Goal: Task Accomplishment & Management: Manage account settings

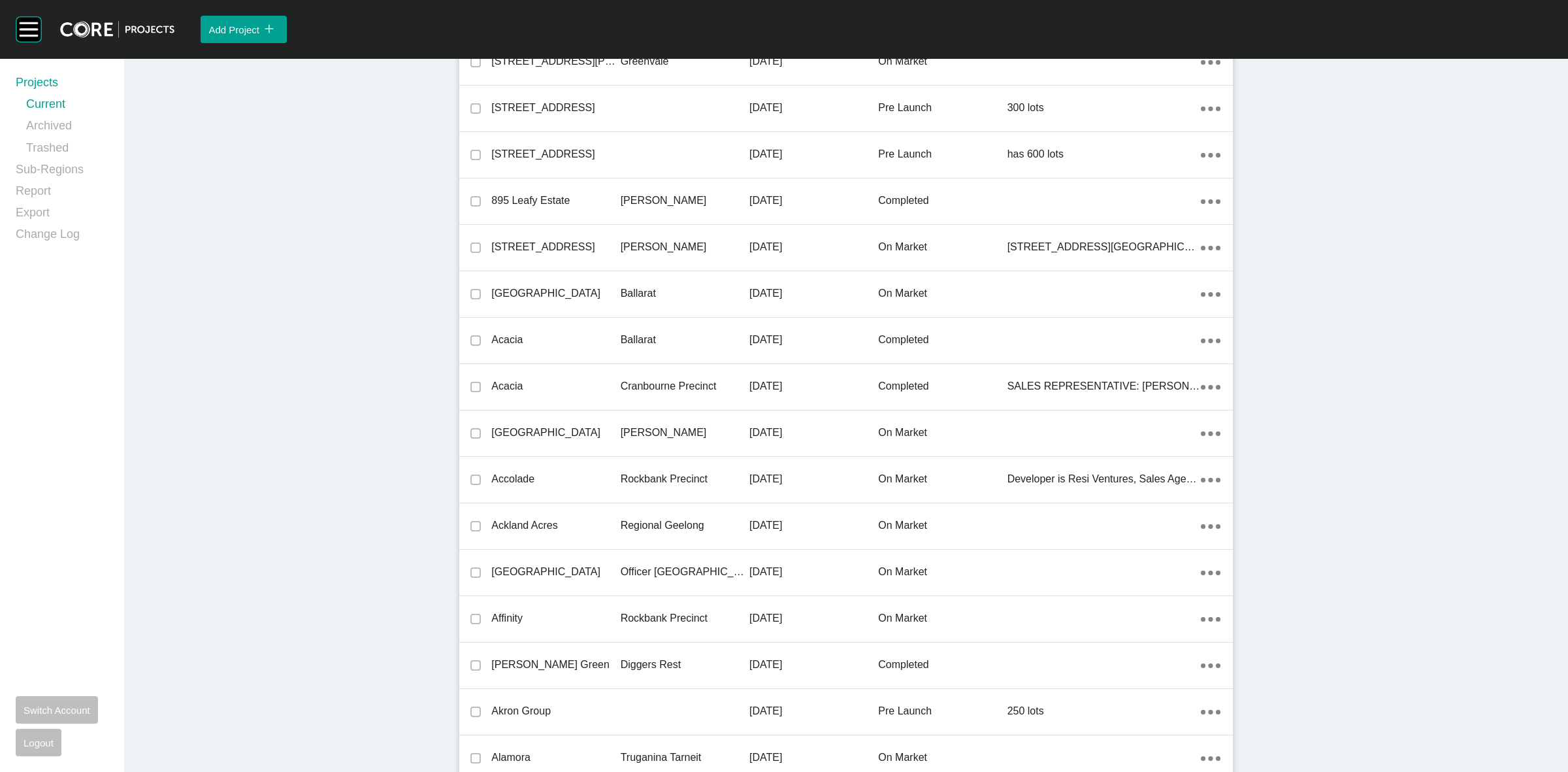
scroll to position [24470, 0]
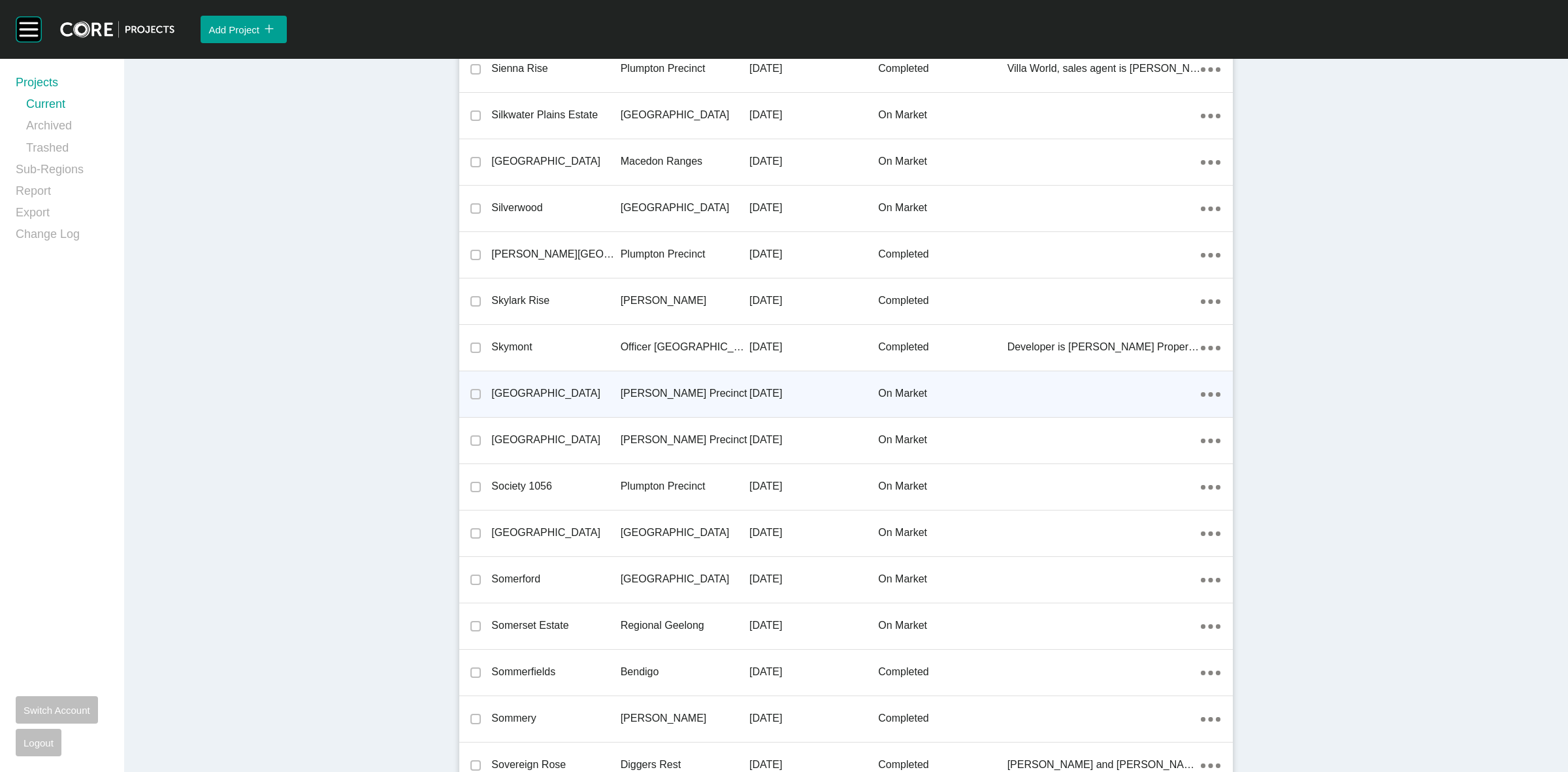
click at [629, 386] on p "[PERSON_NAME] Precinct" at bounding box center [685, 393] width 129 height 14
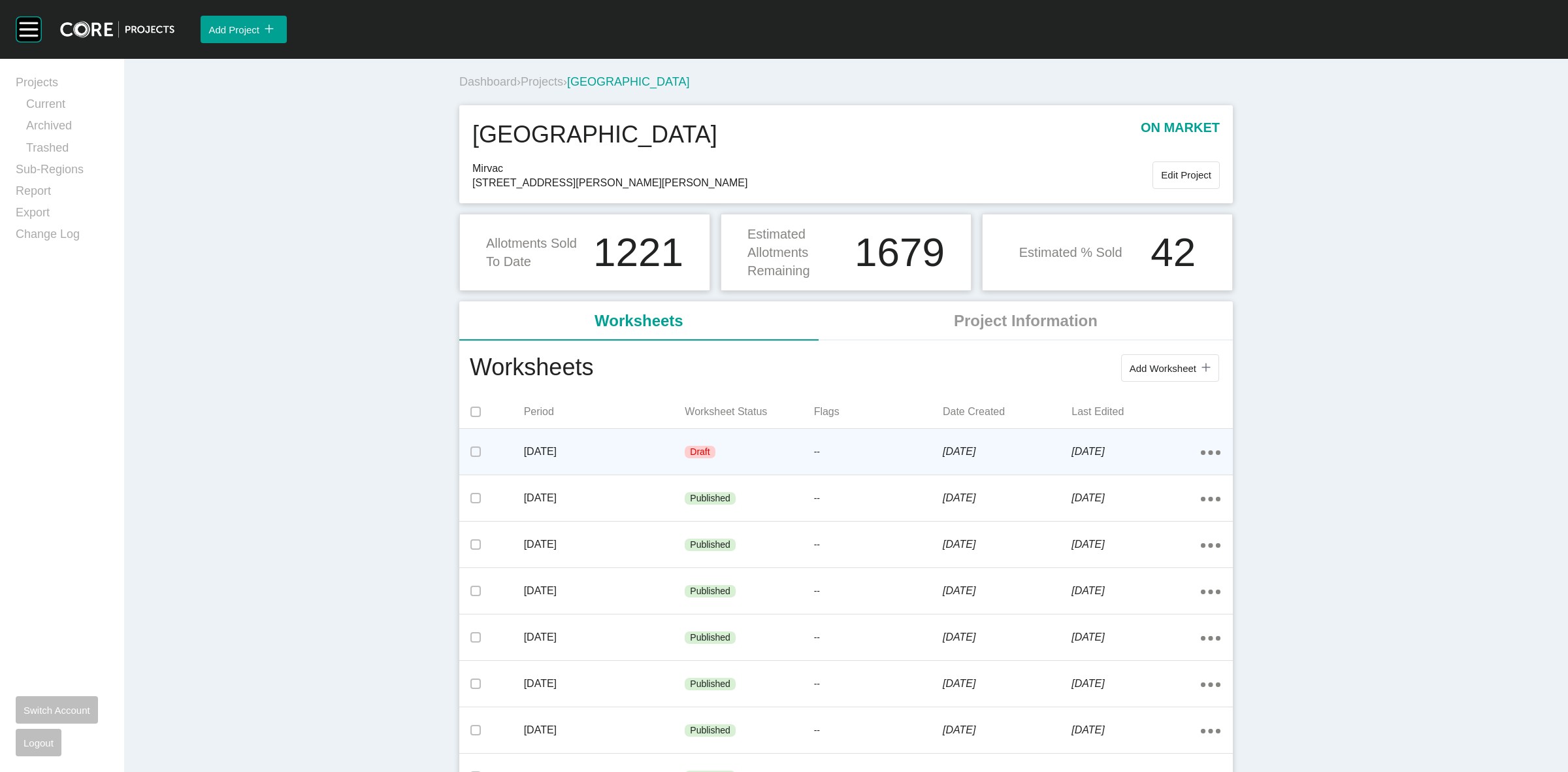
click at [814, 452] on p "--" at bounding box center [878, 452] width 129 height 13
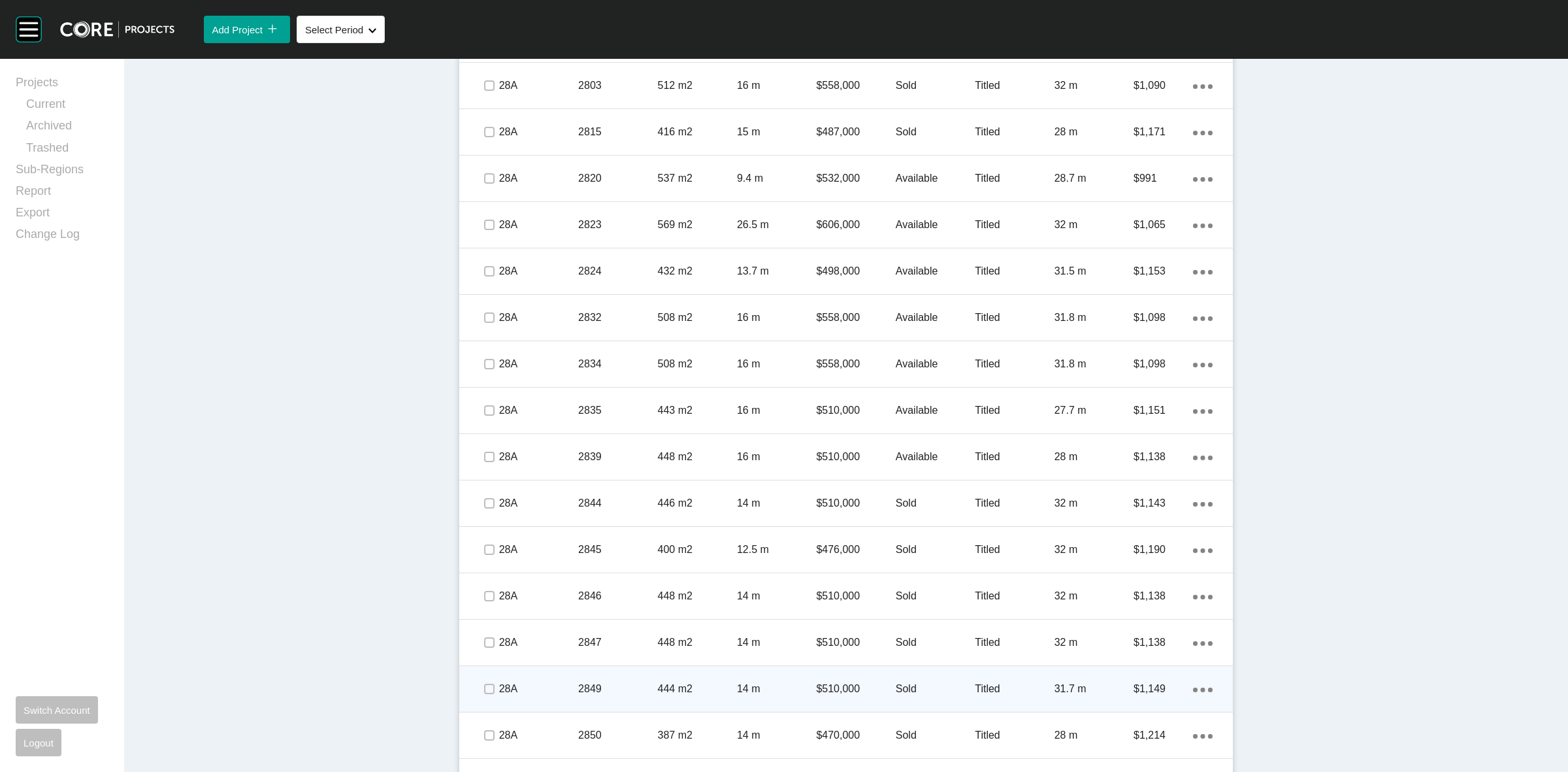
scroll to position [1634, 0]
click at [484, 683] on label at bounding box center [489, 684] width 10 height 10
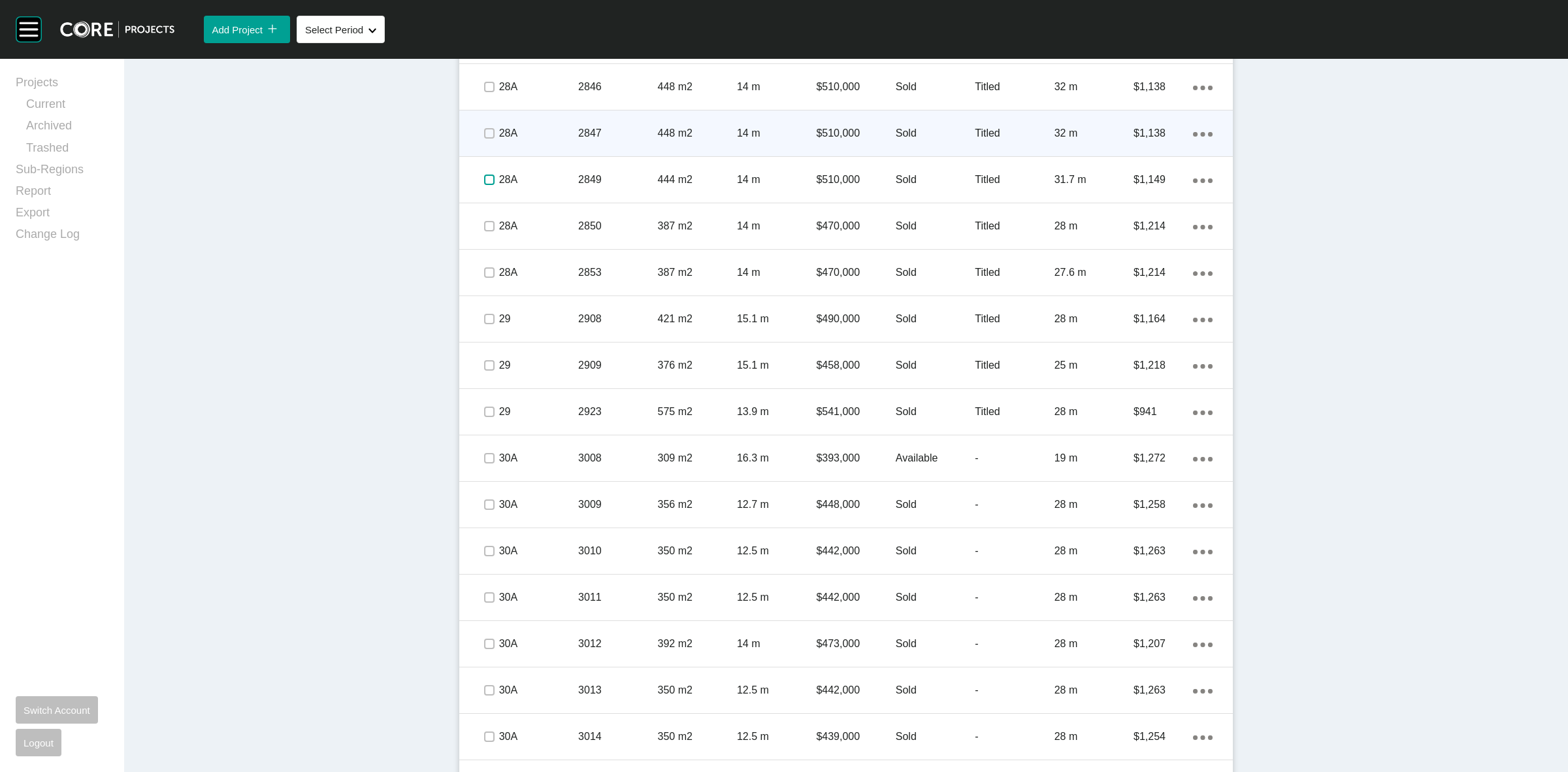
scroll to position [2288, 0]
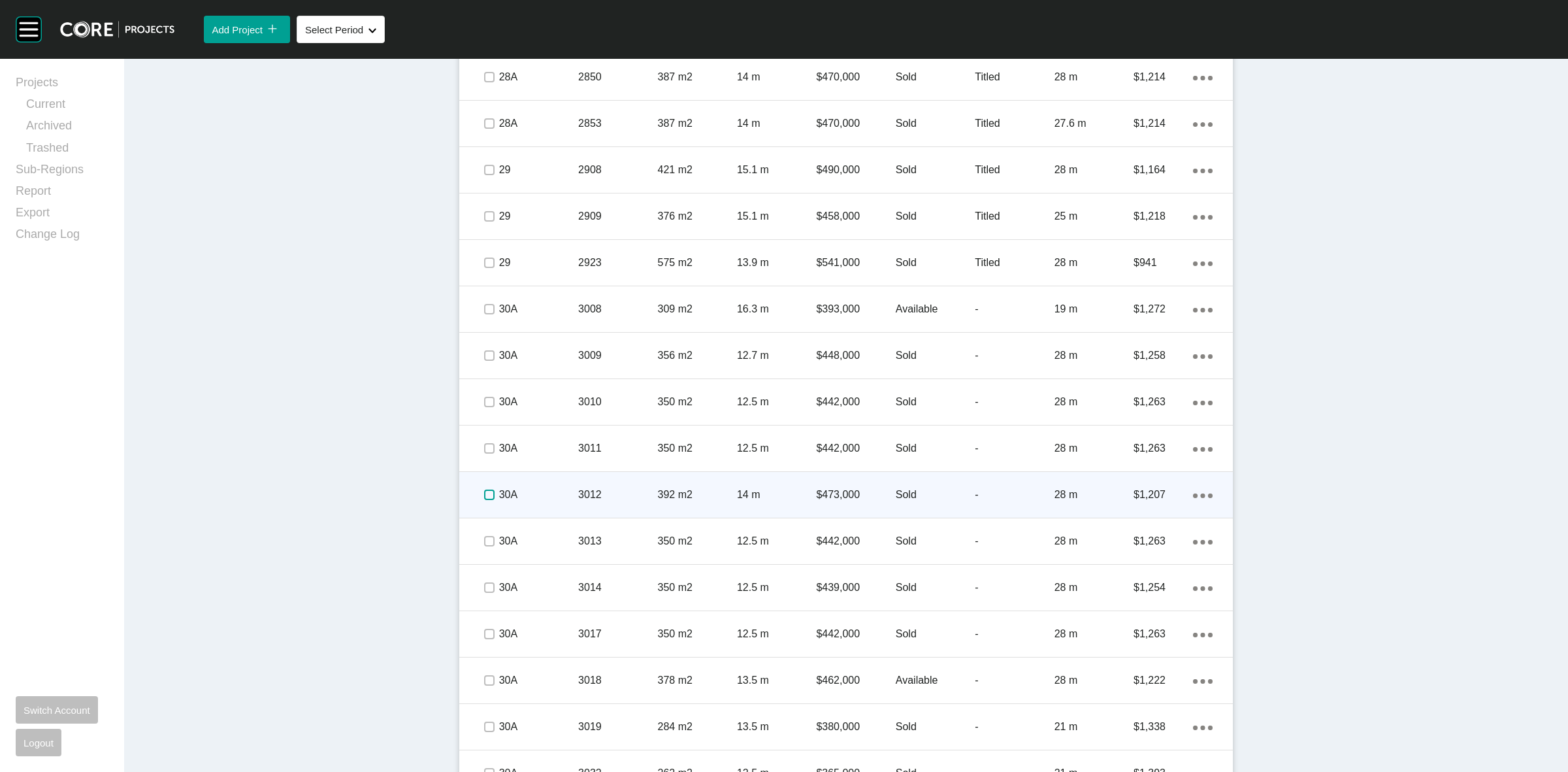
click at [485, 492] on label at bounding box center [489, 494] width 10 height 10
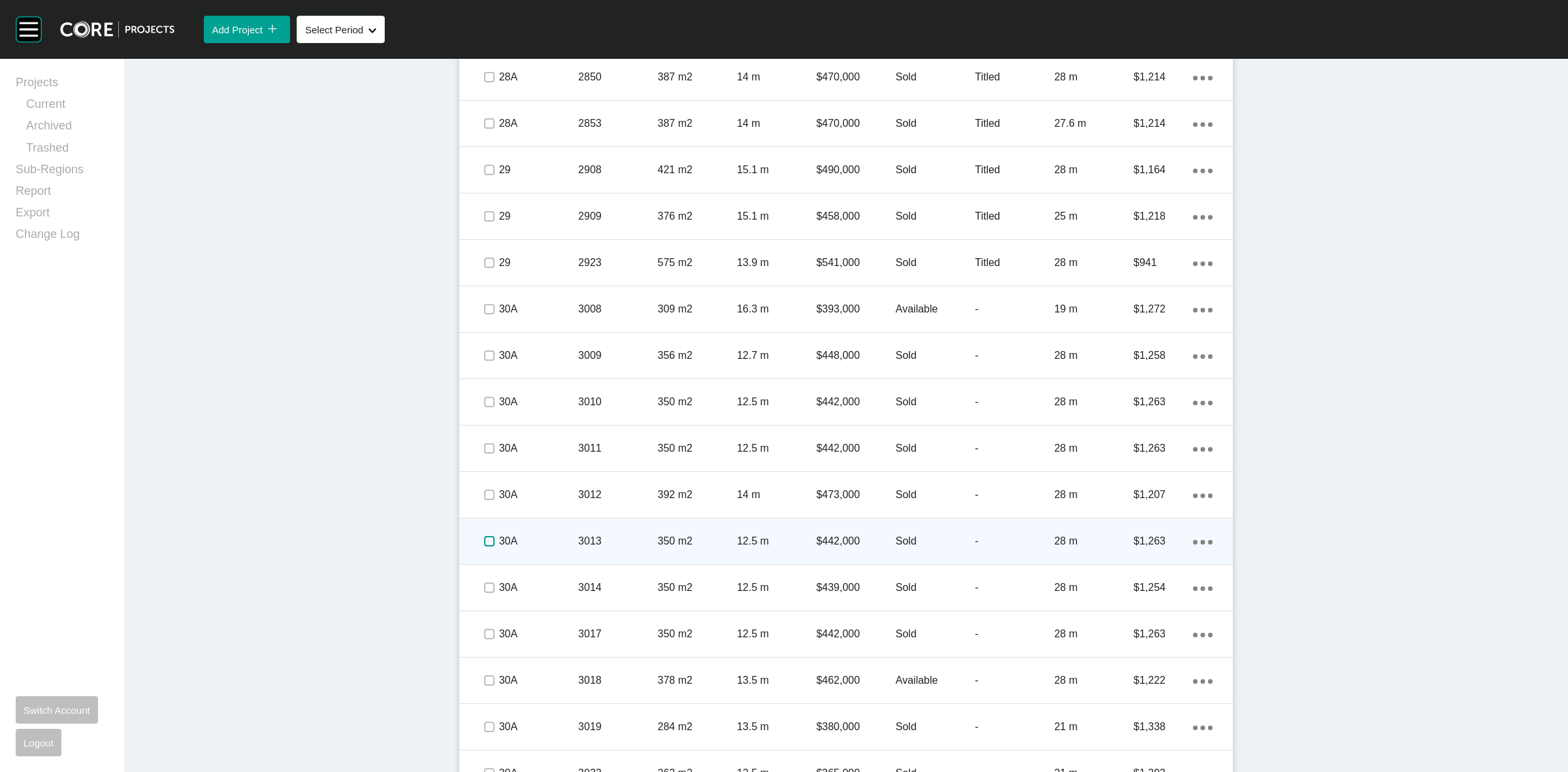
click at [484, 538] on label at bounding box center [489, 541] width 10 height 10
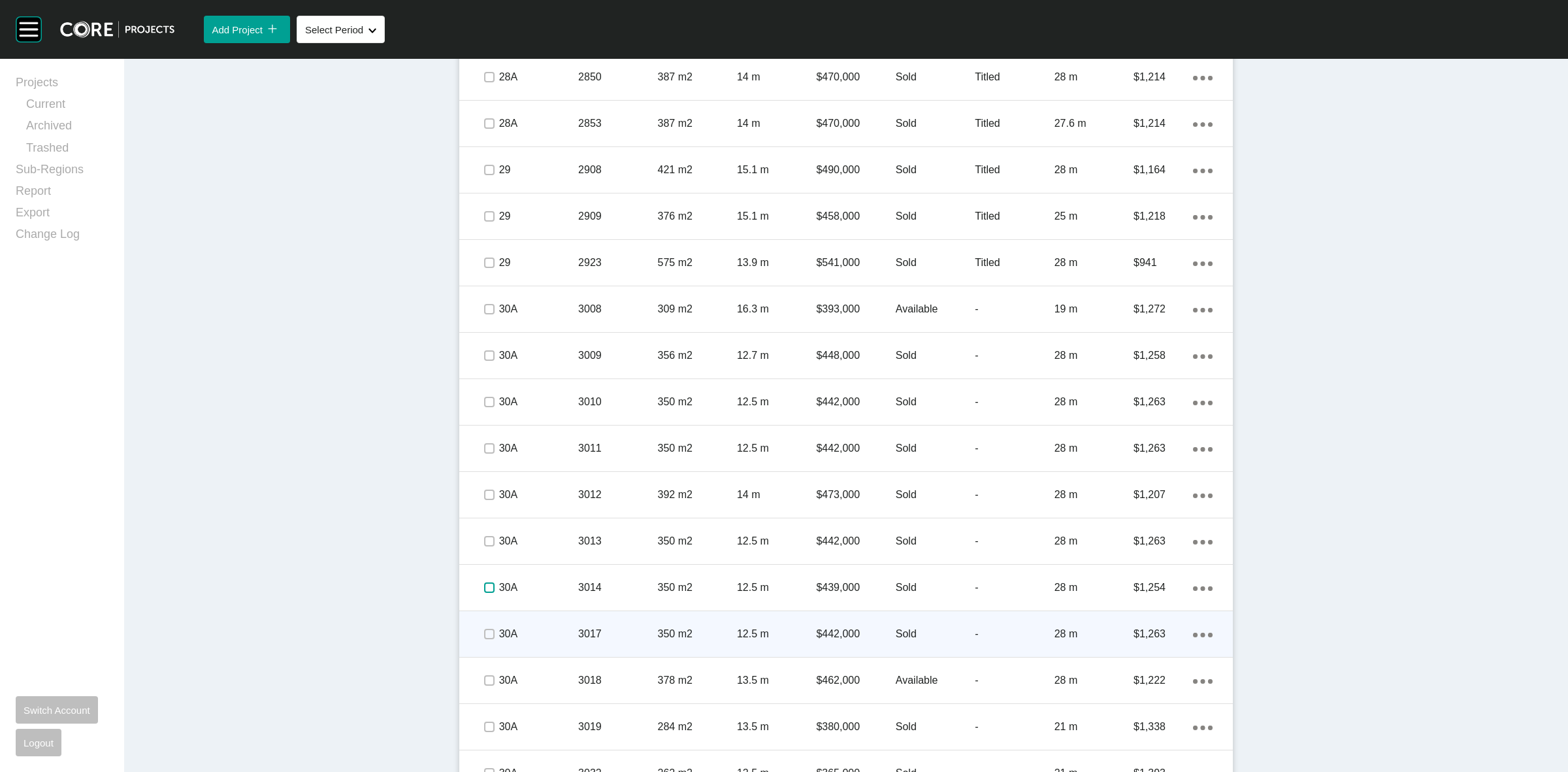
drag, startPoint x: 487, startPoint y: 584, endPoint x: 485, endPoint y: 619, distance: 35.1
click at [487, 585] on label at bounding box center [489, 587] width 10 height 10
click at [484, 632] on label at bounding box center [489, 634] width 10 height 10
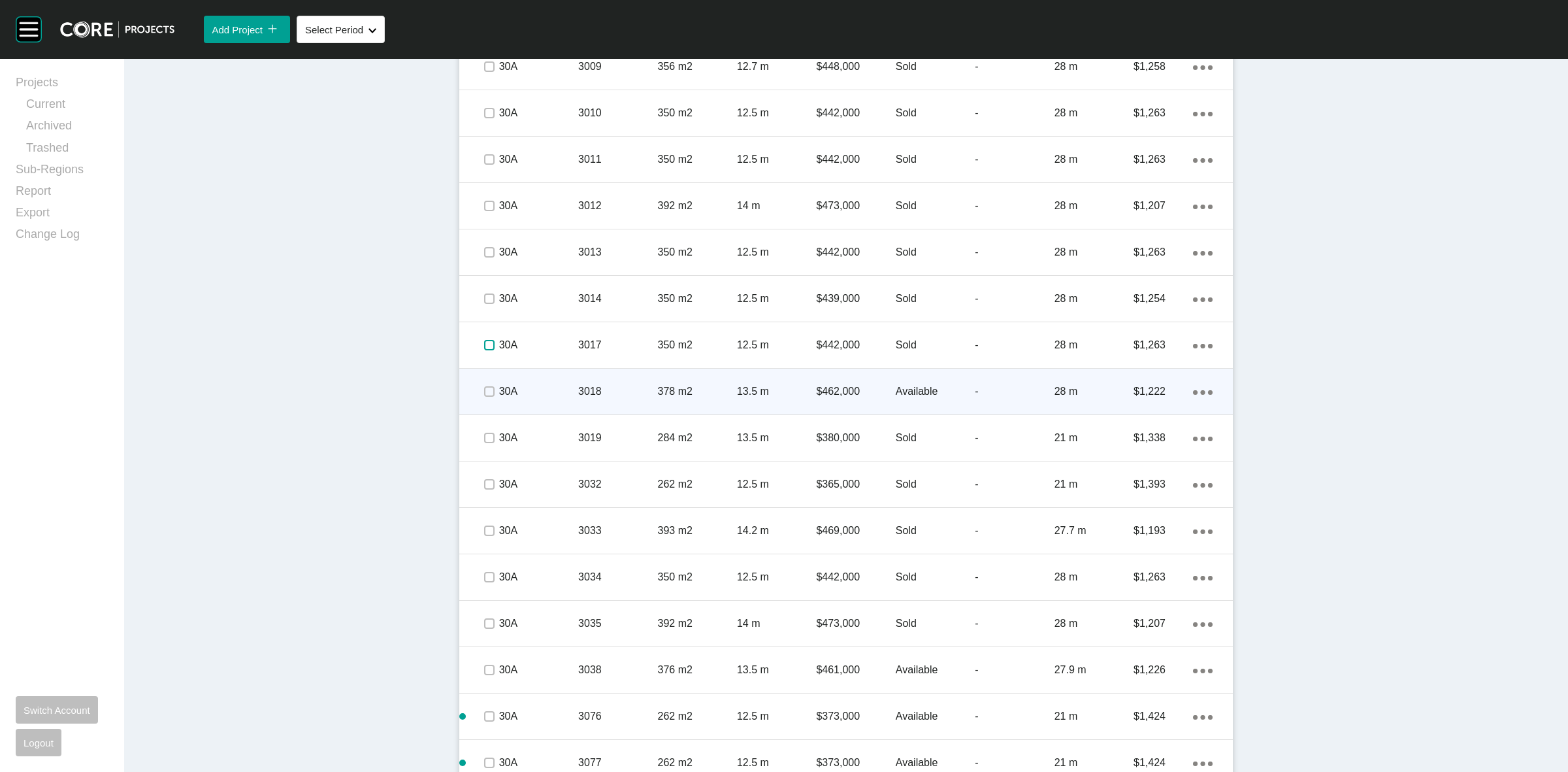
scroll to position [2614, 0]
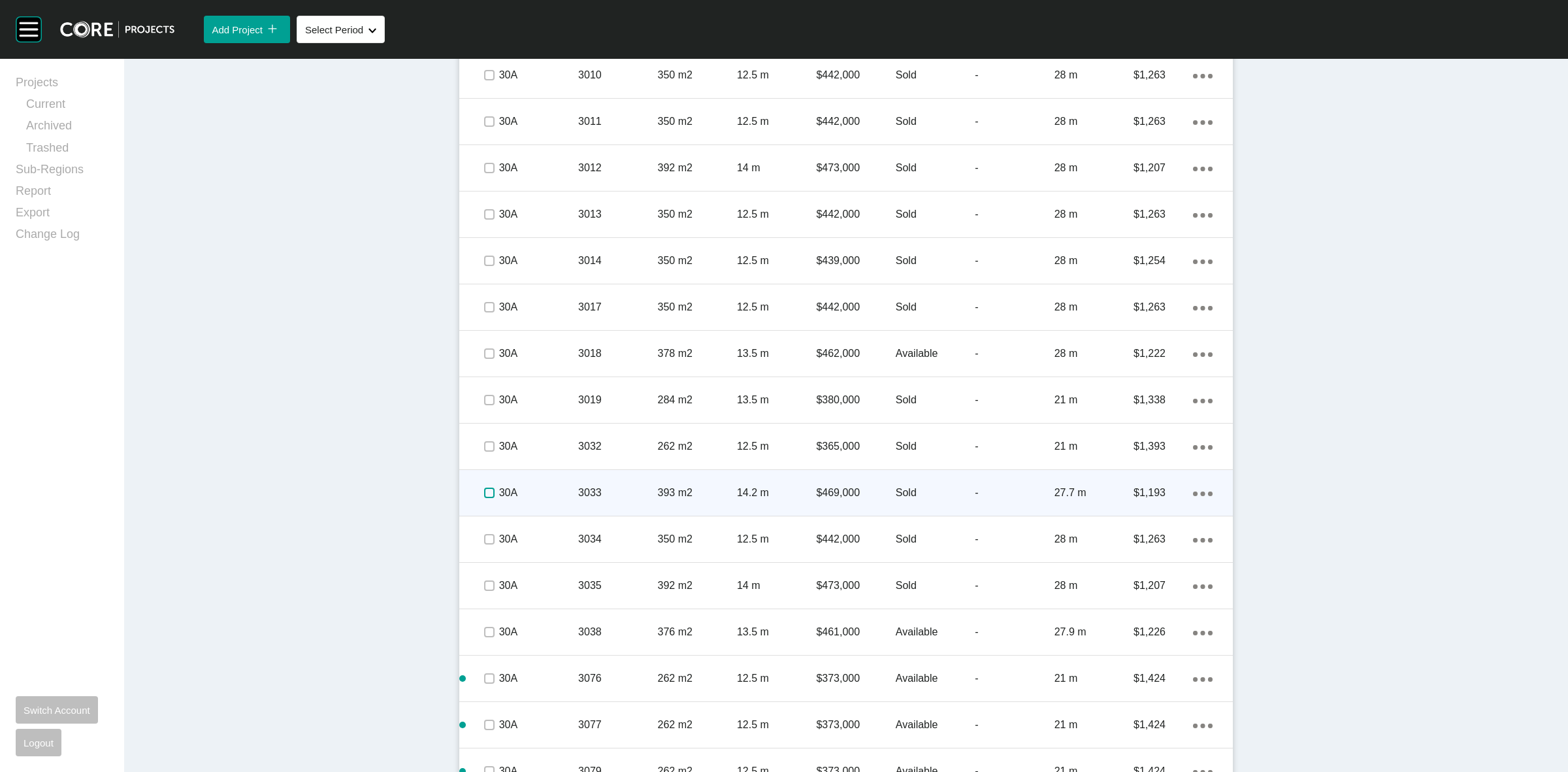
click at [484, 492] on label at bounding box center [489, 492] width 10 height 10
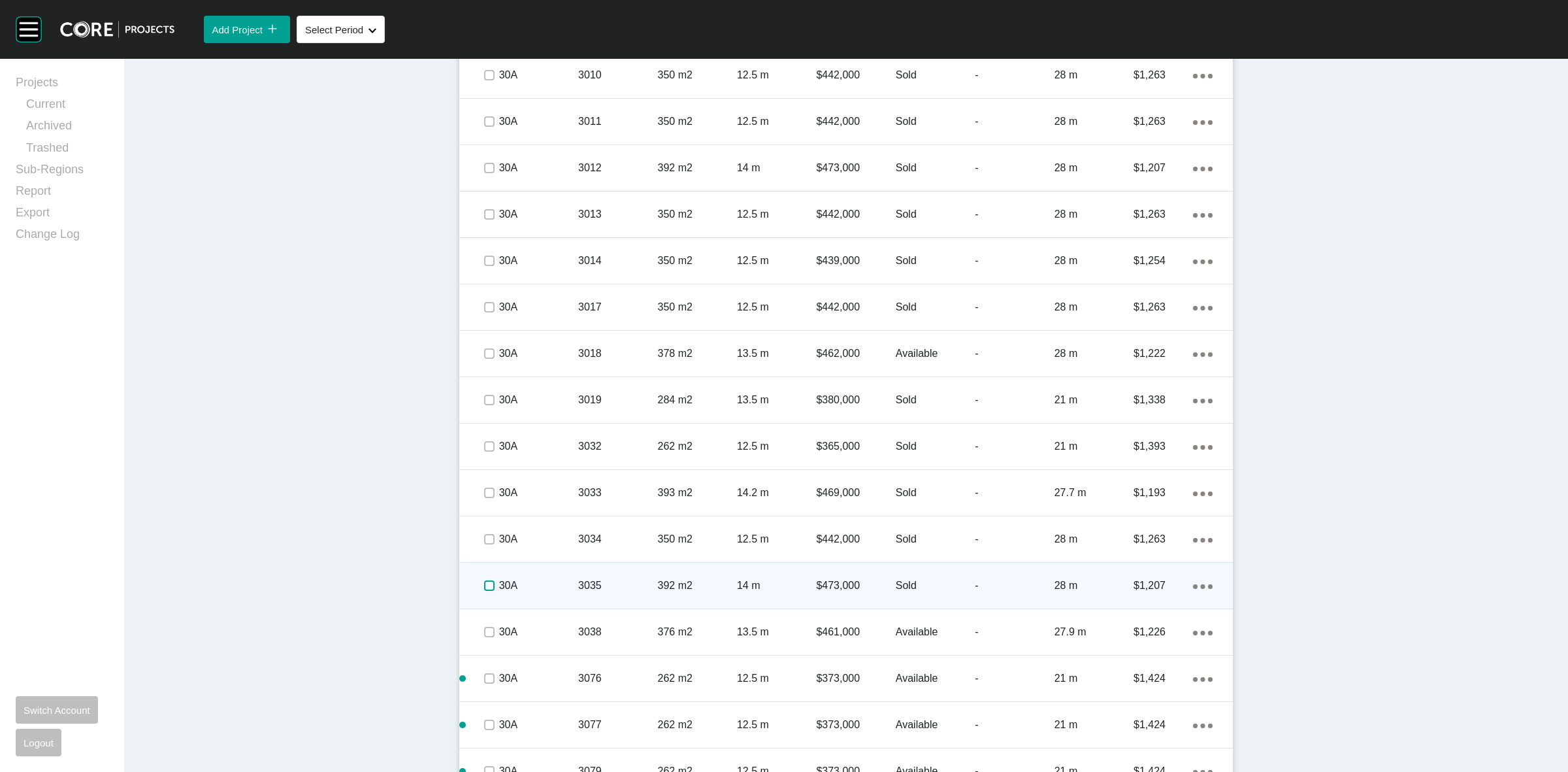
click at [484, 589] on label at bounding box center [489, 585] width 10 height 10
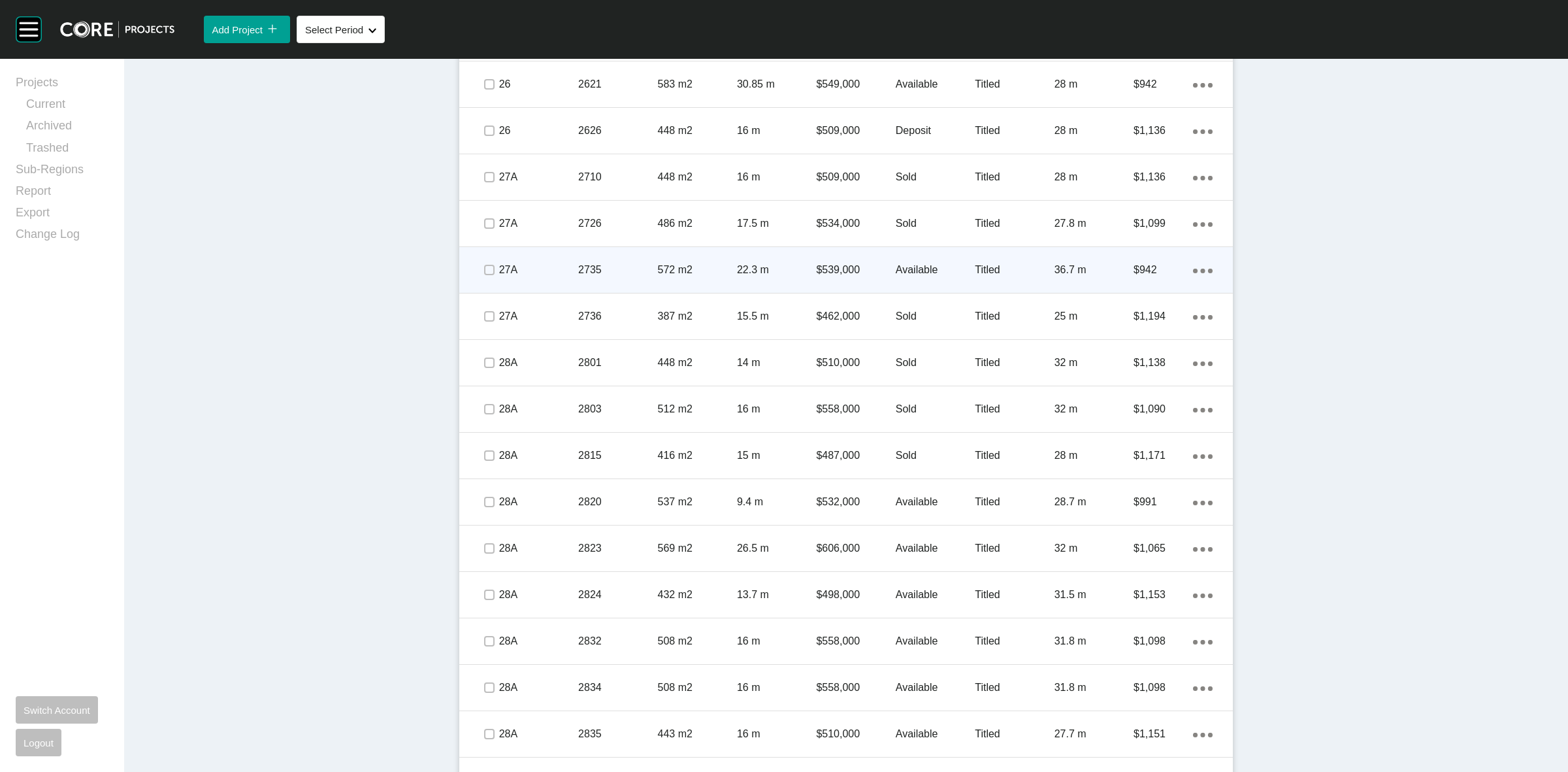
scroll to position [1307, 0]
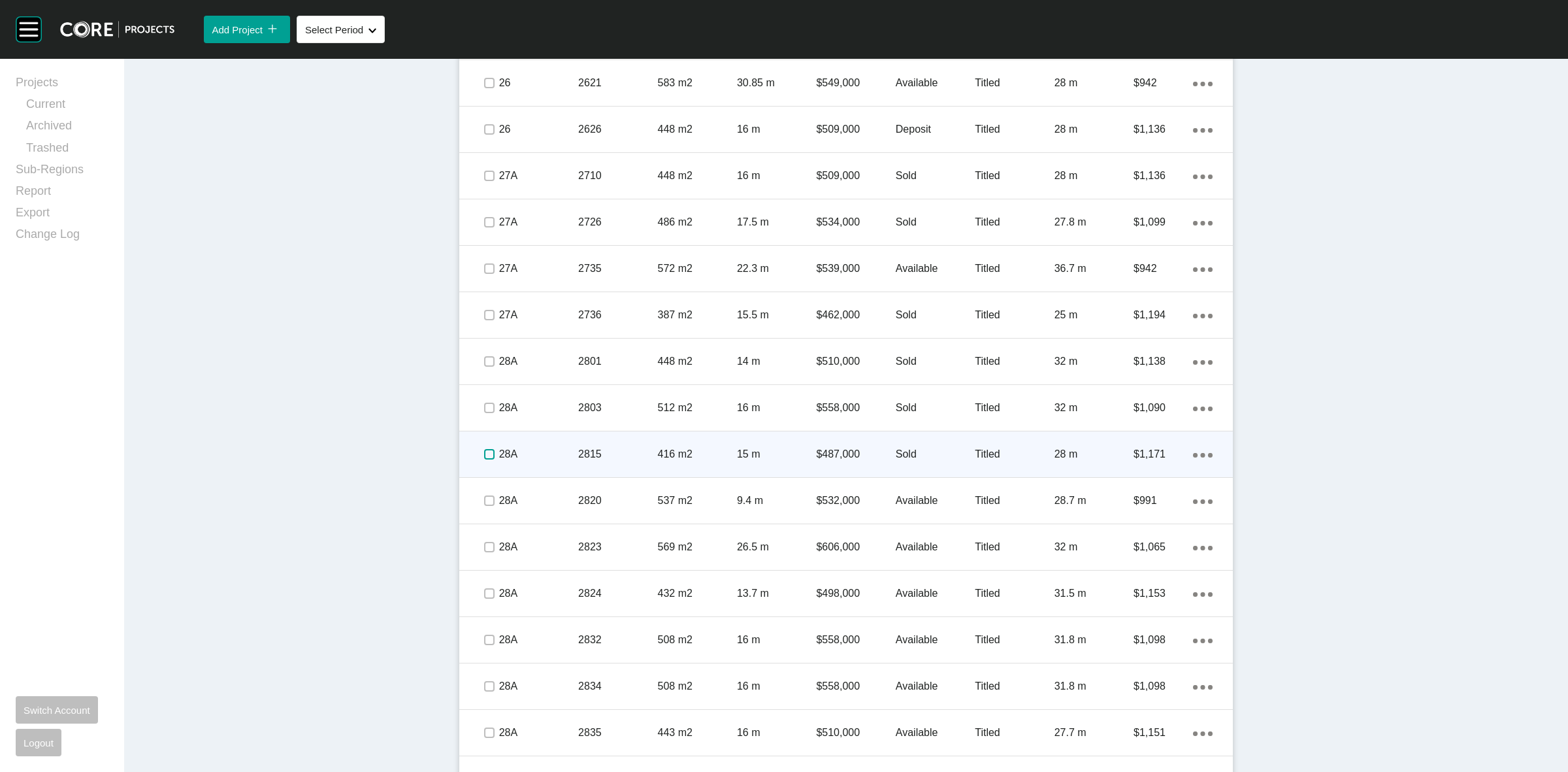
click at [484, 454] on label at bounding box center [489, 454] width 10 height 10
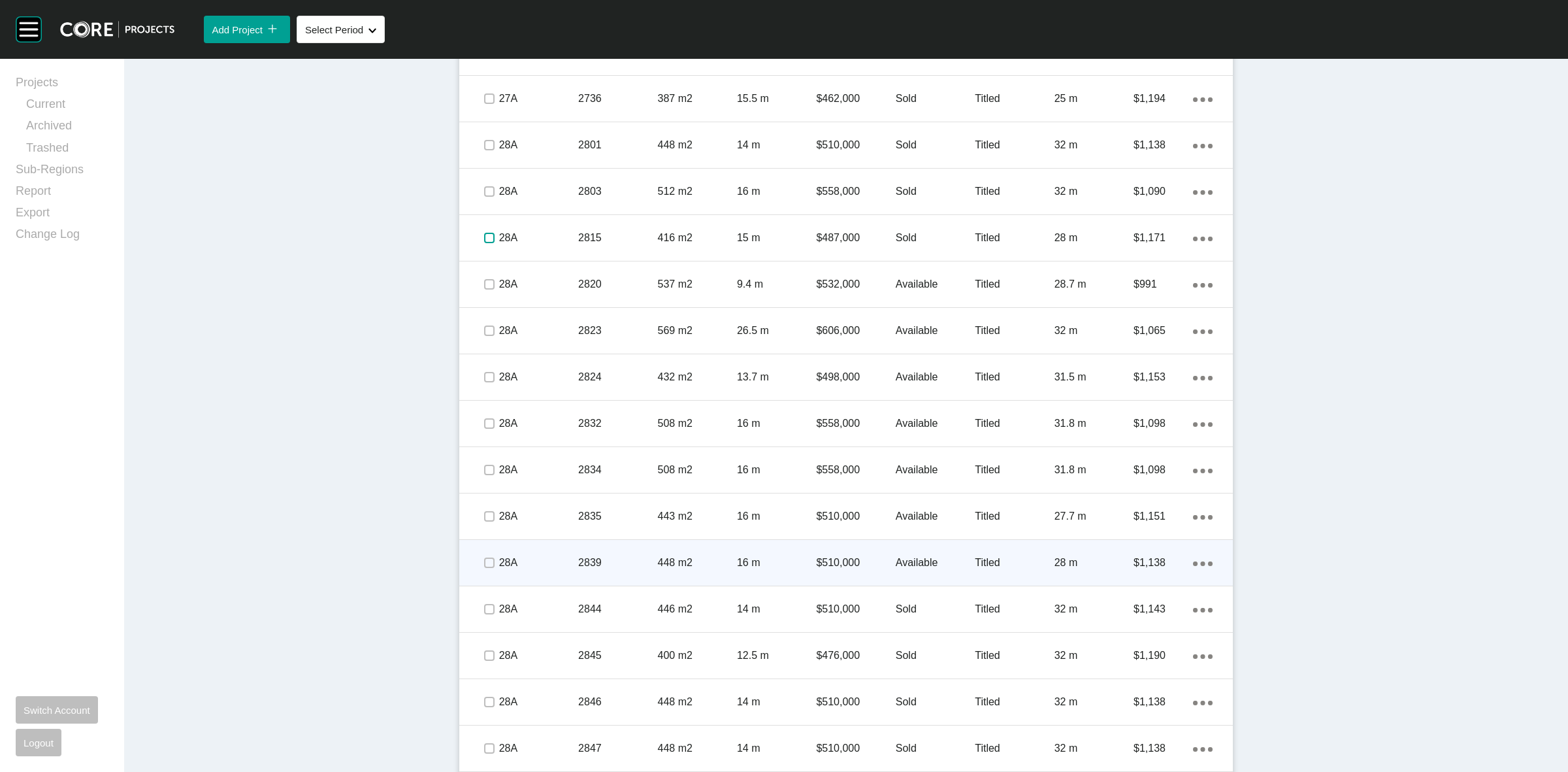
scroll to position [1553, 0]
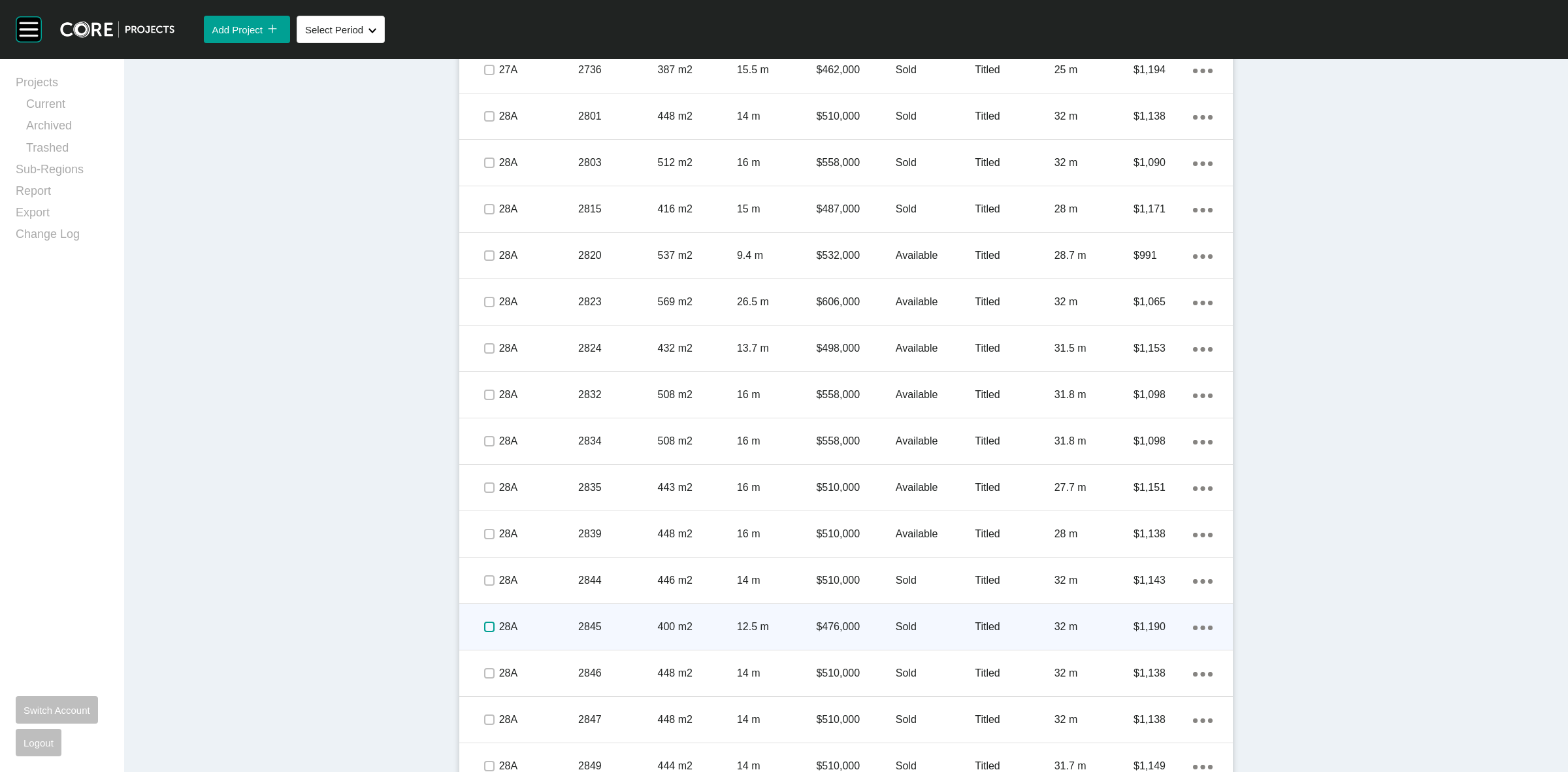
click at [484, 627] on label at bounding box center [489, 626] width 10 height 10
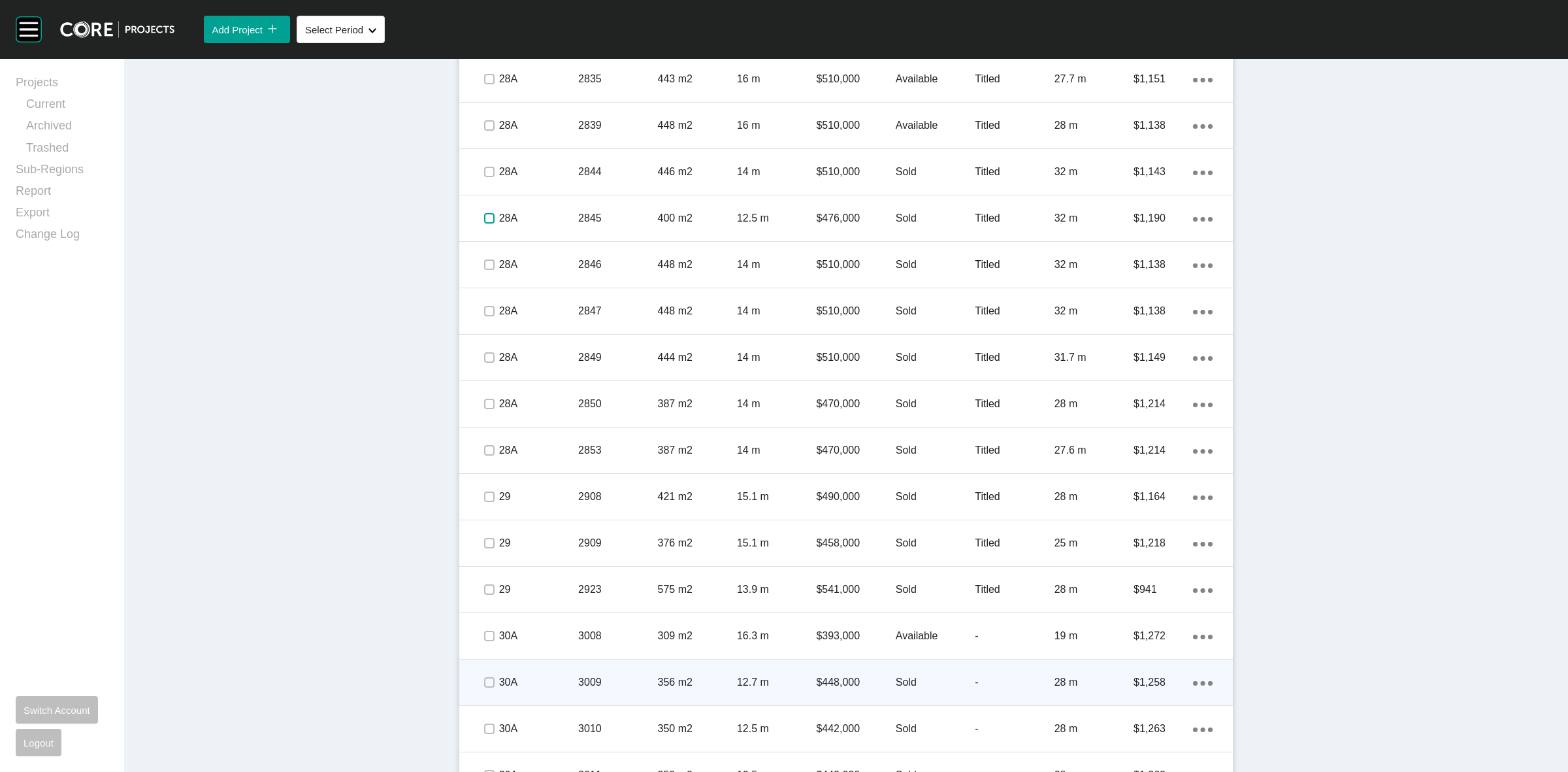
scroll to position [2042, 0]
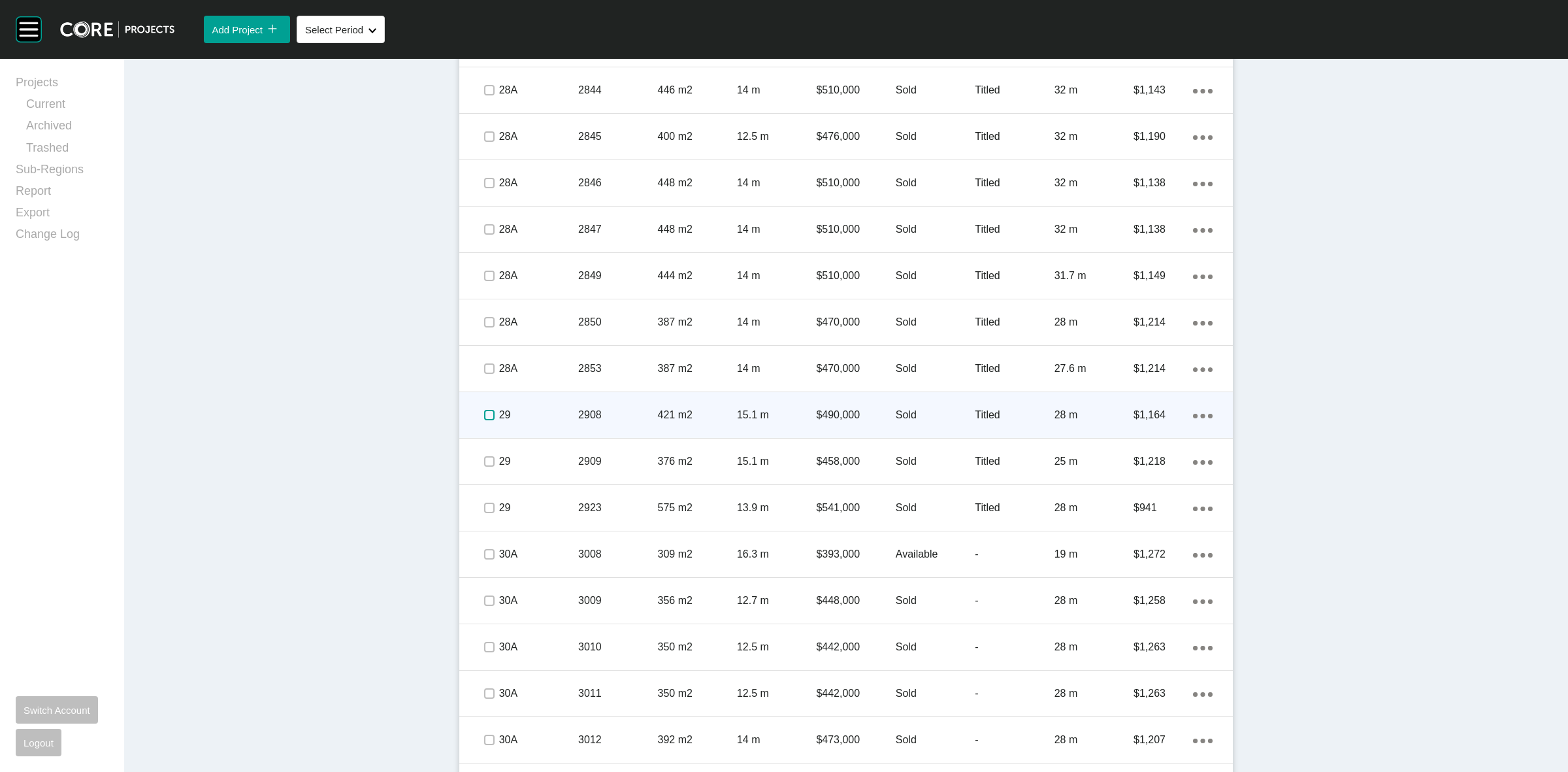
click at [484, 416] on label at bounding box center [489, 414] width 10 height 10
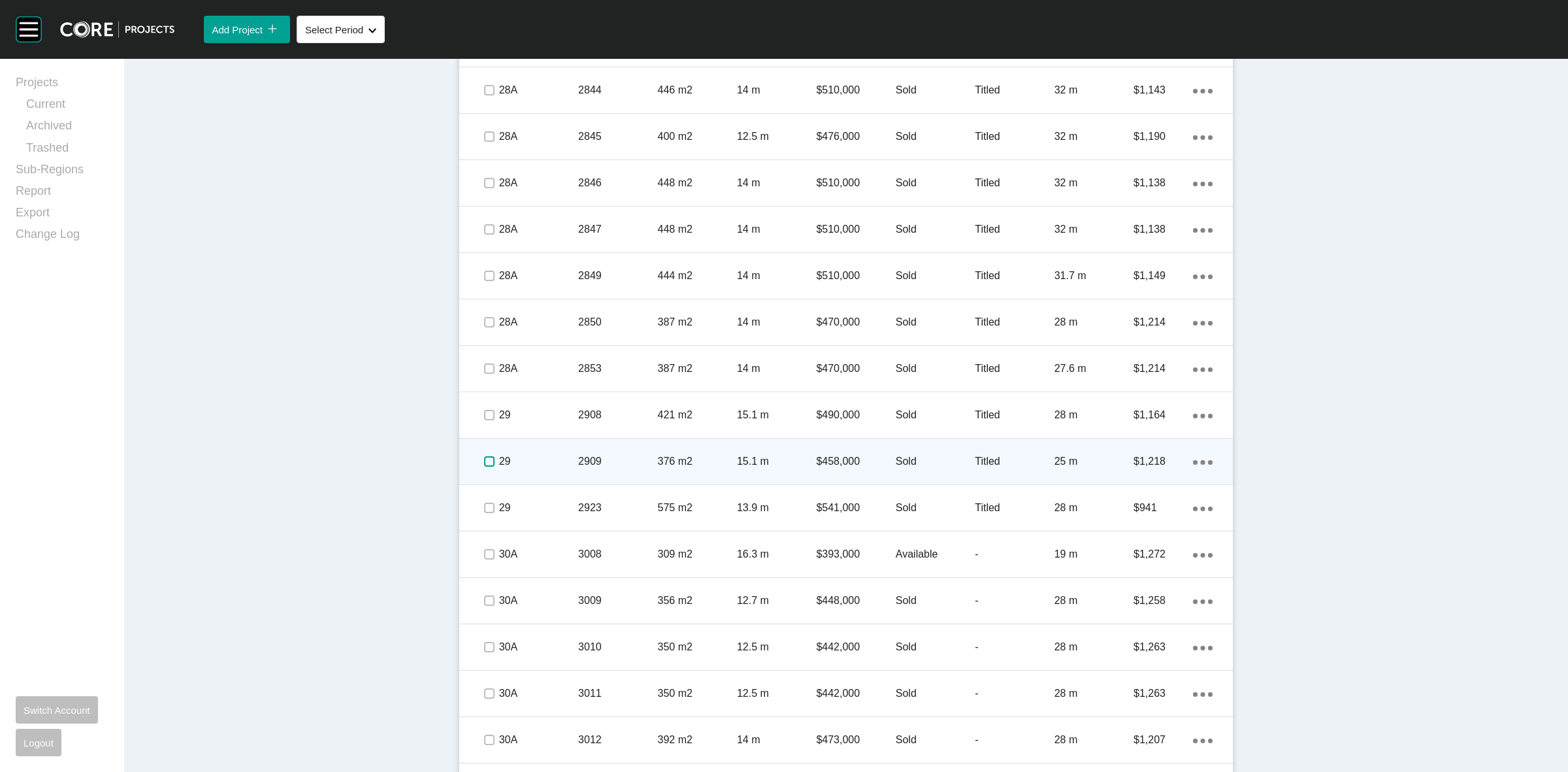
click at [484, 458] on label at bounding box center [489, 461] width 10 height 10
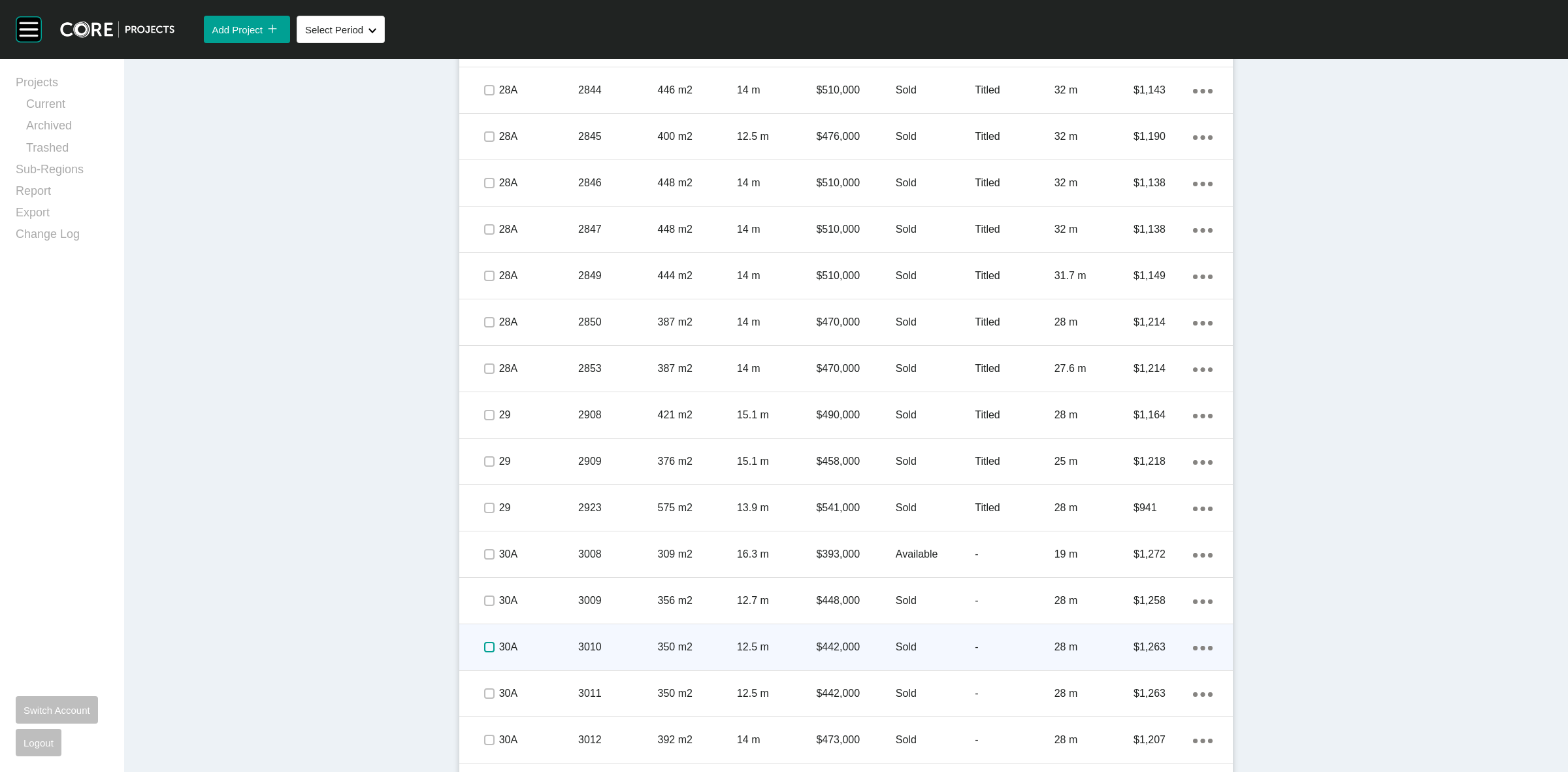
click at [485, 648] on label at bounding box center [489, 647] width 10 height 10
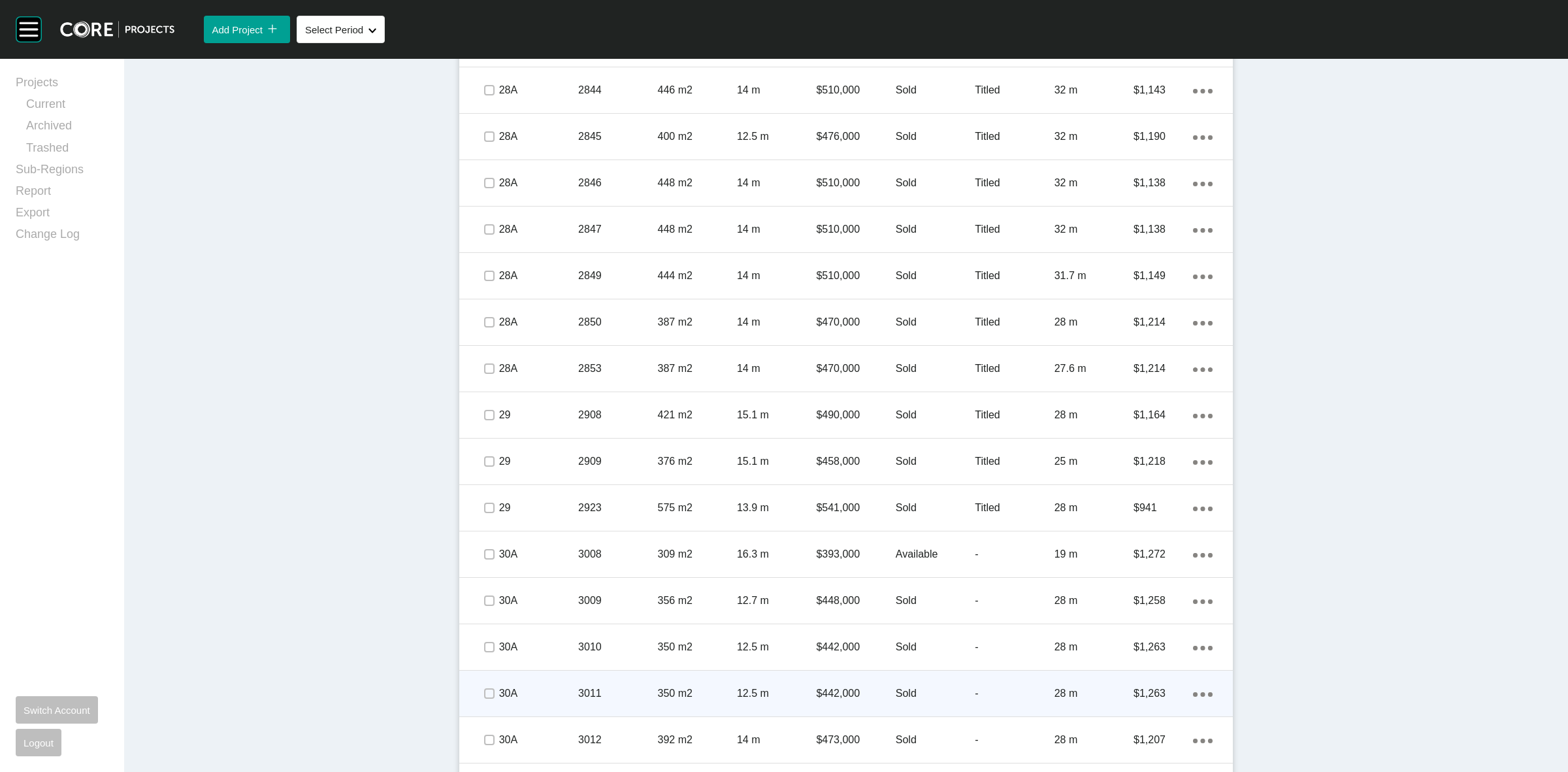
click at [481, 682] on div at bounding box center [489, 694] width 20 height 46
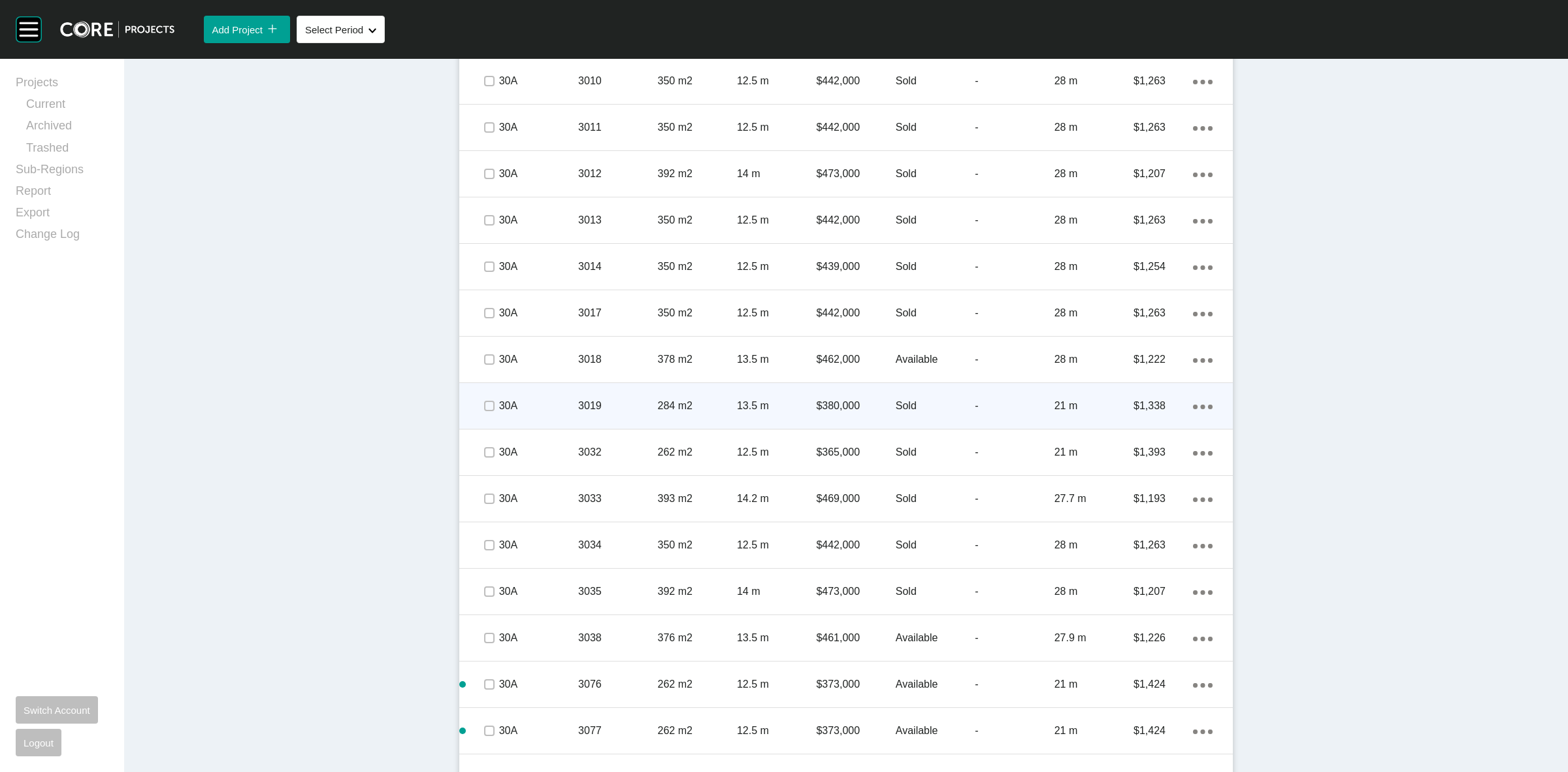
scroll to position [2614, 0]
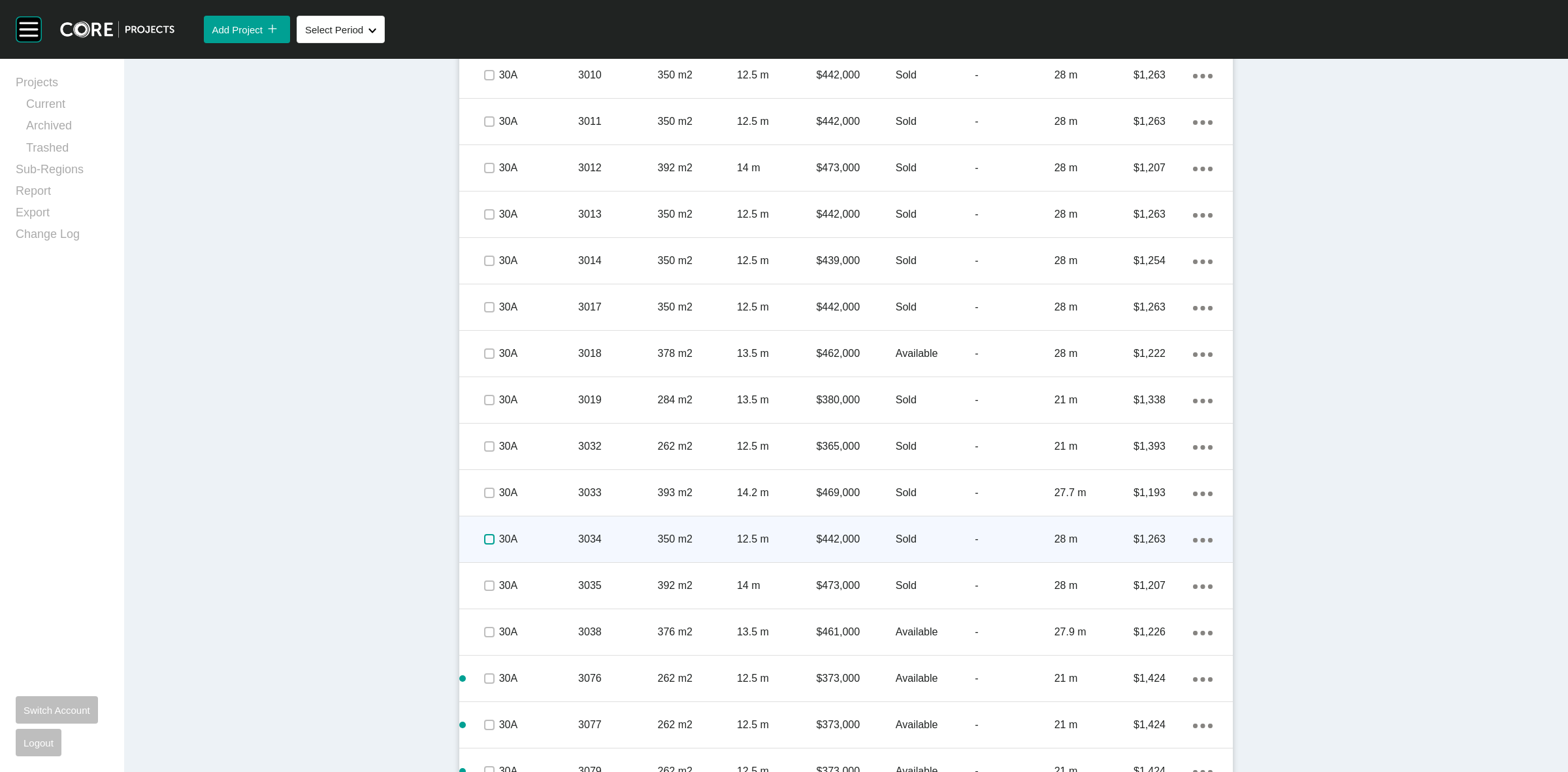
click at [484, 539] on label at bounding box center [489, 539] width 10 height 10
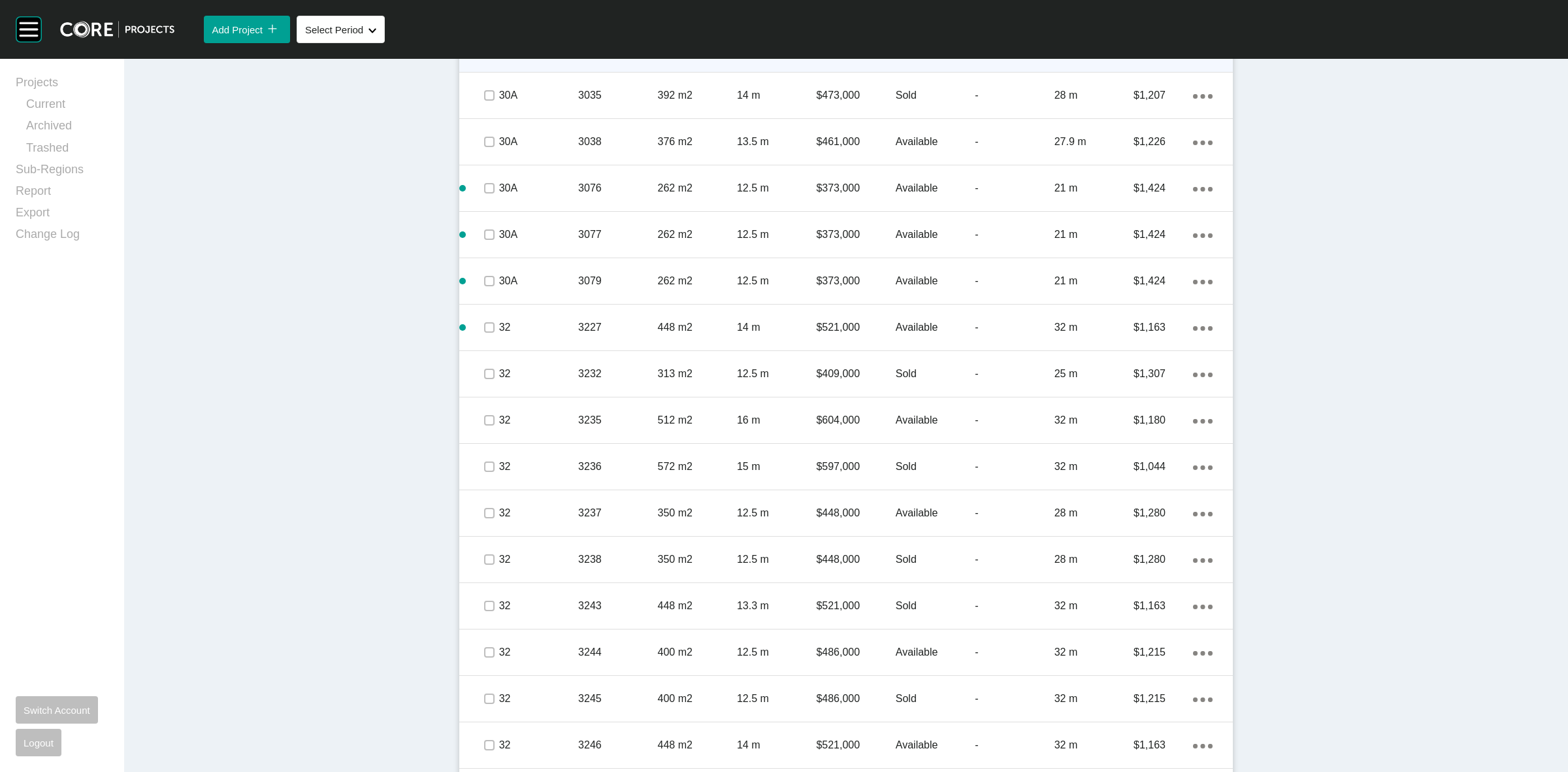
scroll to position [3152, 0]
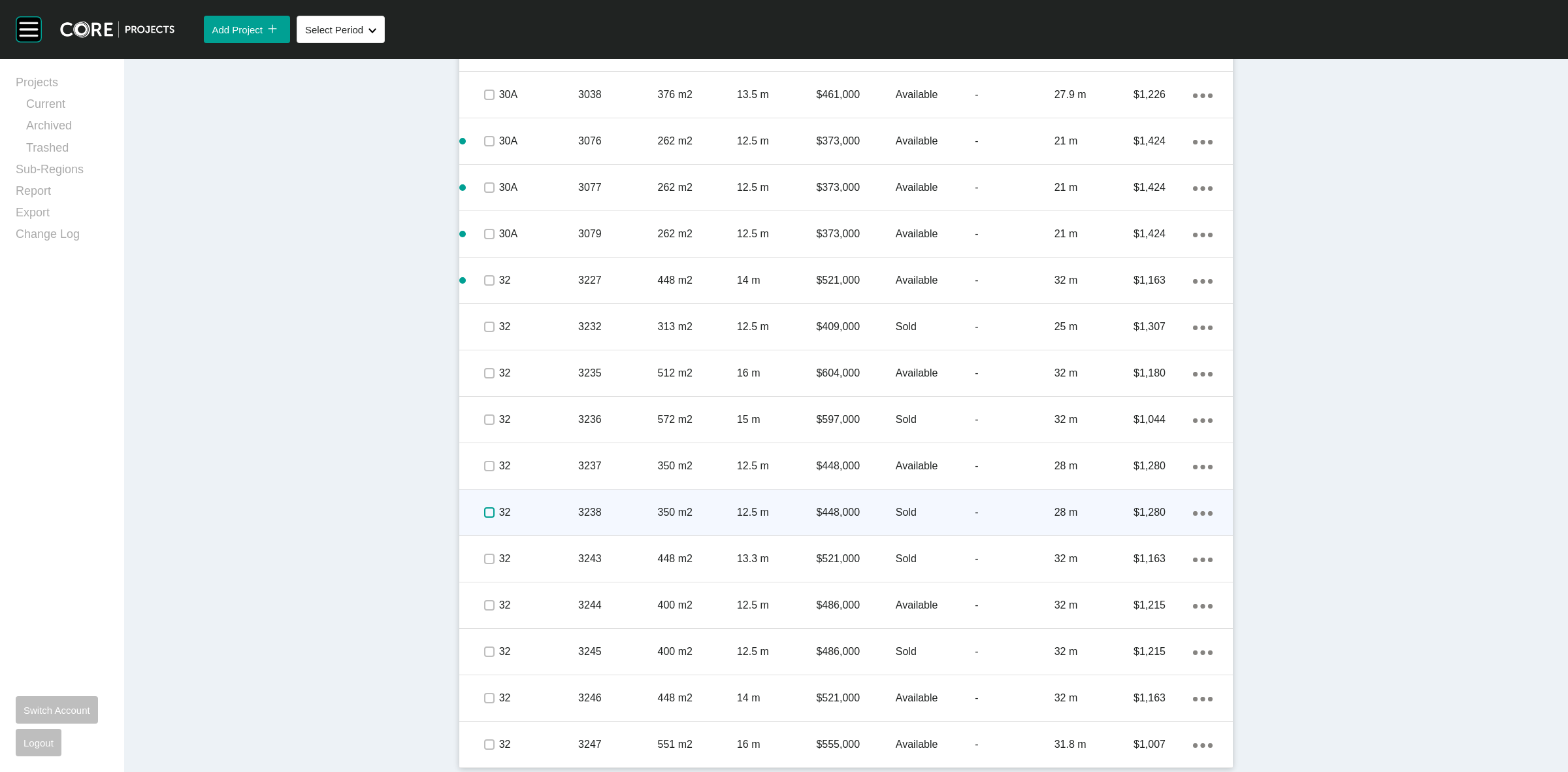
click at [484, 510] on label at bounding box center [489, 512] width 10 height 10
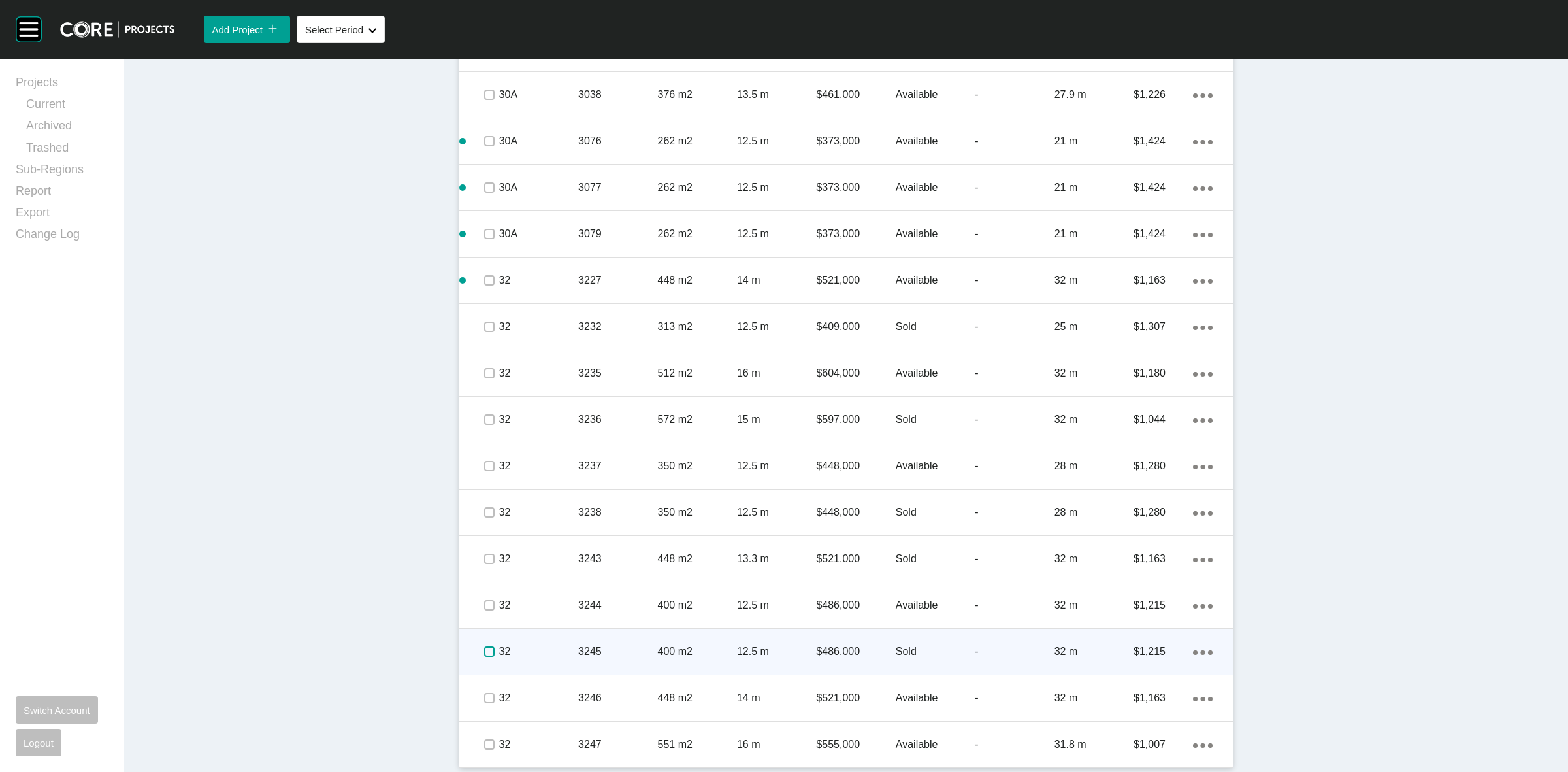
click at [484, 652] on label at bounding box center [489, 651] width 10 height 10
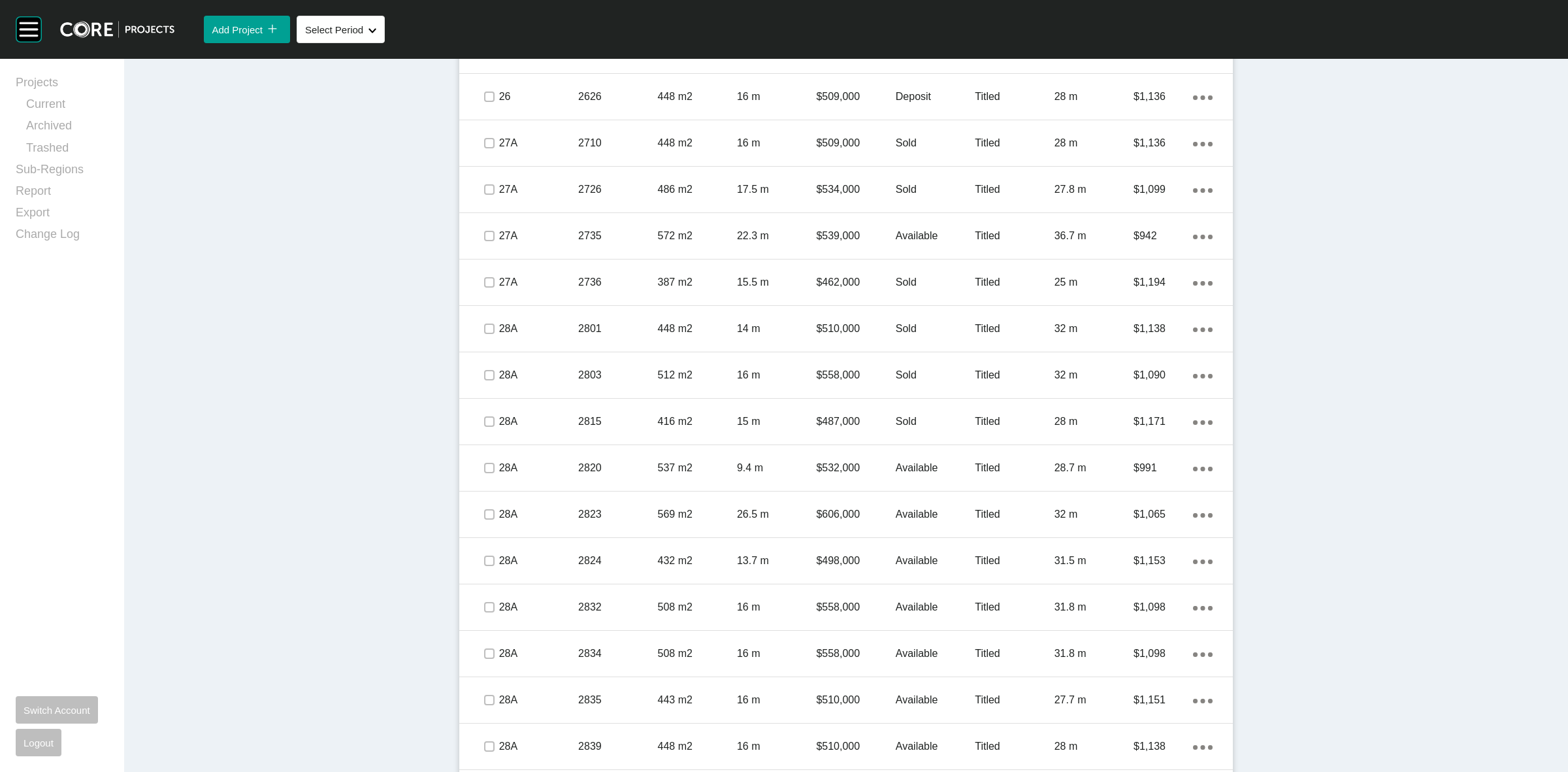
scroll to position [1191, 0]
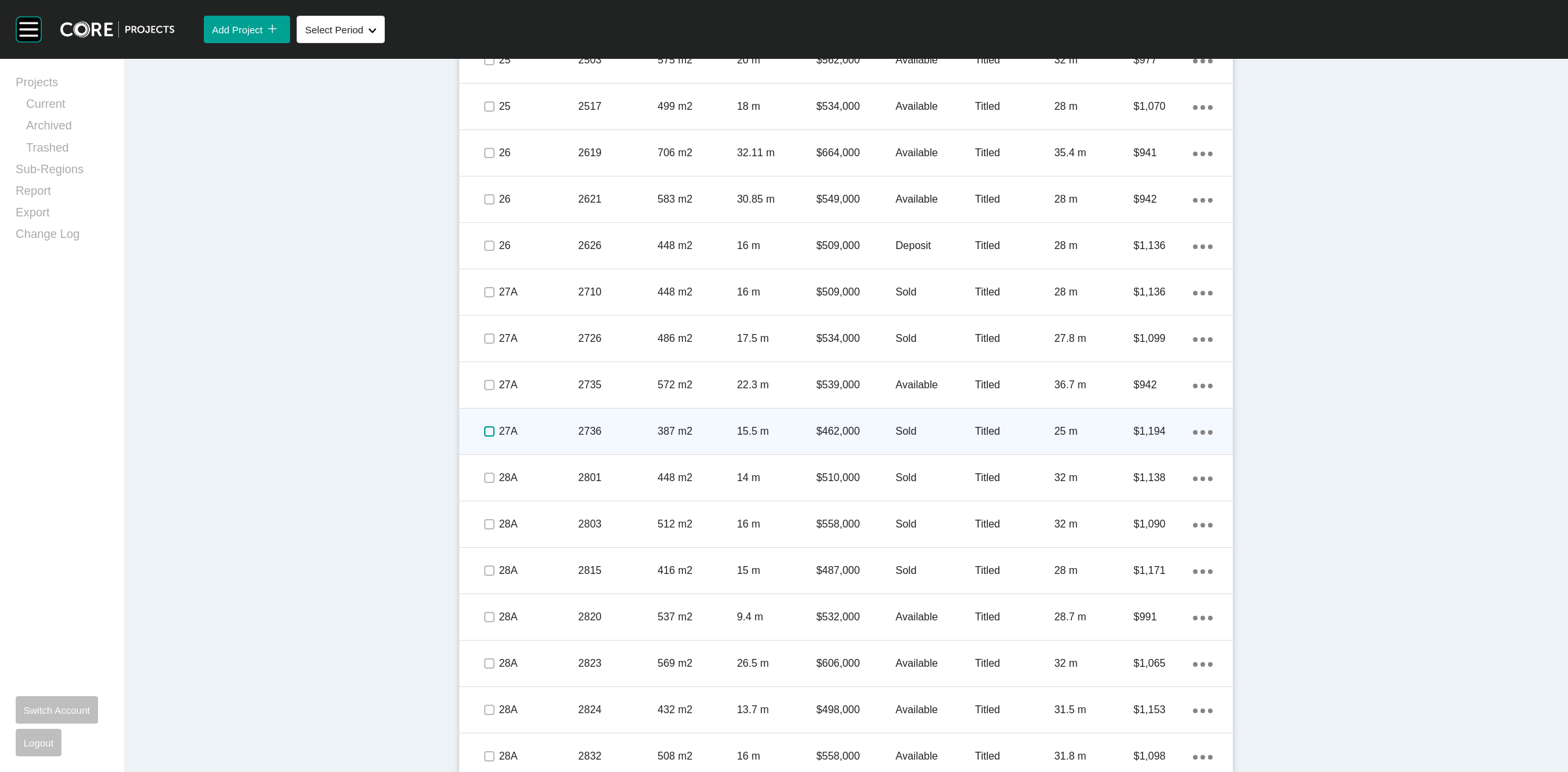
click at [484, 433] on label at bounding box center [489, 431] width 10 height 10
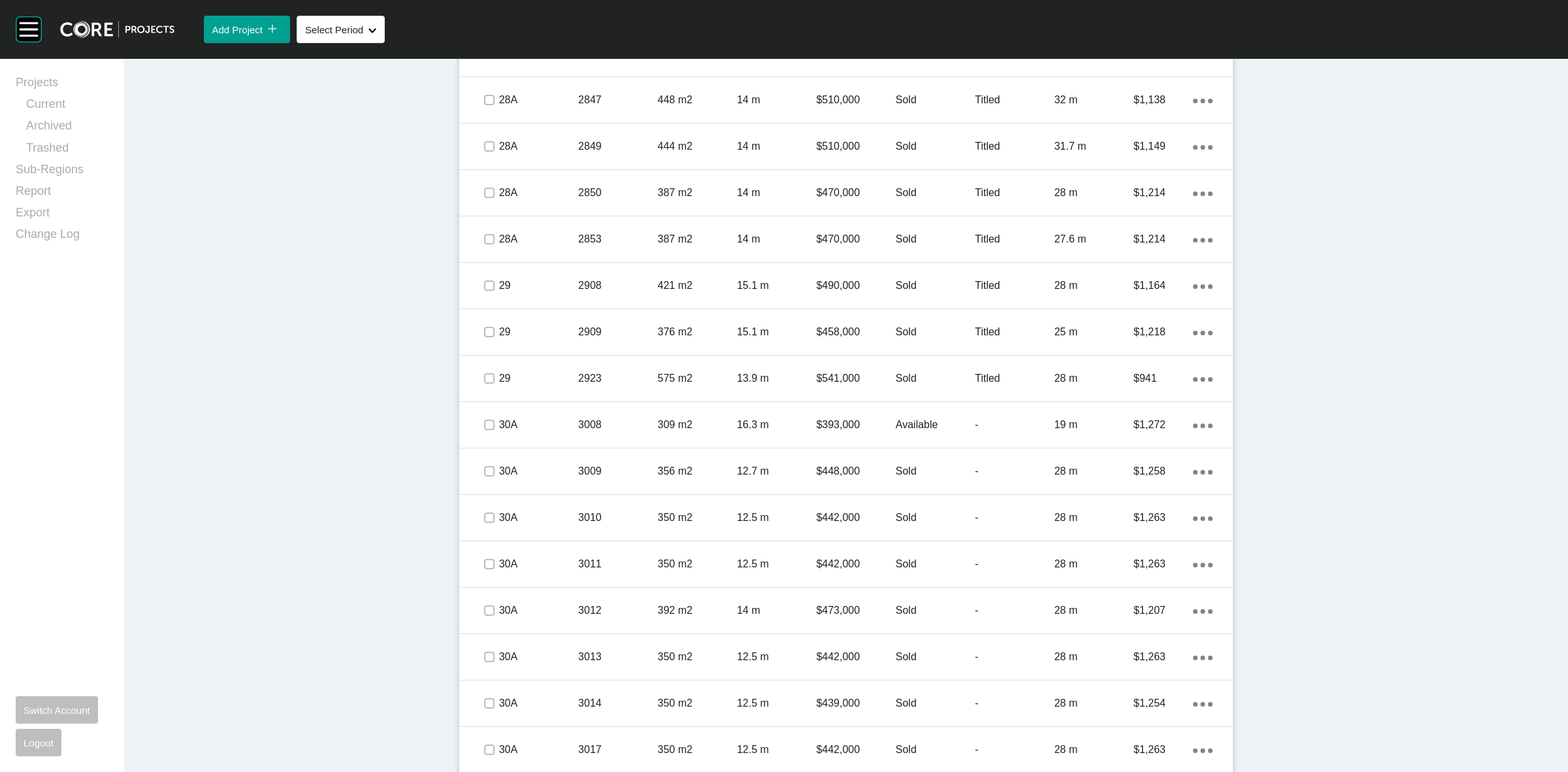
scroll to position [2171, 0]
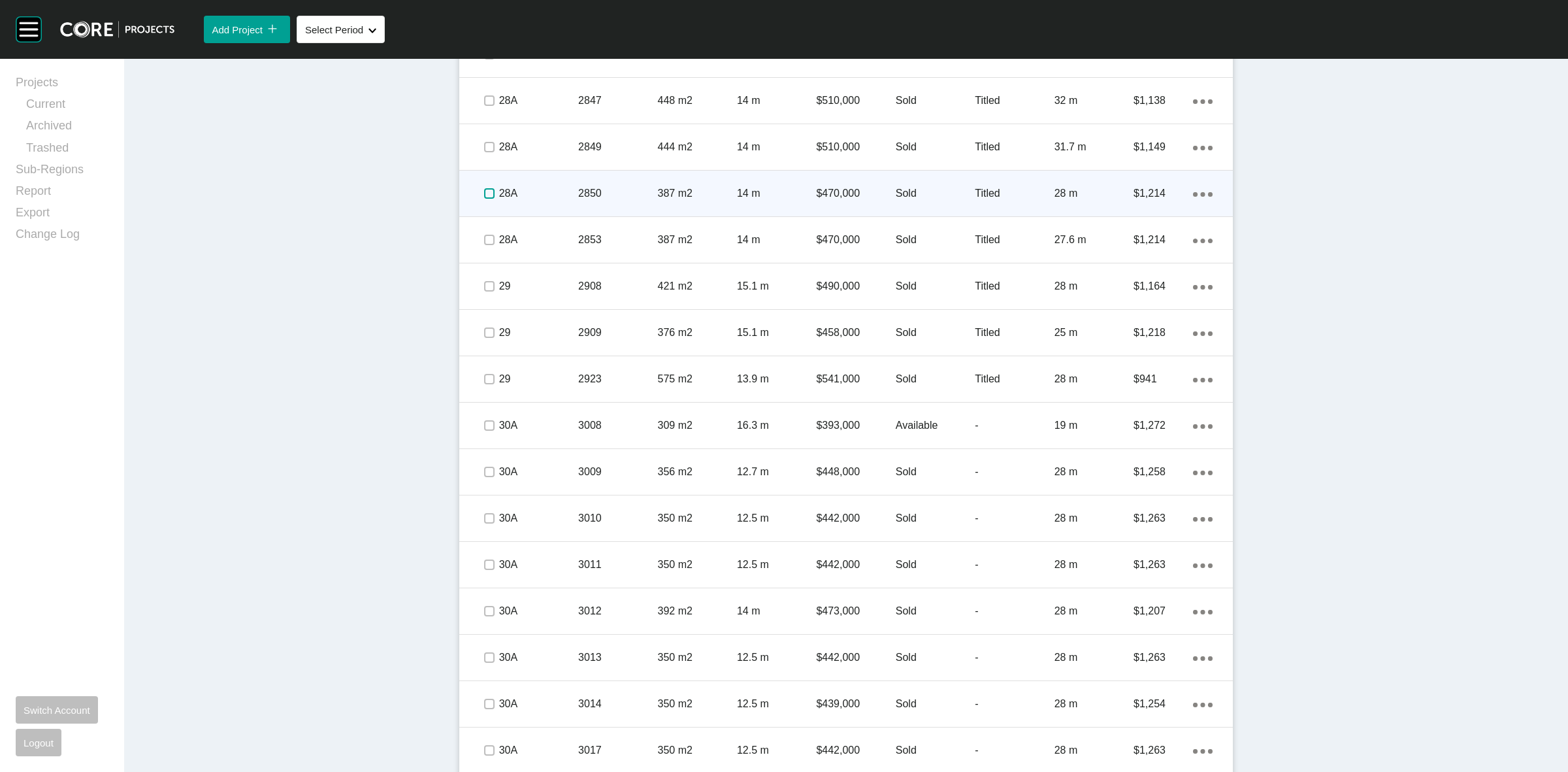
click at [484, 191] on label at bounding box center [489, 193] width 10 height 10
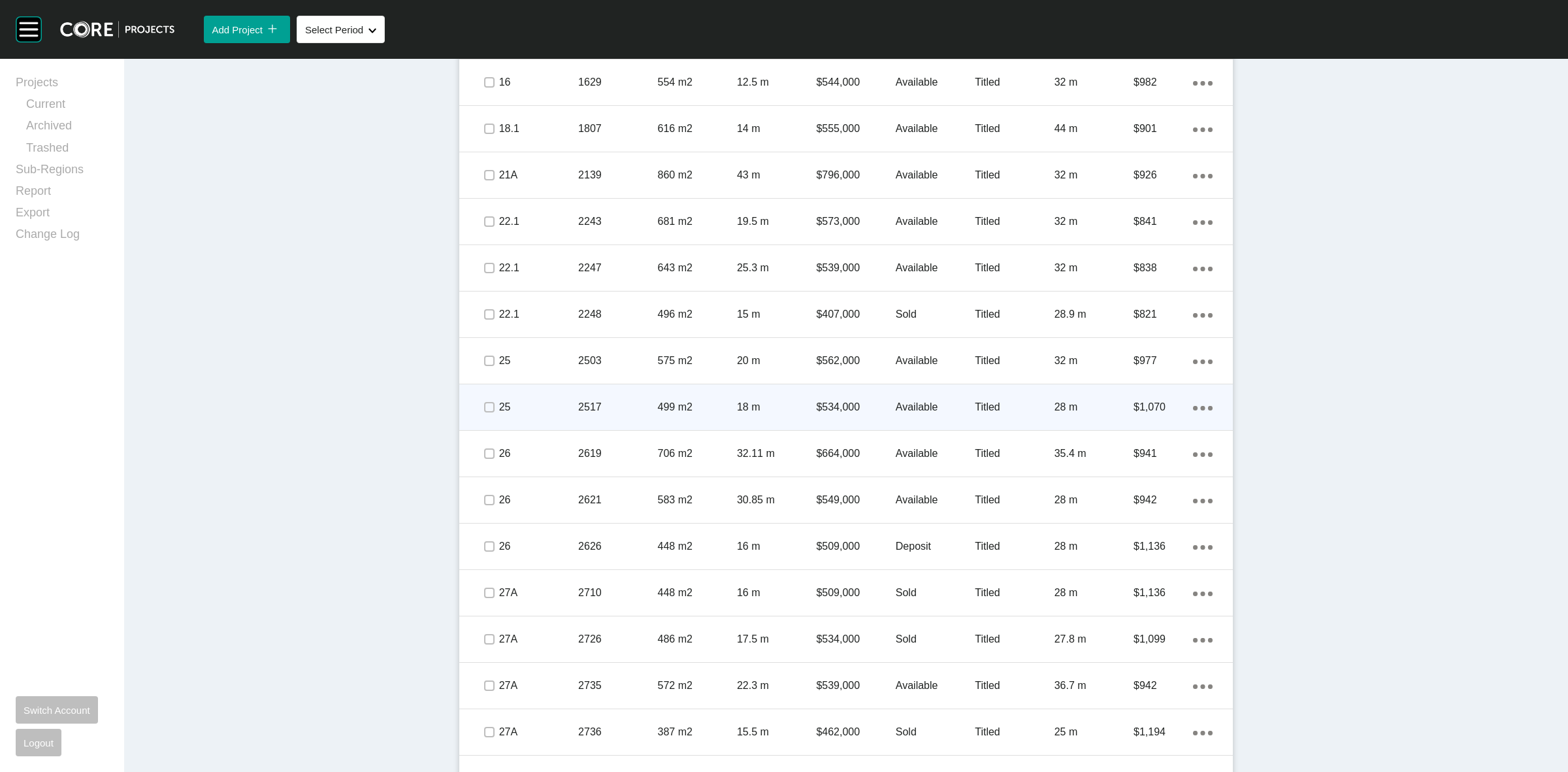
scroll to position [864, 0]
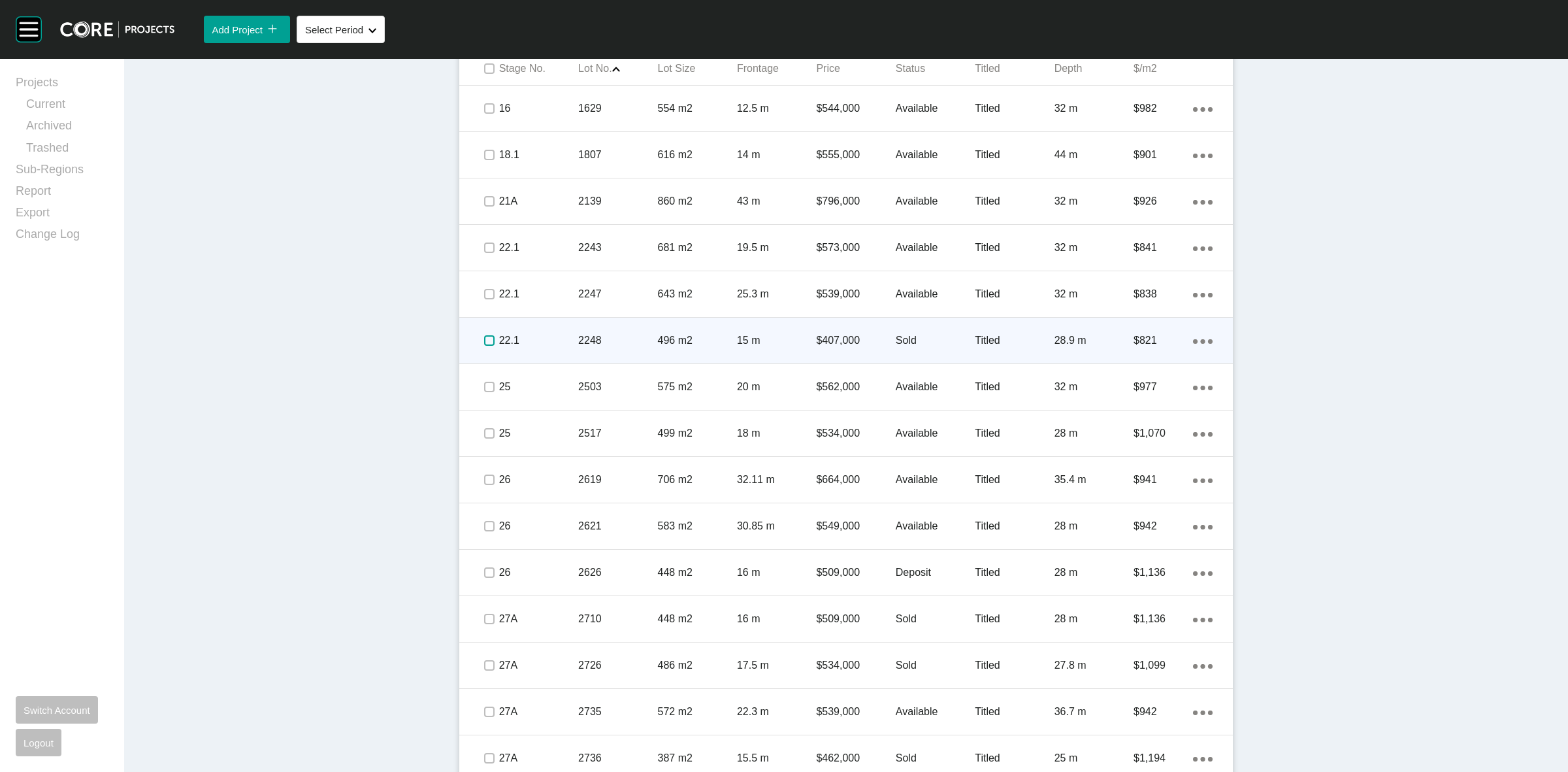
click at [484, 341] on label at bounding box center [489, 340] width 10 height 10
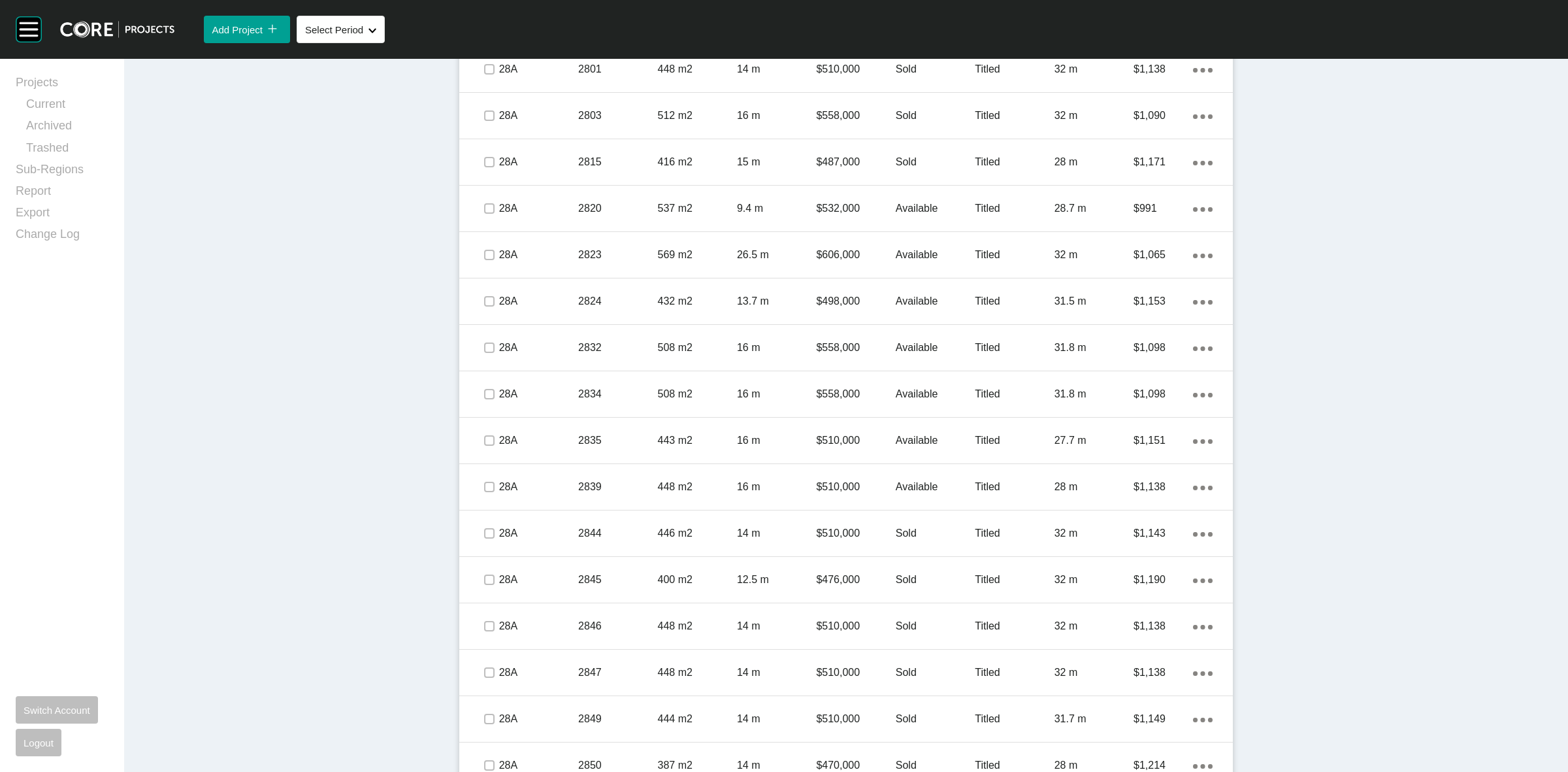
scroll to position [1926, 0]
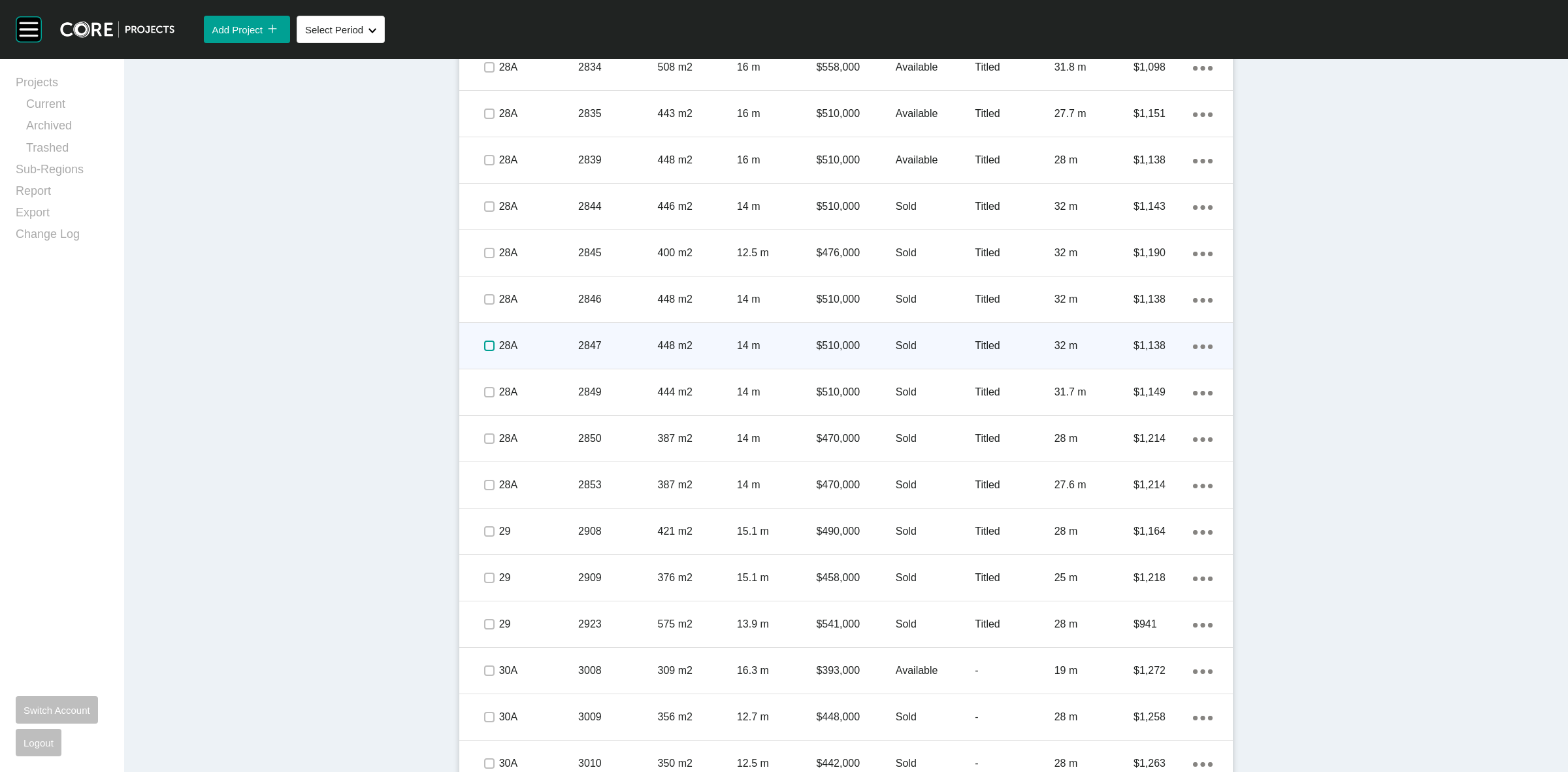
click at [484, 342] on label at bounding box center [489, 346] width 10 height 10
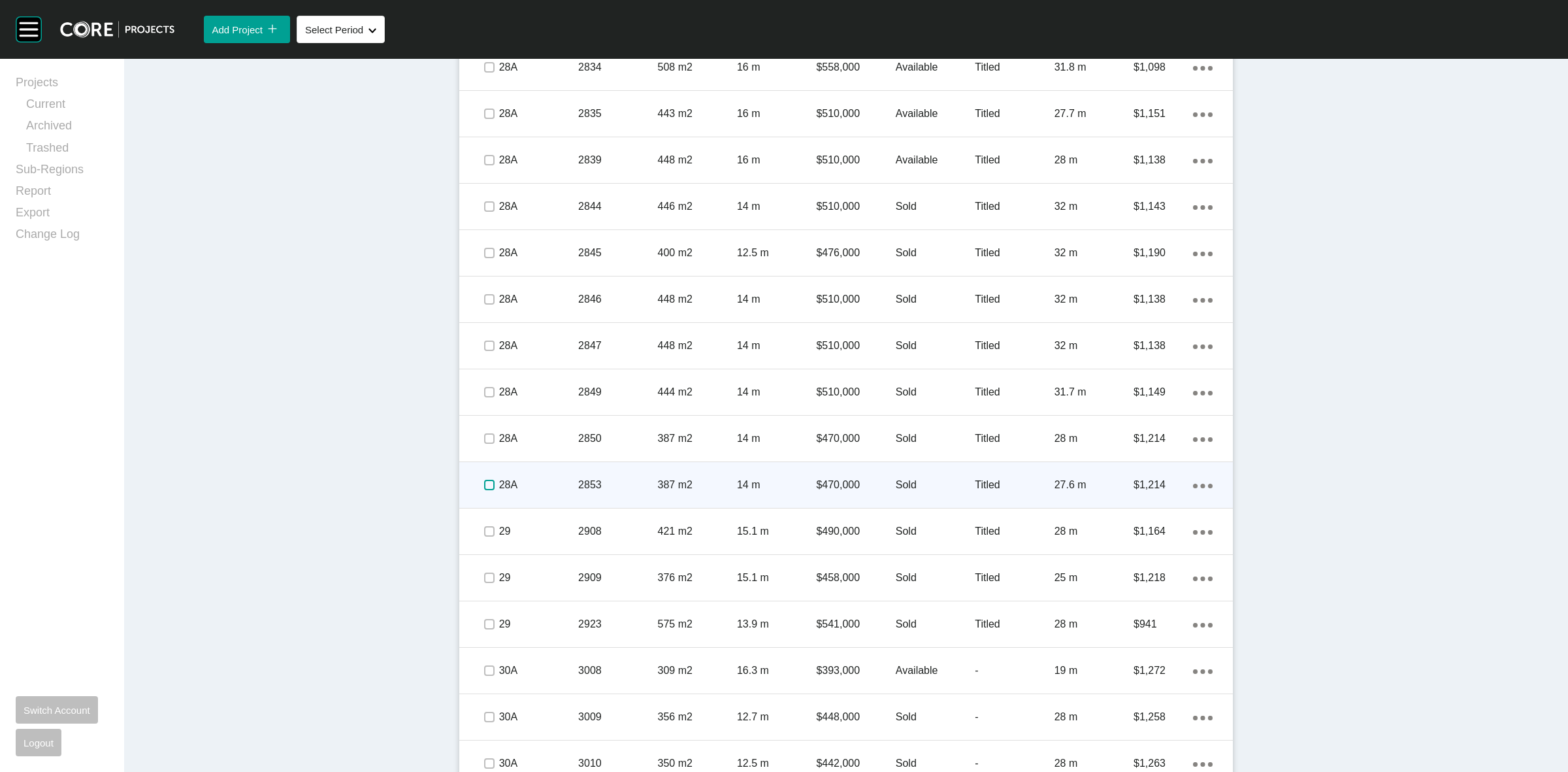
click at [484, 484] on label at bounding box center [489, 485] width 10 height 10
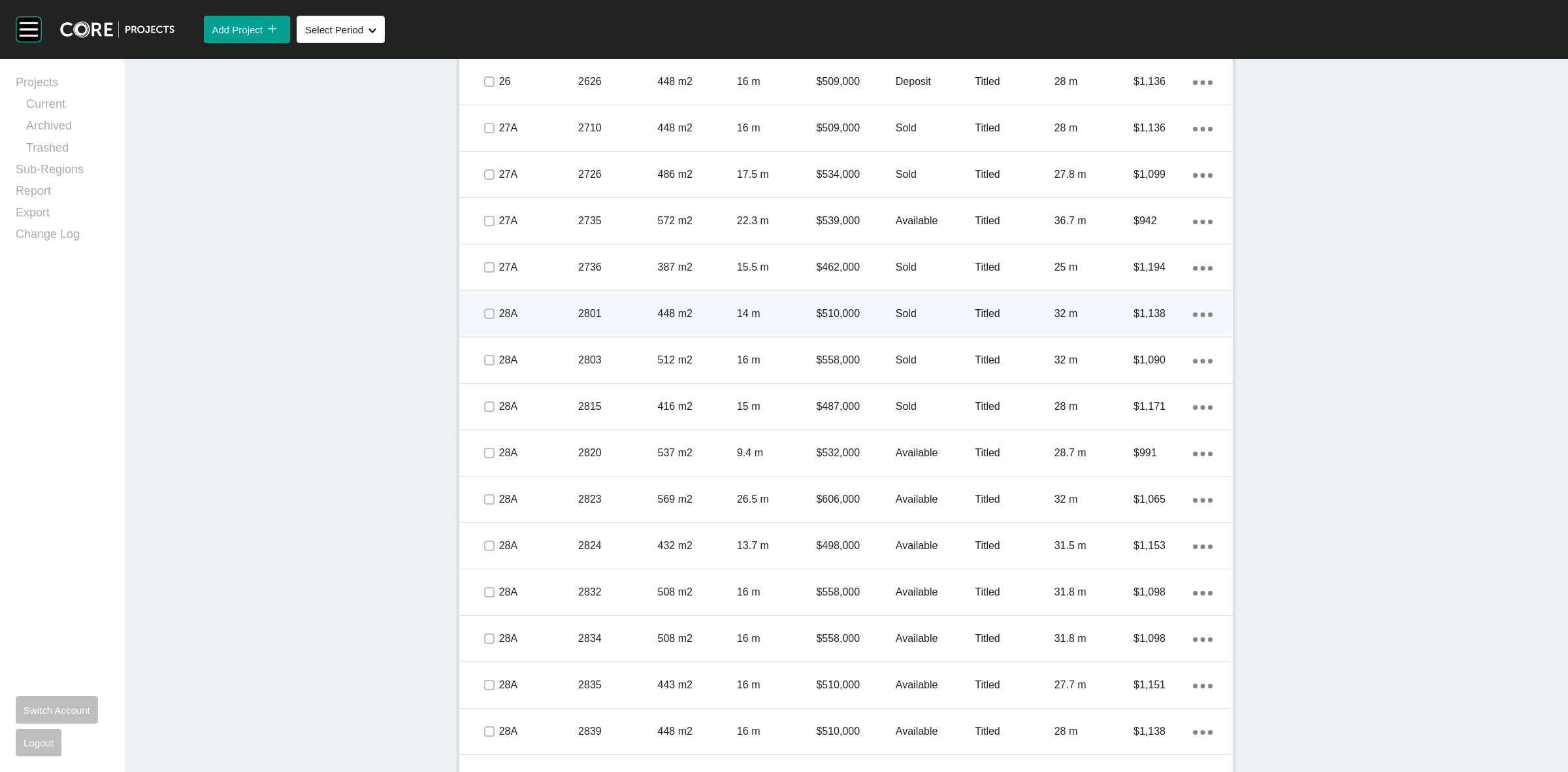
scroll to position [1354, 0]
click at [484, 314] on label at bounding box center [489, 314] width 10 height 10
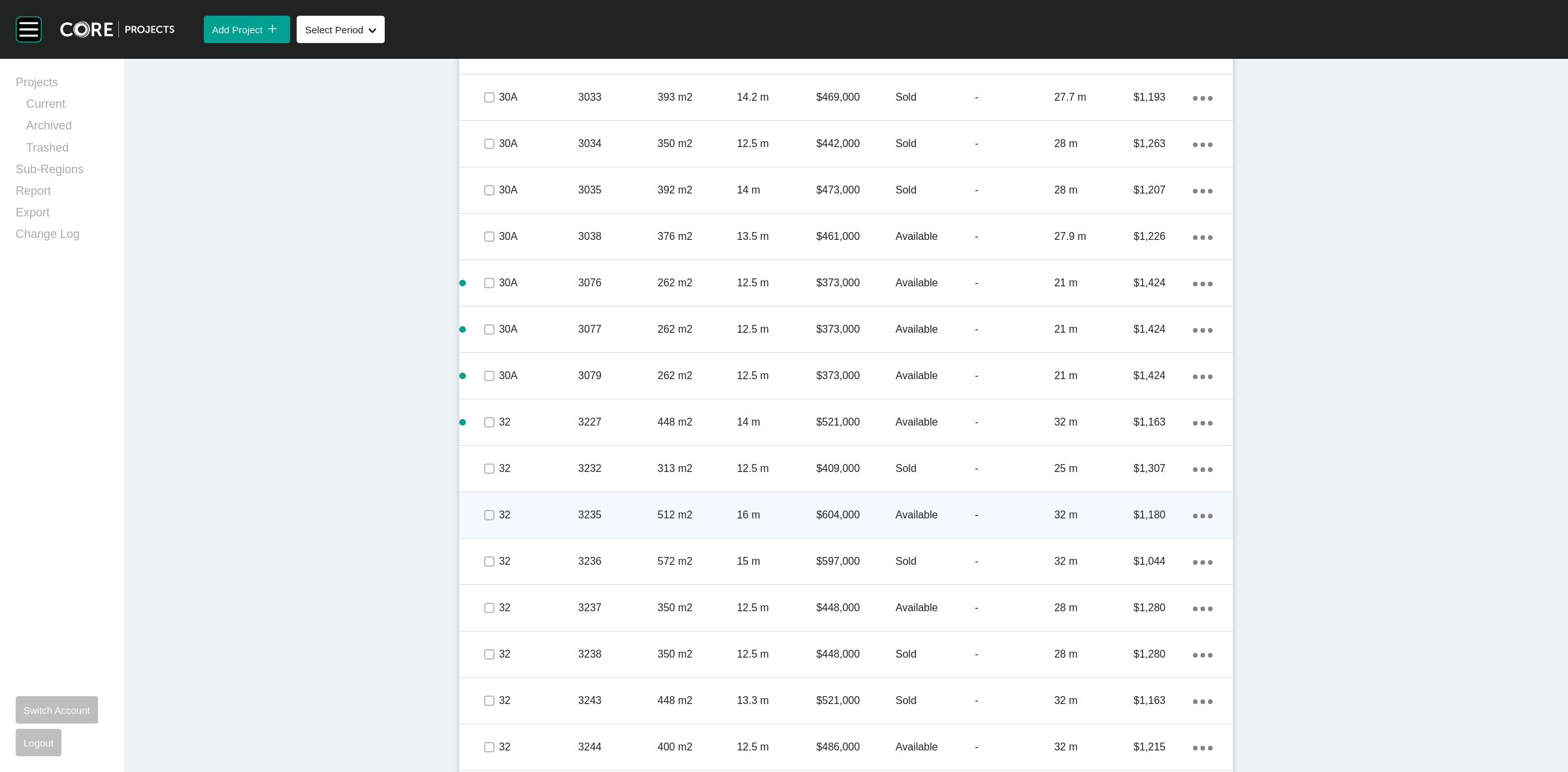
scroll to position [3152, 0]
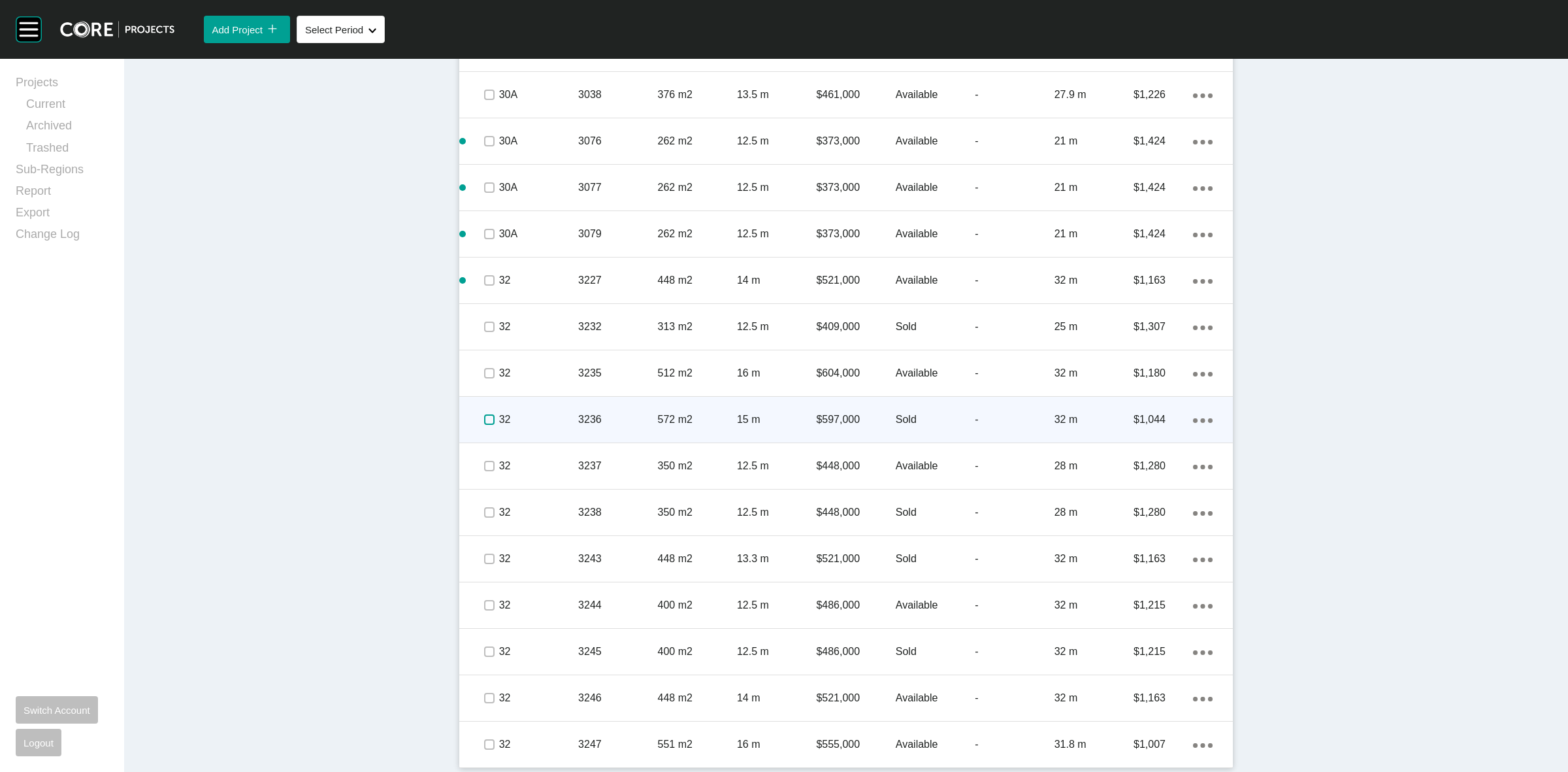
click at [484, 415] on label at bounding box center [489, 419] width 10 height 10
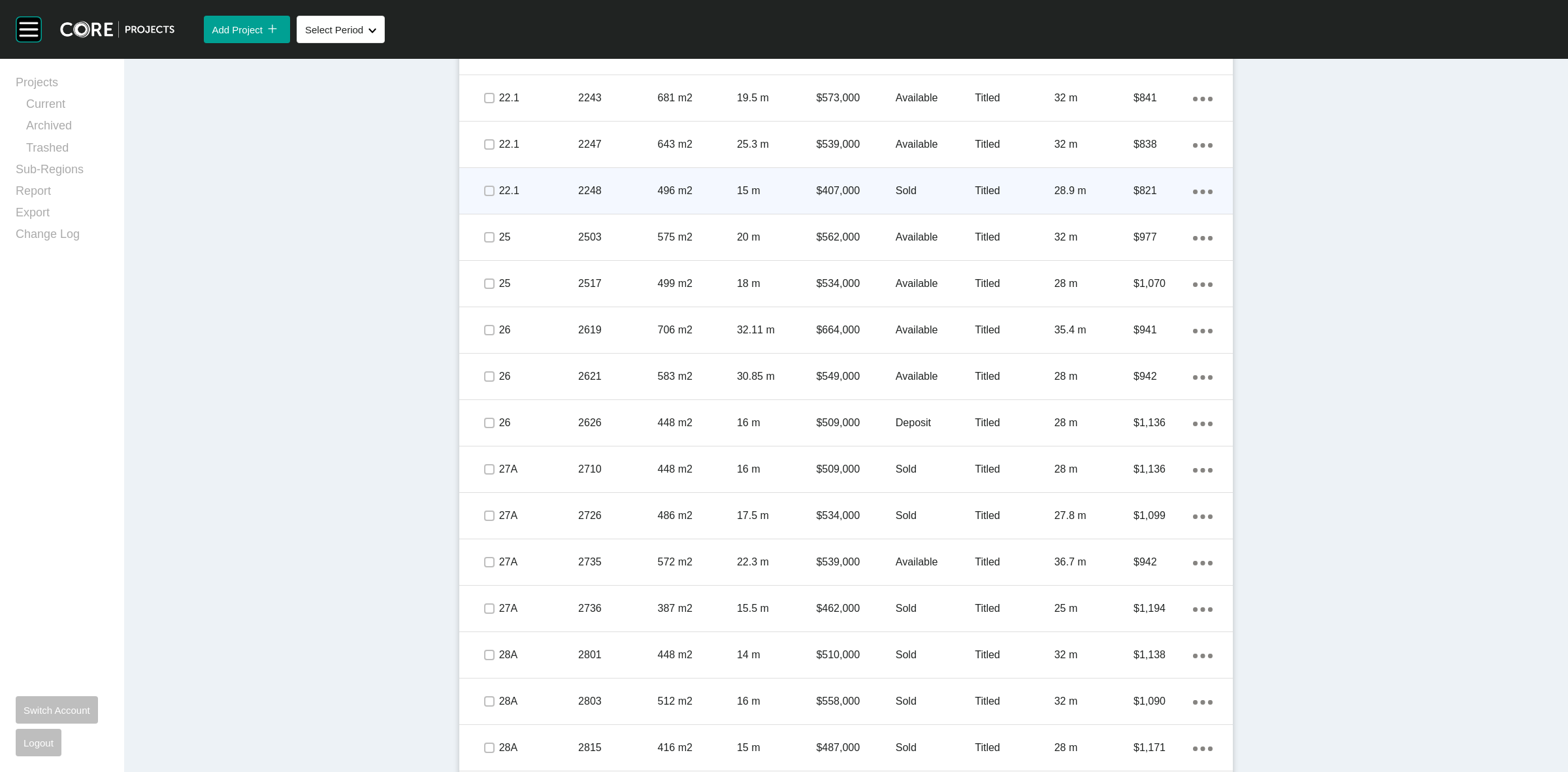
scroll to position [1027, 0]
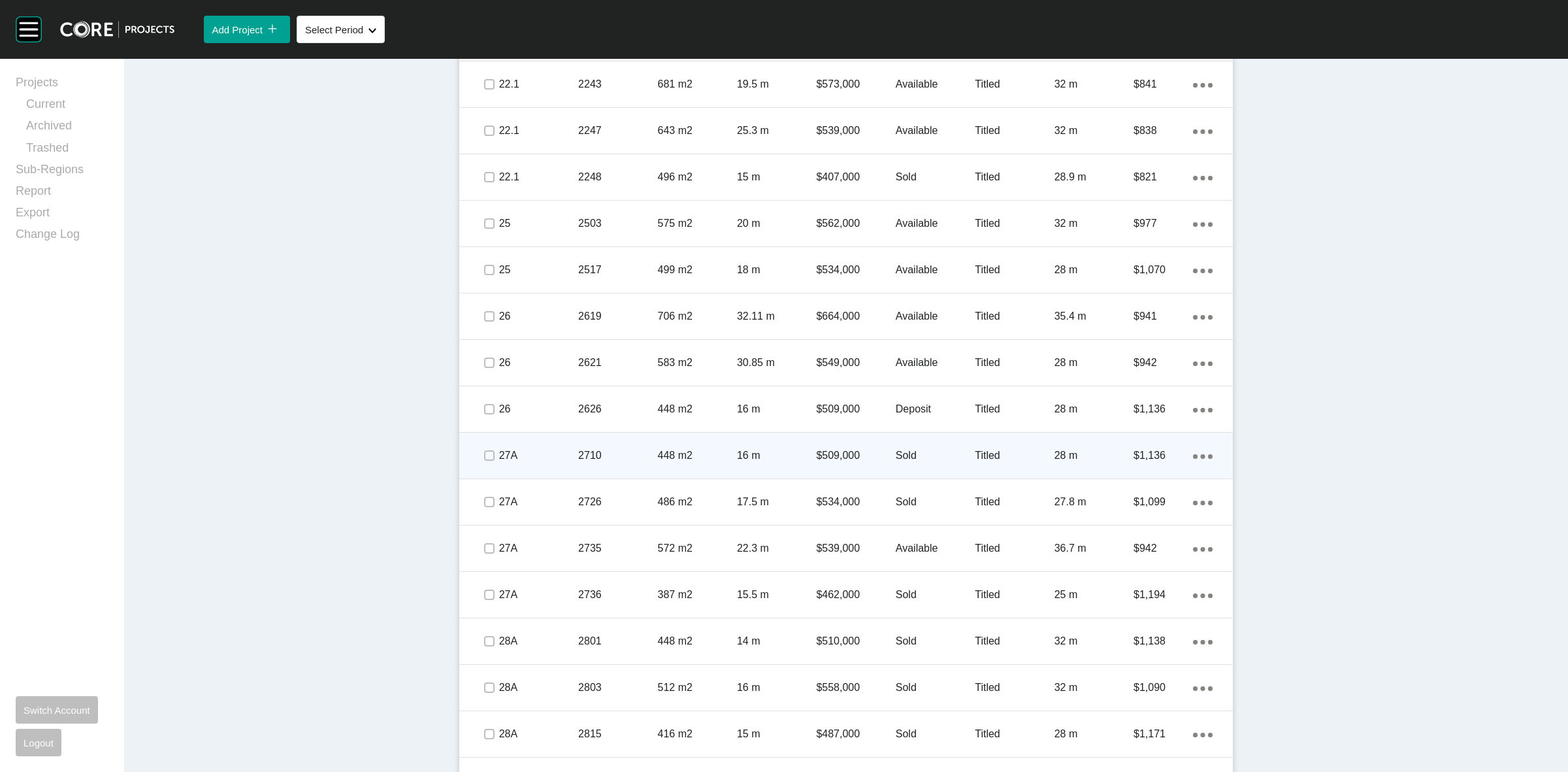
click at [602, 449] on p "2710" at bounding box center [618, 456] width 79 height 14
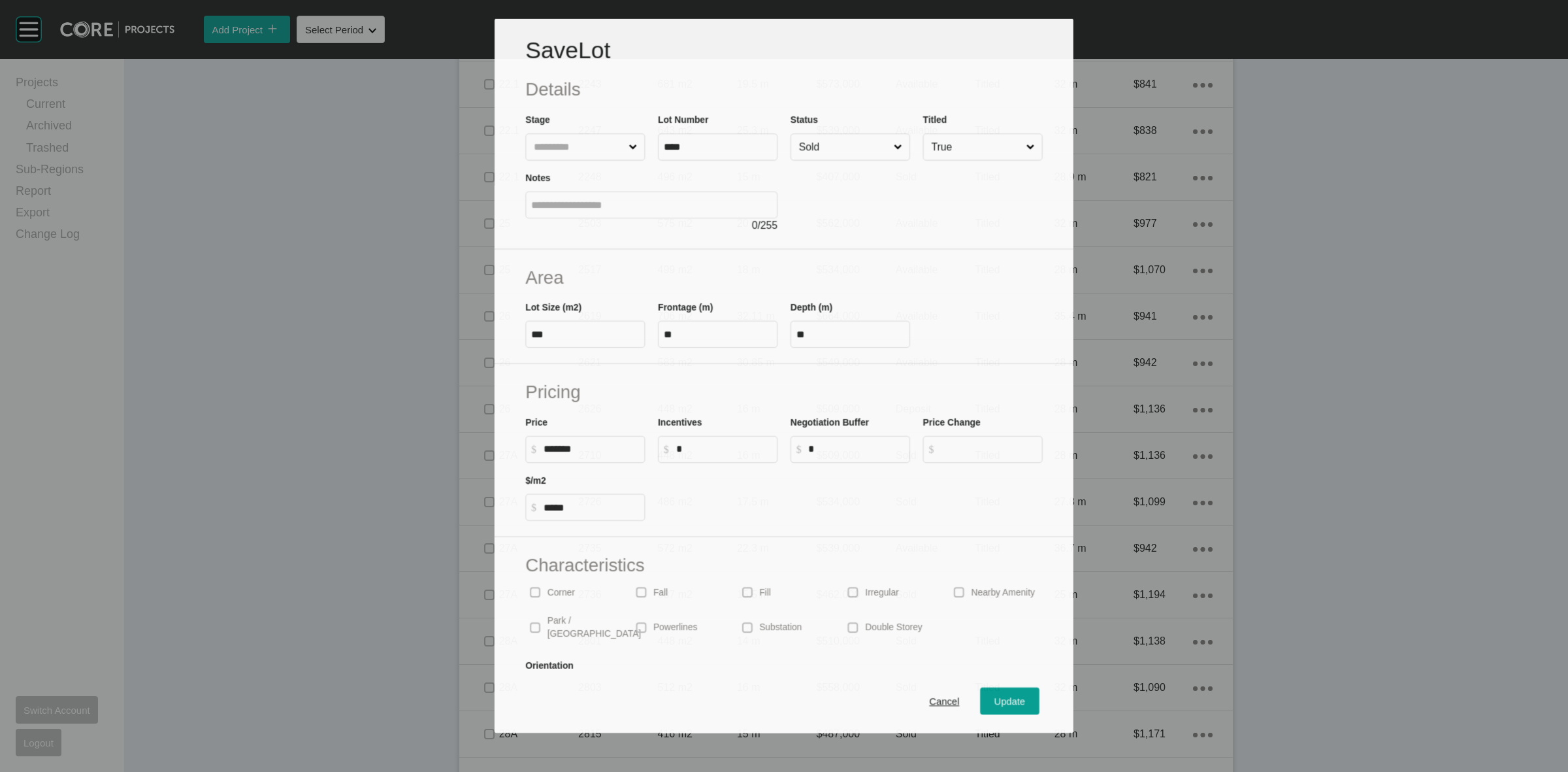
scroll to position [988, 0]
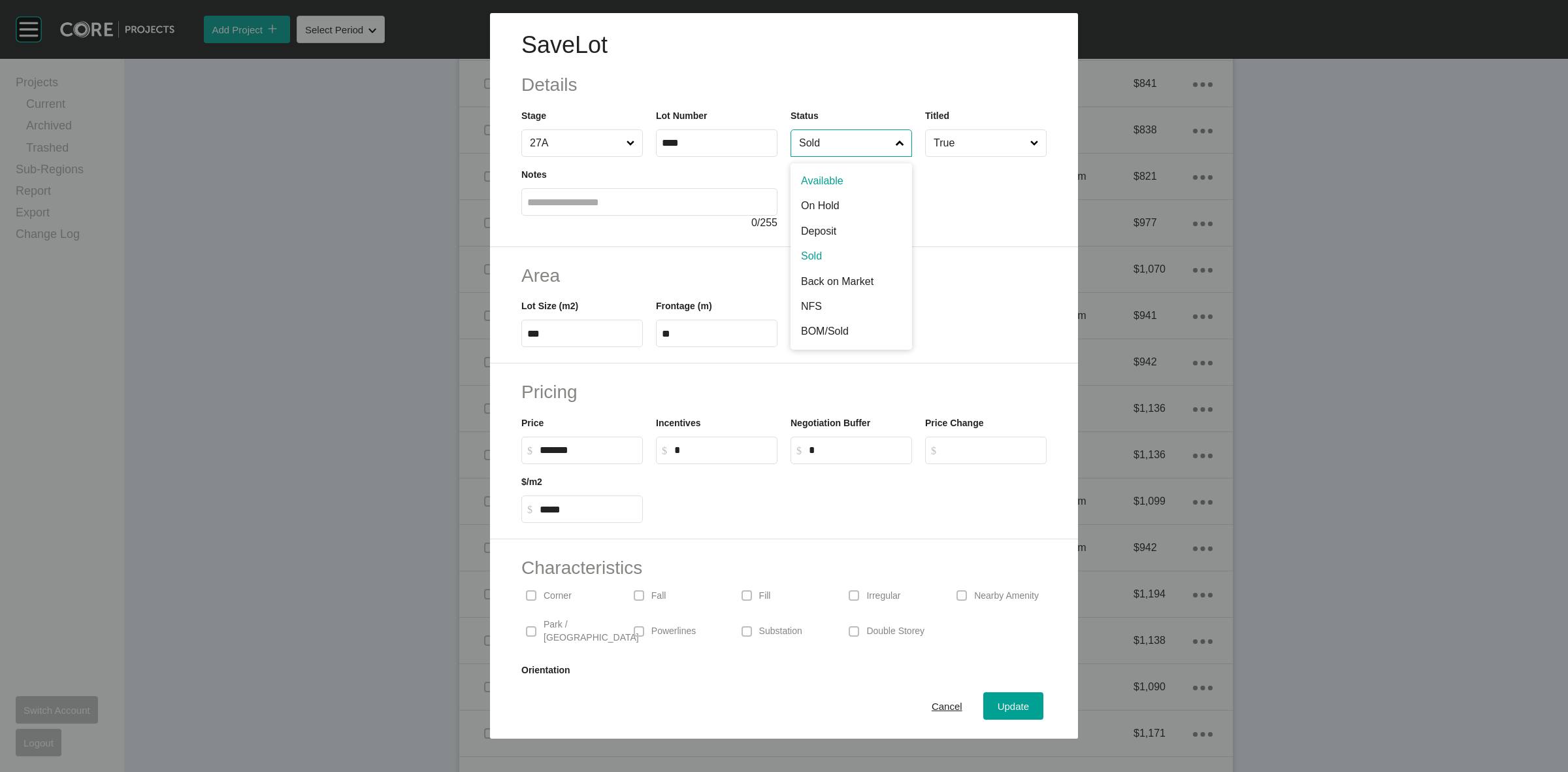
click at [820, 142] on input "Sold" at bounding box center [844, 142] width 96 height 26
click at [1008, 701] on span "Update" at bounding box center [1014, 706] width 32 height 11
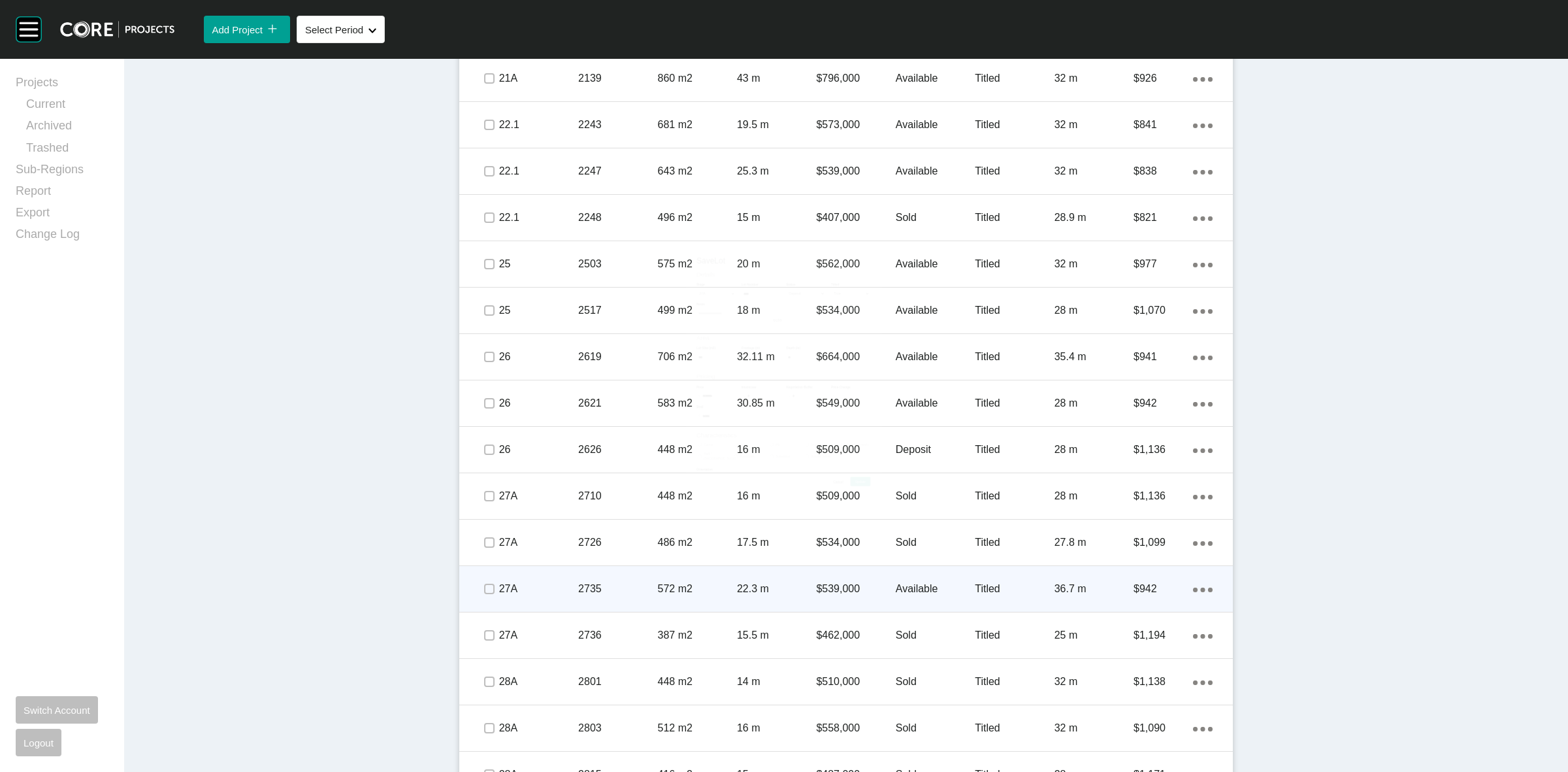
scroll to position [1027, 0]
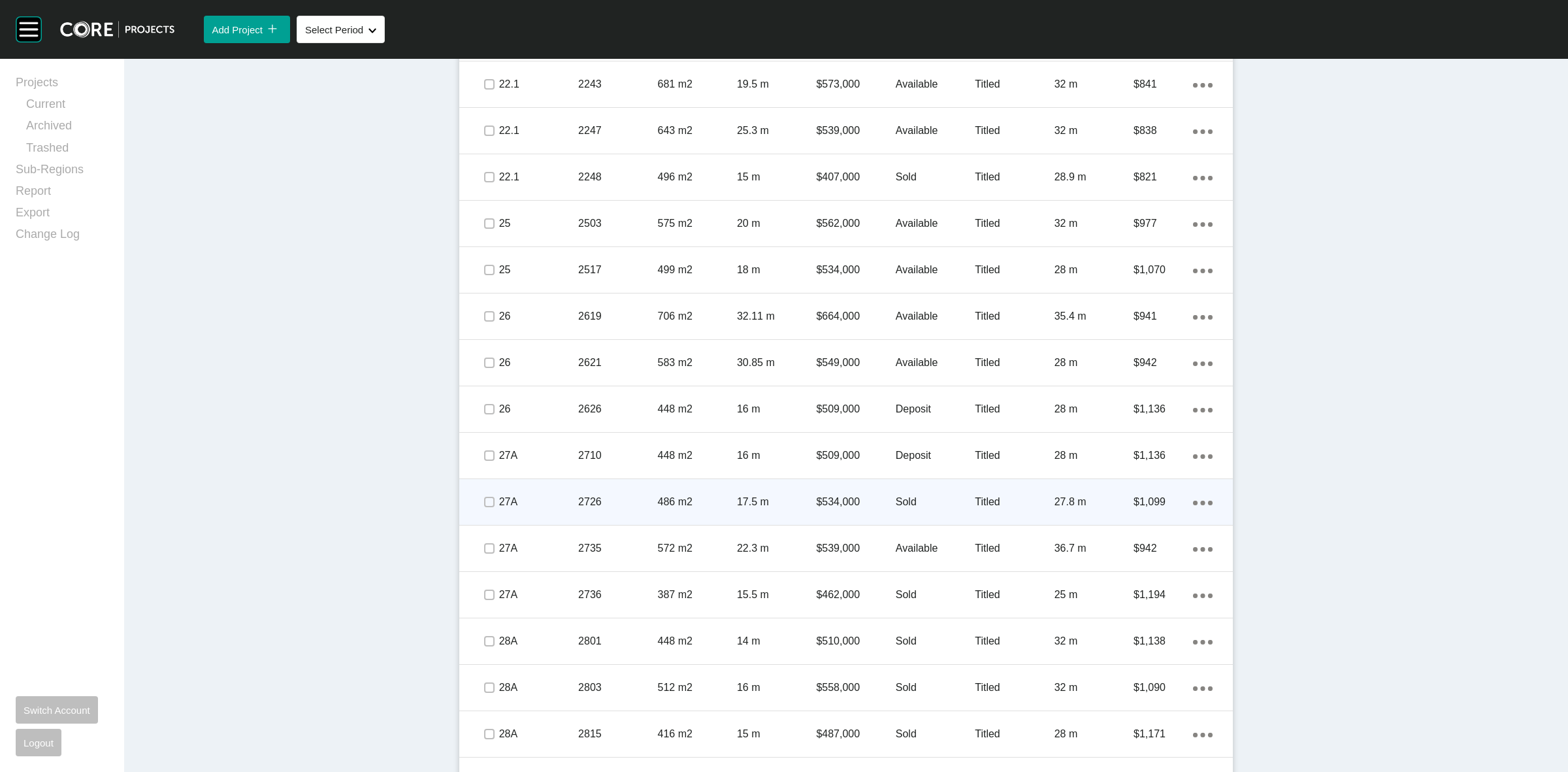
click at [719, 494] on div "486 m2" at bounding box center [697, 501] width 79 height 40
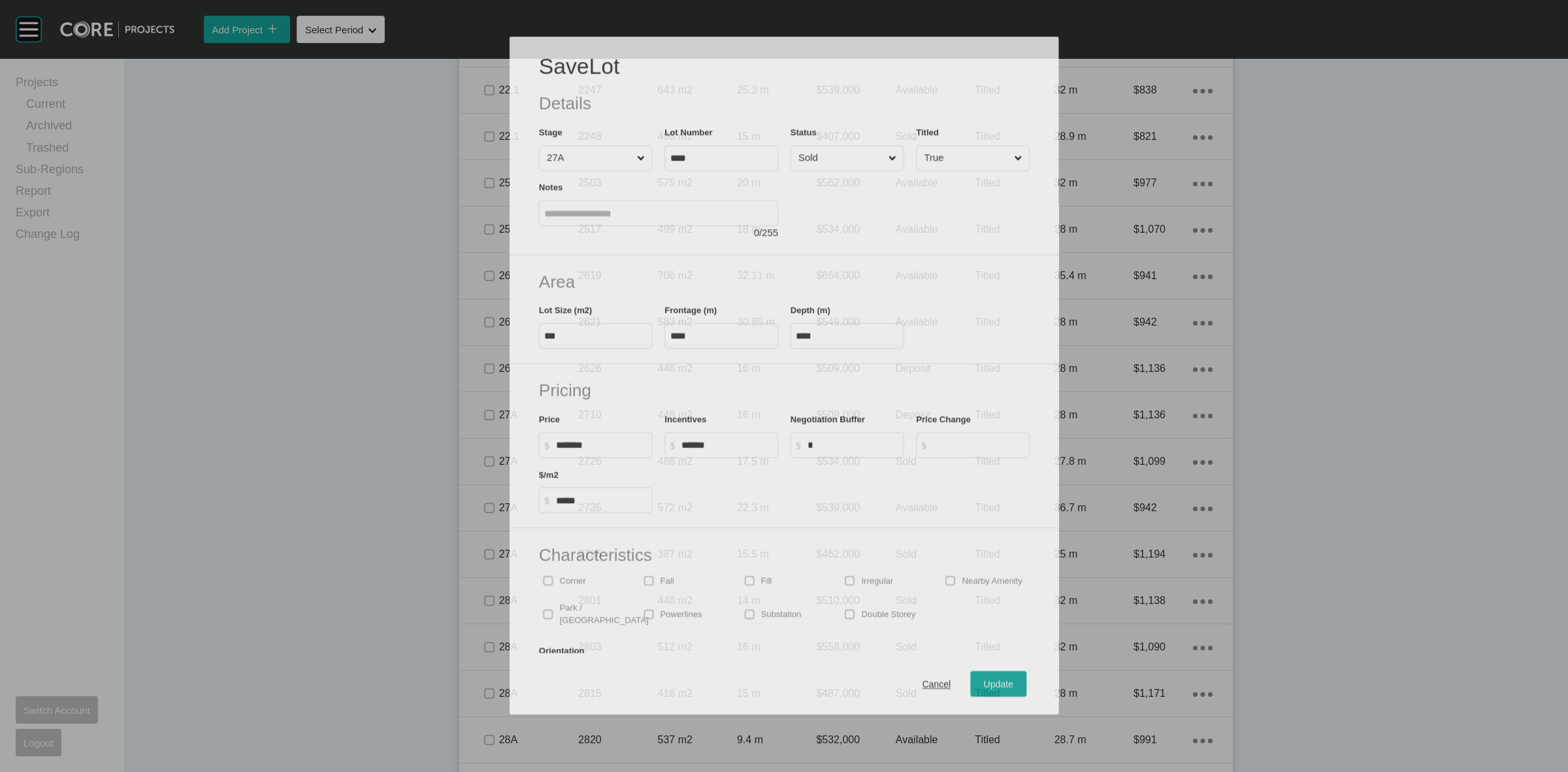
scroll to position [988, 0]
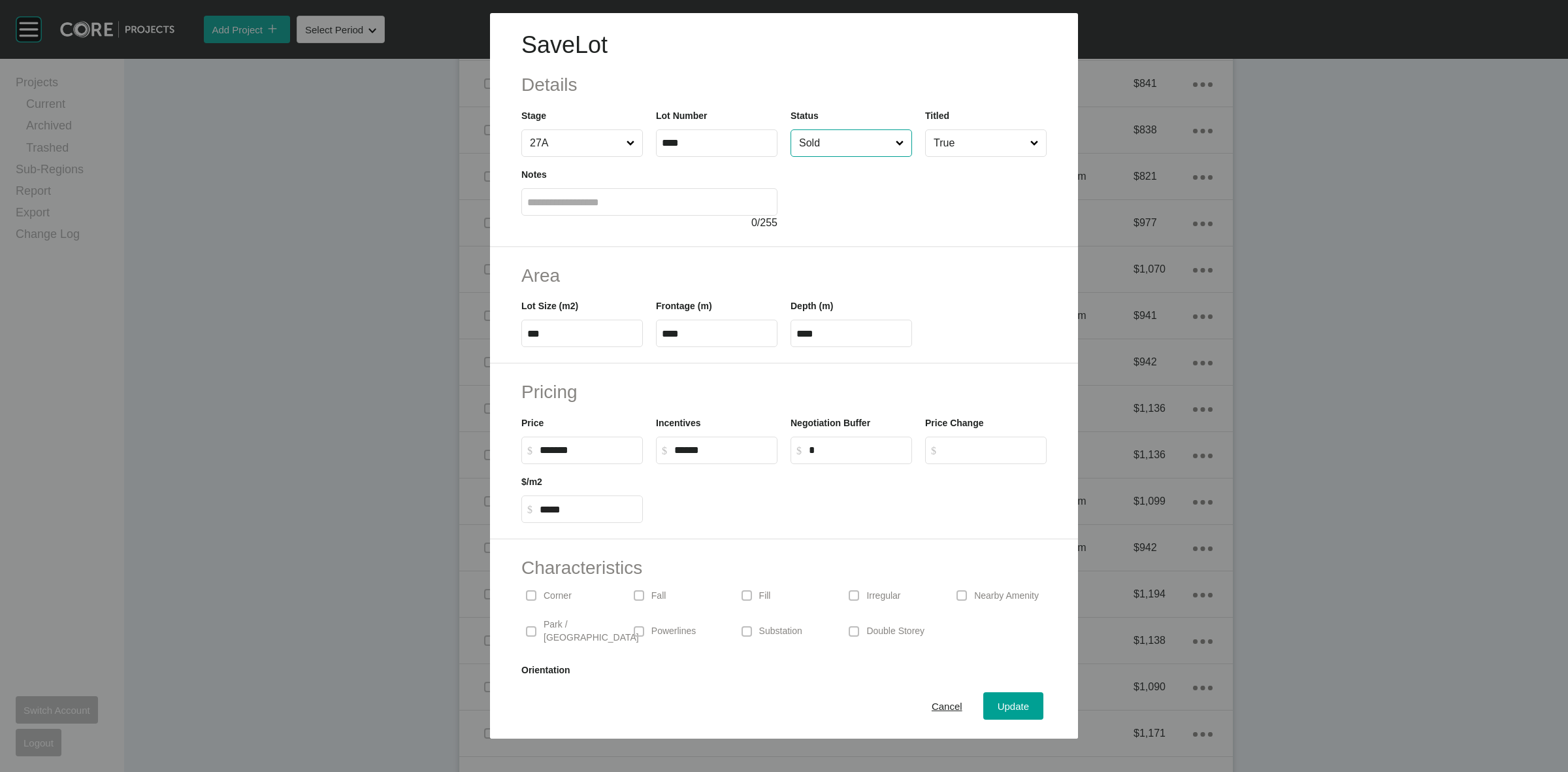
click at [844, 141] on input "Sold" at bounding box center [844, 142] width 96 height 26
click at [998, 702] on span "Update" at bounding box center [1014, 706] width 32 height 11
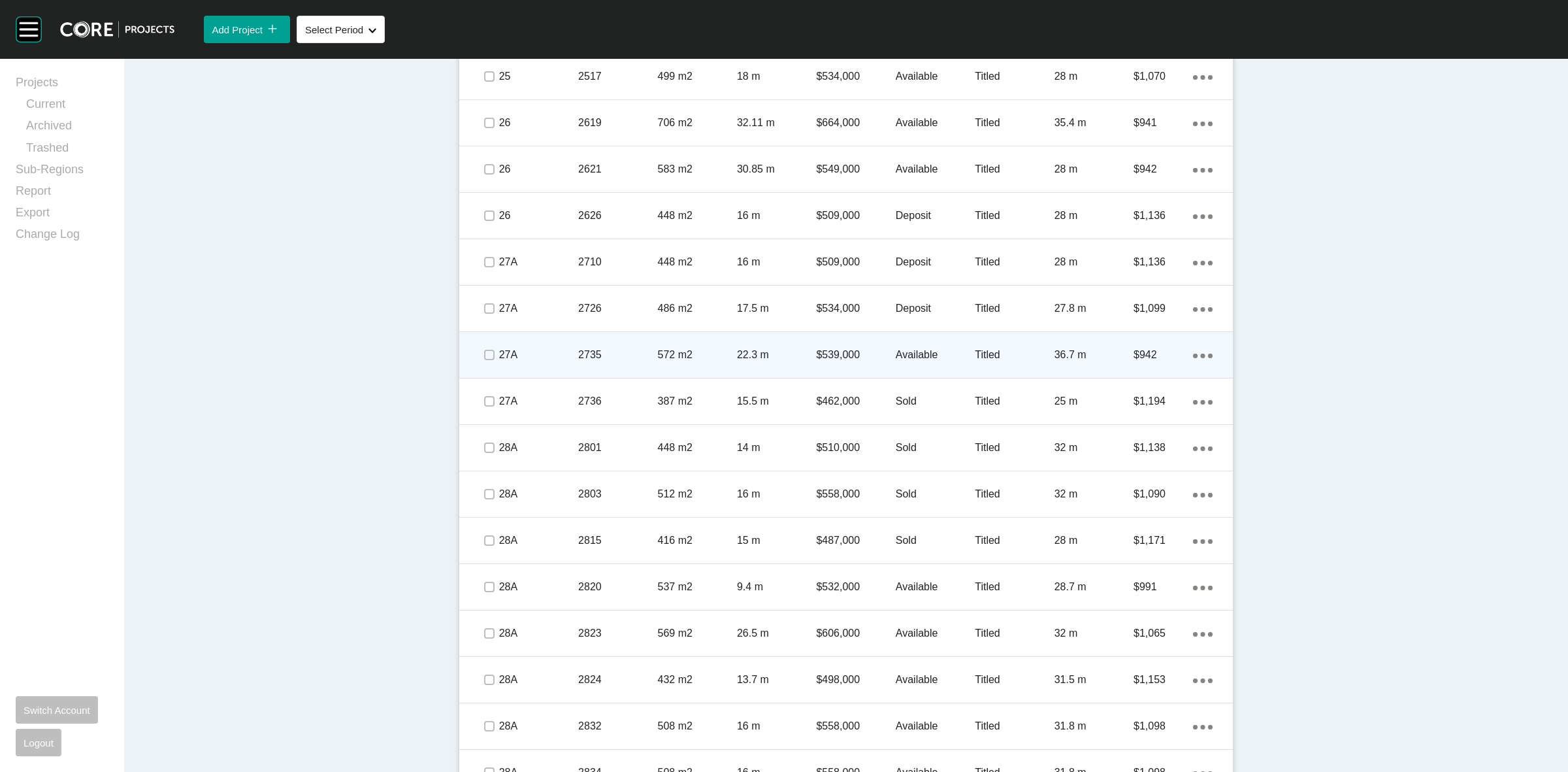
scroll to position [1354, 0]
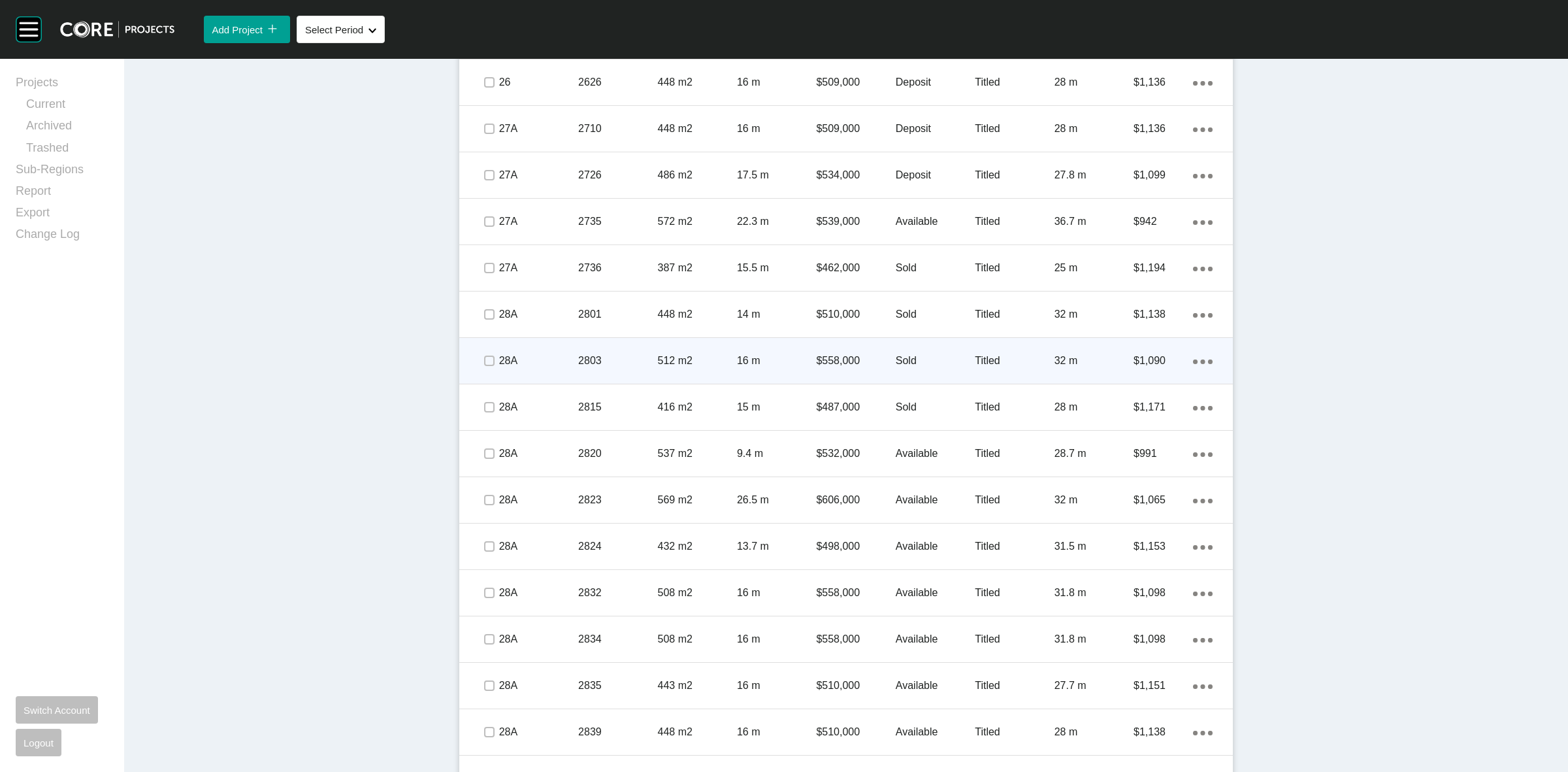
click at [618, 363] on p "2803" at bounding box center [618, 361] width 79 height 14
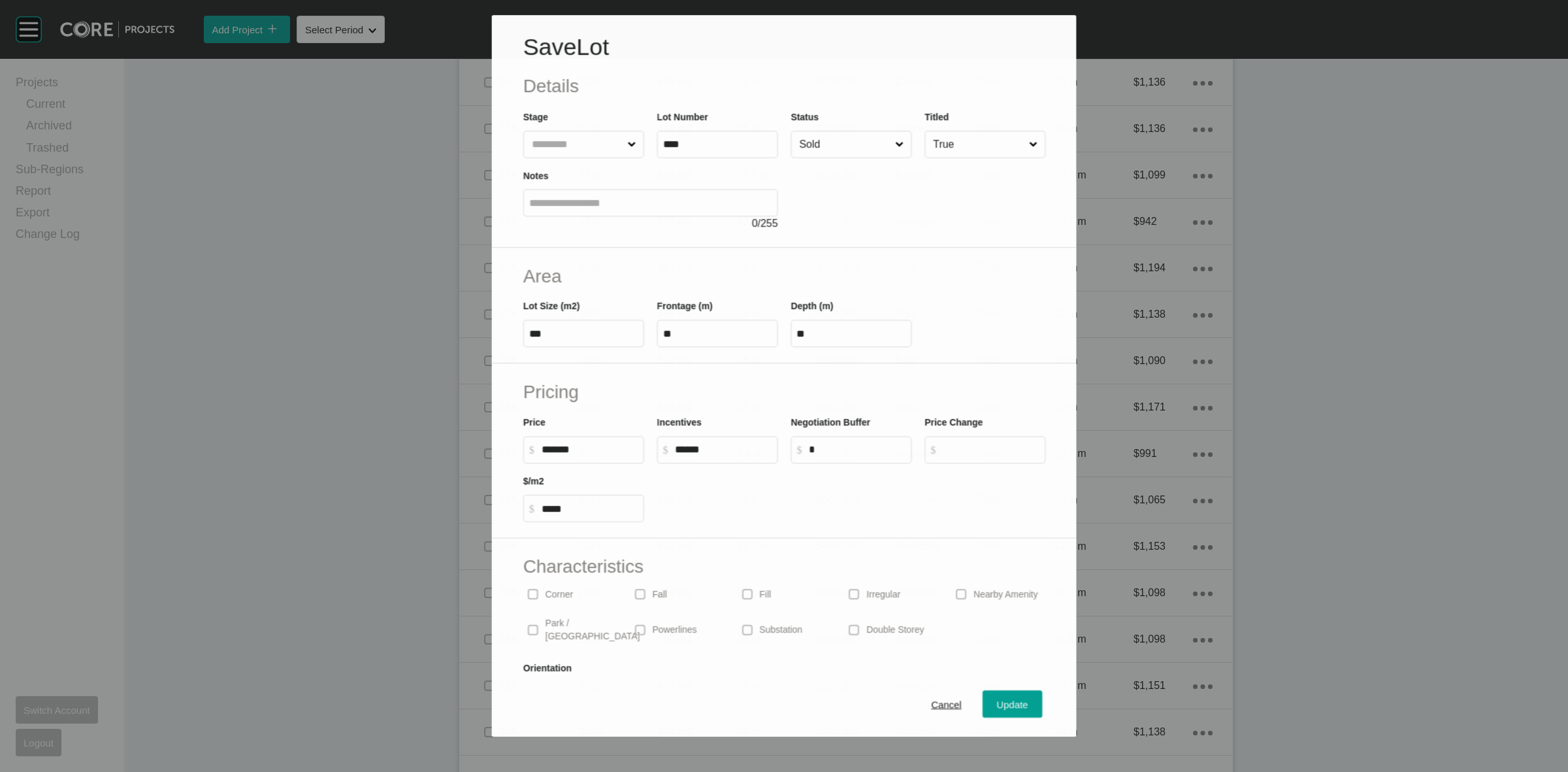
scroll to position [1314, 0]
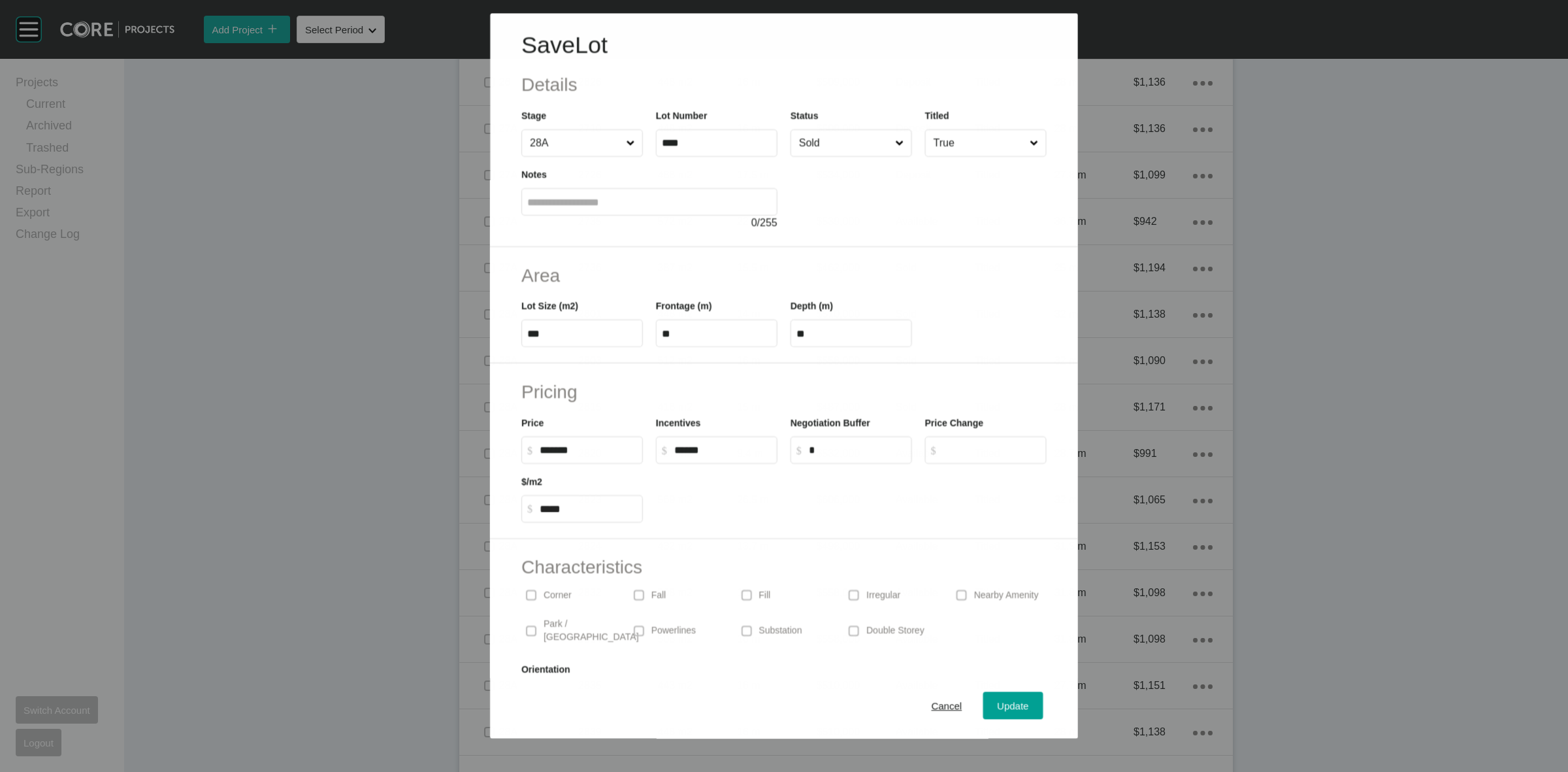
click at [812, 138] on input "Sold" at bounding box center [844, 142] width 96 height 26
click at [996, 717] on button "Update" at bounding box center [1014, 706] width 60 height 28
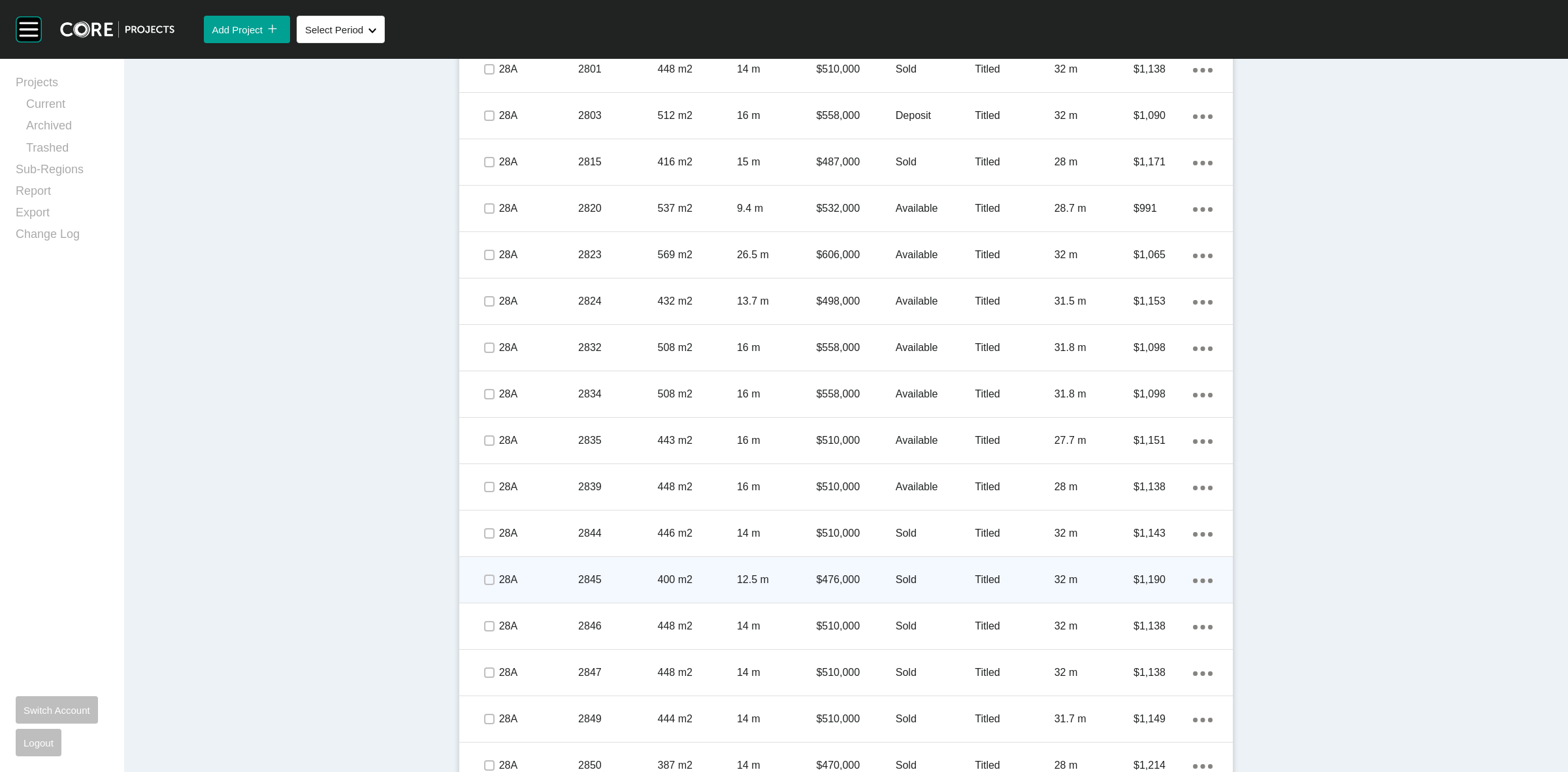
scroll to position [1681, 0]
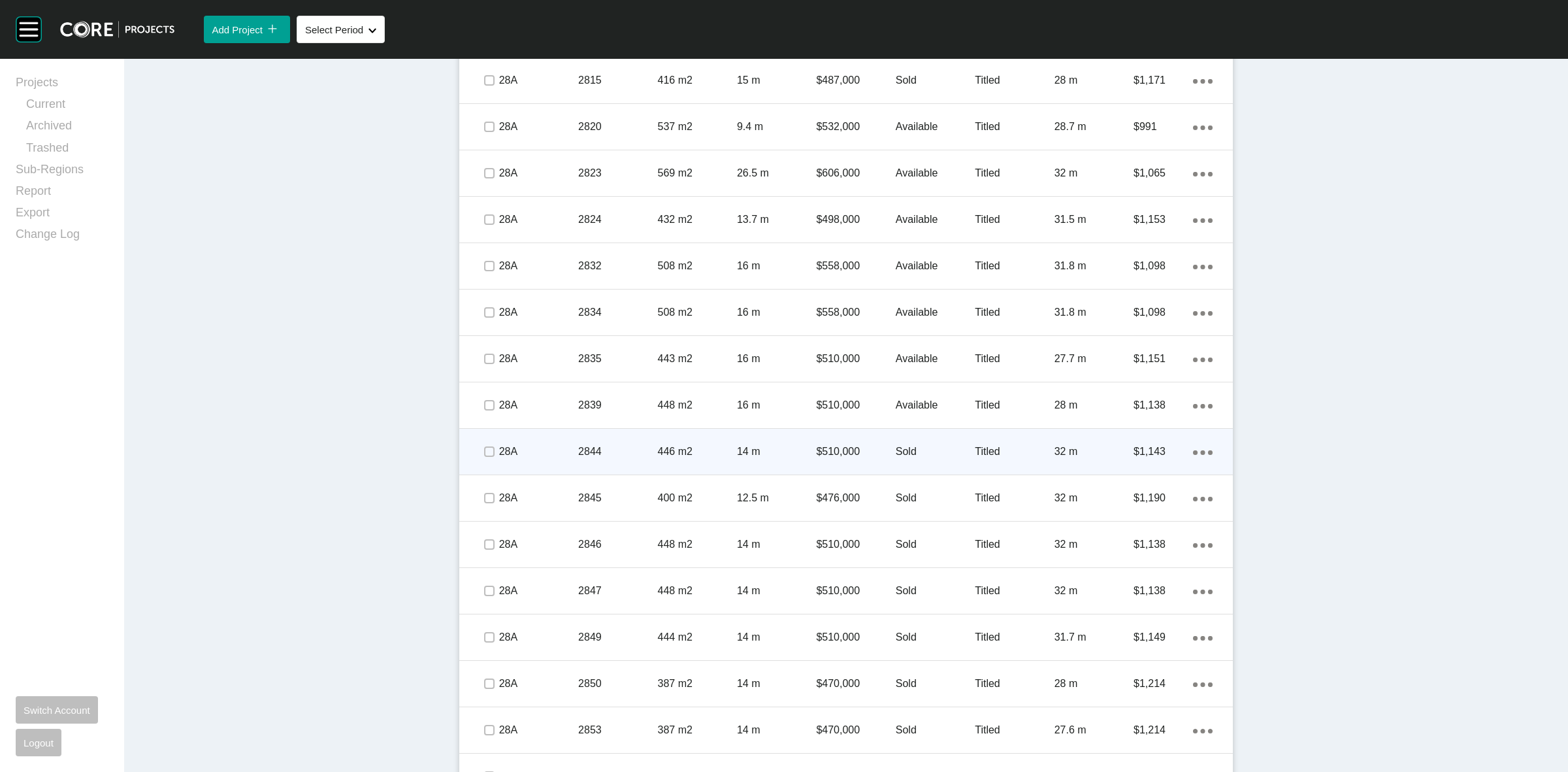
click at [729, 456] on p "446 m2" at bounding box center [697, 452] width 79 height 14
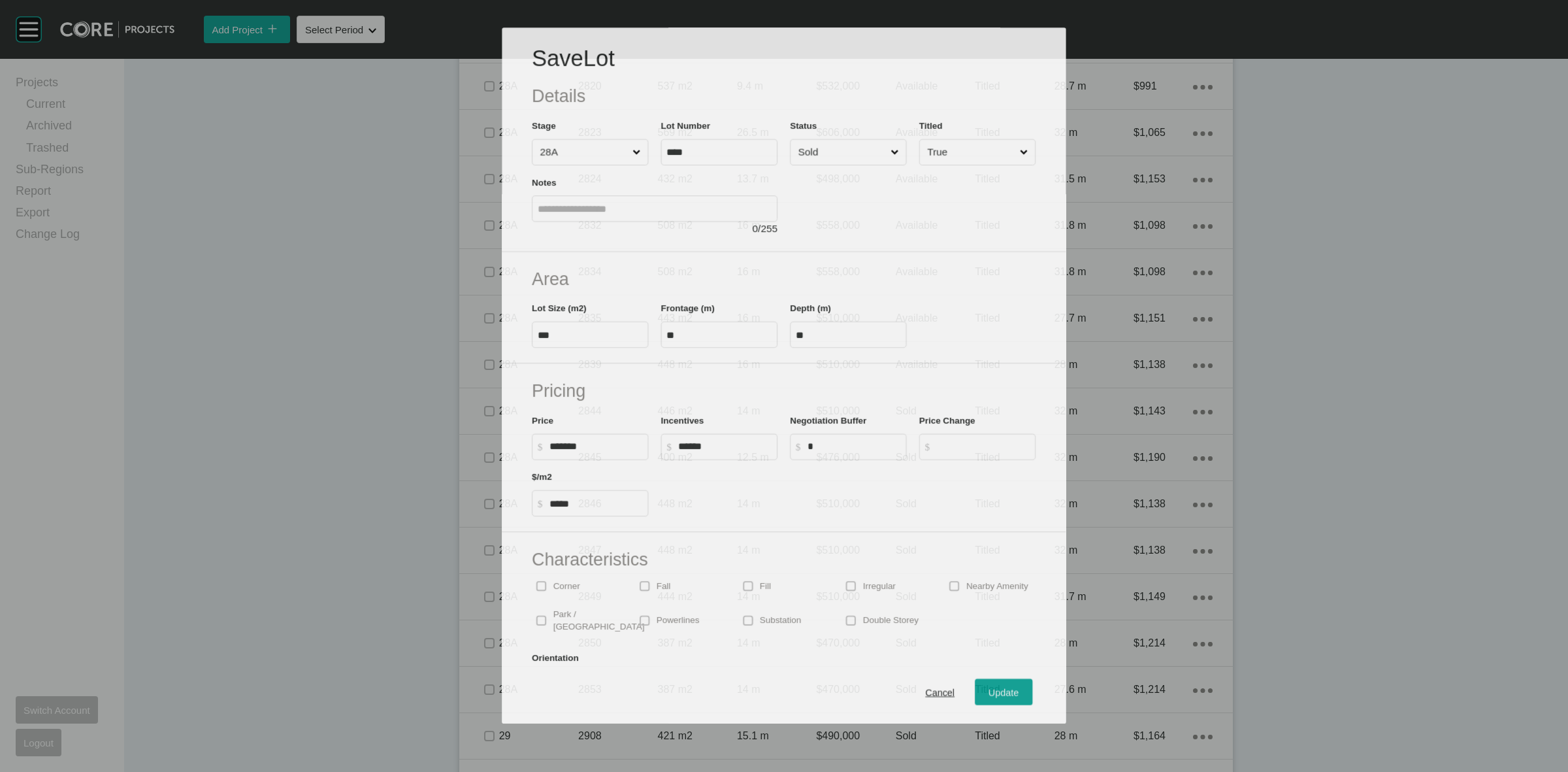
scroll to position [1641, 0]
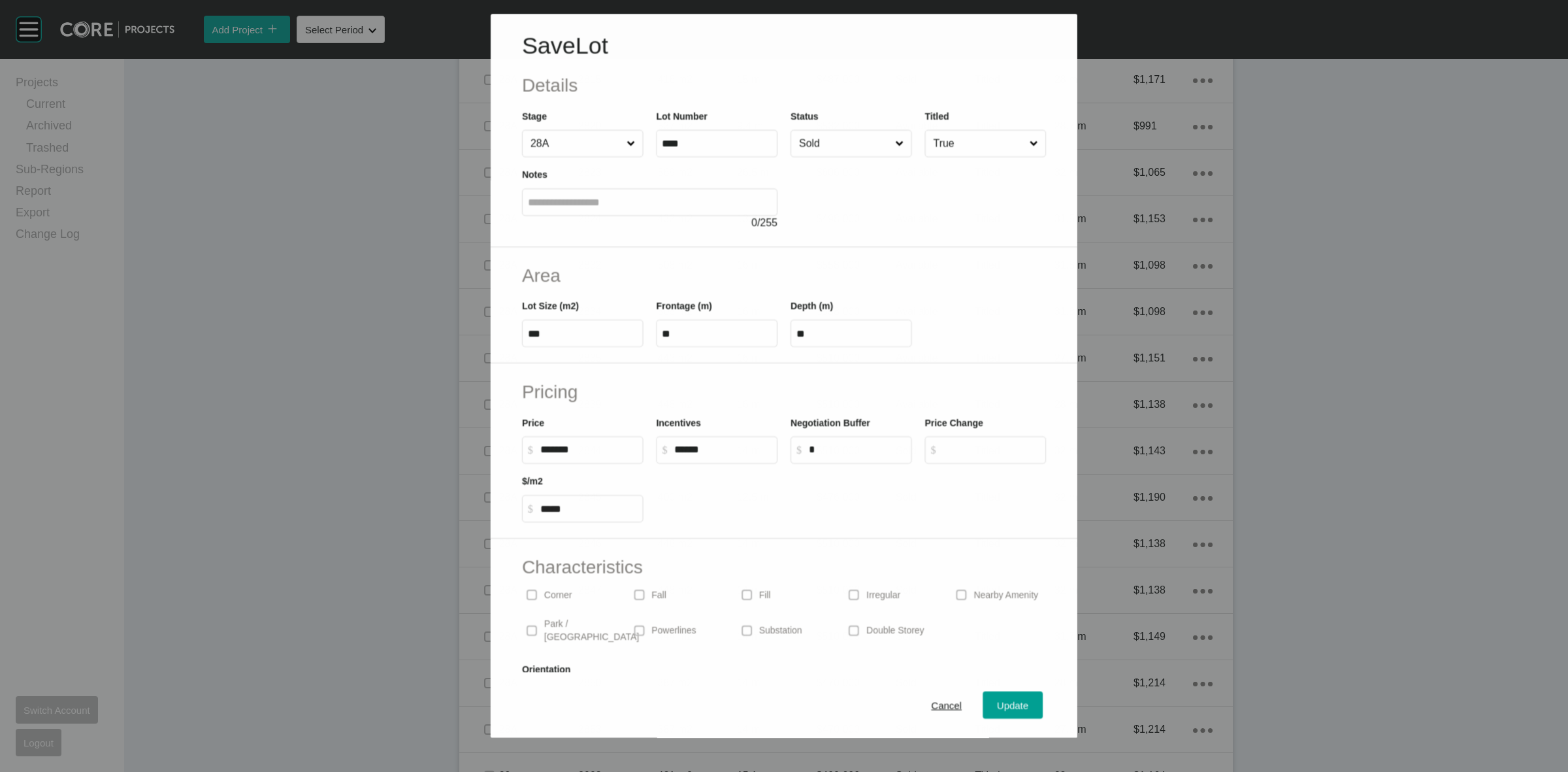
click at [822, 134] on input "Sold" at bounding box center [844, 143] width 96 height 26
click at [1001, 710] on span "Update" at bounding box center [1014, 706] width 32 height 11
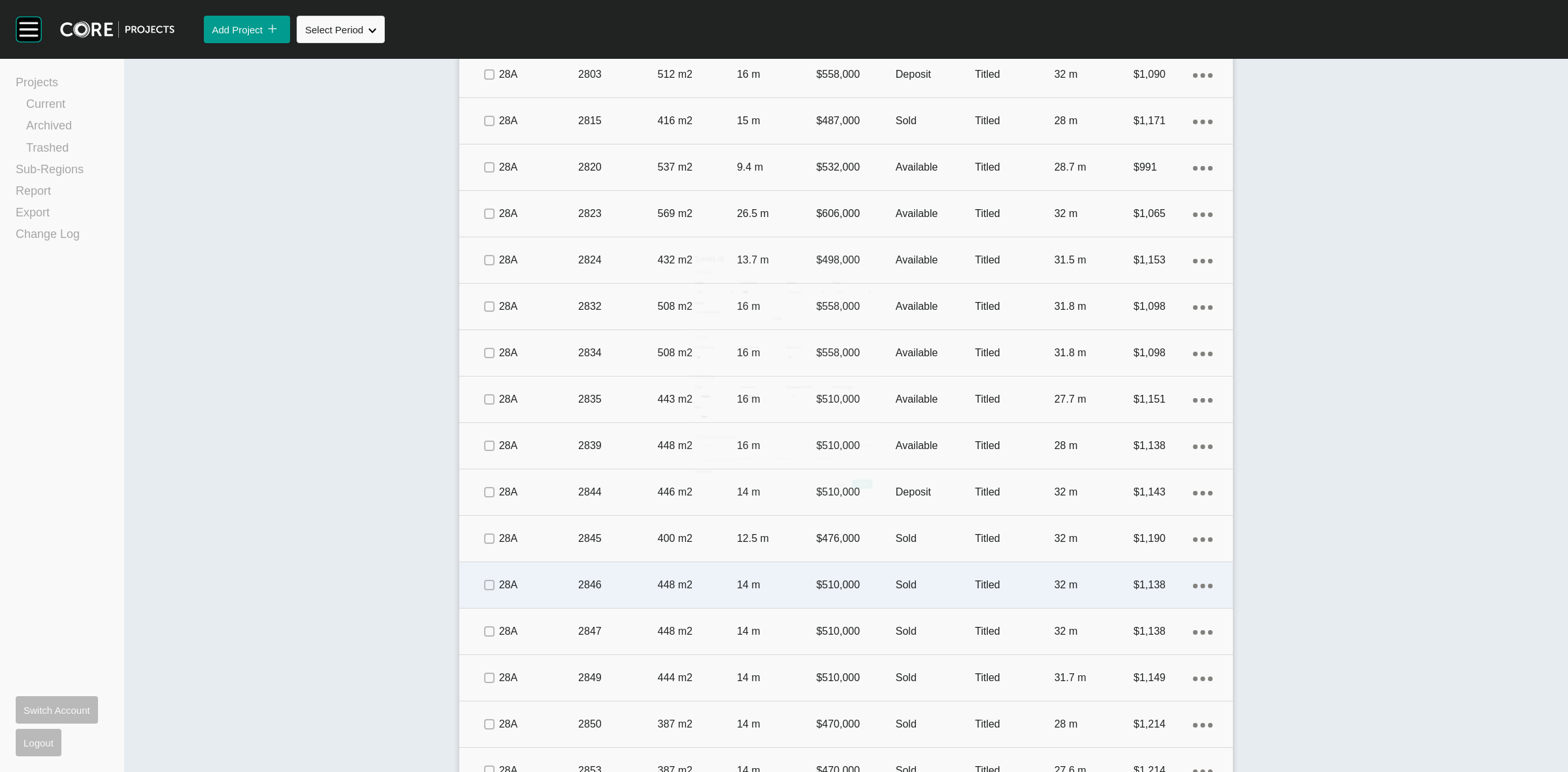
scroll to position [1681, 0]
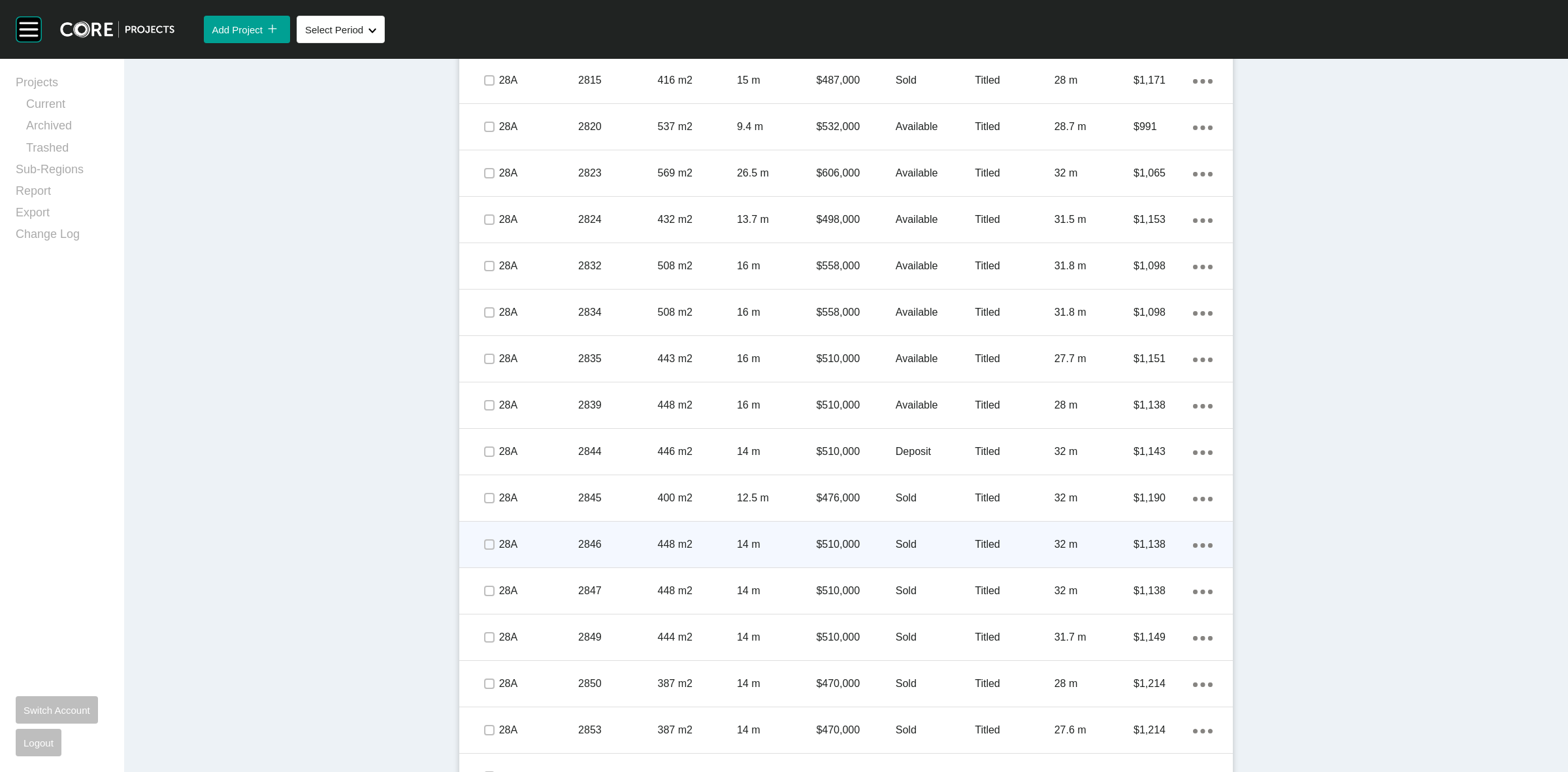
click at [723, 540] on p "448 m2" at bounding box center [697, 544] width 79 height 14
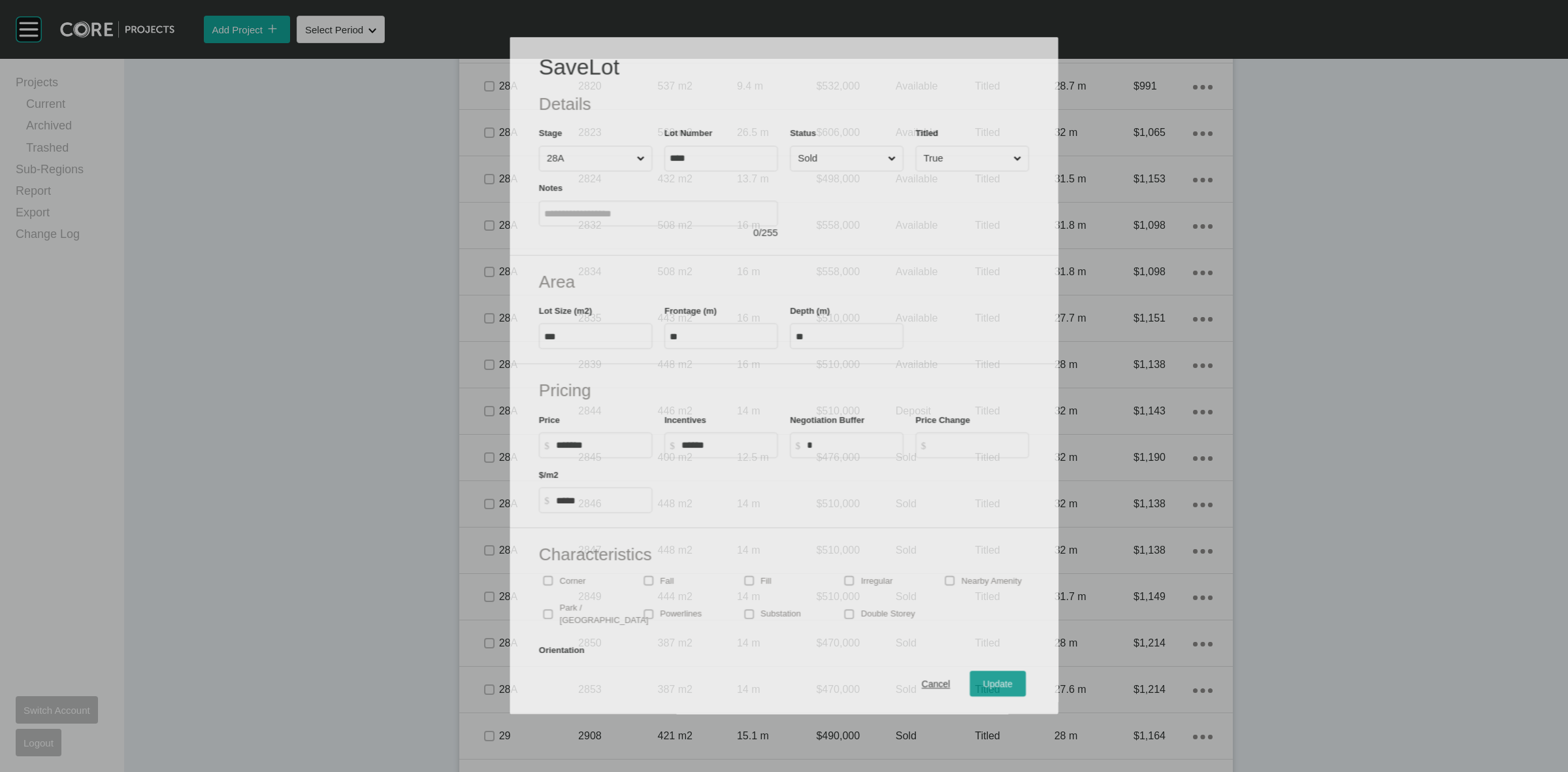
scroll to position [1641, 0]
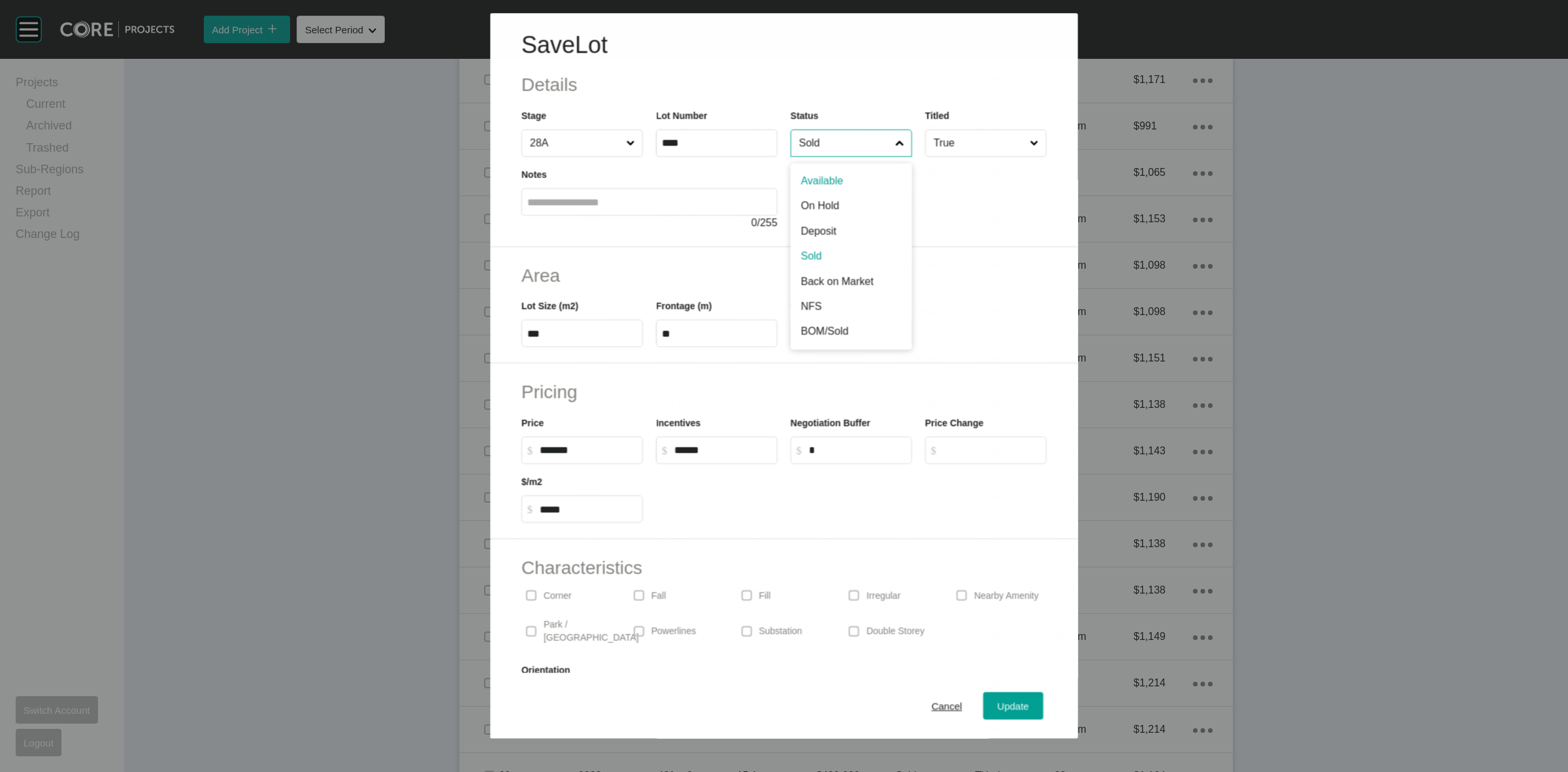
click at [800, 147] on input "Sold" at bounding box center [844, 142] width 96 height 26
click at [1011, 703] on span "Update" at bounding box center [1014, 706] width 32 height 11
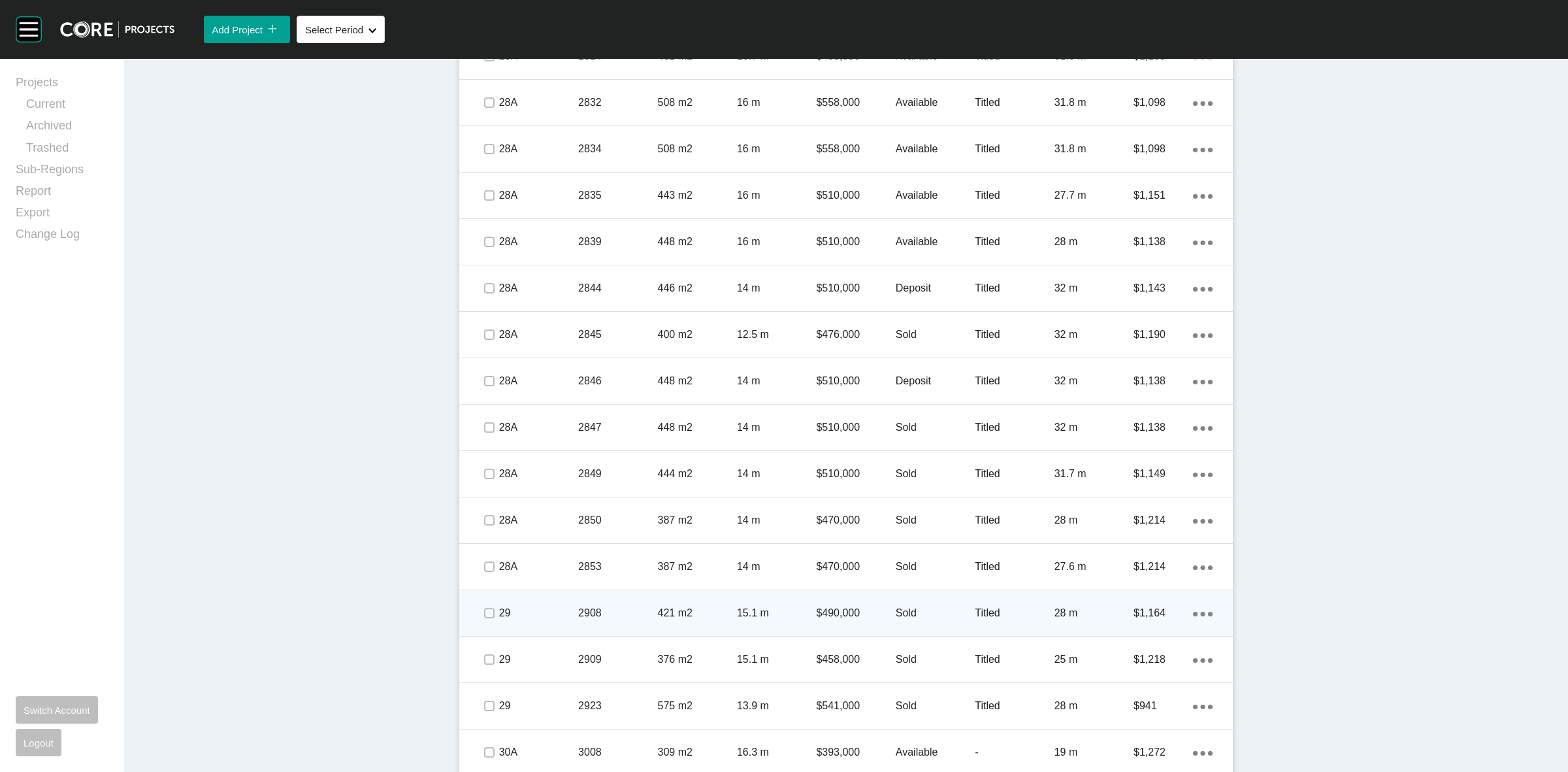
scroll to position [2090, 0]
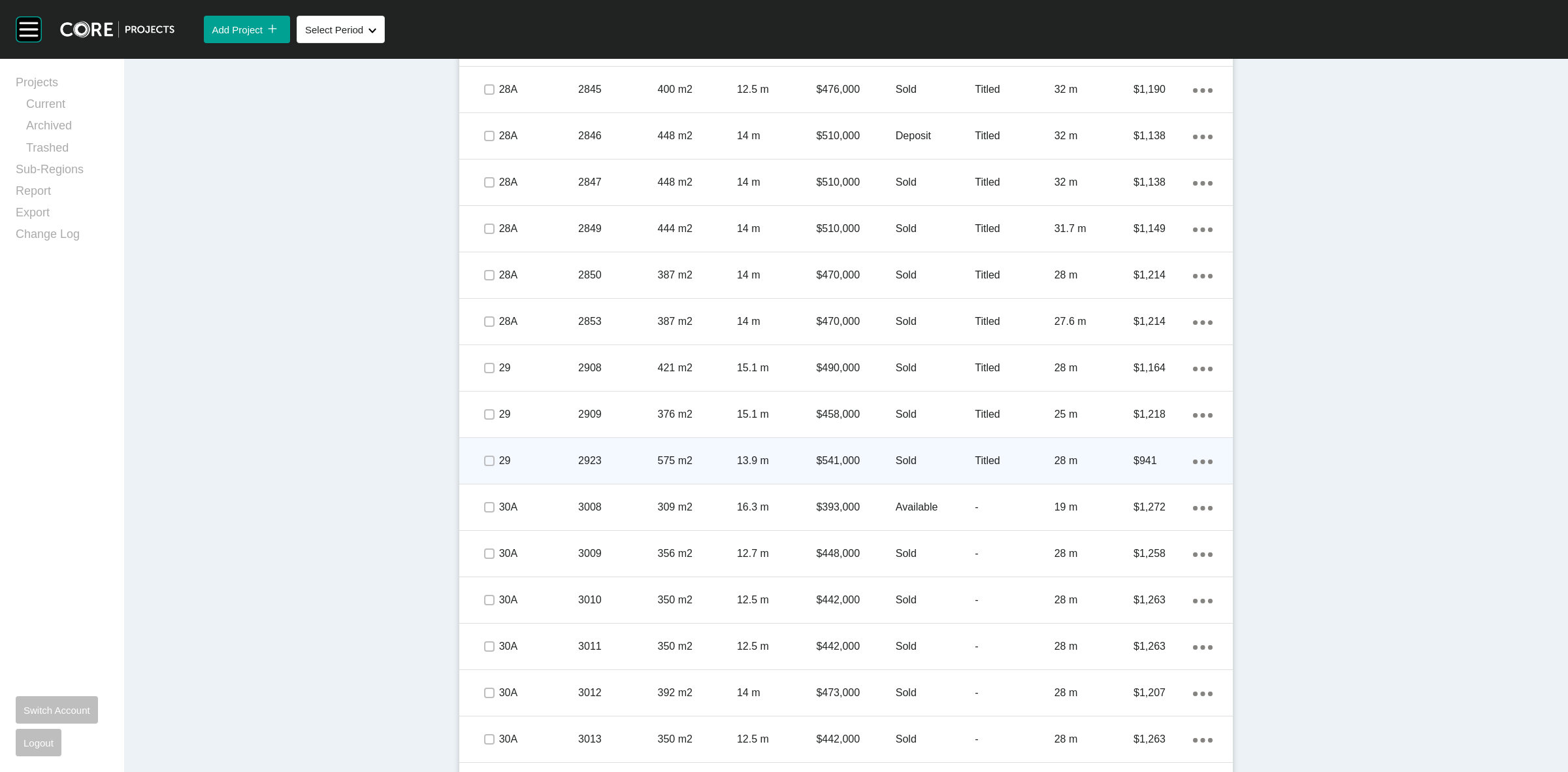
click at [798, 461] on p "13.9 m" at bounding box center [776, 461] width 79 height 14
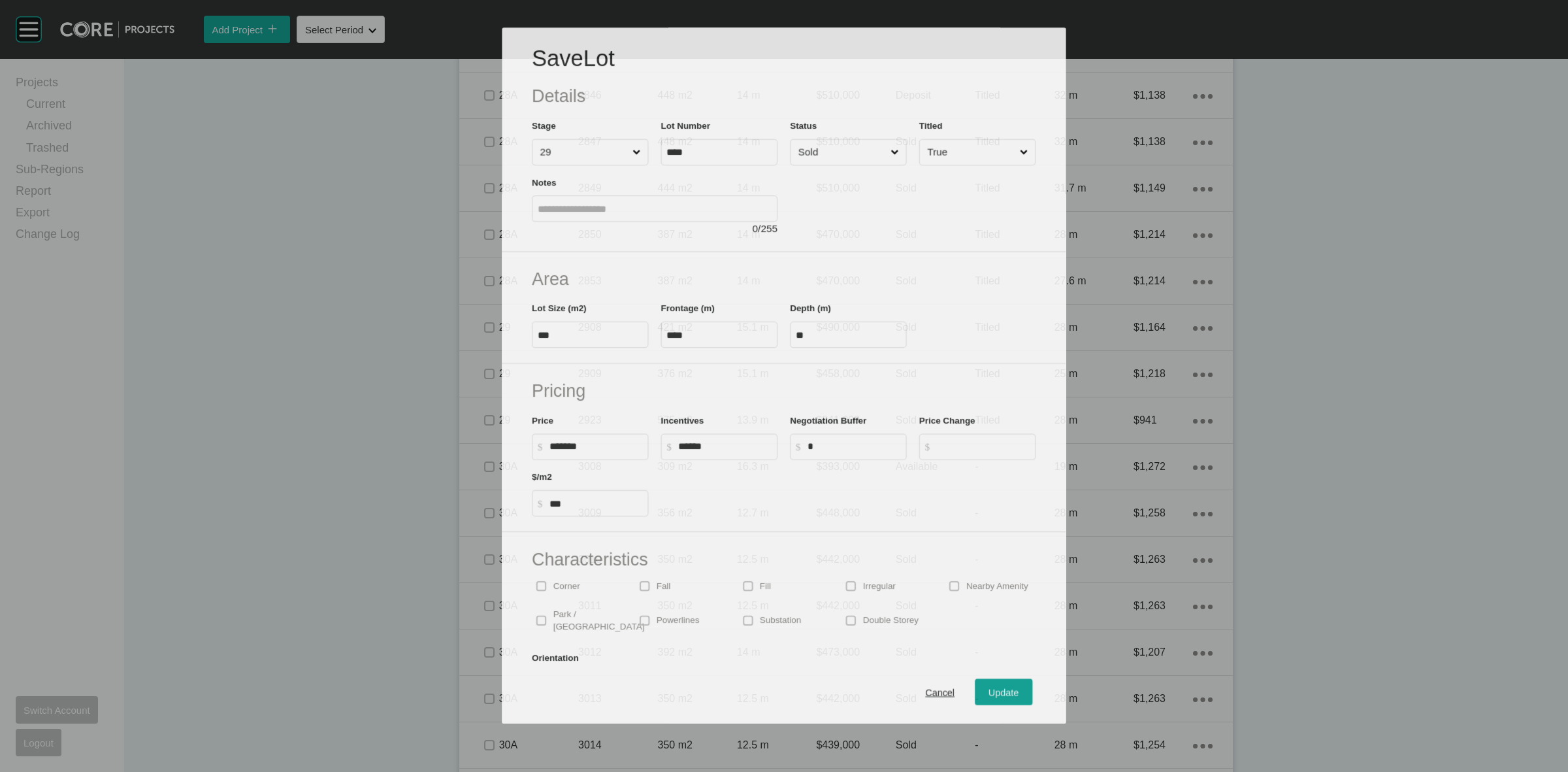
scroll to position [2050, 0]
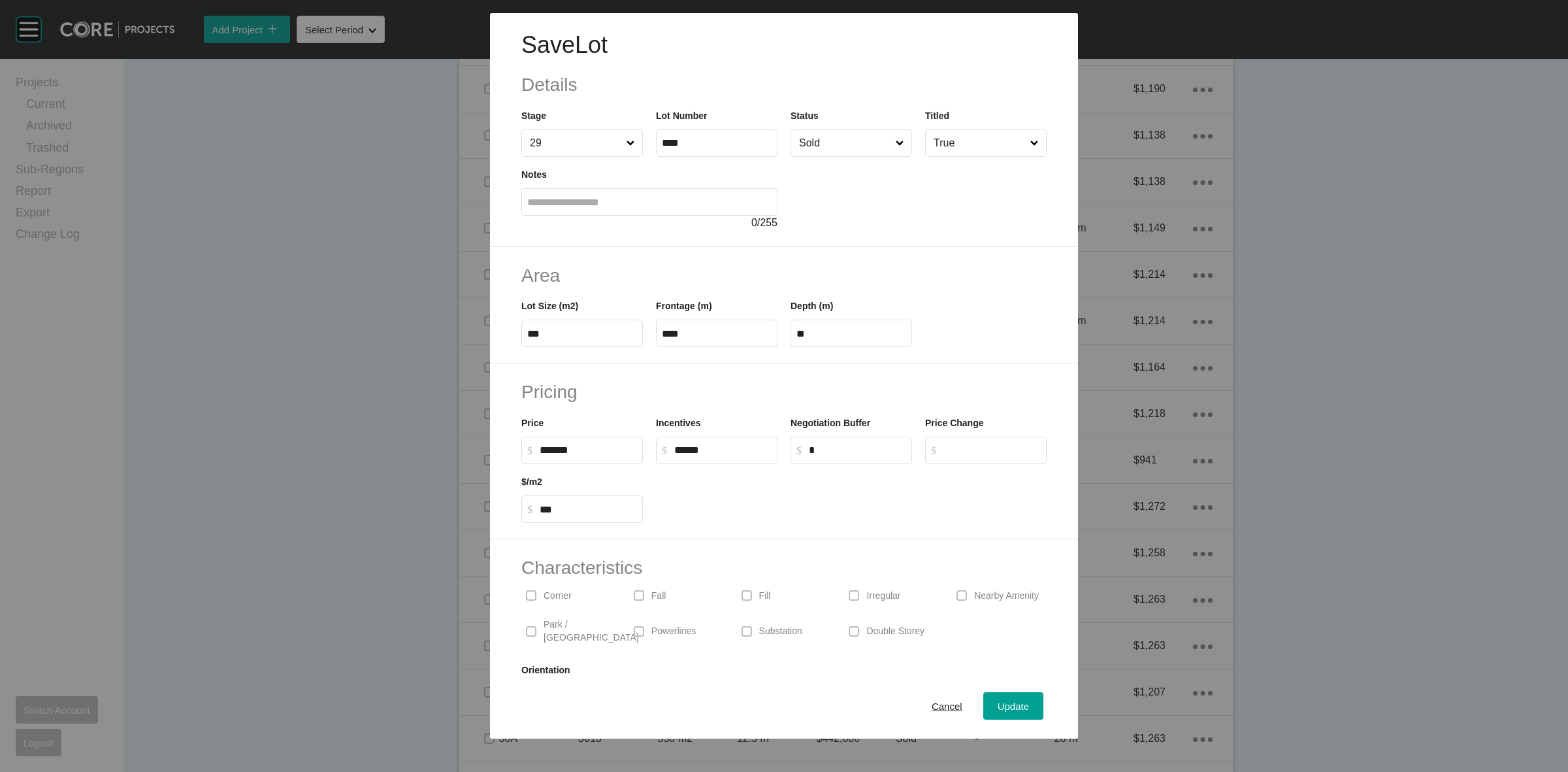
click at [852, 147] on input "Sold" at bounding box center [844, 142] width 96 height 26
click at [1008, 704] on span "Update" at bounding box center [1014, 706] width 32 height 11
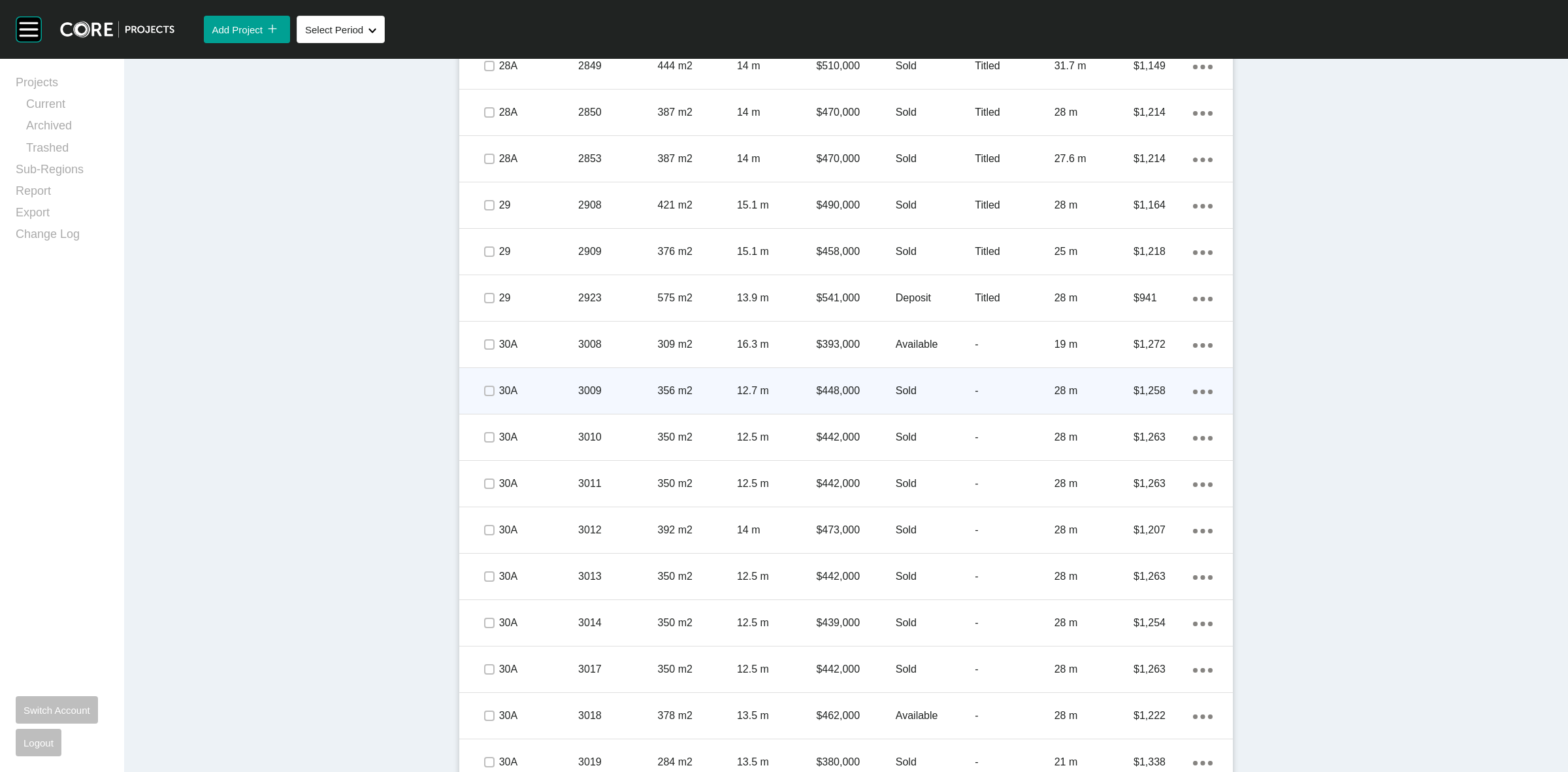
scroll to position [2254, 0]
click at [802, 395] on p "12.7 m" at bounding box center [776, 390] width 79 height 14
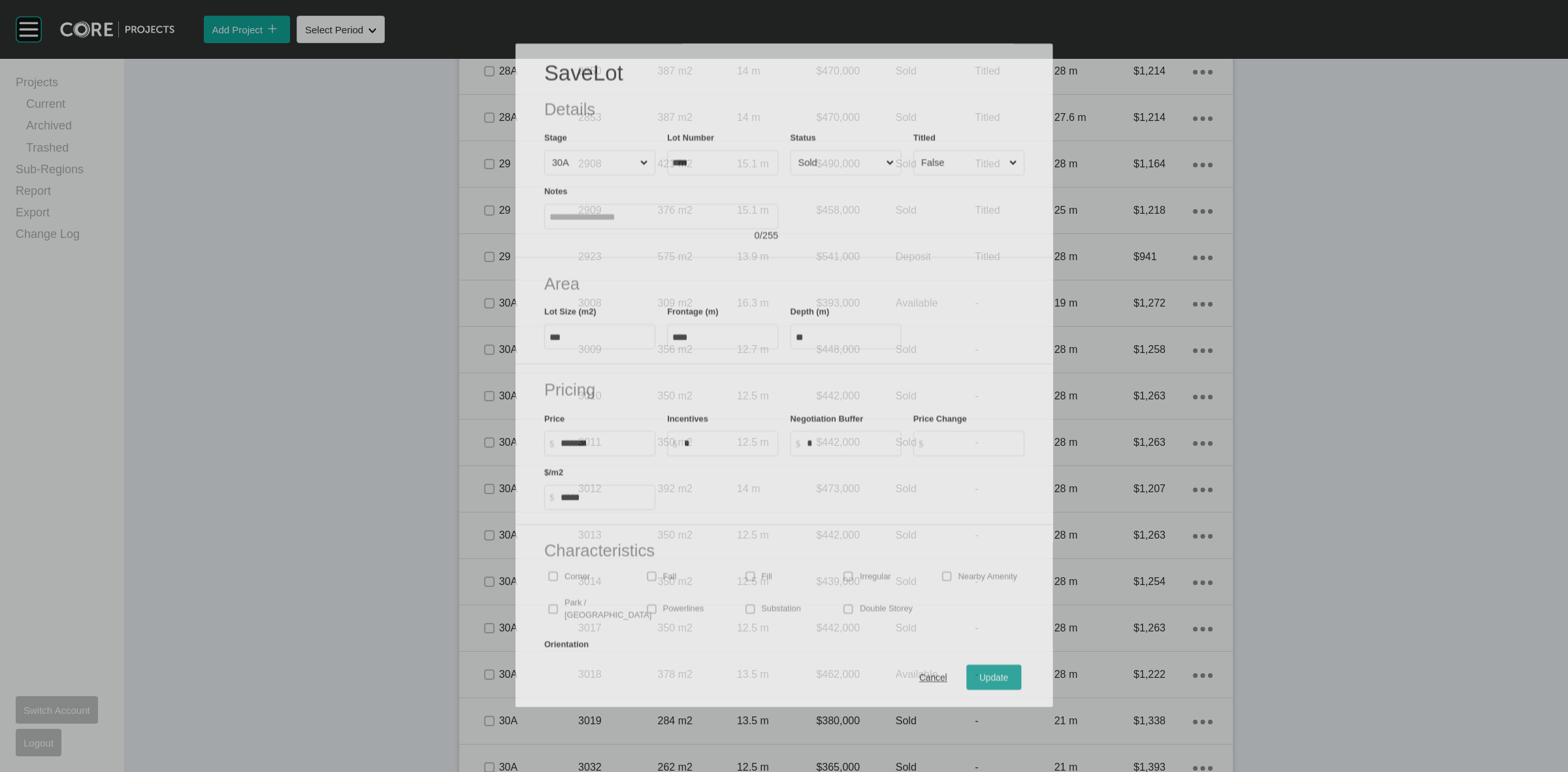
scroll to position [2213, 0]
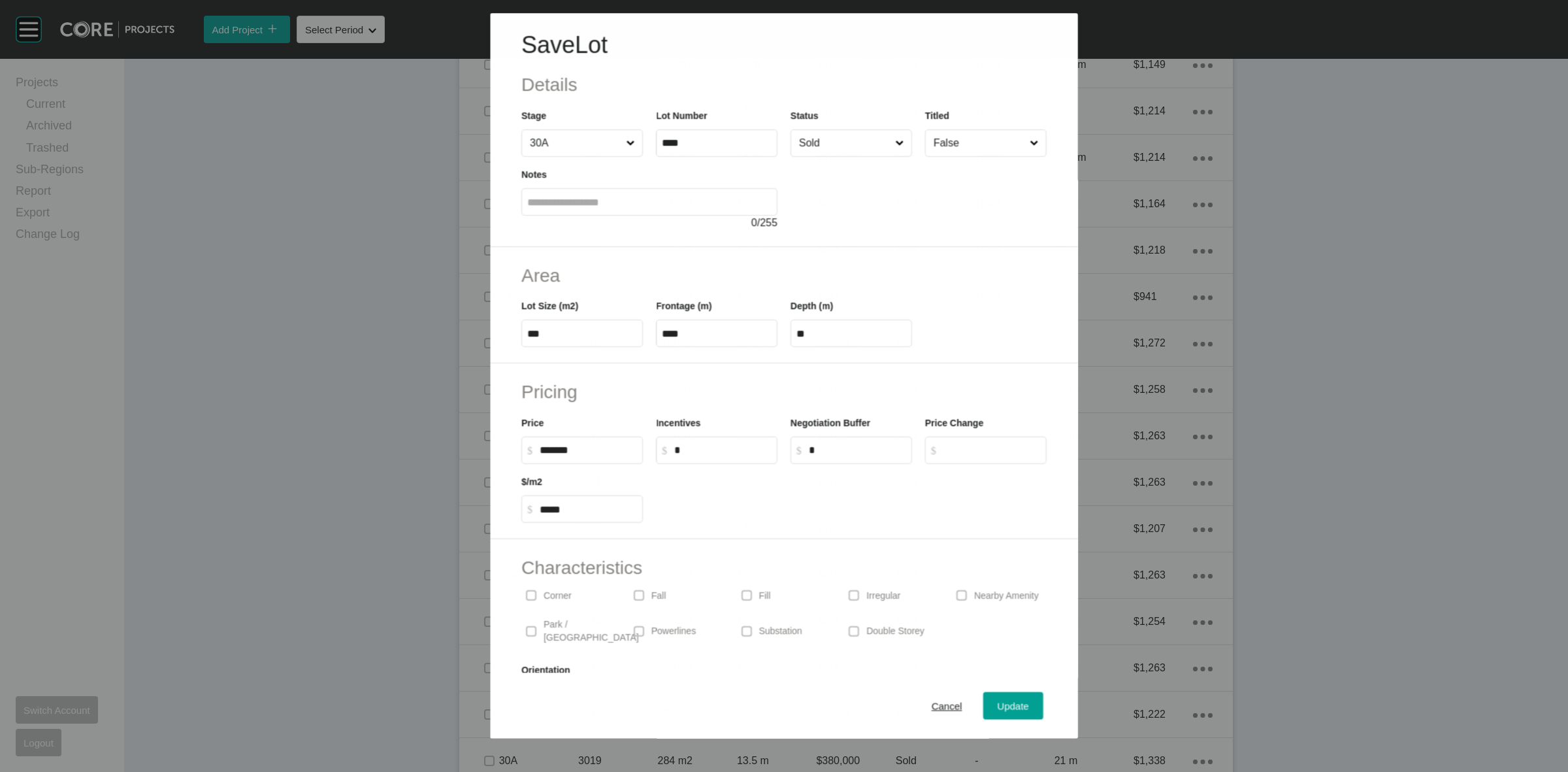
click at [863, 145] on input "Sold" at bounding box center [844, 142] width 96 height 26
click at [1010, 706] on span "Update" at bounding box center [1014, 706] width 32 height 11
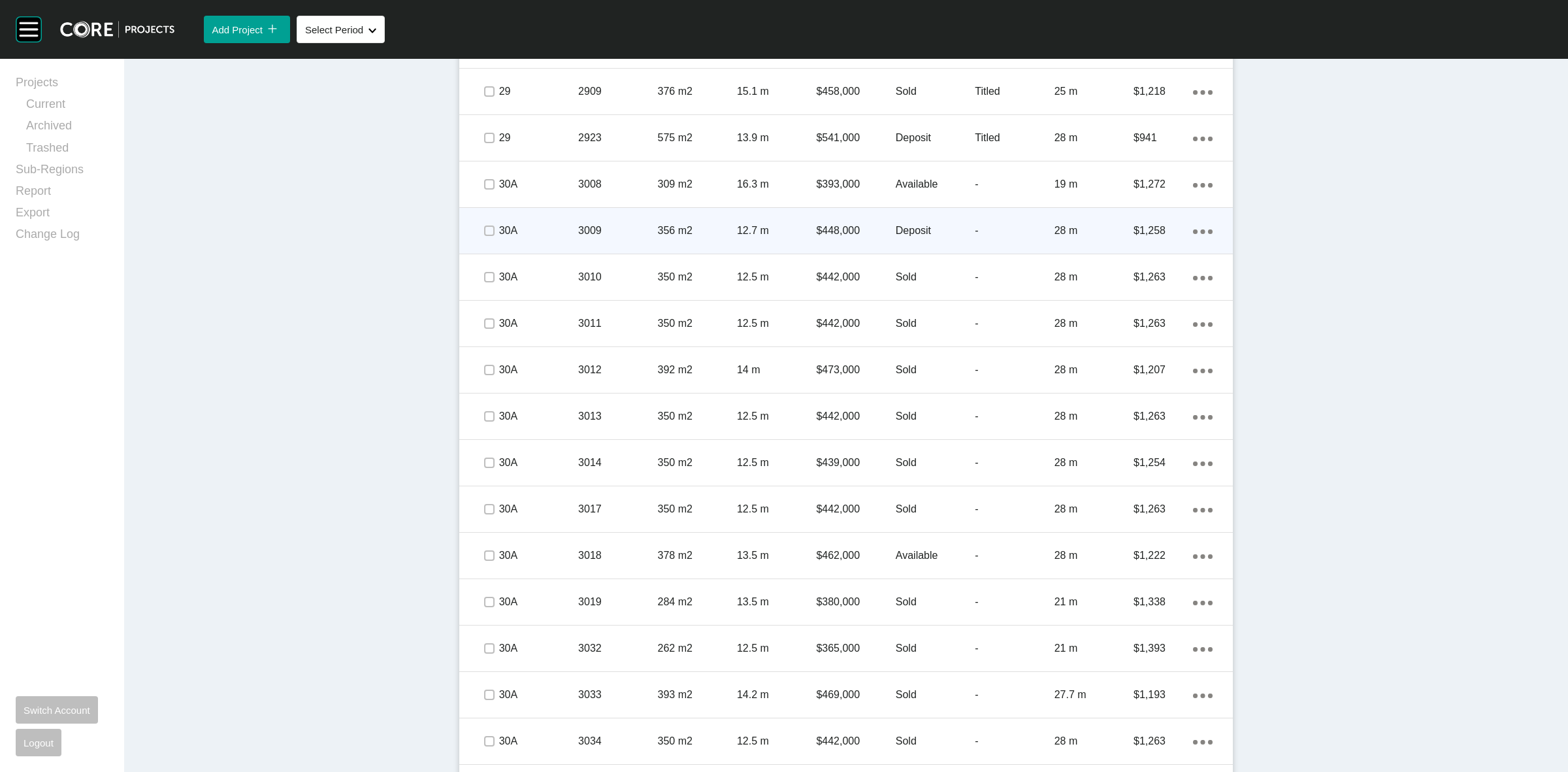
scroll to position [2416, 0]
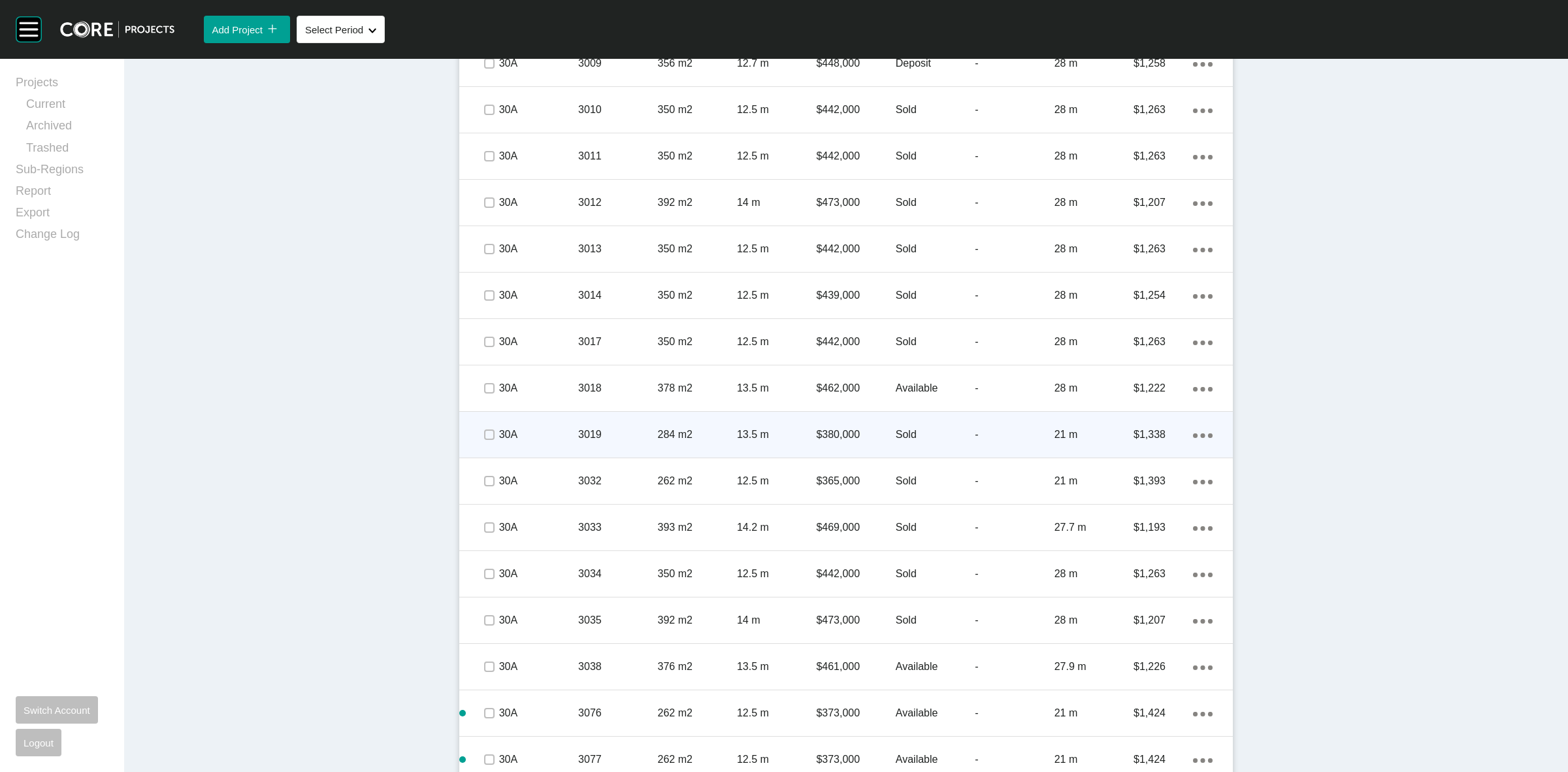
click at [615, 435] on p "3019" at bounding box center [618, 434] width 79 height 14
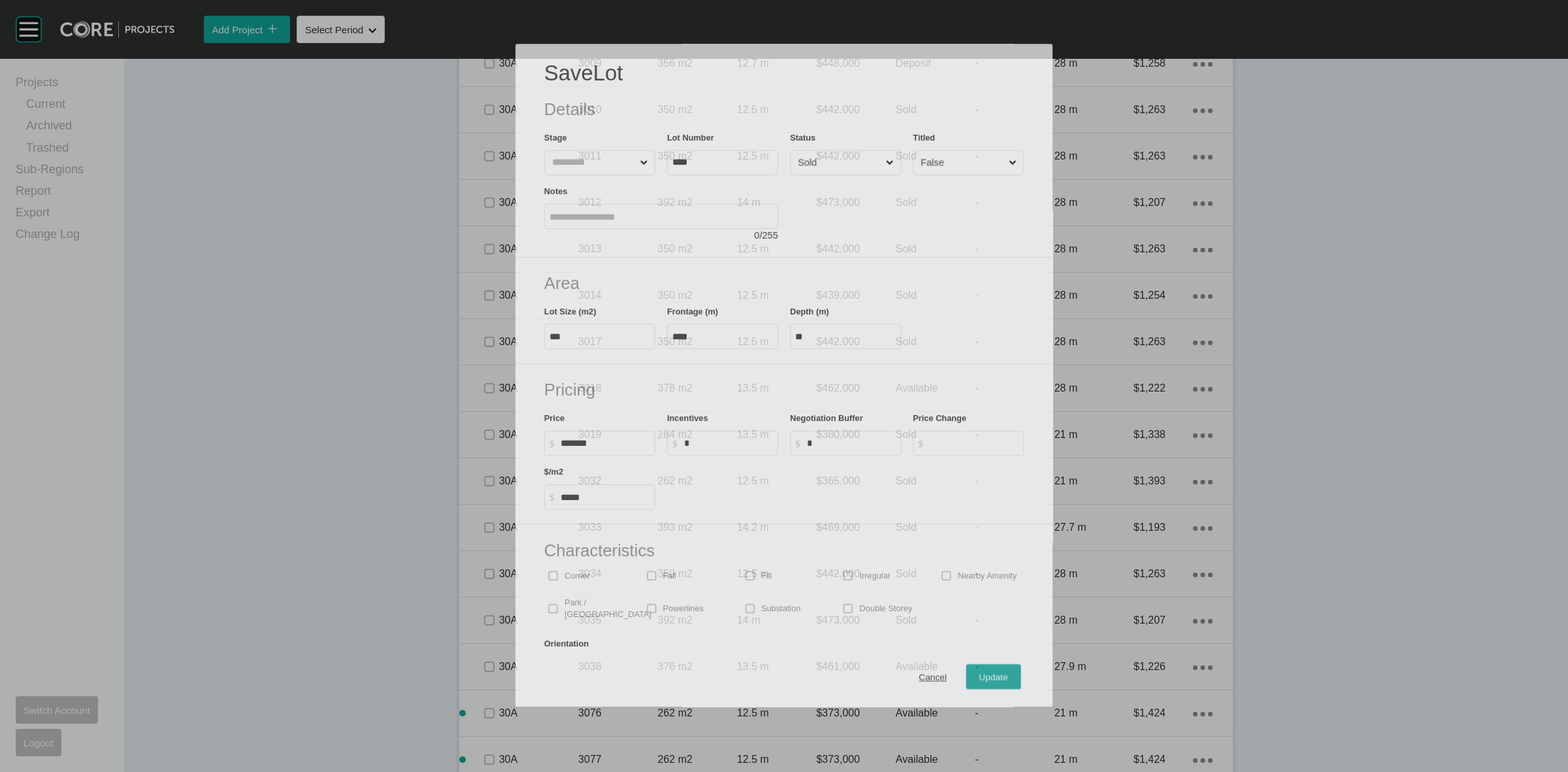
scroll to position [2539, 0]
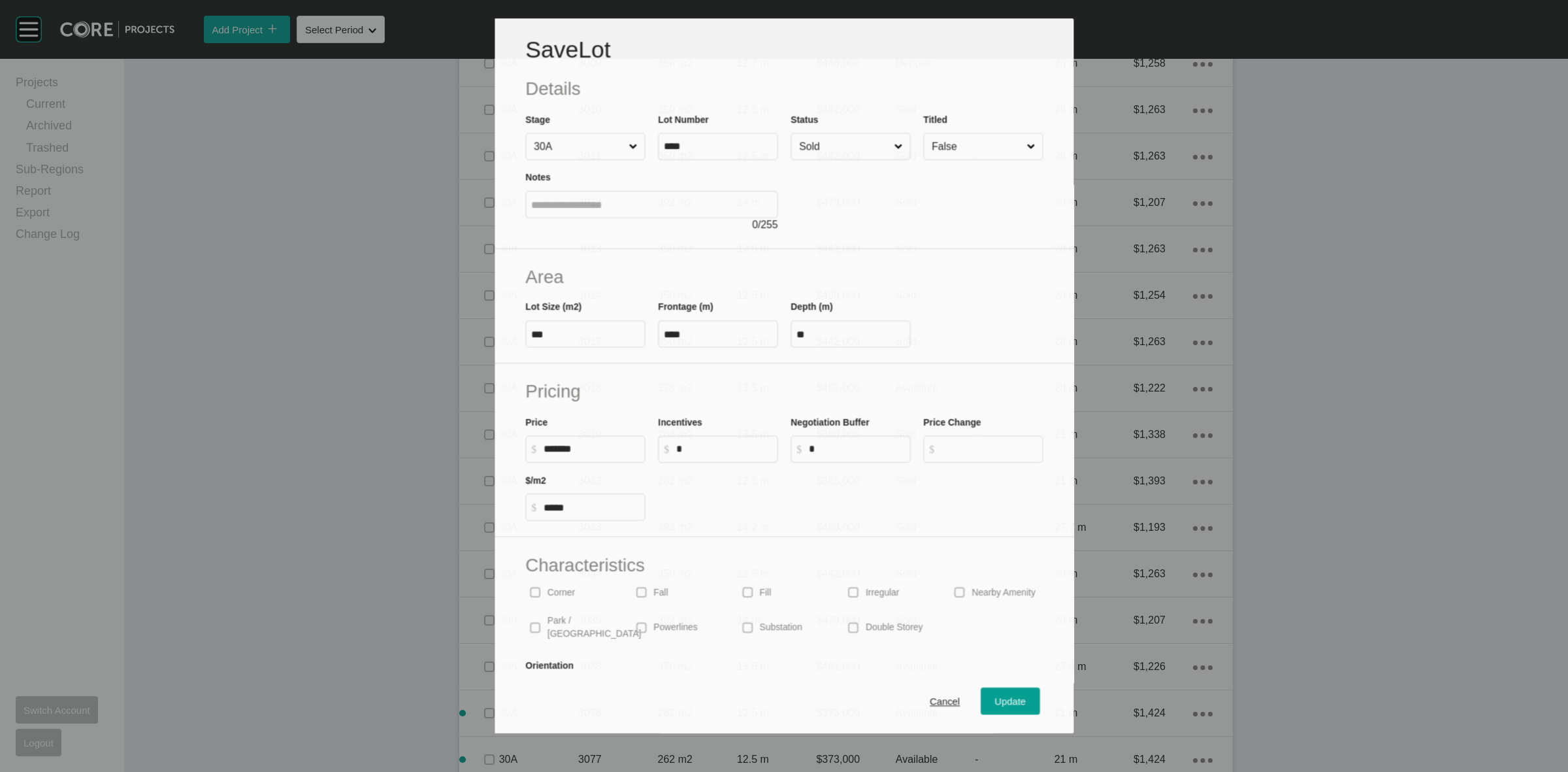
click at [811, 147] on input "Sold" at bounding box center [844, 146] width 95 height 25
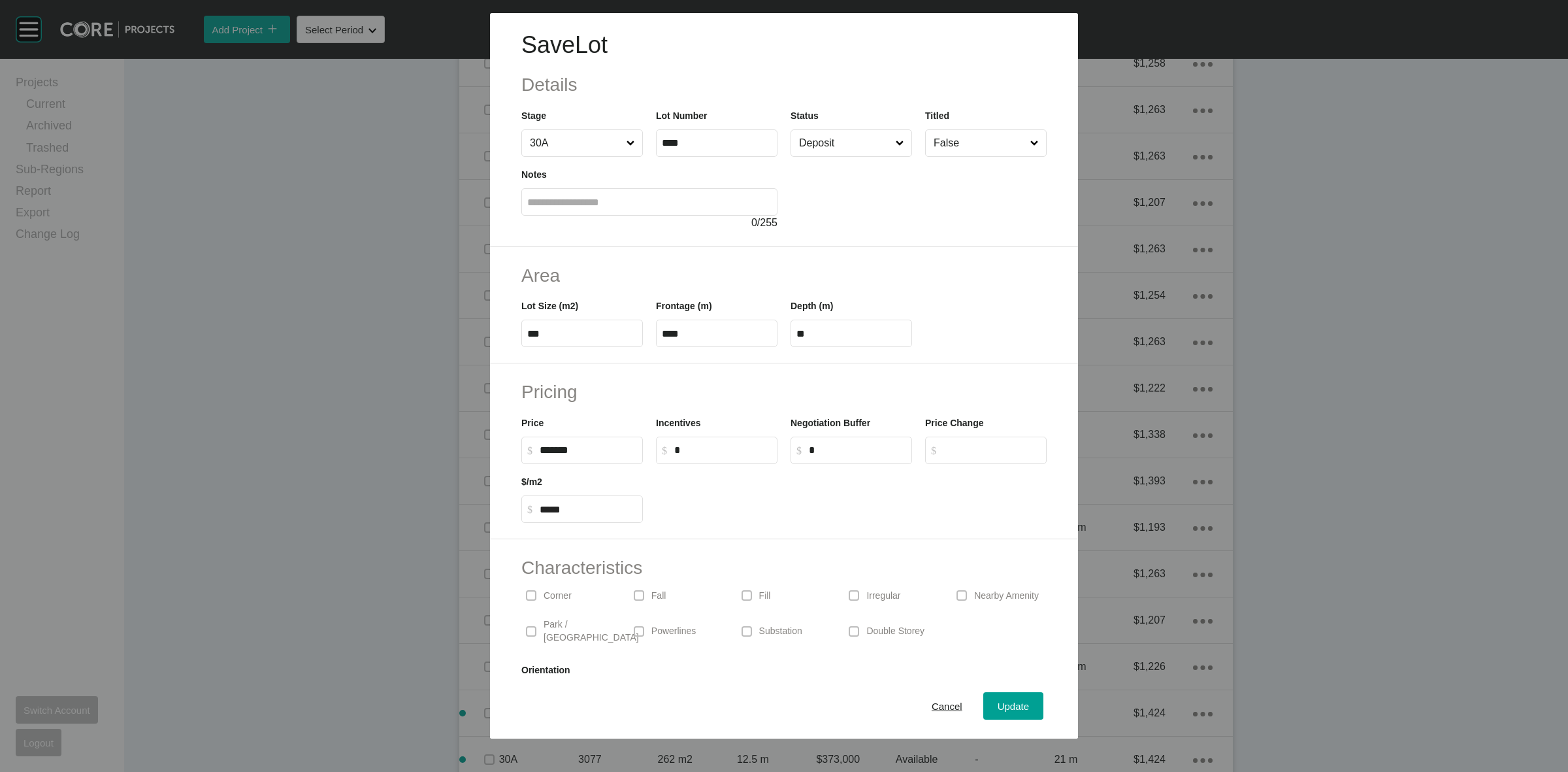
click at [992, 691] on div "Cancel Update" at bounding box center [784, 706] width 588 height 66
click at [992, 696] on button "Update" at bounding box center [1014, 706] width 60 height 28
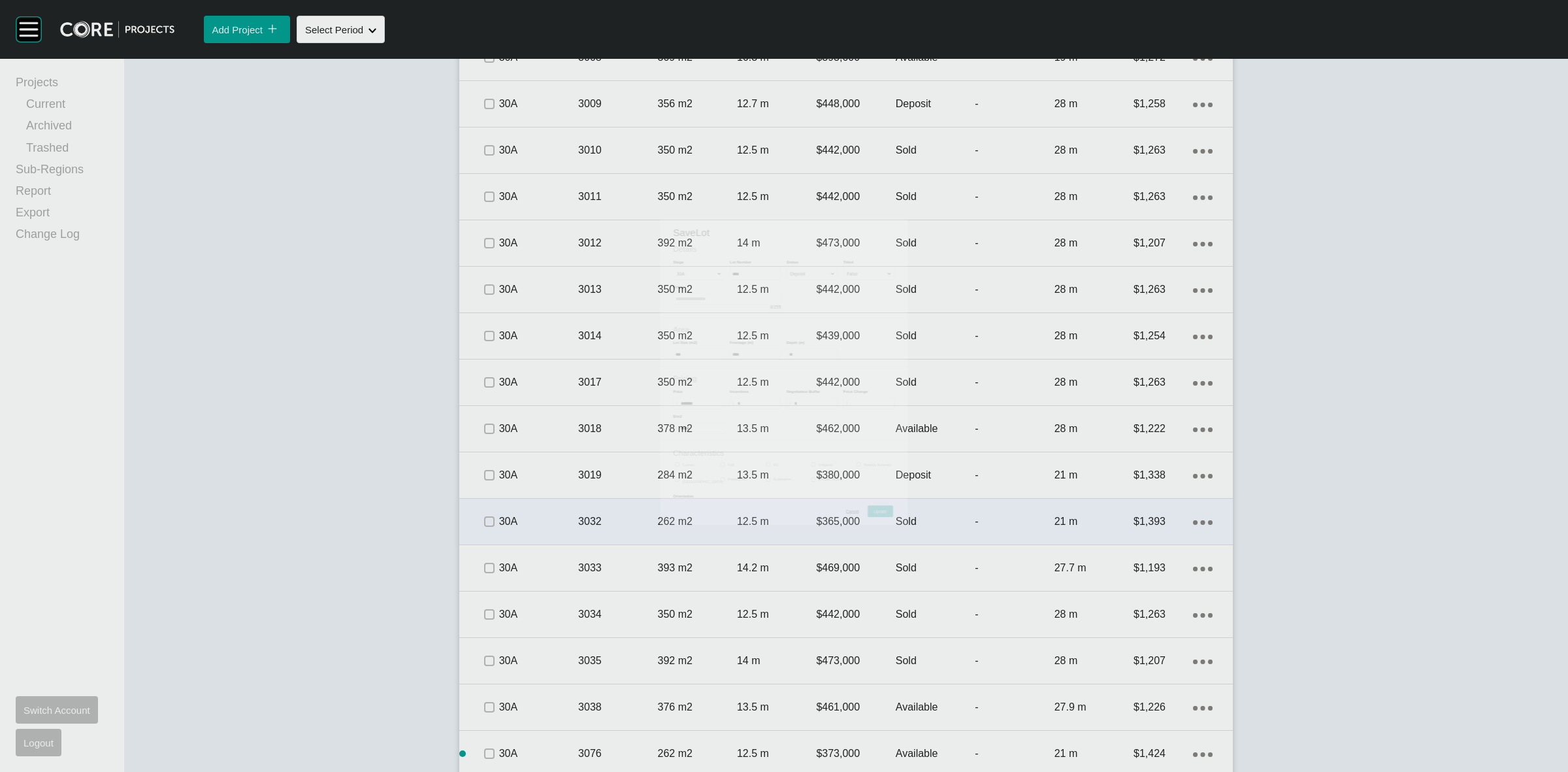
scroll to position [2580, 0]
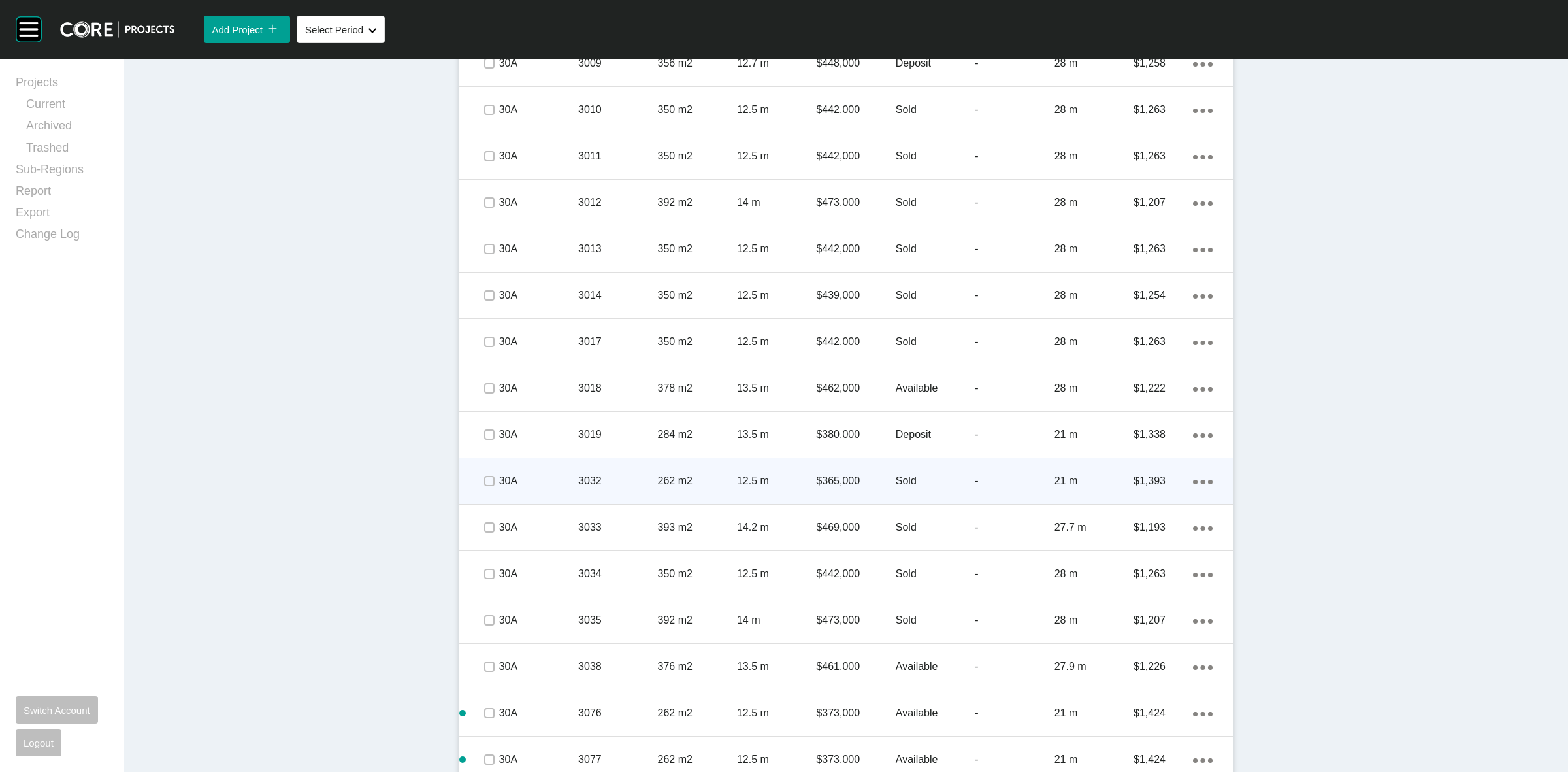
click at [704, 482] on p "262 m2" at bounding box center [697, 481] width 79 height 14
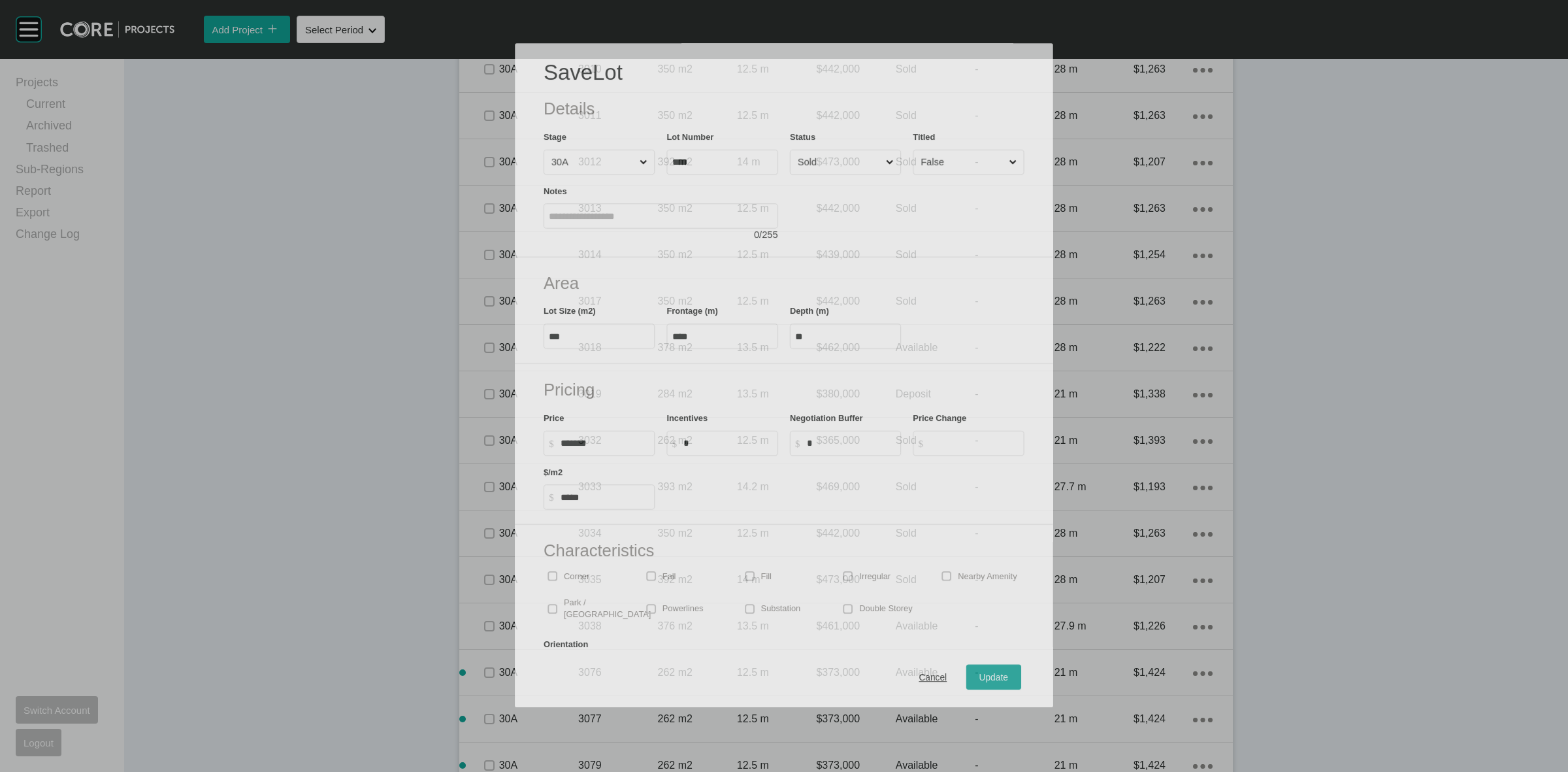
scroll to position [2539, 0]
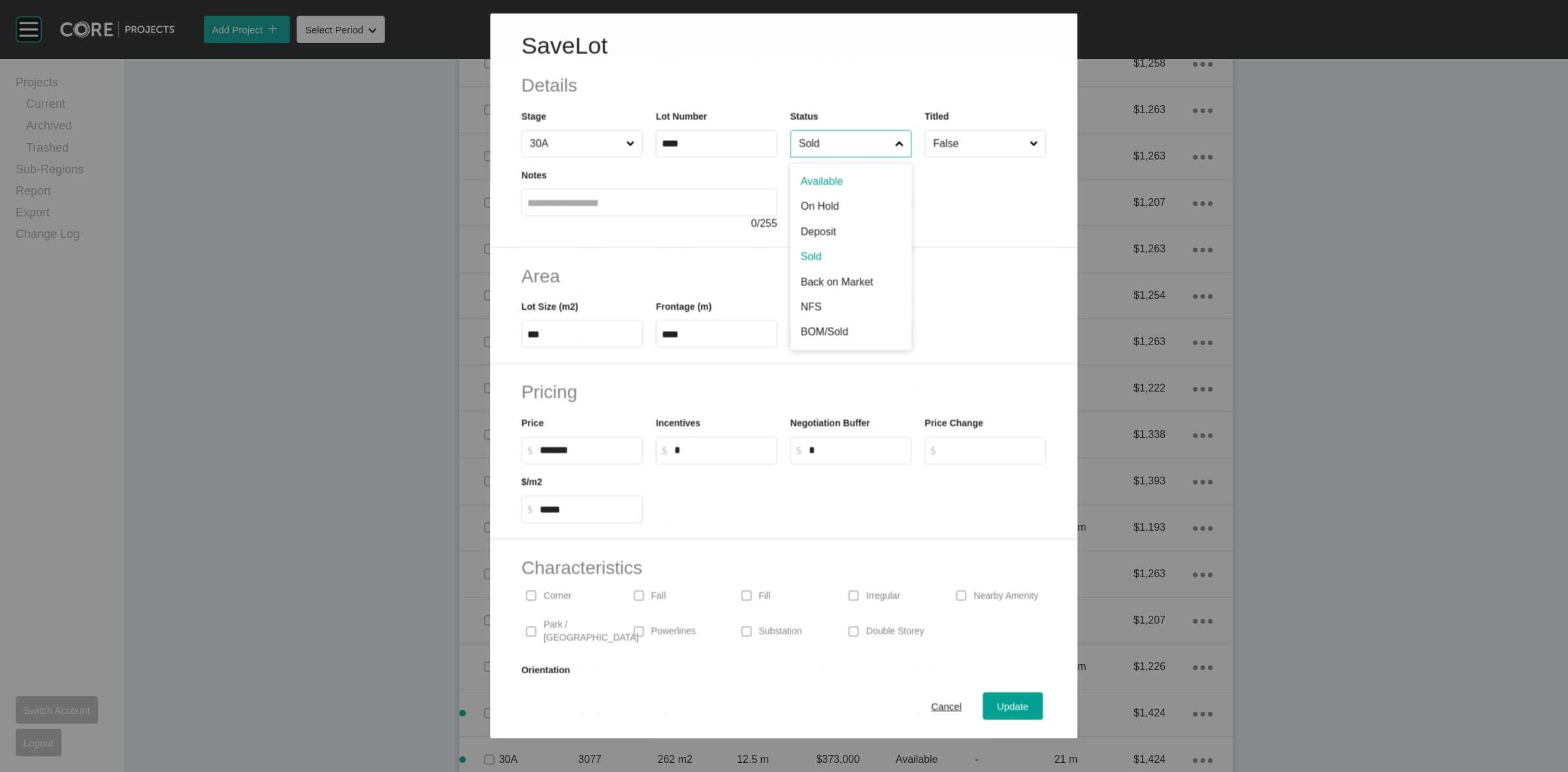
click at [815, 156] on input "Sold" at bounding box center [844, 142] width 96 height 26
click at [998, 706] on span "Update" at bounding box center [1014, 706] width 32 height 11
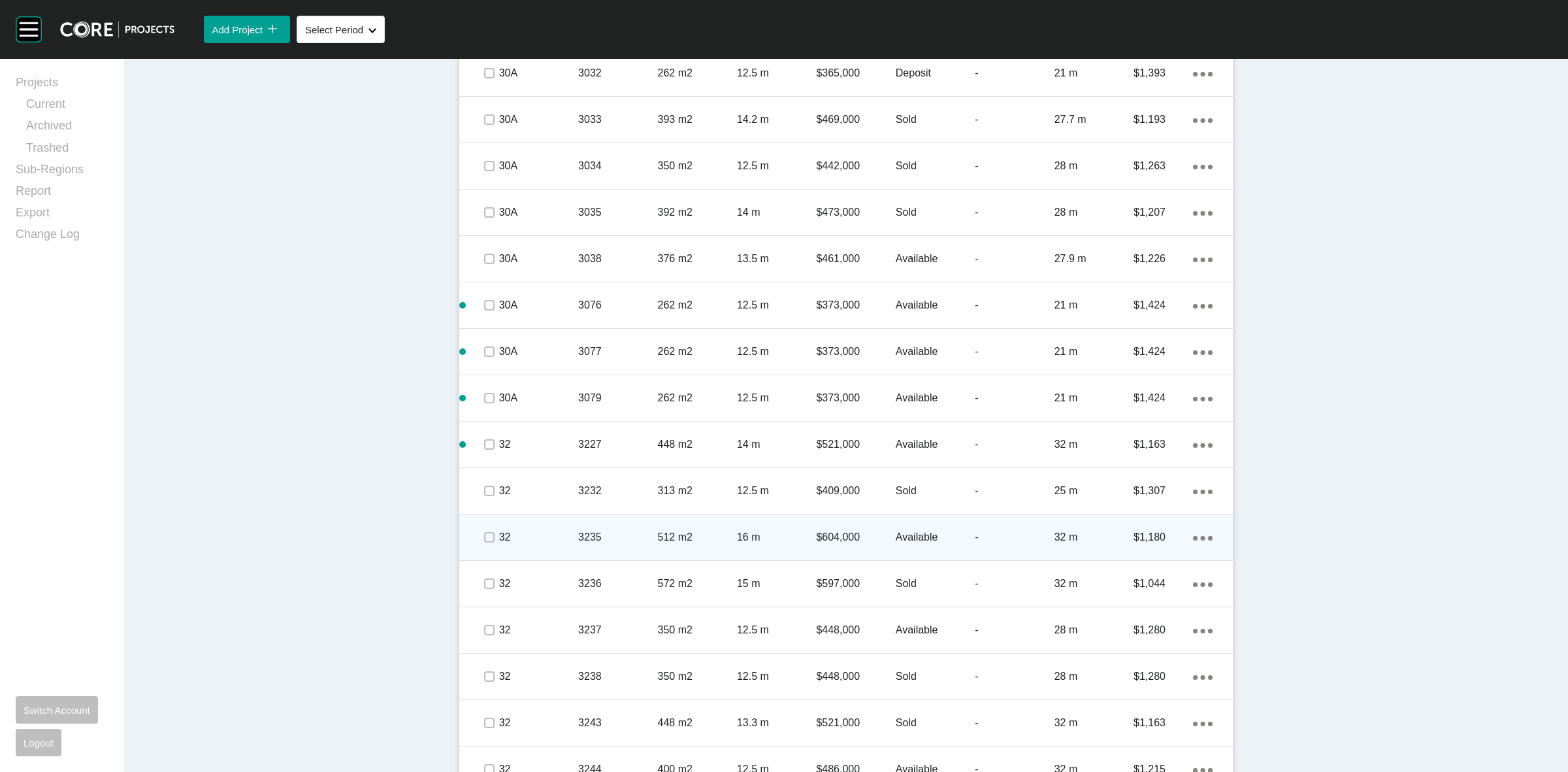
scroll to position [2988, 0]
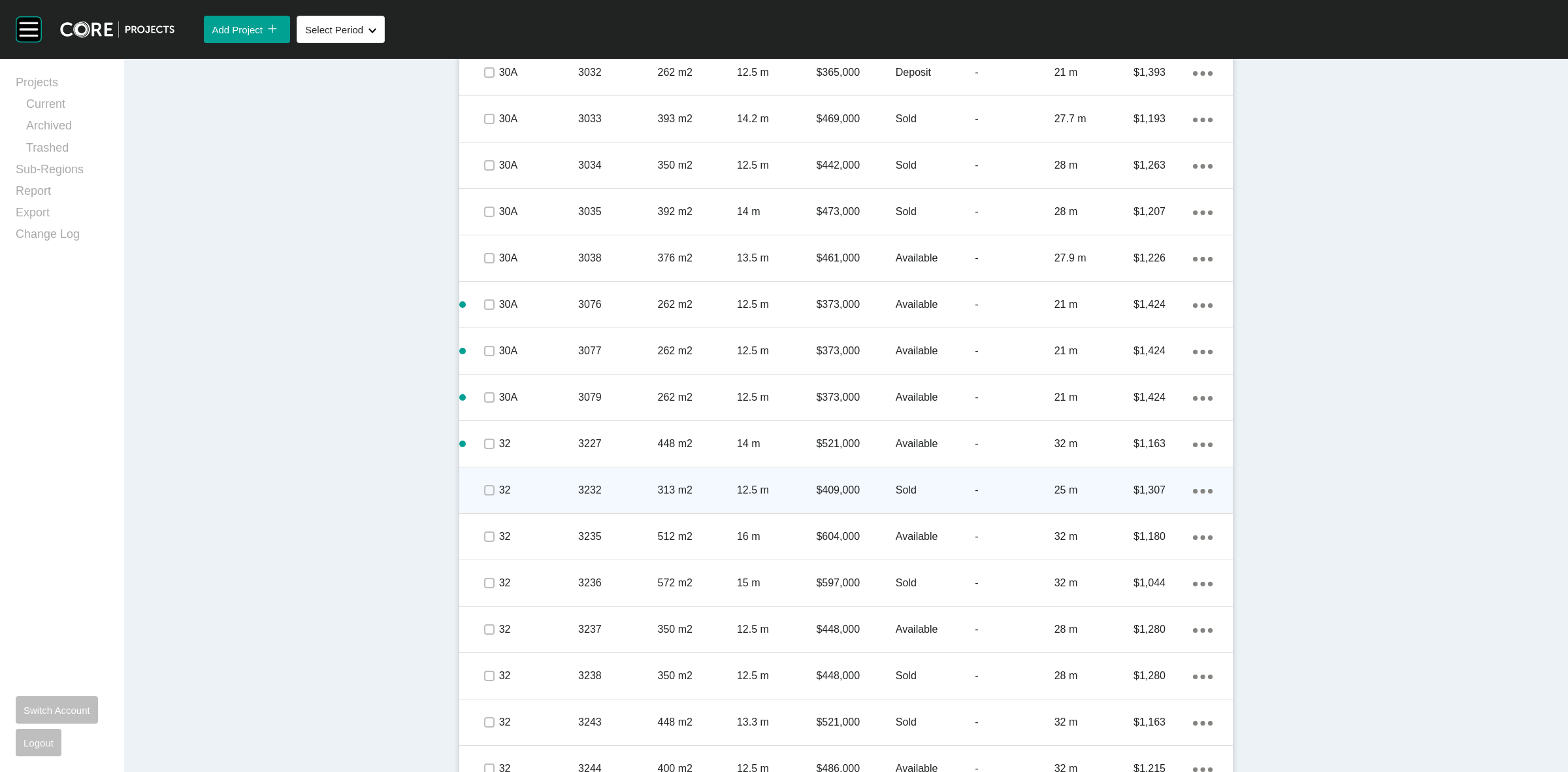
click at [647, 487] on p "3232" at bounding box center [618, 490] width 79 height 14
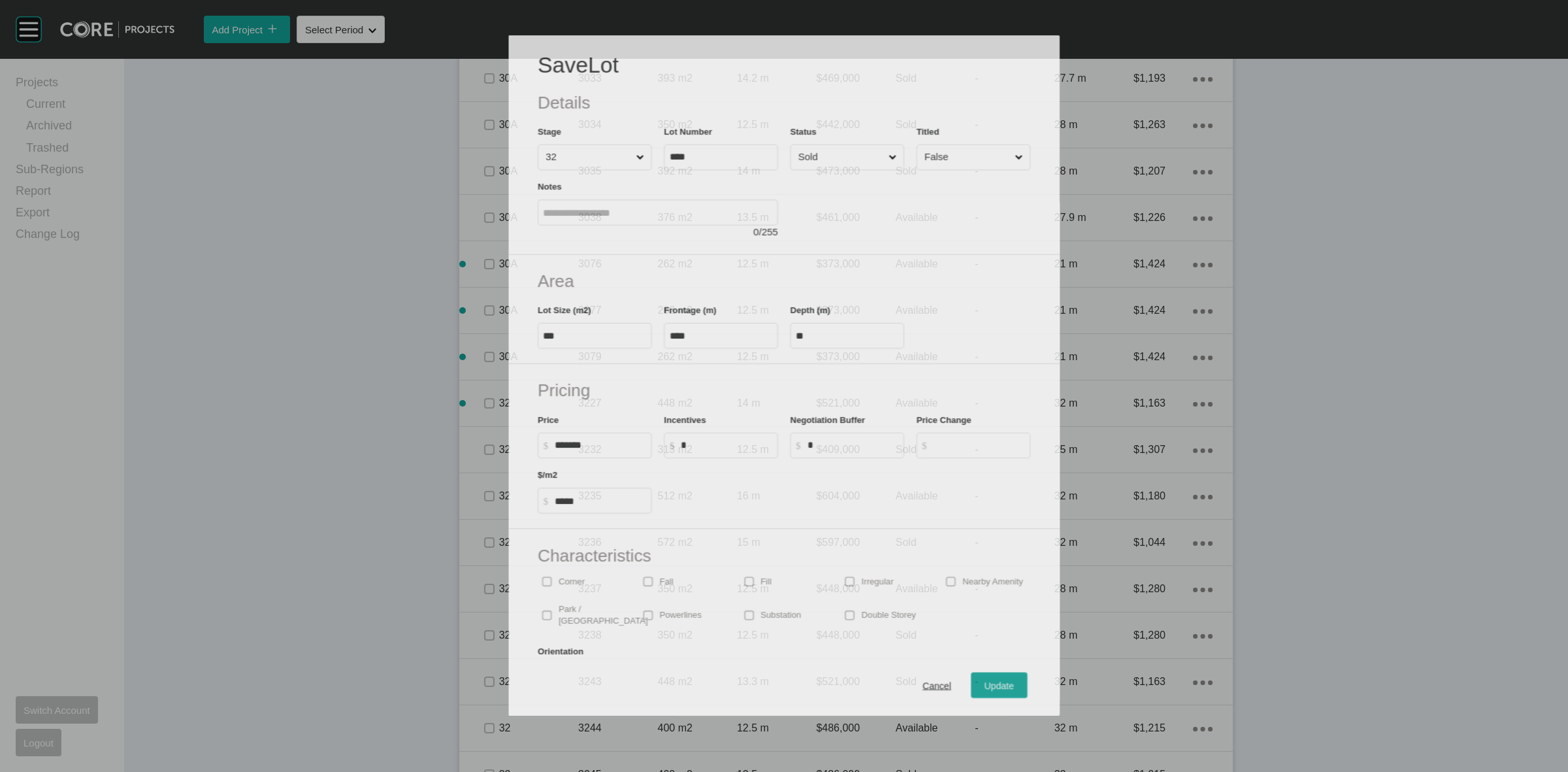
scroll to position [2949, 0]
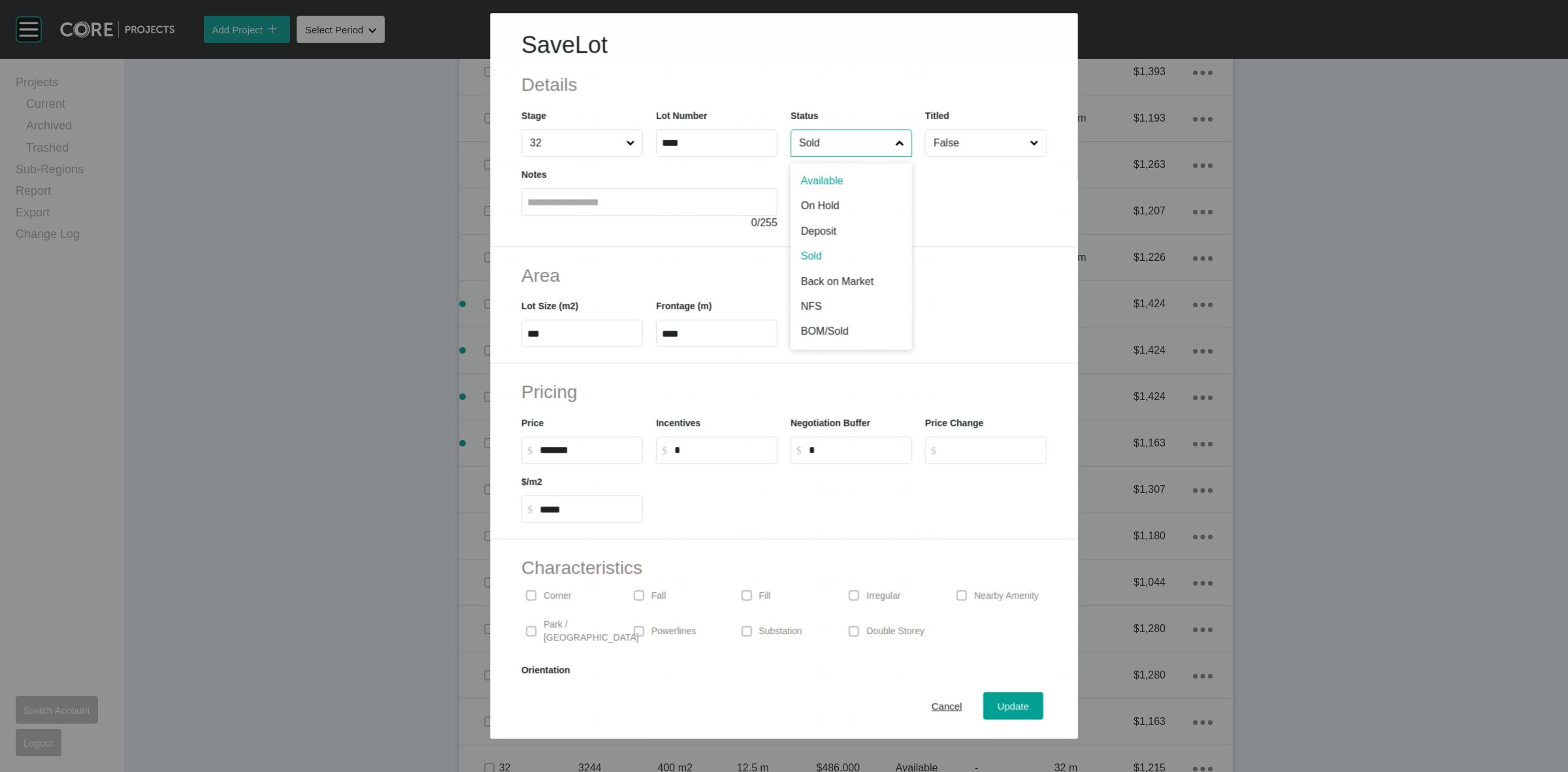
click at [817, 130] on input "Sold" at bounding box center [844, 142] width 96 height 26
click at [998, 701] on span "Update" at bounding box center [1014, 706] width 32 height 11
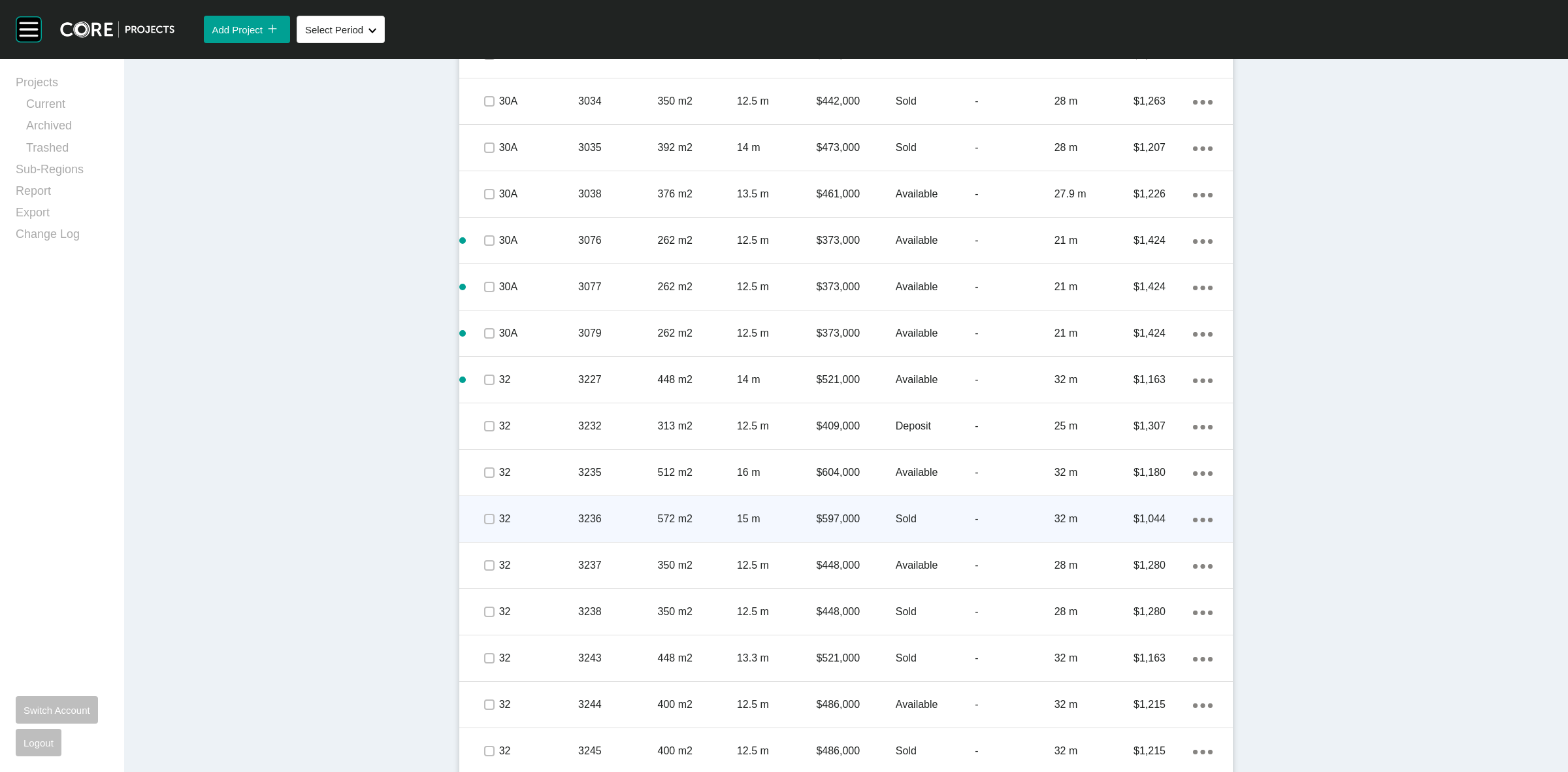
scroll to position [3070, 0]
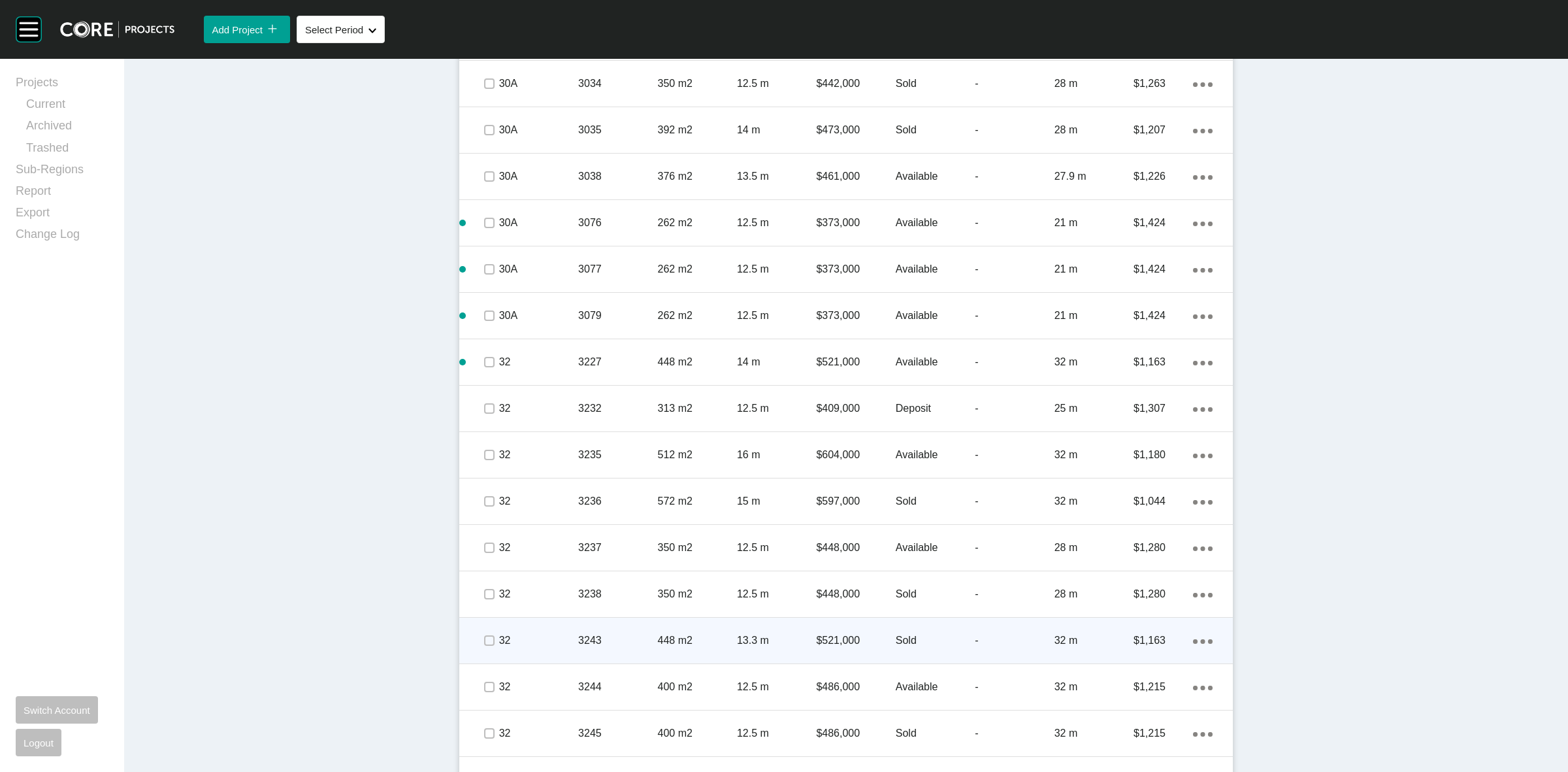
click at [679, 634] on p "448 m2" at bounding box center [697, 641] width 79 height 14
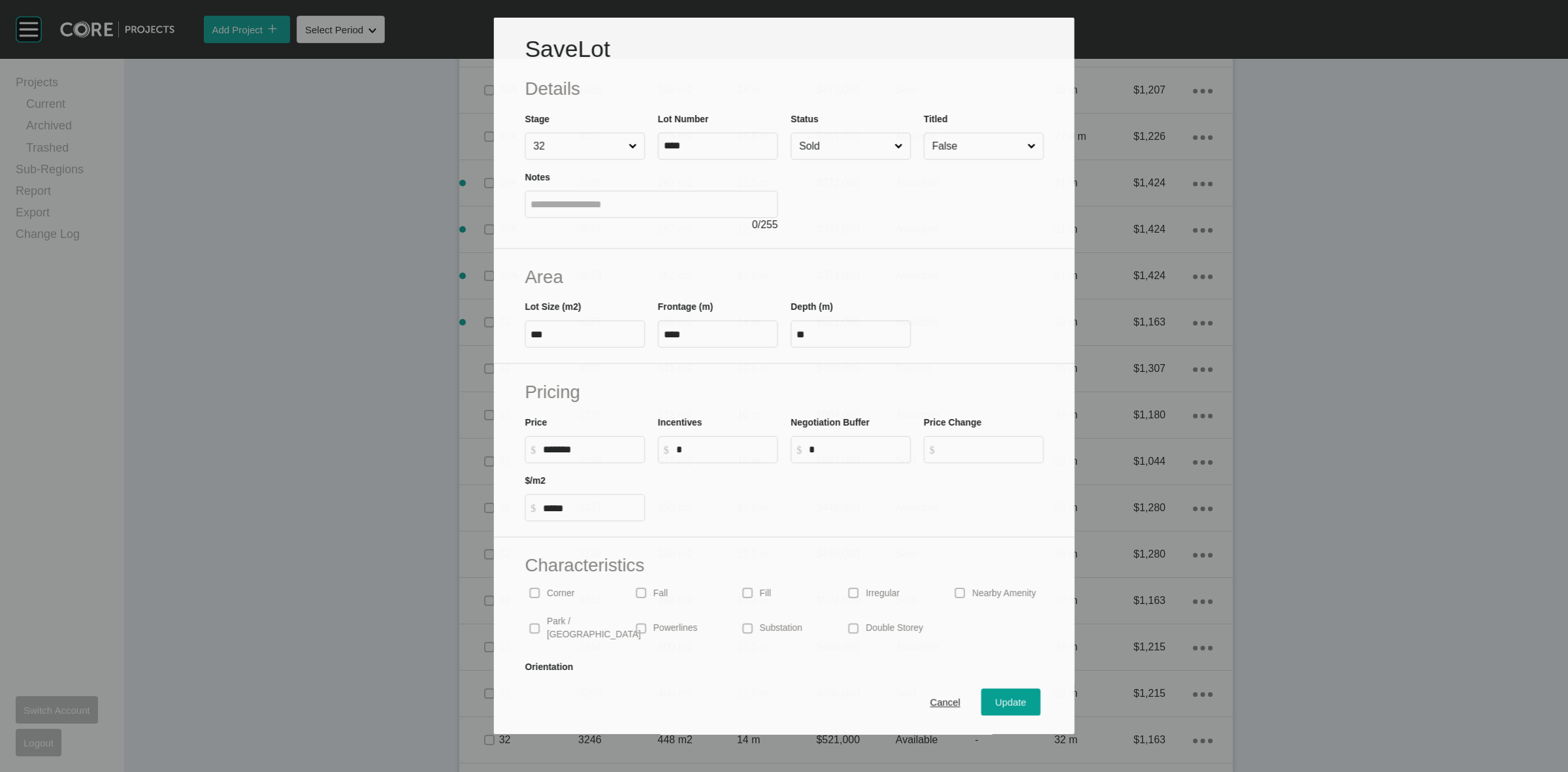
scroll to position [3029, 0]
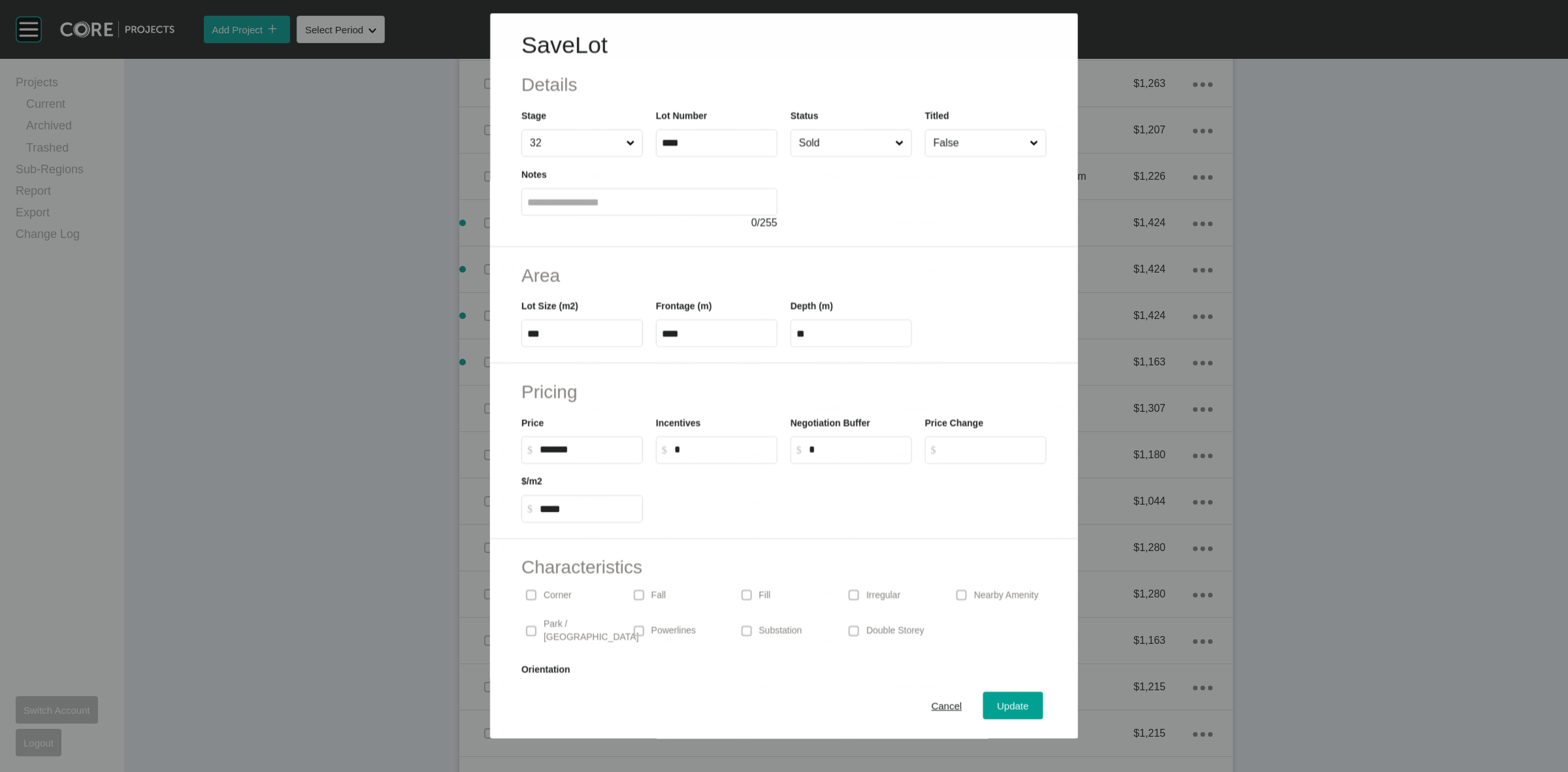
click at [799, 148] on input "Sold" at bounding box center [844, 142] width 96 height 26
click at [1004, 694] on button "Update" at bounding box center [1014, 706] width 60 height 28
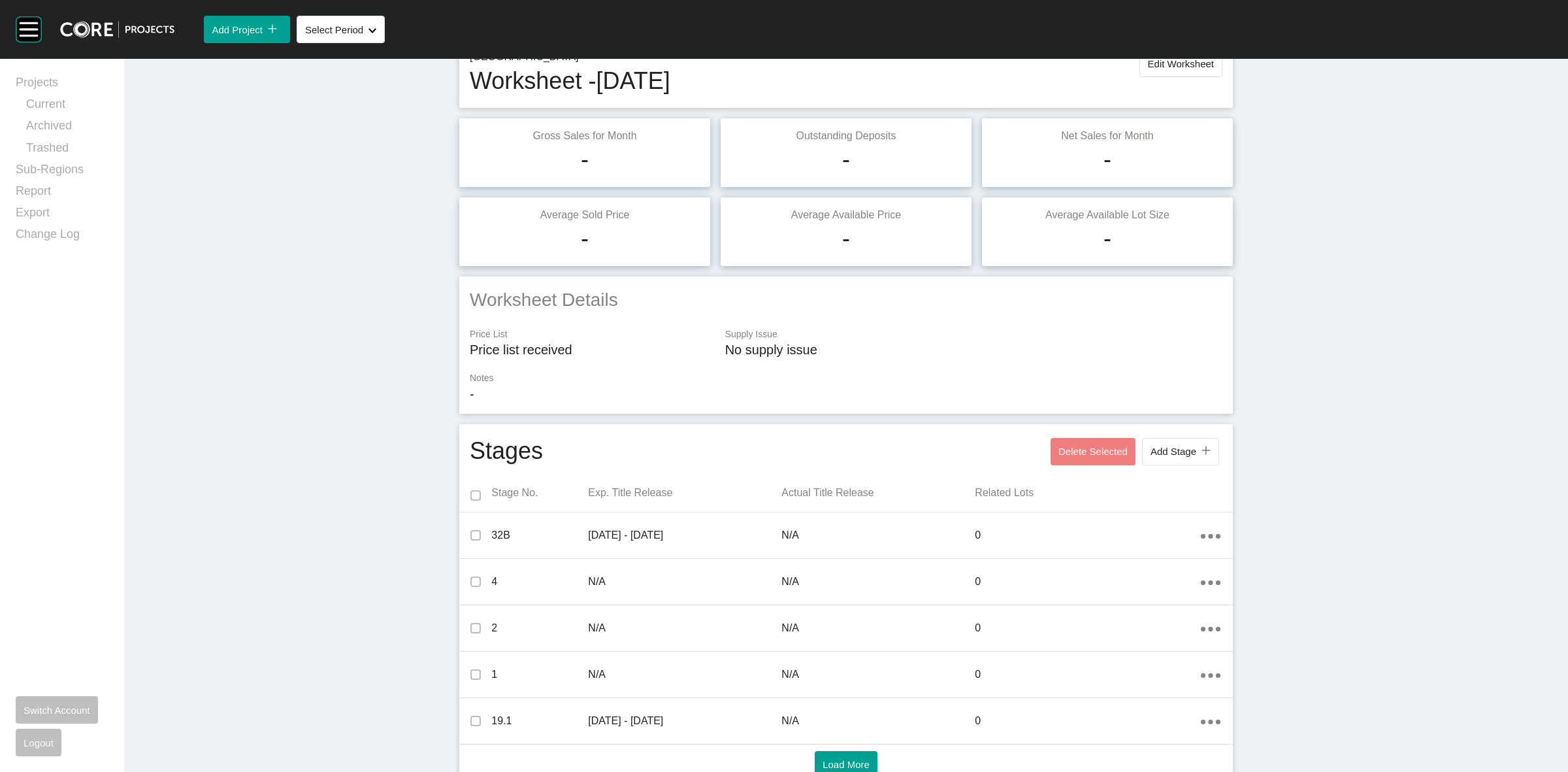
scroll to position [0, 0]
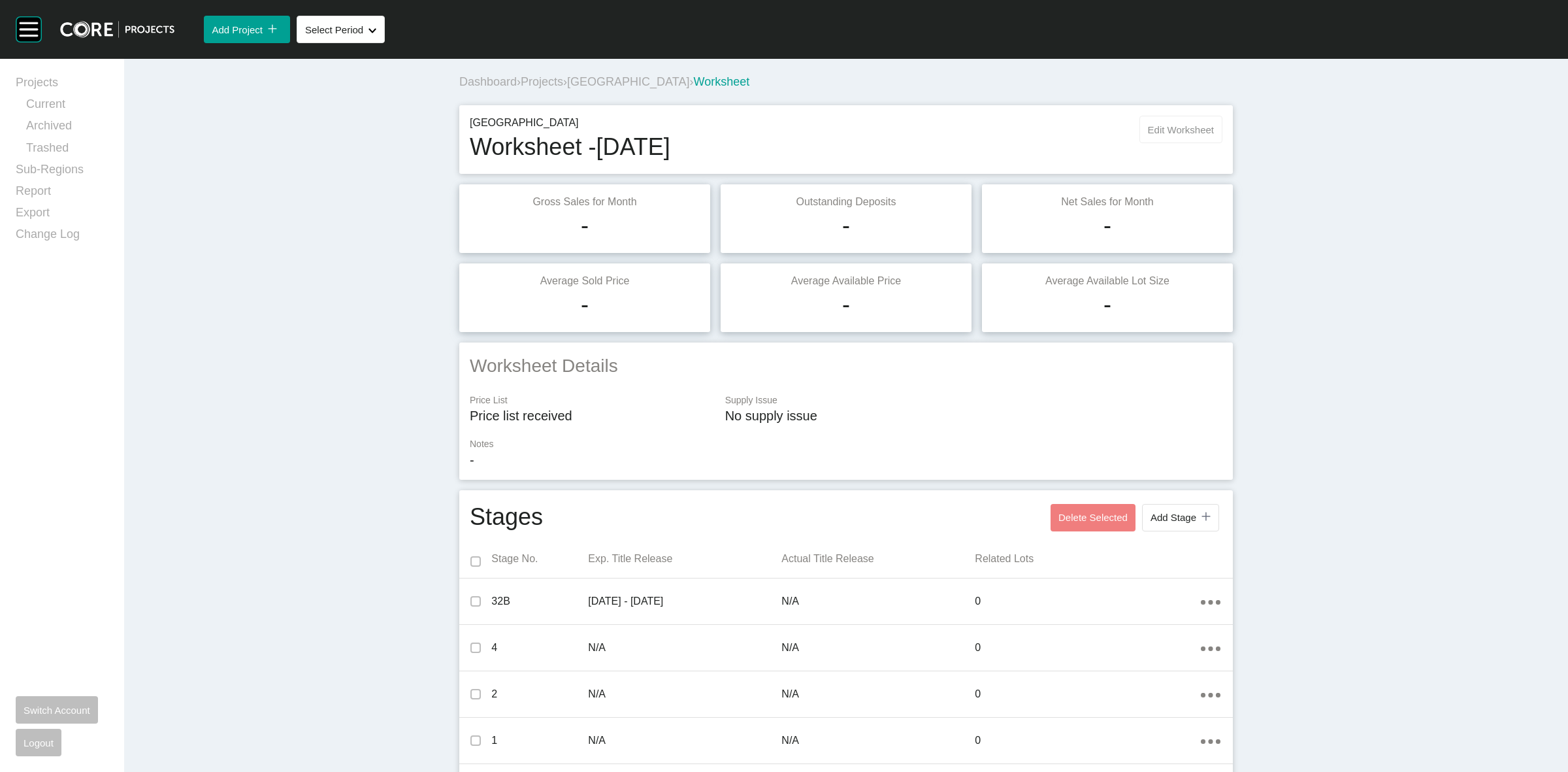
click at [1165, 129] on span "Edit Worksheet" at bounding box center [1181, 130] width 66 height 11
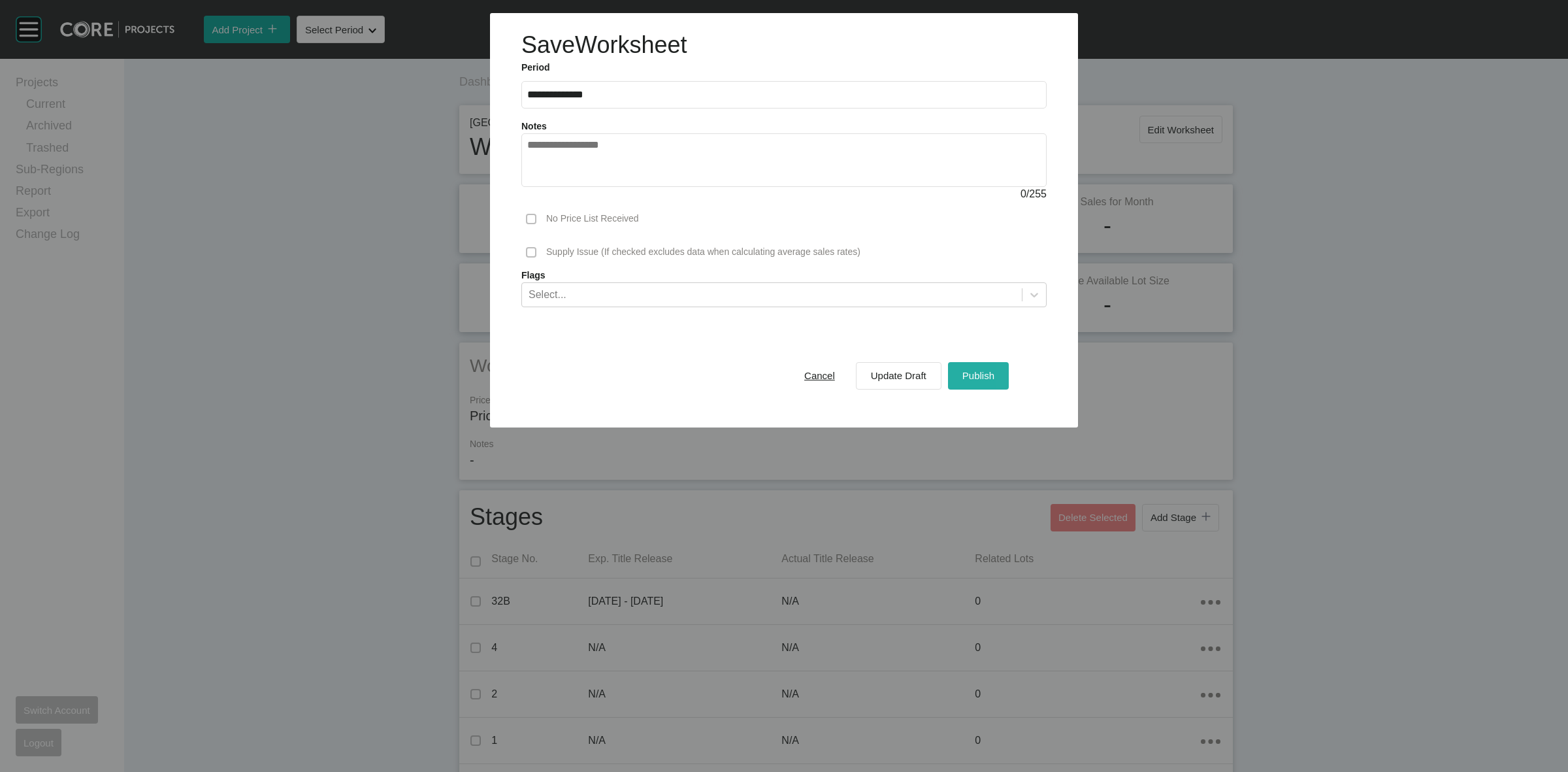
click at [974, 373] on span "Publish" at bounding box center [978, 376] width 32 height 11
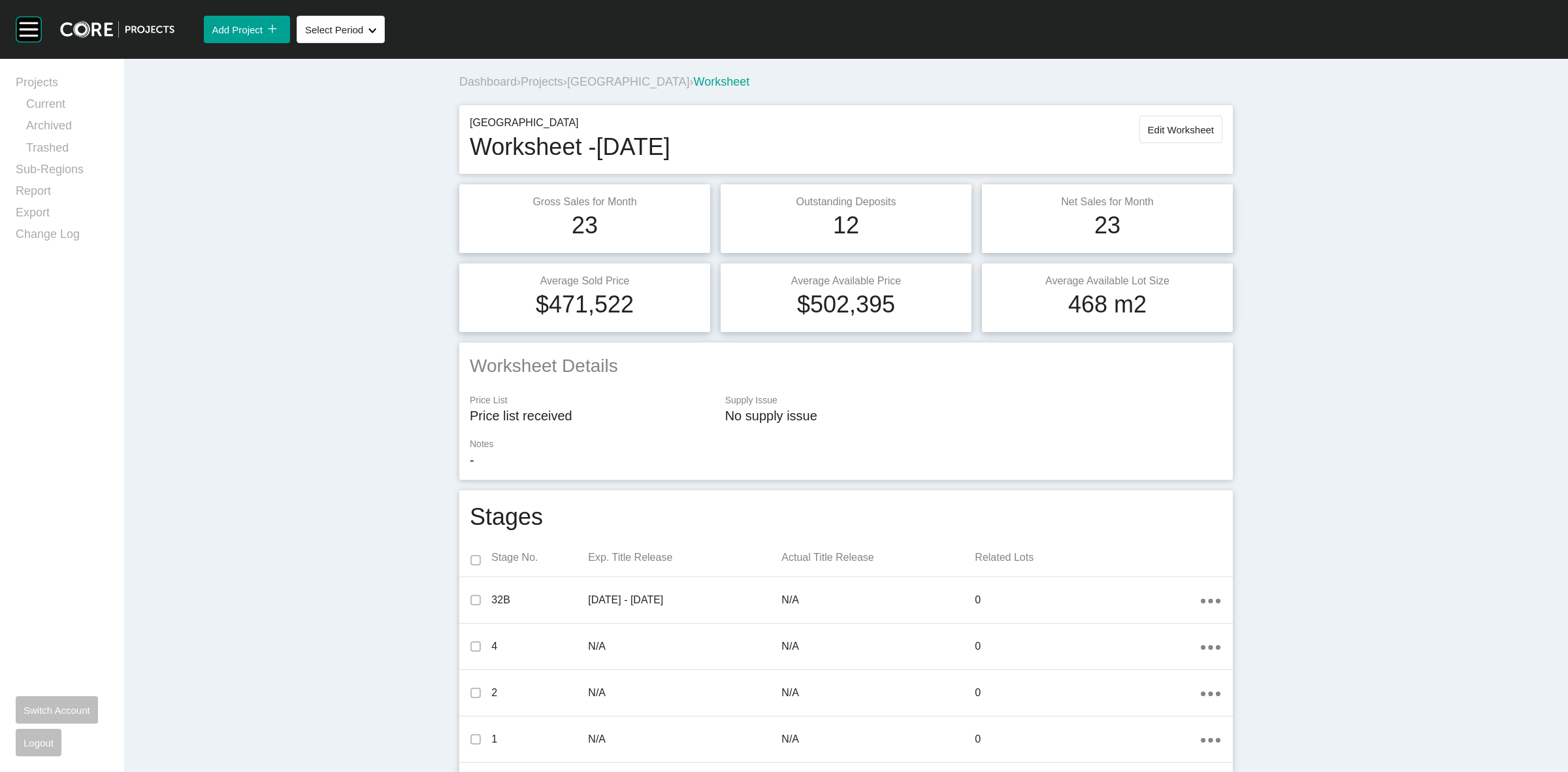
click at [589, 80] on span "[GEOGRAPHIC_DATA]" at bounding box center [628, 81] width 123 height 13
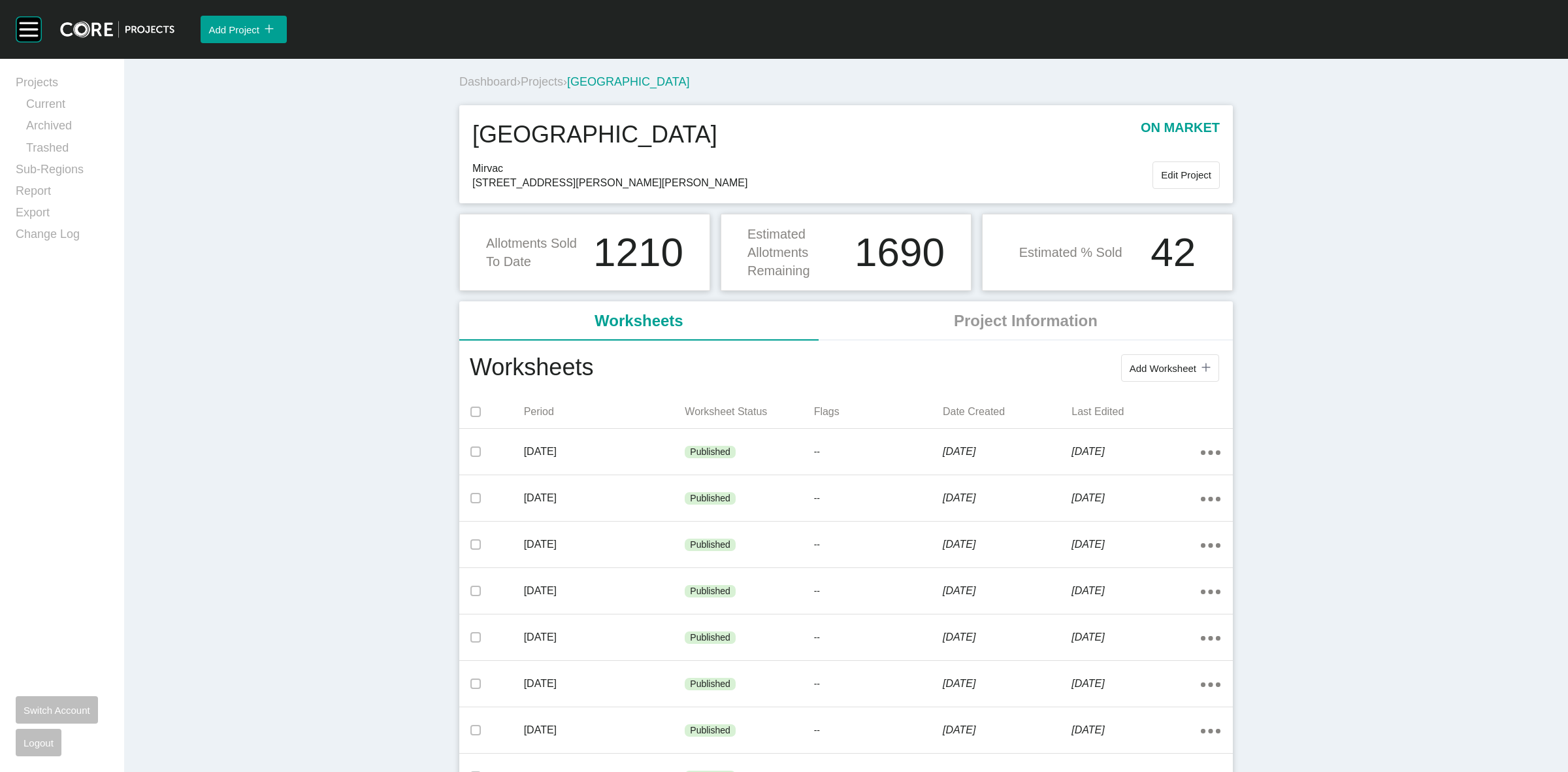
click at [535, 78] on span "Projects" at bounding box center [542, 81] width 43 height 13
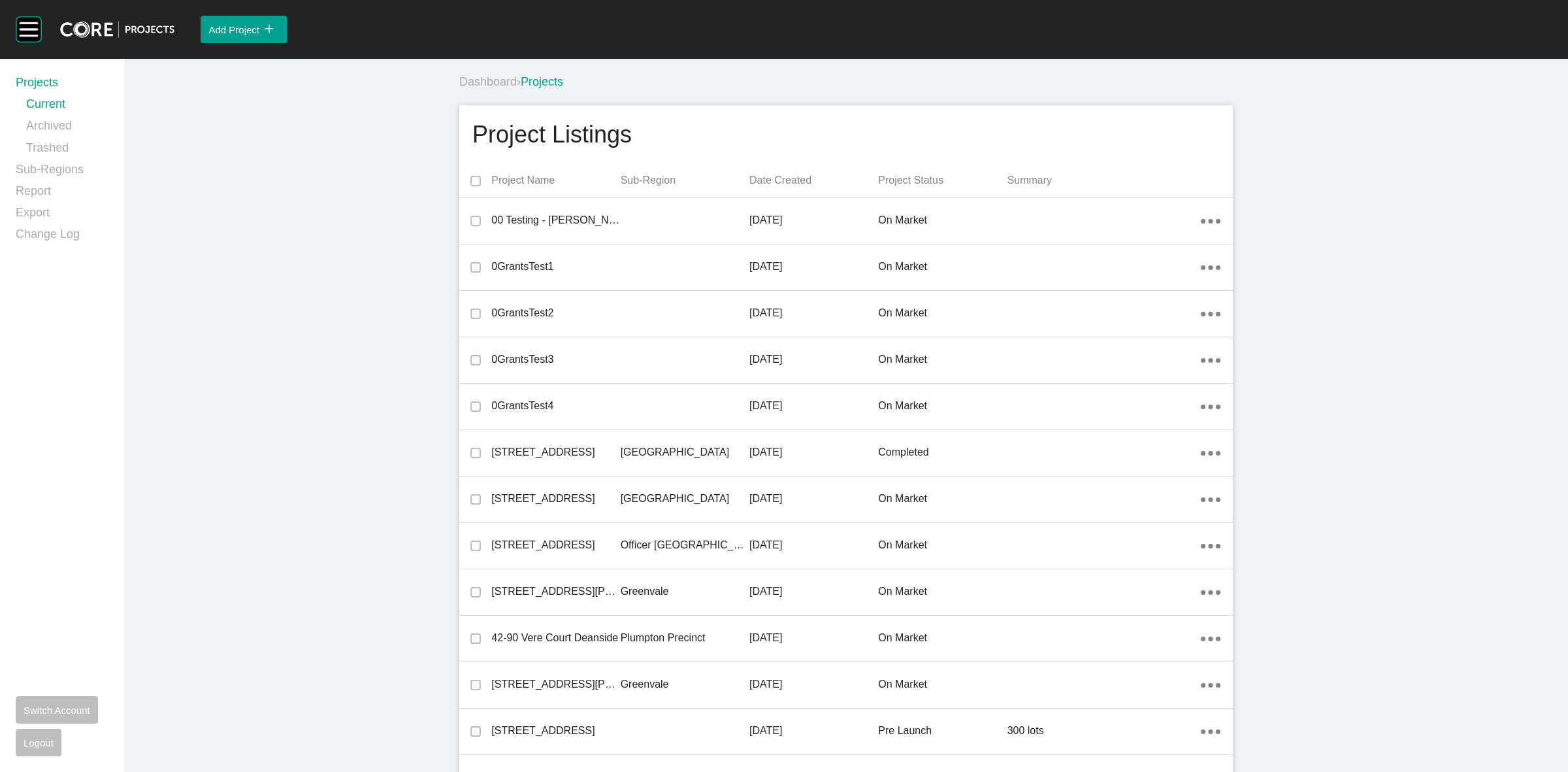
scroll to position [19876, 0]
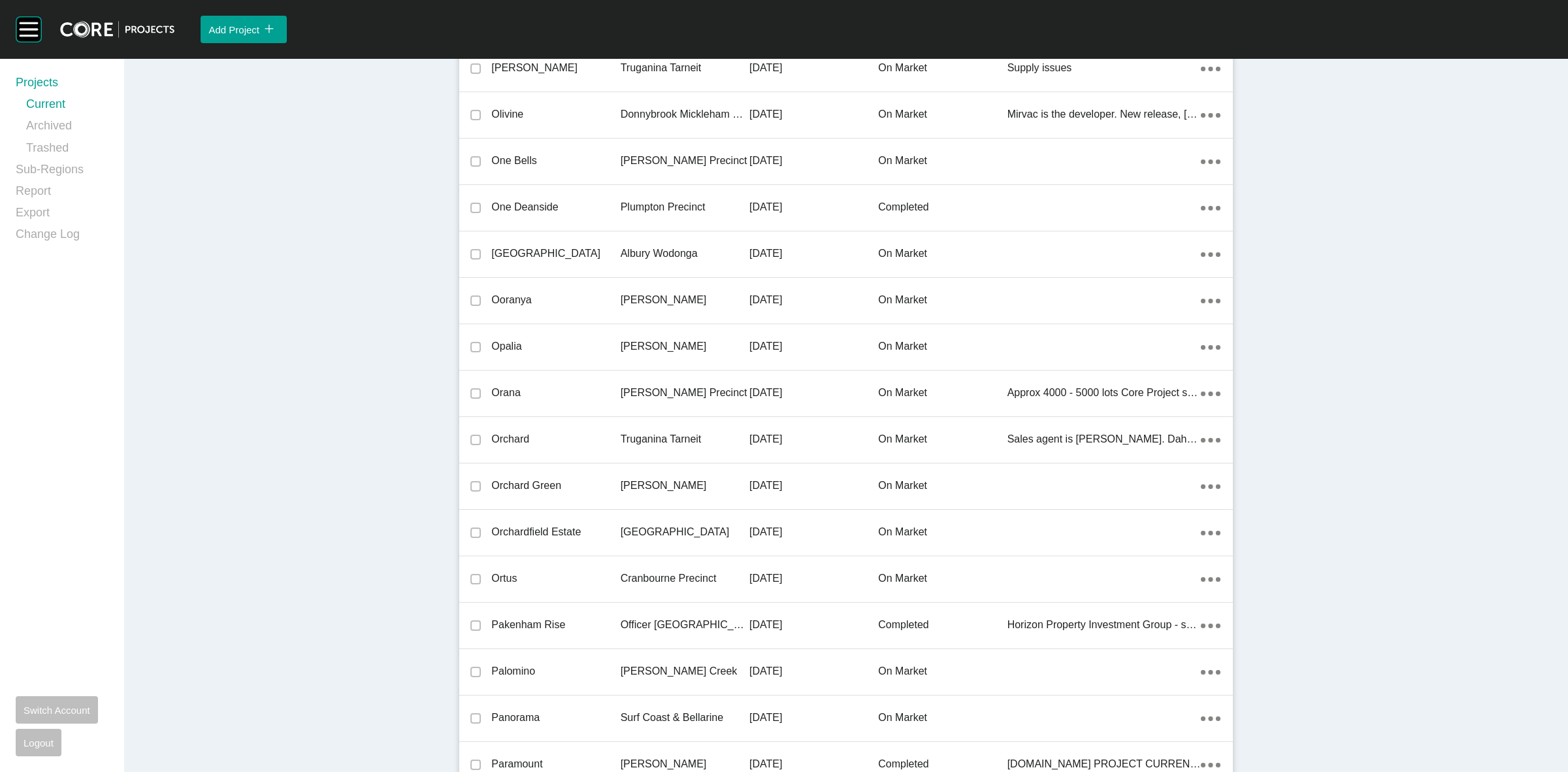
click at [682, 386] on p "[PERSON_NAME] Precinct" at bounding box center [685, 393] width 129 height 14
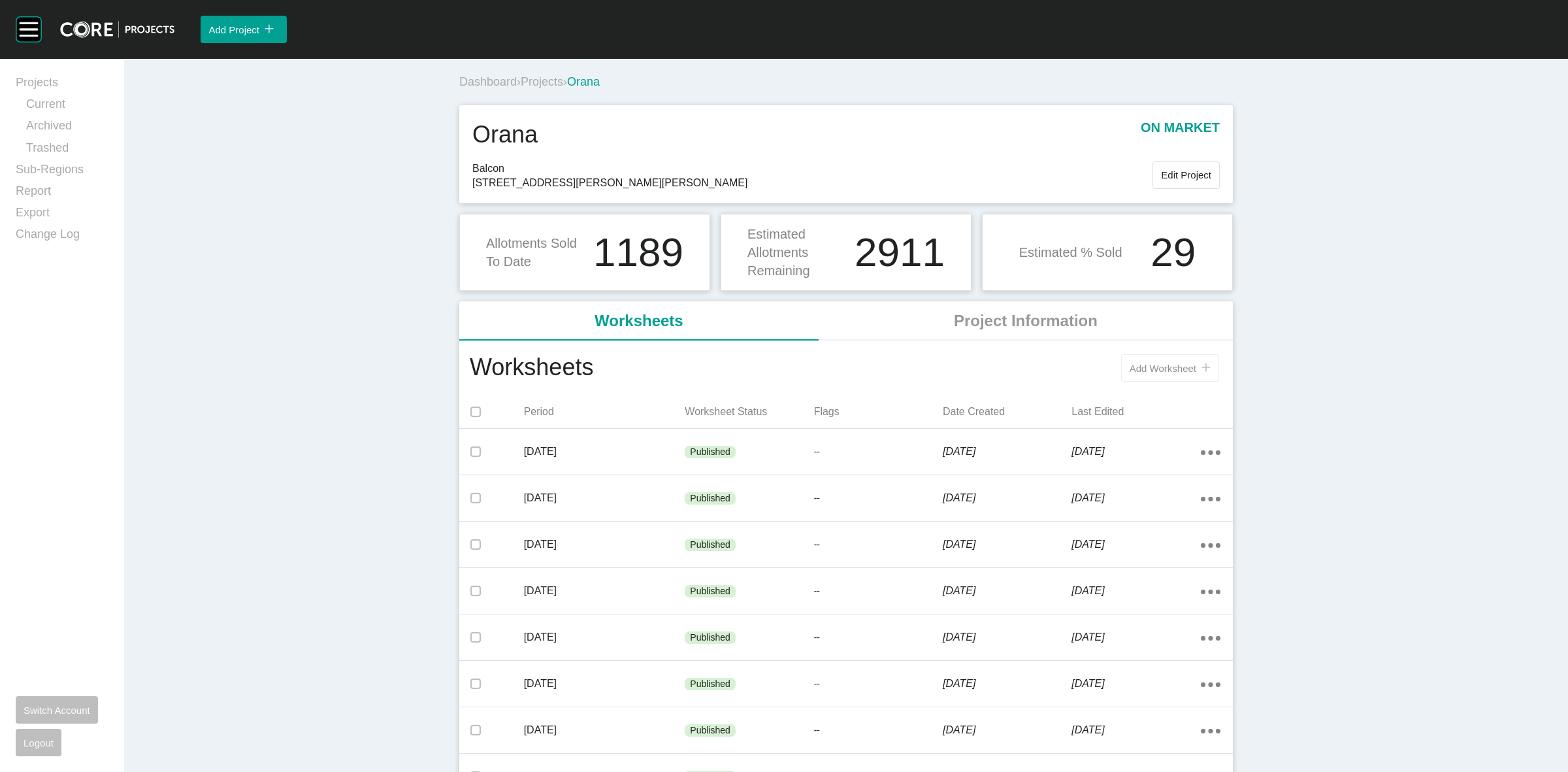
click at [1131, 369] on span "Add Worksheet" at bounding box center [1163, 369] width 66 height 11
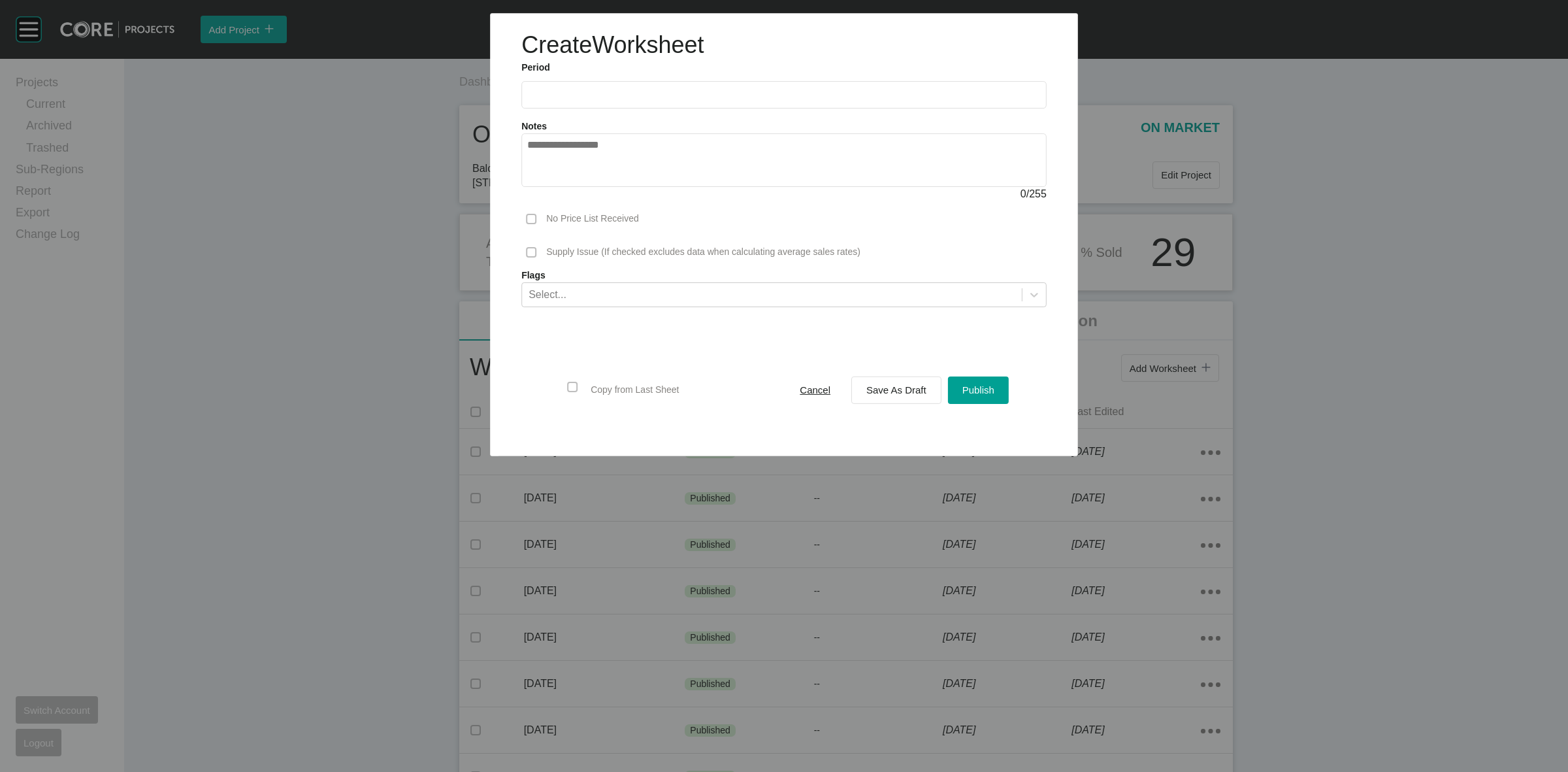
click at [615, 103] on label at bounding box center [784, 94] width 525 height 28
click at [615, 100] on input "text" at bounding box center [784, 95] width 514 height 11
click at [644, 177] on li "Jun" at bounding box center [633, 168] width 43 height 22
type input "*********"
click at [913, 388] on span "Save As Draft" at bounding box center [897, 390] width 60 height 11
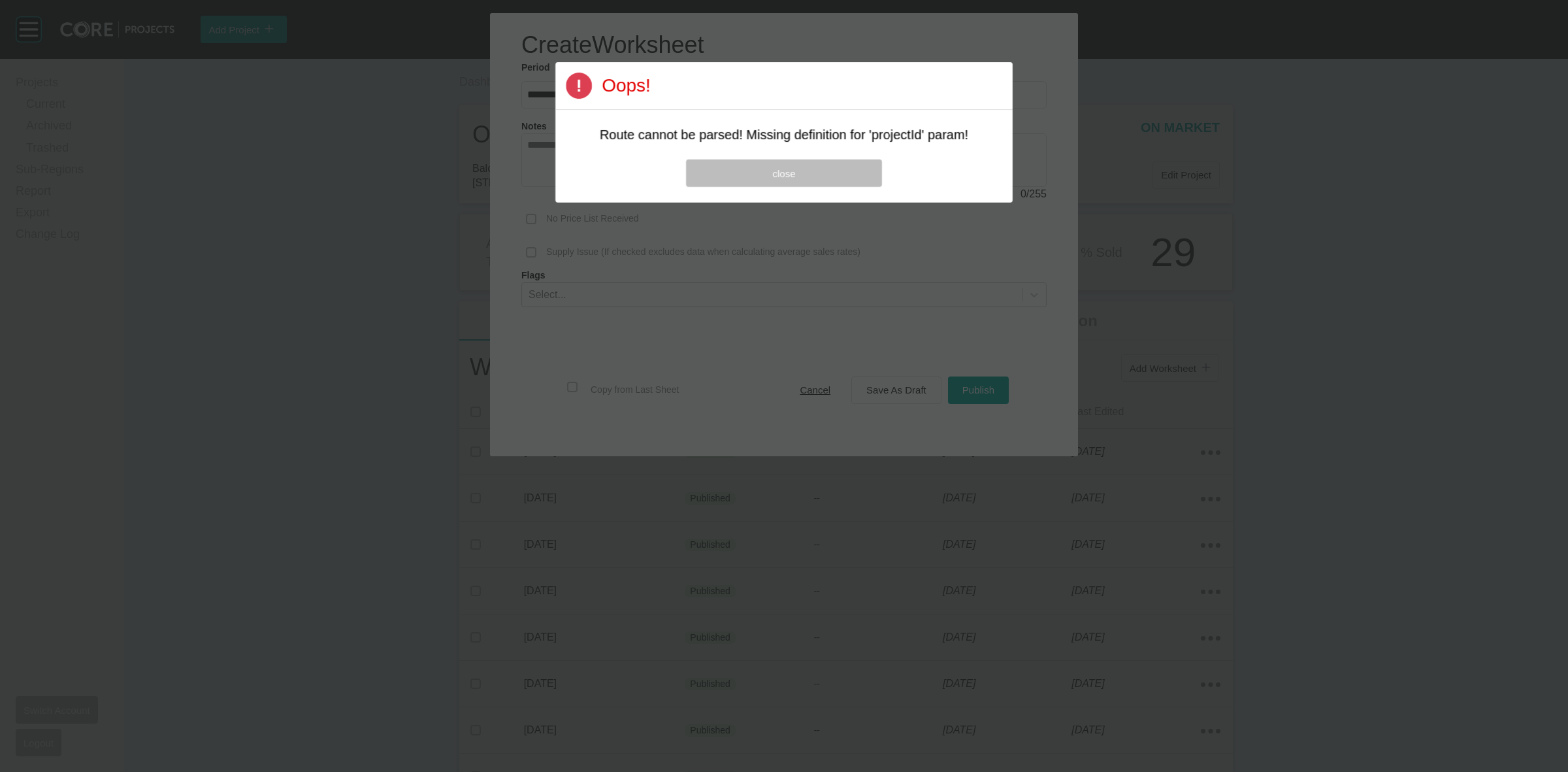
click at [784, 152] on div "Page 1 Created with Sketch. Oops! Route cannot be parsed! Missing definition fo…" at bounding box center [784, 133] width 457 height 141
click at [777, 185] on button "close" at bounding box center [784, 173] width 196 height 28
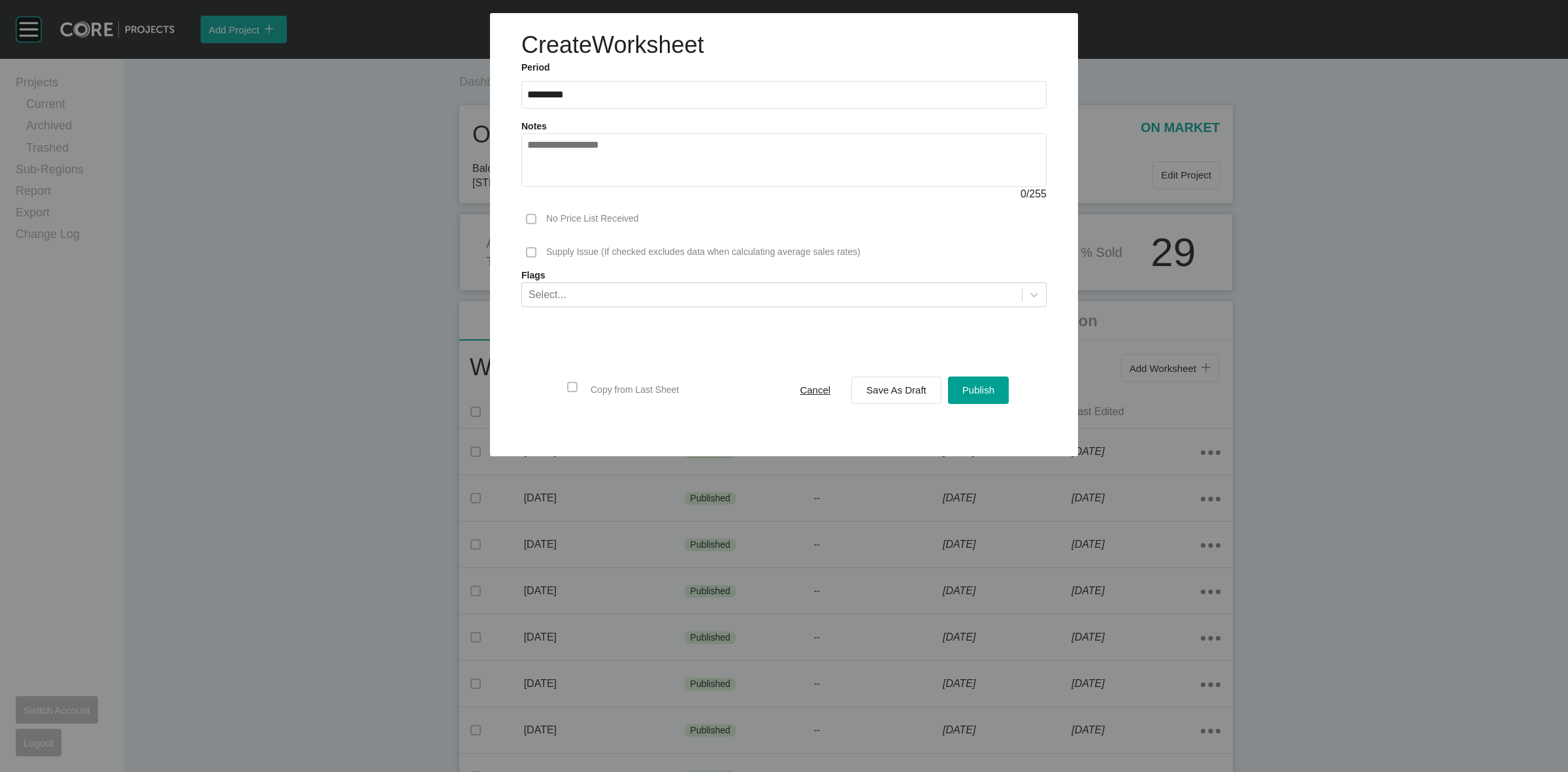
click at [690, 93] on div "Page 1 Created with Sketch. Oops! Route cannot be parsed! Missing definition fo…" at bounding box center [784, 101] width 476 height 62
click at [644, 96] on input "*********" at bounding box center [784, 94] width 514 height 11
click at [638, 190] on li "Sep" at bounding box center [633, 190] width 43 height 22
type input "**********"
click at [878, 390] on span "Save As Draft" at bounding box center [897, 390] width 60 height 11
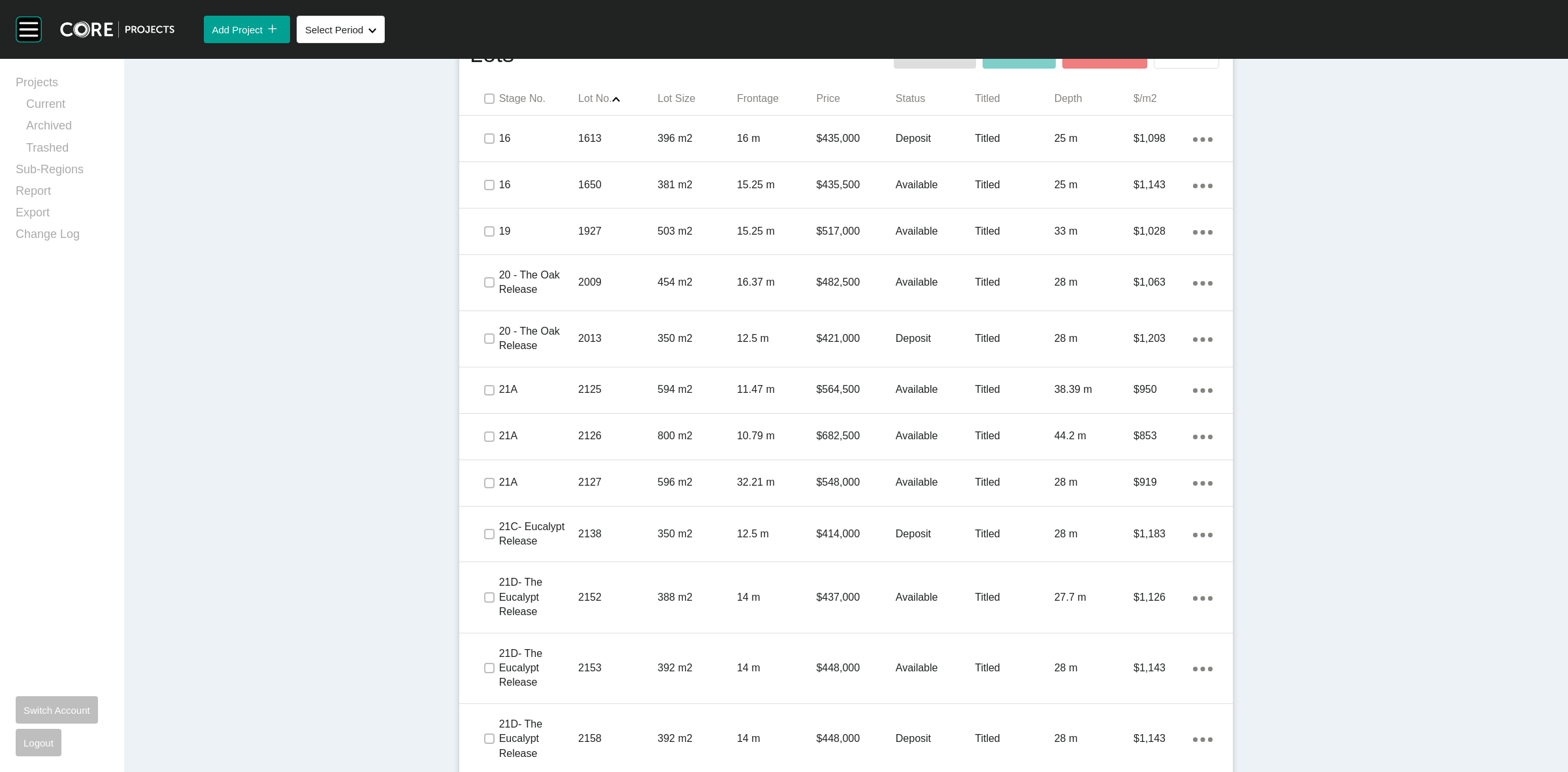
scroll to position [899, 0]
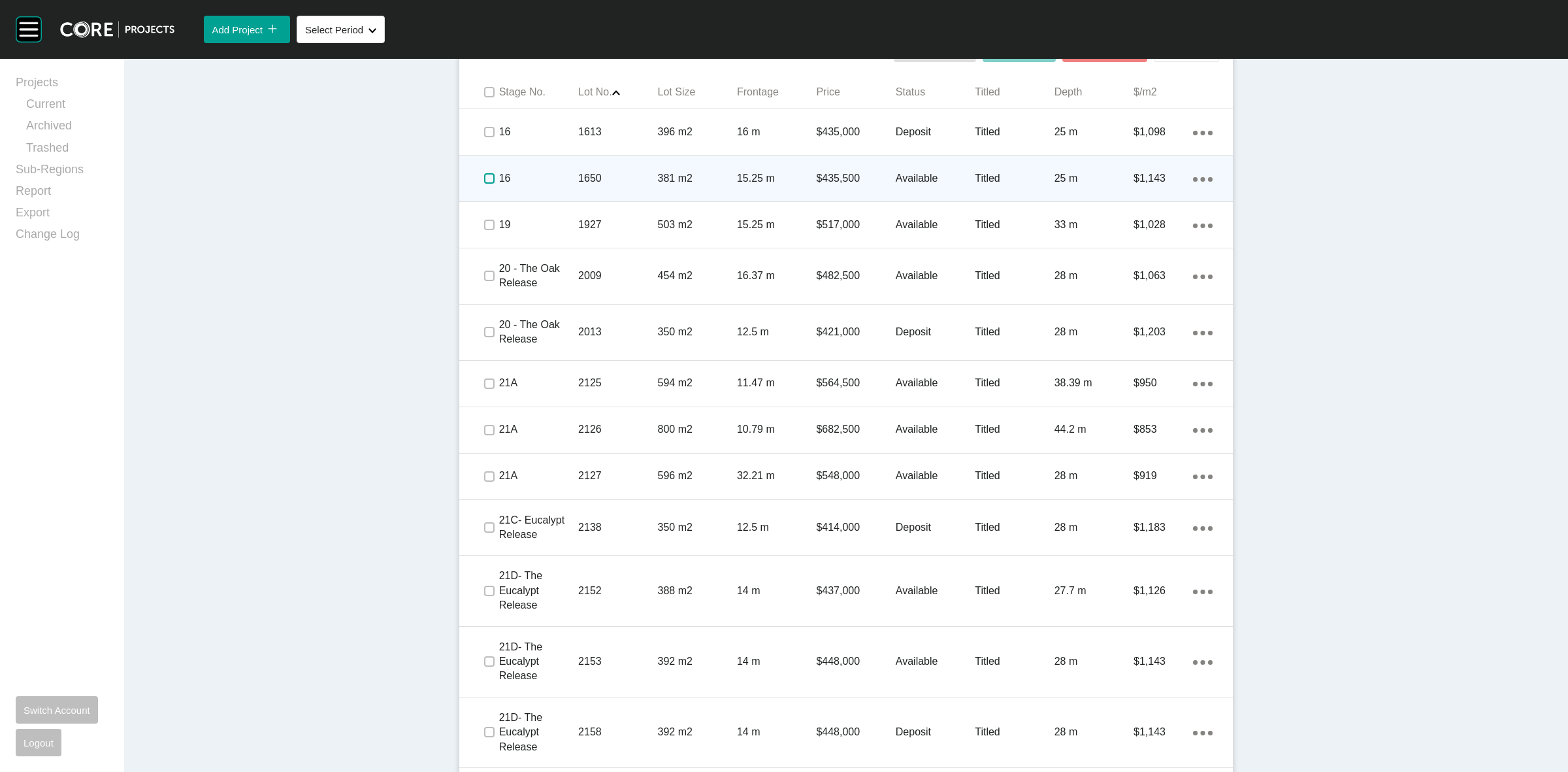
click at [484, 175] on label at bounding box center [489, 178] width 10 height 10
click at [528, 182] on p "16" at bounding box center [538, 179] width 79 height 14
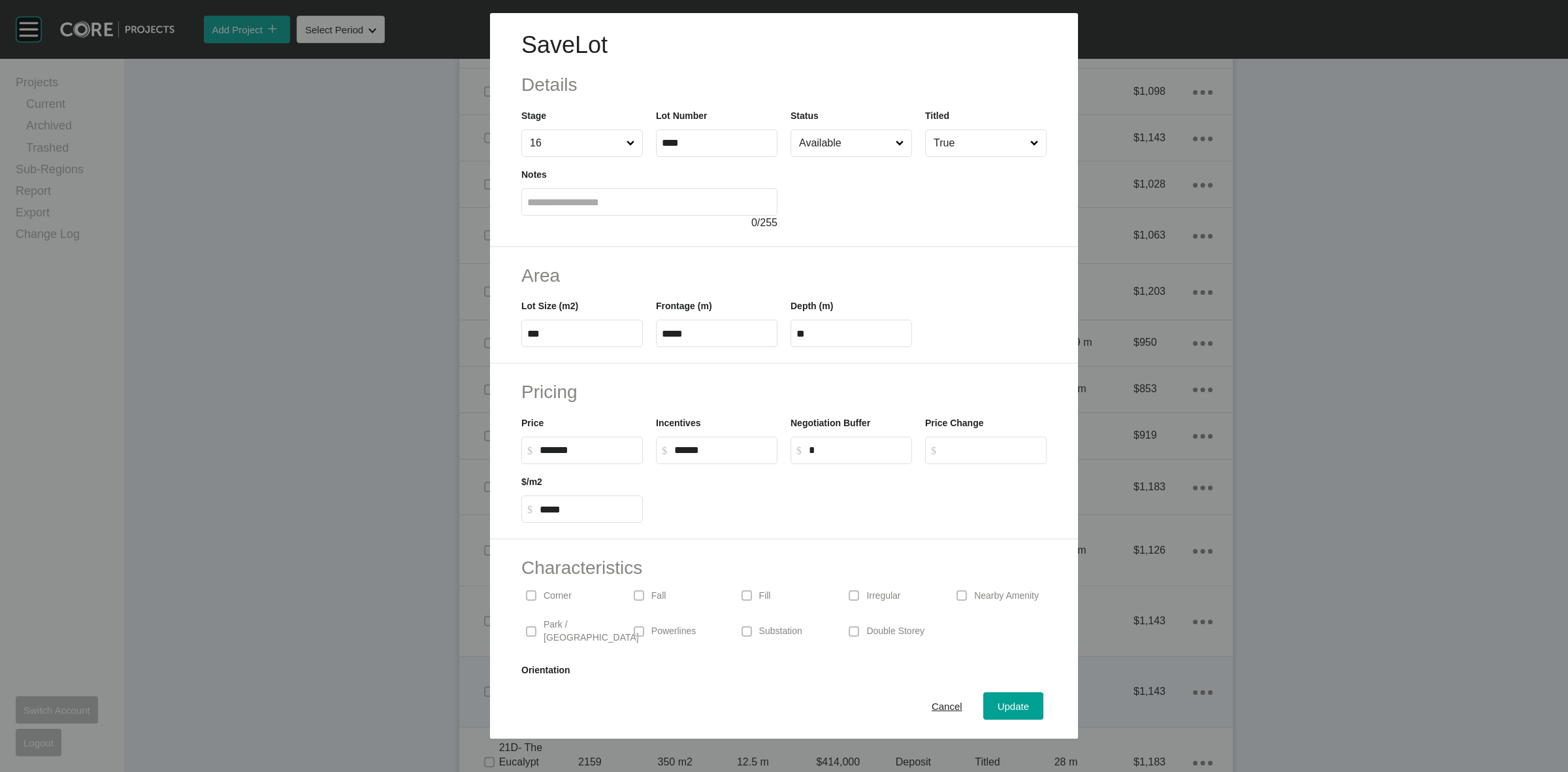
click at [931, 702] on span "Cancel" at bounding box center [946, 706] width 31 height 11
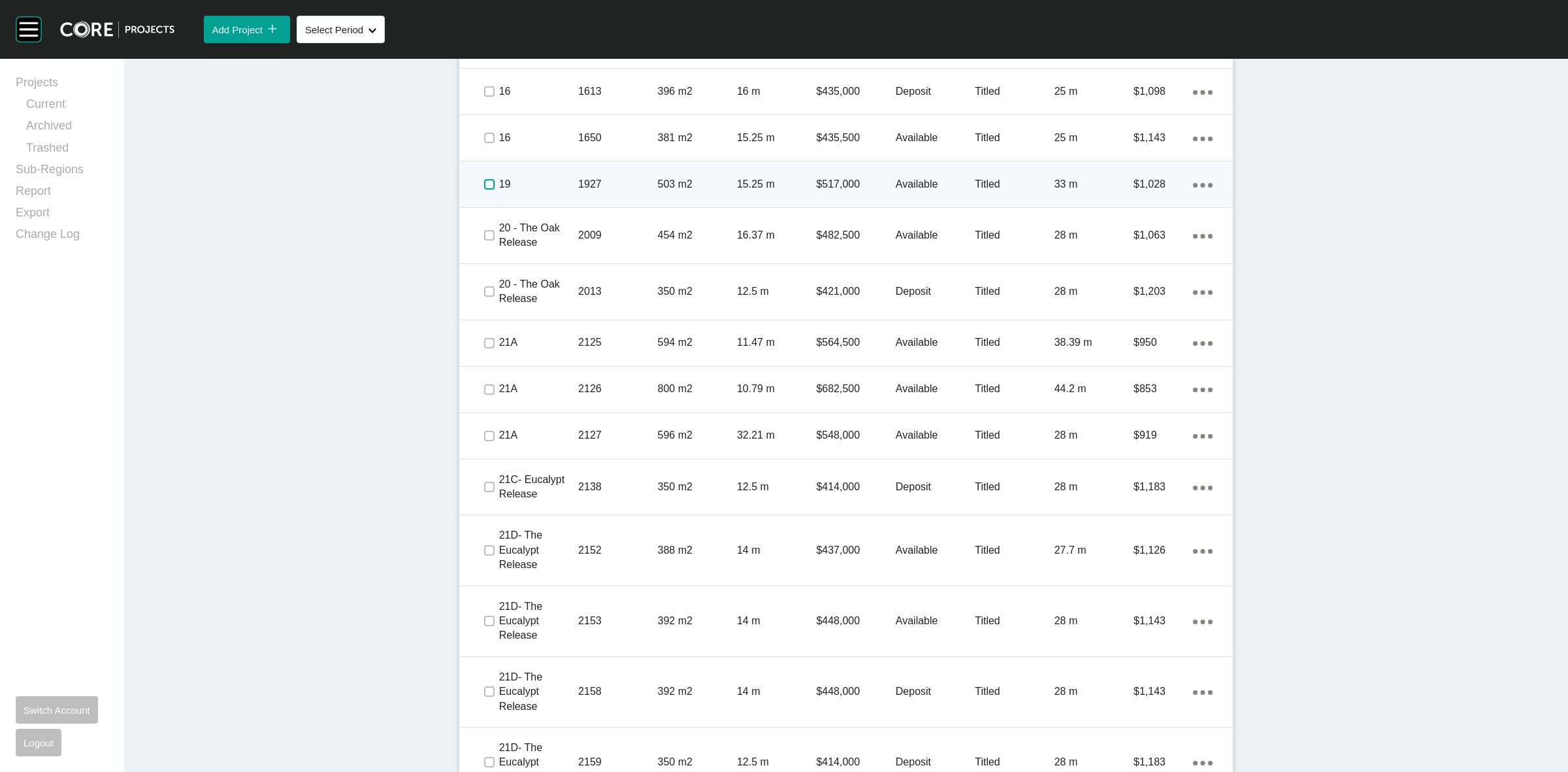
click at [484, 184] on label at bounding box center [489, 184] width 10 height 10
click at [521, 181] on p "19" at bounding box center [538, 184] width 79 height 14
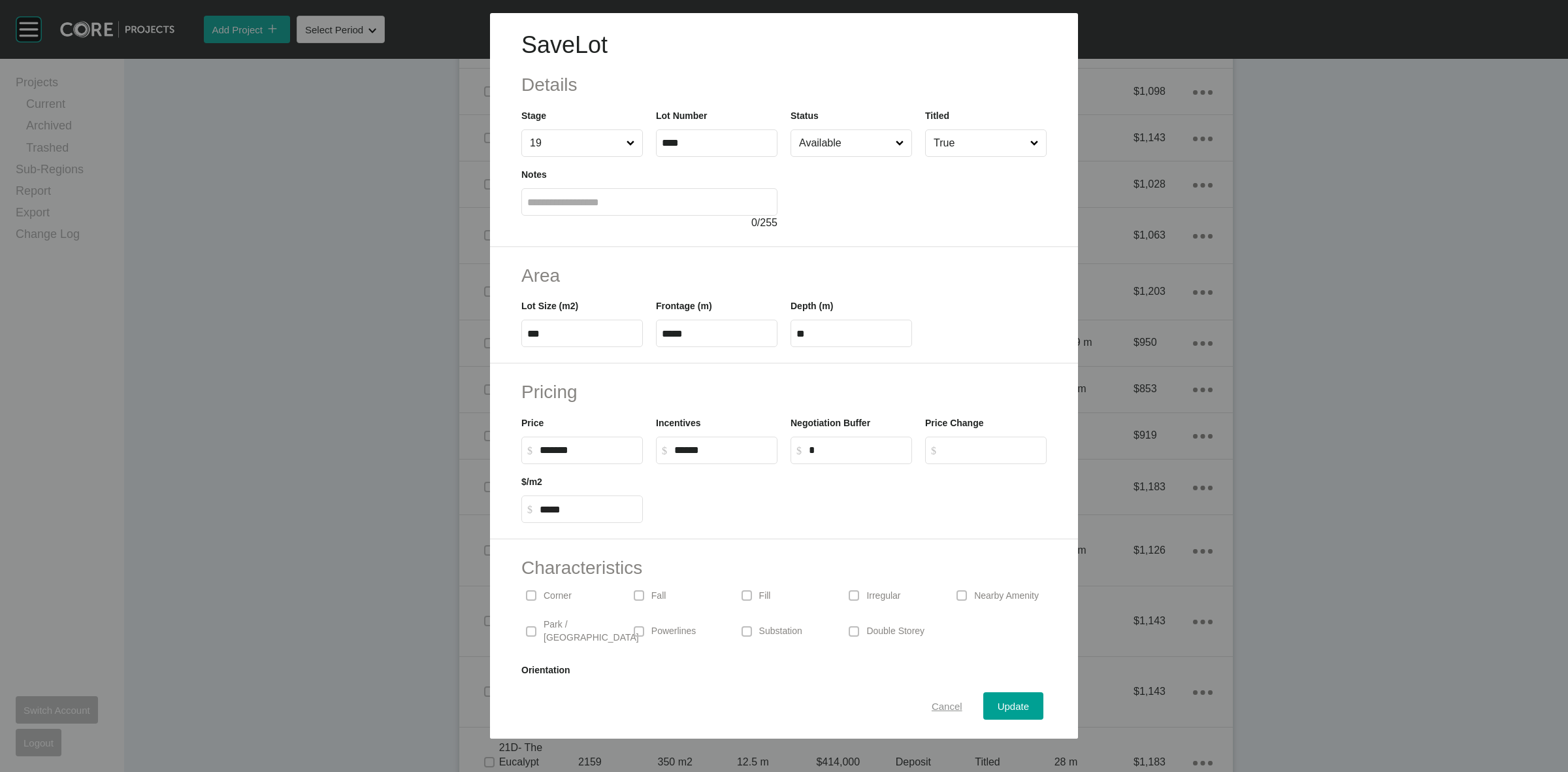
click at [932, 705] on span "Cancel" at bounding box center [946, 706] width 31 height 11
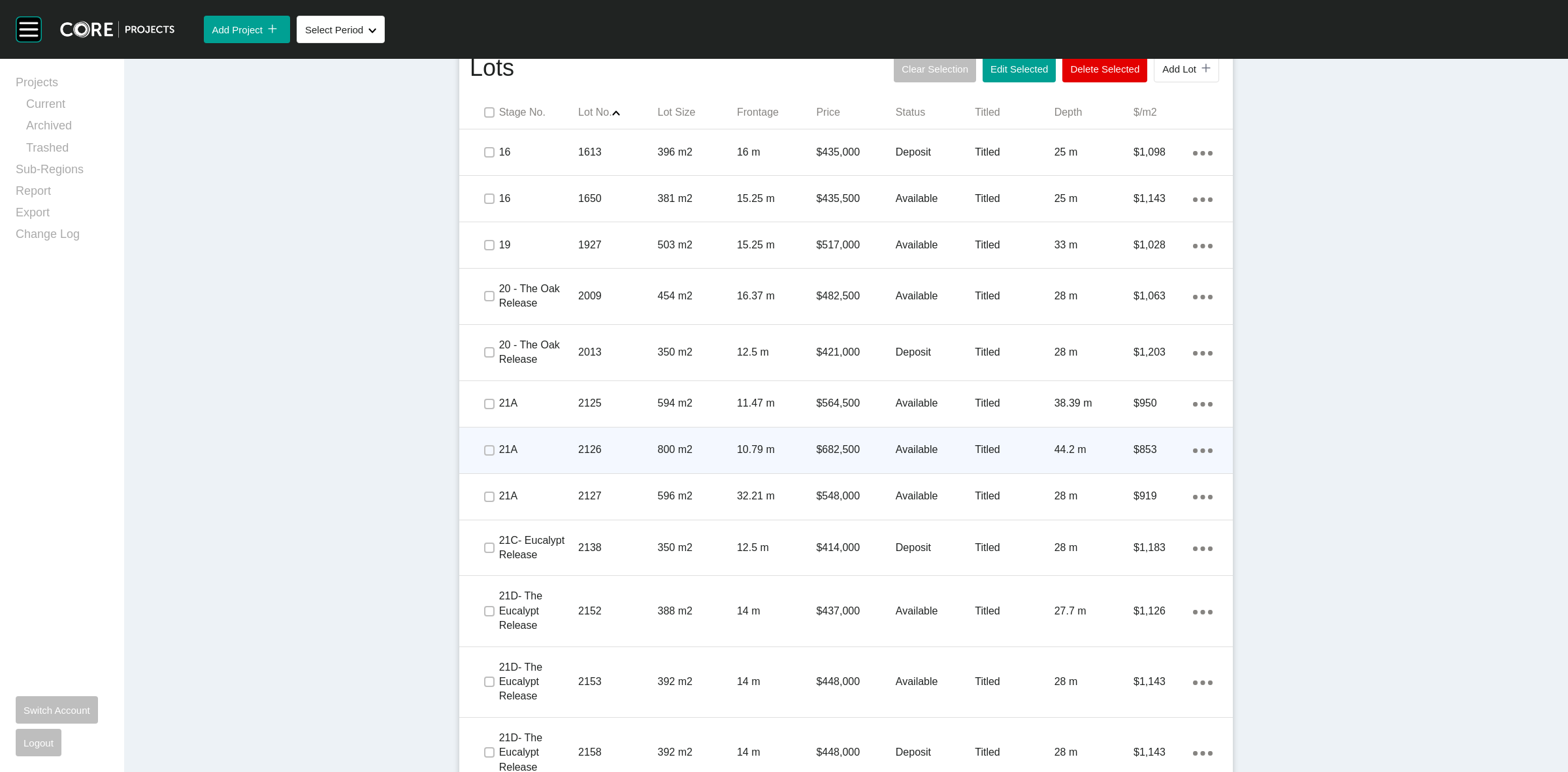
scroll to position [653, 0]
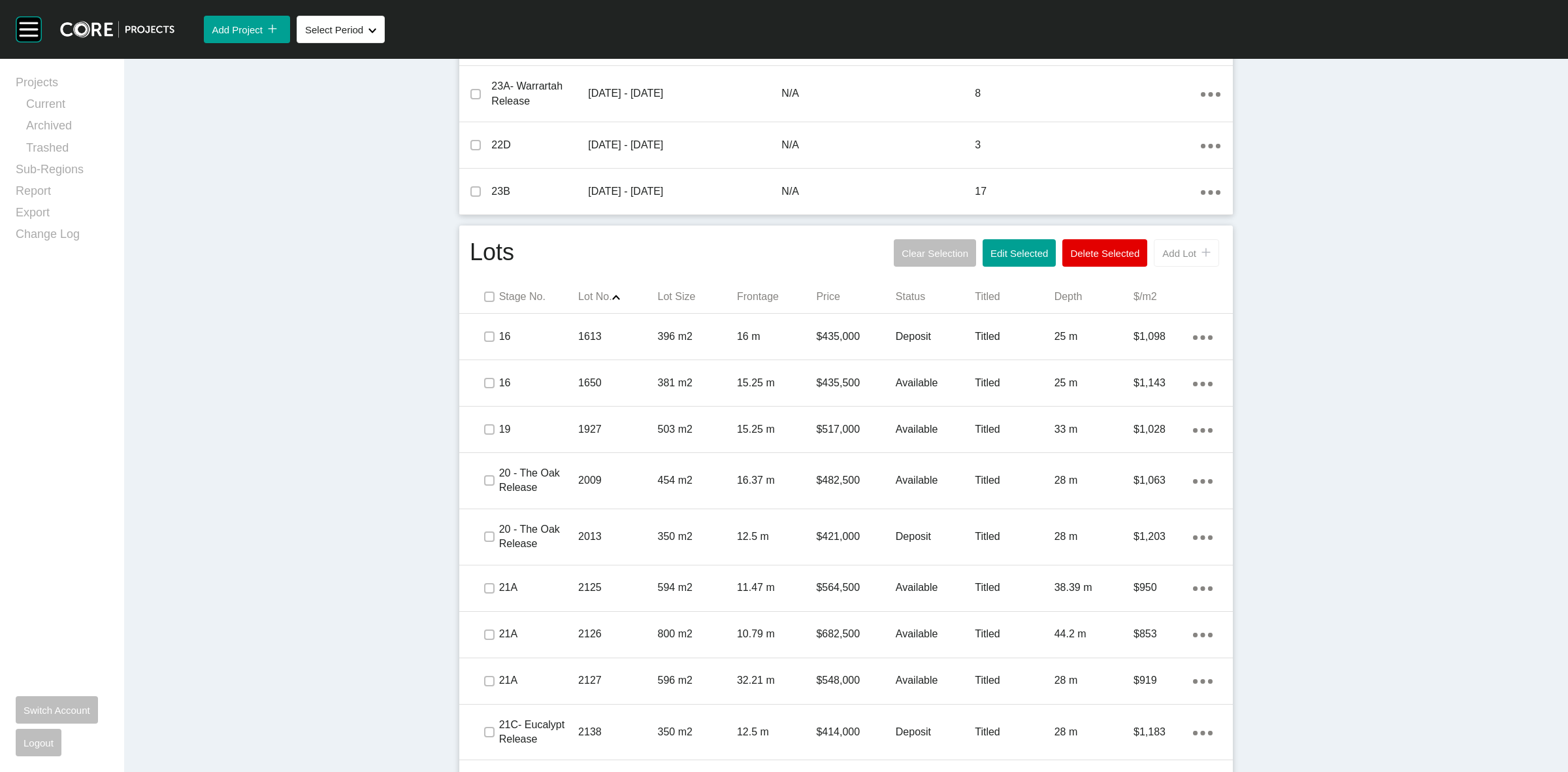
click at [1165, 253] on span "Add Lot" at bounding box center [1179, 253] width 34 height 11
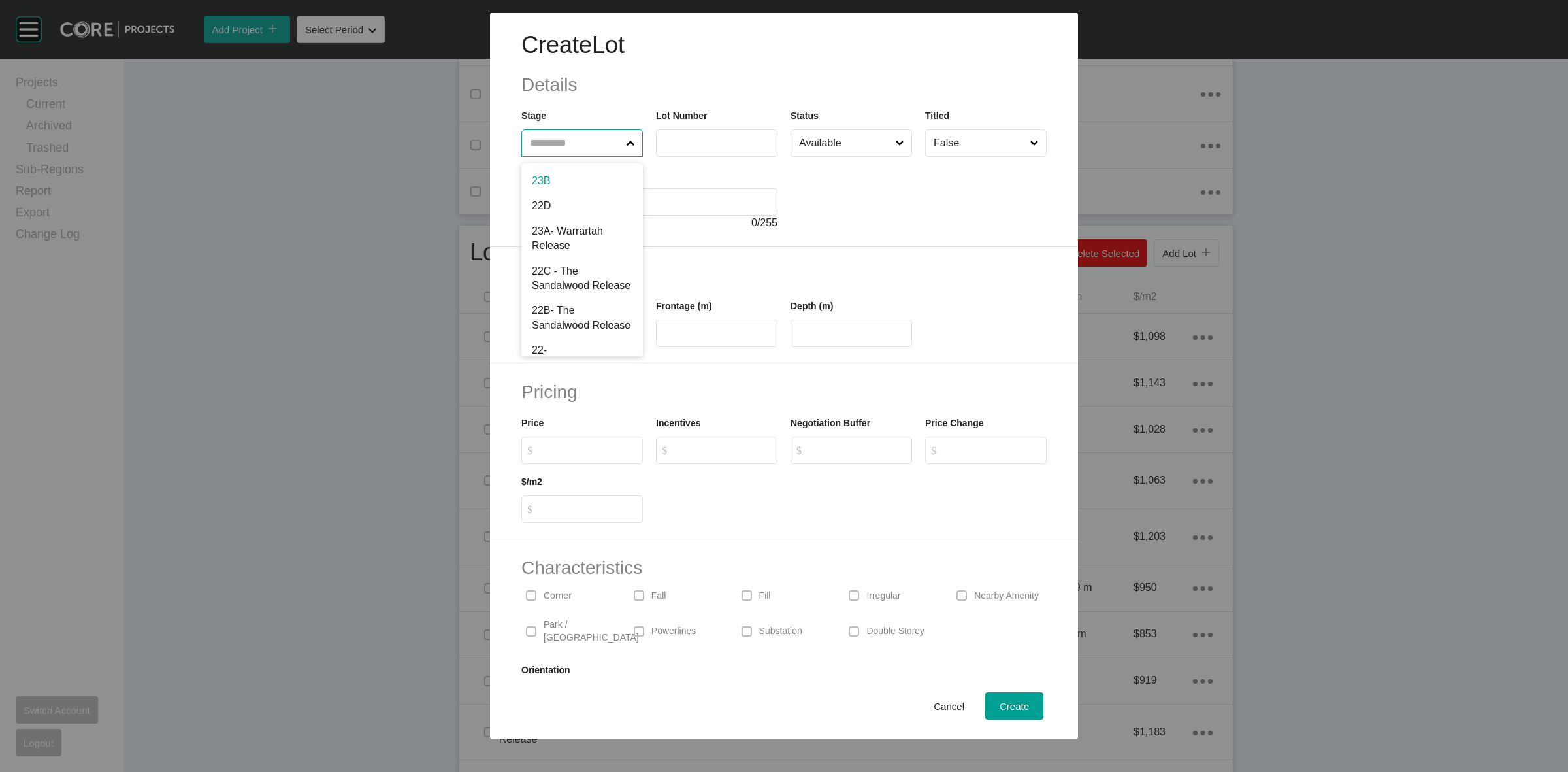
click at [608, 152] on input "text" at bounding box center [576, 142] width 96 height 26
type input "**"
type input "****"
type input "***"
type input "*"
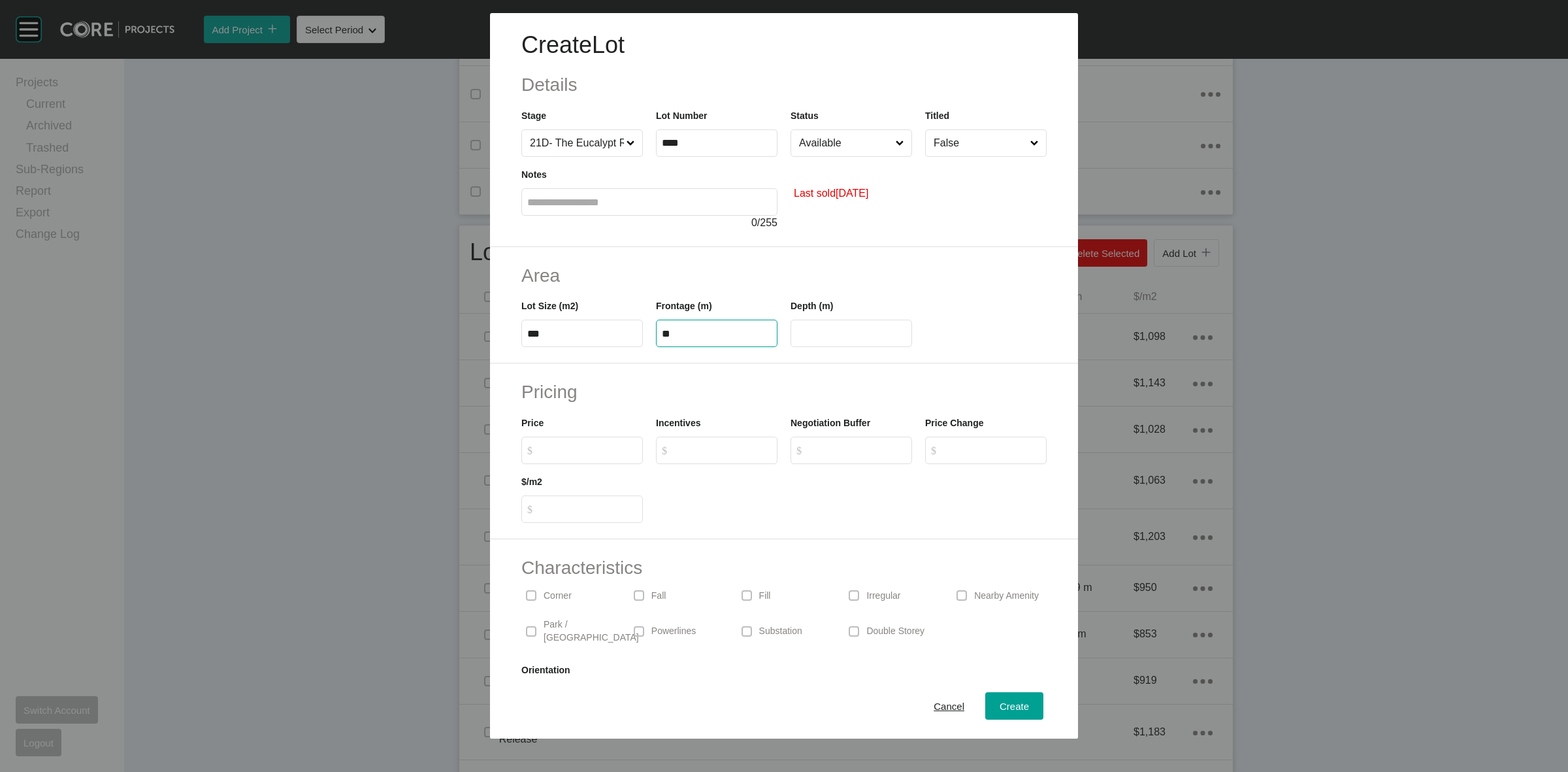
type input "**"
type input "*******"
type input "*****"
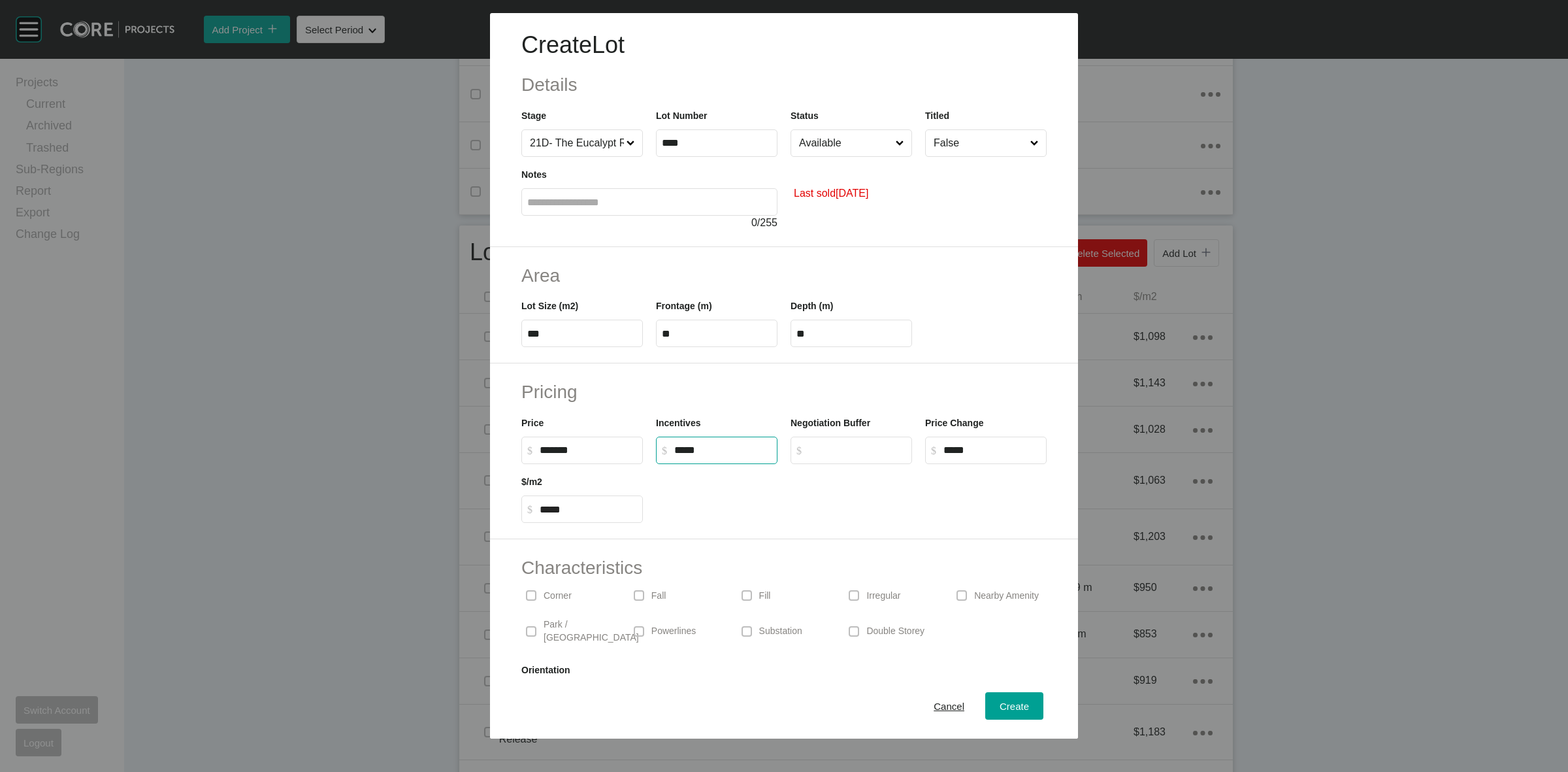
type input "******"
type input "*"
click at [856, 144] on input "Available" at bounding box center [844, 142] width 96 height 26
click at [999, 708] on span "Create" at bounding box center [1014, 706] width 29 height 11
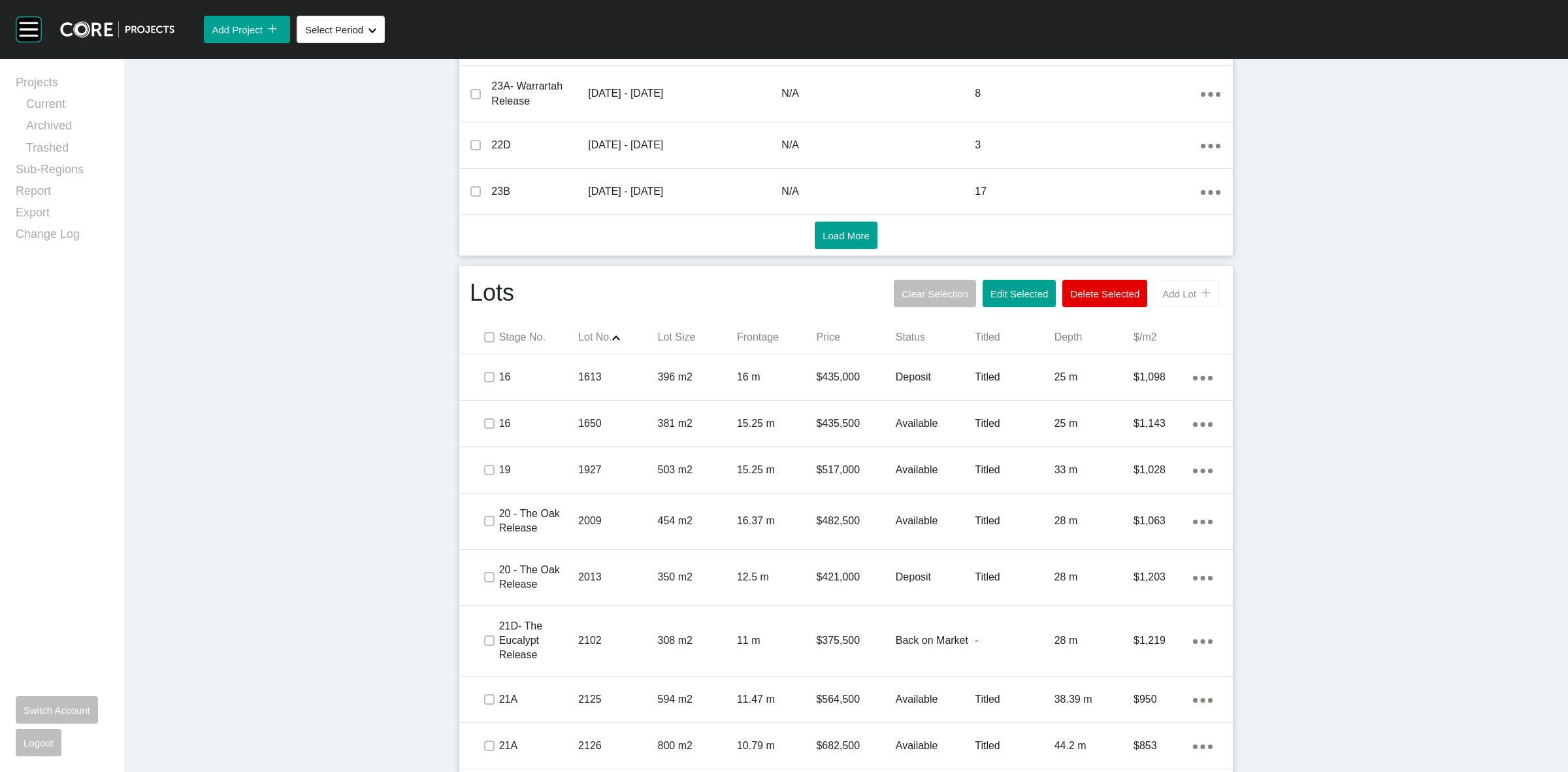
click at [1167, 302] on button "Add Lot icon/tick copy 11 Created with Sketch." at bounding box center [1186, 293] width 66 height 28
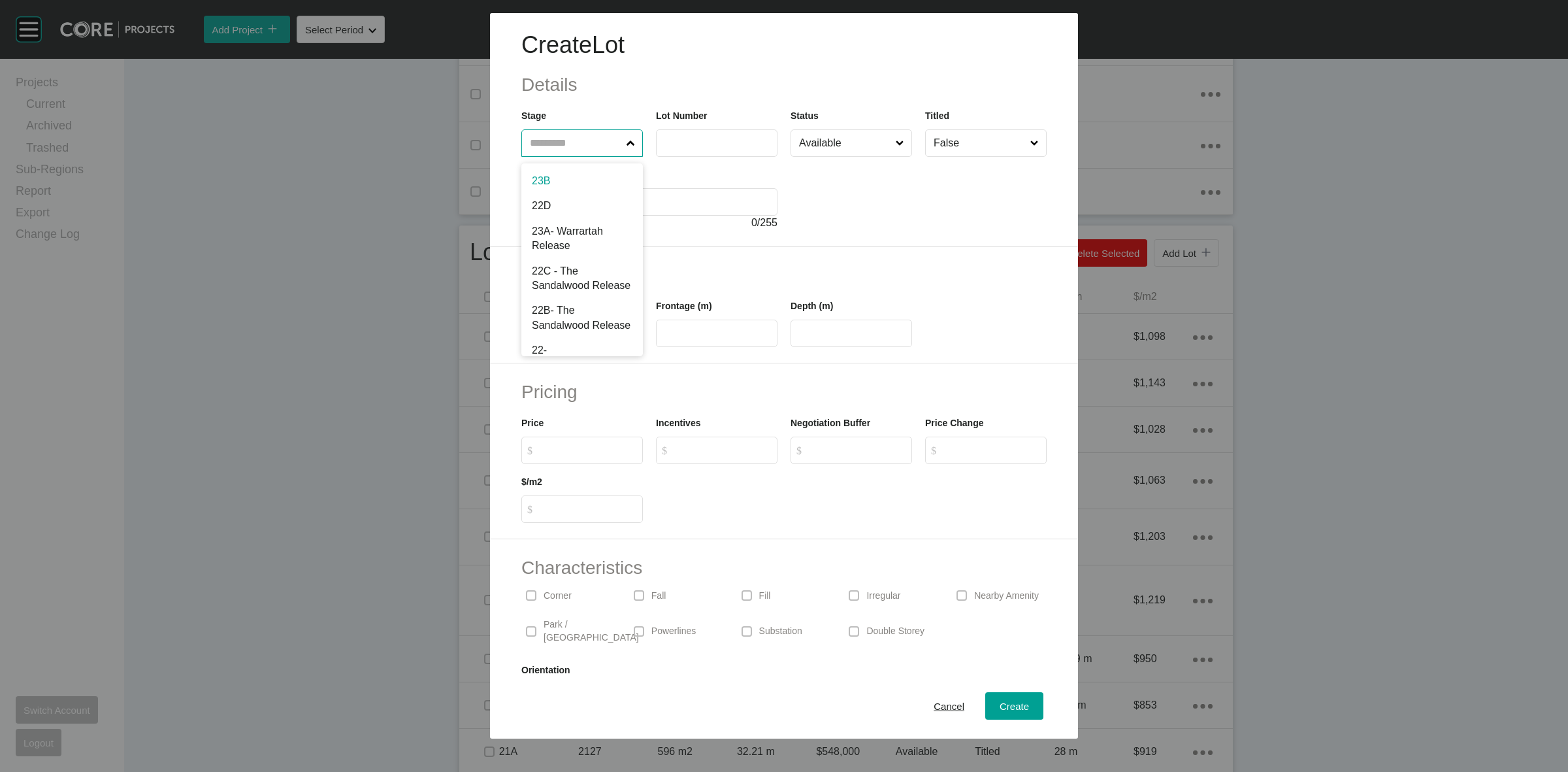
click at [564, 151] on input "text" at bounding box center [576, 142] width 96 height 26
type input "**"
type input "****"
type input "***"
type input "****"
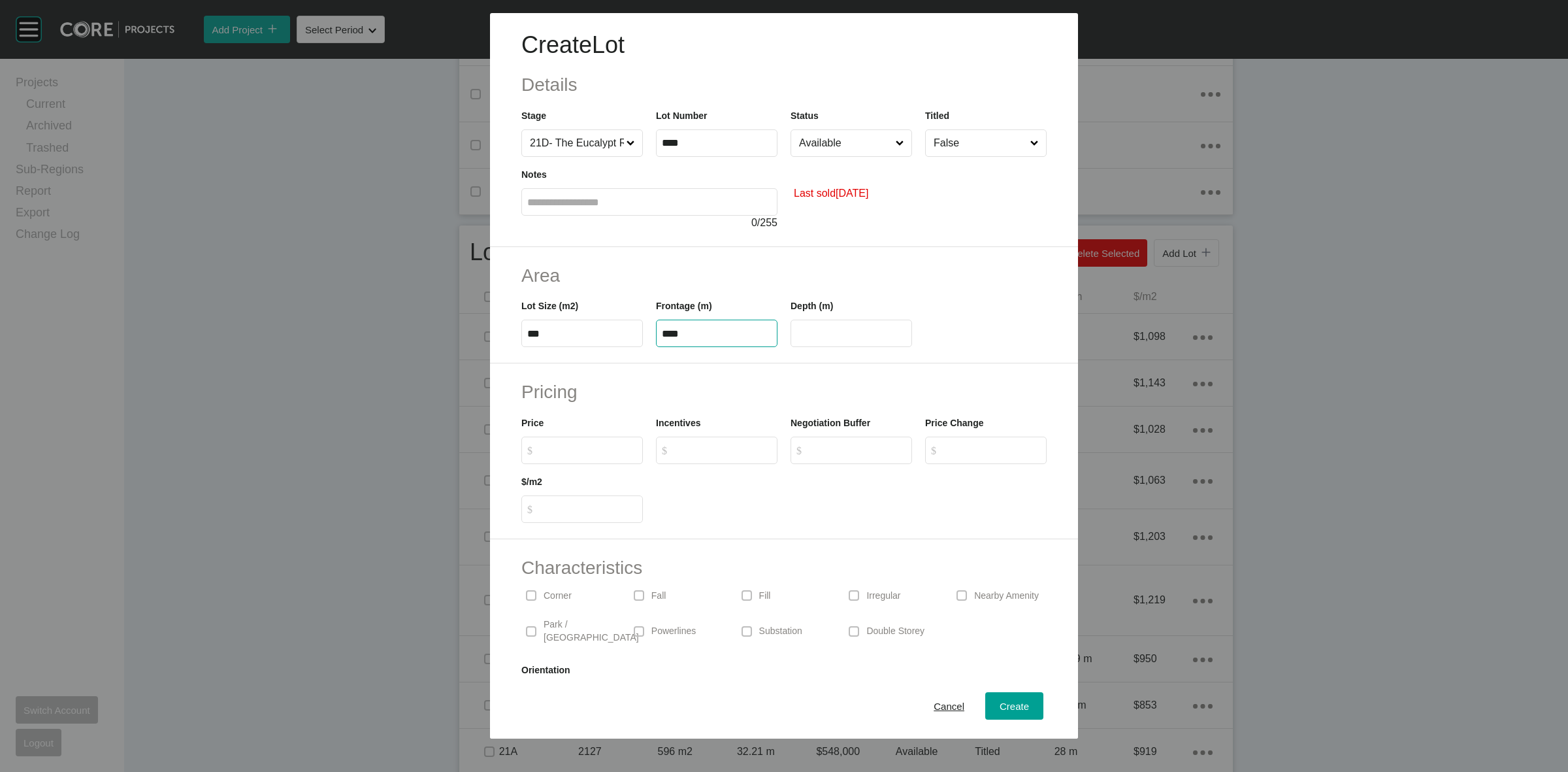
type input "**"
type input "*******"
type input "******"
type input "*****"
type input "******"
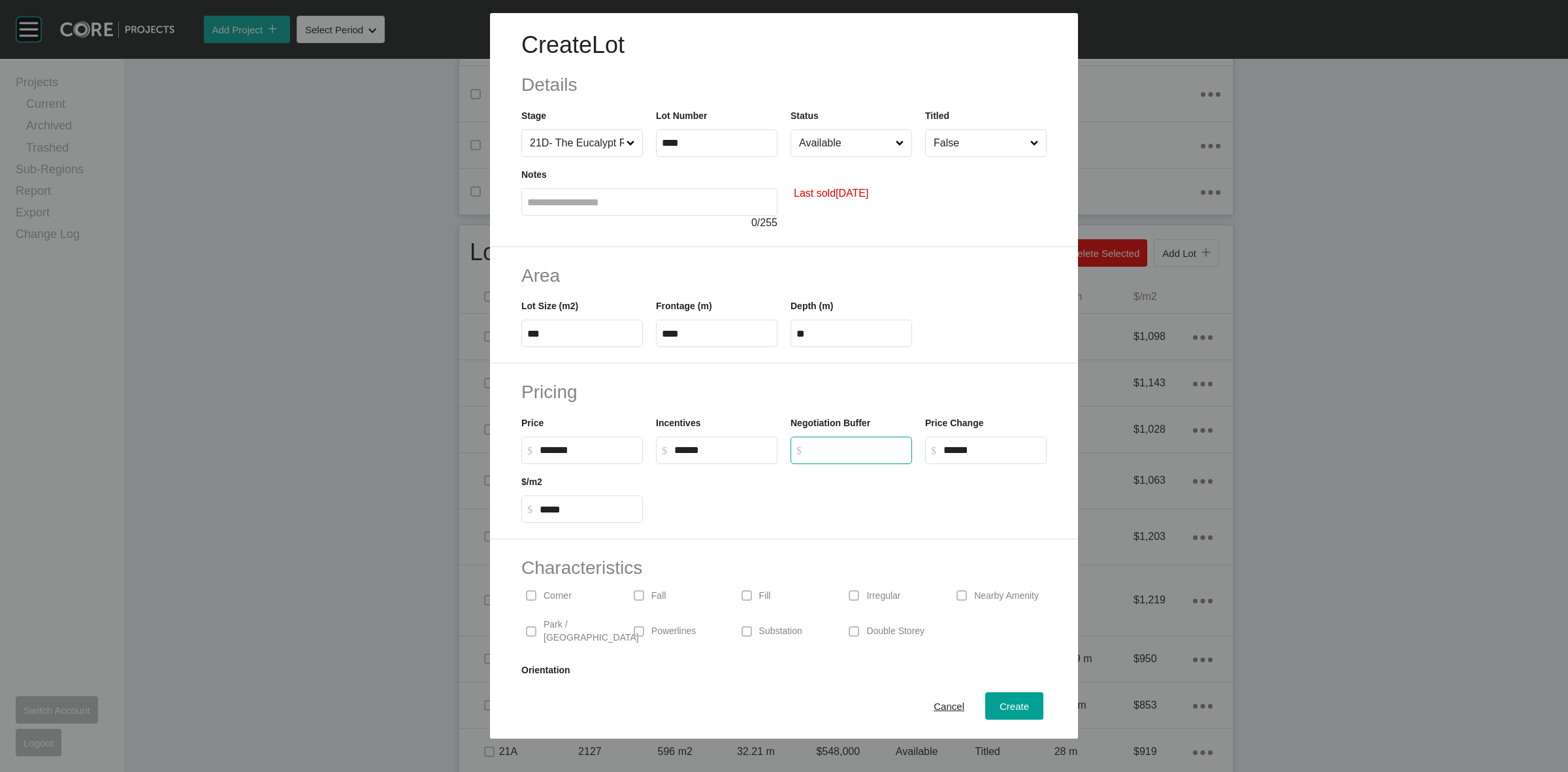
type input "*"
click at [818, 145] on input "Available" at bounding box center [844, 142] width 96 height 26
click at [953, 147] on input "False" at bounding box center [980, 142] width 96 height 26
click at [999, 707] on span "Create" at bounding box center [1014, 706] width 29 height 11
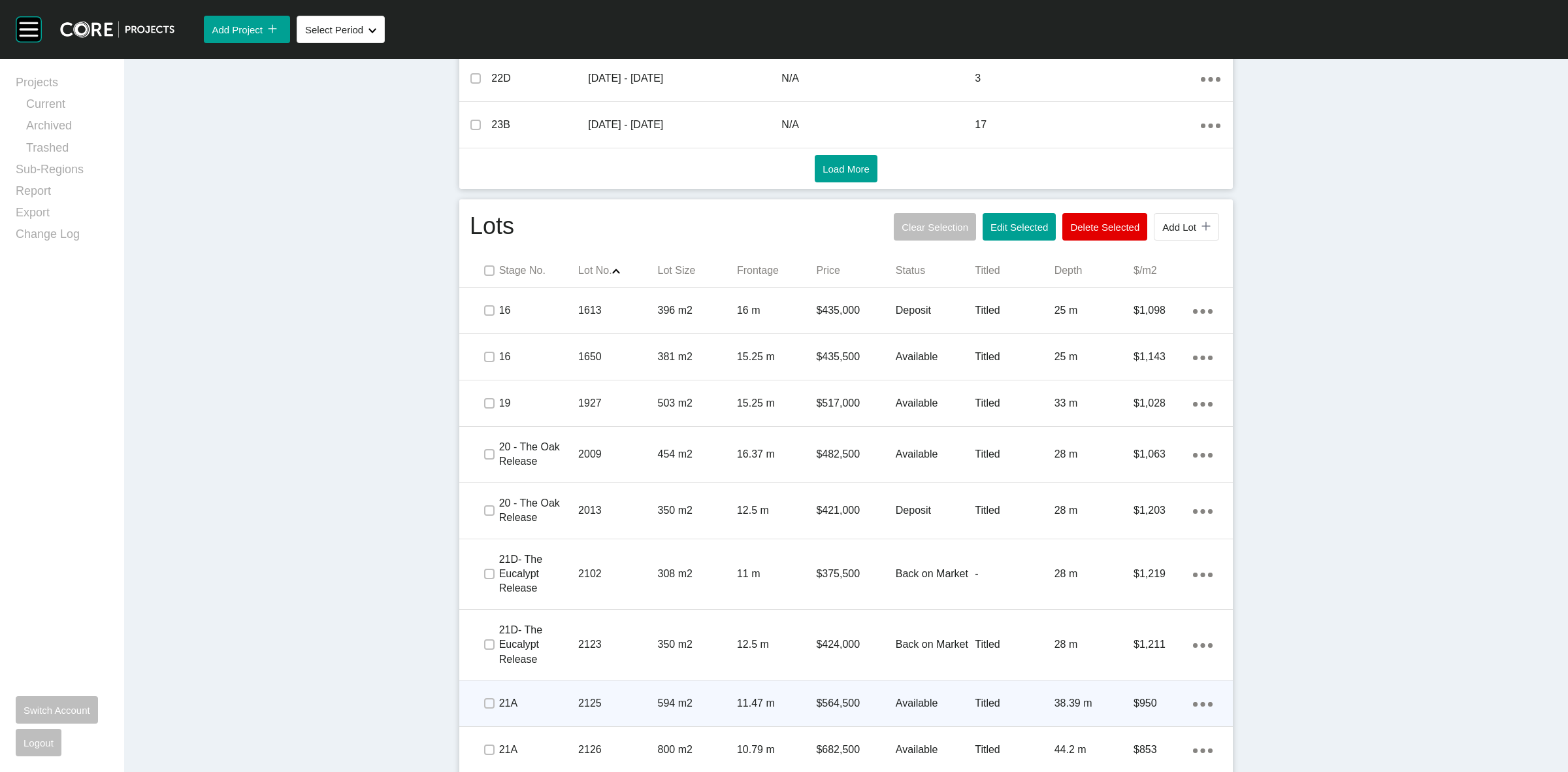
scroll to position [817, 0]
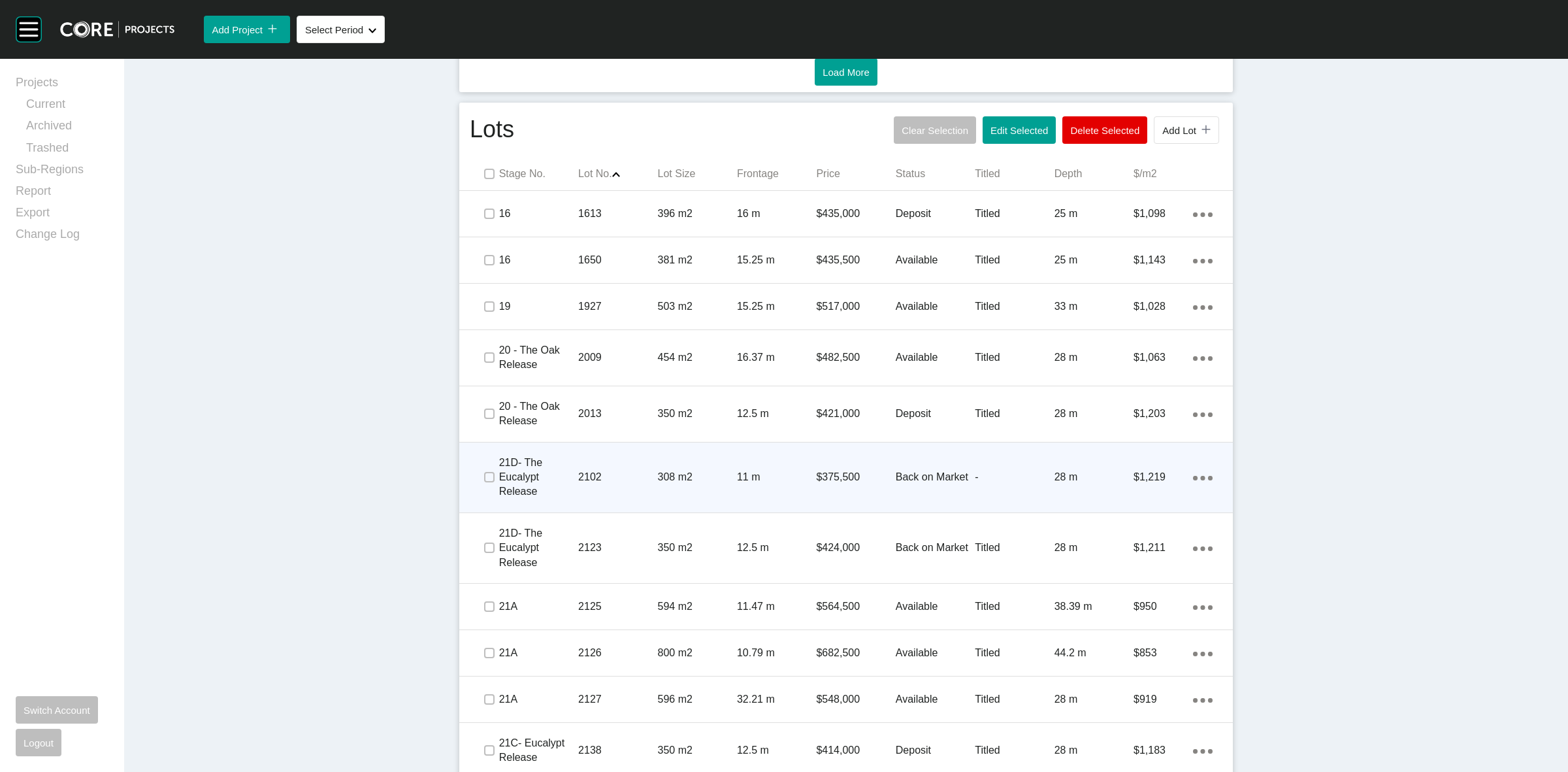
click at [676, 478] on p "308 m2" at bounding box center [697, 477] width 79 height 14
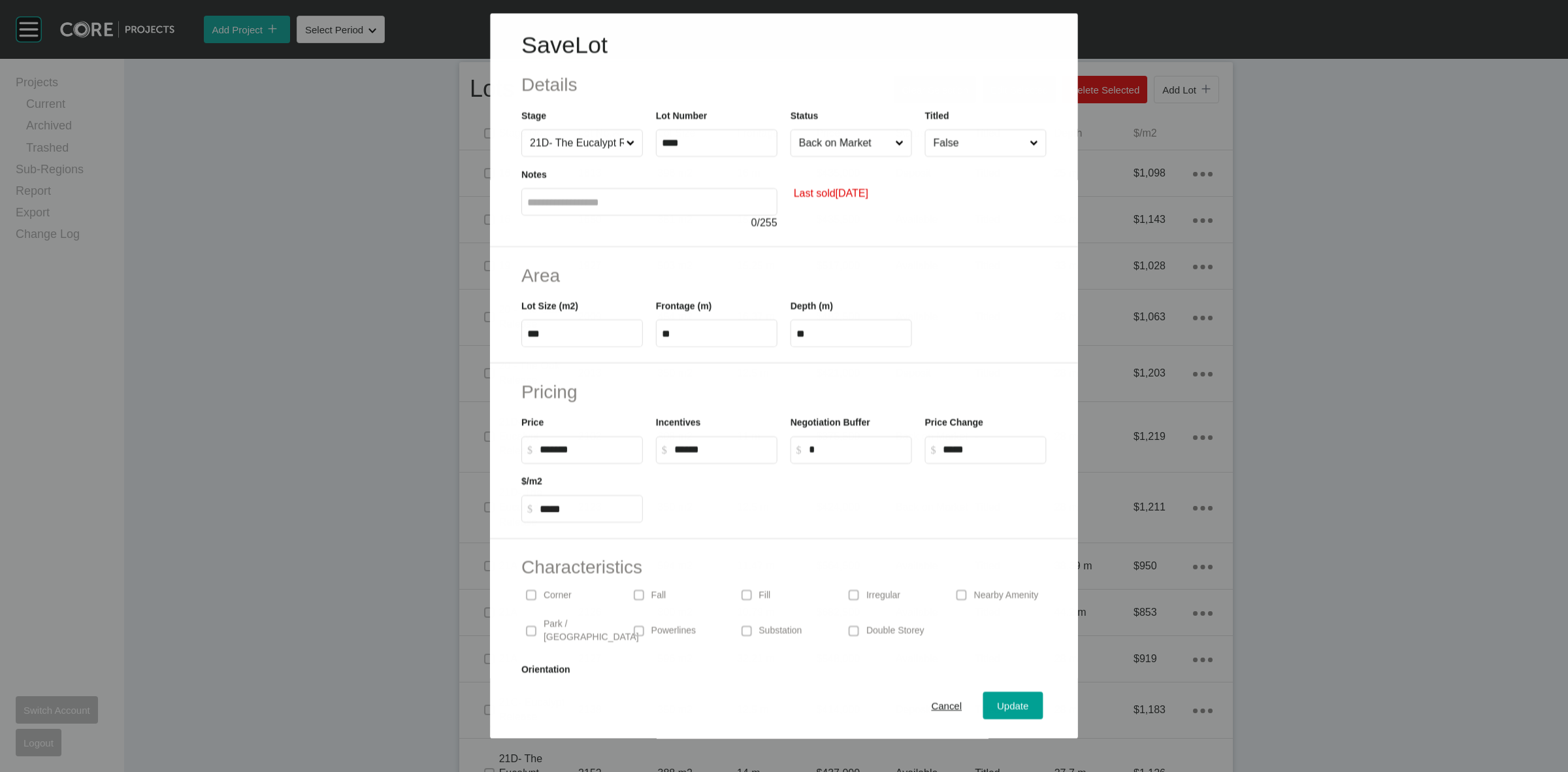
click at [945, 155] on input "False" at bounding box center [979, 142] width 96 height 26
click at [991, 717] on button "Update" at bounding box center [1014, 706] width 60 height 28
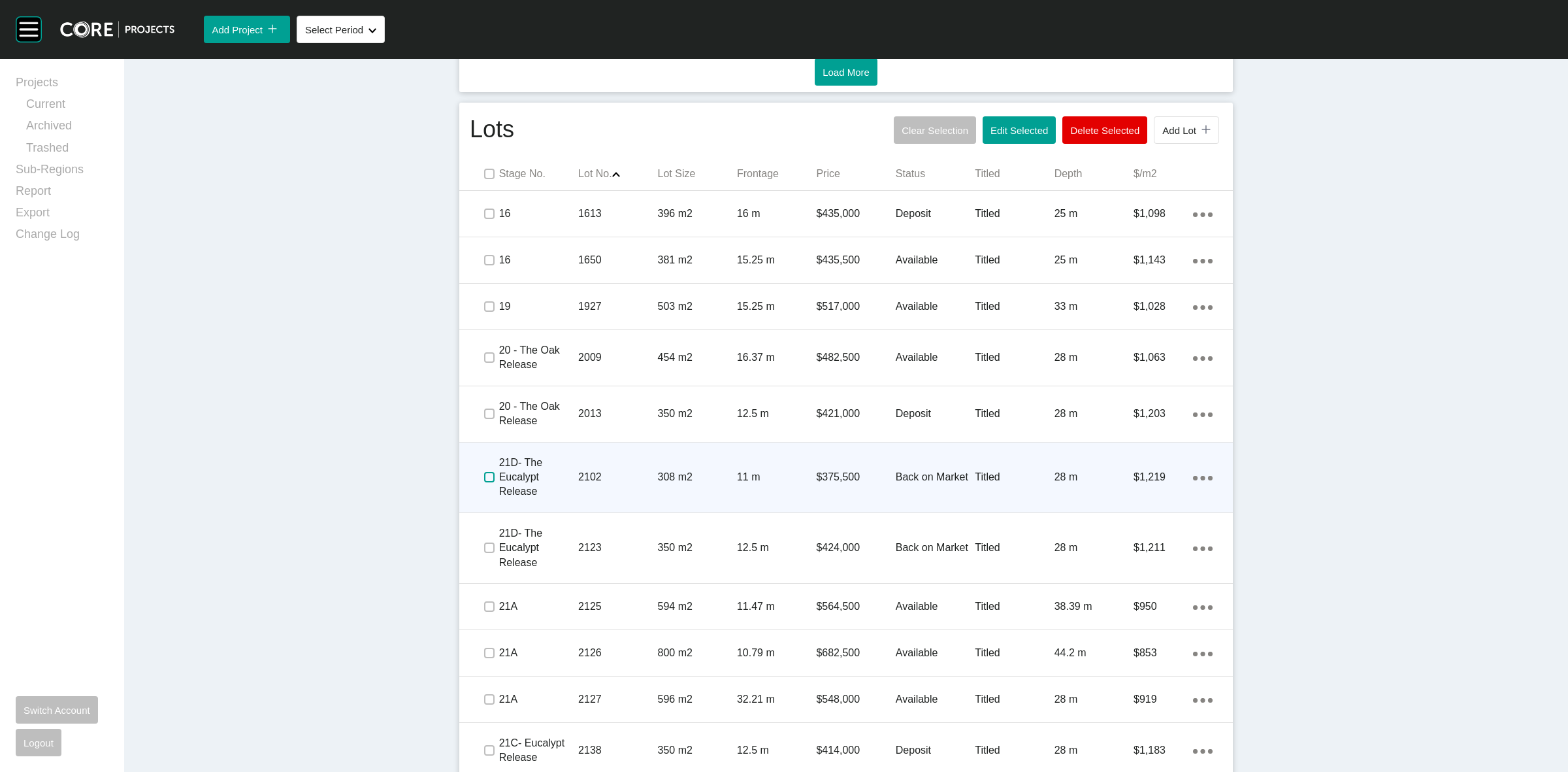
click at [484, 480] on label at bounding box center [489, 477] width 10 height 10
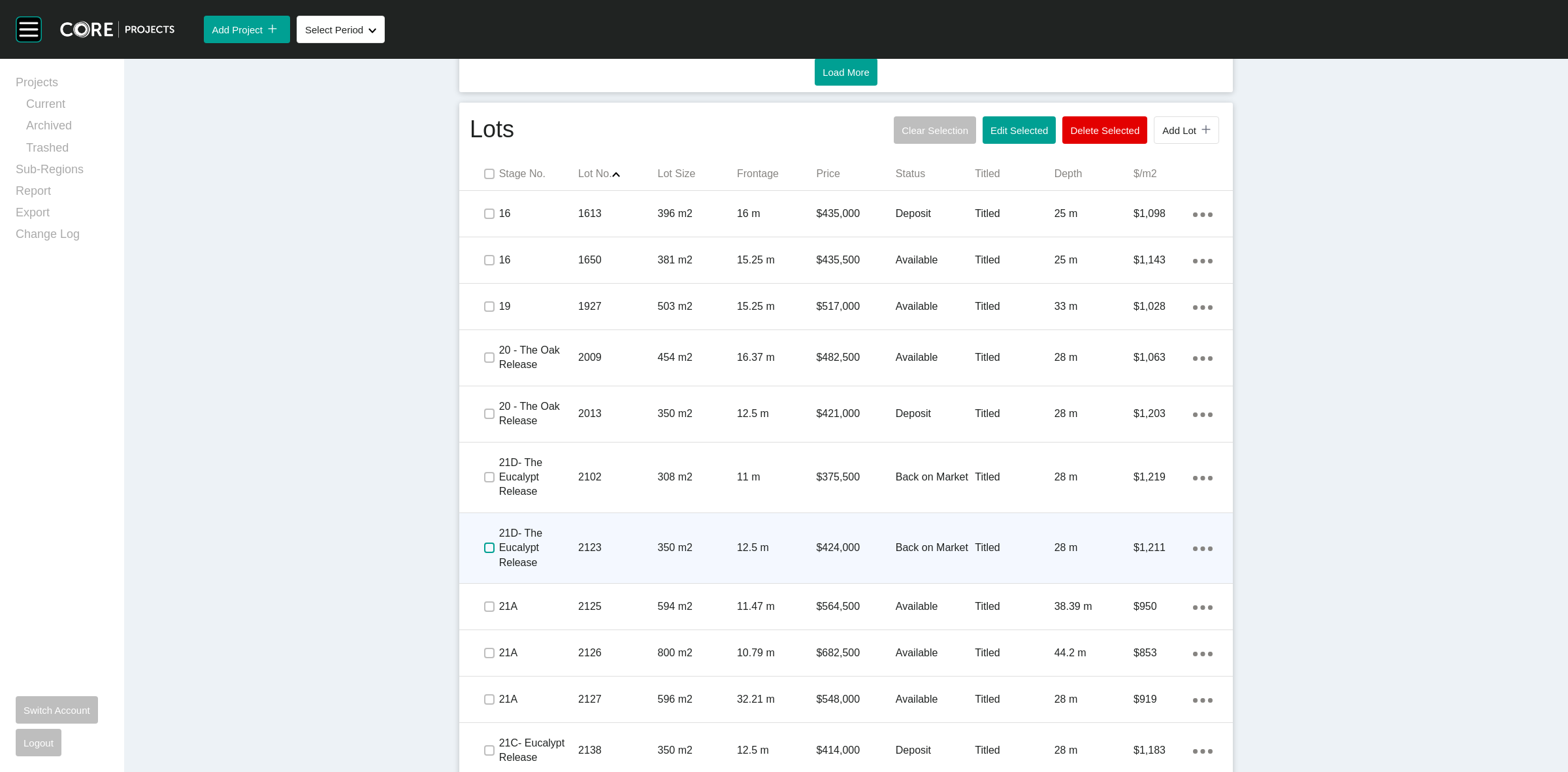
click at [484, 548] on label at bounding box center [489, 547] width 10 height 10
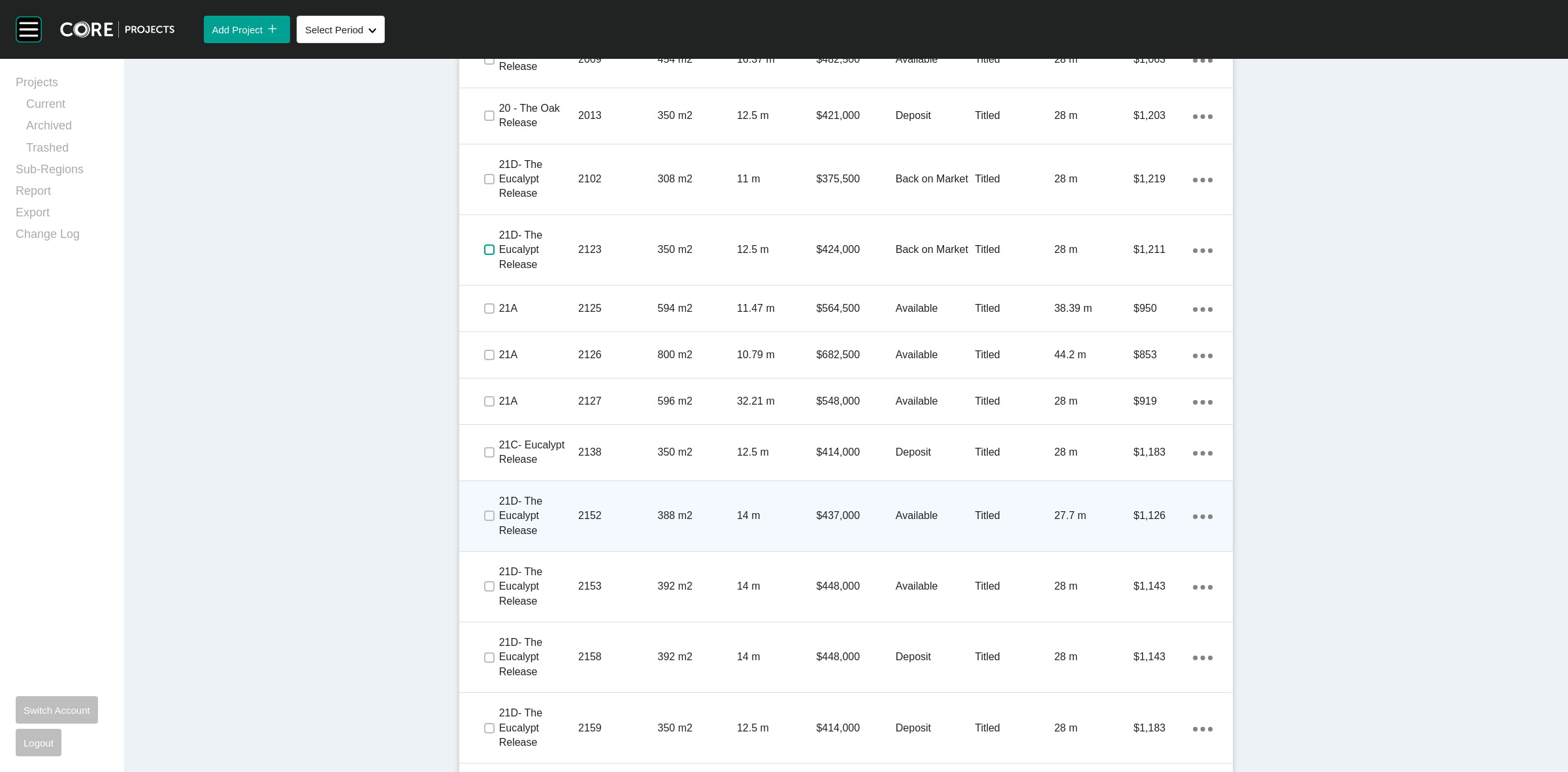
scroll to position [1144, 0]
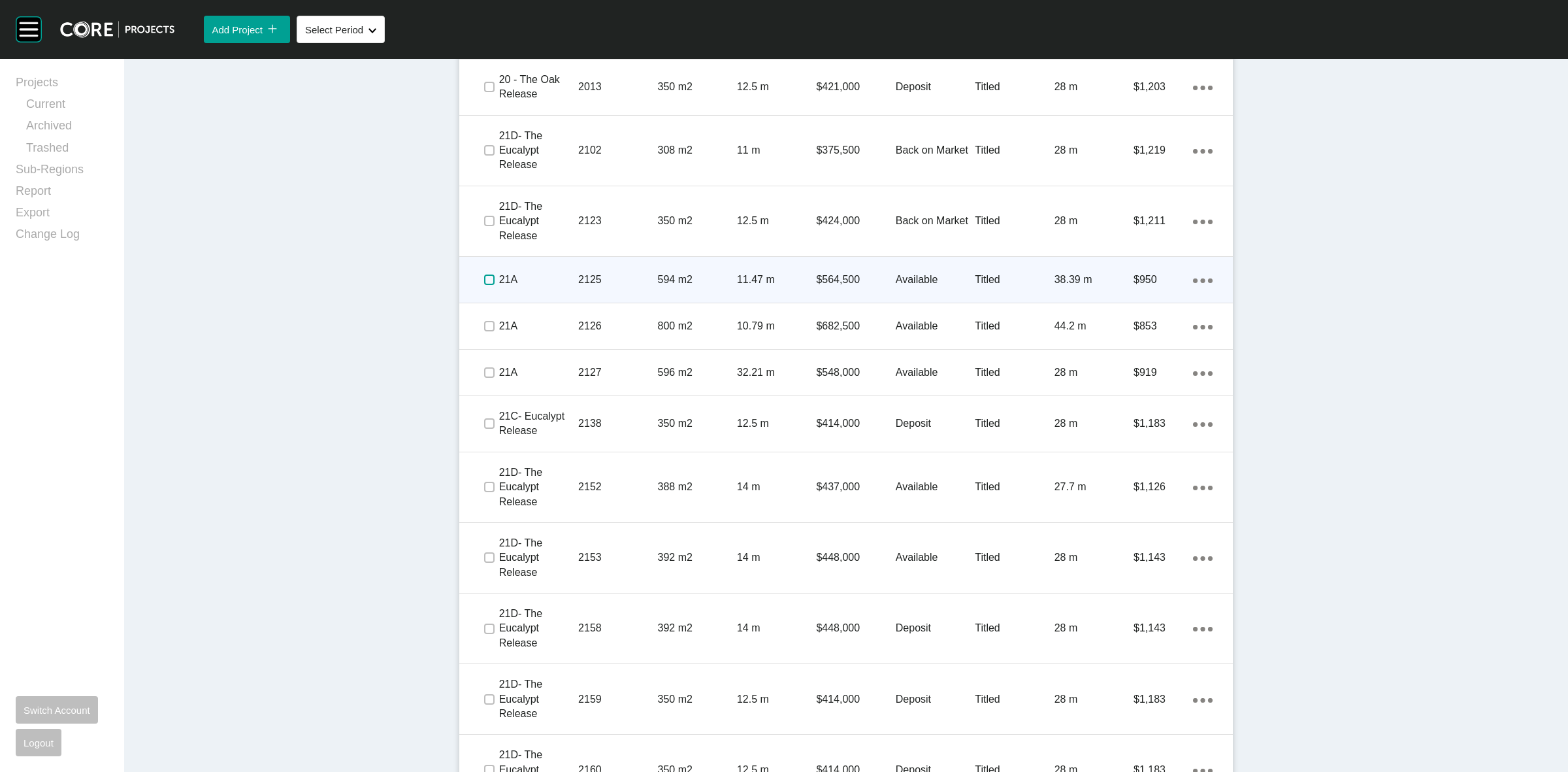
click at [484, 278] on label at bounding box center [489, 279] width 10 height 10
click at [540, 285] on p "21A" at bounding box center [538, 280] width 79 height 14
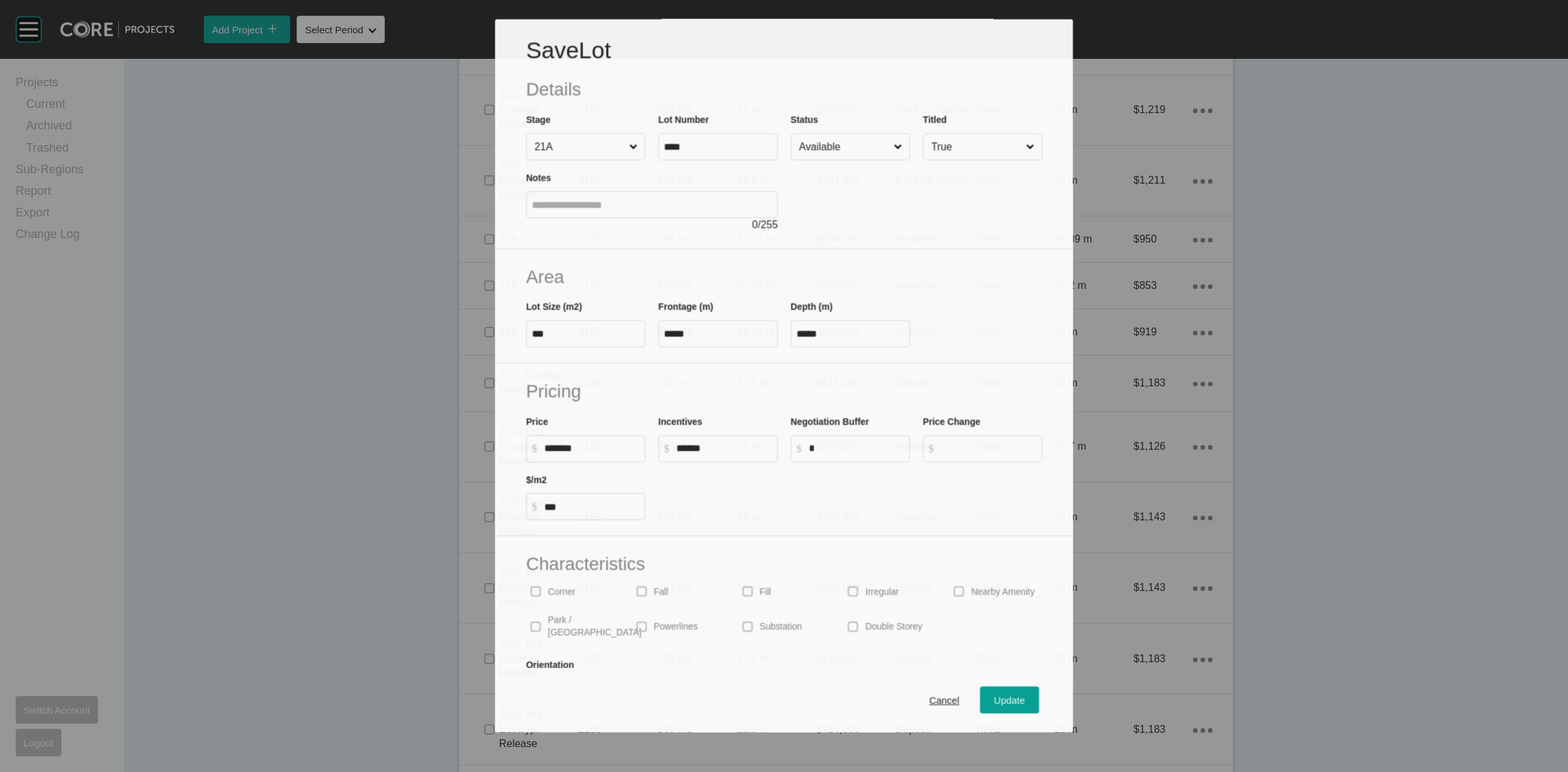
scroll to position [1103, 0]
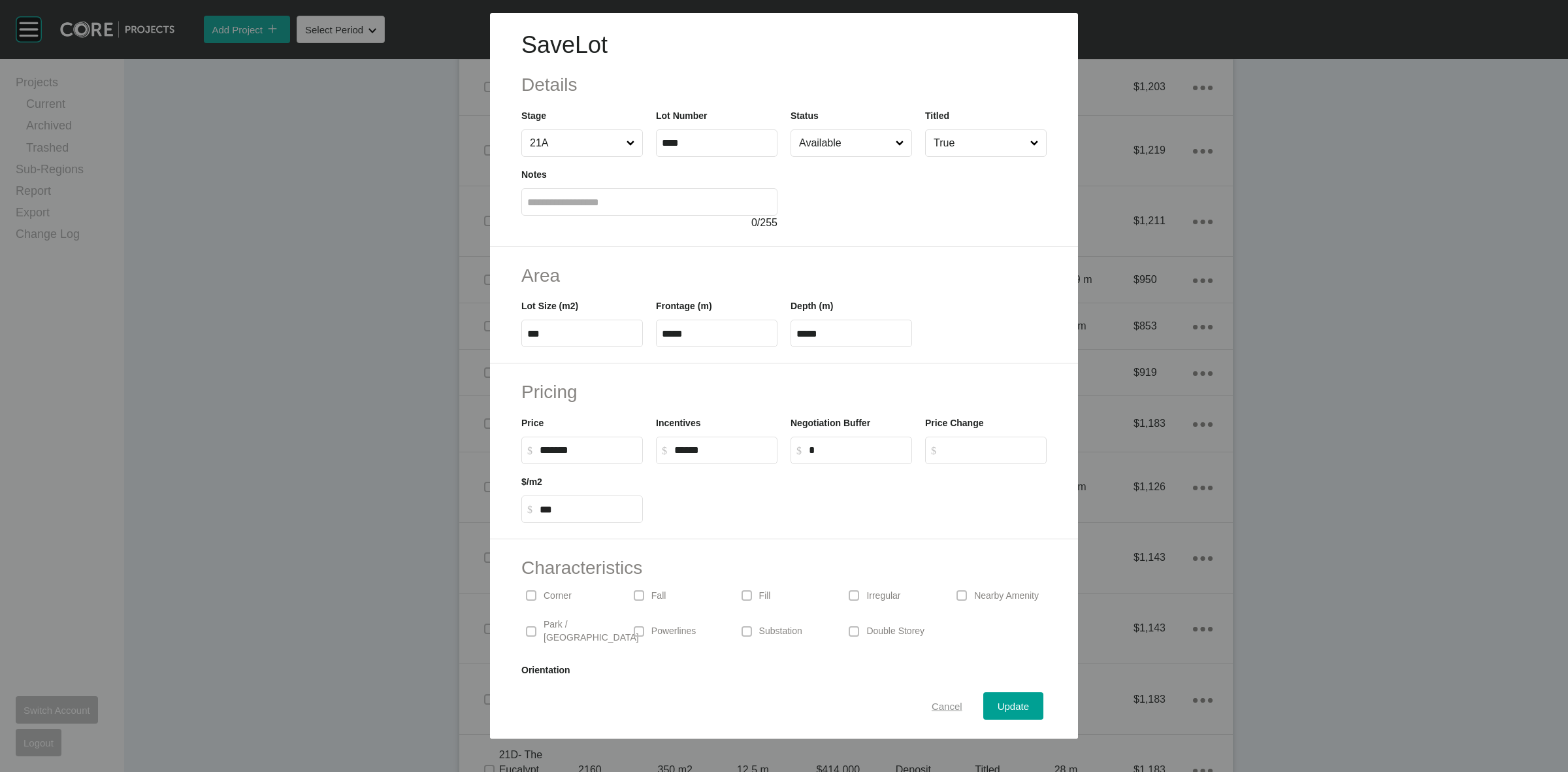
click at [935, 706] on span "Cancel" at bounding box center [946, 706] width 31 height 11
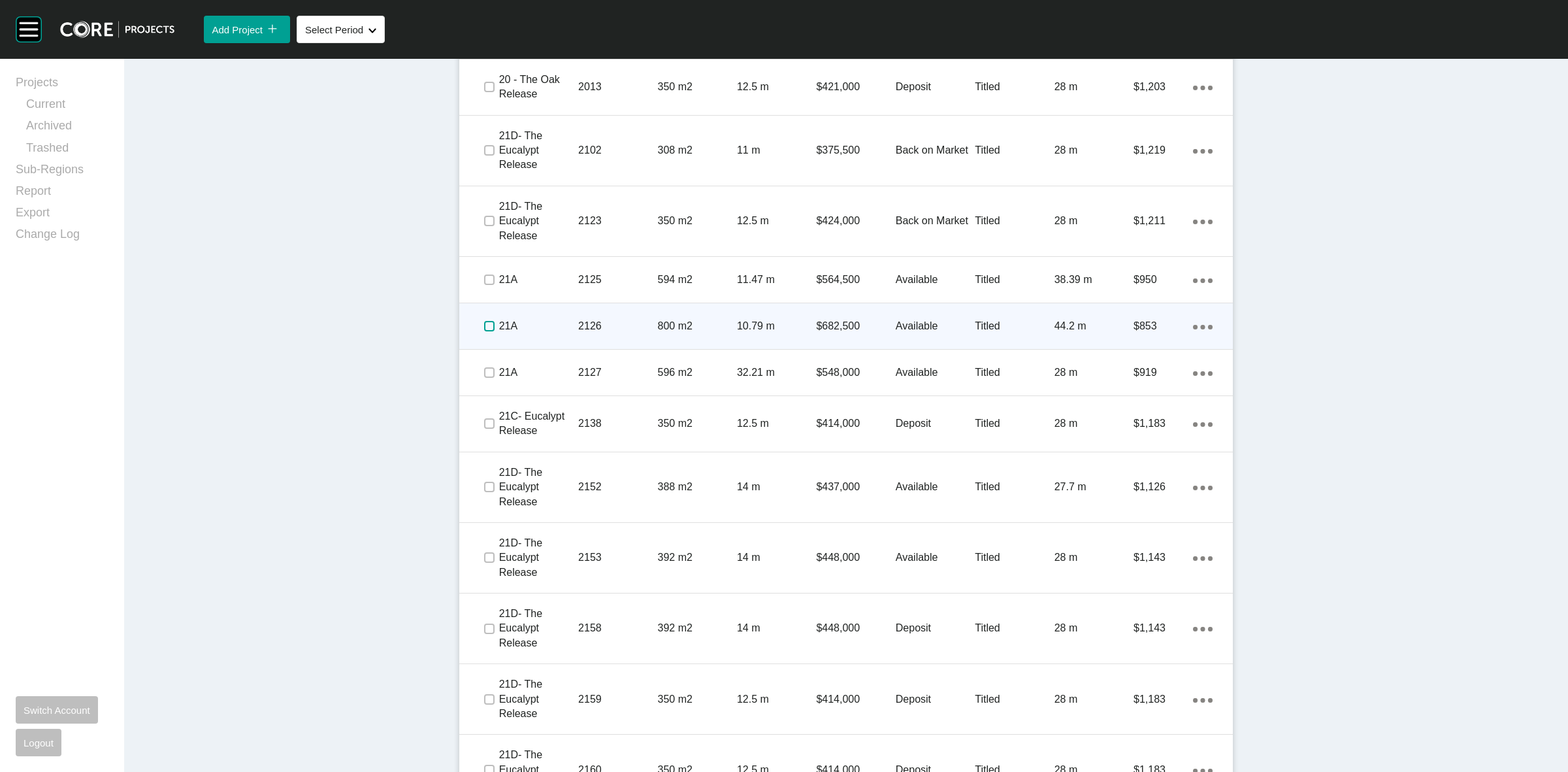
click at [485, 324] on label at bounding box center [489, 326] width 10 height 10
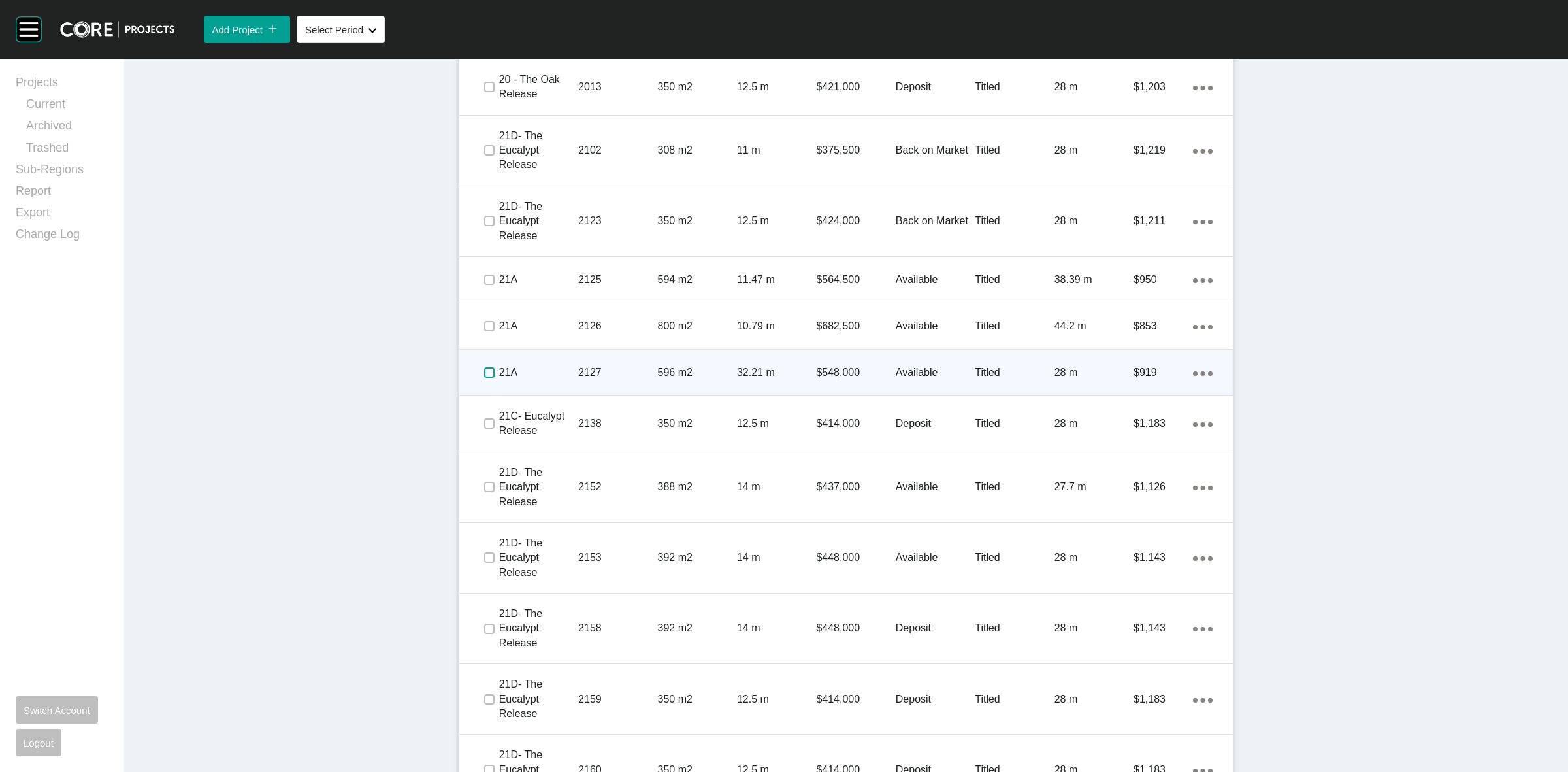
click at [484, 377] on label at bounding box center [489, 372] width 10 height 10
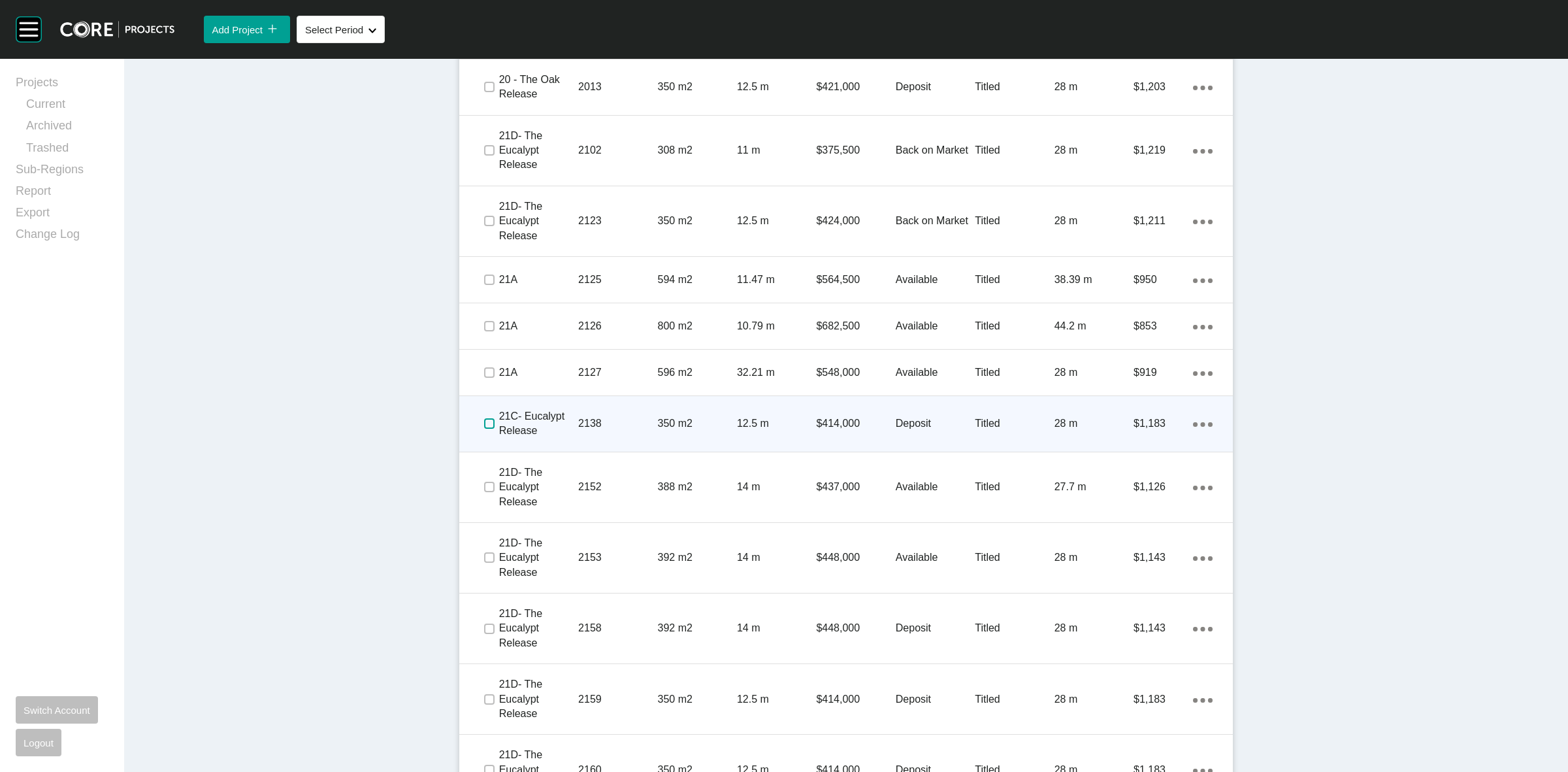
click at [484, 419] on label at bounding box center [489, 423] width 10 height 10
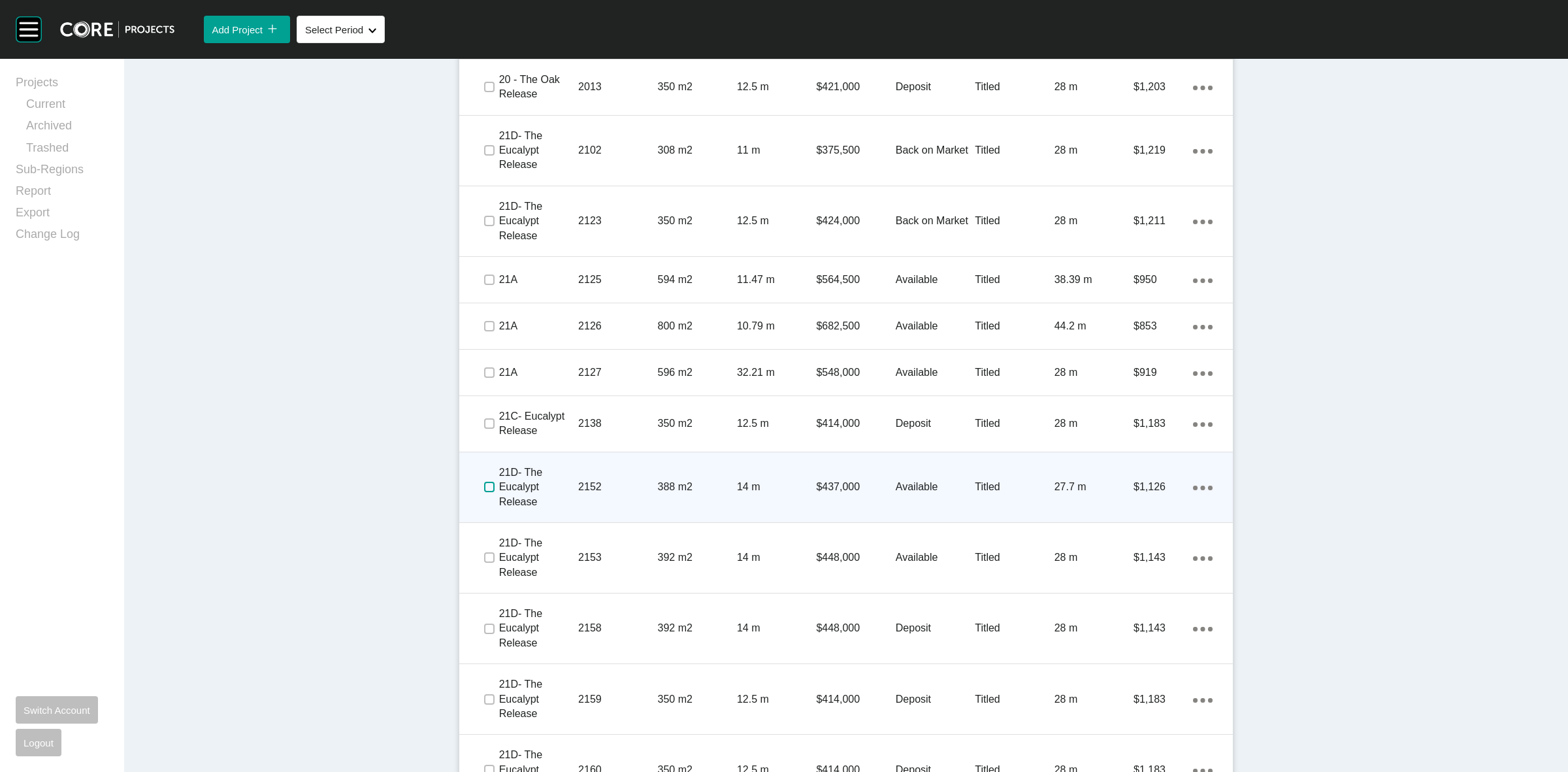
click at [484, 485] on label at bounding box center [489, 486] width 10 height 10
click at [533, 487] on p "21D- The Eucalypt Release" at bounding box center [538, 486] width 79 height 44
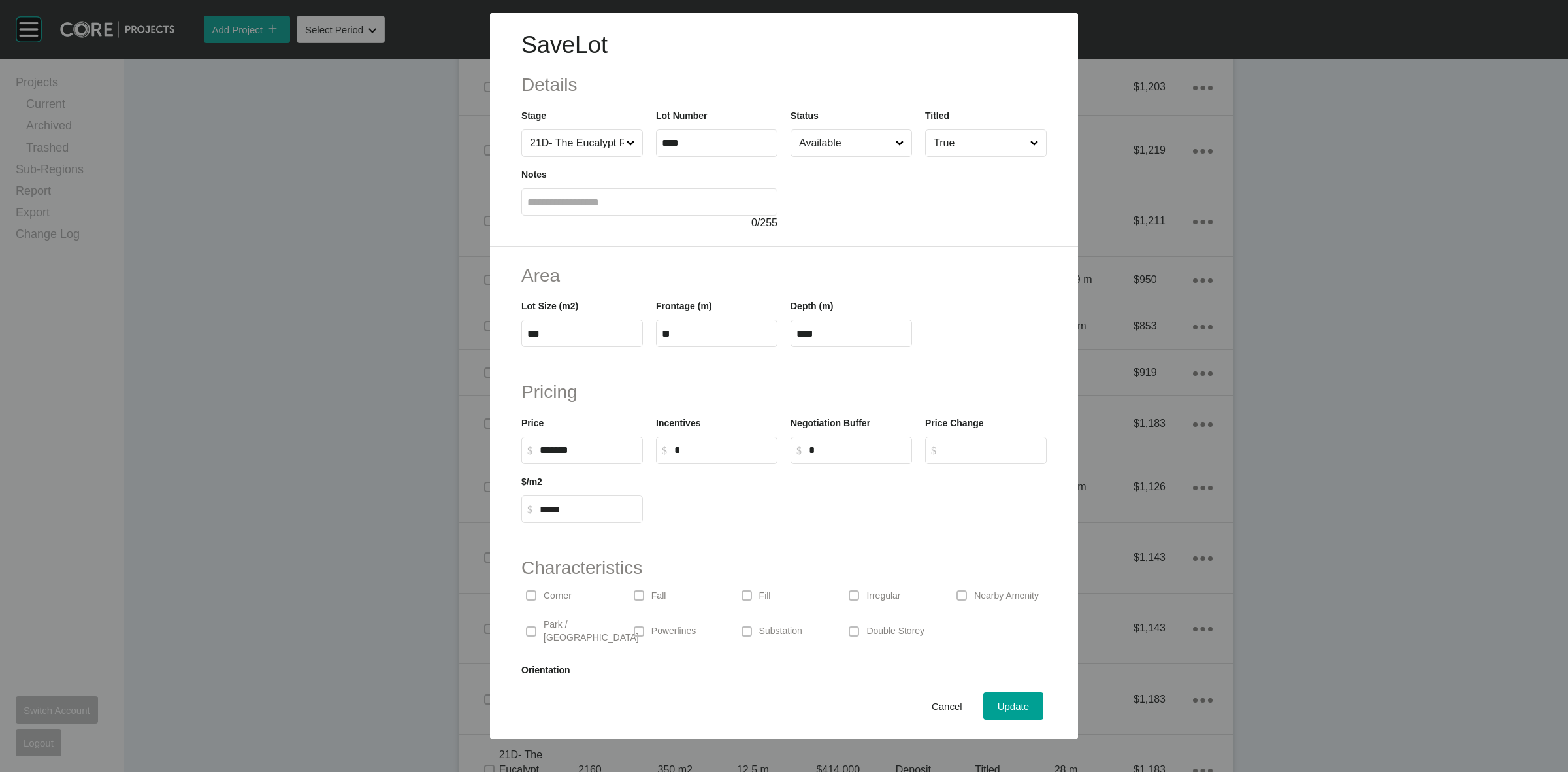
click at [846, 148] on input "Available" at bounding box center [844, 142] width 96 height 26
click at [998, 706] on span "Update" at bounding box center [1014, 706] width 32 height 11
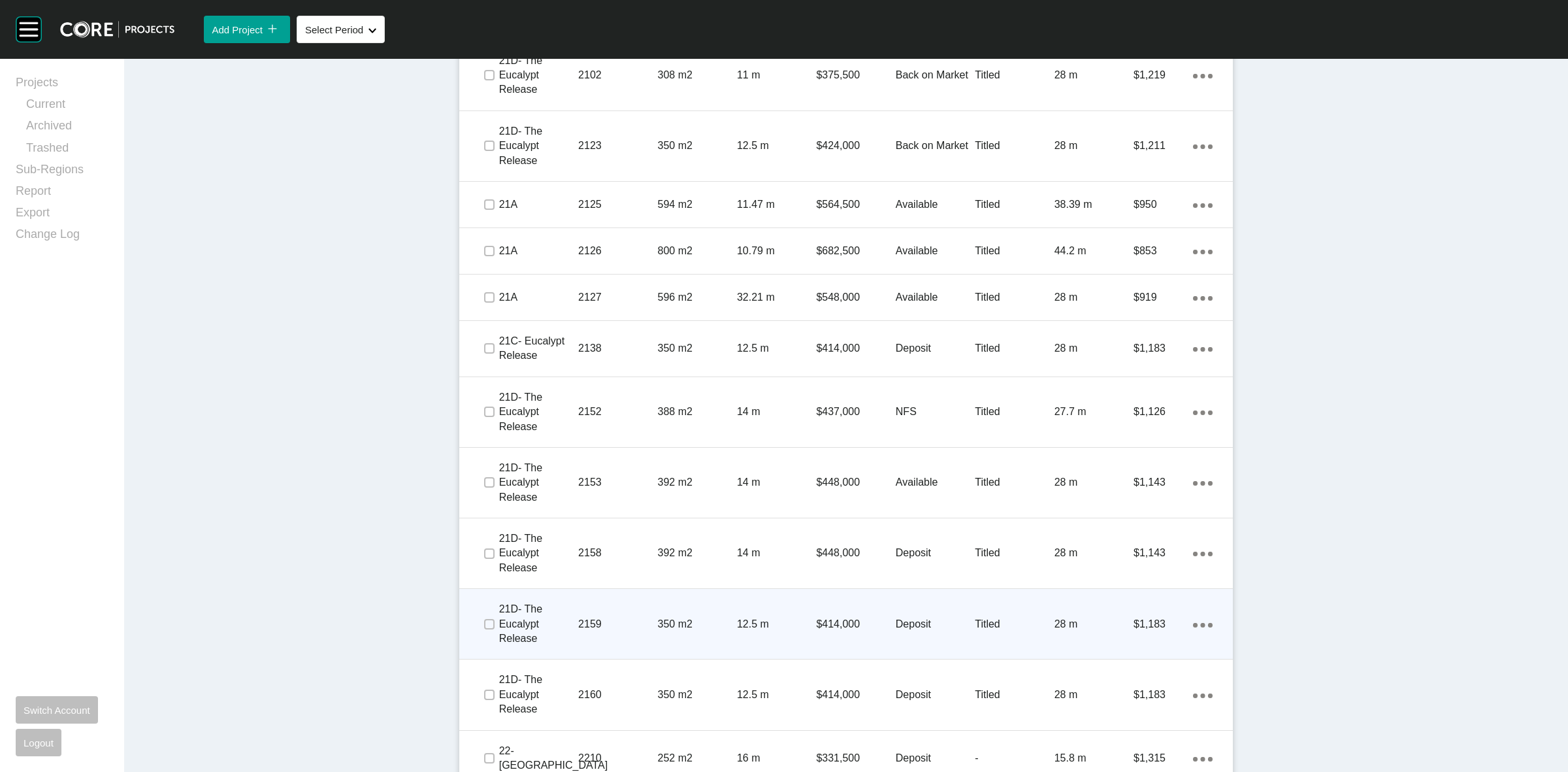
scroll to position [1389, 0]
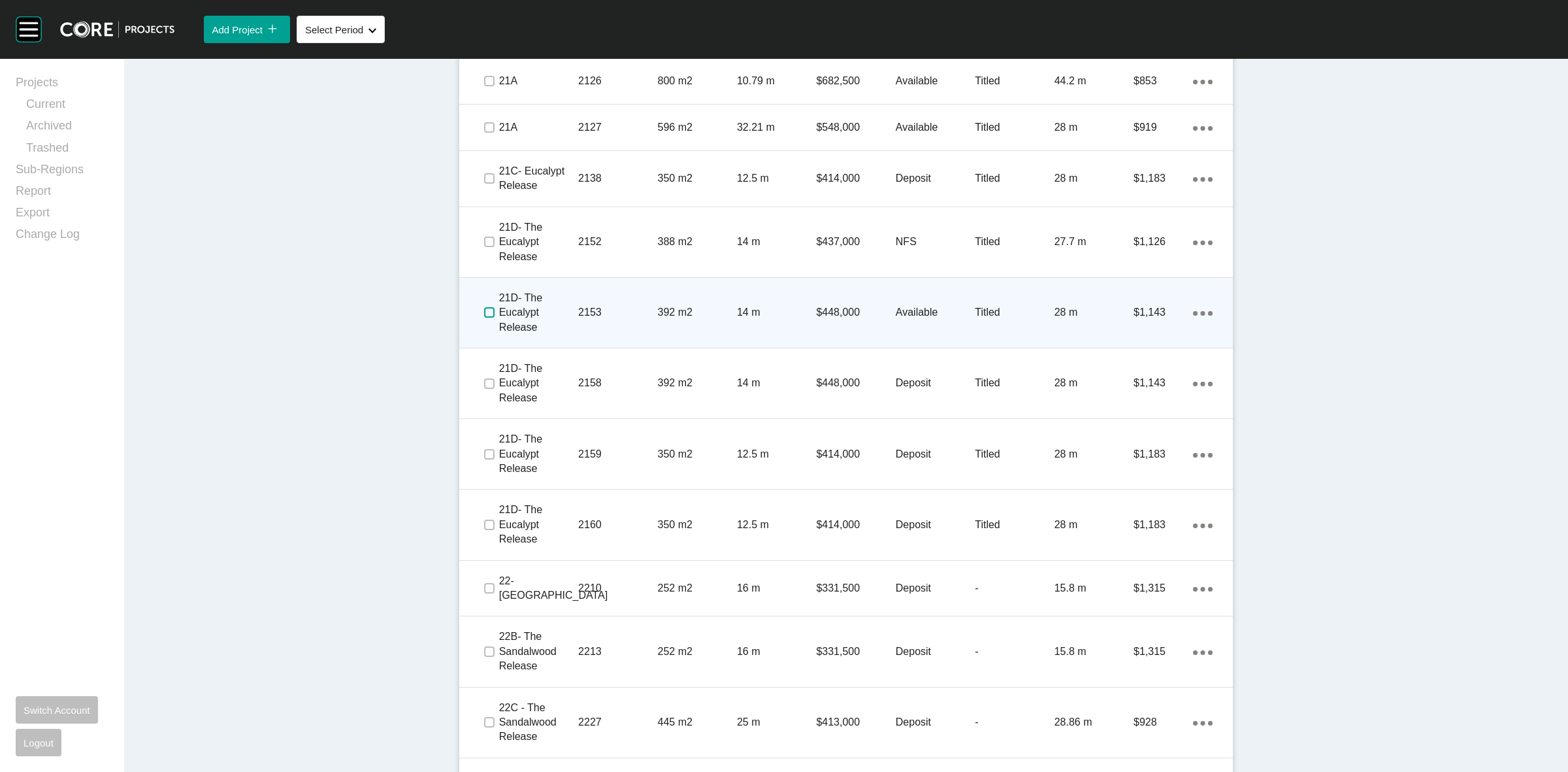
click at [486, 307] on label at bounding box center [489, 312] width 10 height 10
click at [565, 308] on p "21D- The Eucalypt Release" at bounding box center [538, 312] width 79 height 44
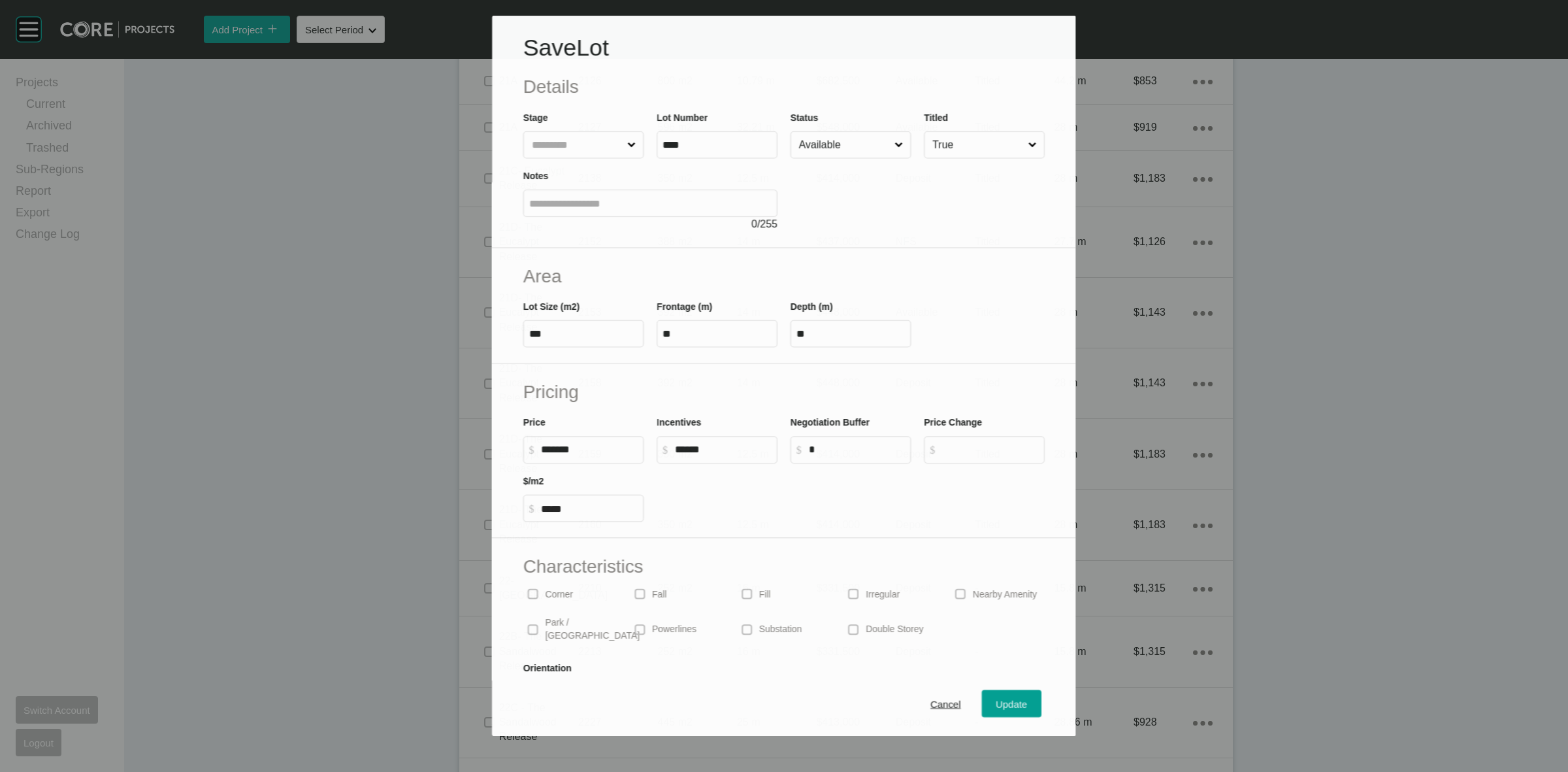
scroll to position [1348, 0]
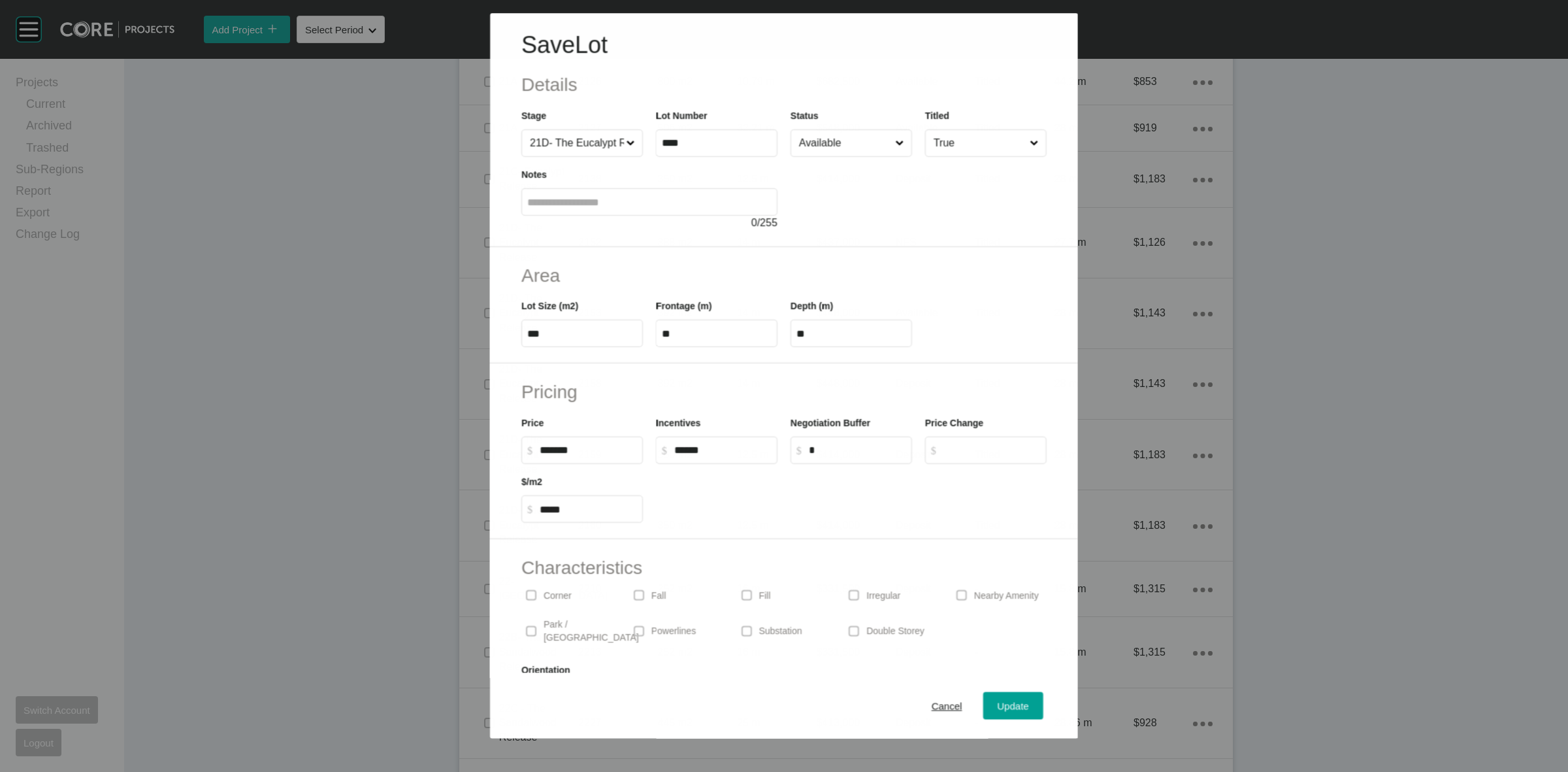
click at [825, 144] on input "Available" at bounding box center [844, 142] width 96 height 26
click at [1003, 714] on div "Update" at bounding box center [1014, 706] width 38 height 17
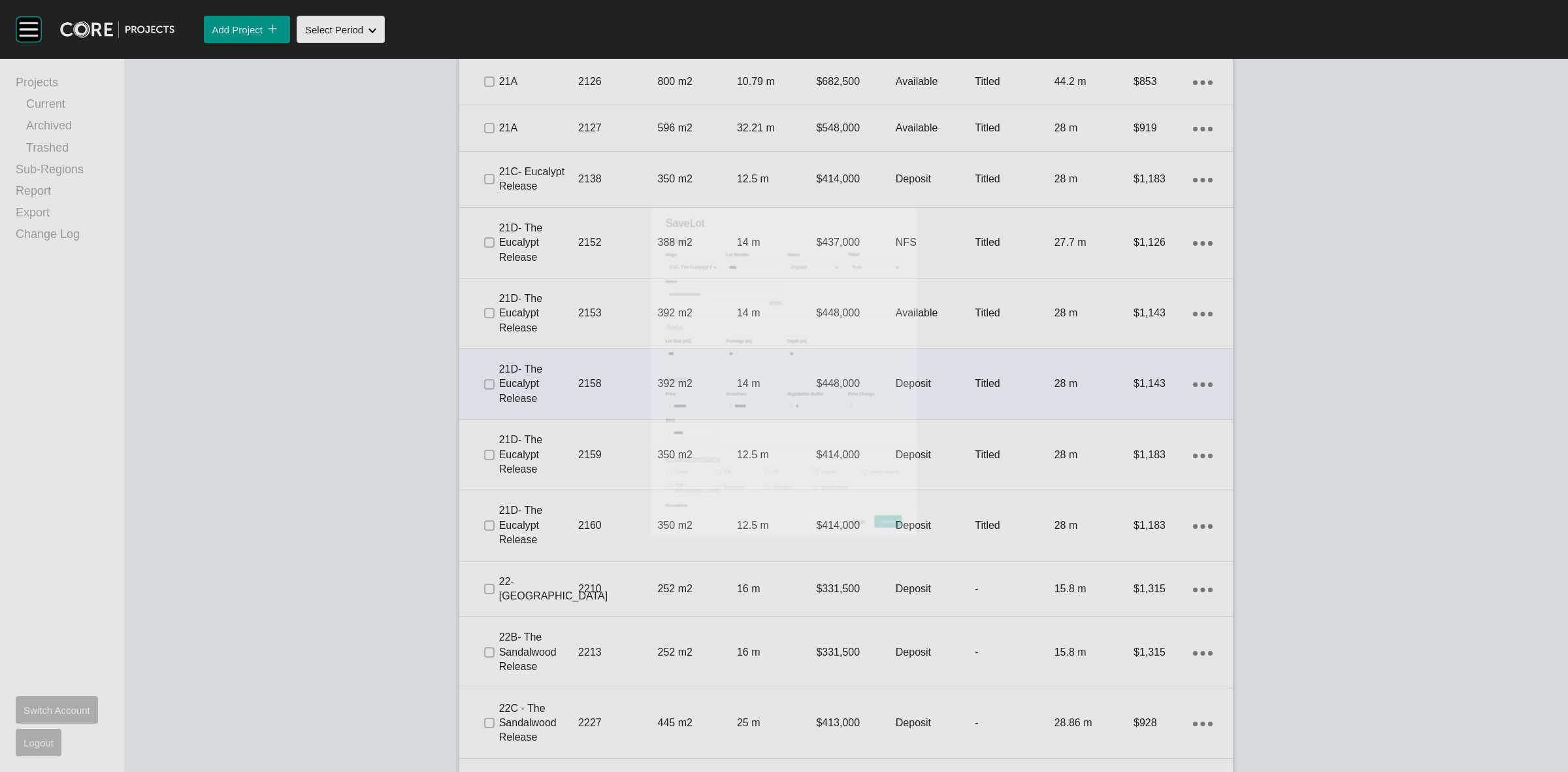
scroll to position [1389, 0]
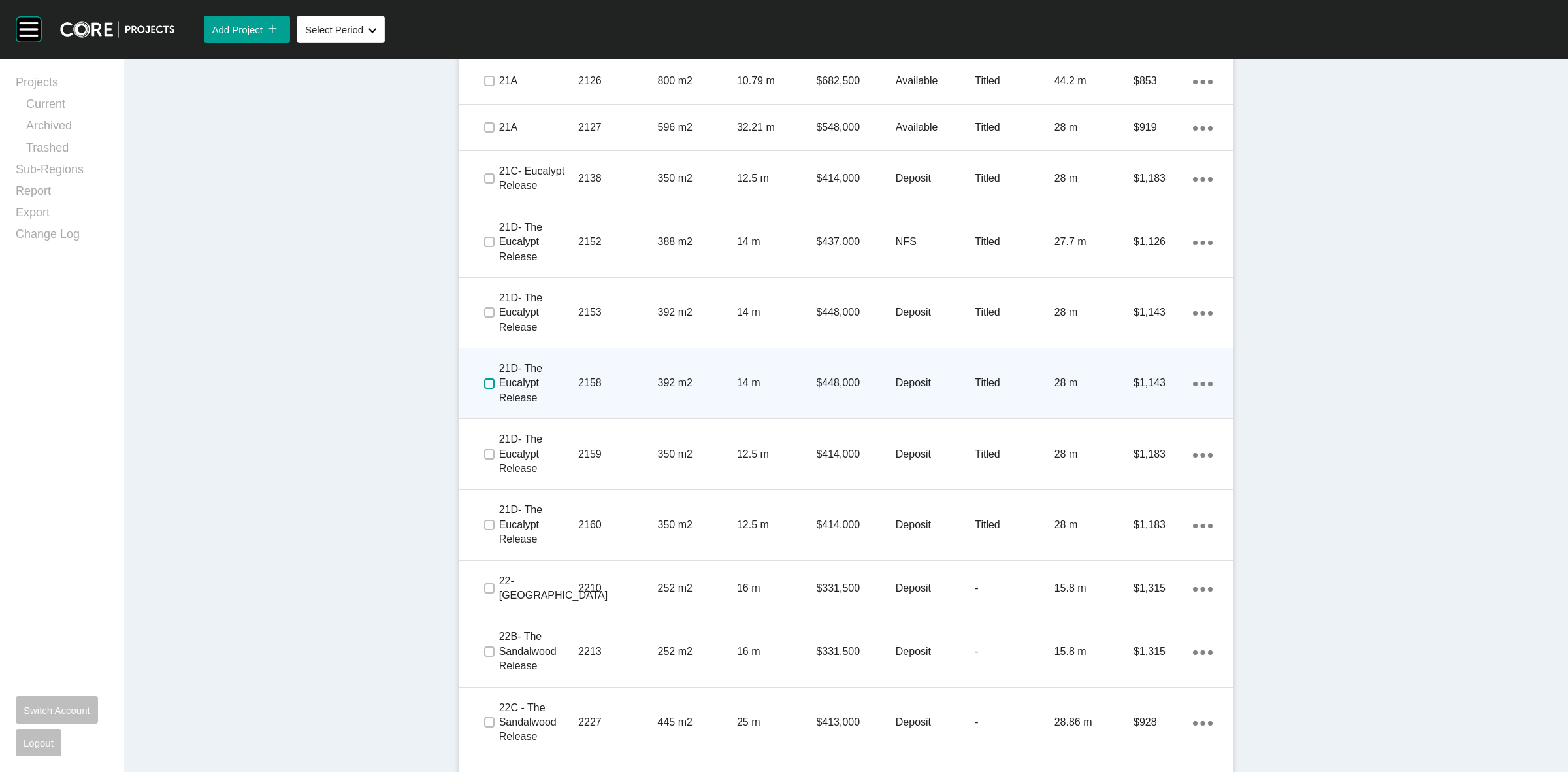
click at [485, 386] on label at bounding box center [489, 383] width 10 height 10
click at [552, 380] on p "21D- The Eucalypt Release" at bounding box center [538, 383] width 79 height 44
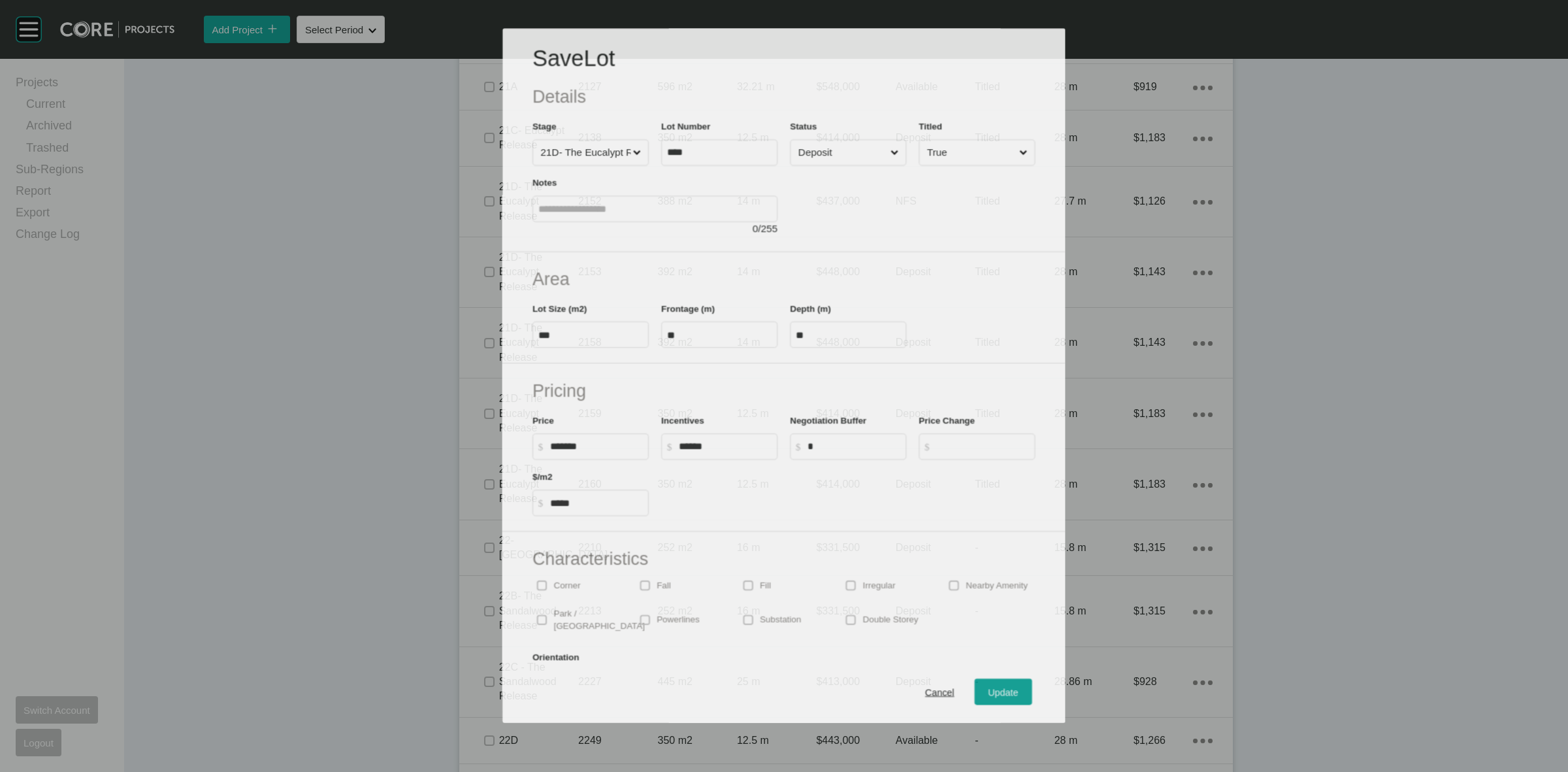
scroll to position [1348, 0]
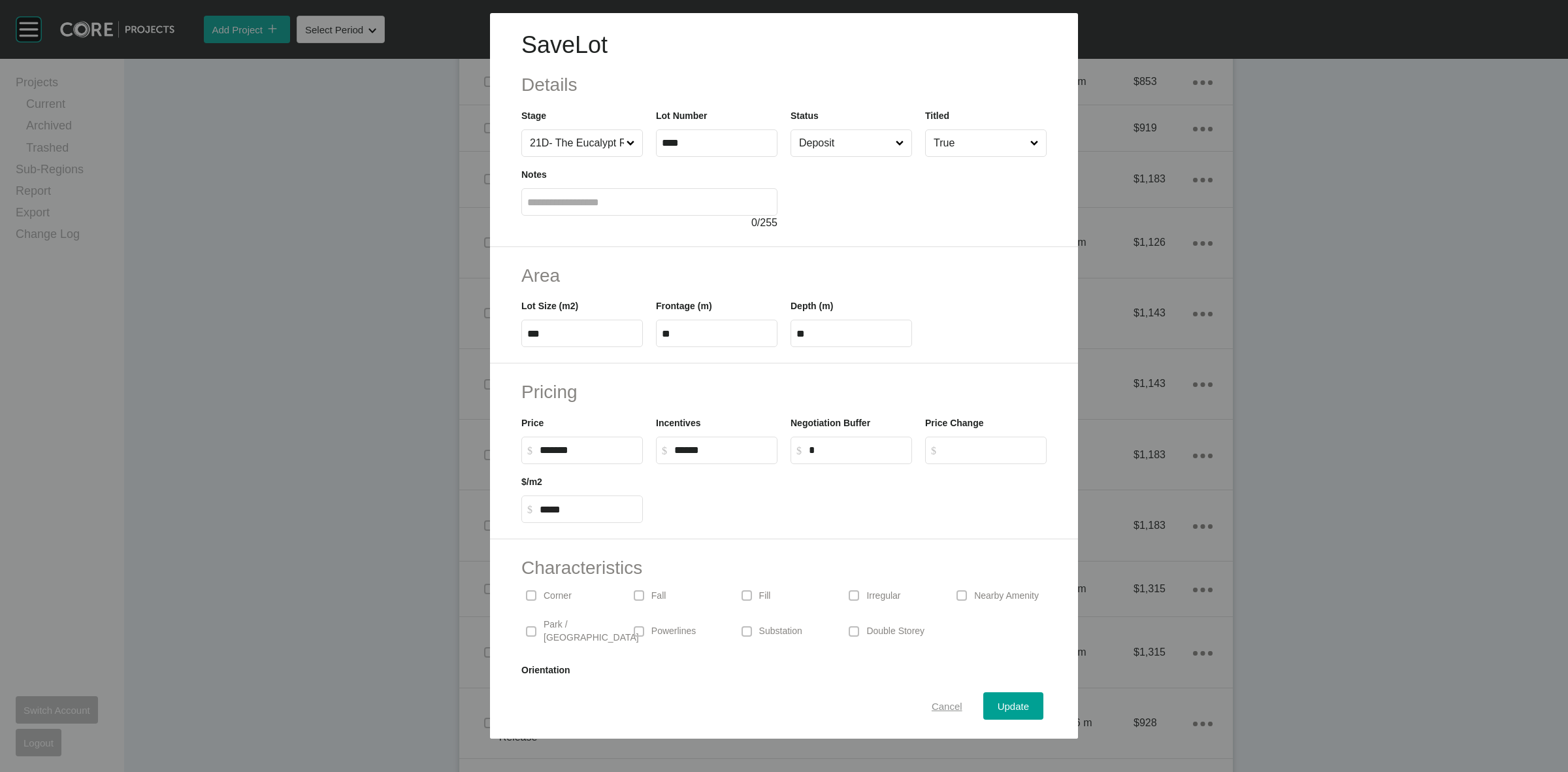
click at [939, 706] on span "Cancel" at bounding box center [946, 706] width 31 height 11
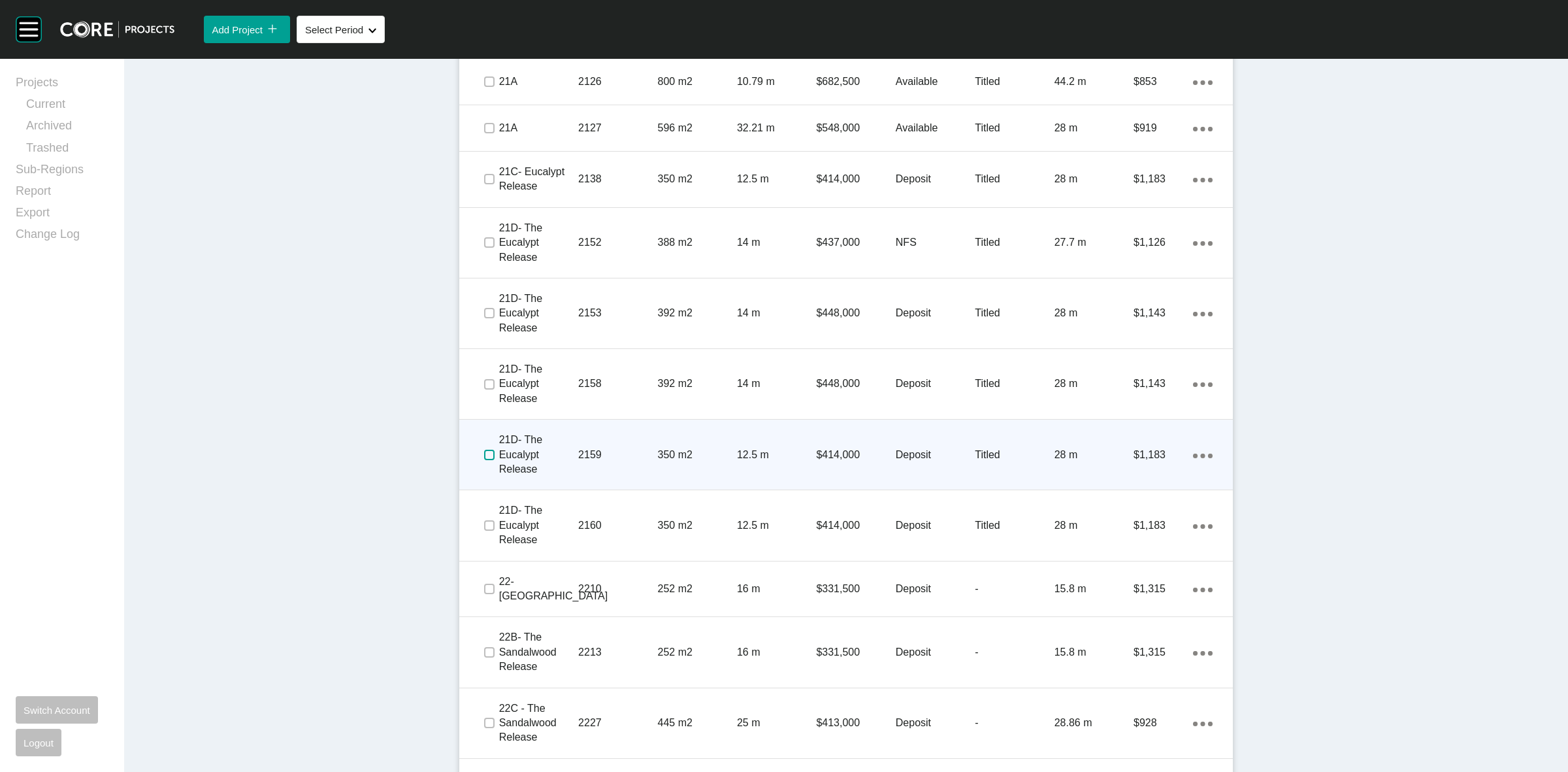
click at [484, 452] on label at bounding box center [489, 455] width 10 height 10
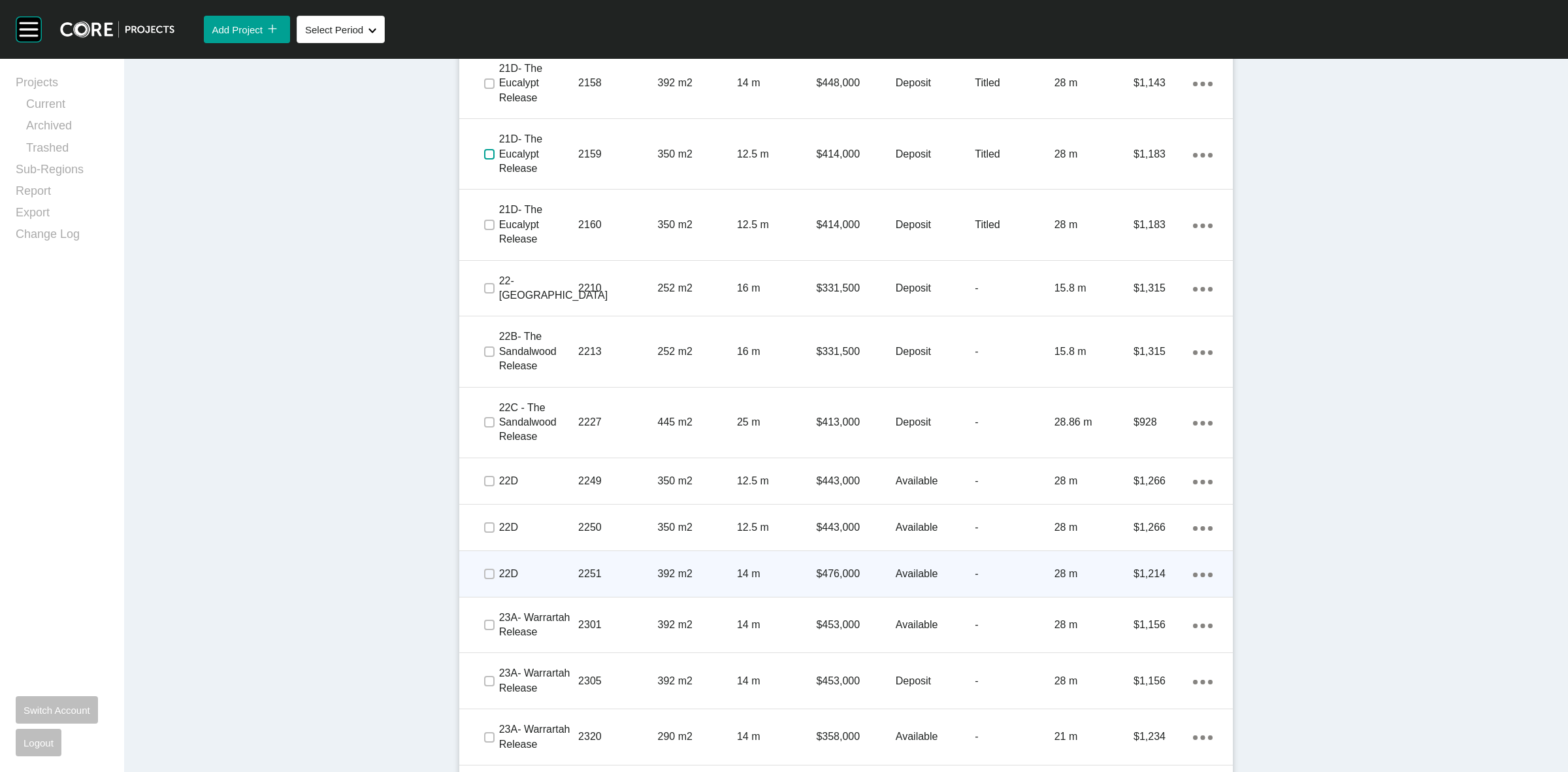
scroll to position [1675, 0]
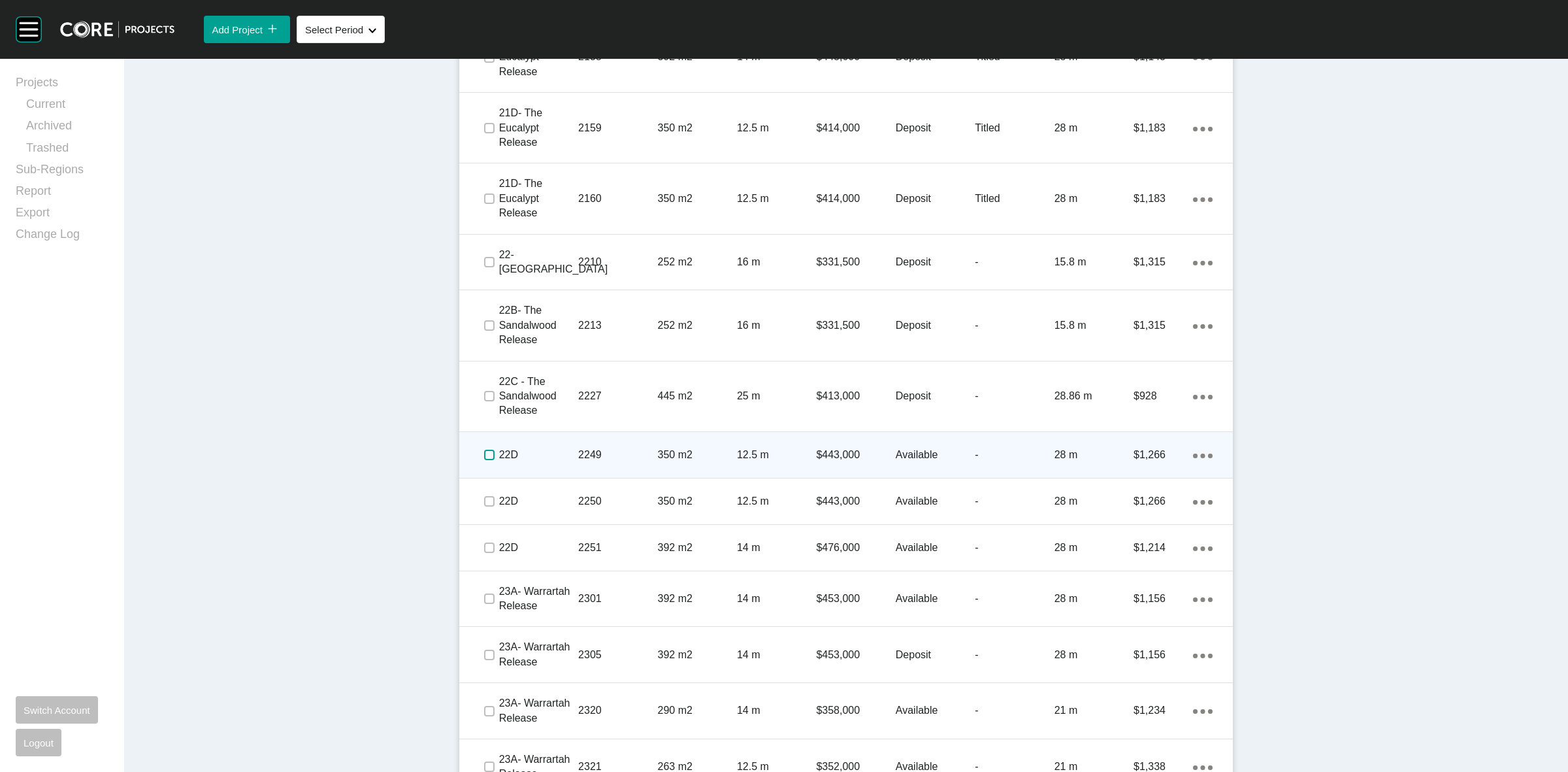
click at [484, 455] on label at bounding box center [489, 455] width 10 height 10
click at [549, 450] on p "22D" at bounding box center [538, 455] width 79 height 14
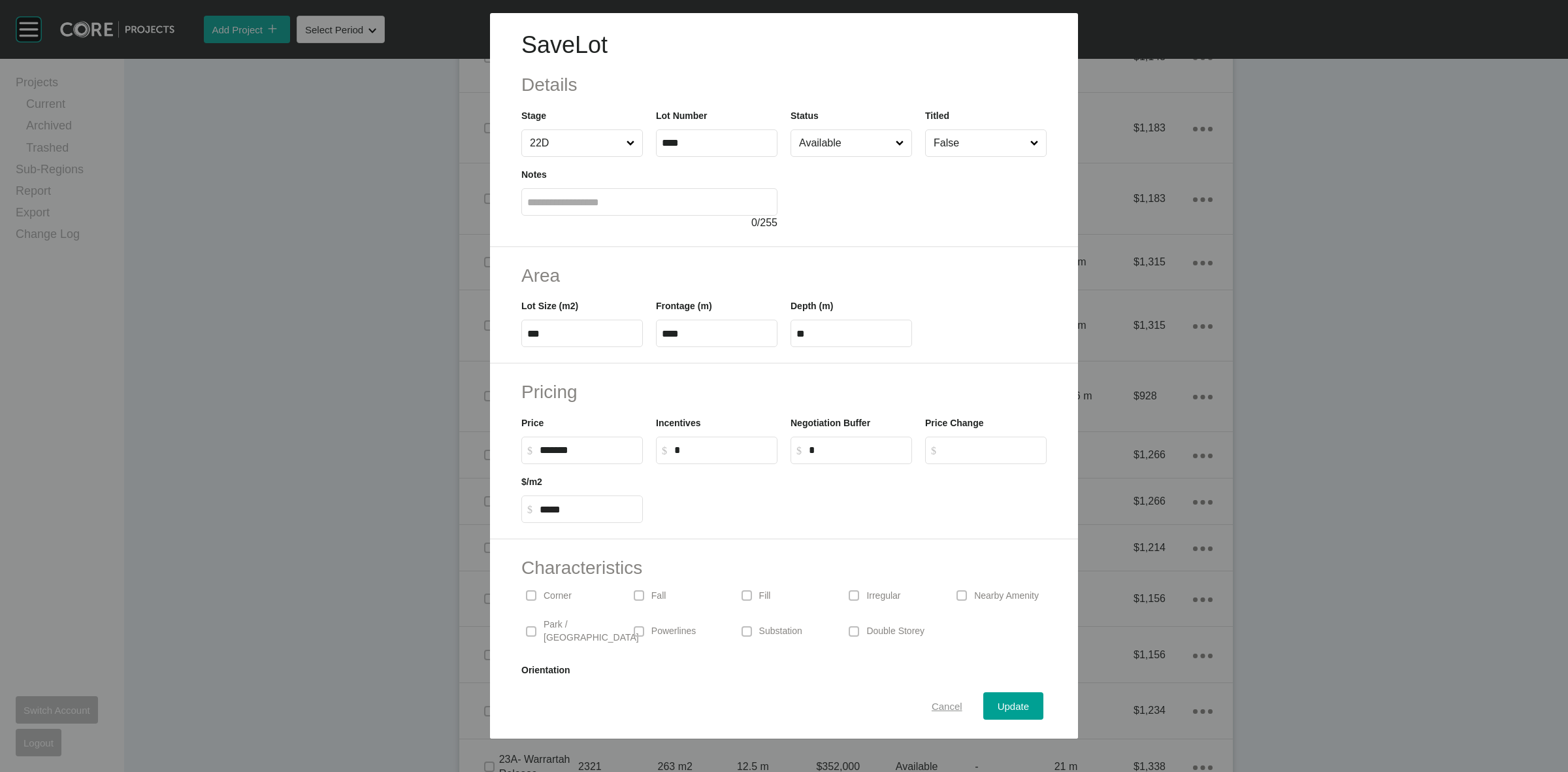
click at [931, 703] on span "Cancel" at bounding box center [946, 706] width 31 height 11
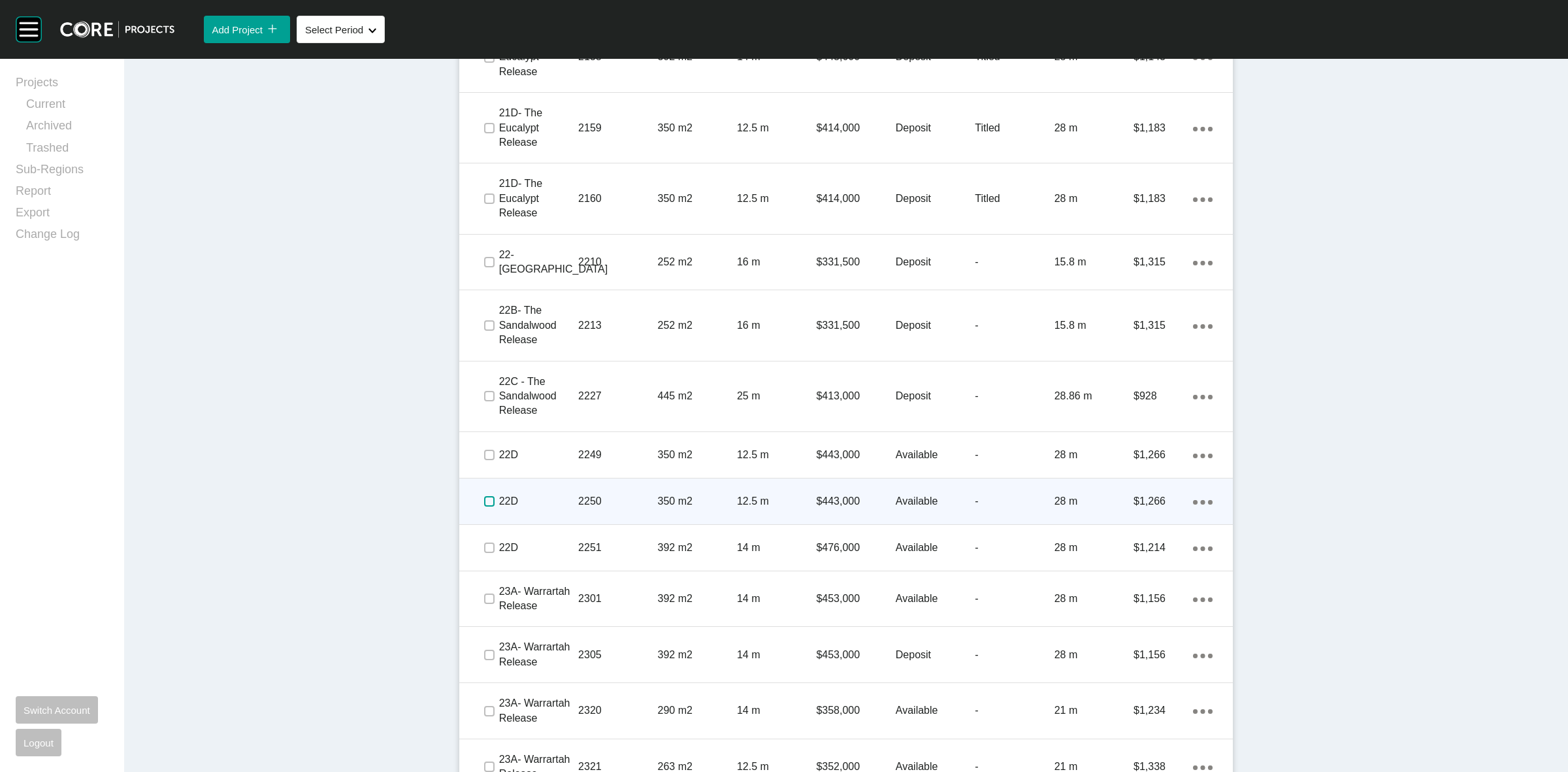
click at [484, 496] on label at bounding box center [489, 501] width 10 height 10
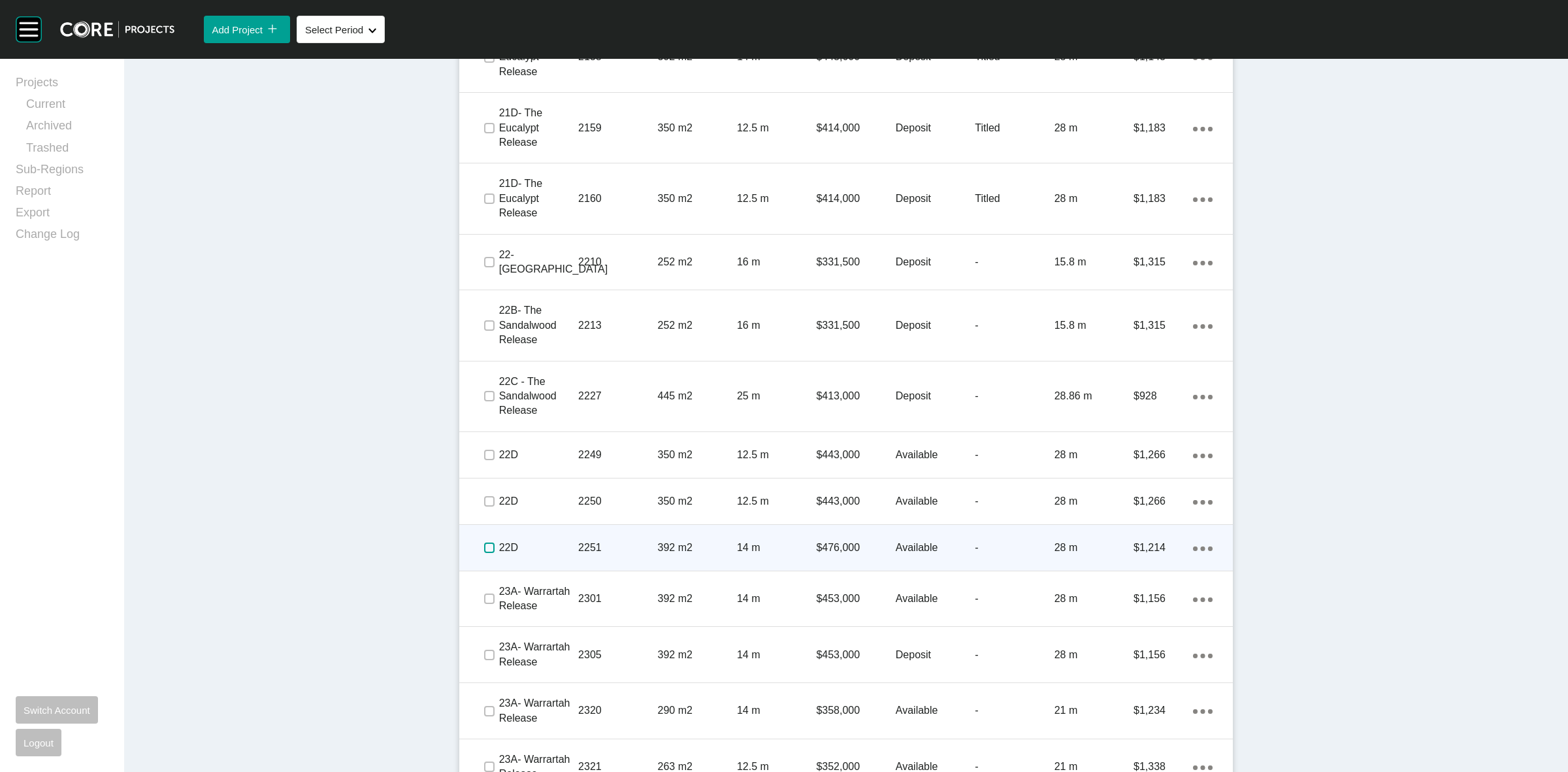
click at [484, 543] on label at bounding box center [489, 547] width 10 height 10
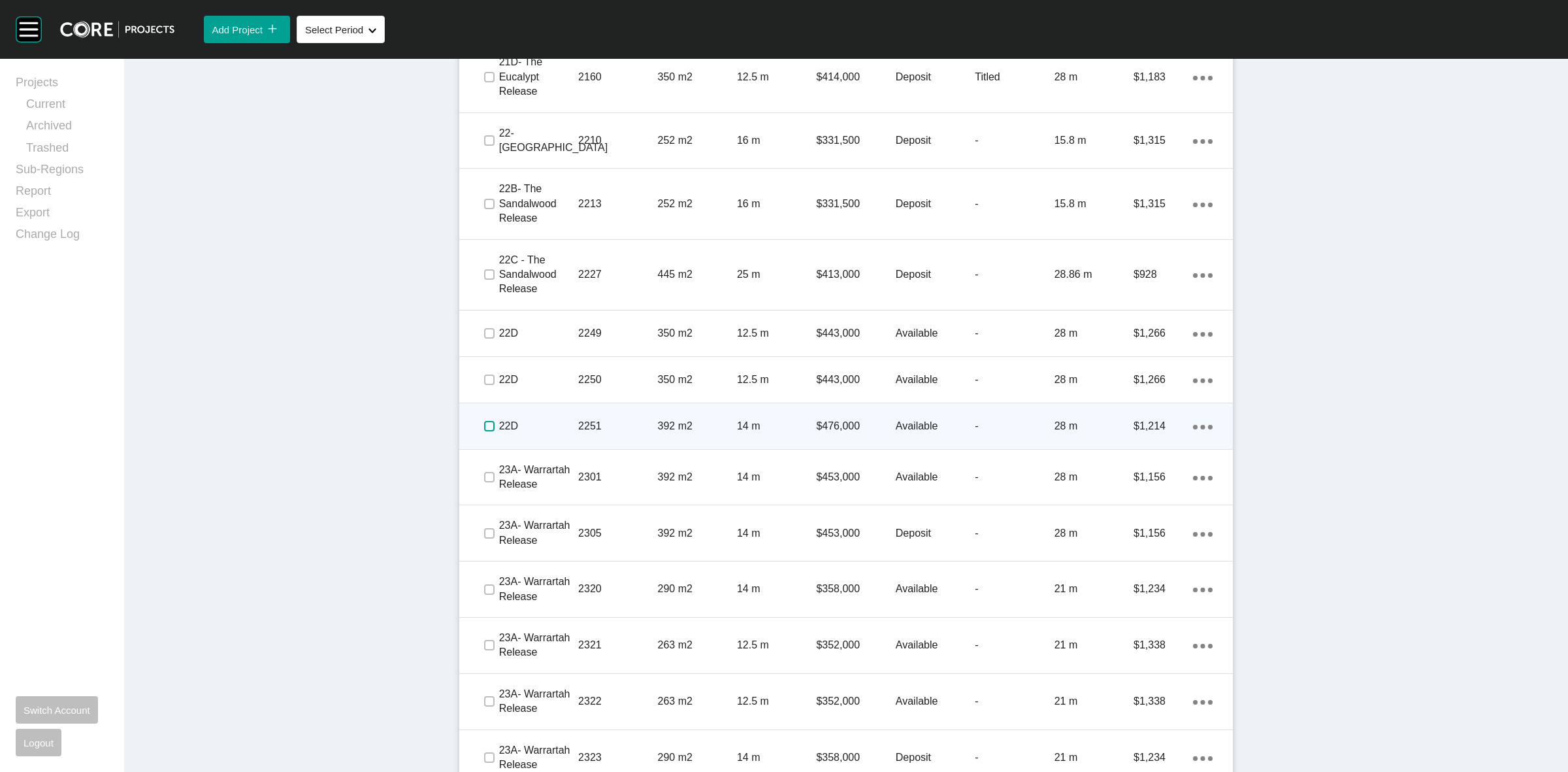
scroll to position [1920, 0]
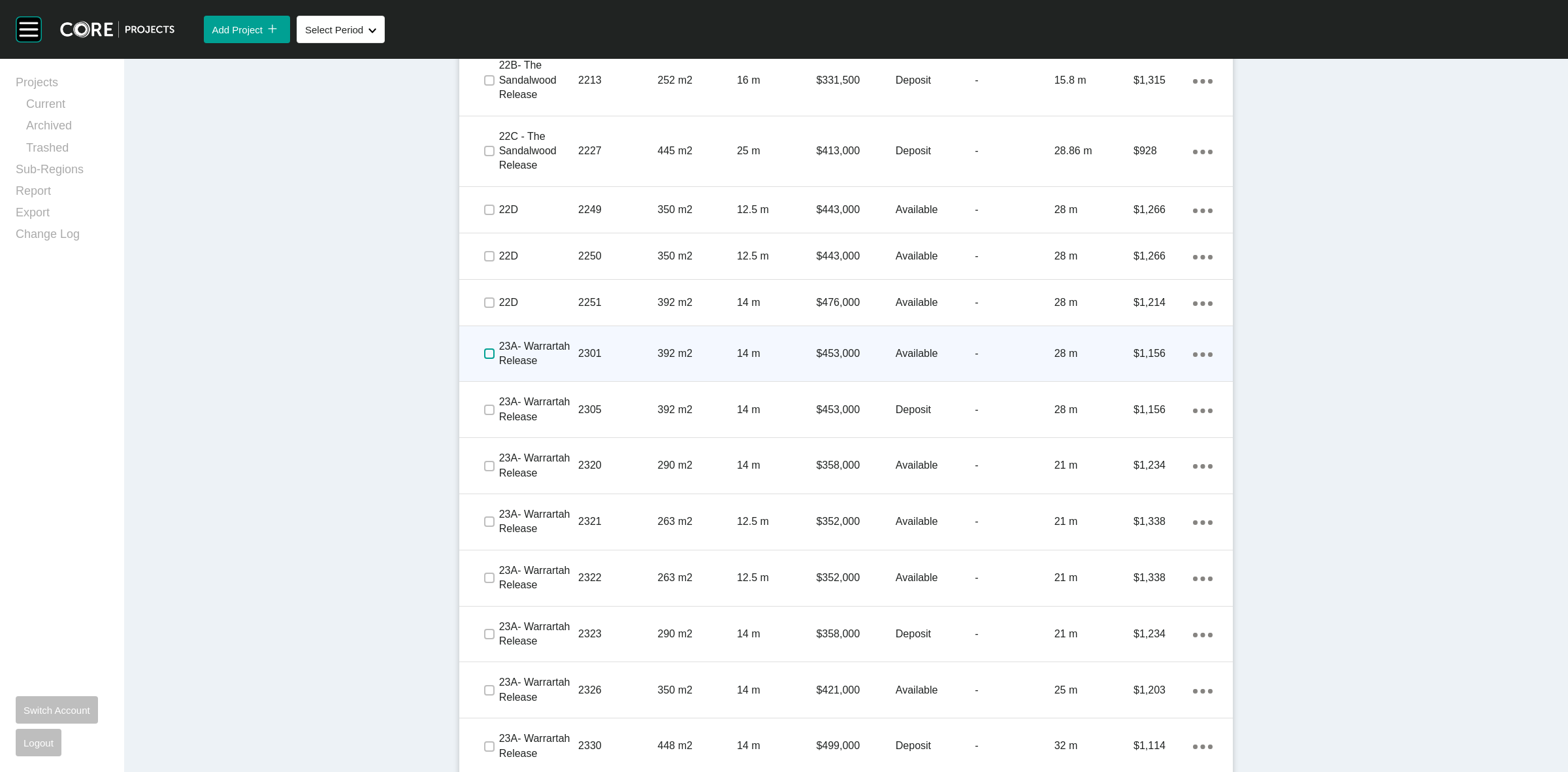
click at [484, 354] on label at bounding box center [489, 353] width 10 height 10
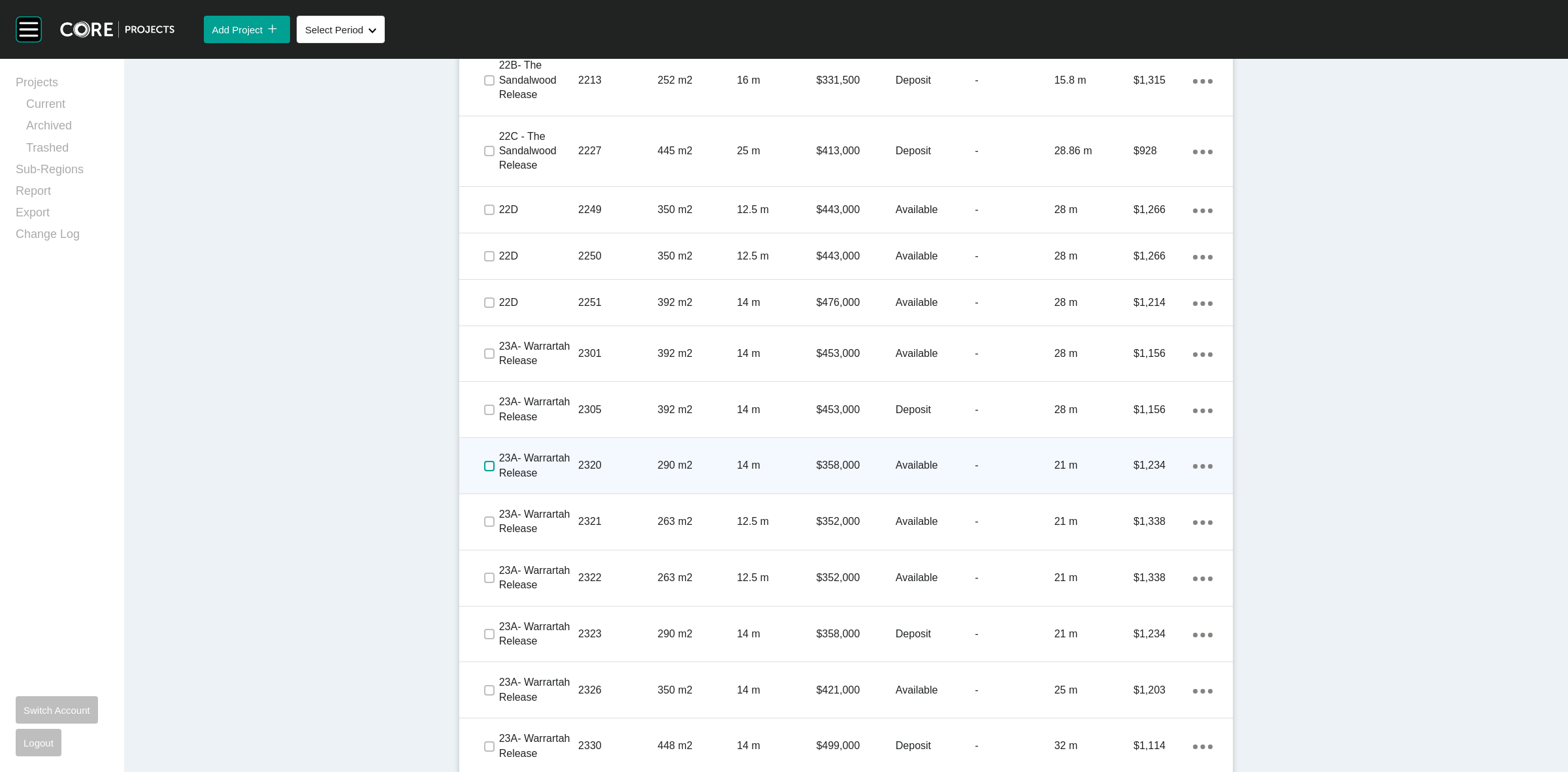
click at [484, 464] on label at bounding box center [489, 466] width 10 height 10
click at [611, 456] on div "2320" at bounding box center [618, 465] width 79 height 40
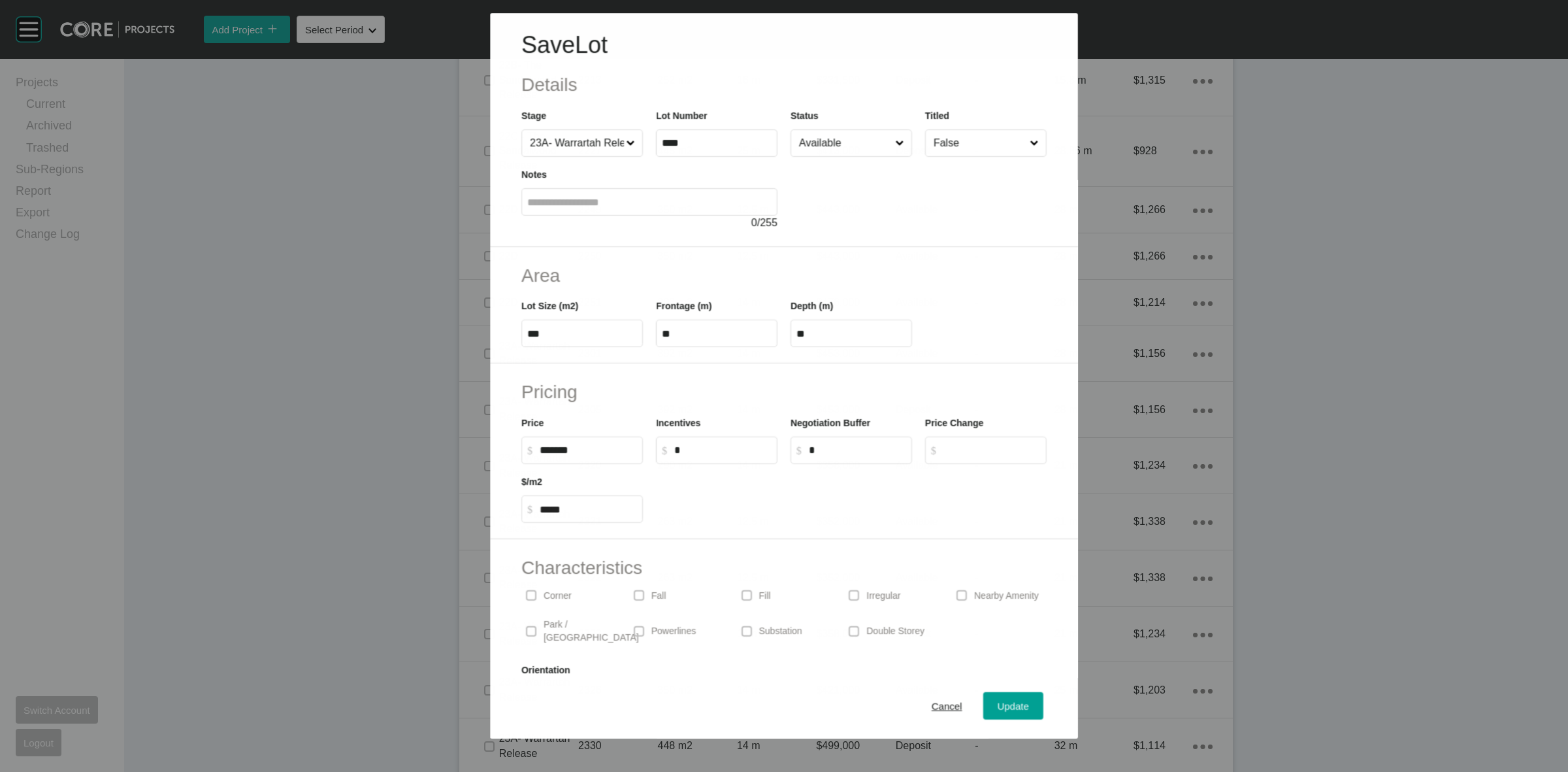
click at [822, 145] on input "Available" at bounding box center [844, 142] width 96 height 26
click at [998, 704] on span "Update" at bounding box center [1014, 706] width 32 height 11
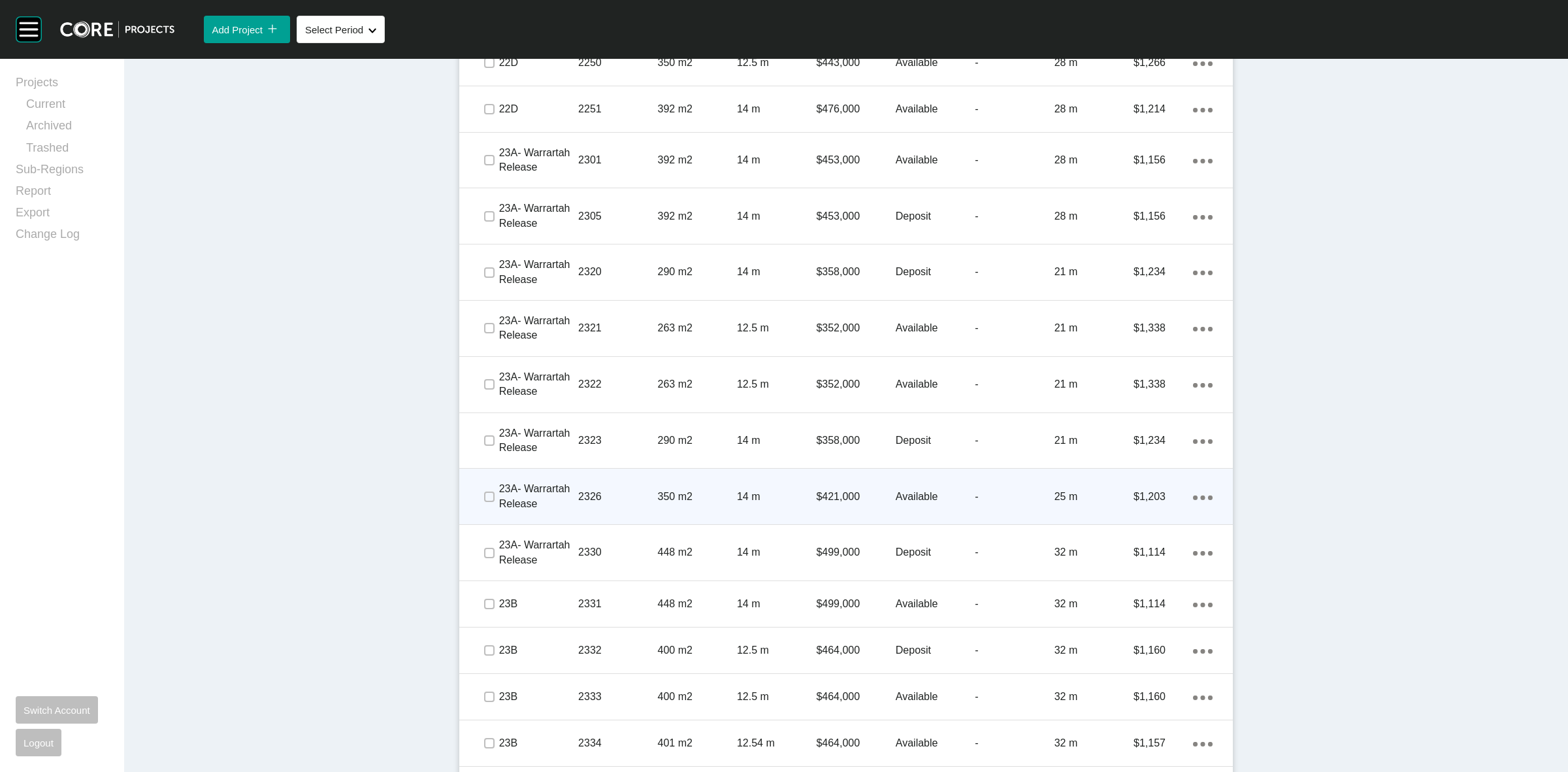
scroll to position [2206, 0]
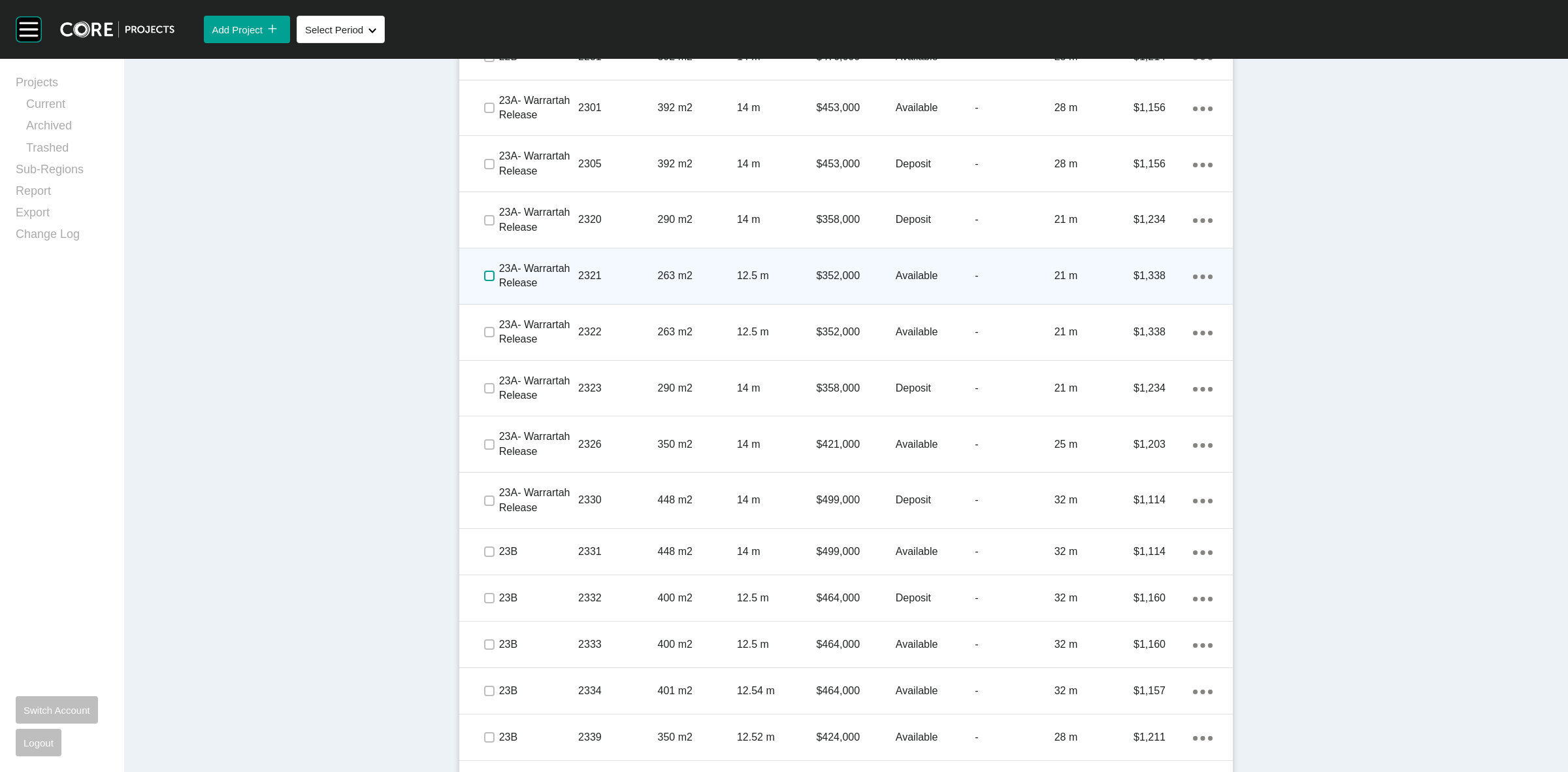
click at [484, 278] on label at bounding box center [489, 275] width 10 height 10
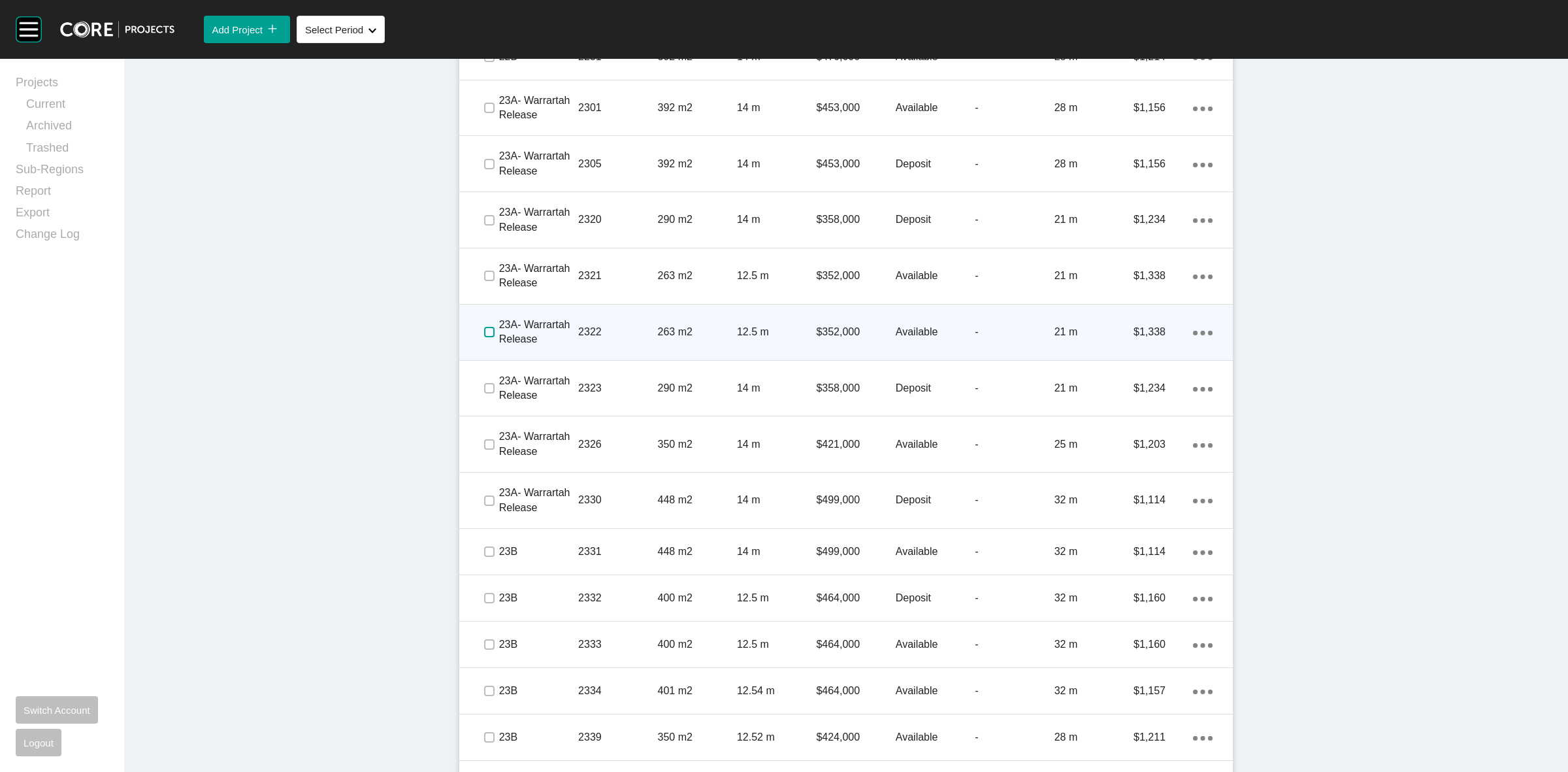
click at [484, 330] on label at bounding box center [489, 331] width 10 height 10
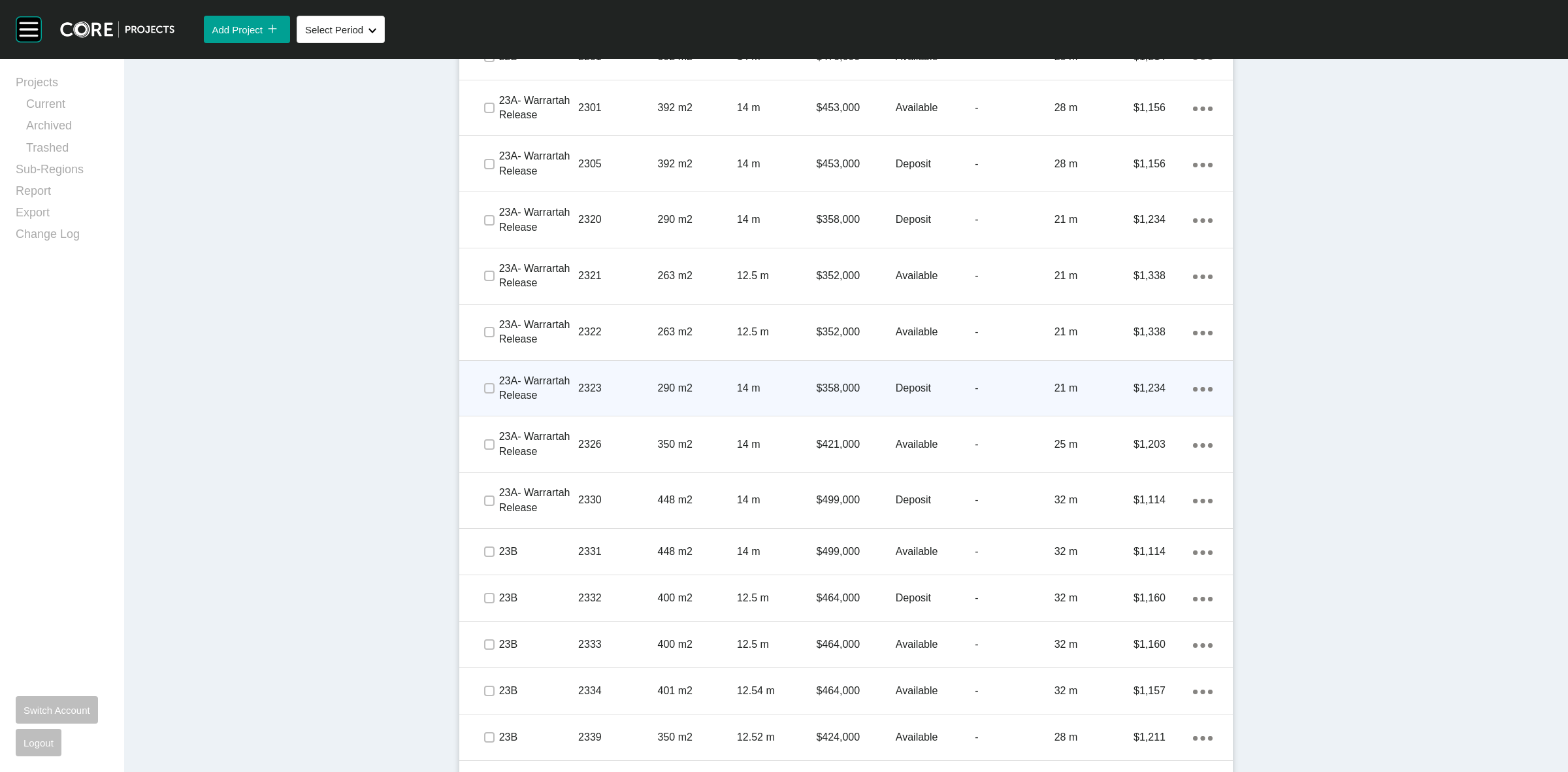
click at [479, 379] on span at bounding box center [489, 388] width 20 height 20
click at [484, 383] on label at bounding box center [489, 388] width 10 height 10
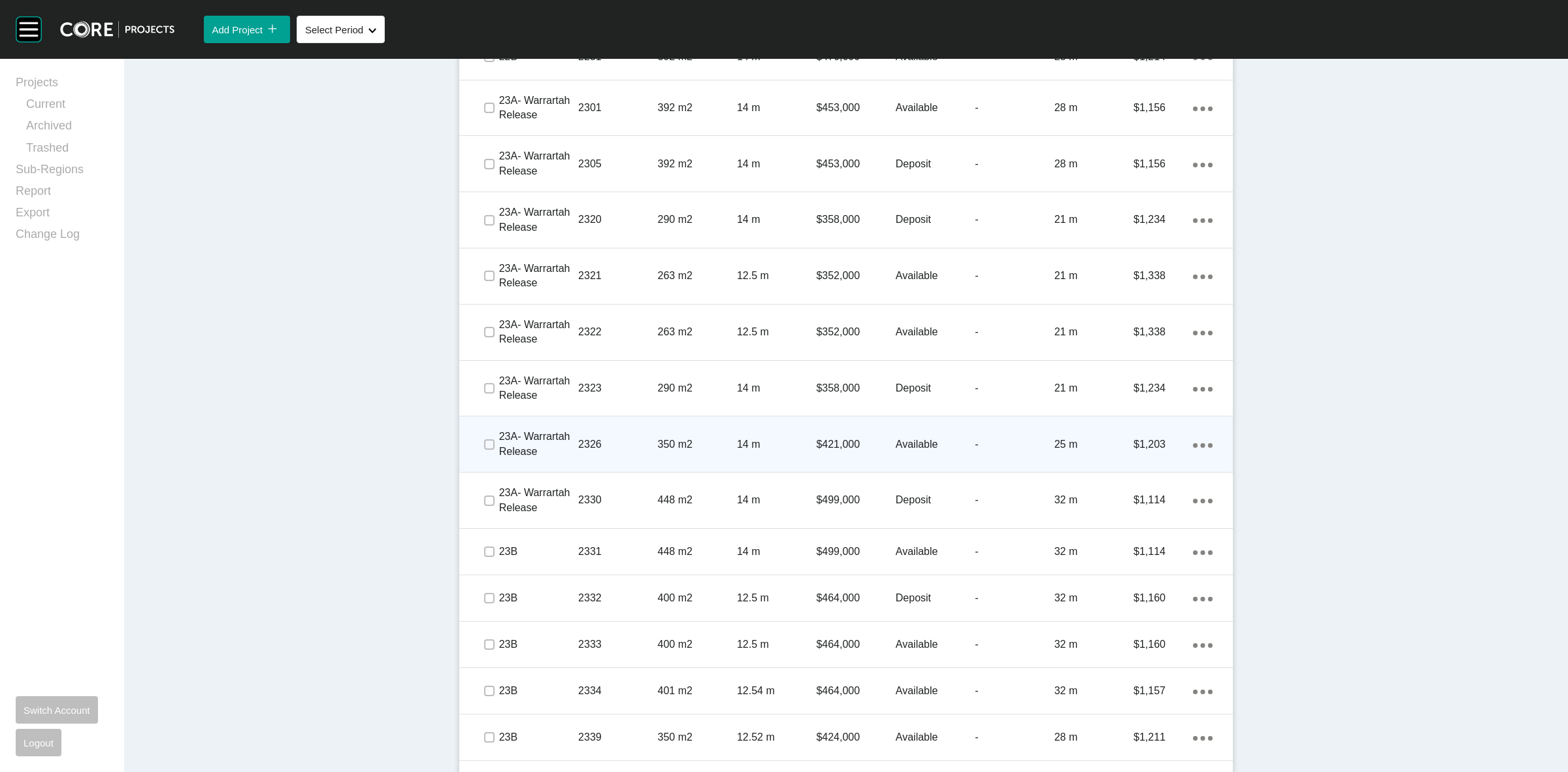
click at [472, 441] on div at bounding box center [469, 444] width 20 height 26
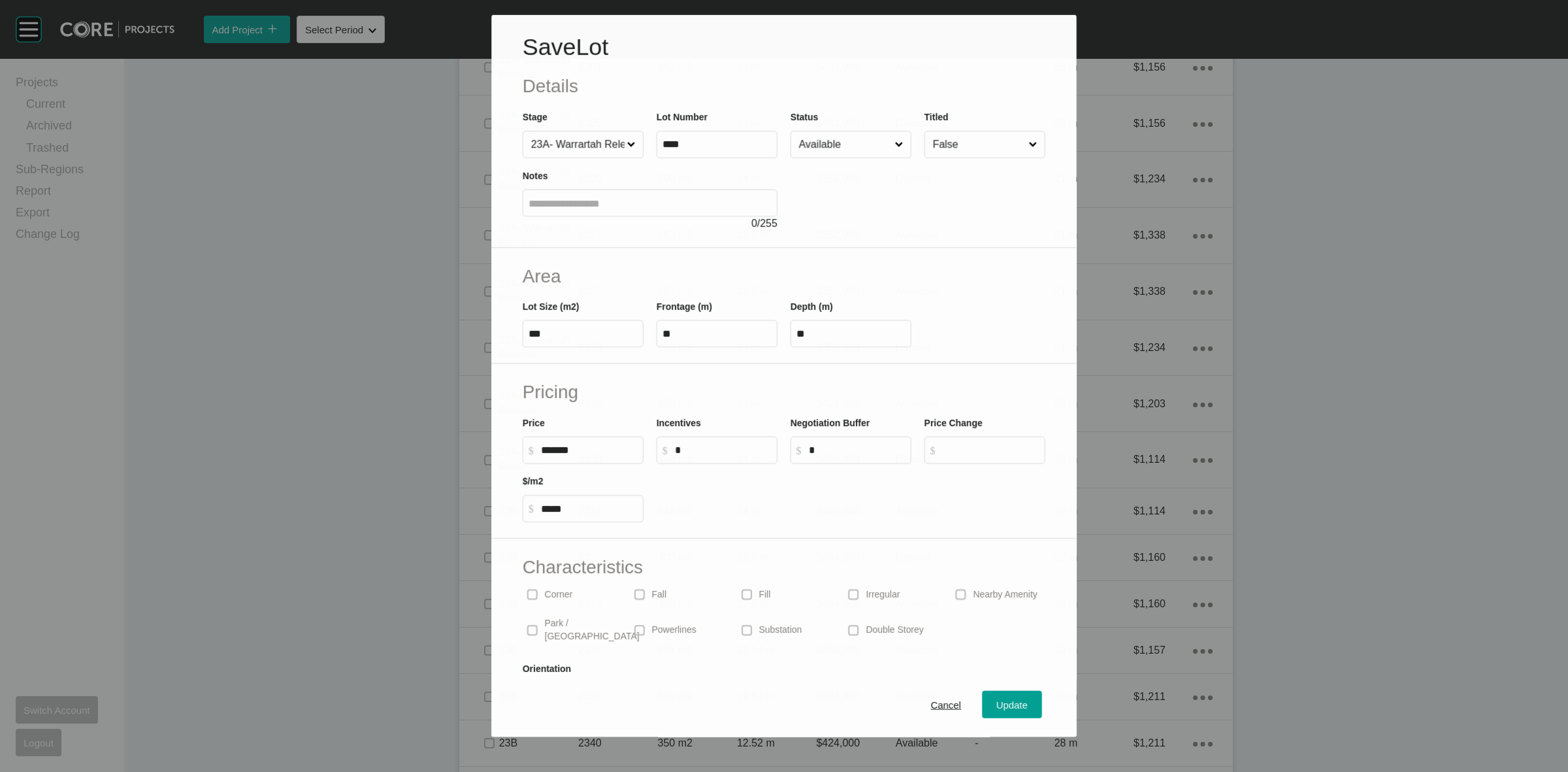
scroll to position [2166, 0]
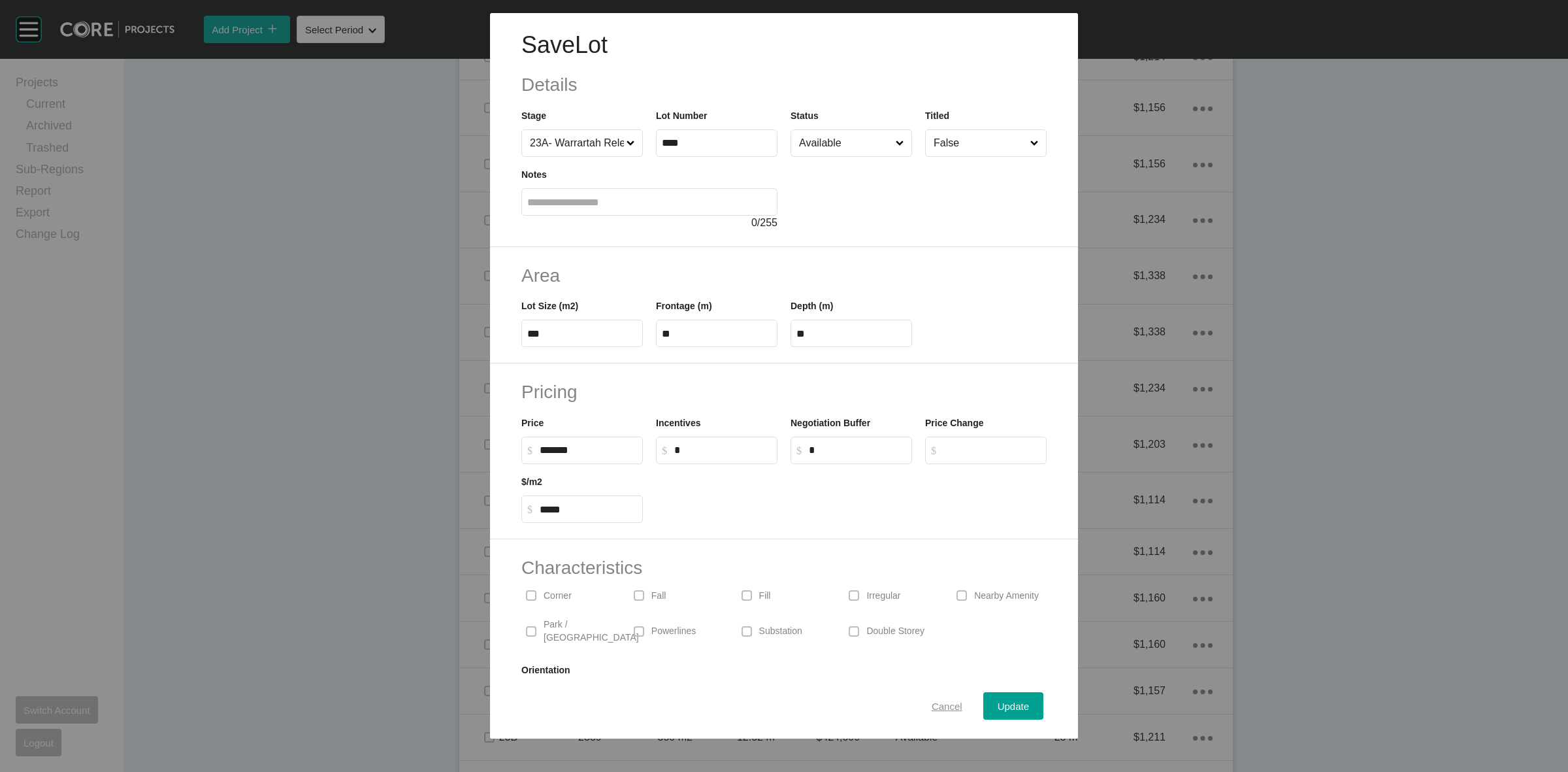
drag, startPoint x: 939, startPoint y: 711, endPoint x: 848, endPoint y: 672, distance: 99.0
click at [938, 711] on span "Cancel" at bounding box center [946, 706] width 31 height 11
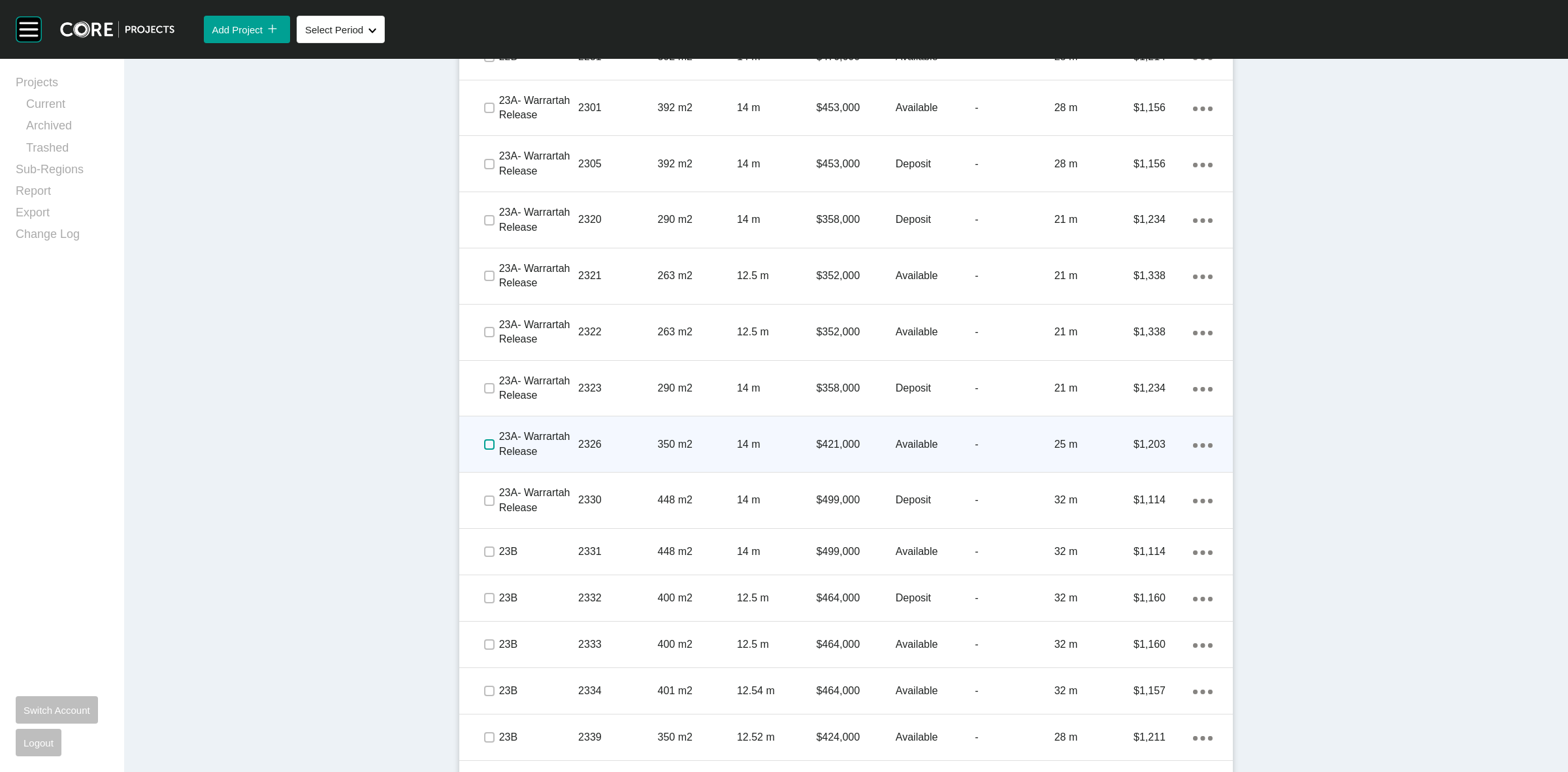
click at [484, 445] on label at bounding box center [489, 444] width 10 height 10
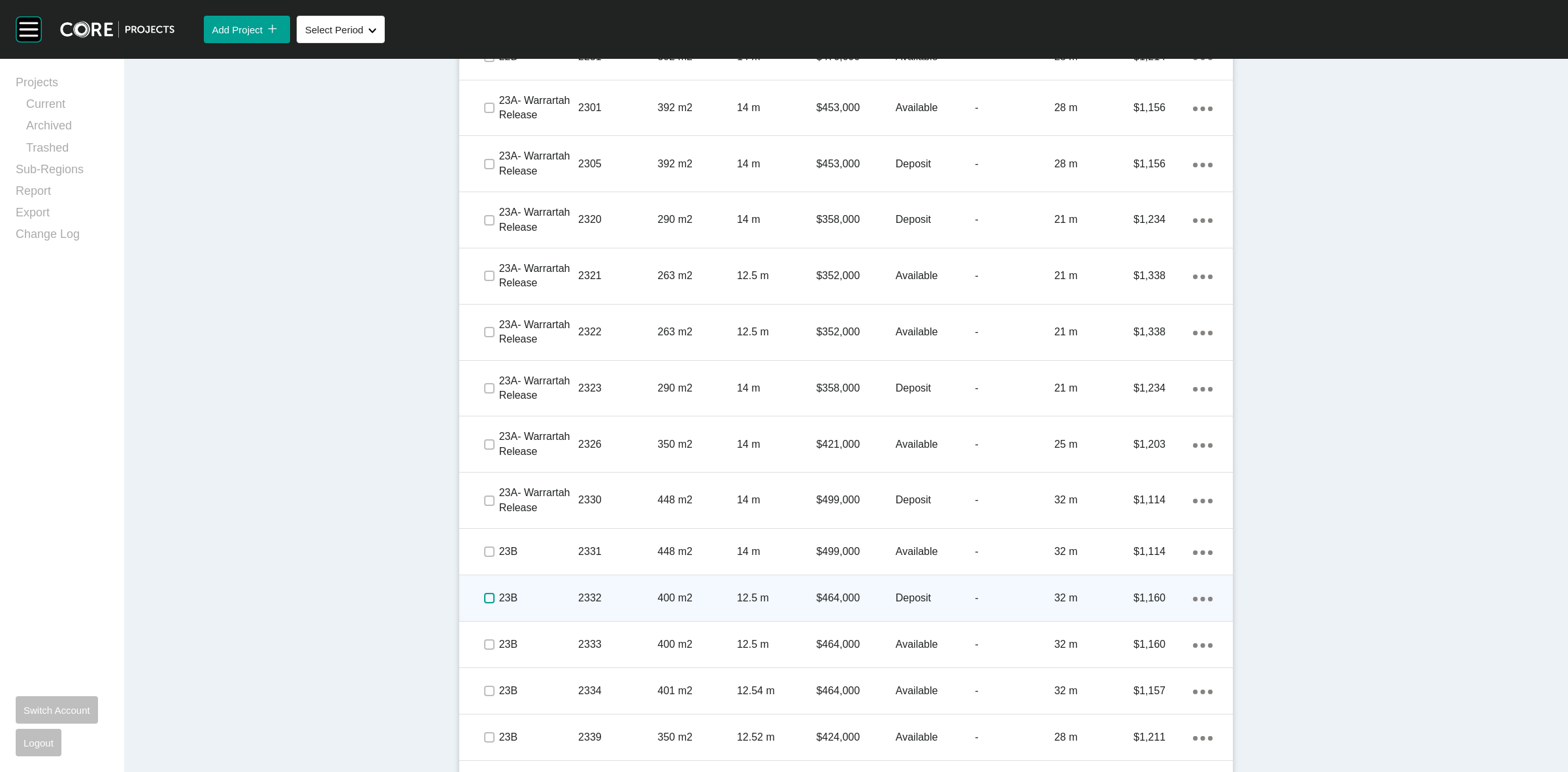
click at [484, 596] on label at bounding box center [489, 598] width 10 height 10
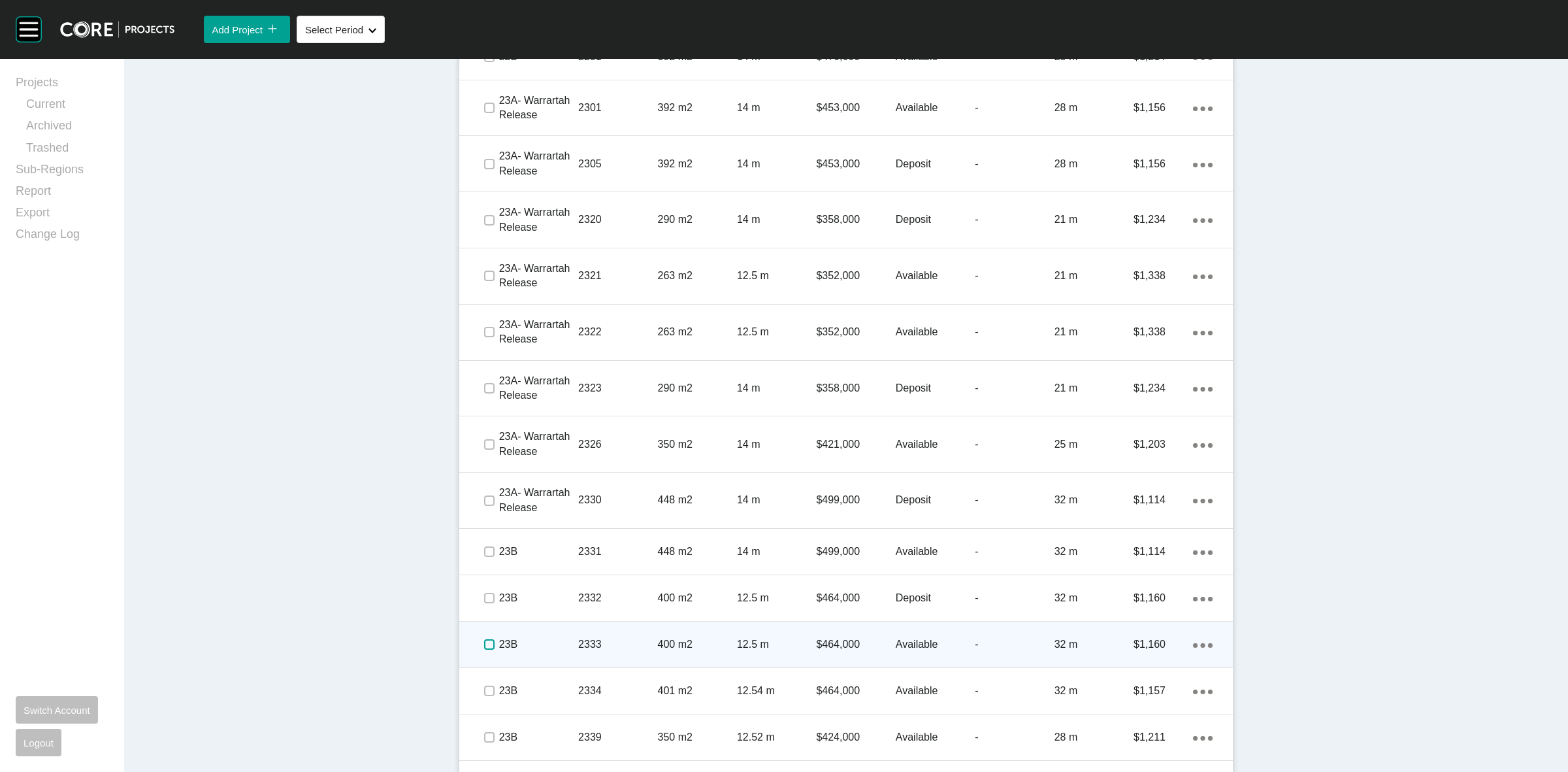
click at [484, 645] on label at bounding box center [489, 644] width 10 height 10
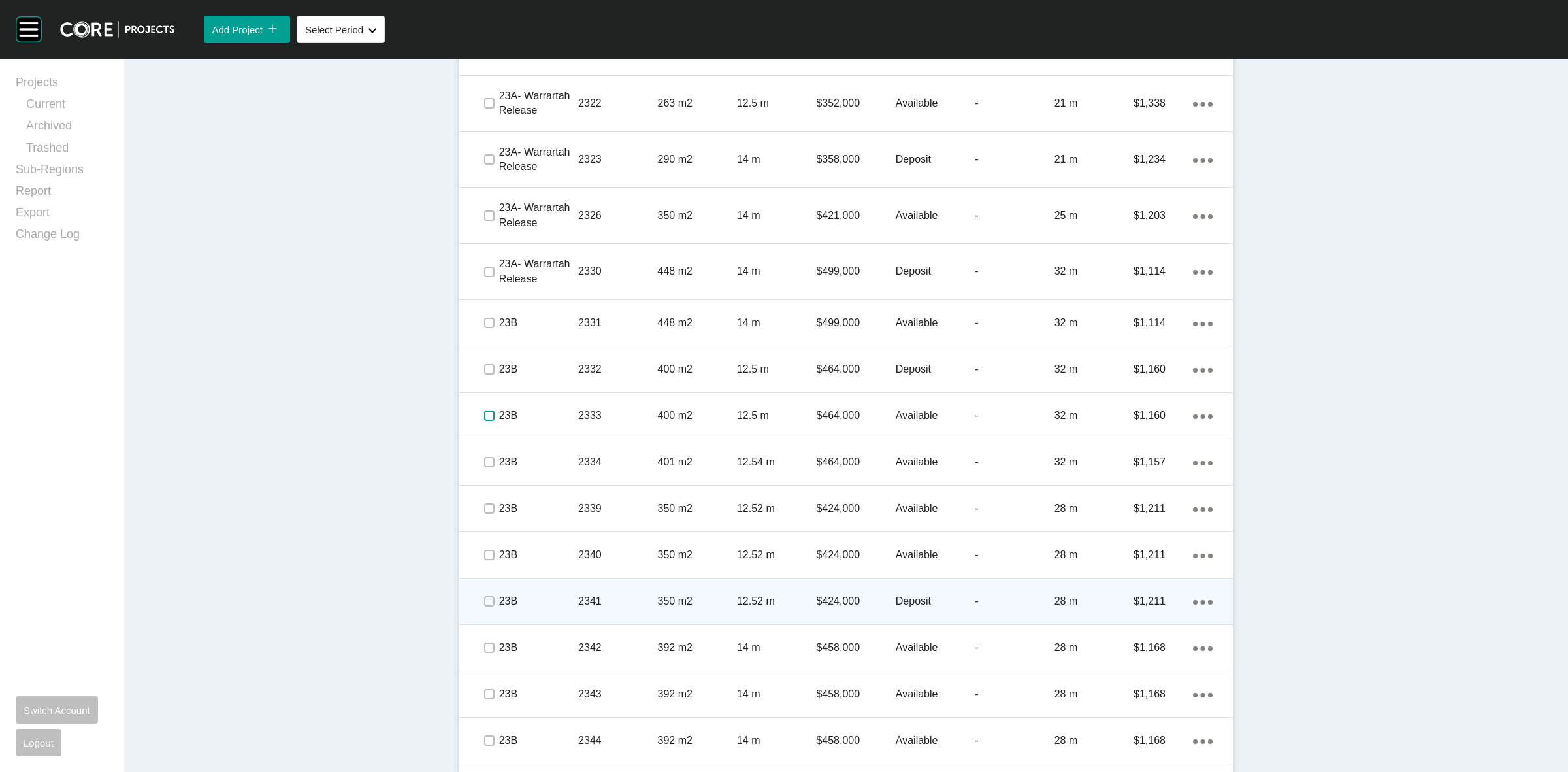
scroll to position [2411, 0]
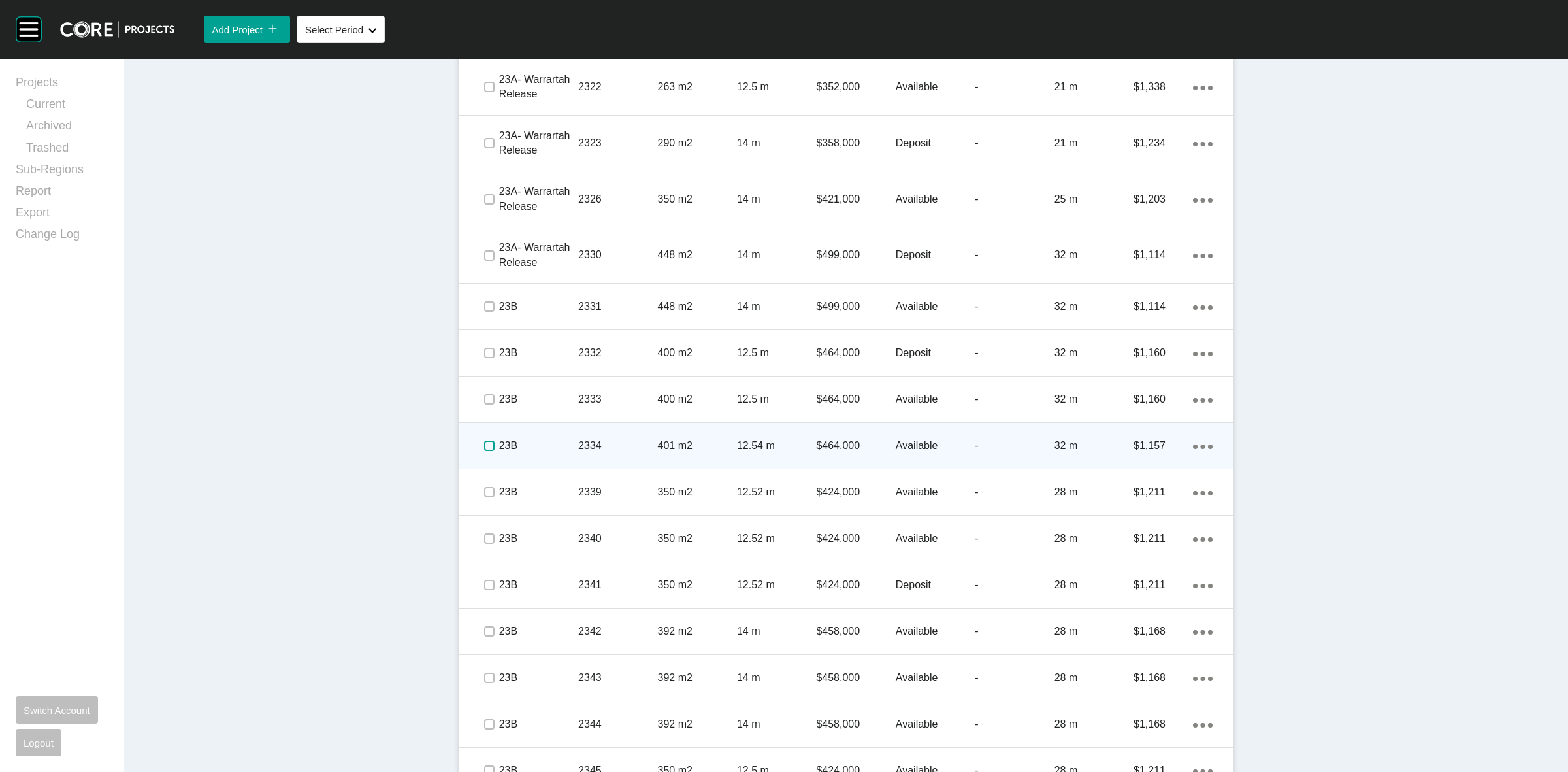
click at [484, 445] on label at bounding box center [489, 445] width 10 height 10
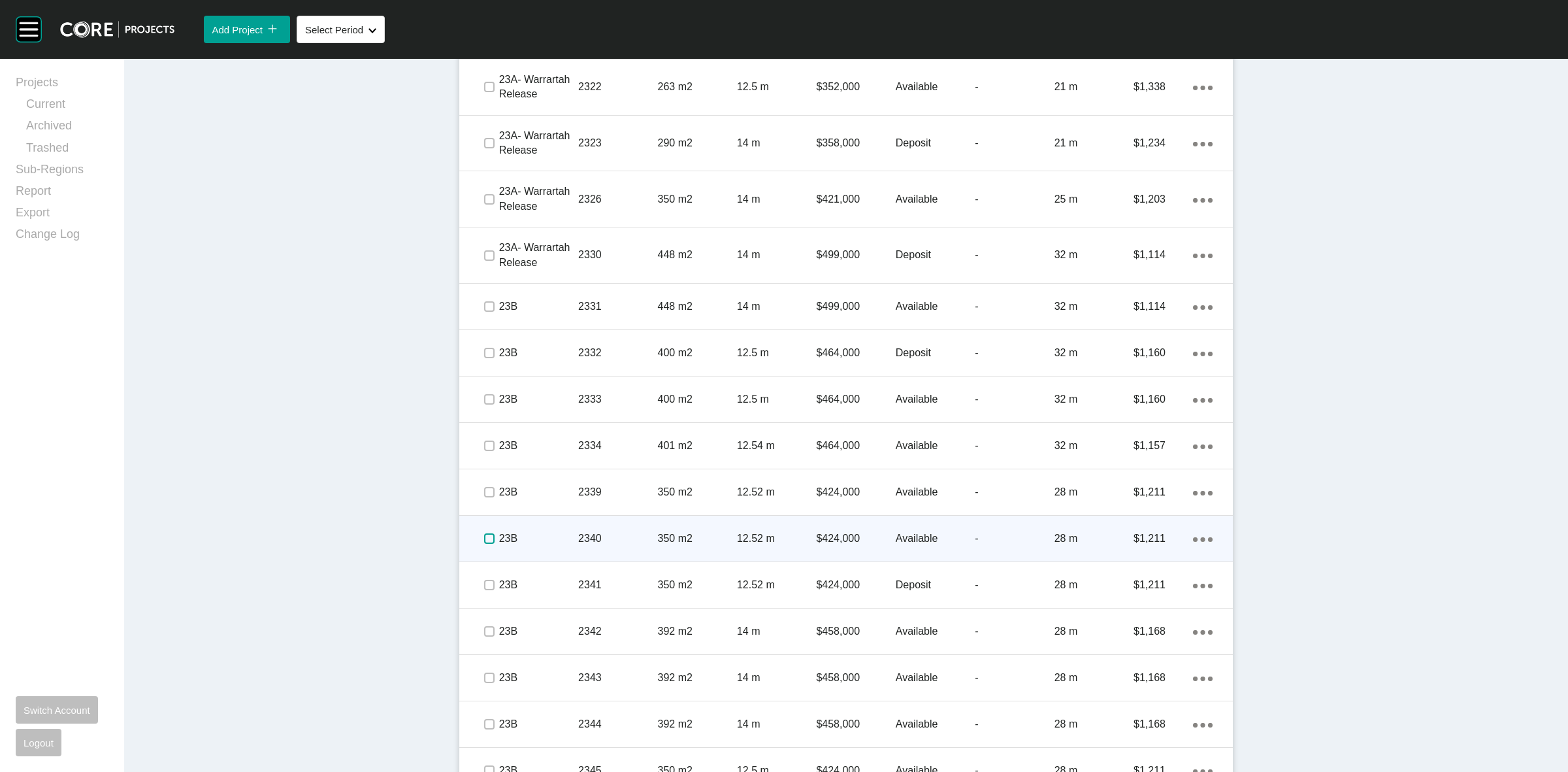
click at [484, 533] on label at bounding box center [489, 538] width 10 height 10
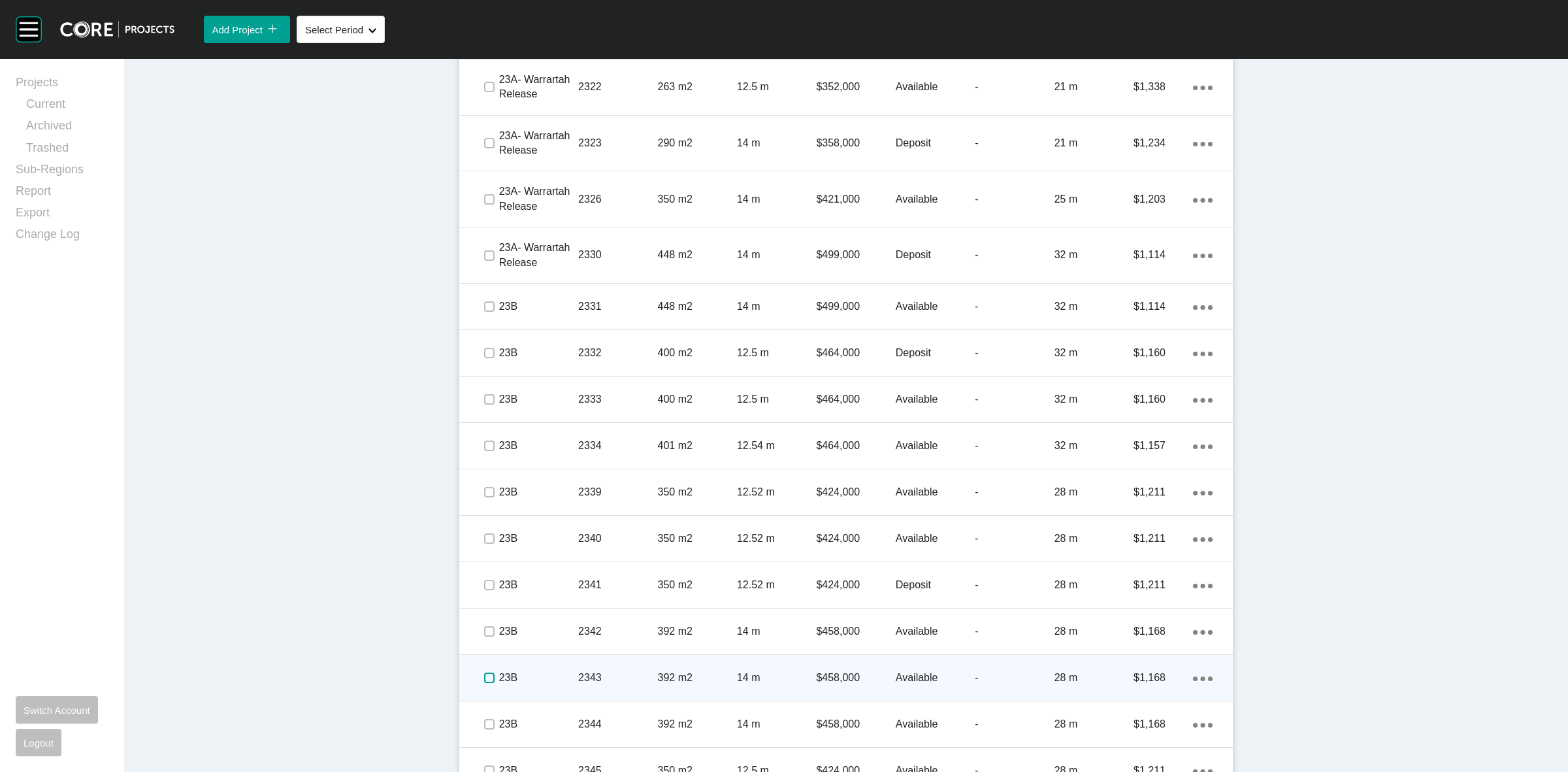
click at [484, 681] on label at bounding box center [489, 677] width 10 height 10
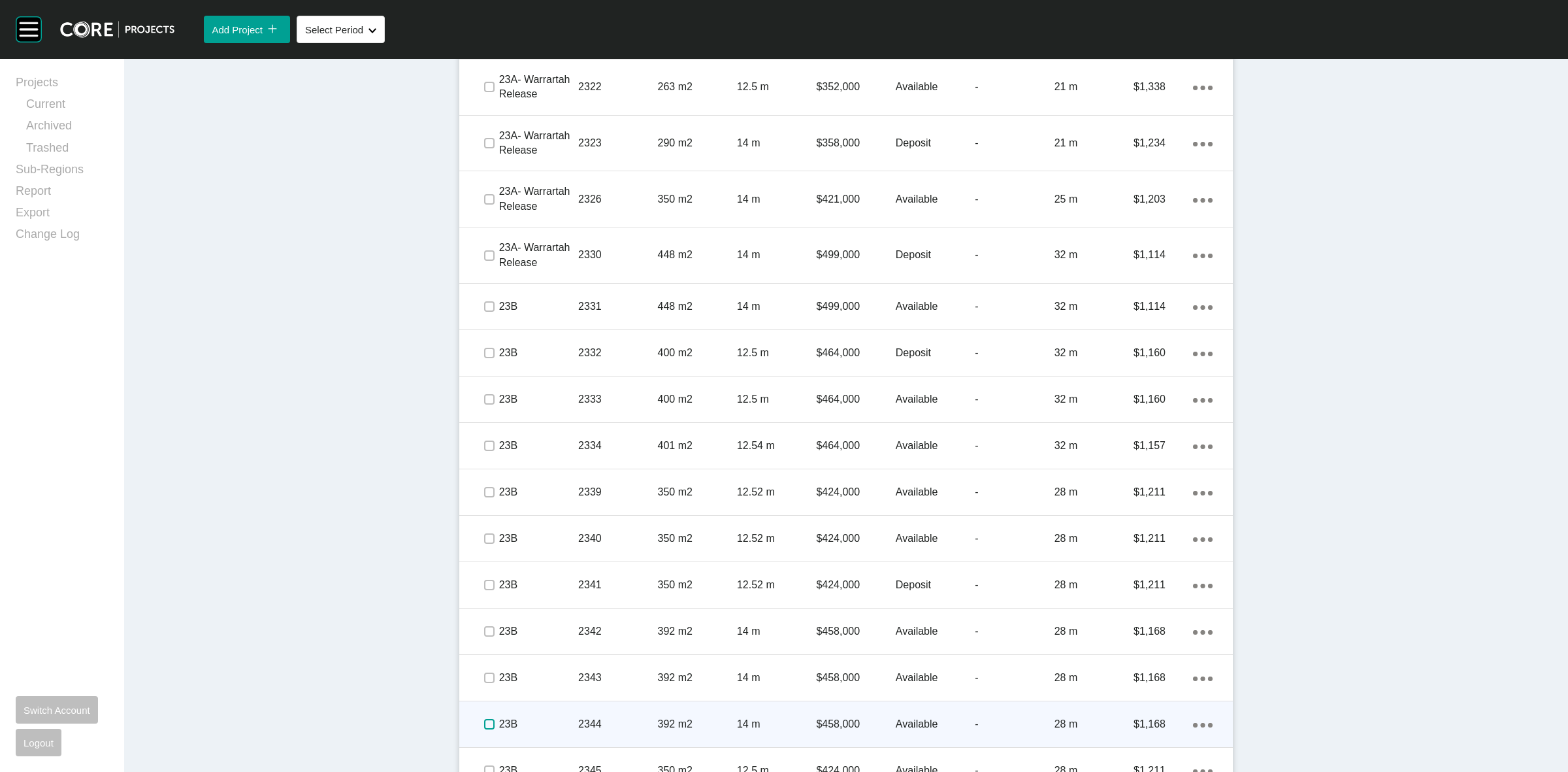
click at [484, 722] on label at bounding box center [489, 724] width 10 height 10
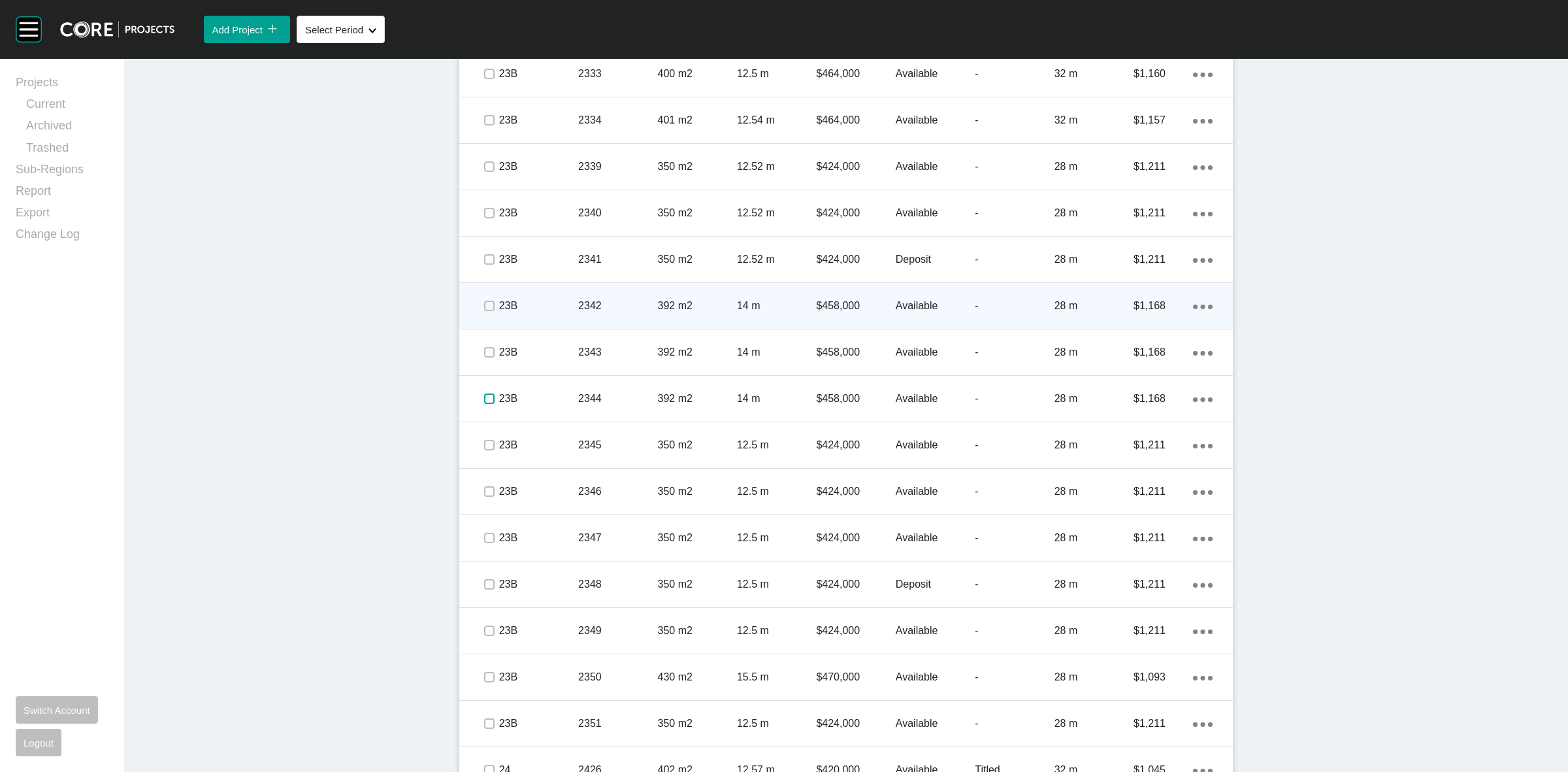
scroll to position [2738, 0]
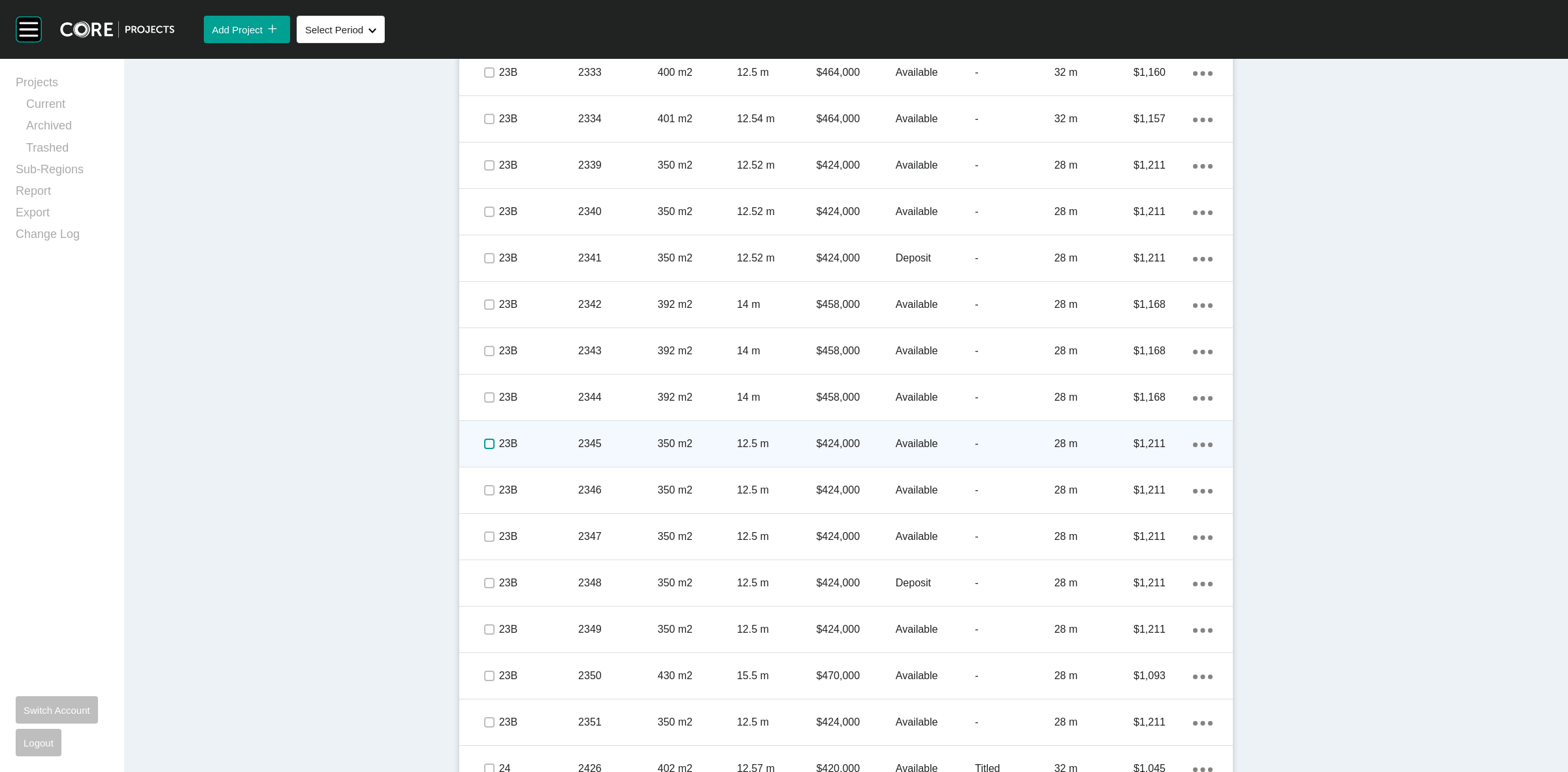
click at [484, 440] on label at bounding box center [489, 443] width 10 height 10
click at [532, 437] on p "23B" at bounding box center [538, 444] width 79 height 14
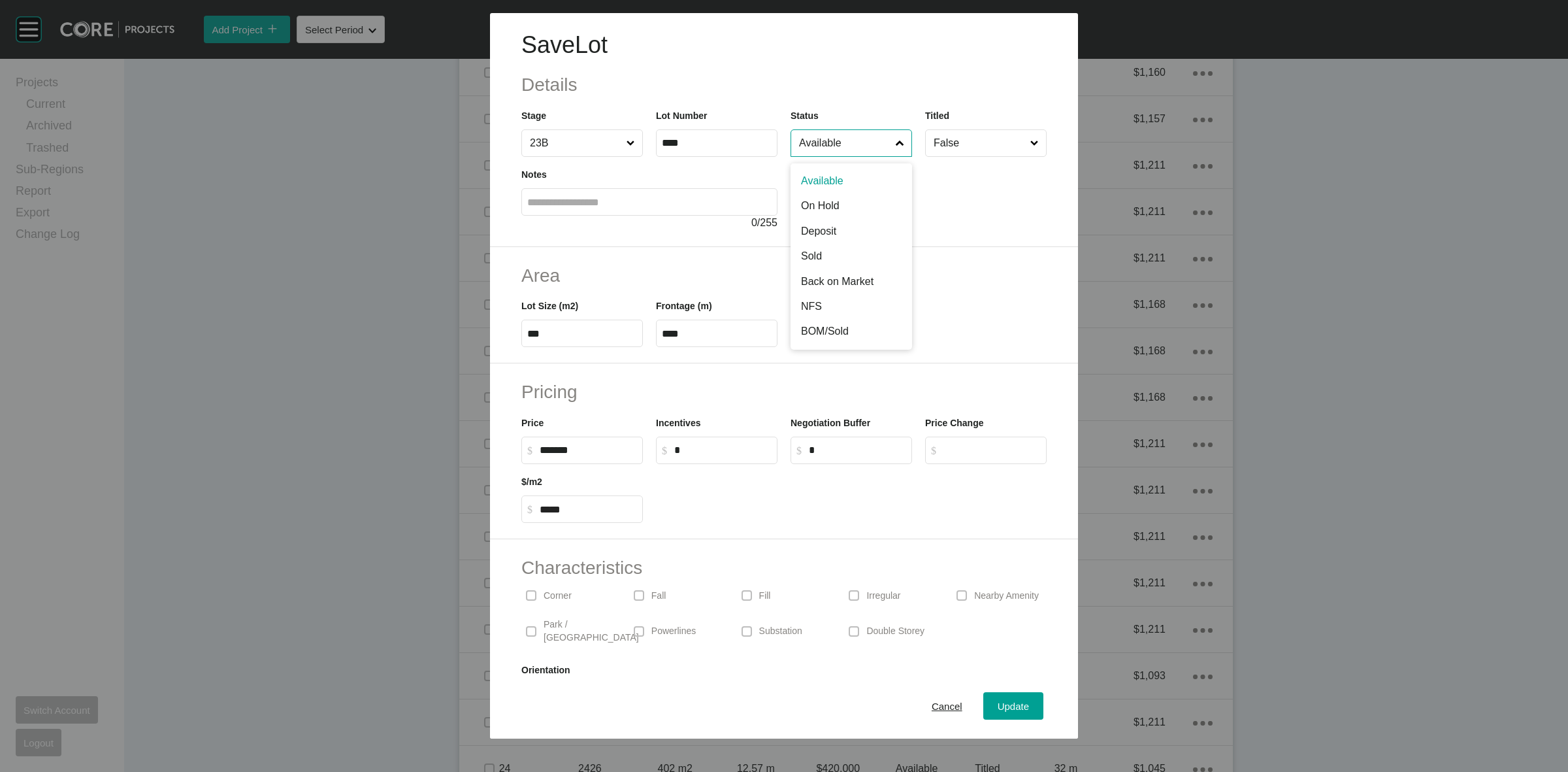
click at [807, 153] on input "Available" at bounding box center [844, 142] width 96 height 26
click at [998, 706] on span "Update" at bounding box center [1014, 706] width 32 height 11
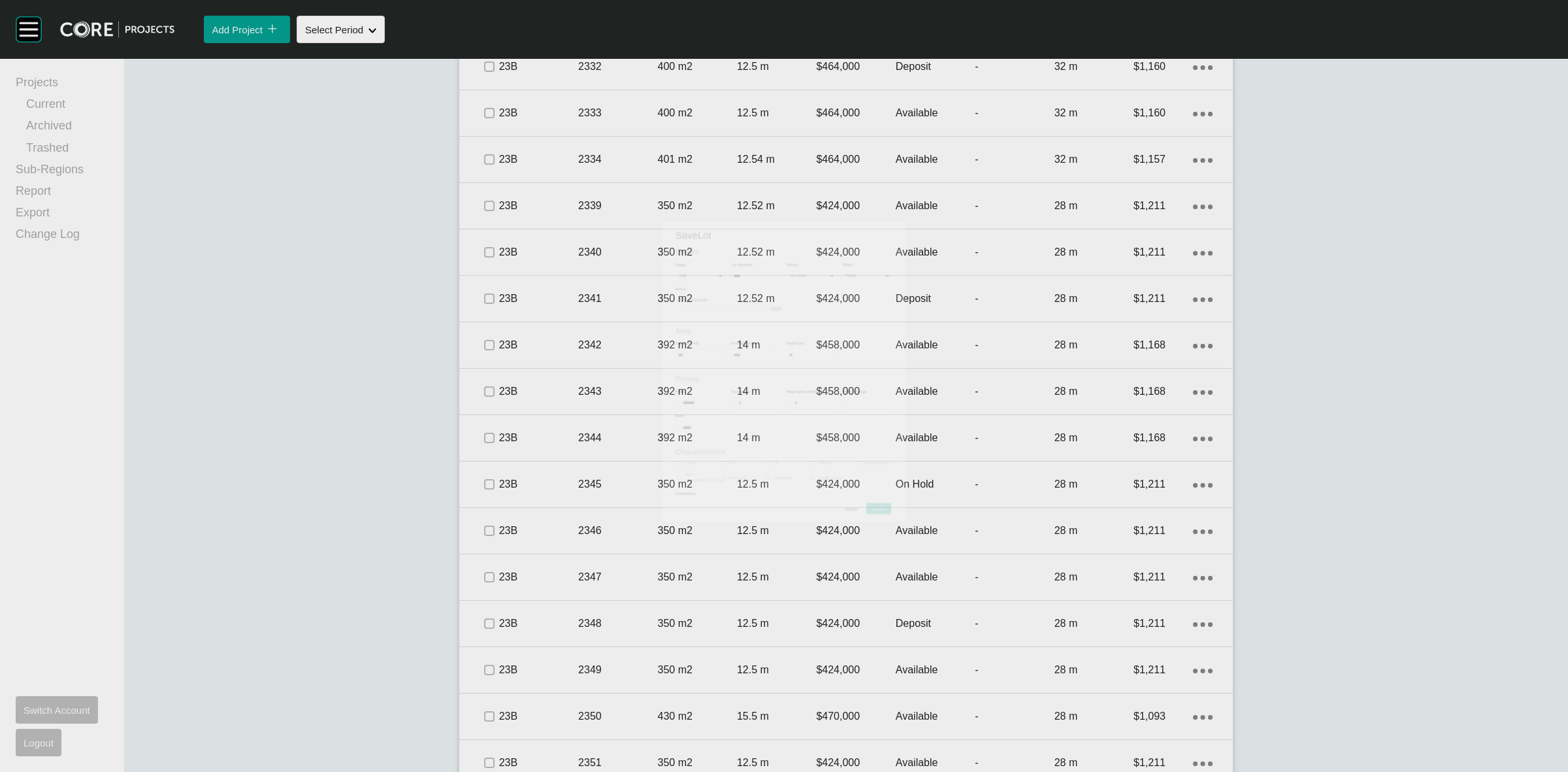
scroll to position [2779, 0]
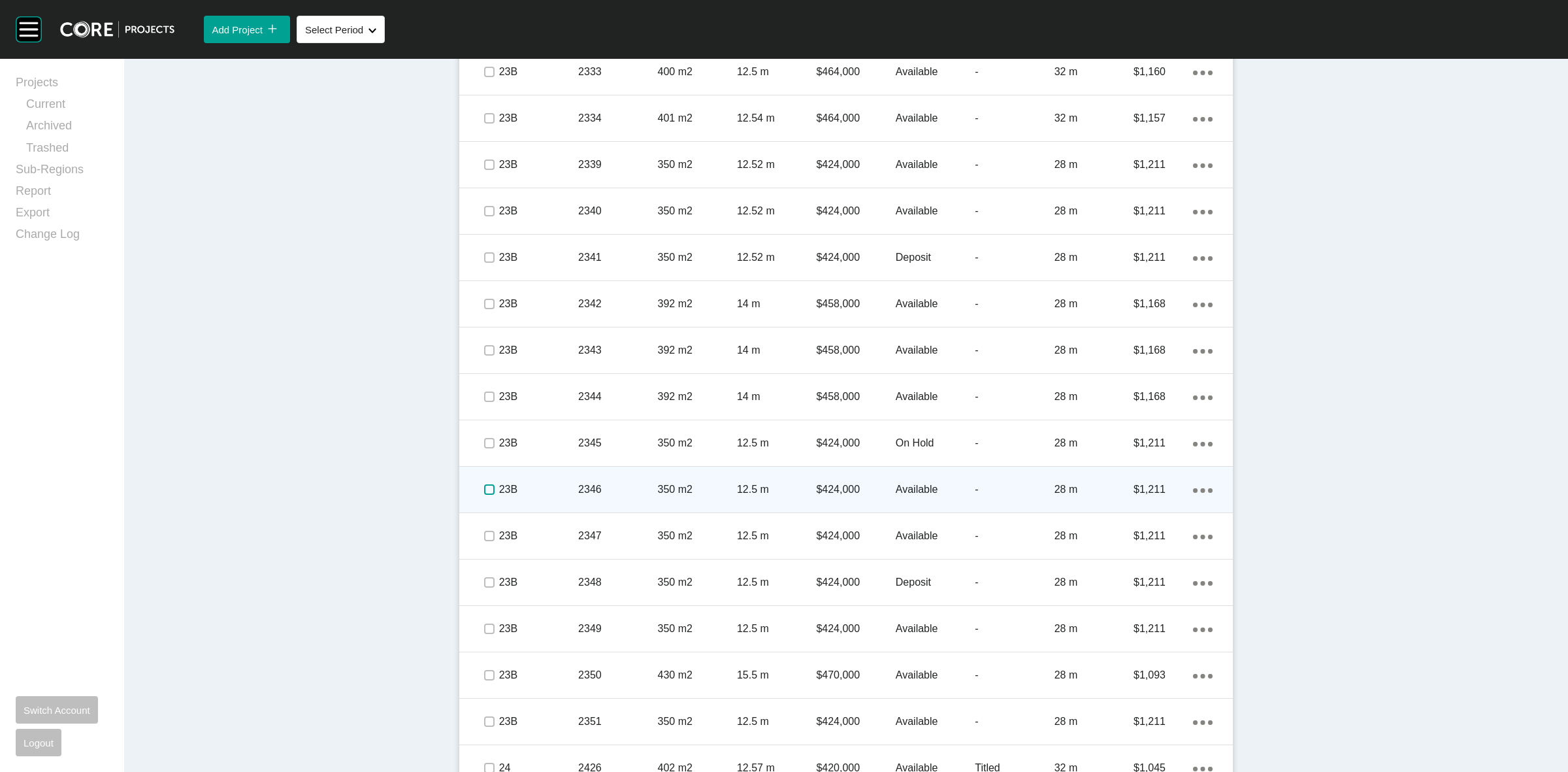
click at [484, 488] on label at bounding box center [489, 489] width 10 height 10
click at [544, 486] on p "23B" at bounding box center [538, 490] width 79 height 14
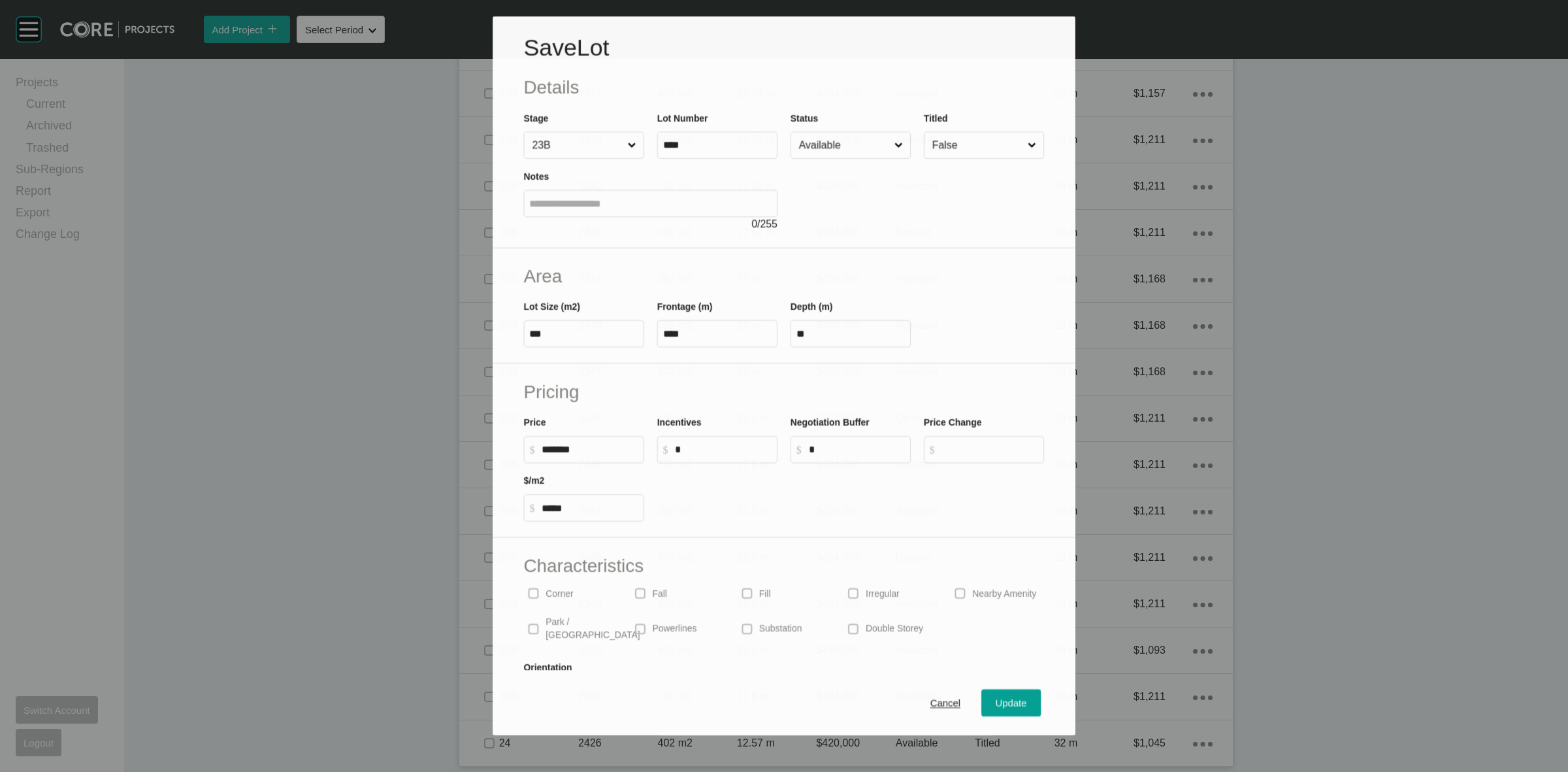
scroll to position [2738, 0]
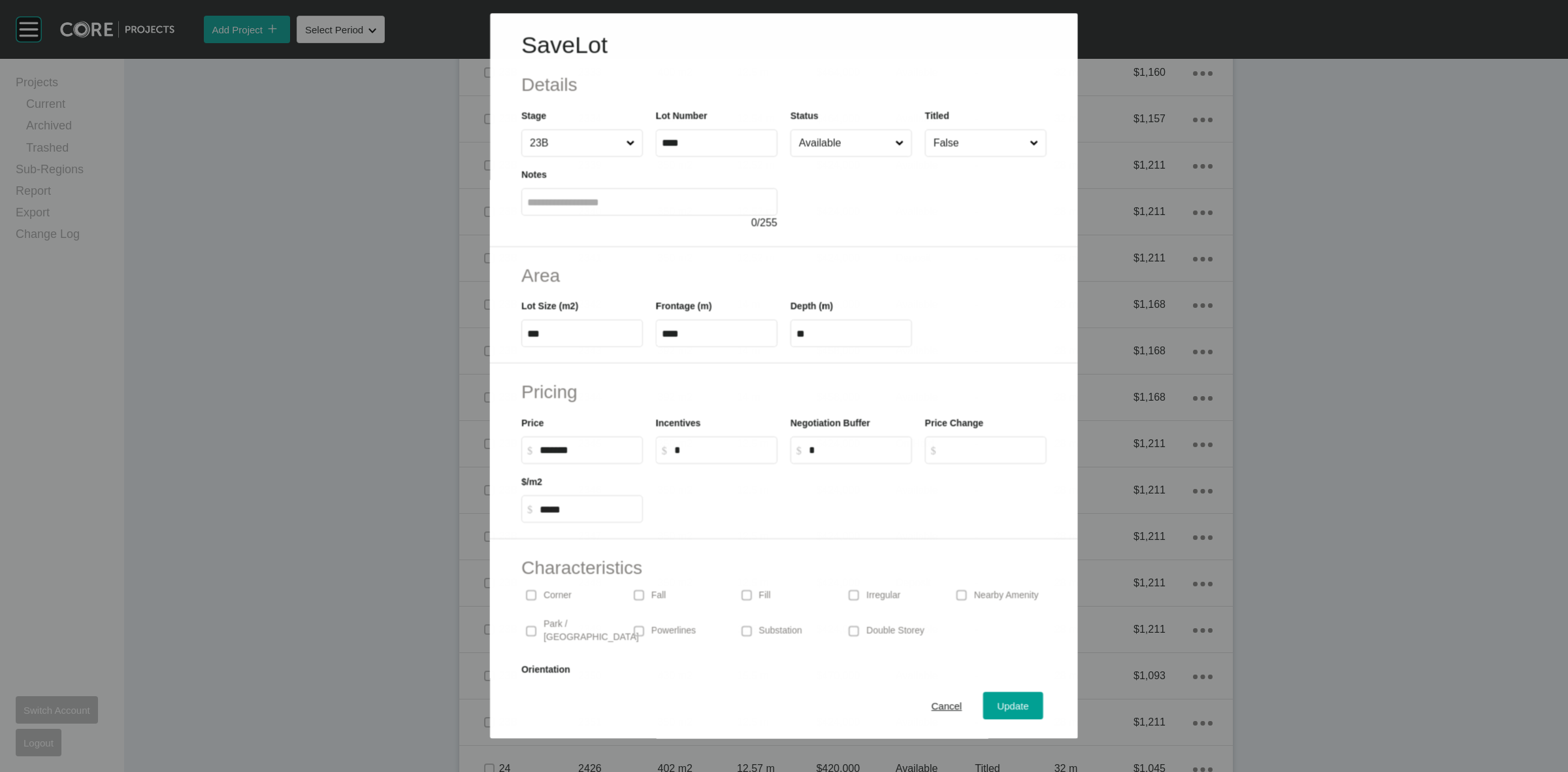
click at [826, 138] on input "Available" at bounding box center [844, 142] width 96 height 26
click at [1001, 706] on span "Update" at bounding box center [1014, 706] width 32 height 11
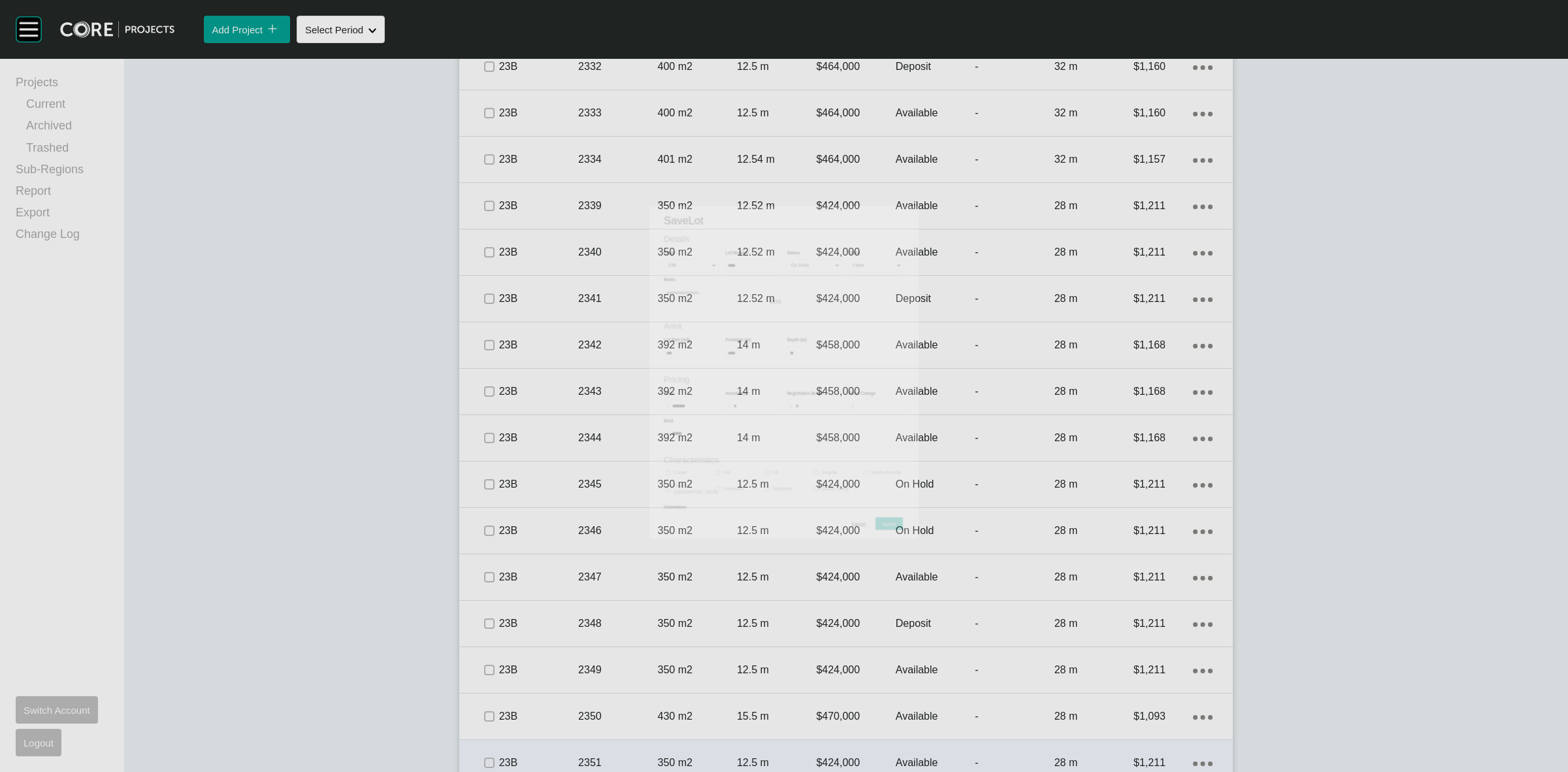
scroll to position [2779, 0]
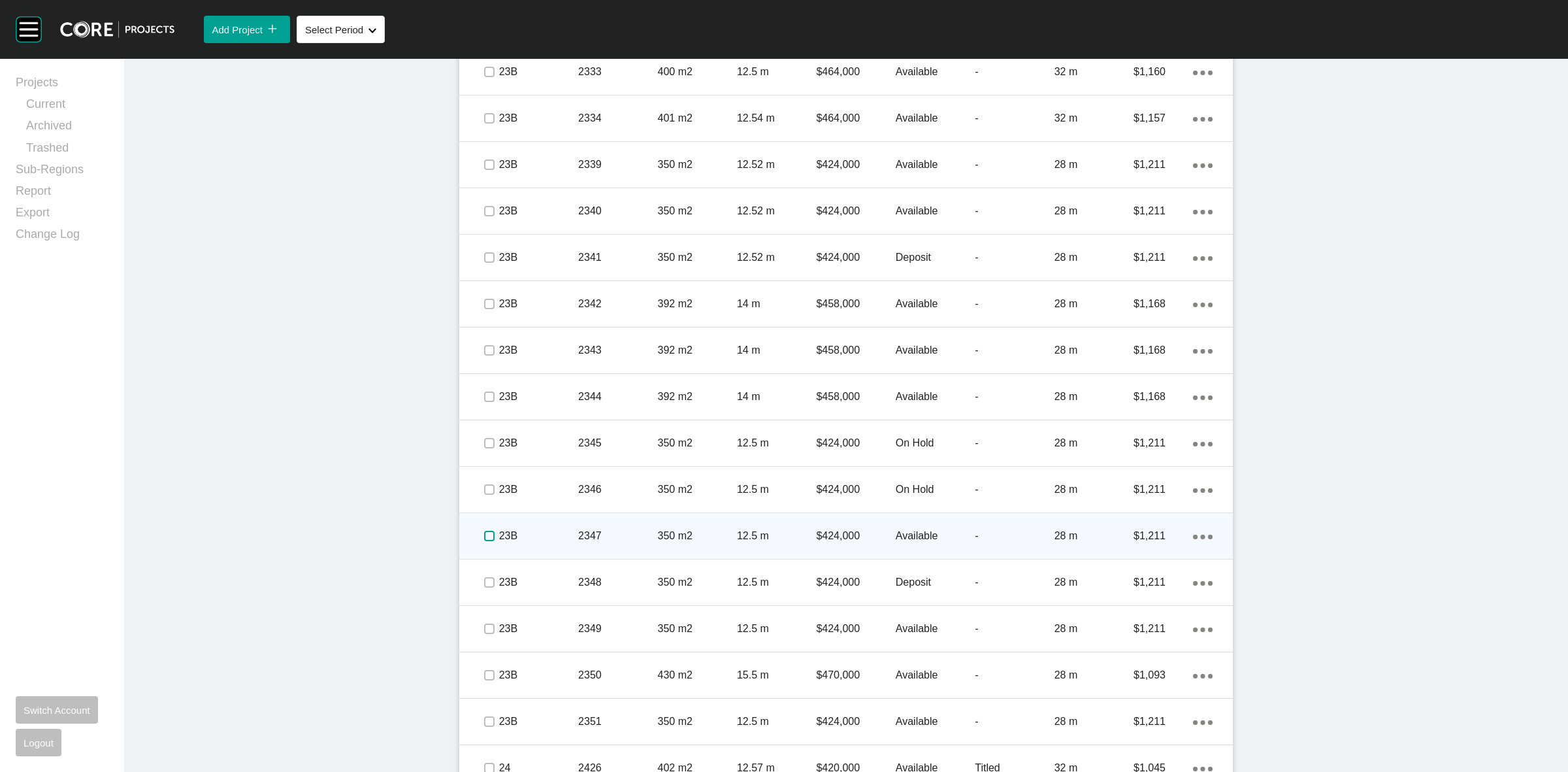
click at [484, 537] on label at bounding box center [489, 535] width 10 height 10
click at [544, 532] on p "23B" at bounding box center [538, 536] width 79 height 14
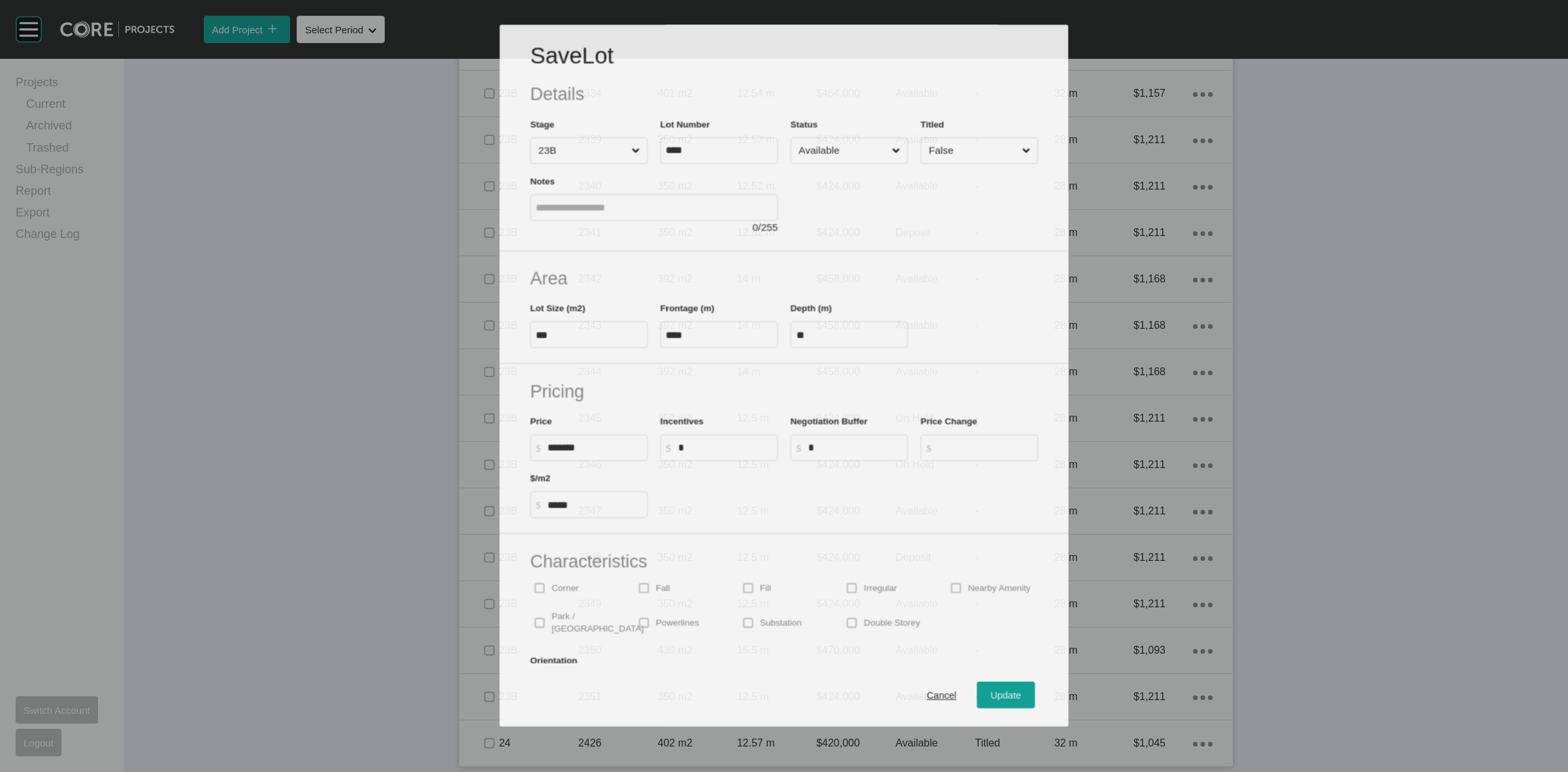
scroll to position [2738, 0]
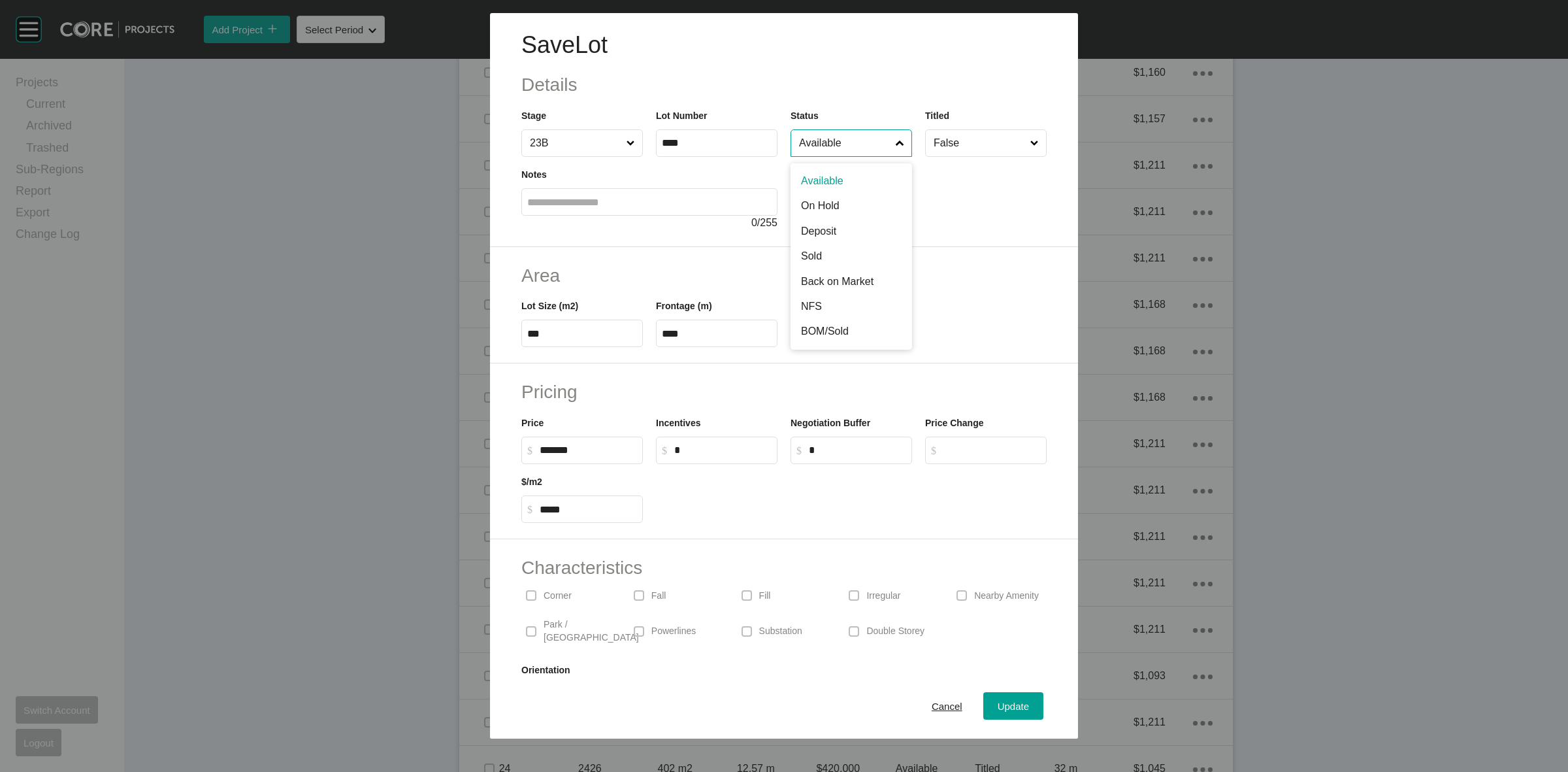
click at [850, 147] on input "Available" at bounding box center [844, 142] width 96 height 26
click at [1007, 705] on span "Update" at bounding box center [1014, 706] width 32 height 11
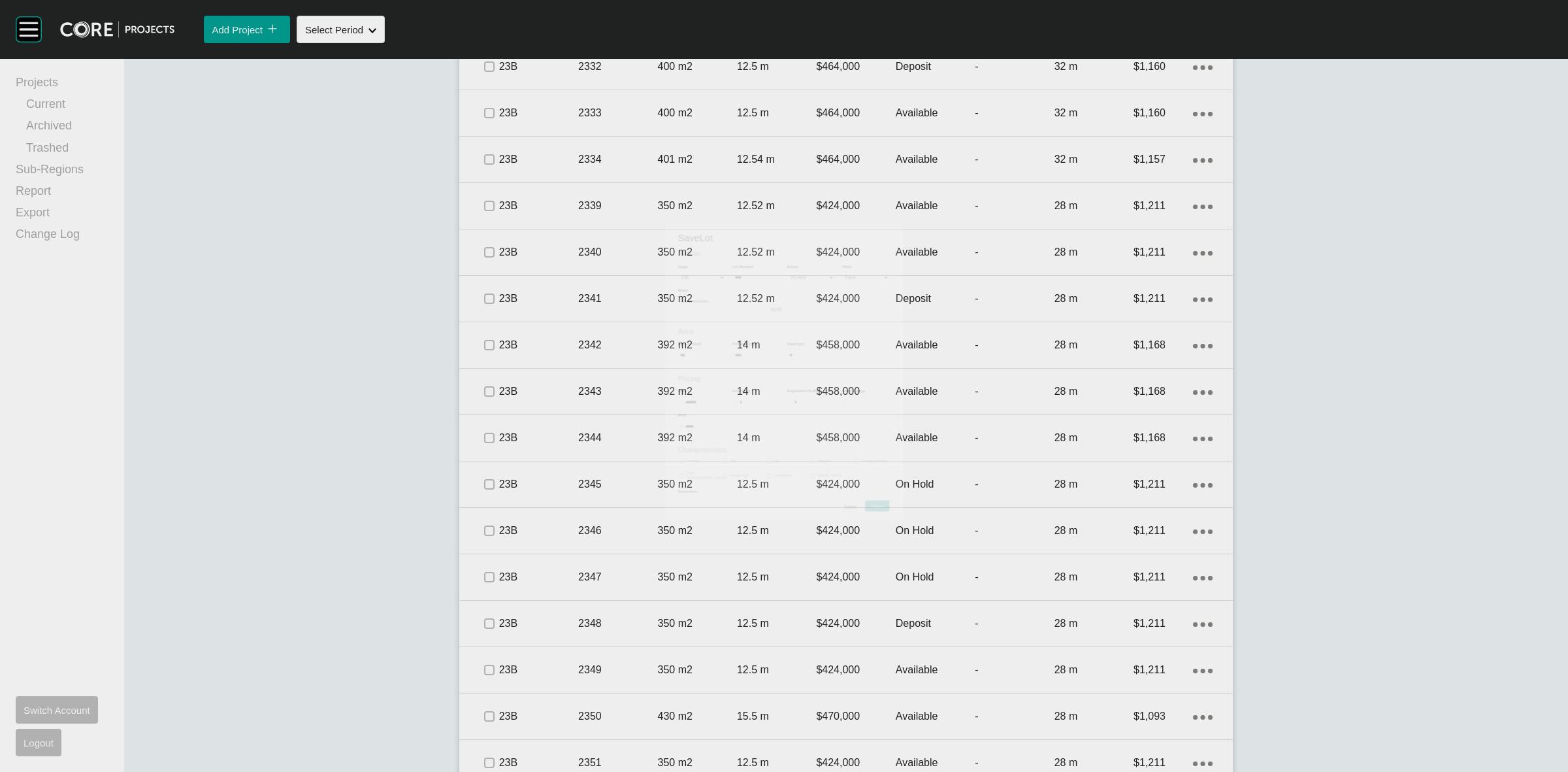
scroll to position [2779, 0]
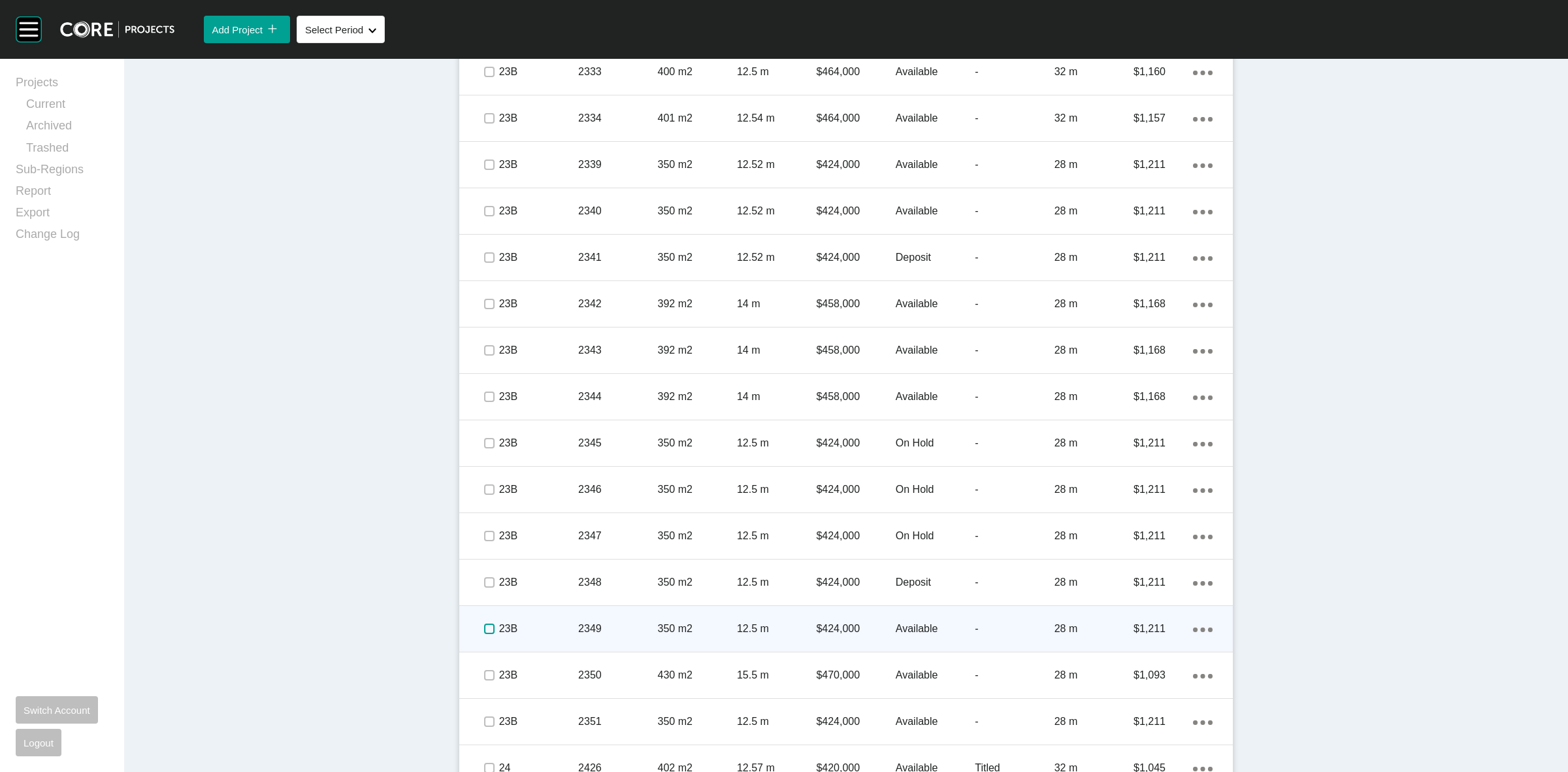
click at [484, 626] on label at bounding box center [489, 628] width 10 height 10
click at [542, 622] on p "23B" at bounding box center [538, 629] width 79 height 14
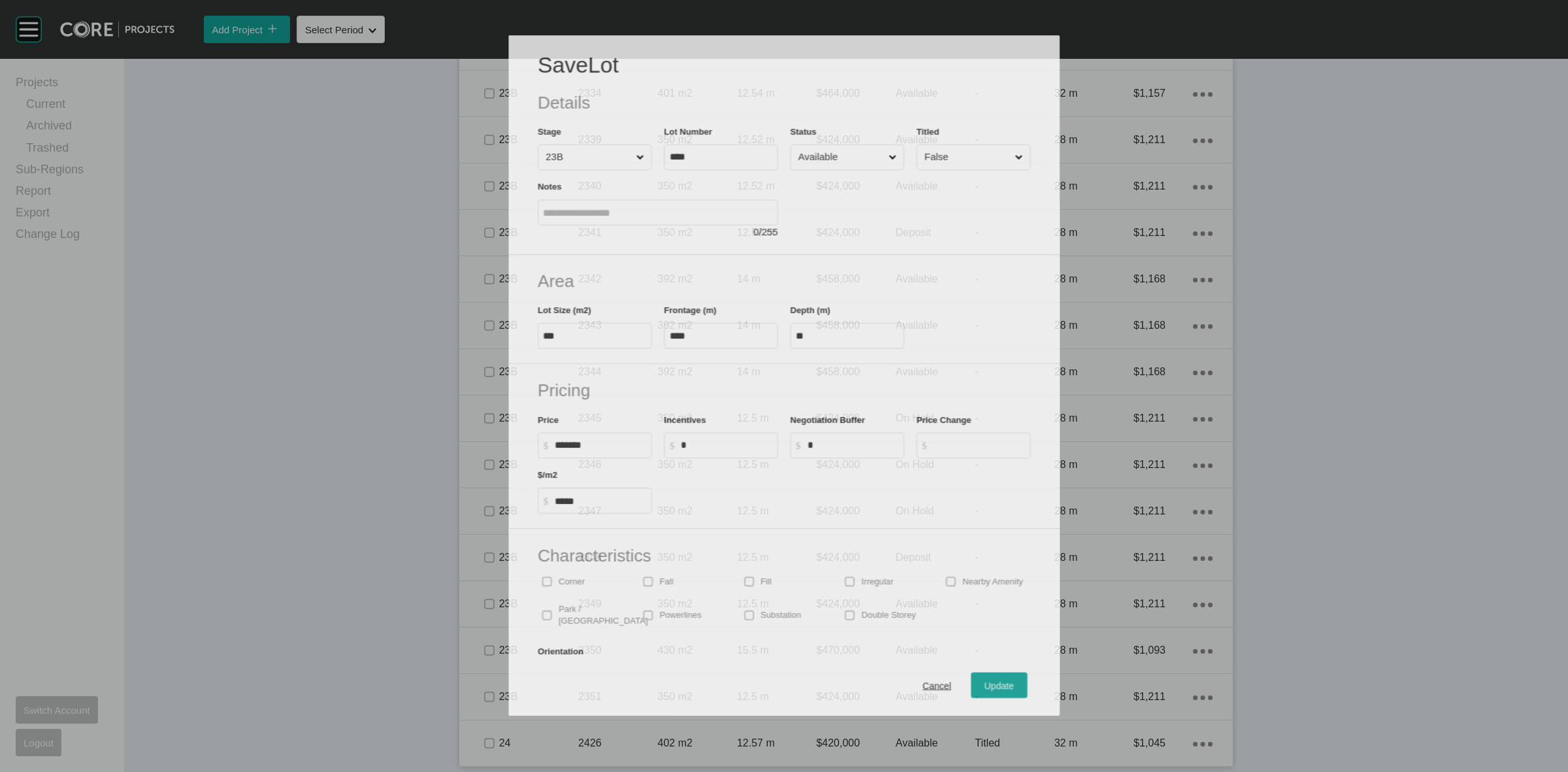
scroll to position [2738, 0]
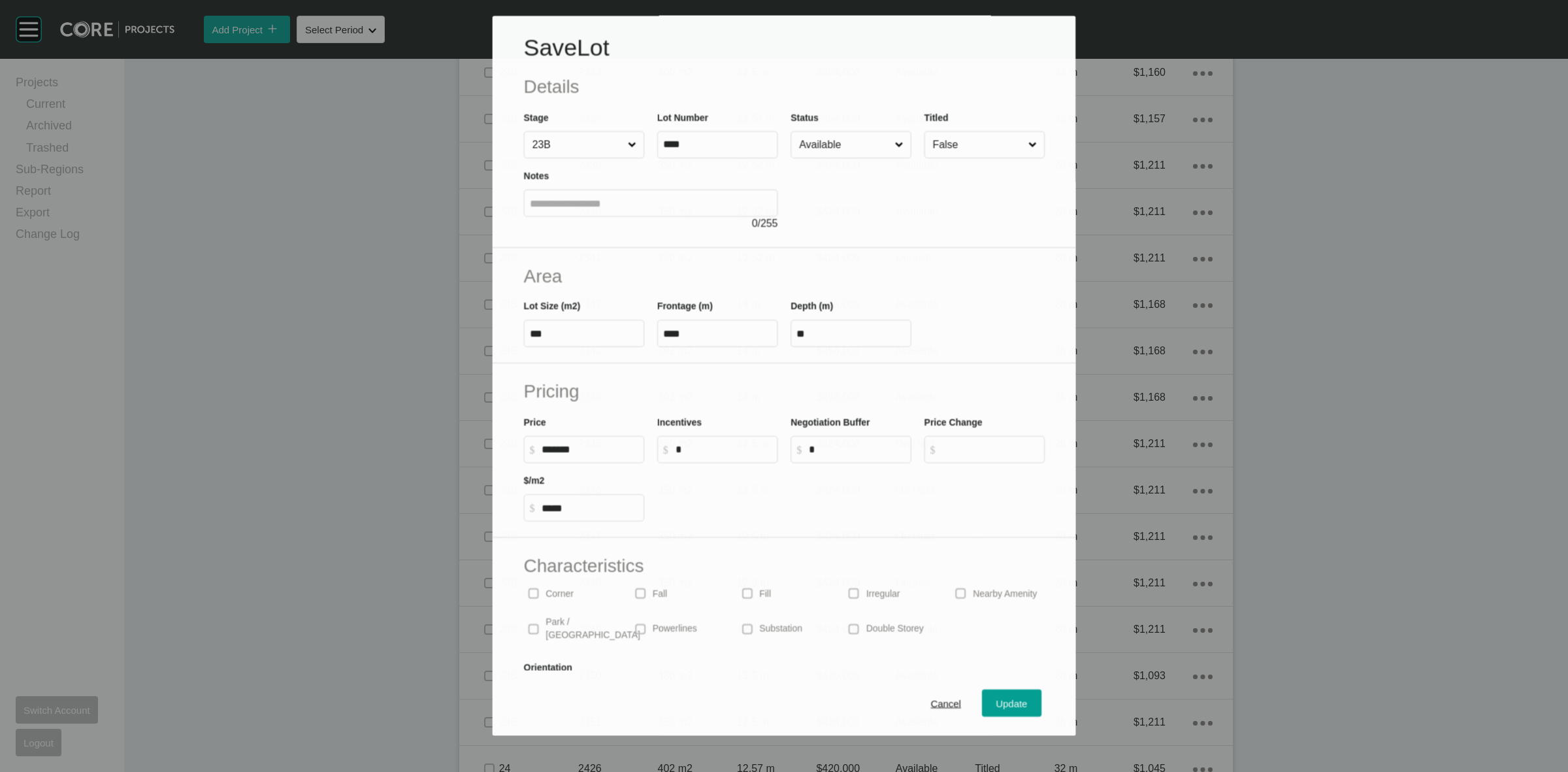
click at [841, 150] on input "Available" at bounding box center [844, 145] width 96 height 26
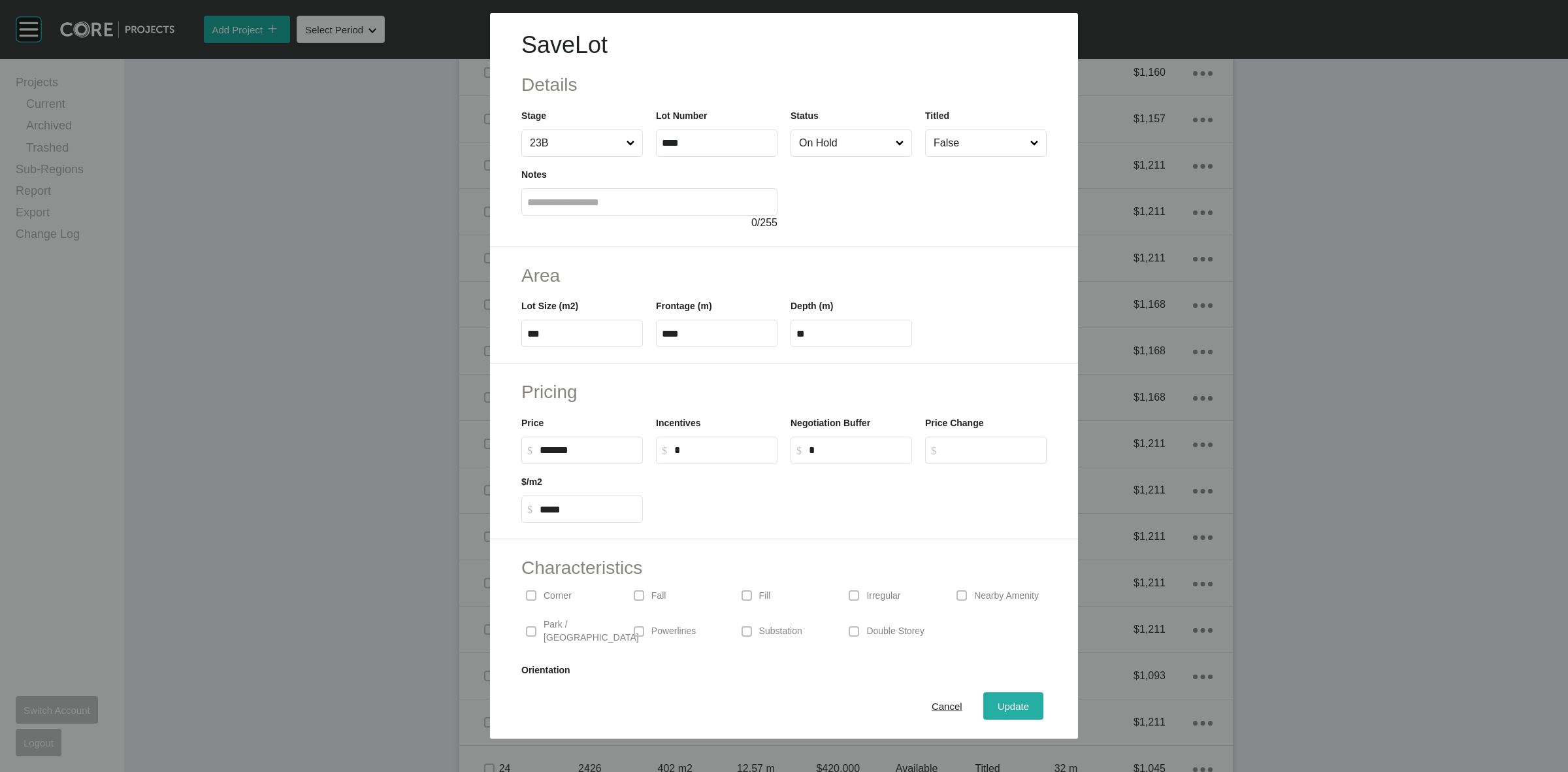
click at [1016, 706] on span "Update" at bounding box center [1014, 706] width 32 height 11
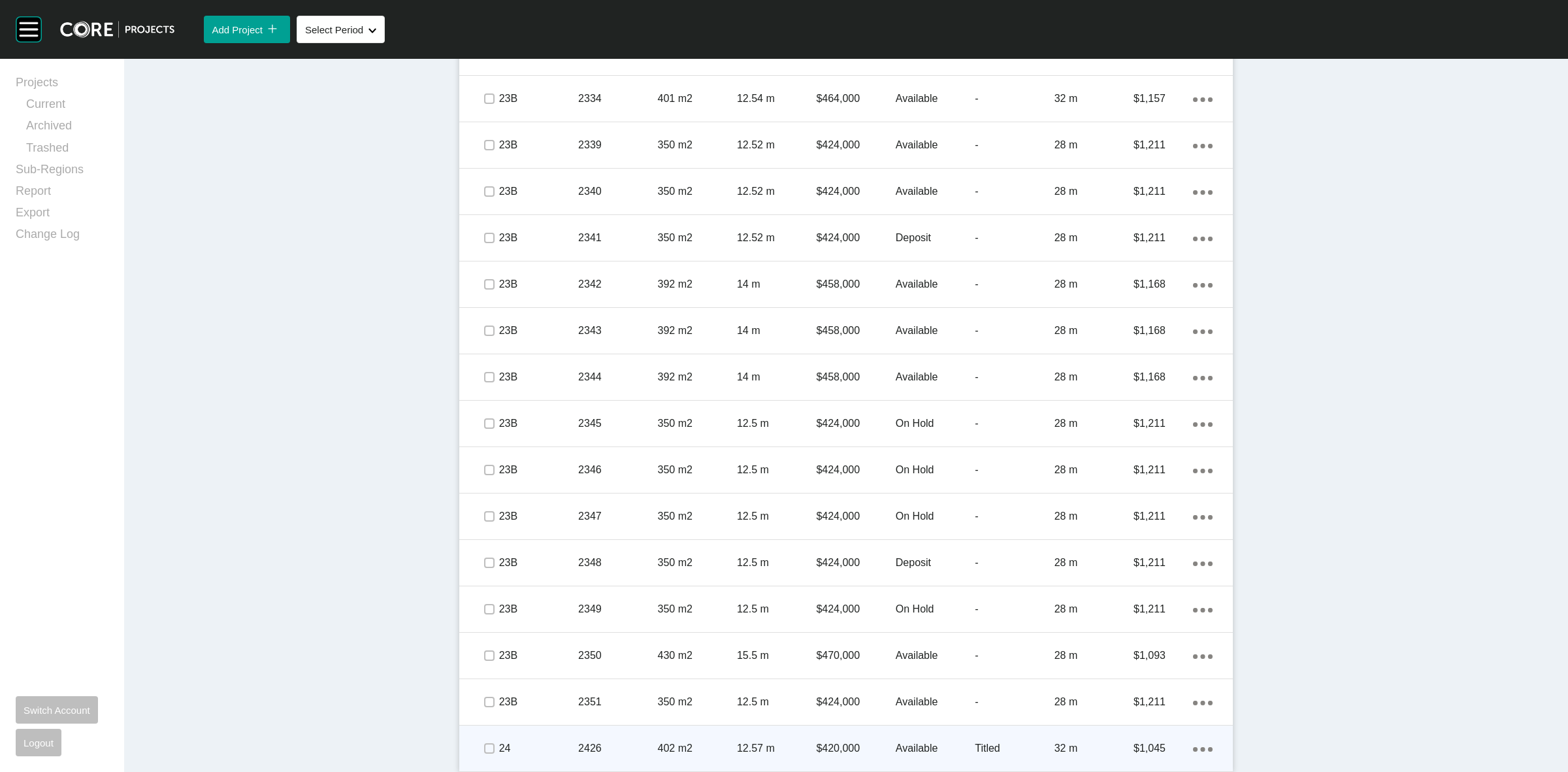
scroll to position [2802, 0]
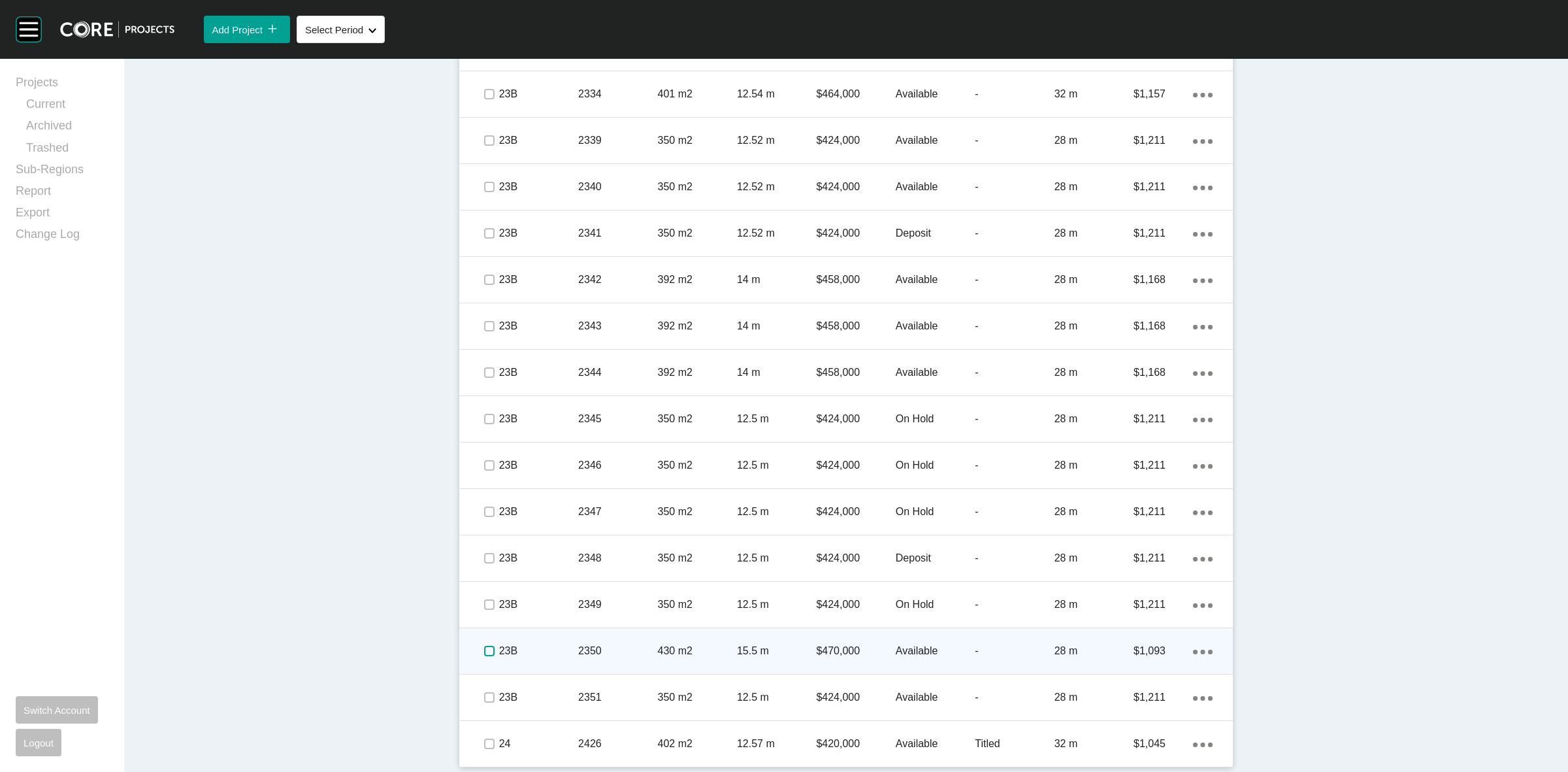
click at [484, 645] on label at bounding box center [489, 650] width 10 height 10
click at [552, 645] on p "23B" at bounding box center [538, 651] width 79 height 14
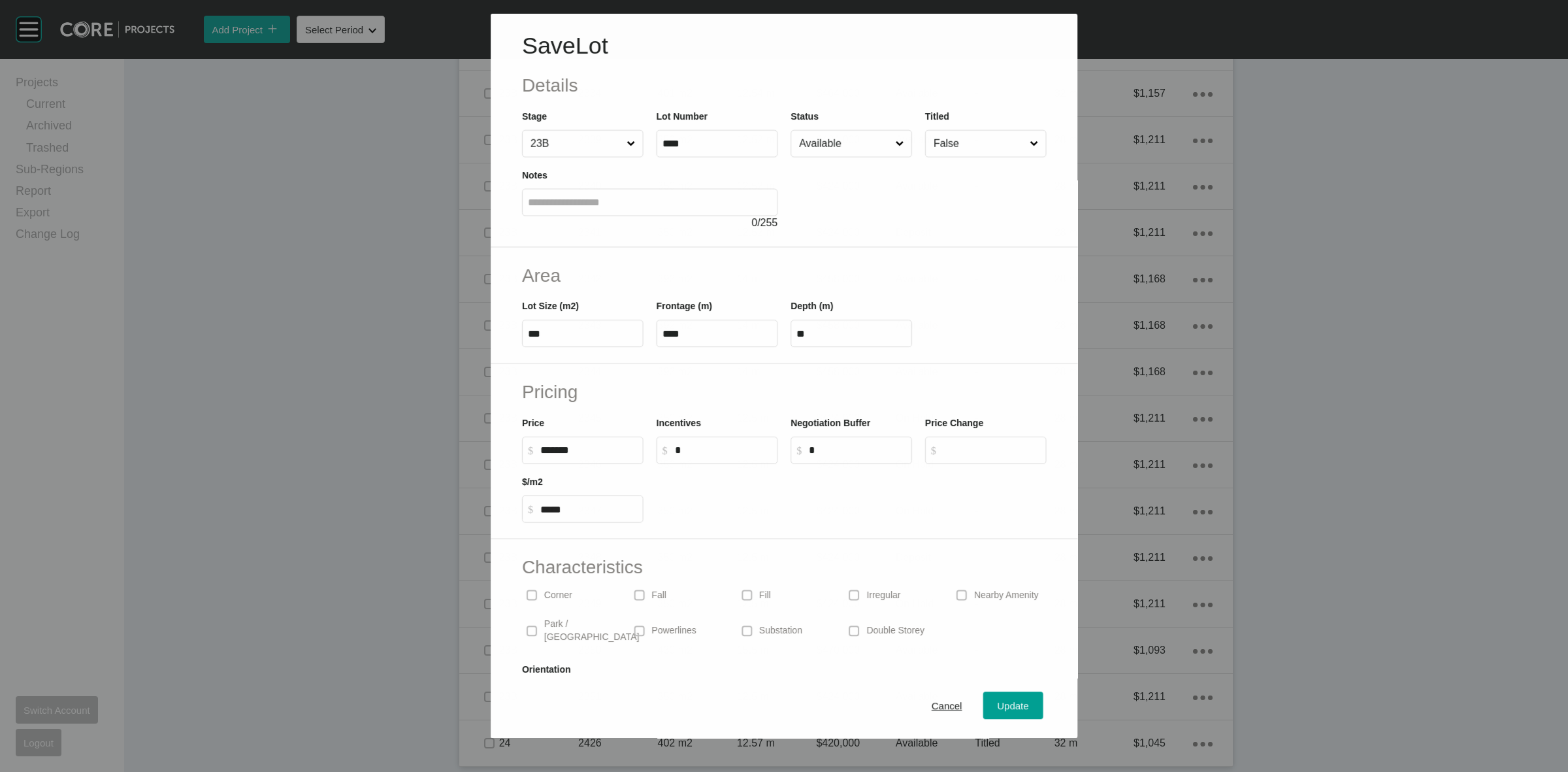
scroll to position [2762, 0]
click at [931, 710] on span "Cancel" at bounding box center [946, 706] width 31 height 11
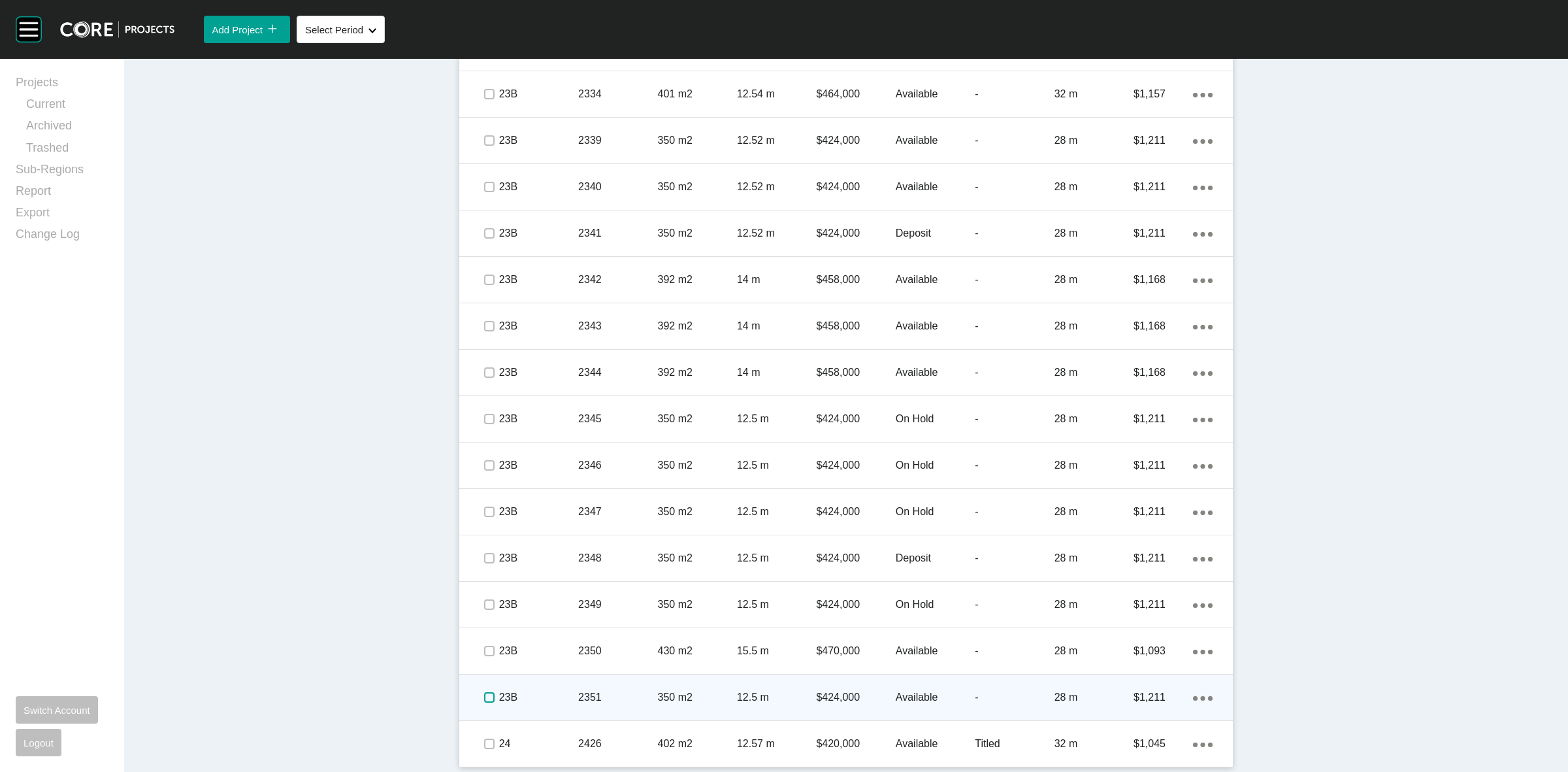
click at [486, 693] on label at bounding box center [489, 697] width 10 height 10
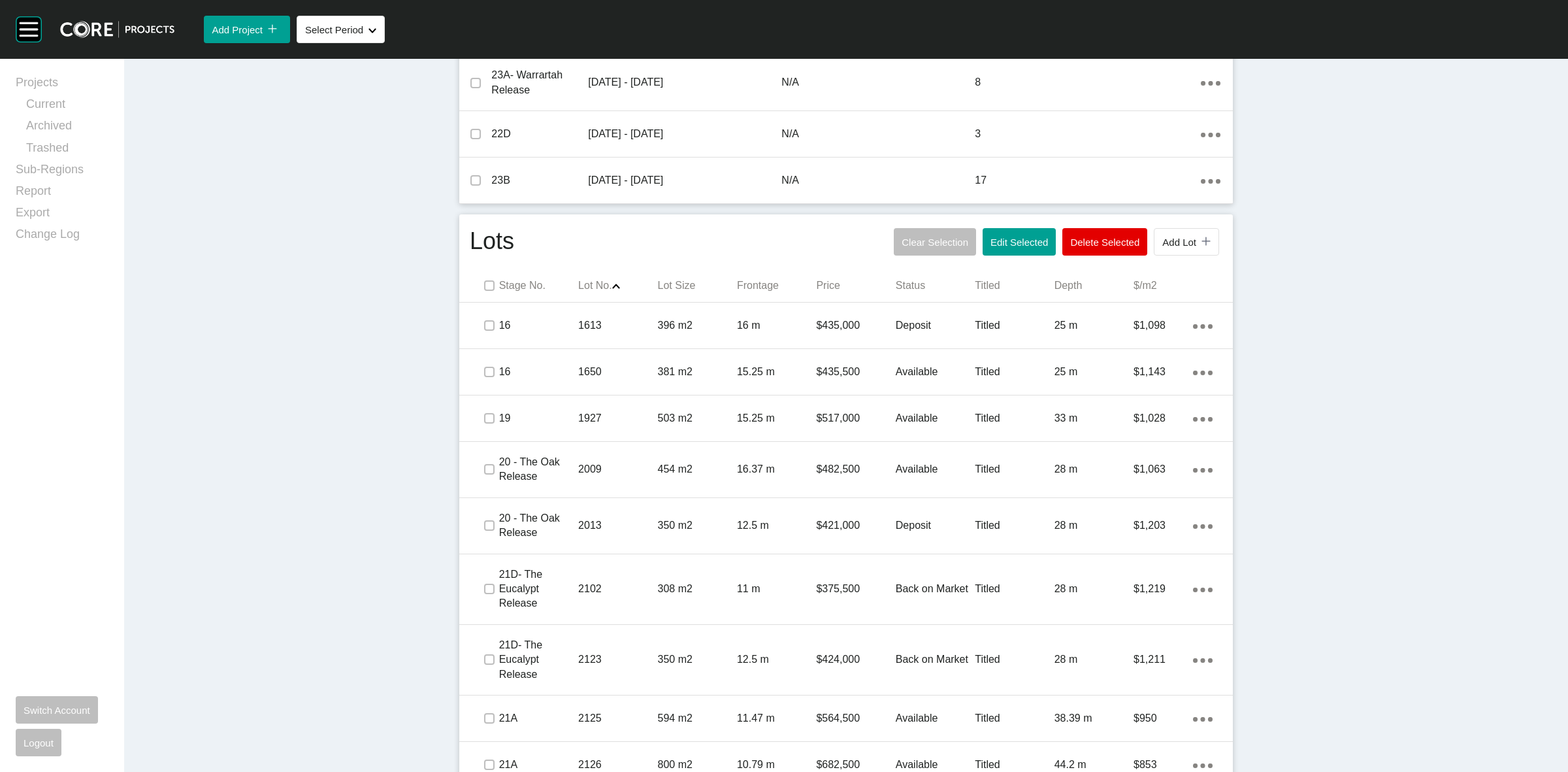
scroll to position [638, 0]
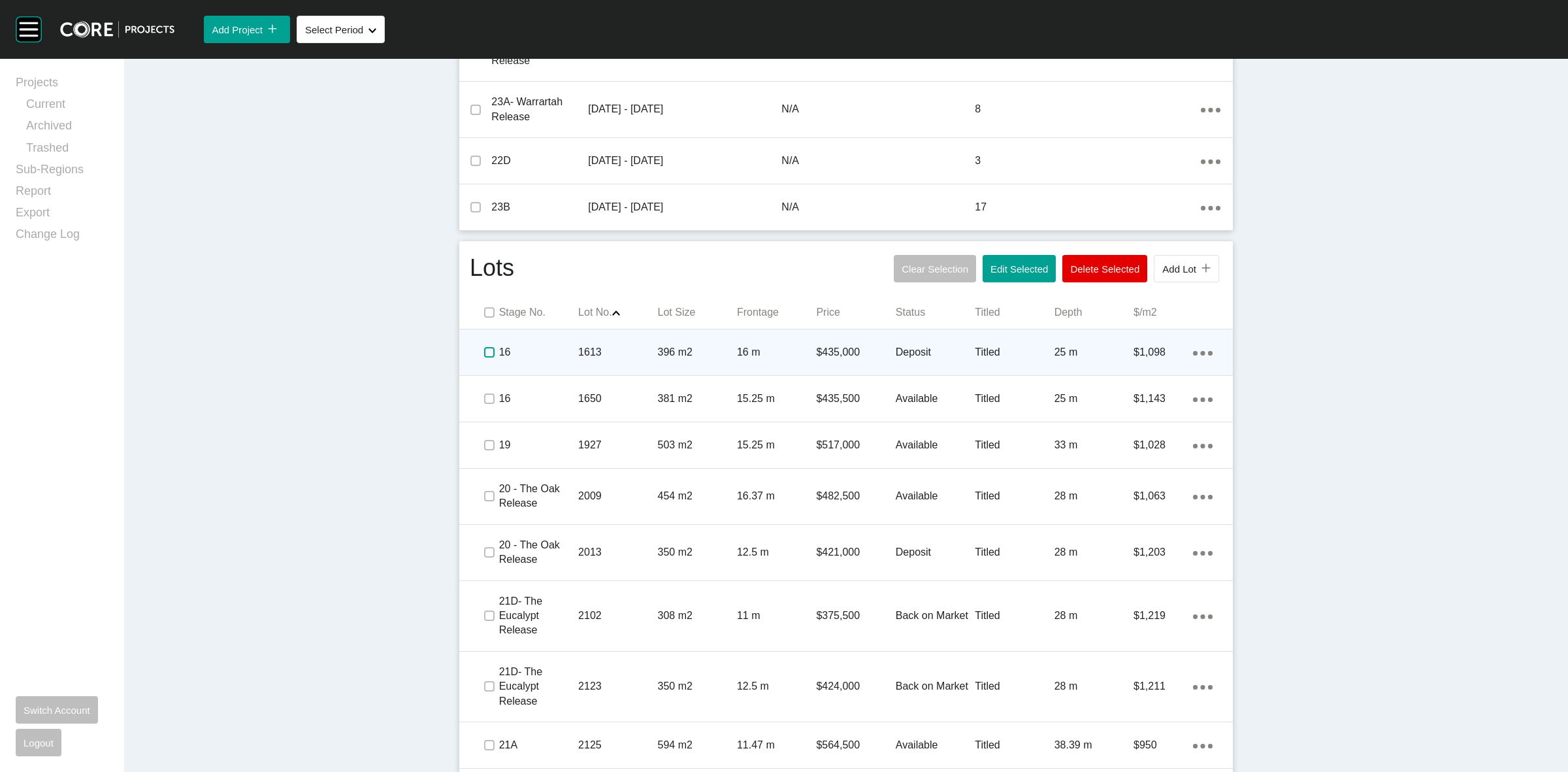
click at [484, 352] on label at bounding box center [489, 352] width 10 height 10
click at [569, 347] on p "16" at bounding box center [538, 352] width 79 height 14
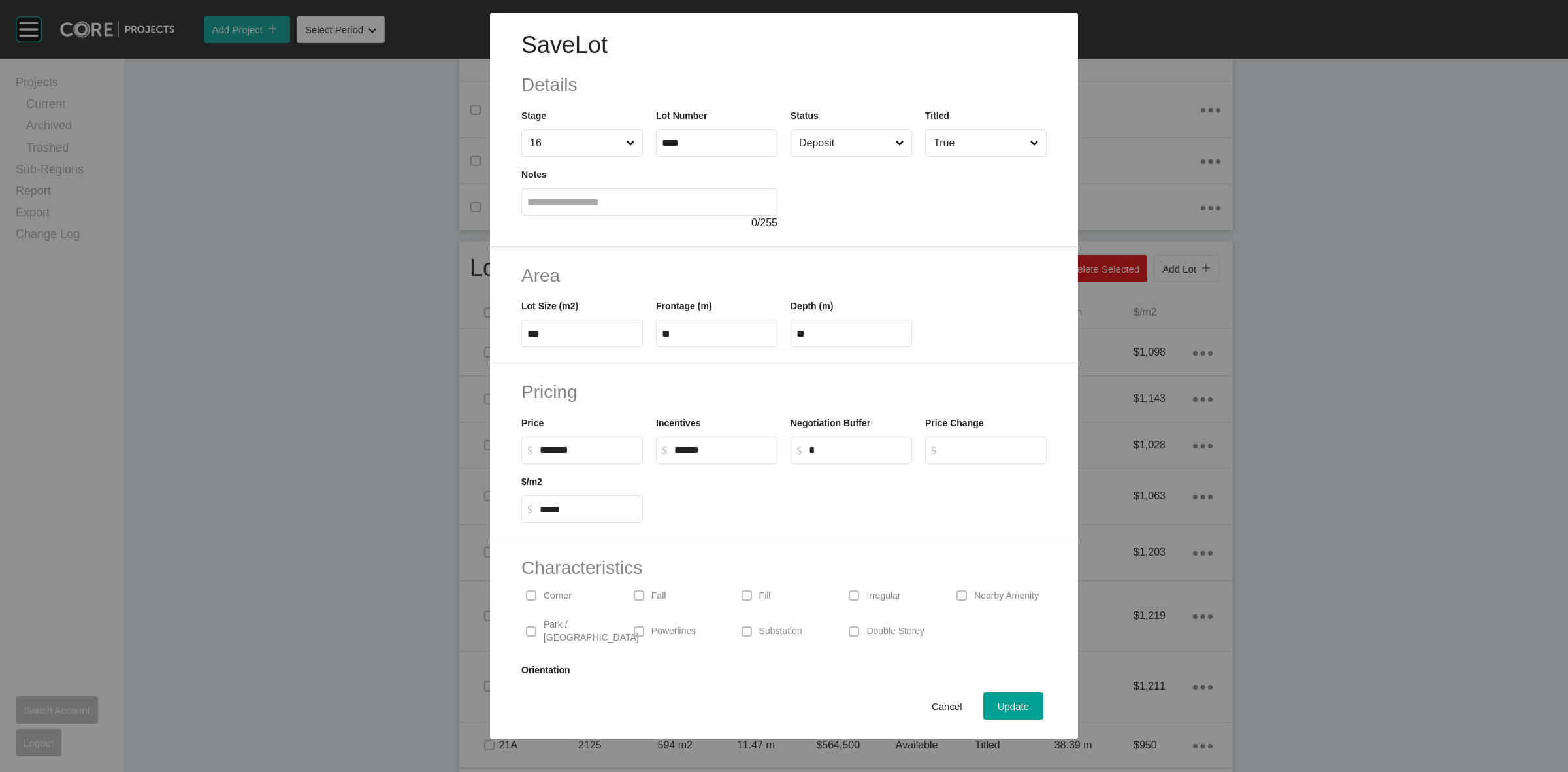
click at [824, 142] on input "Deposit" at bounding box center [844, 142] width 96 height 26
click at [1007, 701] on span "Update" at bounding box center [1014, 706] width 32 height 11
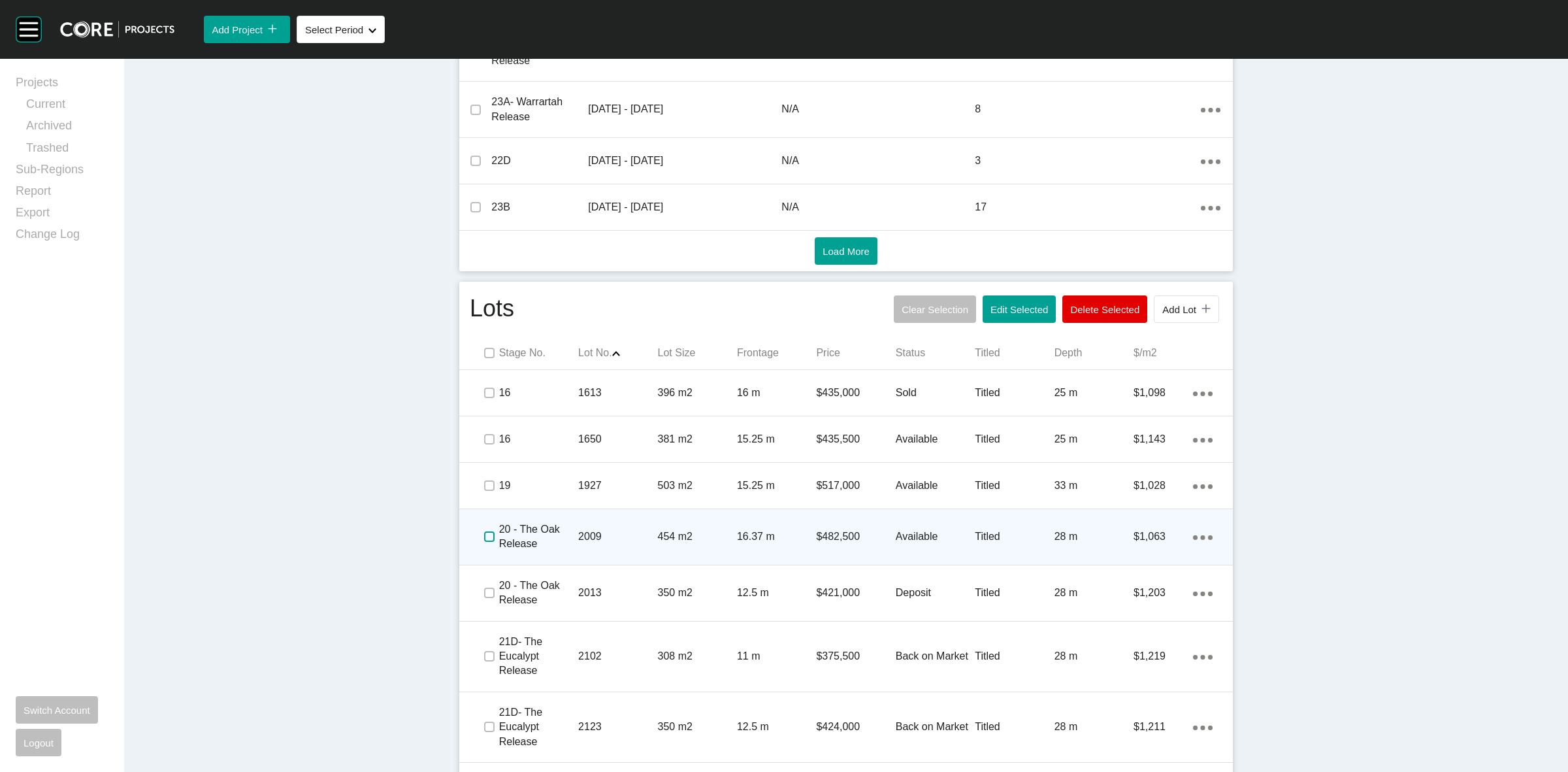
click at [484, 536] on label at bounding box center [489, 536] width 10 height 10
click at [618, 532] on p "2009" at bounding box center [618, 536] width 79 height 14
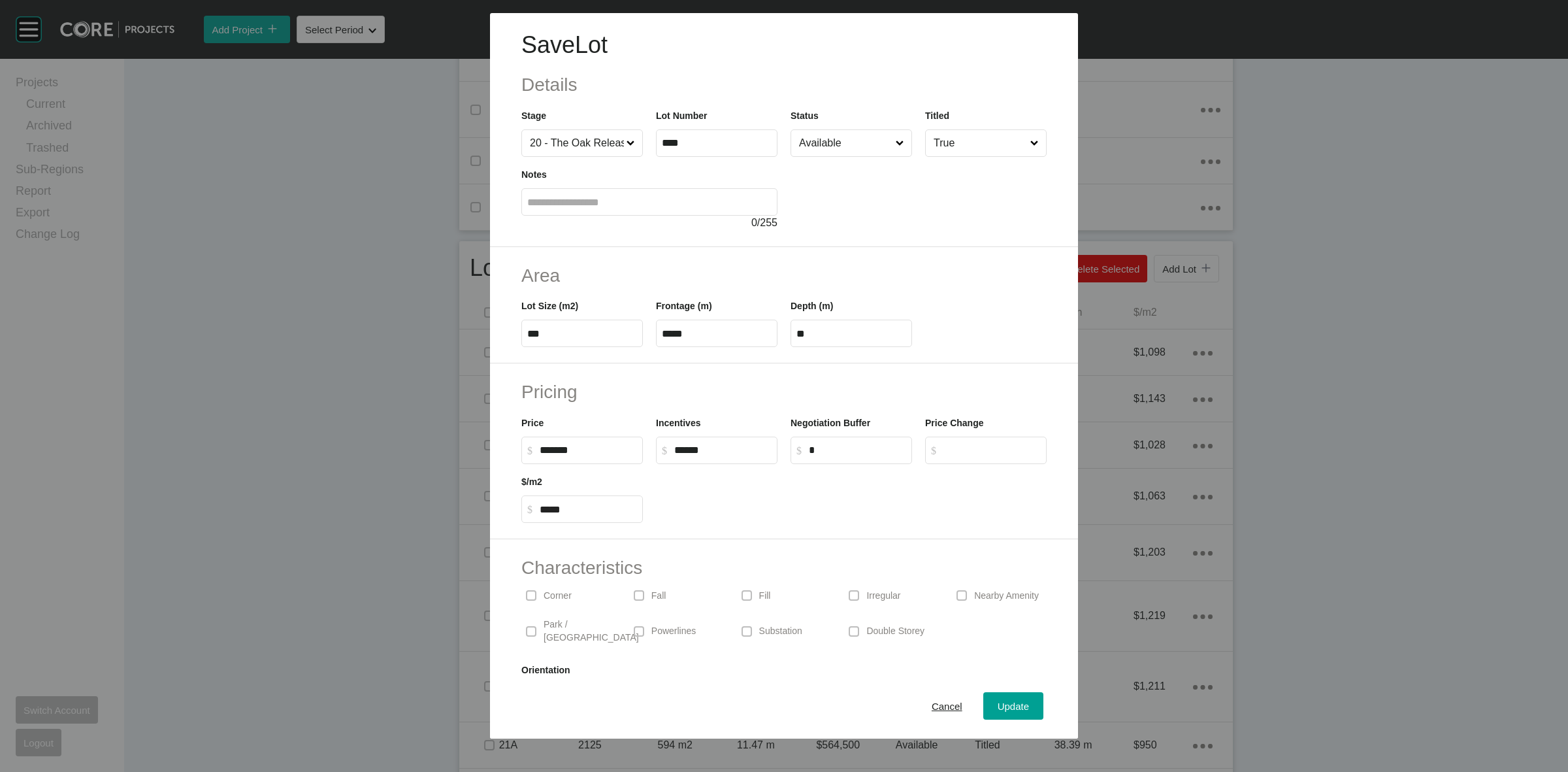
click at [814, 149] on input "Available" at bounding box center [844, 142] width 96 height 26
click at [1002, 707] on span "Update" at bounding box center [1014, 706] width 32 height 11
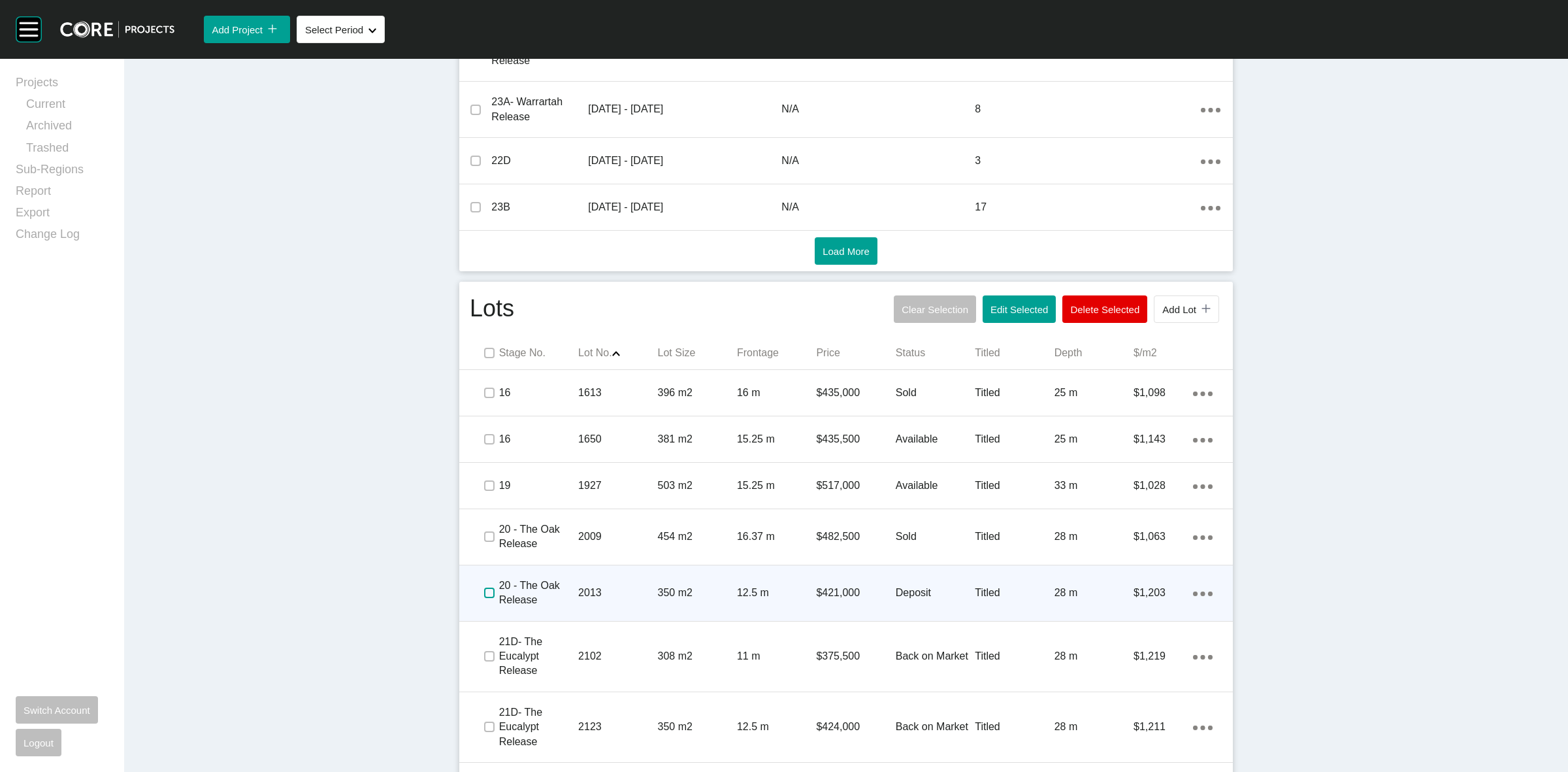
click at [484, 589] on label at bounding box center [489, 592] width 10 height 10
click at [609, 593] on p "2013" at bounding box center [618, 592] width 79 height 14
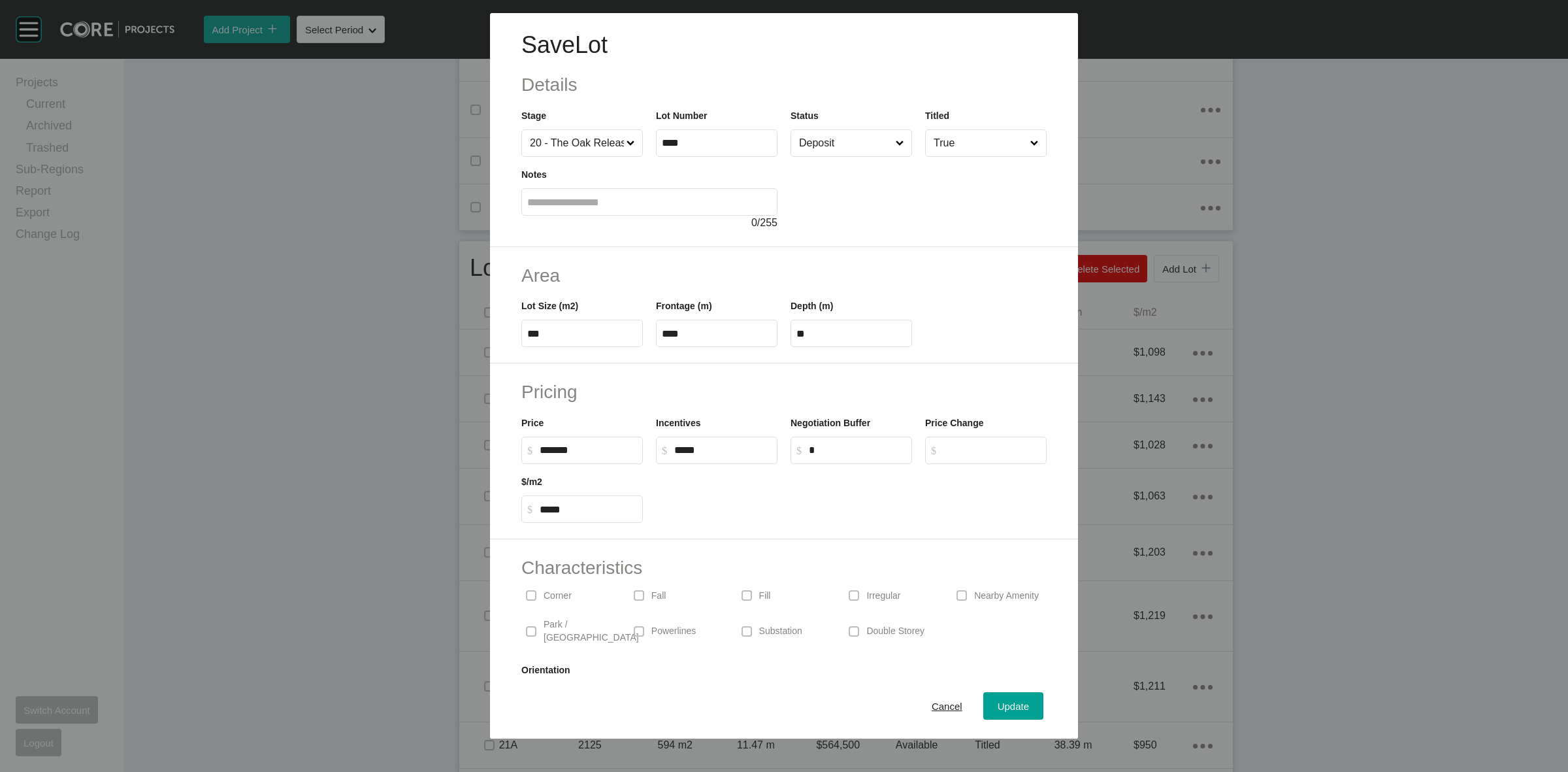
drag, startPoint x: 717, startPoint y: 452, endPoint x: 651, endPoint y: 450, distance: 66.0
click at [657, 452] on label "$ Created with Sketch. $ *****" at bounding box center [717, 450] width 122 height 28
type input "******"
click at [691, 384] on h2 "Pricing" at bounding box center [784, 392] width 525 height 25
click at [995, 699] on div "Update" at bounding box center [1014, 706] width 38 height 17
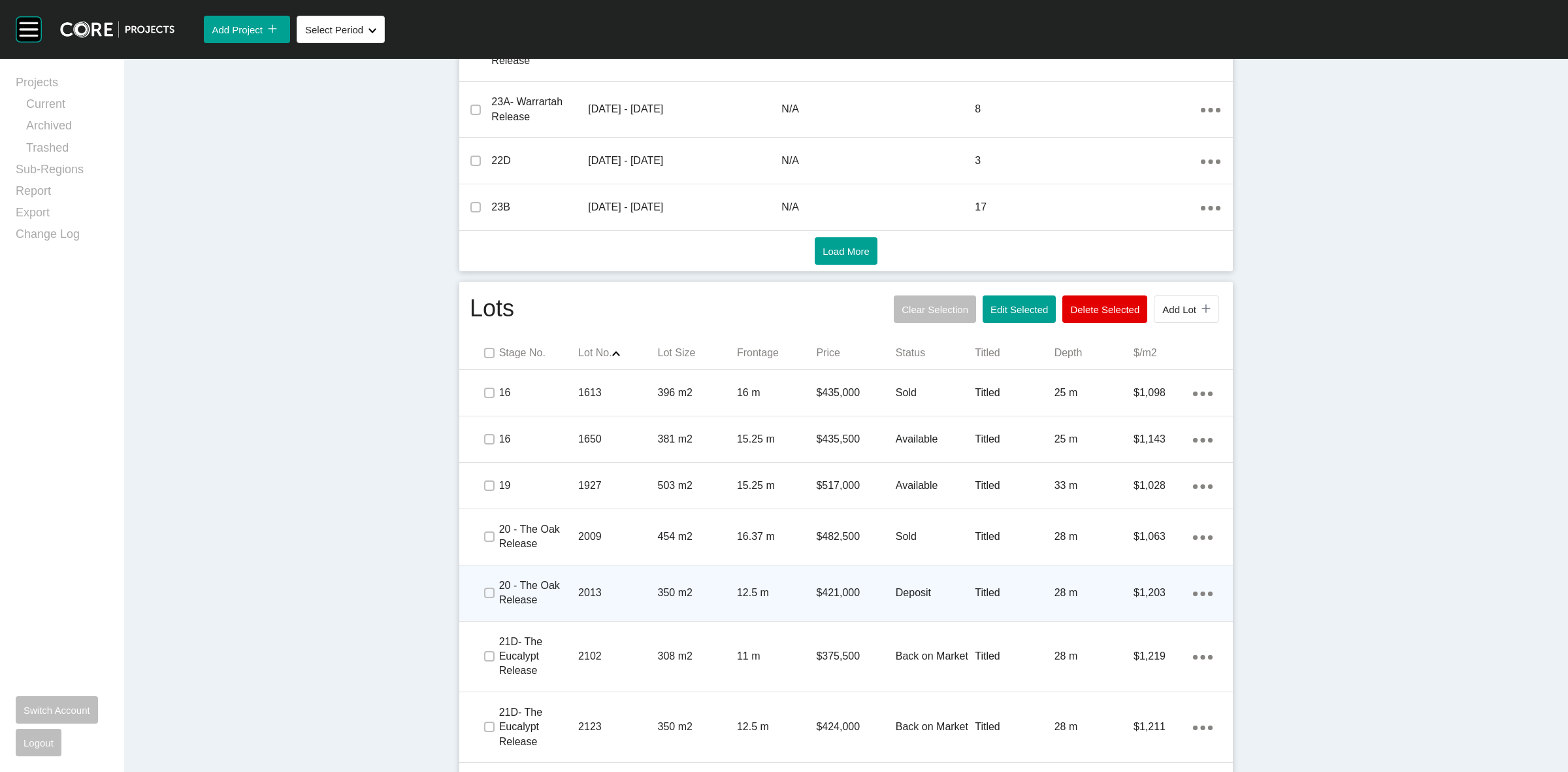
click at [618, 598] on p "2013" at bounding box center [618, 592] width 79 height 14
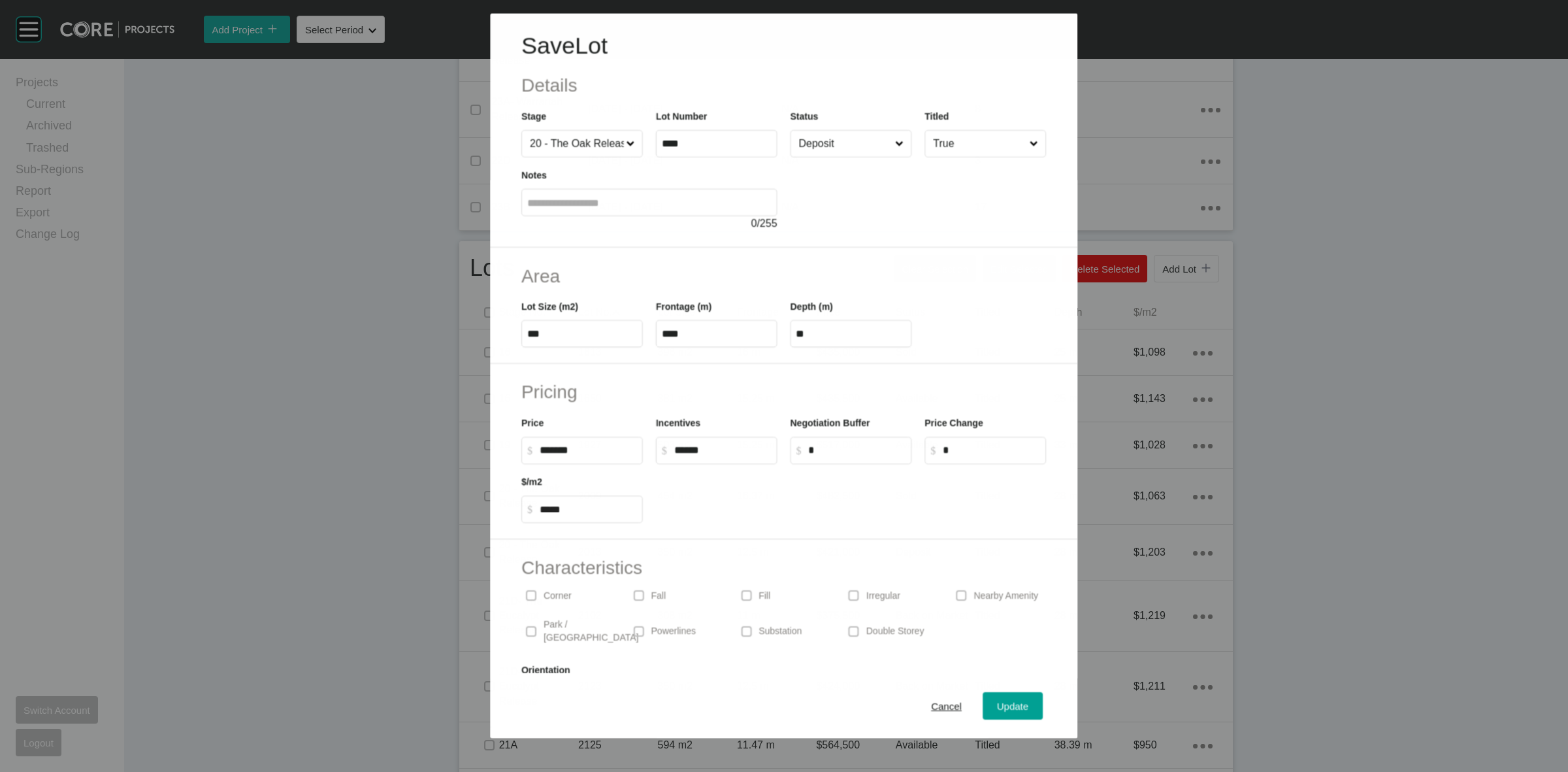
click at [820, 149] on input "Deposit" at bounding box center [844, 142] width 96 height 26
click at [1011, 706] on span "Update" at bounding box center [1014, 706] width 32 height 11
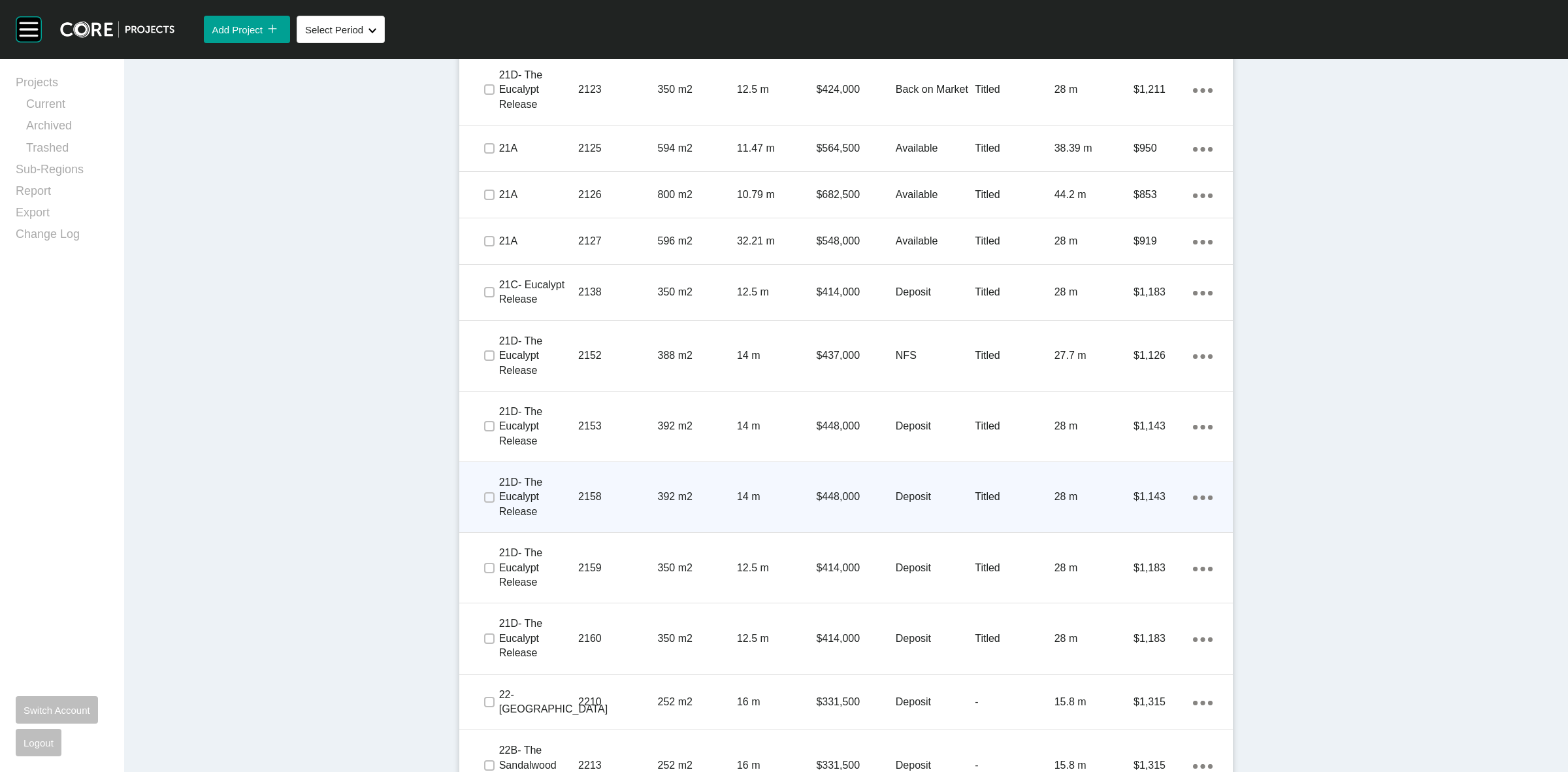
scroll to position [1373, 0]
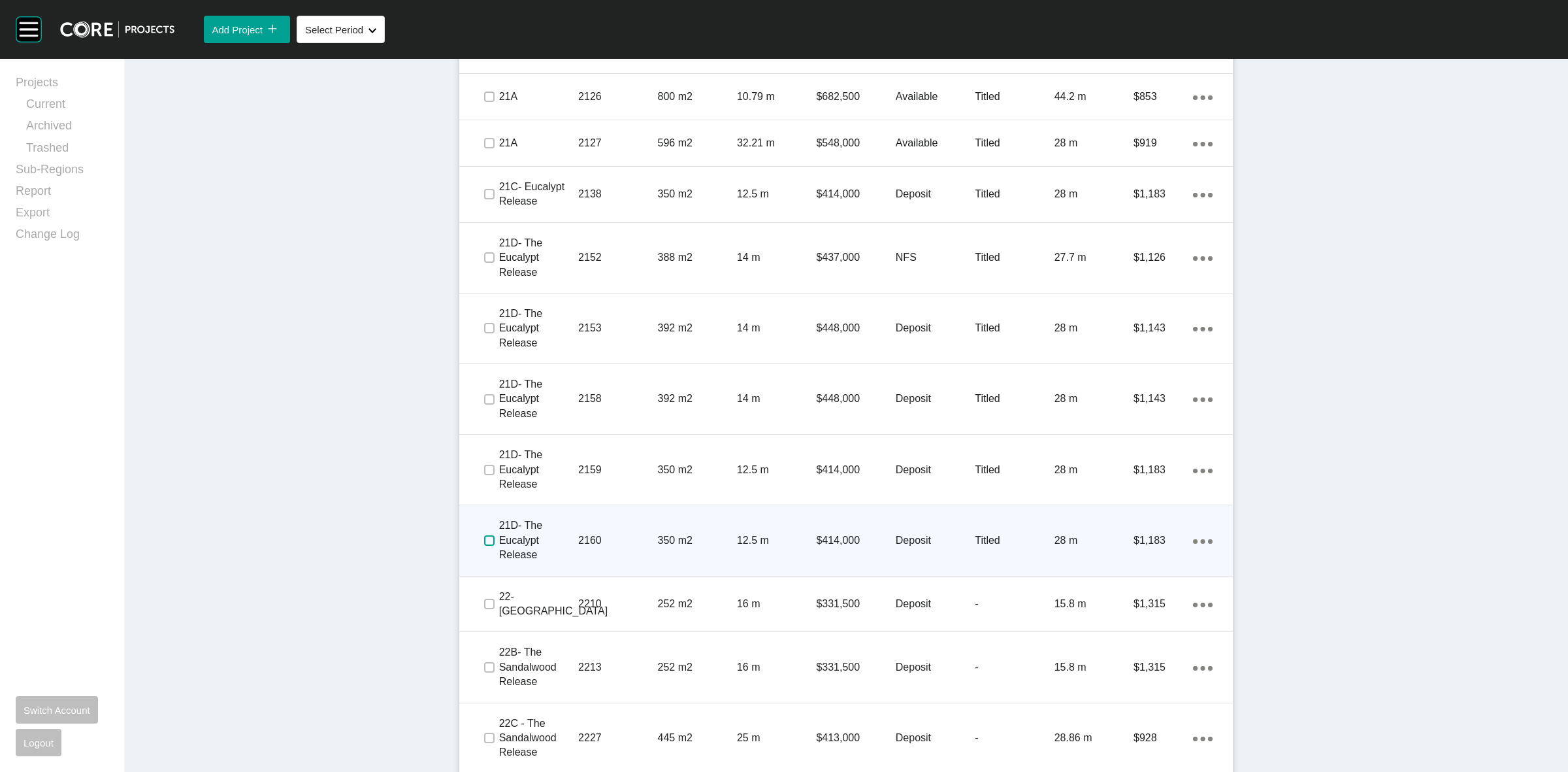
click at [484, 540] on label at bounding box center [489, 540] width 10 height 10
click at [599, 538] on p "2160" at bounding box center [618, 540] width 79 height 14
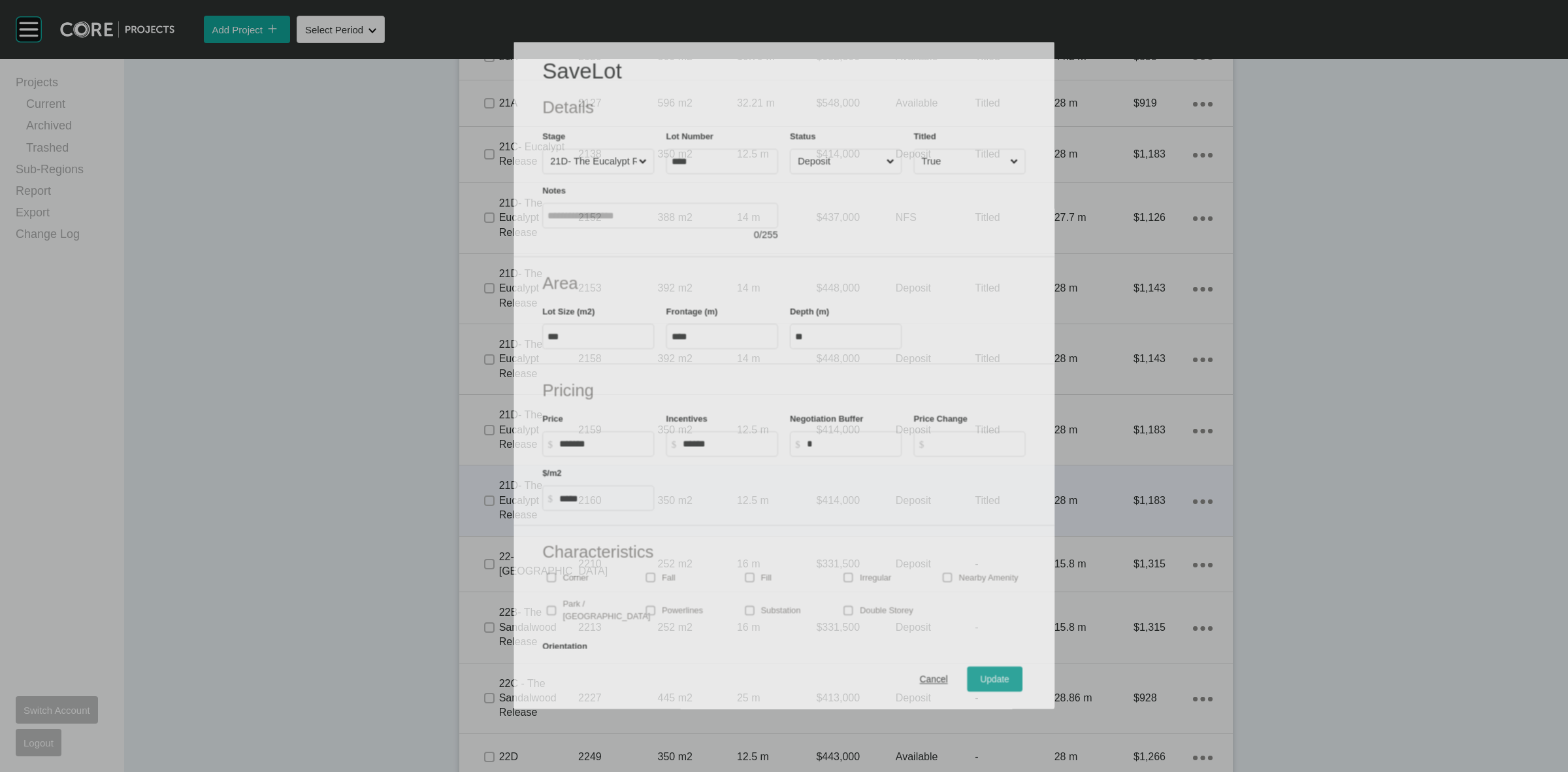
scroll to position [1332, 0]
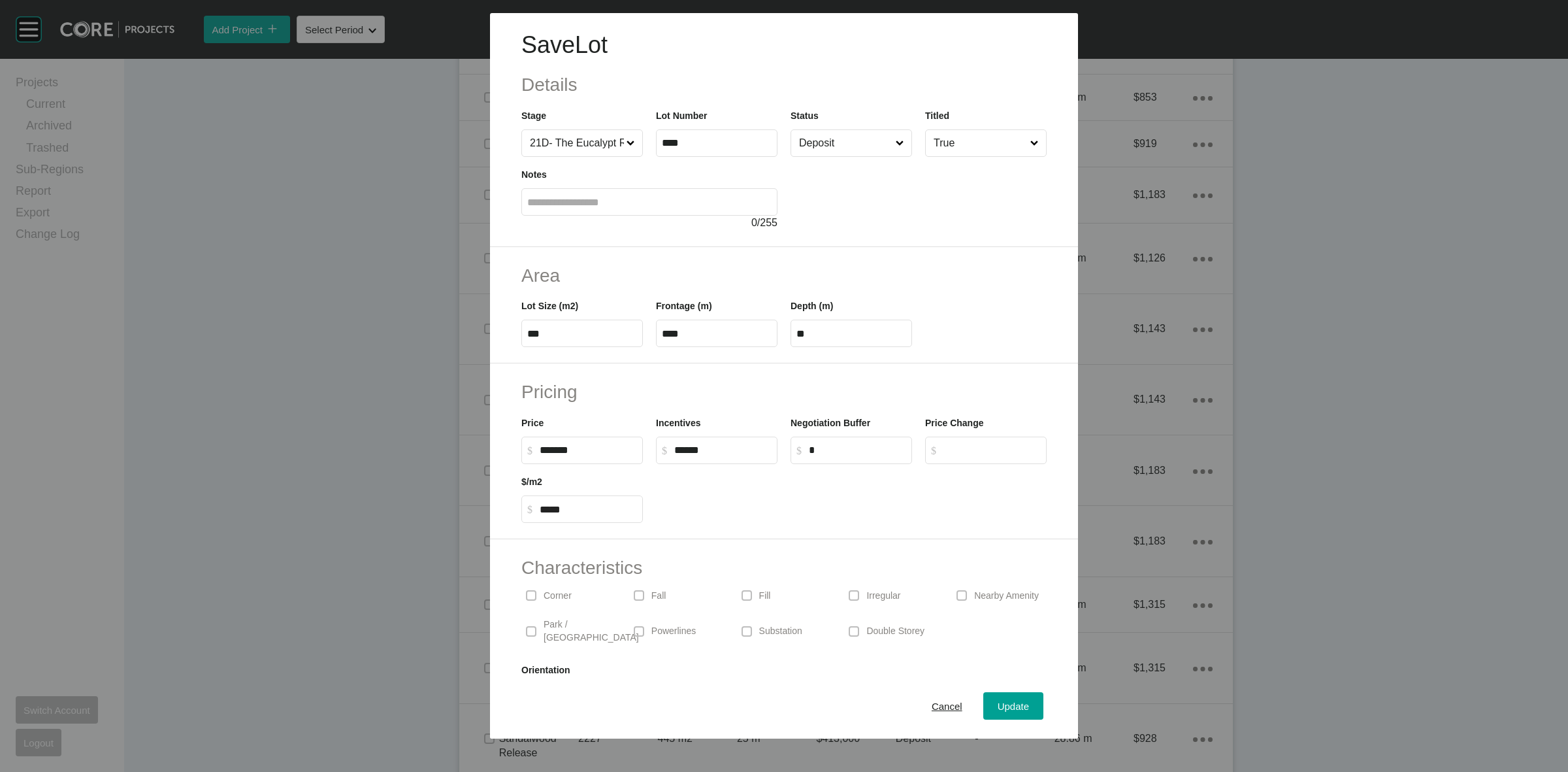
click at [835, 145] on input "Deposit" at bounding box center [844, 142] width 96 height 26
click at [1011, 708] on span "Update" at bounding box center [1014, 706] width 32 height 11
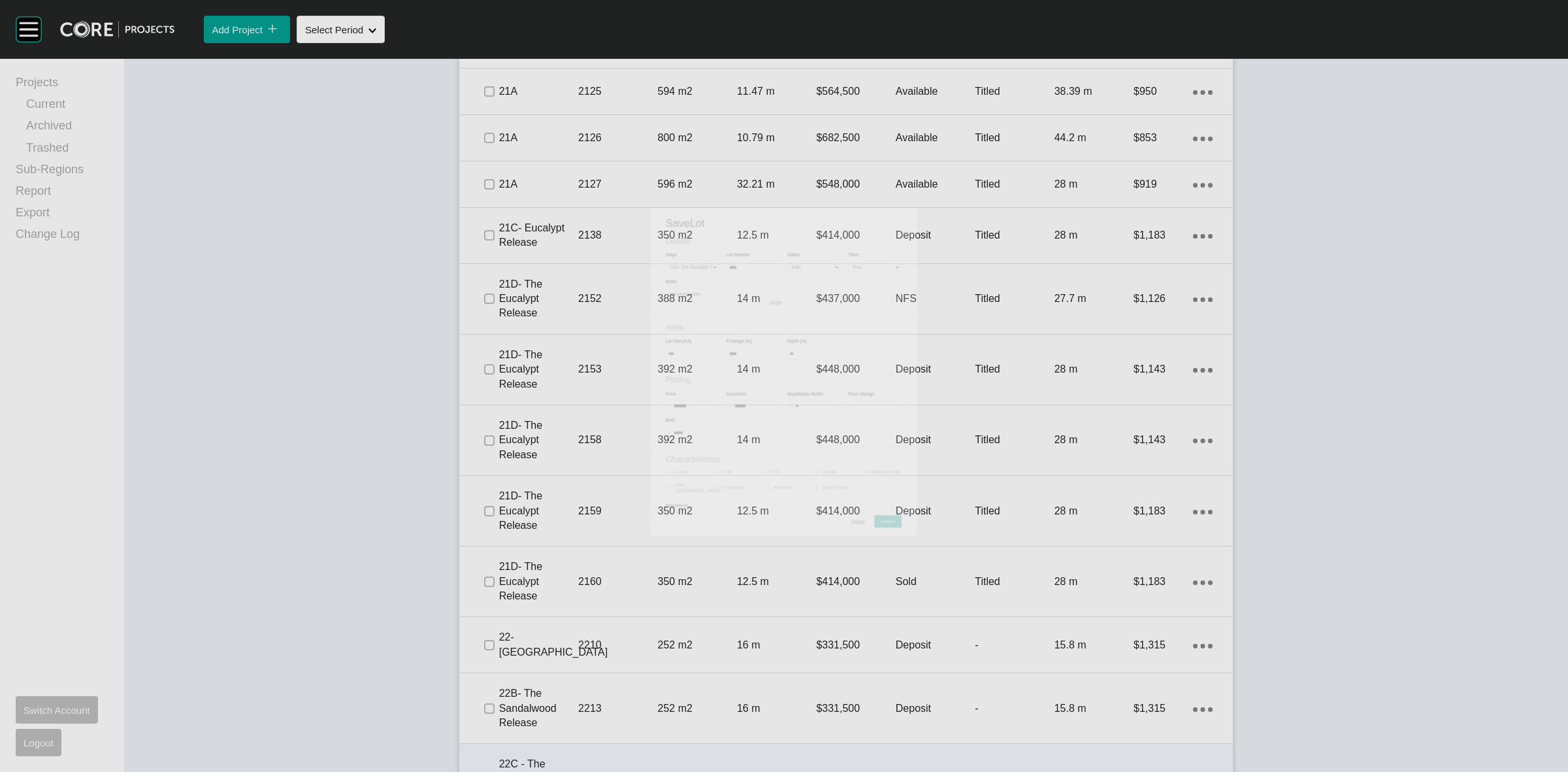
scroll to position [1373, 0]
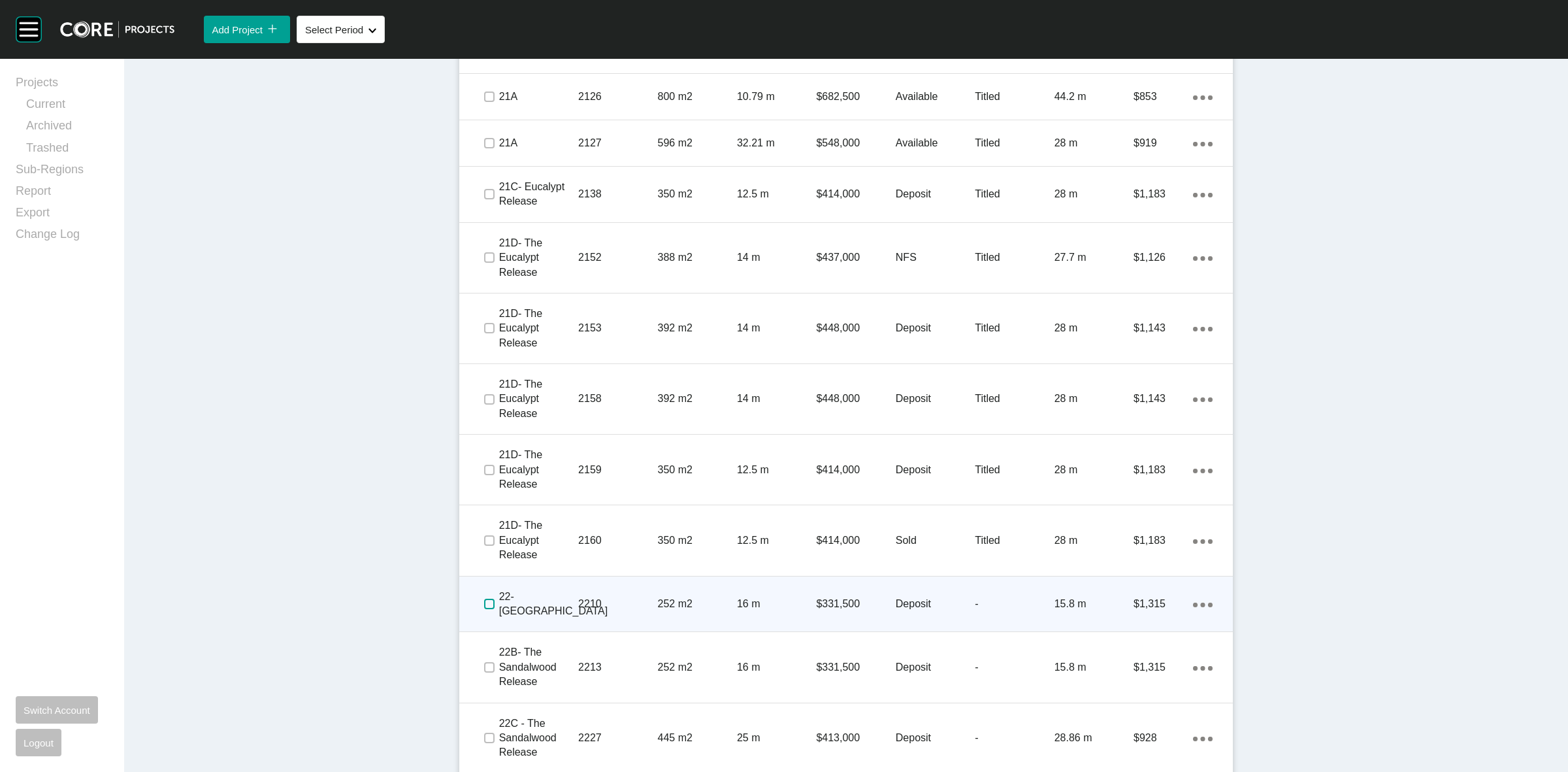
click at [485, 604] on label at bounding box center [489, 604] width 10 height 10
click at [622, 596] on p "2210" at bounding box center [618, 604] width 79 height 14
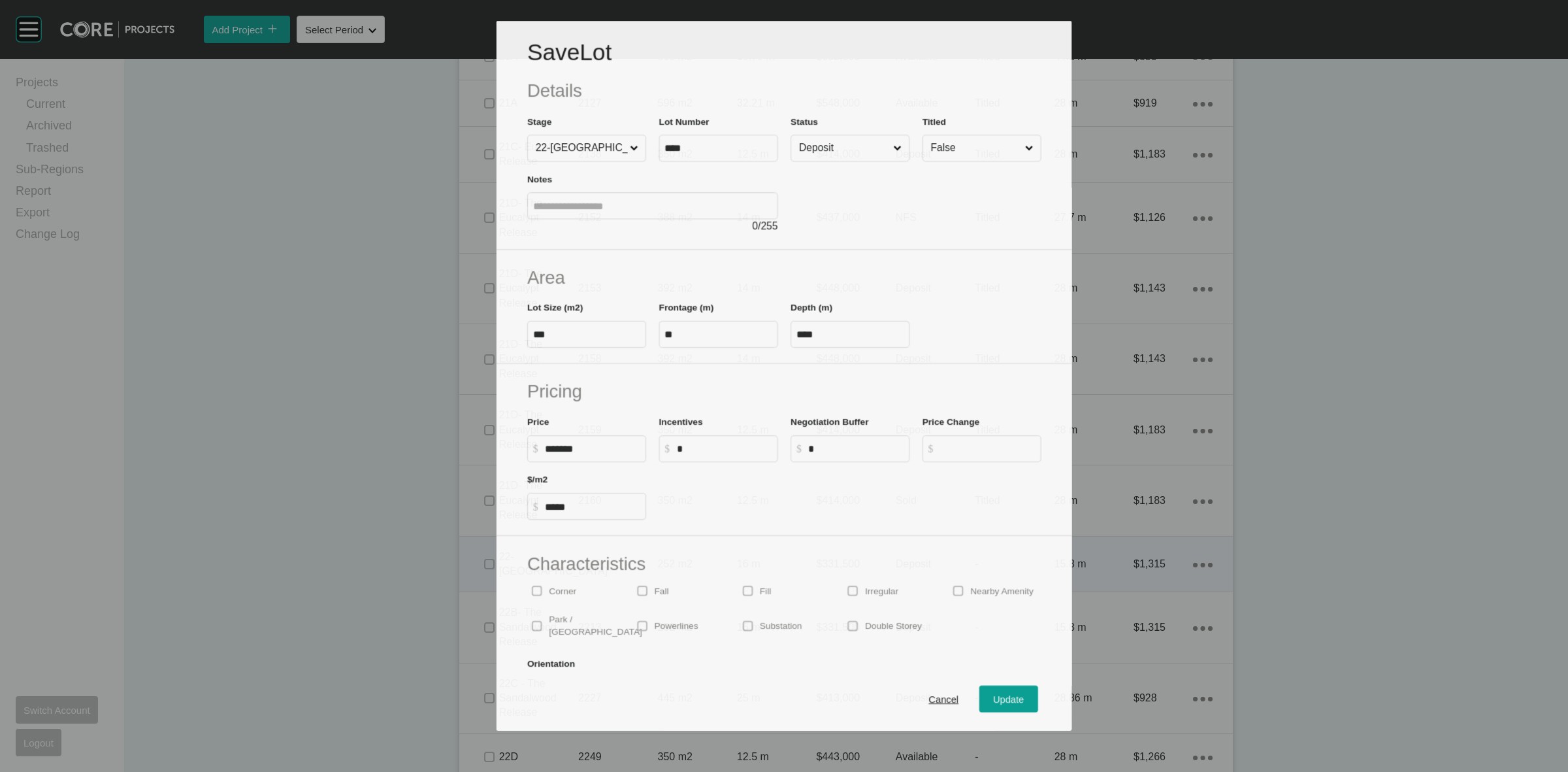
scroll to position [1332, 0]
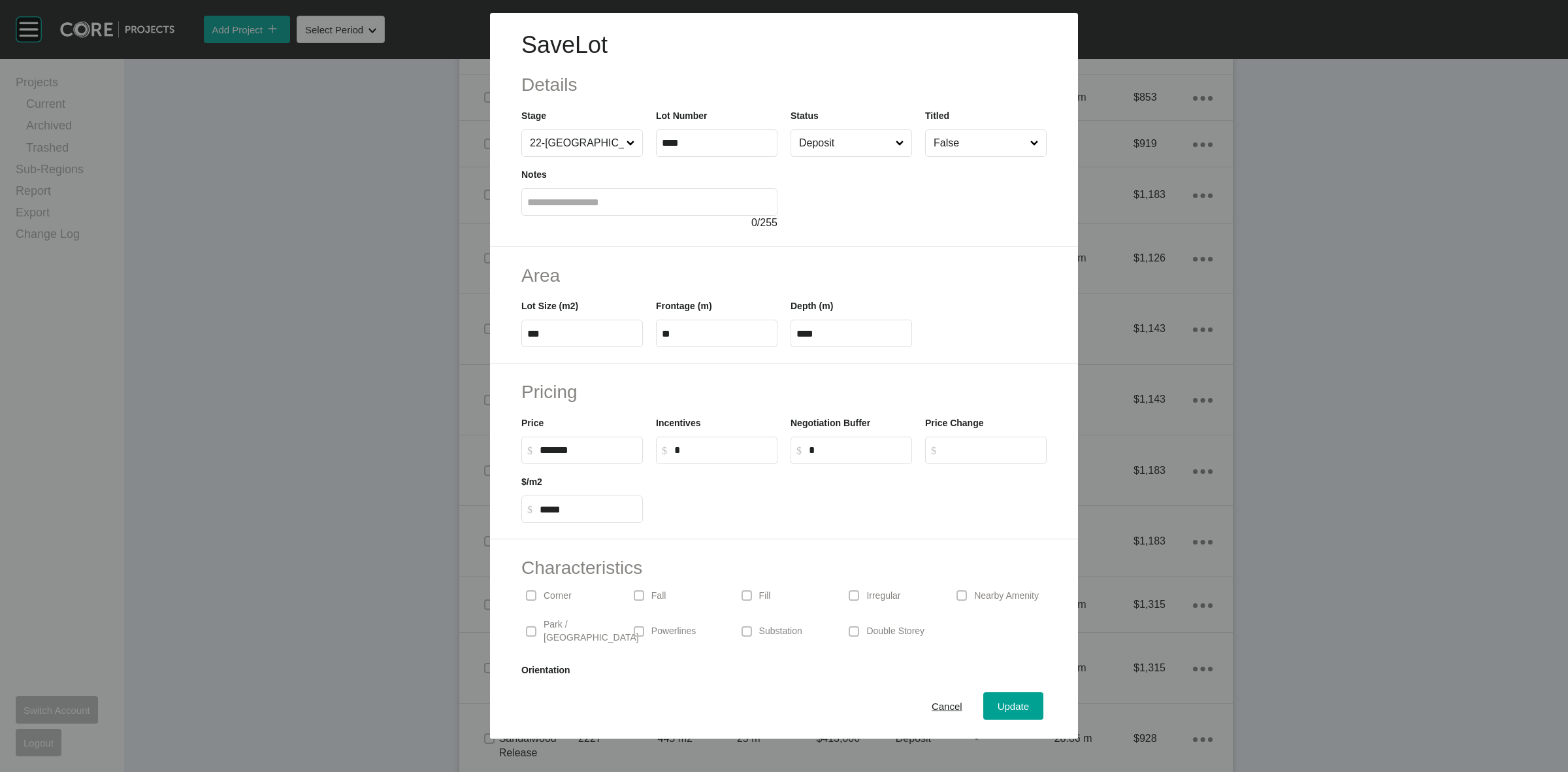
drag, startPoint x: 809, startPoint y: 142, endPoint x: 818, endPoint y: 159, distance: 19.2
click at [810, 142] on input "Deposit" at bounding box center [844, 142] width 96 height 26
click at [726, 454] on input "*" at bounding box center [723, 450] width 97 height 11
type input "******"
click at [822, 511] on div at bounding box center [851, 494] width 404 height 59
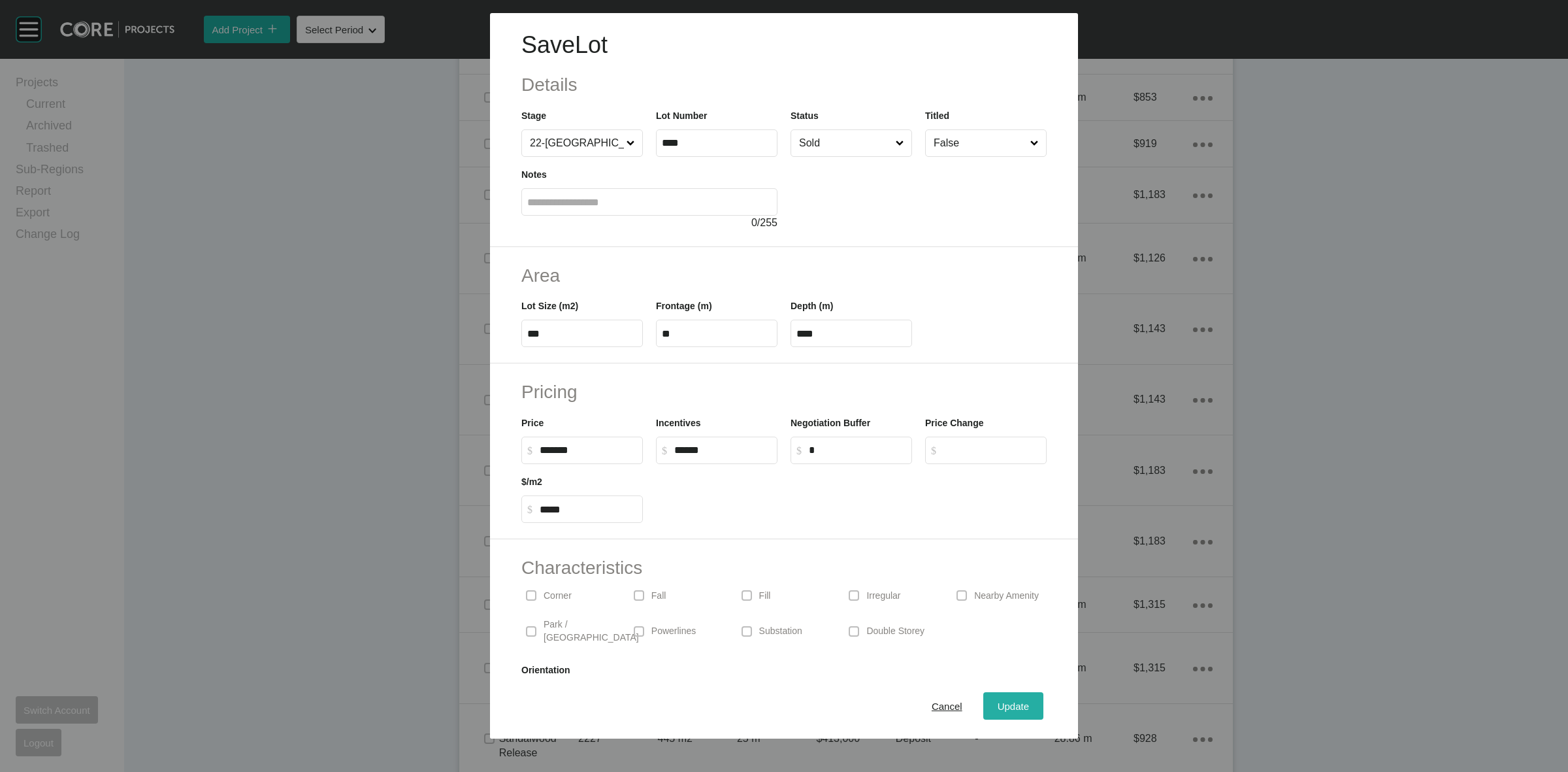
click at [1014, 713] on div "Update" at bounding box center [1014, 706] width 38 height 17
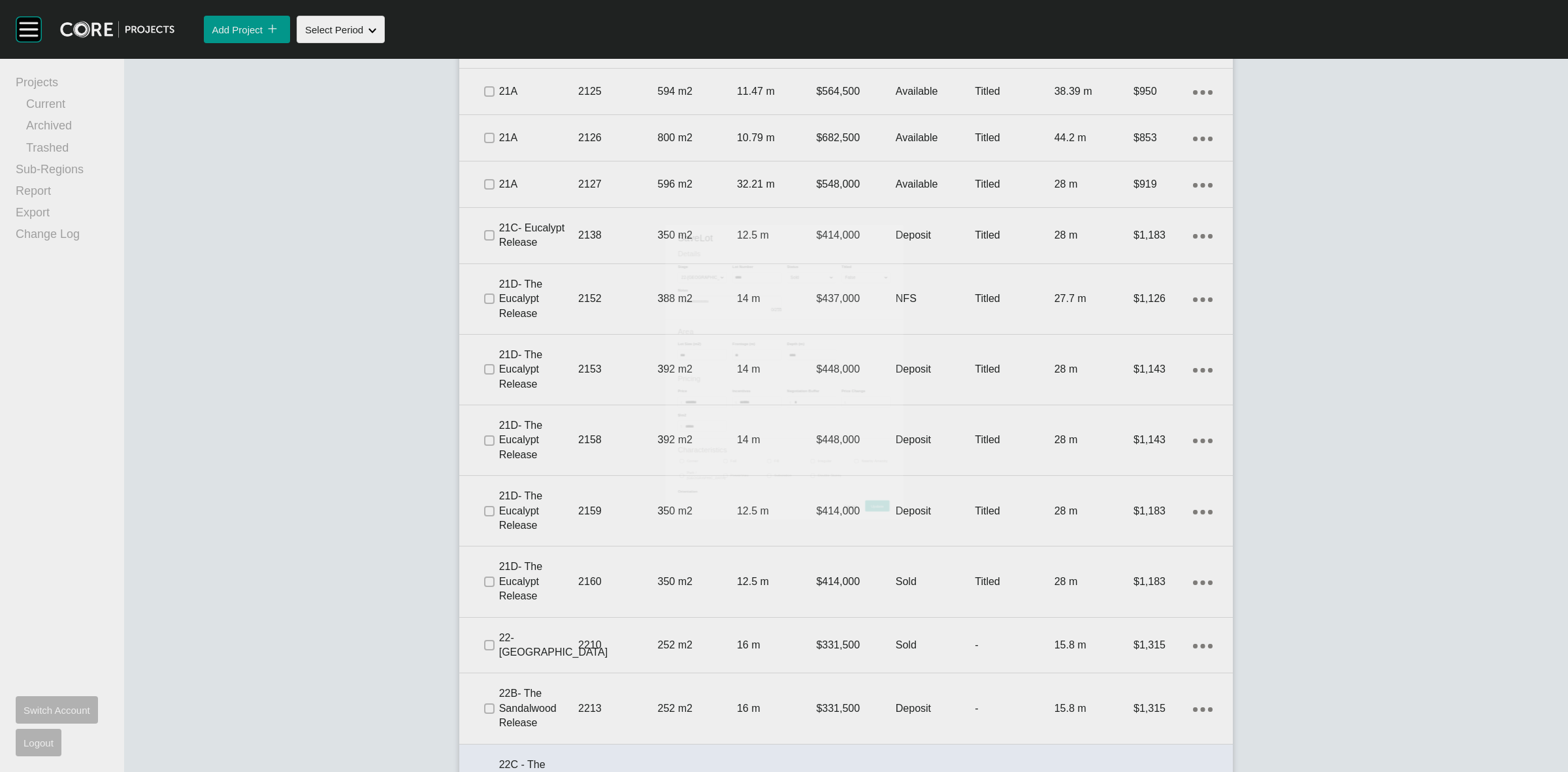
scroll to position [1373, 0]
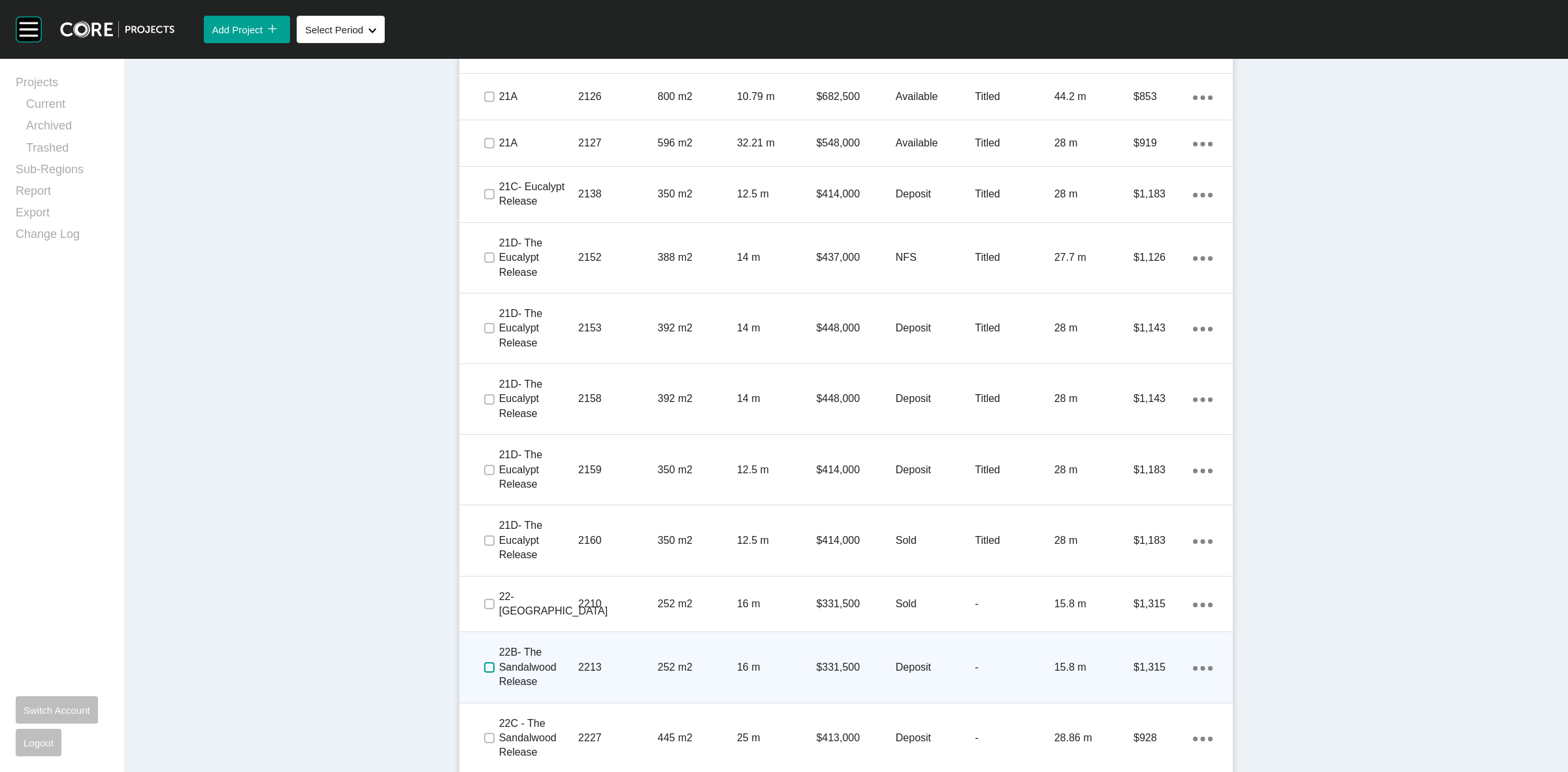
drag, startPoint x: 481, startPoint y: 668, endPoint x: 556, endPoint y: 661, distance: 75.3
click at [484, 668] on label at bounding box center [489, 667] width 10 height 10
click at [616, 660] on p "2213" at bounding box center [618, 668] width 79 height 14
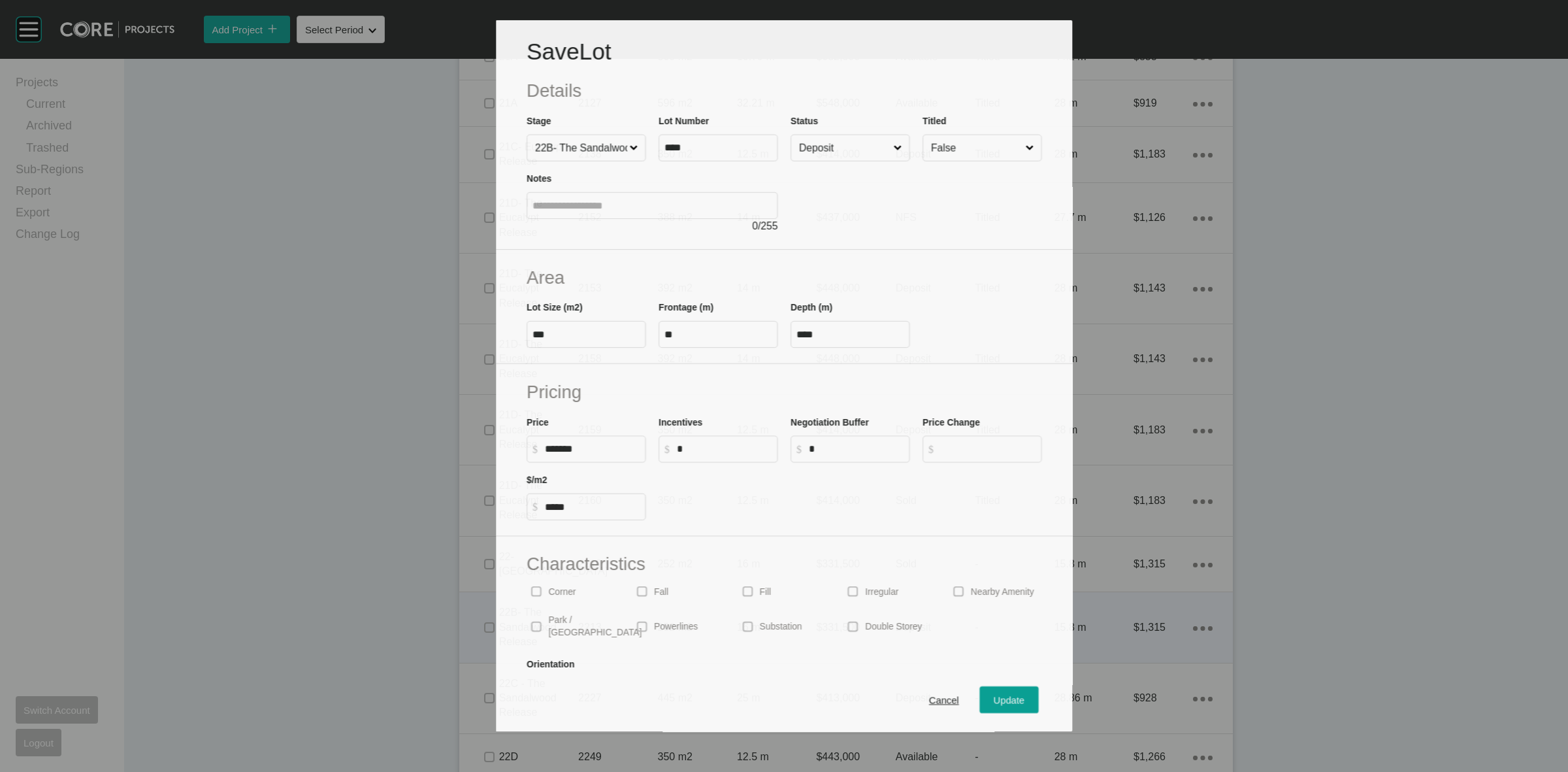
scroll to position [1332, 0]
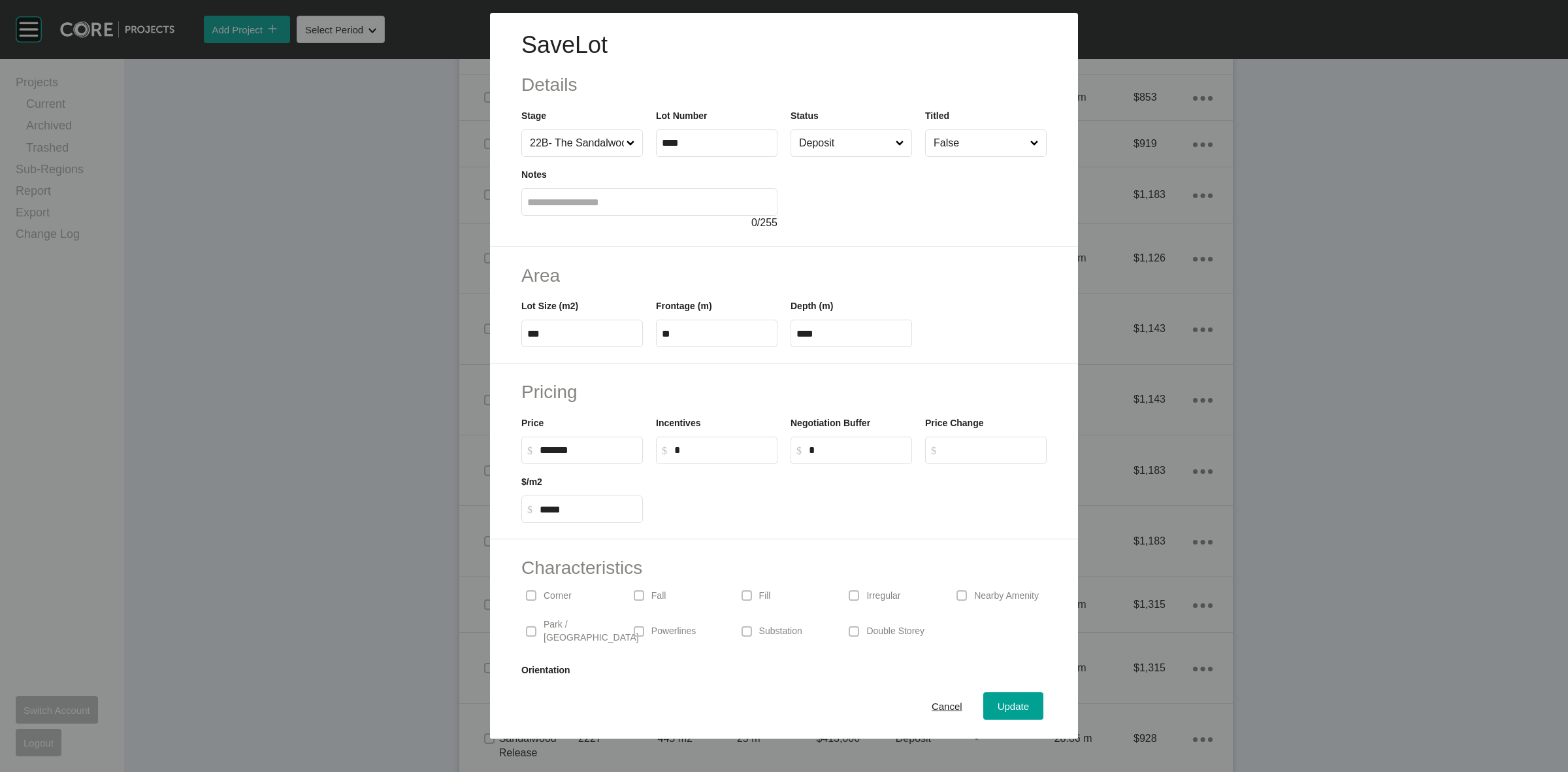
click at [709, 446] on input "*" at bounding box center [723, 450] width 97 height 11
type input "******"
click at [852, 147] on input "Deposit" at bounding box center [844, 142] width 96 height 26
click at [1005, 711] on span "Update" at bounding box center [1014, 706] width 32 height 11
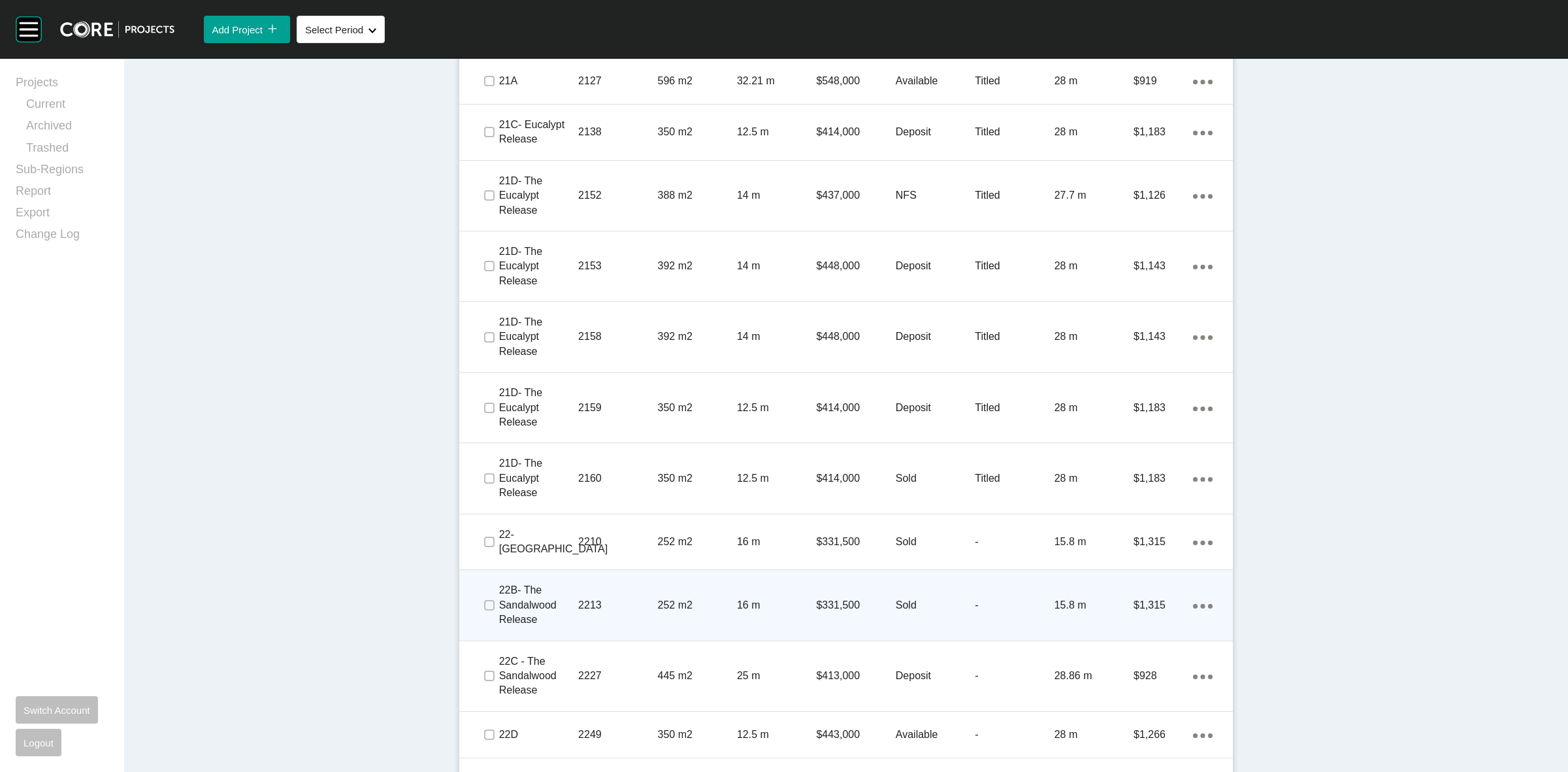
scroll to position [1618, 0]
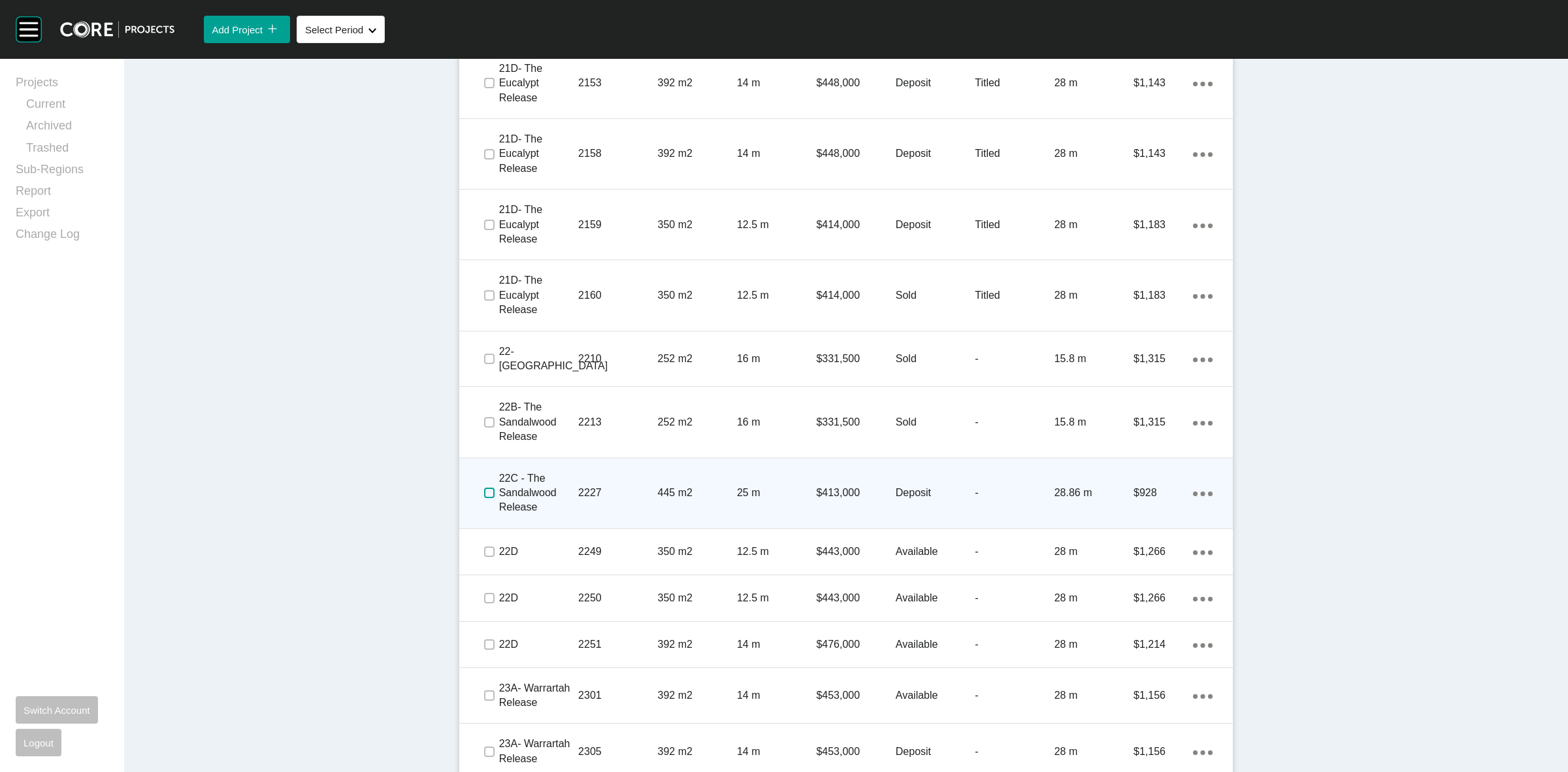
click at [484, 492] on label at bounding box center [489, 492] width 10 height 10
click at [622, 491] on p "2227" at bounding box center [618, 493] width 79 height 14
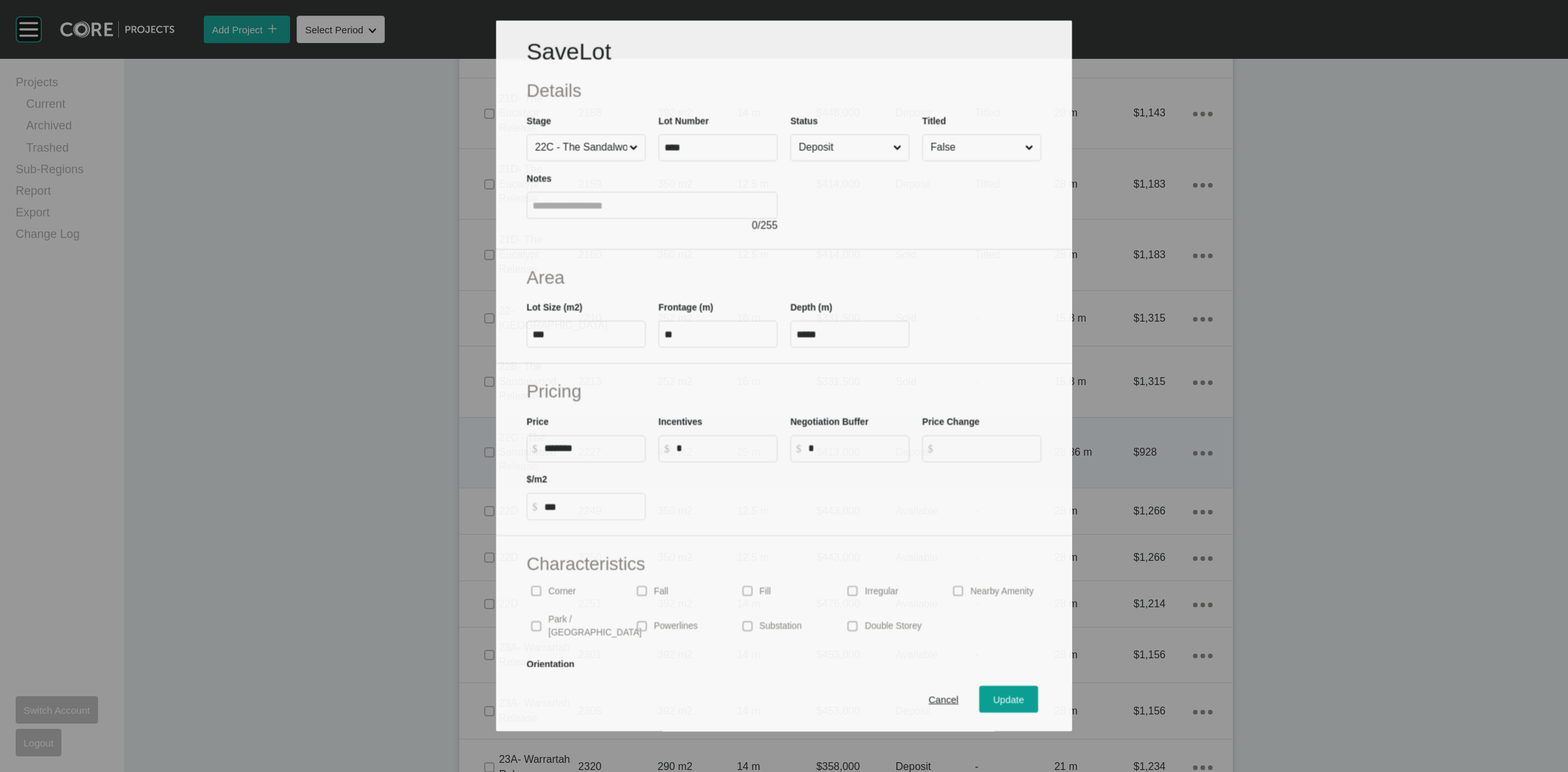
scroll to position [1579, 0]
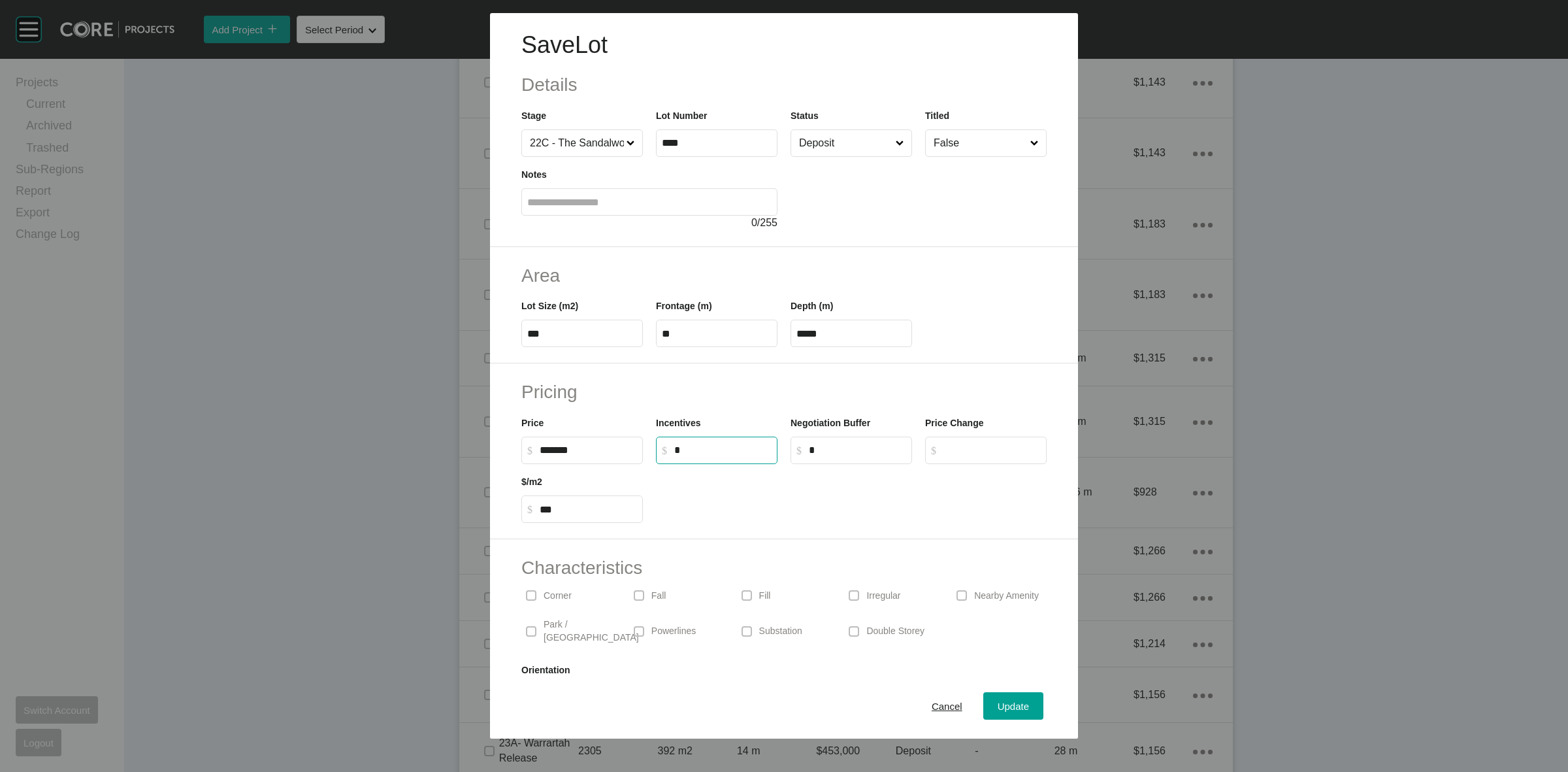
click at [701, 454] on input "*" at bounding box center [723, 450] width 97 height 11
type input "******"
click at [762, 393] on h2 "Pricing" at bounding box center [784, 392] width 525 height 25
click at [1018, 705] on div "Update" at bounding box center [1014, 706] width 38 height 17
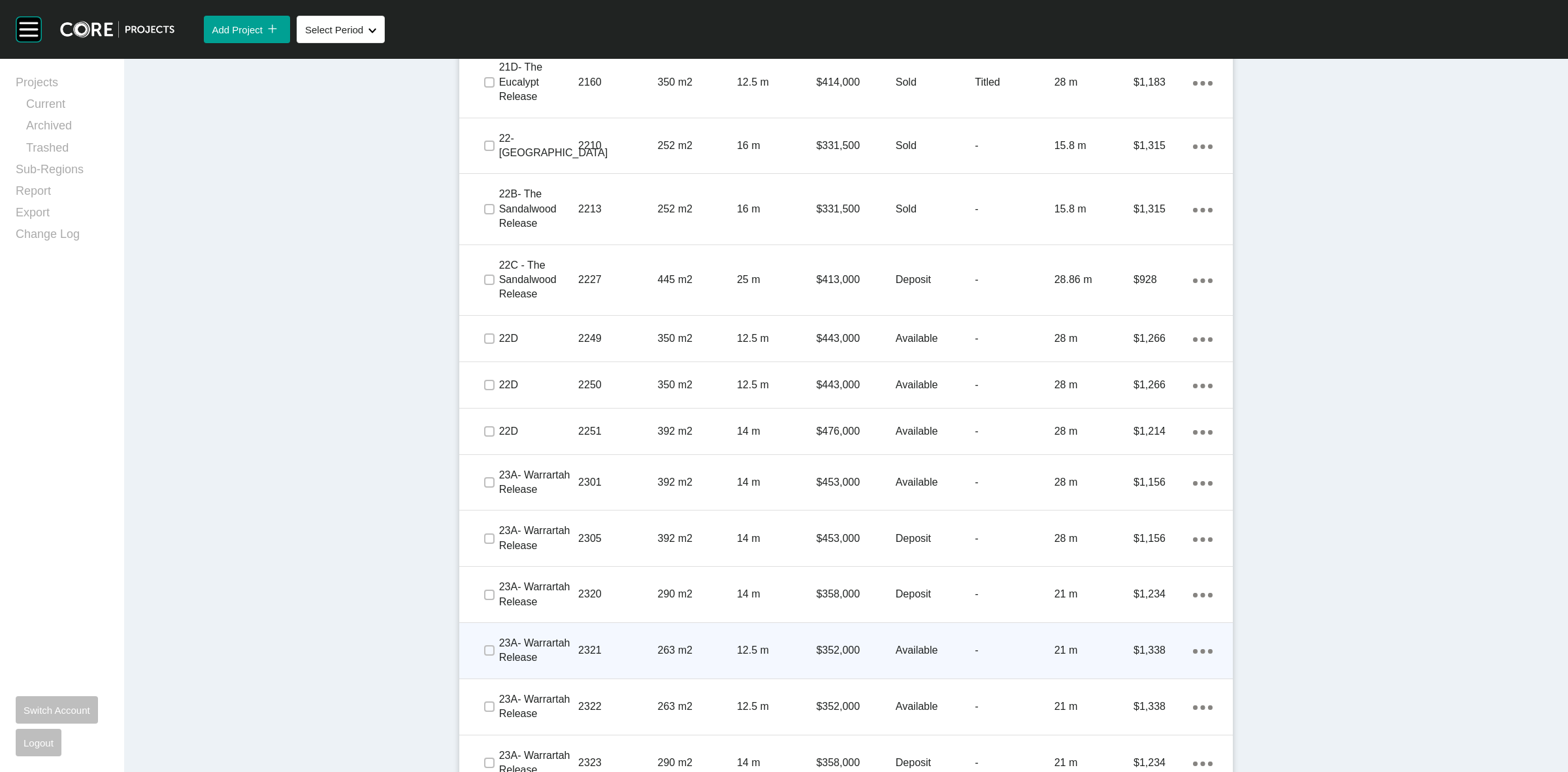
scroll to position [1864, 0]
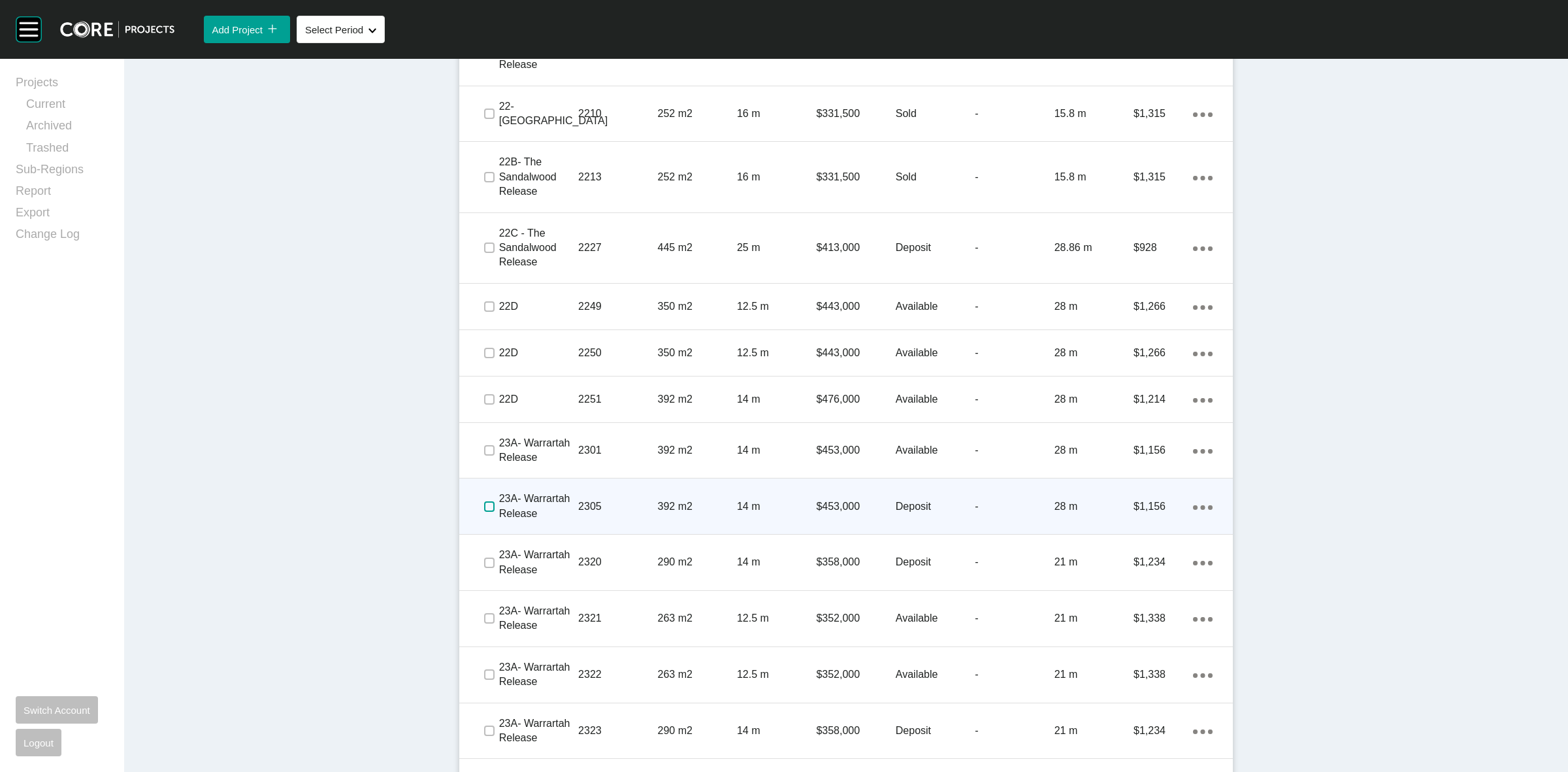
click at [484, 507] on label at bounding box center [489, 506] width 10 height 10
click at [634, 505] on p "2305" at bounding box center [618, 506] width 79 height 14
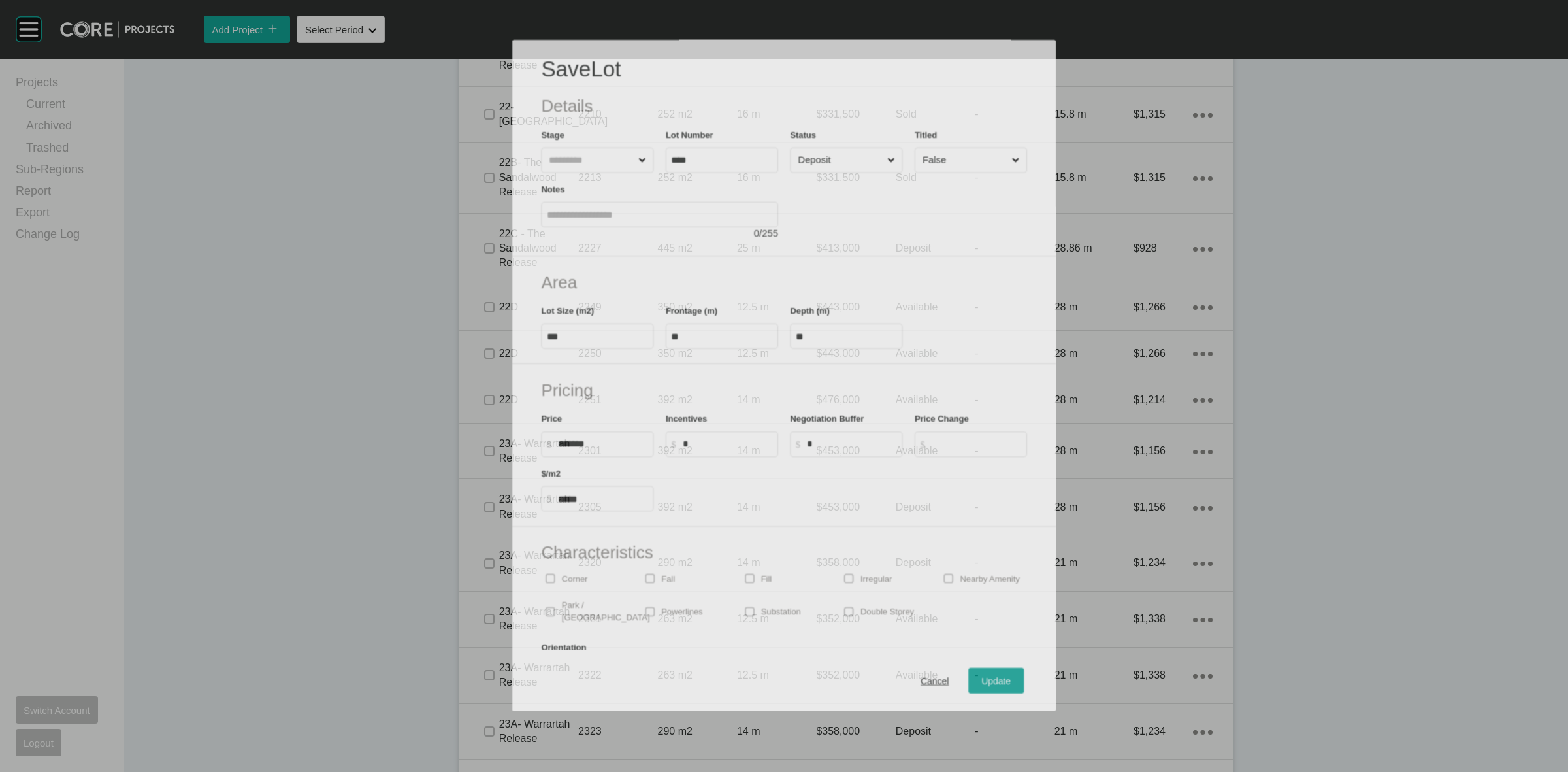
scroll to position [1822, 0]
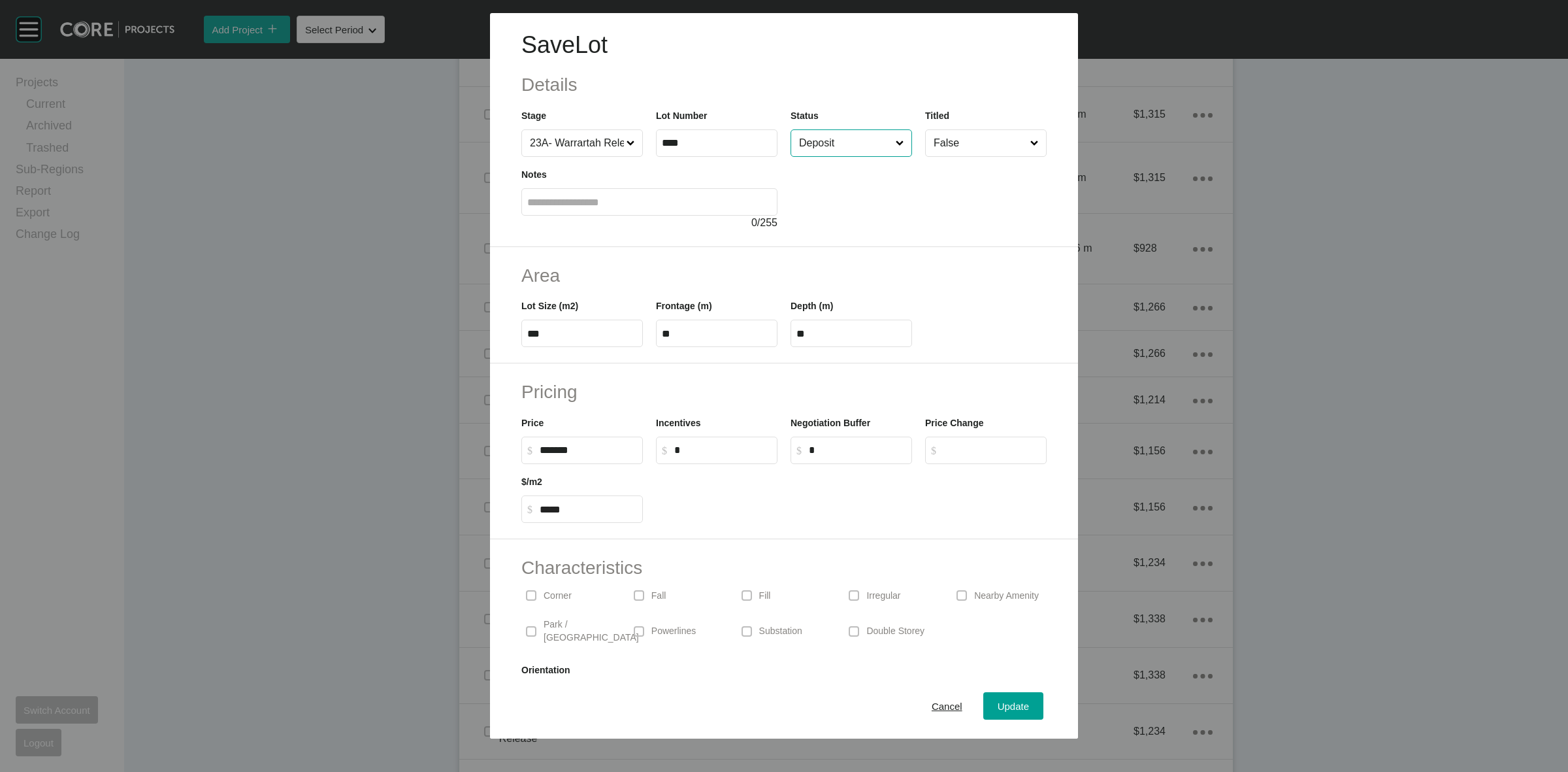
click at [837, 148] on input "Deposit" at bounding box center [844, 142] width 96 height 26
click at [995, 714] on div "Update" at bounding box center [1014, 706] width 38 height 17
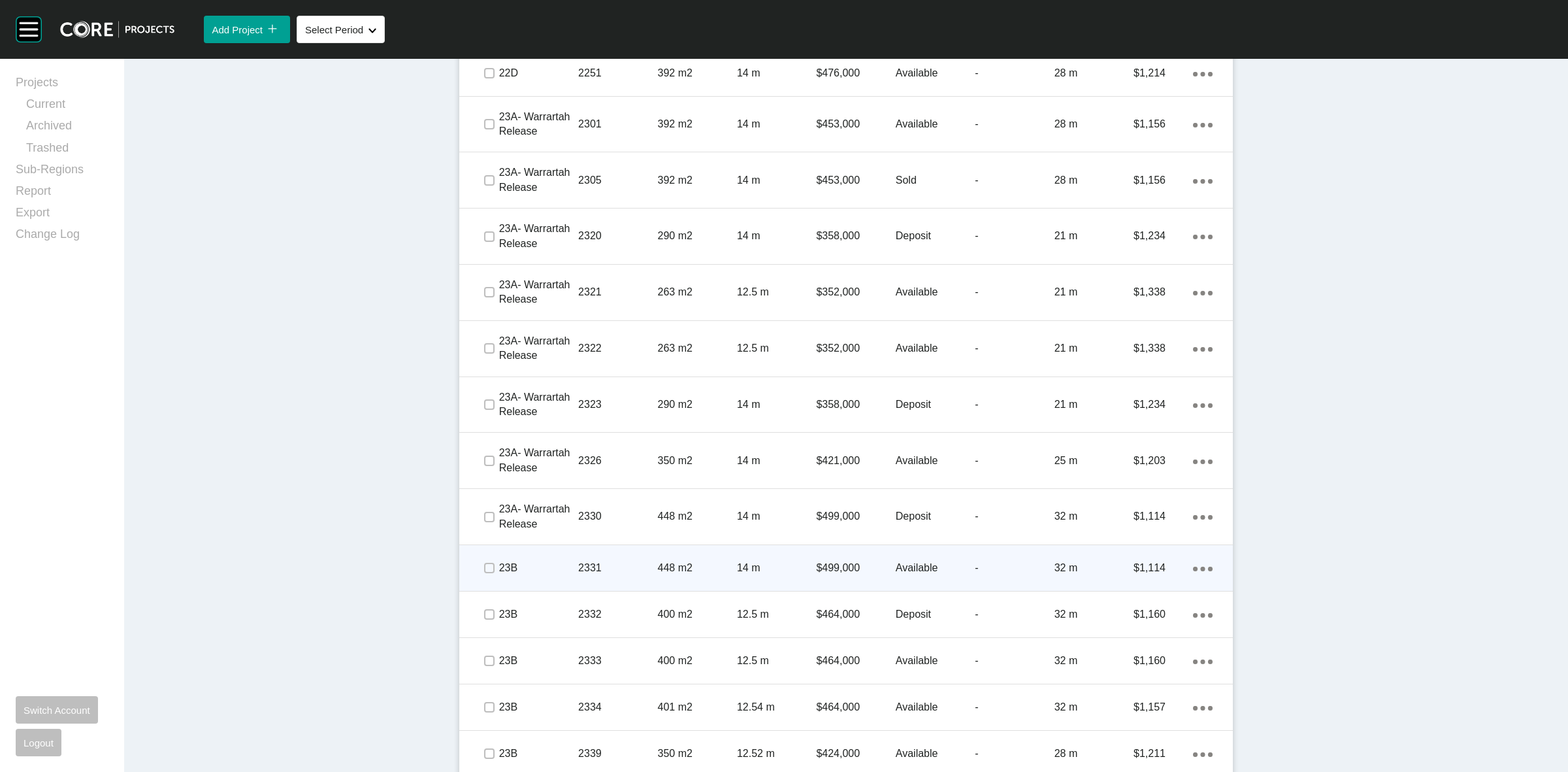
scroll to position [2190, 0]
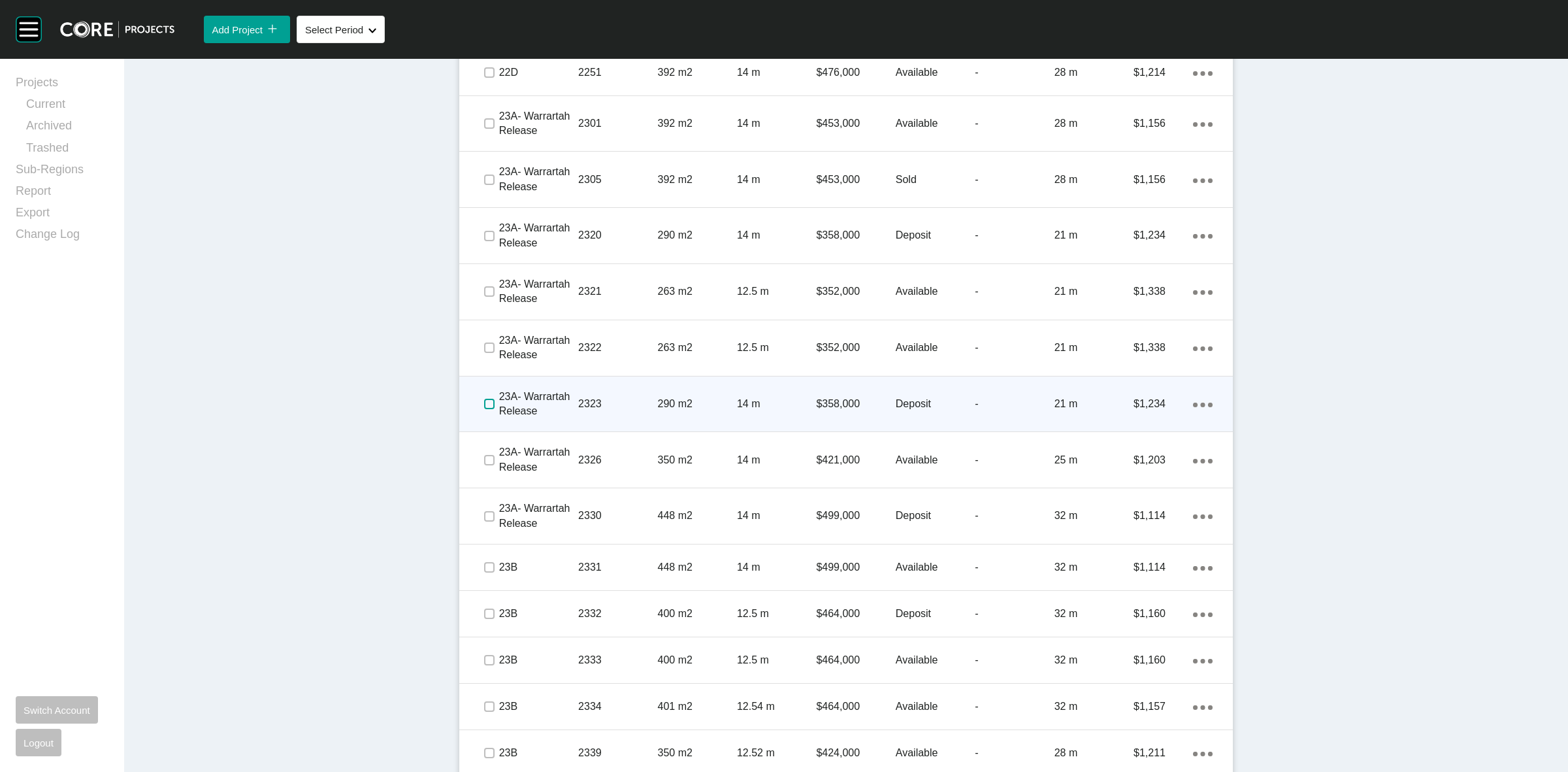
click at [484, 404] on label at bounding box center [489, 403] width 10 height 10
click at [618, 395] on div "2323" at bounding box center [618, 403] width 79 height 40
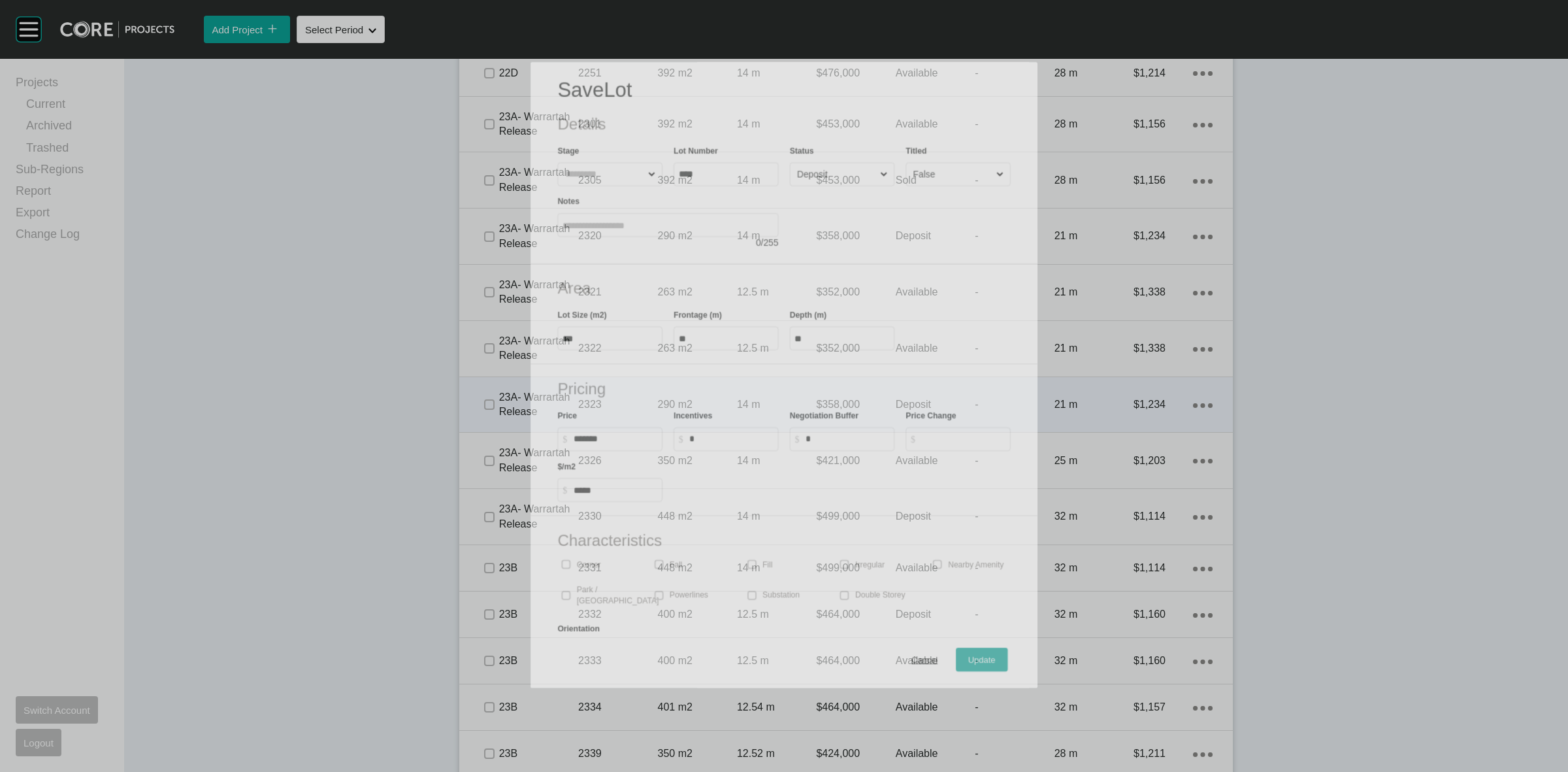
scroll to position [2149, 0]
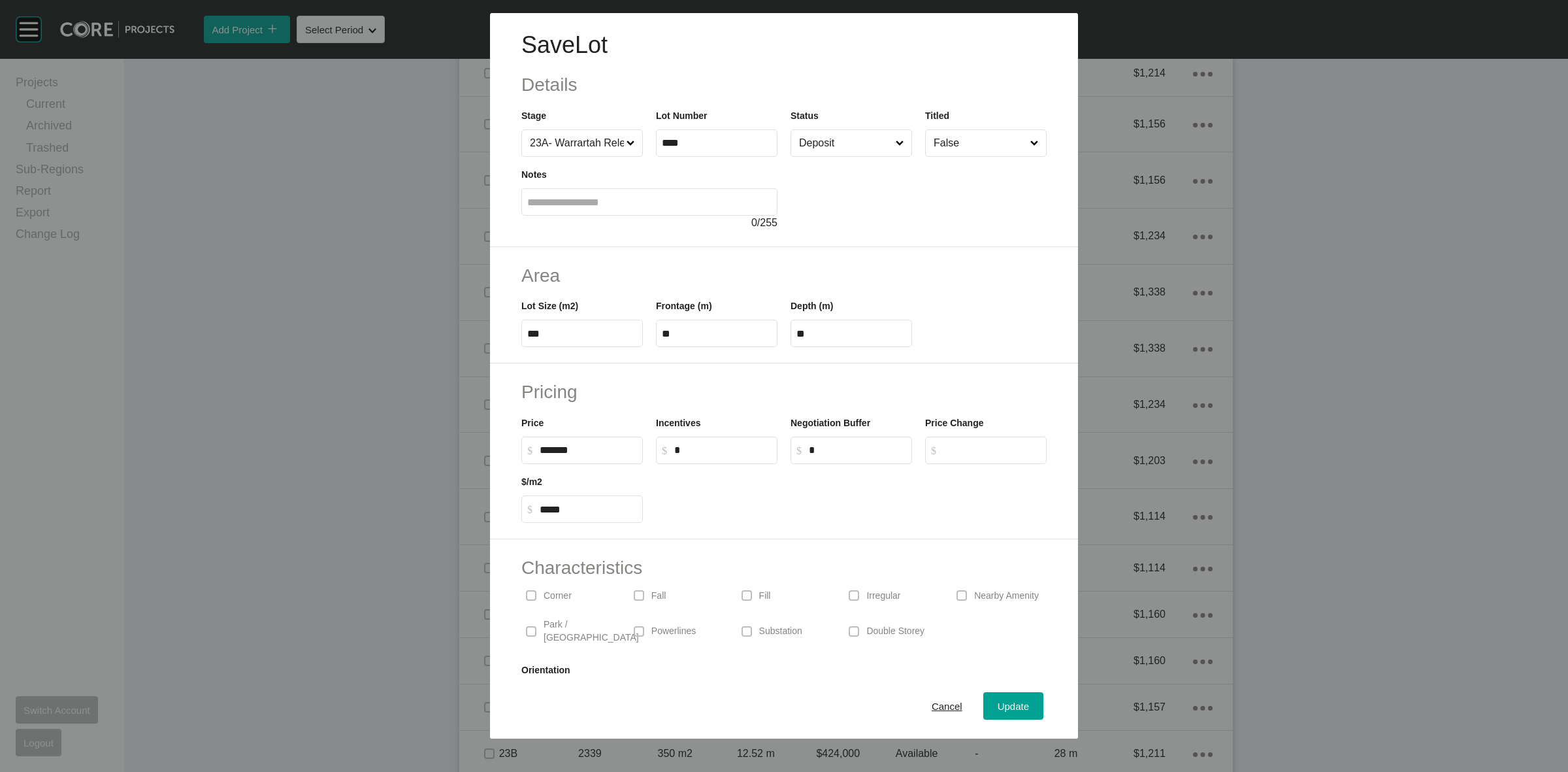
click at [713, 448] on input "*" at bounding box center [723, 450] width 97 height 11
type input "*****"
click at [696, 525] on div "Pricing Price $ Created with Sketch. $ ******* Incentives $ Created with Sketch…" at bounding box center [784, 451] width 588 height 176
click at [837, 141] on input "Deposit" at bounding box center [844, 142] width 96 height 26
click at [998, 703] on span "Update" at bounding box center [1014, 706] width 32 height 11
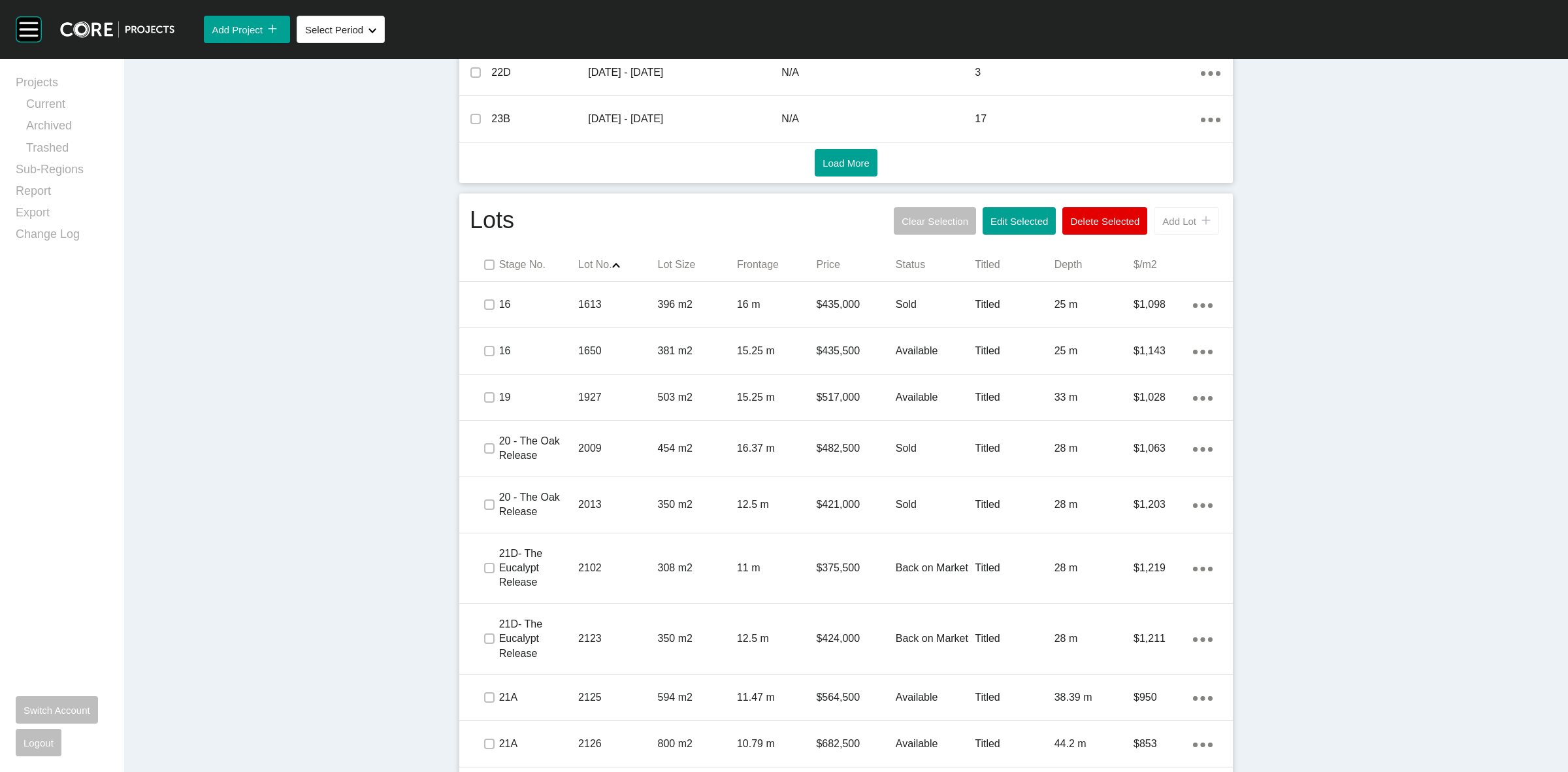
scroll to position [720, 0]
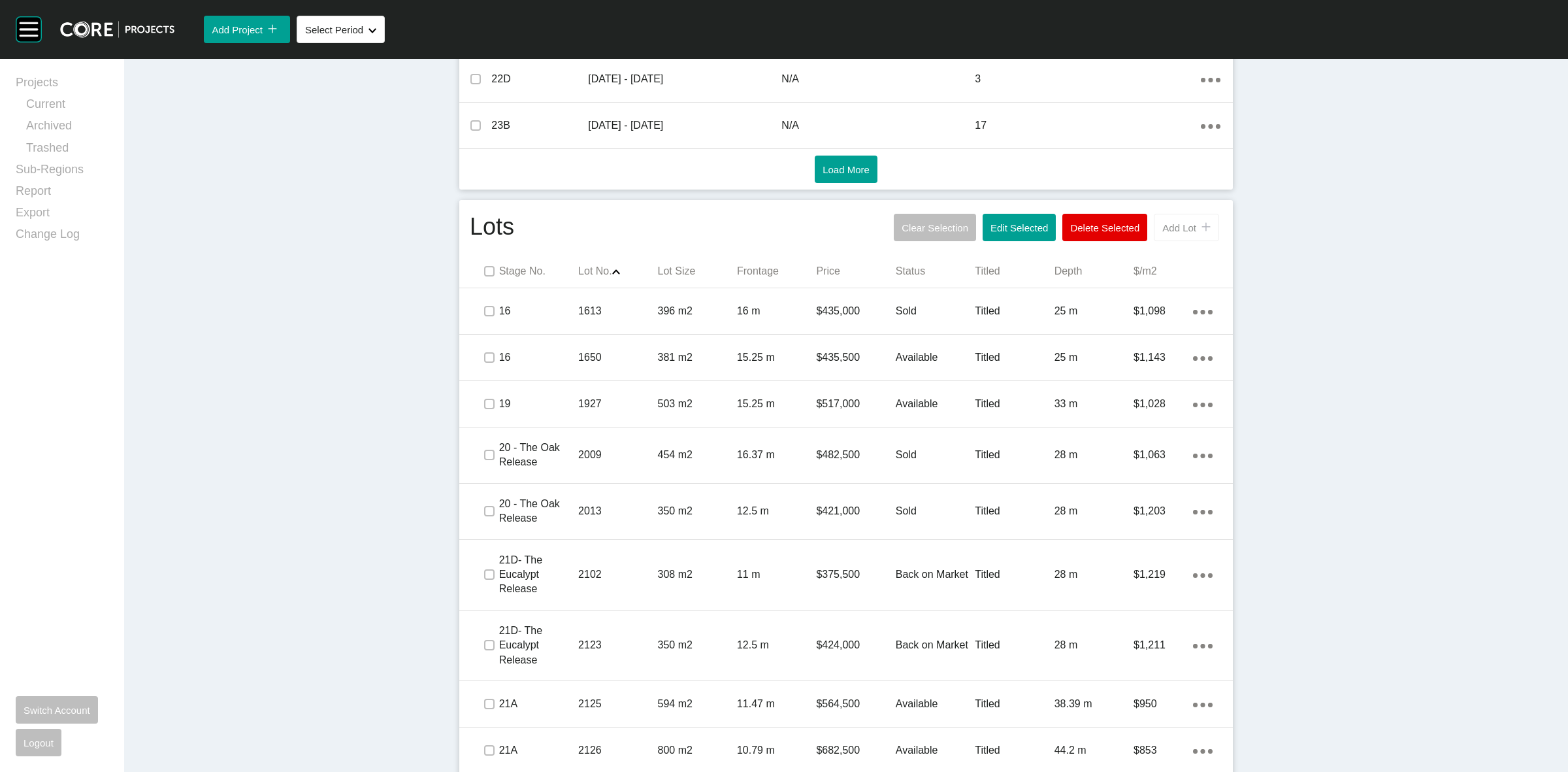
click at [1187, 224] on span "Add Lot" at bounding box center [1179, 228] width 34 height 11
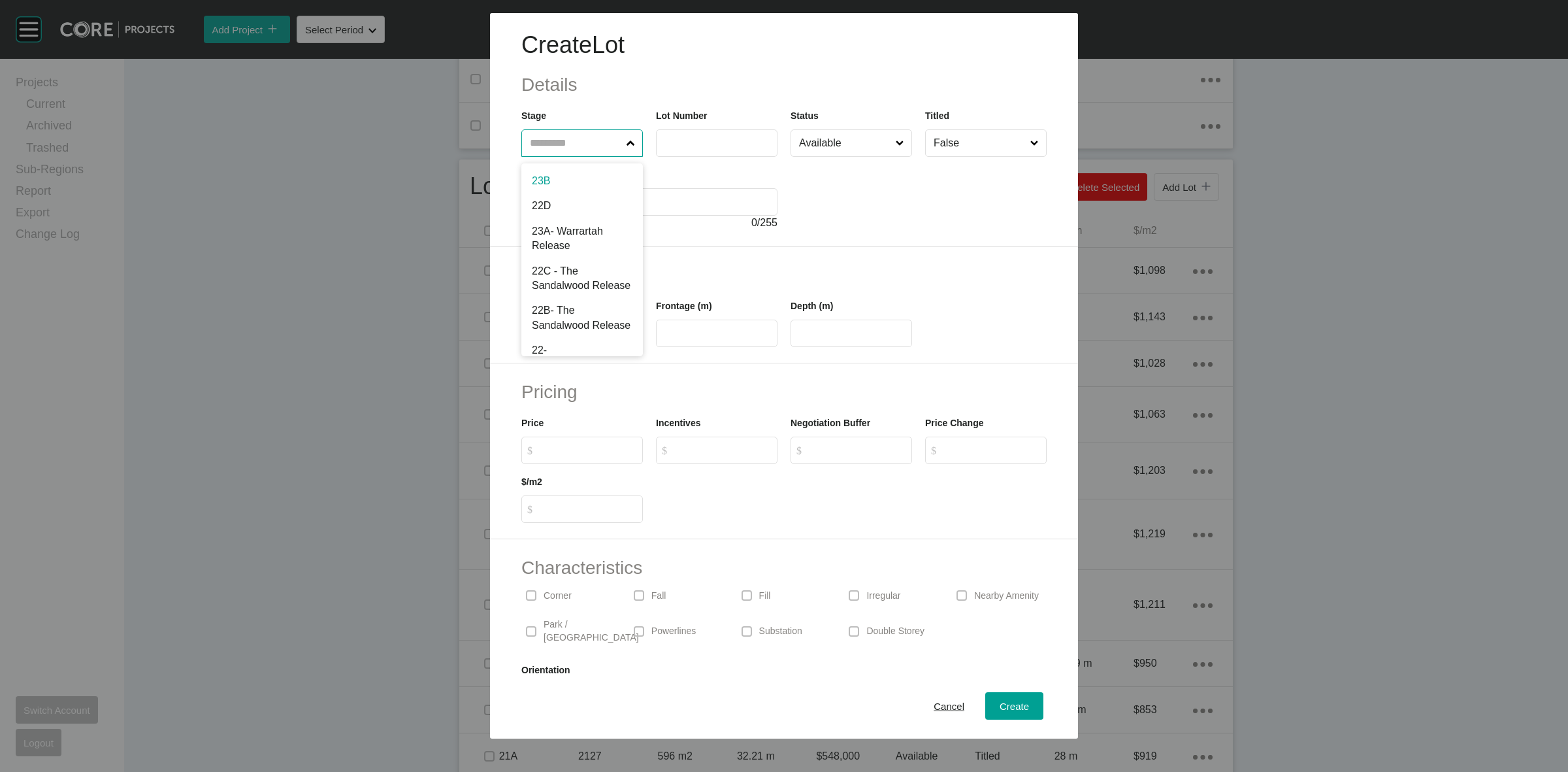
click at [584, 133] on input "text" at bounding box center [576, 142] width 96 height 26
type input "**"
type input "****"
type input "***"
type input "**"
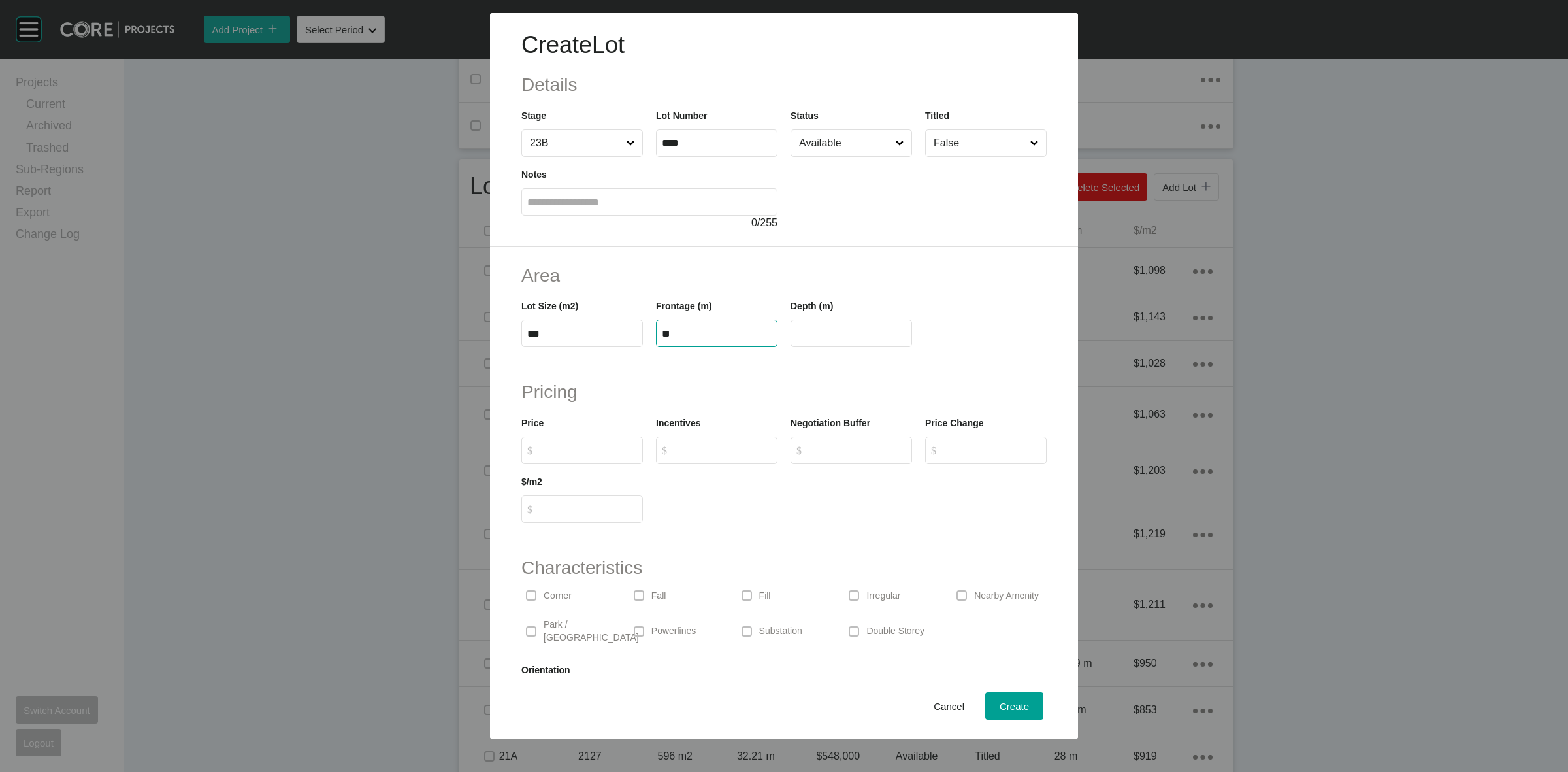
type input "**"
type input "*******"
type input "*****"
type input "*"
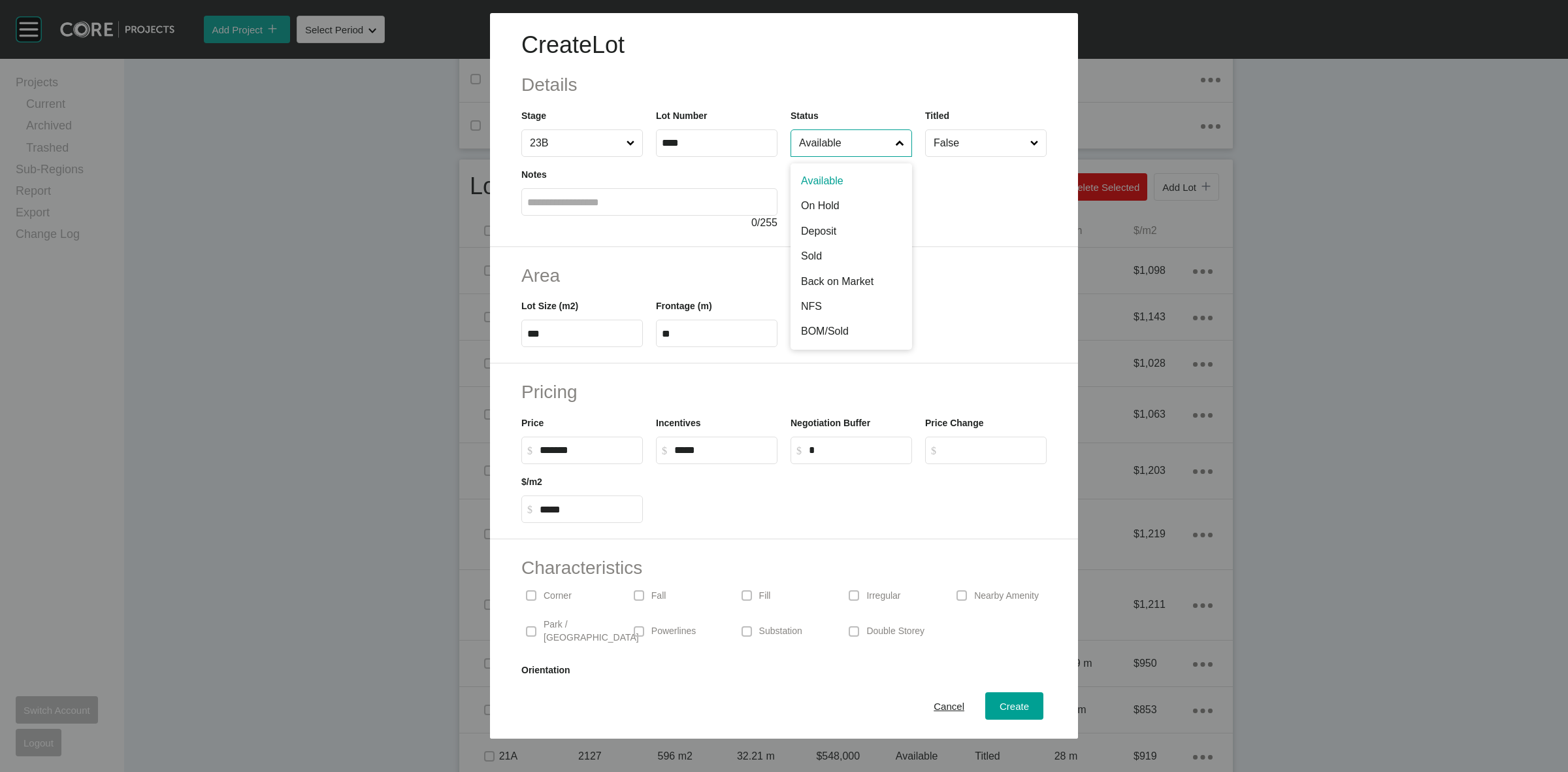
click at [810, 146] on input "Available" at bounding box center [844, 142] width 96 height 26
click at [1011, 711] on span "Create" at bounding box center [1014, 706] width 29 height 11
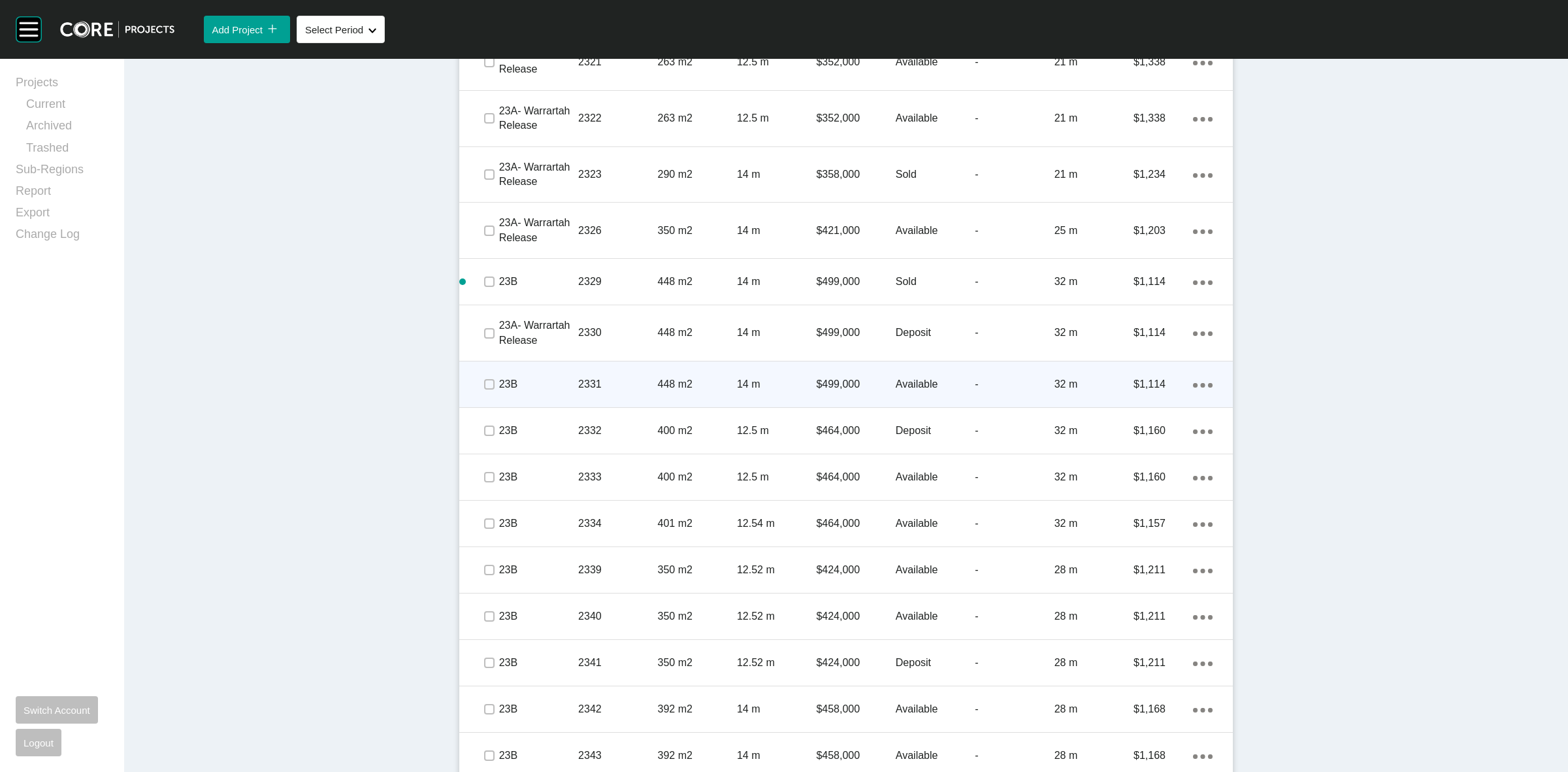
scroll to position [2394, 0]
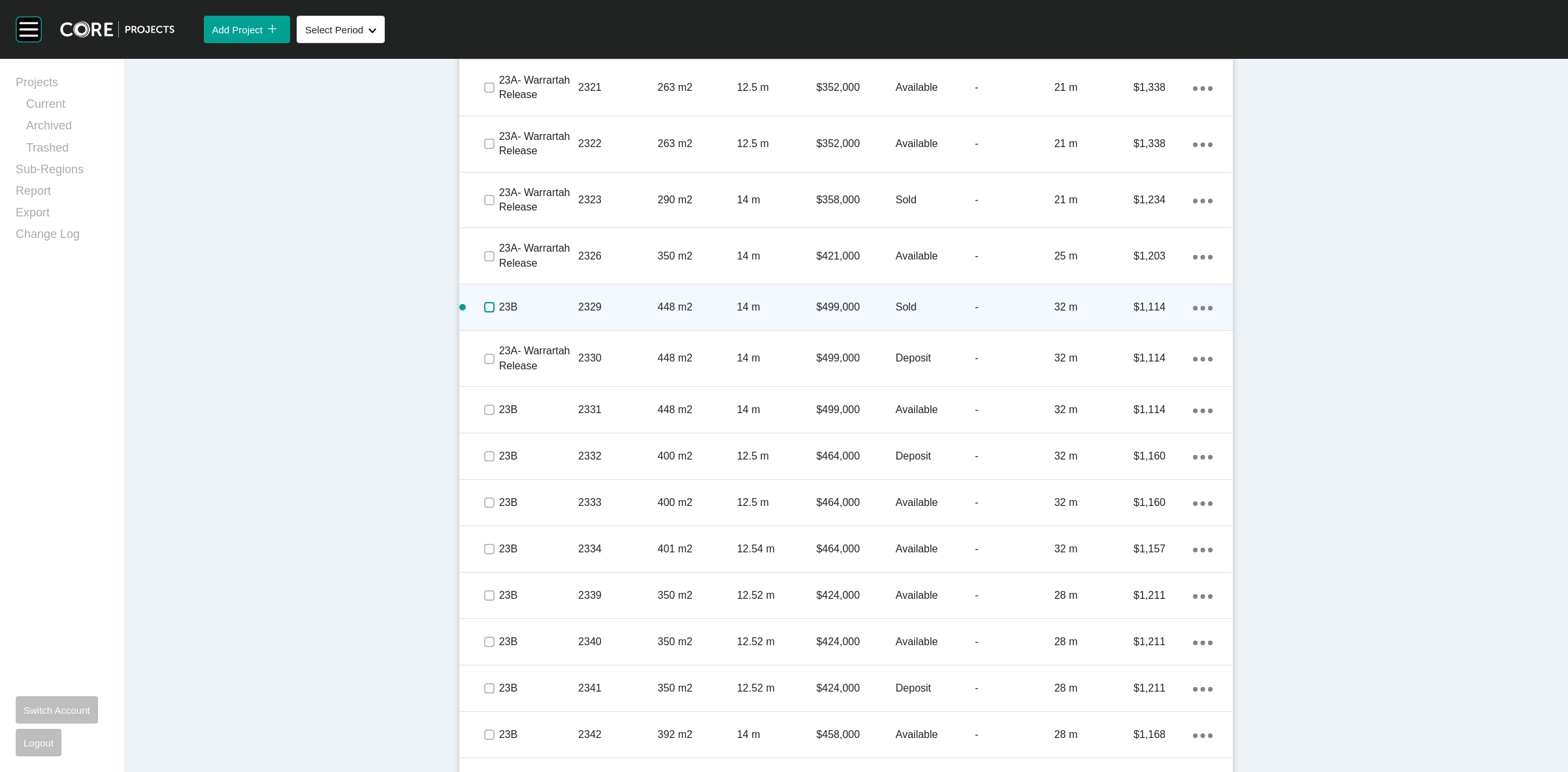
click at [484, 308] on label at bounding box center [489, 307] width 10 height 10
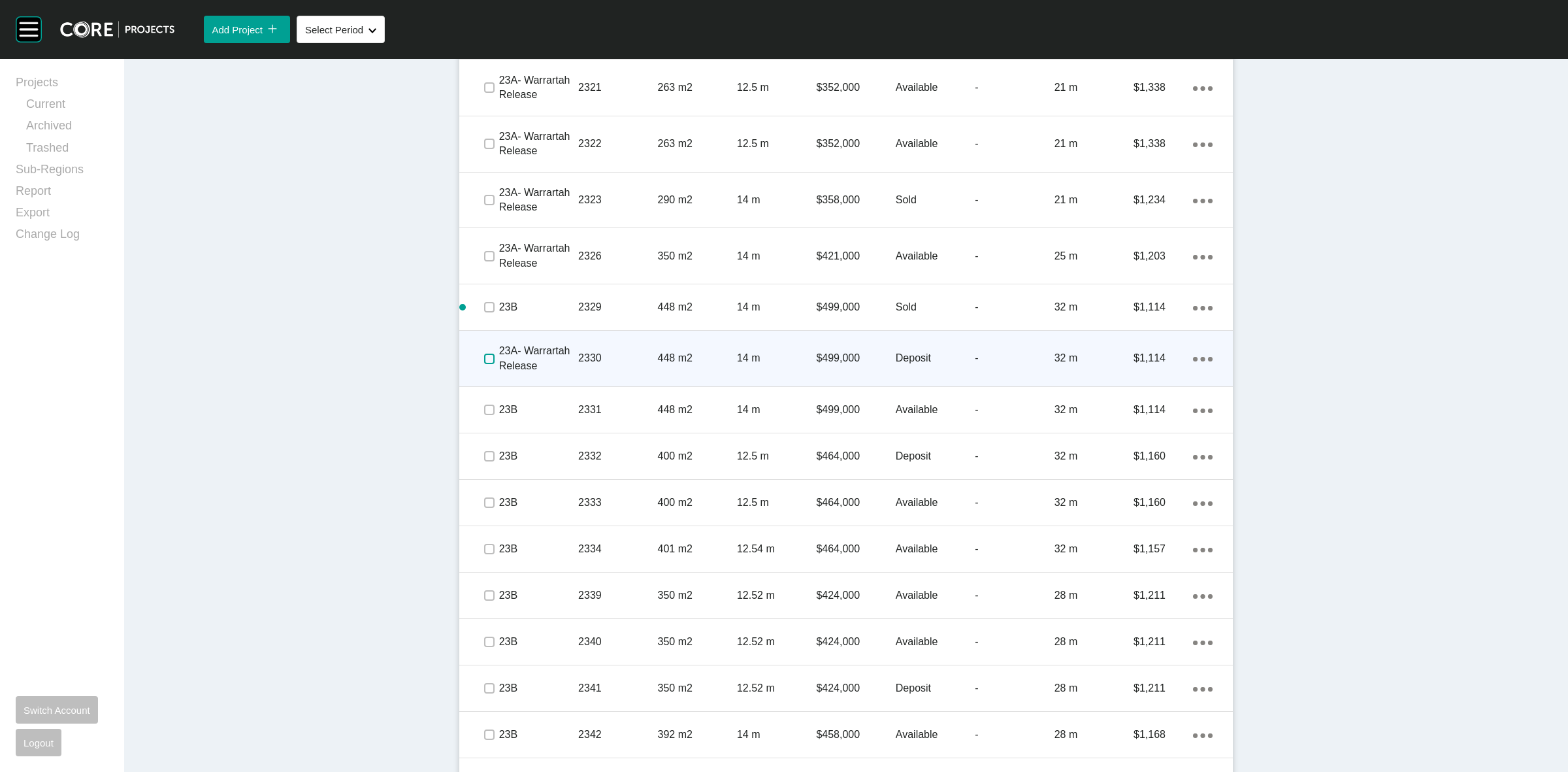
click at [484, 361] on label at bounding box center [489, 358] width 10 height 10
click at [615, 351] on p "2330" at bounding box center [618, 358] width 79 height 14
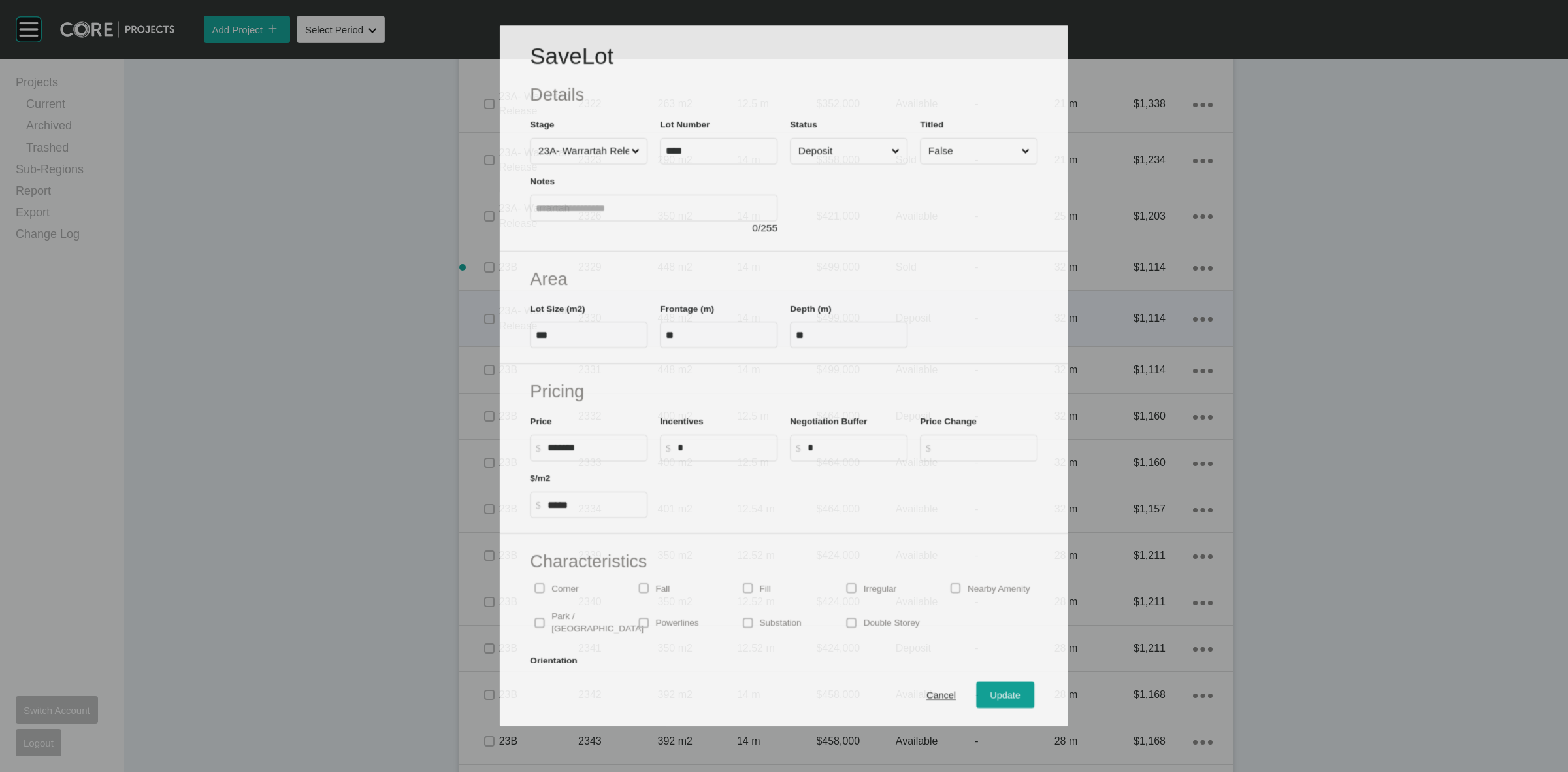
scroll to position [2354, 0]
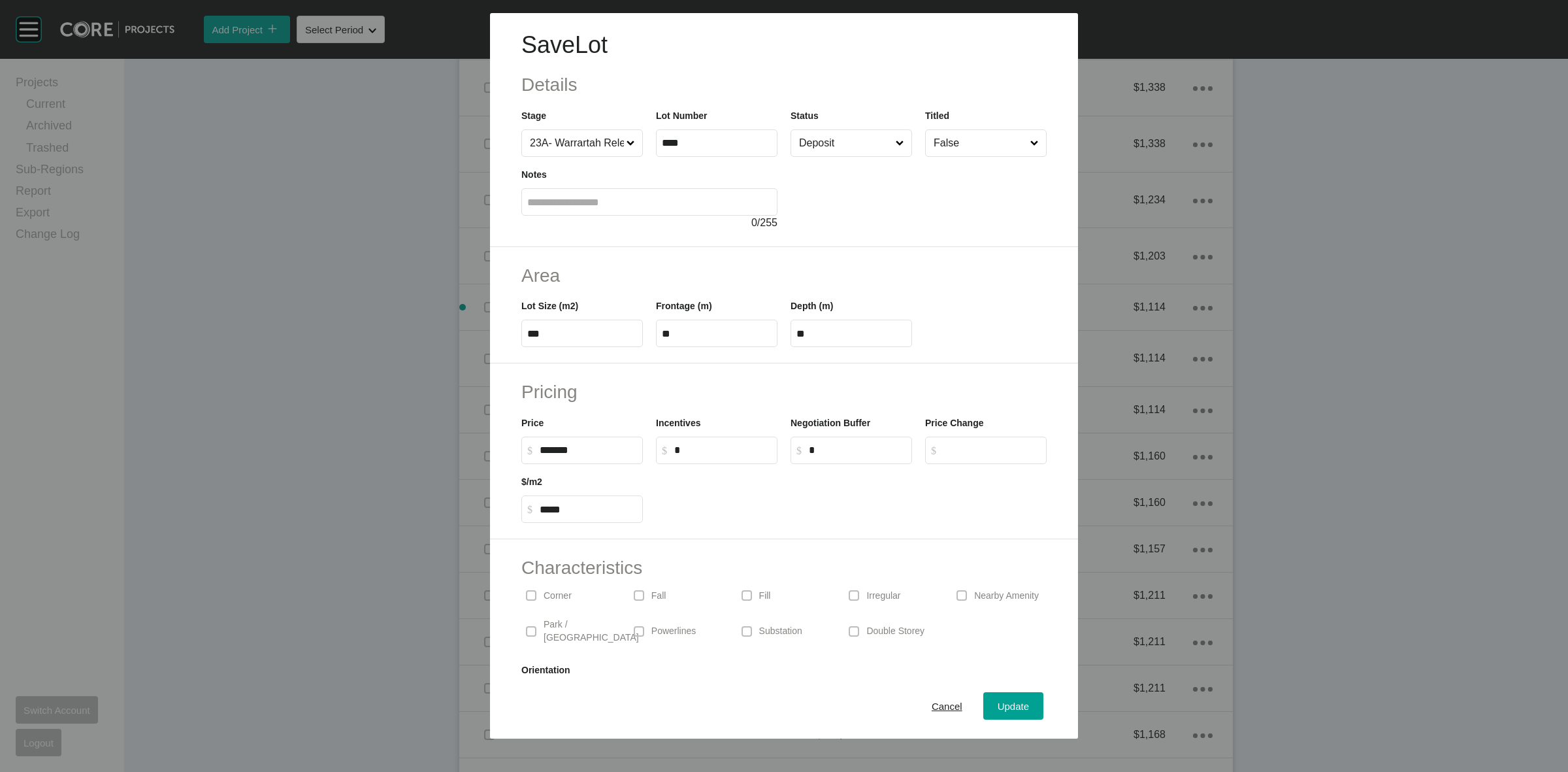
click at [817, 152] on input "Deposit" at bounding box center [844, 142] width 96 height 26
click at [1004, 708] on span "Update" at bounding box center [1014, 706] width 32 height 11
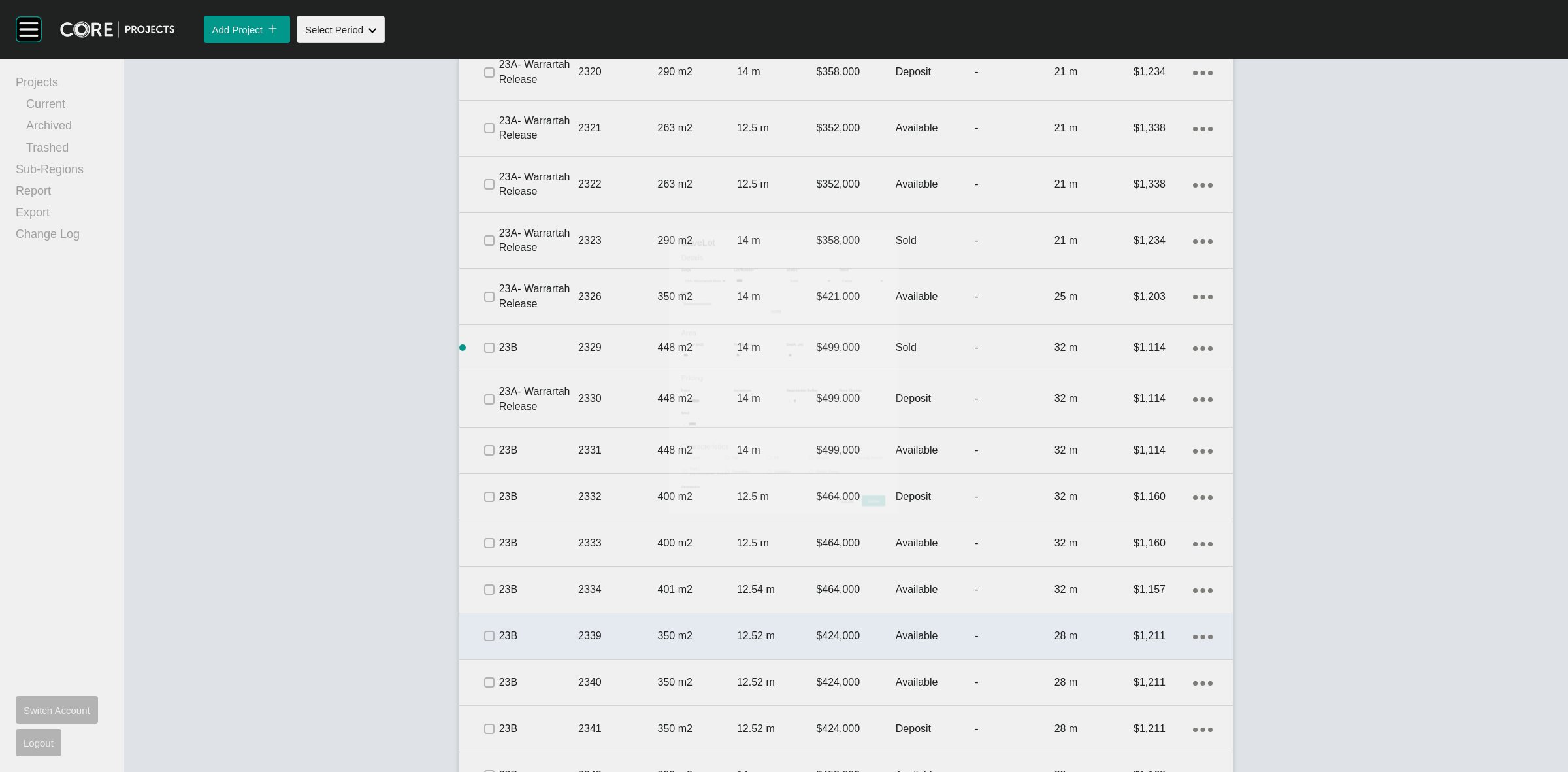
scroll to position [2394, 0]
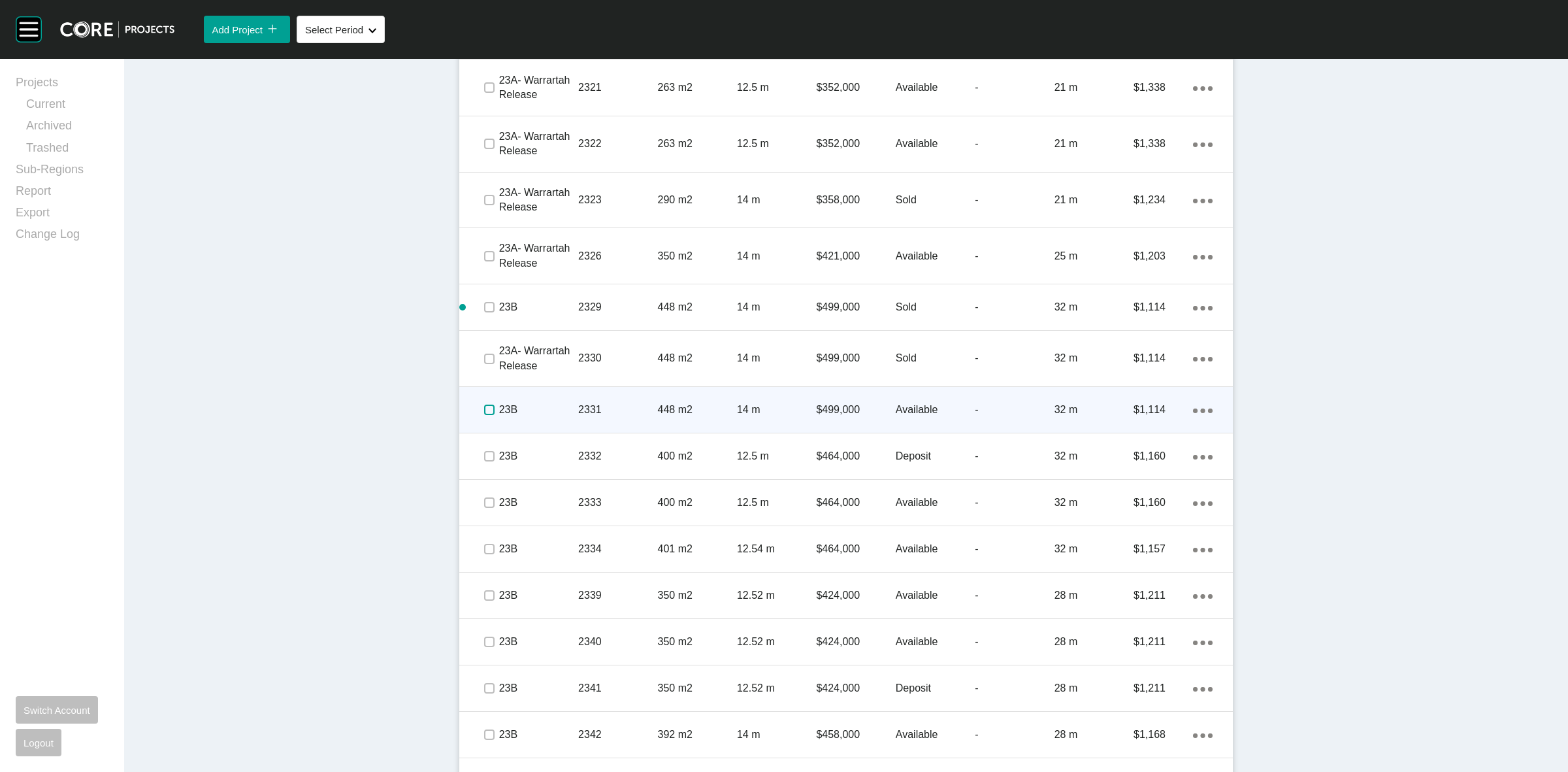
click at [484, 407] on label at bounding box center [489, 410] width 10 height 10
click at [538, 403] on p "23B" at bounding box center [538, 410] width 79 height 14
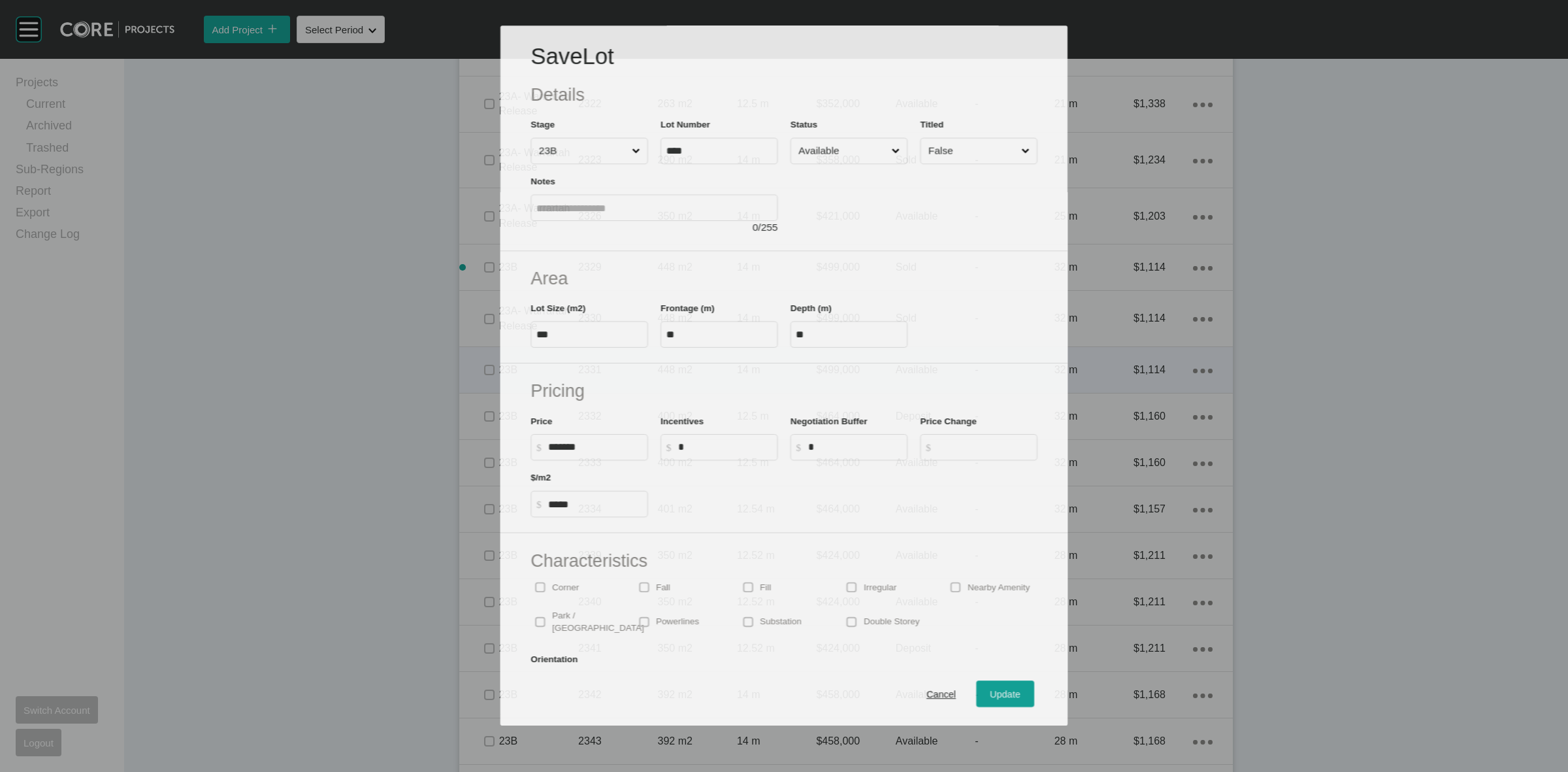
scroll to position [2354, 0]
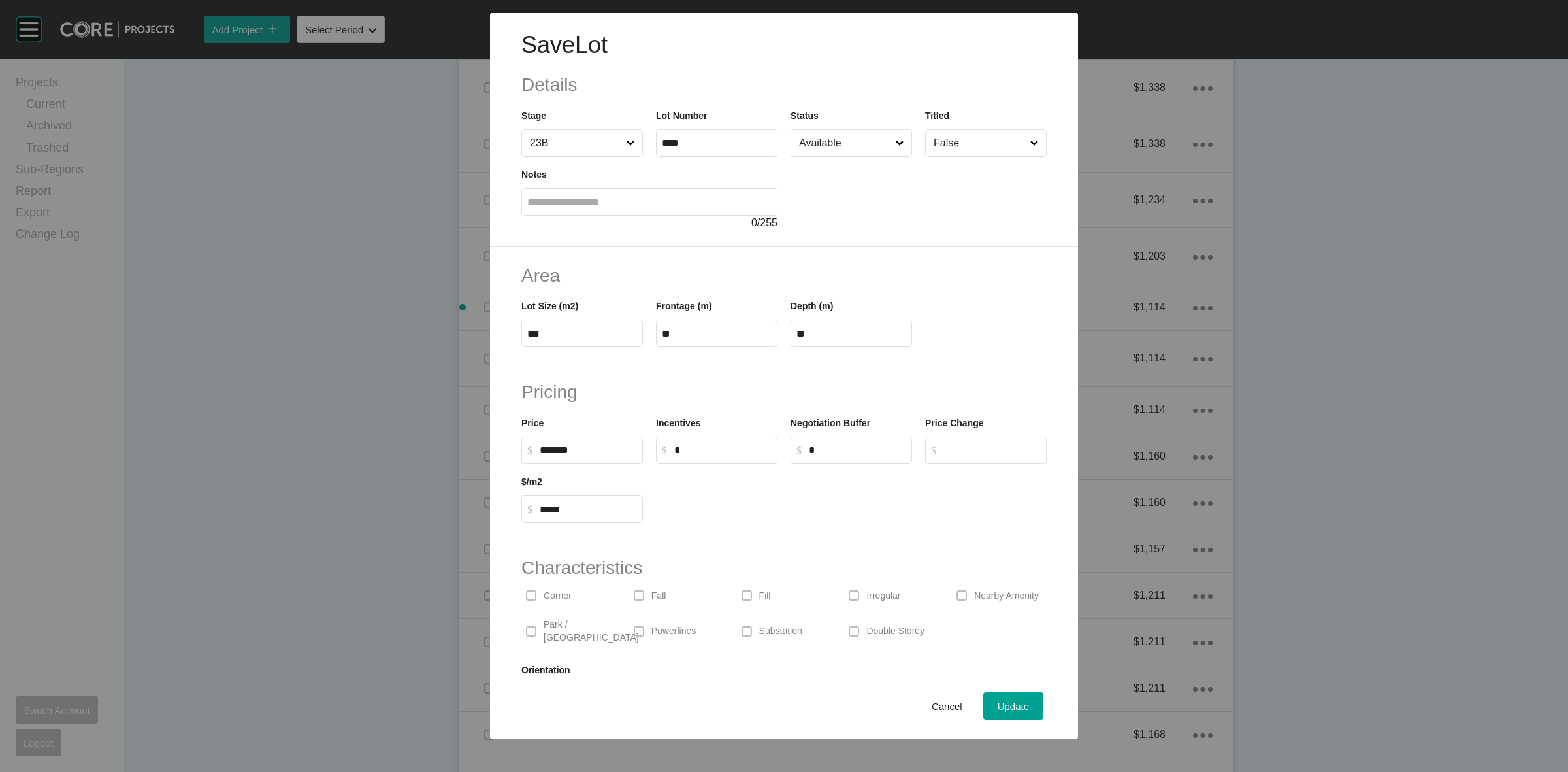
click at [820, 138] on input "Available" at bounding box center [844, 142] width 96 height 26
click at [998, 707] on span "Update" at bounding box center [1014, 706] width 32 height 11
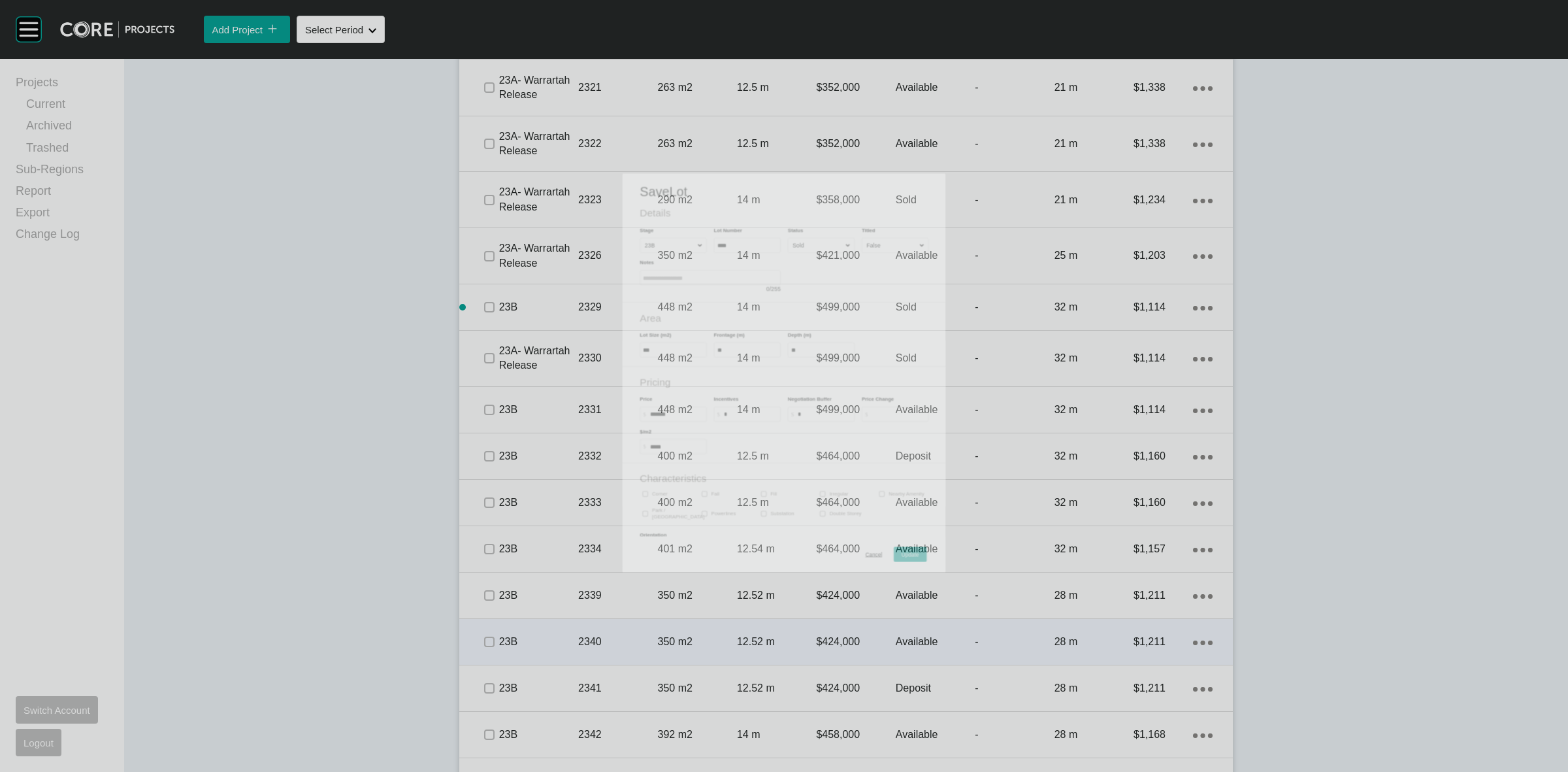
scroll to position [2394, 0]
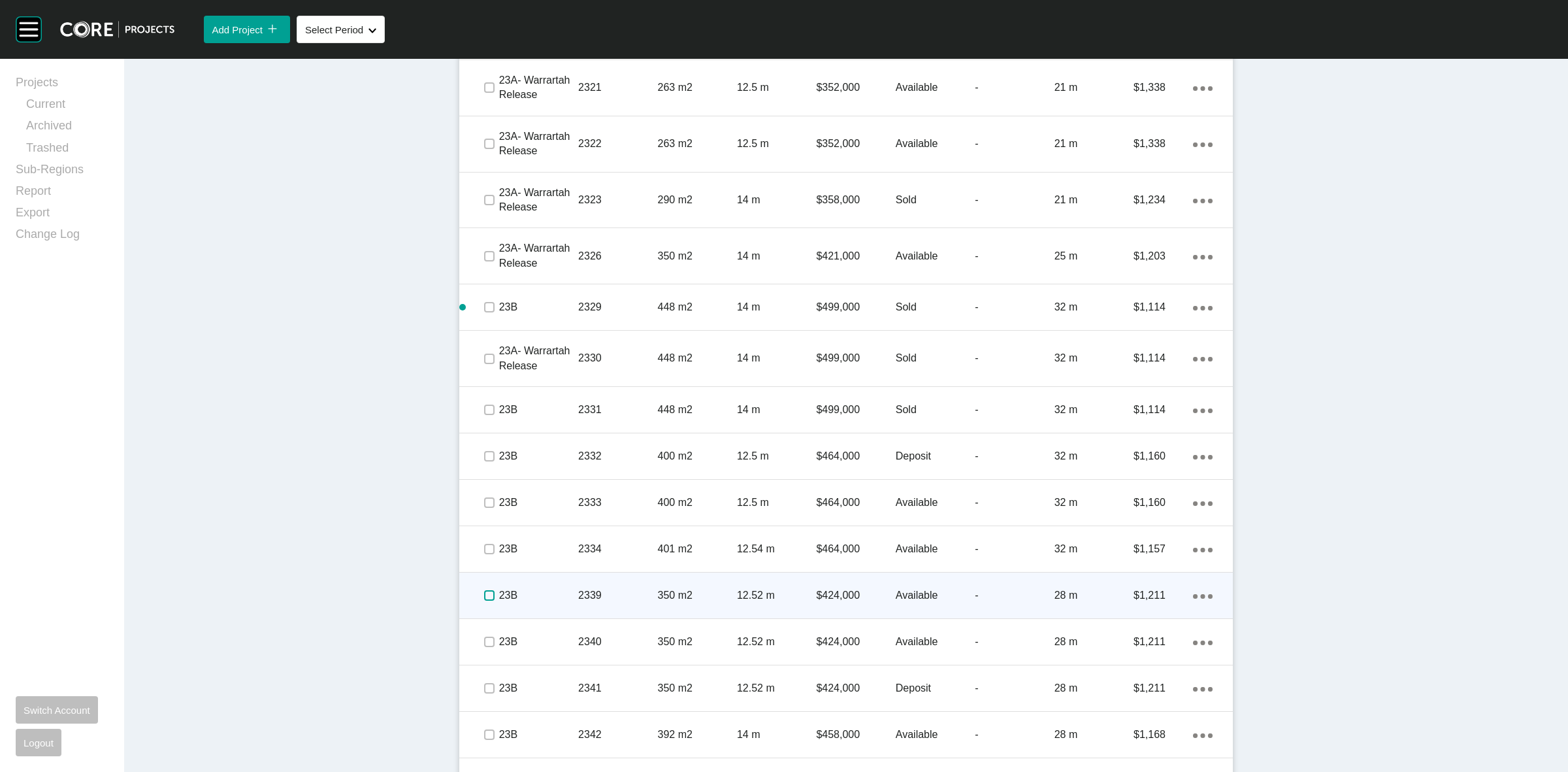
click at [484, 593] on label at bounding box center [489, 595] width 10 height 10
click at [569, 588] on p "23B" at bounding box center [538, 596] width 79 height 14
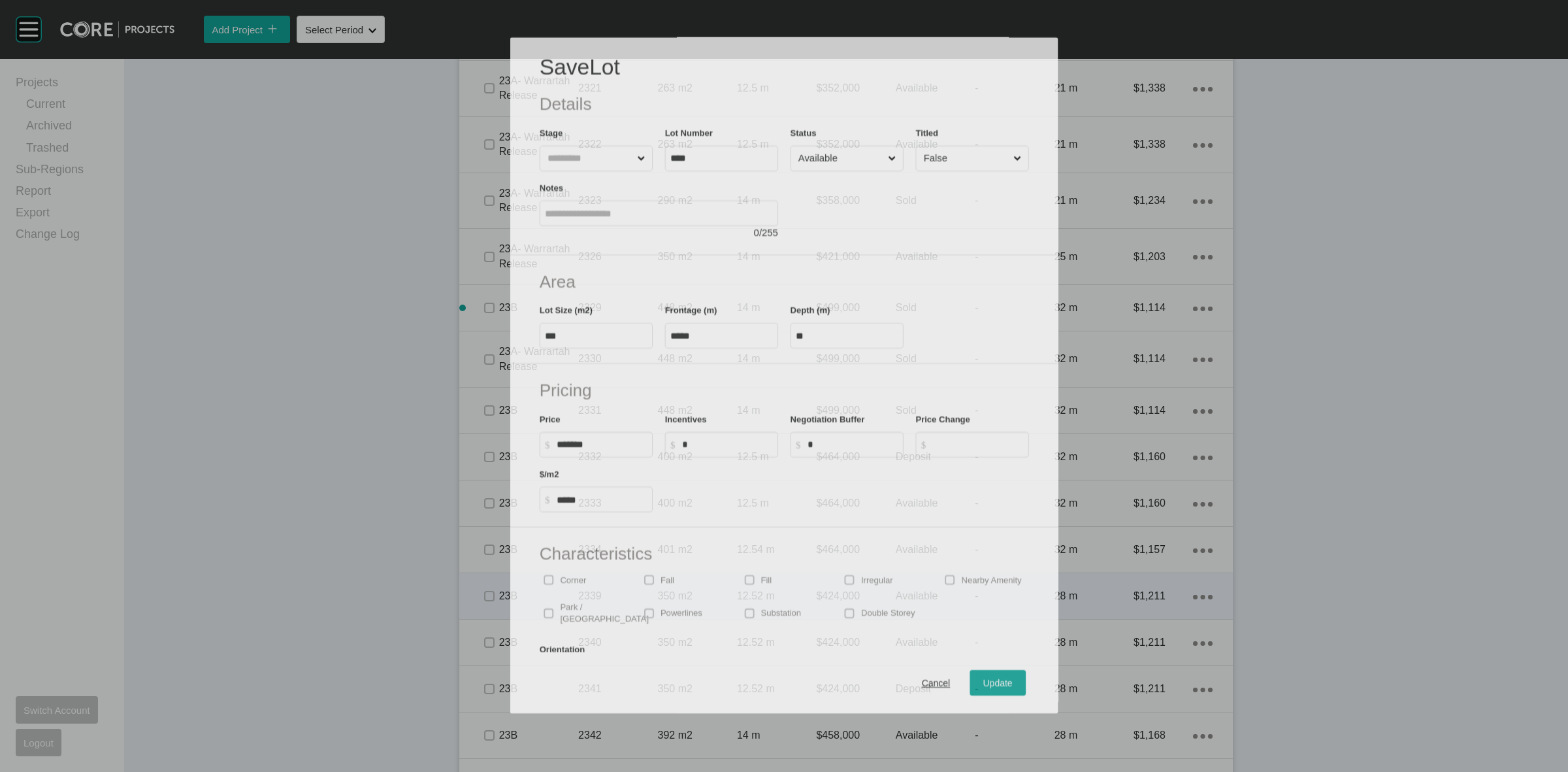
scroll to position [2354, 0]
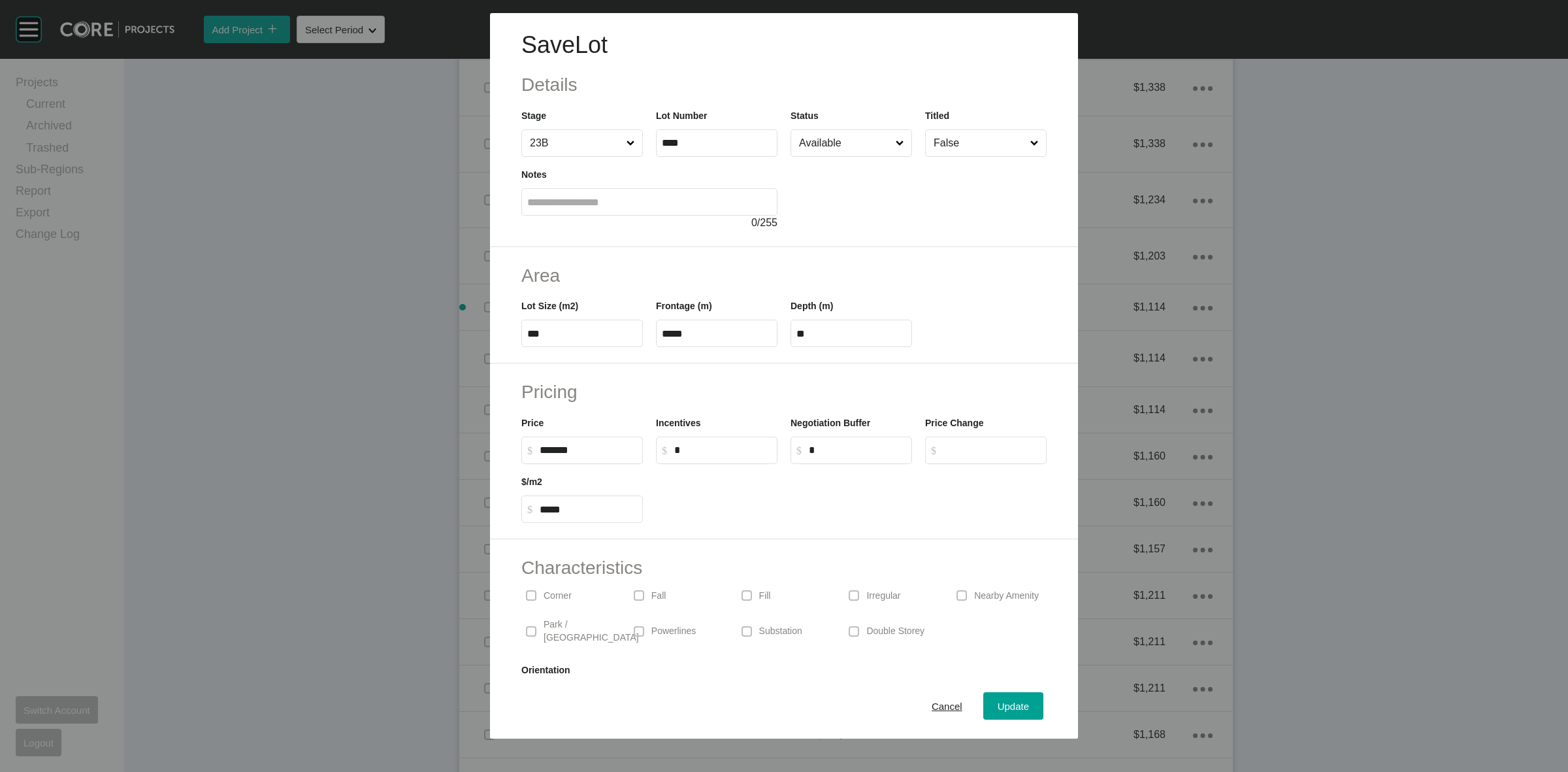
click at [855, 145] on input "Available" at bounding box center [844, 142] width 96 height 26
click at [998, 705] on span "Update" at bounding box center [1014, 706] width 32 height 11
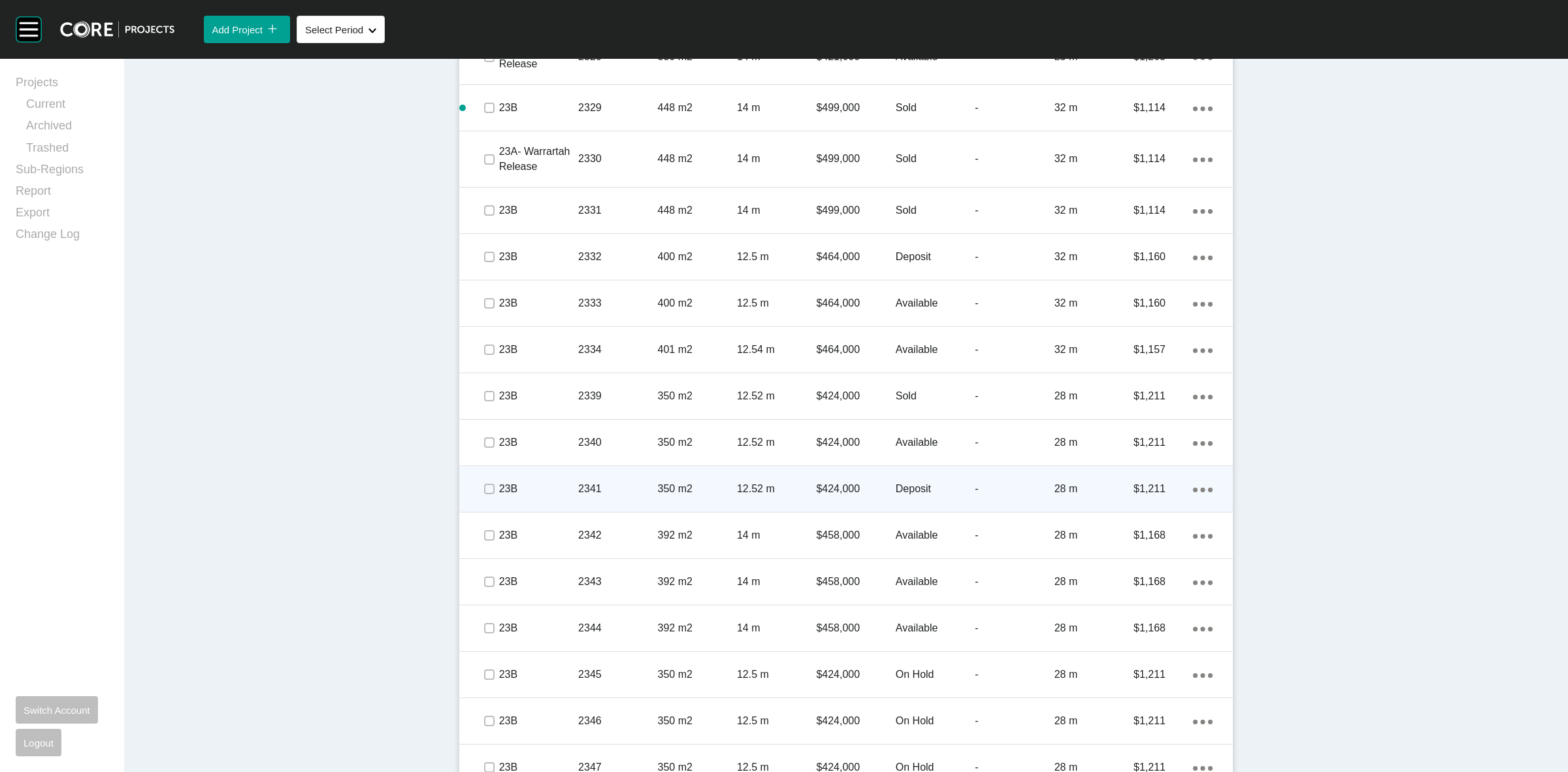
scroll to position [2640, 0]
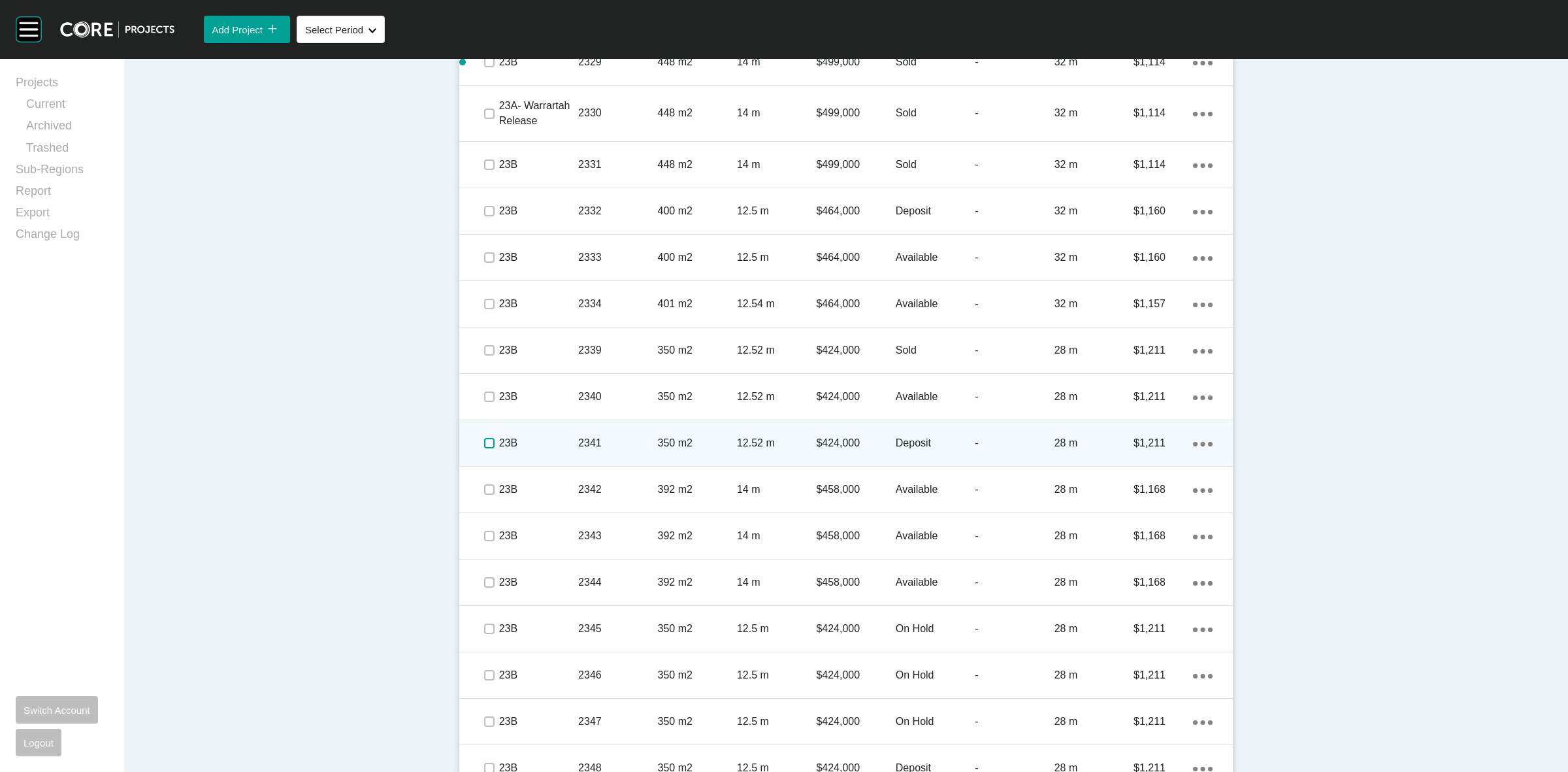
click at [484, 445] on label at bounding box center [489, 443] width 10 height 10
click at [550, 441] on p "23B" at bounding box center [538, 443] width 79 height 14
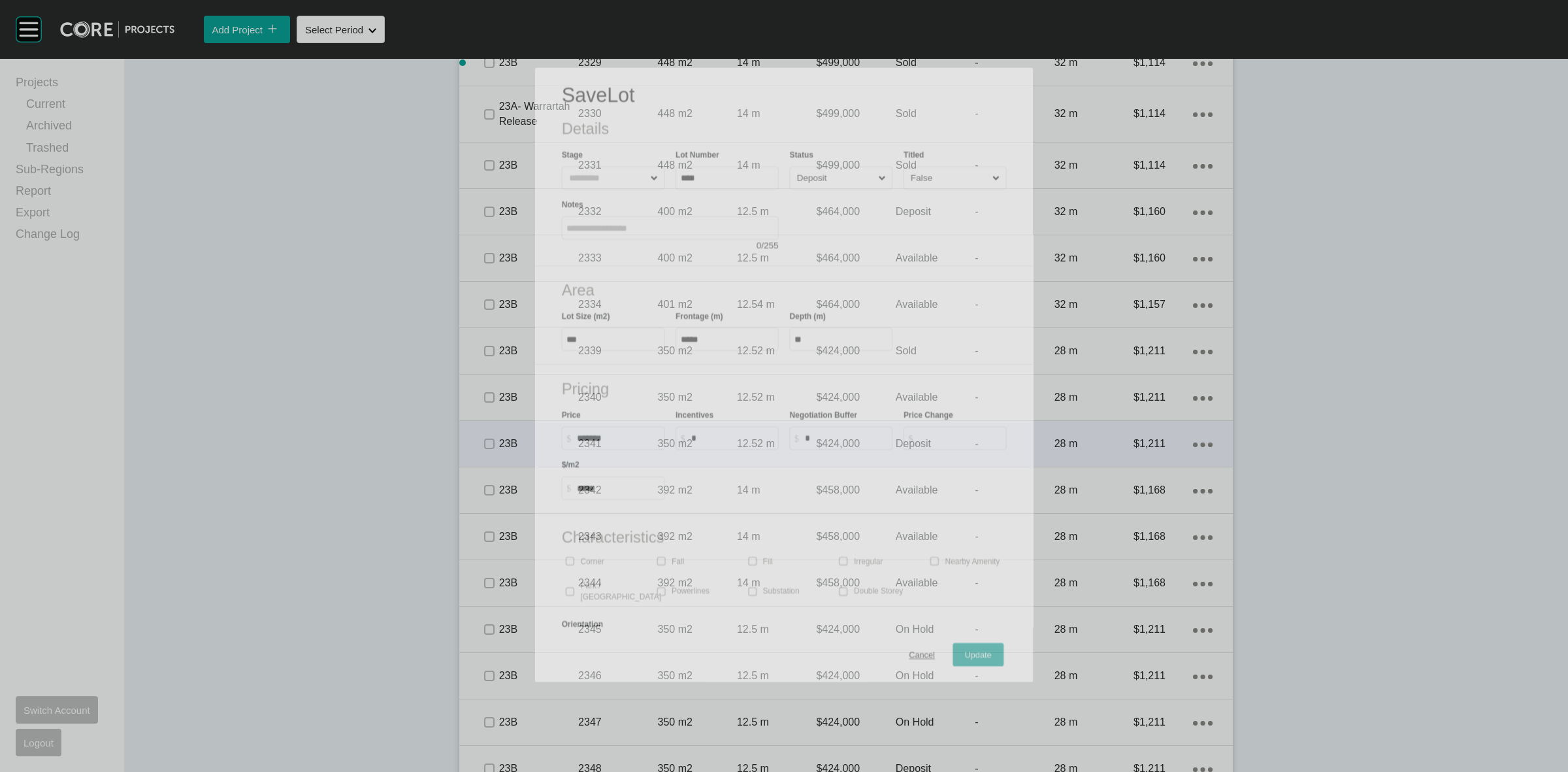
scroll to position [2599, 0]
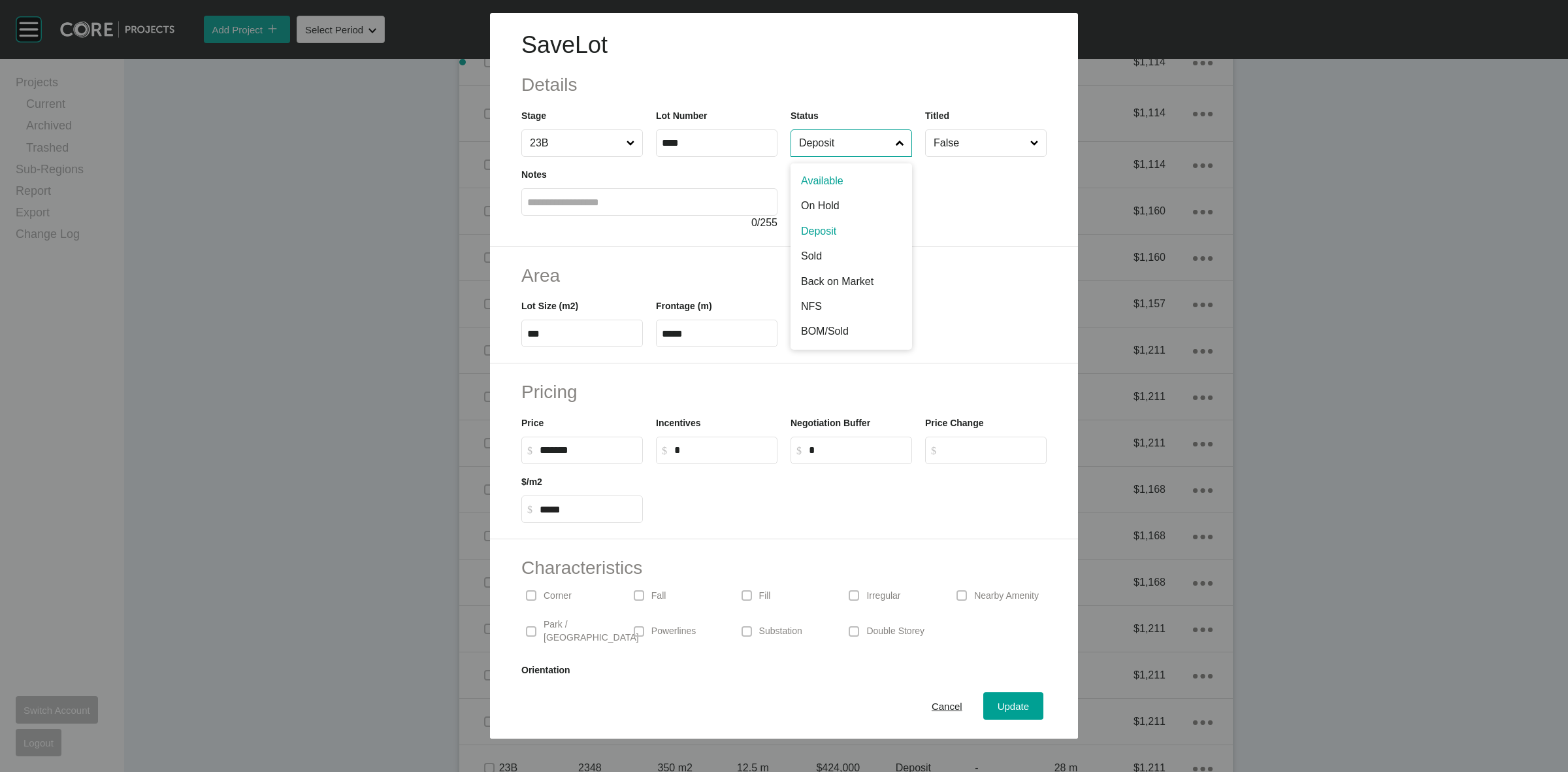
click at [820, 136] on input "Deposit" at bounding box center [844, 142] width 96 height 26
click at [998, 704] on span "Update" at bounding box center [1014, 706] width 32 height 11
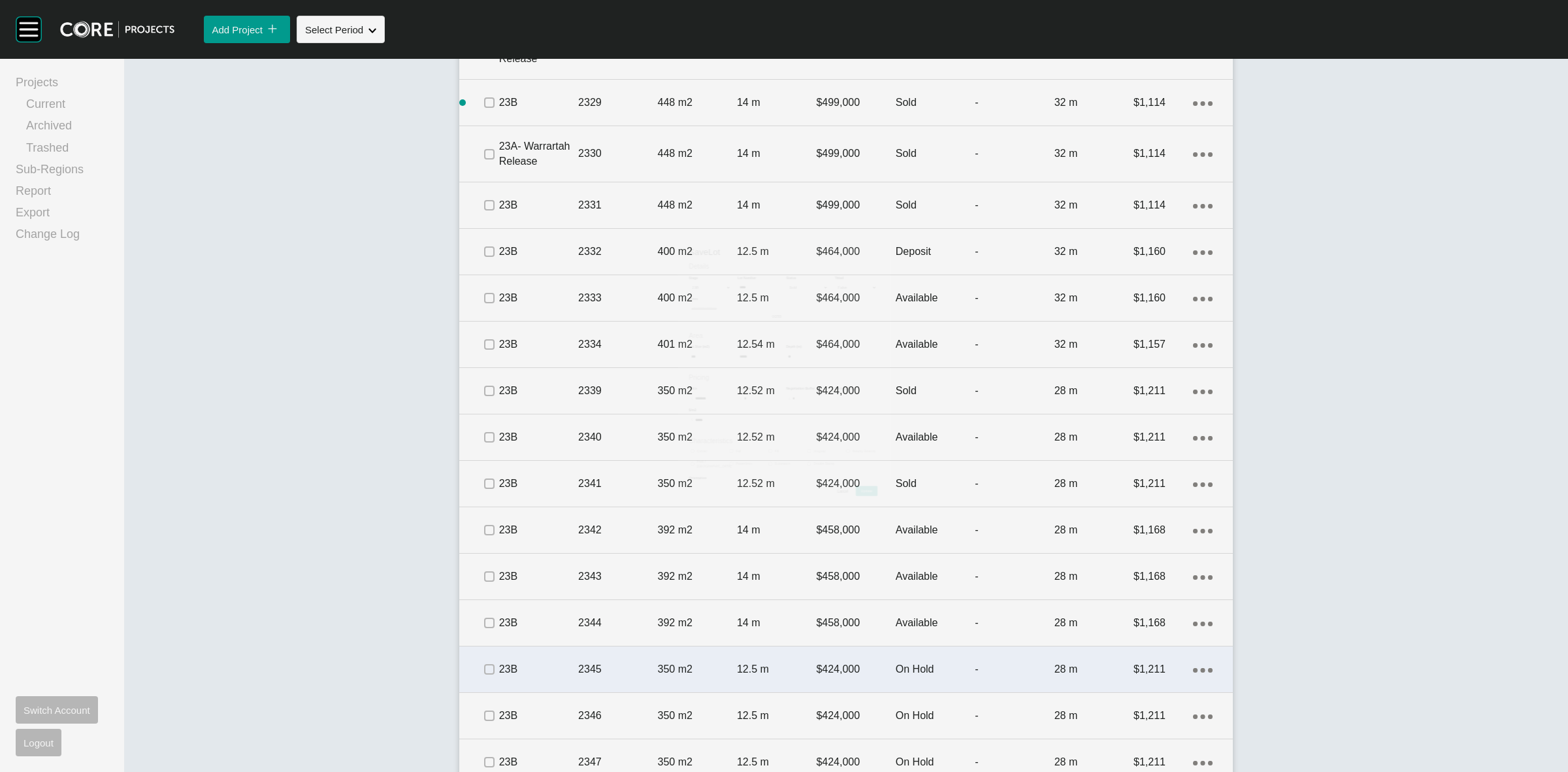
scroll to position [2640, 0]
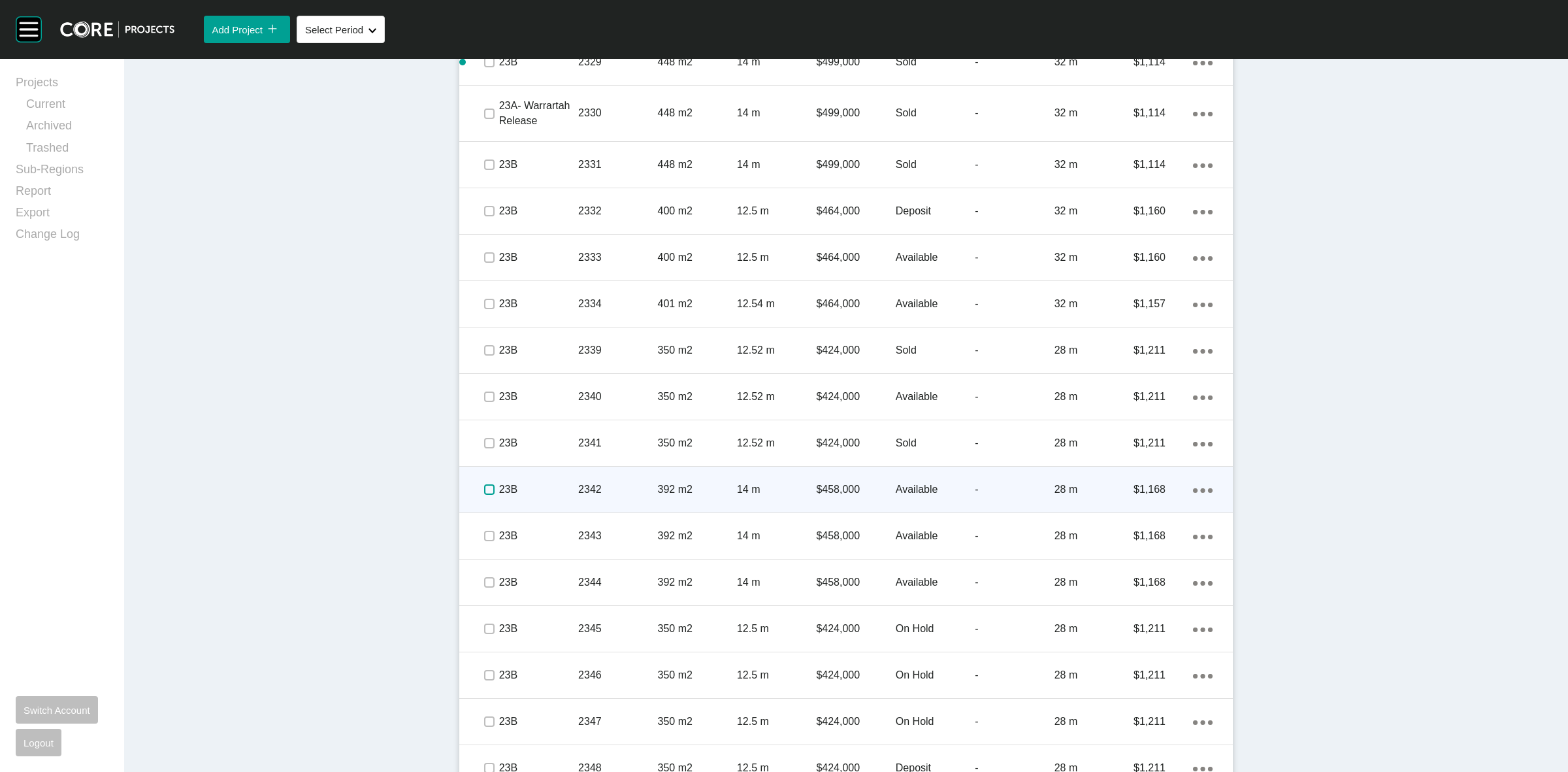
click at [484, 487] on label at bounding box center [489, 489] width 10 height 10
click at [535, 482] on p "23B" at bounding box center [538, 490] width 79 height 14
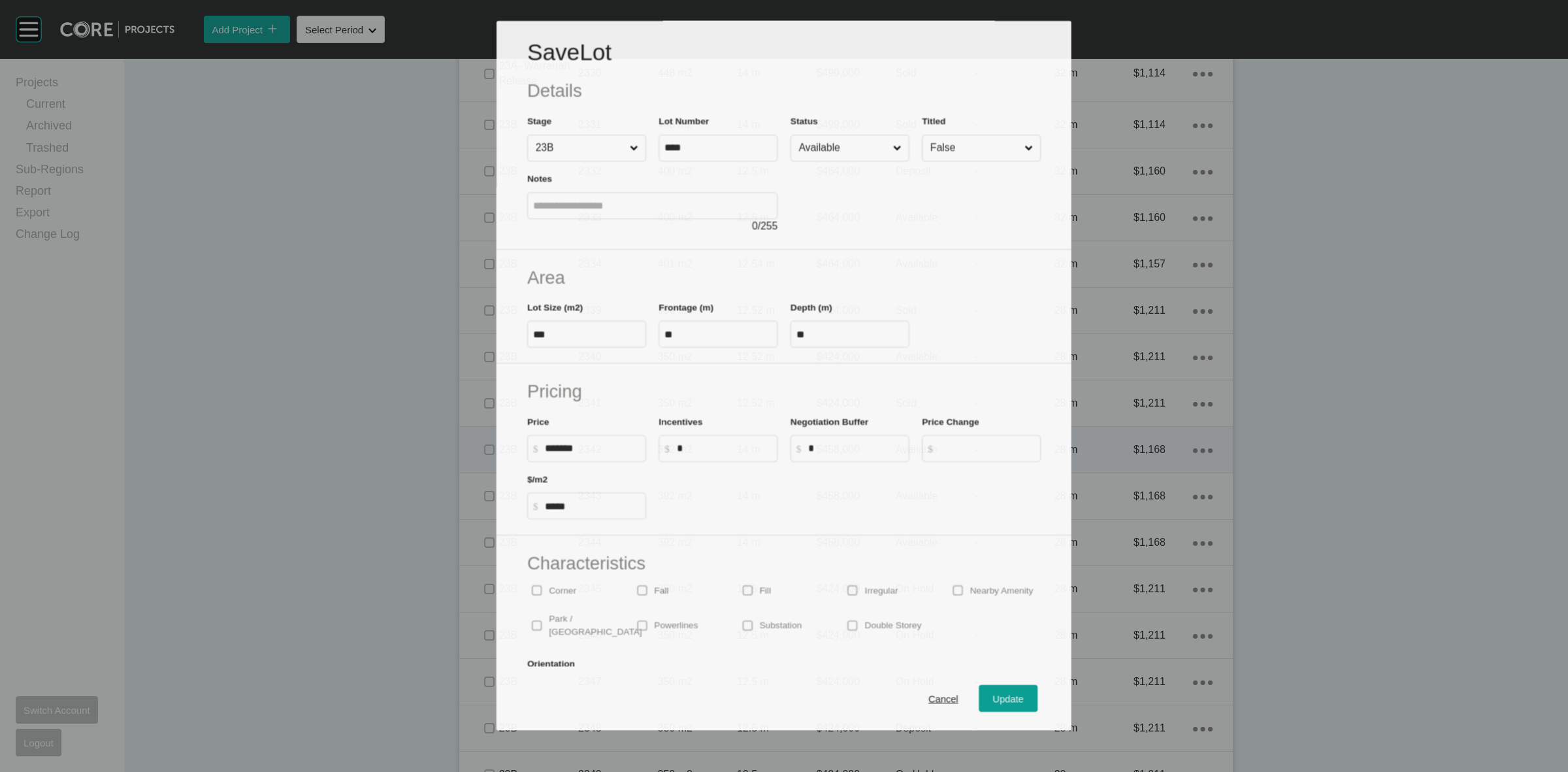
scroll to position [2599, 0]
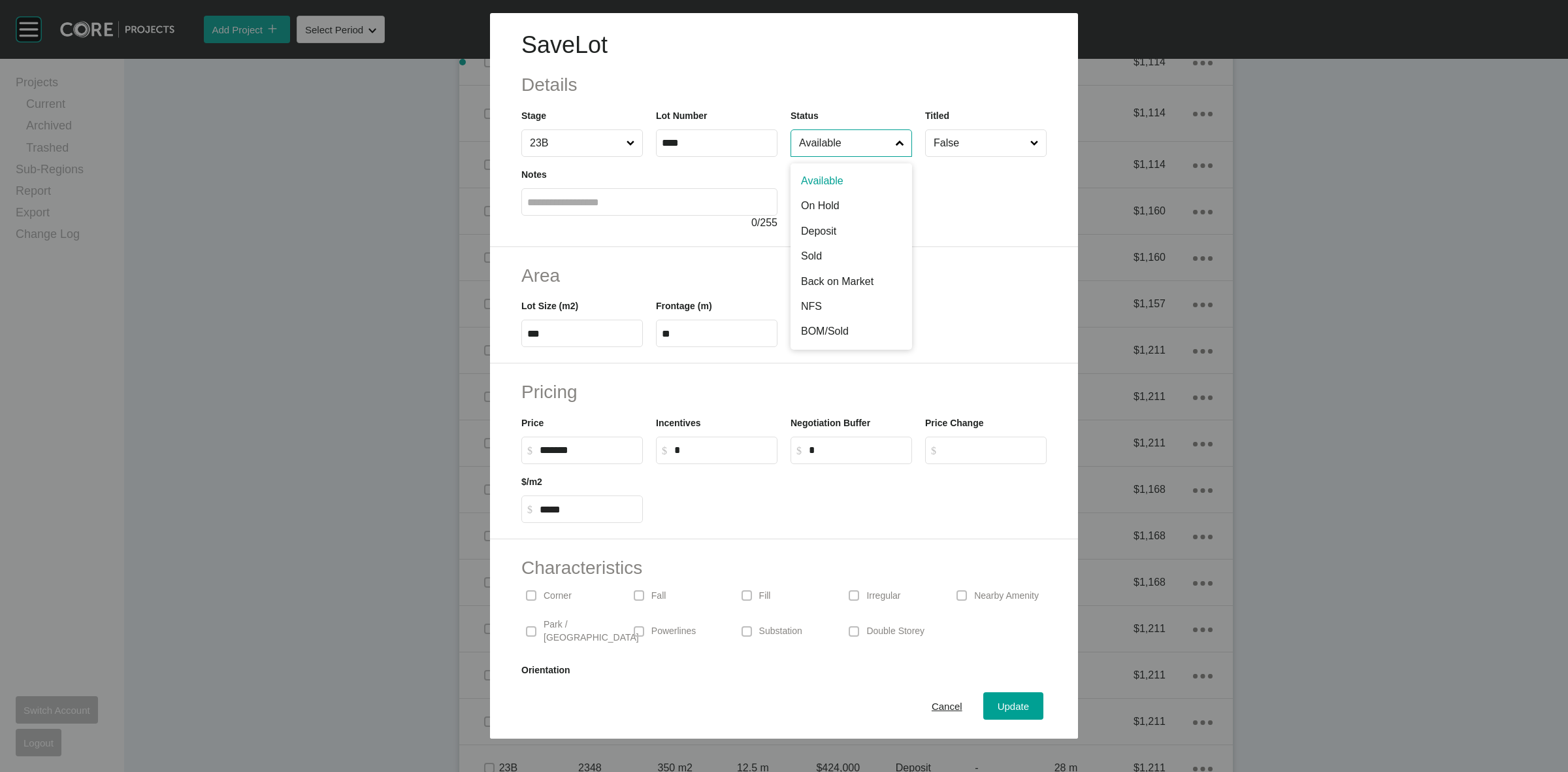
click at [837, 154] on input "Available" at bounding box center [844, 142] width 96 height 26
click at [998, 710] on span "Update" at bounding box center [1014, 706] width 32 height 11
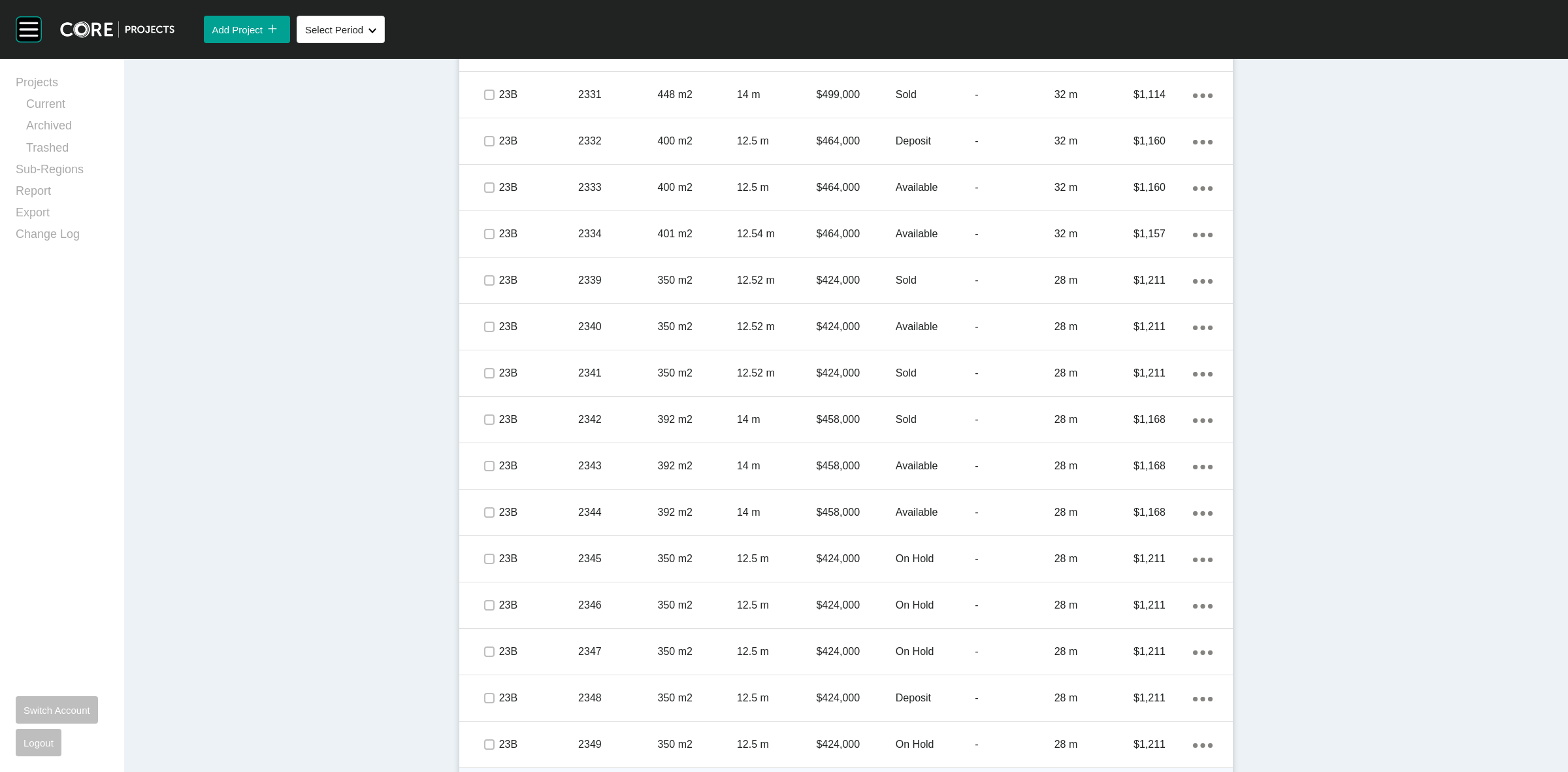
scroll to position [2802, 0]
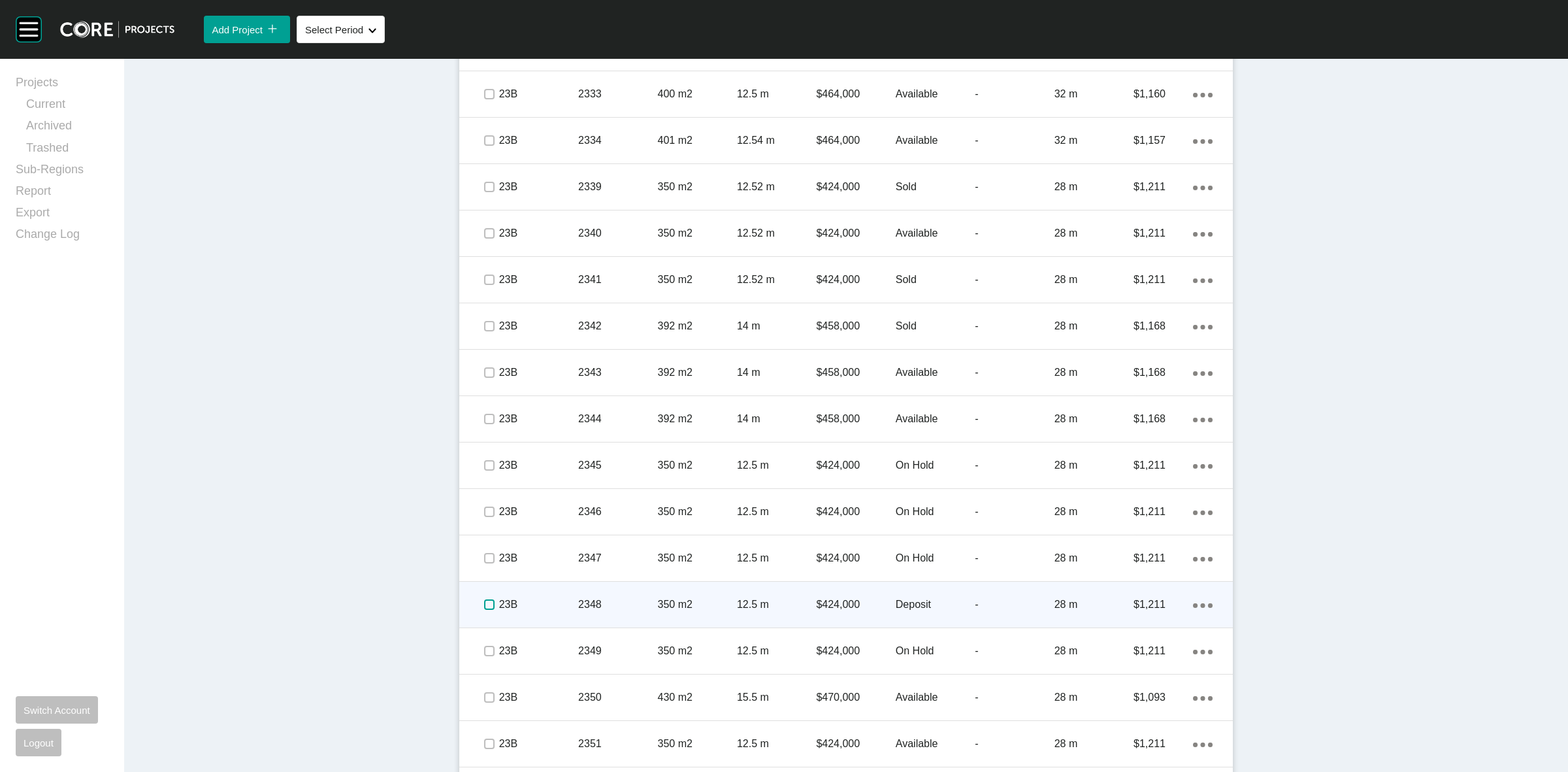
click at [484, 604] on label at bounding box center [489, 604] width 10 height 10
click at [546, 597] on p "23B" at bounding box center [538, 604] width 79 height 14
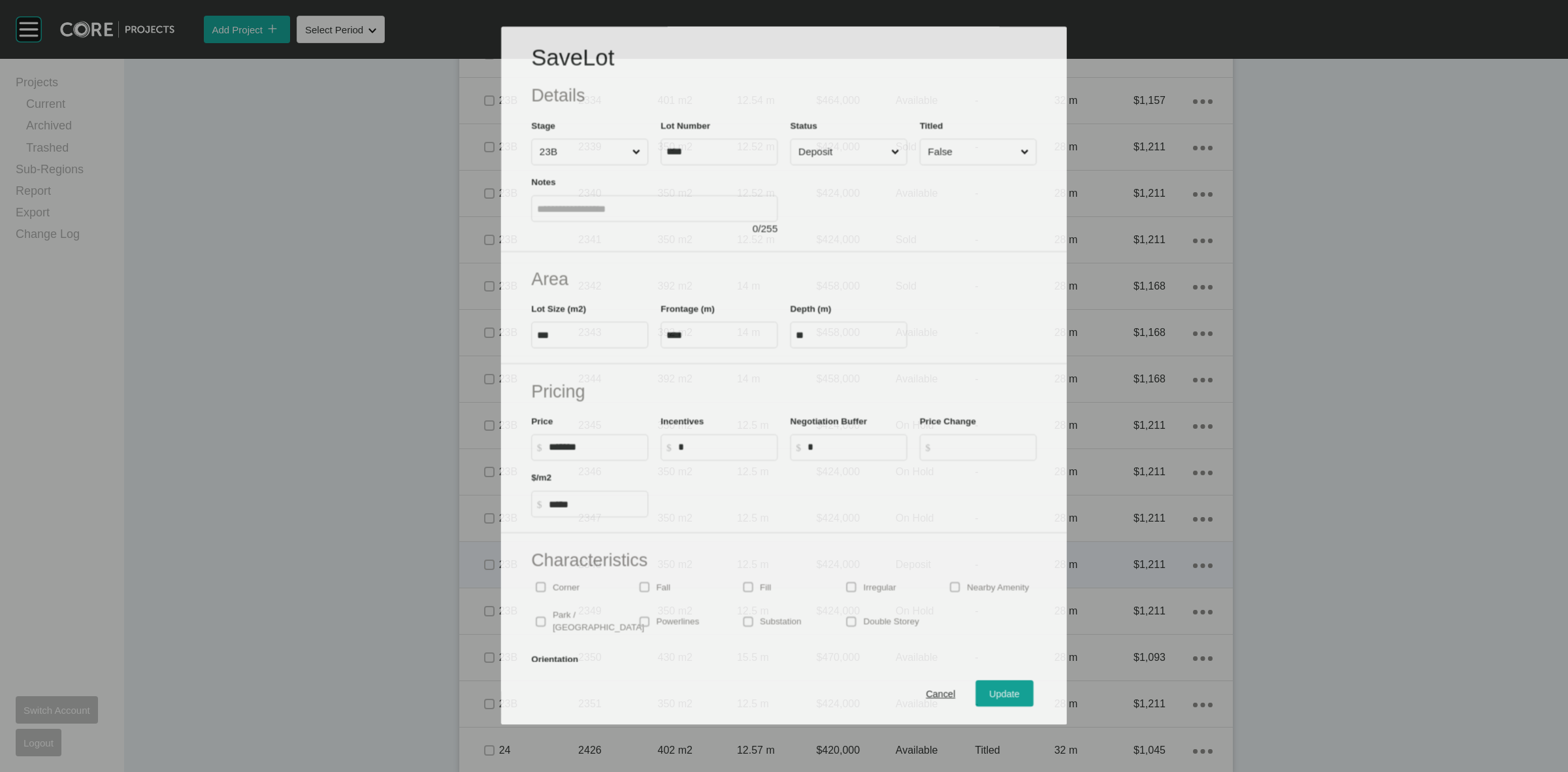
scroll to position [2762, 0]
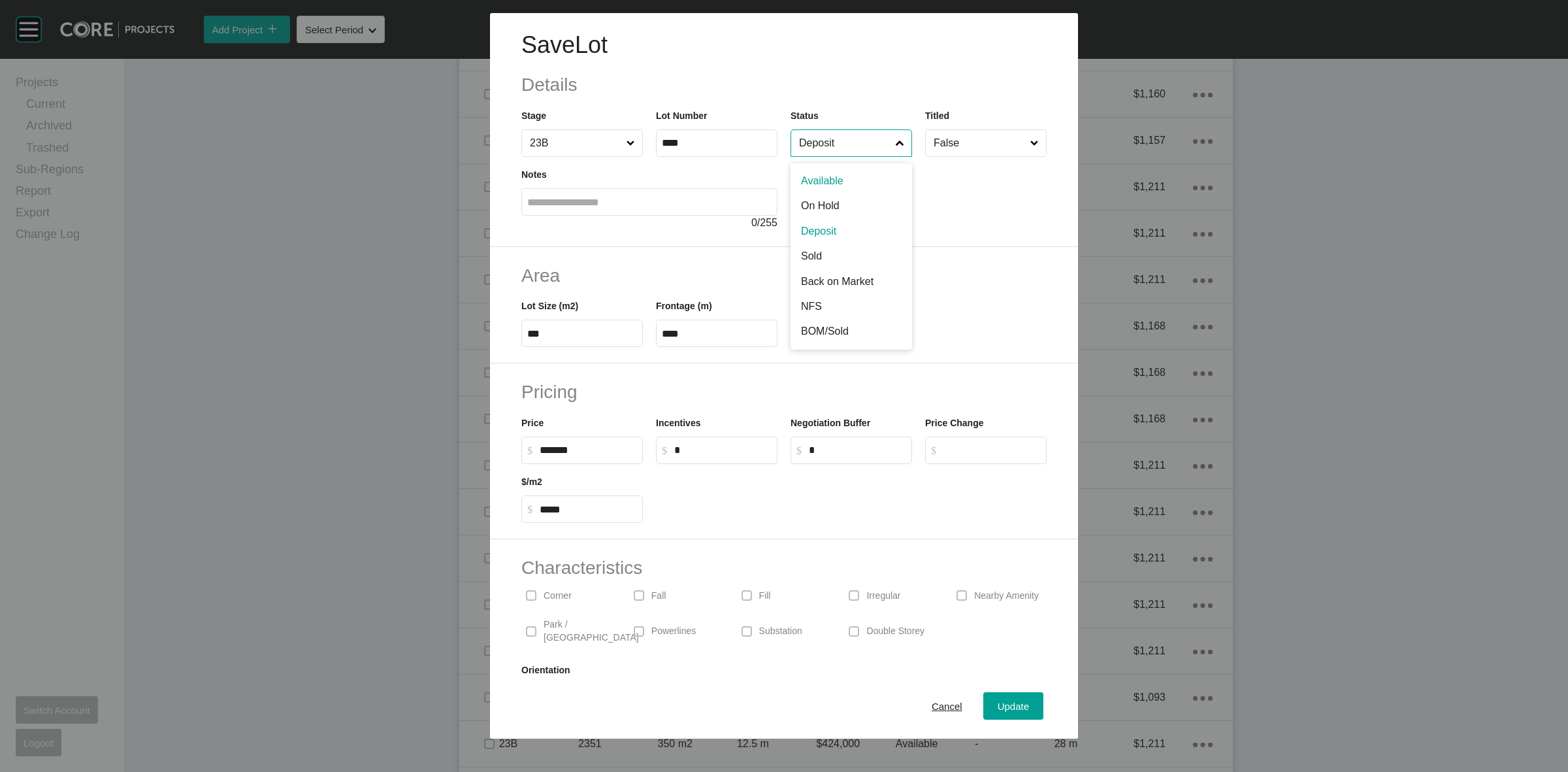
click at [847, 144] on input "Deposit" at bounding box center [844, 142] width 96 height 26
click at [999, 711] on span "Update" at bounding box center [1014, 706] width 32 height 11
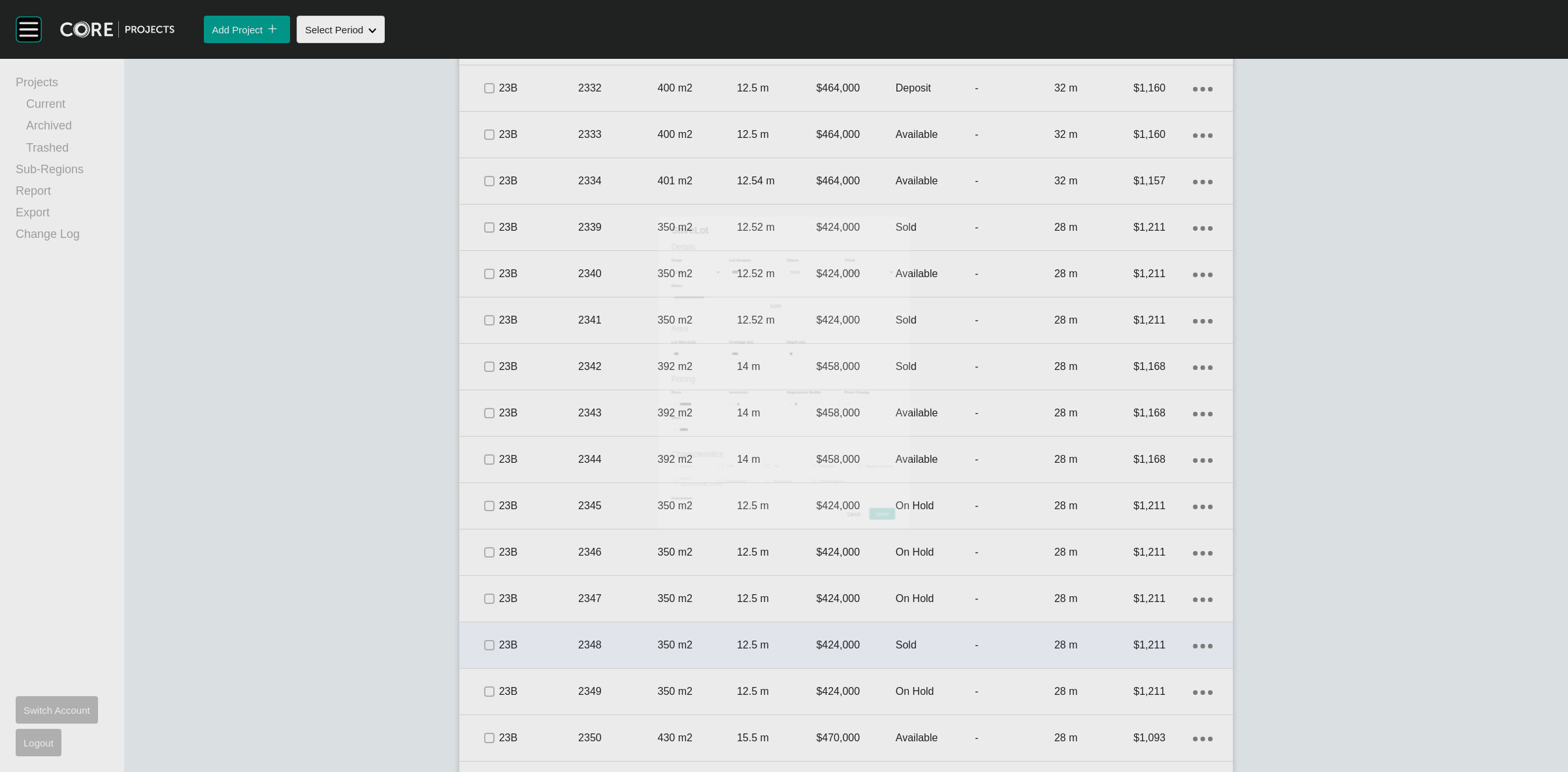
scroll to position [2848, 0]
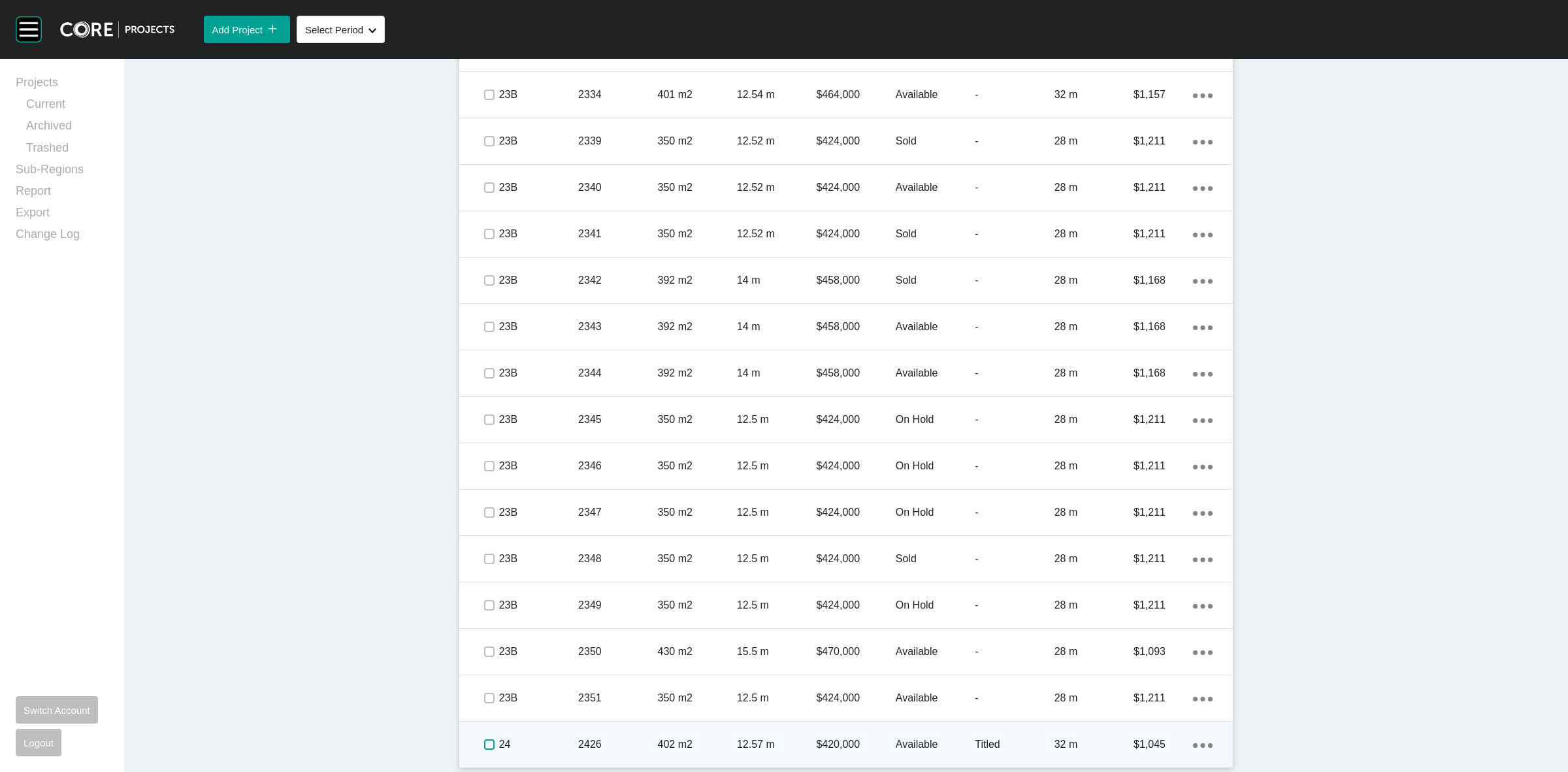
click at [484, 740] on label at bounding box center [489, 744] width 10 height 10
click at [531, 732] on div "24" at bounding box center [538, 744] width 79 height 40
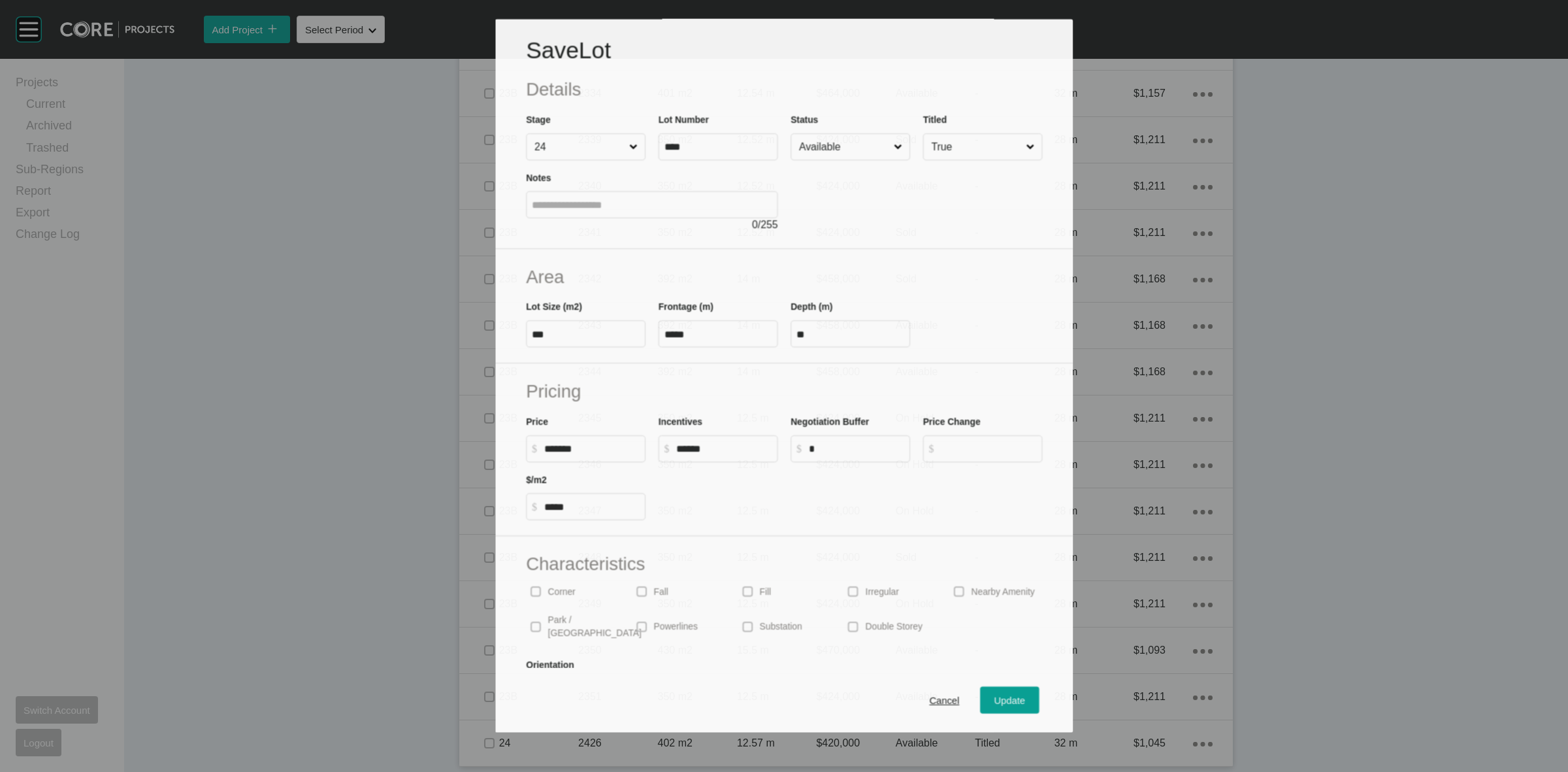
scroll to position [2809, 0]
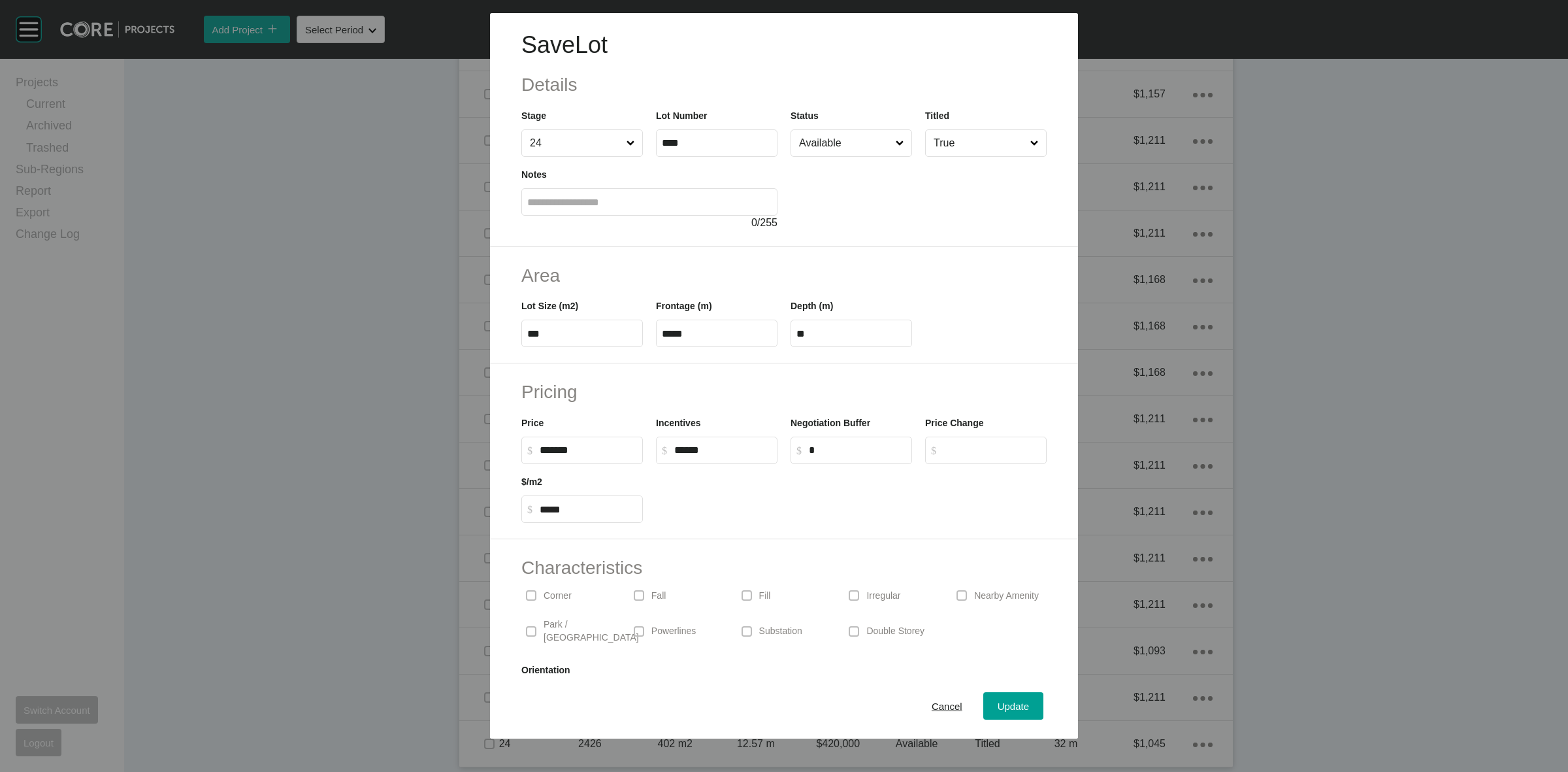
type input "*****"
drag, startPoint x: 735, startPoint y: 452, endPoint x: 396, endPoint y: 459, distance: 339.1
click at [446, 462] on div "Save Lot Details Stage 24 Lot Number **** Status Available Titled True Notes 0 …" at bounding box center [784, 369] width 1568 height 739
type input "*"
click at [812, 145] on input "Available" at bounding box center [844, 142] width 96 height 26
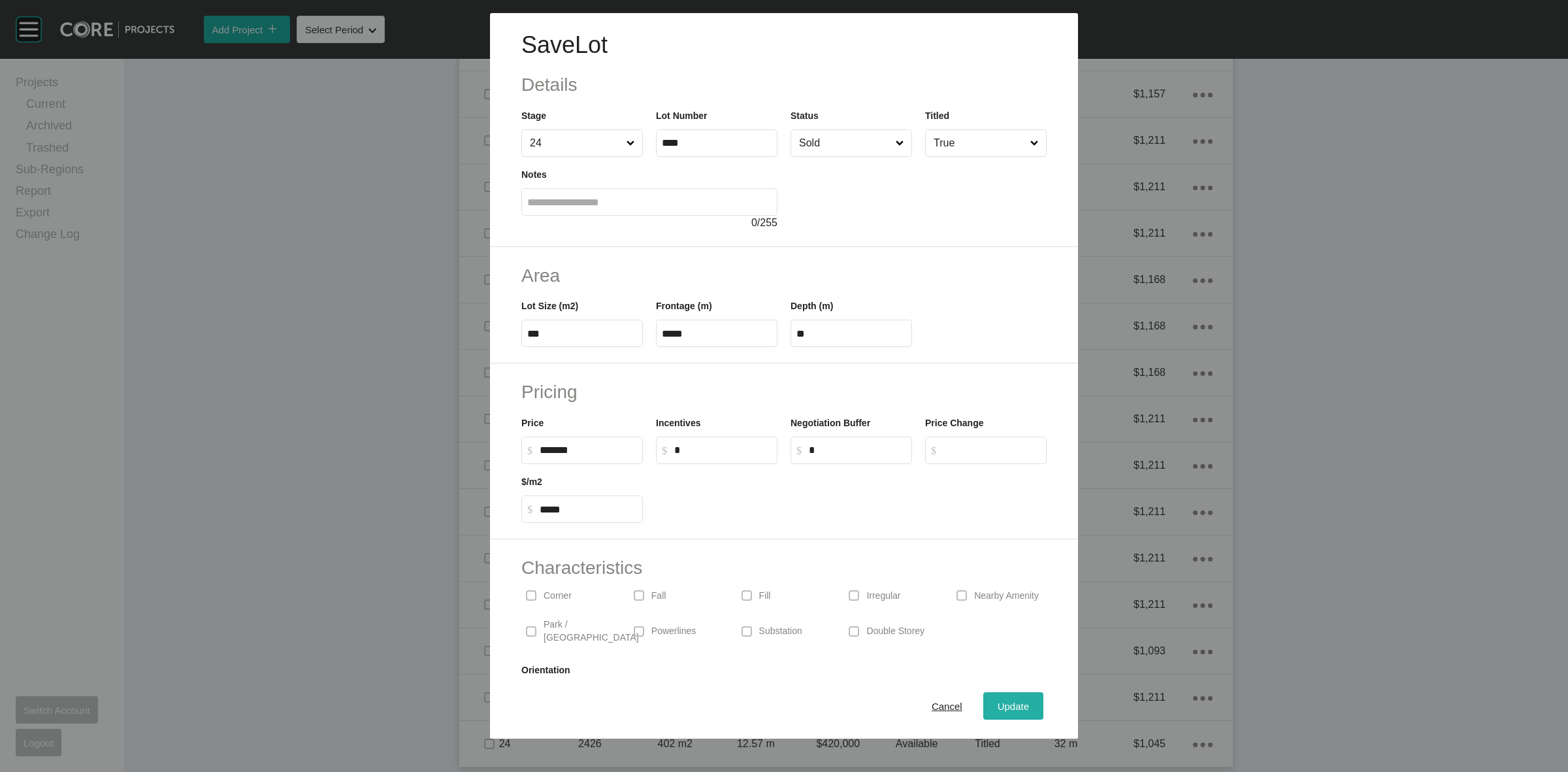
click at [998, 710] on span "Update" at bounding box center [1014, 706] width 32 height 11
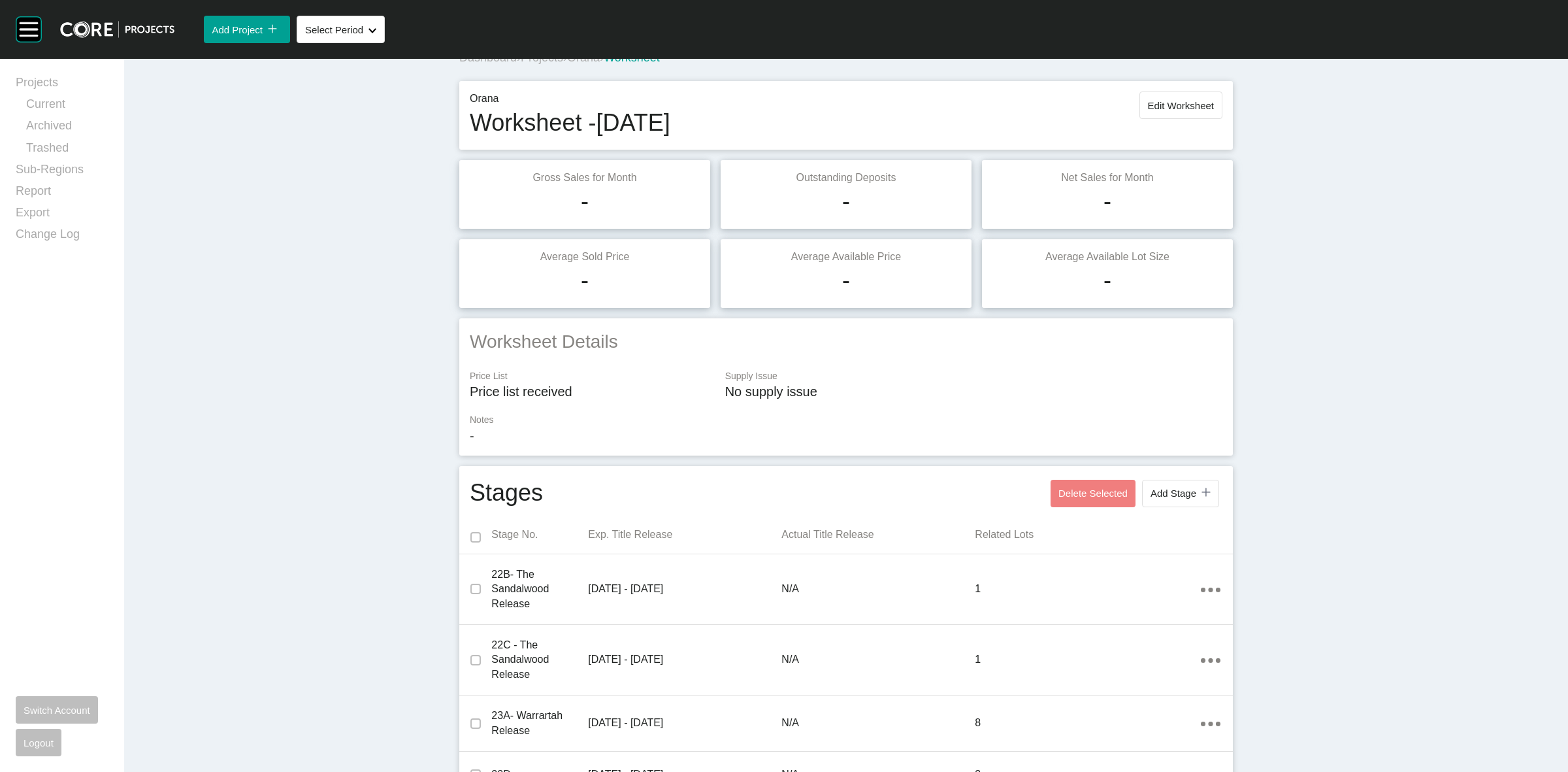
scroll to position [0, 0]
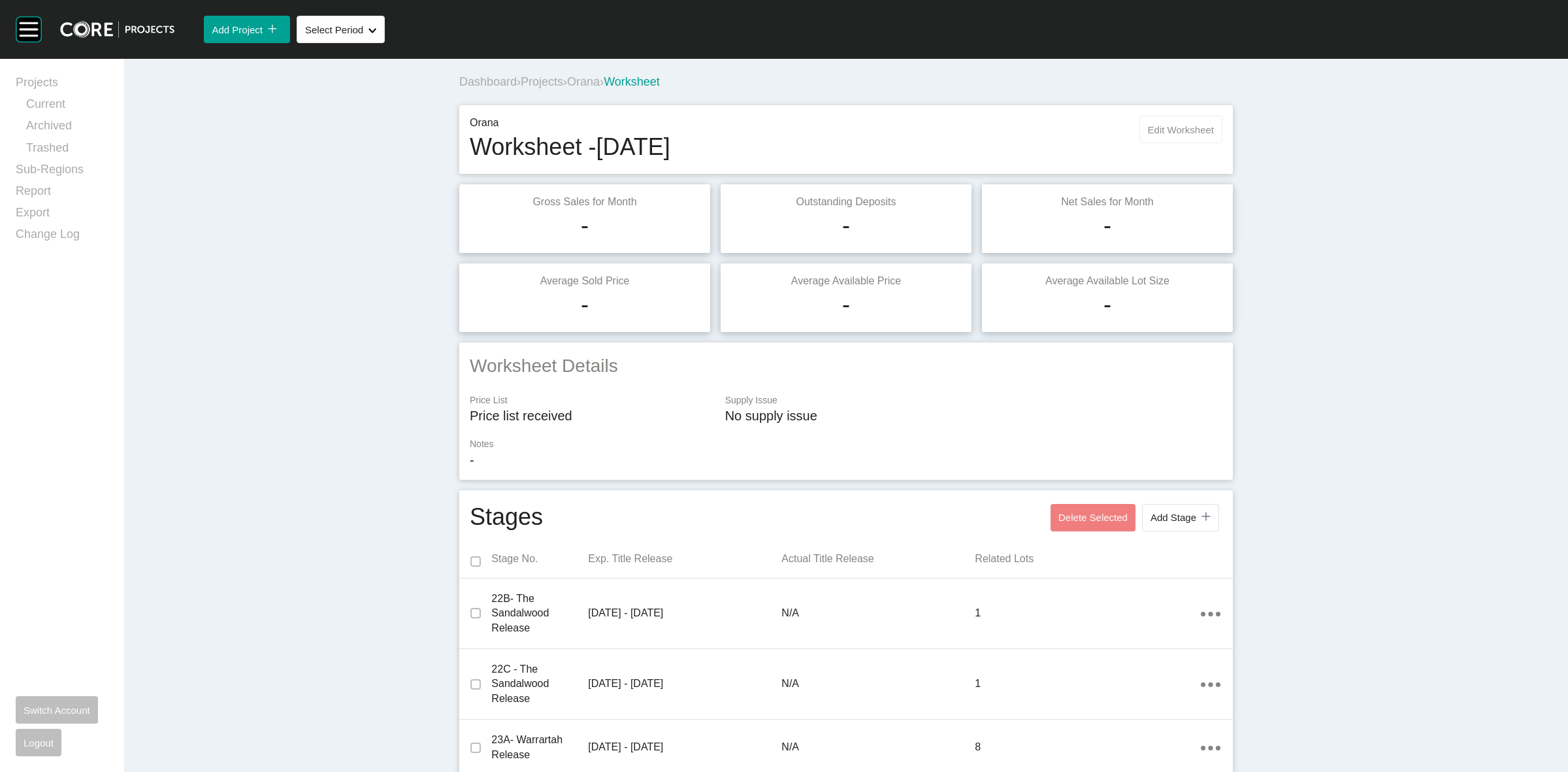
click at [1186, 134] on span "Edit Worksheet" at bounding box center [1181, 130] width 66 height 11
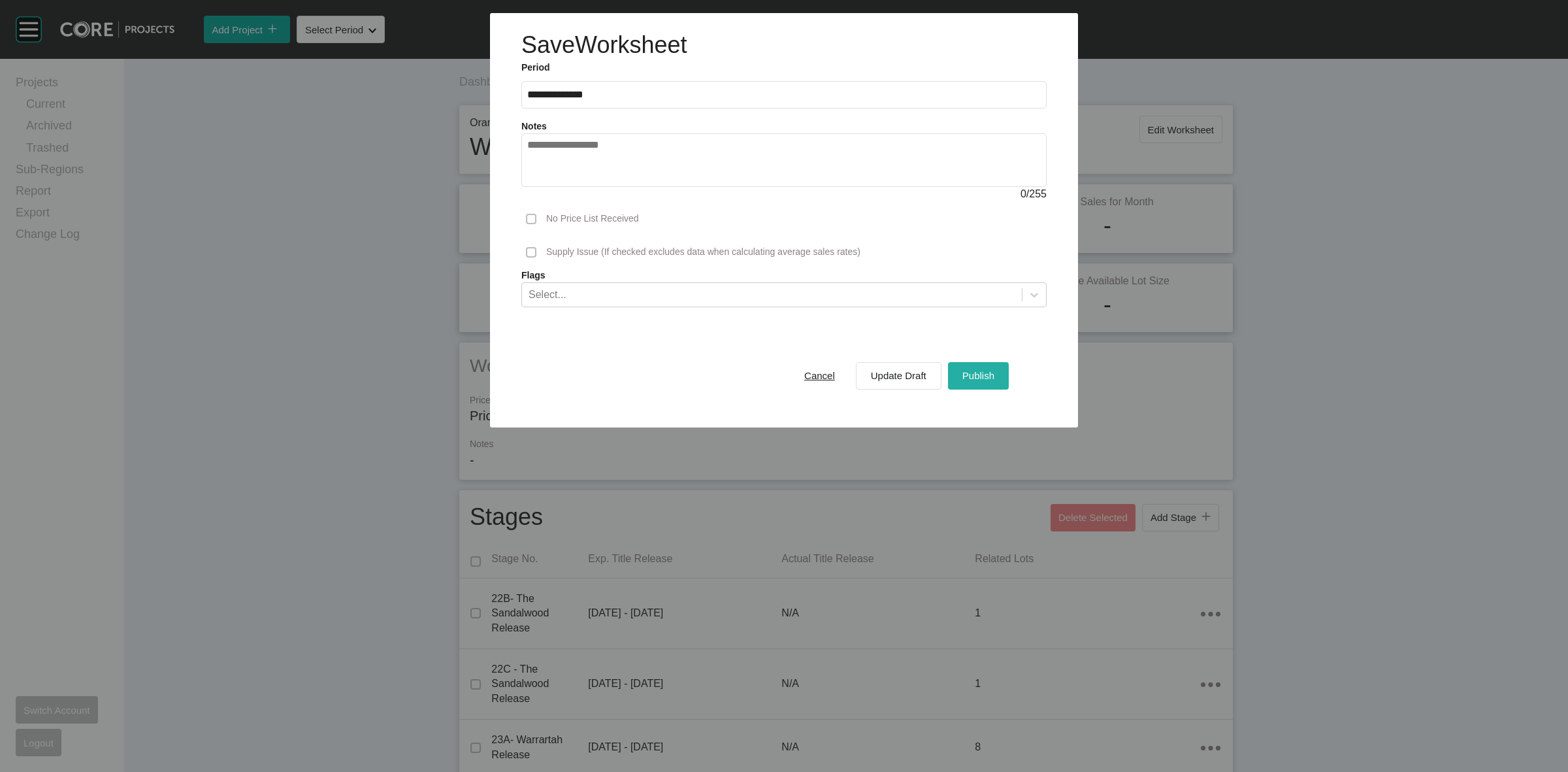
click at [984, 379] on span "Publish" at bounding box center [978, 376] width 32 height 11
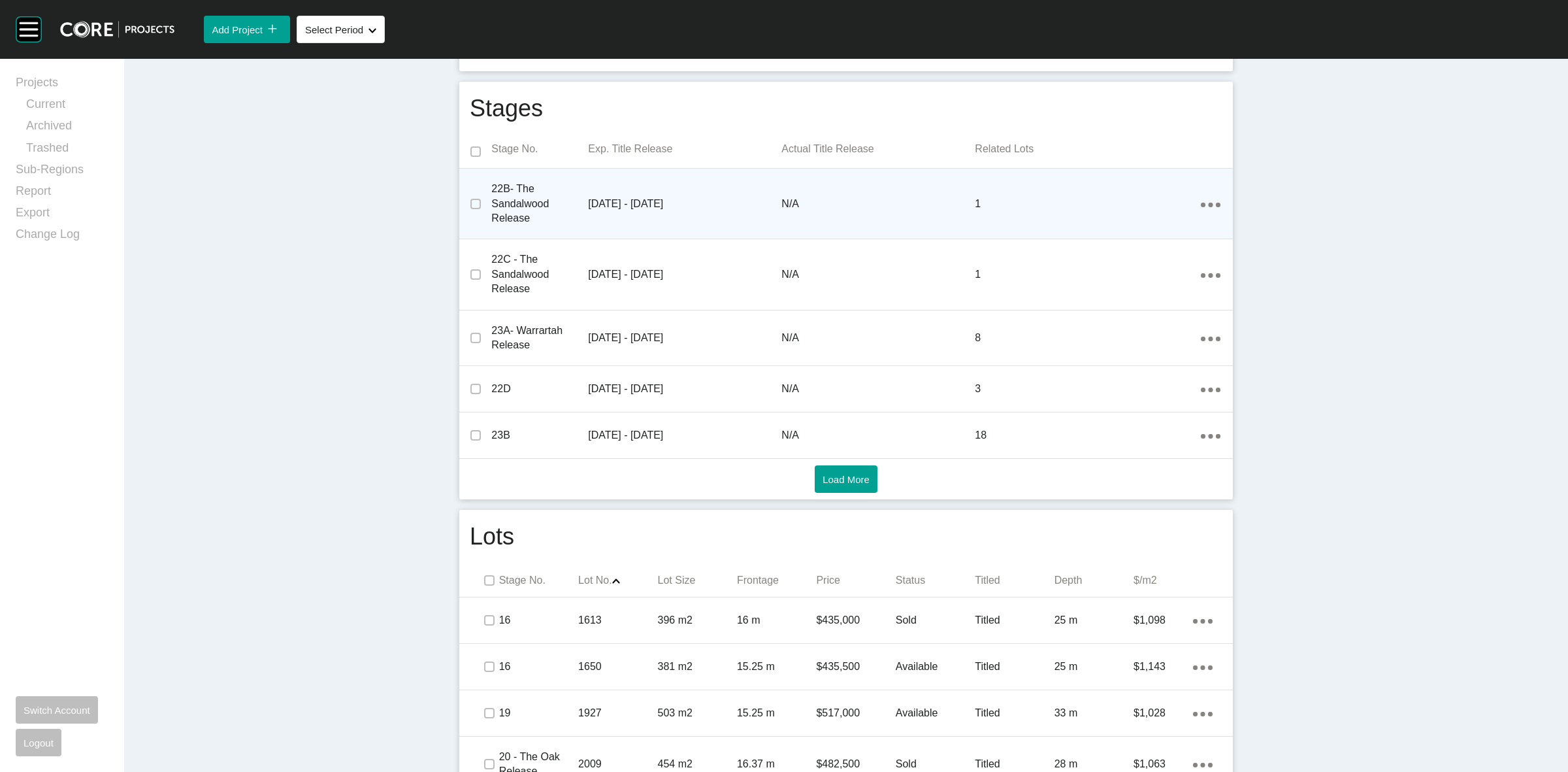
scroll to position [572, 0]
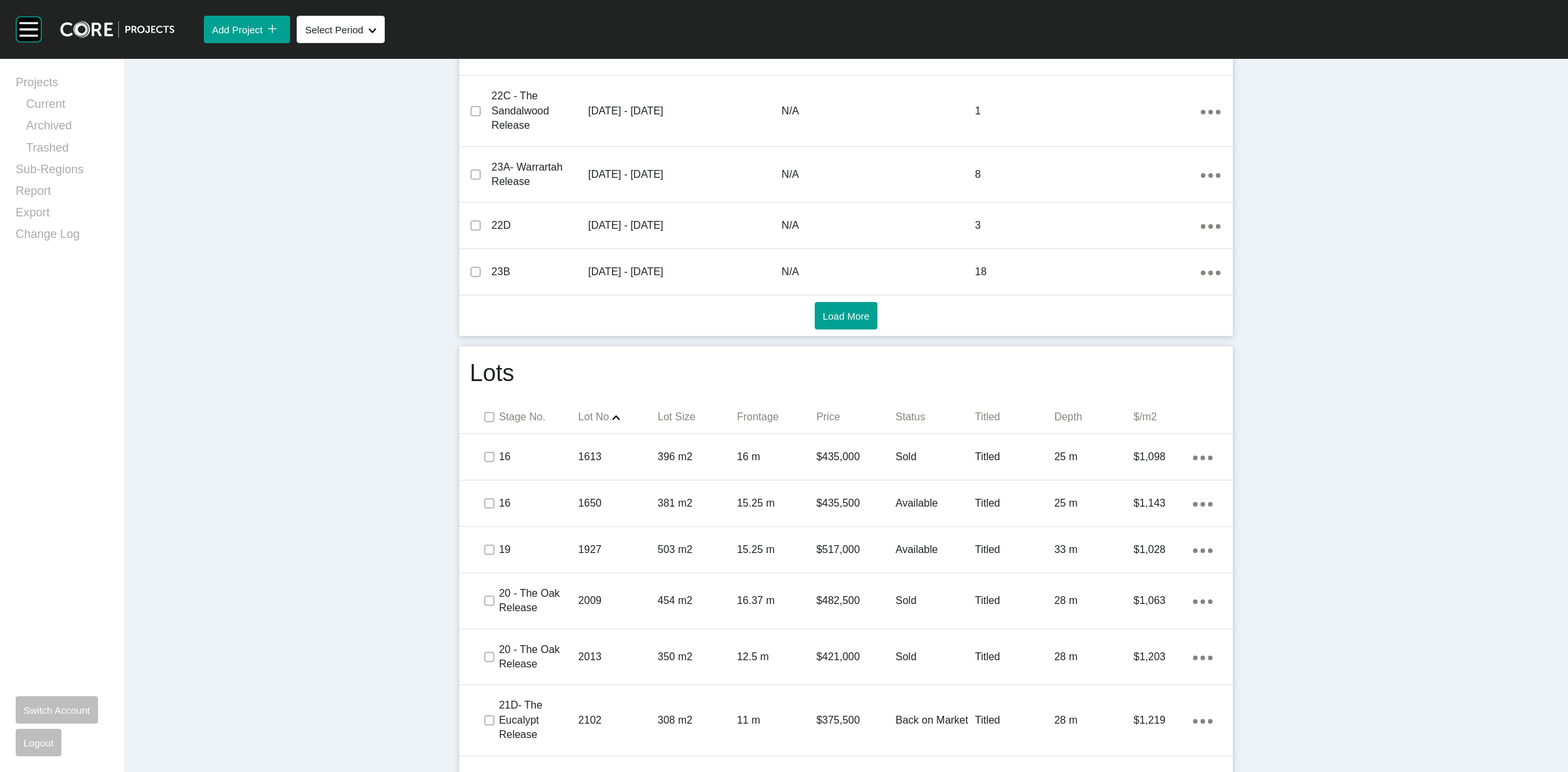
click at [897, 412] on p "Status" at bounding box center [935, 417] width 79 height 14
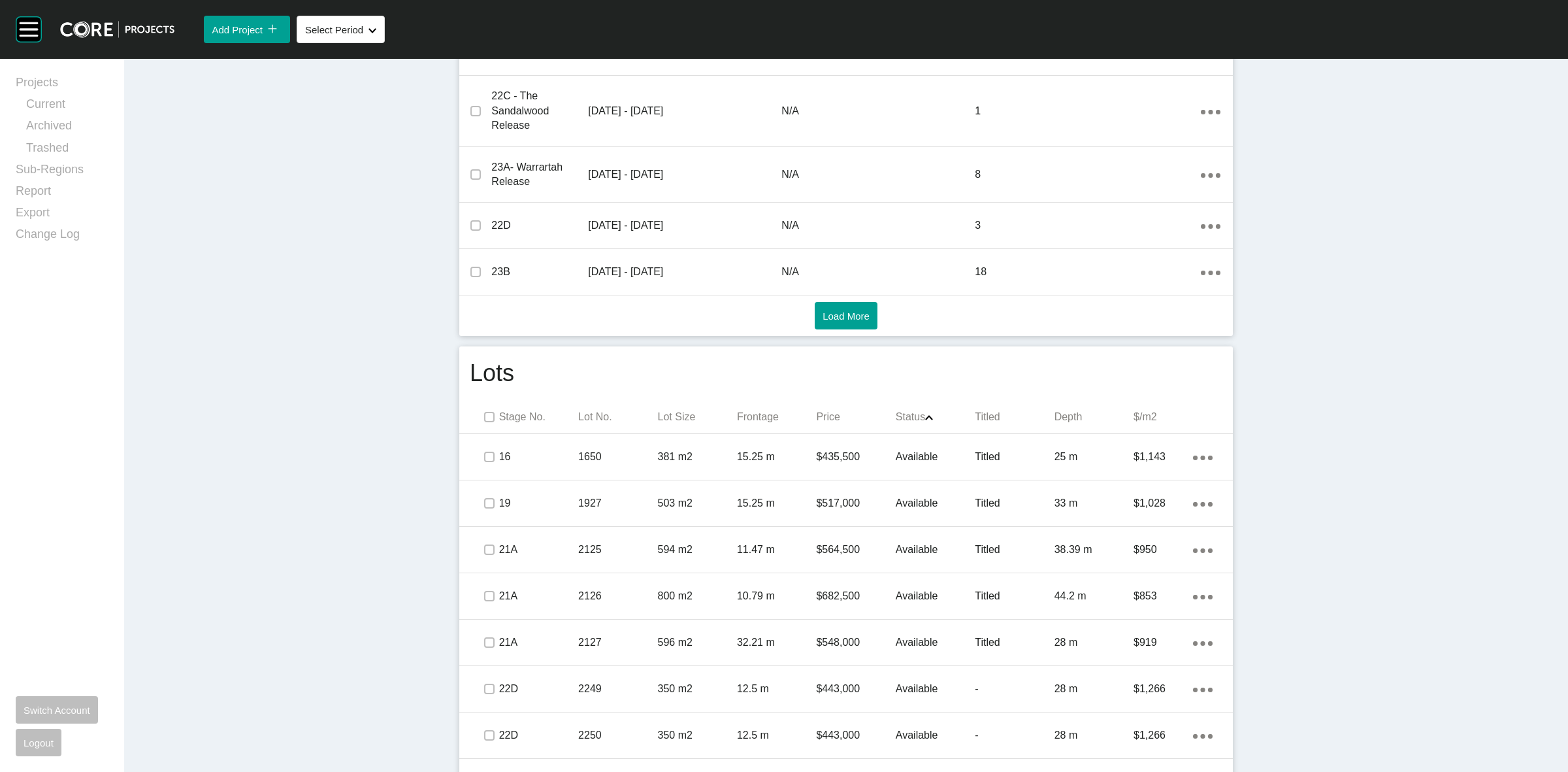
click at [904, 412] on p "Status Shape Created with Sketch." at bounding box center [935, 417] width 79 height 14
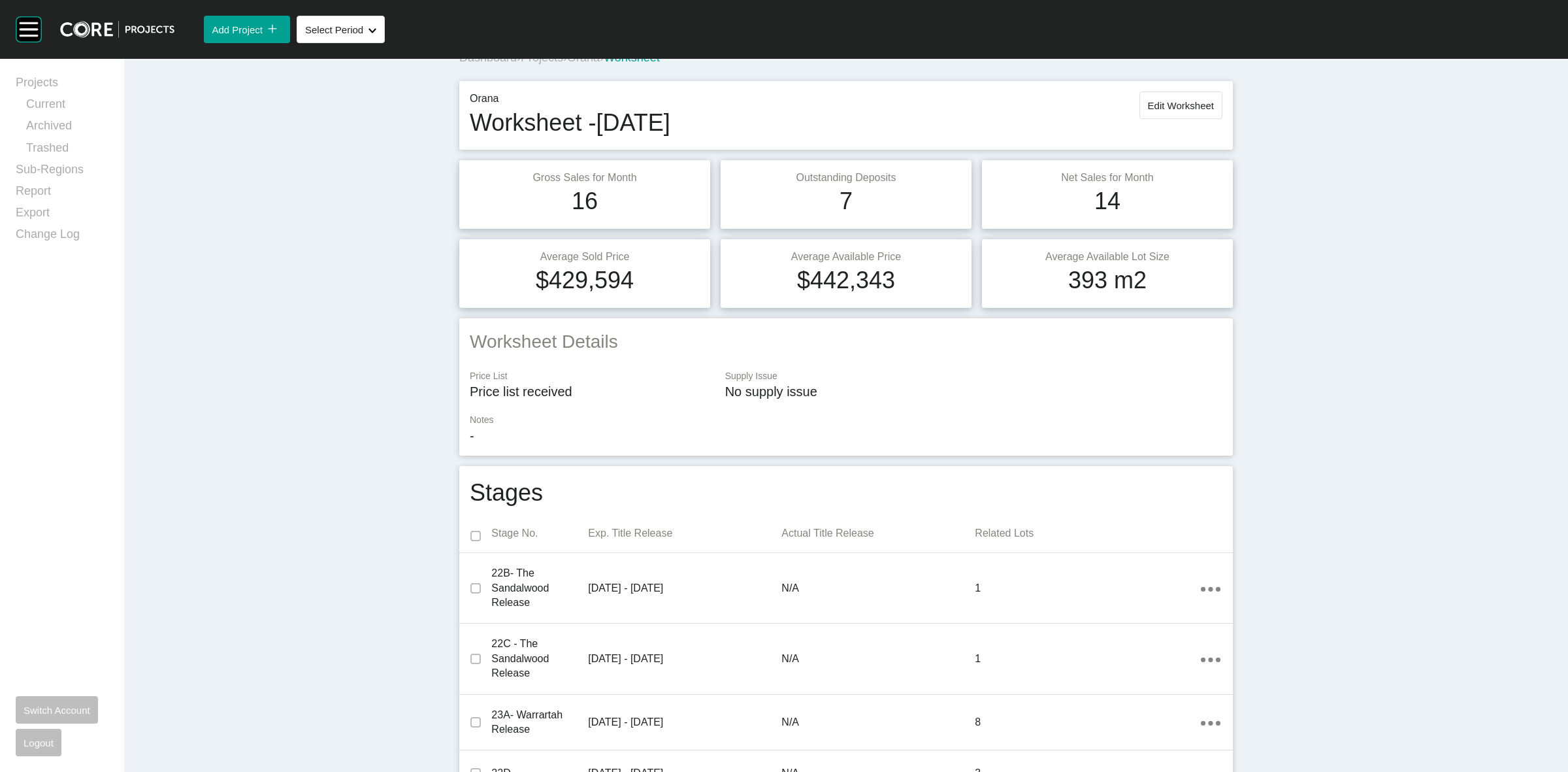
scroll to position [0, 0]
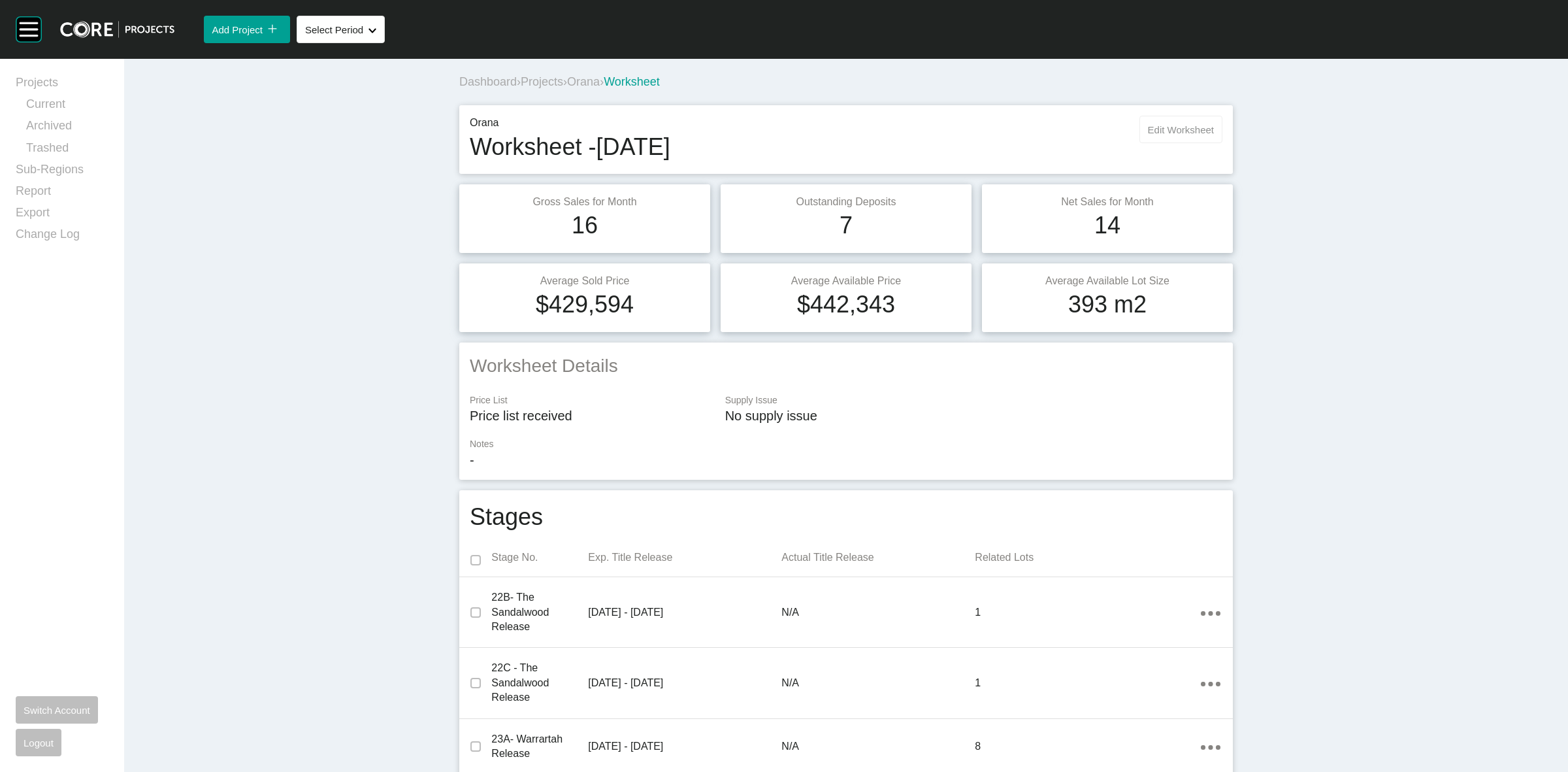
click at [1184, 131] on span "Edit Worksheet" at bounding box center [1181, 130] width 66 height 11
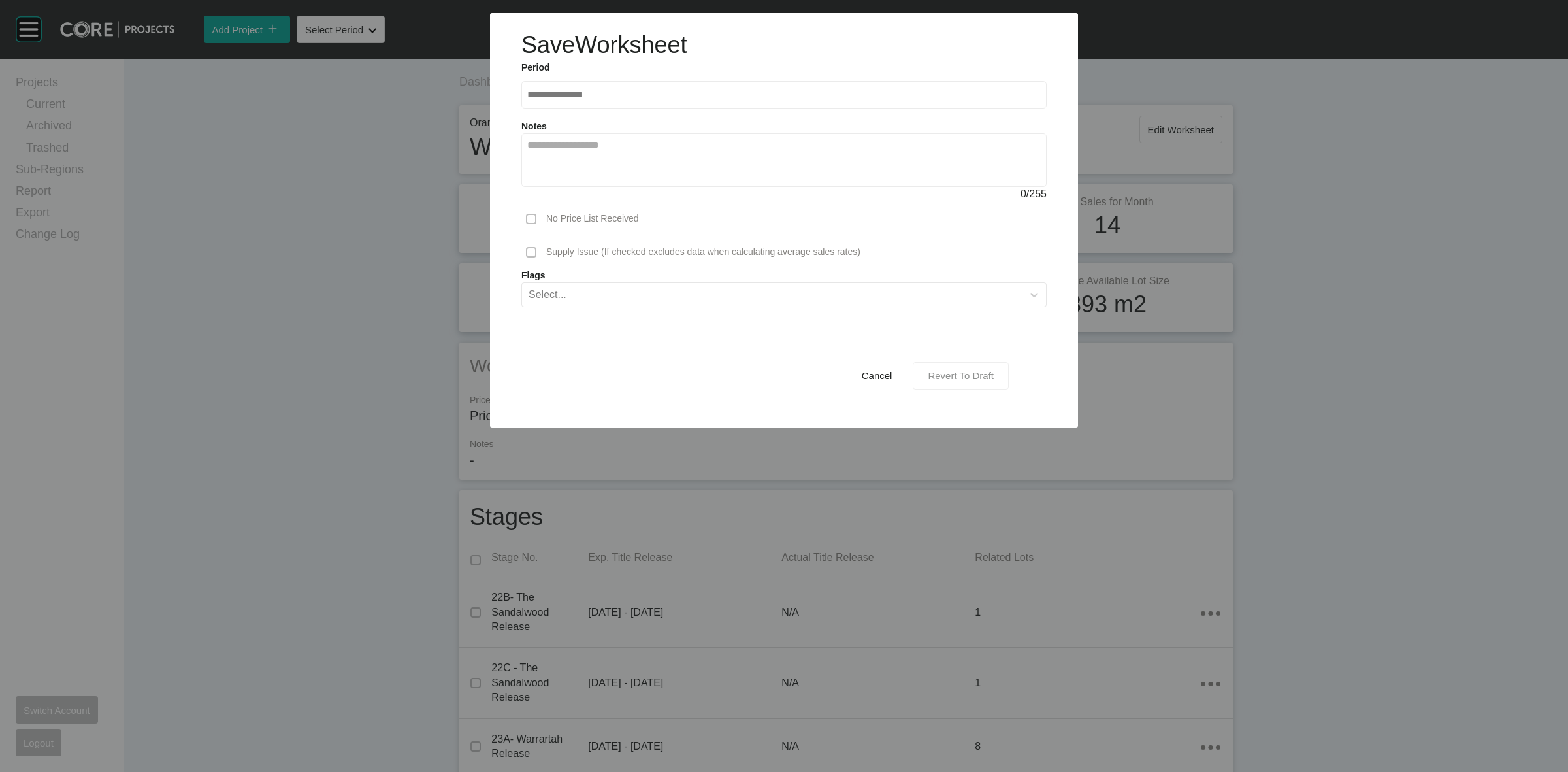
click at [980, 377] on span "Revert To Draft" at bounding box center [960, 376] width 66 height 11
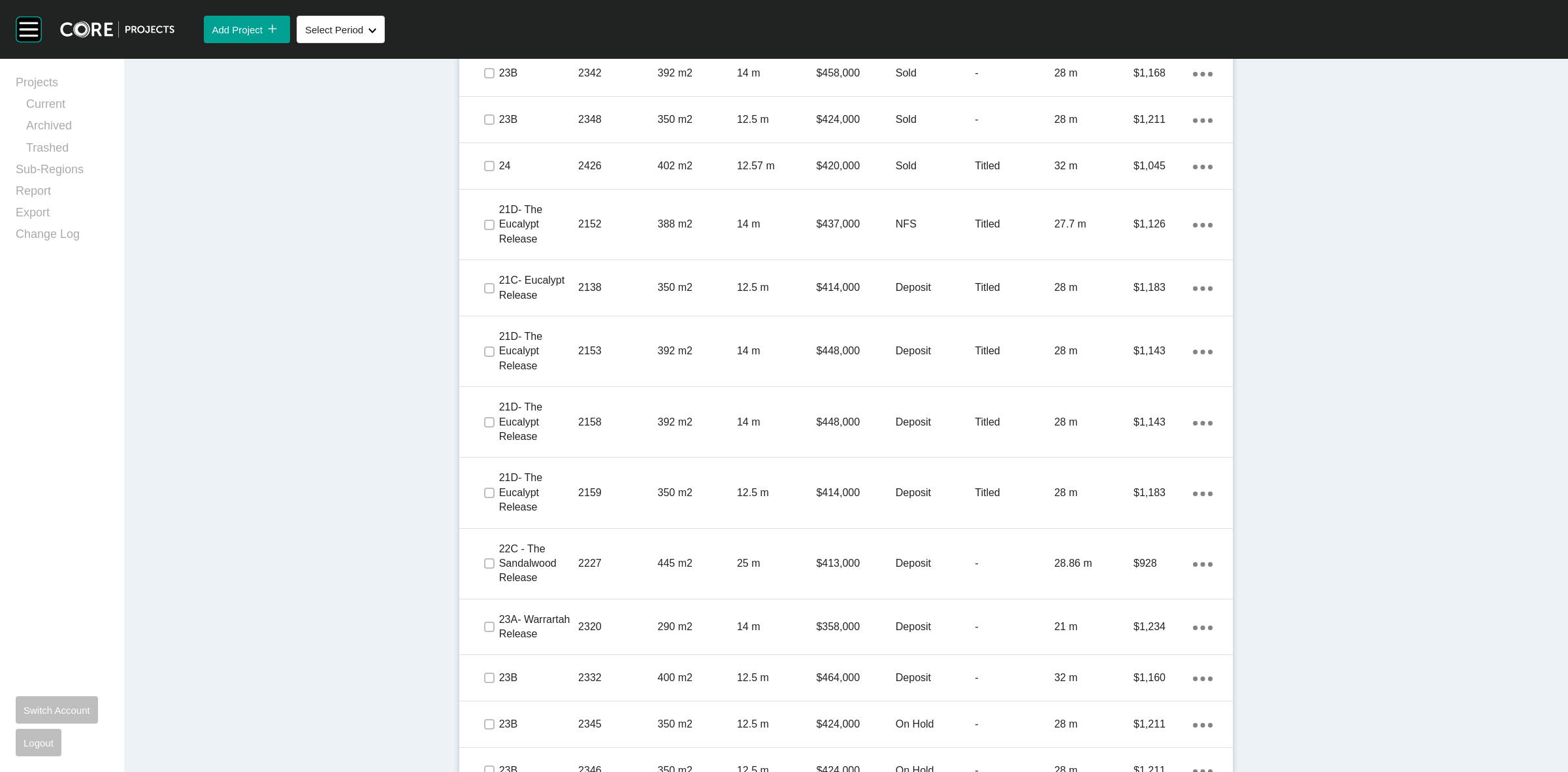
scroll to position [1879, 0]
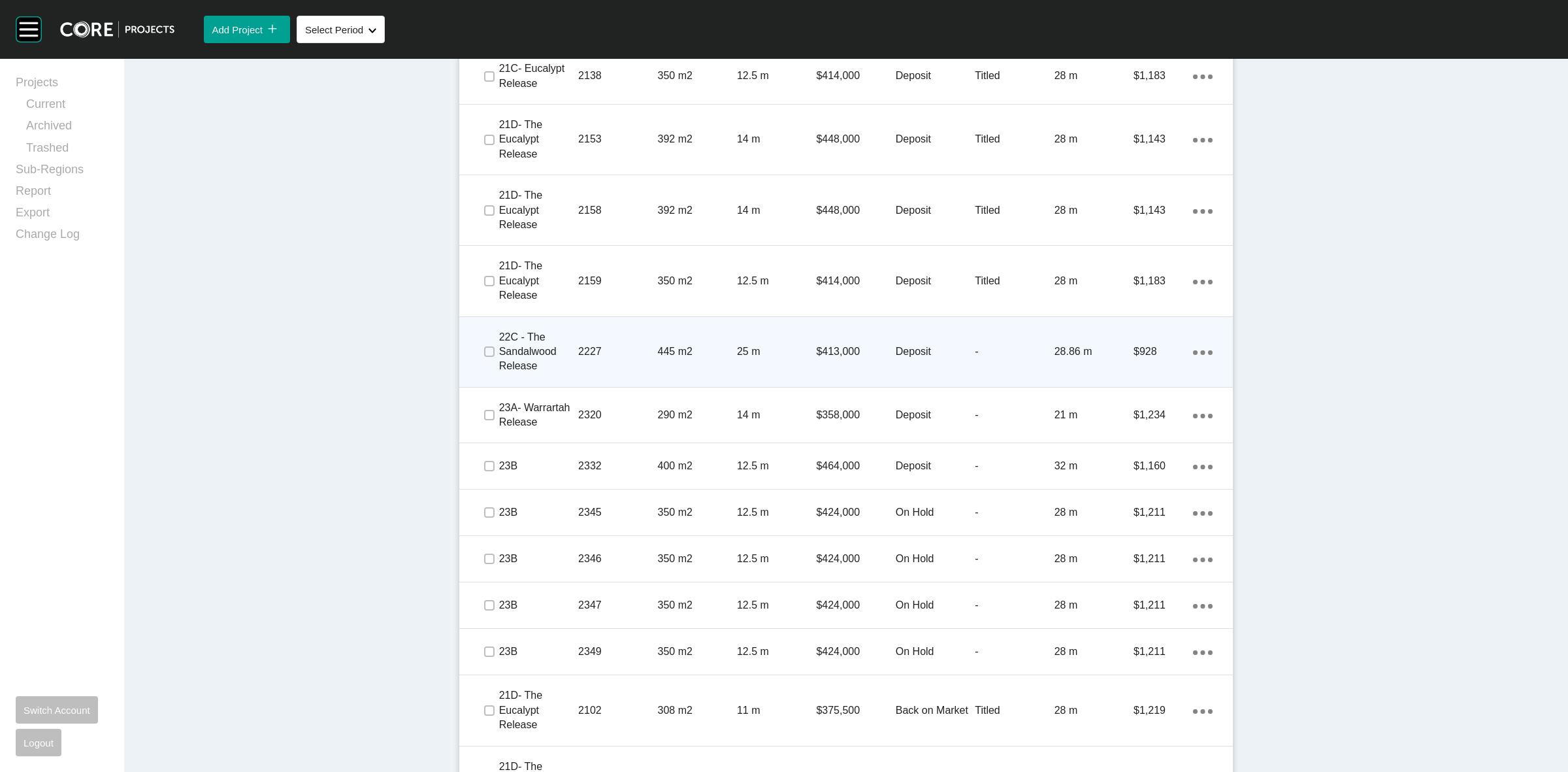
click at [632, 355] on p "2227" at bounding box center [618, 351] width 79 height 14
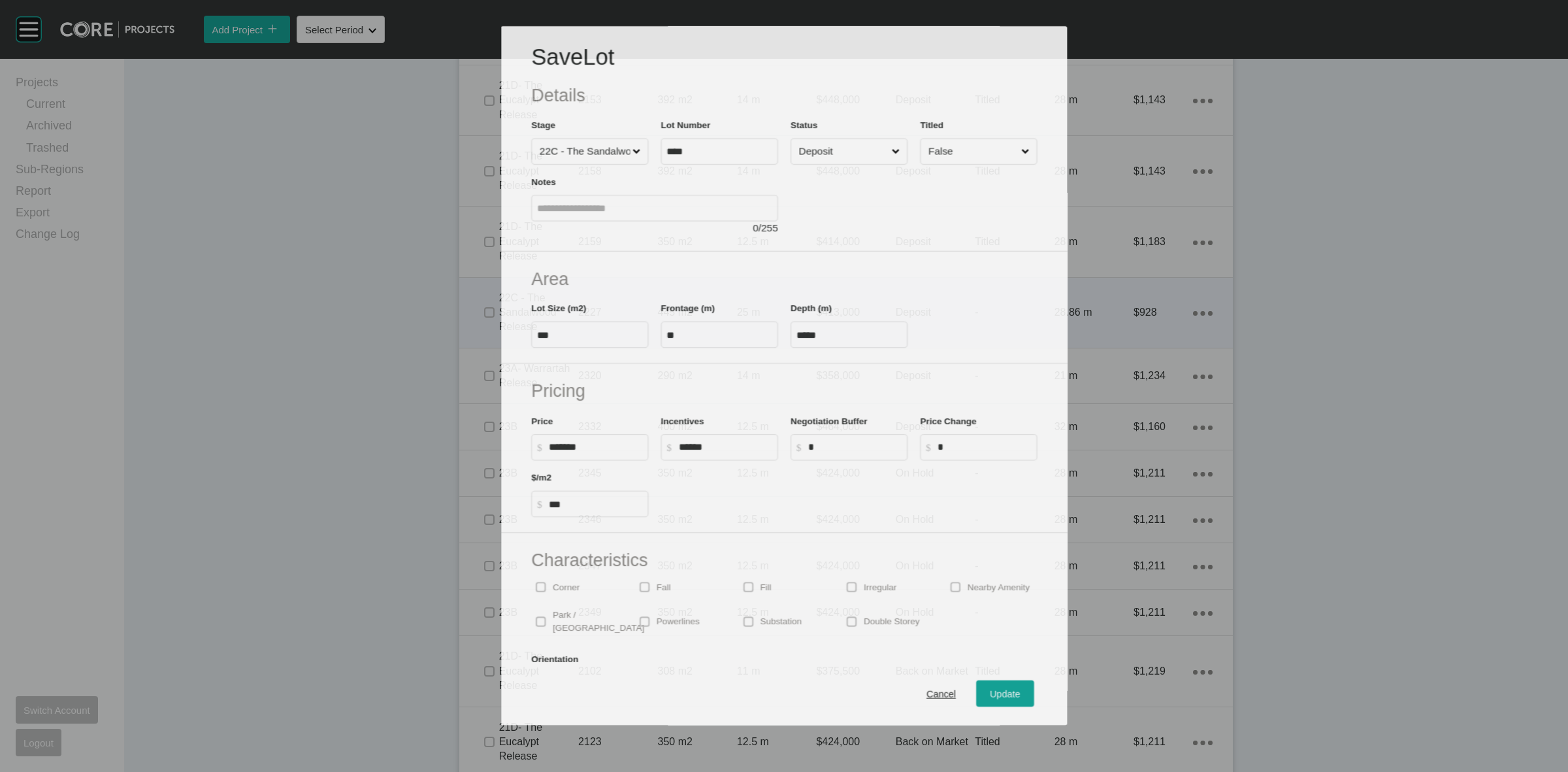
scroll to position [1838, 0]
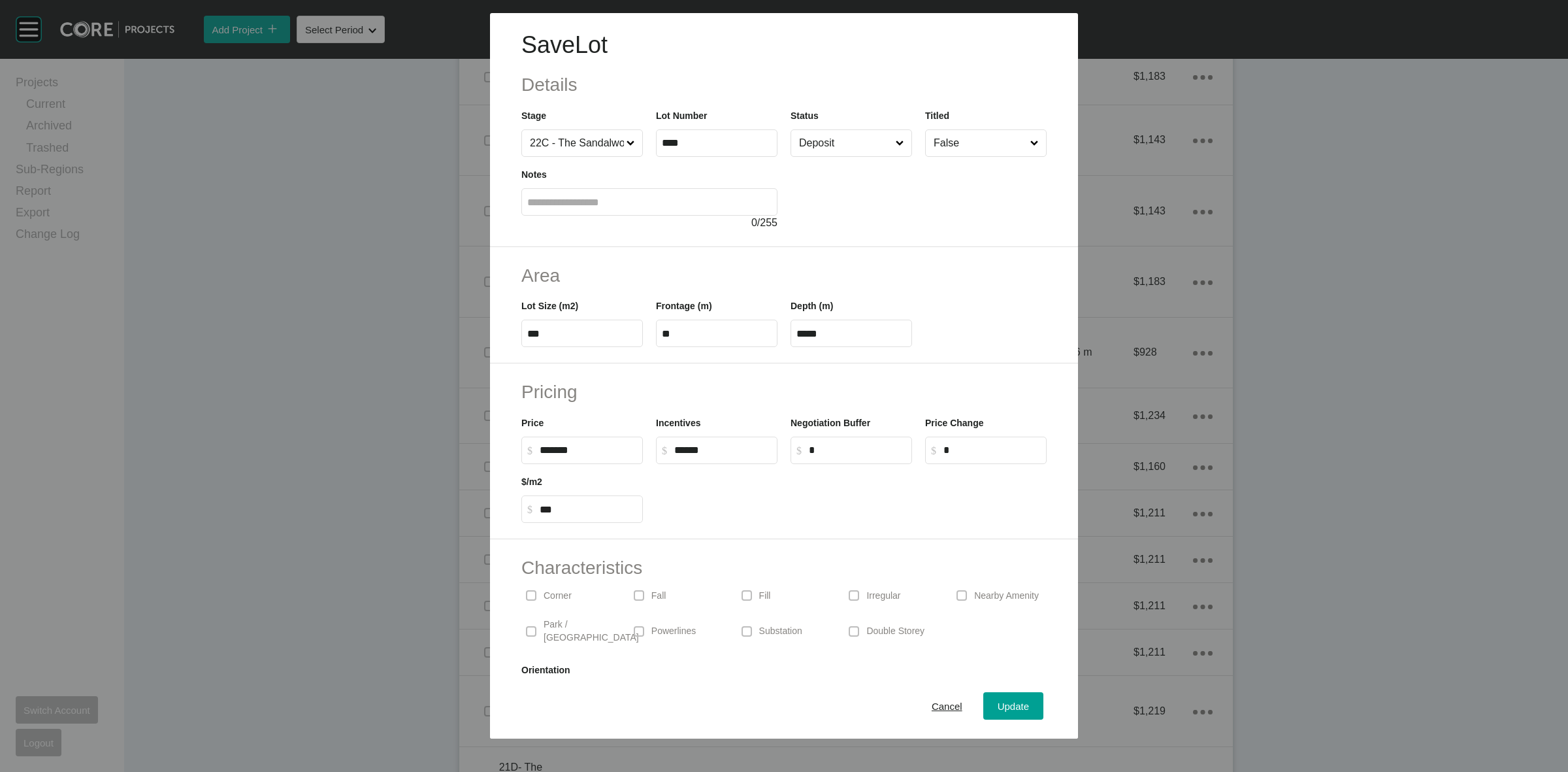
click at [852, 145] on input "Deposit" at bounding box center [844, 142] width 96 height 26
click at [999, 711] on span "Update" at bounding box center [1014, 706] width 32 height 11
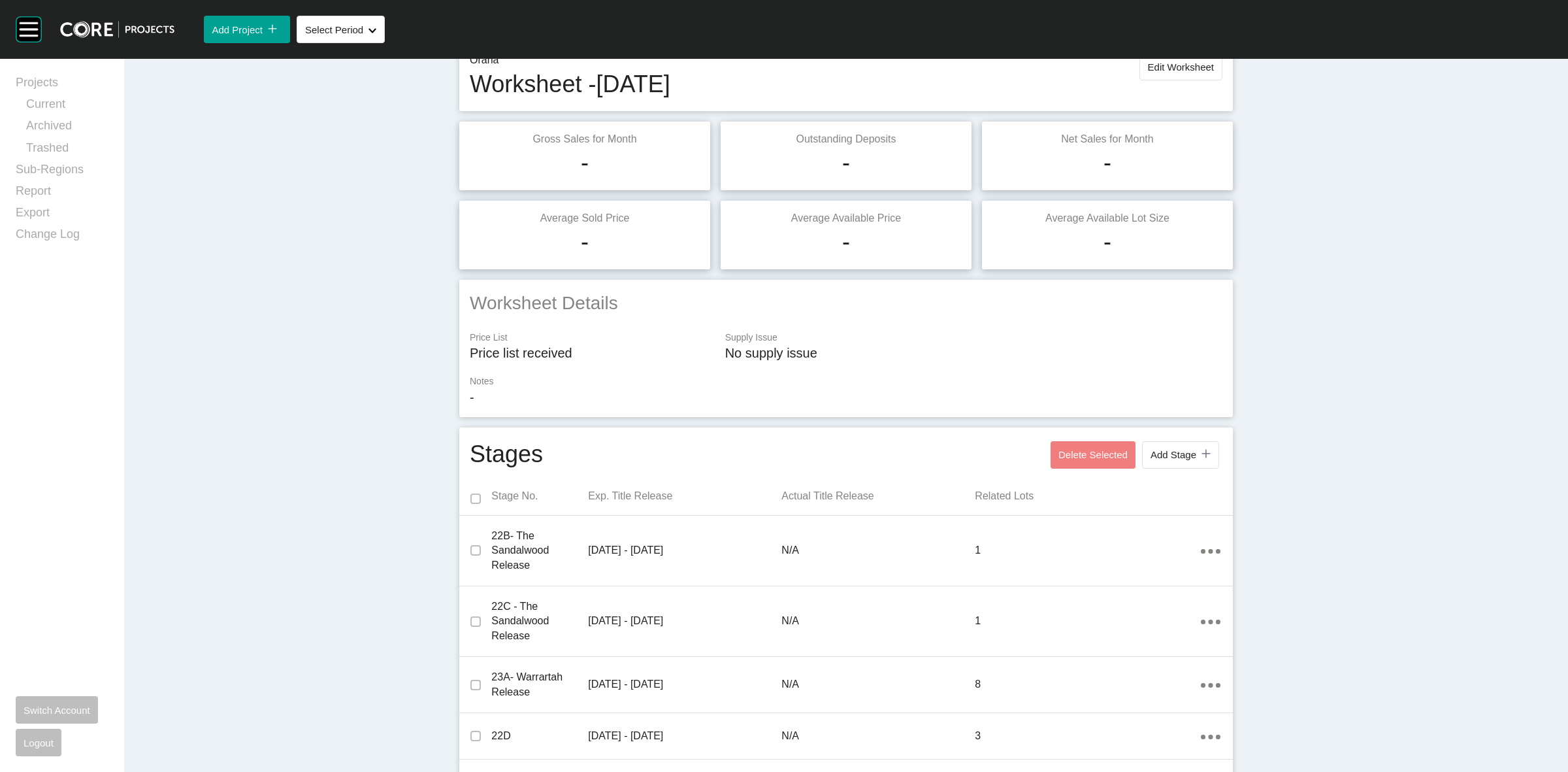
scroll to position [0, 0]
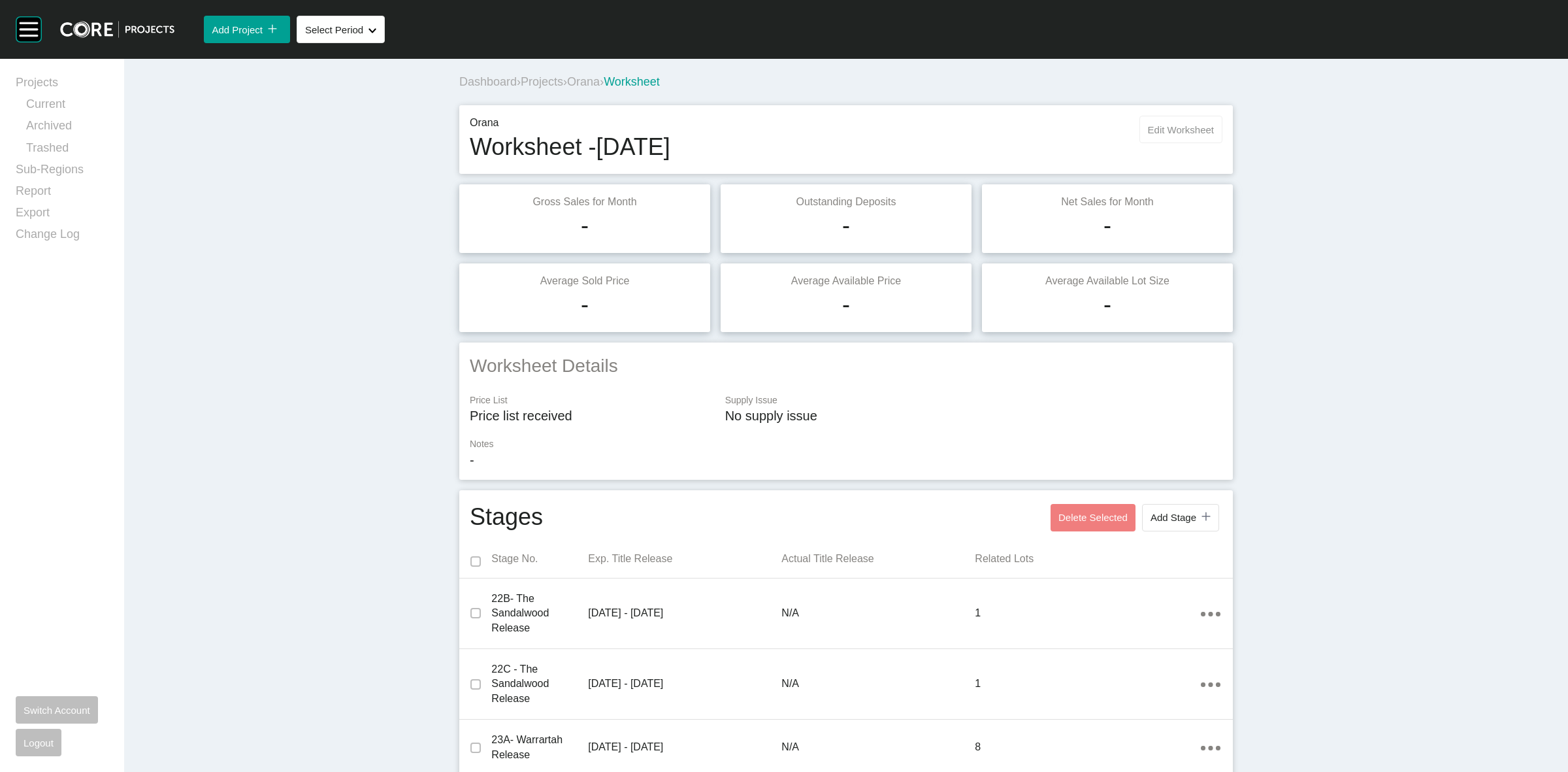
click at [1165, 131] on span "Edit Worksheet" at bounding box center [1181, 130] width 66 height 11
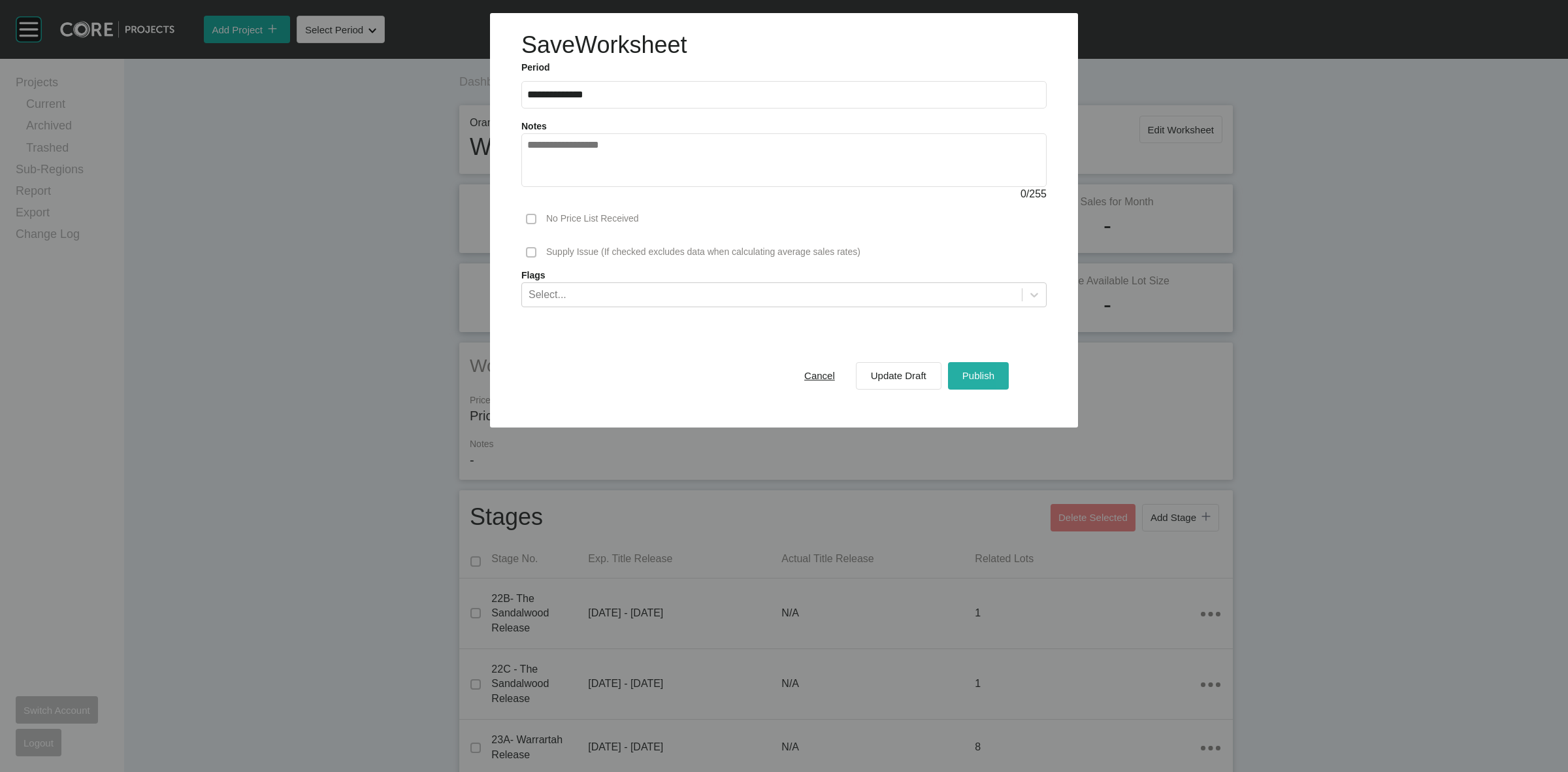
click at [988, 374] on span "Publish" at bounding box center [978, 376] width 32 height 11
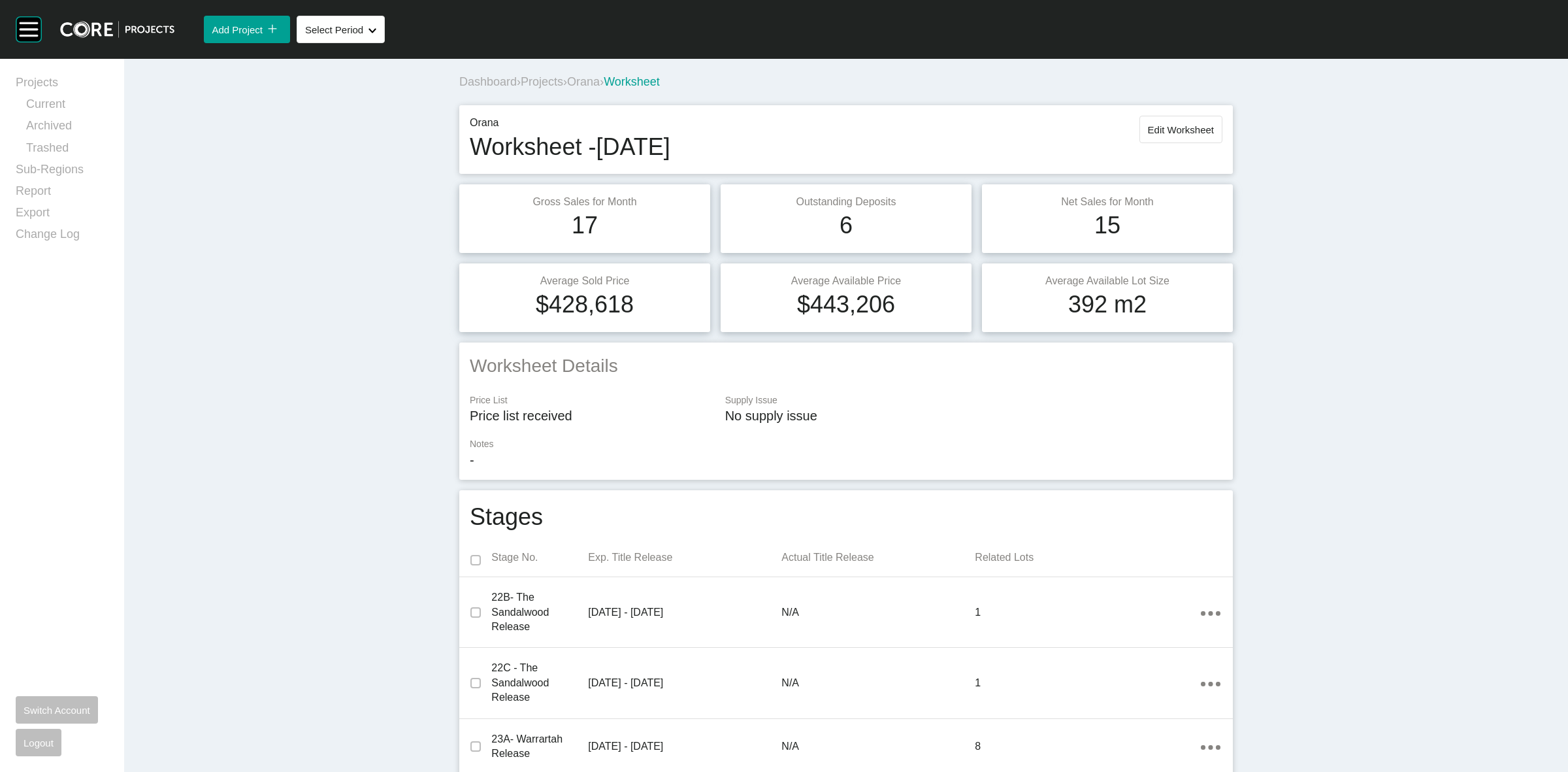
click at [587, 84] on span "Orana" at bounding box center [583, 81] width 32 height 13
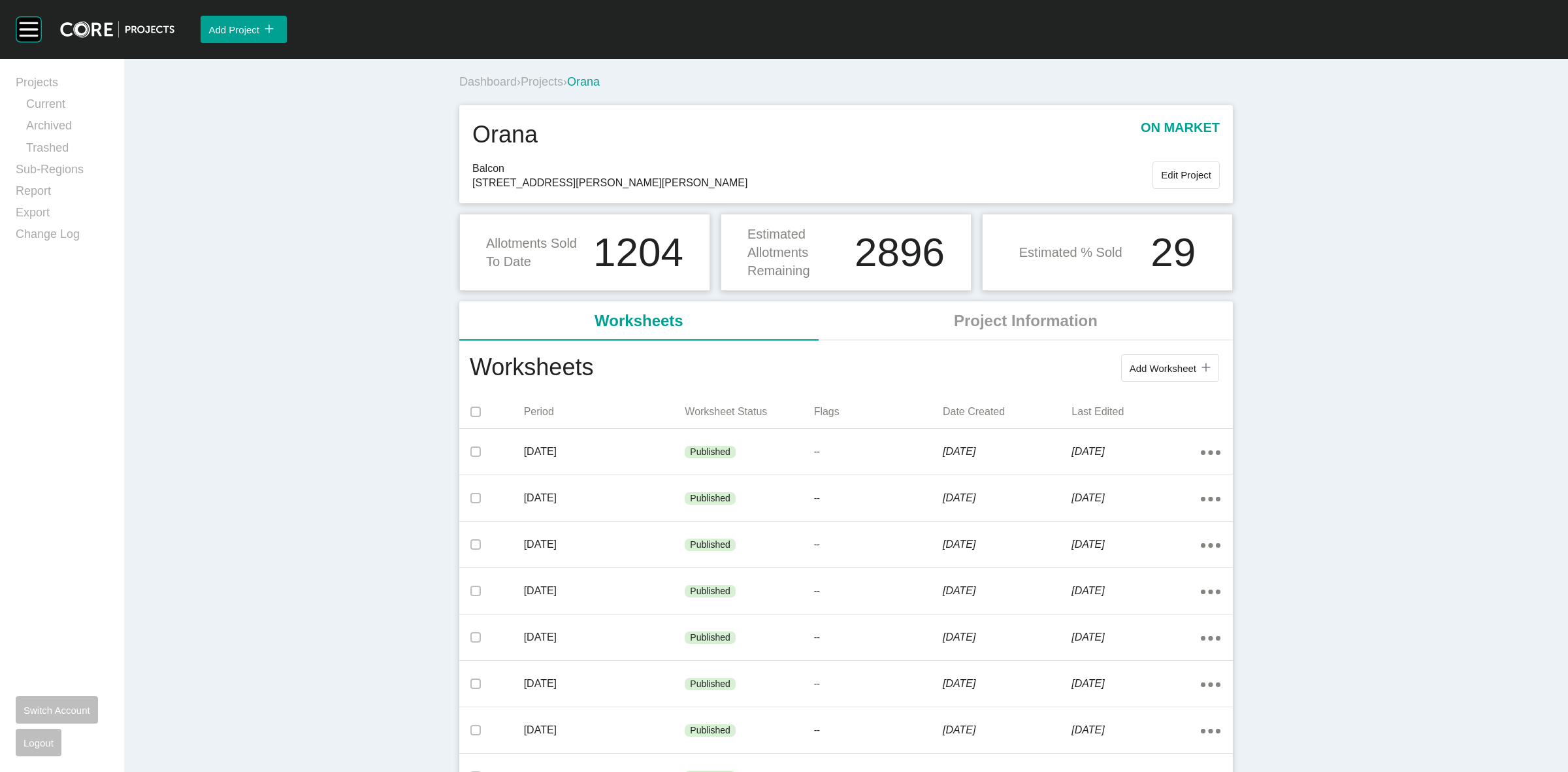
click at [552, 85] on span "Projects" at bounding box center [542, 81] width 43 height 13
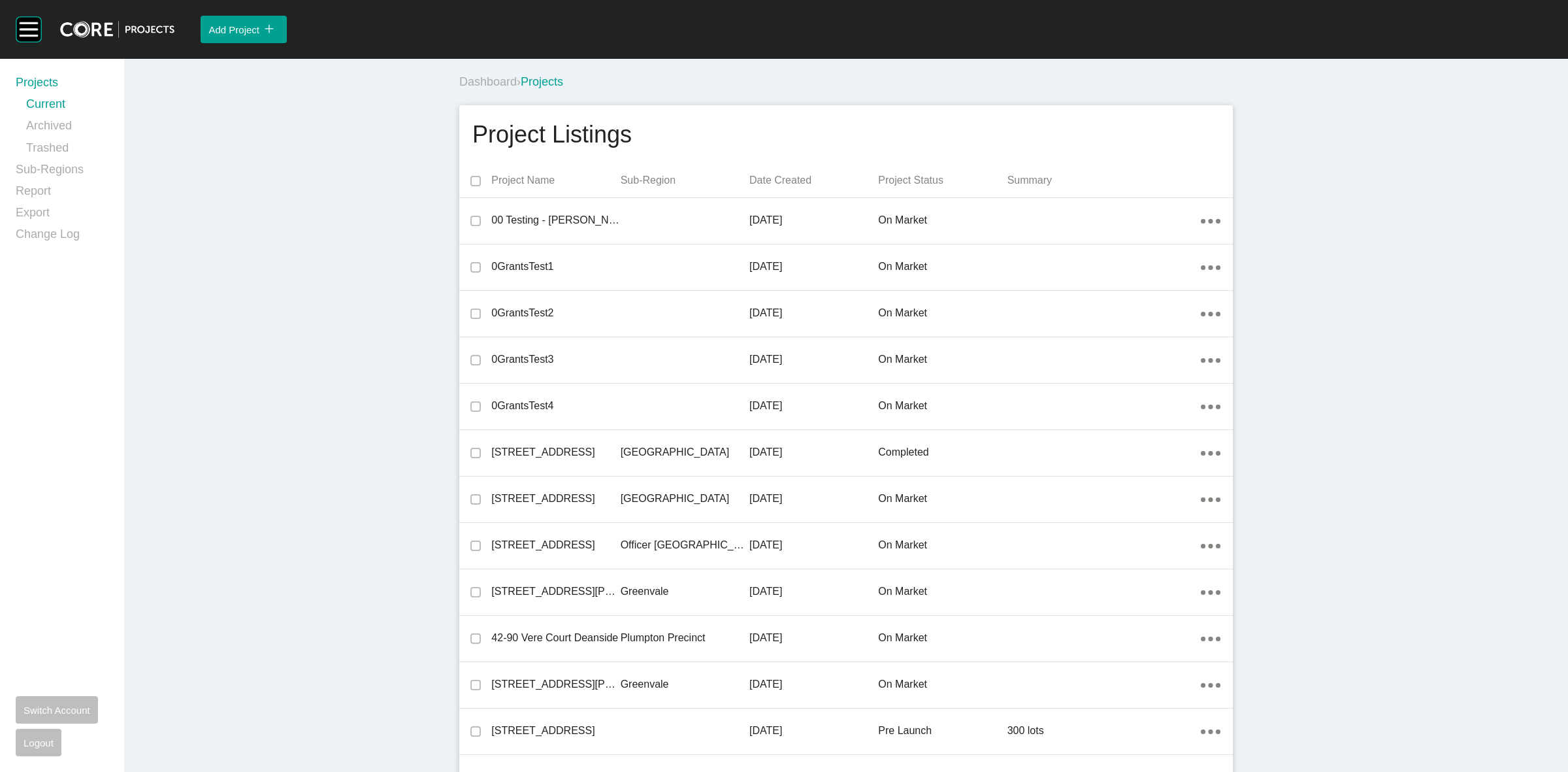
scroll to position [3407, 0]
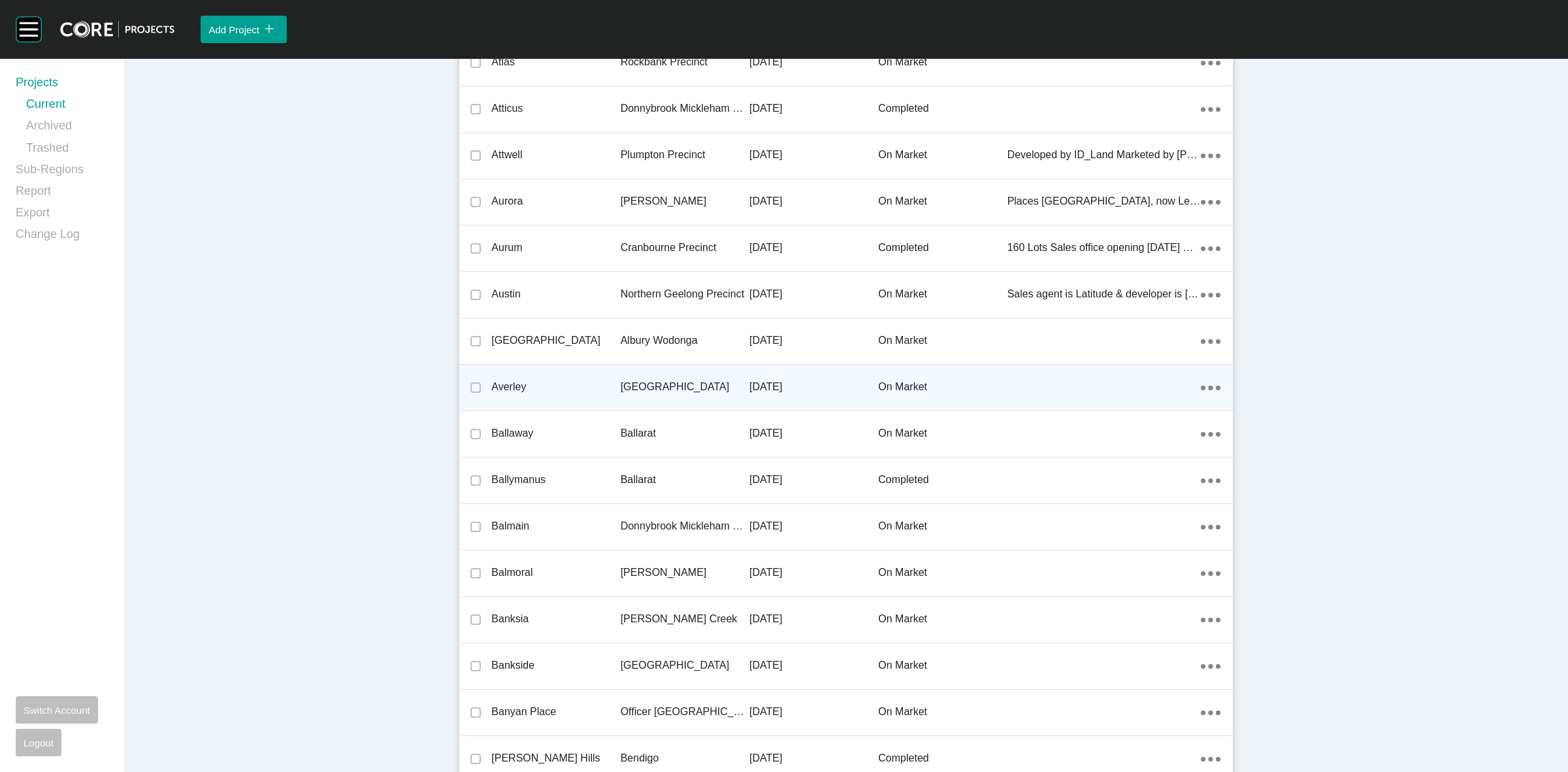
click at [650, 384] on p "[GEOGRAPHIC_DATA]" at bounding box center [685, 387] width 129 height 14
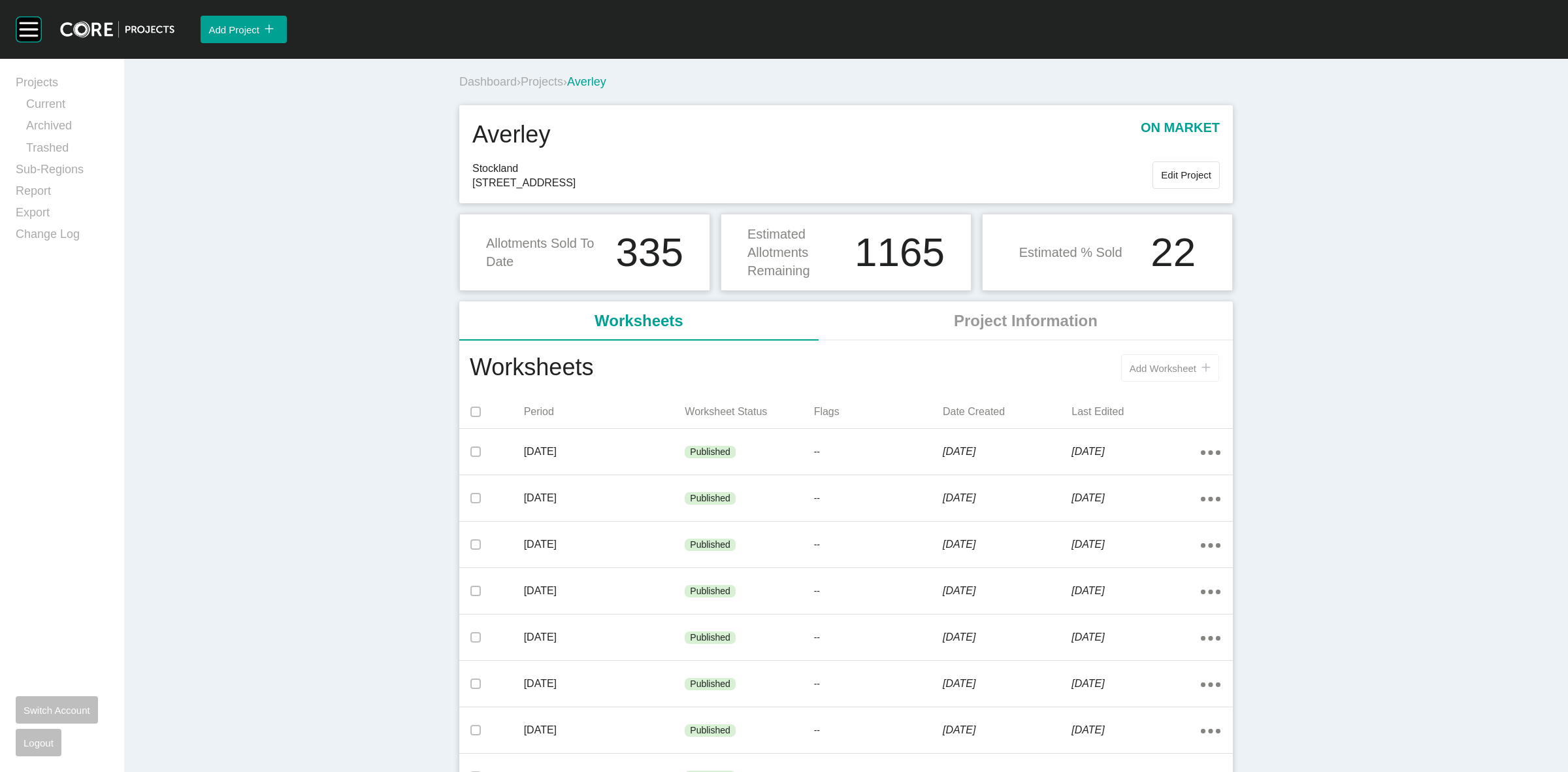
click at [1154, 365] on span "Add Worksheet" at bounding box center [1163, 369] width 66 height 11
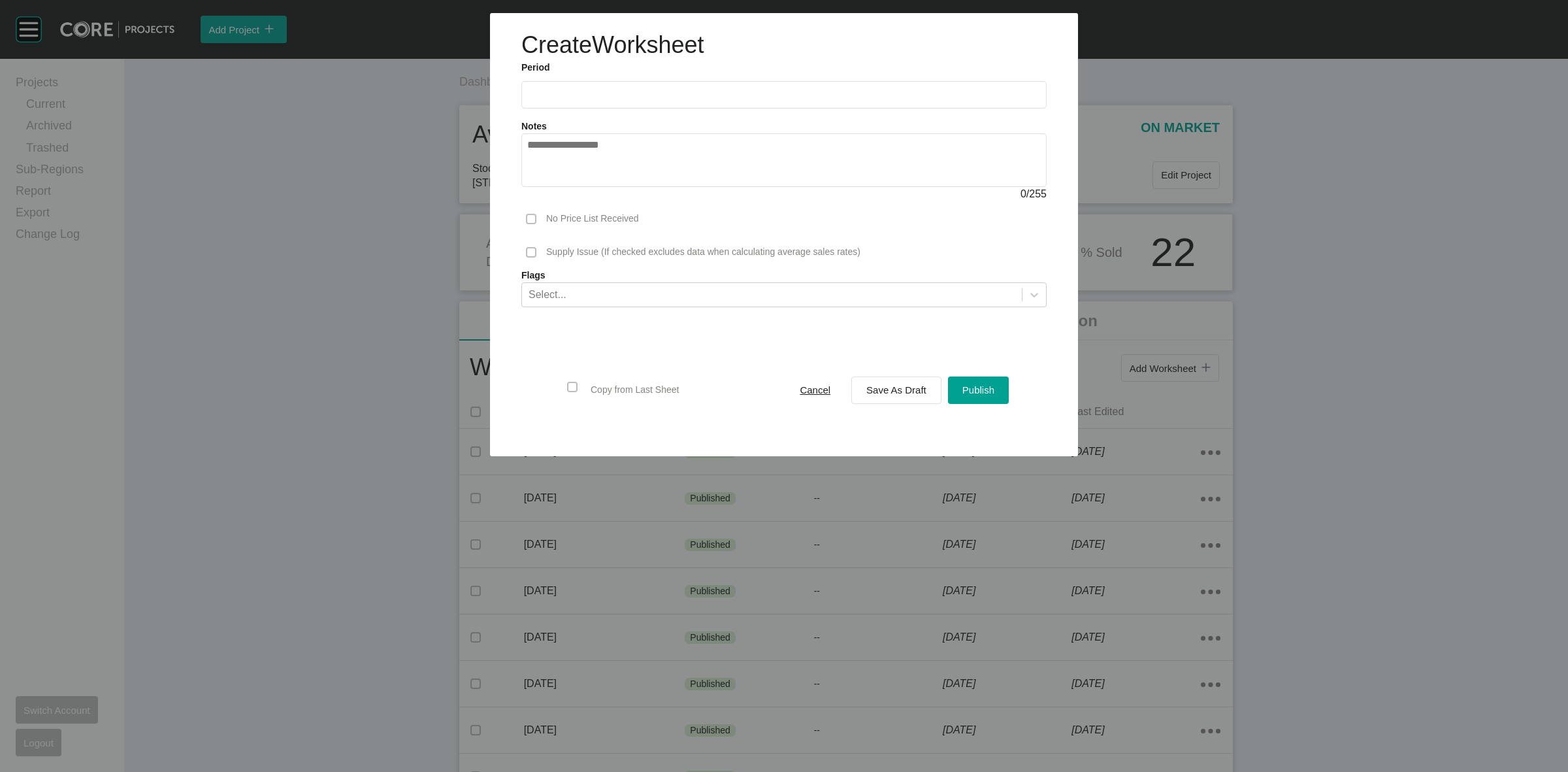
click at [656, 87] on label at bounding box center [784, 94] width 525 height 28
click at [656, 89] on input "text" at bounding box center [784, 94] width 514 height 11
click at [628, 187] on li "Sep" at bounding box center [633, 190] width 43 height 22
type input "**********"
click at [900, 390] on span "Save As Draft" at bounding box center [897, 390] width 60 height 11
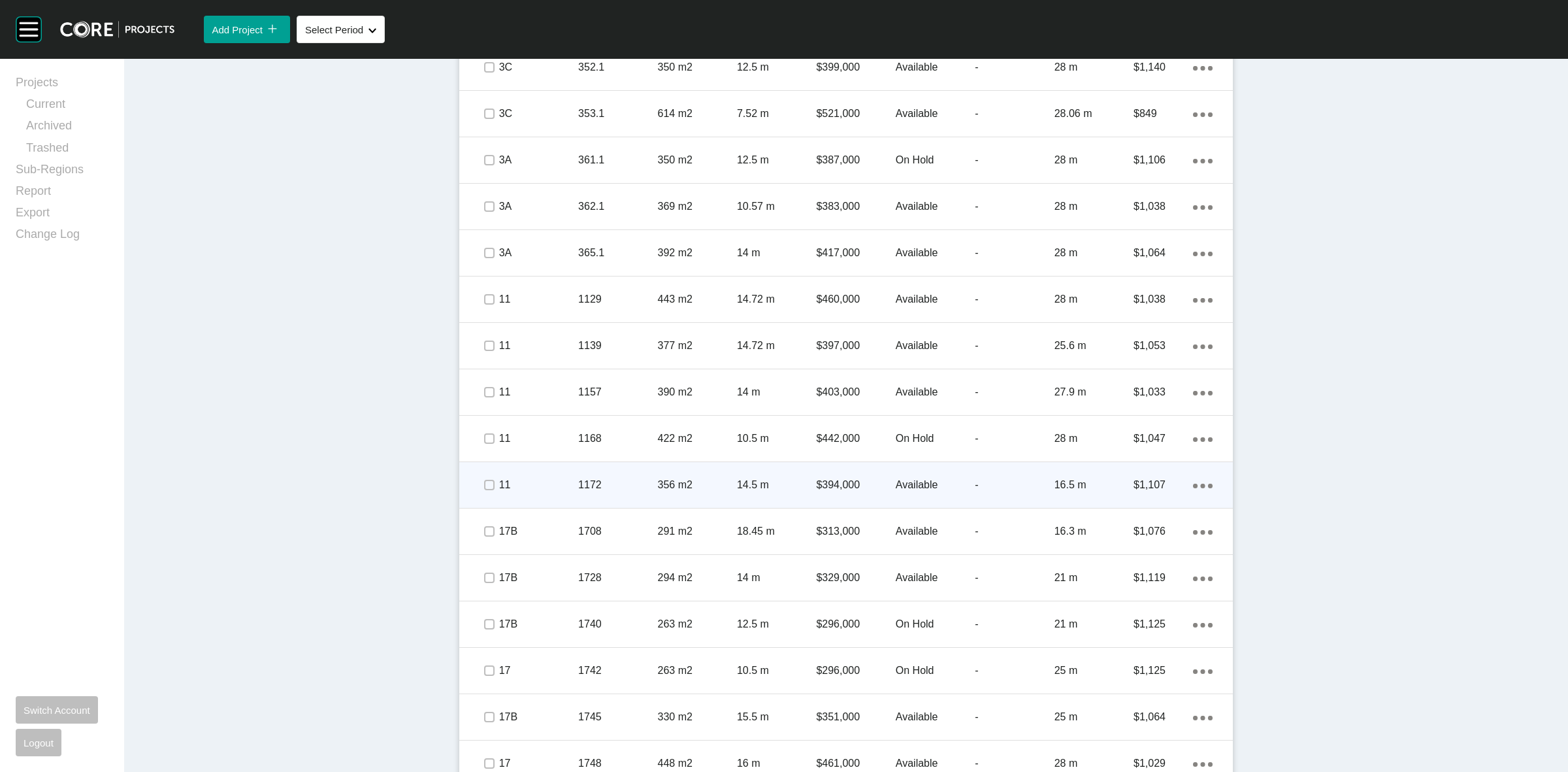
scroll to position [1470, 0]
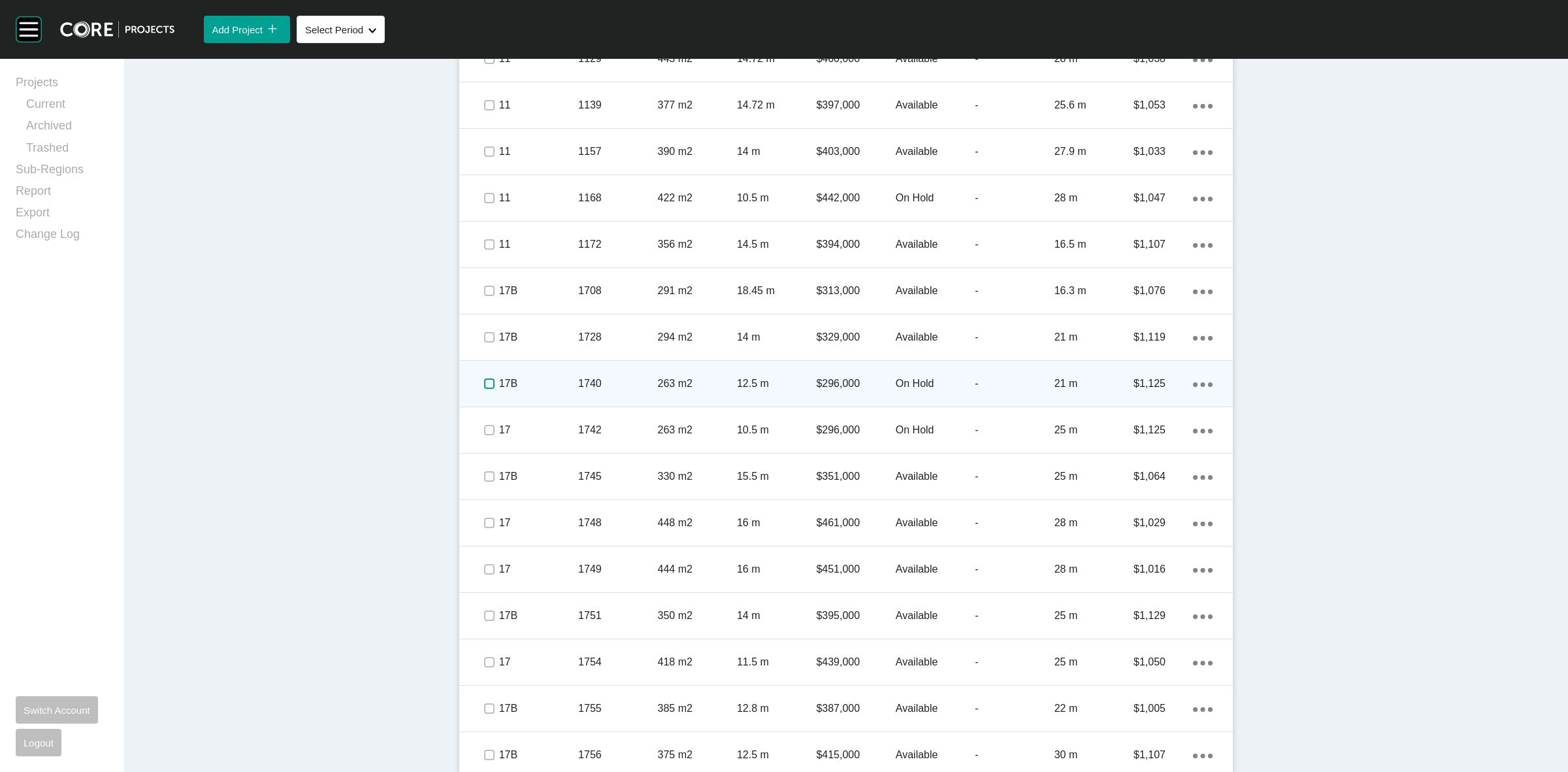
click at [484, 384] on label at bounding box center [489, 383] width 10 height 10
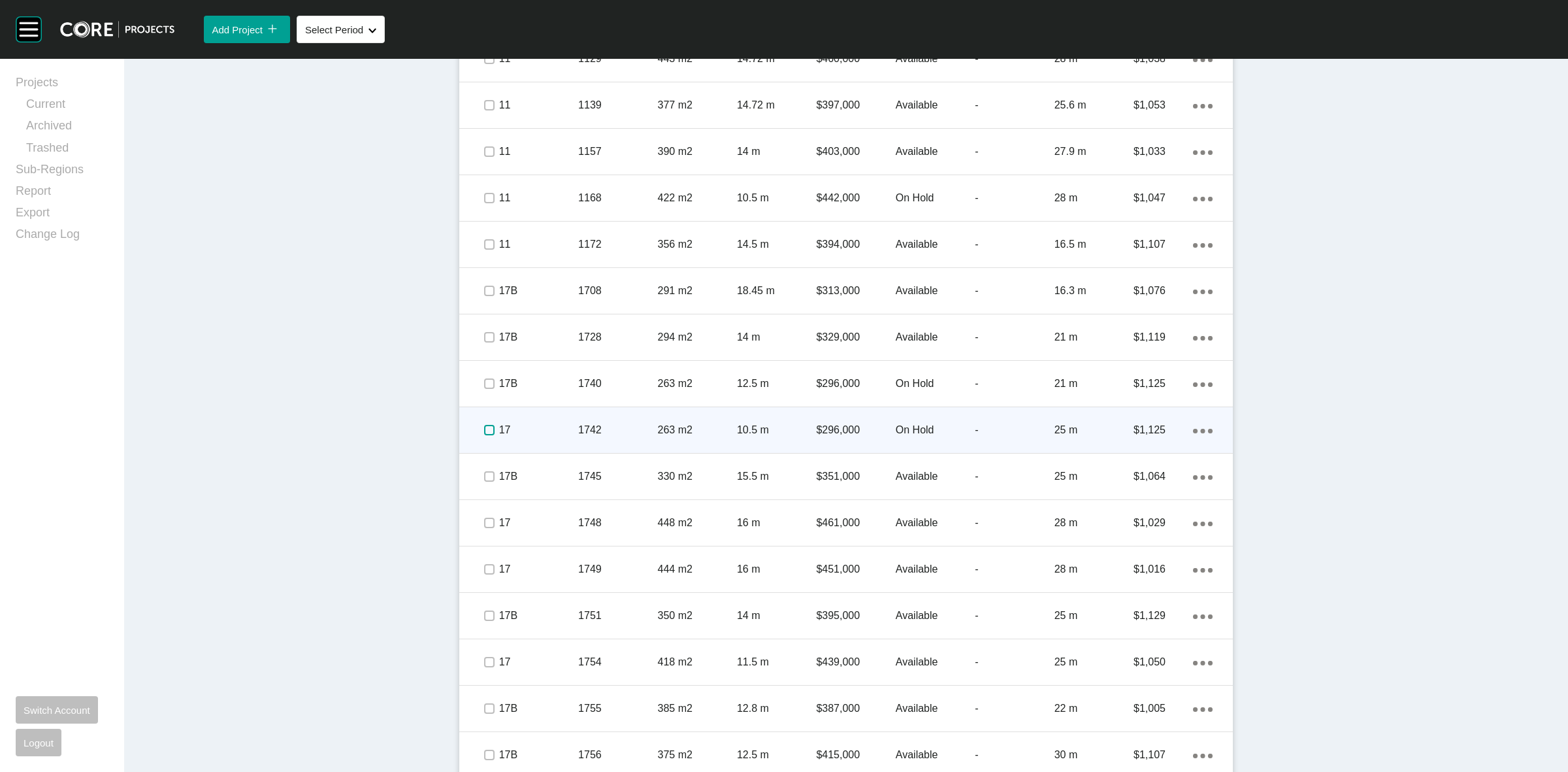
click at [484, 425] on label at bounding box center [489, 430] width 10 height 10
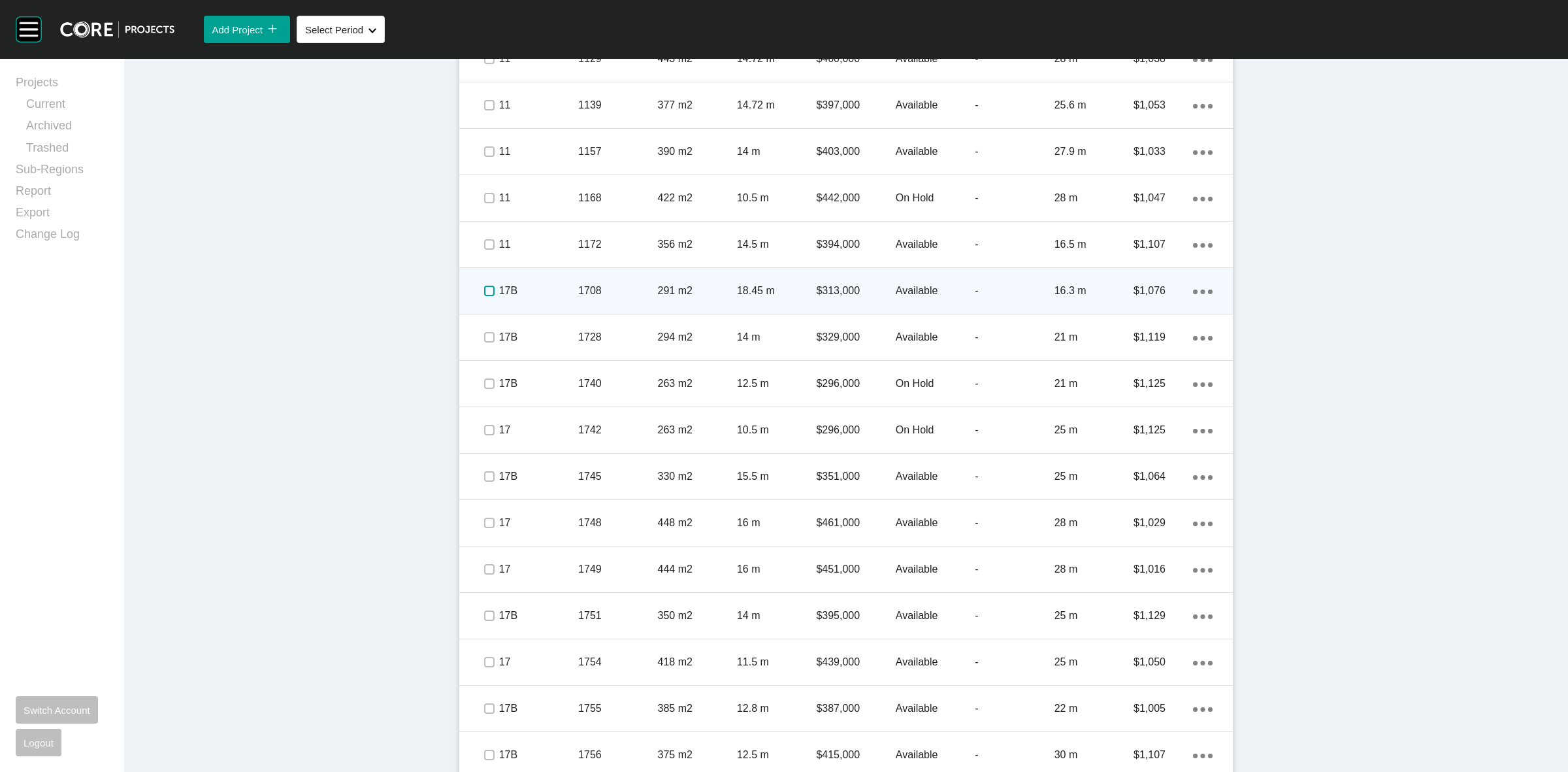
click at [487, 288] on label at bounding box center [489, 290] width 10 height 10
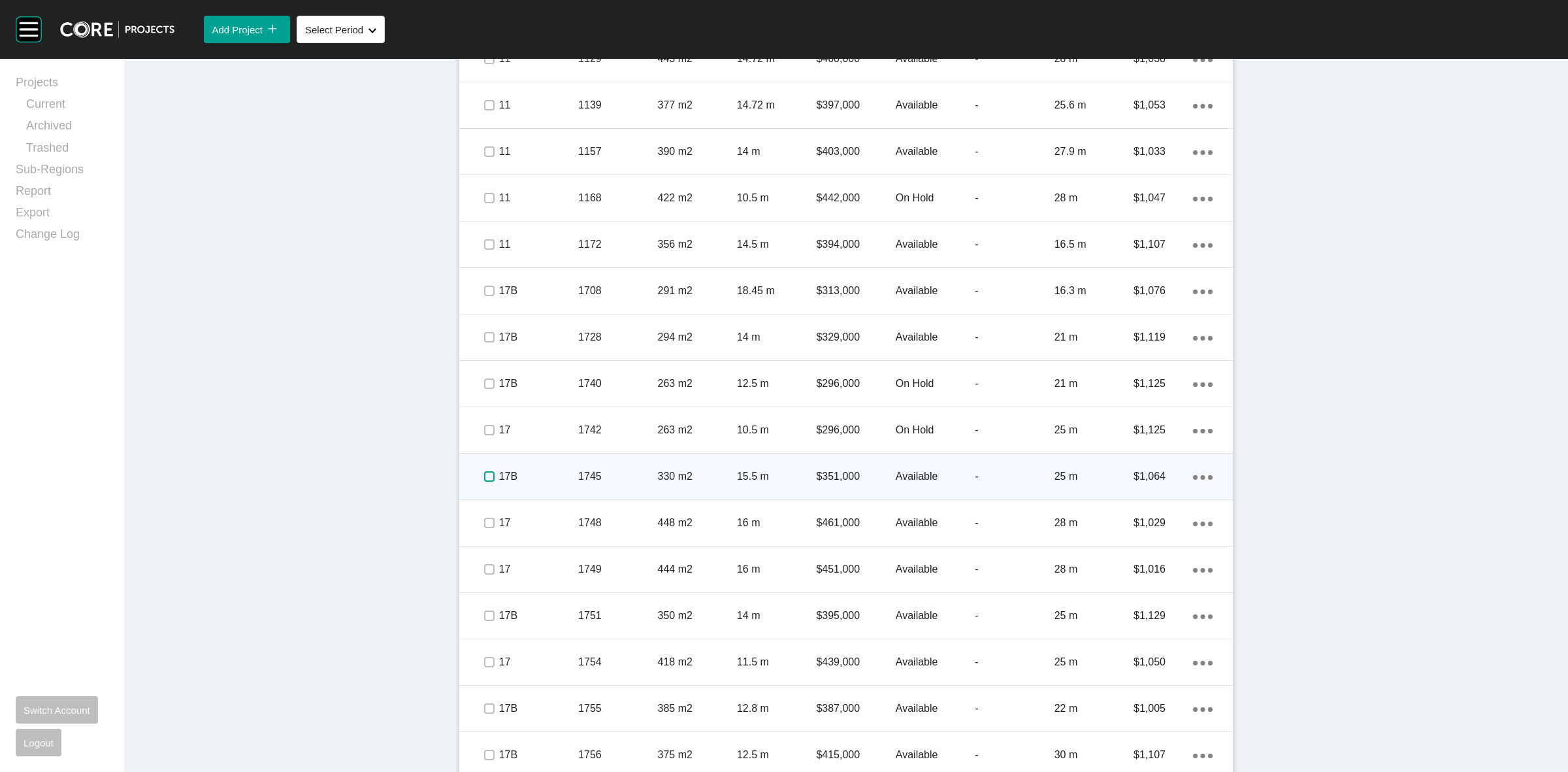
click at [484, 477] on label at bounding box center [489, 476] width 10 height 10
click at [546, 476] on p "17B" at bounding box center [538, 476] width 79 height 14
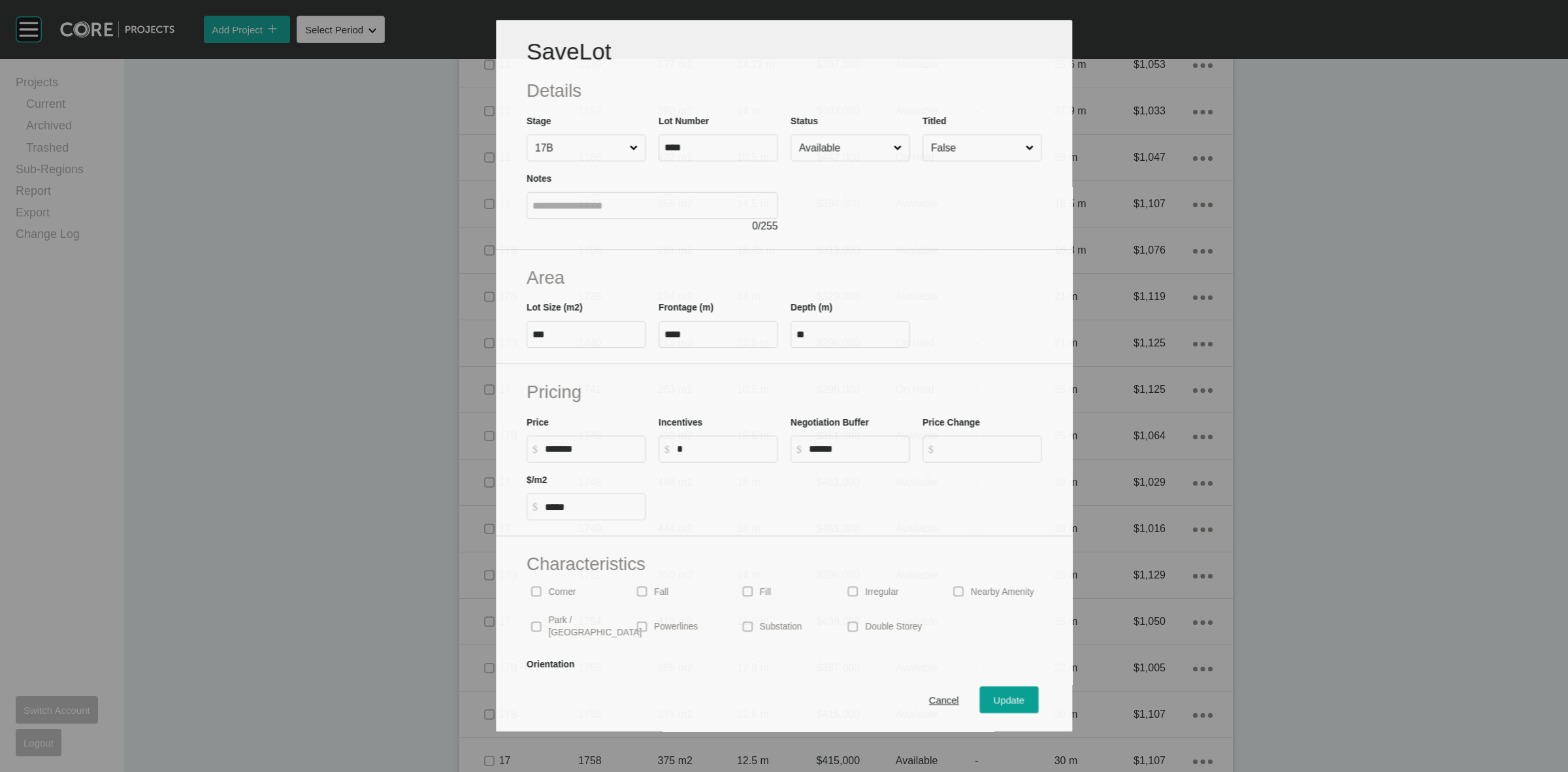
scroll to position [1430, 0]
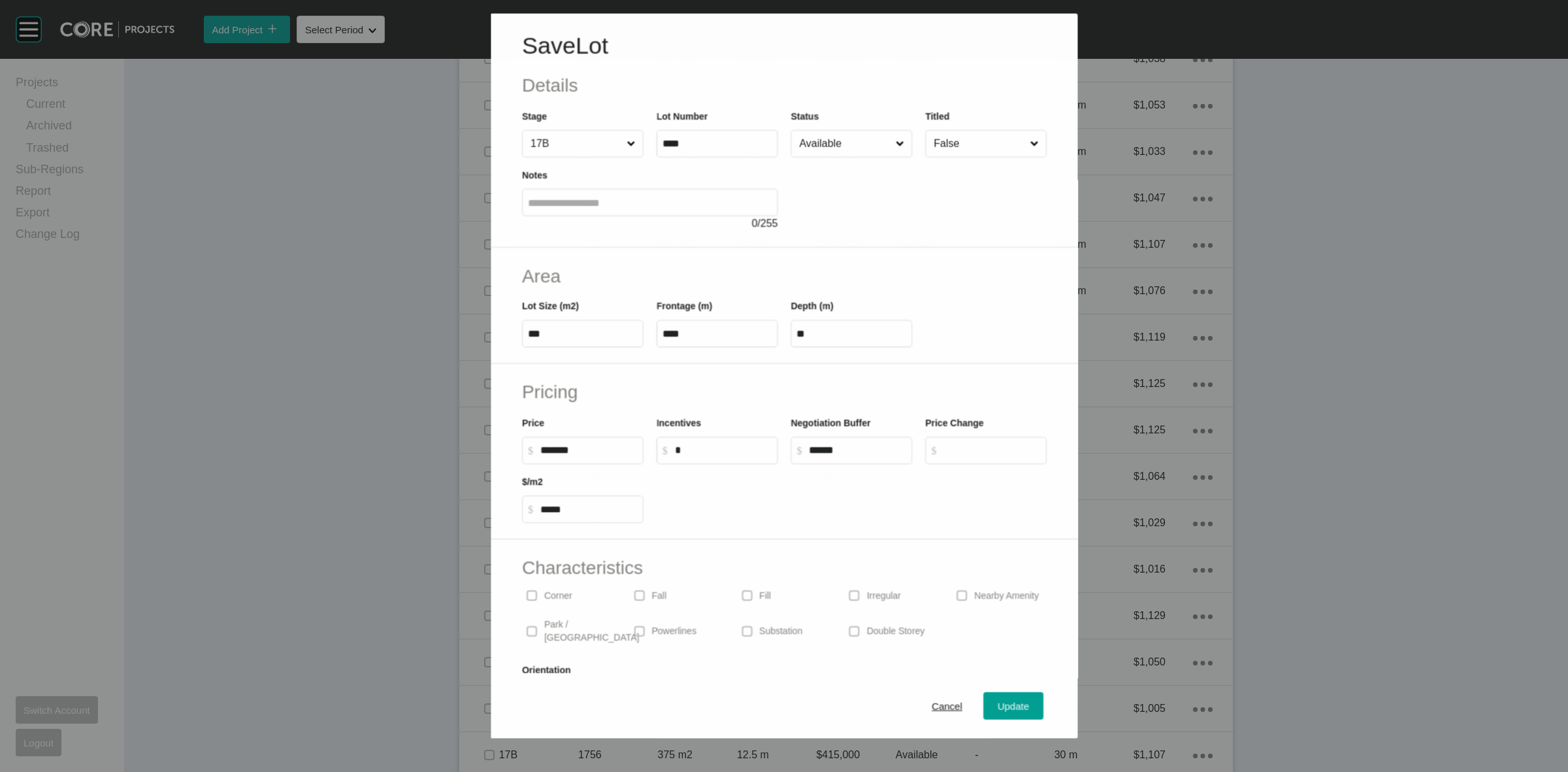
click at [807, 144] on input "Available" at bounding box center [844, 142] width 96 height 26
click at [1003, 698] on div "Update" at bounding box center [1014, 706] width 38 height 17
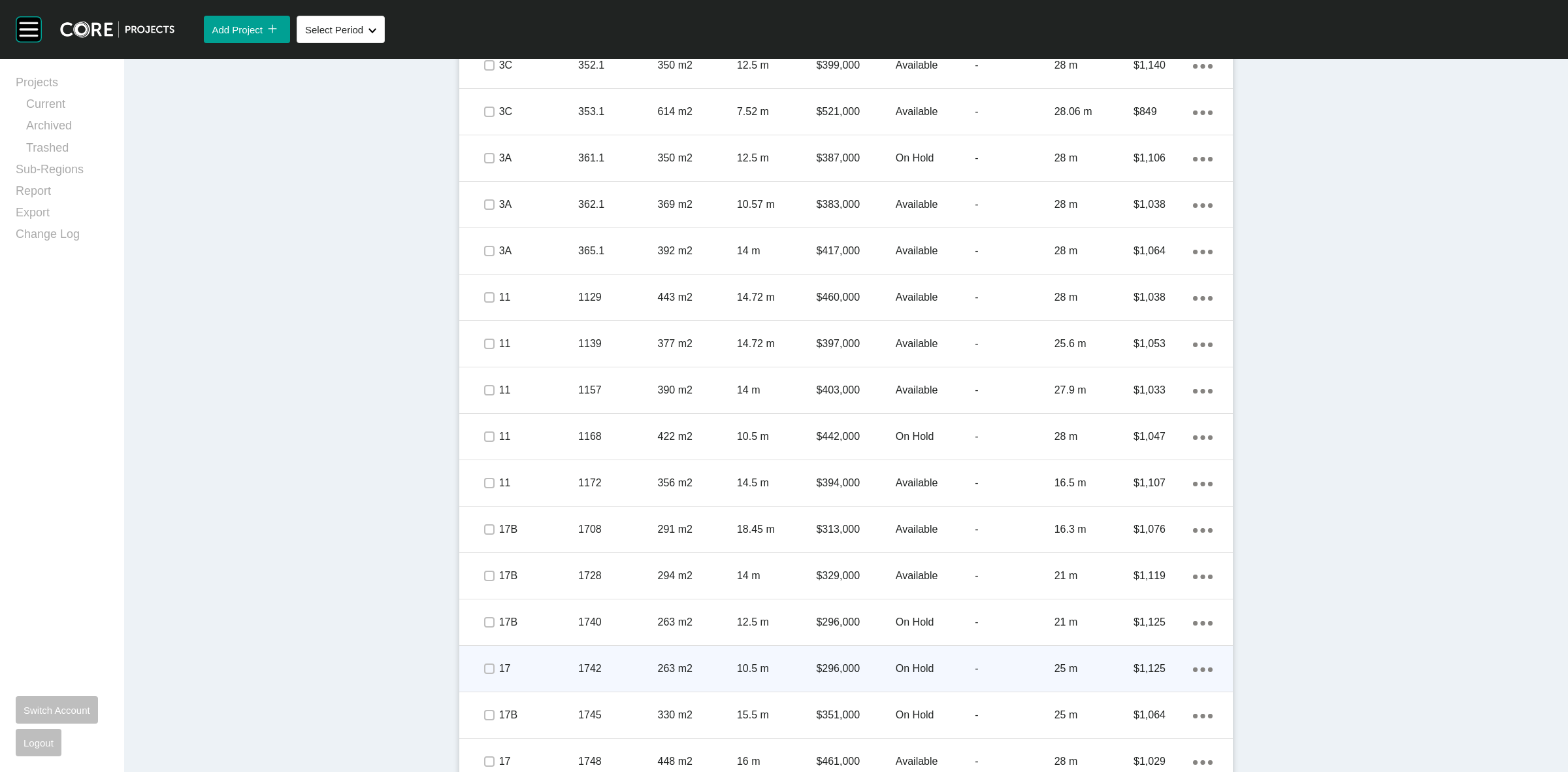
scroll to position [1225, 0]
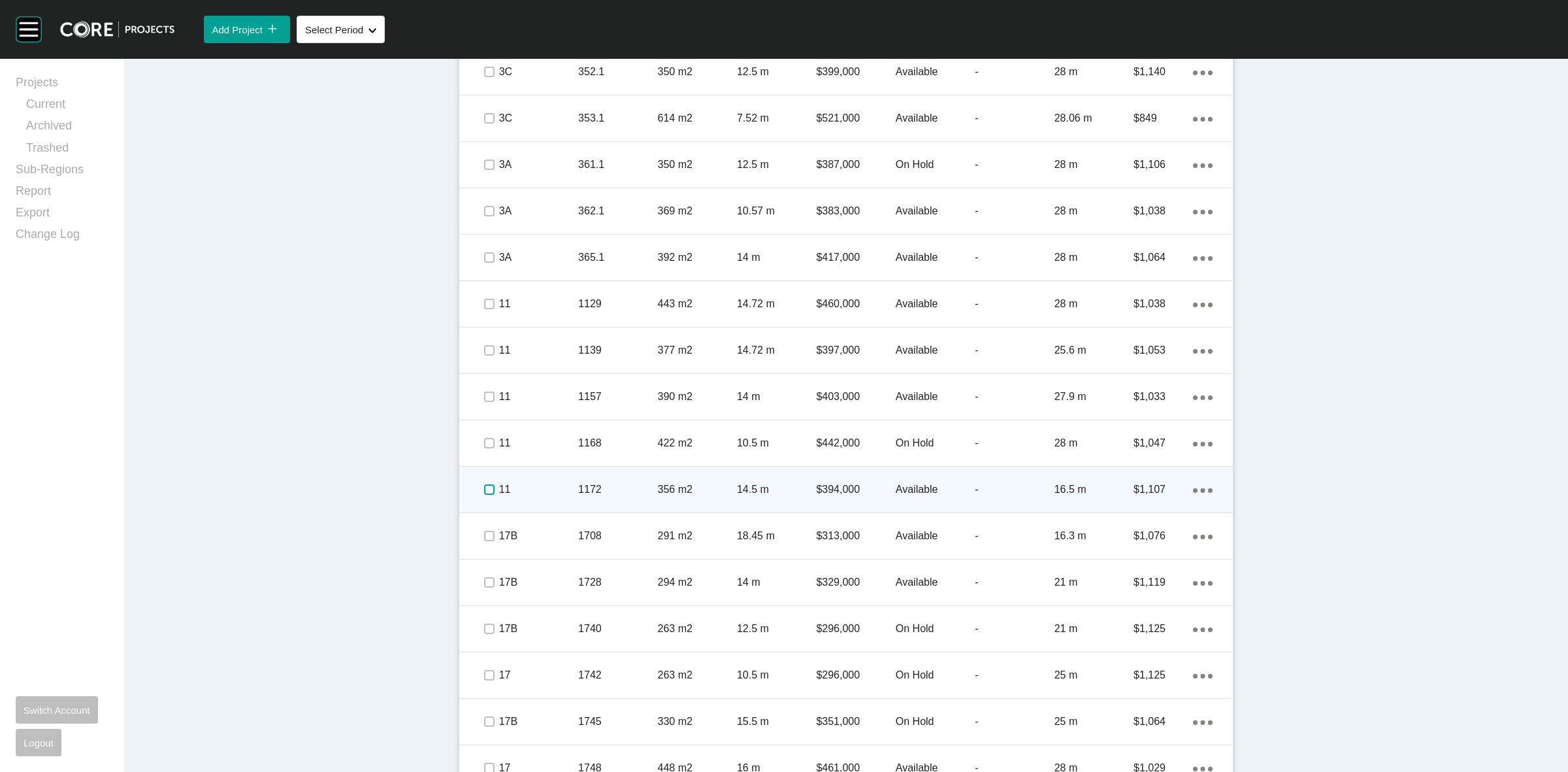
click at [484, 488] on label at bounding box center [489, 489] width 10 height 10
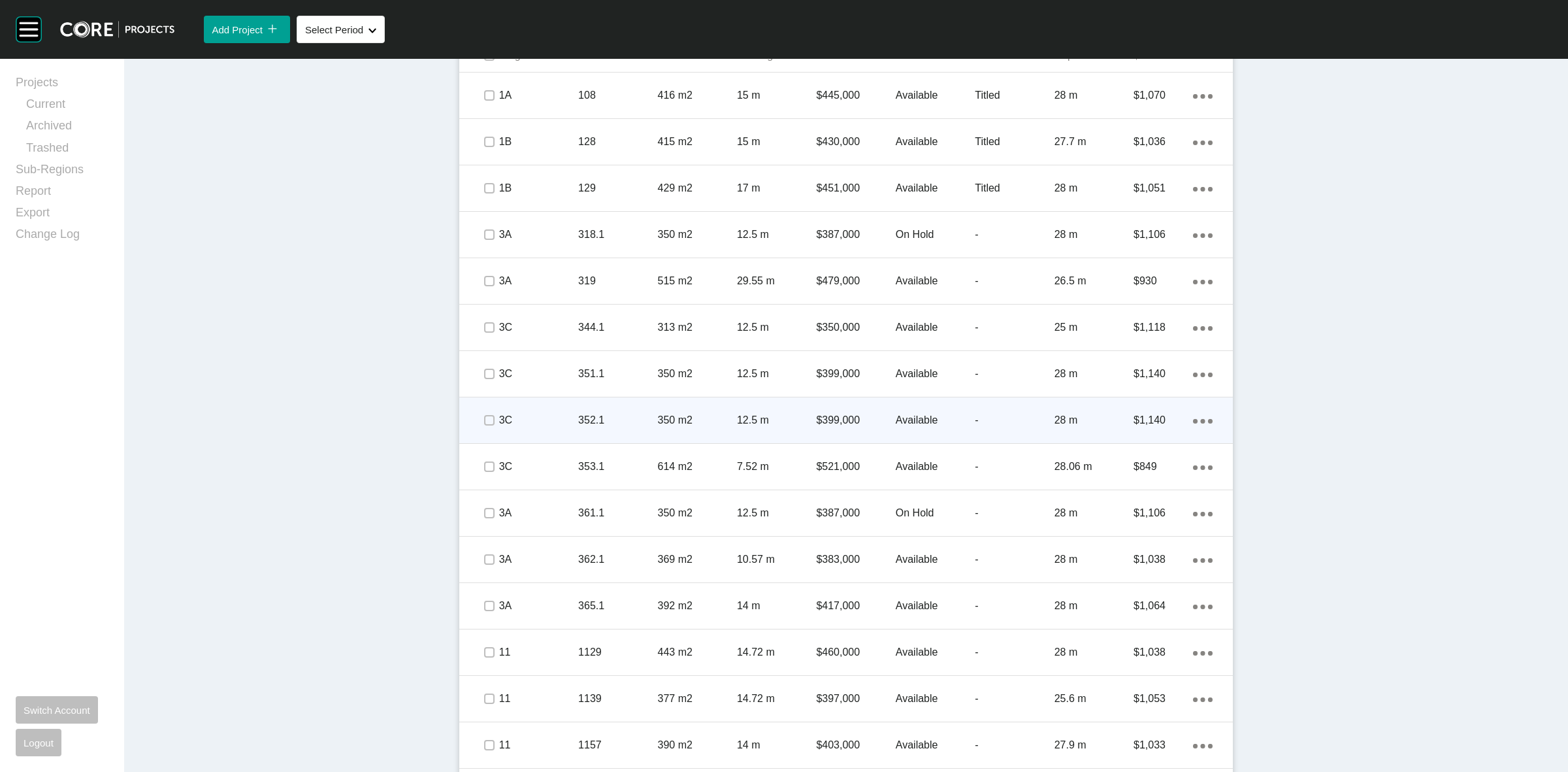
scroll to position [817, 0]
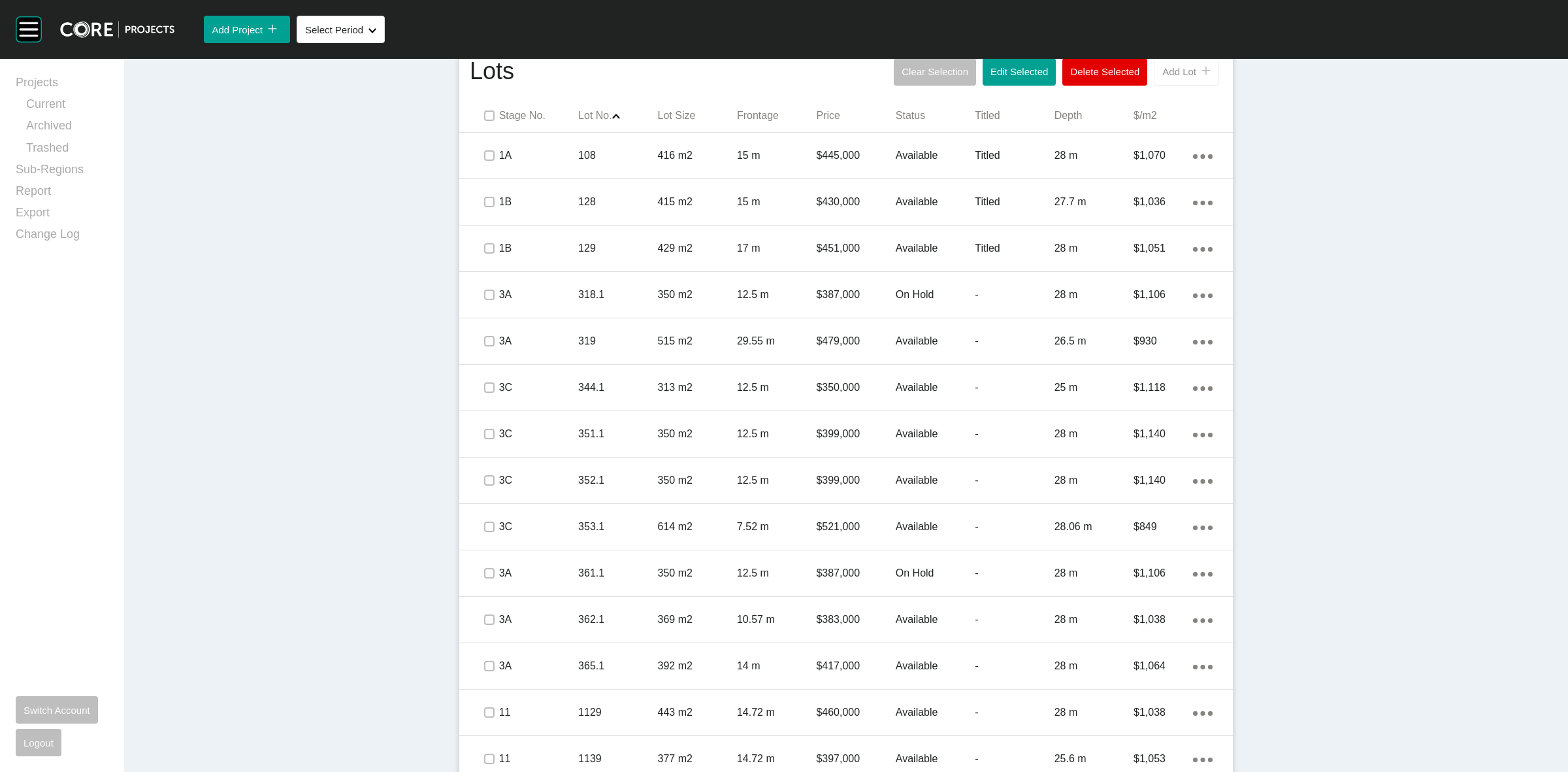
click at [1174, 77] on span "Add Lot" at bounding box center [1179, 71] width 34 height 11
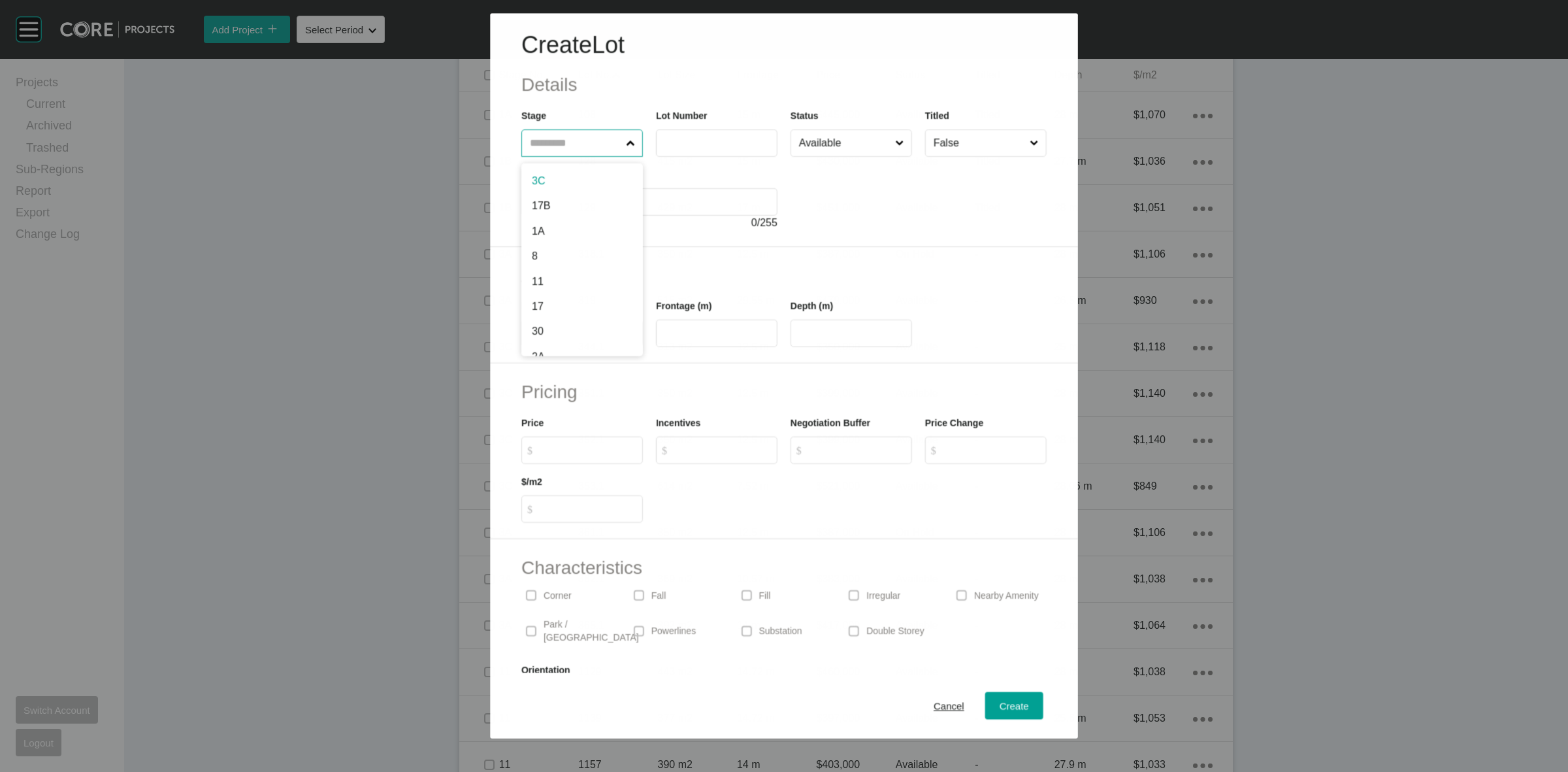
click at [570, 144] on input "text" at bounding box center [575, 142] width 96 height 26
type input "***"
type input "*****"
type input "****"
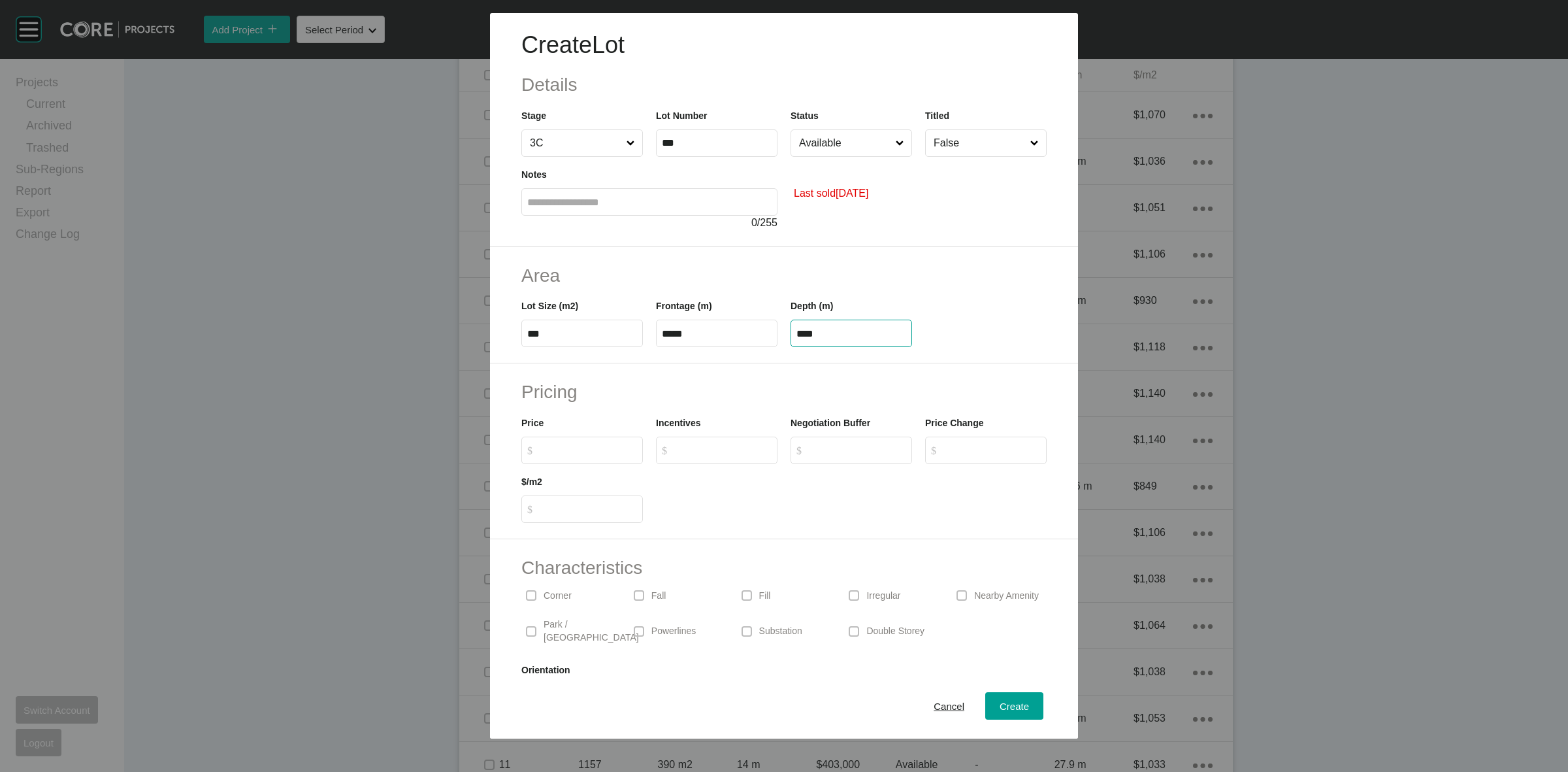
click at [707, 146] on input "***" at bounding box center [716, 143] width 110 height 11
type input "*****"
click at [837, 146] on input "Available" at bounding box center [844, 142] width 96 height 26
click at [569, 452] on input "$ Created with Sketch. $" at bounding box center [588, 450] width 97 height 11
type input "*******"
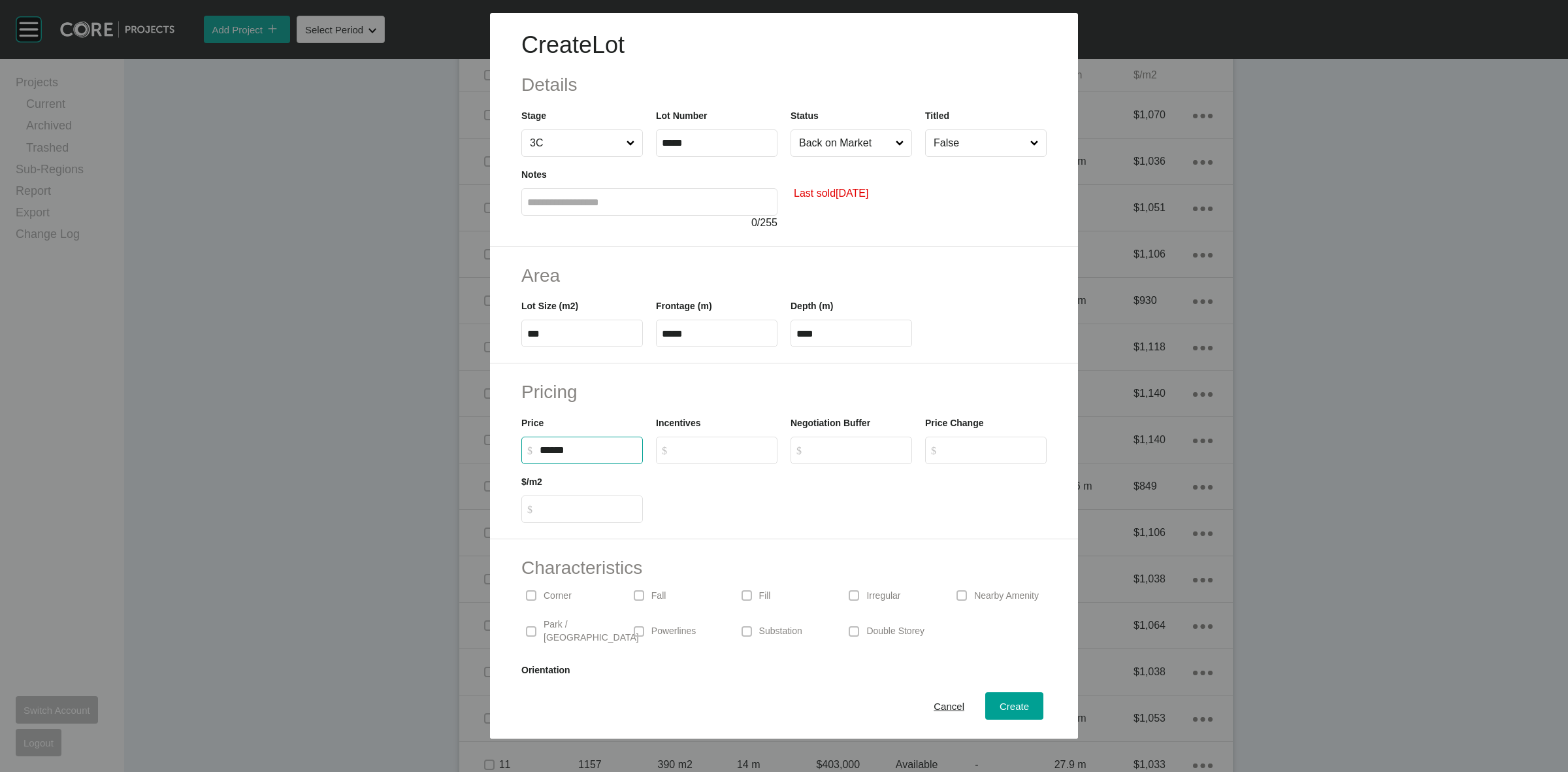
type input "*"
type input "*****"
type input "*"
click at [999, 706] on span "Create" at bounding box center [1014, 706] width 29 height 11
type input "*"
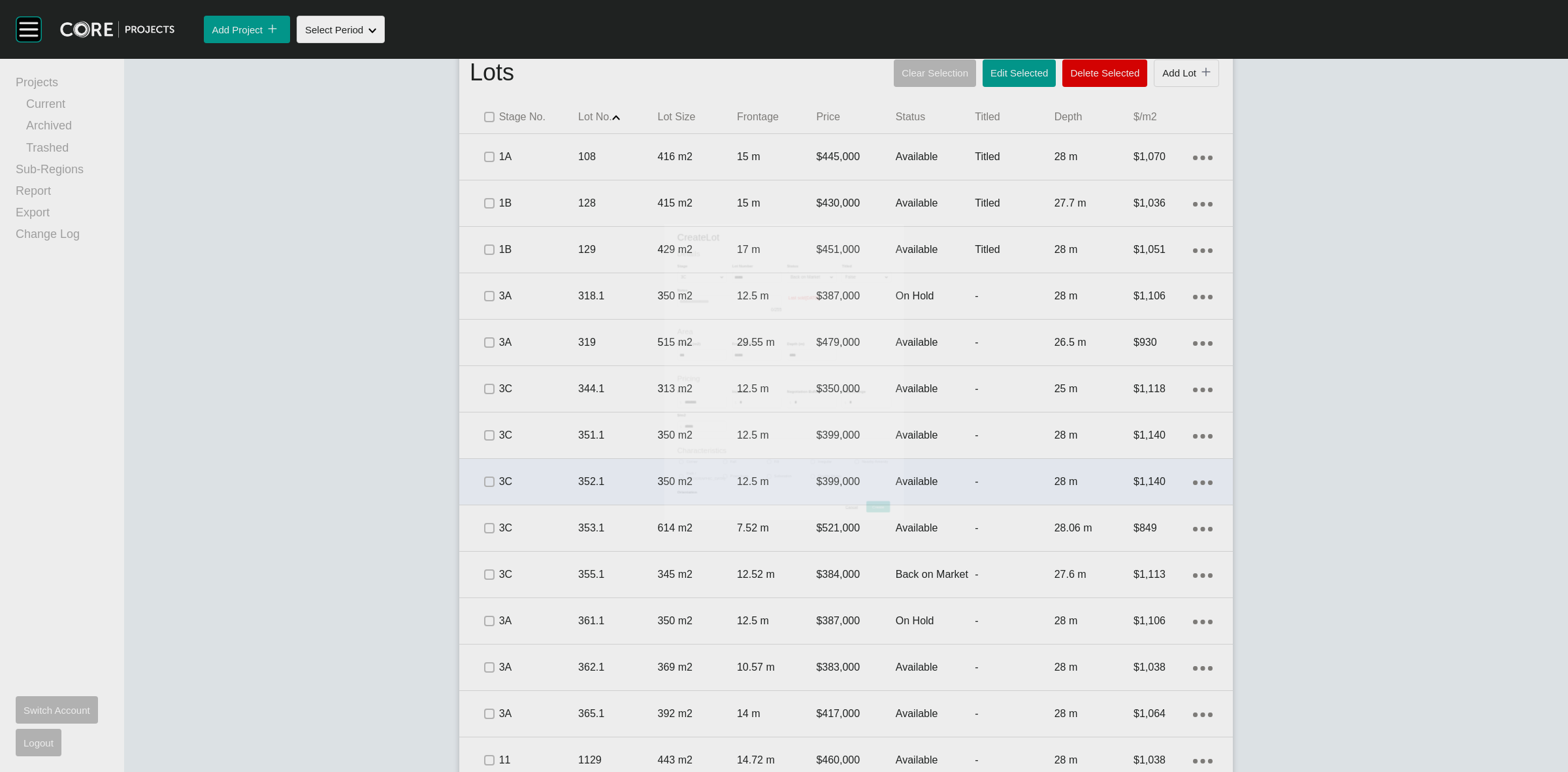
scroll to position [857, 0]
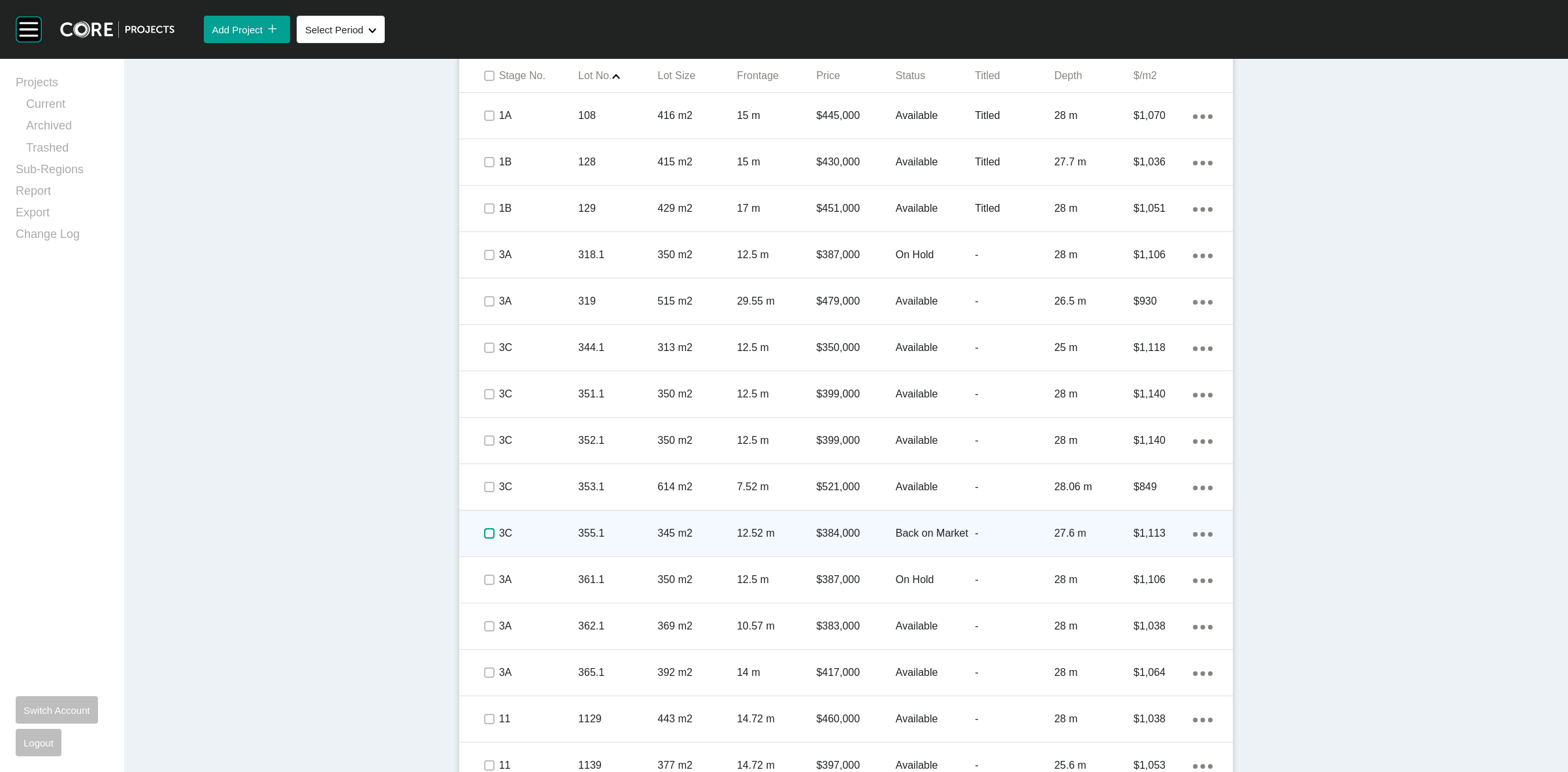
click at [484, 533] on label at bounding box center [489, 533] width 10 height 10
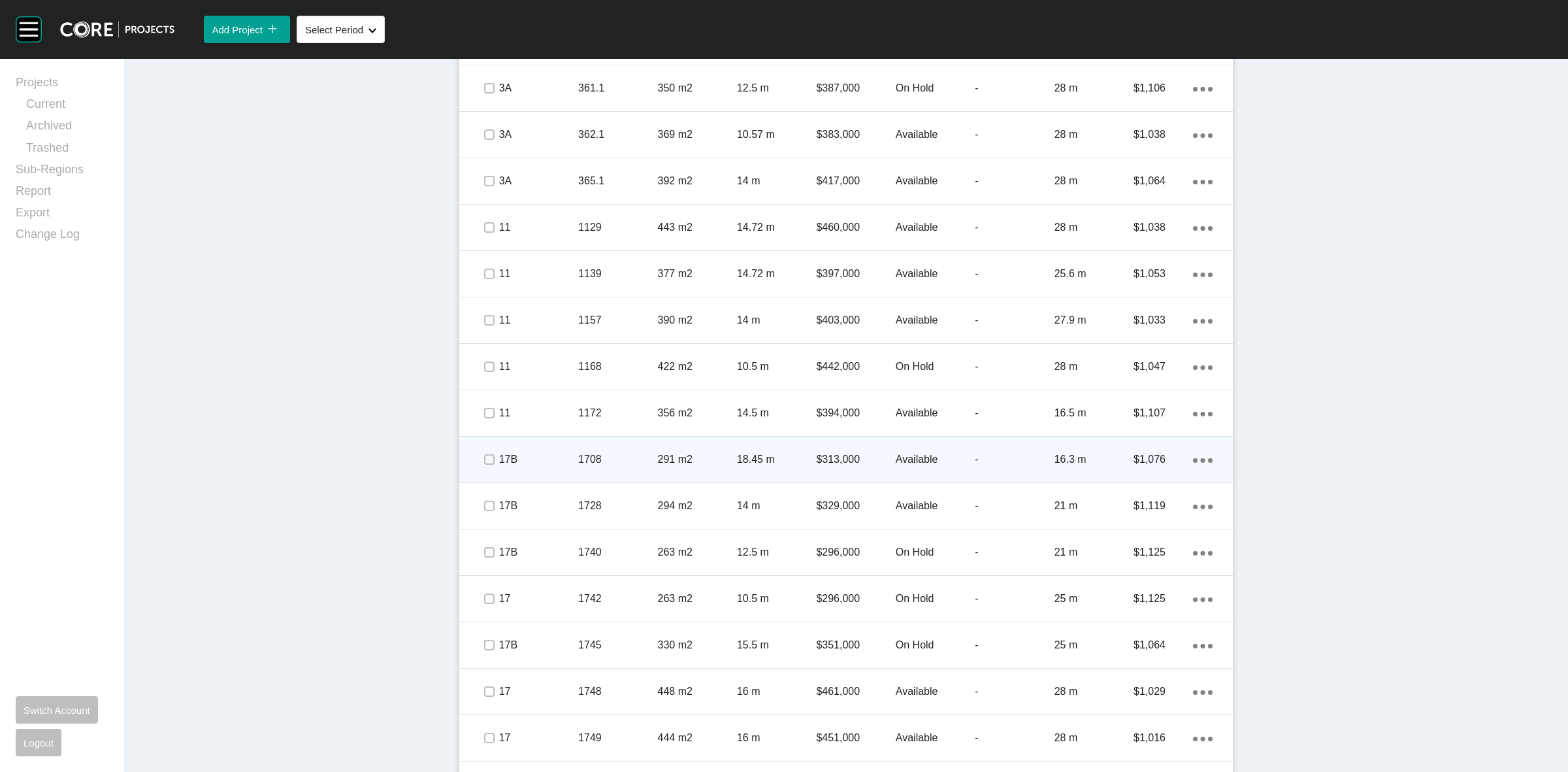
scroll to position [1347, 0]
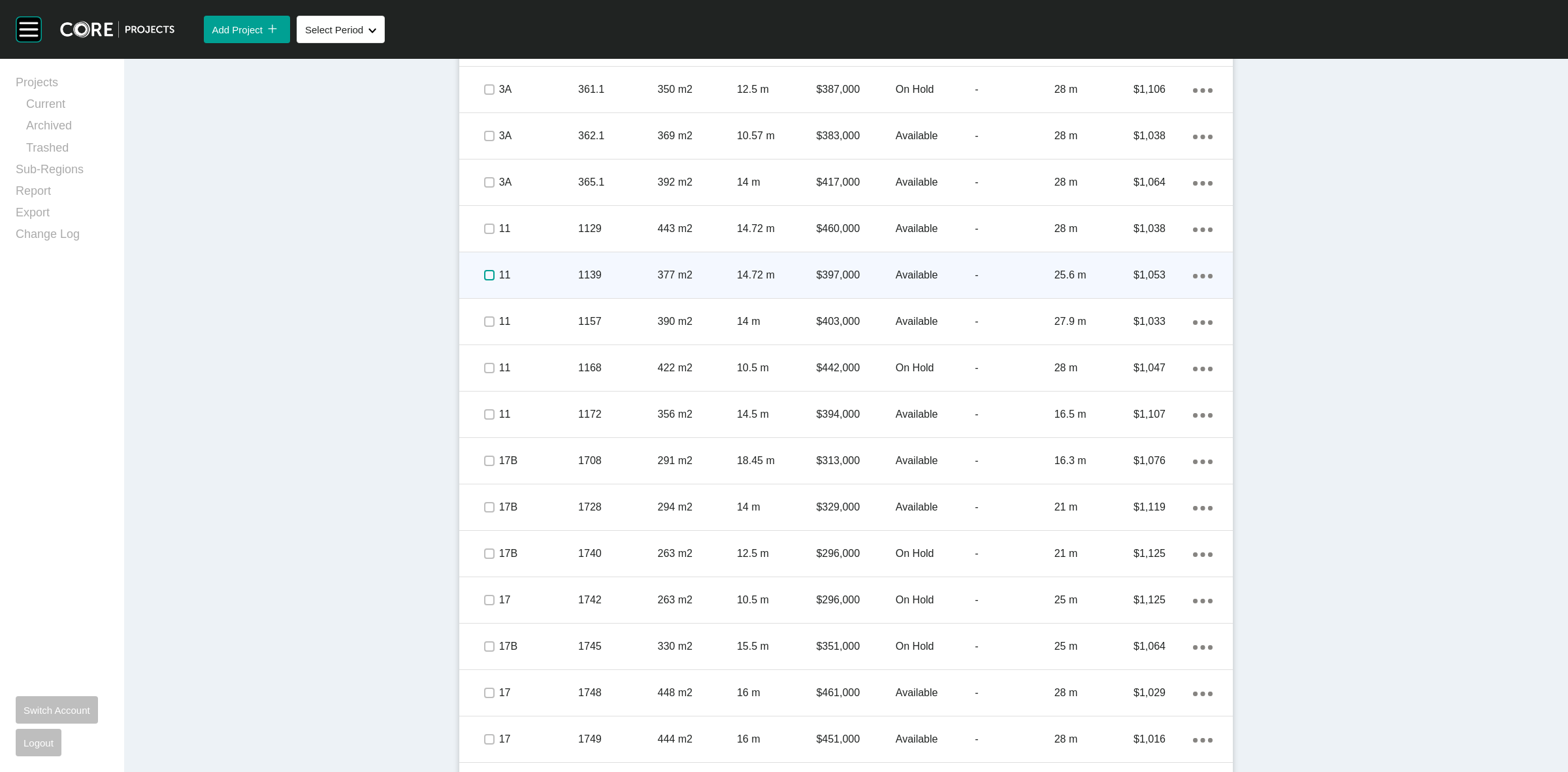
click at [484, 272] on label at bounding box center [489, 274] width 10 height 10
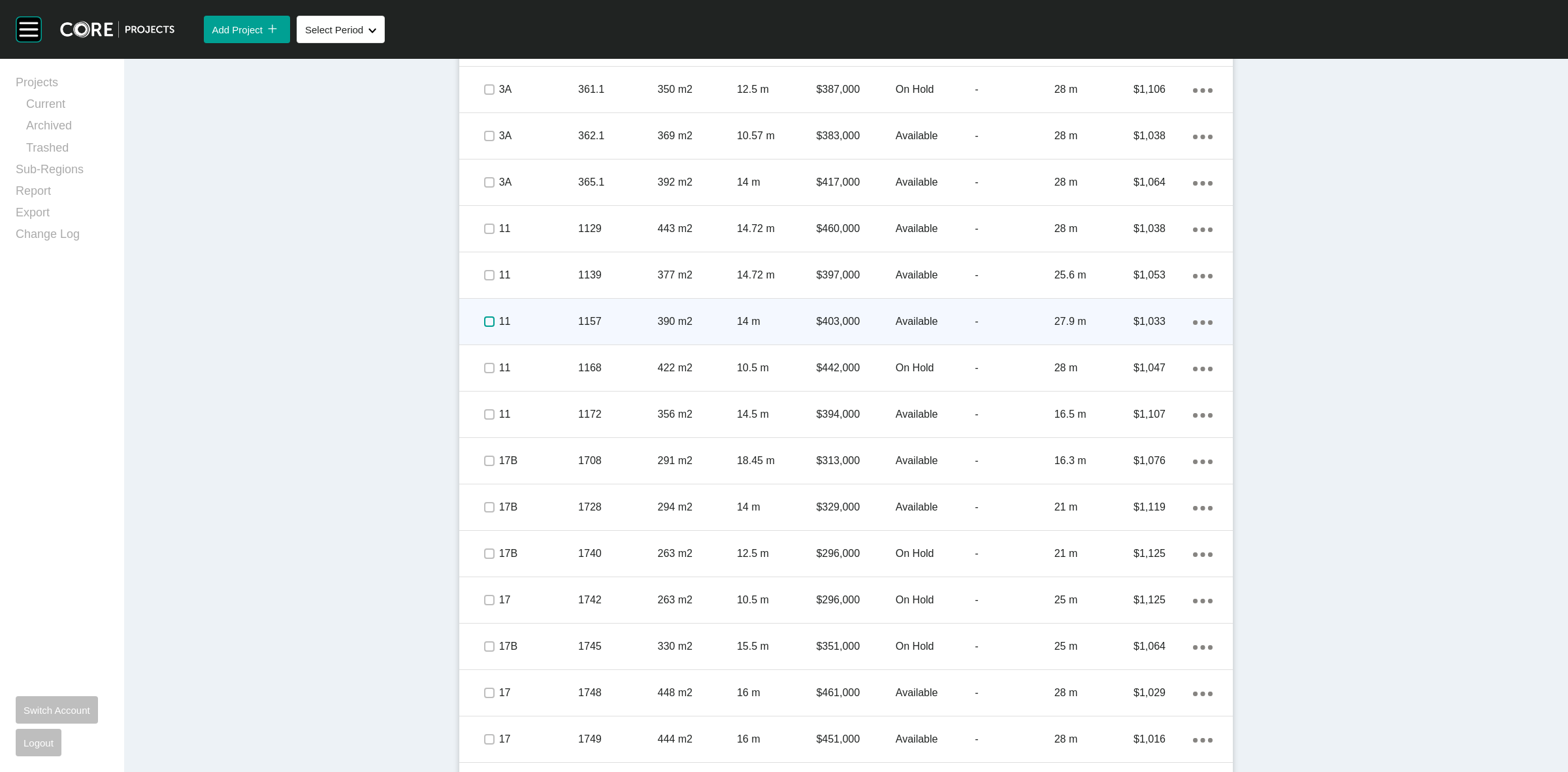
click at [486, 319] on label at bounding box center [489, 321] width 10 height 10
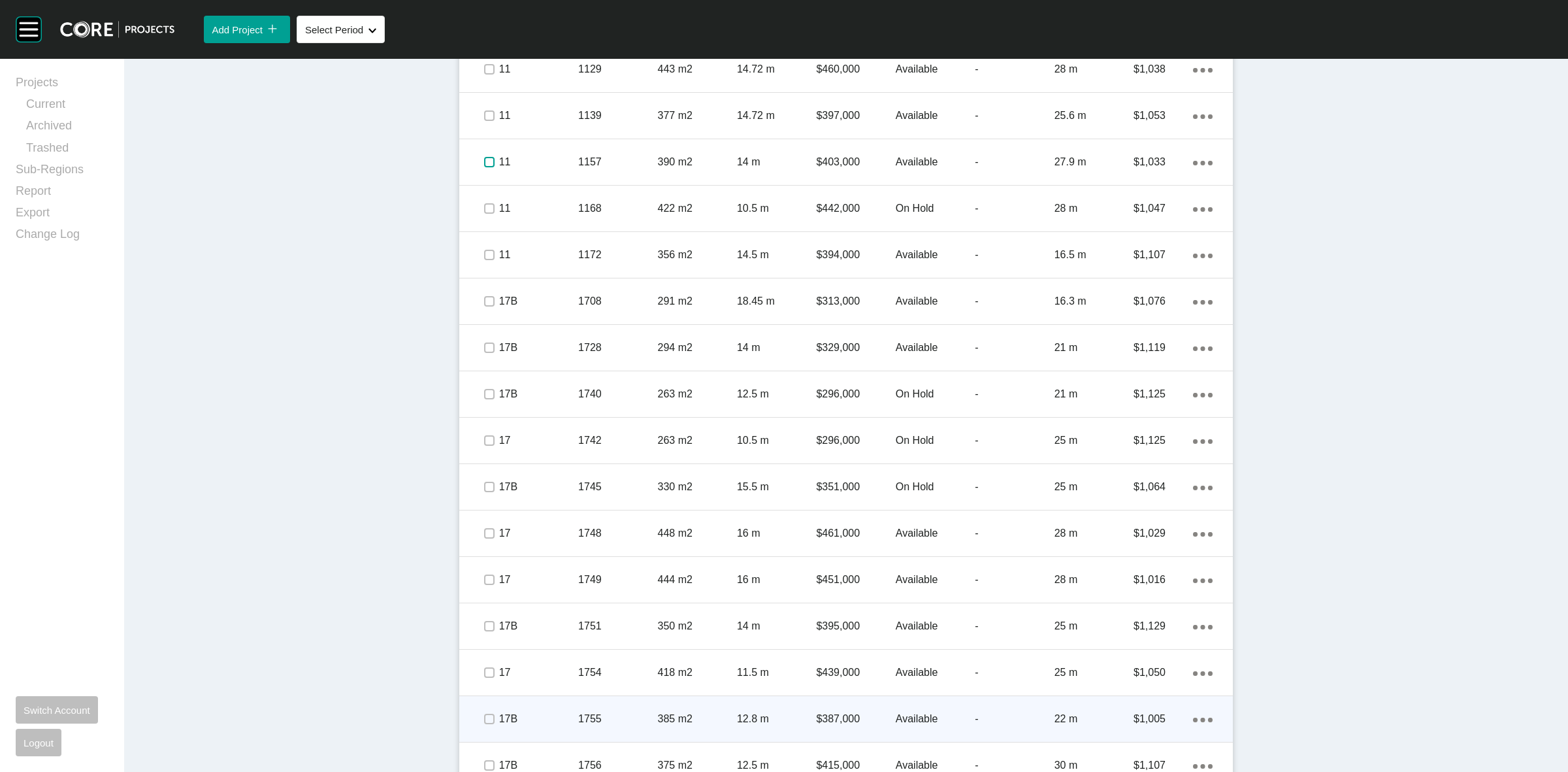
scroll to position [1511, 0]
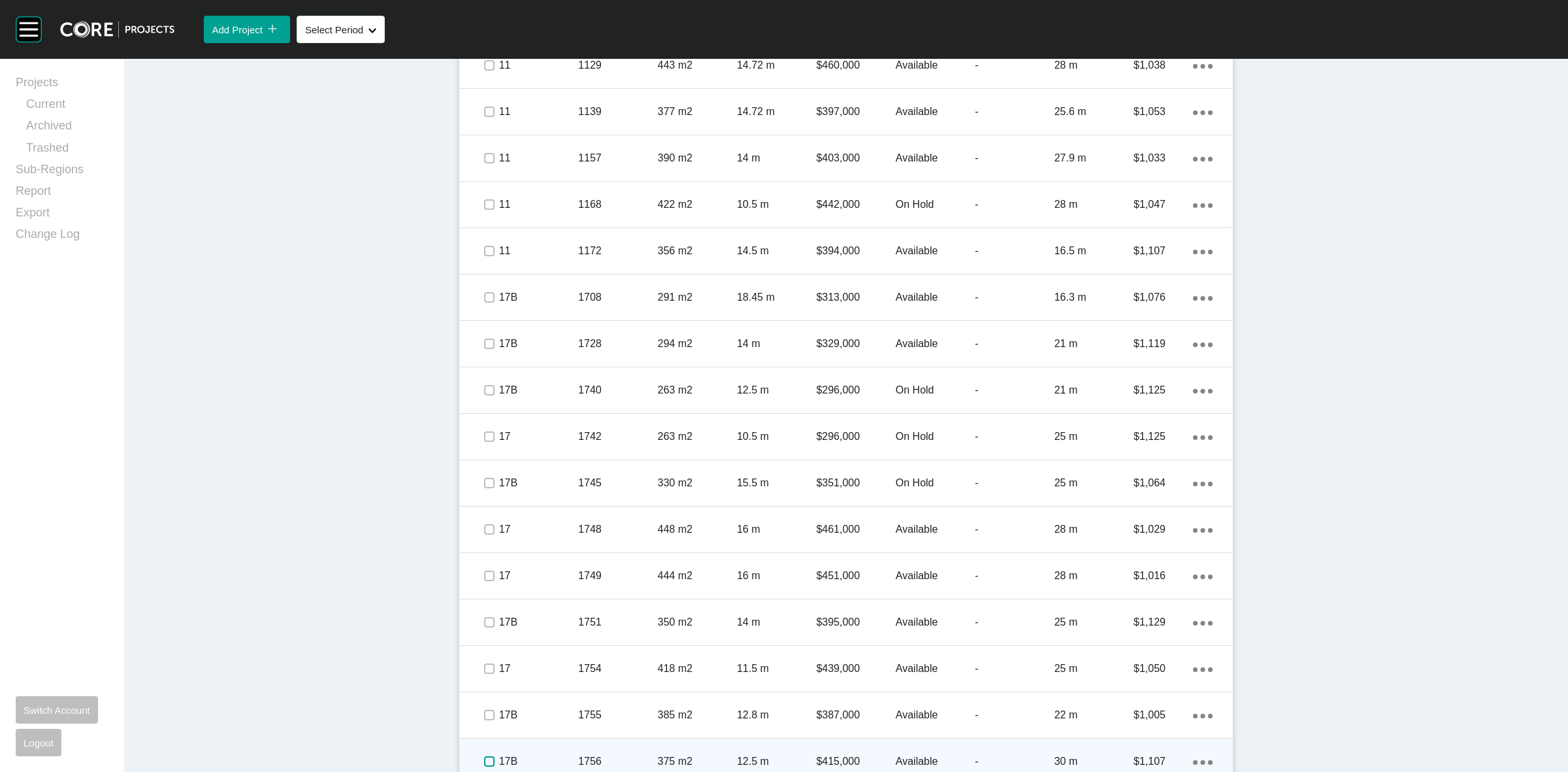
click at [484, 762] on label at bounding box center [489, 761] width 10 height 10
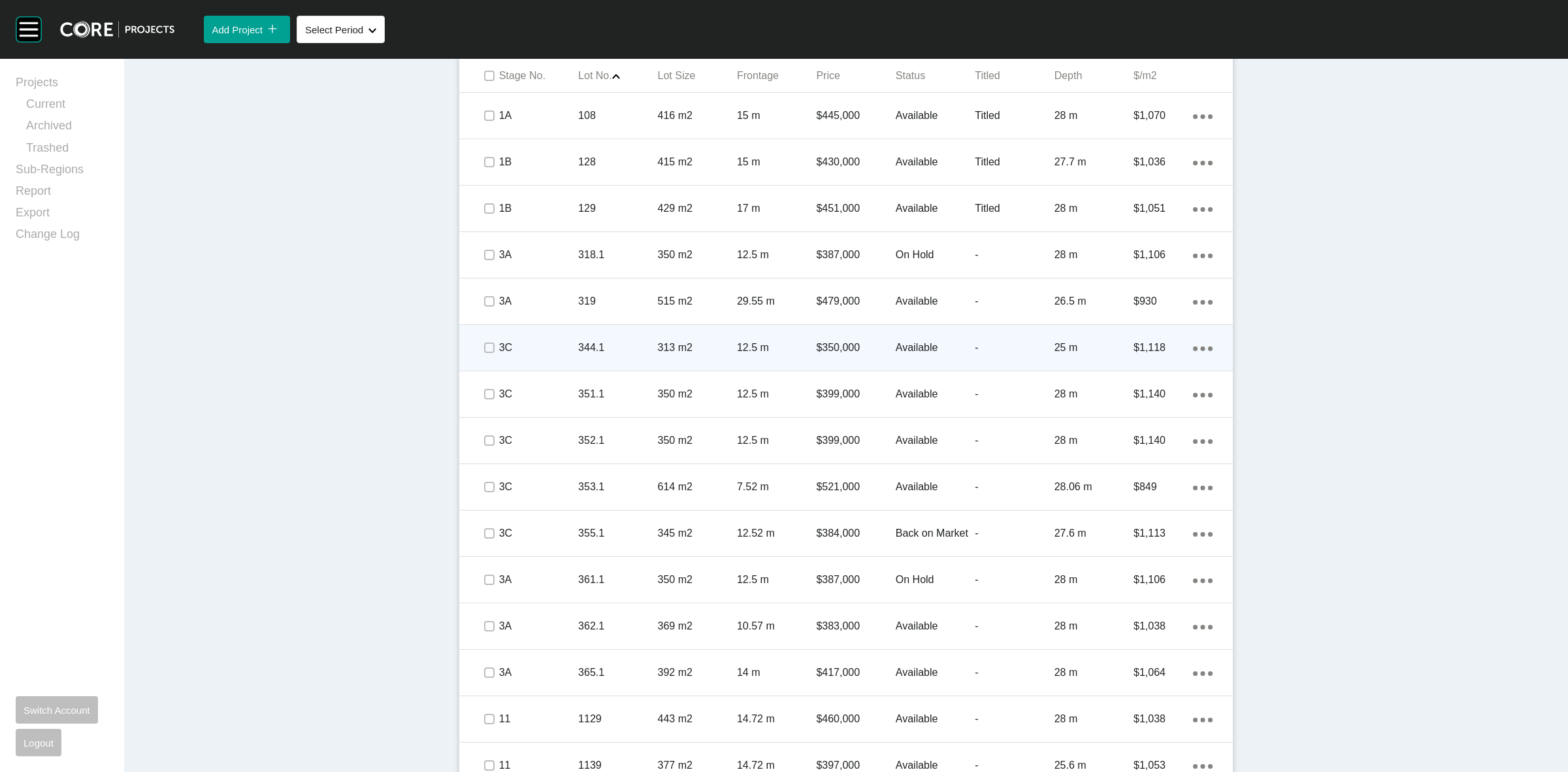
scroll to position [694, 0]
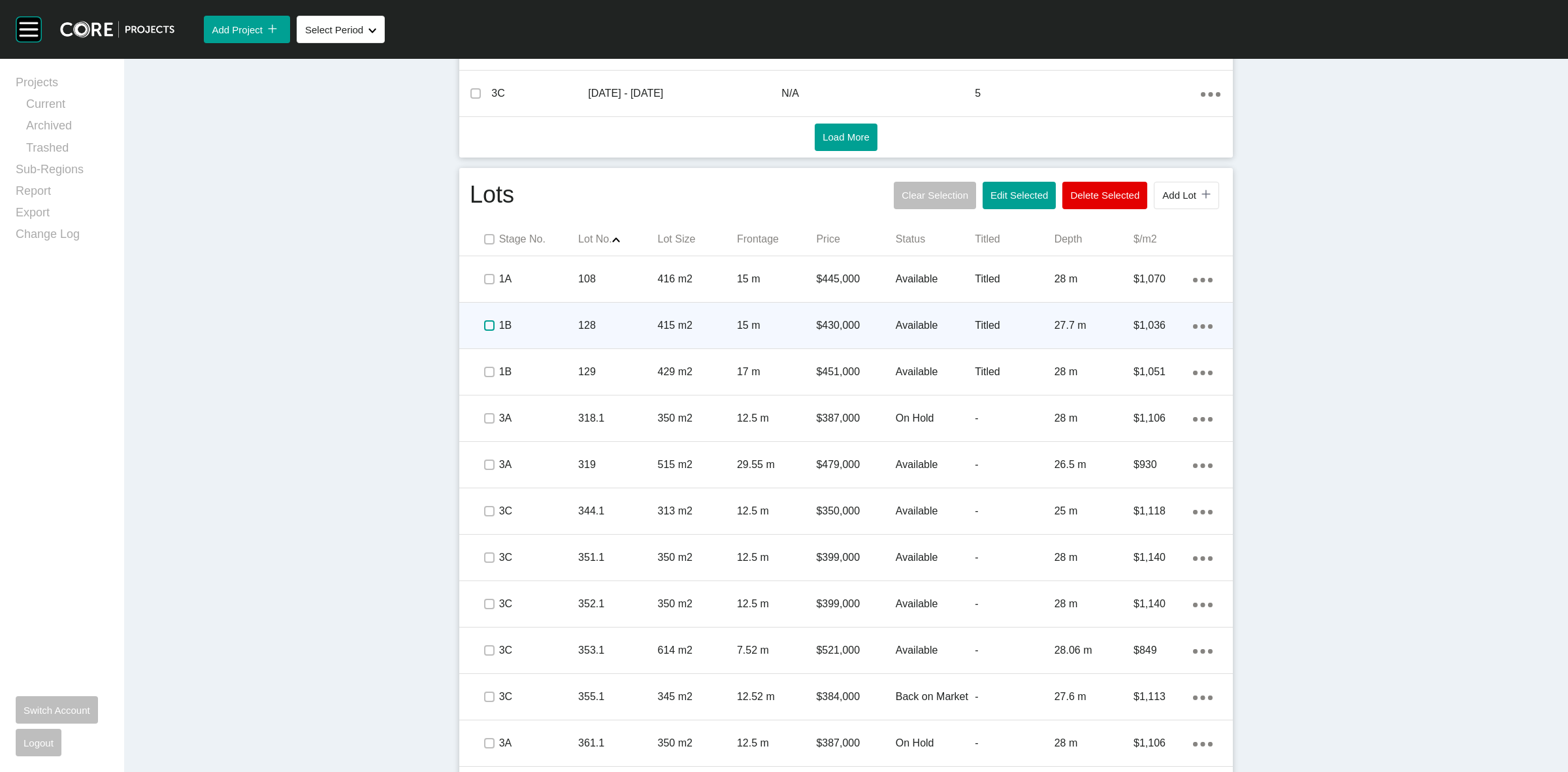
click at [485, 324] on label at bounding box center [489, 325] width 10 height 10
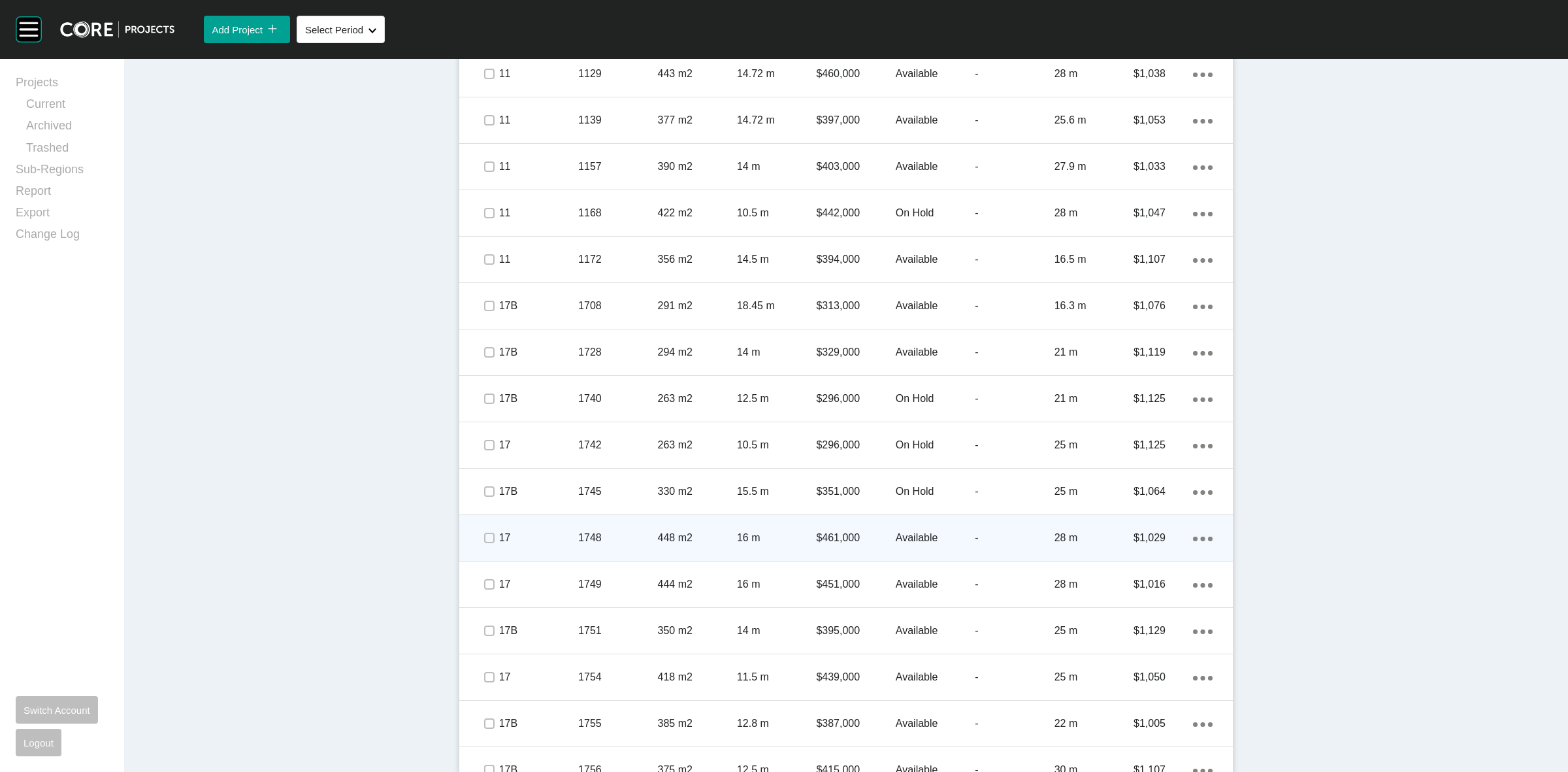
scroll to position [1511, 0]
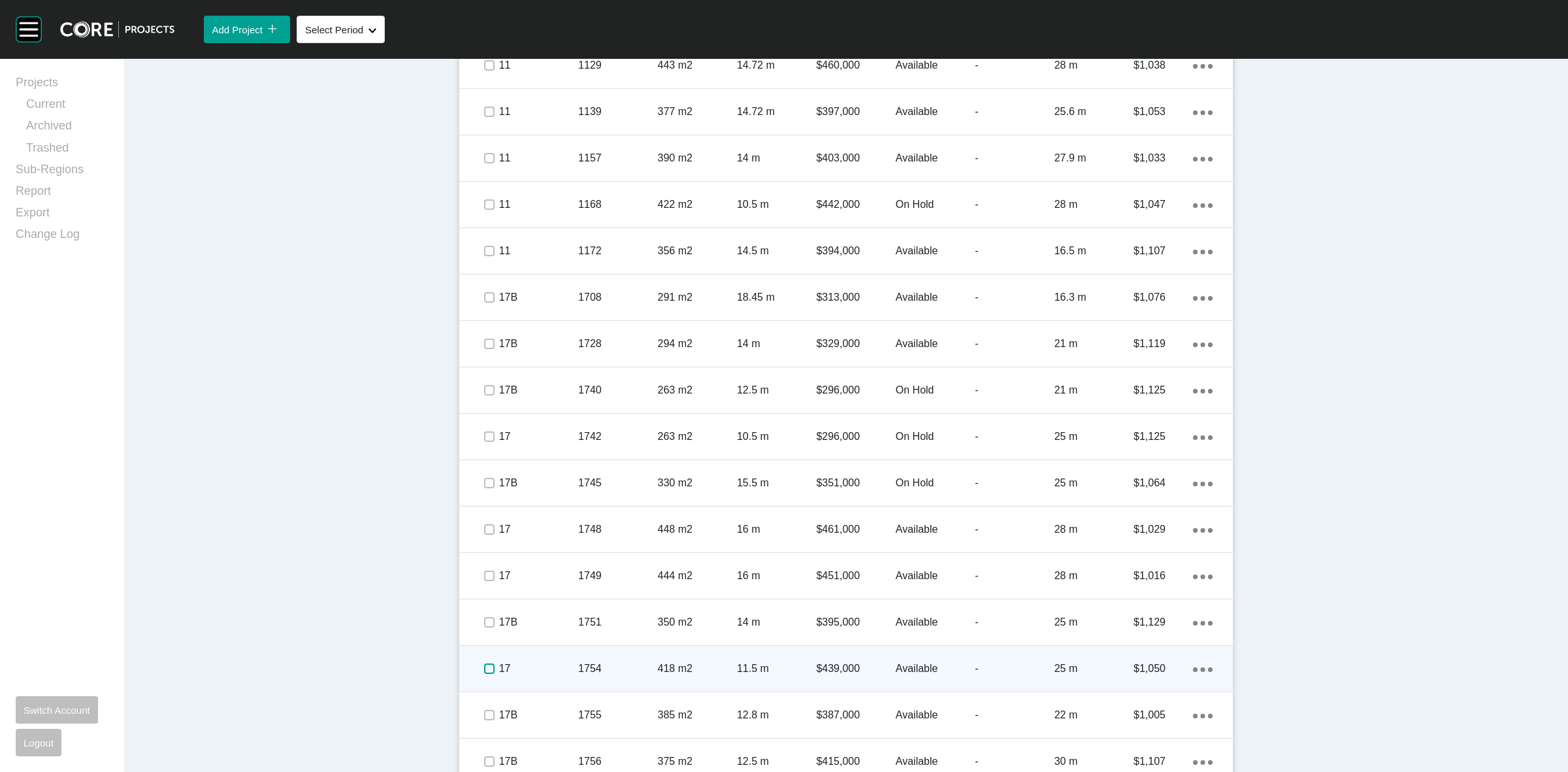
click at [486, 664] on label at bounding box center [489, 668] width 10 height 10
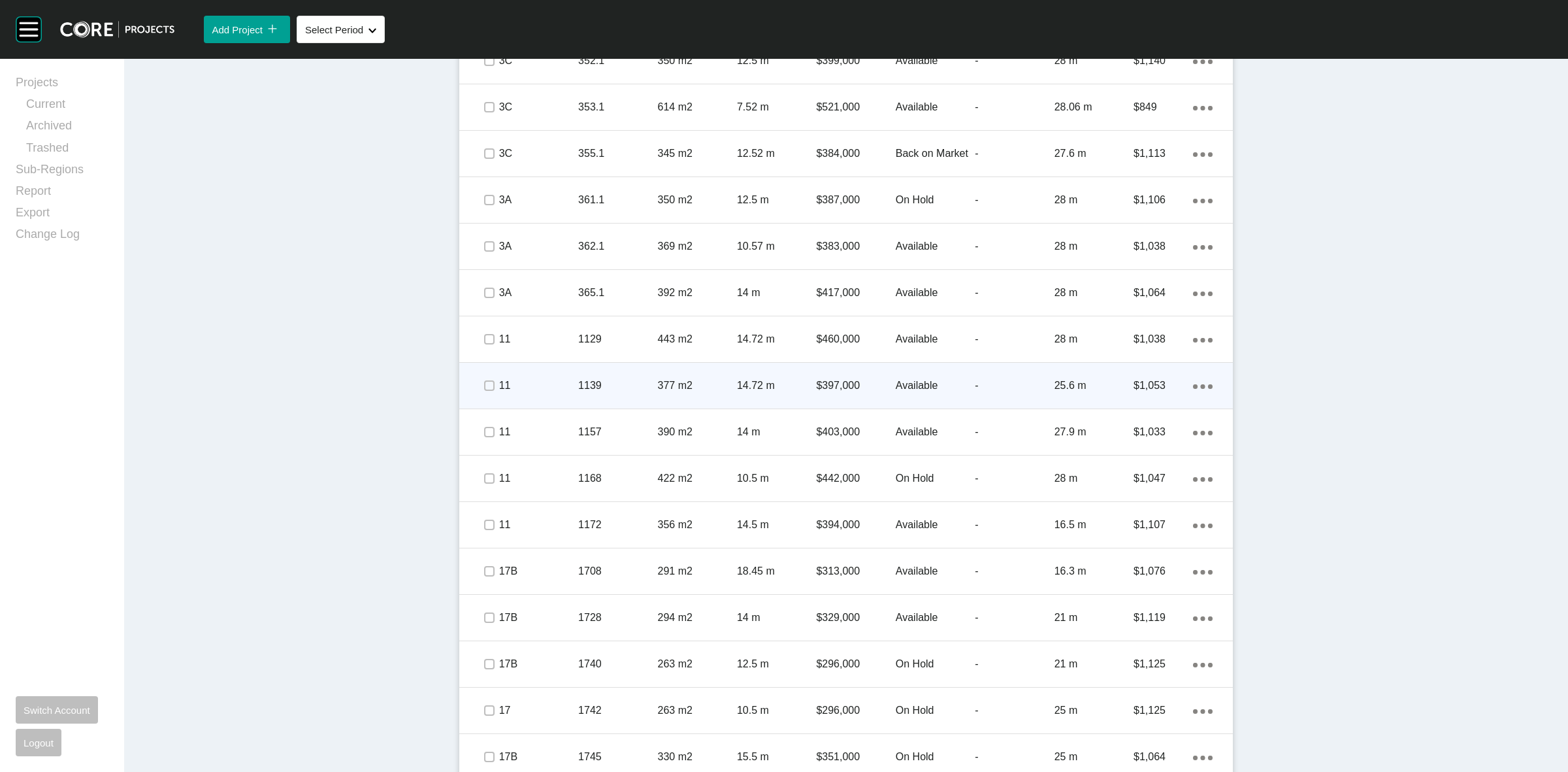
scroll to position [1266, 0]
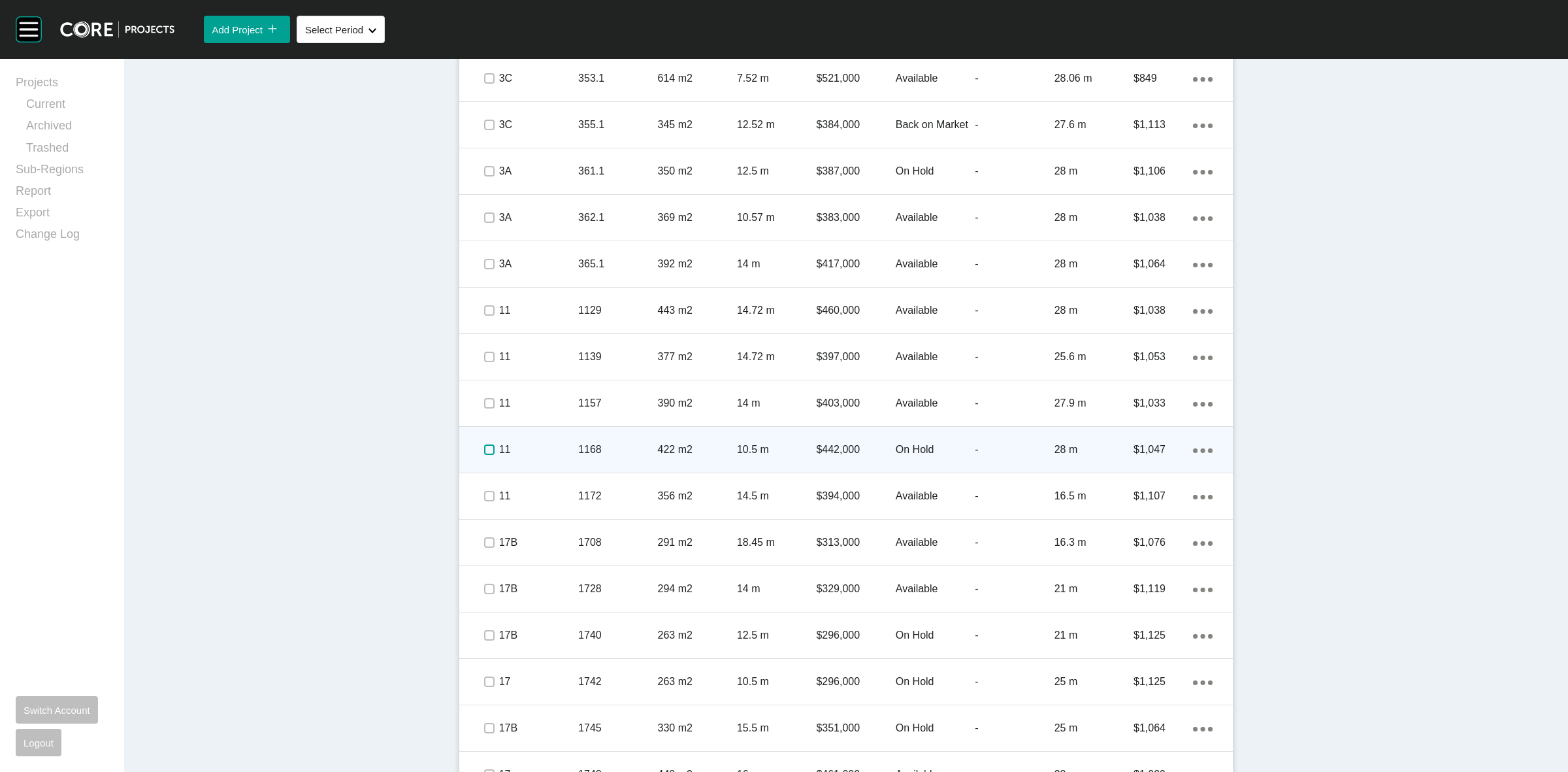
click at [484, 448] on label at bounding box center [489, 449] width 10 height 10
click at [520, 446] on p "11" at bounding box center [538, 449] width 79 height 14
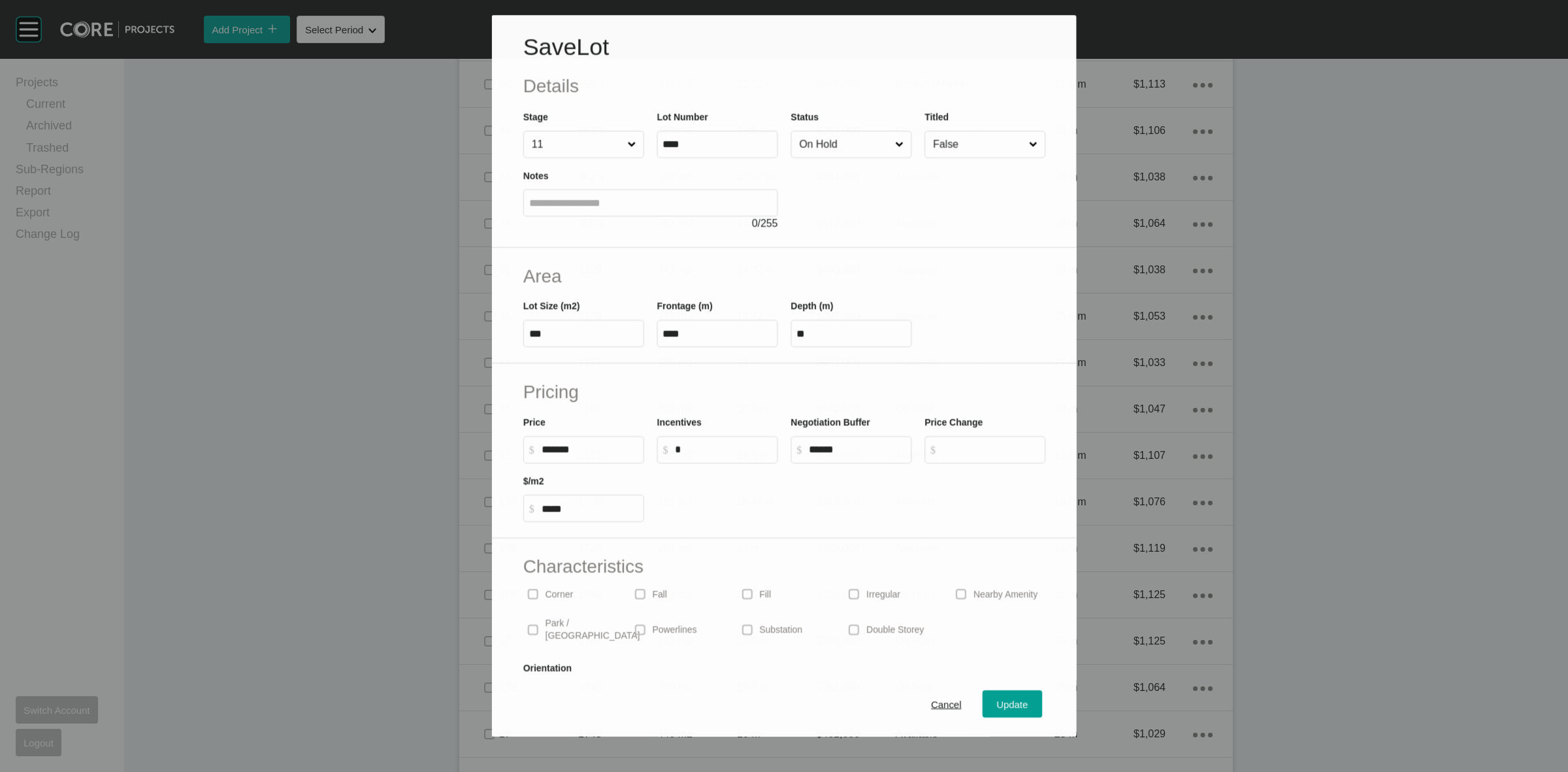
scroll to position [1225, 0]
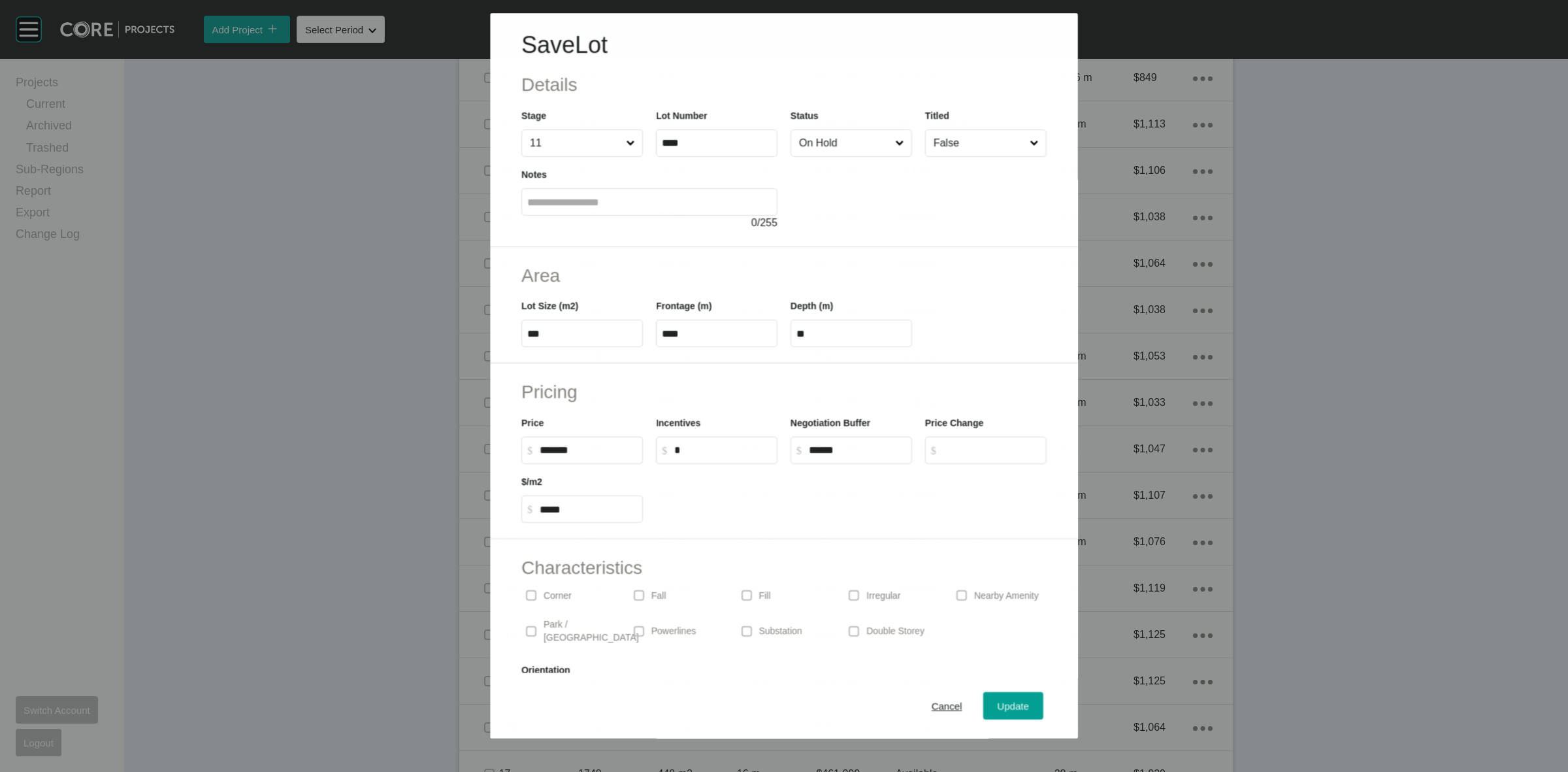
drag, startPoint x: 799, startPoint y: 145, endPoint x: 799, endPoint y: 157, distance: 12.0
click at [799, 145] on input "On Hold" at bounding box center [844, 142] width 96 height 26
click at [1005, 702] on span "Update" at bounding box center [1014, 706] width 32 height 11
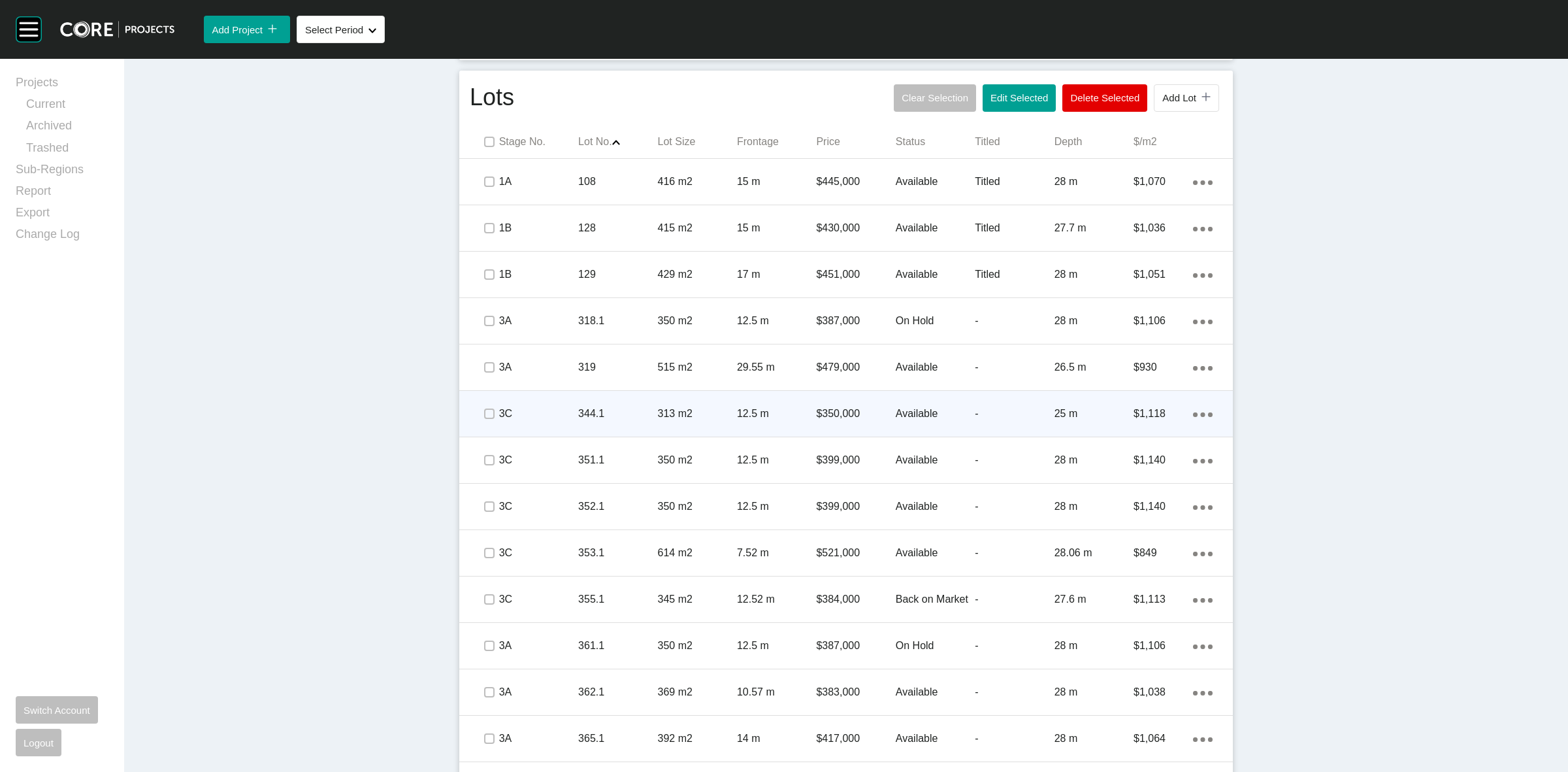
scroll to position [775, 0]
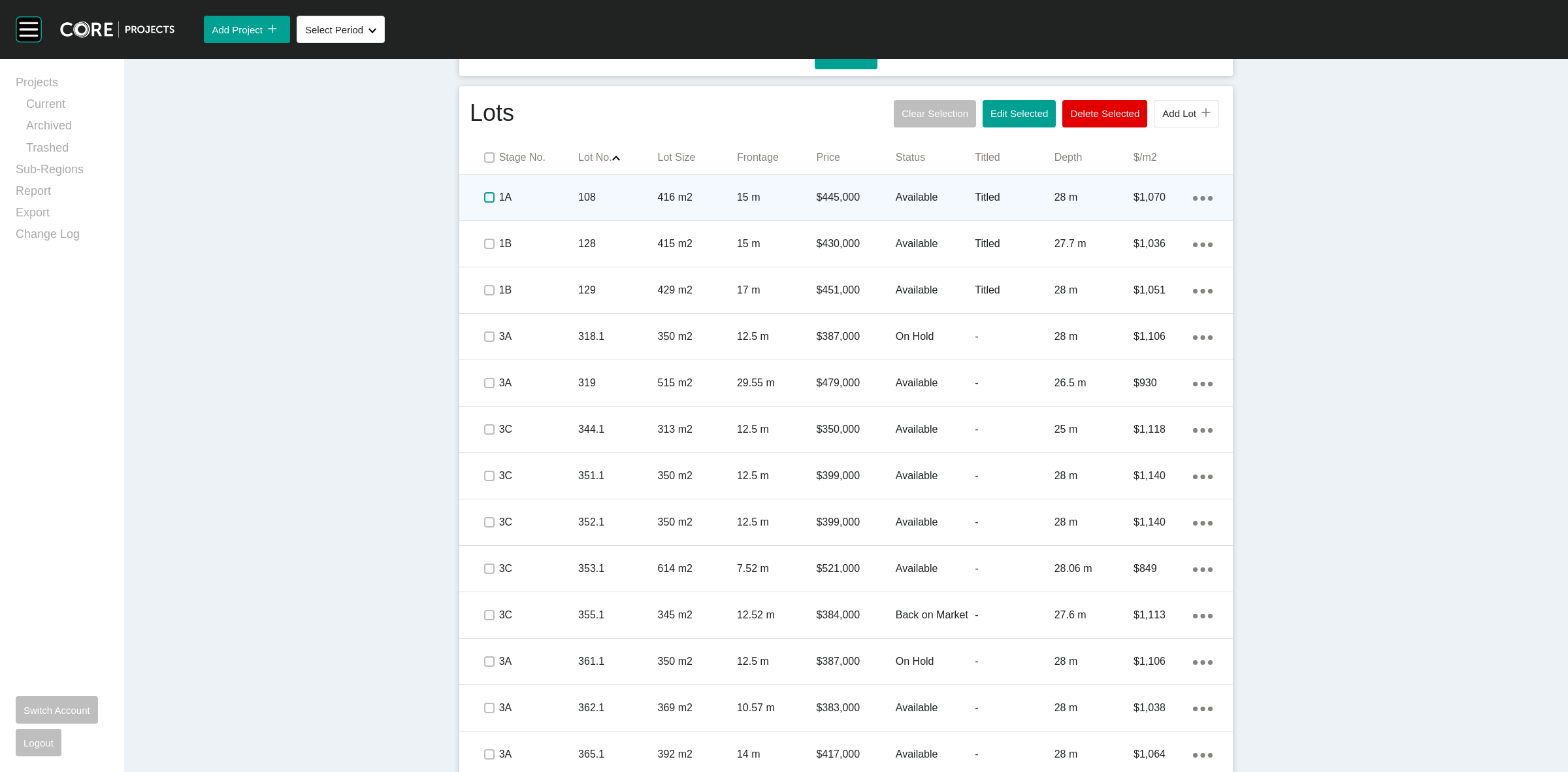
click at [484, 197] on label at bounding box center [489, 197] width 10 height 10
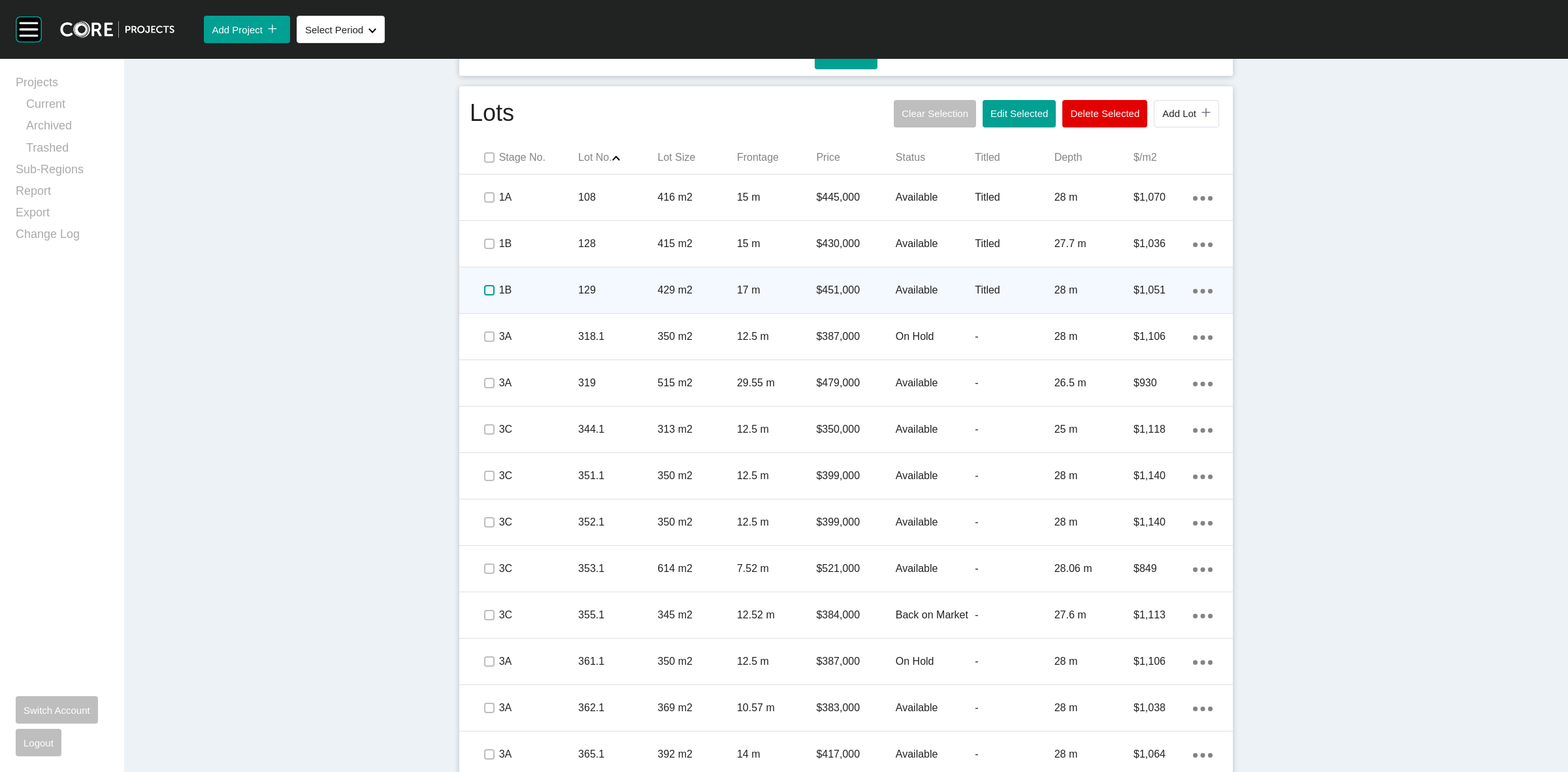
click at [484, 292] on label at bounding box center [489, 290] width 10 height 10
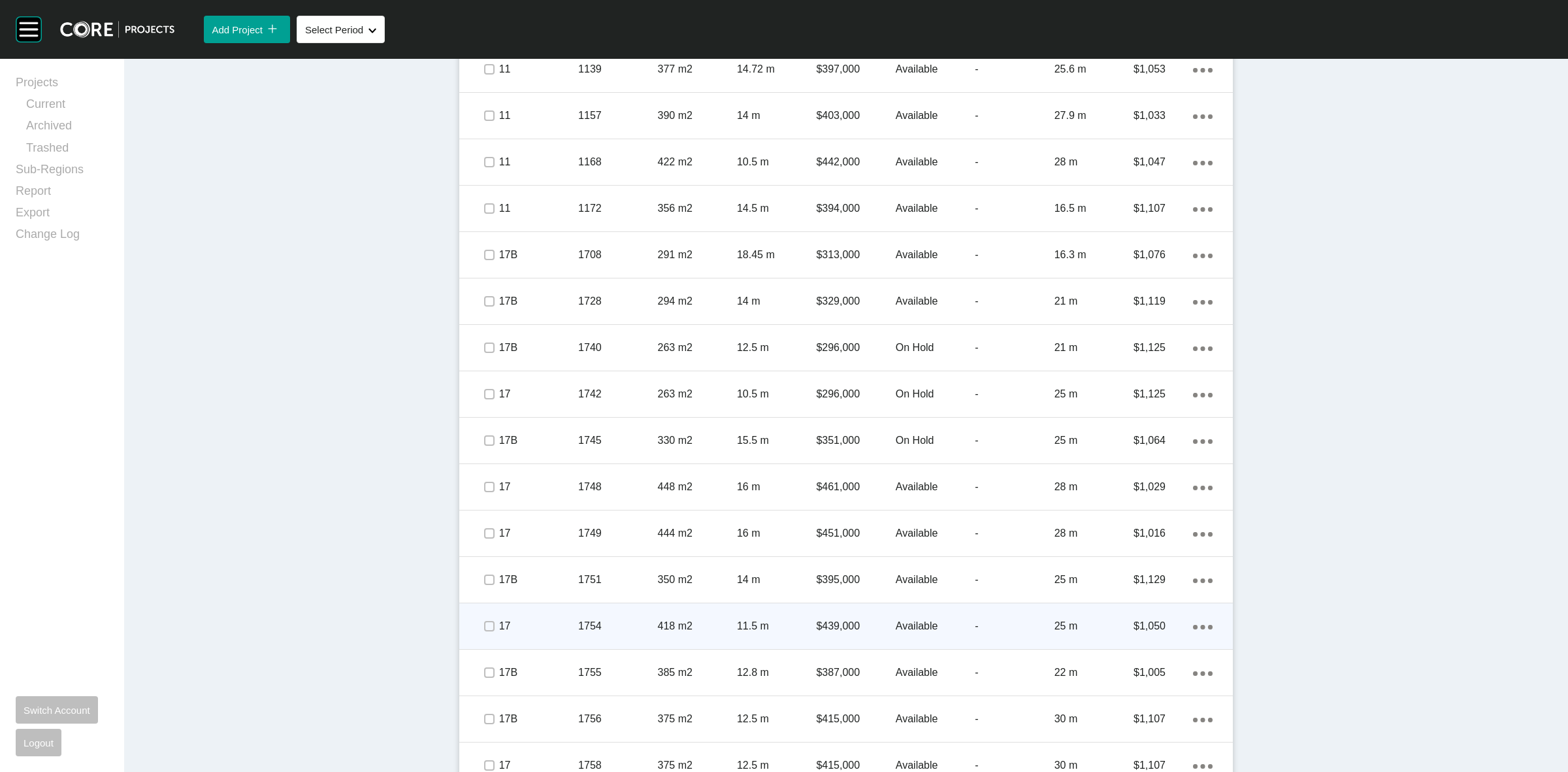
scroll to position [1592, 0]
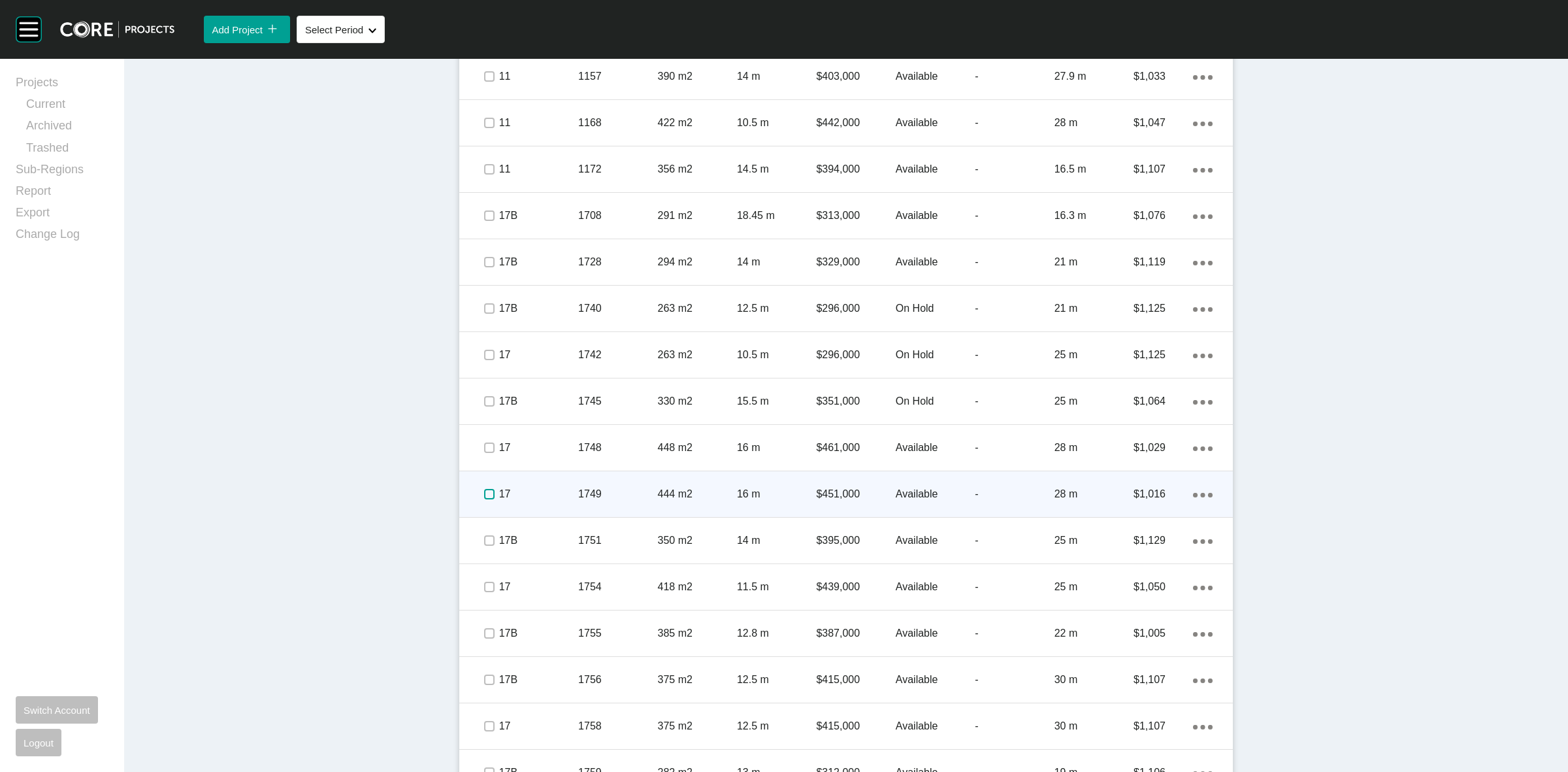
click at [484, 495] on label at bounding box center [489, 494] width 10 height 10
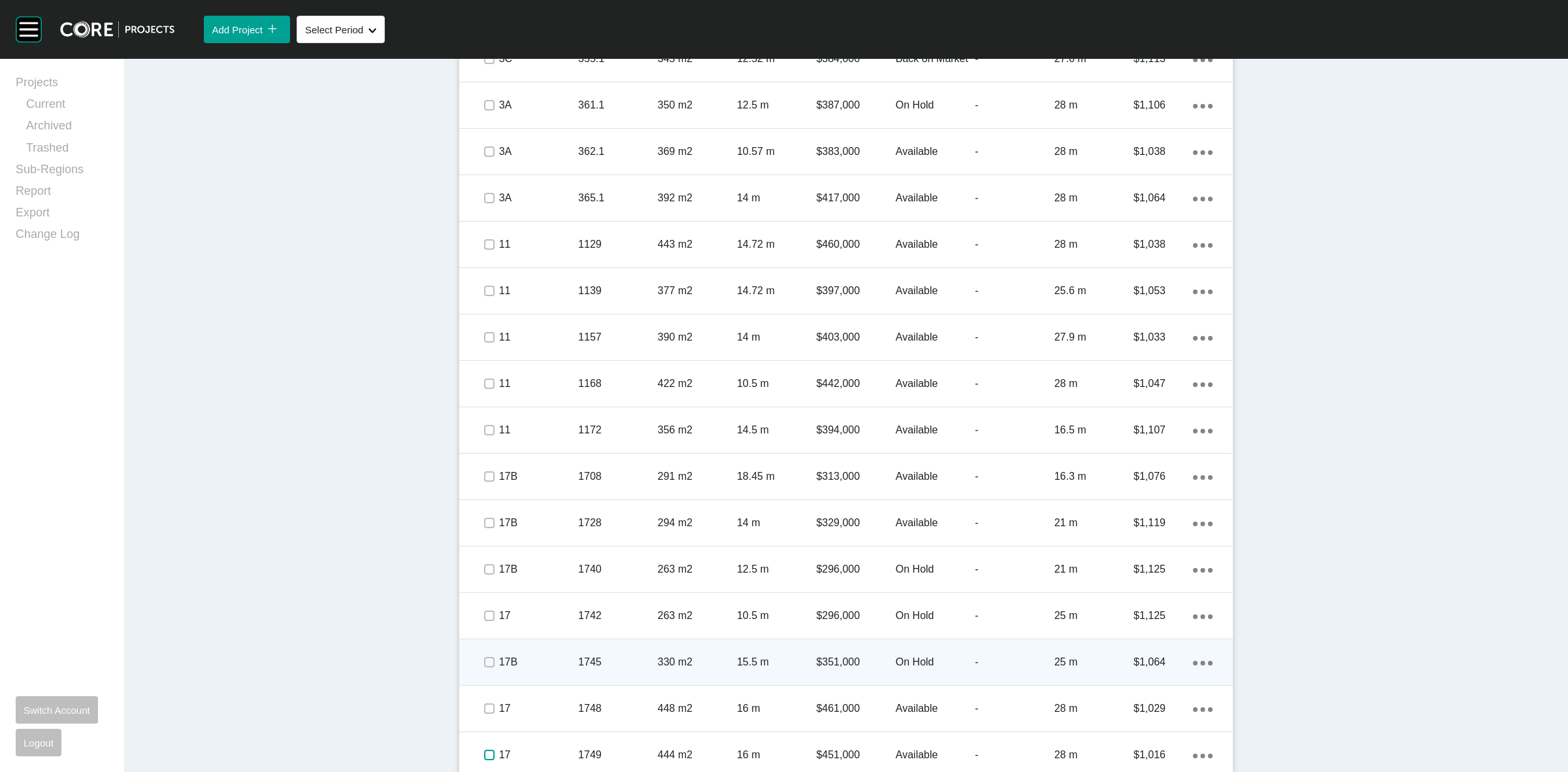
scroll to position [1102, 0]
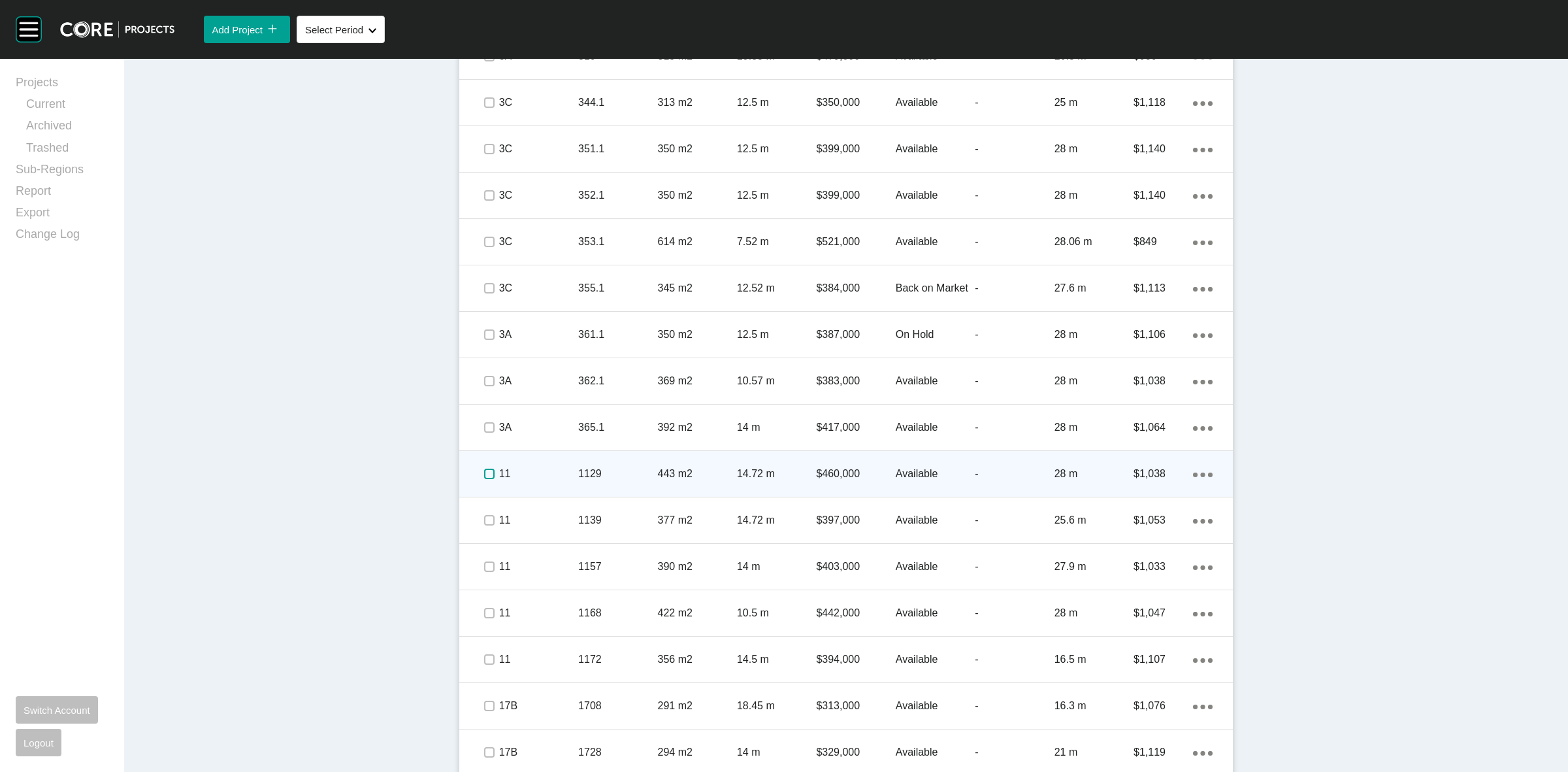
click at [484, 474] on label at bounding box center [489, 474] width 10 height 10
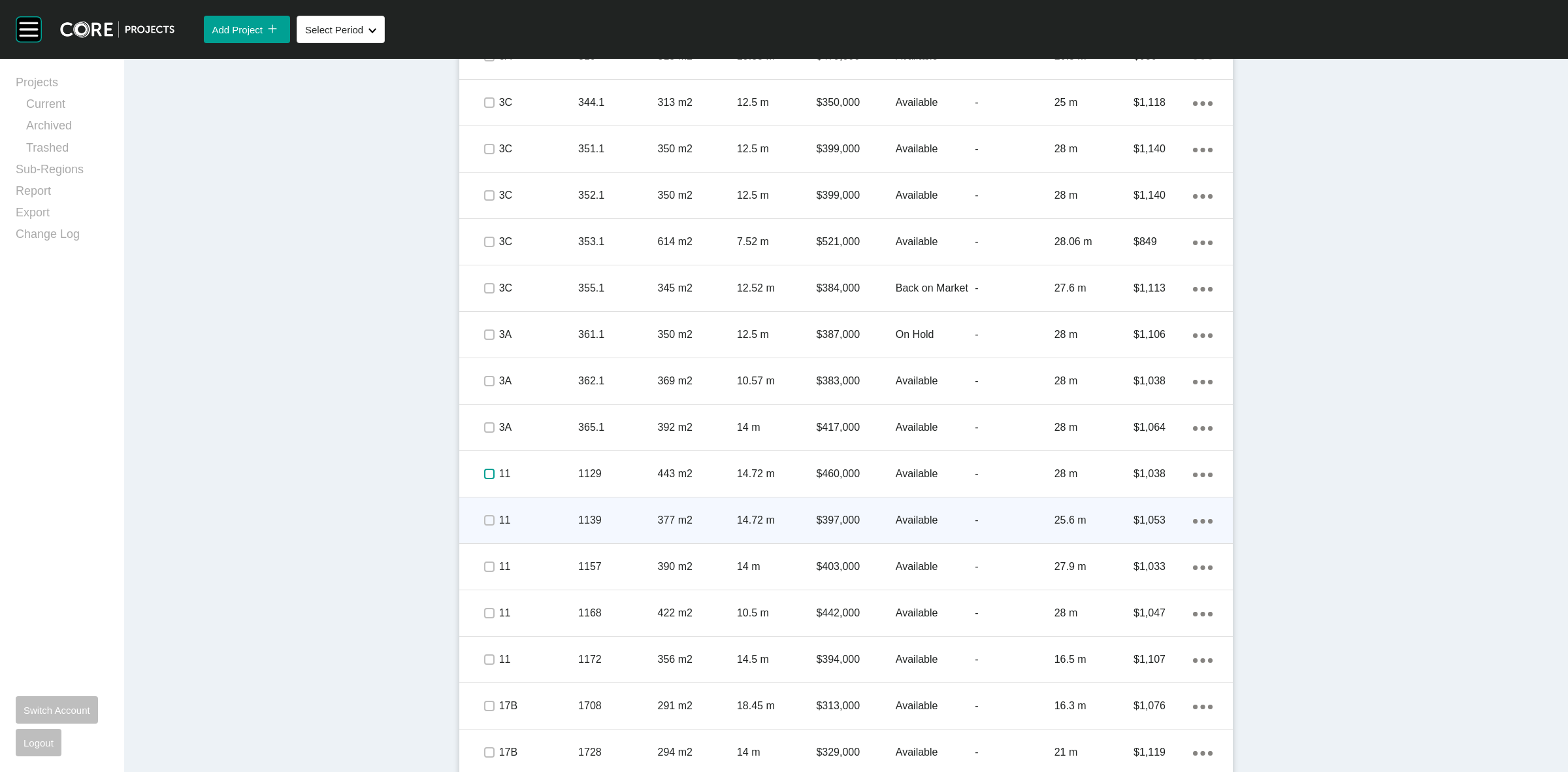
scroll to position [1429, 0]
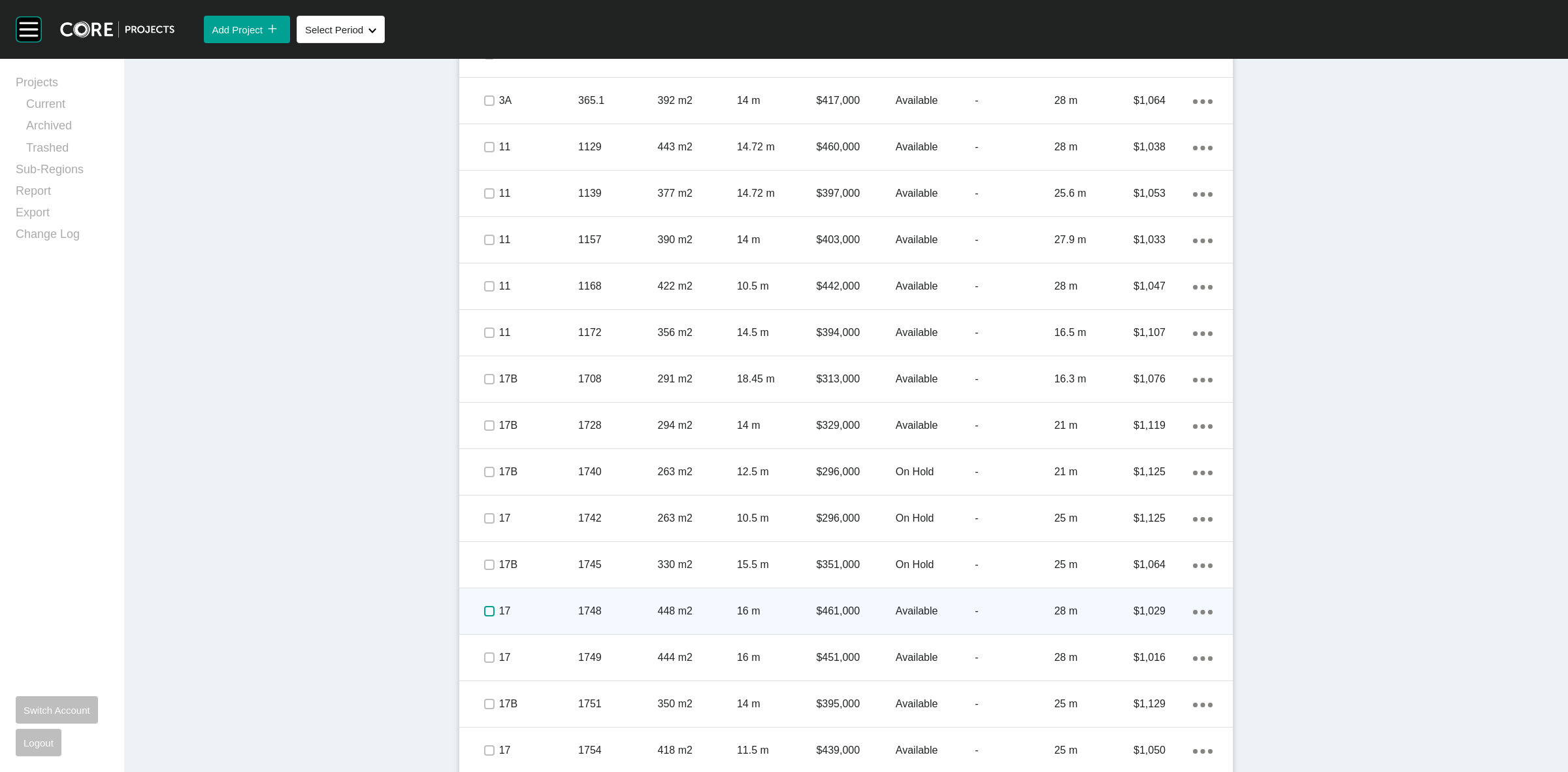
click at [485, 611] on label at bounding box center [489, 611] width 10 height 10
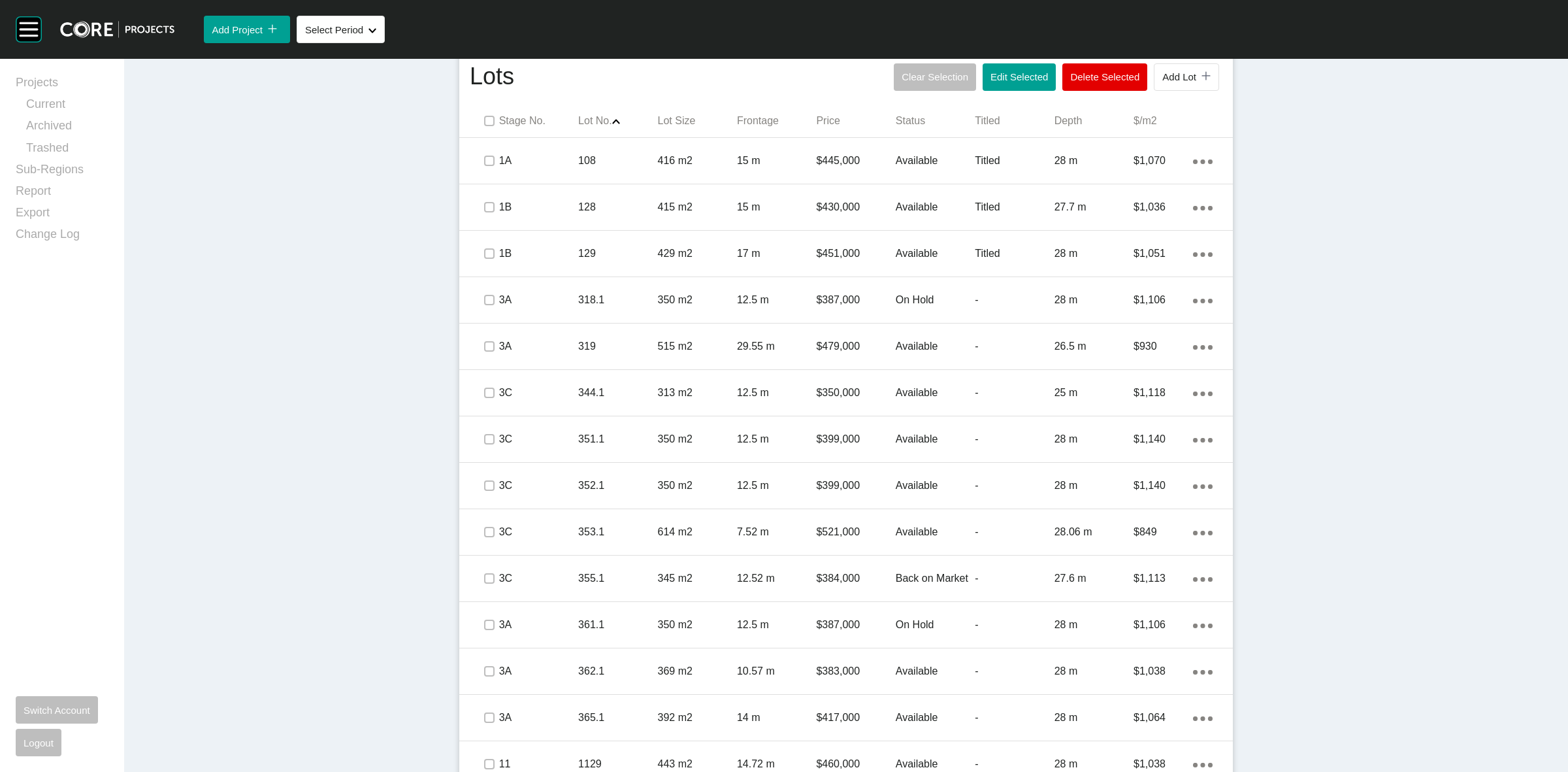
scroll to position [775, 0]
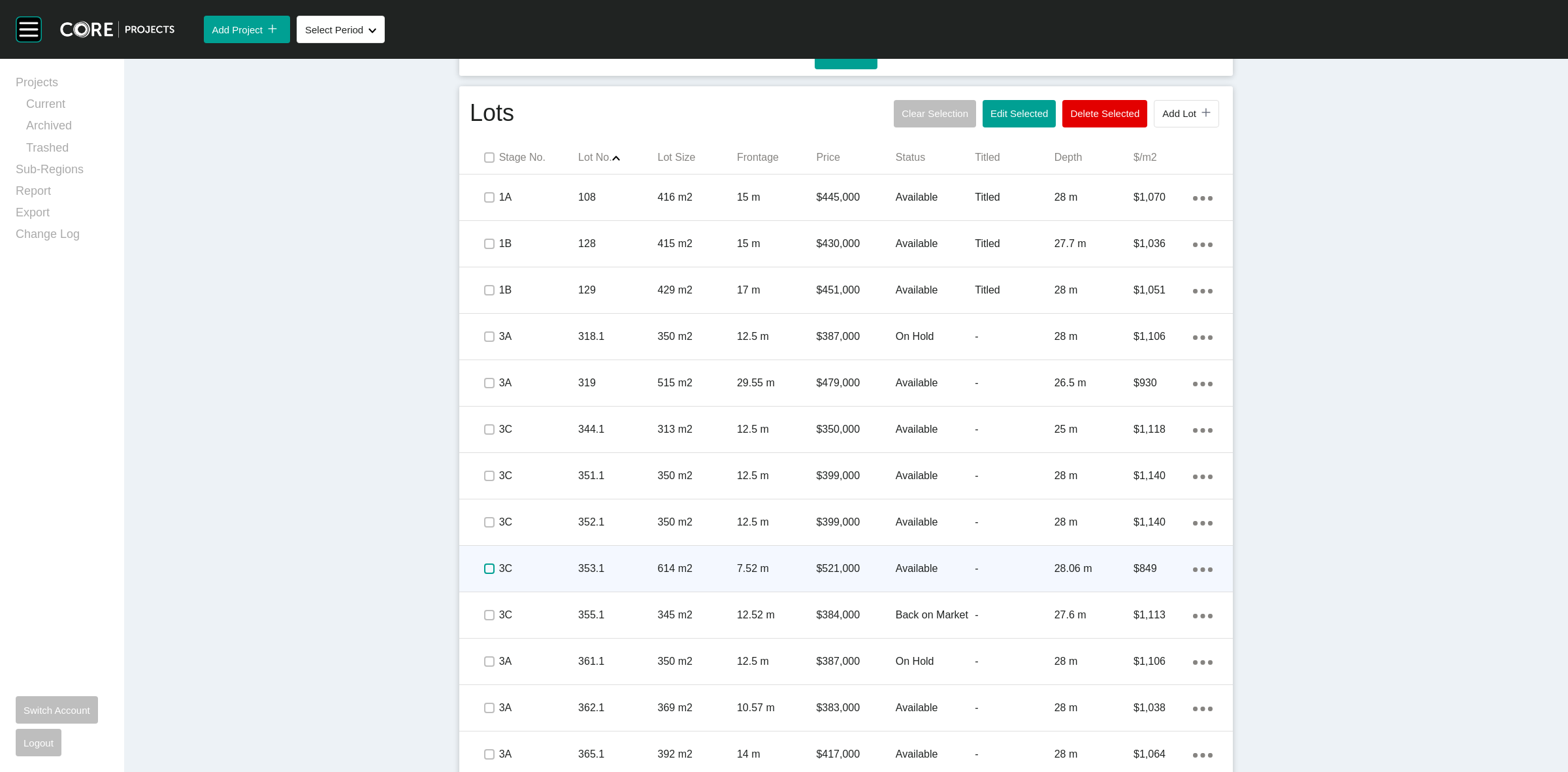
click at [484, 567] on label at bounding box center [489, 568] width 10 height 10
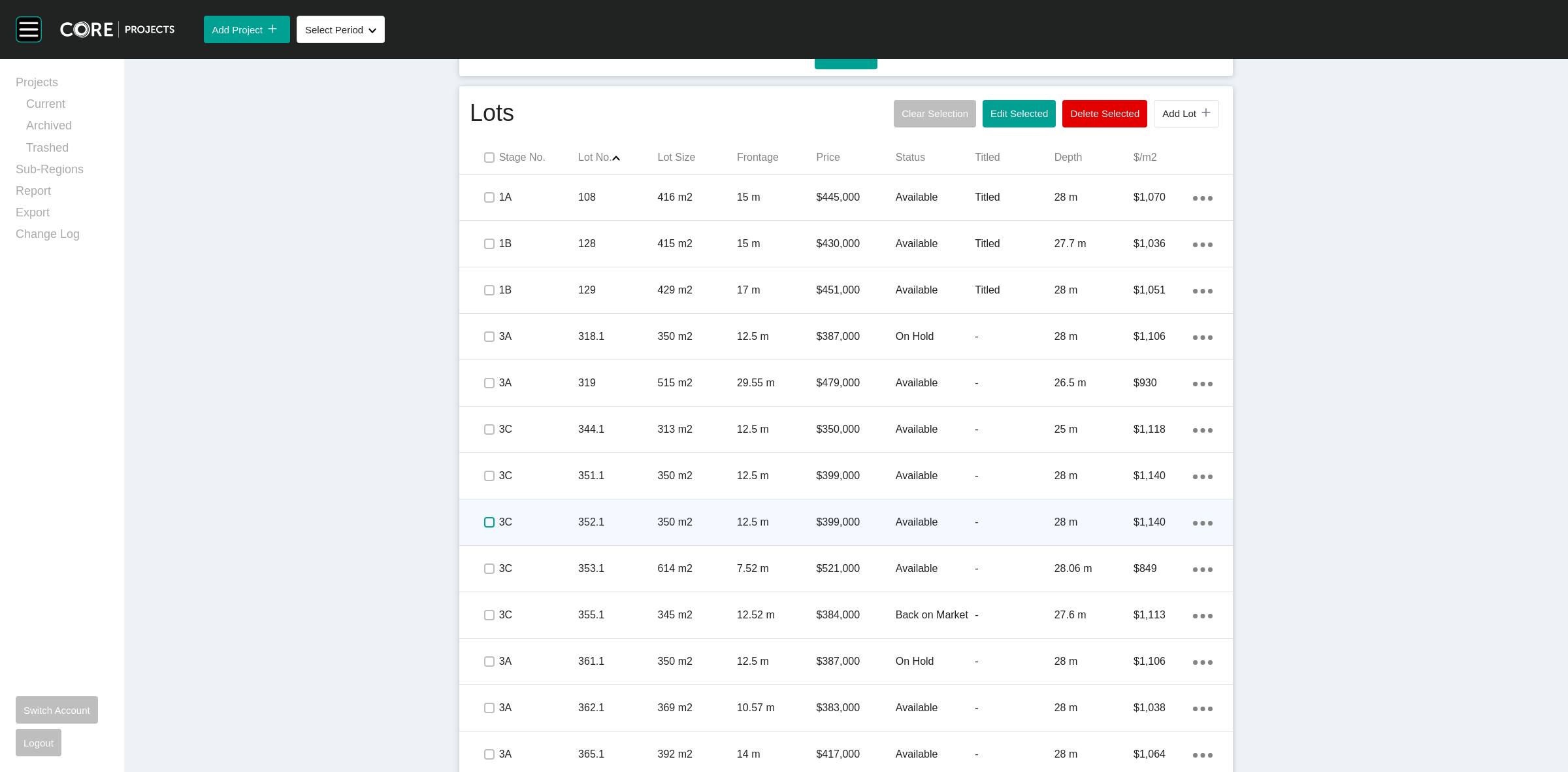
click at [484, 524] on label at bounding box center [489, 522] width 10 height 10
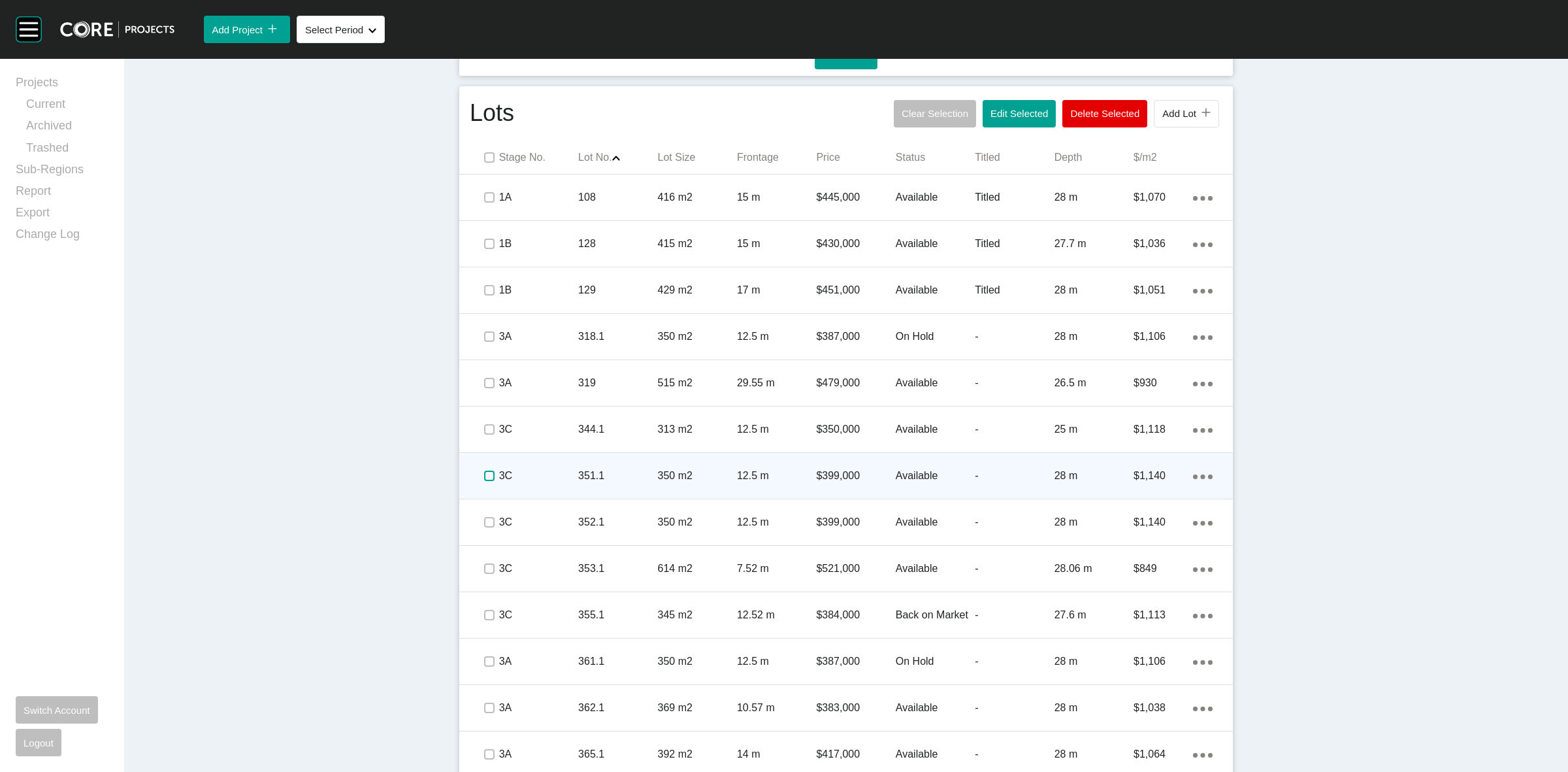
click at [484, 472] on label at bounding box center [489, 475] width 10 height 10
click at [523, 471] on p "3C" at bounding box center [538, 476] width 79 height 14
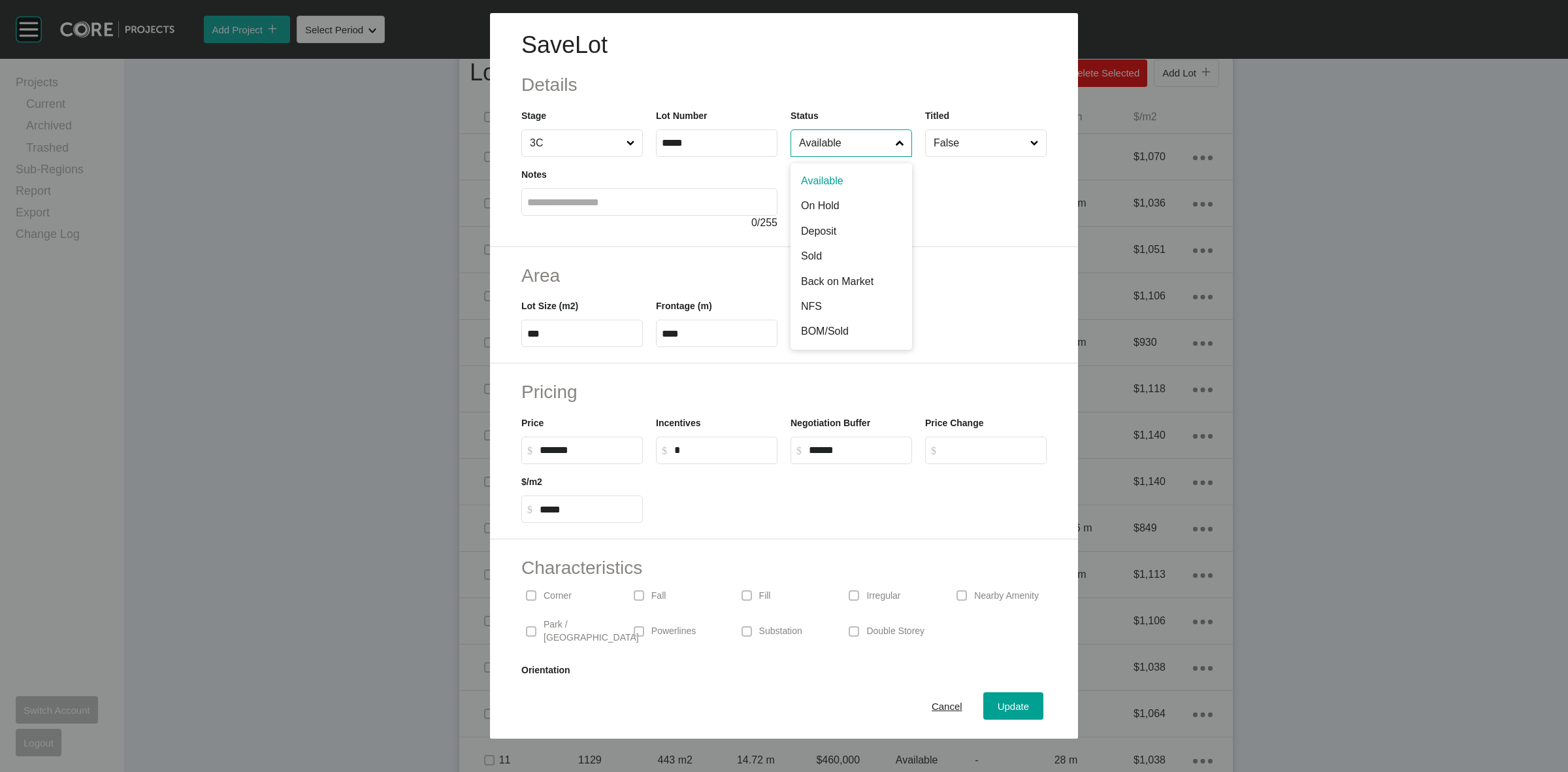
click at [845, 139] on input "Available" at bounding box center [844, 142] width 96 height 26
click at [999, 701] on span "Update" at bounding box center [1014, 706] width 32 height 11
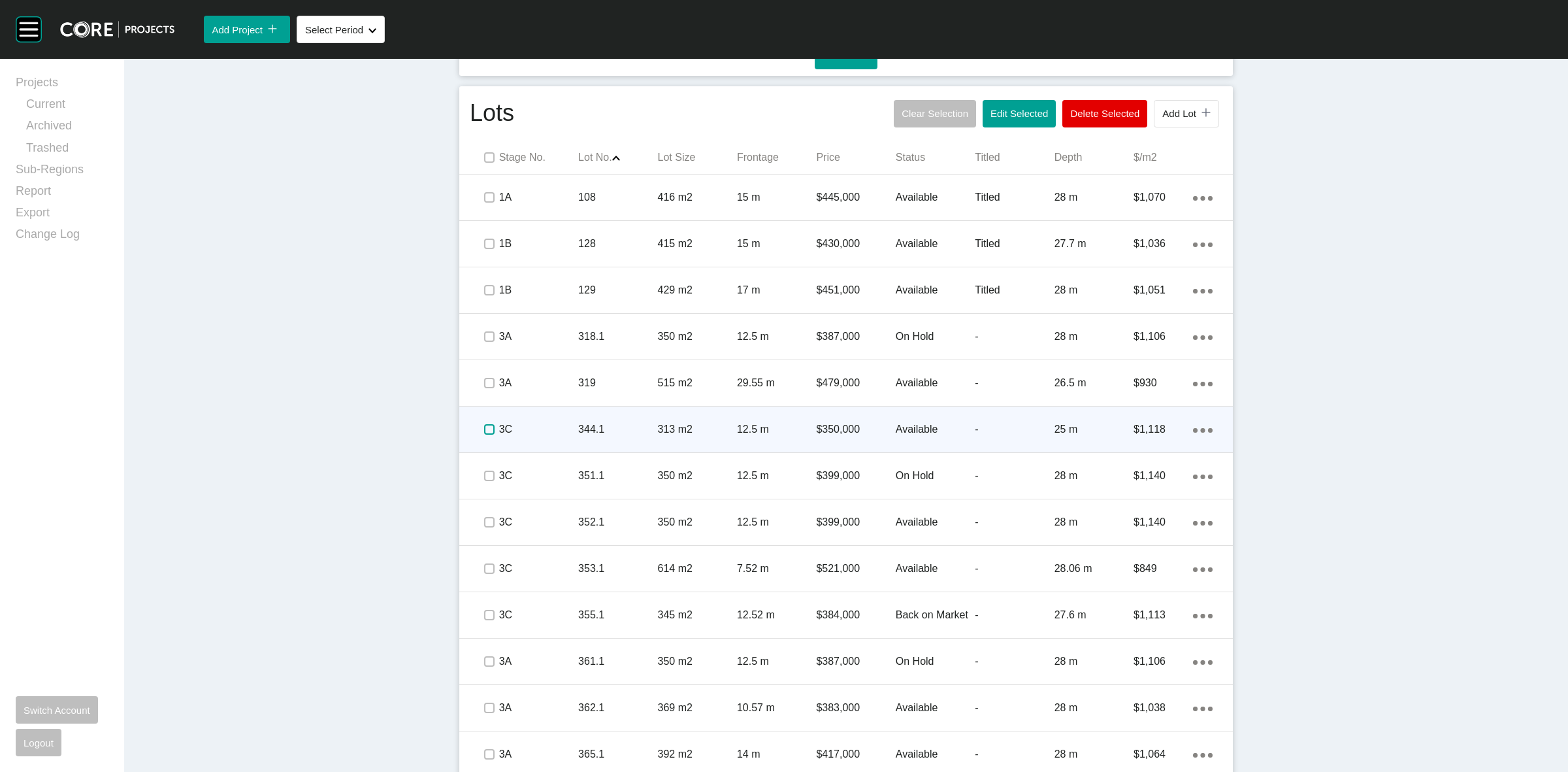
click at [484, 429] on label at bounding box center [489, 429] width 10 height 10
click at [551, 423] on p "3C" at bounding box center [538, 430] width 79 height 14
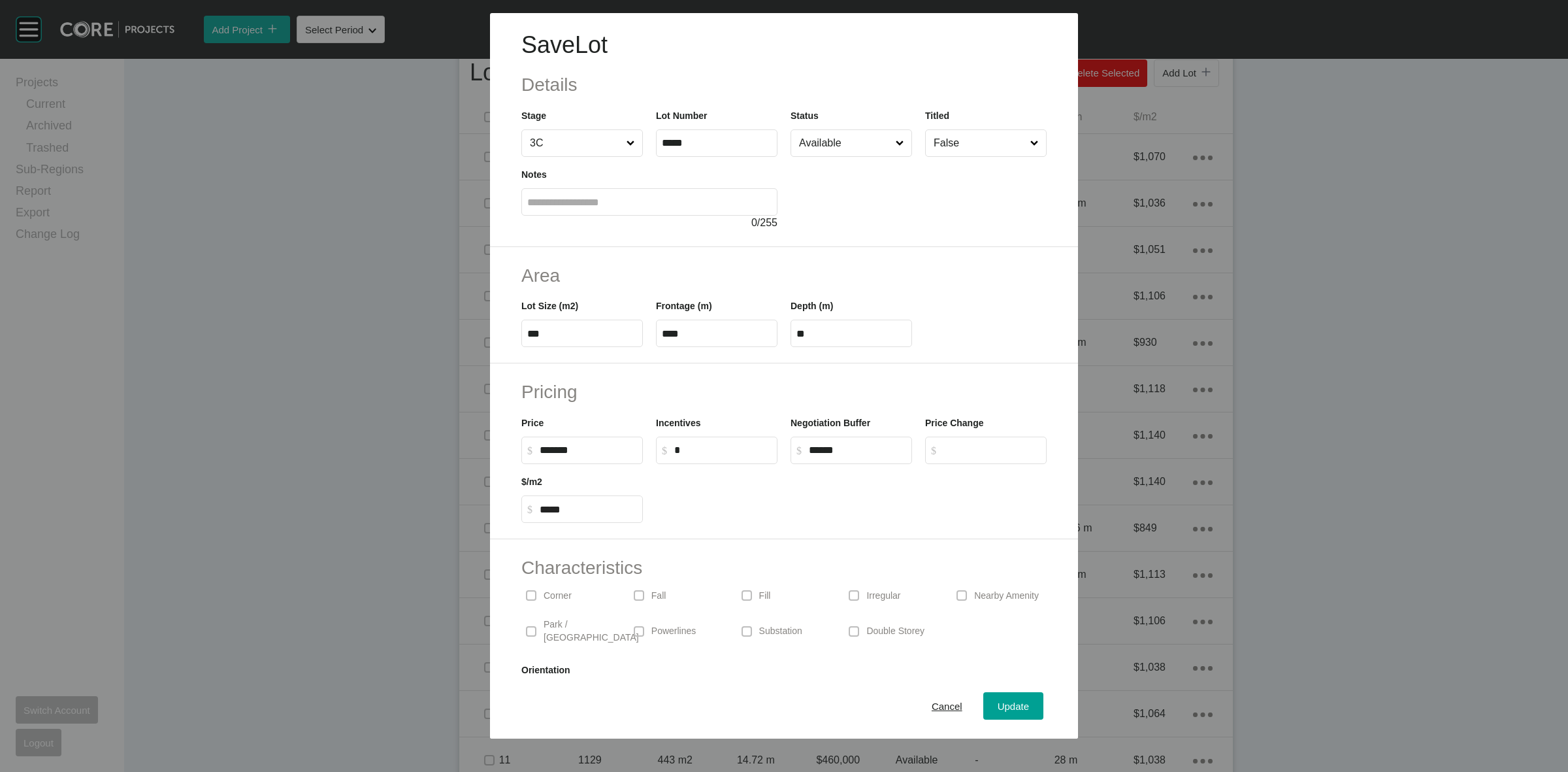
click at [846, 145] on input "Available" at bounding box center [844, 142] width 96 height 26
click at [998, 706] on span "Update" at bounding box center [1014, 706] width 32 height 11
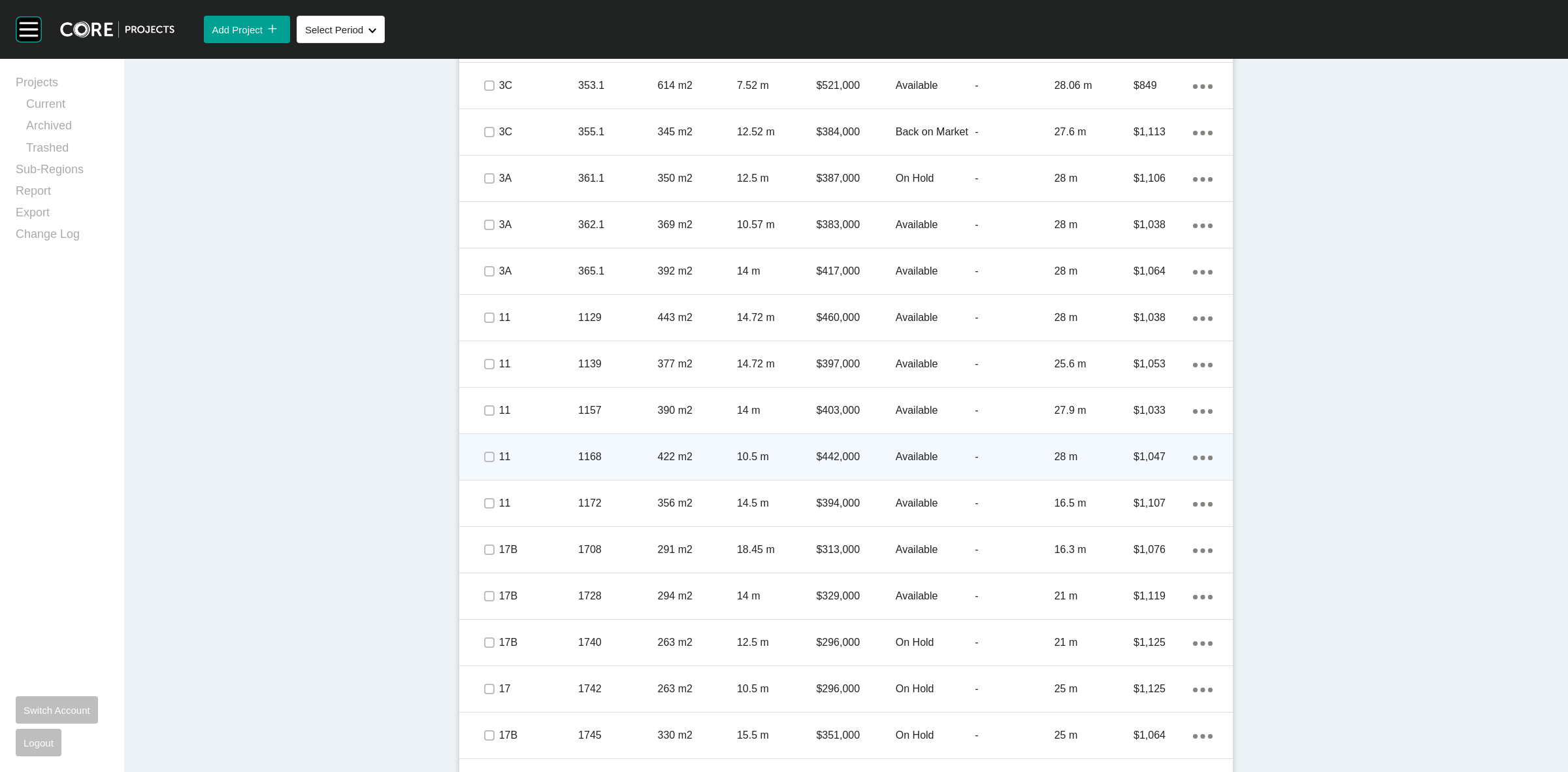
scroll to position [1347, 0]
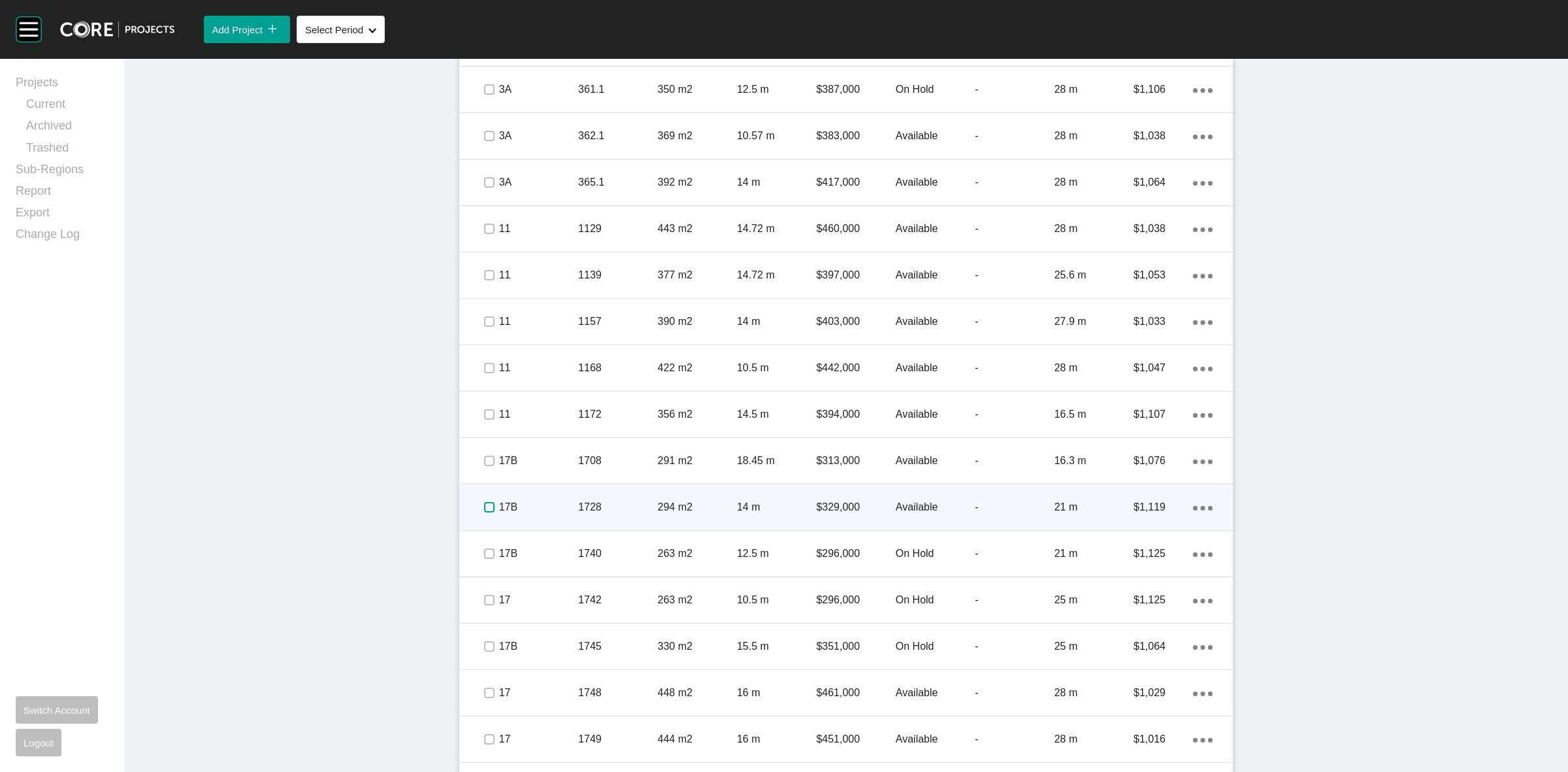
drag, startPoint x: 484, startPoint y: 506, endPoint x: 508, endPoint y: 503, distance: 24.2
click at [484, 506] on label at bounding box center [489, 507] width 10 height 10
click at [521, 505] on p "17B" at bounding box center [538, 507] width 79 height 14
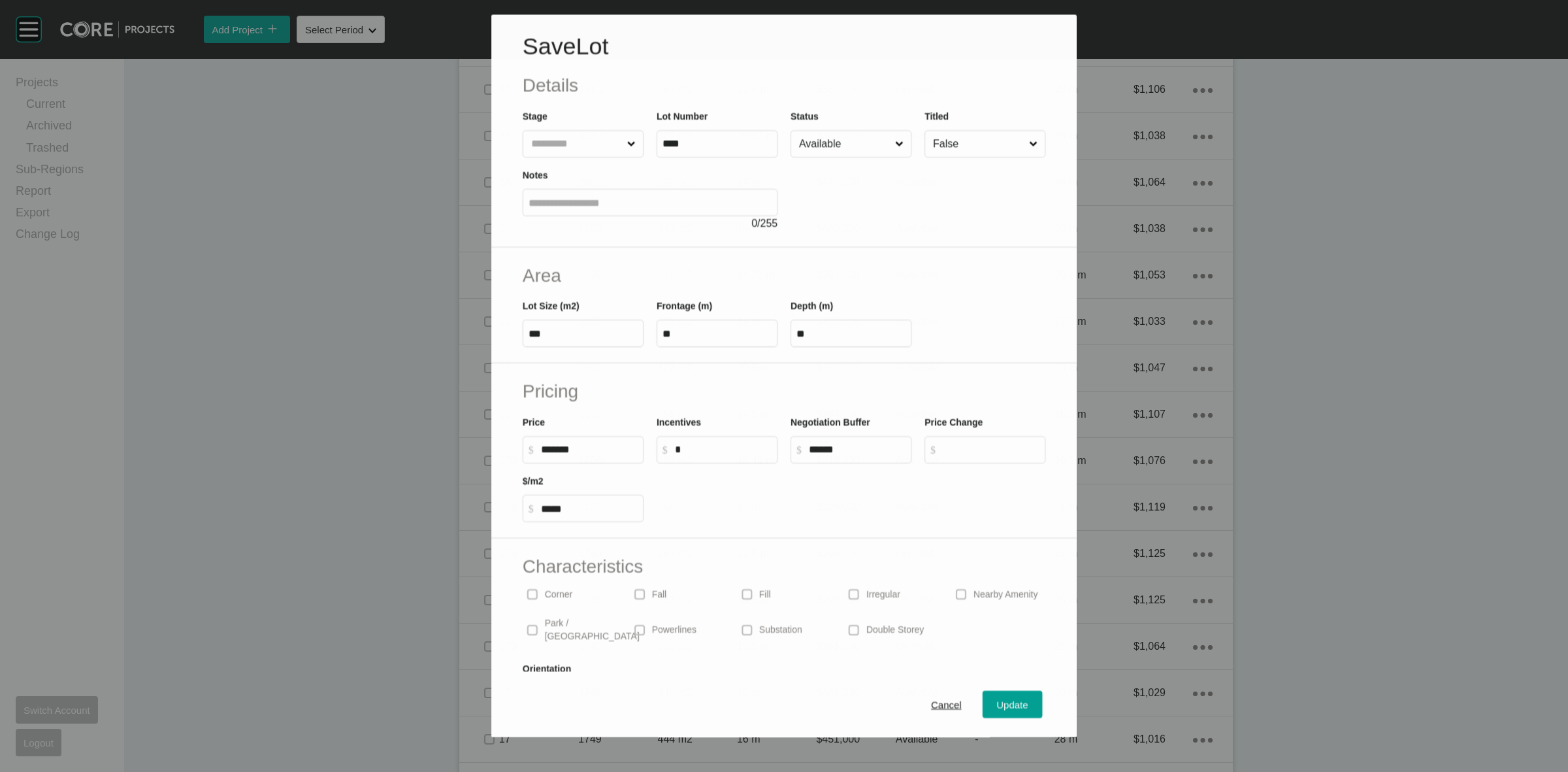
click at [811, 145] on input "Available" at bounding box center [844, 144] width 96 height 26
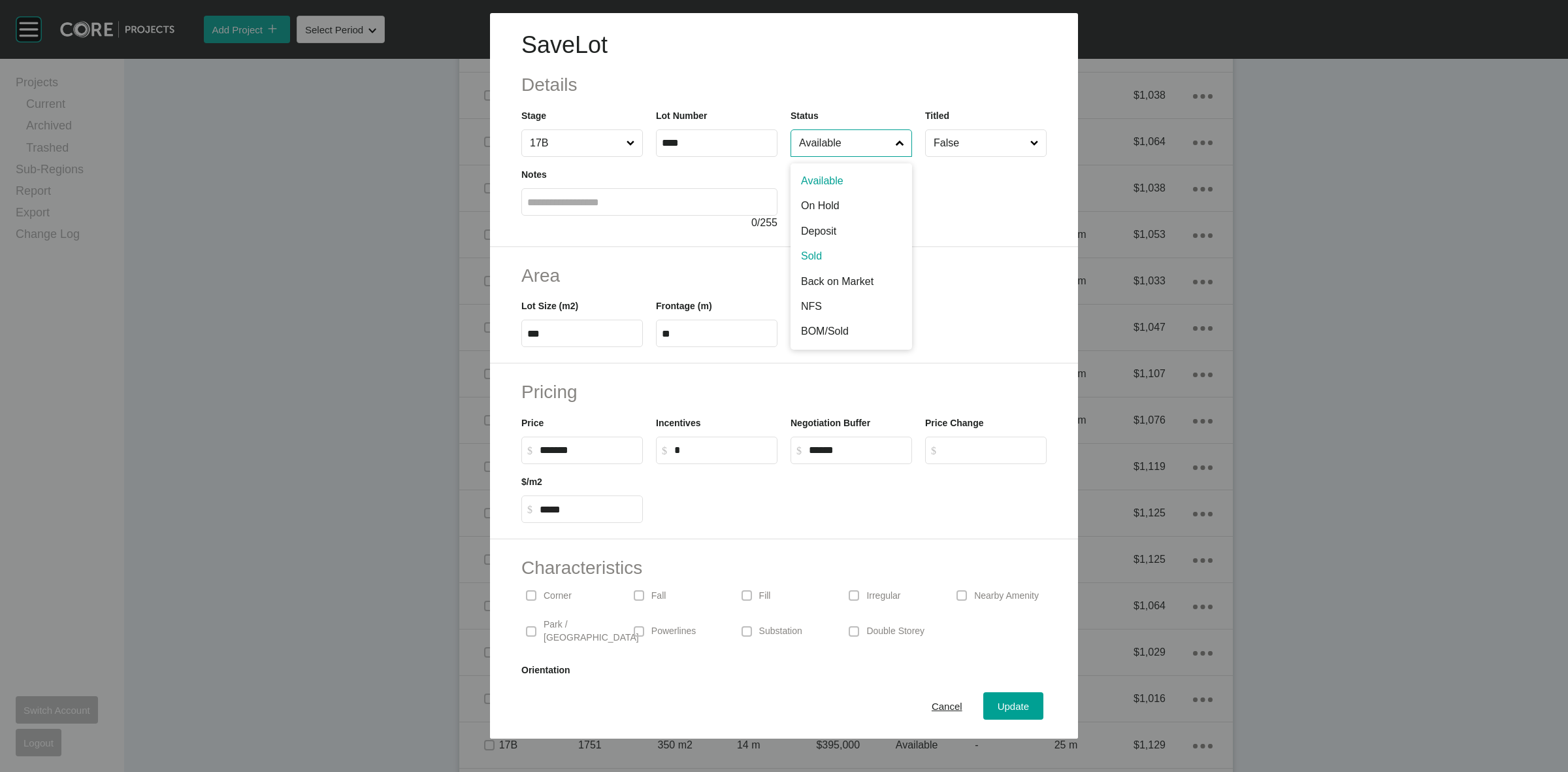
scroll to position [1306, 0]
click at [998, 702] on span "Update" at bounding box center [1014, 706] width 32 height 11
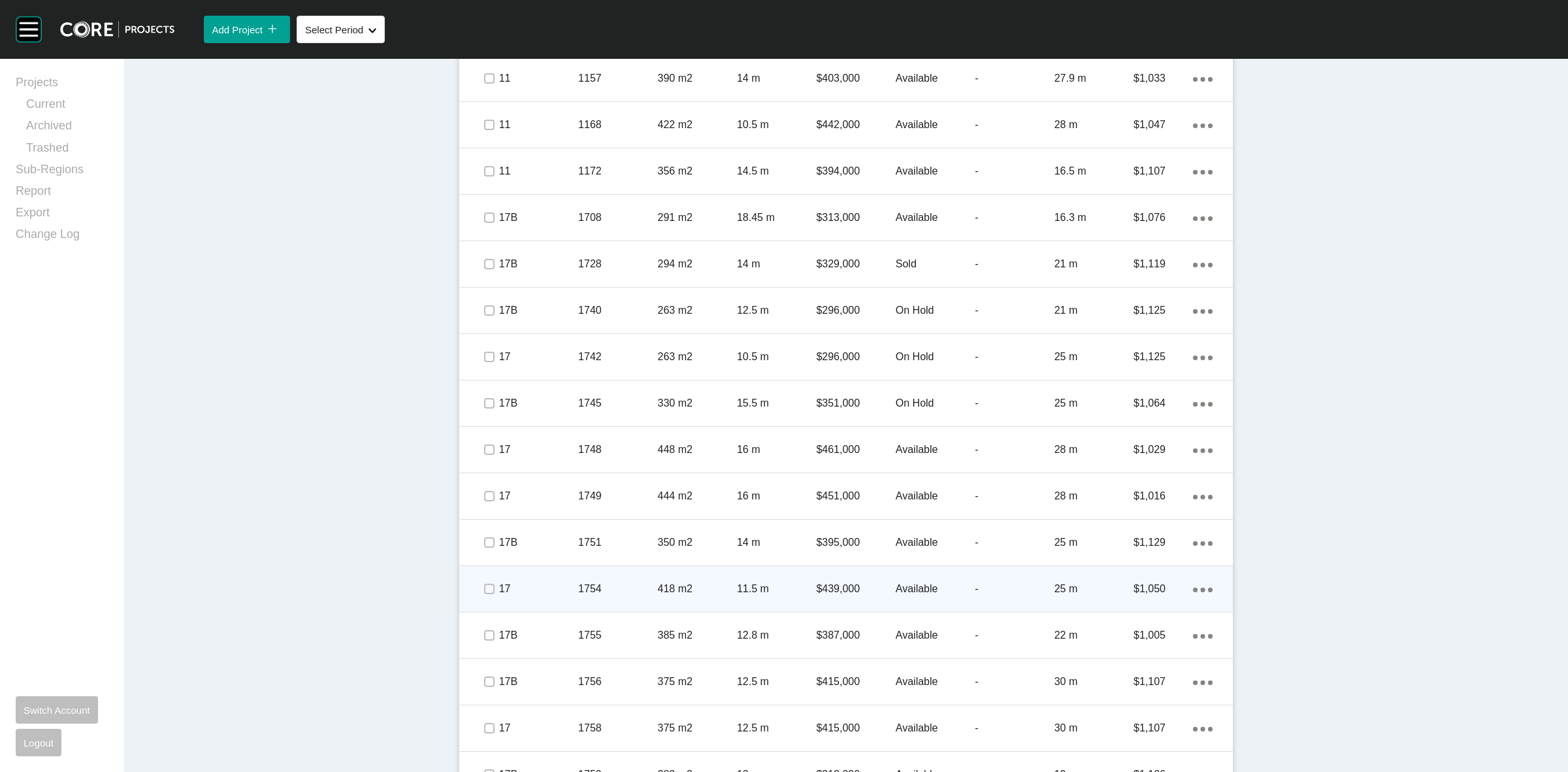
scroll to position [1592, 0]
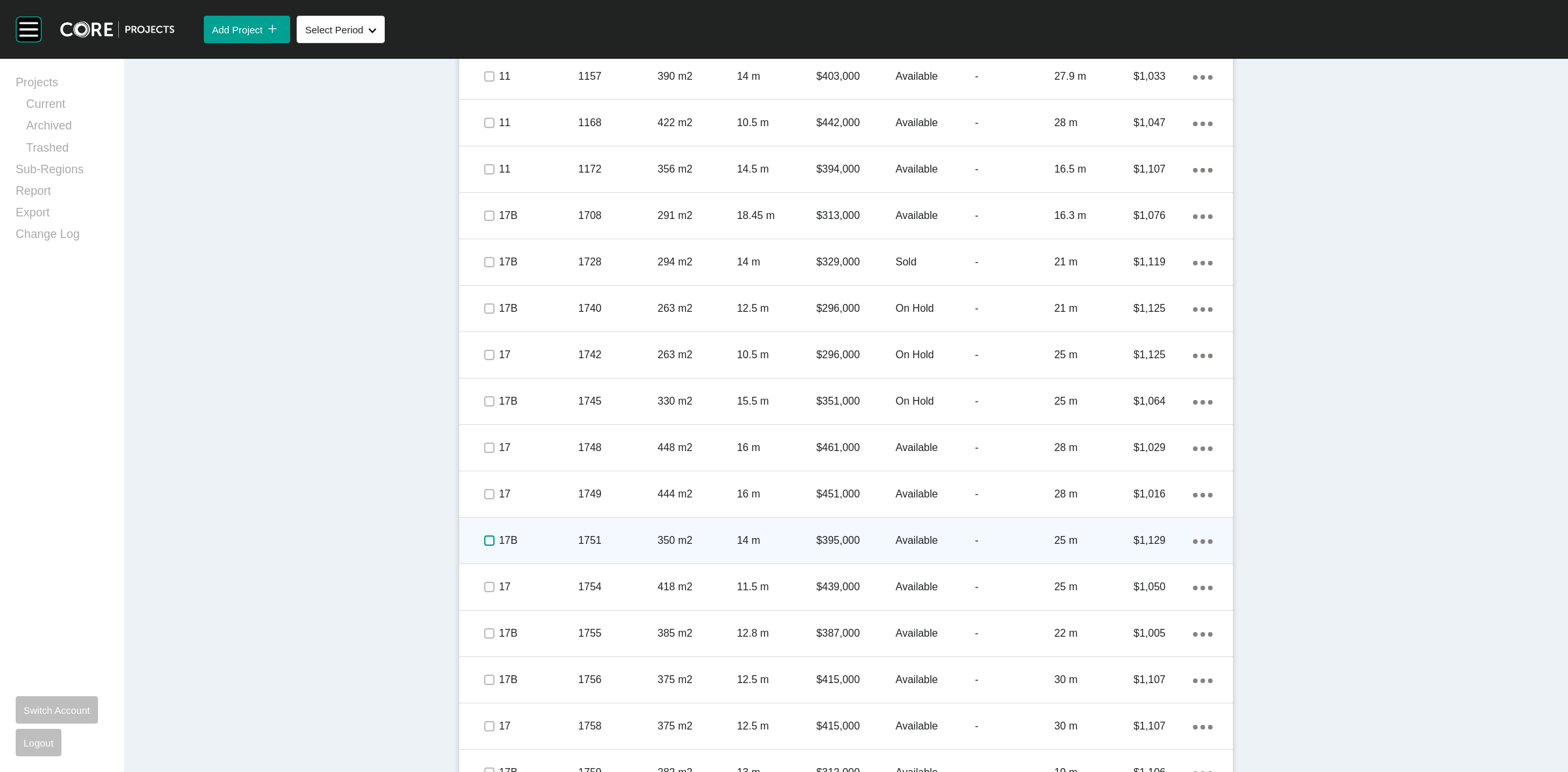
click at [488, 535] on label at bounding box center [489, 540] width 10 height 10
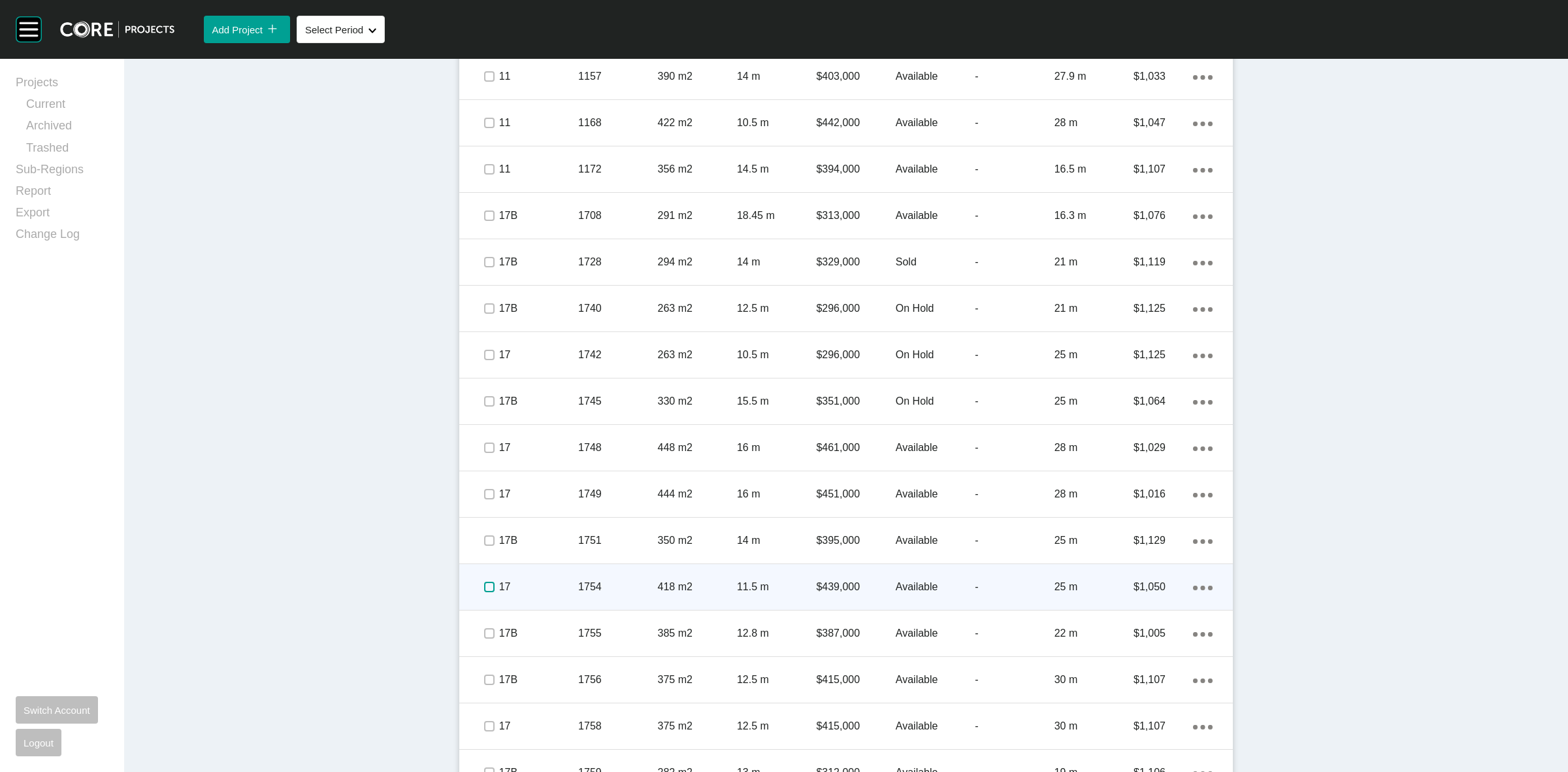
click at [485, 582] on label at bounding box center [489, 586] width 10 height 10
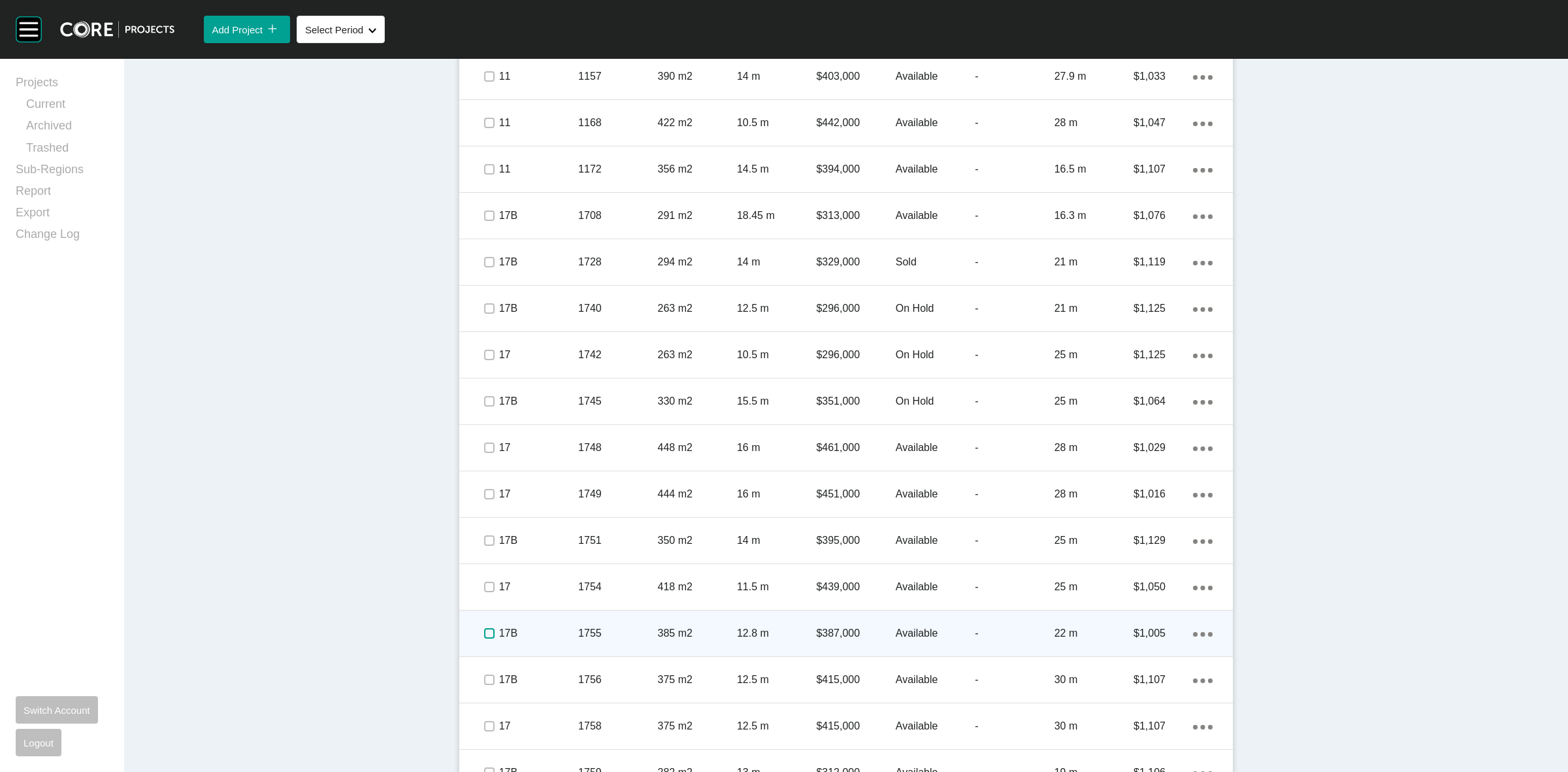
click at [484, 633] on label at bounding box center [489, 633] width 10 height 10
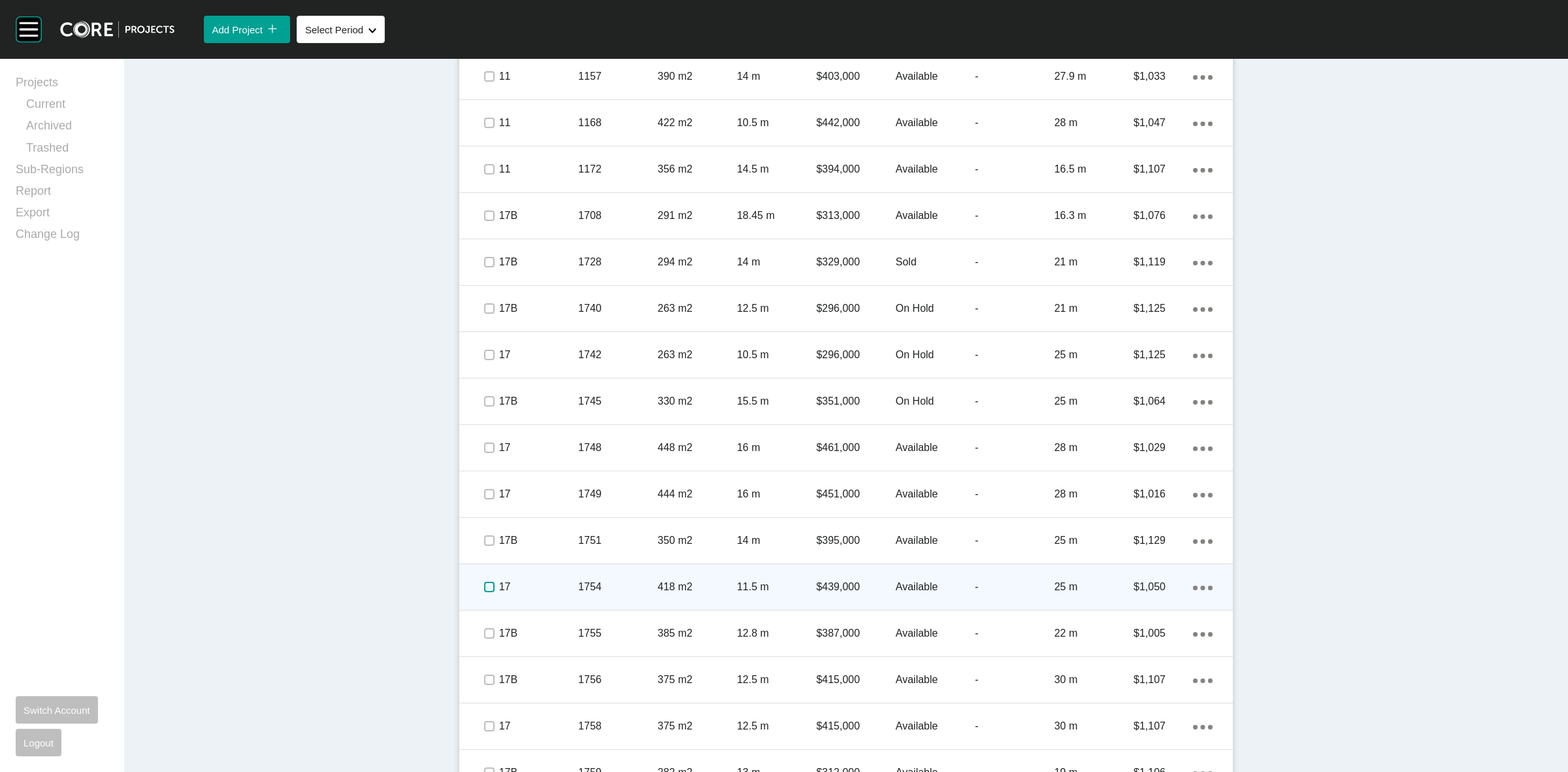
click at [484, 581] on label at bounding box center [489, 586] width 10 height 10
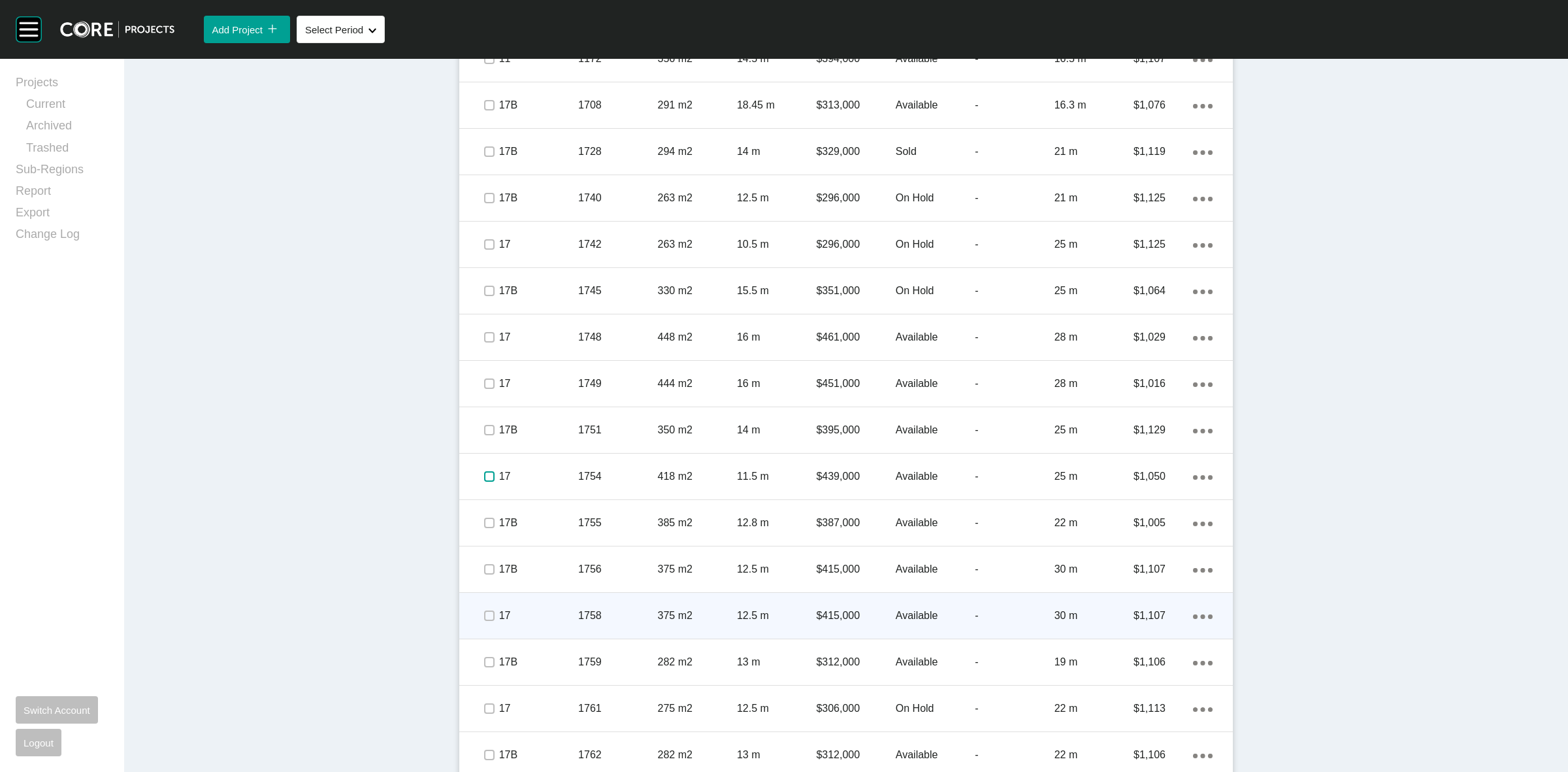
scroll to position [1714, 0]
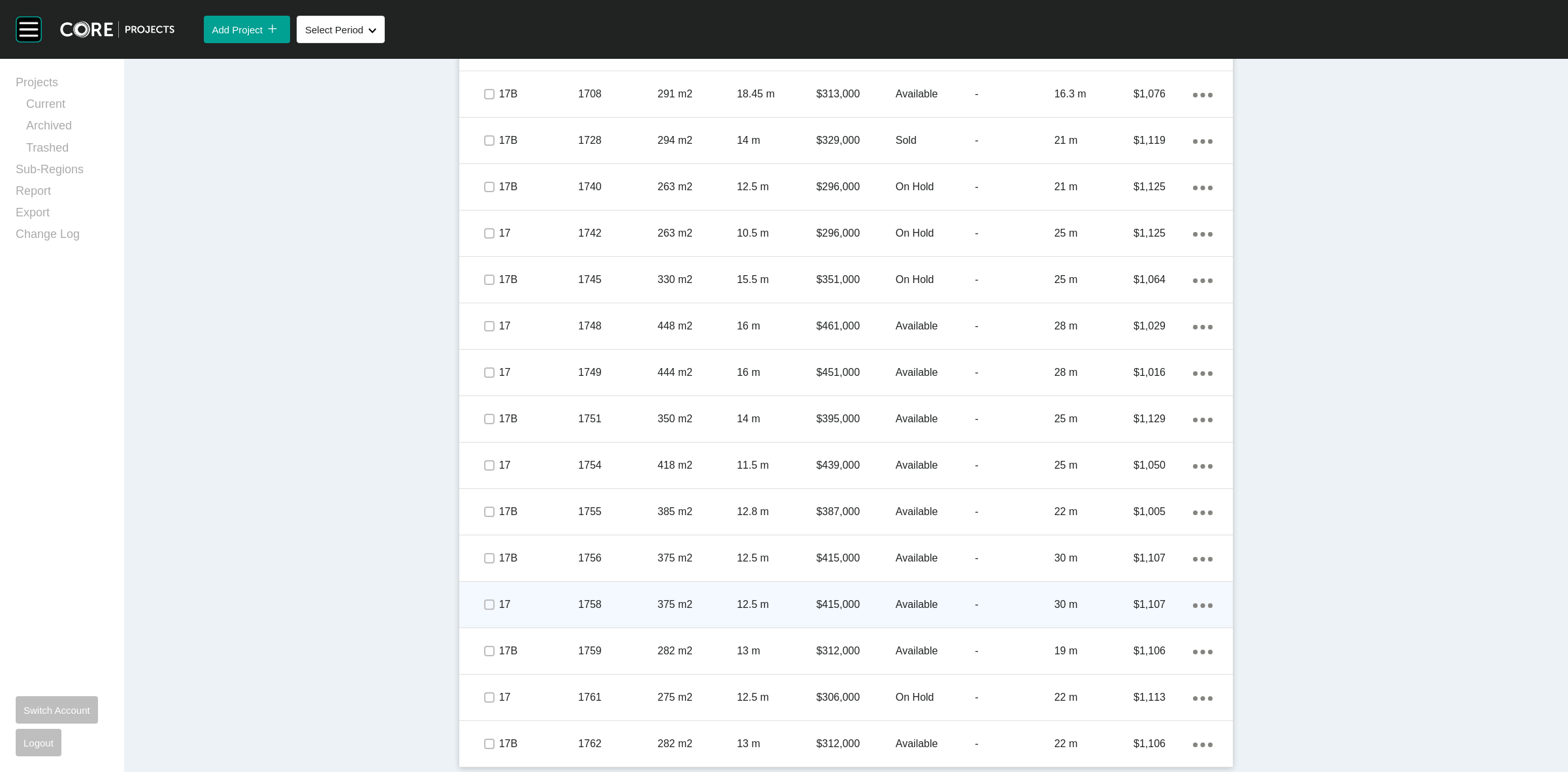
click at [484, 595] on span at bounding box center [489, 604] width 20 height 20
click at [538, 601] on p "17" at bounding box center [538, 604] width 79 height 14
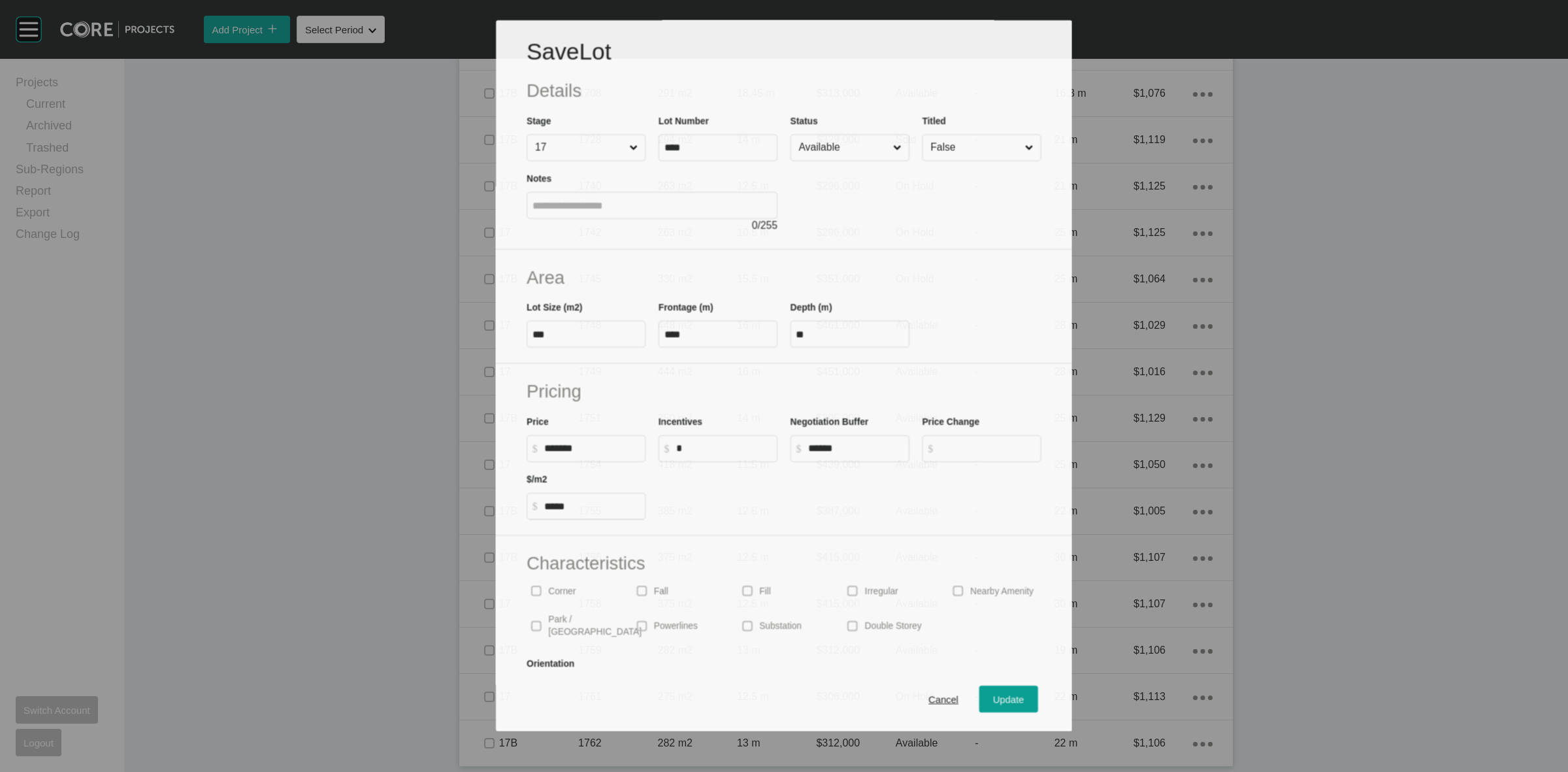
scroll to position [1674, 0]
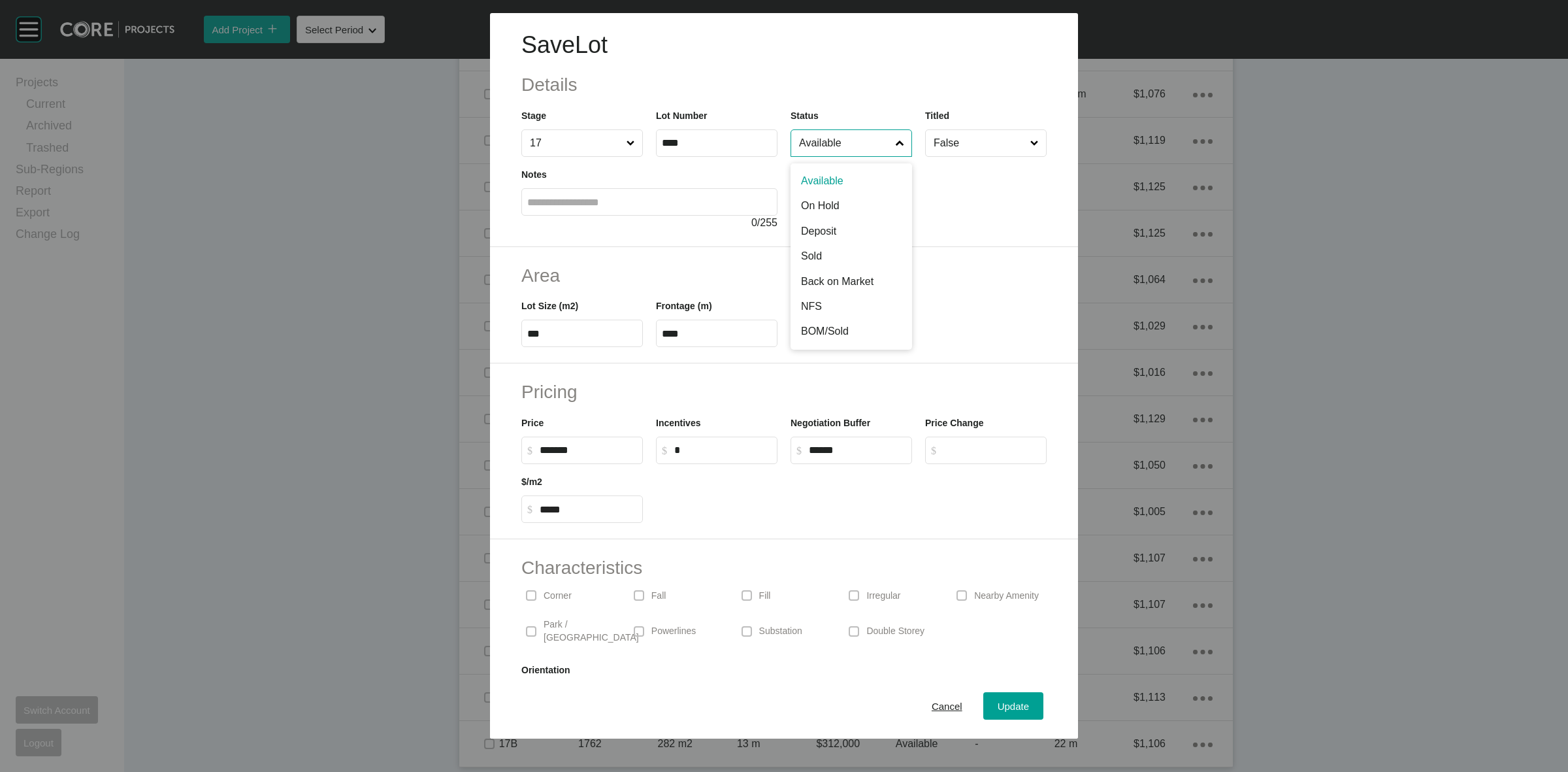
click at [814, 147] on input "Available" at bounding box center [844, 142] width 96 height 26
click at [998, 710] on span "Update" at bounding box center [1014, 706] width 32 height 11
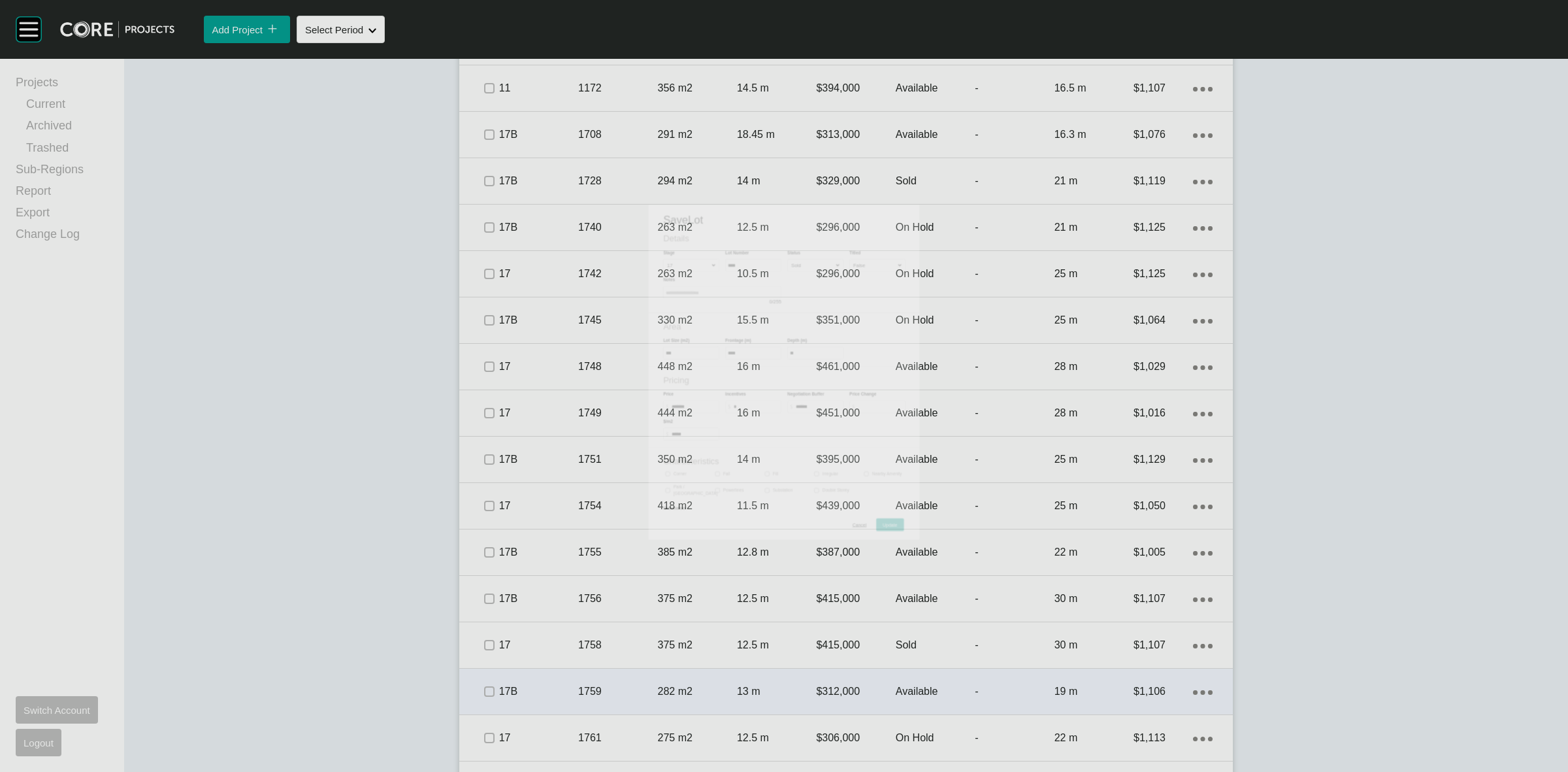
scroll to position [1714, 0]
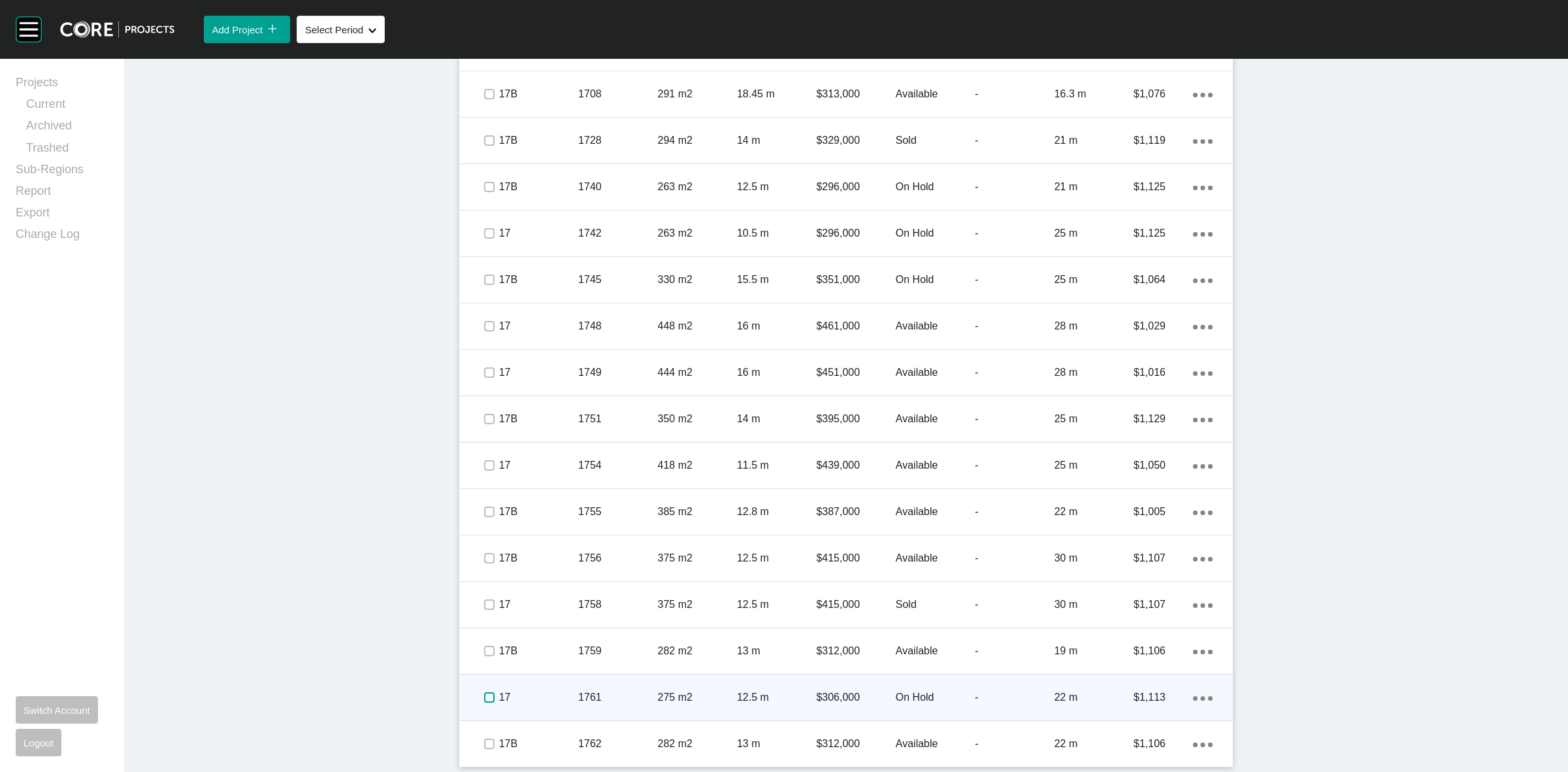
click at [484, 692] on label at bounding box center [489, 697] width 10 height 10
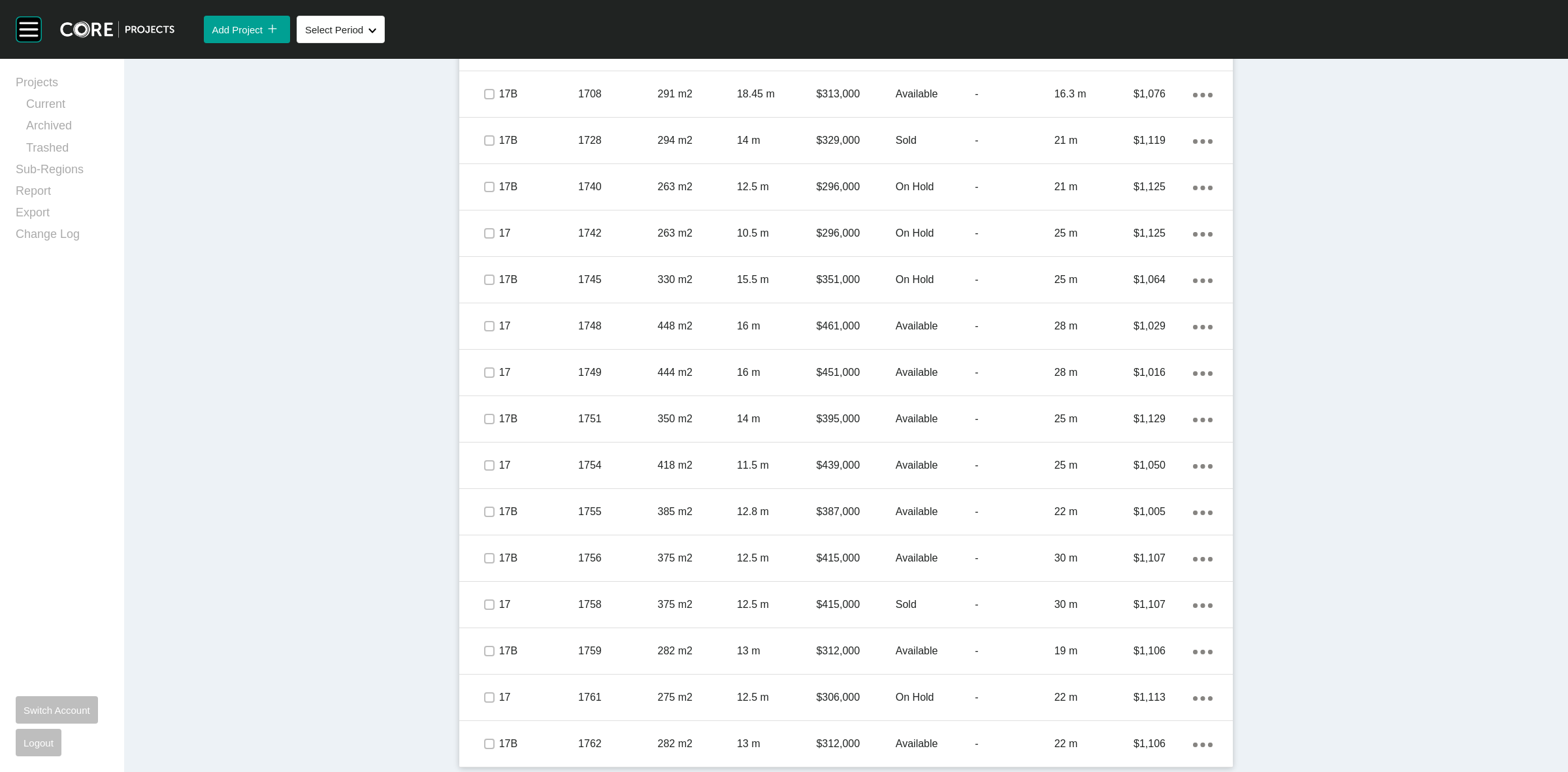
click at [531, 694] on p "17" at bounding box center [538, 698] width 79 height 14
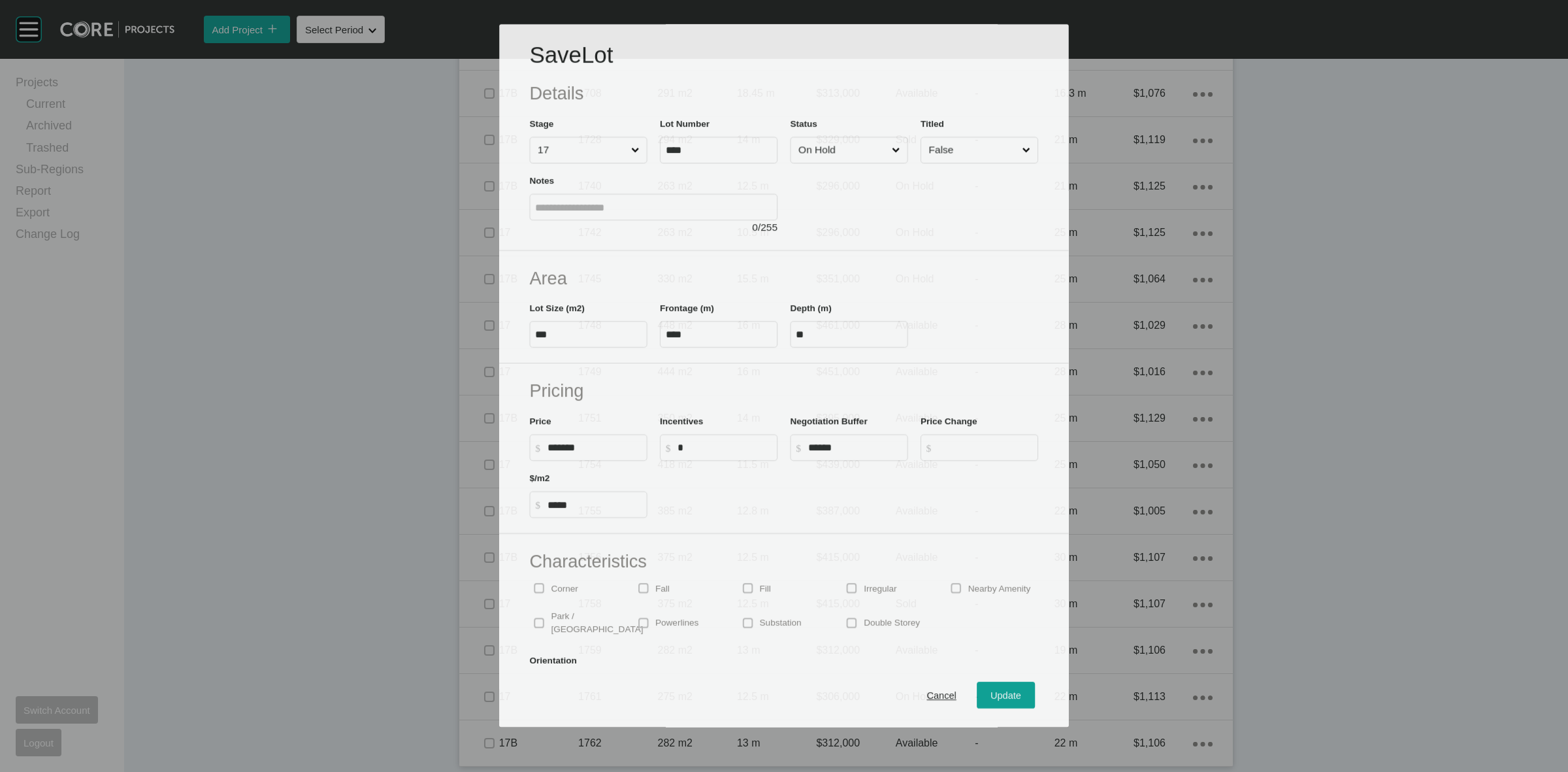
scroll to position [1674, 0]
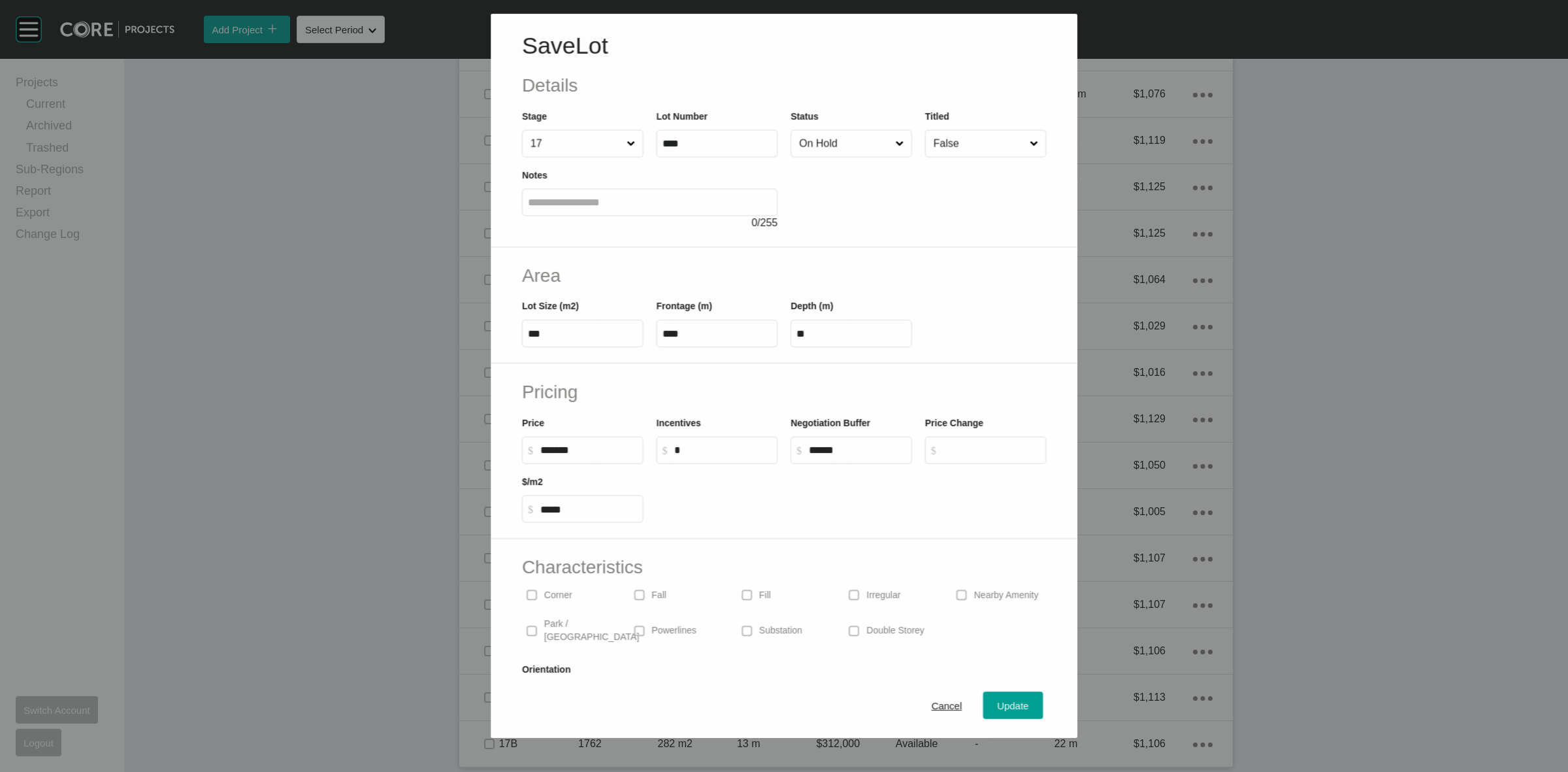
click at [844, 145] on input "On Hold" at bounding box center [844, 143] width 96 height 26
click at [1002, 701] on span "Update" at bounding box center [1014, 706] width 32 height 11
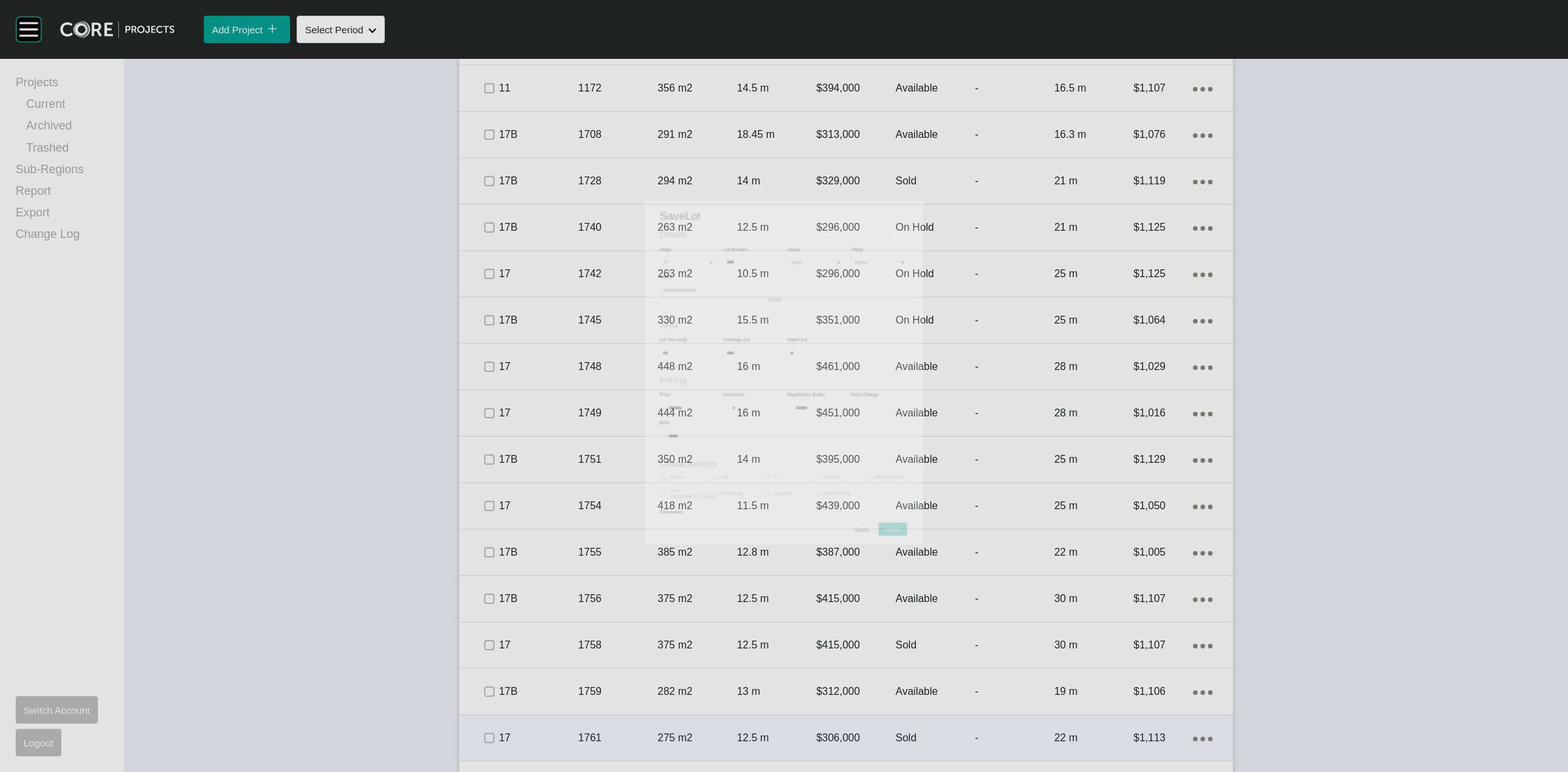
scroll to position [1714, 0]
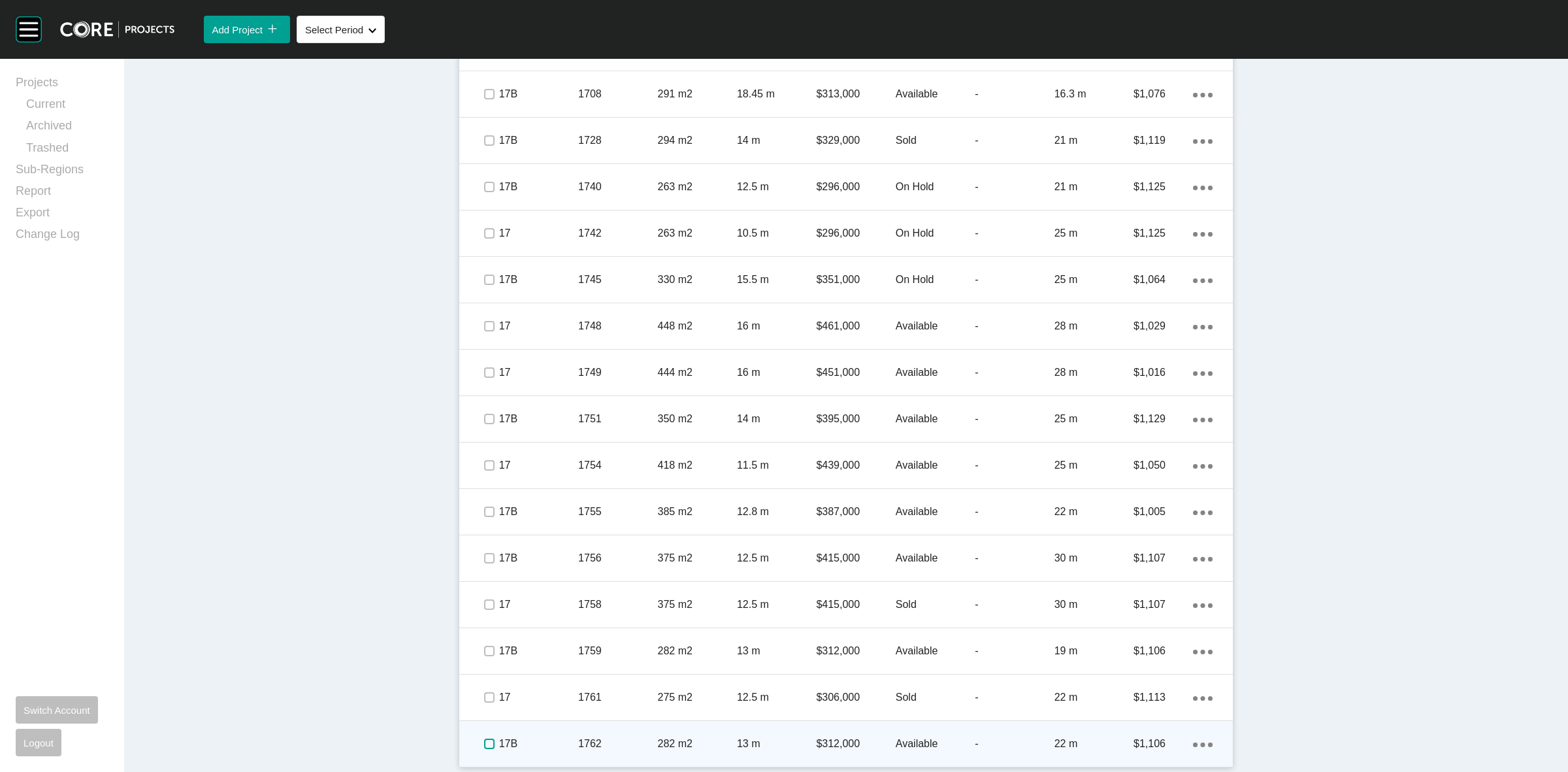
click at [488, 742] on label at bounding box center [489, 744] width 10 height 10
click at [536, 743] on p "17B" at bounding box center [538, 744] width 79 height 14
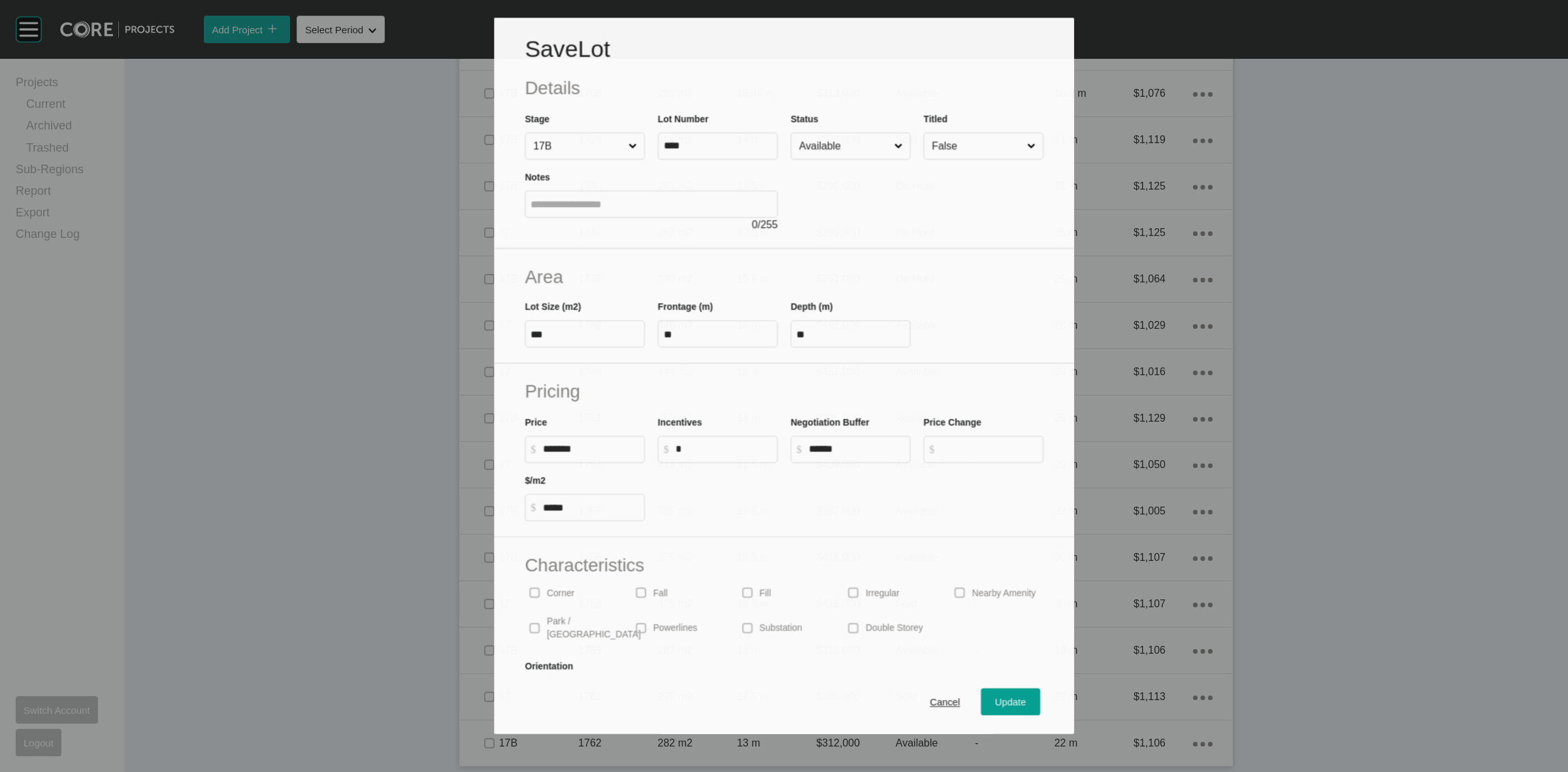
scroll to position [1674, 0]
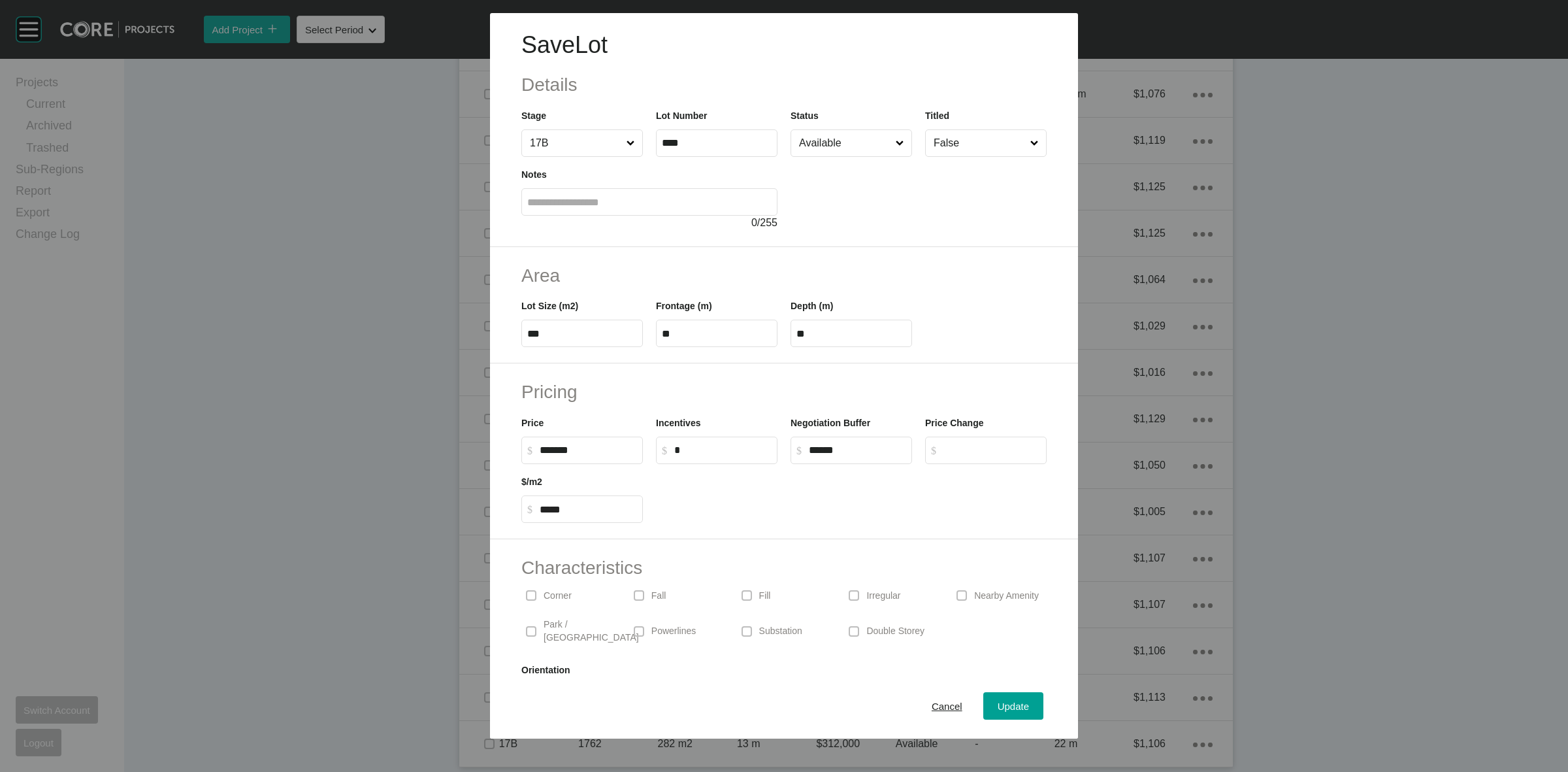
click at [835, 142] on input "Available" at bounding box center [844, 142] width 96 height 26
drag, startPoint x: 803, startPoint y: 255, endPoint x: 1004, endPoint y: 544, distance: 352.0
click at [1011, 710] on span "Update" at bounding box center [1014, 706] width 32 height 11
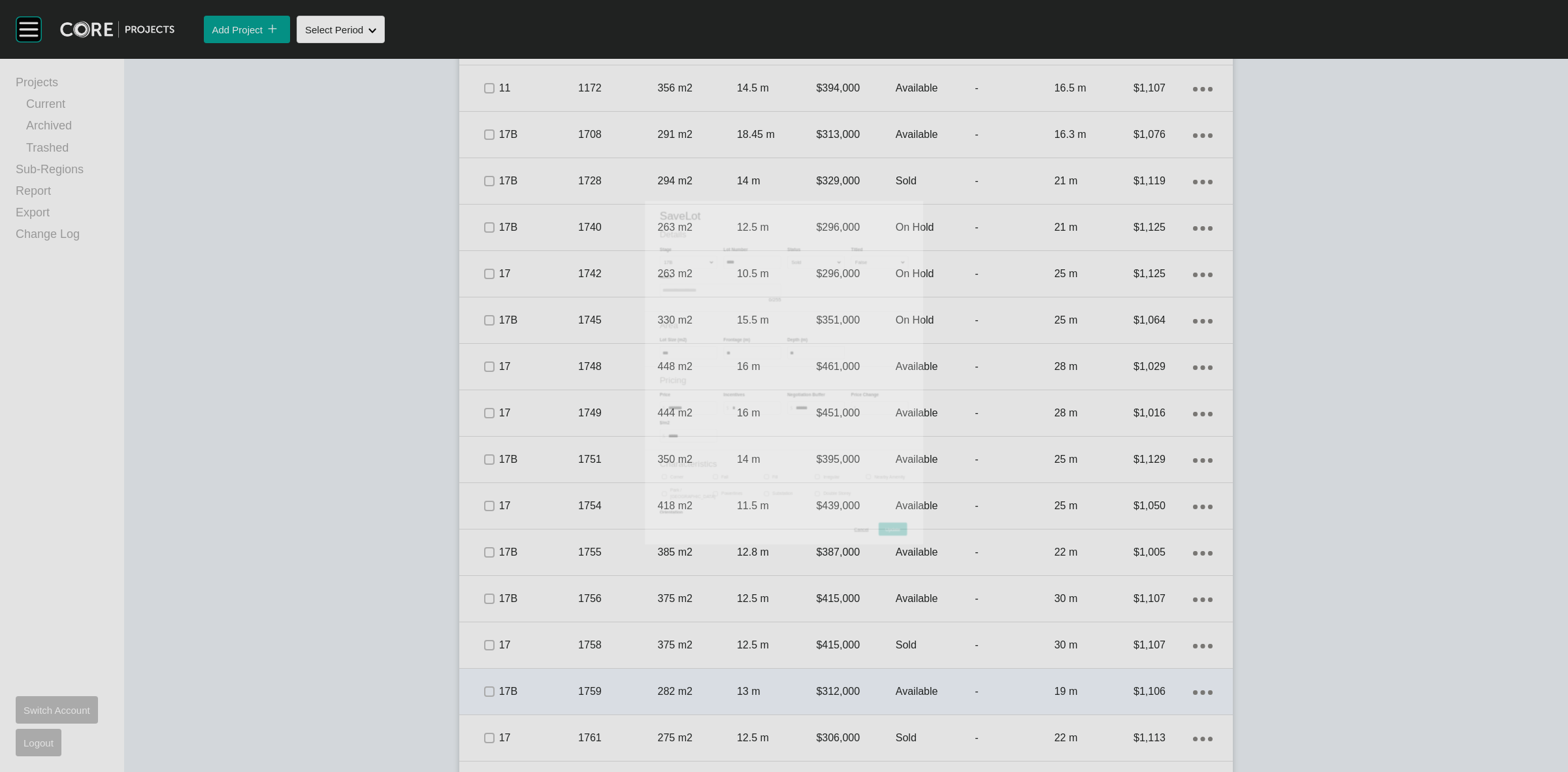
scroll to position [1714, 0]
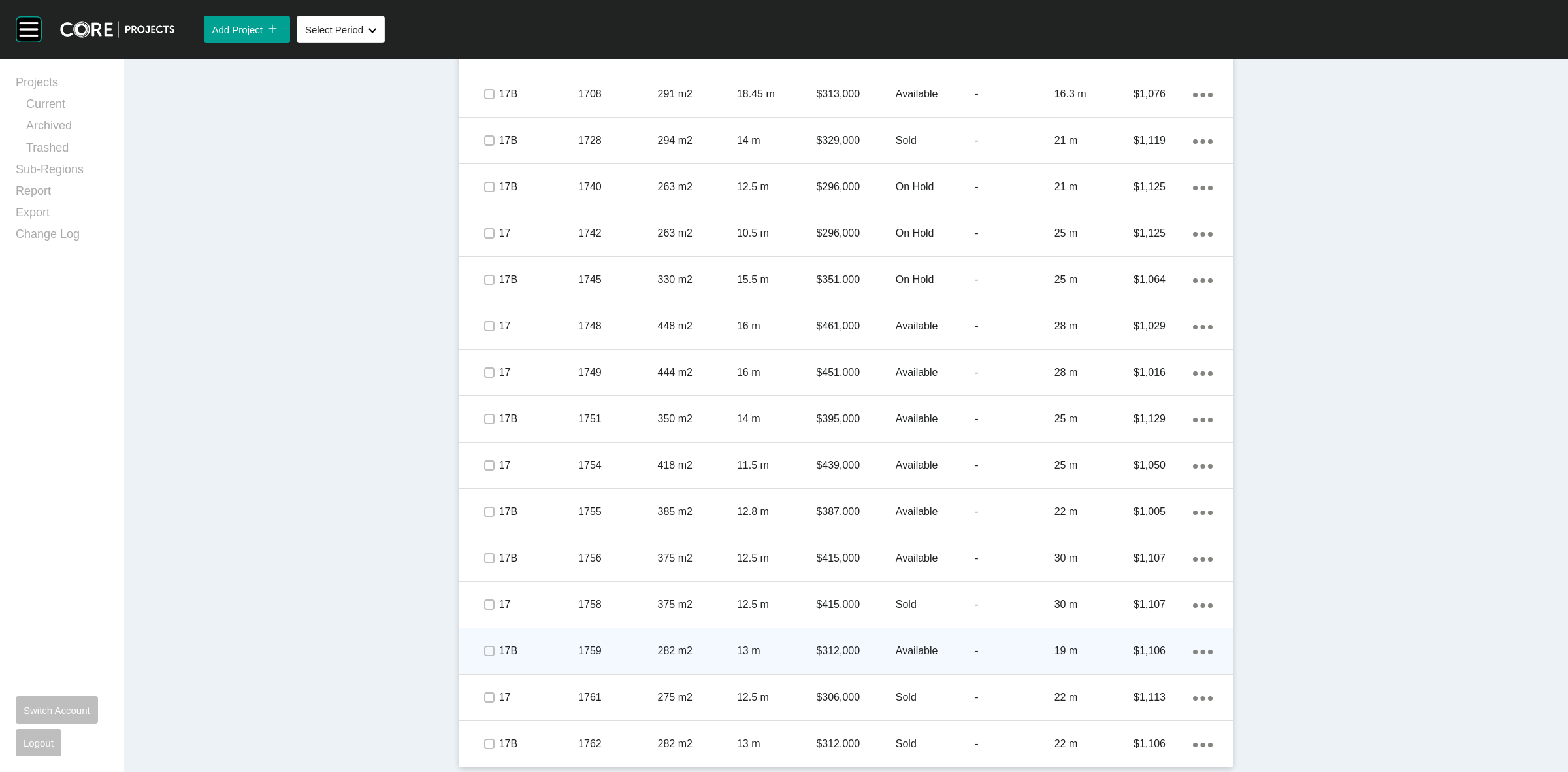
click at [543, 649] on p "17B" at bounding box center [538, 651] width 79 height 14
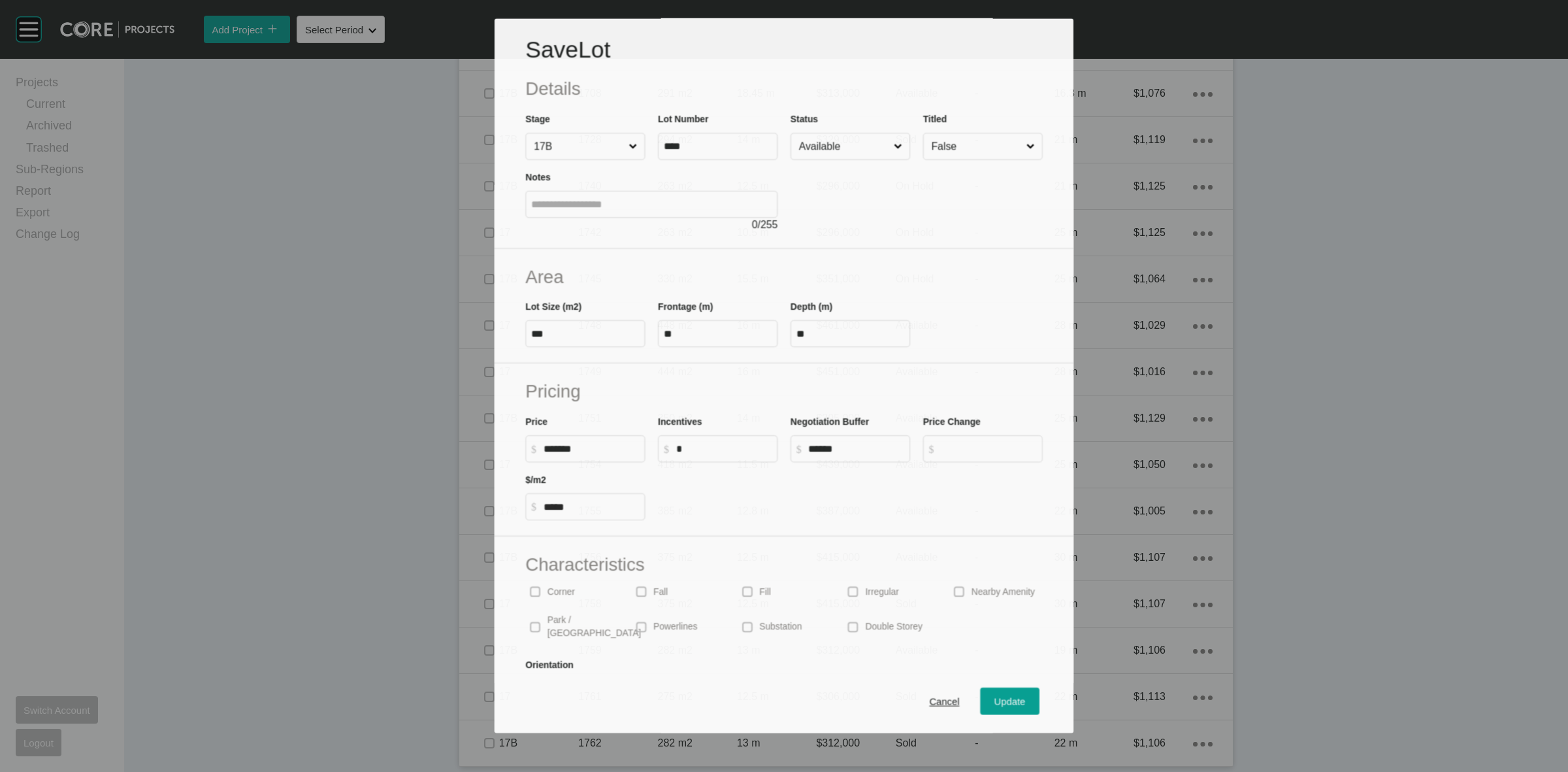
scroll to position [1674, 0]
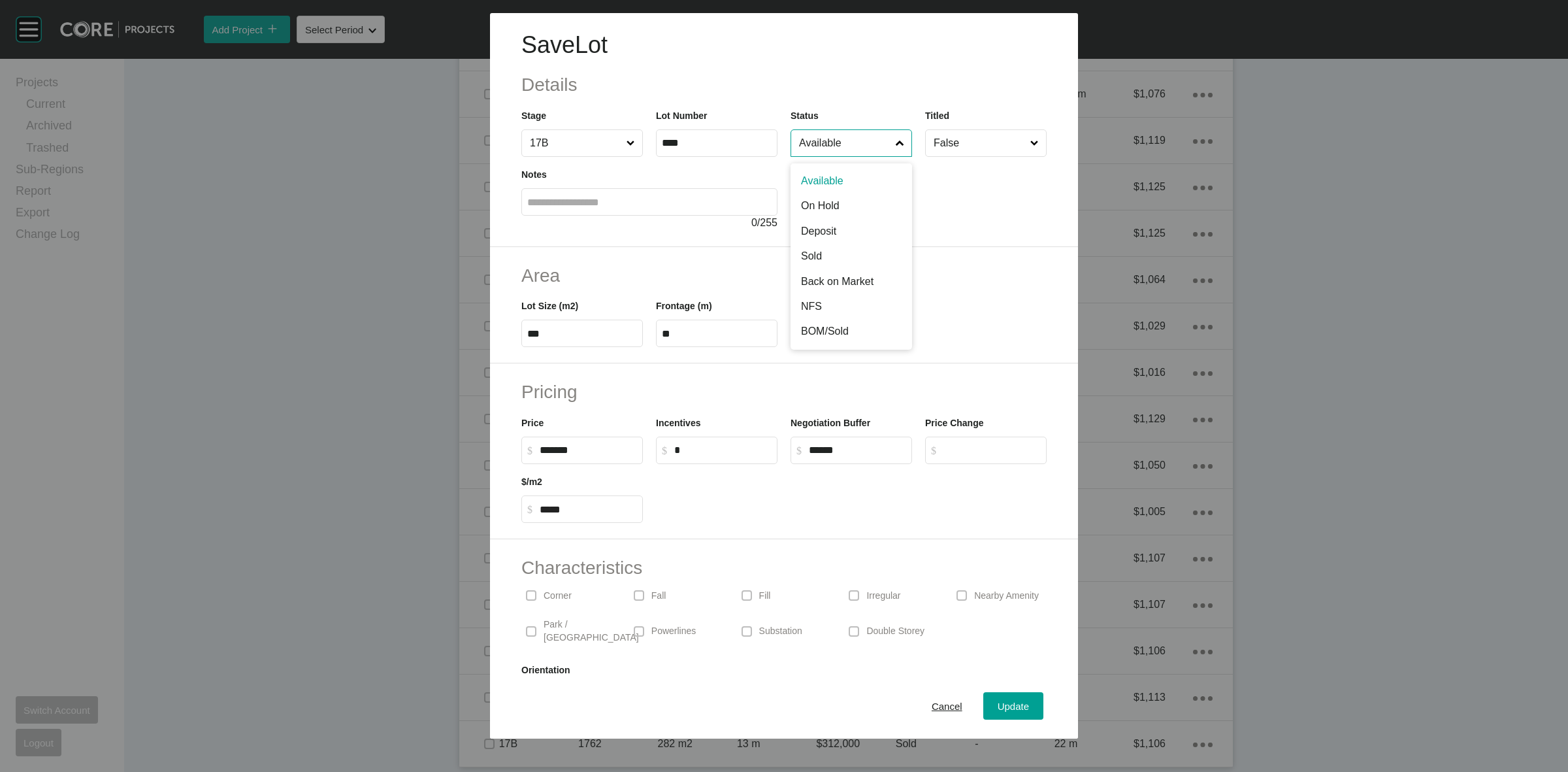
click at [812, 146] on input "Available" at bounding box center [844, 142] width 96 height 26
drag, startPoint x: 990, startPoint y: 696, endPoint x: 982, endPoint y: 685, distance: 13.6
click at [991, 697] on button "Update" at bounding box center [1014, 706] width 60 height 28
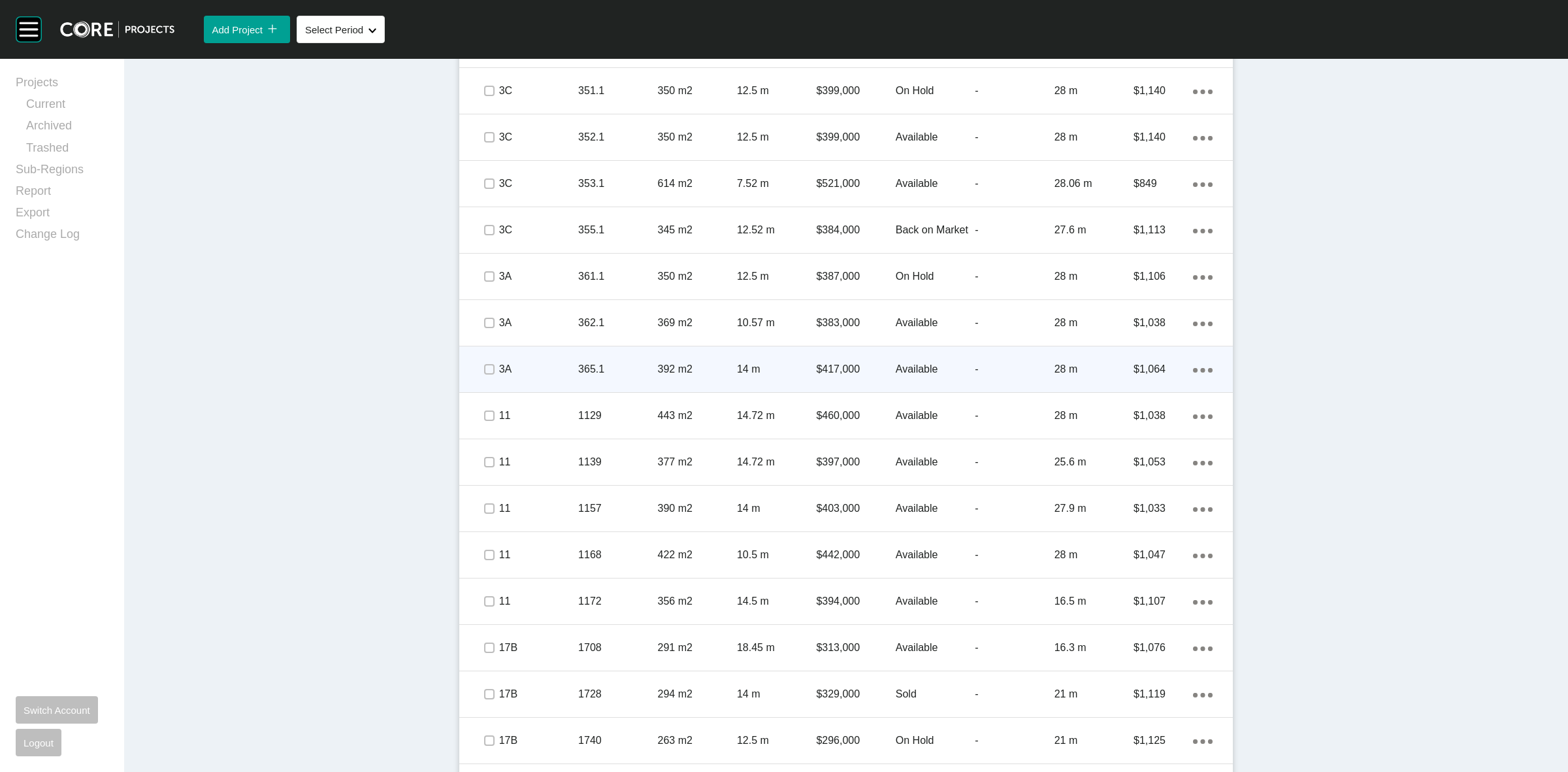
scroll to position [1142, 0]
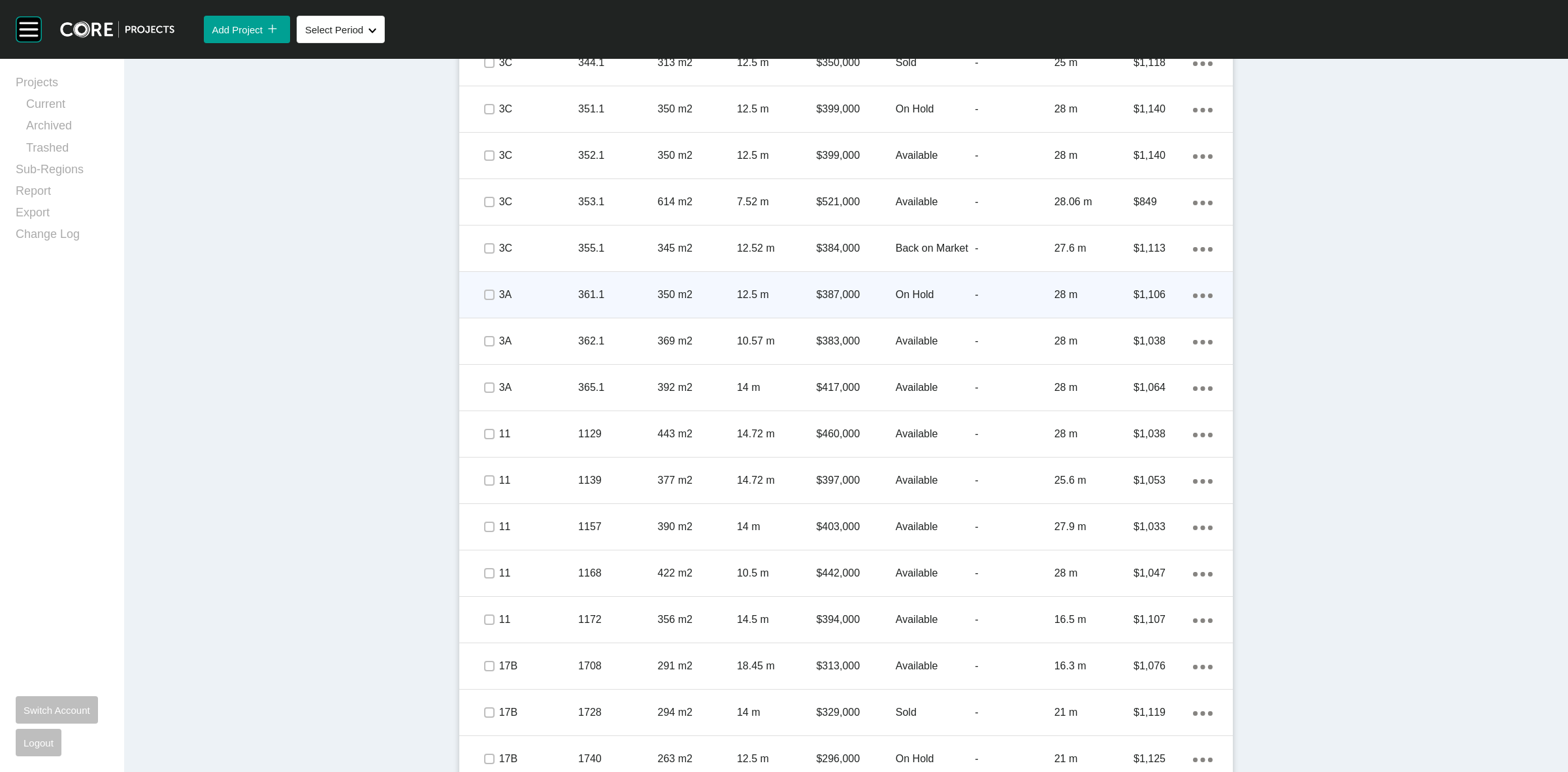
click at [623, 301] on p "361.1" at bounding box center [618, 295] width 79 height 14
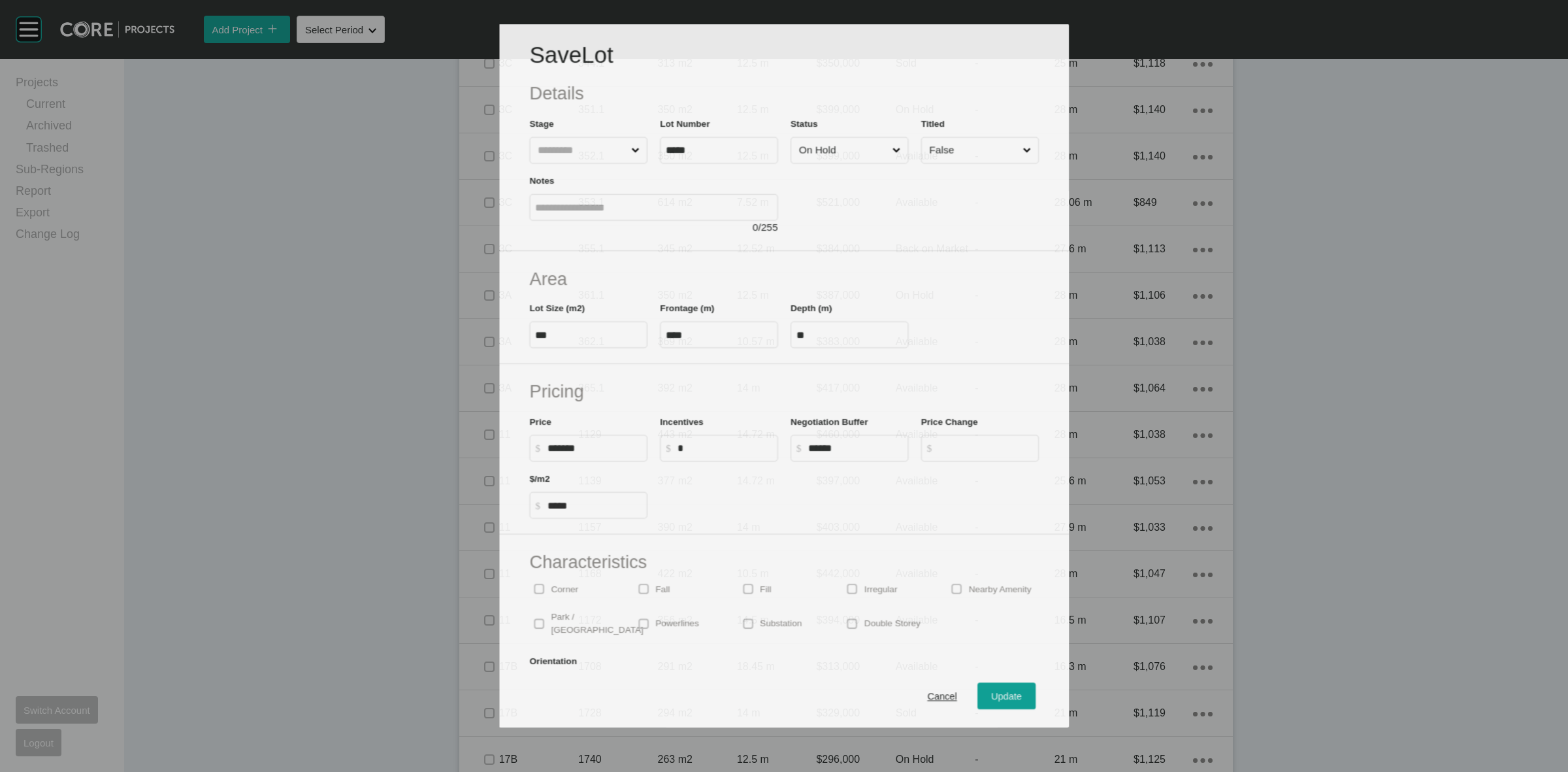
scroll to position [1101, 0]
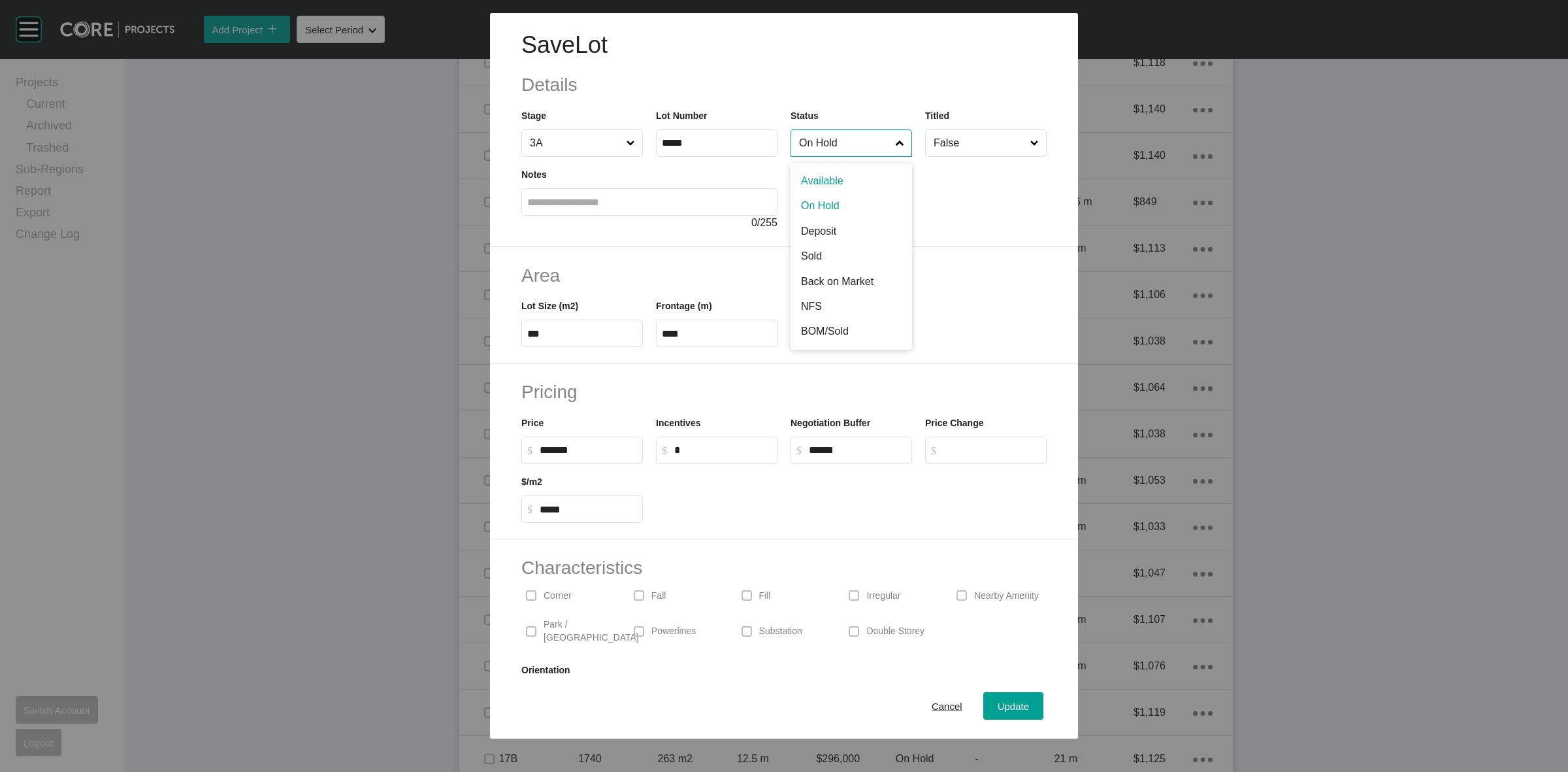
click at [830, 145] on input "On Hold" at bounding box center [844, 142] width 96 height 26
drag, startPoint x: 990, startPoint y: 717, endPoint x: 984, endPoint y: 710, distance: 9.2
click at [988, 714] on button "Update" at bounding box center [1014, 706] width 60 height 28
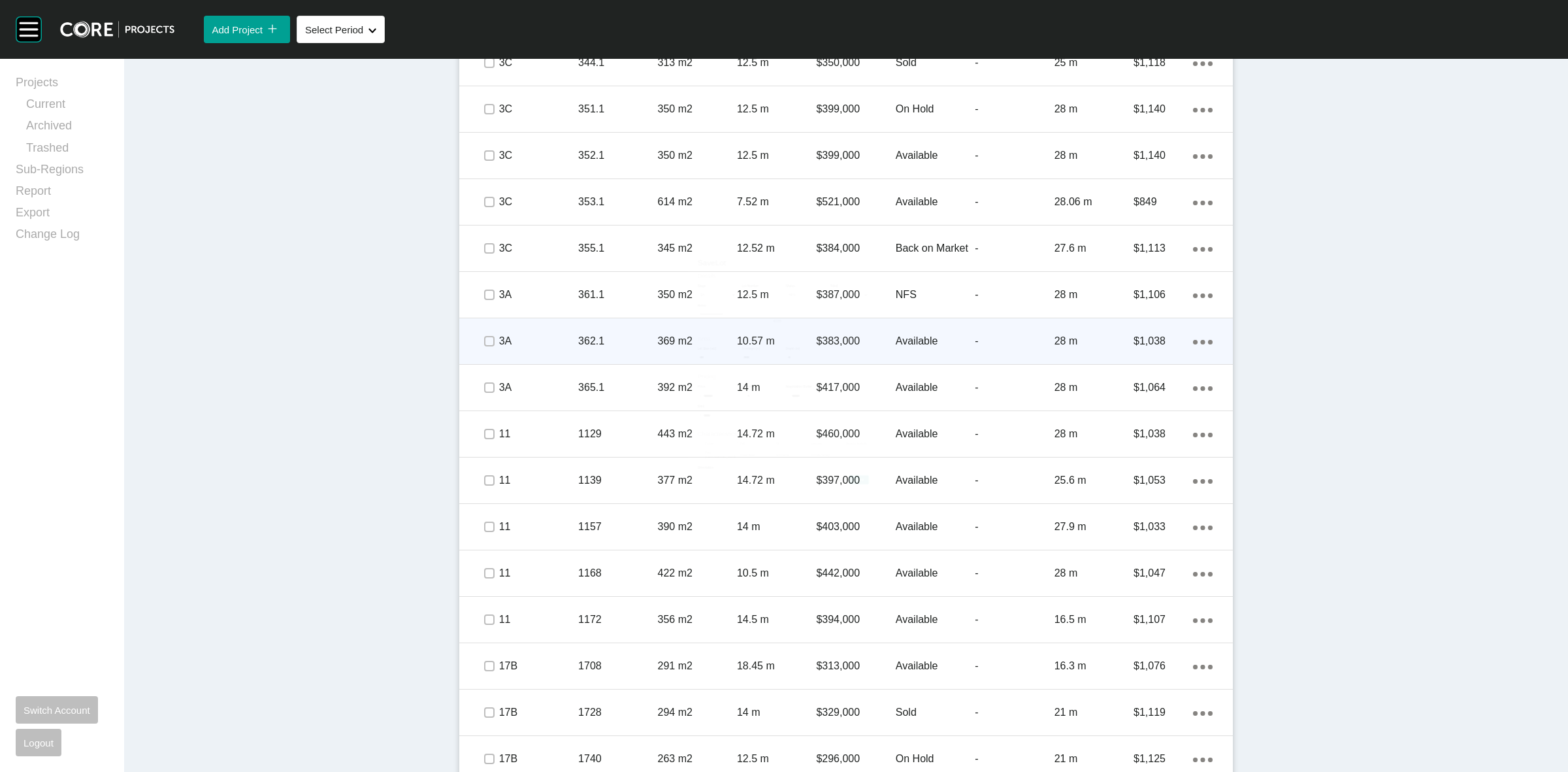
click at [538, 341] on p "3A" at bounding box center [538, 341] width 79 height 14
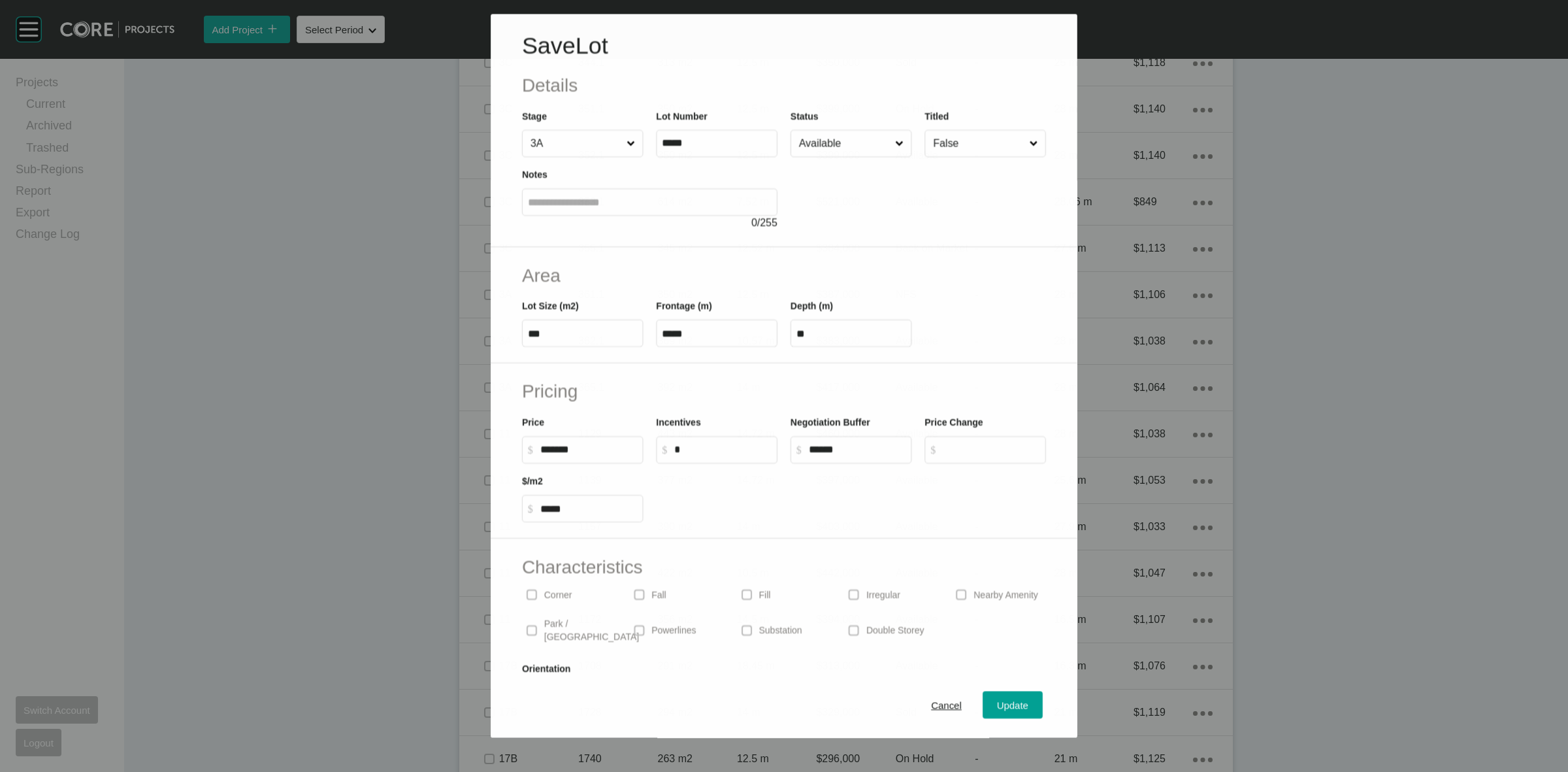
click at [822, 149] on input "Available" at bounding box center [844, 143] width 96 height 26
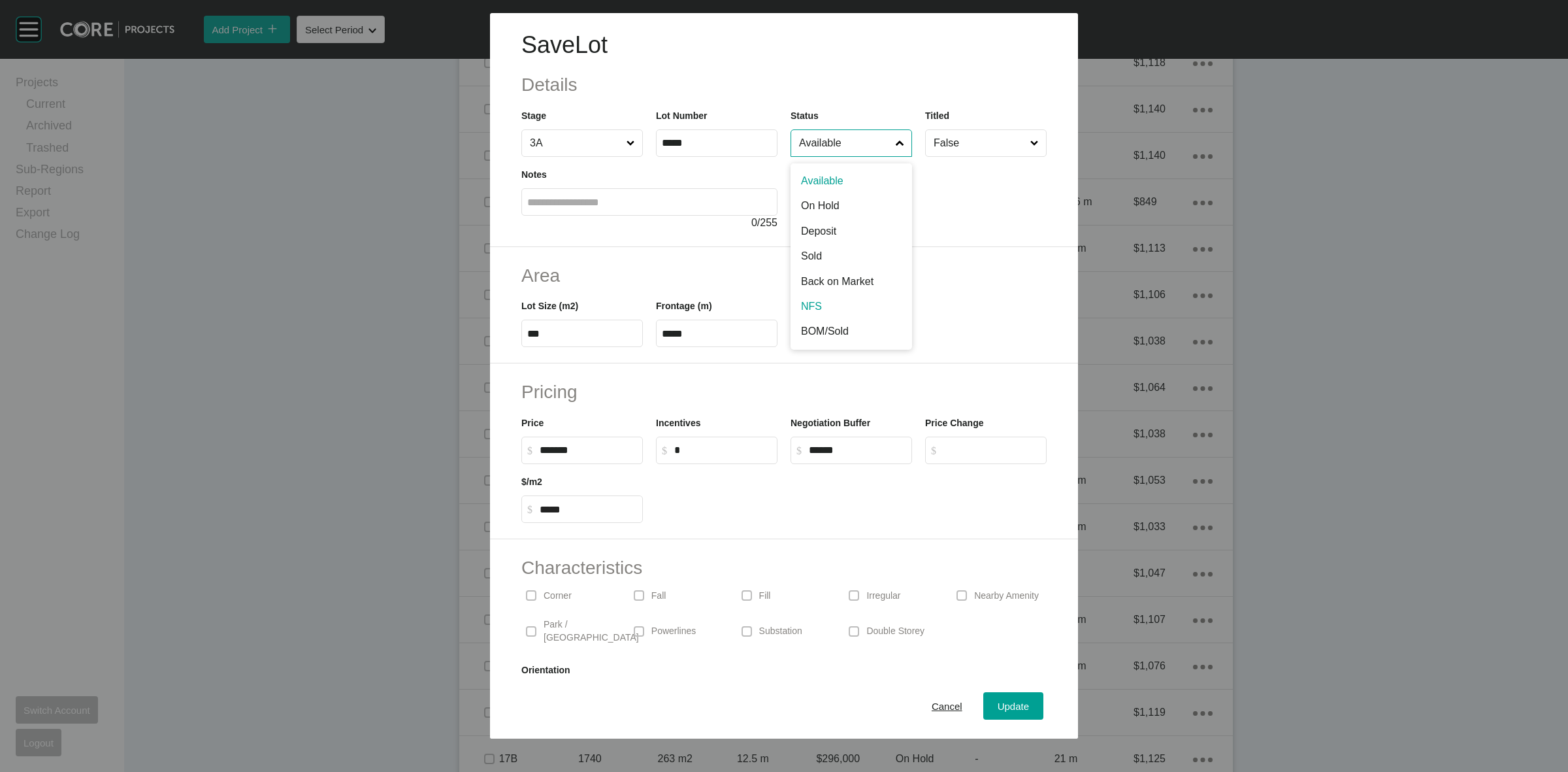
drag, startPoint x: 814, startPoint y: 296, endPoint x: 877, endPoint y: 414, distance: 133.8
click at [984, 699] on button "Update" at bounding box center [1014, 706] width 60 height 28
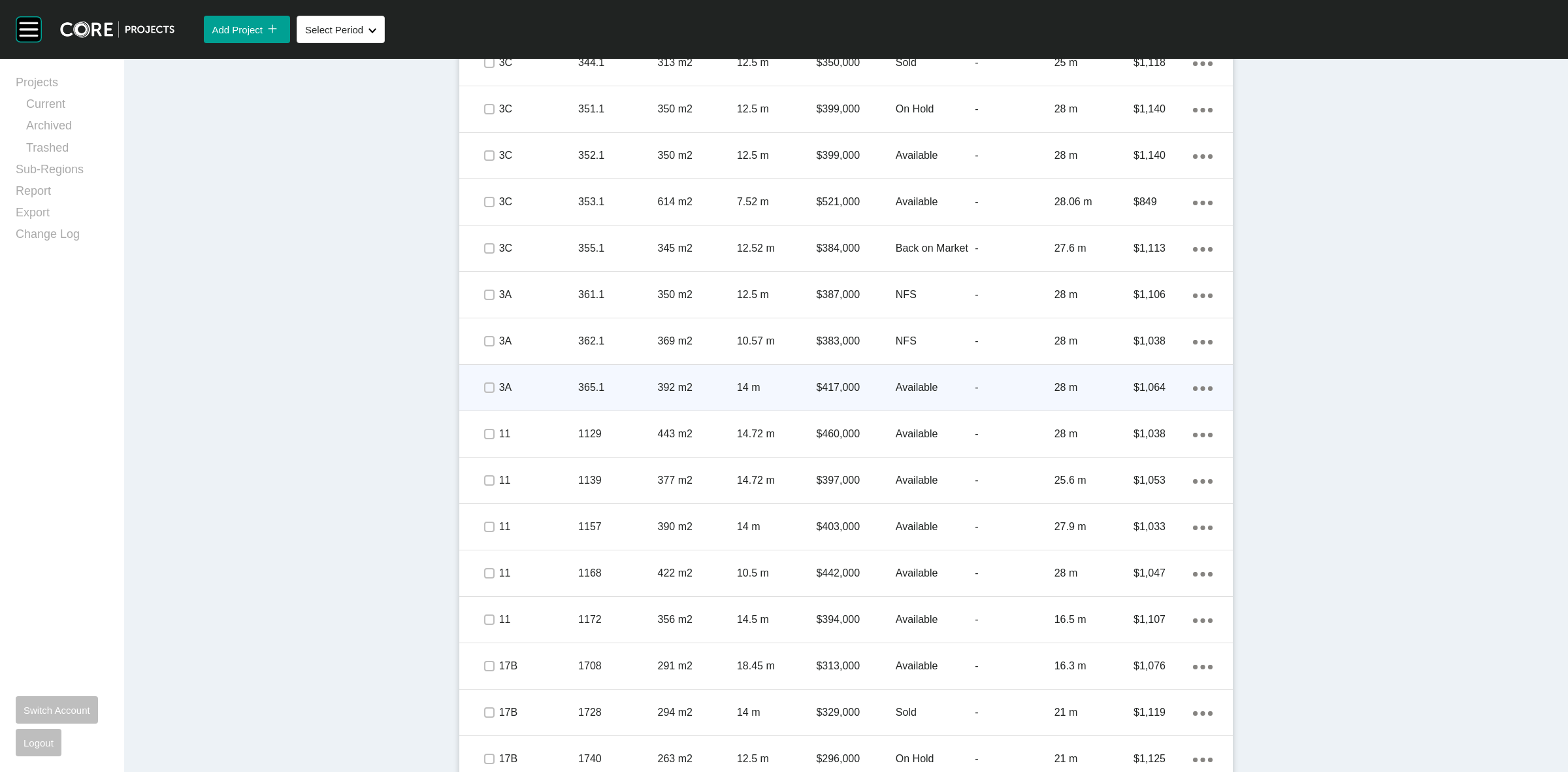
click at [624, 393] on p "365.1" at bounding box center [618, 388] width 79 height 14
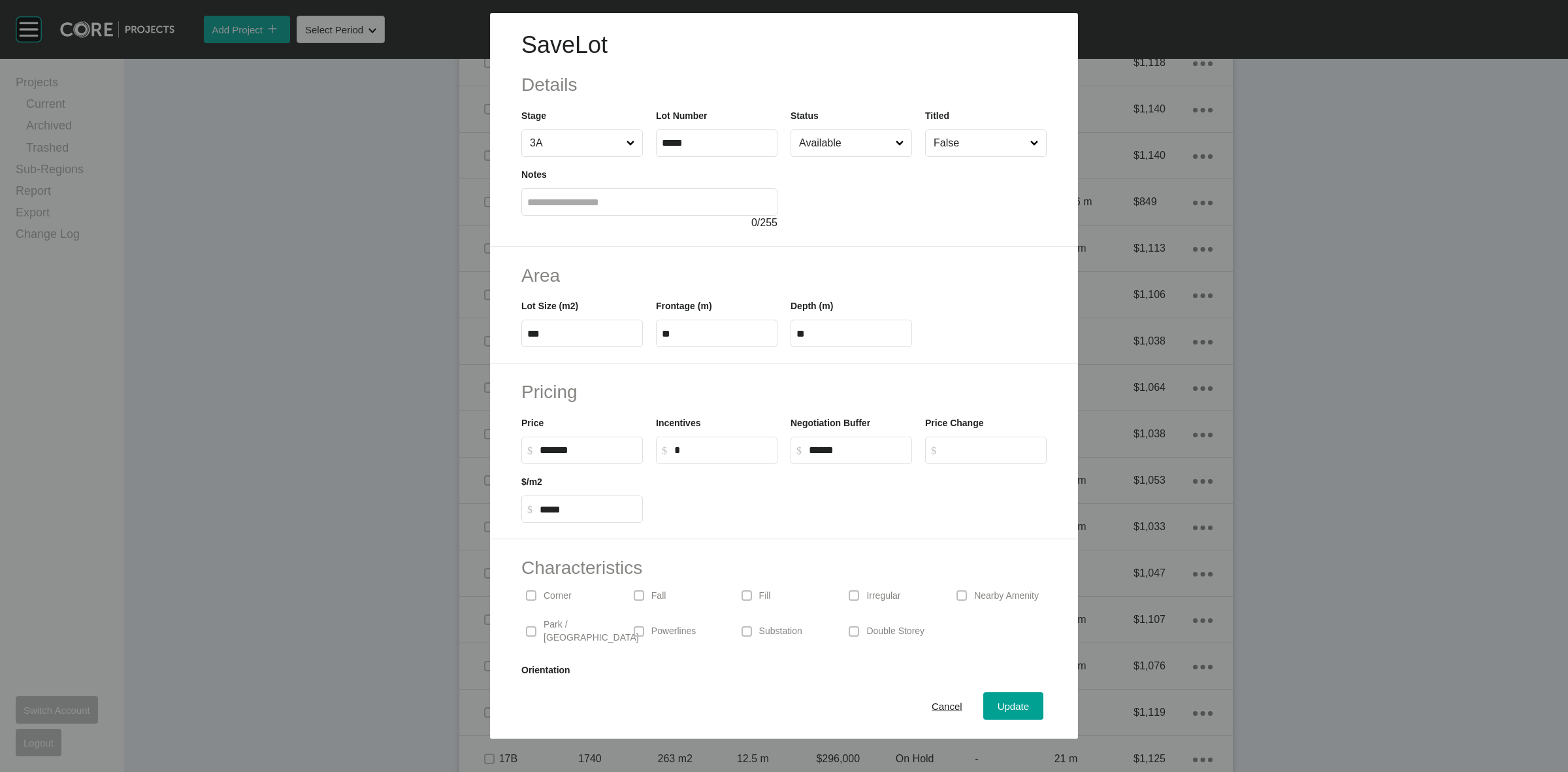
click at [822, 144] on input "Available" at bounding box center [844, 142] width 96 height 26
drag, startPoint x: 807, startPoint y: 304, endPoint x: 936, endPoint y: 599, distance: 322.0
click at [998, 710] on span "Update" at bounding box center [1014, 706] width 32 height 11
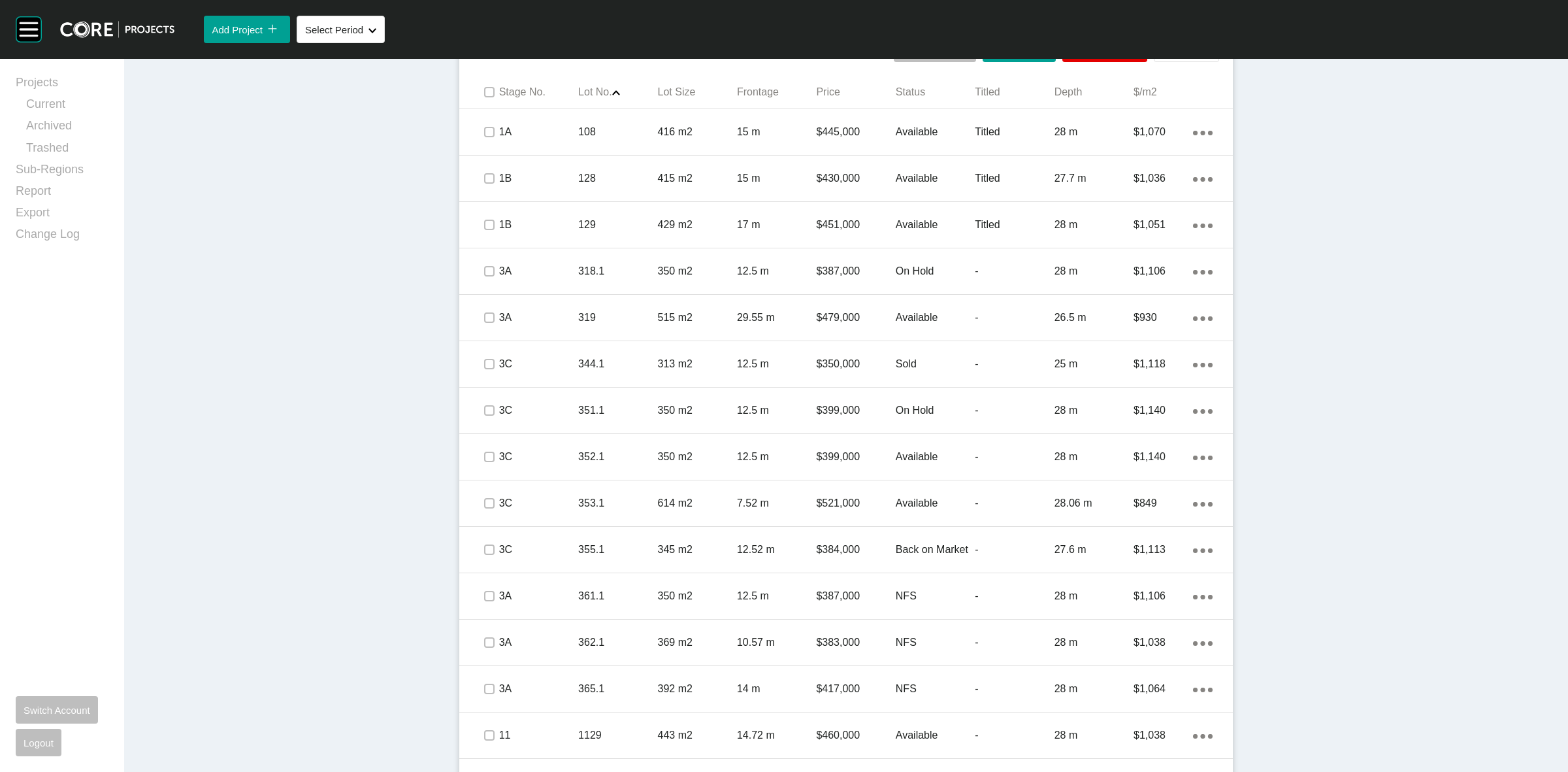
scroll to position [815, 0]
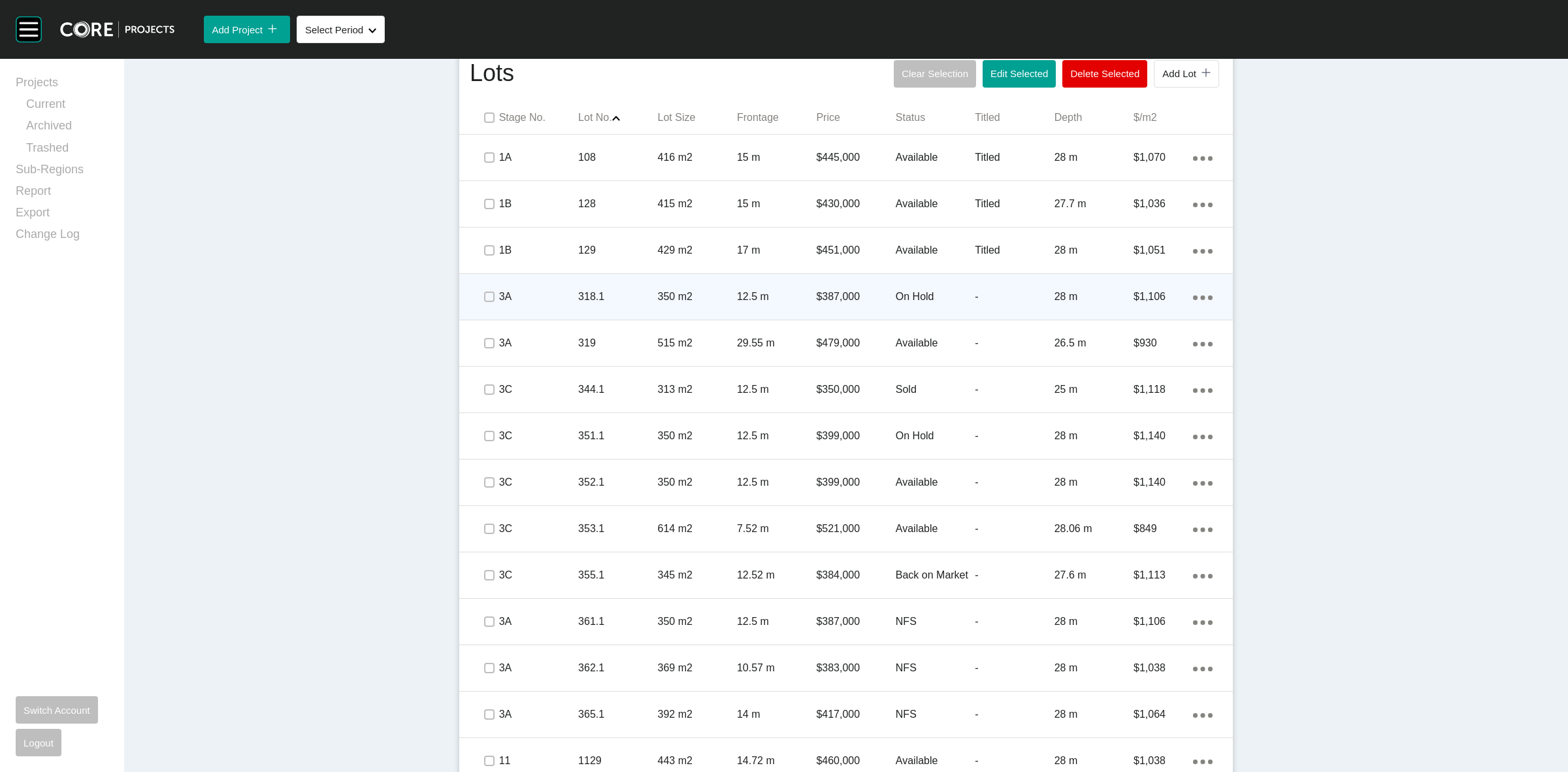
click at [560, 298] on p "3A" at bounding box center [538, 297] width 79 height 14
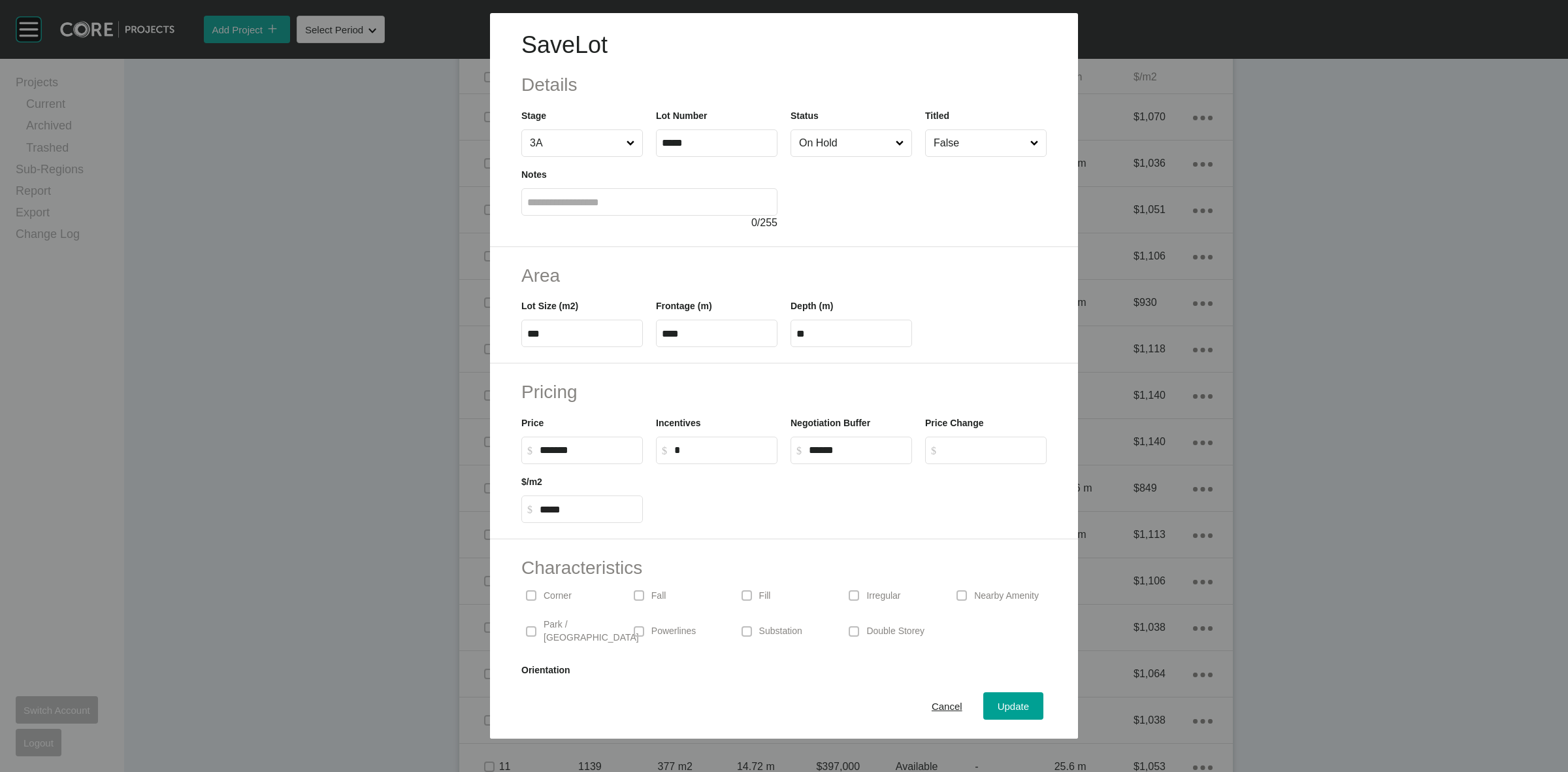
click at [823, 142] on input "On Hold" at bounding box center [844, 142] width 96 height 26
drag, startPoint x: 806, startPoint y: 309, endPoint x: 938, endPoint y: 490, distance: 224.0
click at [1001, 710] on span "Update" at bounding box center [1014, 706] width 32 height 11
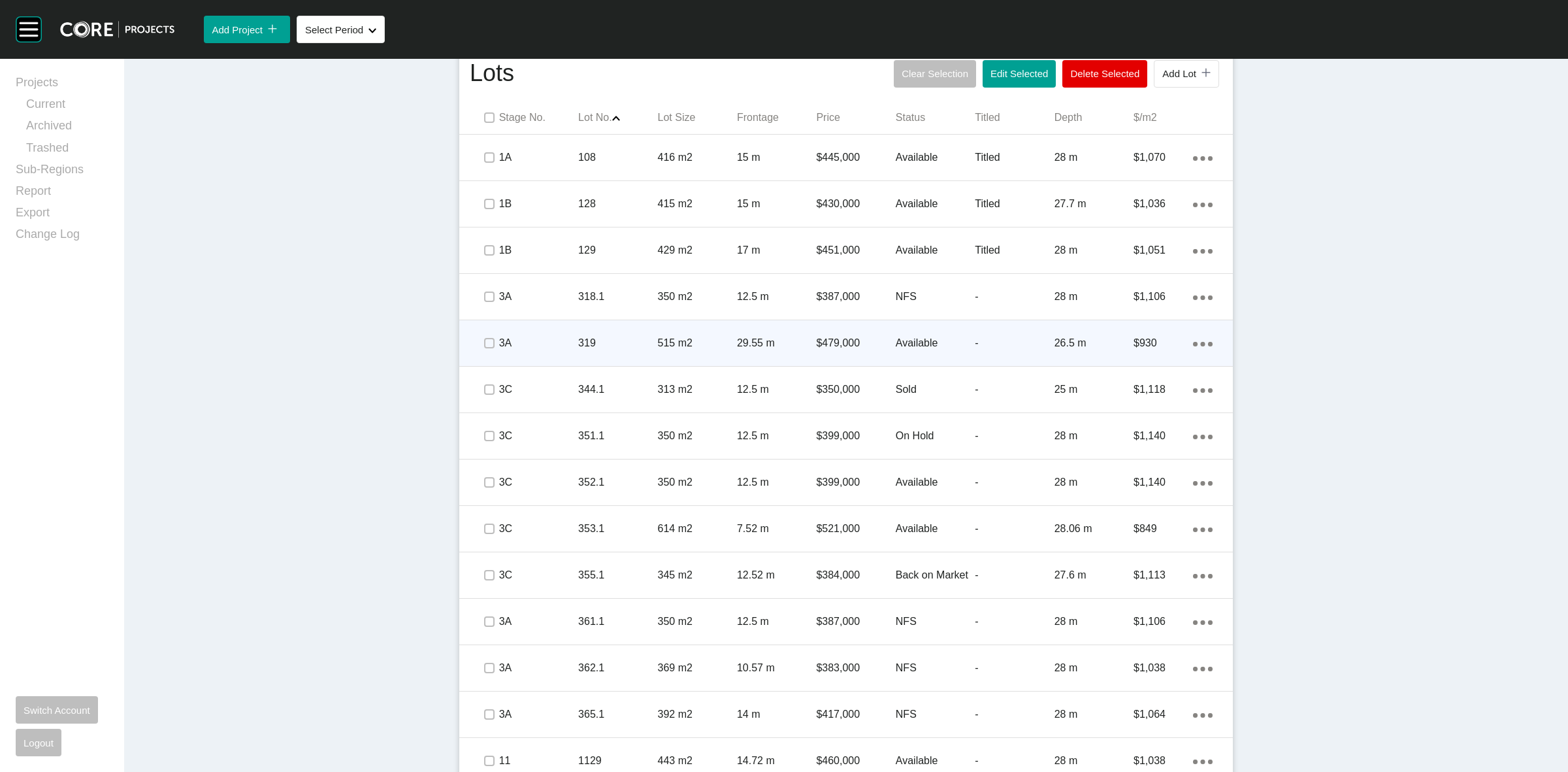
click at [631, 348] on p "319" at bounding box center [618, 343] width 79 height 14
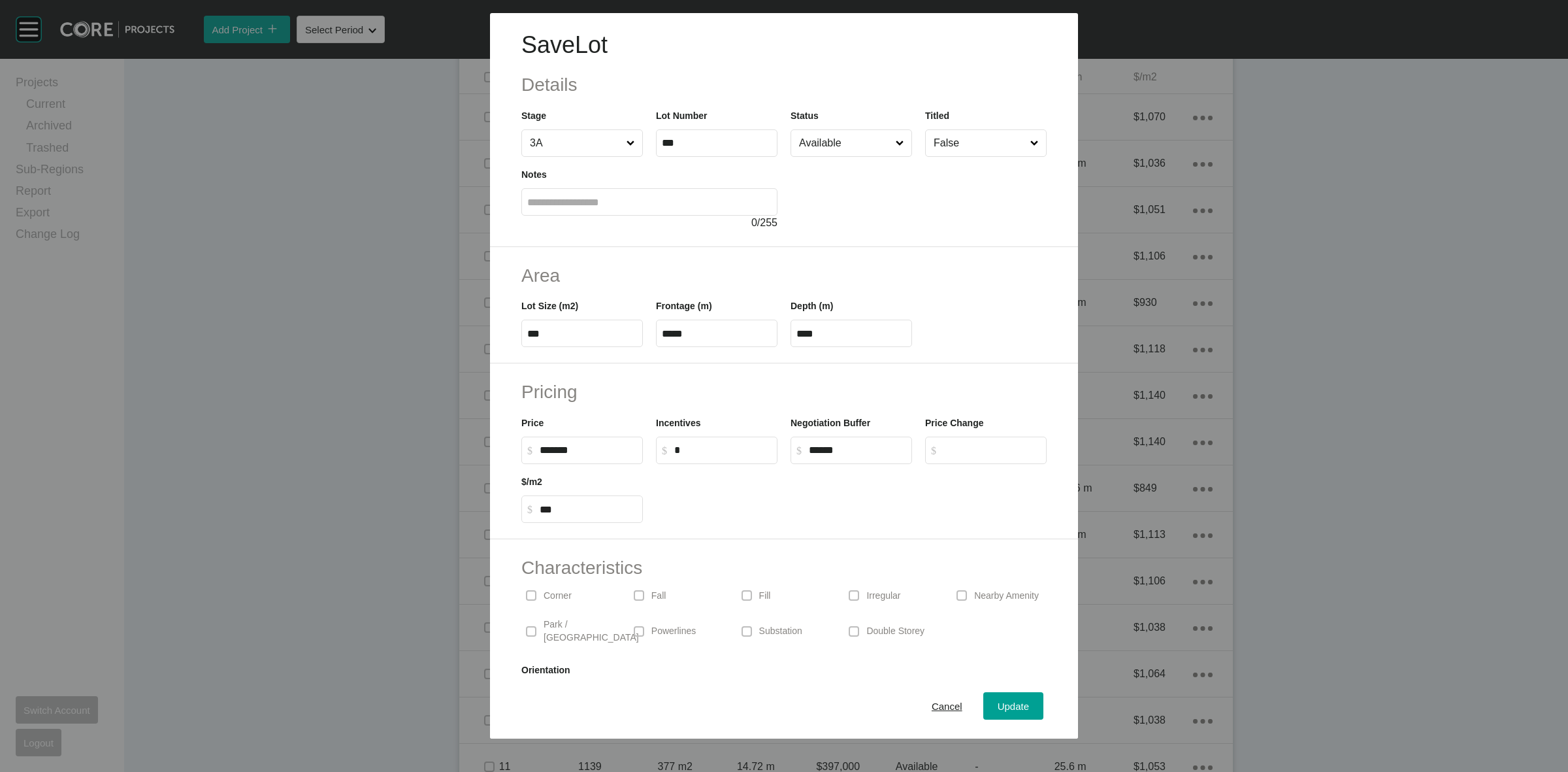
click at [817, 150] on input "Available" at bounding box center [844, 142] width 96 height 26
click at [818, 146] on input "Sold" at bounding box center [844, 142] width 96 height 26
drag, startPoint x: 815, startPoint y: 308, endPoint x: 818, endPoint y: 318, distance: 10.4
click at [1005, 702] on span "Update" at bounding box center [1014, 706] width 32 height 11
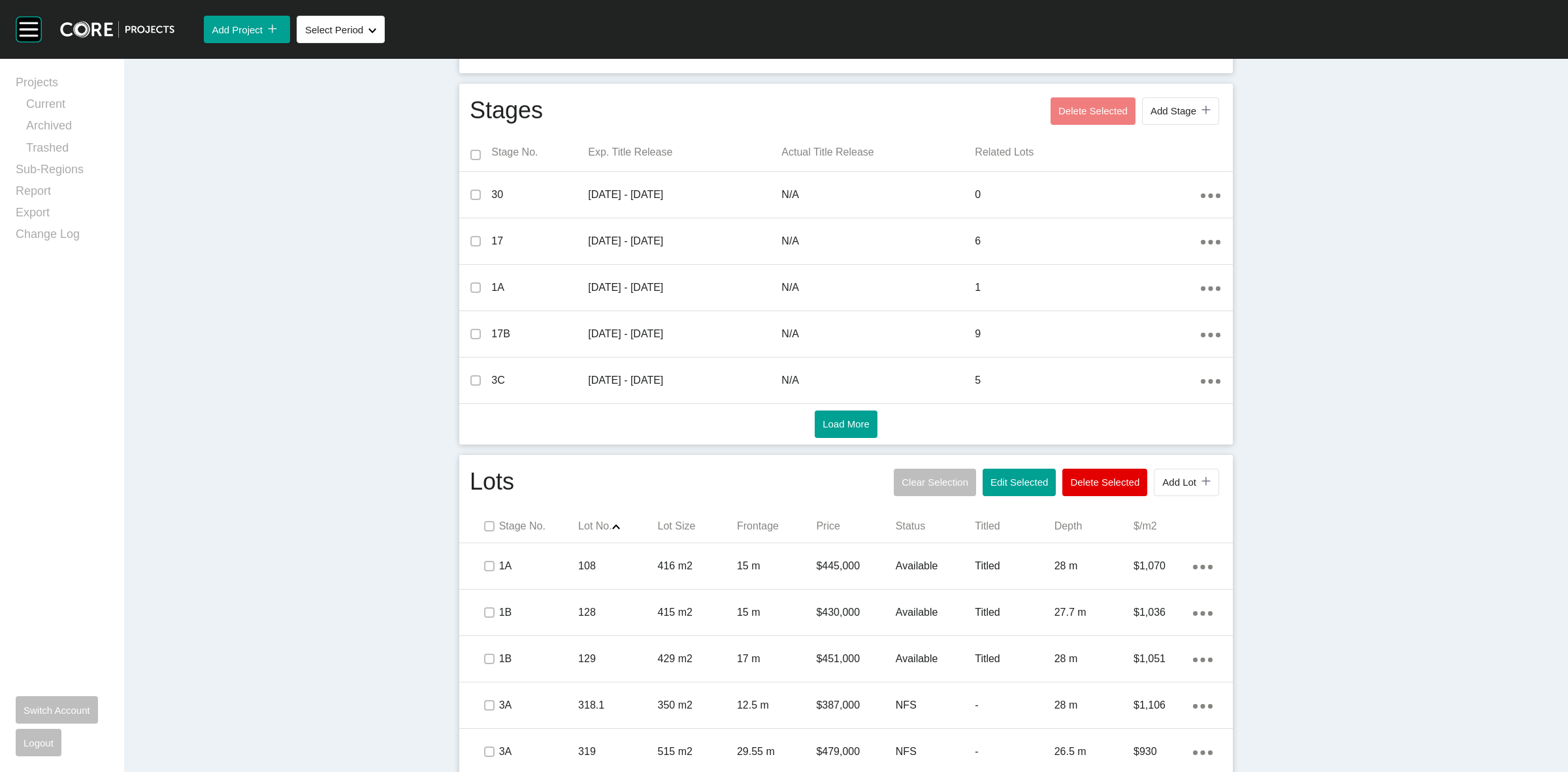
scroll to position [0, 0]
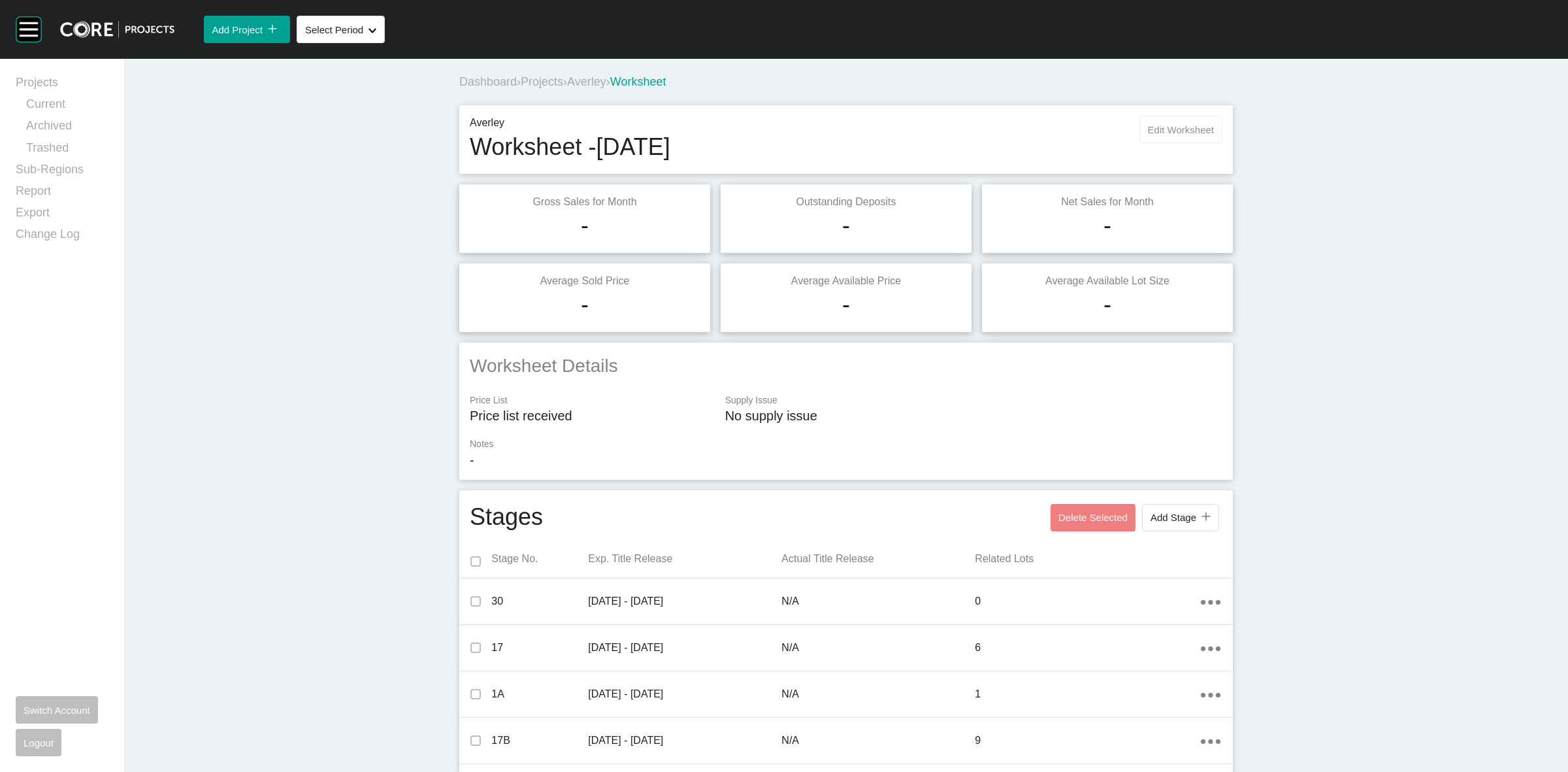
click at [1181, 134] on span "Edit Worksheet" at bounding box center [1181, 130] width 66 height 11
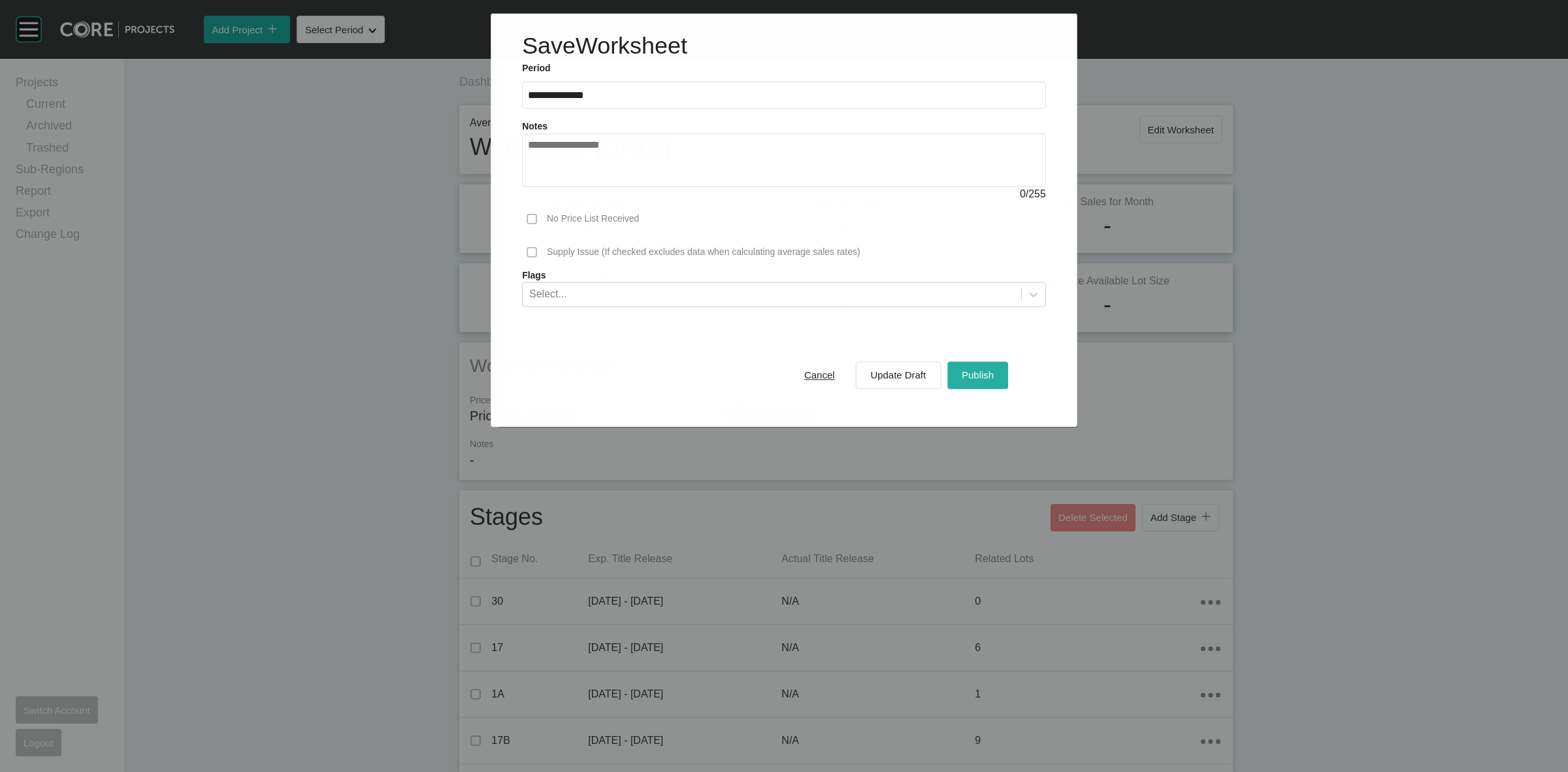
click at [987, 369] on div "Publish" at bounding box center [977, 375] width 39 height 17
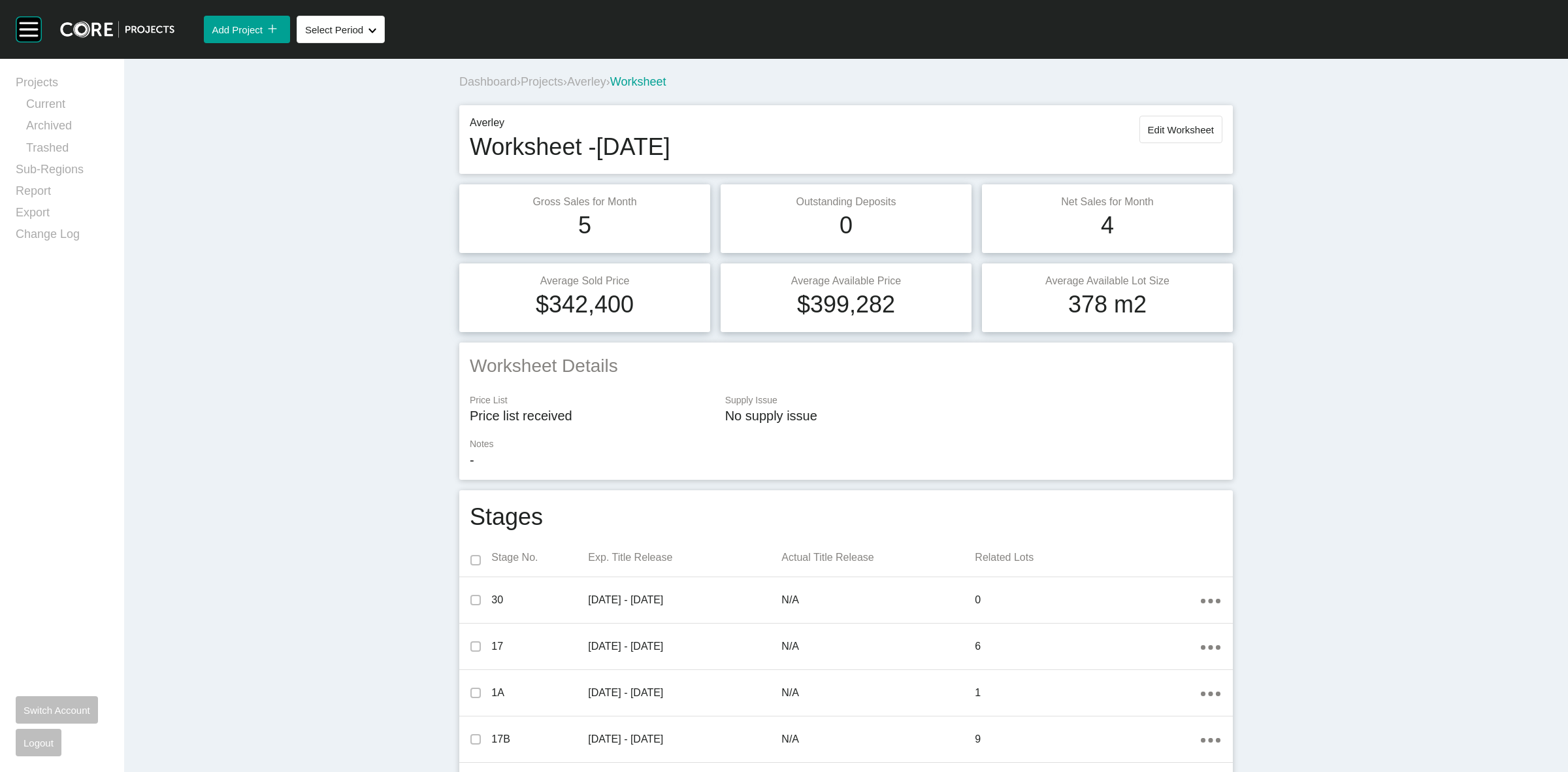
click at [591, 85] on span "Averley" at bounding box center [587, 81] width 40 height 13
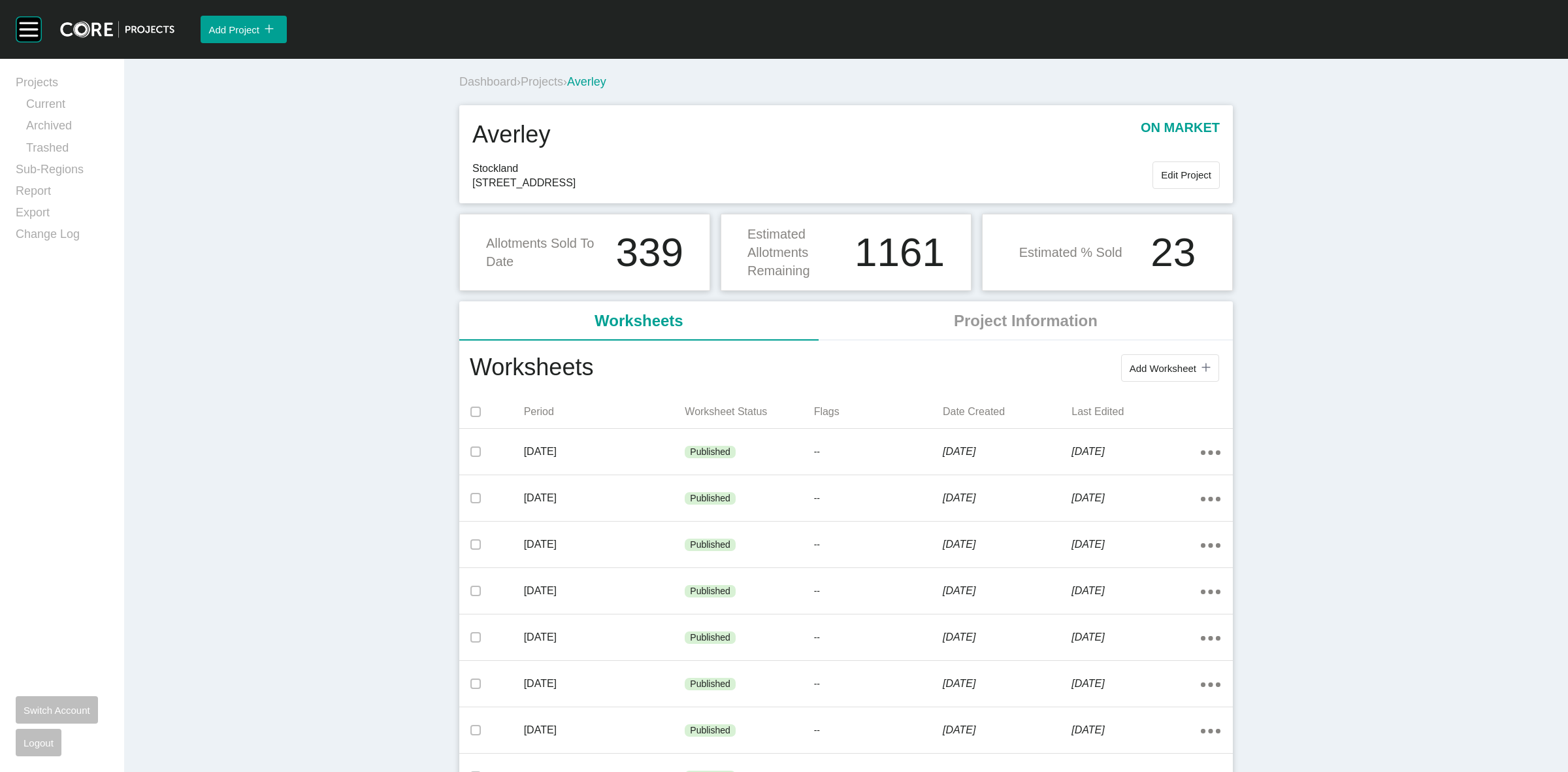
click at [543, 81] on span "Projects" at bounding box center [542, 81] width 43 height 13
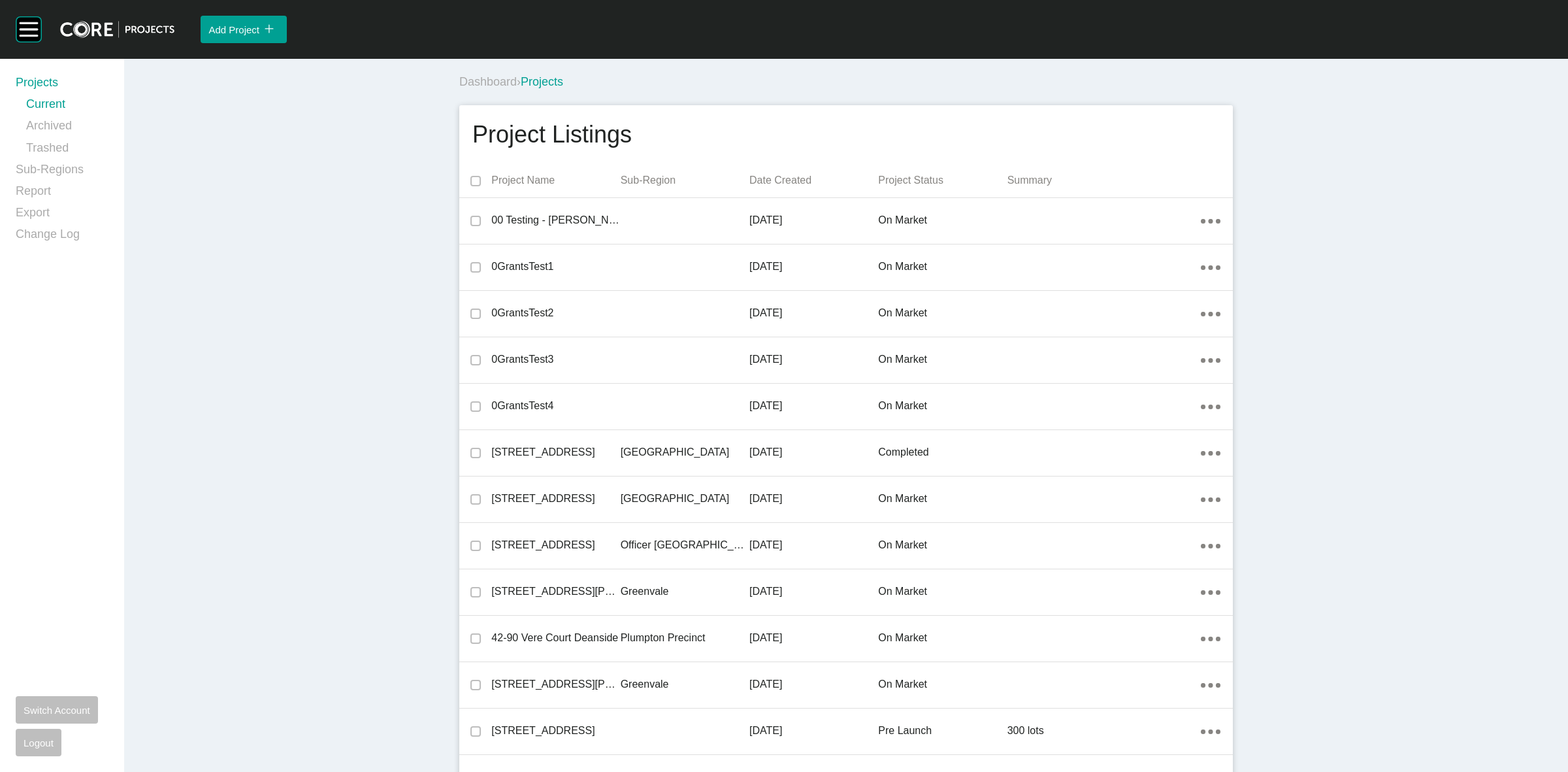
scroll to position [3407, 0]
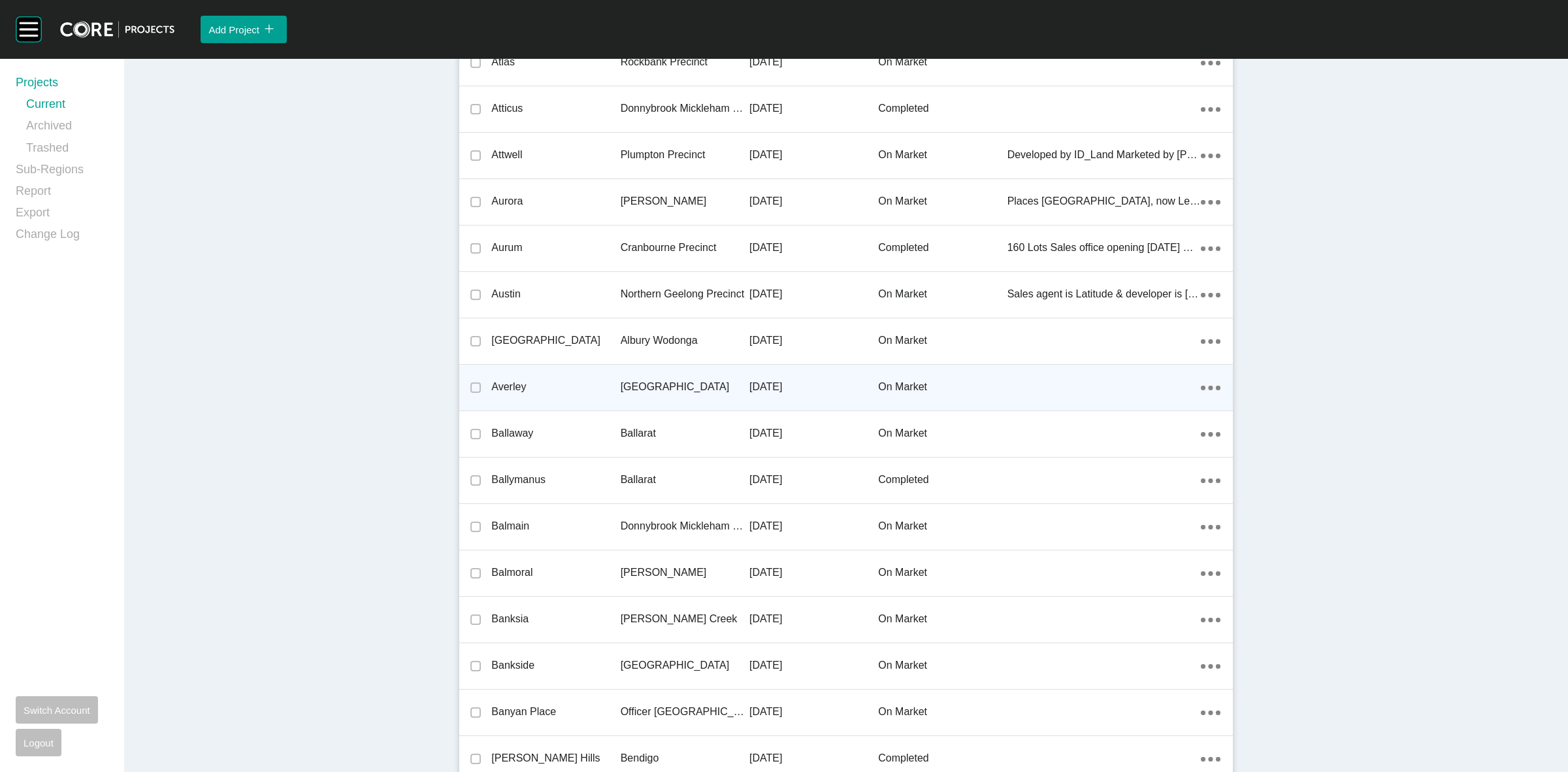
click at [687, 382] on p "[GEOGRAPHIC_DATA]" at bounding box center [685, 387] width 129 height 14
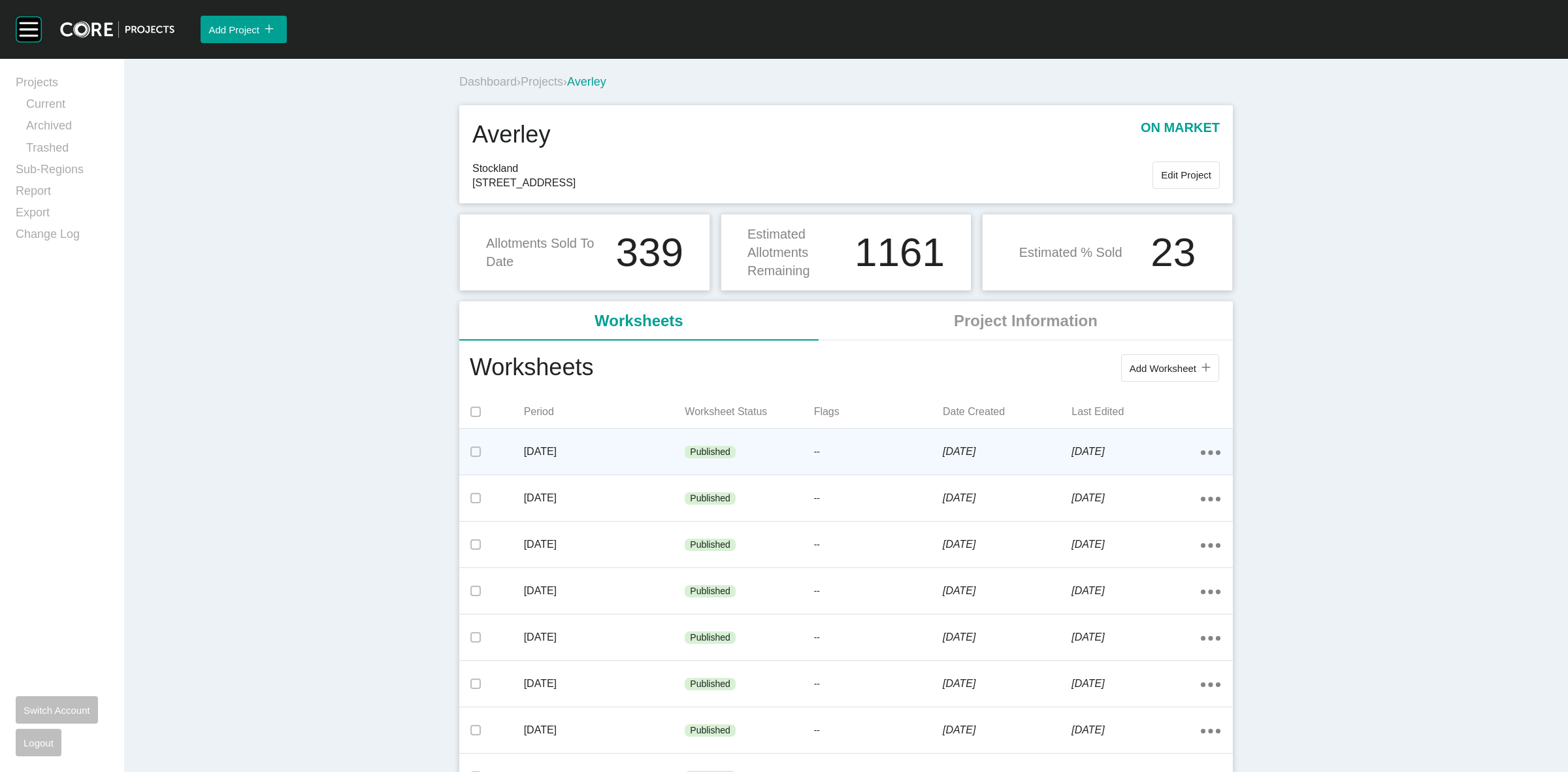
click at [677, 452] on p "[DATE]" at bounding box center [605, 452] width 161 height 14
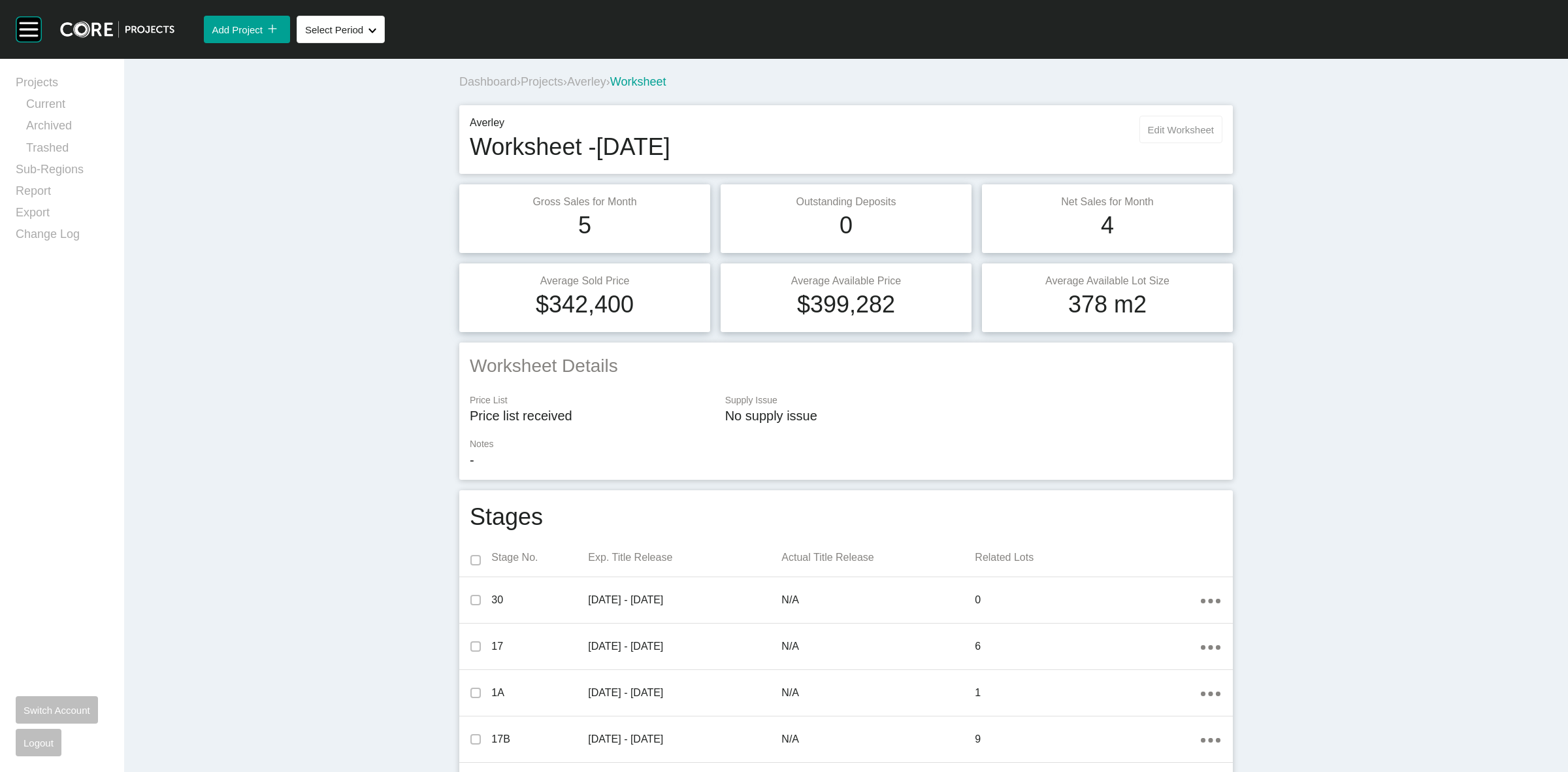
click at [1148, 128] on span "Edit Worksheet" at bounding box center [1181, 130] width 66 height 11
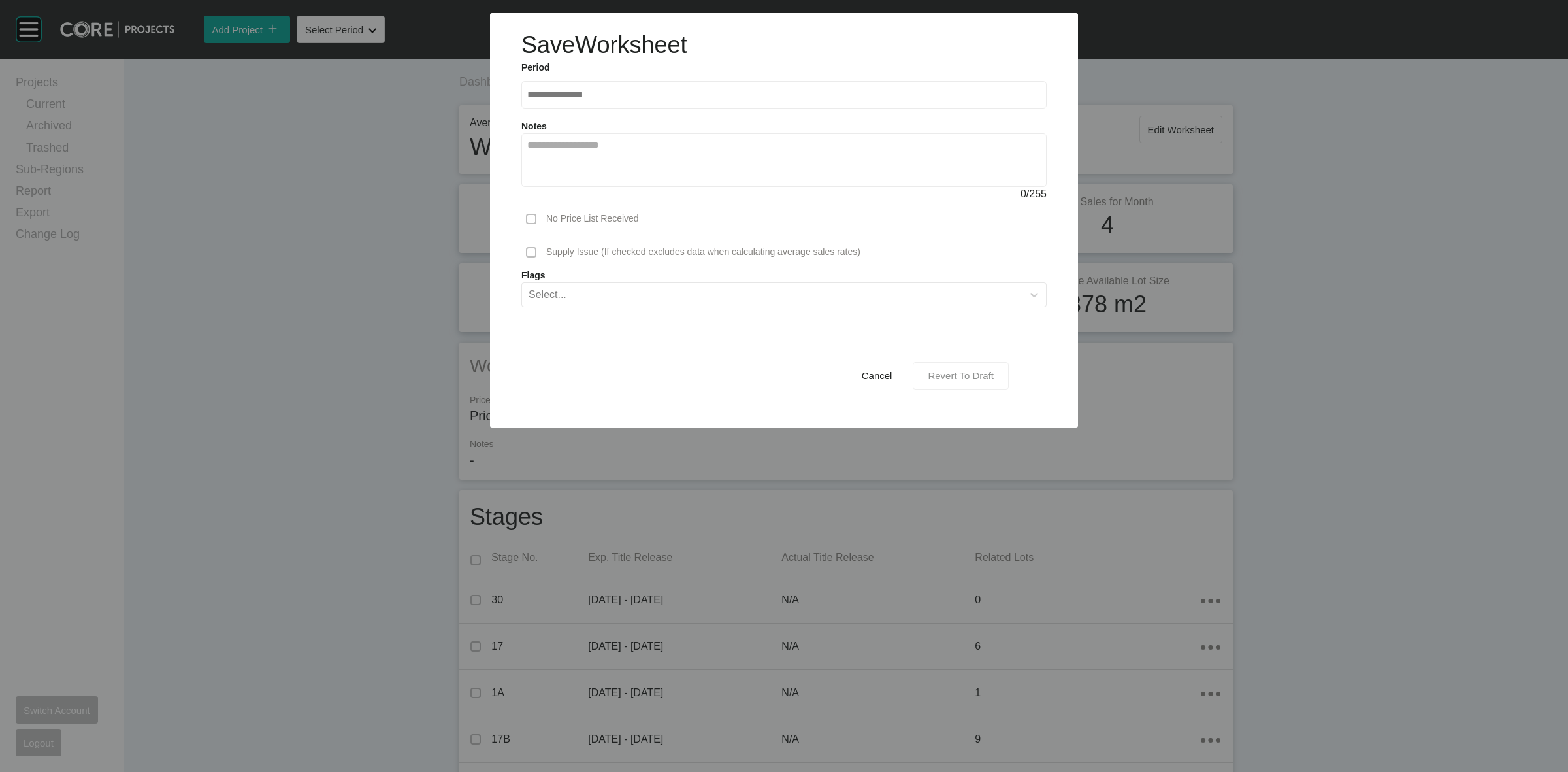
click at [975, 375] on span "Revert To Draft" at bounding box center [960, 376] width 66 height 11
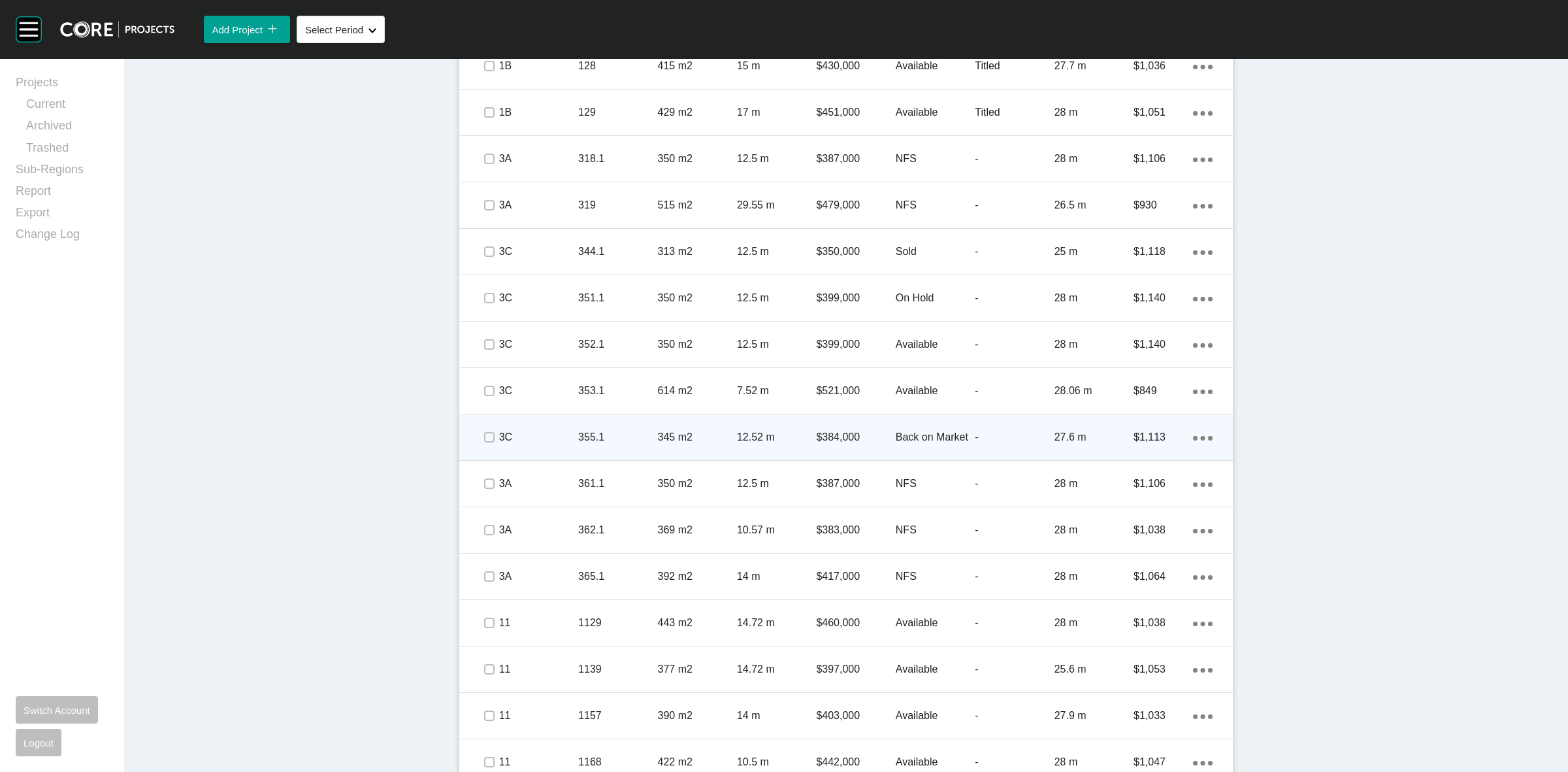
scroll to position [981, 0]
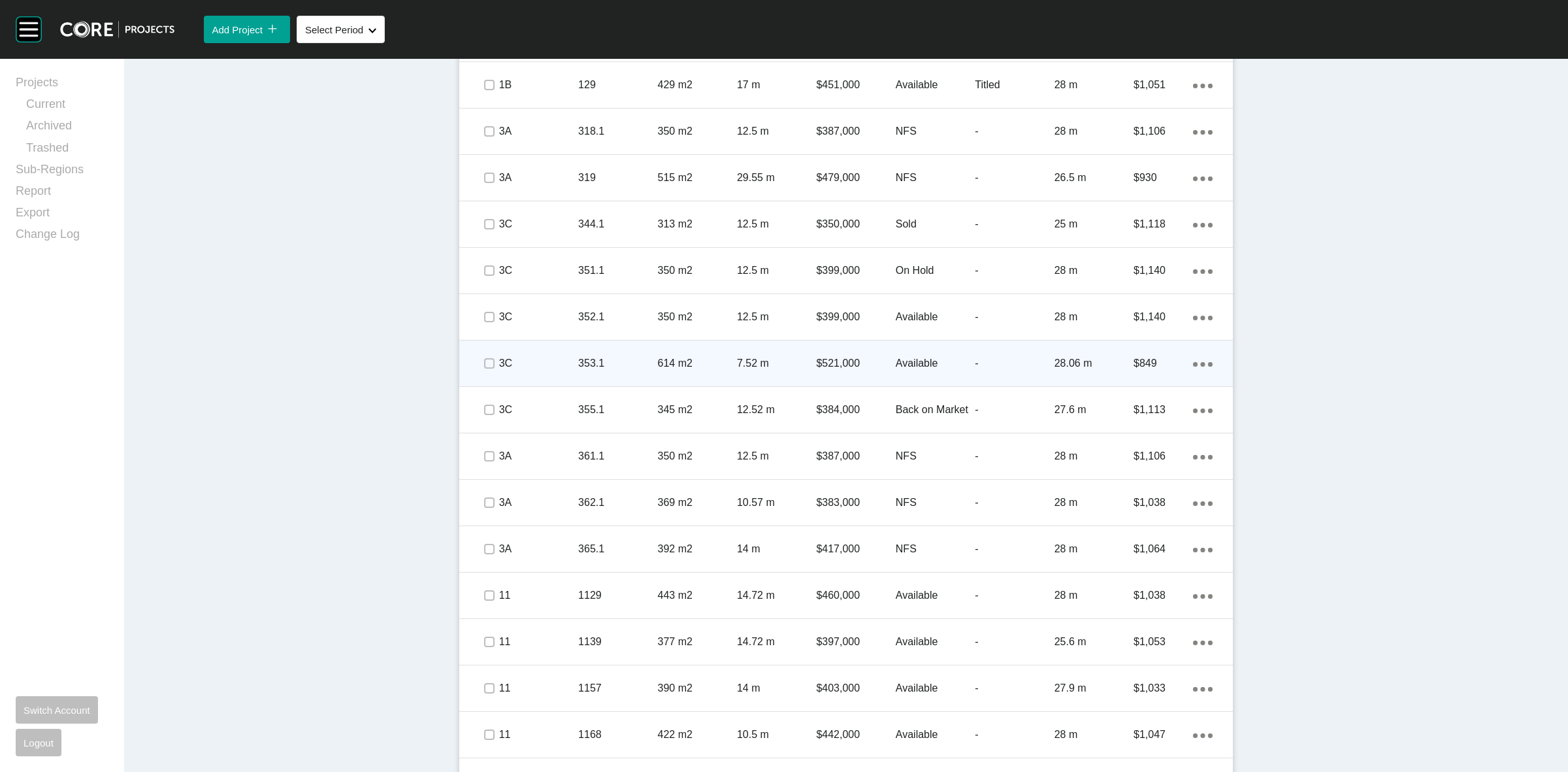
click at [778, 351] on div "7.52 m" at bounding box center [776, 363] width 79 height 40
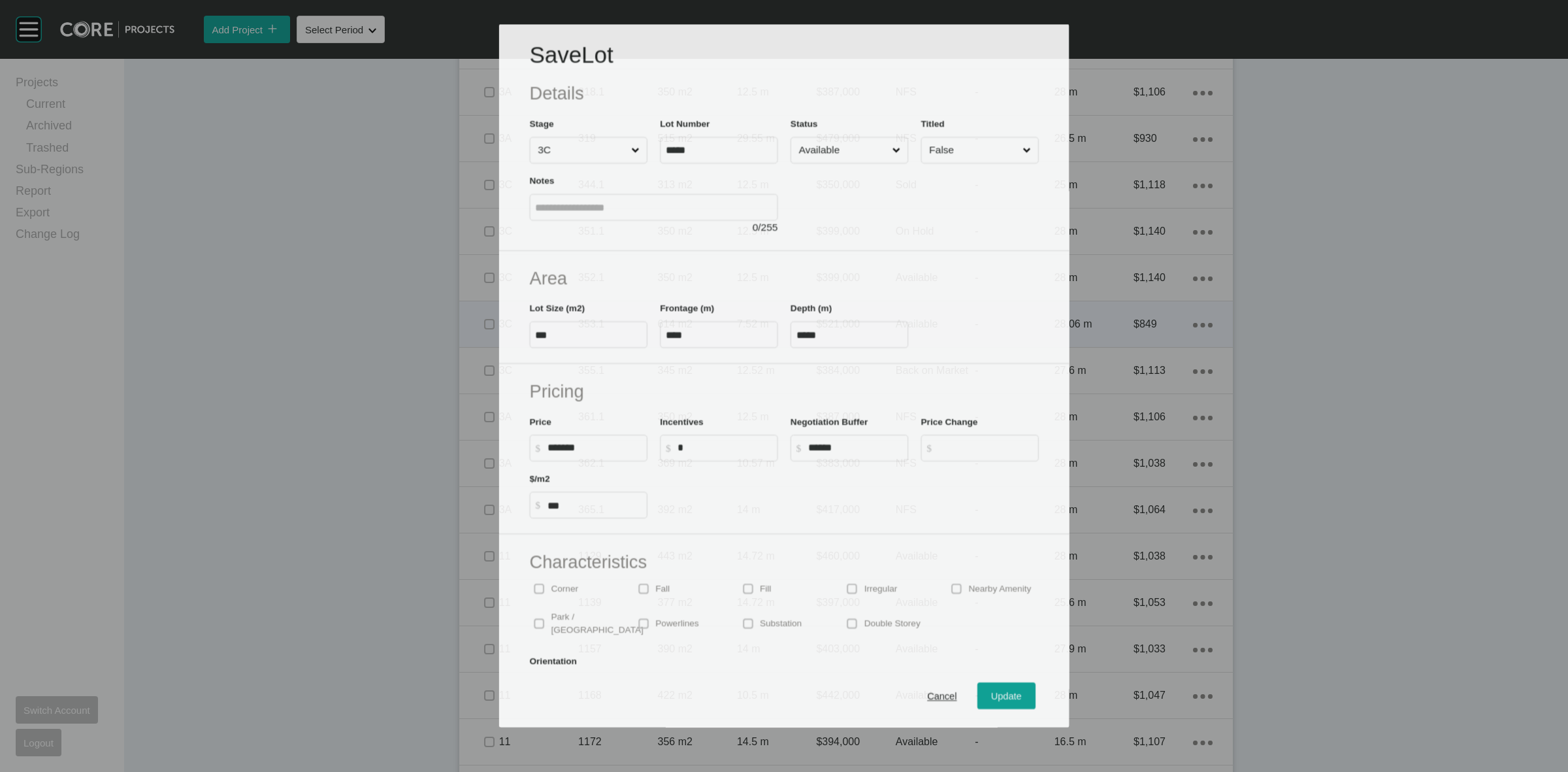
scroll to position [940, 0]
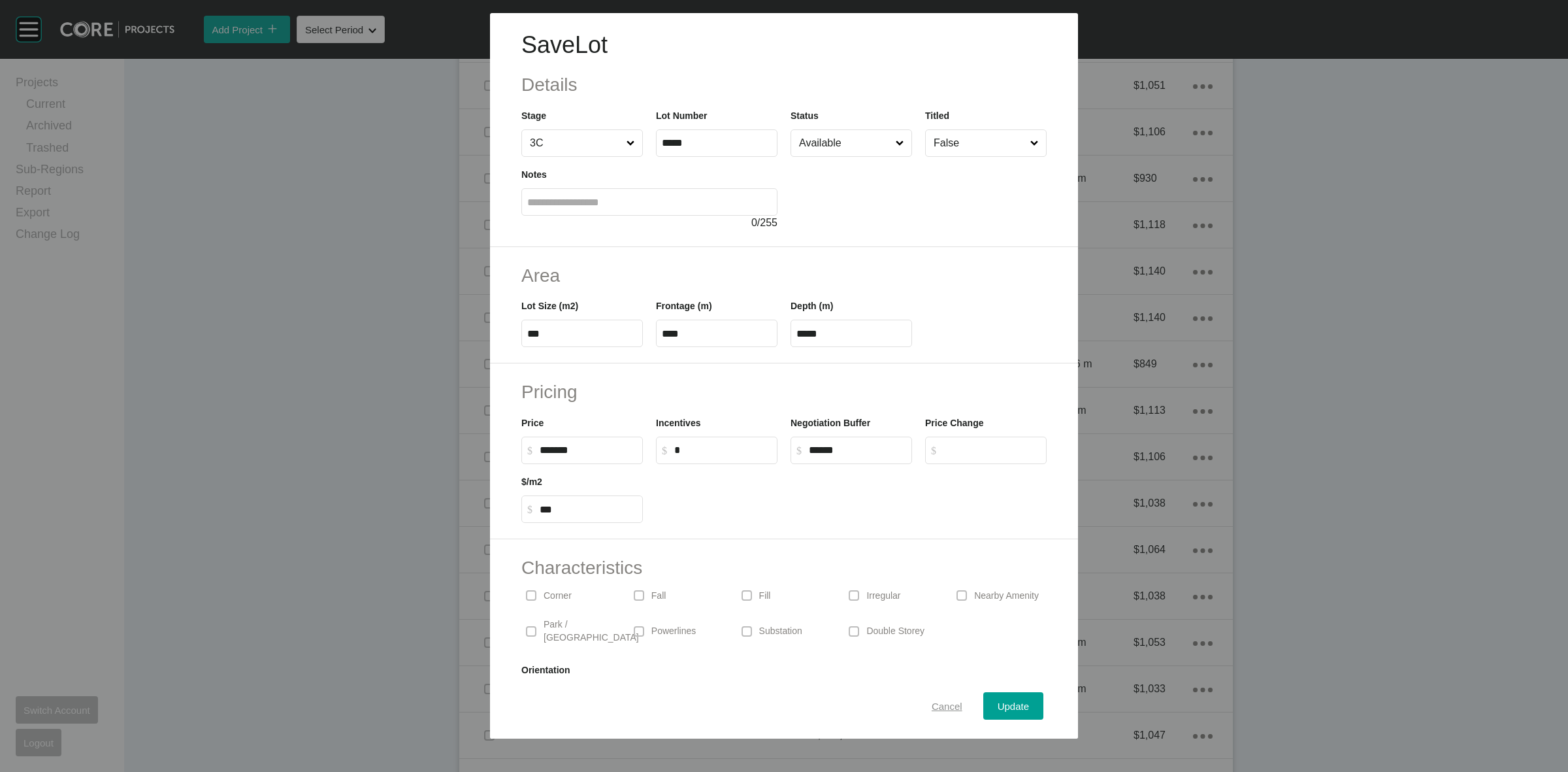
click at [936, 701] on span "Cancel" at bounding box center [946, 706] width 31 height 11
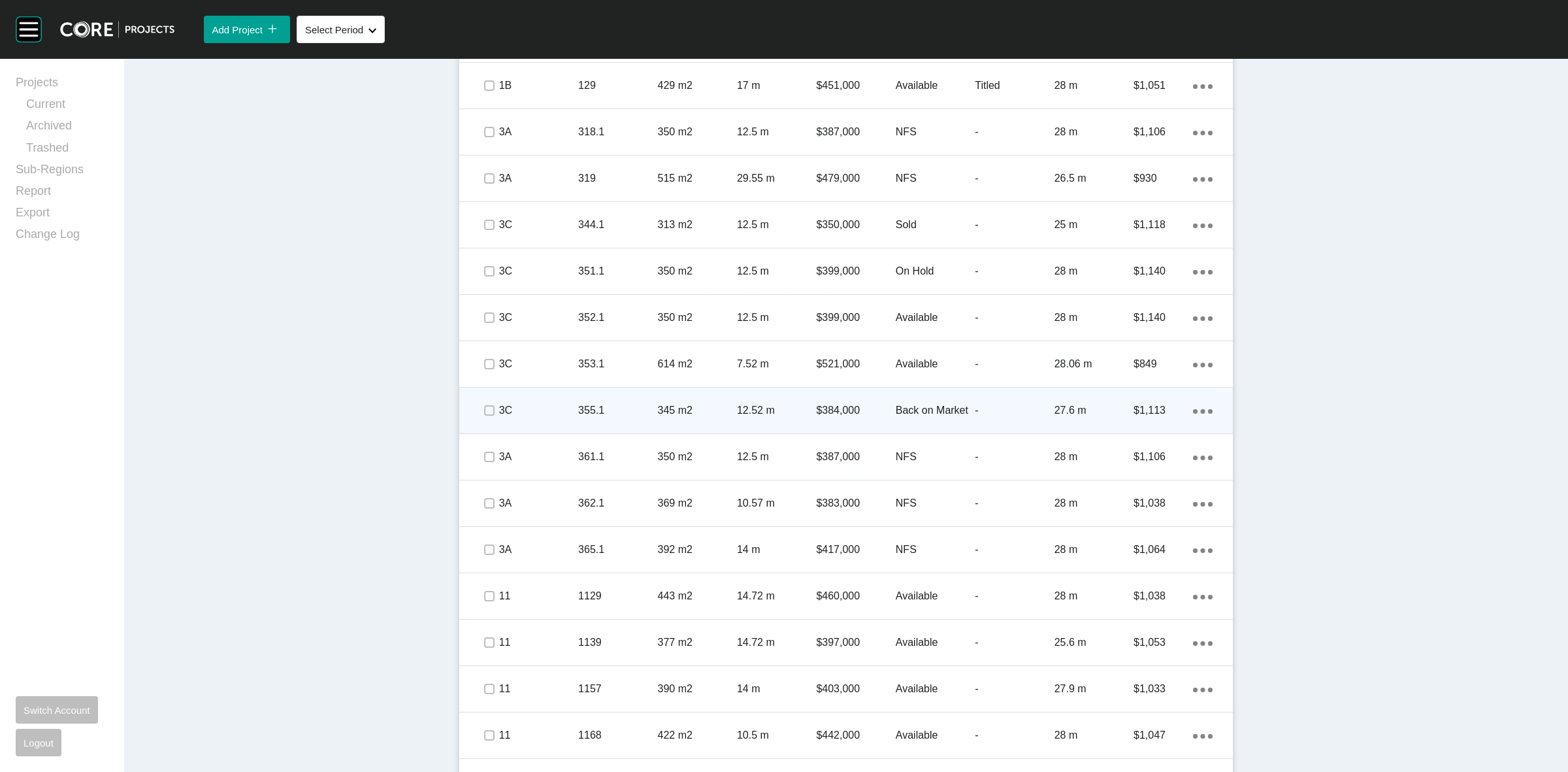
click at [878, 403] on p "$384,000" at bounding box center [856, 411] width 79 height 14
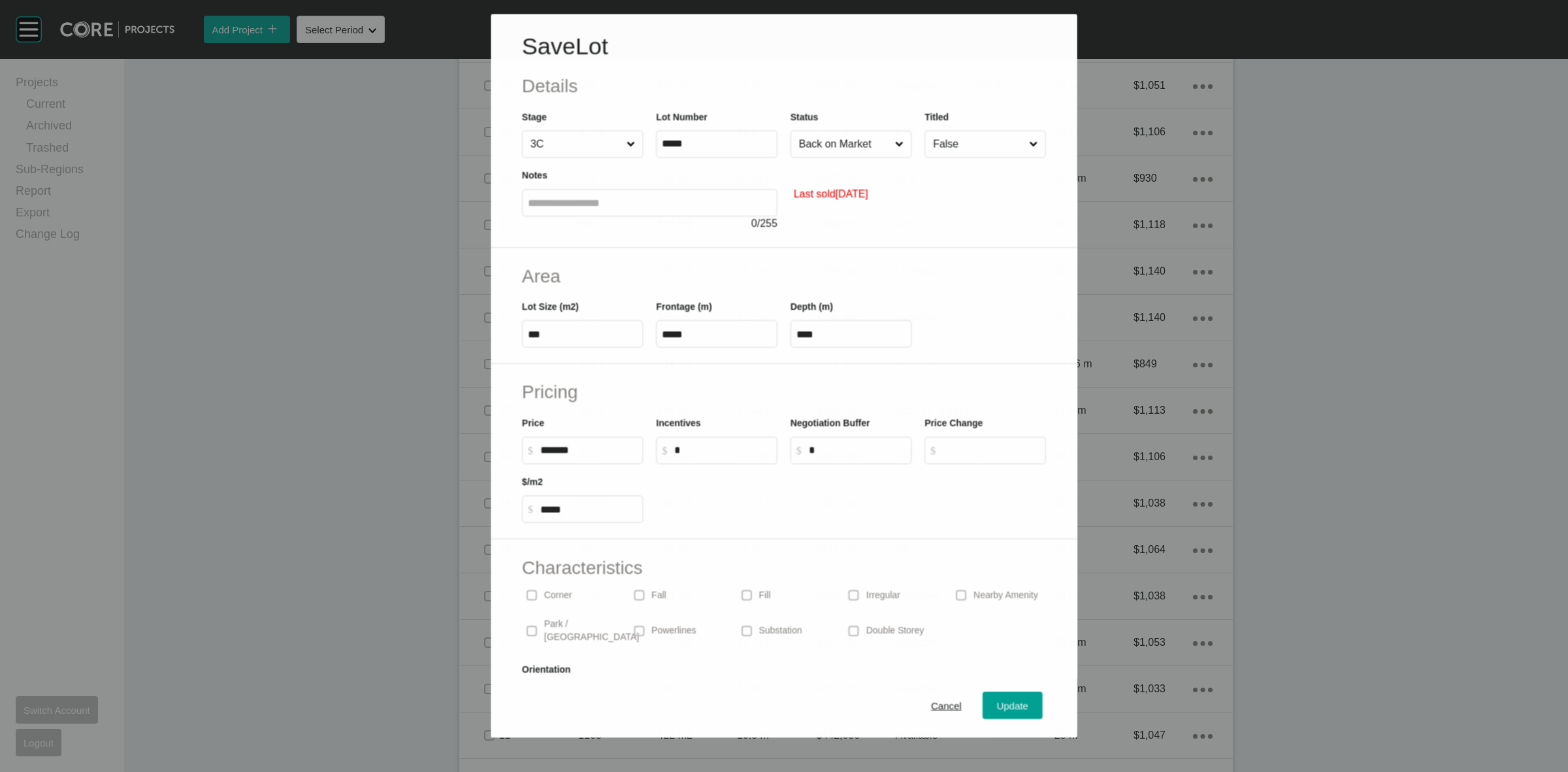
click at [818, 442] on label "$ Created with Sketch. $ *" at bounding box center [851, 450] width 121 height 28
click at [818, 445] on input "*" at bounding box center [857, 450] width 97 height 11
type input "******"
click at [975, 369] on div "Pricing Price $ Created with Sketch. $ ******* Incentives $ Created with Sketch…" at bounding box center [784, 451] width 588 height 176
click at [1008, 698] on div "Update" at bounding box center [1014, 706] width 38 height 17
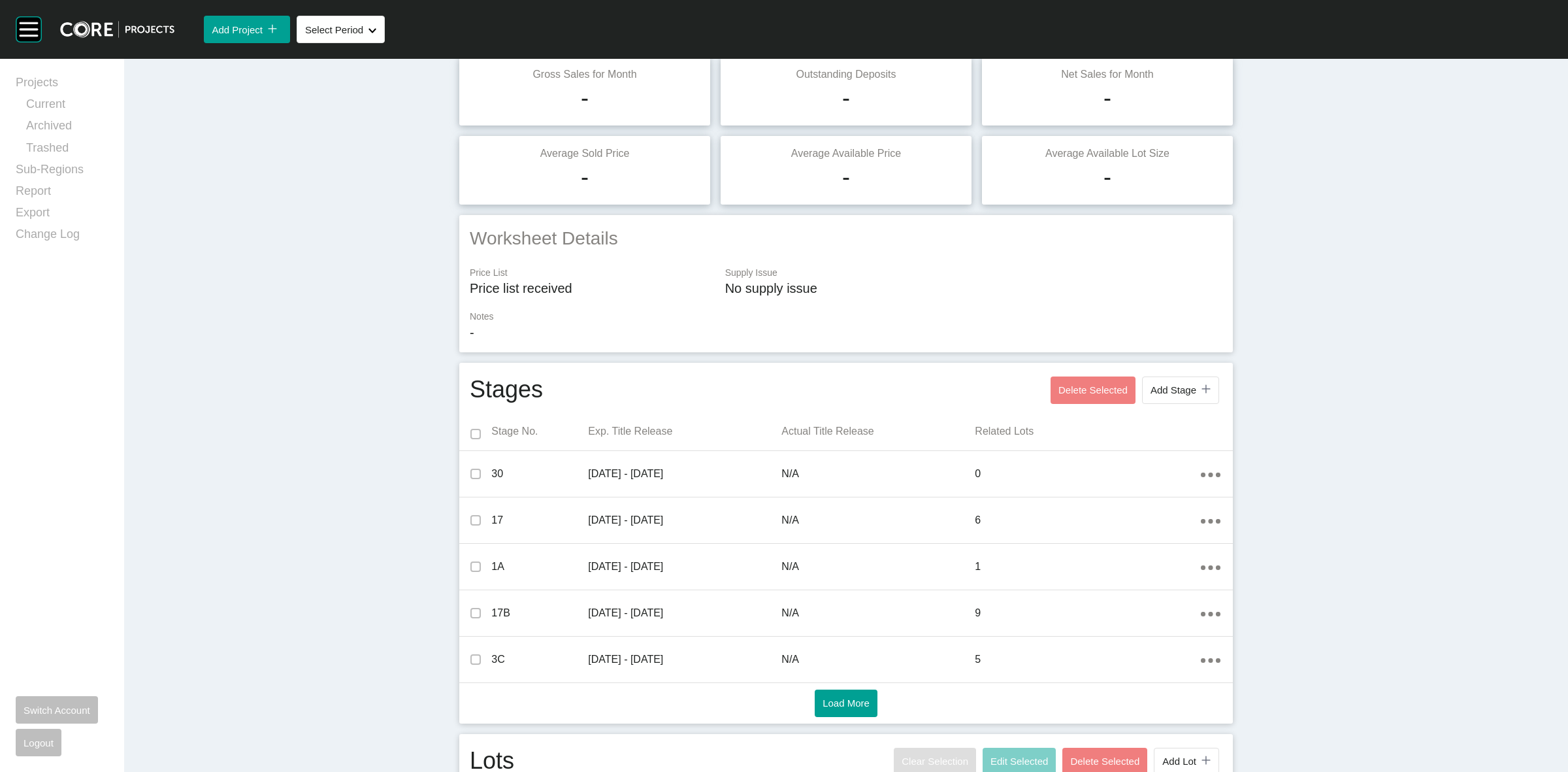
scroll to position [0, 0]
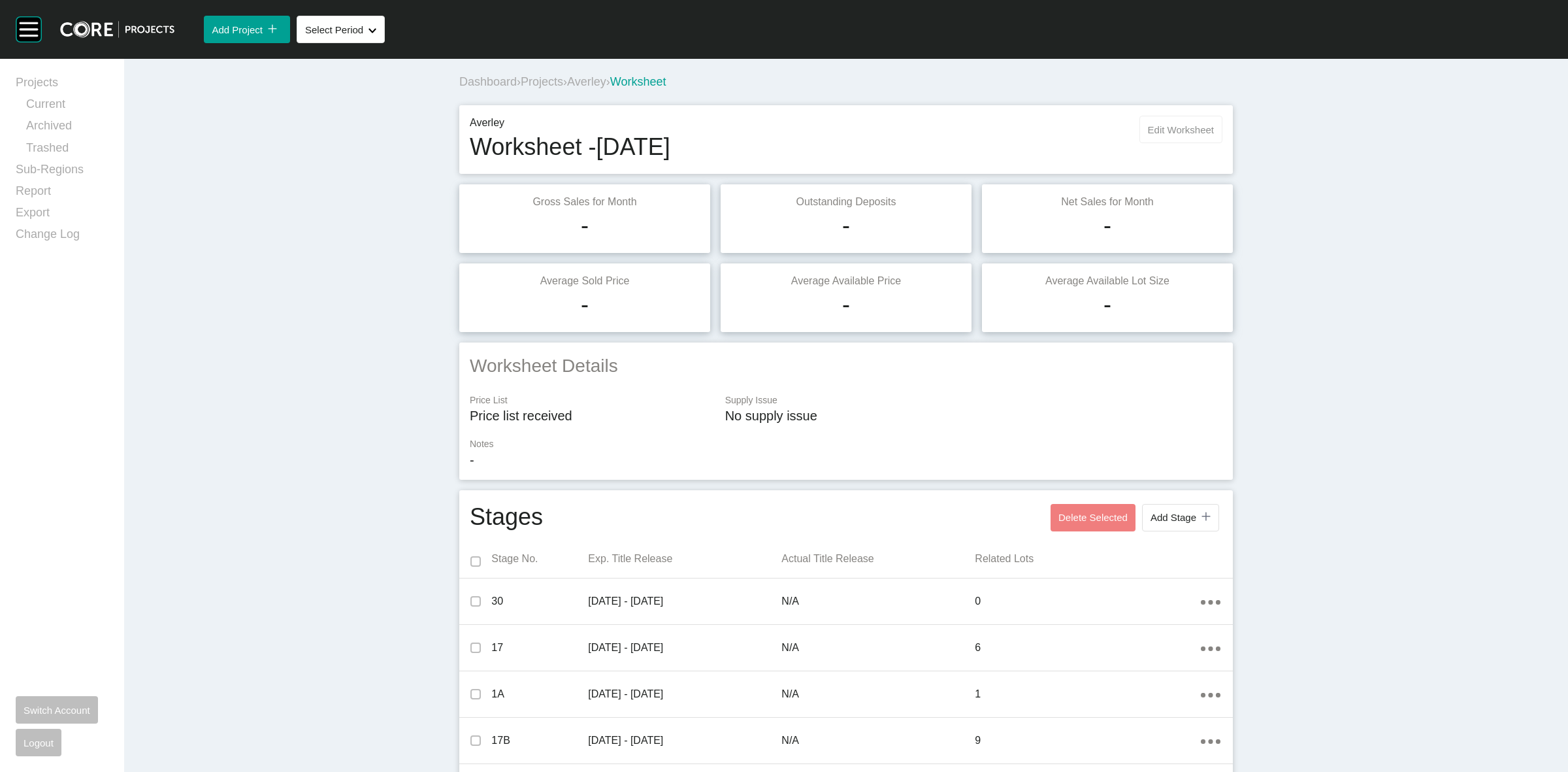
click at [1203, 129] on span "Edit Worksheet" at bounding box center [1181, 130] width 66 height 11
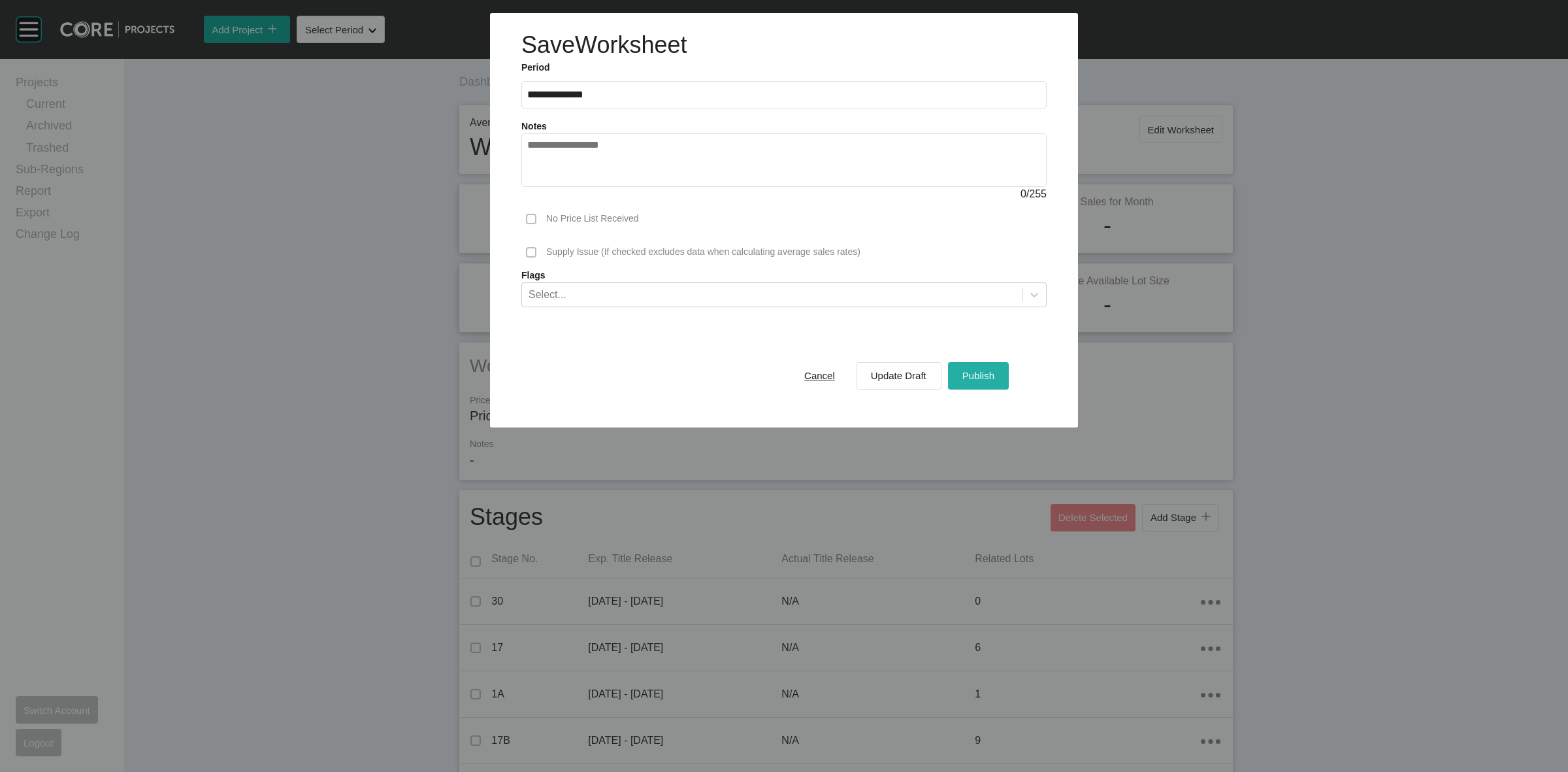
click at [980, 383] on div "Publish" at bounding box center [978, 376] width 39 height 17
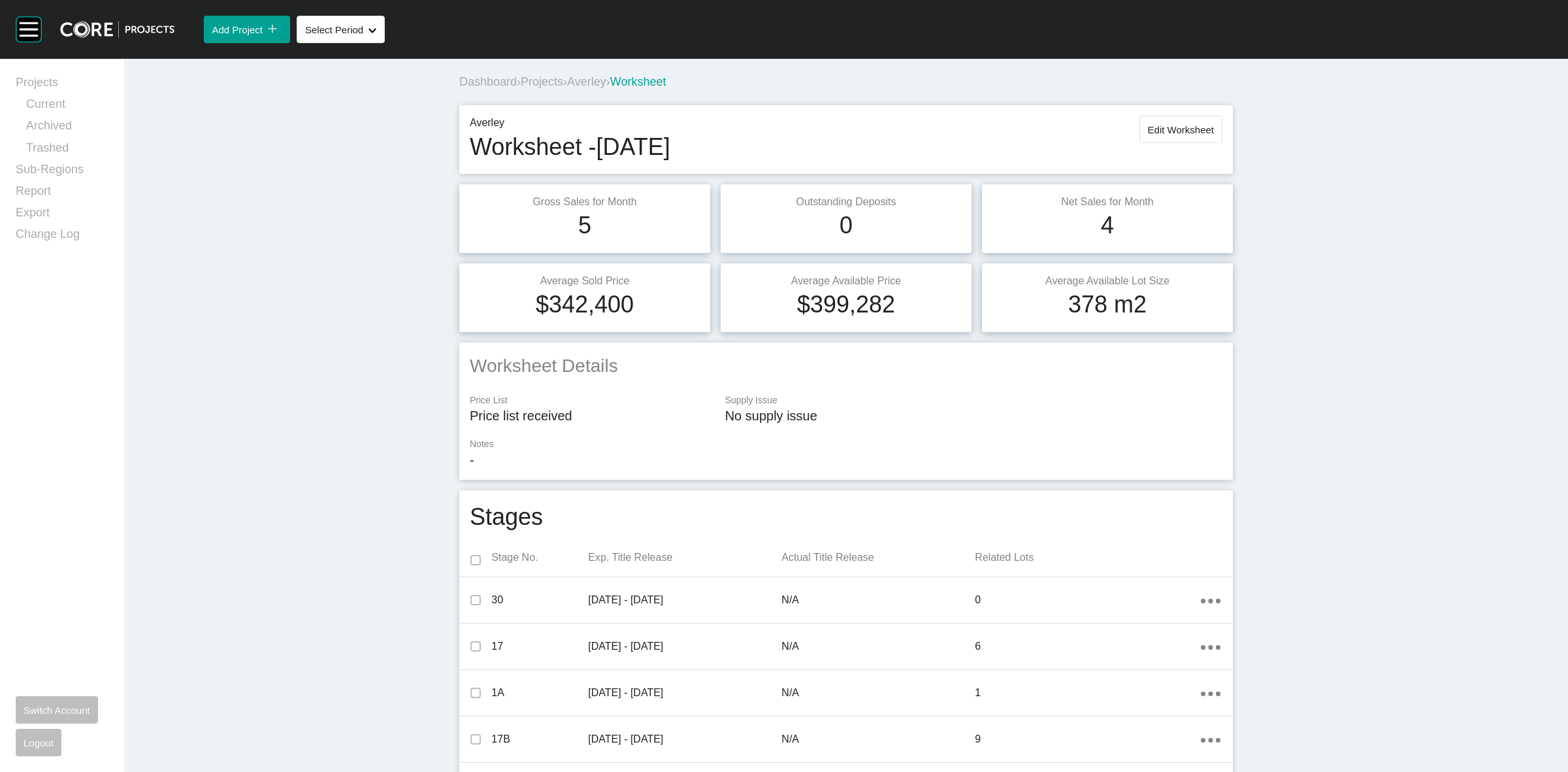
click at [549, 78] on span "Projects" at bounding box center [542, 81] width 43 height 13
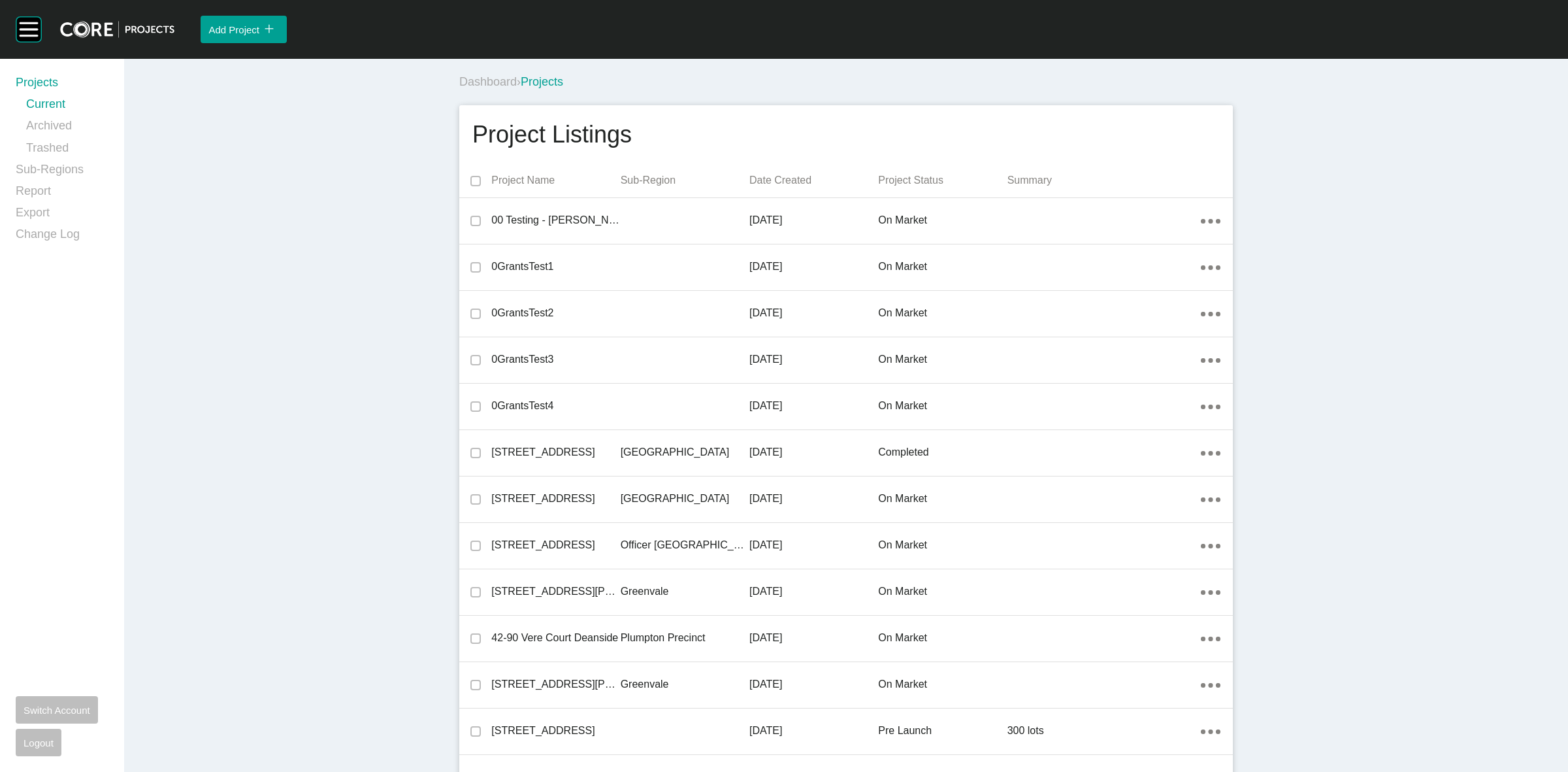
scroll to position [16630, 0]
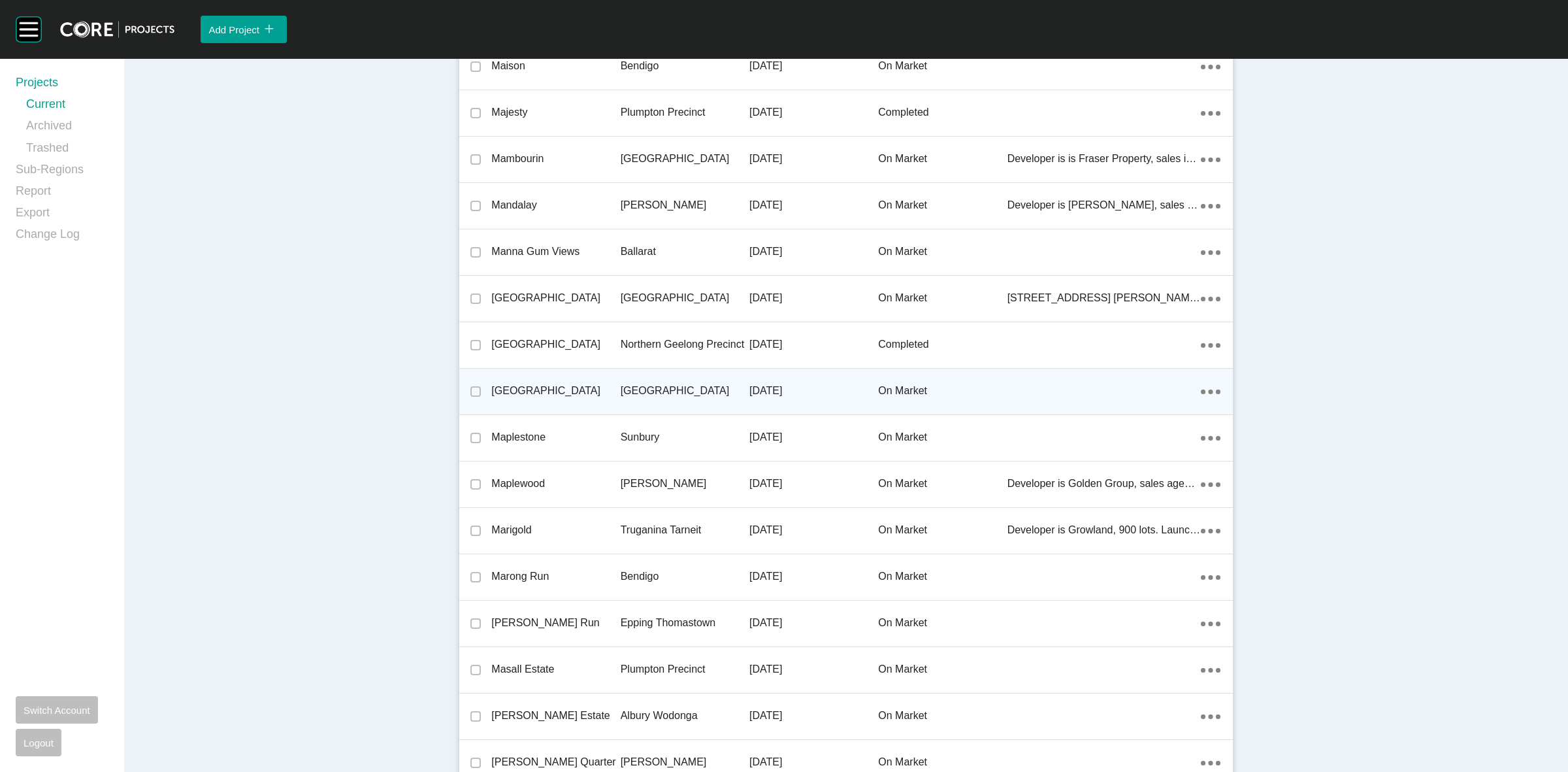
click at [635, 387] on p "[GEOGRAPHIC_DATA]" at bounding box center [685, 391] width 129 height 14
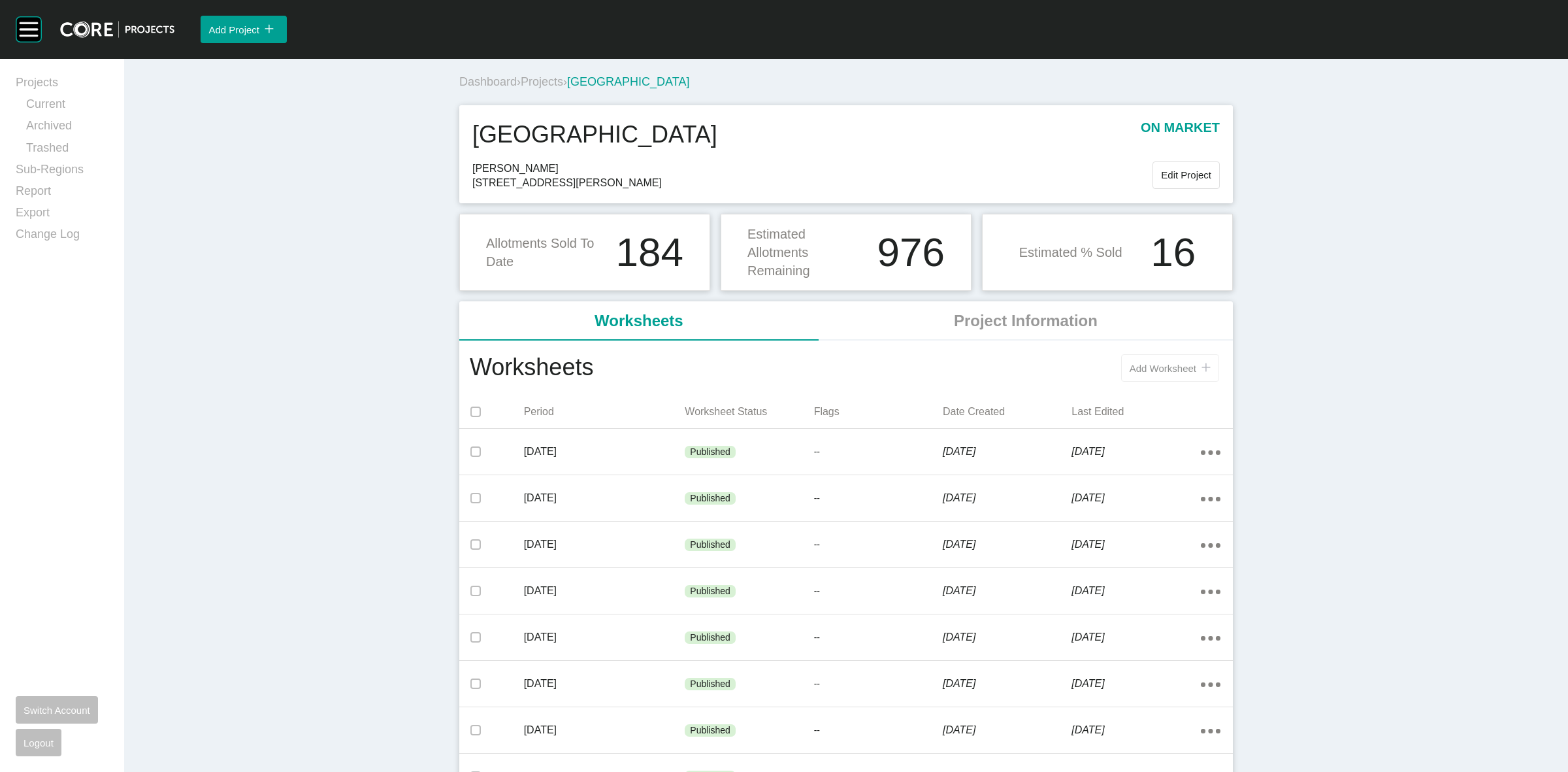
click at [1169, 361] on button "Add Worksheet icon/tick copy 11 Created with Sketch." at bounding box center [1170, 368] width 98 height 28
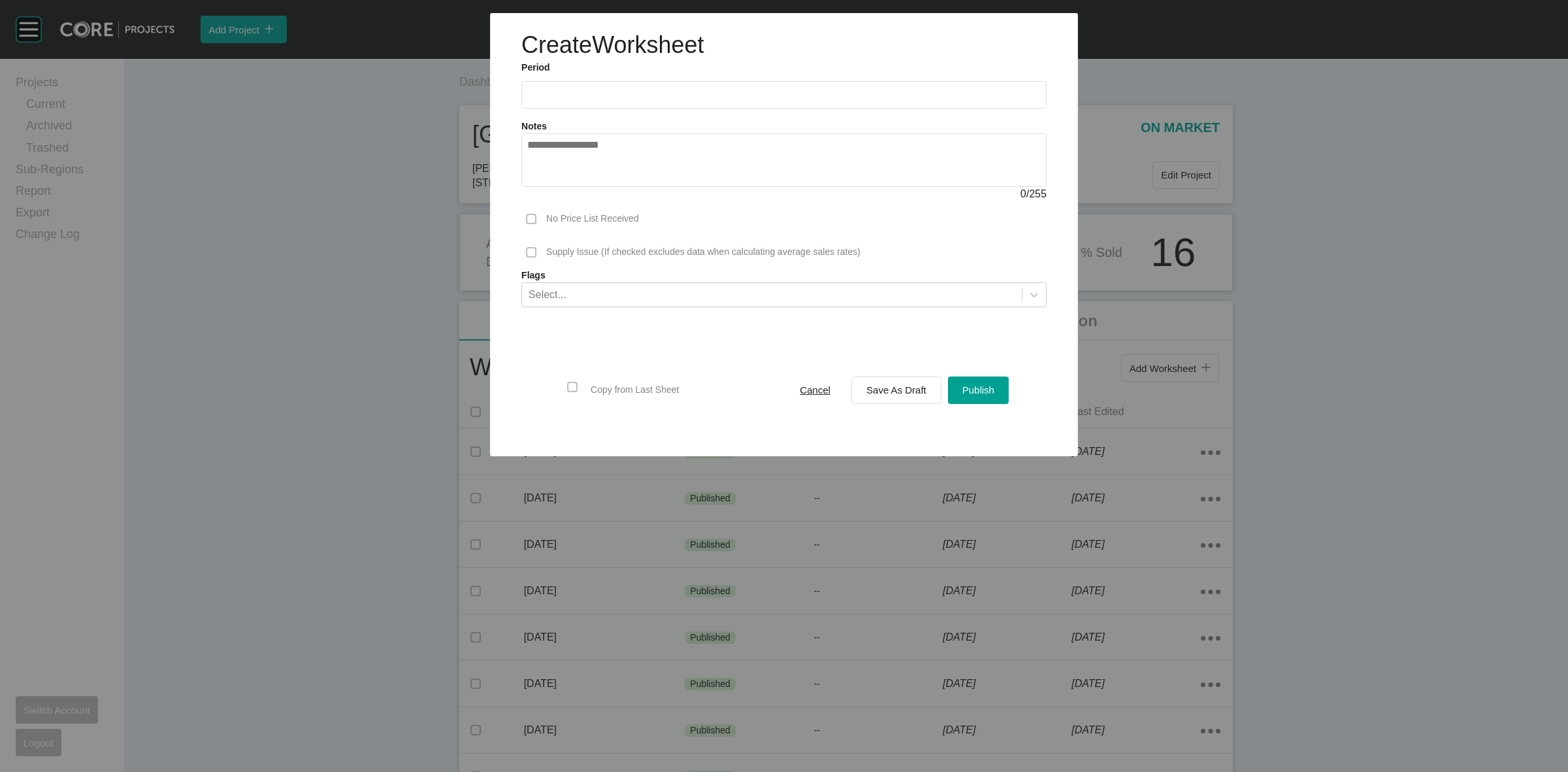
click at [631, 85] on label at bounding box center [784, 94] width 525 height 28
click at [631, 89] on input "text" at bounding box center [784, 95] width 514 height 11
click at [638, 184] on li "Sep" at bounding box center [633, 190] width 43 height 22
type input "**********"
click at [894, 389] on span "Save As Draft" at bounding box center [897, 390] width 60 height 11
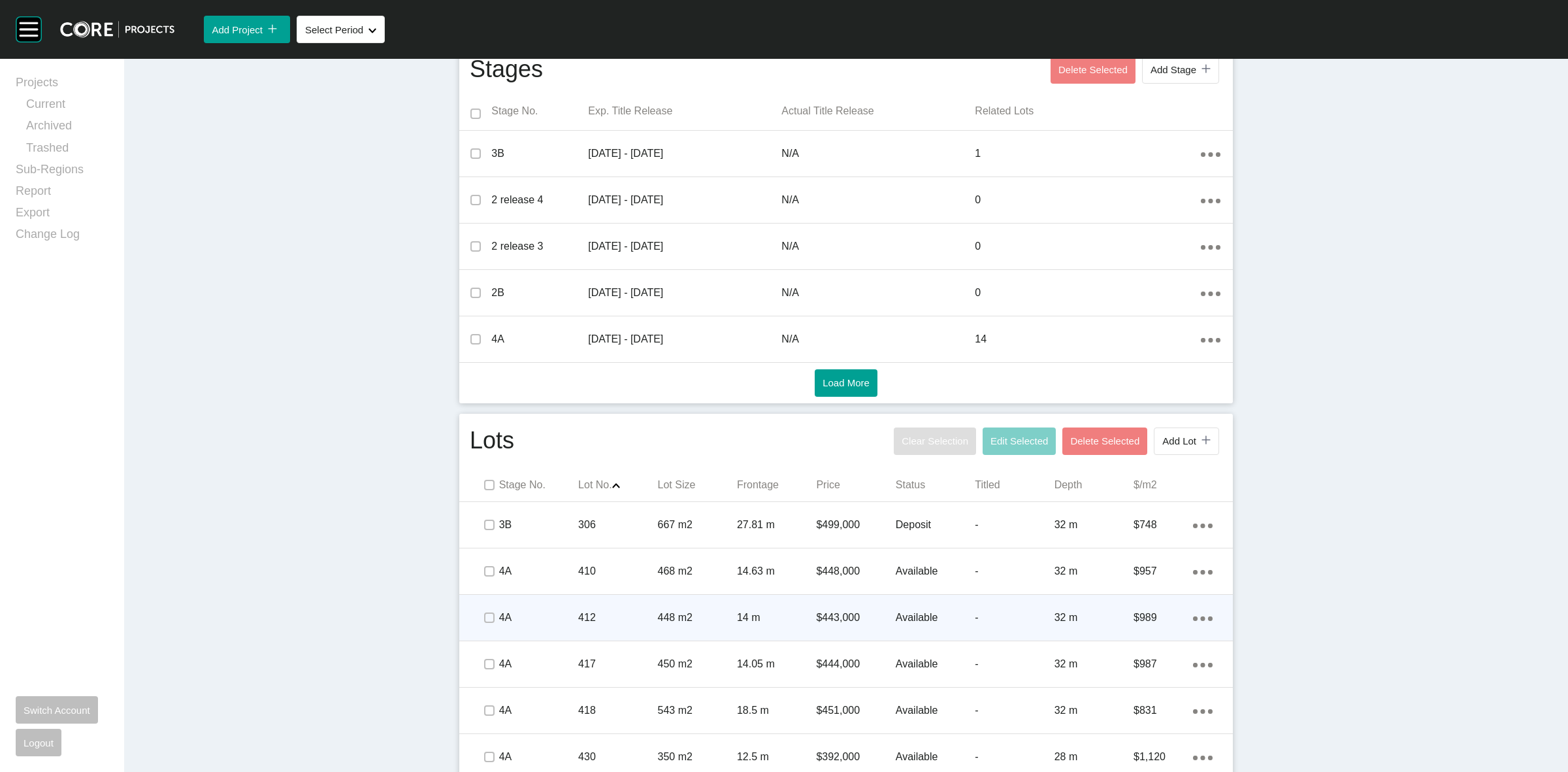
scroll to position [653, 0]
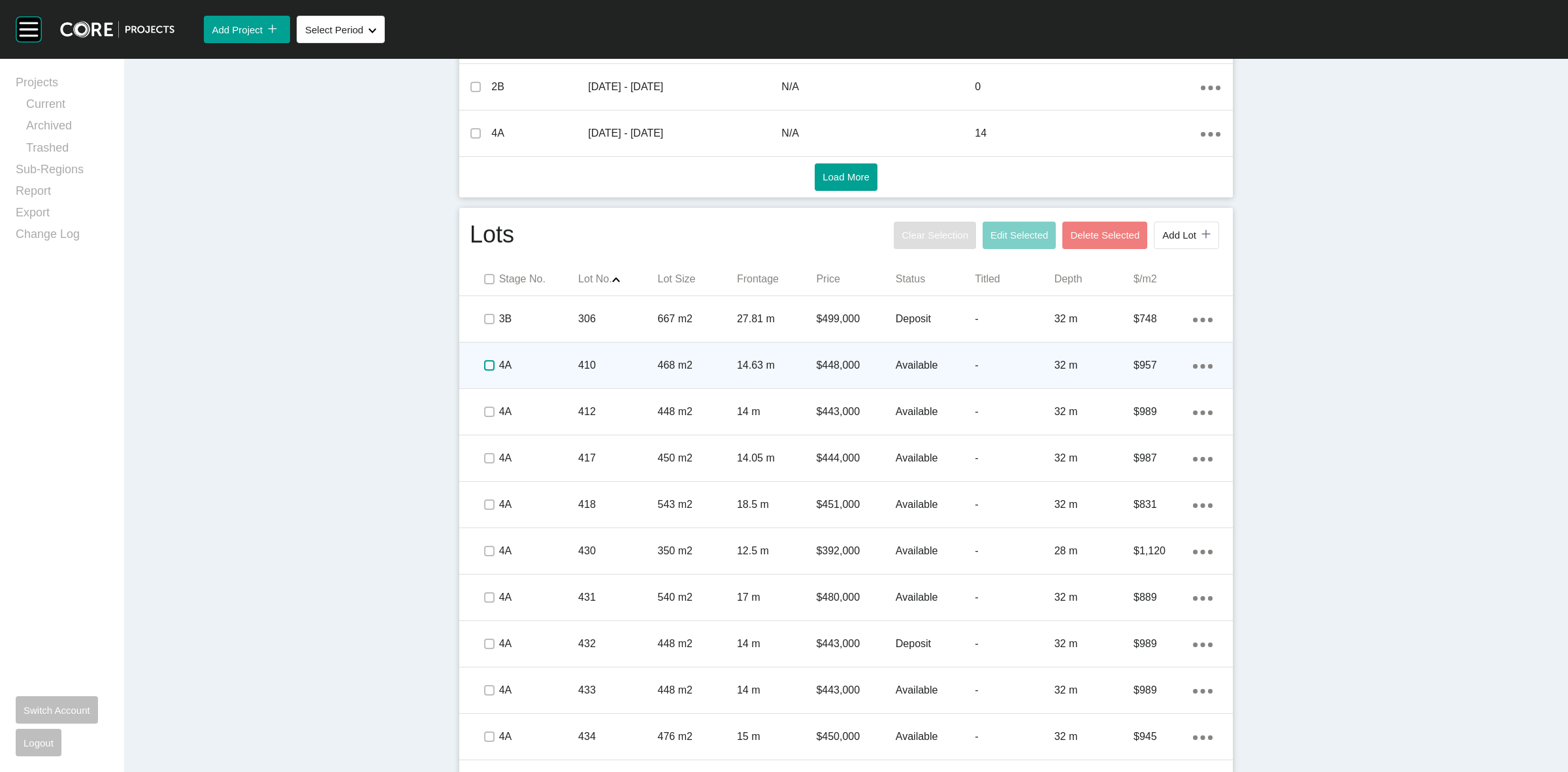
click at [486, 365] on label at bounding box center [489, 365] width 10 height 10
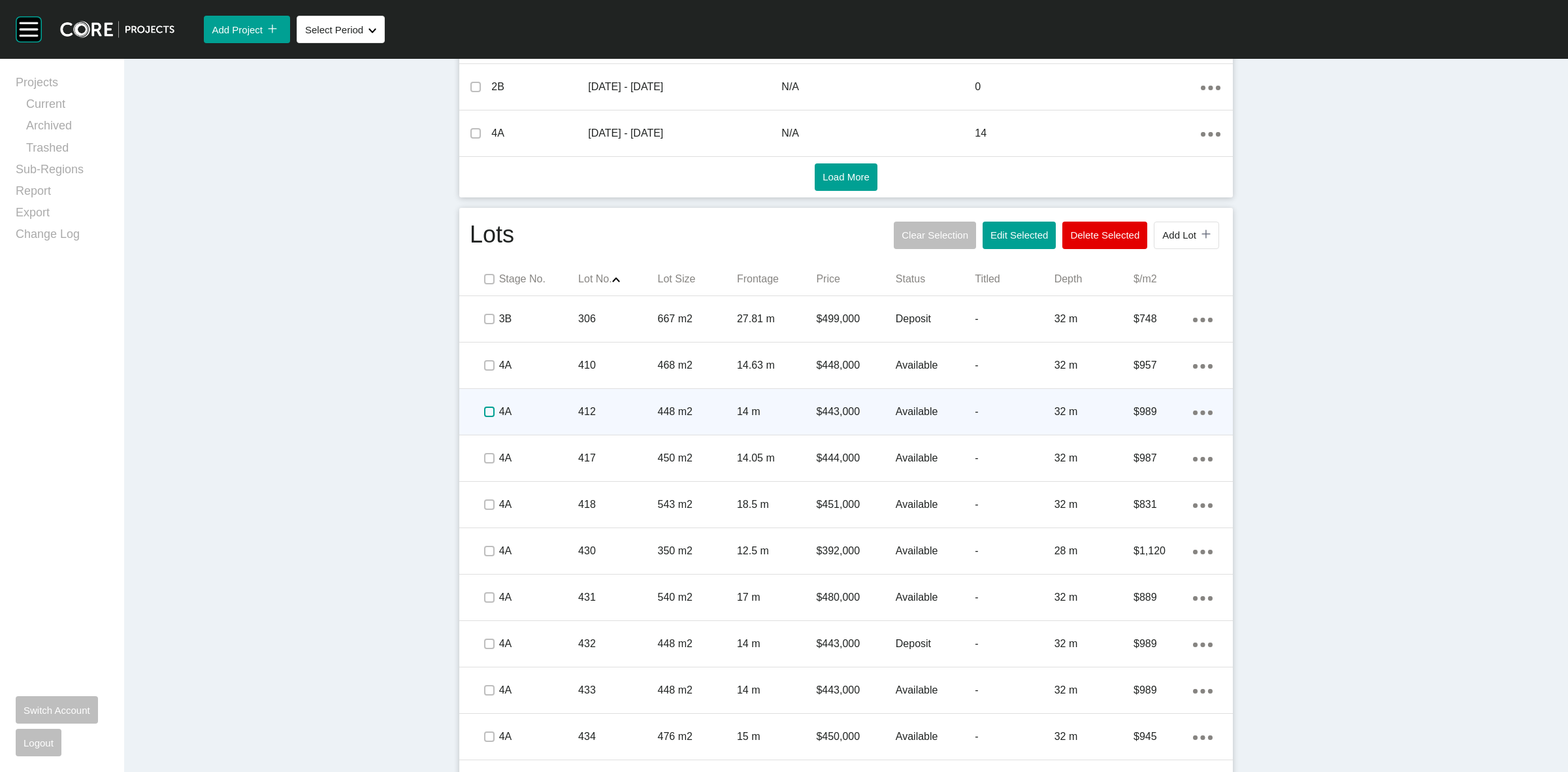
click at [484, 410] on label at bounding box center [489, 411] width 10 height 10
click at [537, 408] on p "4A" at bounding box center [538, 412] width 79 height 14
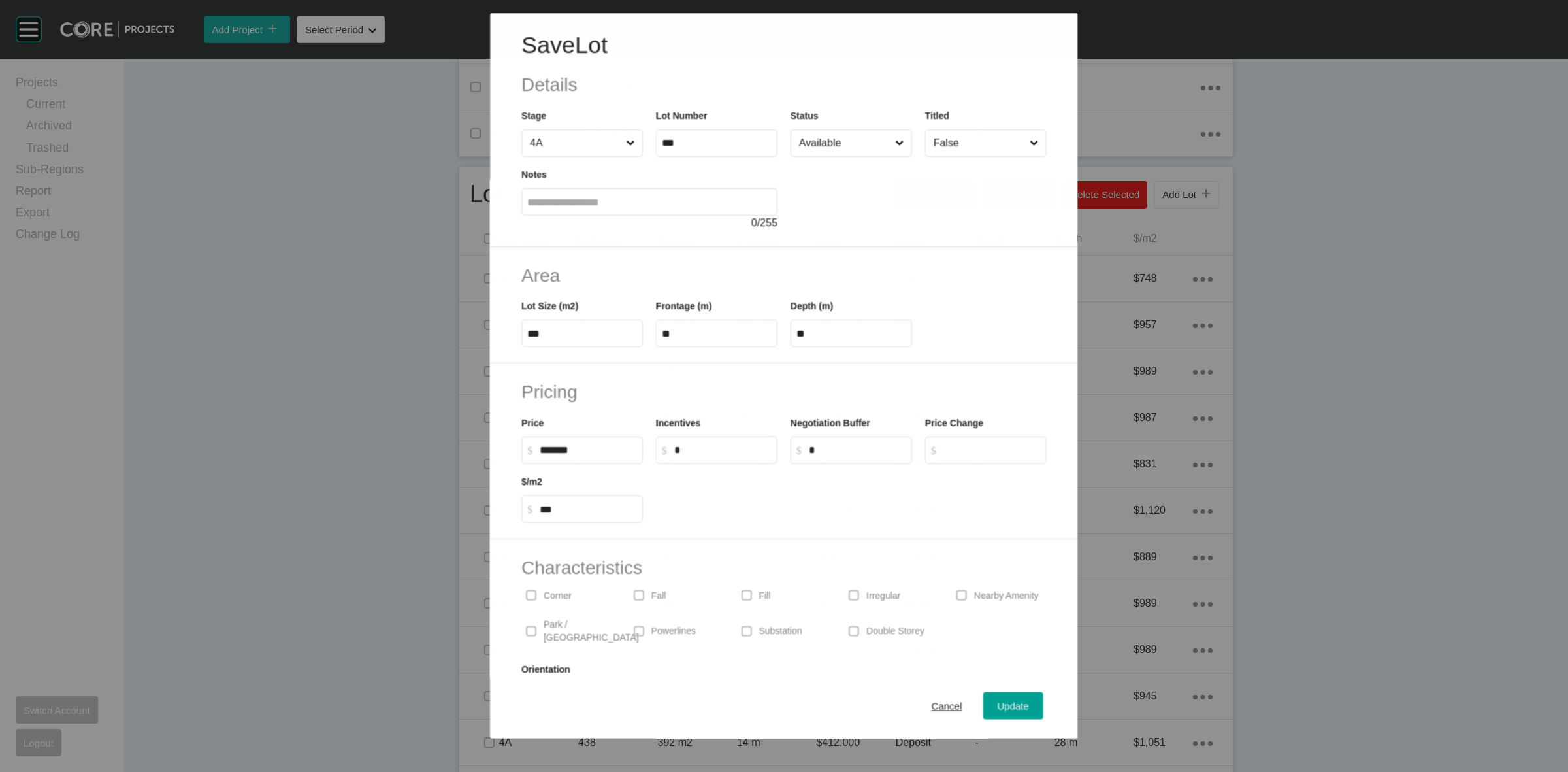
click at [814, 139] on input "Available" at bounding box center [844, 142] width 96 height 26
click at [999, 690] on div "Cancel Update" at bounding box center [784, 706] width 588 height 66
click at [1004, 710] on span "Update" at bounding box center [1014, 706] width 32 height 11
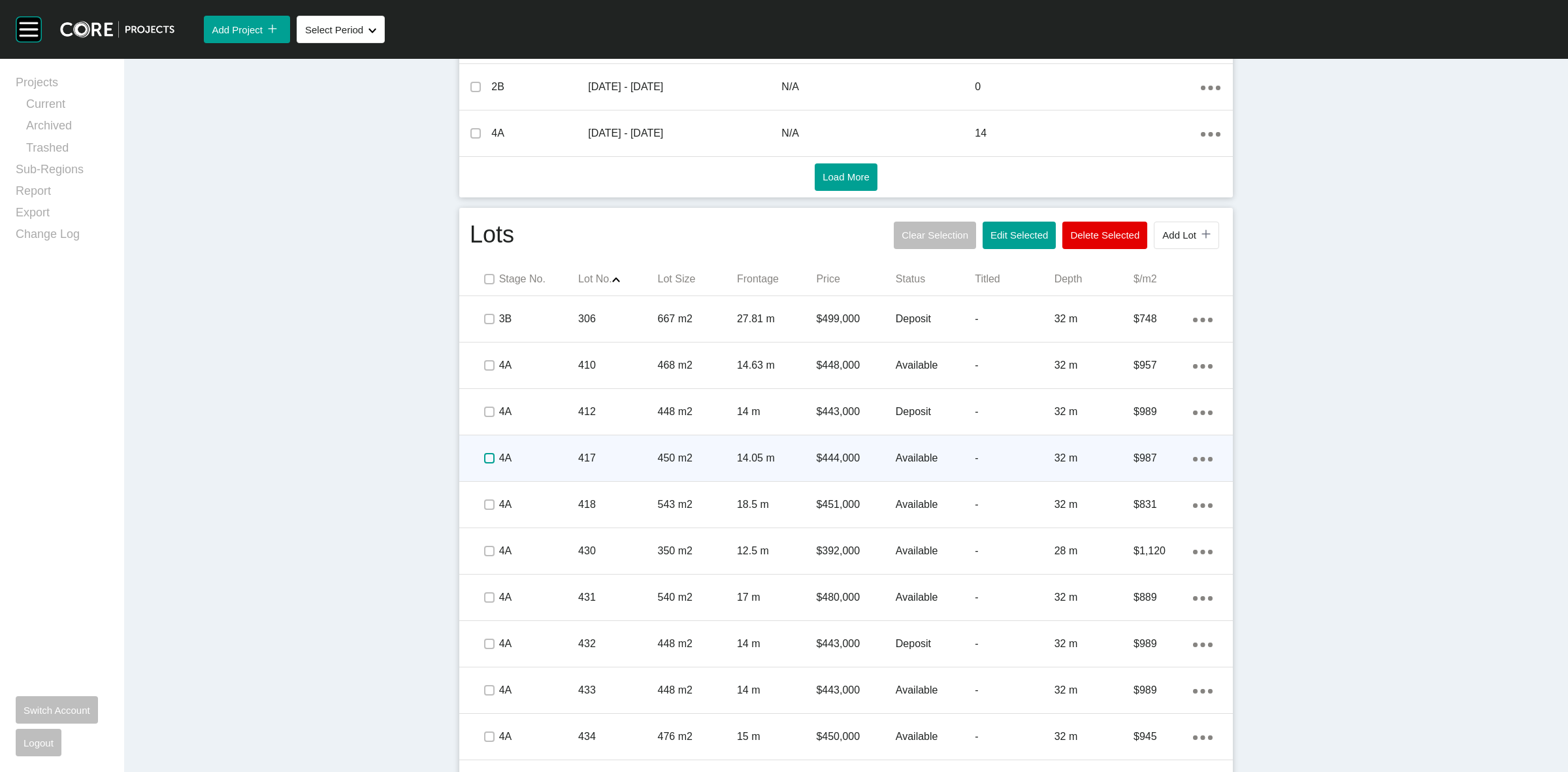
click at [484, 456] on label at bounding box center [489, 458] width 10 height 10
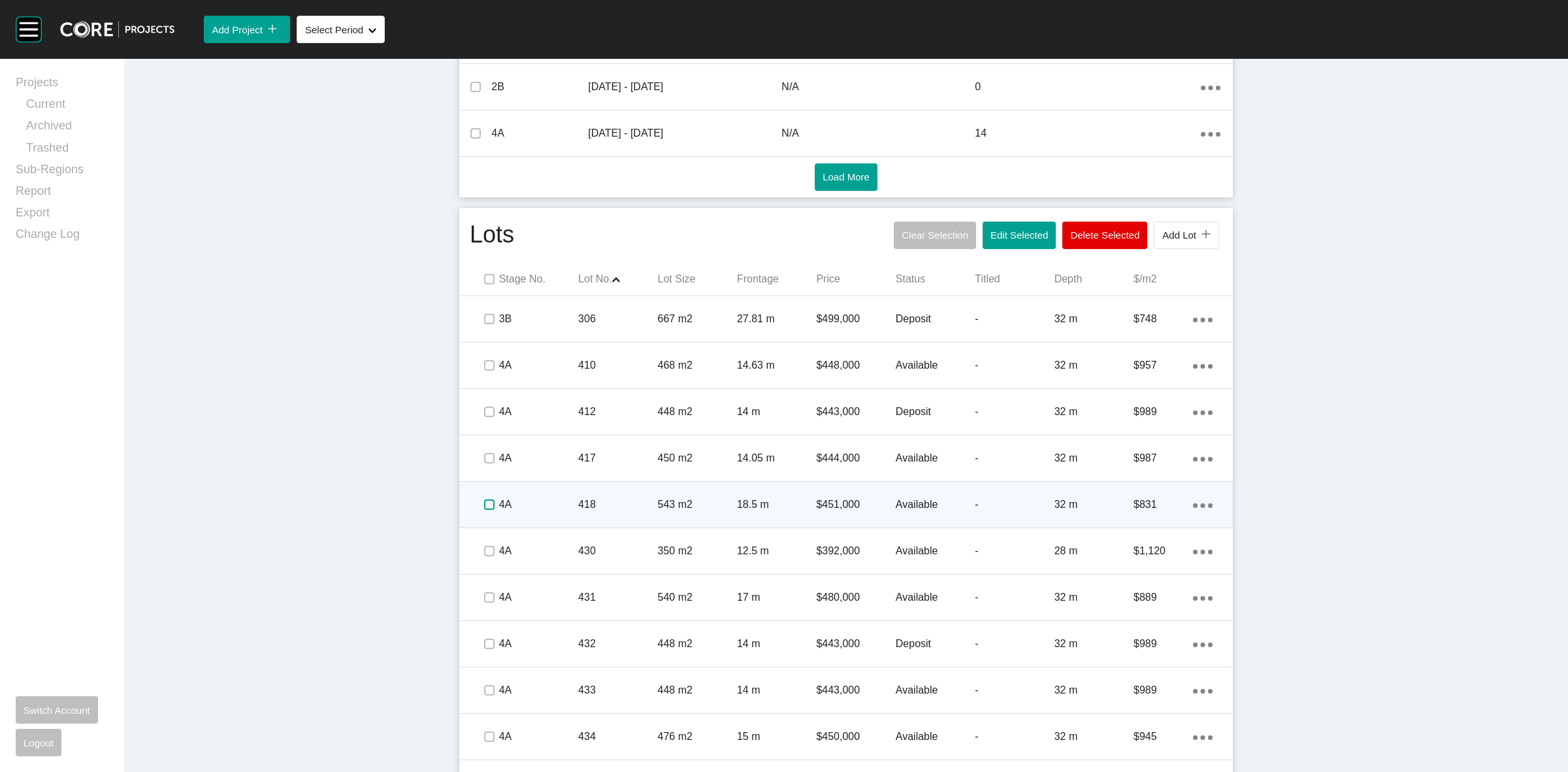
click at [484, 500] on label at bounding box center [489, 504] width 10 height 10
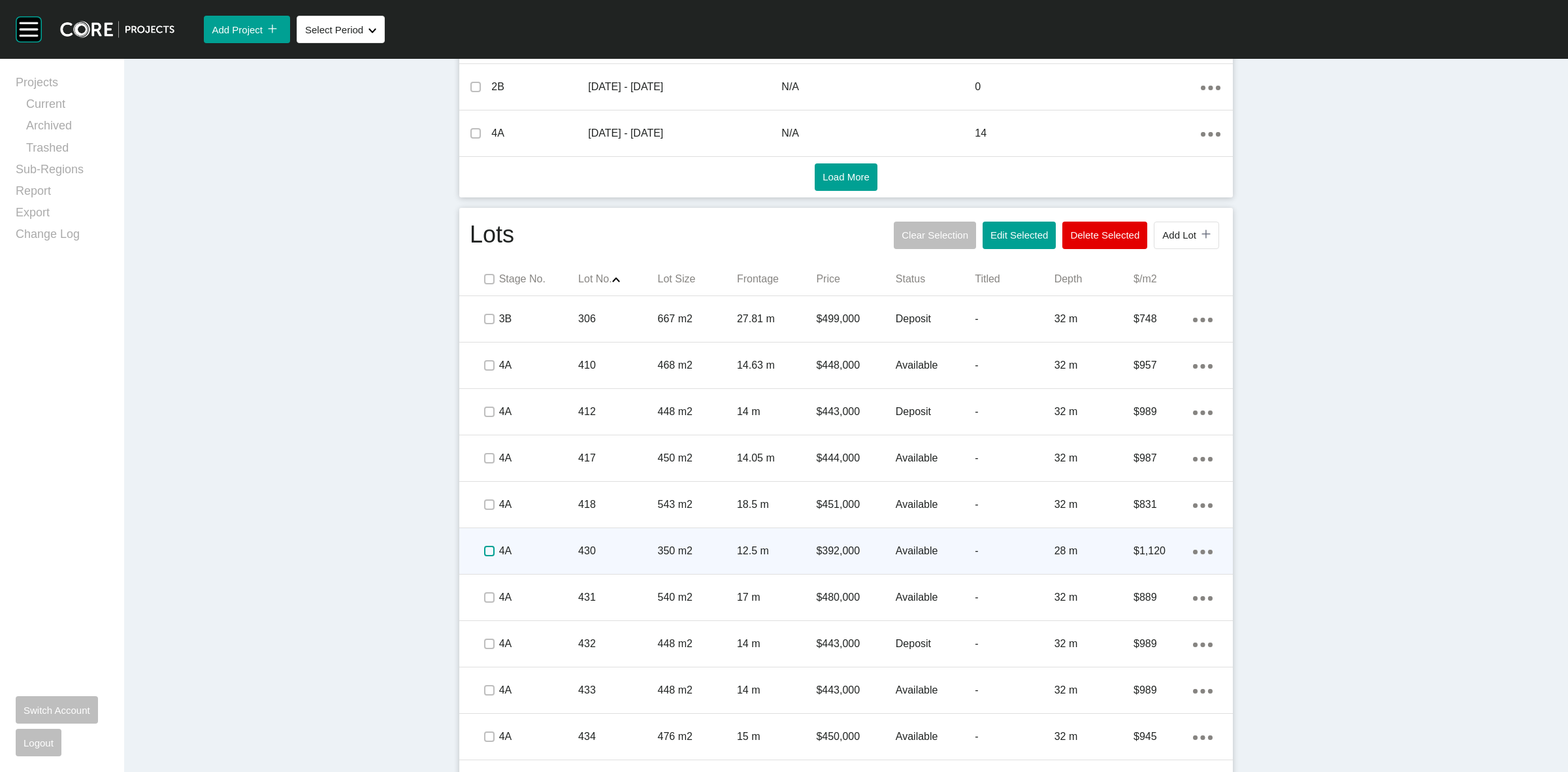
click at [484, 552] on label at bounding box center [489, 551] width 10 height 10
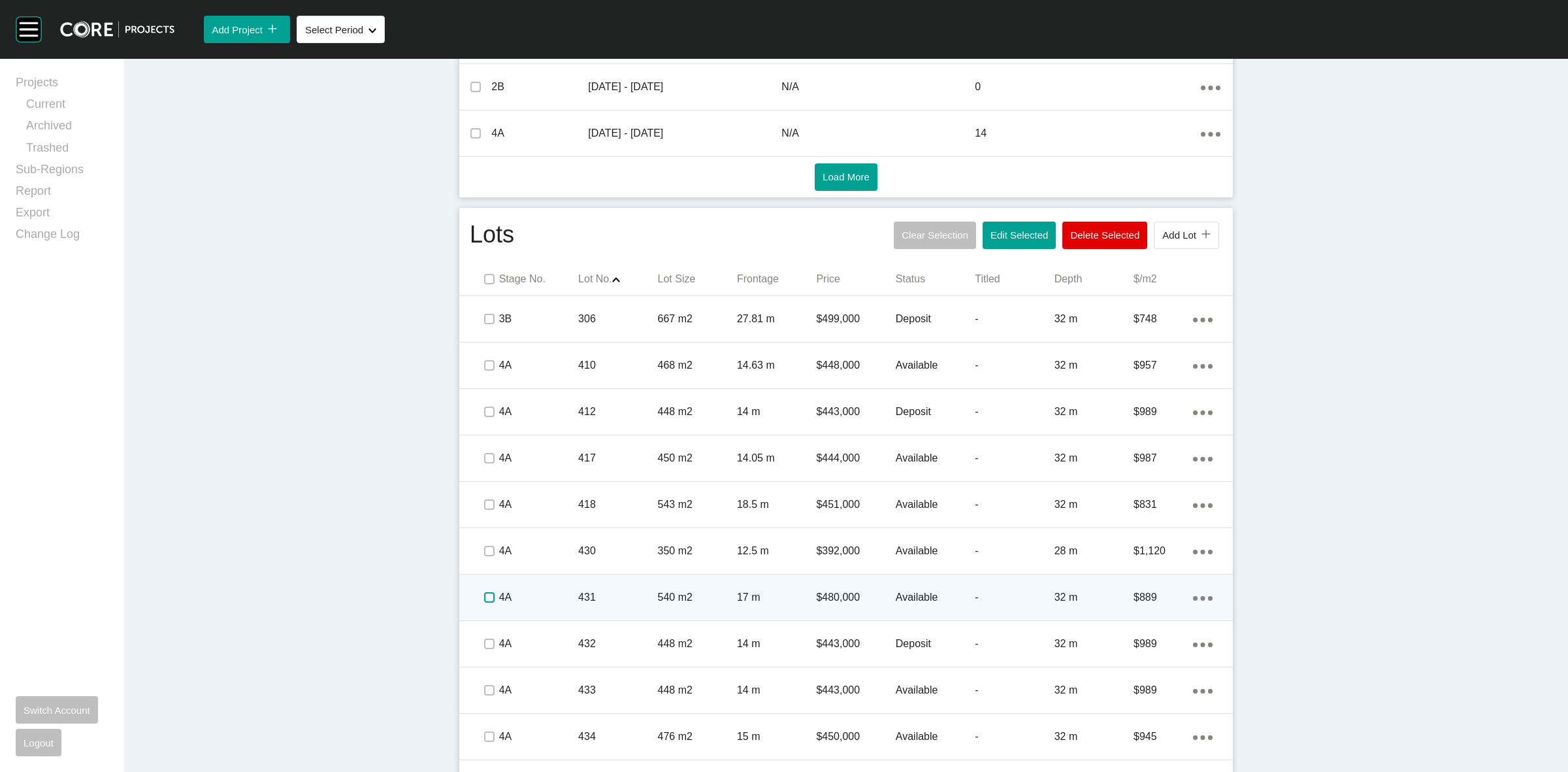
click at [484, 598] on label at bounding box center [489, 597] width 10 height 10
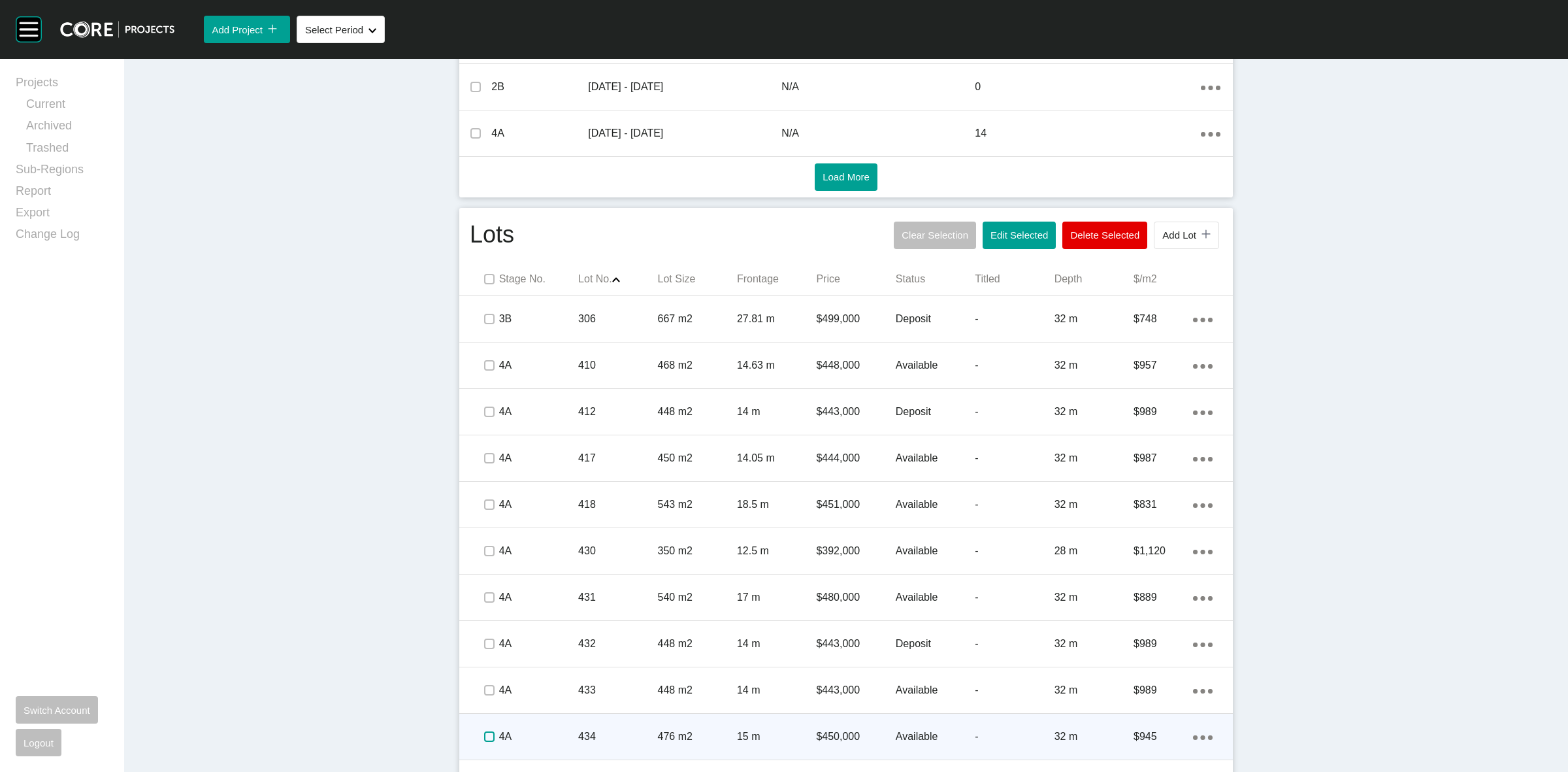
click at [484, 736] on label at bounding box center [489, 736] width 10 height 10
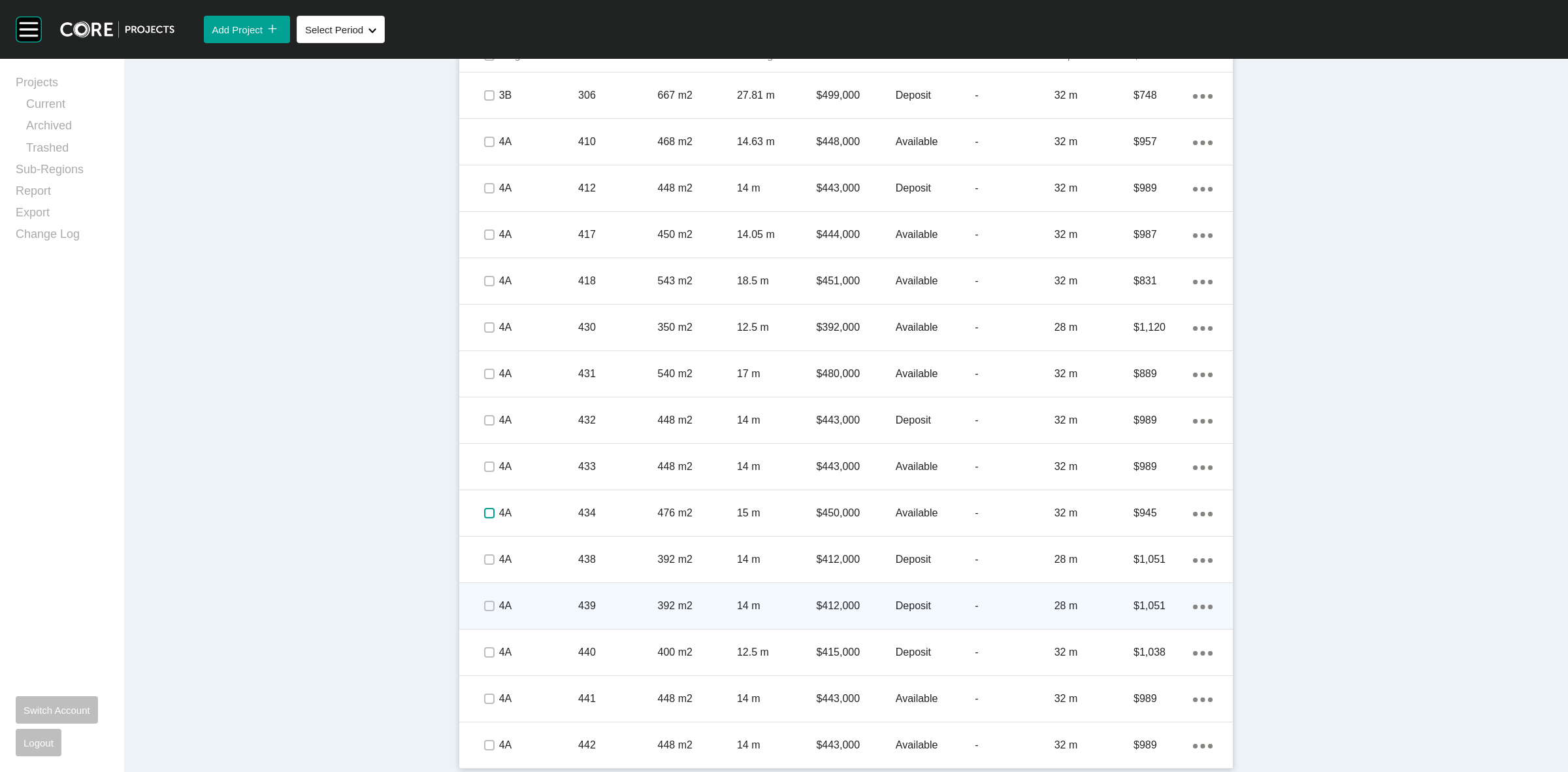
scroll to position [879, 0]
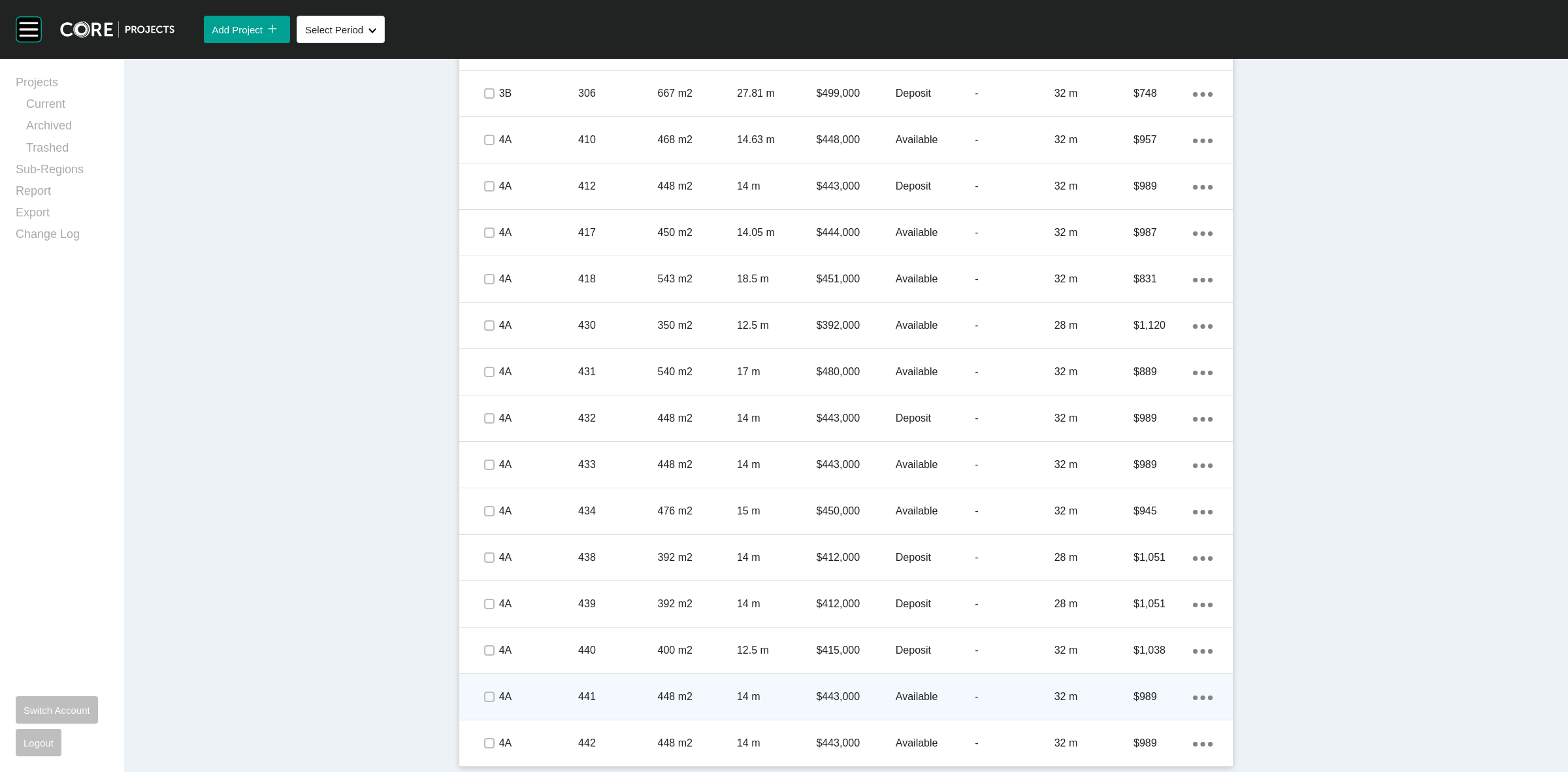
click at [479, 688] on span at bounding box center [489, 697] width 20 height 20
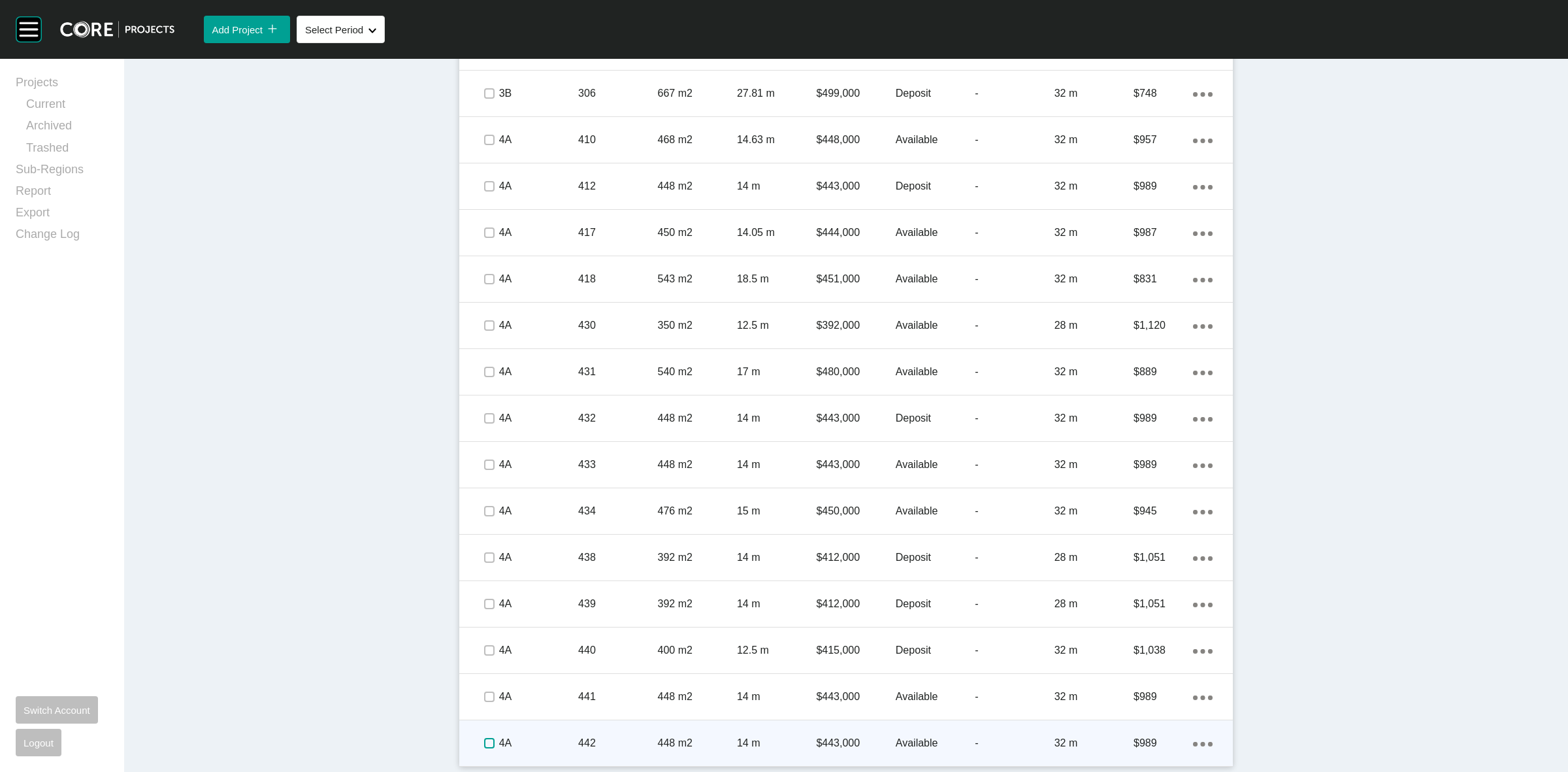
click at [485, 744] on label at bounding box center [489, 743] width 10 height 10
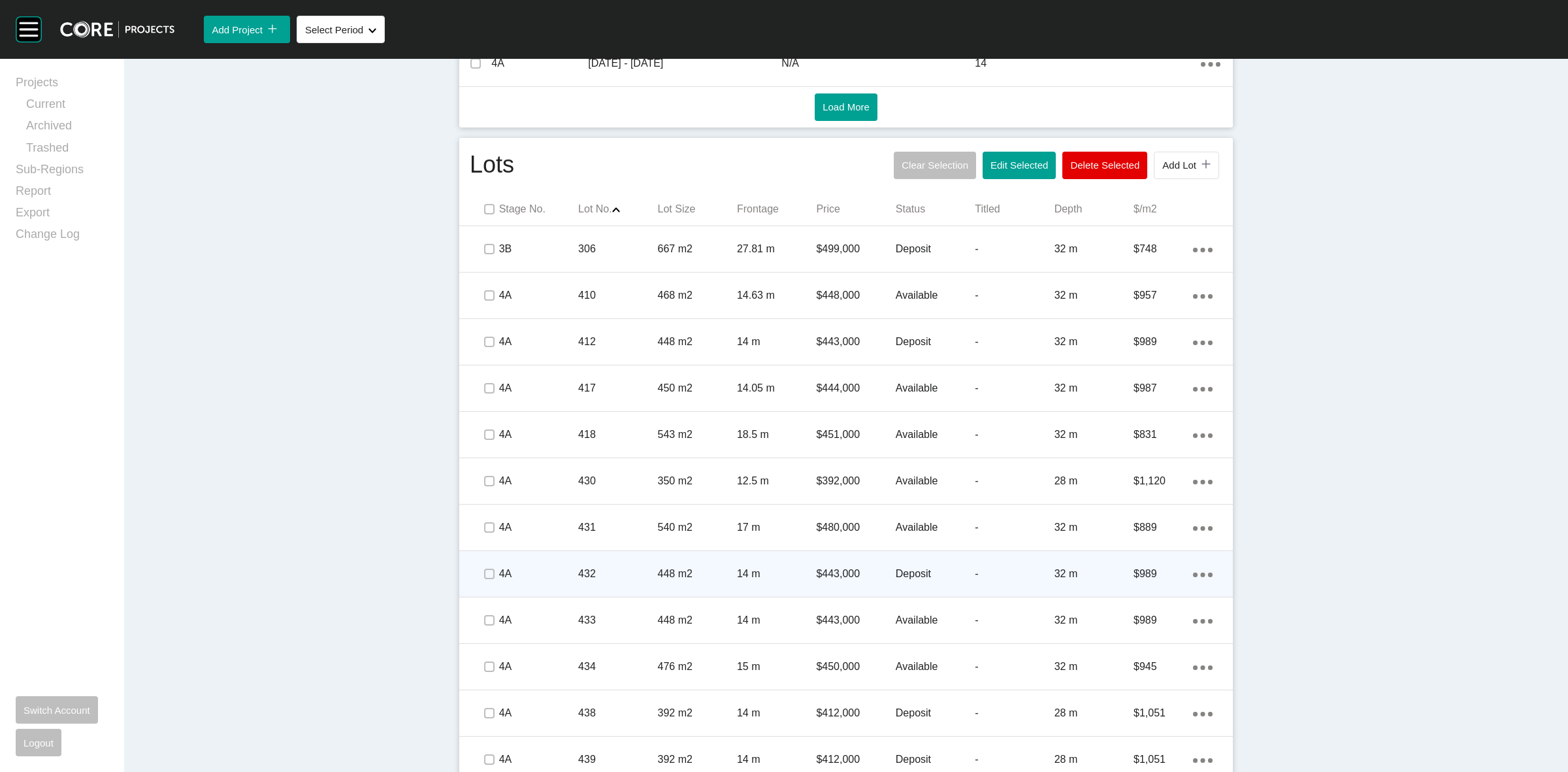
scroll to position [716, 0]
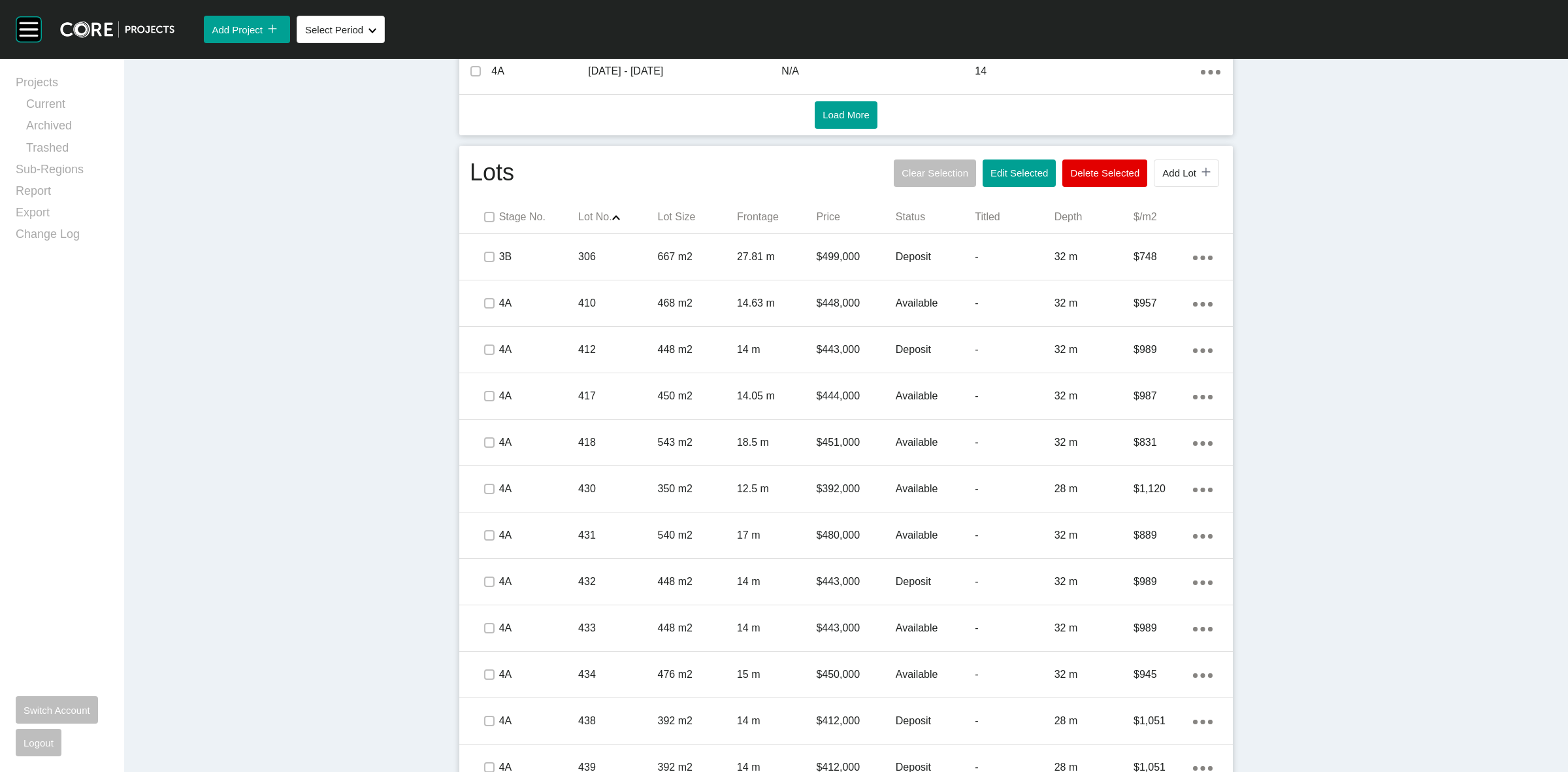
click at [649, 230] on div "Stage No. Lot No. Shape Created with Sketch. Lot Size Frontage Price Status Tit…" at bounding box center [846, 218] width 773 height 33
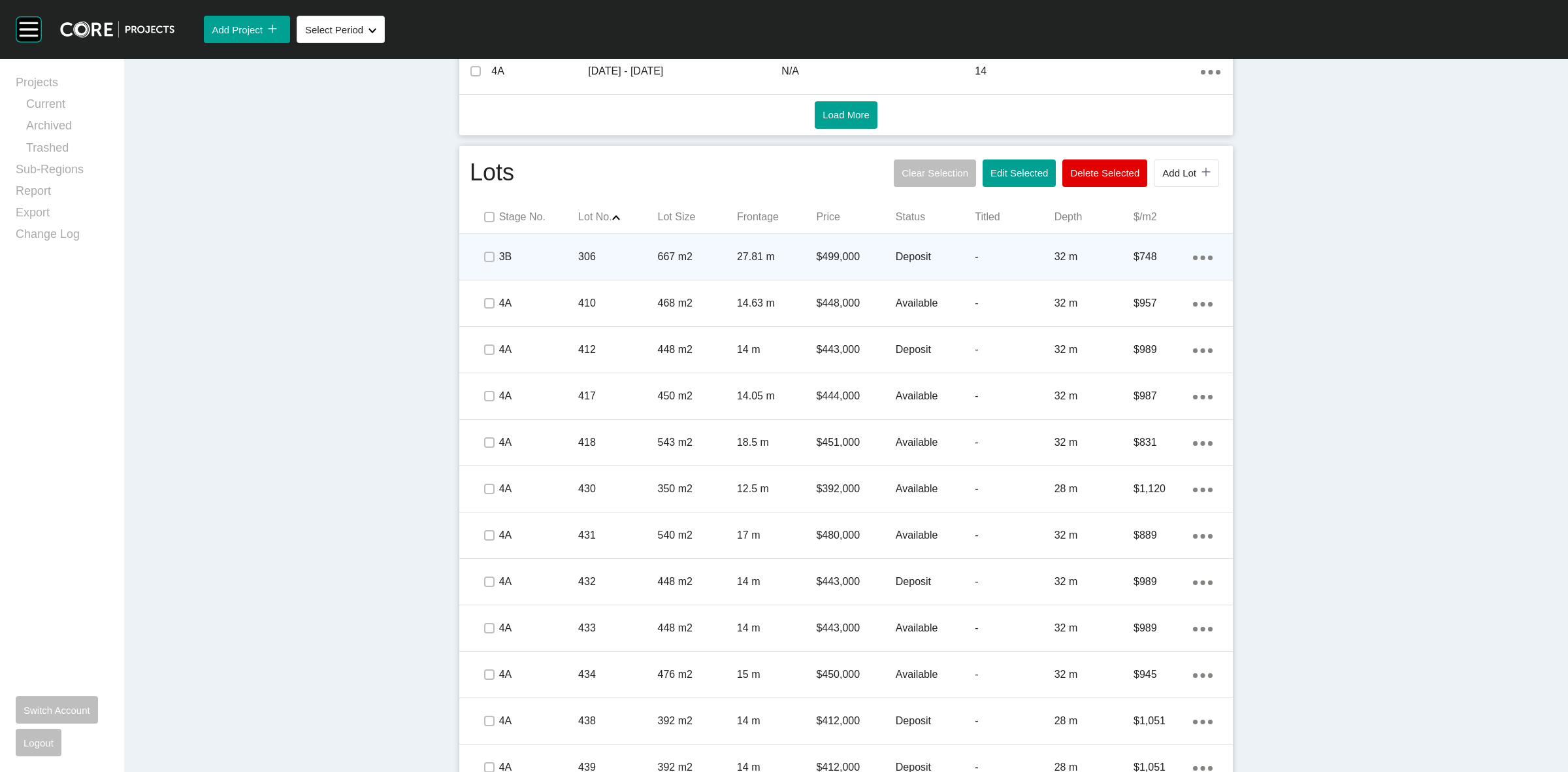
click at [648, 250] on p "306" at bounding box center [618, 257] width 79 height 14
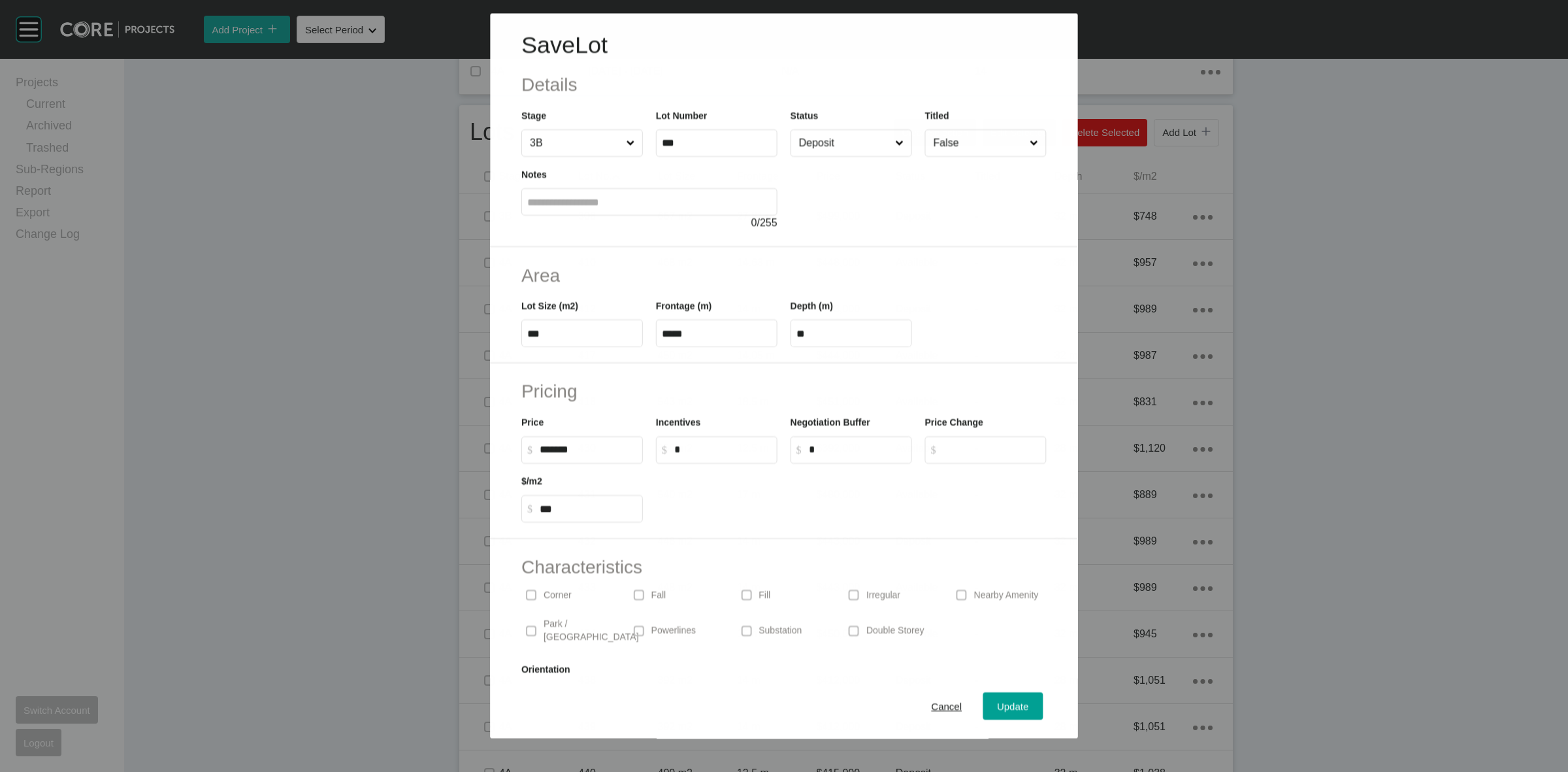
click at [814, 154] on input "Deposit" at bounding box center [844, 142] width 96 height 26
click at [995, 699] on div "Update" at bounding box center [1014, 706] width 38 height 17
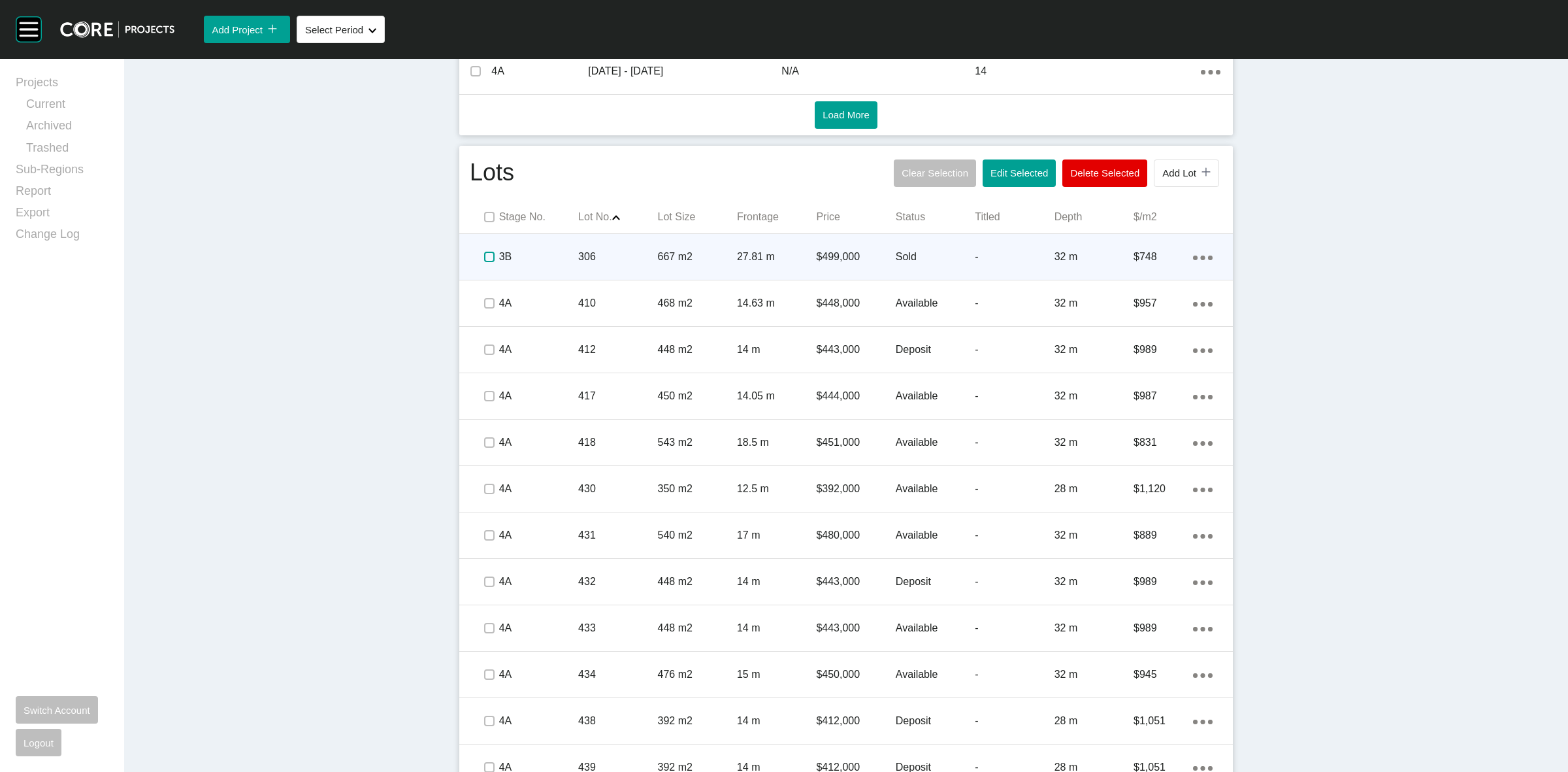
click at [484, 255] on label at bounding box center [489, 256] width 10 height 10
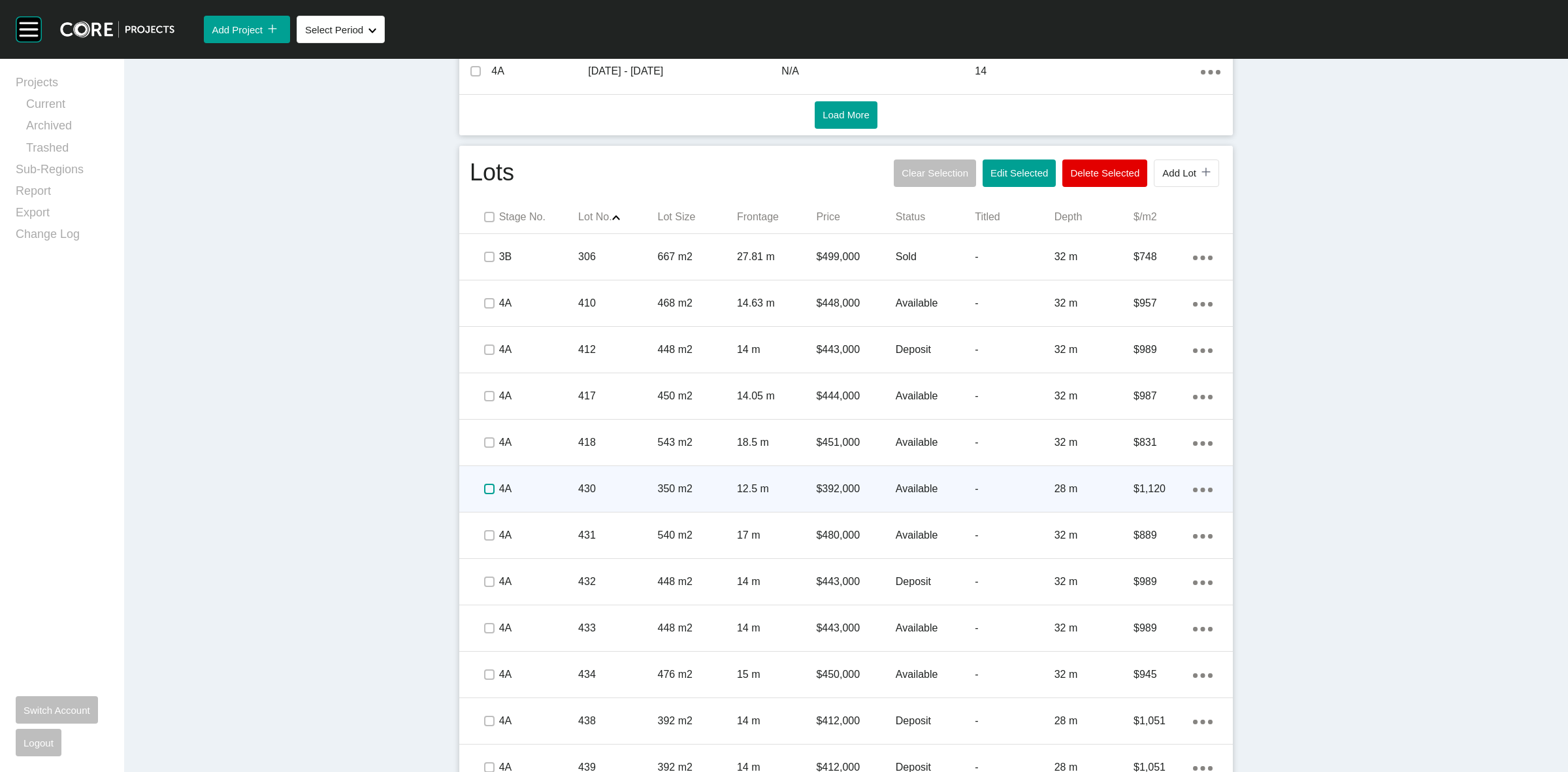
click at [484, 491] on label at bounding box center [489, 489] width 10 height 10
click at [578, 488] on p "430" at bounding box center [618, 489] width 79 height 14
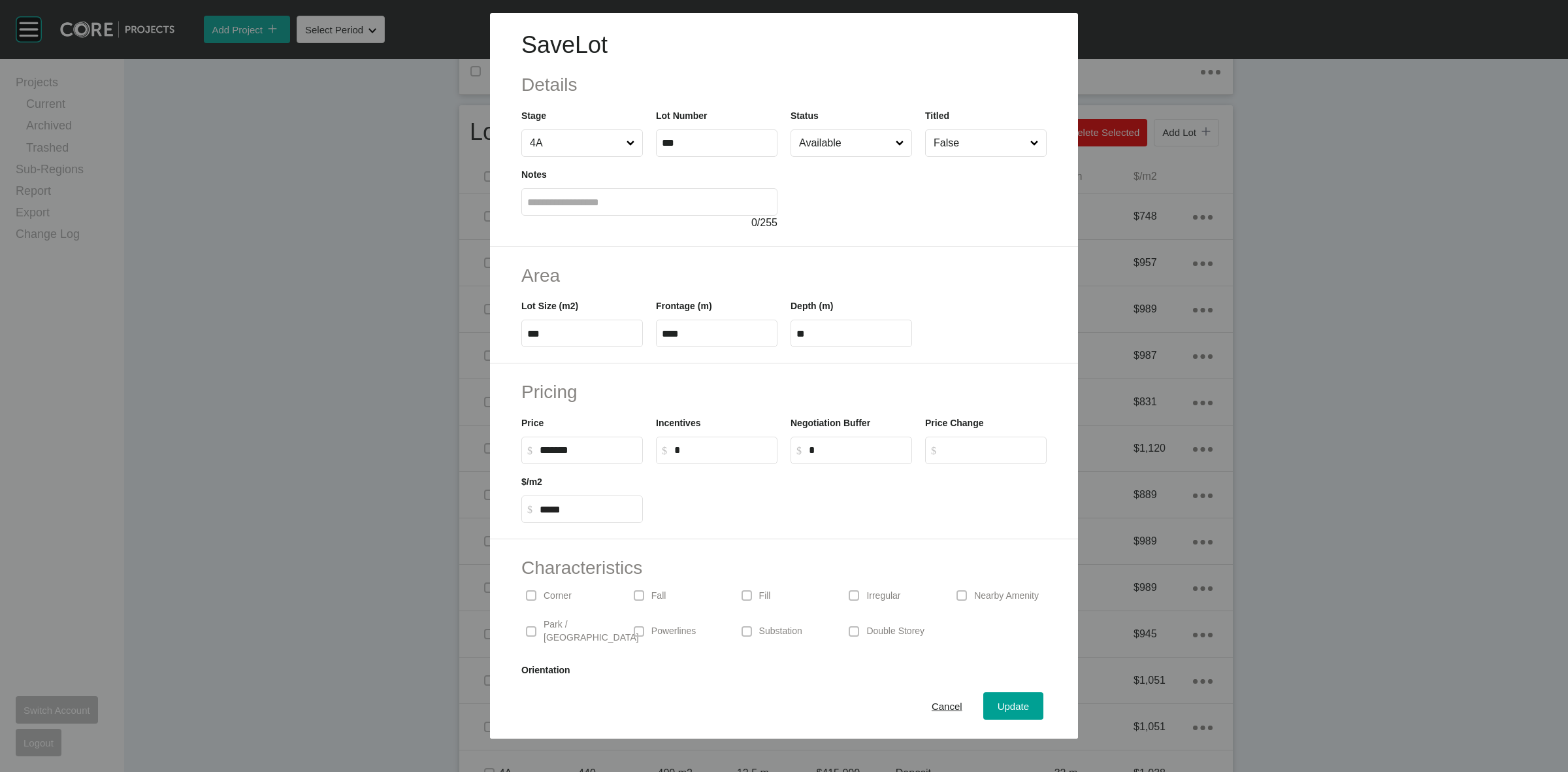
drag, startPoint x: 829, startPoint y: 146, endPoint x: 829, endPoint y: 157, distance: 11.0
click at [829, 148] on input "Available" at bounding box center [844, 142] width 96 height 26
click at [998, 702] on span "Update" at bounding box center [1014, 706] width 32 height 11
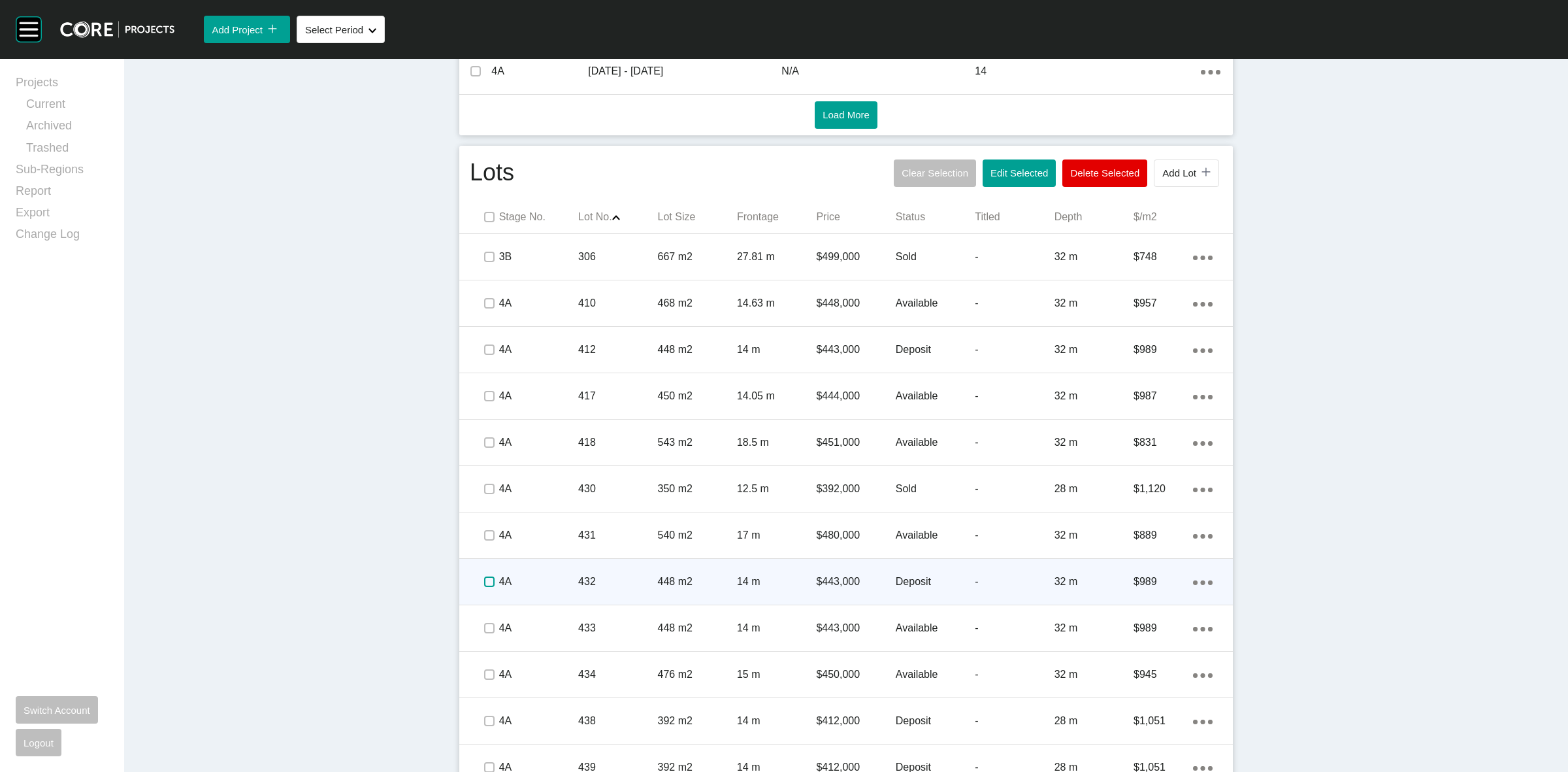
click at [484, 579] on label at bounding box center [489, 581] width 10 height 10
click at [539, 581] on p "4A" at bounding box center [538, 581] width 79 height 14
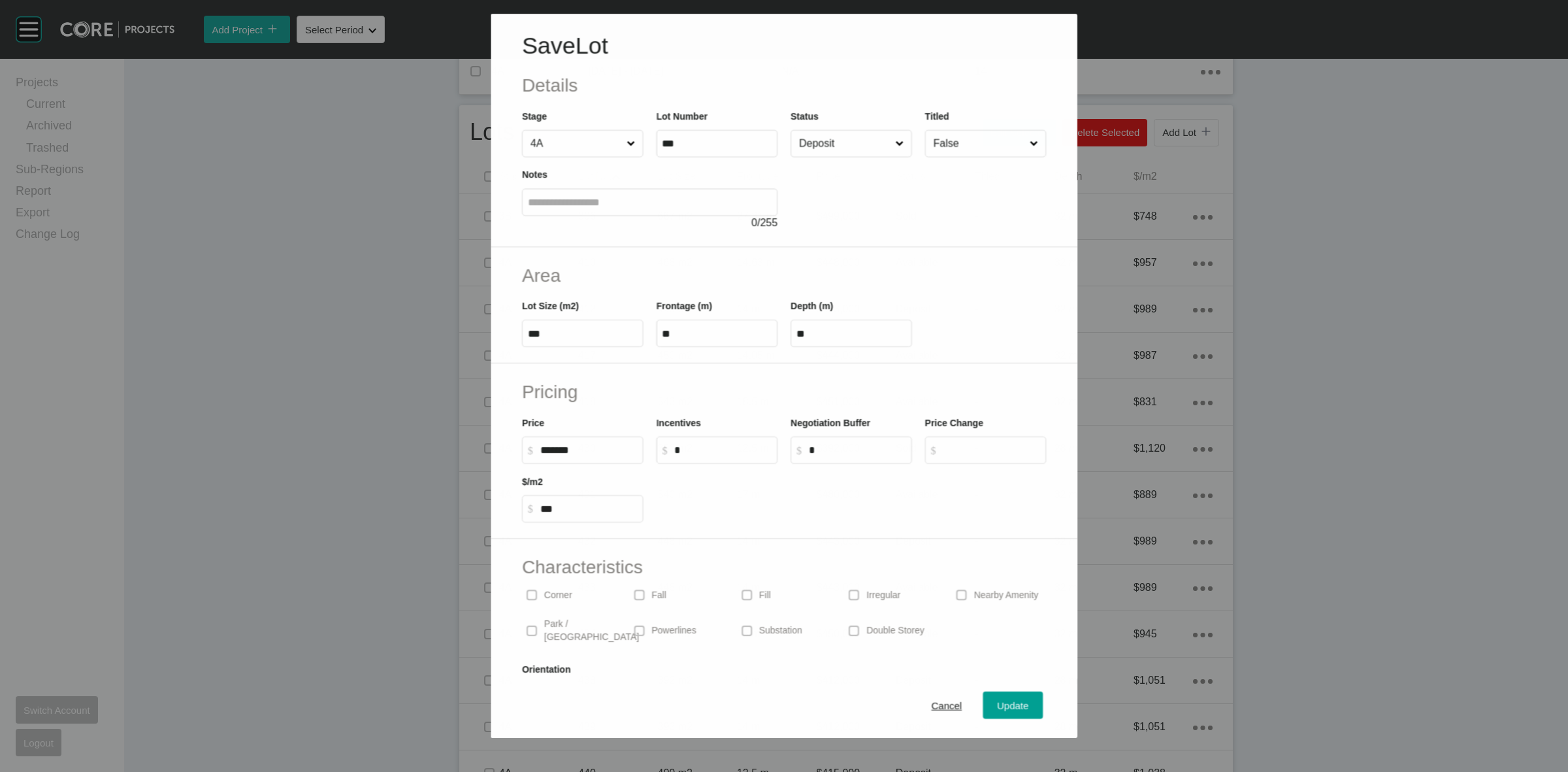
click at [822, 147] on input "Deposit" at bounding box center [844, 143] width 96 height 26
click at [998, 706] on span "Update" at bounding box center [1014, 706] width 32 height 11
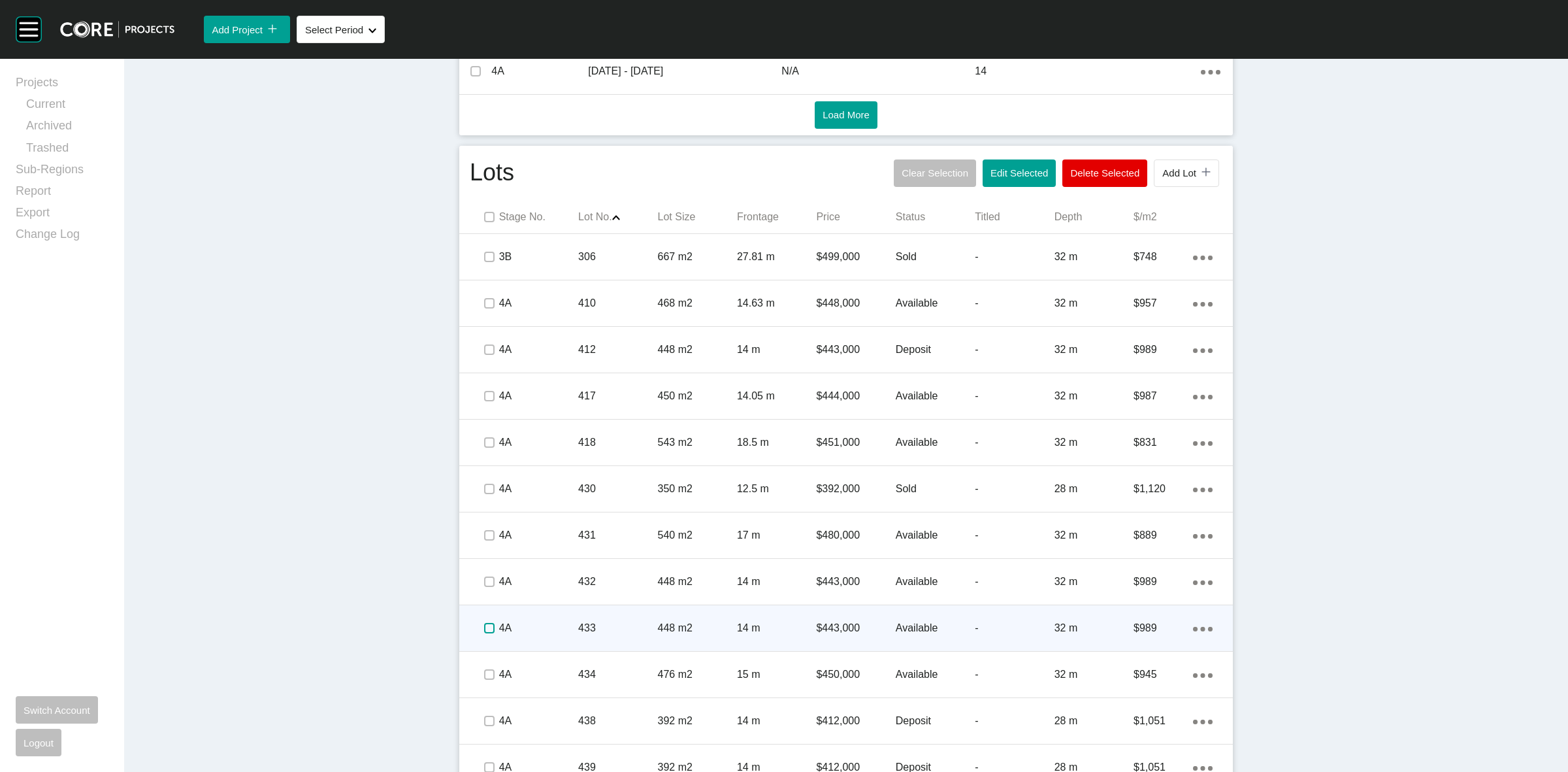
click at [487, 629] on label at bounding box center [489, 628] width 10 height 10
click at [534, 626] on p "4A" at bounding box center [538, 628] width 79 height 14
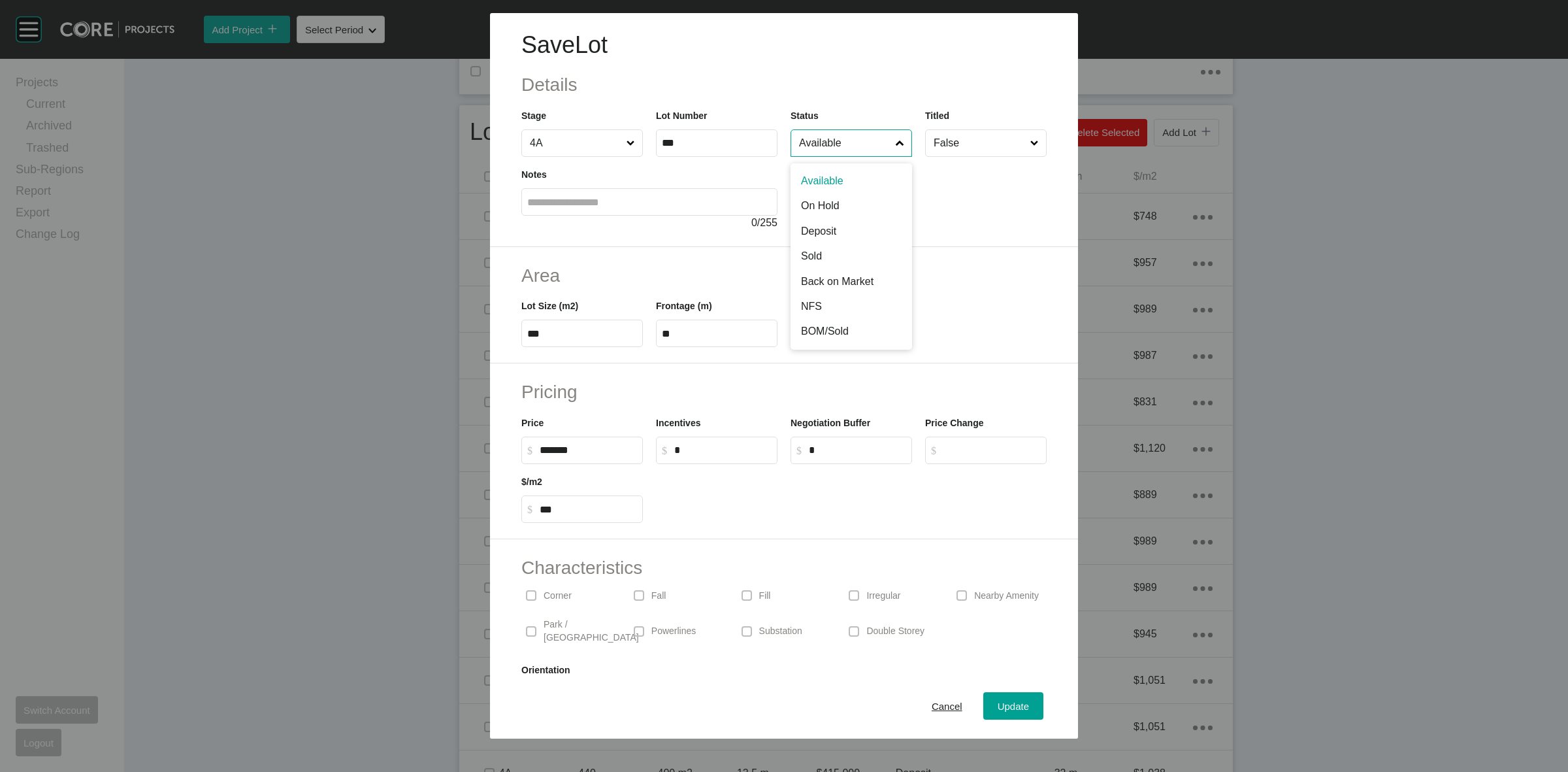
click at [814, 133] on input "Available" at bounding box center [844, 142] width 96 height 26
drag, startPoint x: 818, startPoint y: 210, endPoint x: 1003, endPoint y: 498, distance: 342.3
click at [998, 706] on span "Update" at bounding box center [1014, 706] width 32 height 11
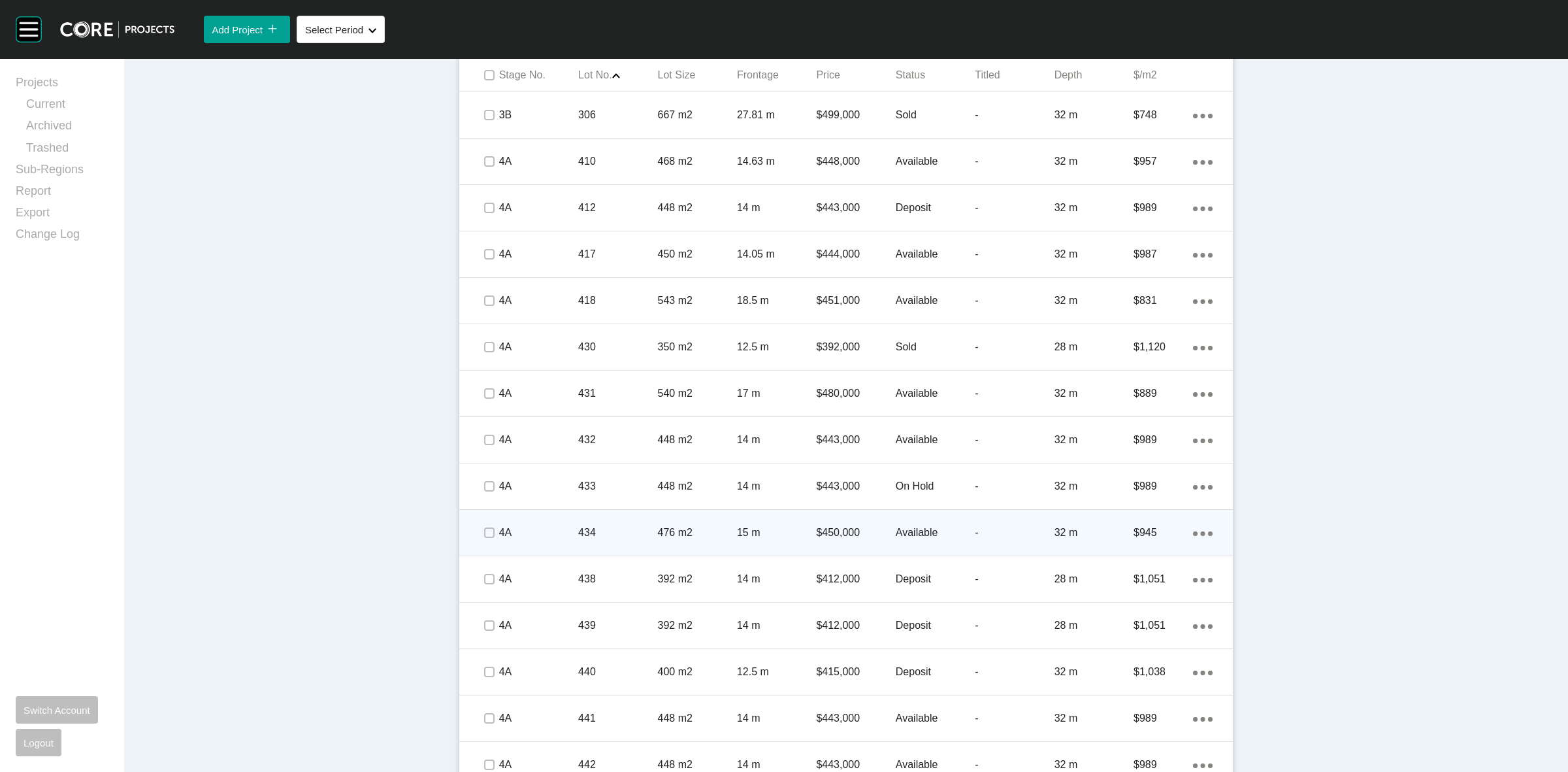
scroll to position [879, 0]
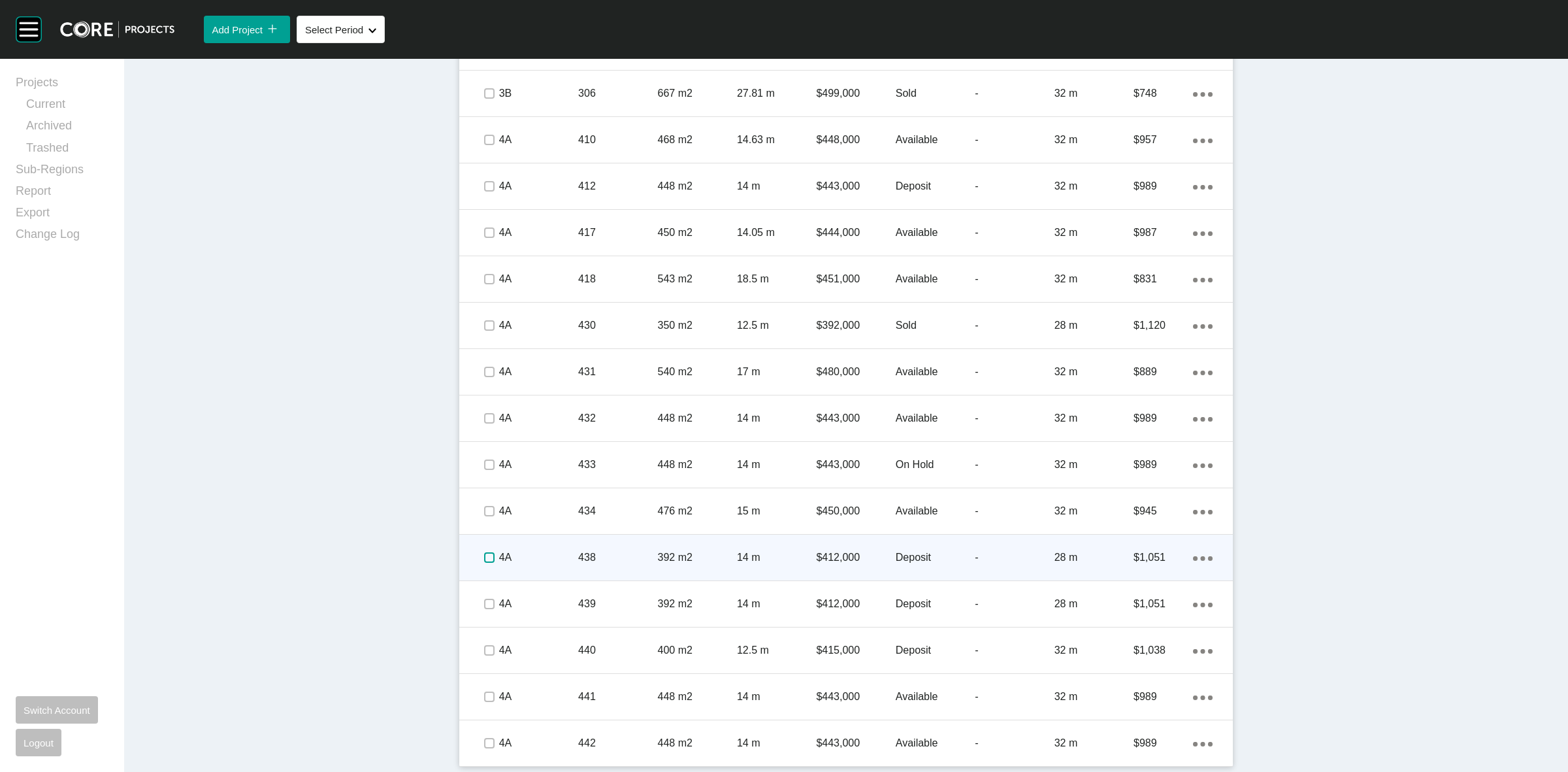
drag, startPoint x: 481, startPoint y: 559, endPoint x: 502, endPoint y: 549, distance: 23.3
click at [484, 558] on label at bounding box center [489, 557] width 10 height 10
click at [544, 551] on p "4A" at bounding box center [538, 558] width 79 height 14
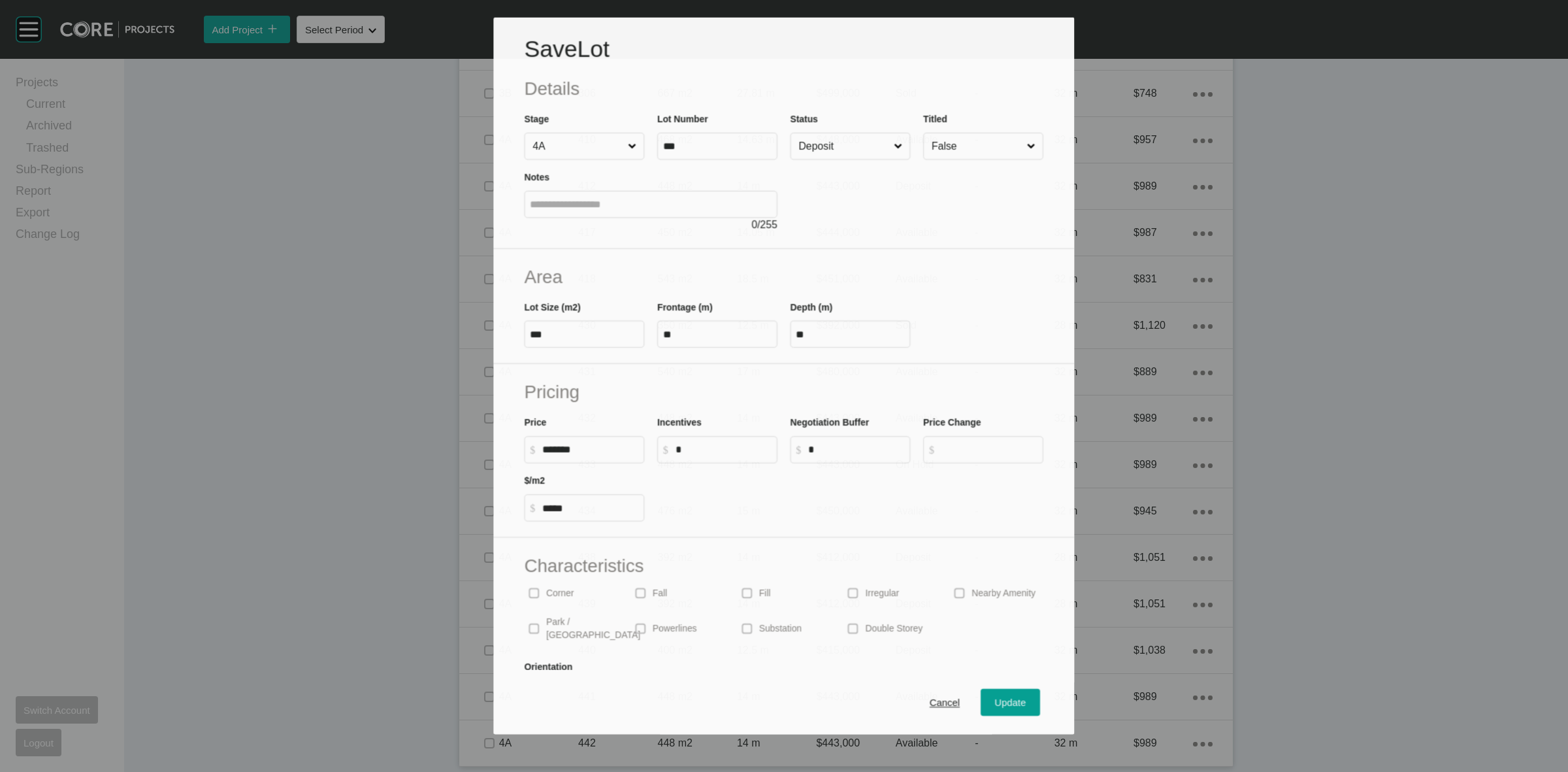
scroll to position [838, 0]
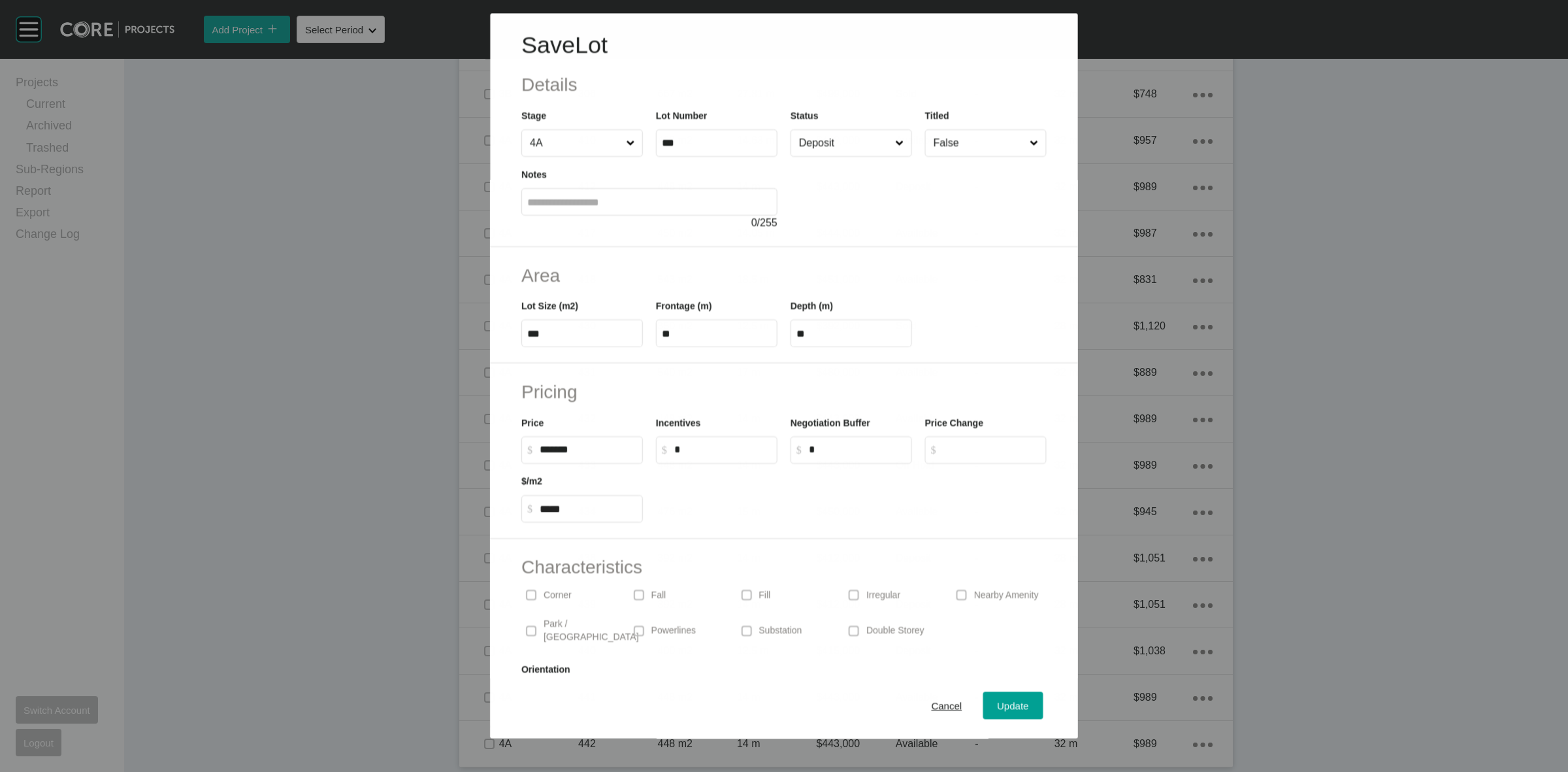
click at [814, 146] on input "Deposit" at bounding box center [844, 142] width 96 height 26
click at [1007, 707] on span "Update" at bounding box center [1014, 706] width 32 height 11
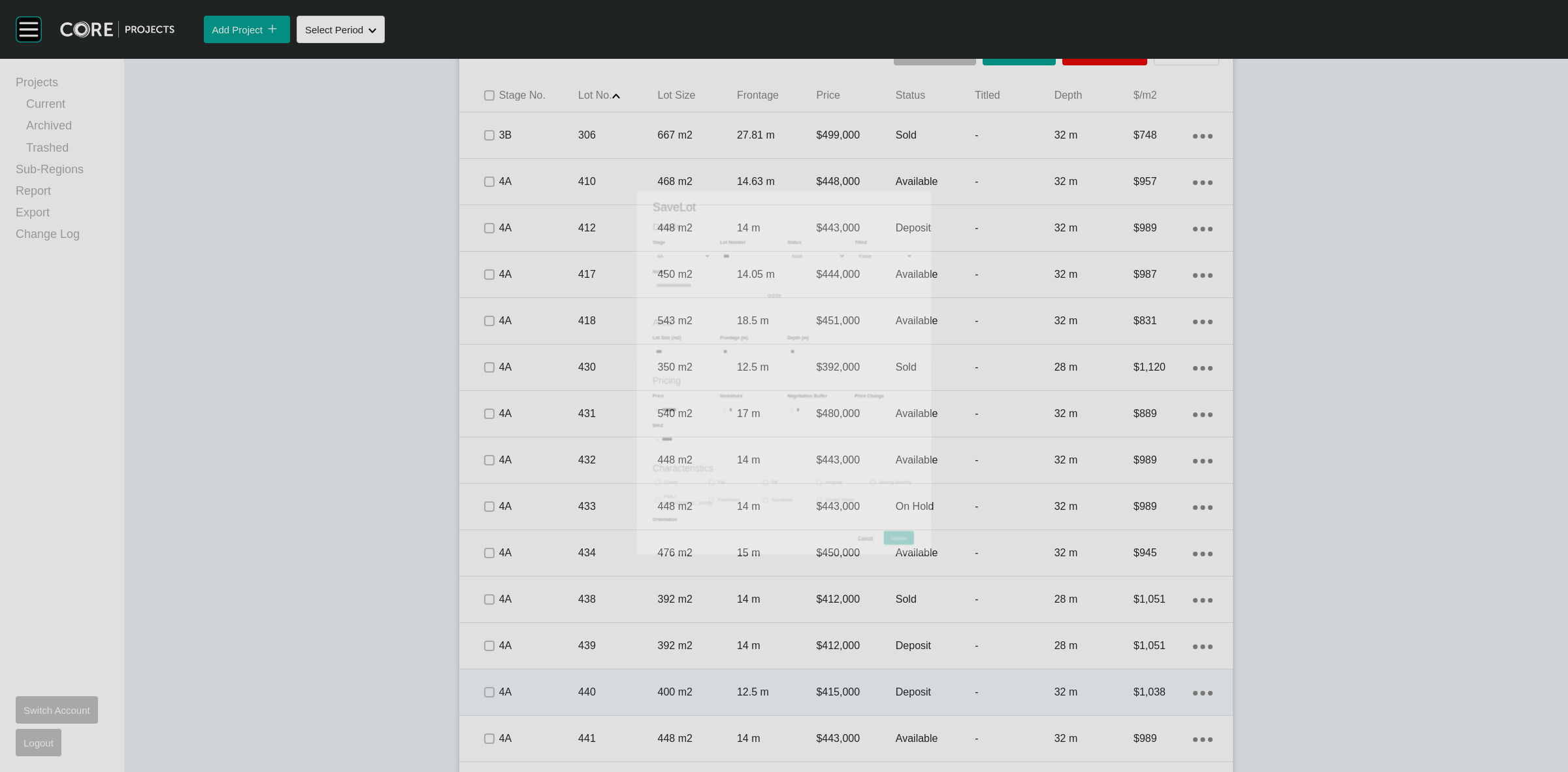
scroll to position [878, 0]
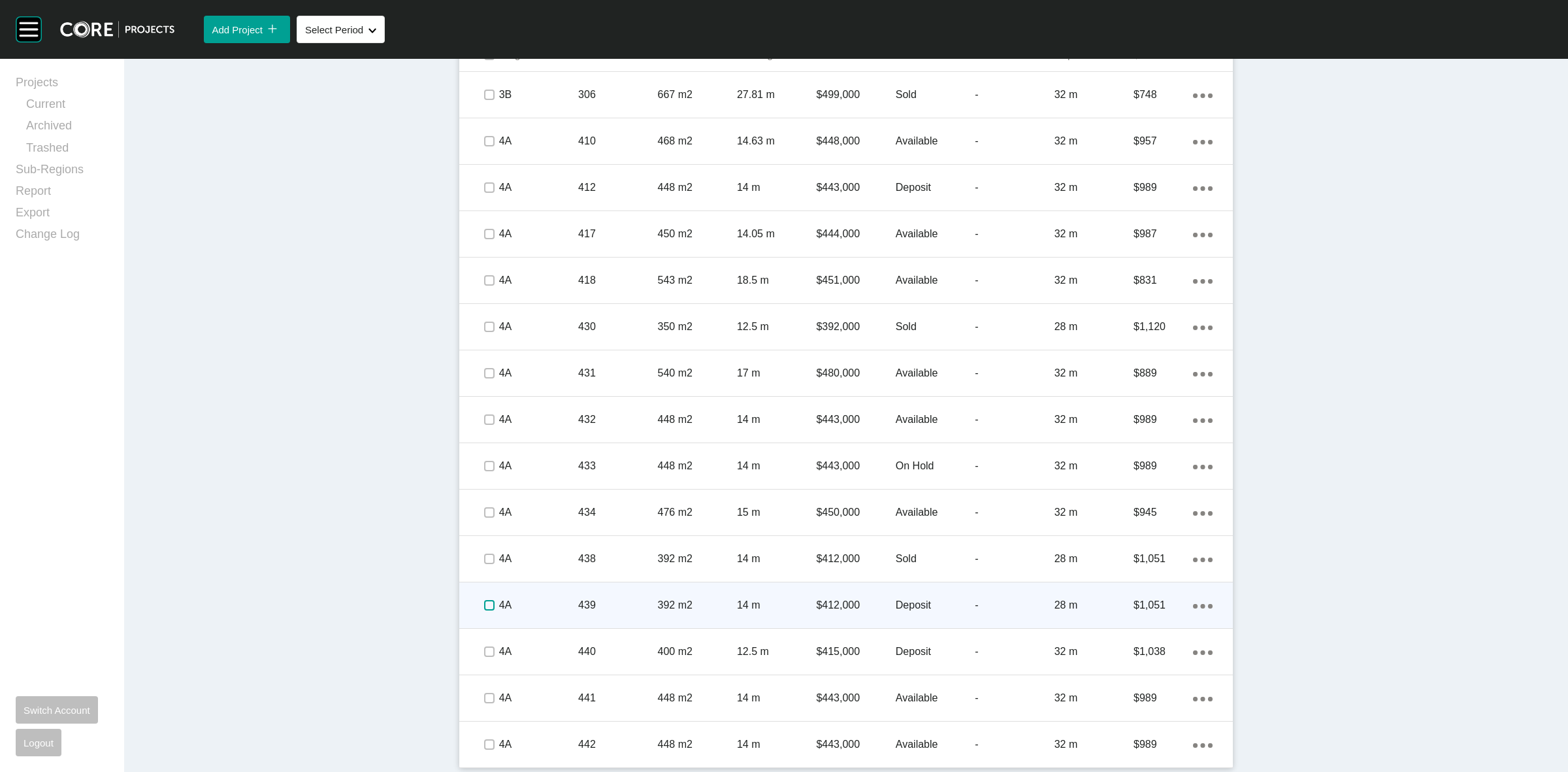
click at [484, 604] on label at bounding box center [489, 605] width 10 height 10
click at [537, 603] on p "4A" at bounding box center [538, 605] width 79 height 14
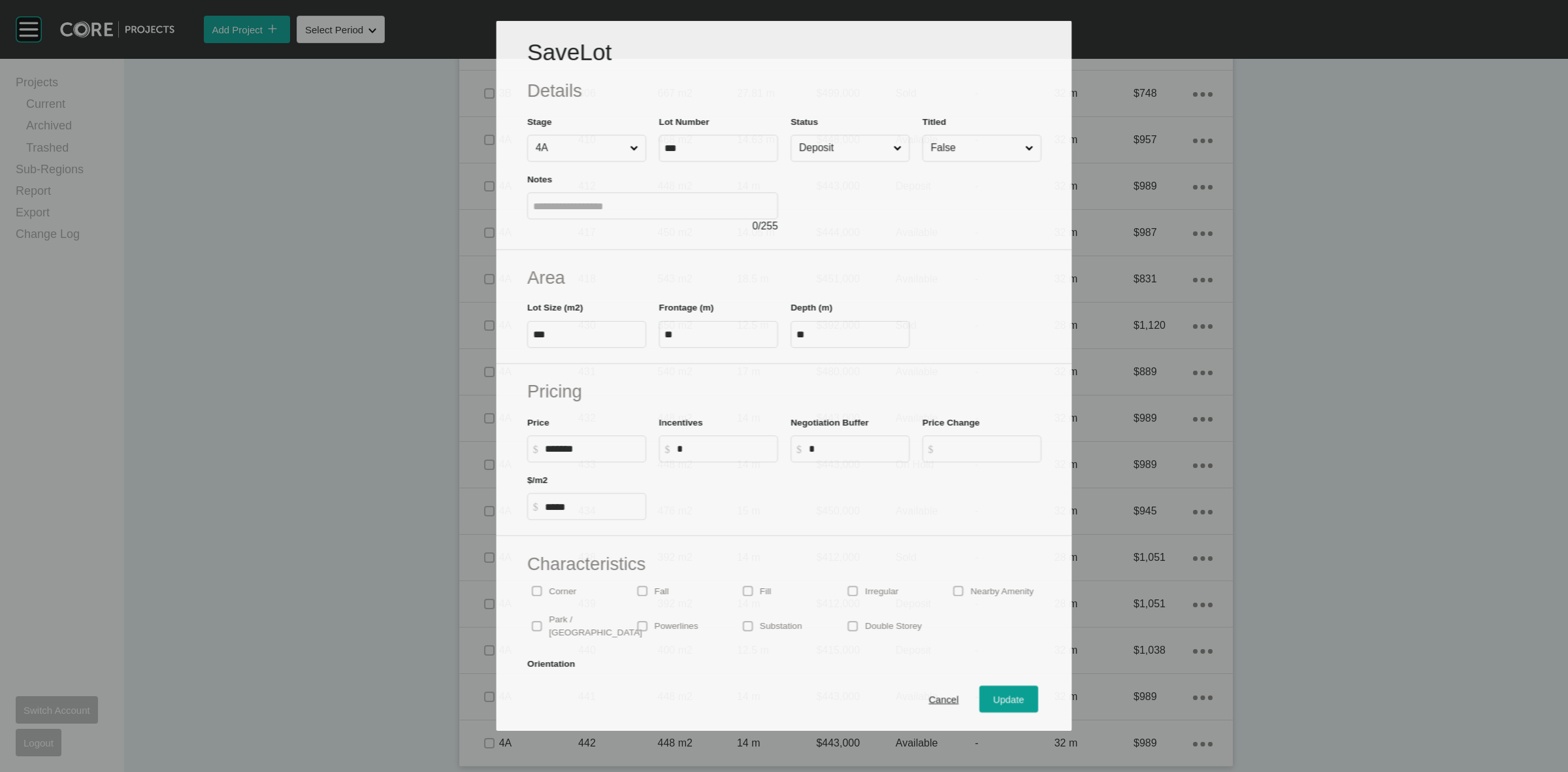
scroll to position [838, 0]
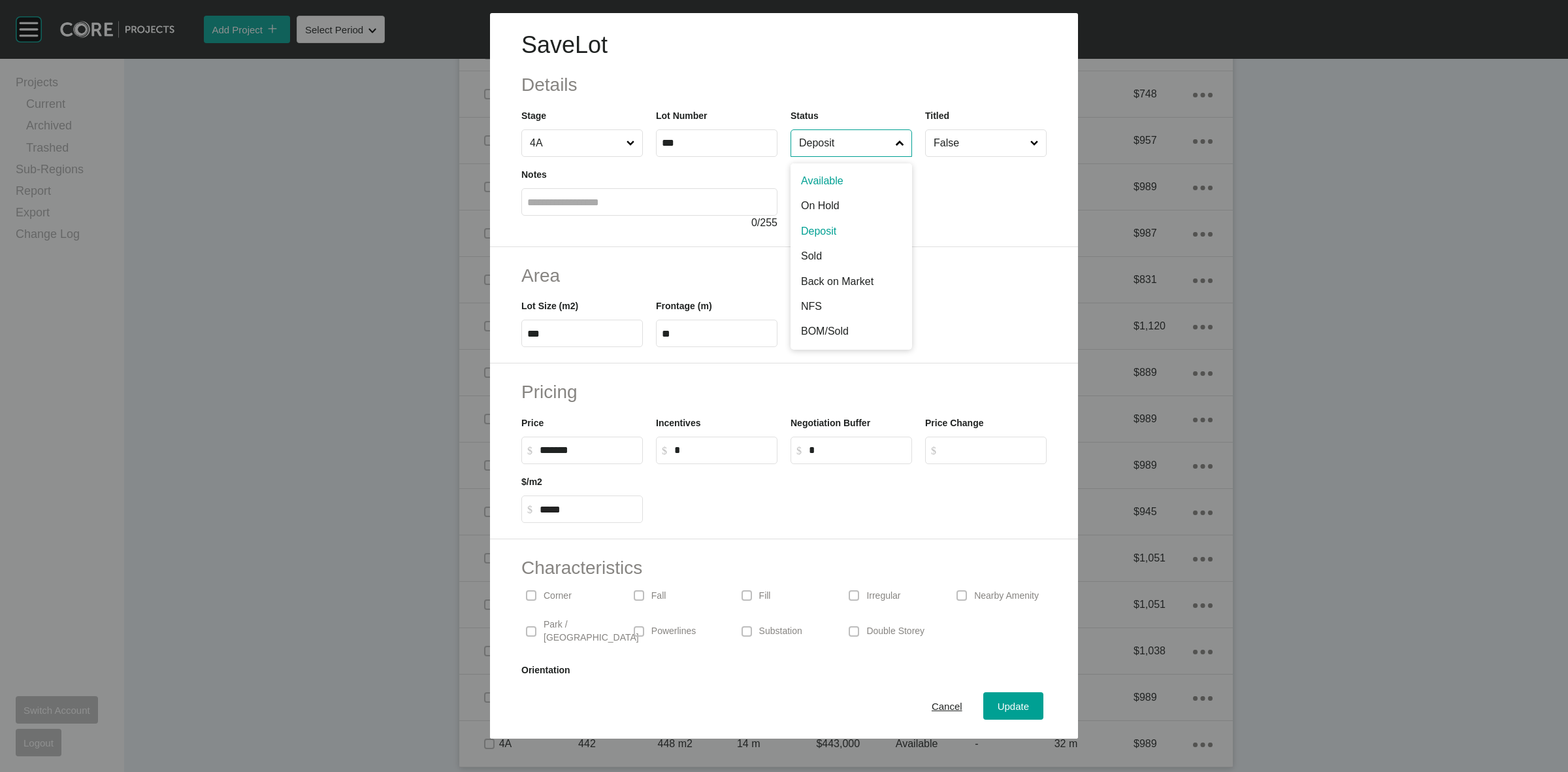
click at [812, 139] on input "Deposit" at bounding box center [844, 142] width 96 height 26
click at [999, 706] on span "Update" at bounding box center [1014, 706] width 32 height 11
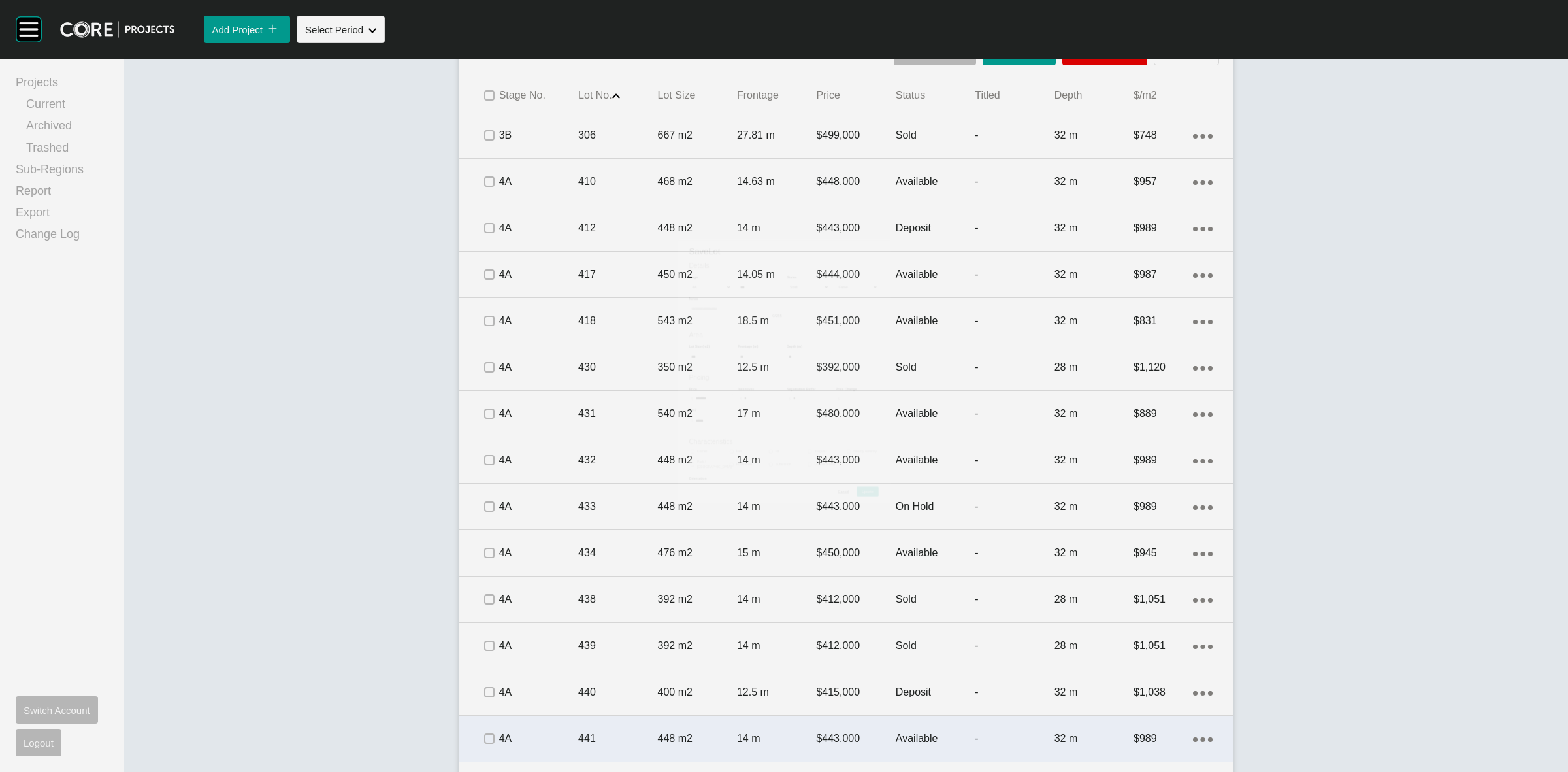
scroll to position [878, 0]
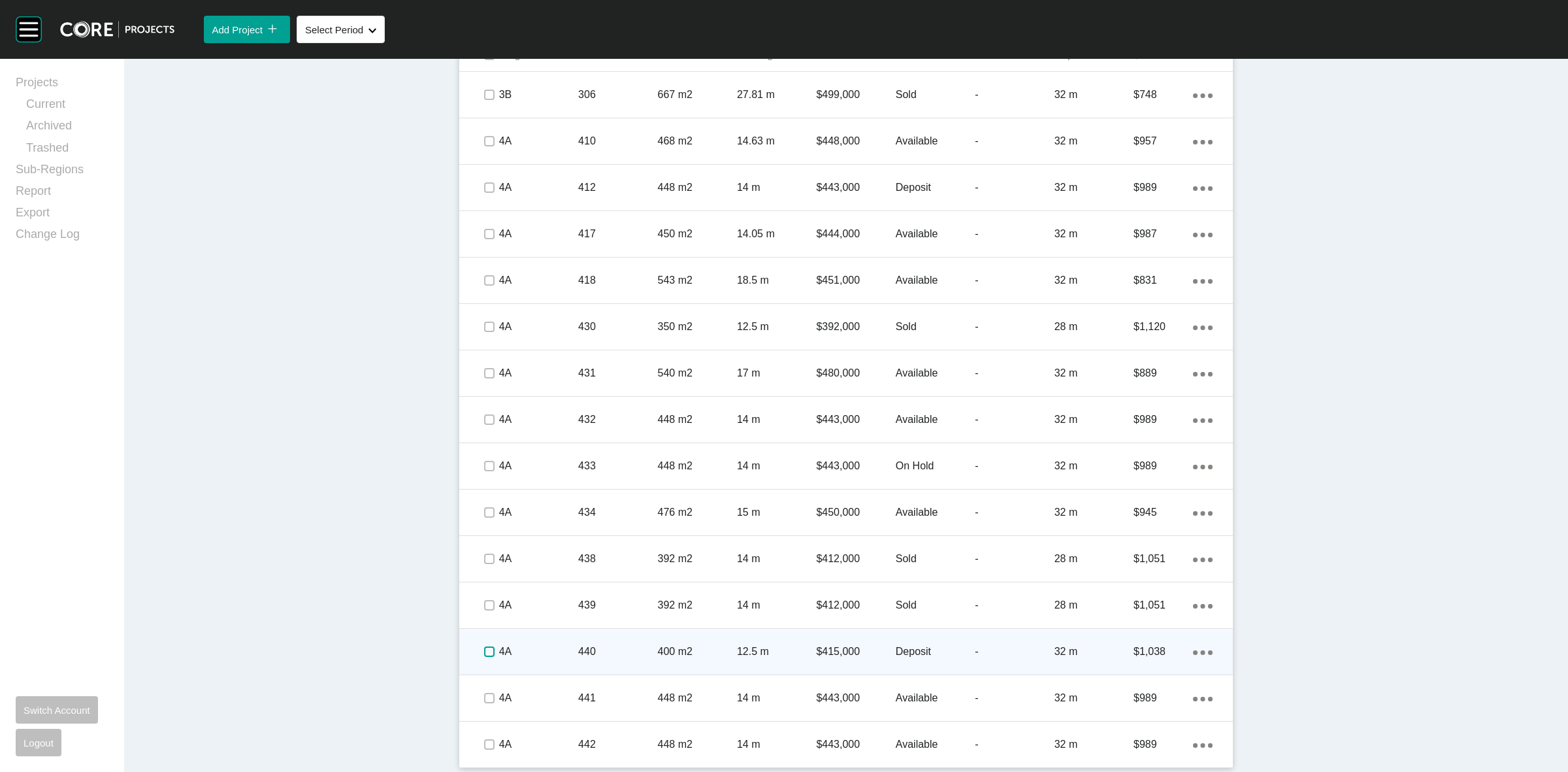
drag, startPoint x: 481, startPoint y: 650, endPoint x: 515, endPoint y: 650, distance: 34.0
click at [484, 649] on label at bounding box center [489, 651] width 10 height 10
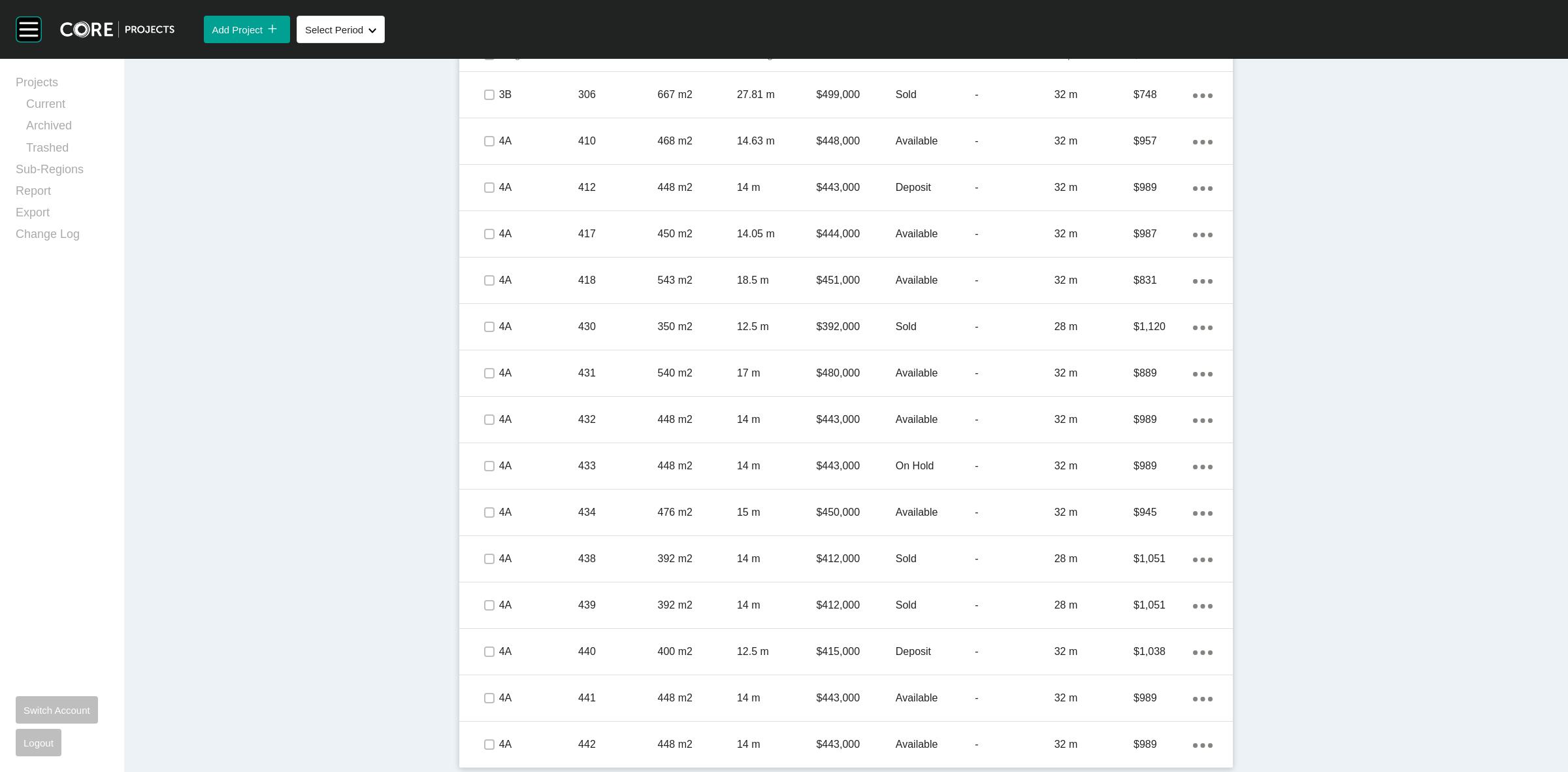
drag, startPoint x: 523, startPoint y: 650, endPoint x: 533, endPoint y: 645, distance: 11.2
click at [523, 650] on p "4A" at bounding box center [538, 652] width 79 height 14
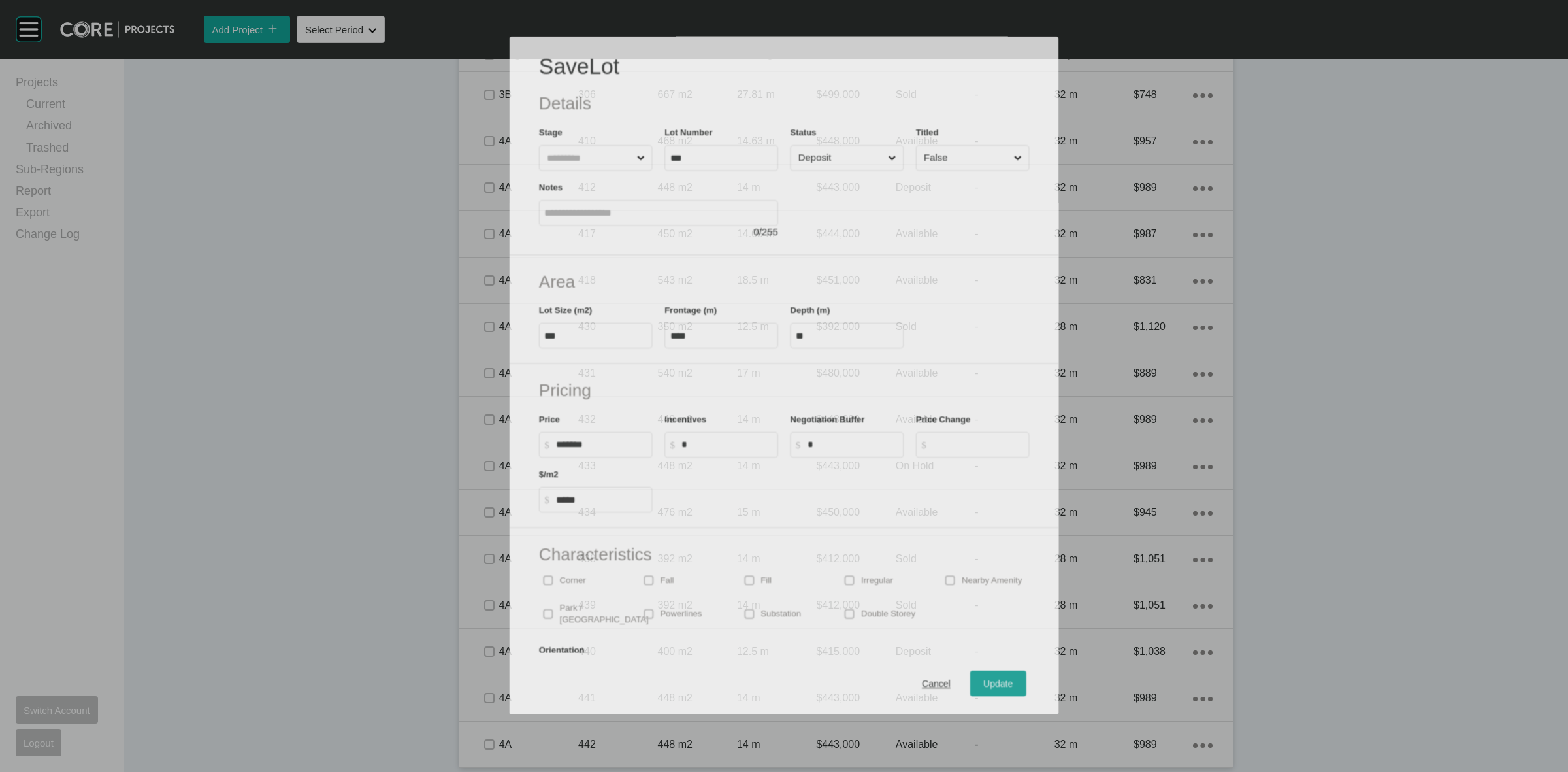
scroll to position [838, 0]
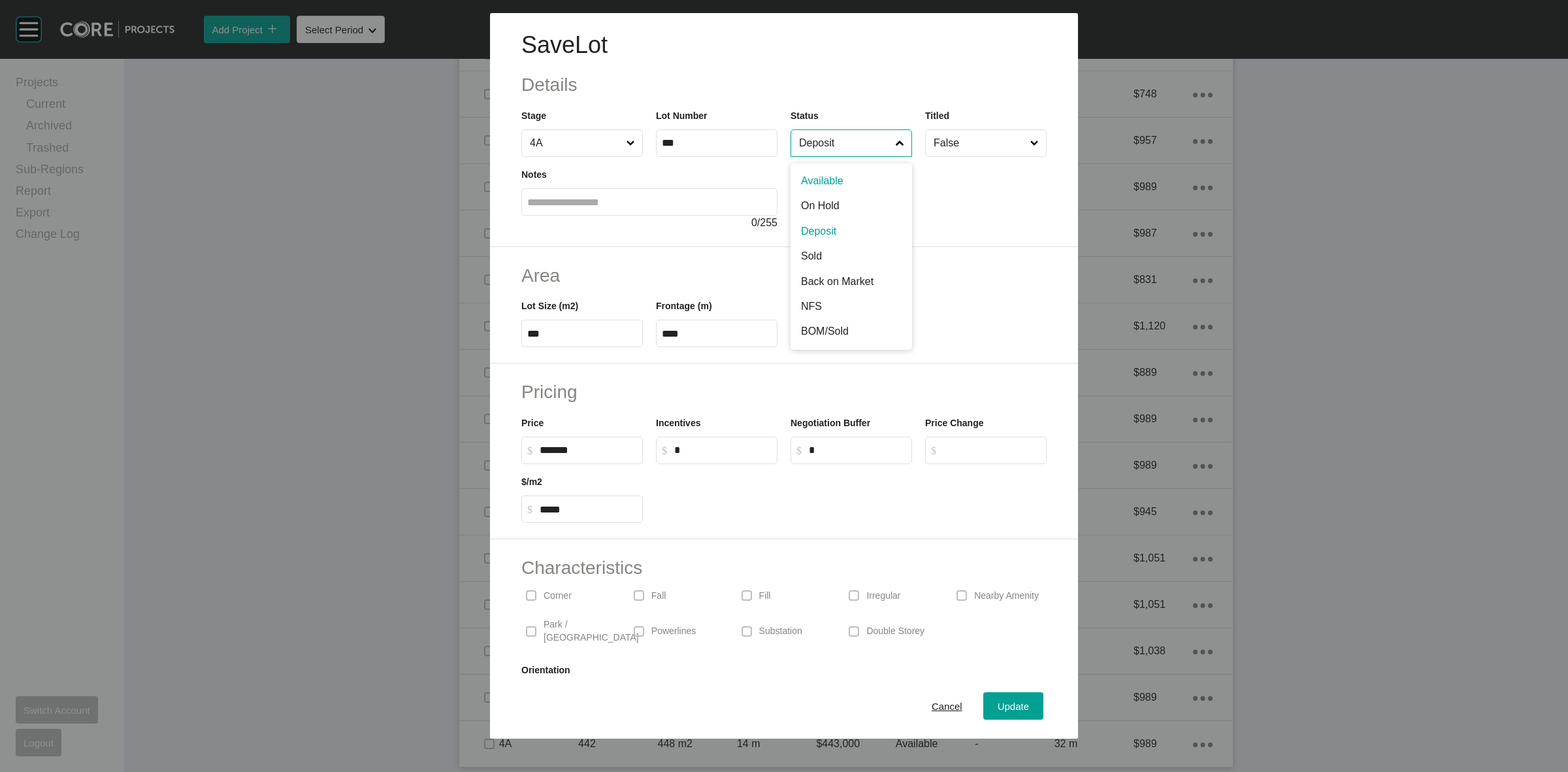
click at [837, 145] on input "Deposit" at bounding box center [844, 142] width 96 height 26
click at [995, 698] on div "Update" at bounding box center [1014, 706] width 38 height 17
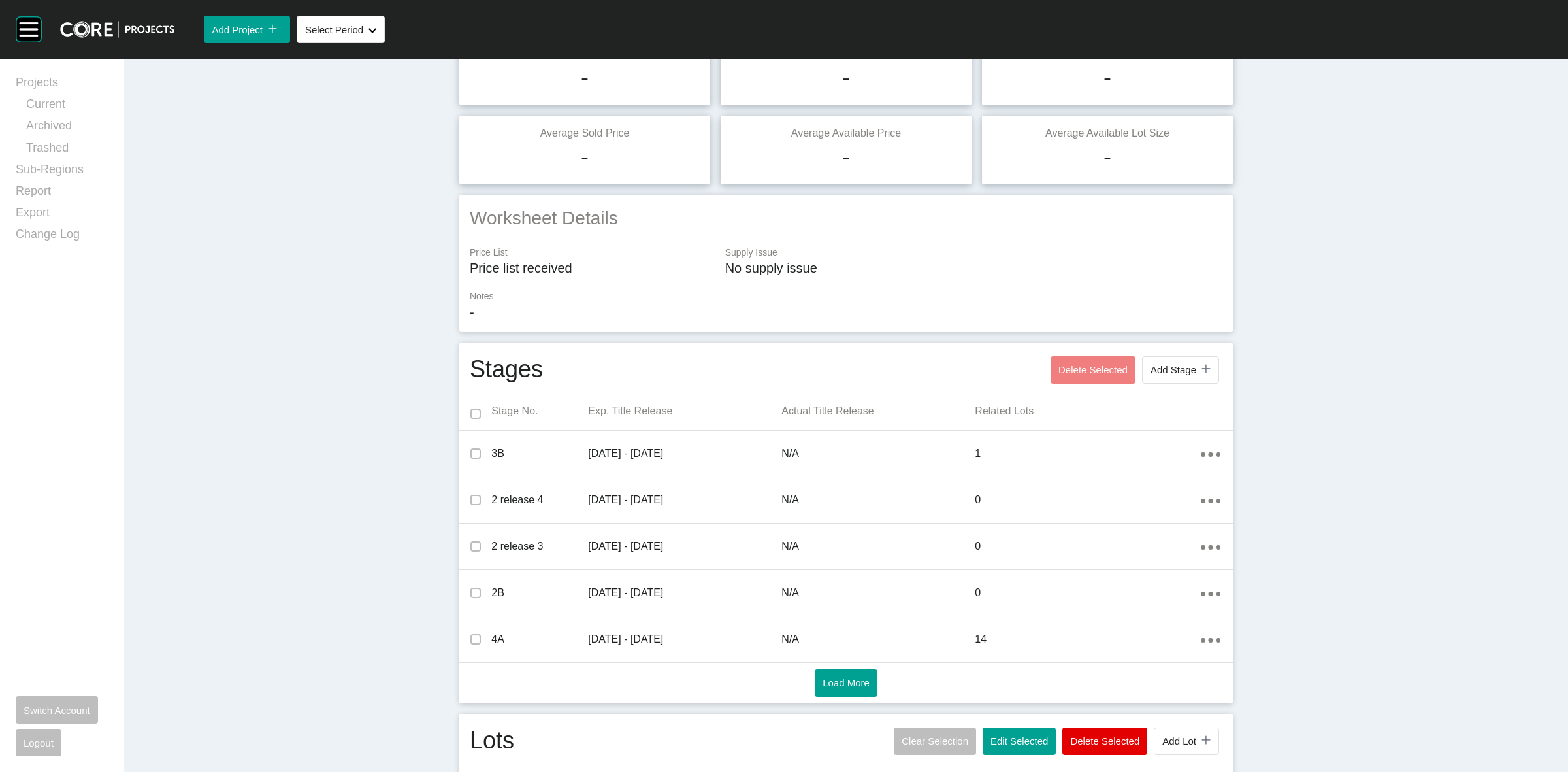
scroll to position [0, 0]
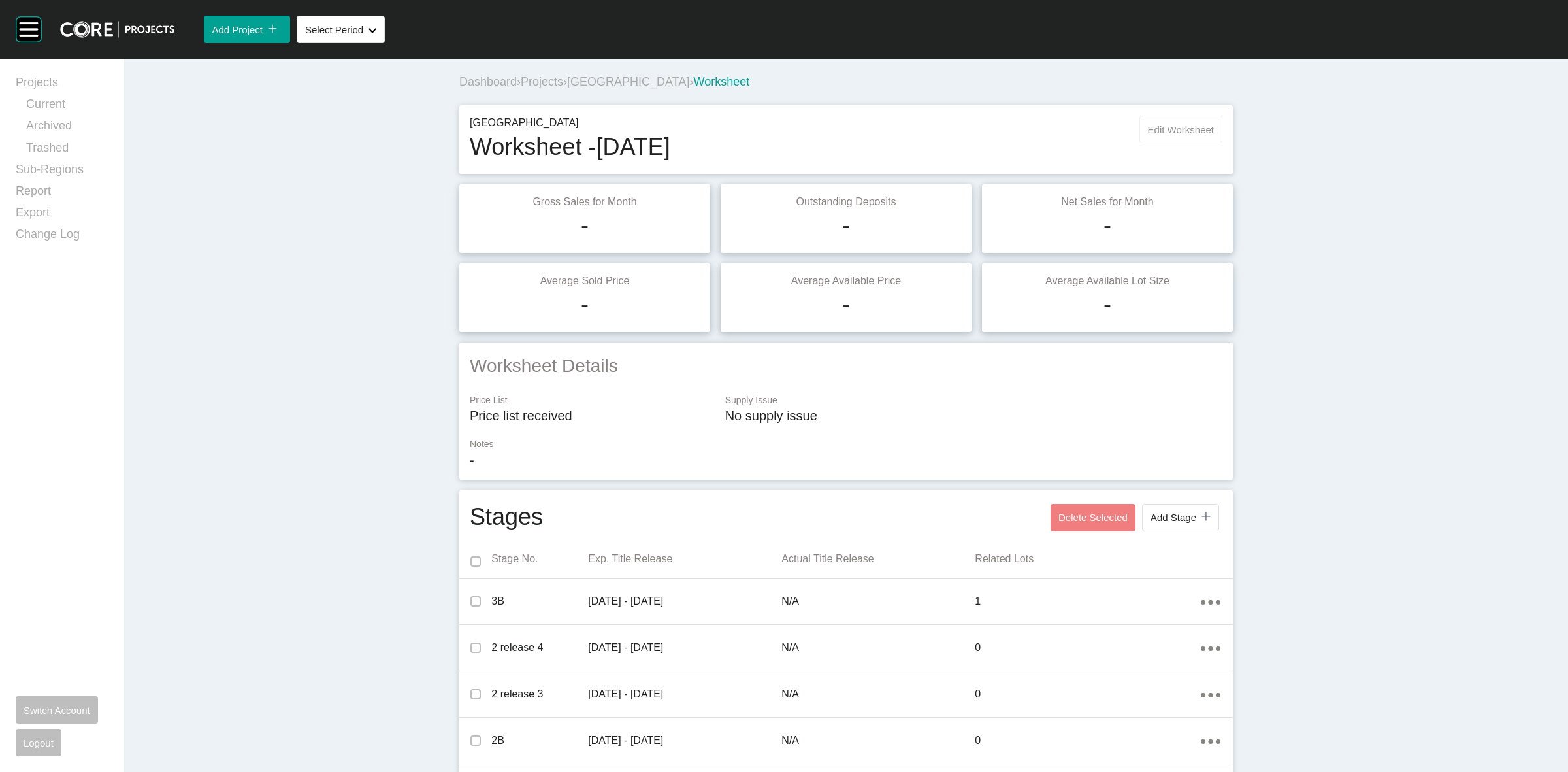
click at [1158, 131] on span "Edit Worksheet" at bounding box center [1181, 130] width 66 height 11
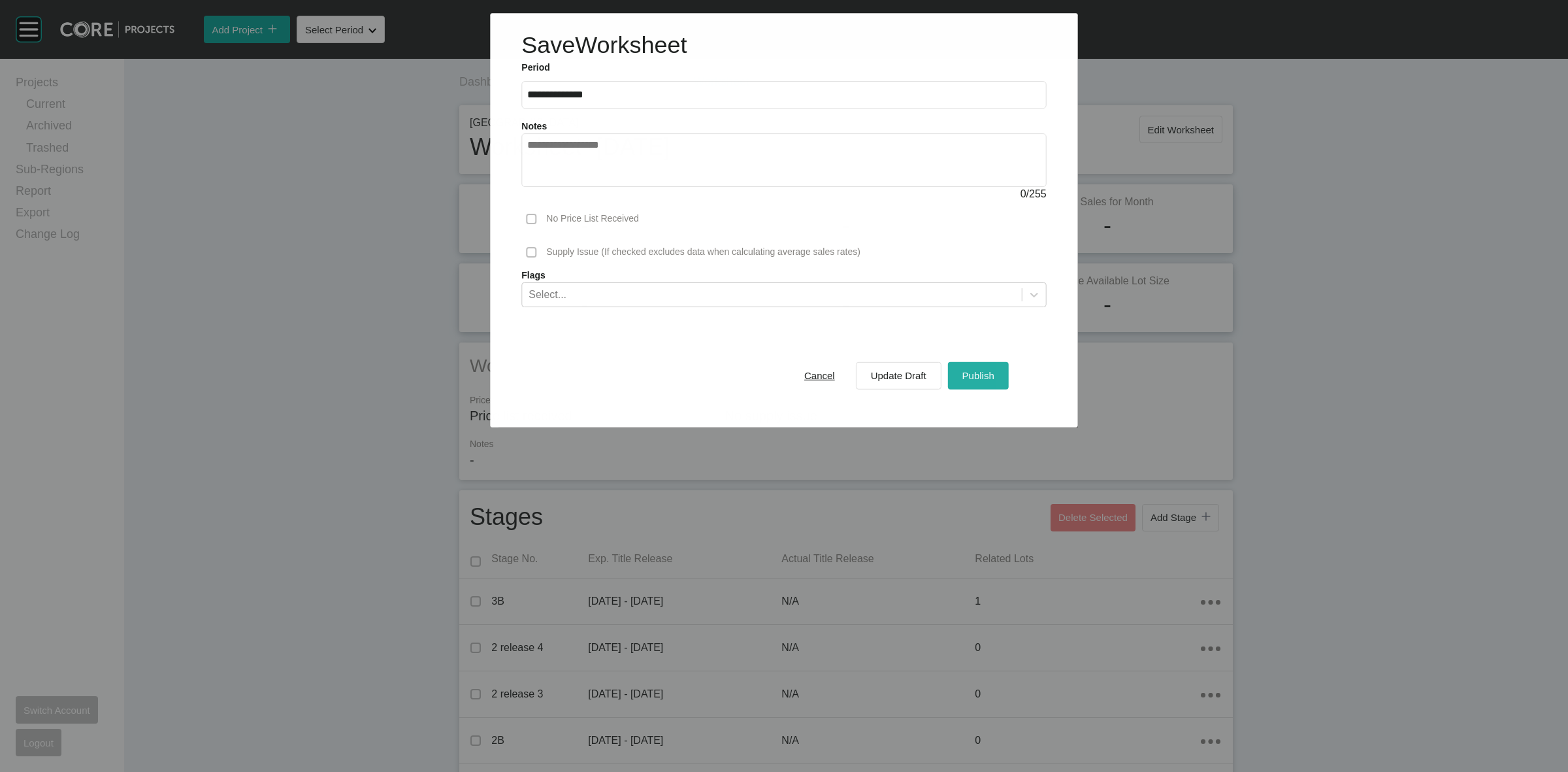
drag, startPoint x: 987, startPoint y: 381, endPoint x: 985, endPoint y: 390, distance: 9.2
click at [985, 388] on button "Publish" at bounding box center [978, 375] width 61 height 28
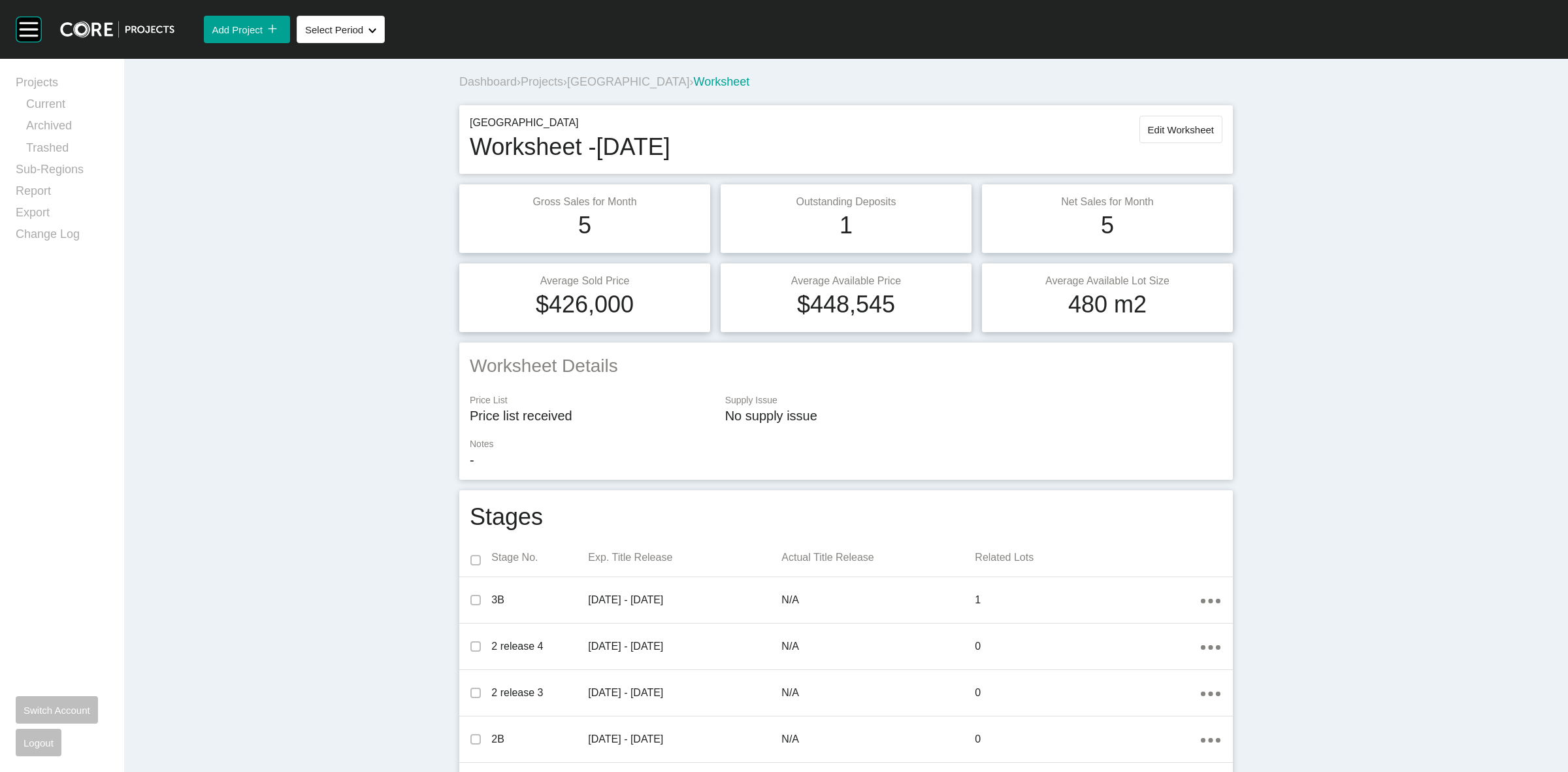
click at [609, 81] on span "[GEOGRAPHIC_DATA]" at bounding box center [628, 81] width 123 height 13
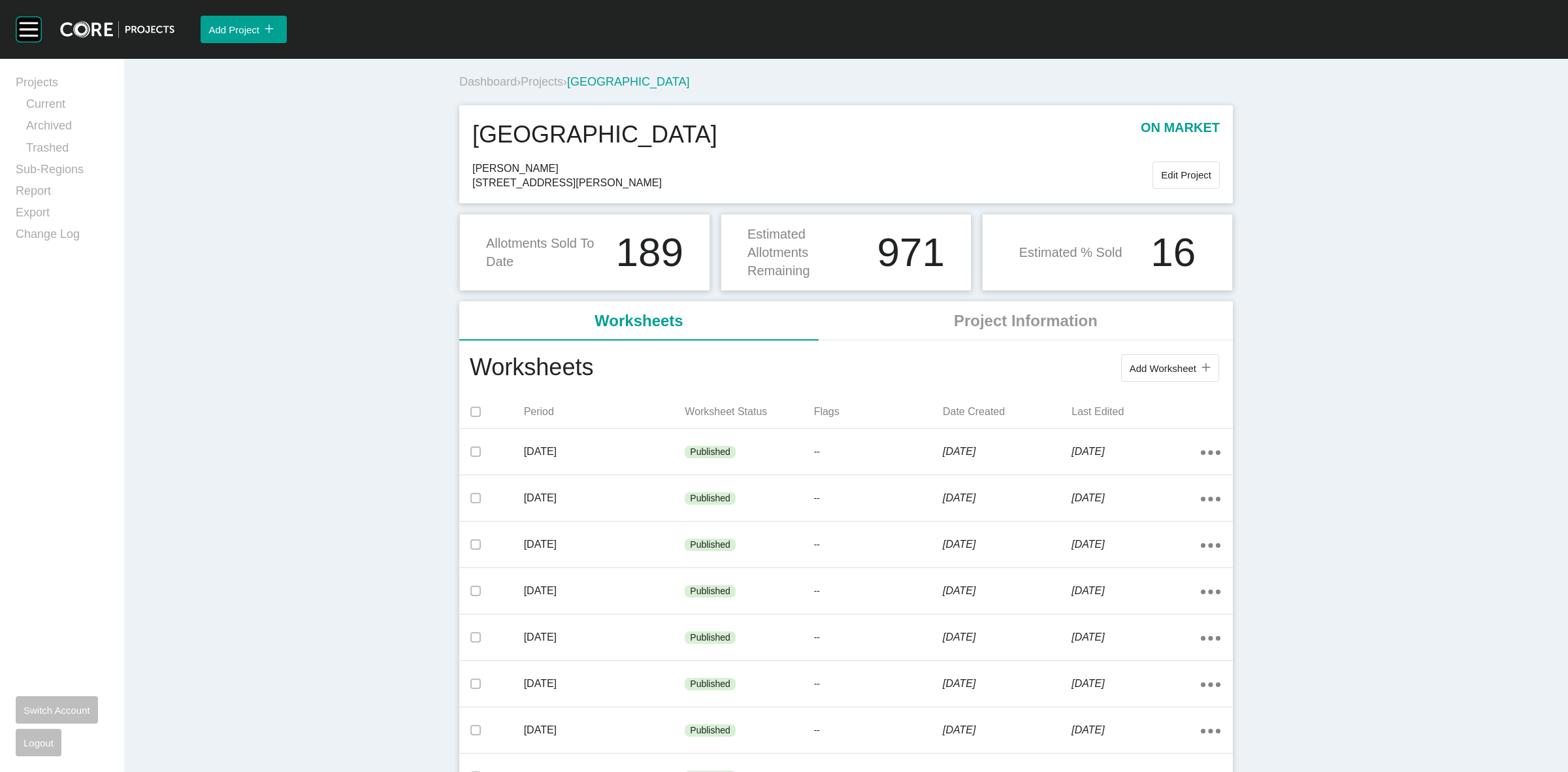
click at [551, 82] on span "Projects" at bounding box center [542, 81] width 43 height 13
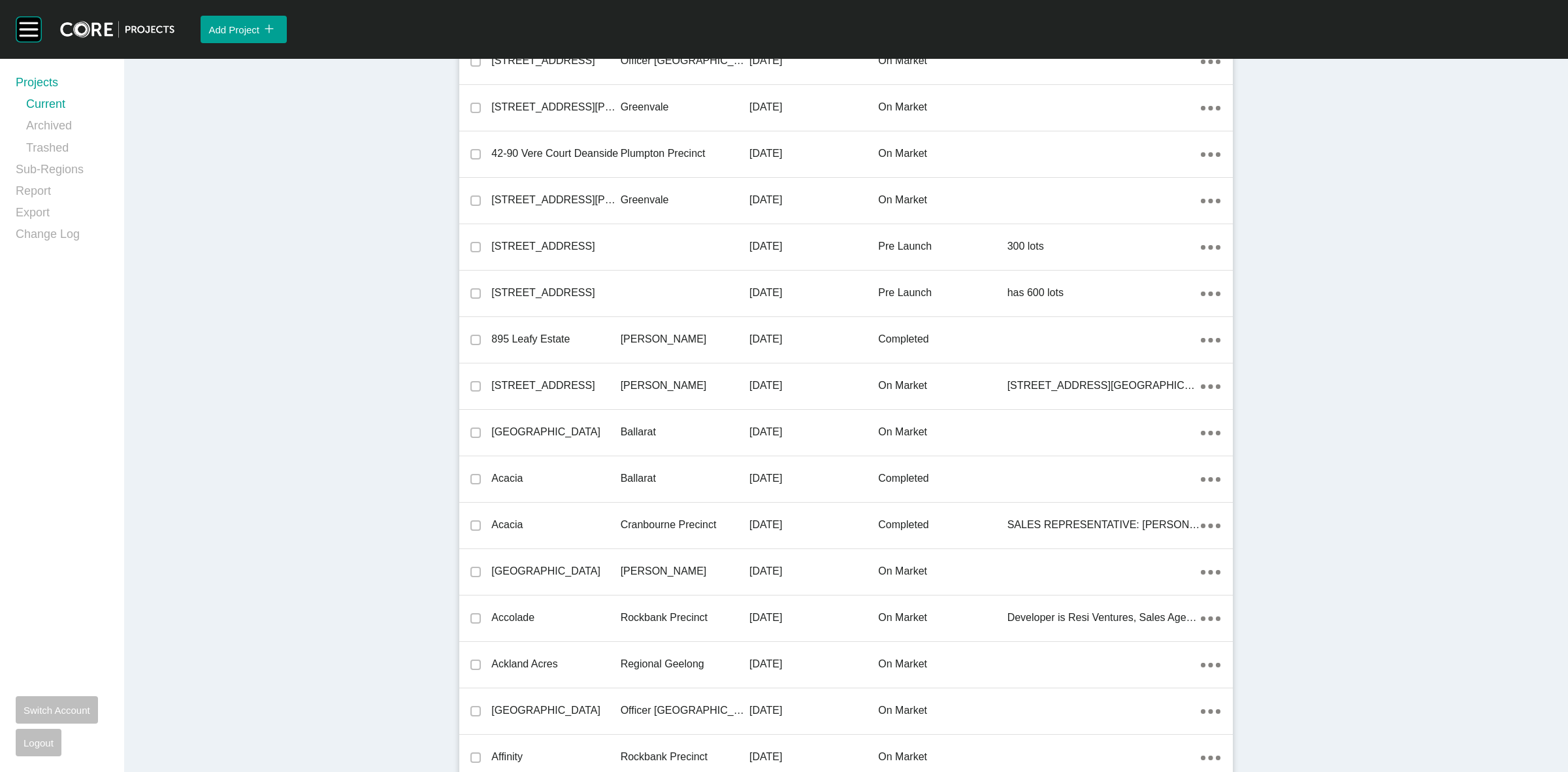
scroll to position [22289, 0]
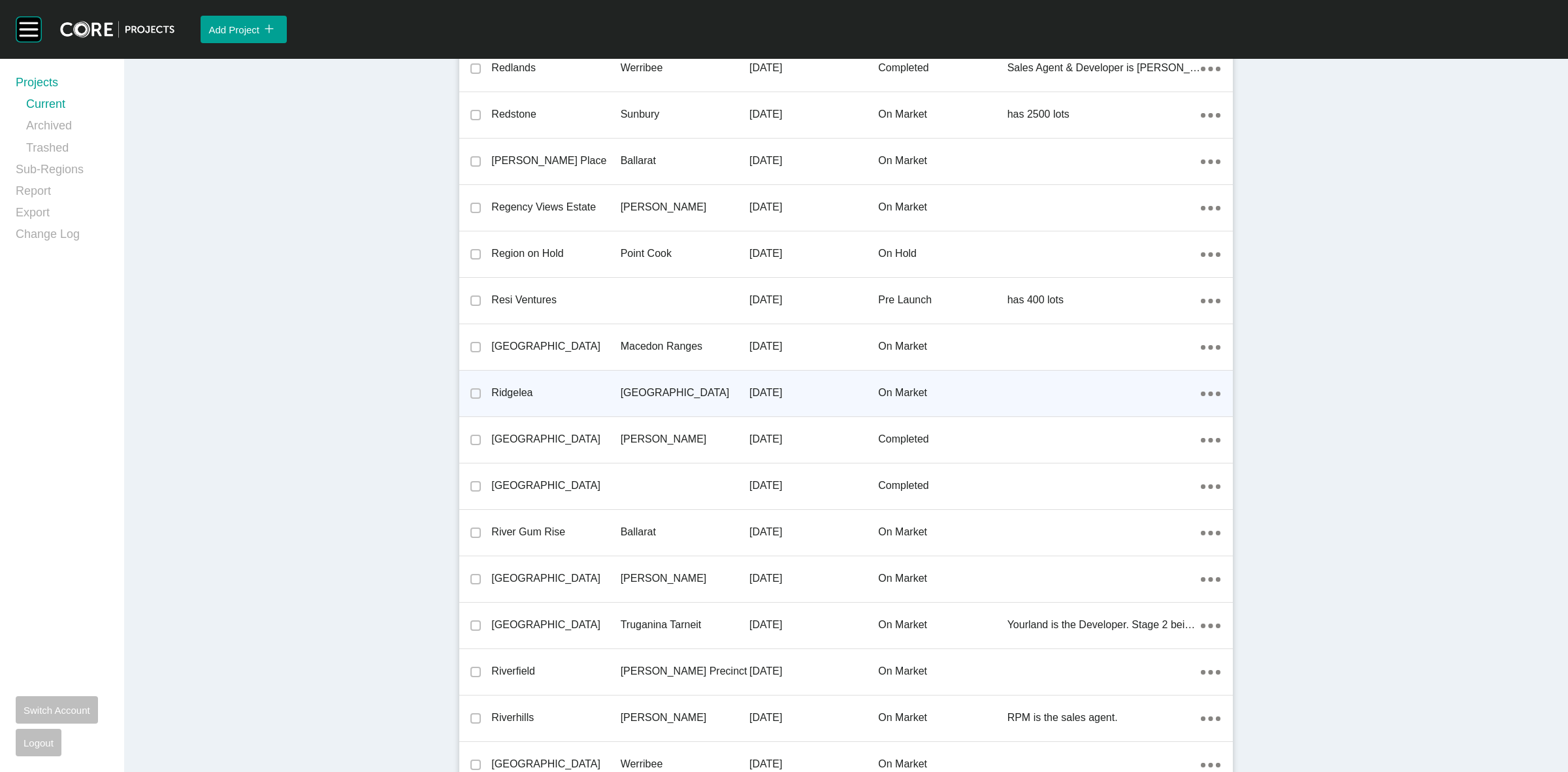
click at [670, 386] on p "[GEOGRAPHIC_DATA]" at bounding box center [685, 393] width 129 height 14
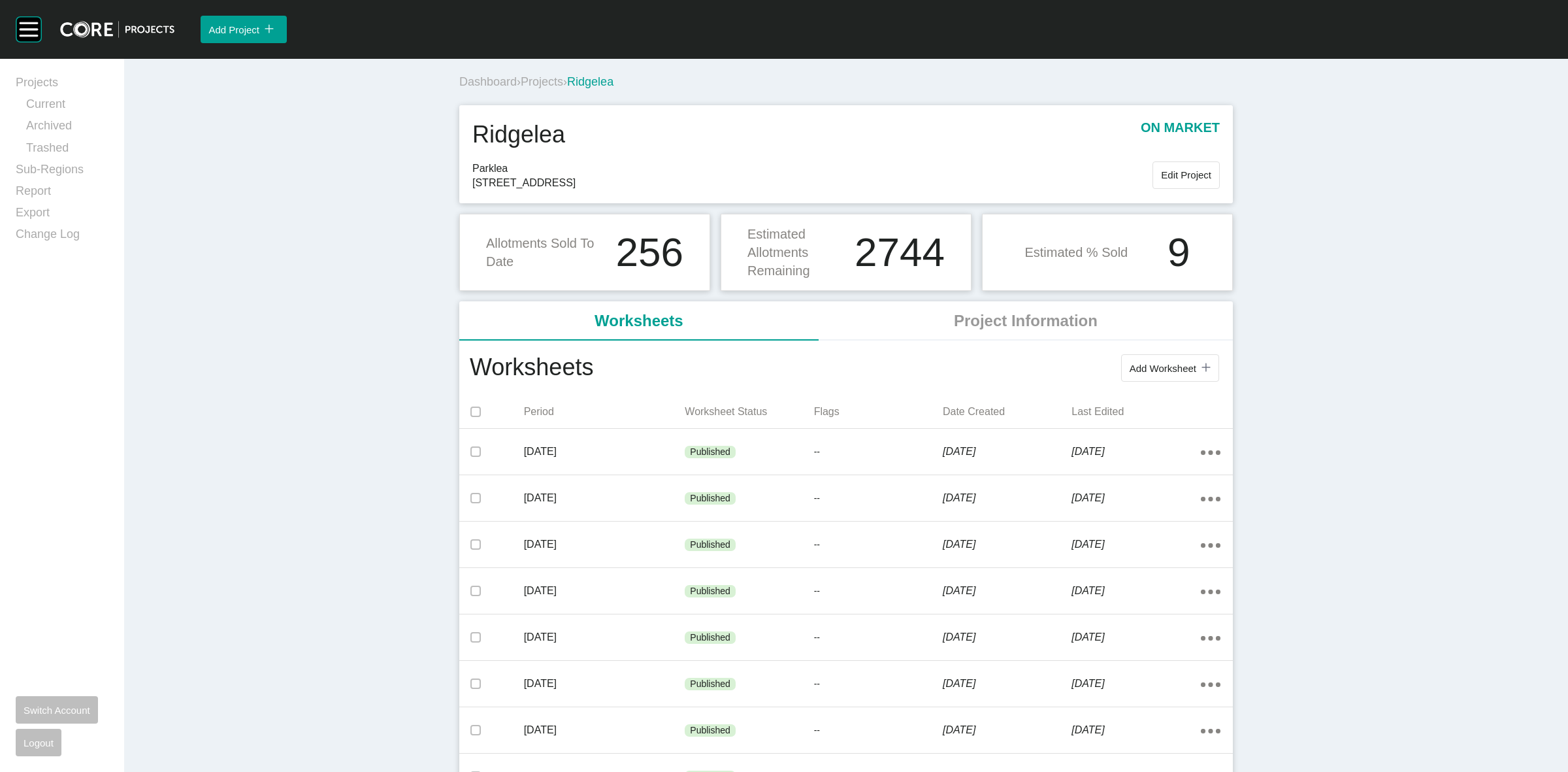
click at [544, 81] on span "Projects" at bounding box center [542, 81] width 43 height 13
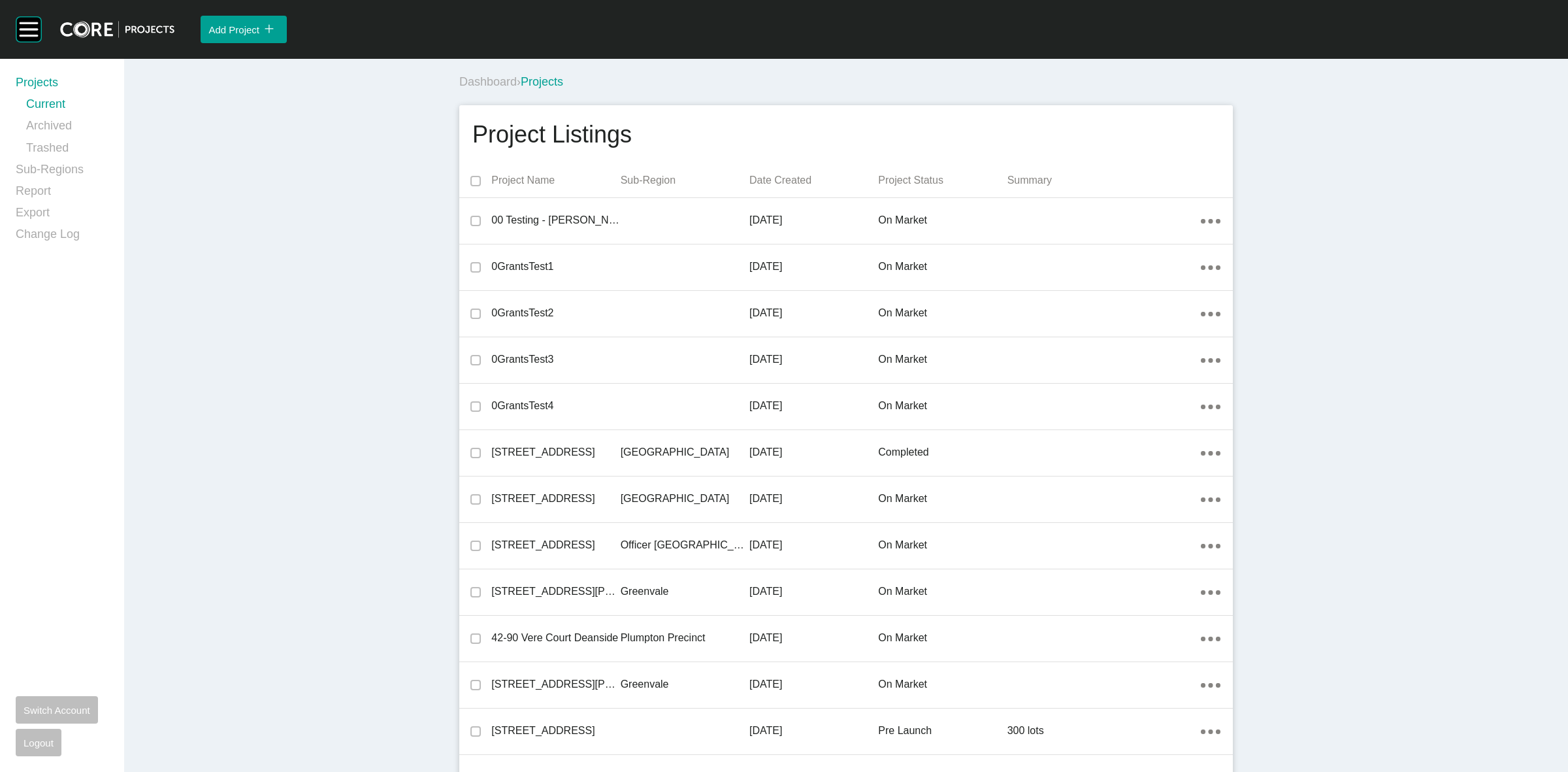
scroll to position [13985, 0]
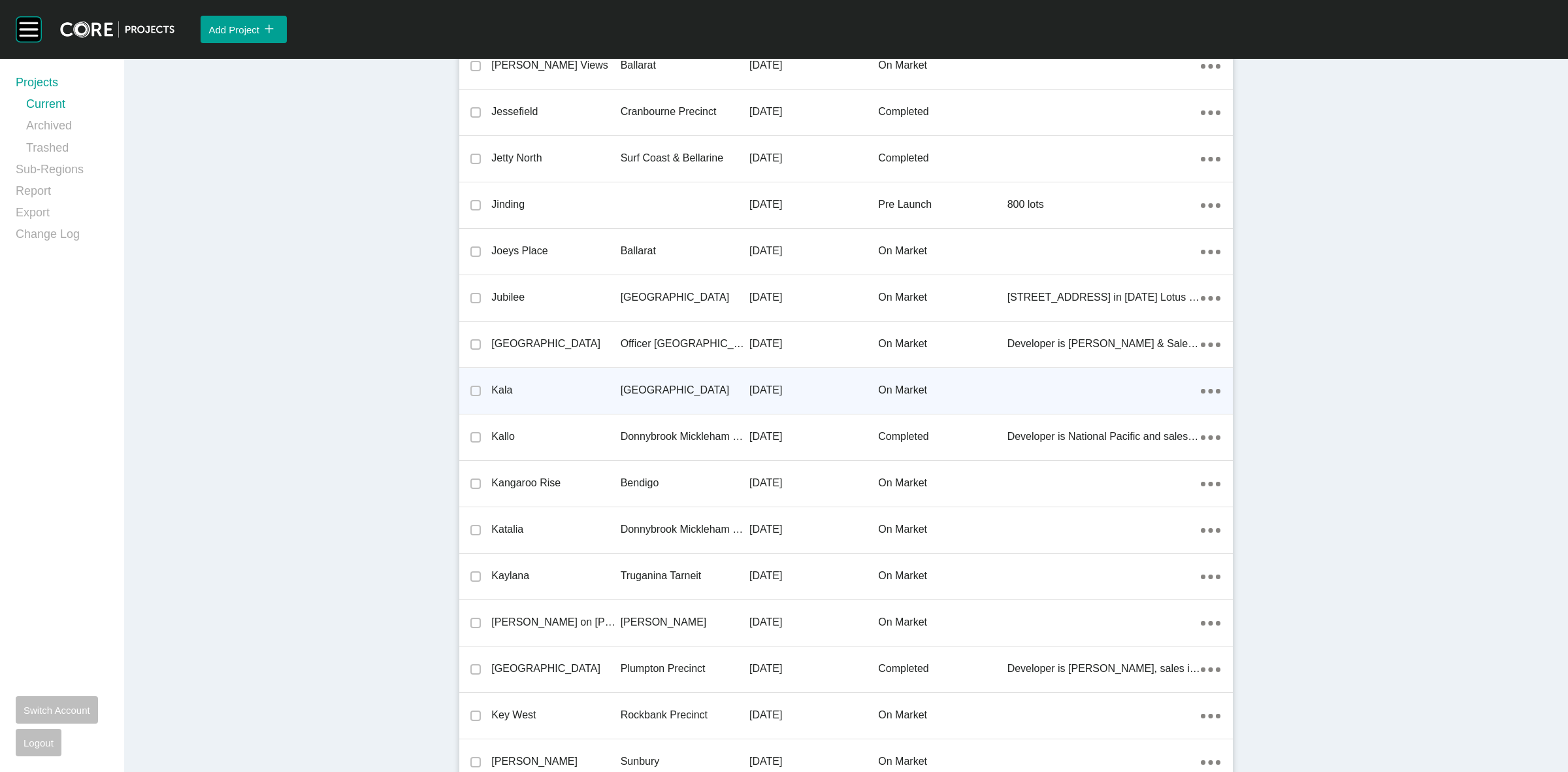
click at [640, 384] on p "[GEOGRAPHIC_DATA]" at bounding box center [685, 390] width 129 height 14
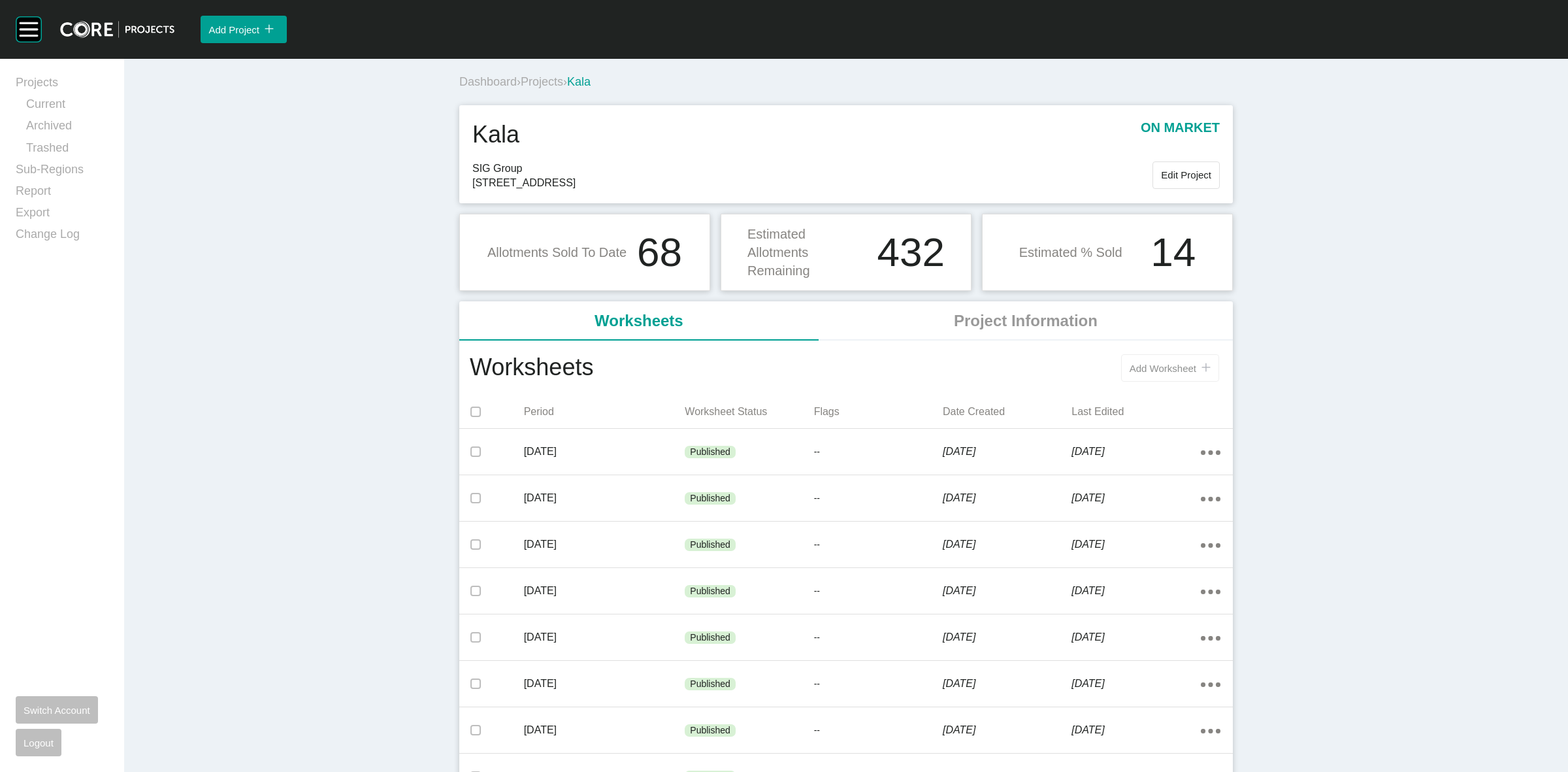
click at [1160, 378] on button "Add Worksheet icon/tick copy 11 Created with Sketch." at bounding box center [1170, 368] width 98 height 28
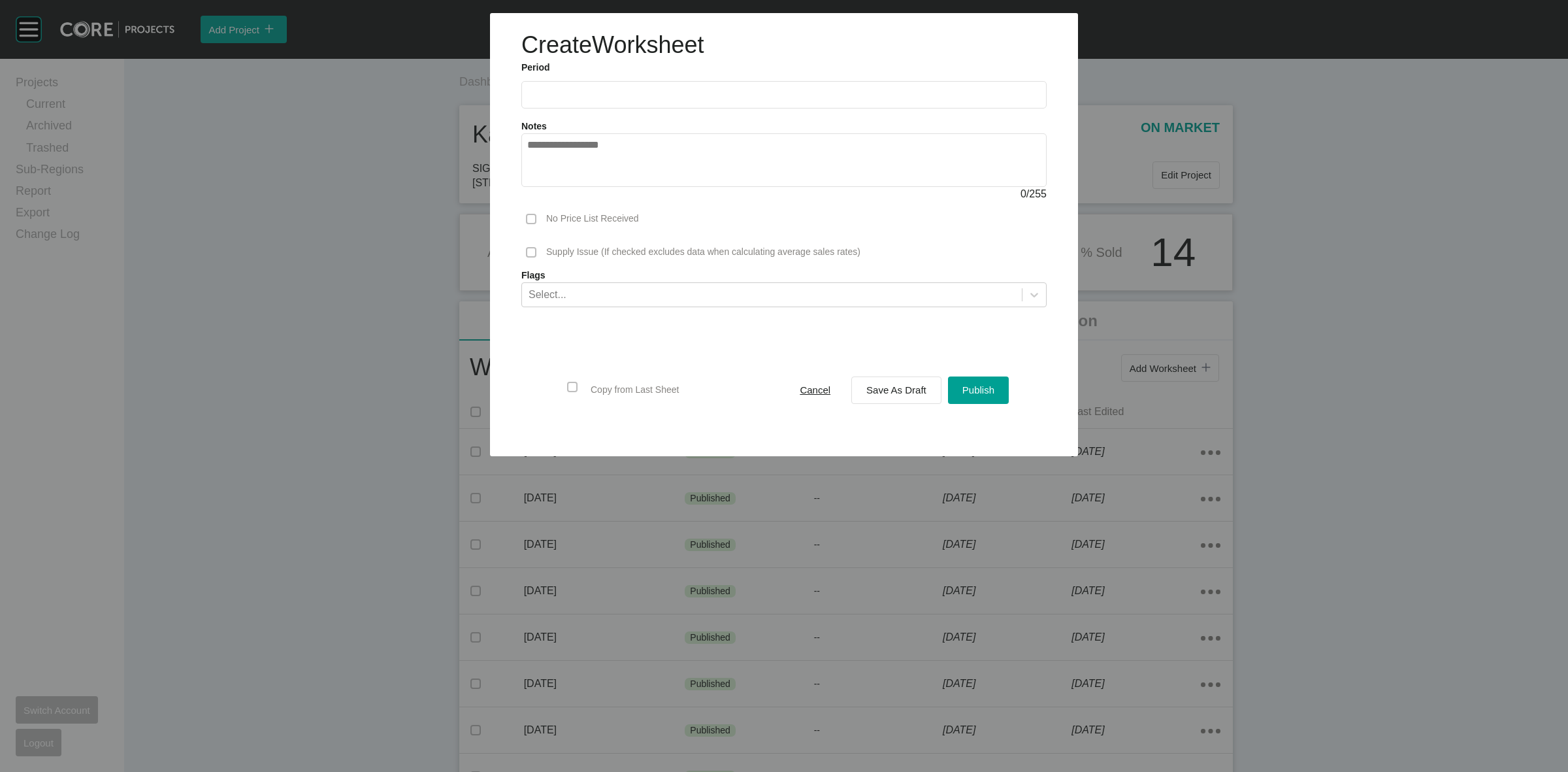
click at [664, 93] on input "text" at bounding box center [784, 94] width 514 height 11
click at [631, 187] on li "Sep" at bounding box center [633, 190] width 43 height 22
type input "**********"
click at [873, 384] on span "Save As Draft" at bounding box center [897, 390] width 60 height 11
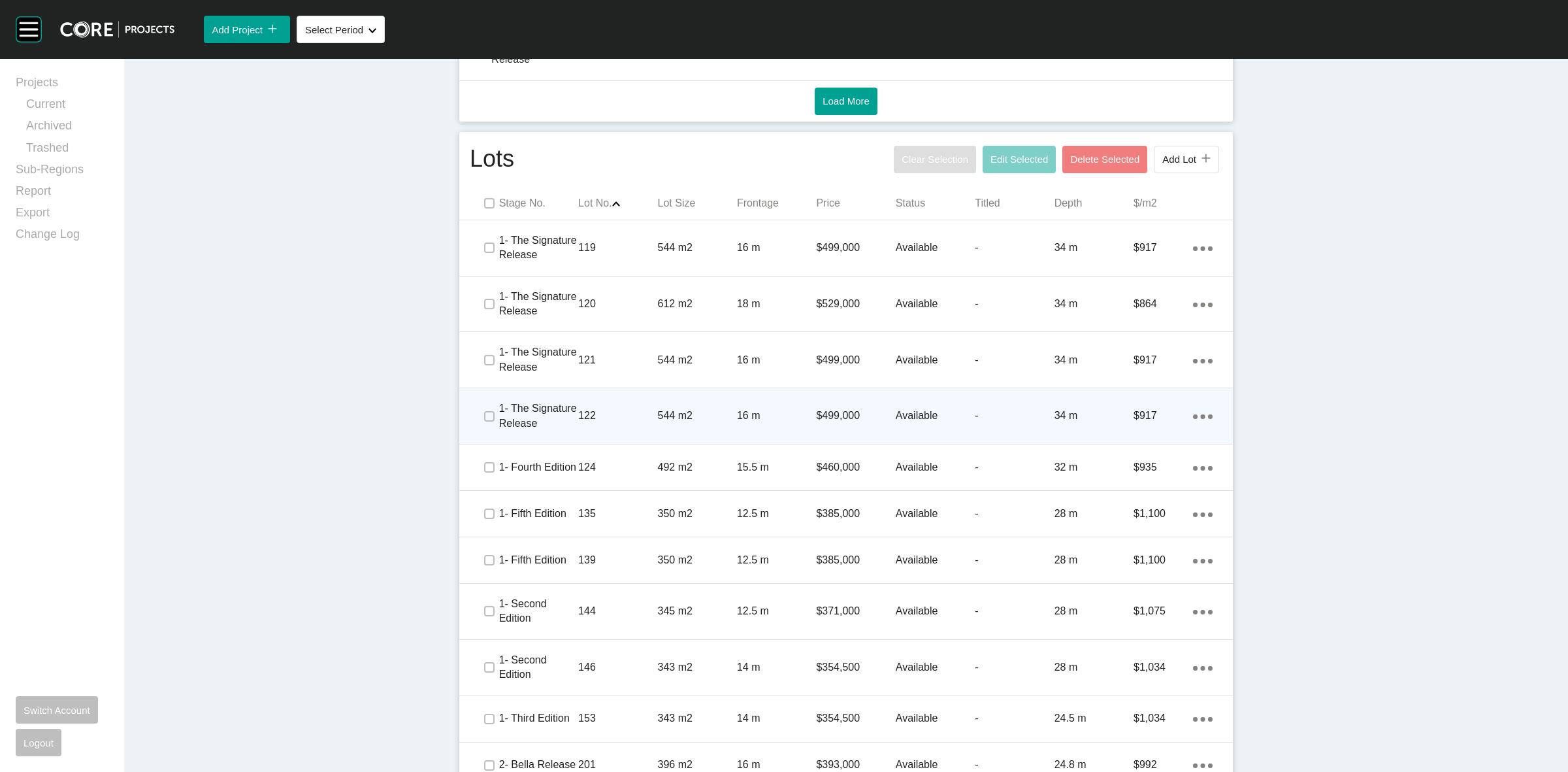
scroll to position [736, 0]
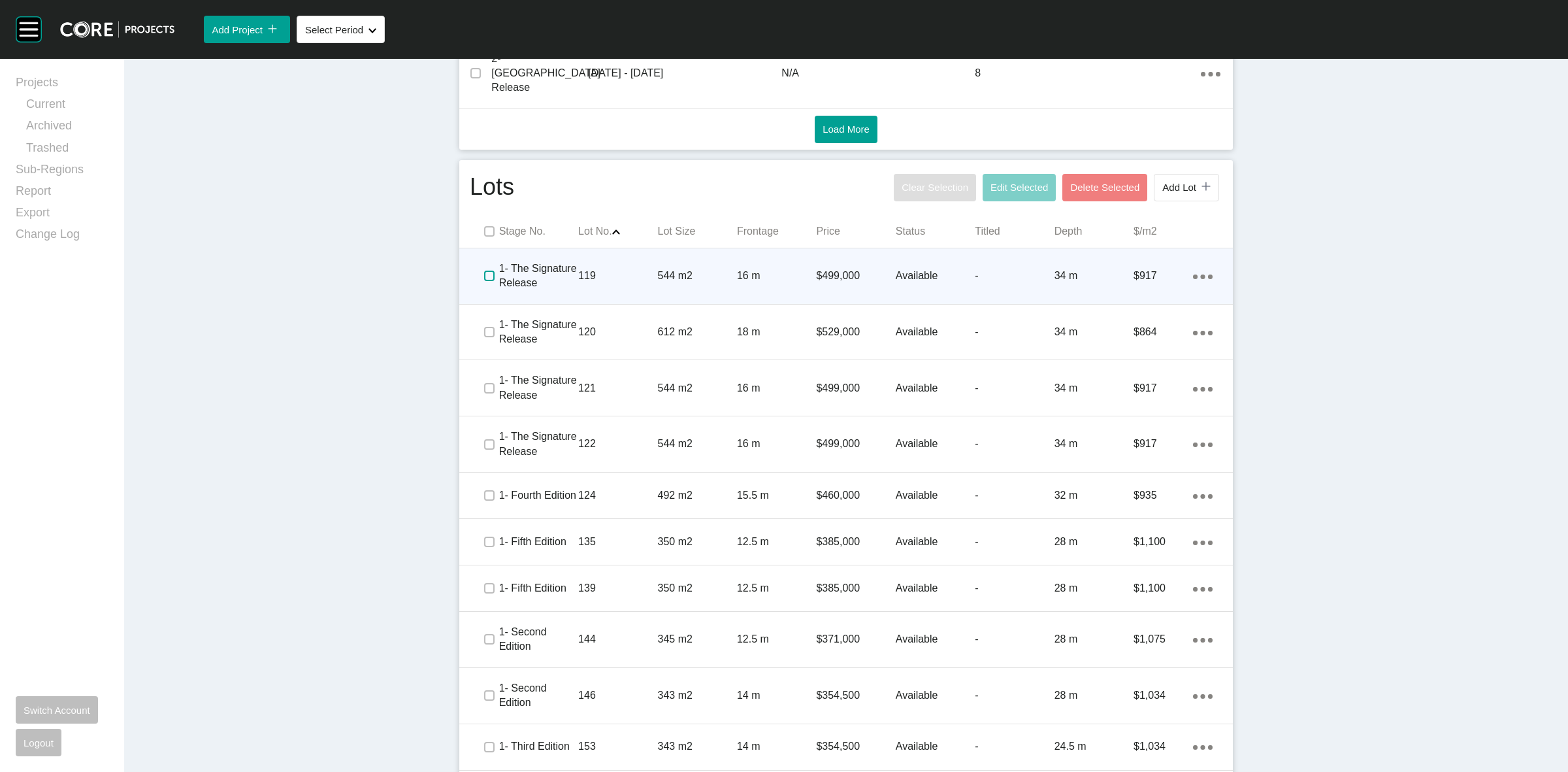
click at [484, 271] on label at bounding box center [489, 275] width 10 height 10
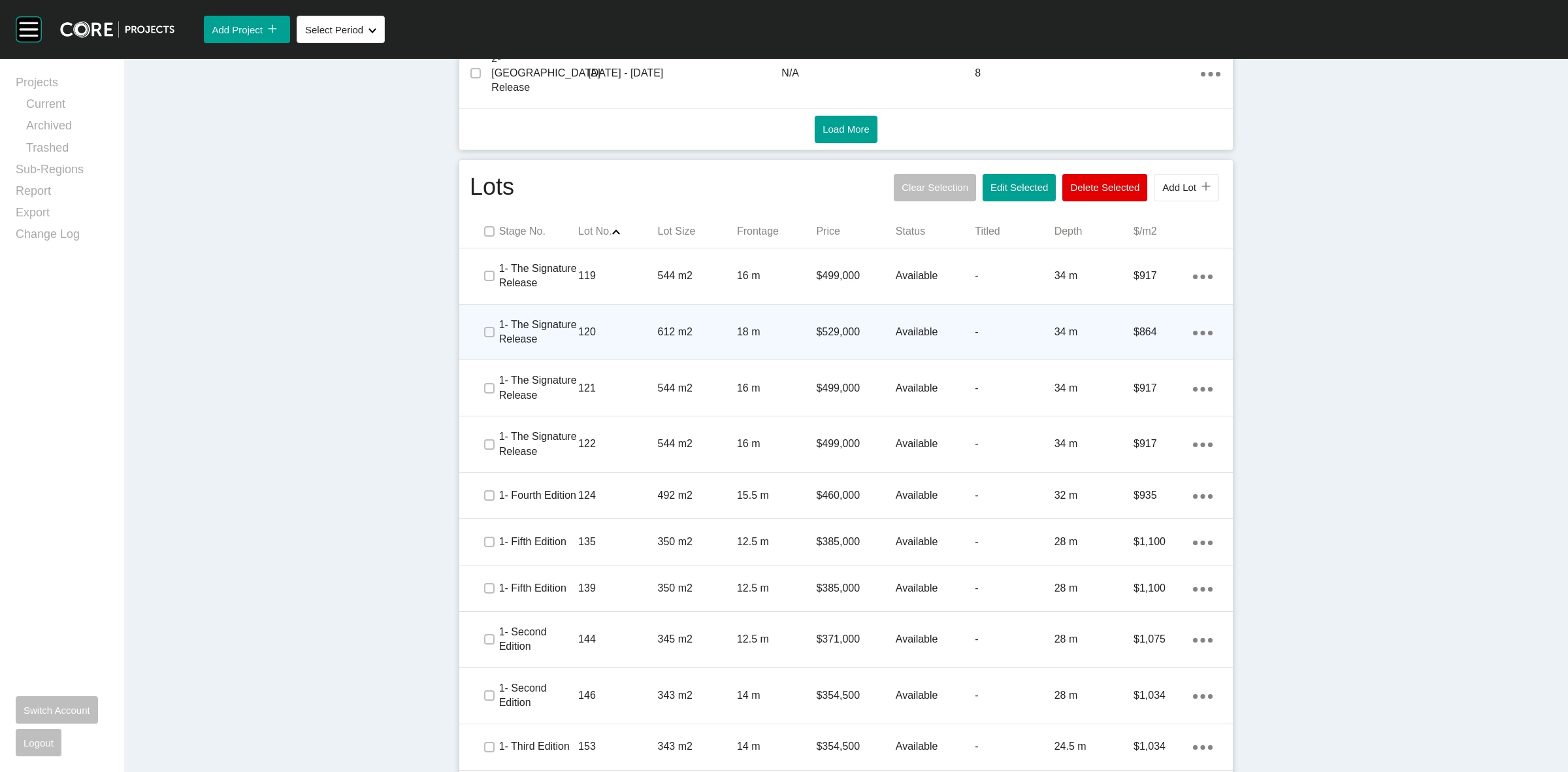
click at [484, 322] on span at bounding box center [489, 331] width 20 height 20
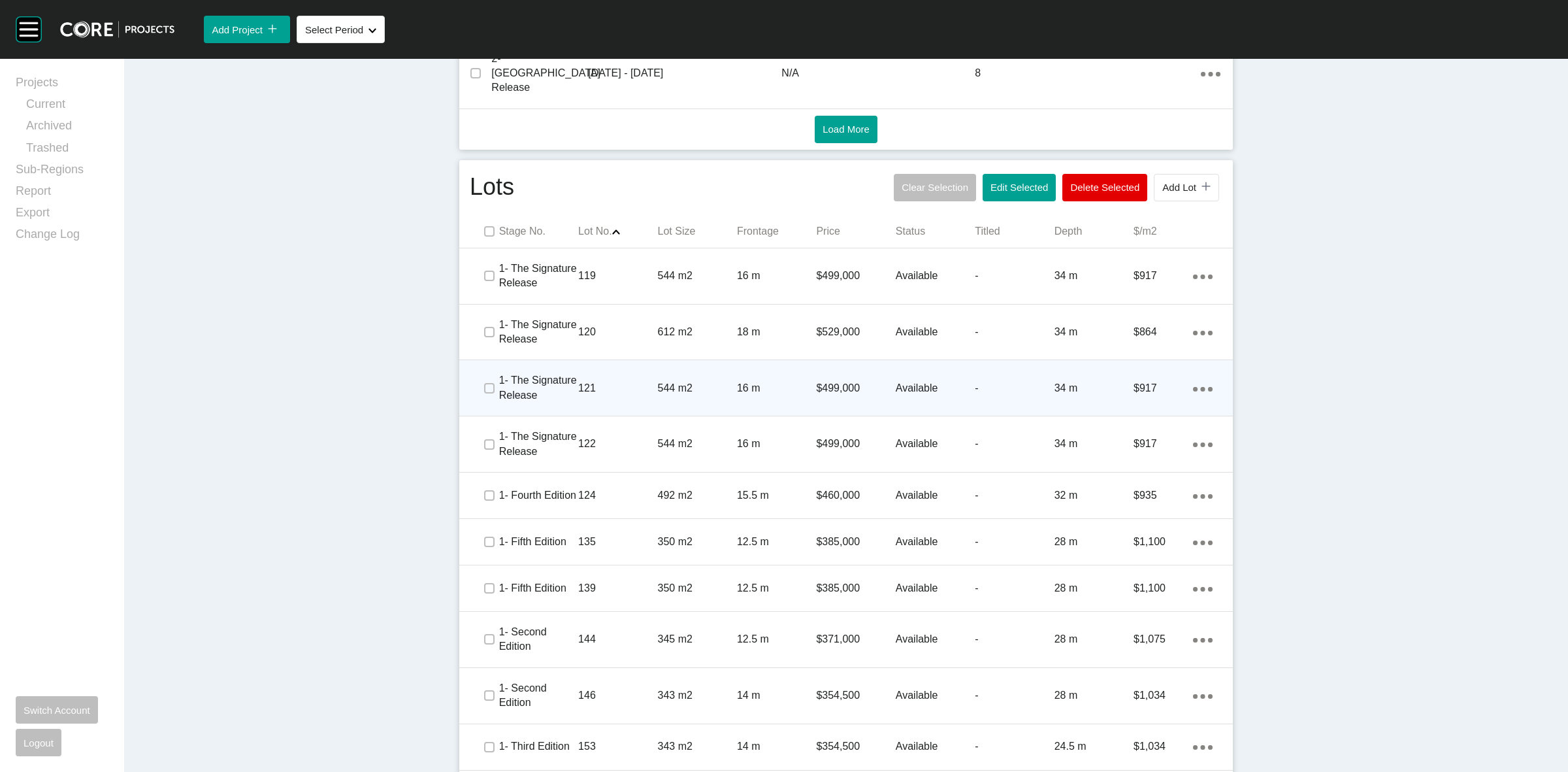
click at [486, 365] on div at bounding box center [489, 388] width 20 height 46
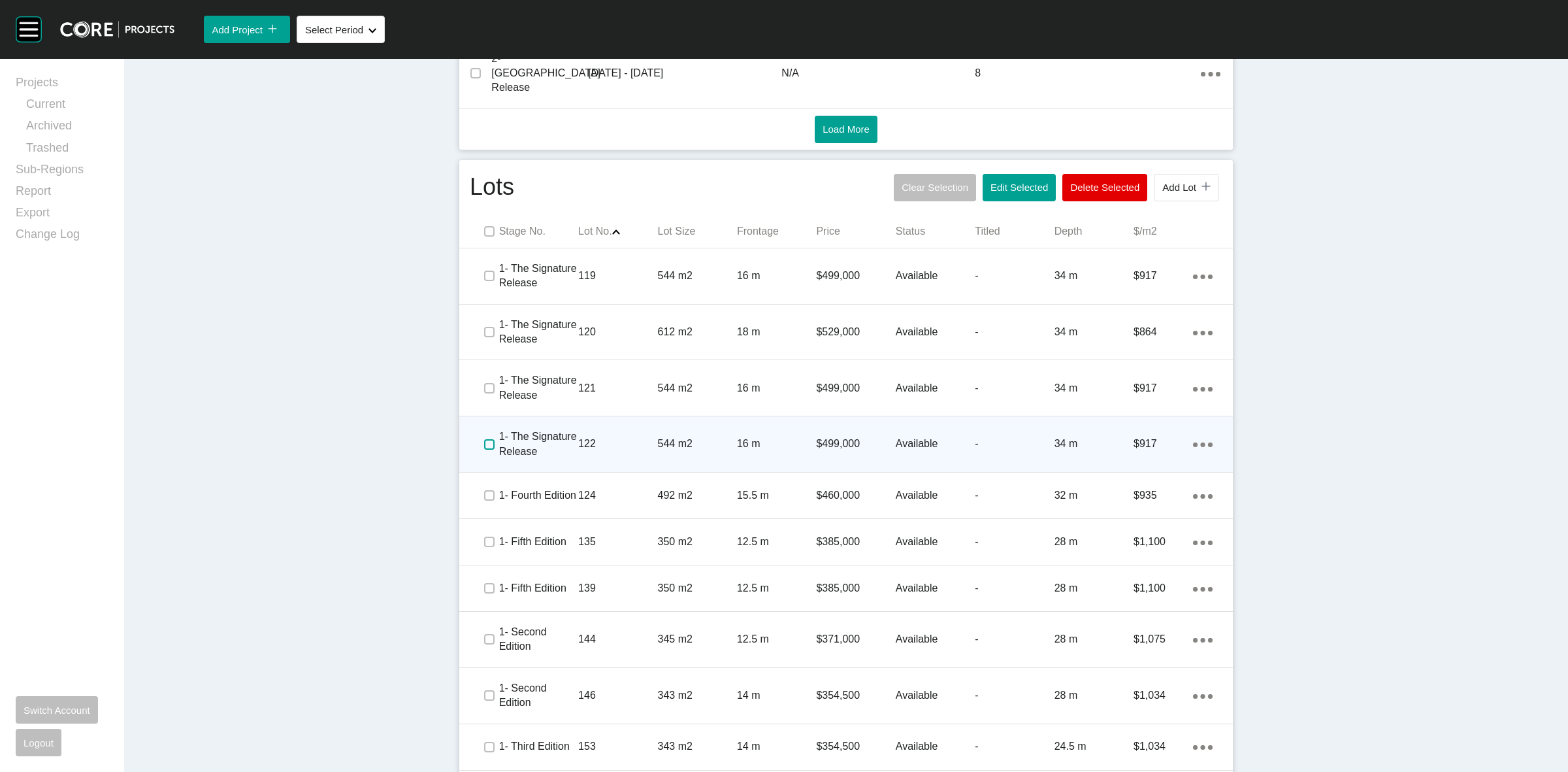
click at [485, 439] on label at bounding box center [489, 444] width 10 height 10
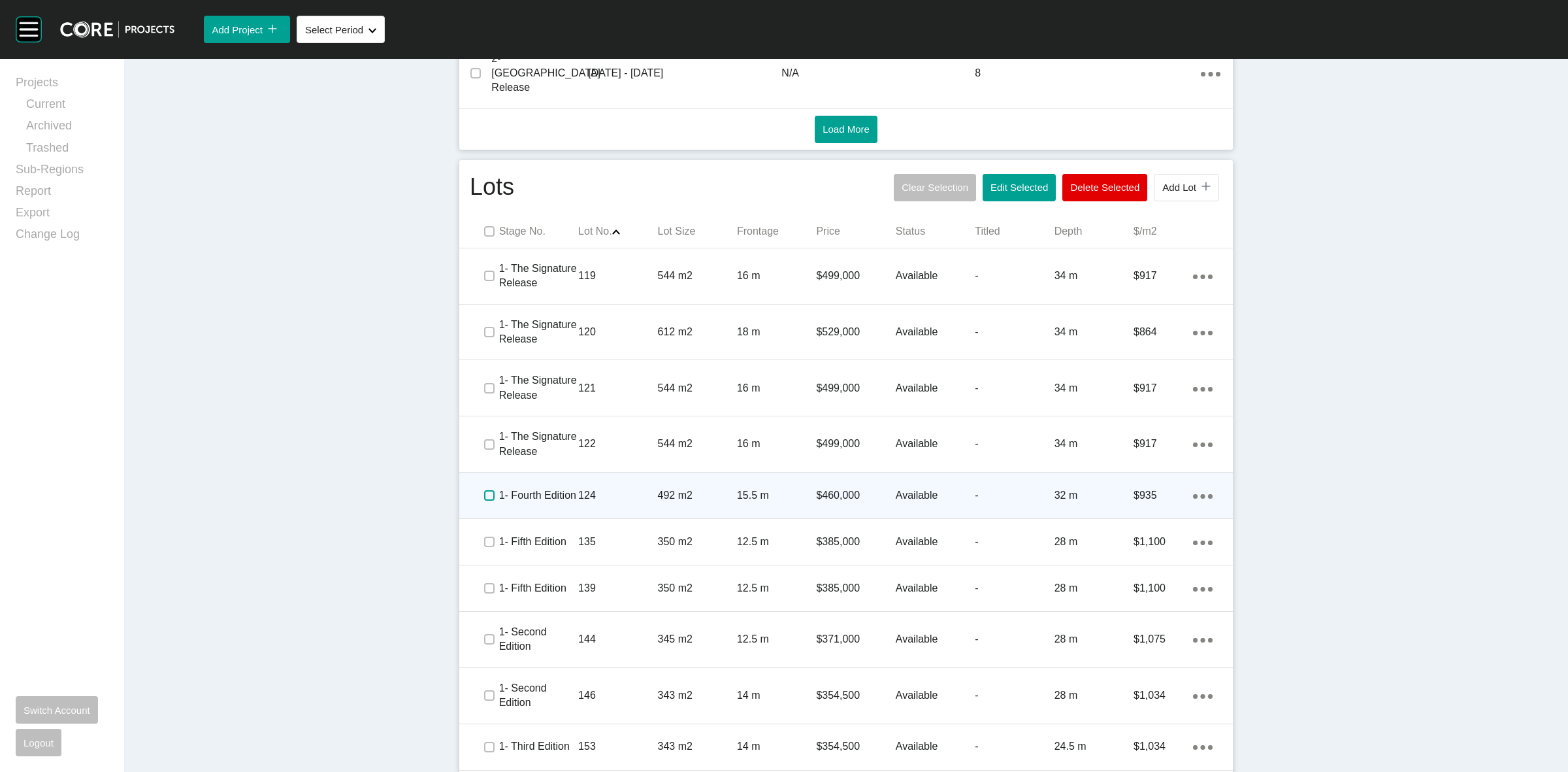
click at [484, 490] on label at bounding box center [489, 495] width 10 height 10
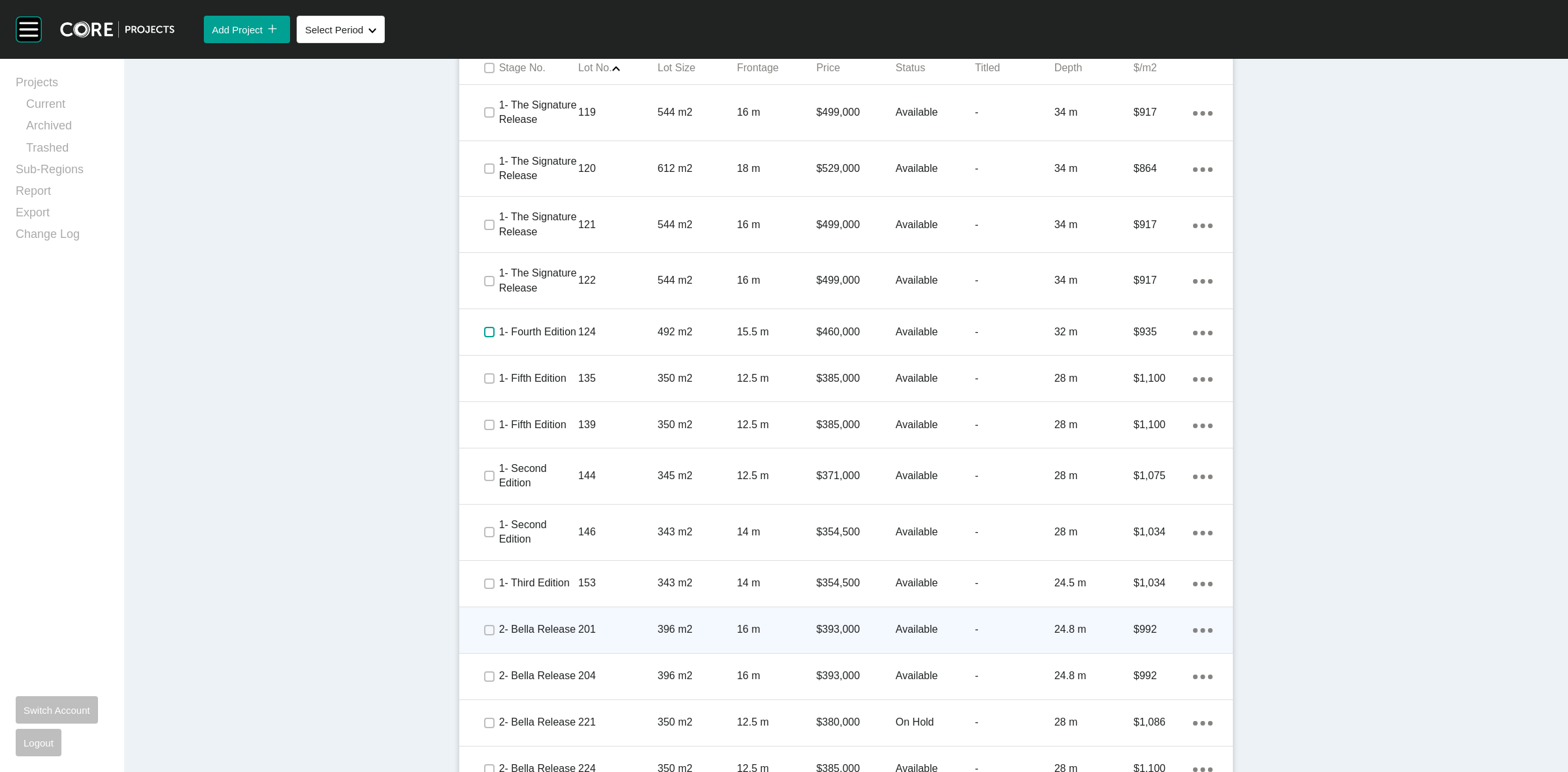
scroll to position [981, 0]
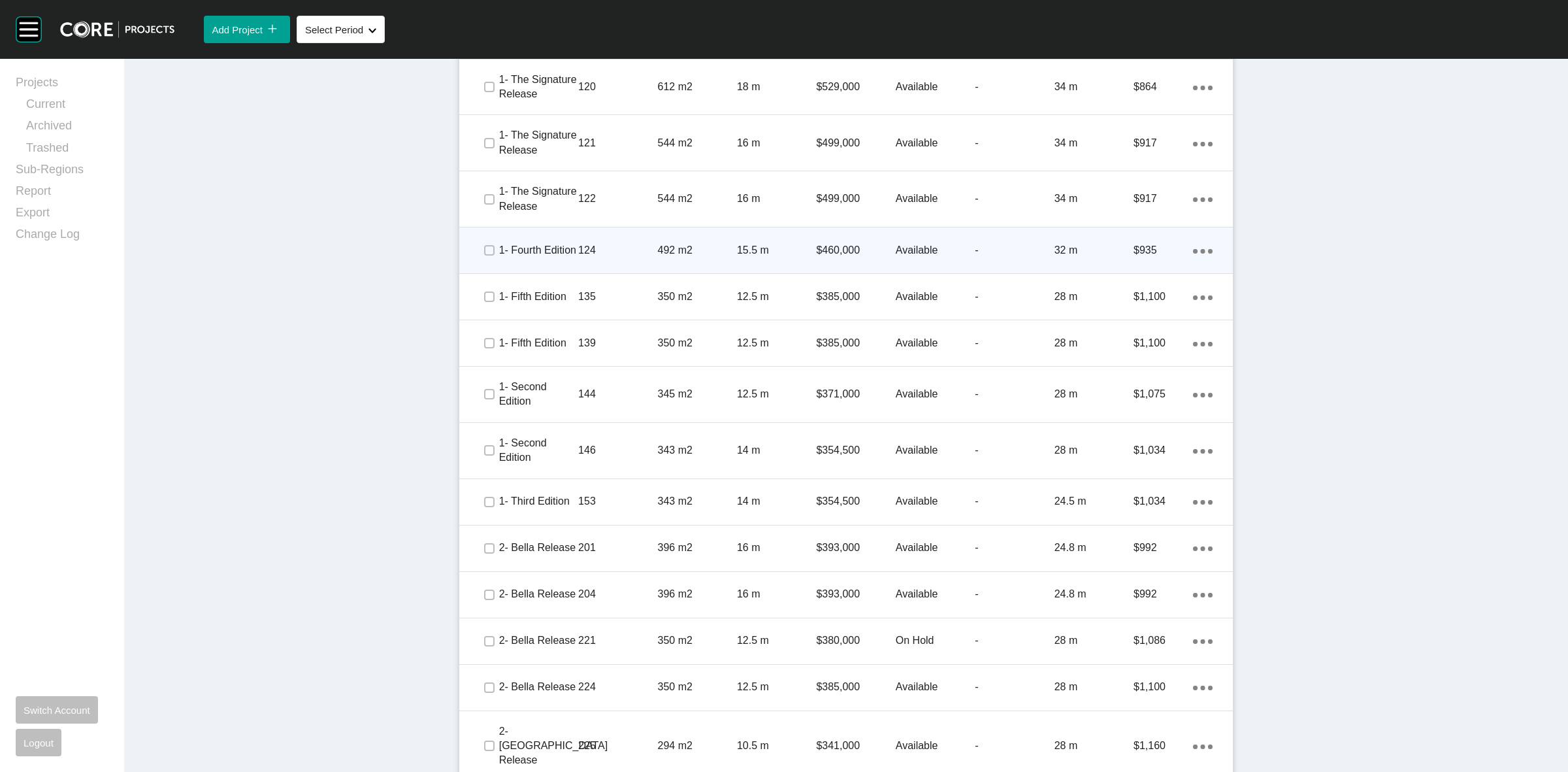
click at [605, 243] on p "124" at bounding box center [618, 250] width 79 height 14
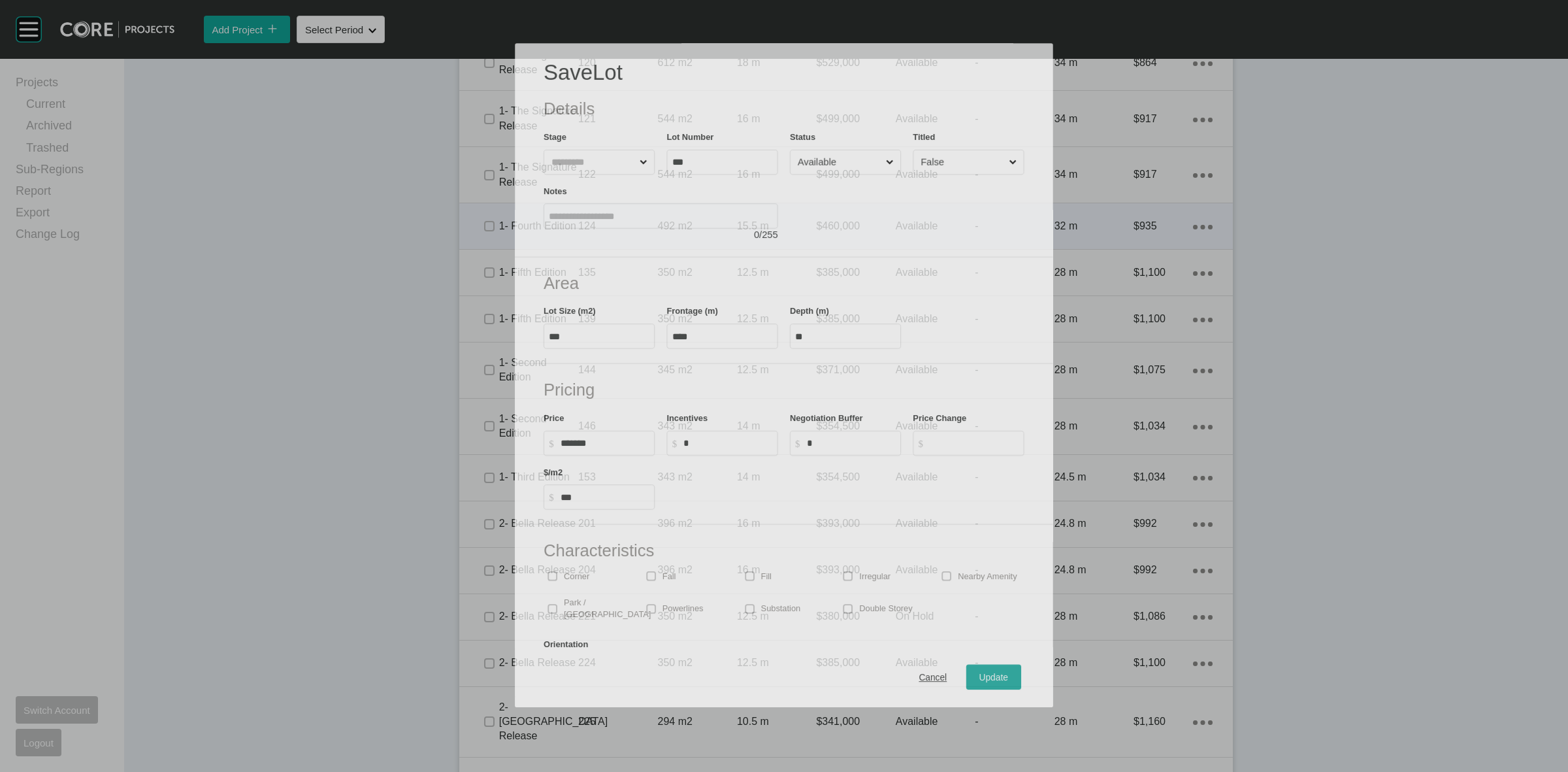
scroll to position [940, 0]
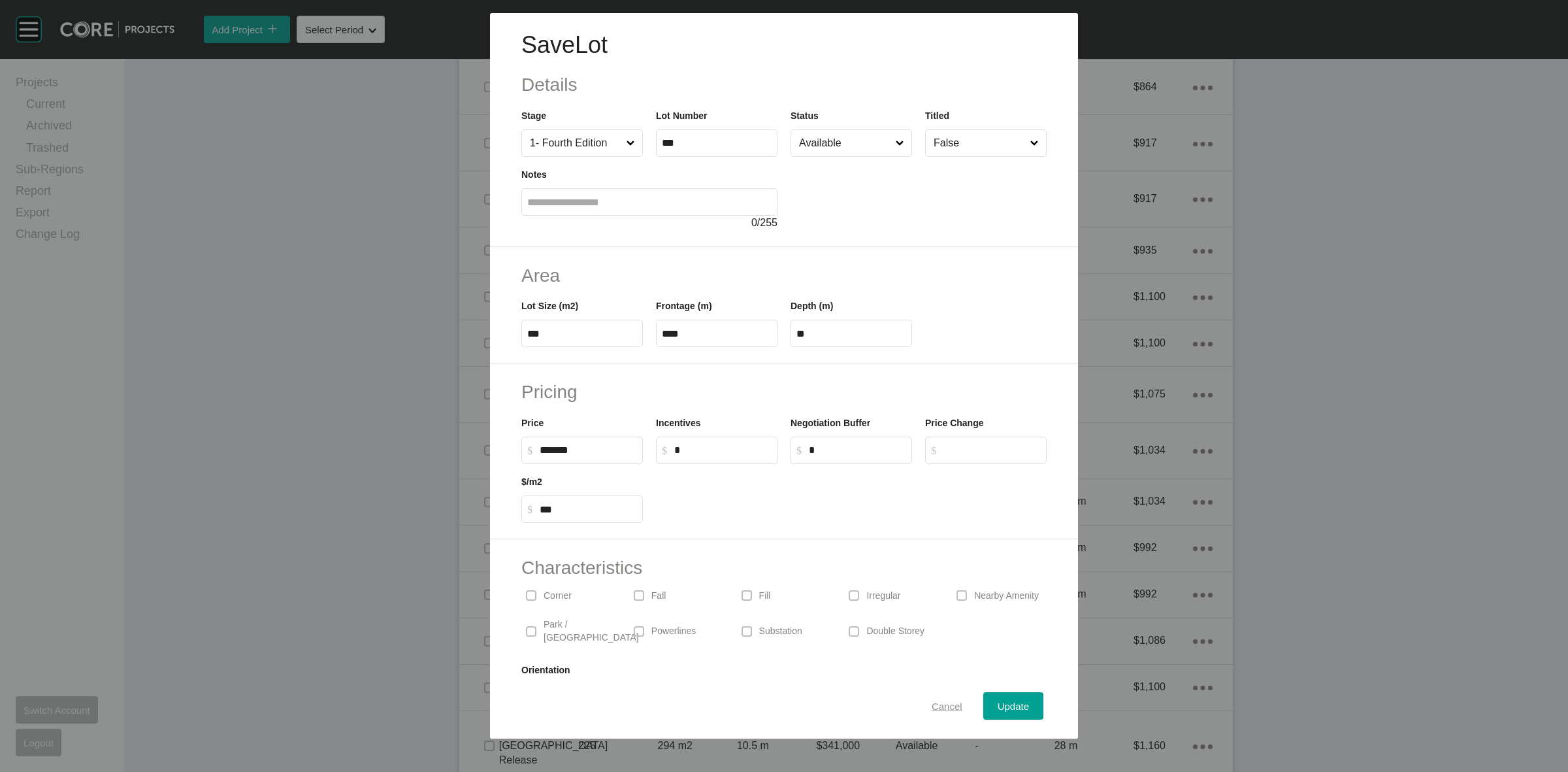
click at [939, 707] on span "Cancel" at bounding box center [946, 706] width 31 height 11
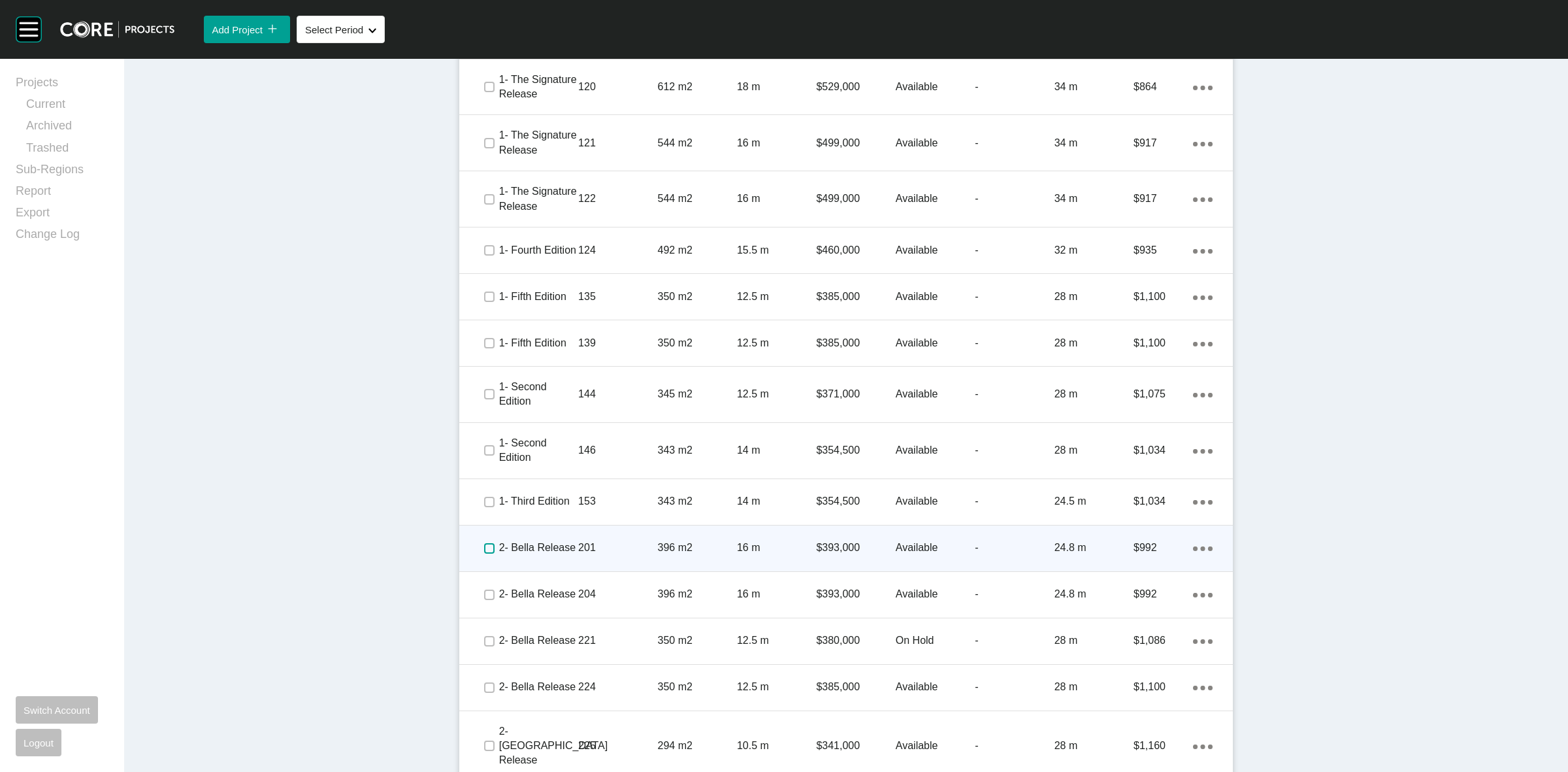
click at [484, 543] on label at bounding box center [489, 548] width 10 height 10
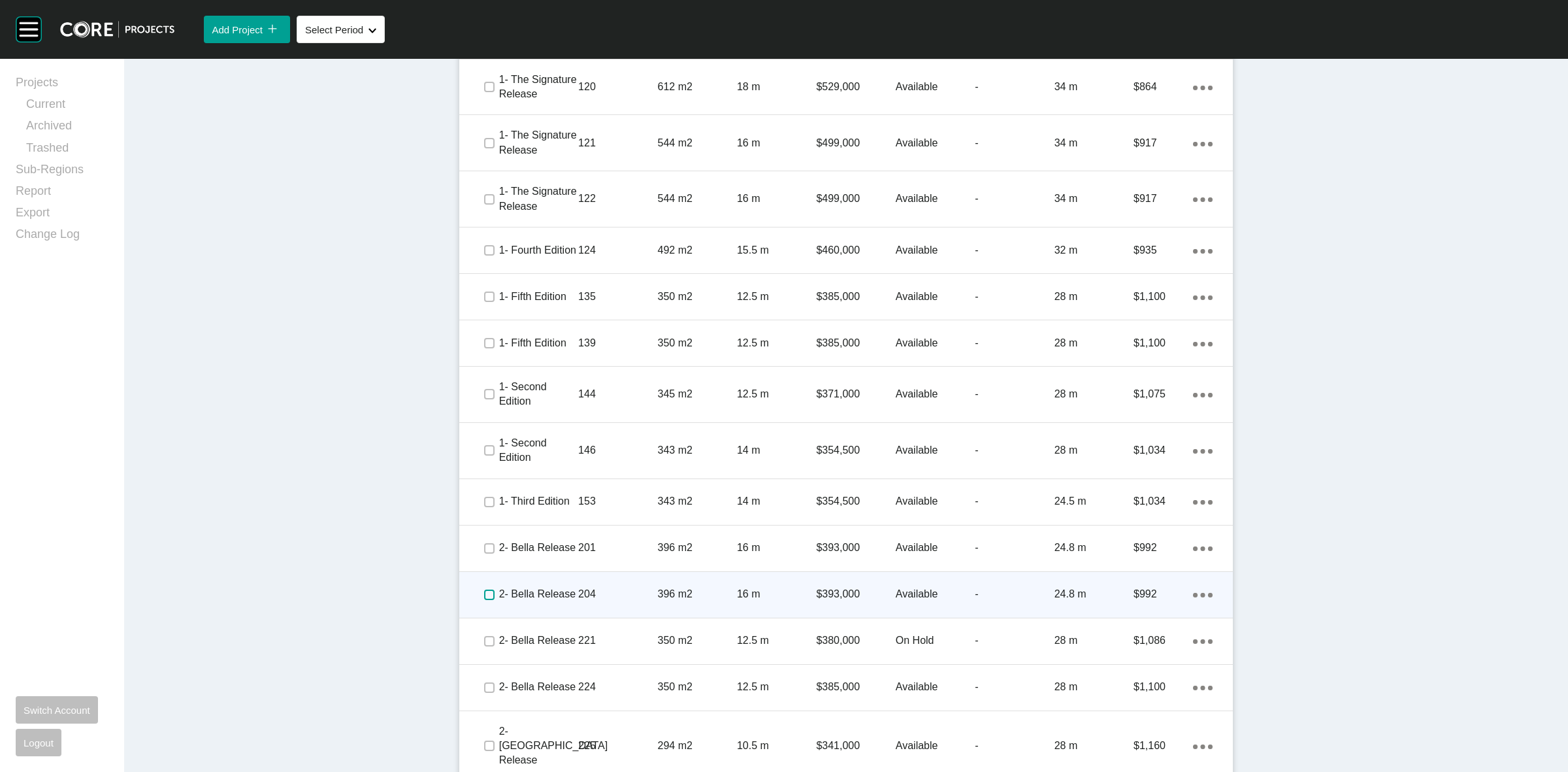
click at [484, 589] on label at bounding box center [489, 594] width 10 height 10
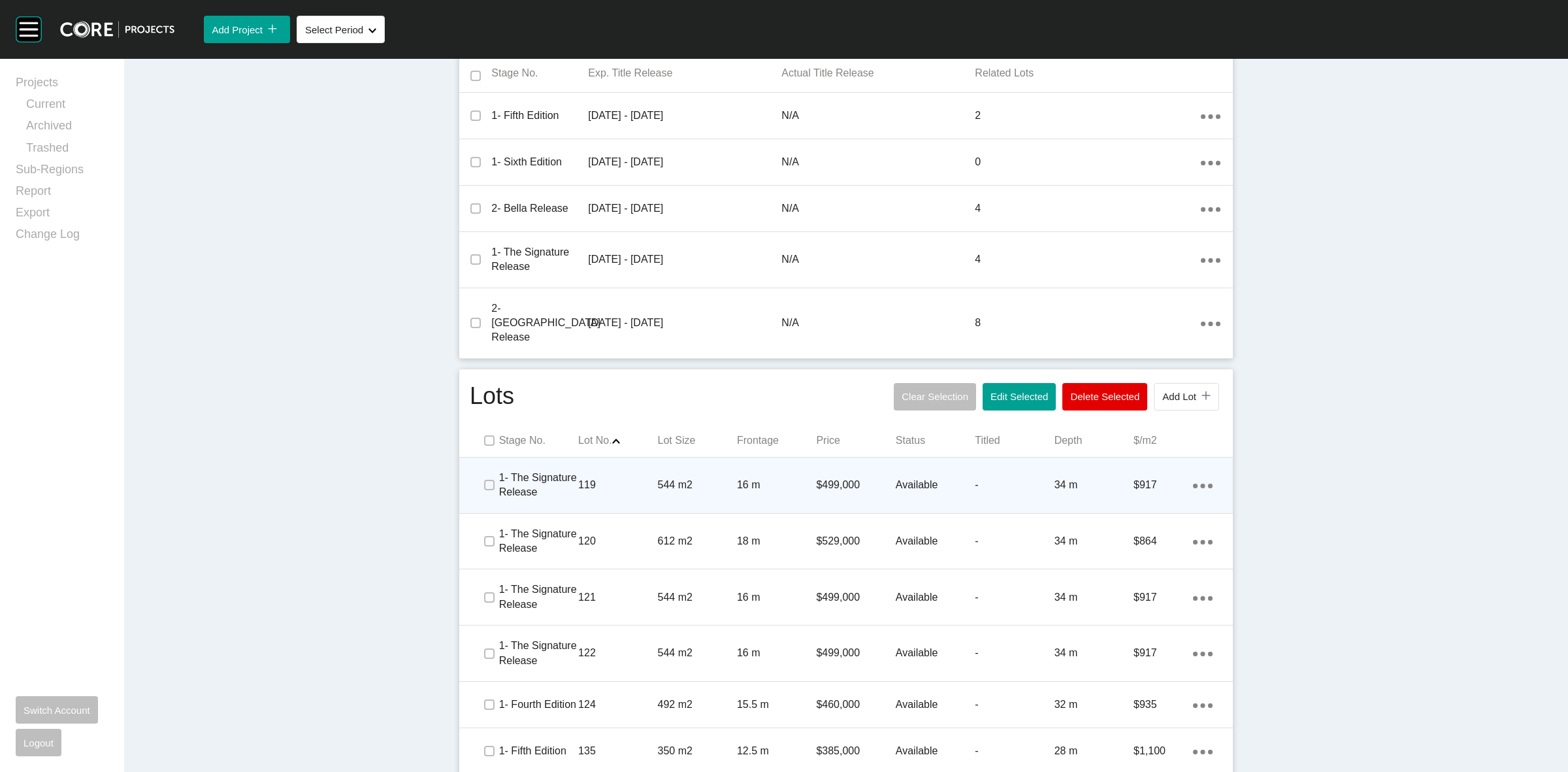
scroll to position [450, 0]
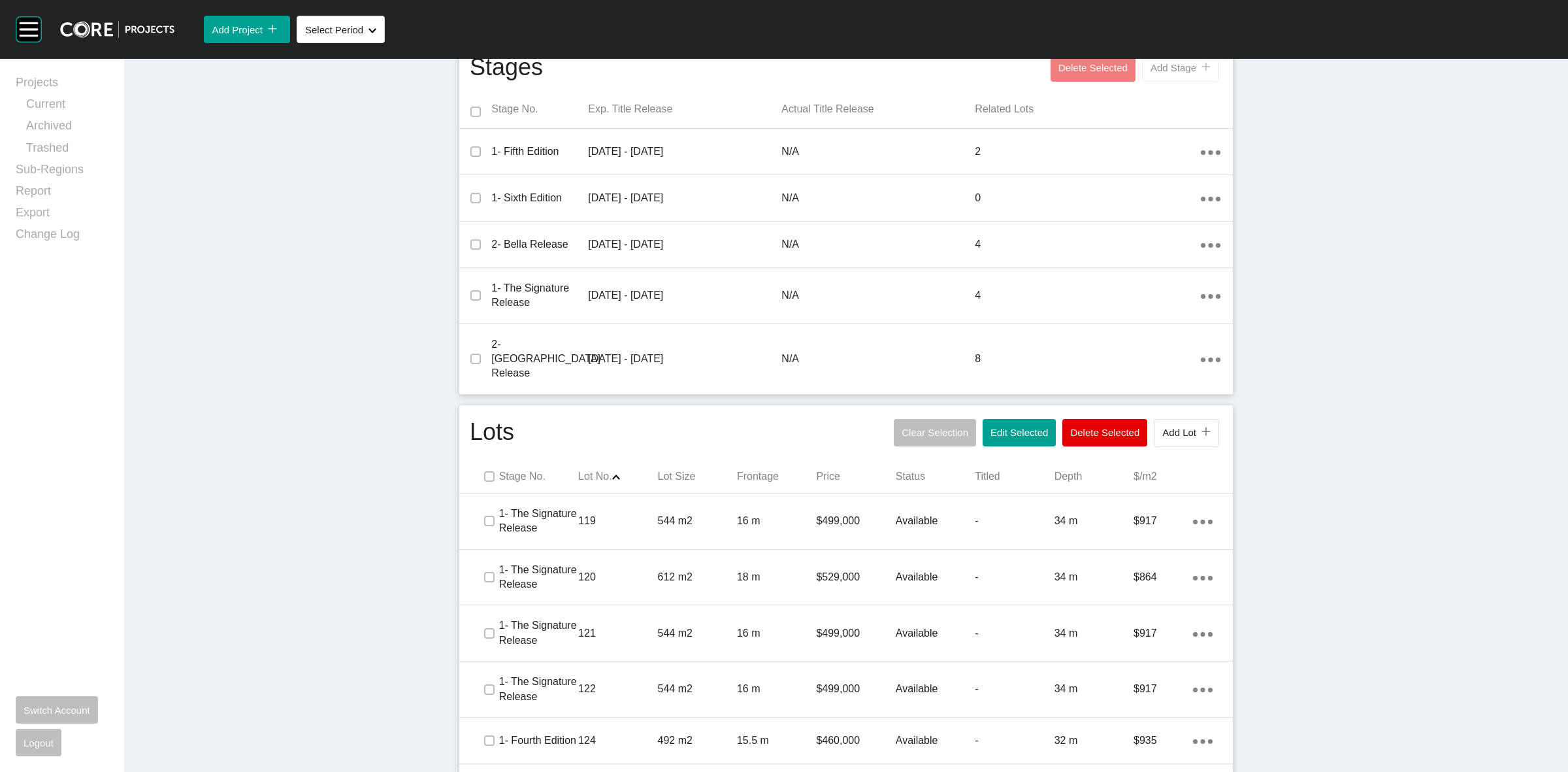
click at [1171, 70] on span "Add Stage" at bounding box center [1173, 68] width 46 height 11
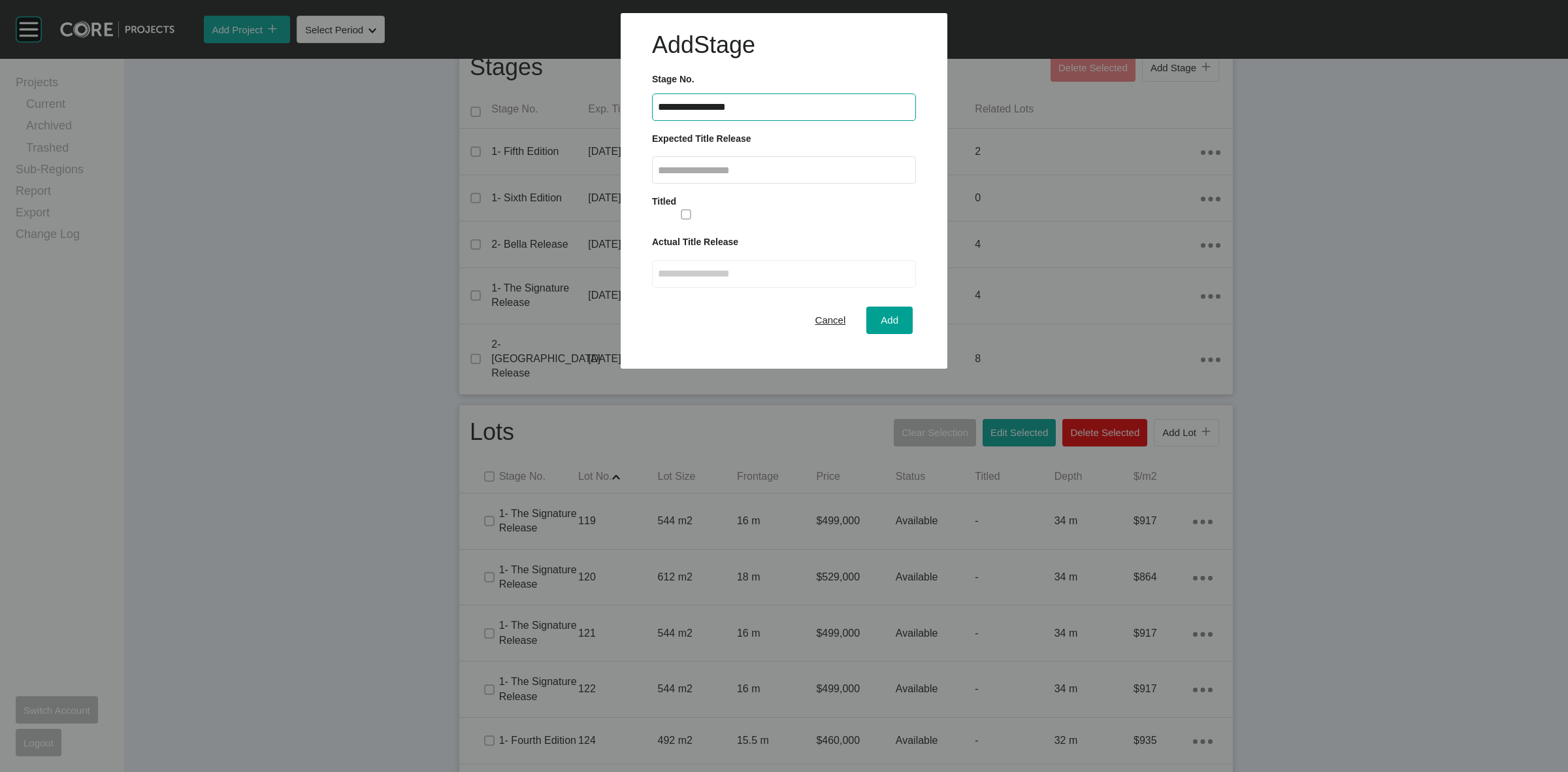
type input "**********"
click at [771, 171] on input "text" at bounding box center [784, 170] width 252 height 11
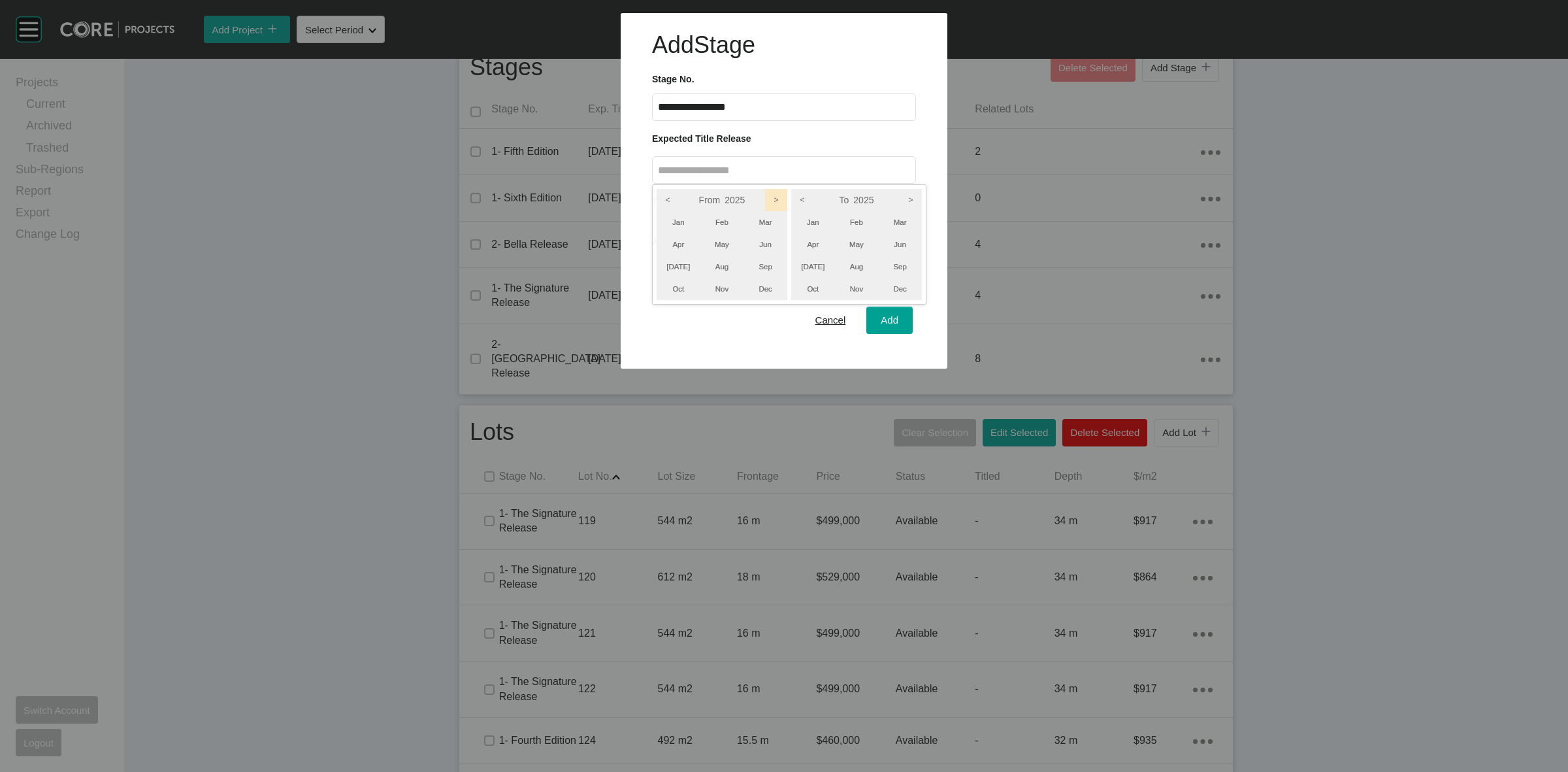
drag, startPoint x: 777, startPoint y: 205, endPoint x: 886, endPoint y: 191, distance: 109.9
click at [778, 205] on icon ">" at bounding box center [776, 200] width 22 height 22
click at [912, 194] on icon ">" at bounding box center [911, 200] width 22 height 22
drag, startPoint x: 904, startPoint y: 214, endPoint x: 758, endPoint y: 234, distance: 147.4
click at [901, 217] on li "Mar" at bounding box center [900, 222] width 43 height 22
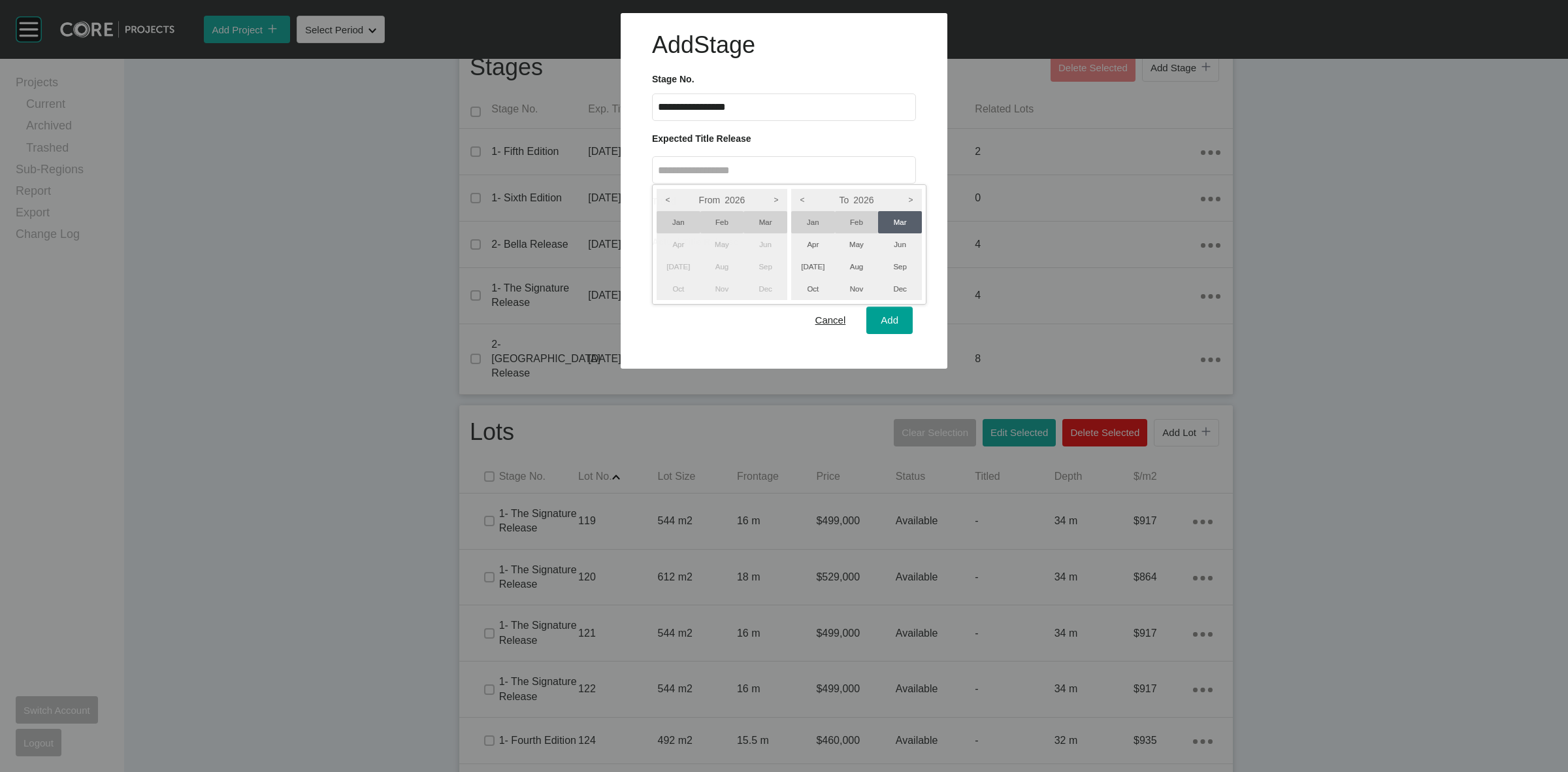
click at [679, 217] on li "Jan" at bounding box center [678, 222] width 43 height 22
click at [884, 318] on div at bounding box center [784, 184] width 1568 height 369
type input "**********"
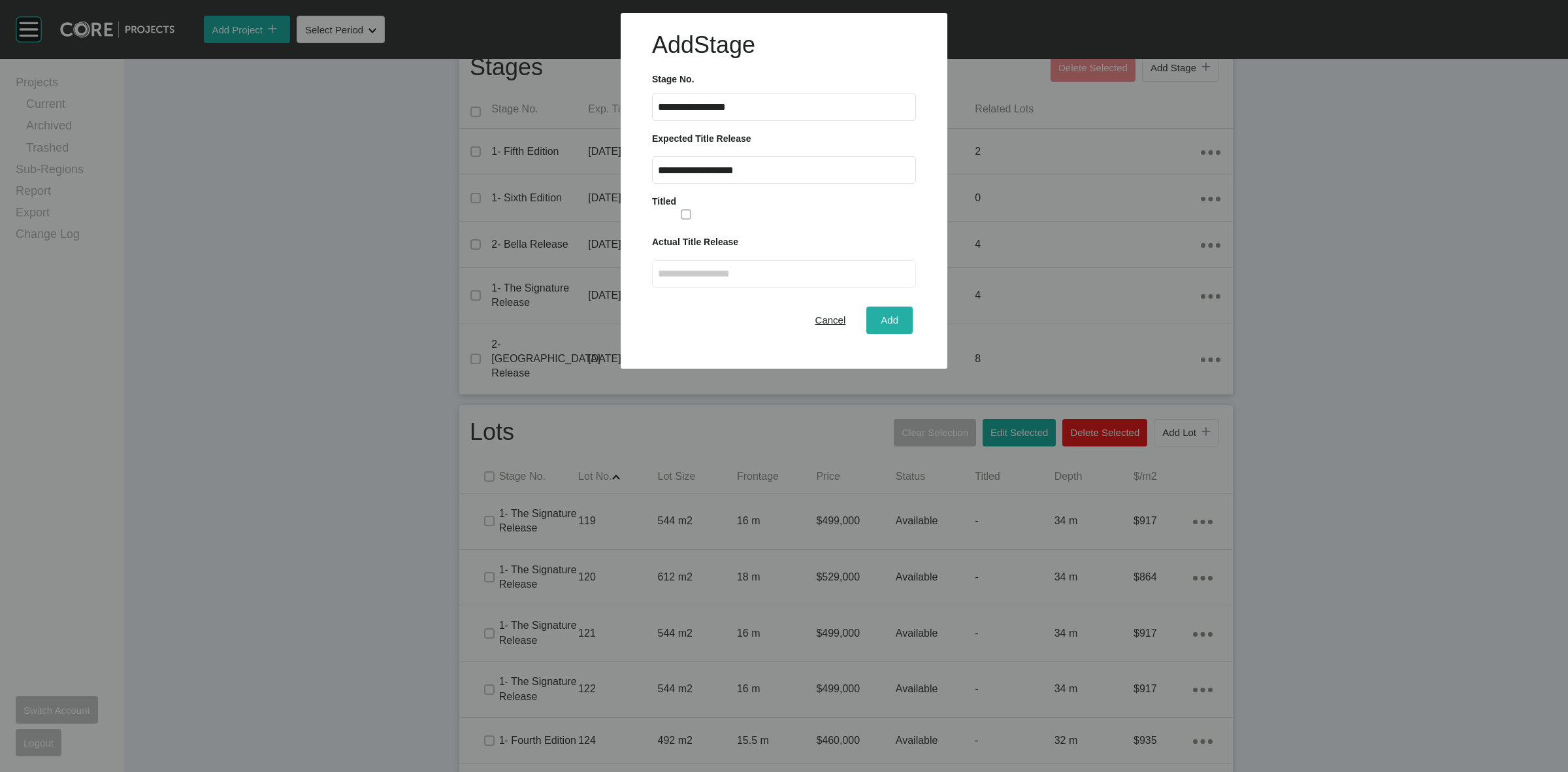
click at [887, 318] on span "Add" at bounding box center [890, 320] width 17 height 11
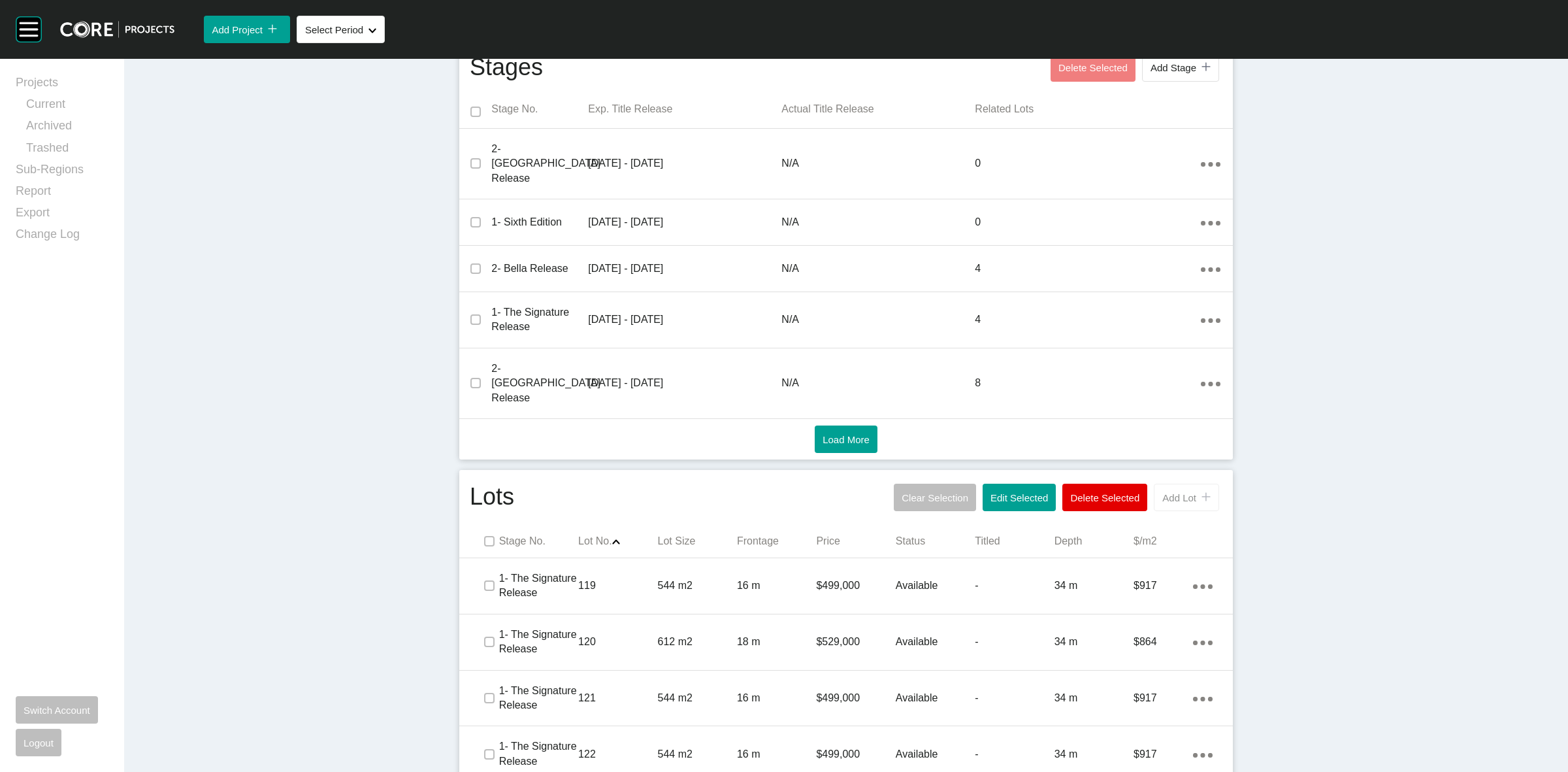
click at [1176, 484] on button "Add Lot icon/tick copy 11 Created with Sketch." at bounding box center [1186, 498] width 66 height 28
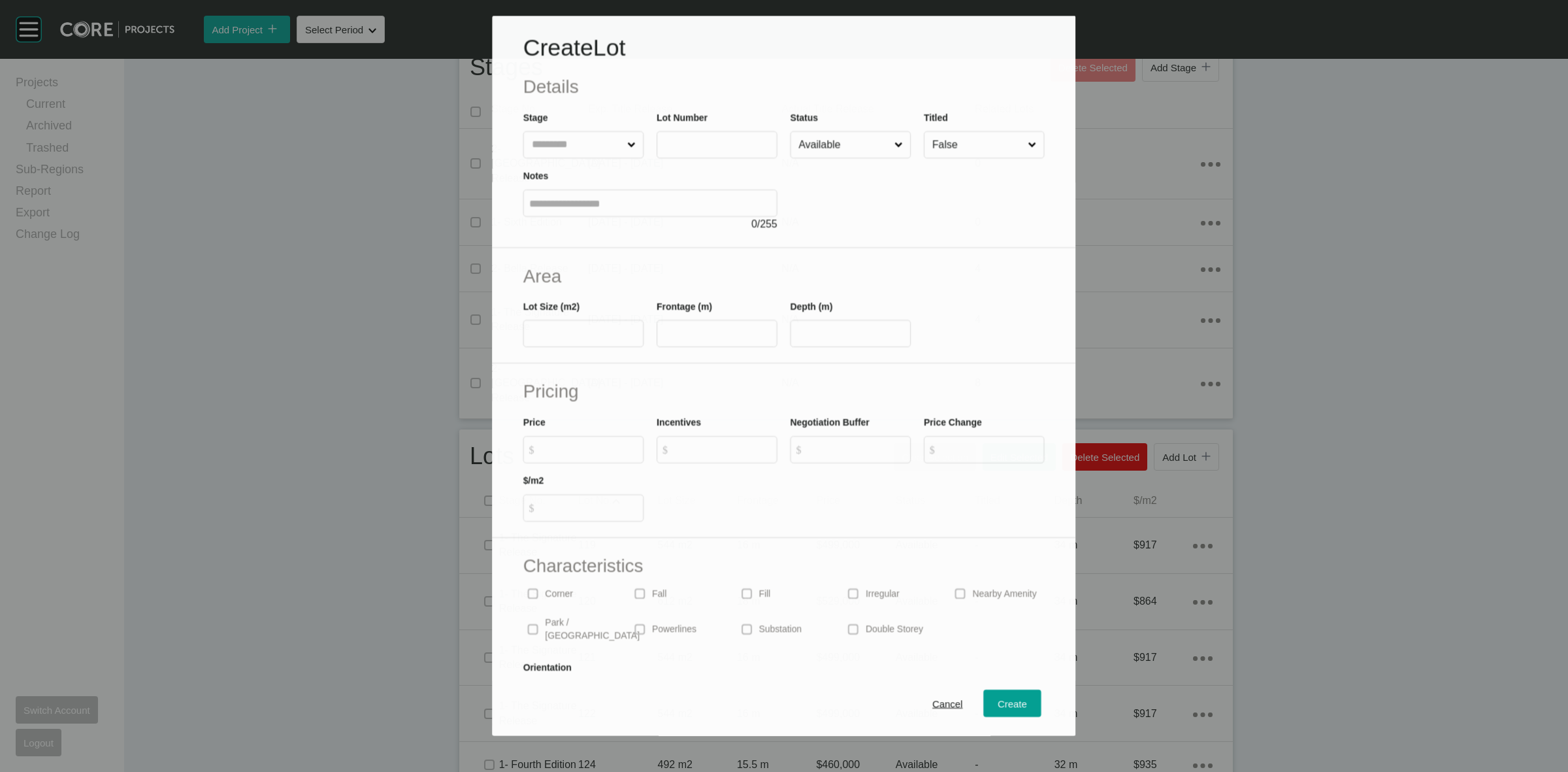
click at [578, 142] on input "text" at bounding box center [576, 145] width 96 height 26
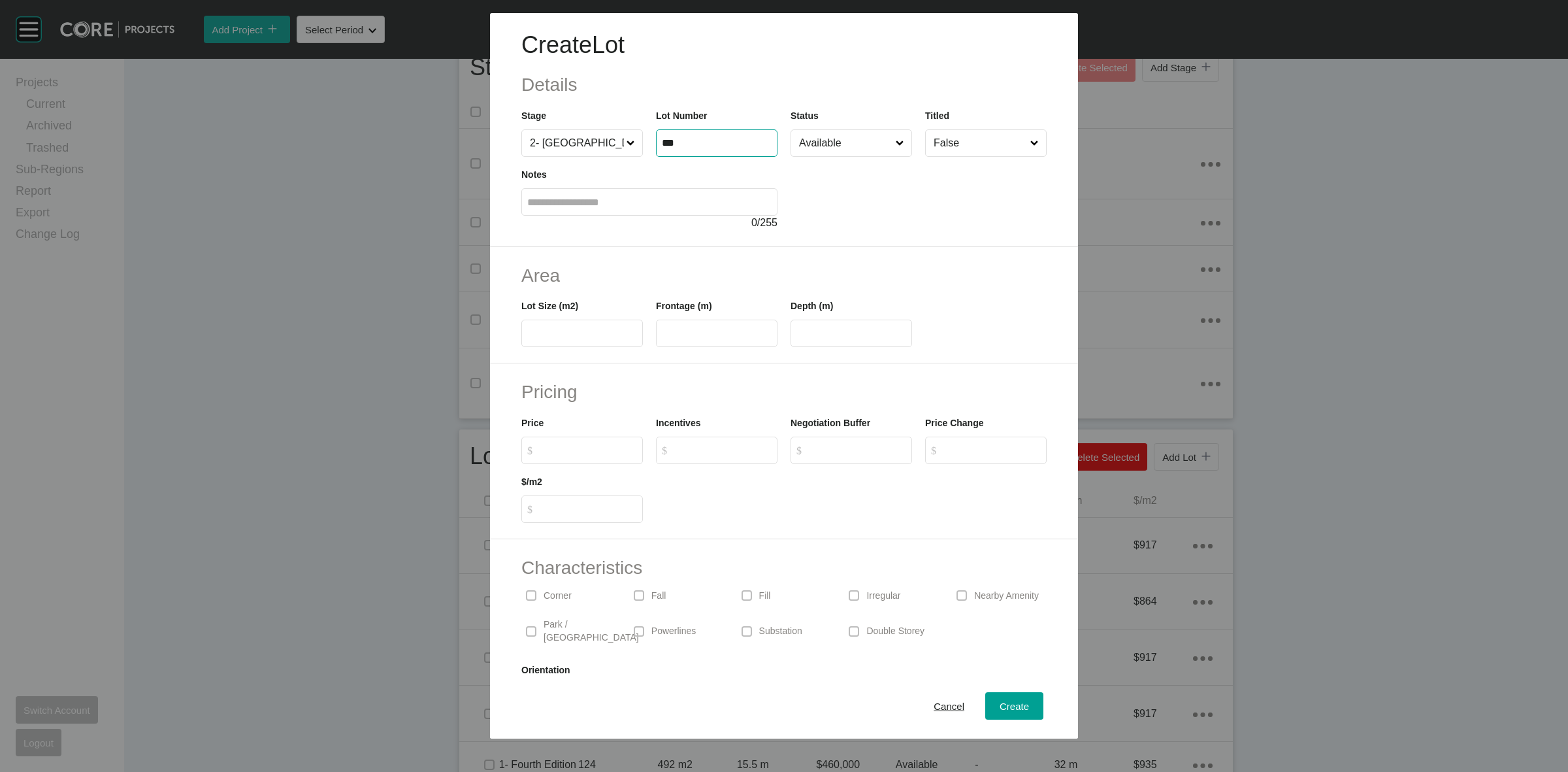
type input "***"
click at [606, 330] on input "text" at bounding box center [582, 334] width 110 height 11
type input "***"
type input "**"
type input "****"
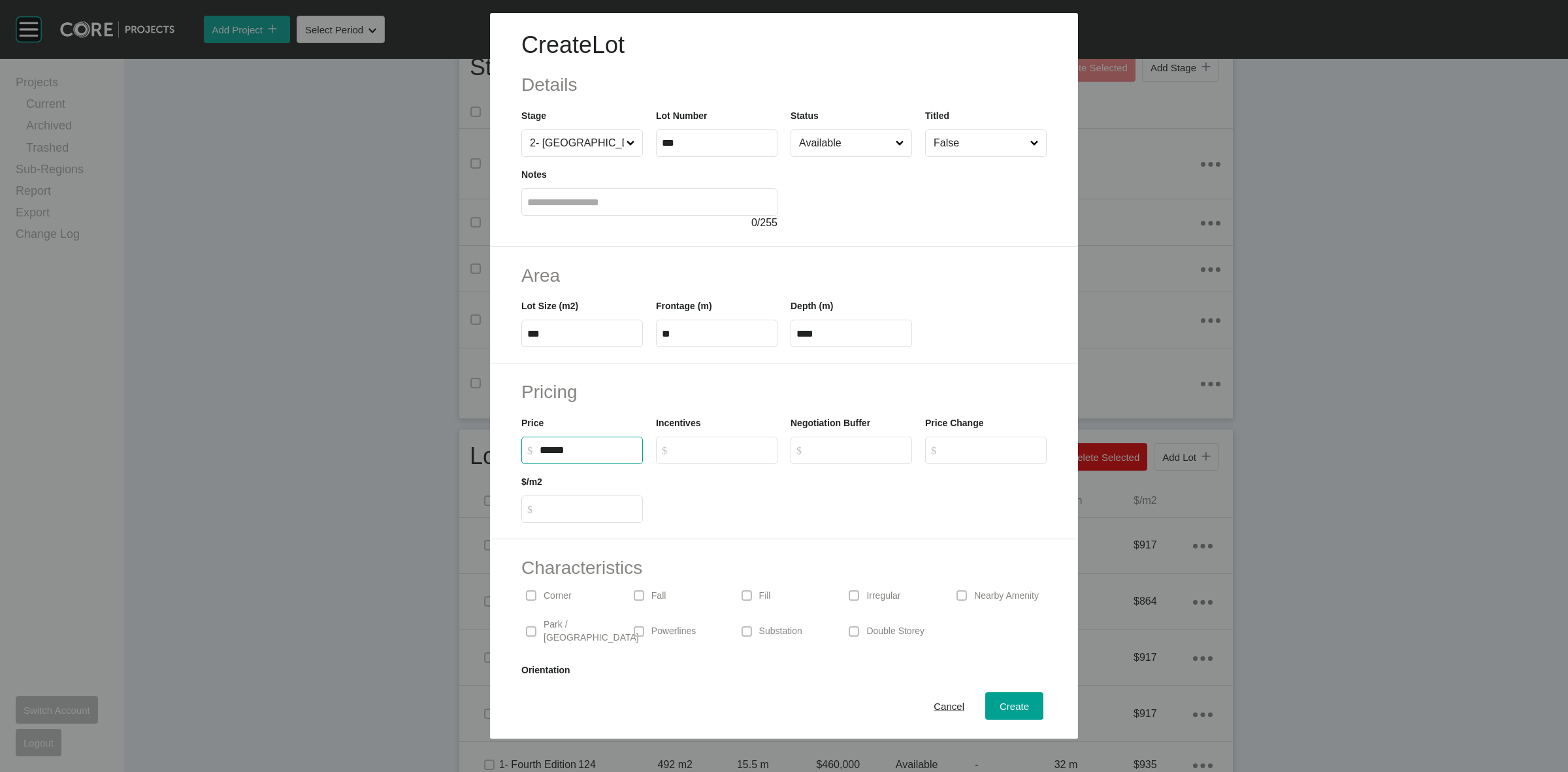
type input "*******"
type input "*****"
type input "*"
click at [557, 596] on p "Corner" at bounding box center [558, 596] width 28 height 13
click at [1008, 698] on div "Create" at bounding box center [1014, 706] width 36 height 17
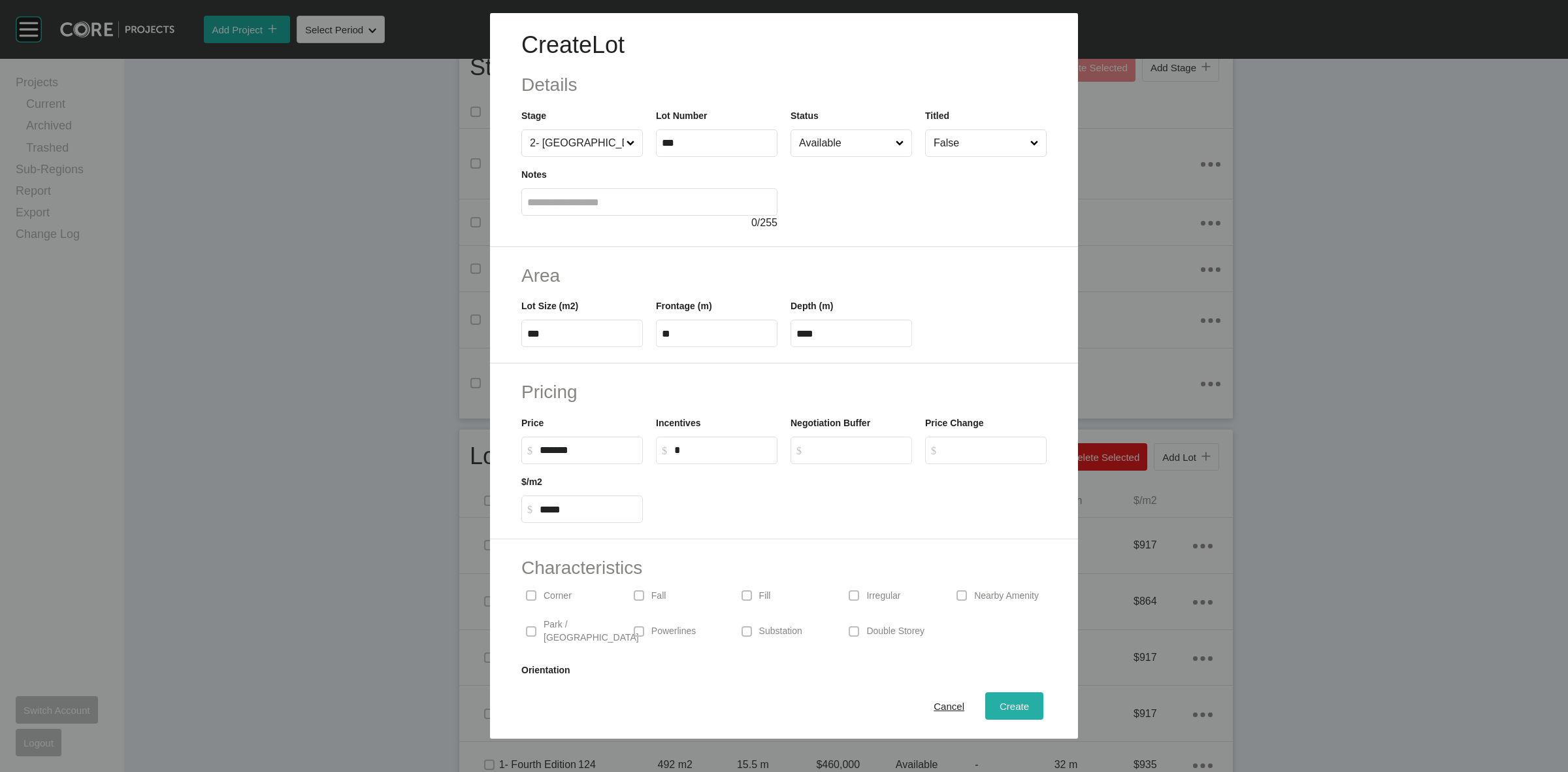
type input "*"
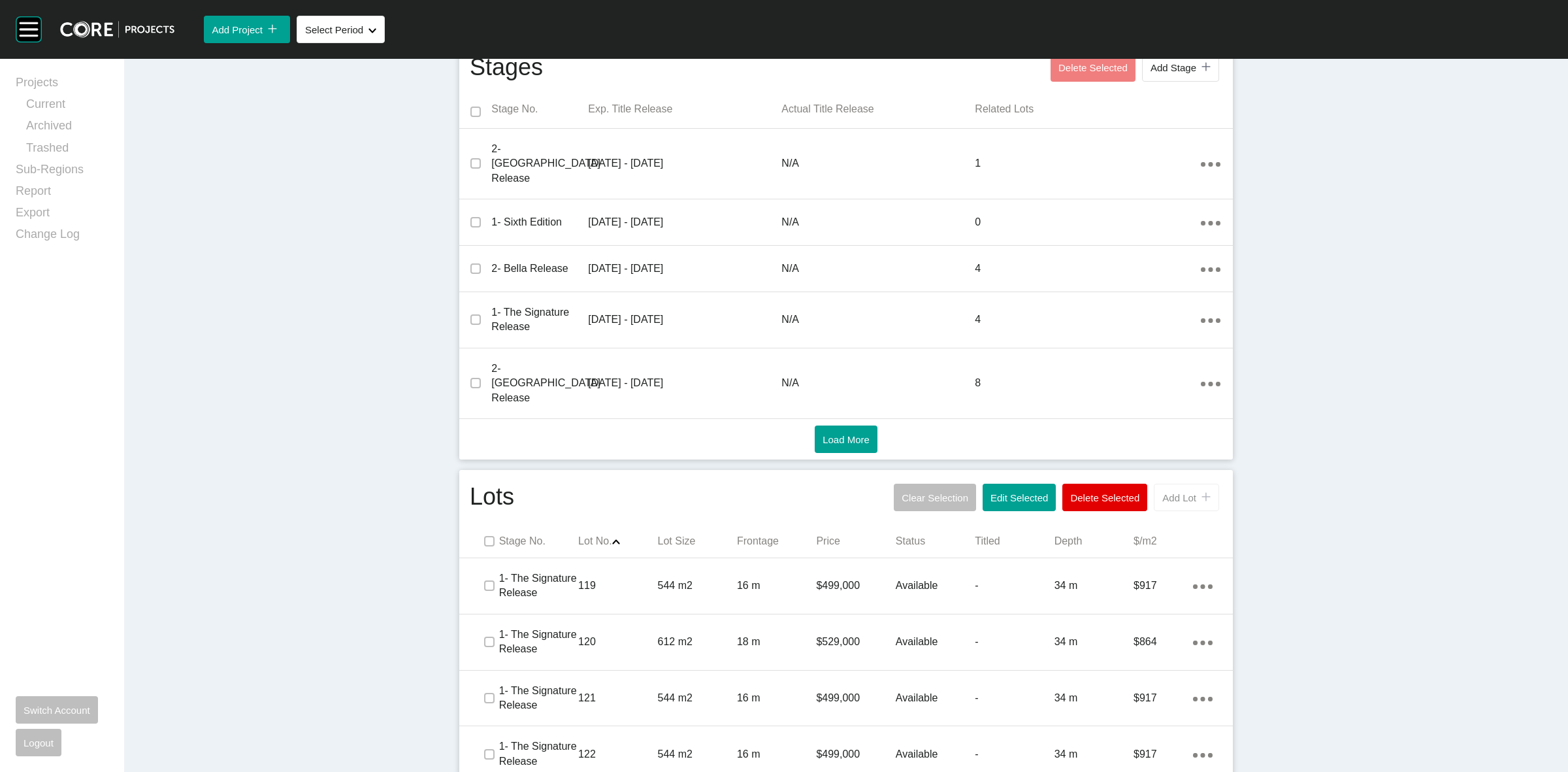
click at [1173, 492] on span "Add Lot" at bounding box center [1179, 498] width 34 height 11
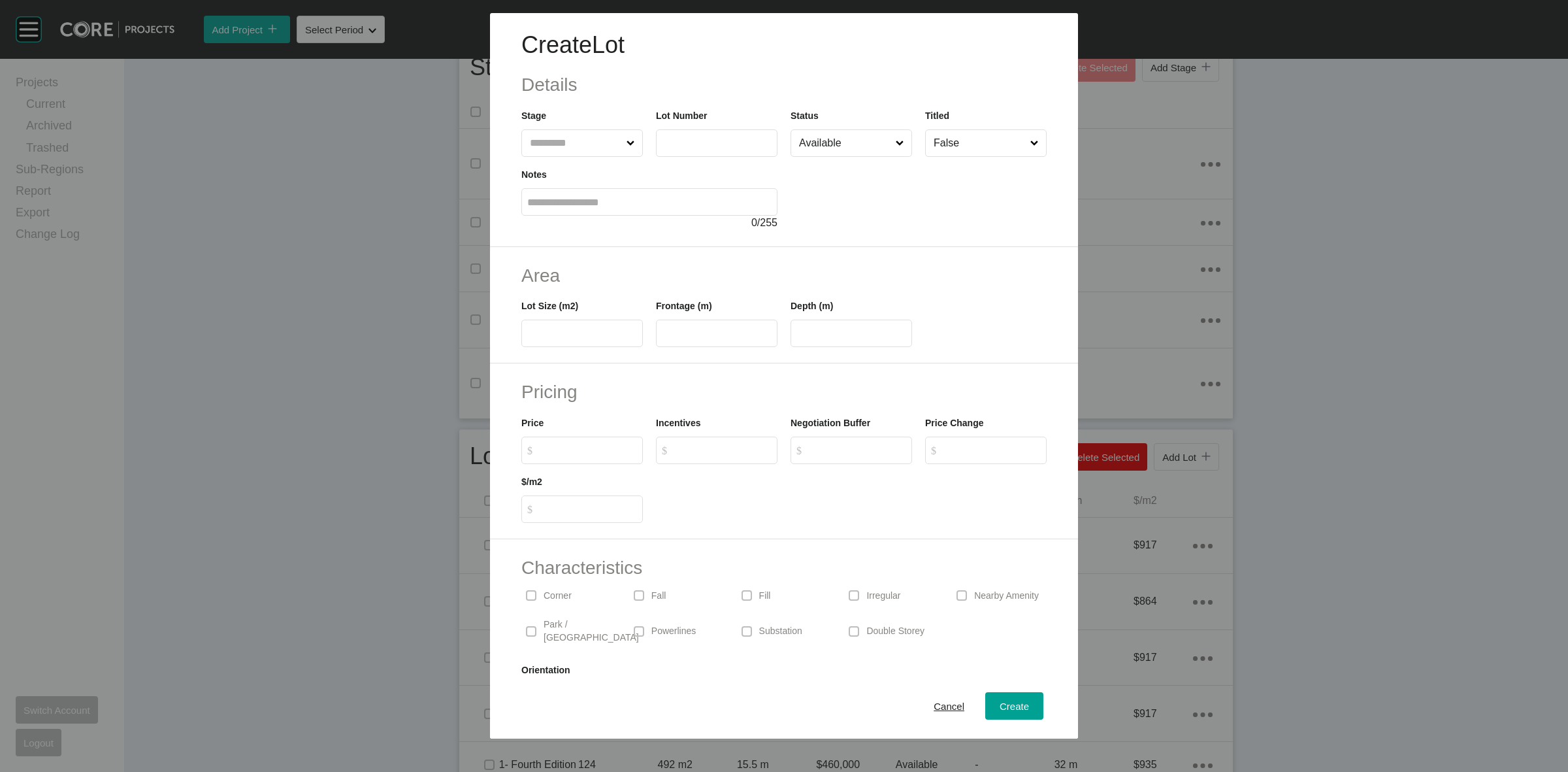
click at [588, 142] on input "text" at bounding box center [576, 142] width 96 height 26
type input "***"
type input "****"
type input "**"
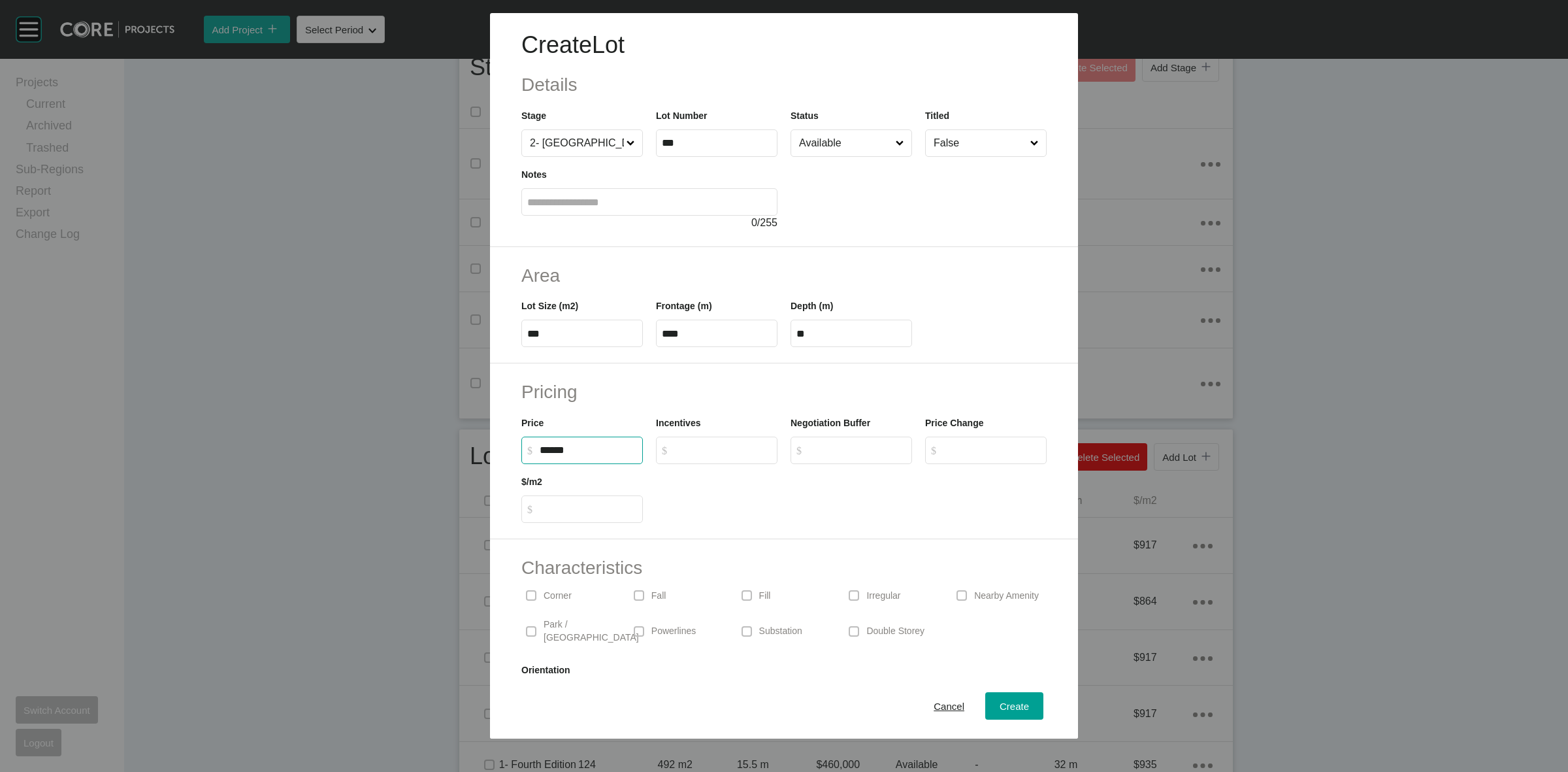
type input "*******"
type input "*****"
type input "*"
drag, startPoint x: 818, startPoint y: 145, endPoint x: 824, endPoint y: 217, distance: 72.2
click at [818, 145] on input "Available" at bounding box center [844, 142] width 96 height 26
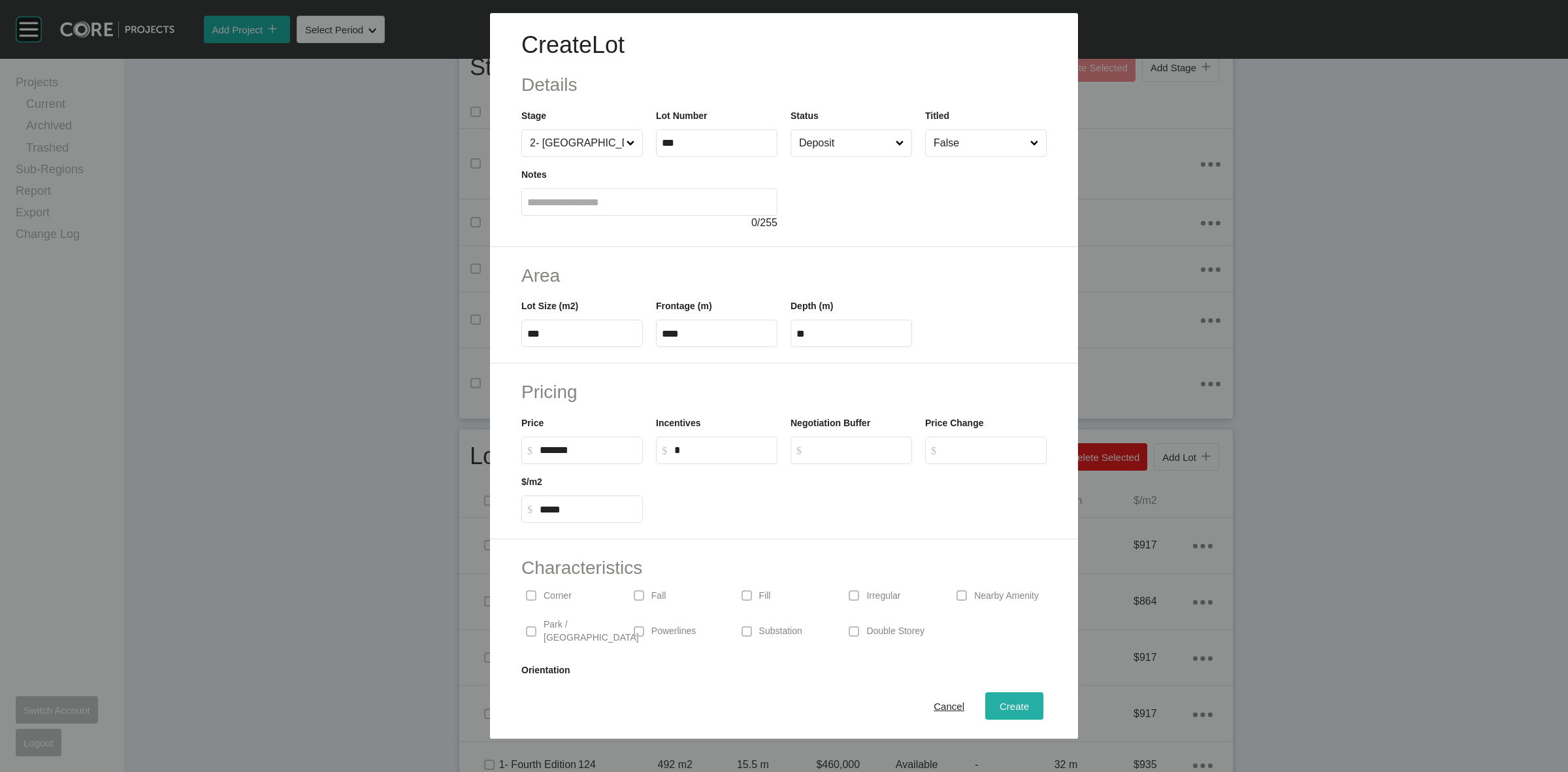
click at [1013, 705] on span "Create" at bounding box center [1014, 706] width 29 height 11
type input "*"
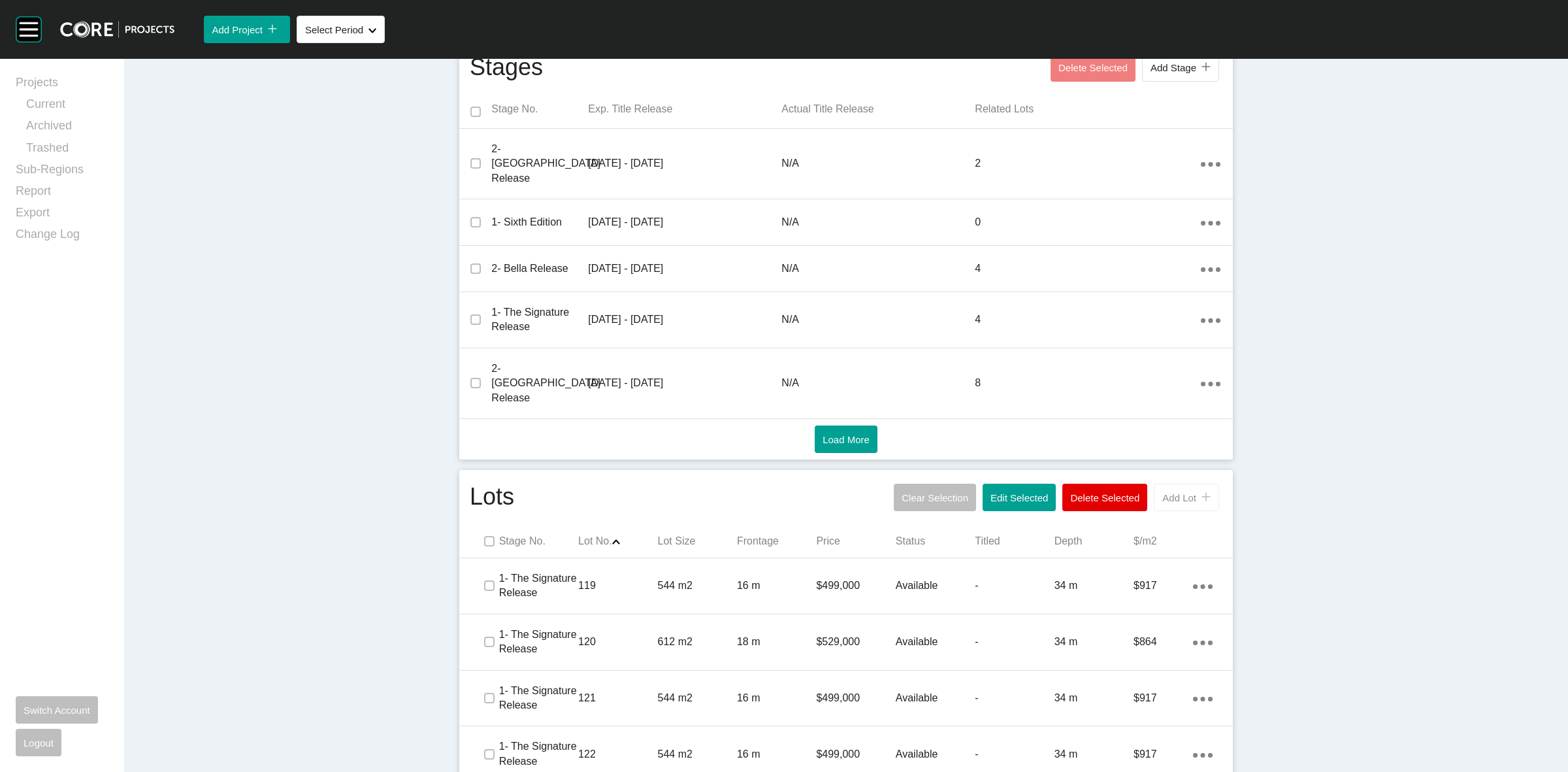
click at [1170, 492] on span "Add Lot" at bounding box center [1179, 498] width 34 height 11
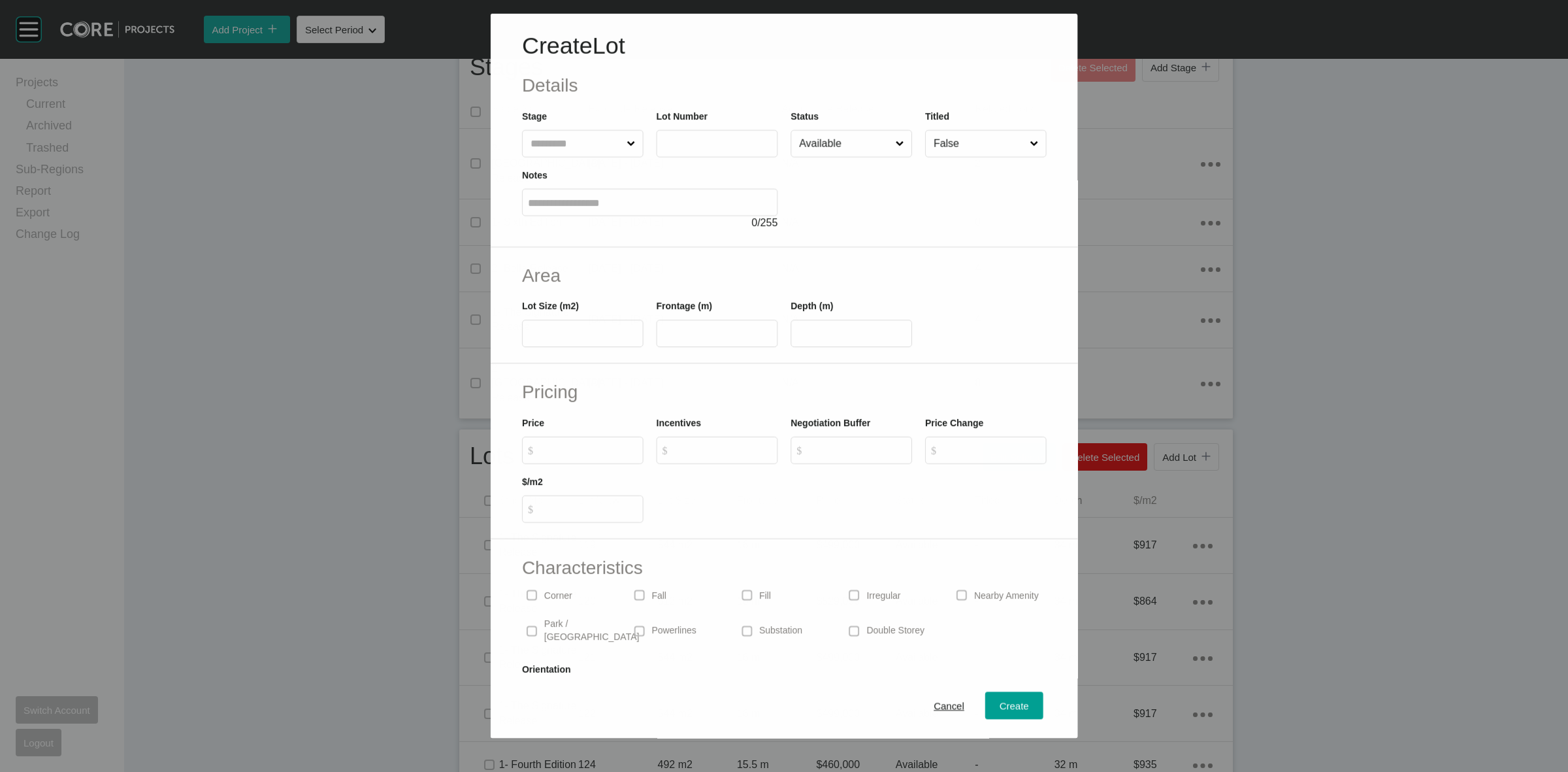
click at [581, 147] on input "text" at bounding box center [576, 143] width 96 height 26
type input "***"
type input "**"
type input "****"
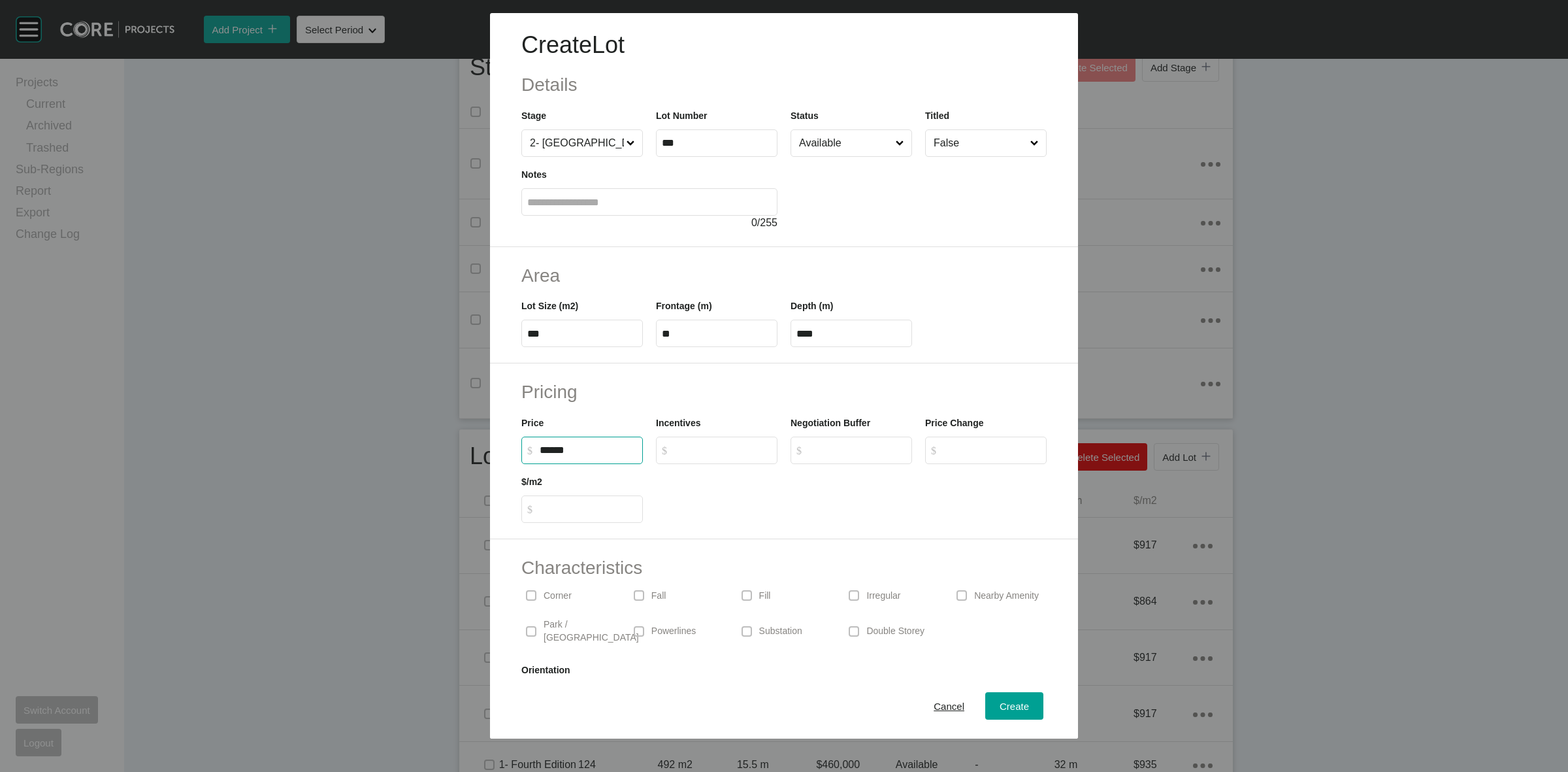
type input "*******"
type input "*****"
type input "*"
click at [564, 601] on p "Corner" at bounding box center [558, 596] width 28 height 13
click at [999, 705] on span "Create" at bounding box center [1014, 706] width 29 height 11
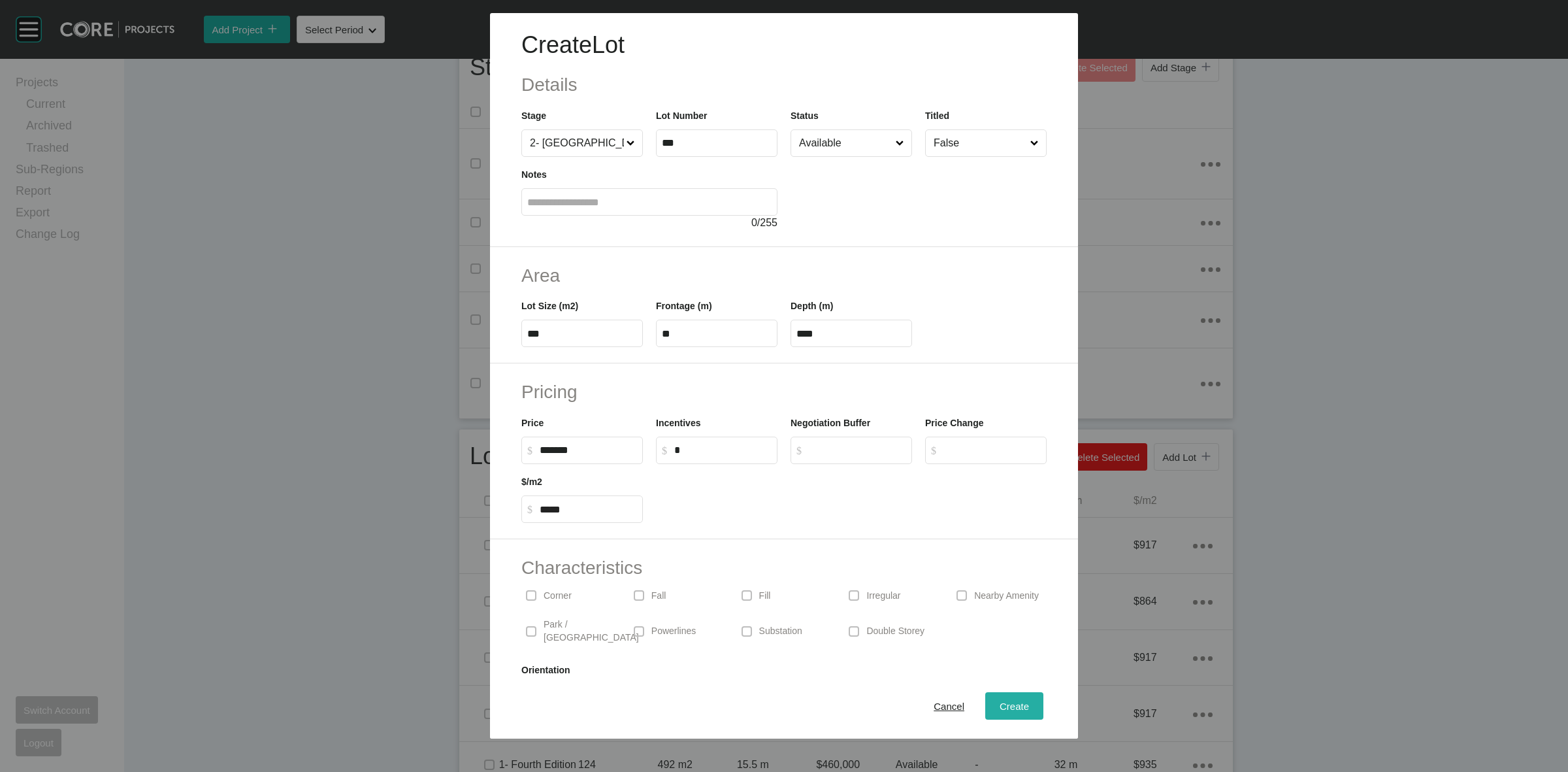
type input "*"
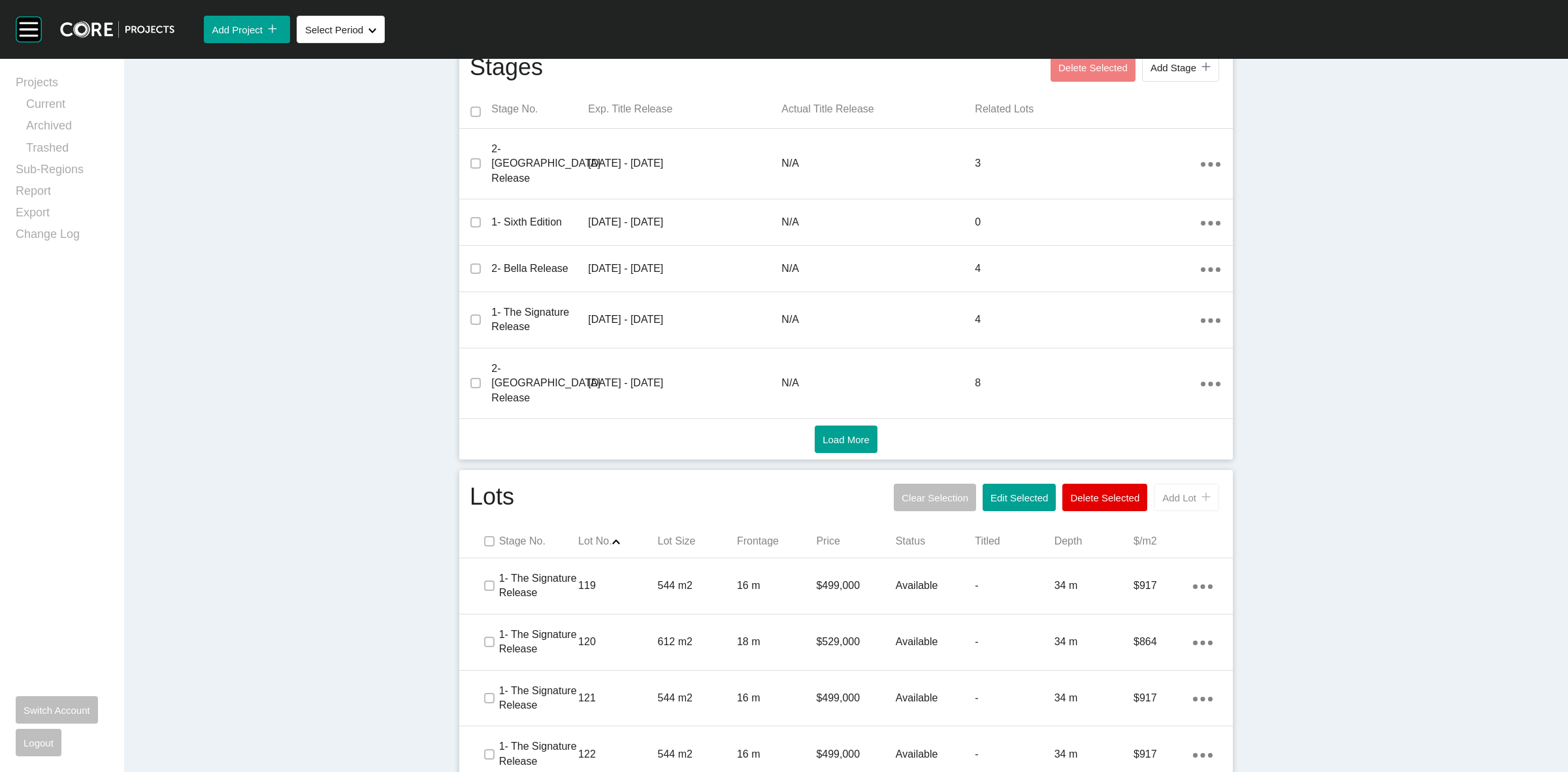
click at [1162, 492] on span "Add Lot" at bounding box center [1179, 498] width 34 height 11
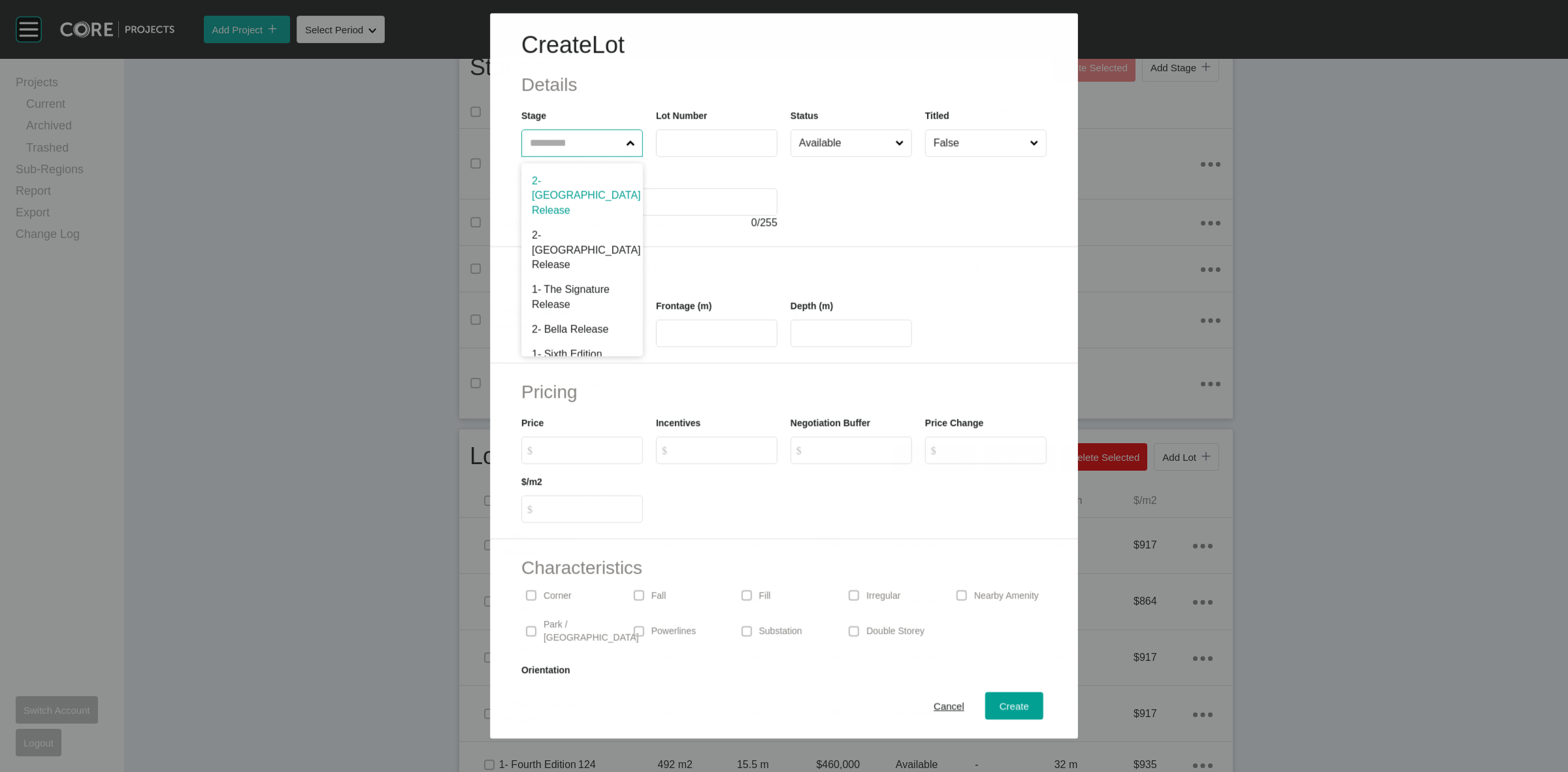
click at [563, 142] on input "text" at bounding box center [575, 142] width 96 height 26
type input "***"
type input "*****"
type input "**"
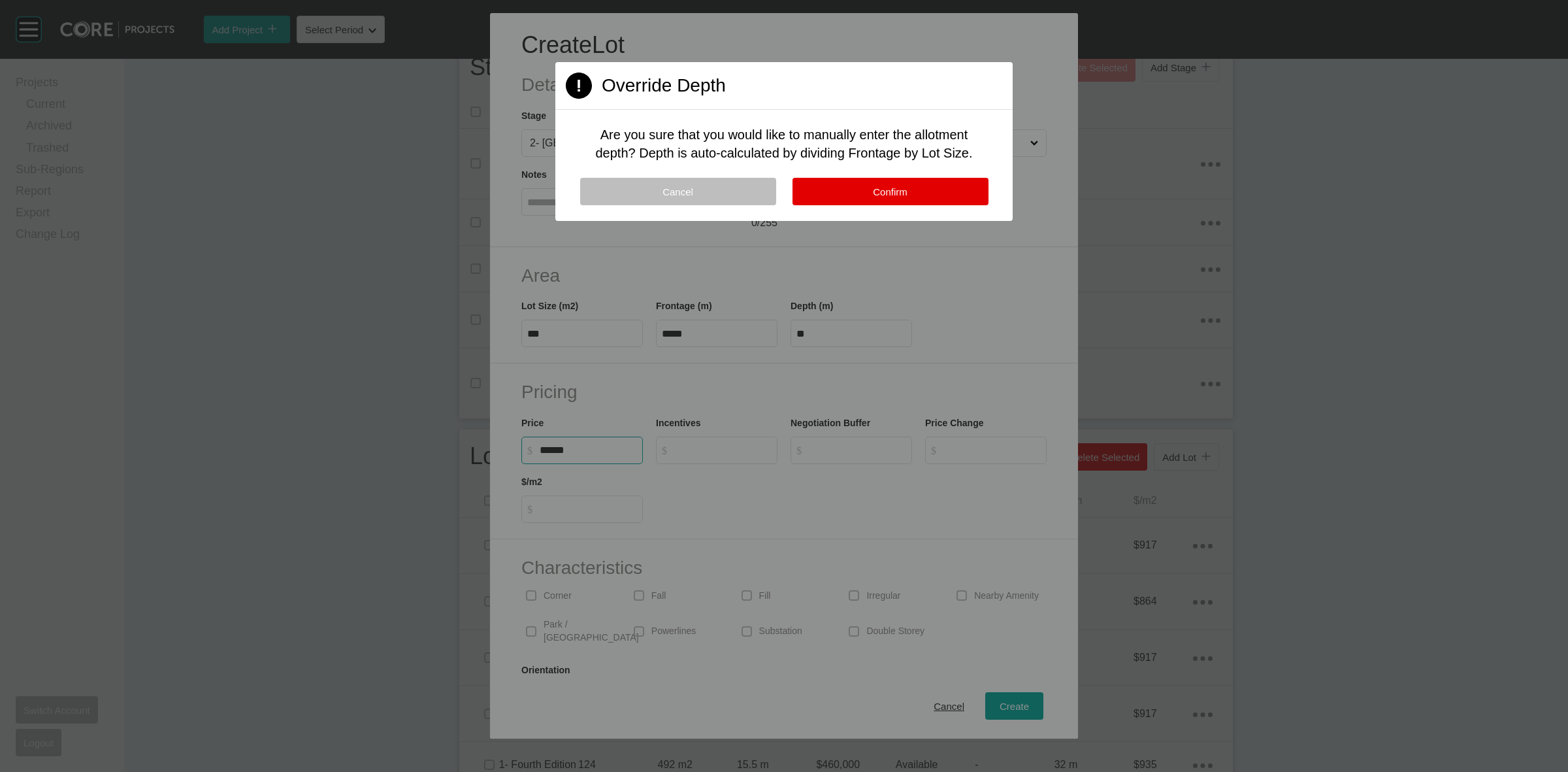
type input "*******"
type input "*****"
type input "*"
click at [916, 185] on button "Confirm" at bounding box center [890, 191] width 196 height 28
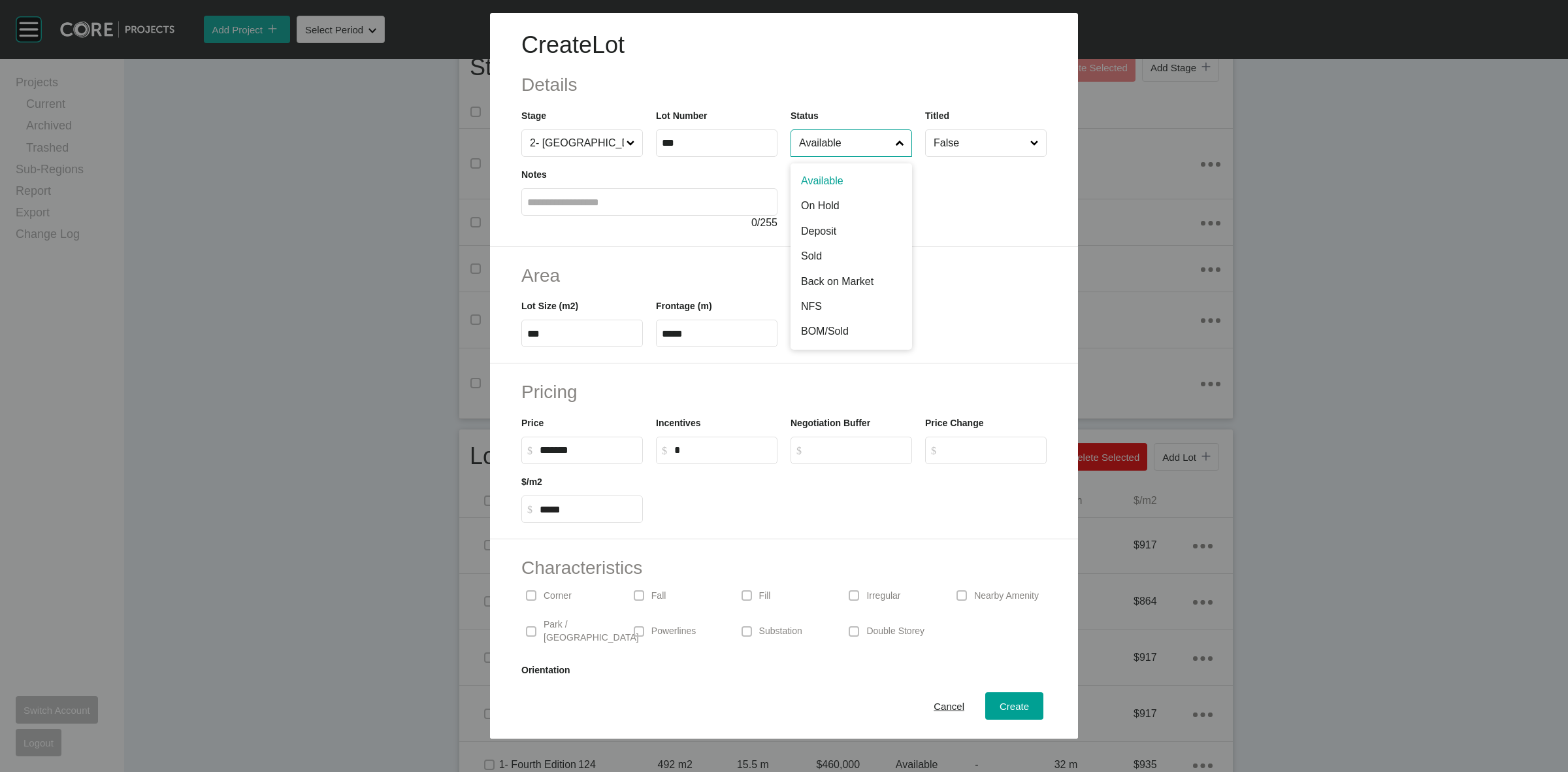
click at [851, 138] on input "Available" at bounding box center [844, 142] width 96 height 26
click at [996, 698] on div "Create" at bounding box center [1014, 706] width 36 height 17
type input "*"
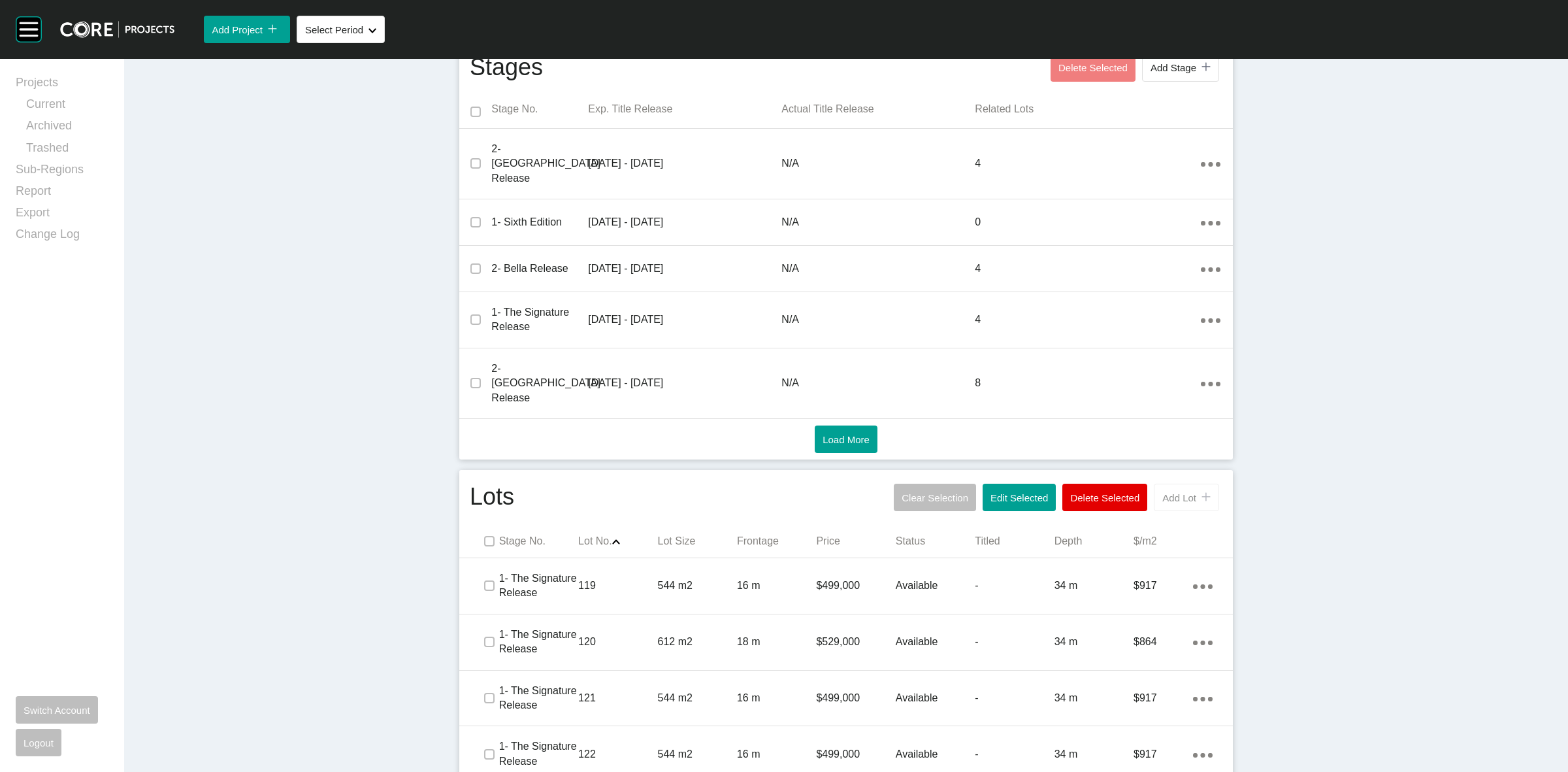
click at [1196, 492] on div "icon/tick copy 11 Created with Sketch." at bounding box center [1203, 498] width 14 height 11
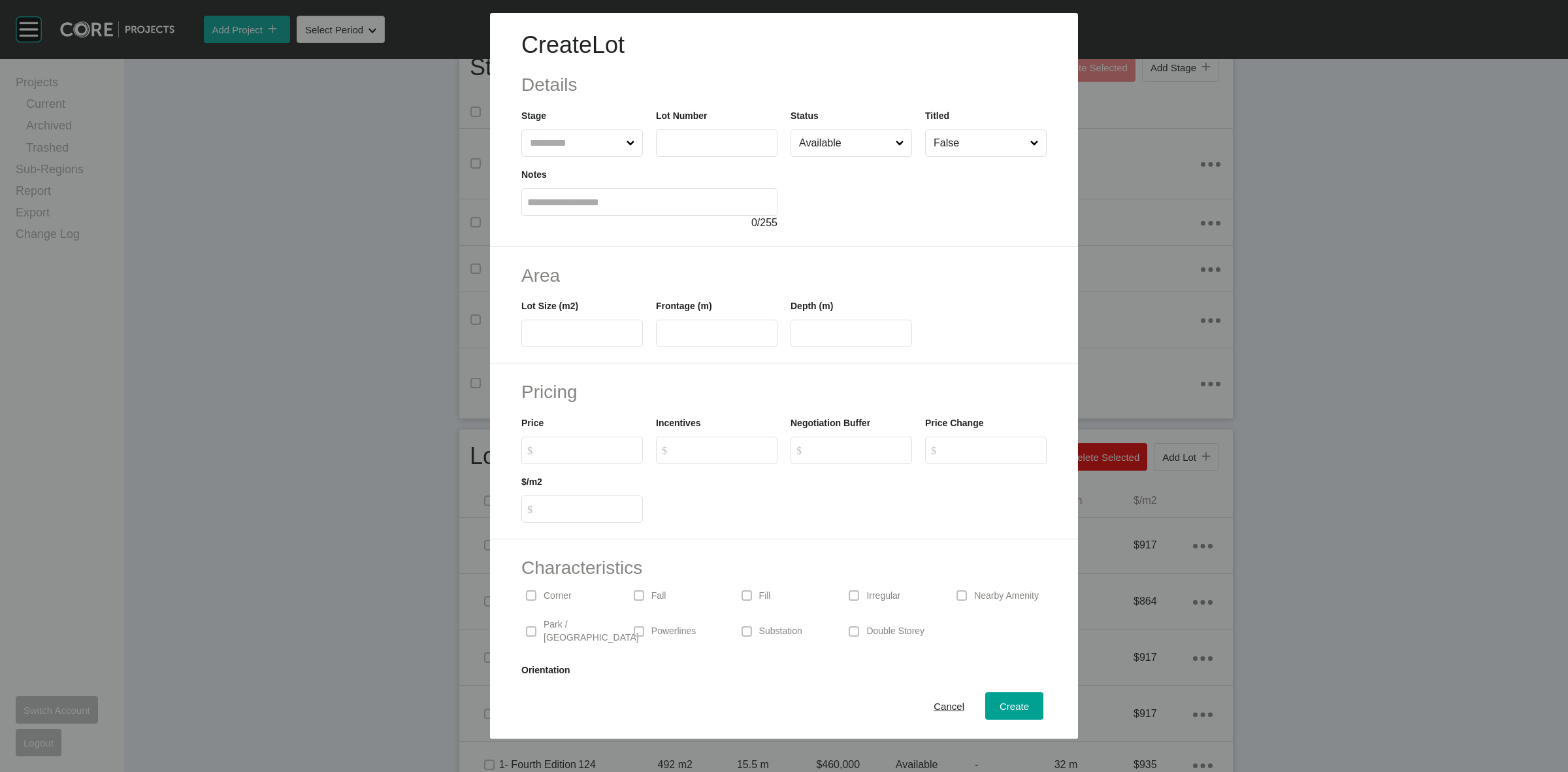
click at [562, 141] on input "text" at bounding box center [576, 142] width 96 height 26
type input "***"
type input "**"
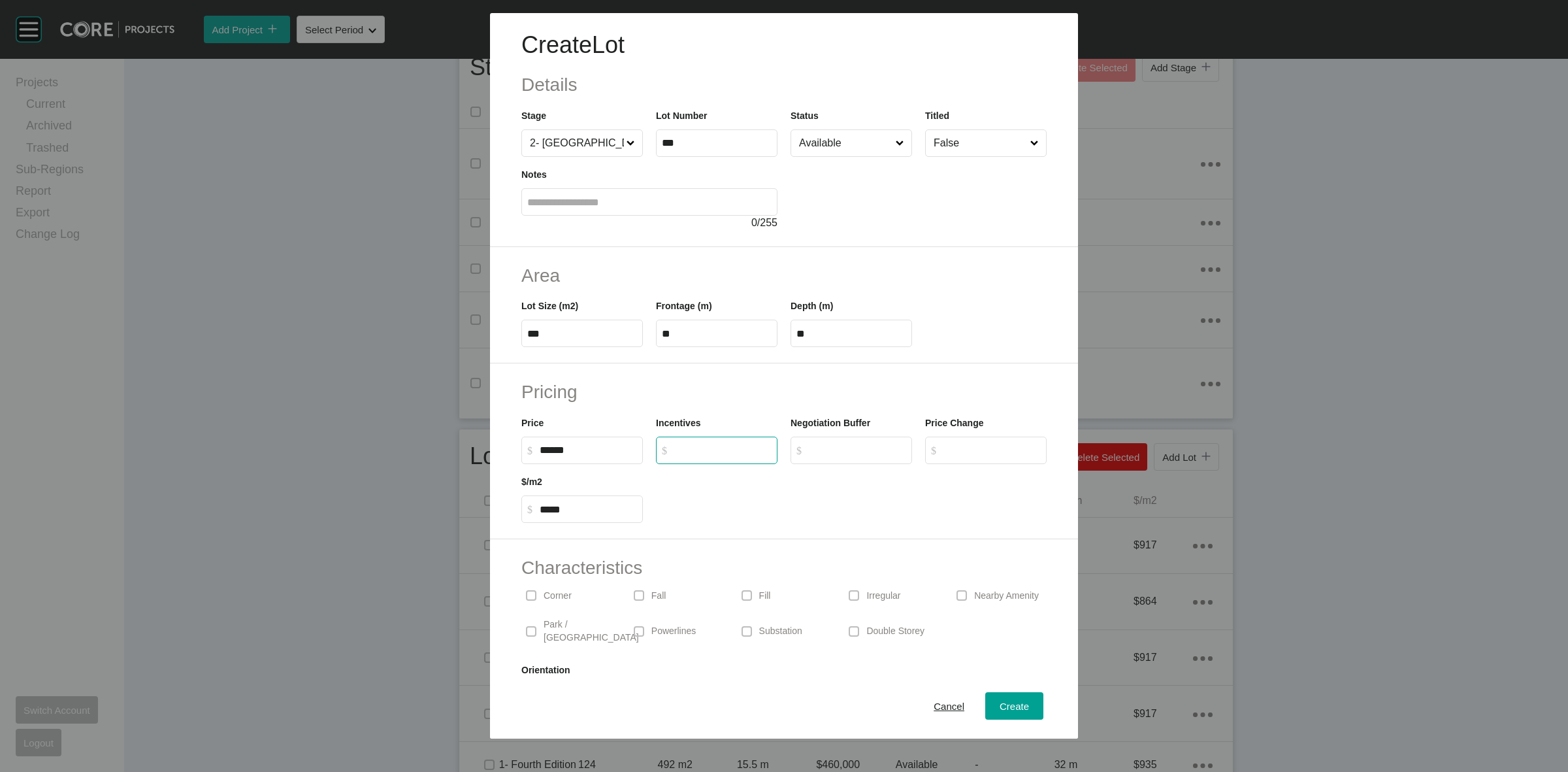
type input "*******"
type input "*****"
type input "*"
click at [999, 706] on span "Create" at bounding box center [1014, 706] width 29 height 11
type input "*"
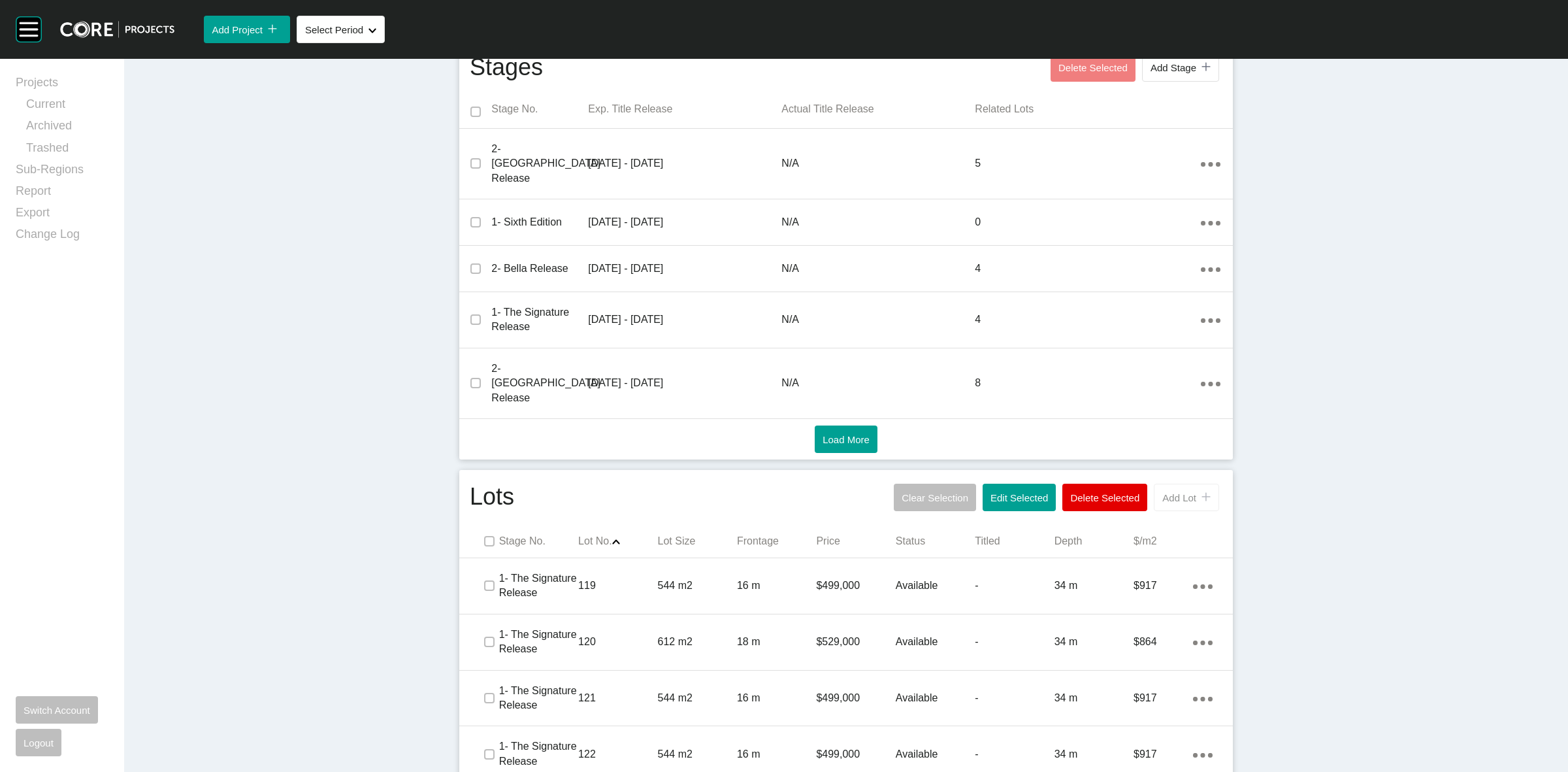
click at [1176, 484] on button "Add Lot icon/tick copy 11 Created with Sketch." at bounding box center [1186, 498] width 66 height 28
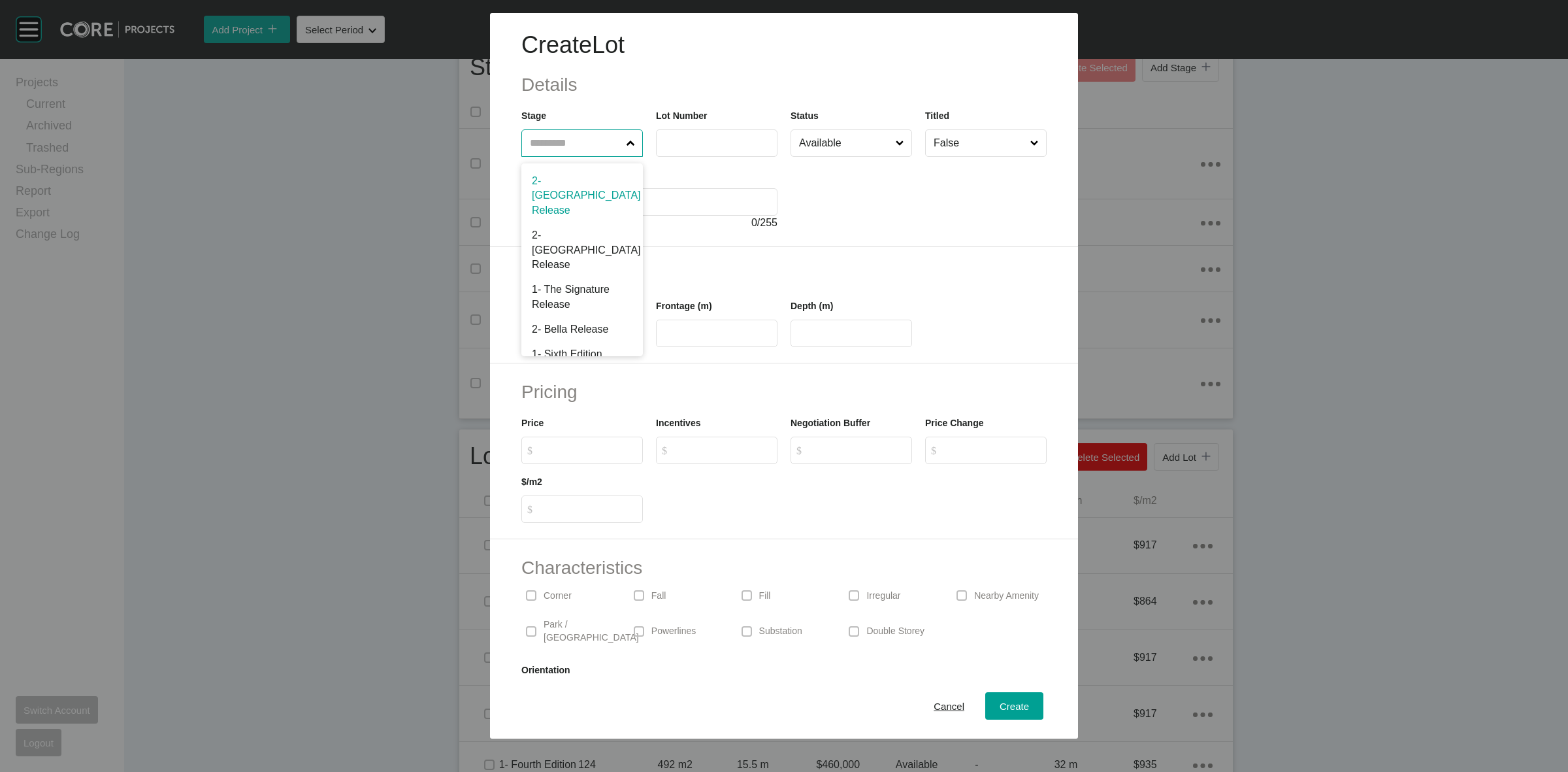
click at [599, 150] on input "text" at bounding box center [576, 142] width 96 height 26
type input "***"
type input "**"
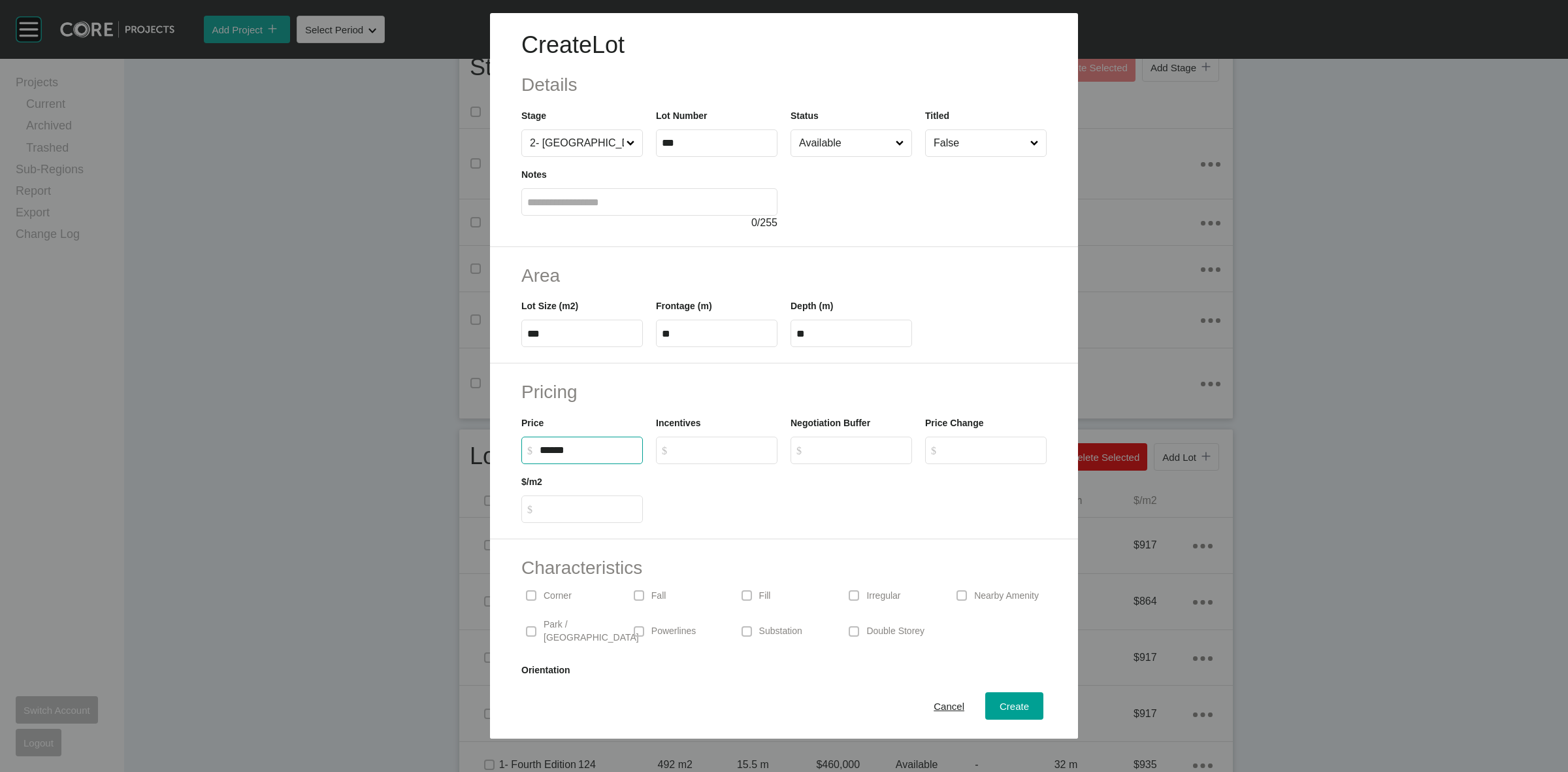
type input "*******"
type input "***"
type input "*"
click at [999, 705] on span "Create" at bounding box center [1014, 706] width 29 height 11
type input "*"
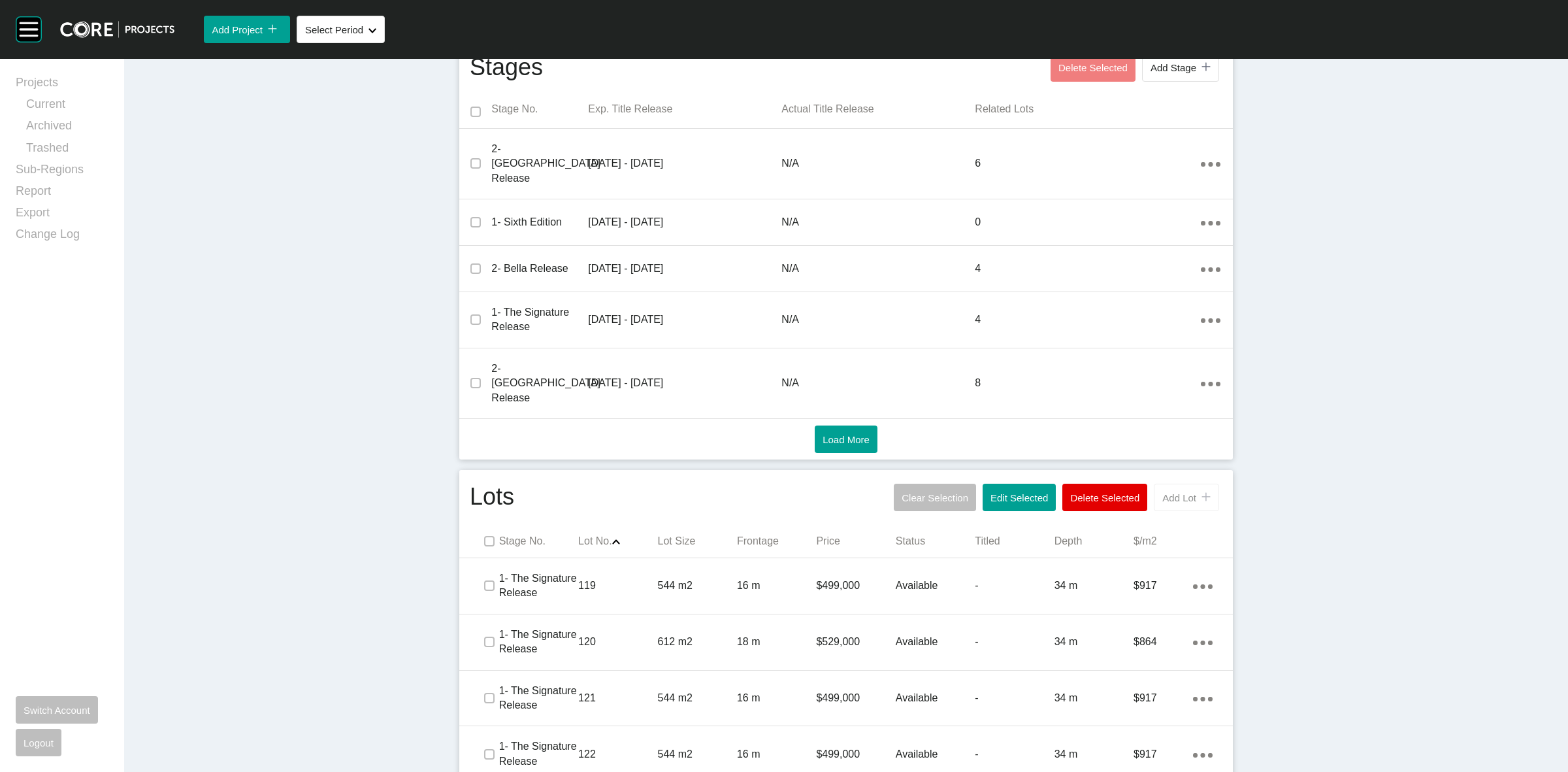
click at [1173, 492] on span "Add Lot" at bounding box center [1179, 498] width 34 height 11
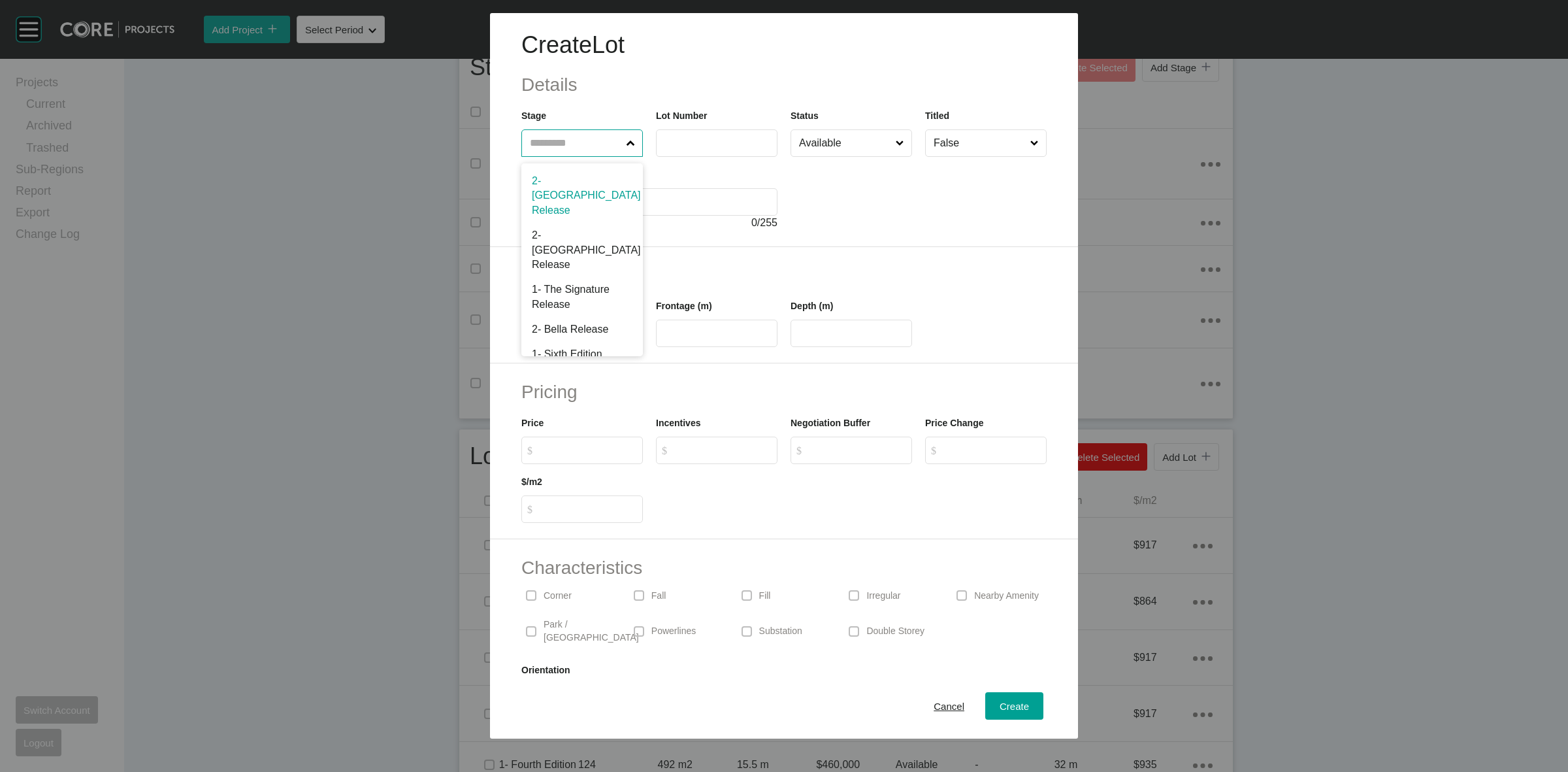
click at [580, 147] on input "text" at bounding box center [576, 142] width 96 height 26
type input "***"
type input "**"
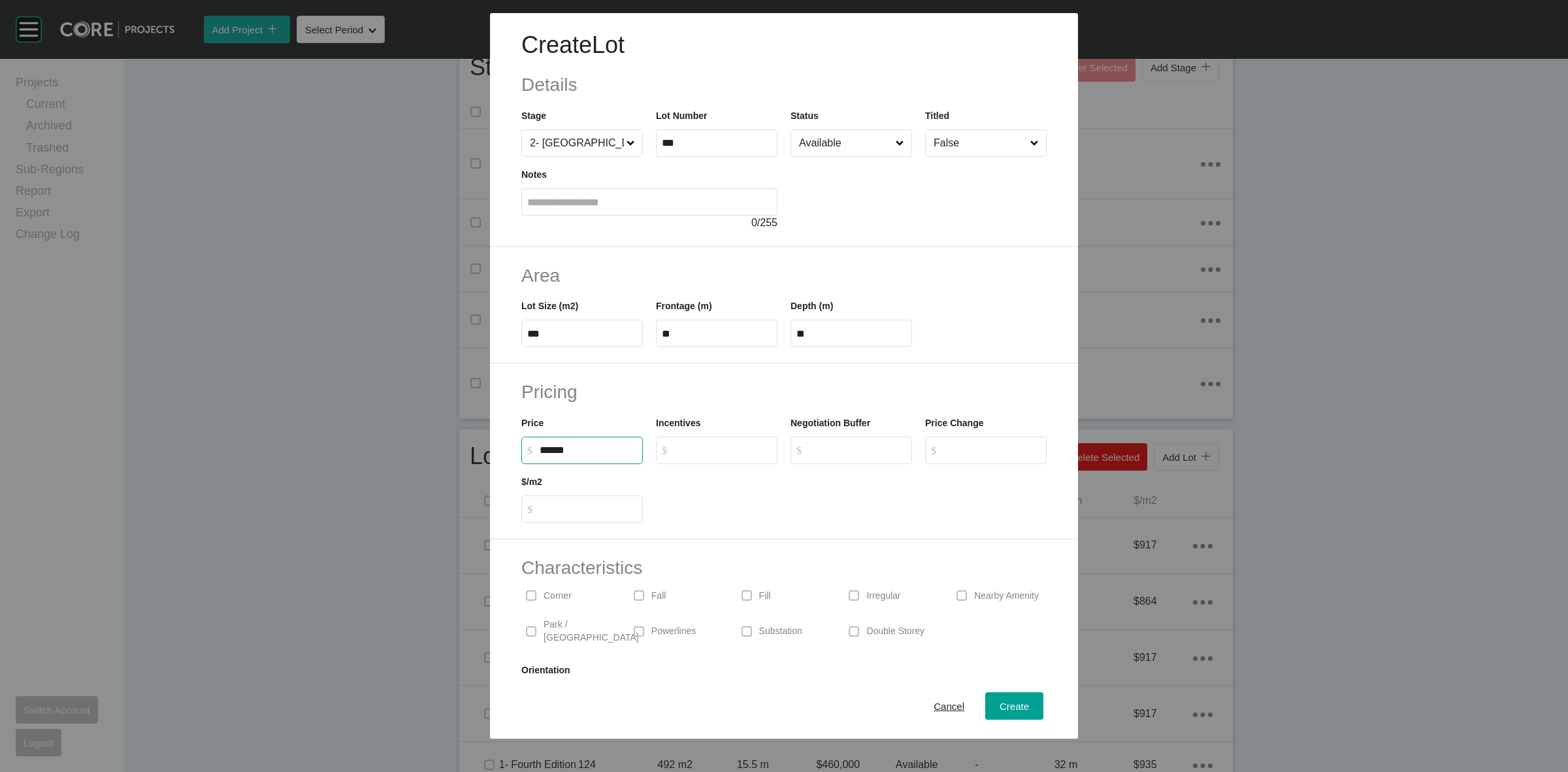
type input "*******"
type input "*****"
type input "*"
click at [999, 704] on span "Create" at bounding box center [1014, 706] width 29 height 11
type input "*"
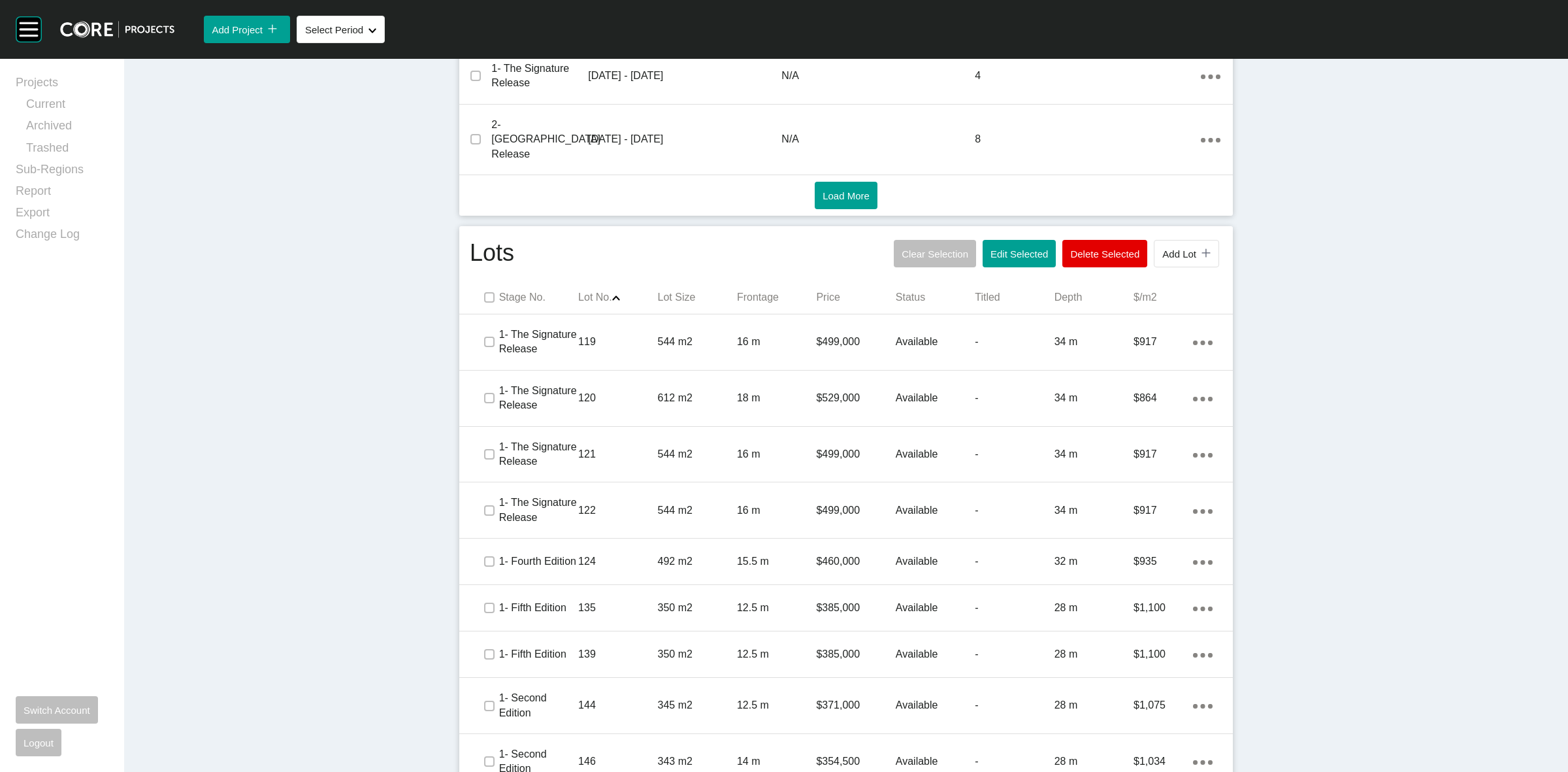
scroll to position [613, 0]
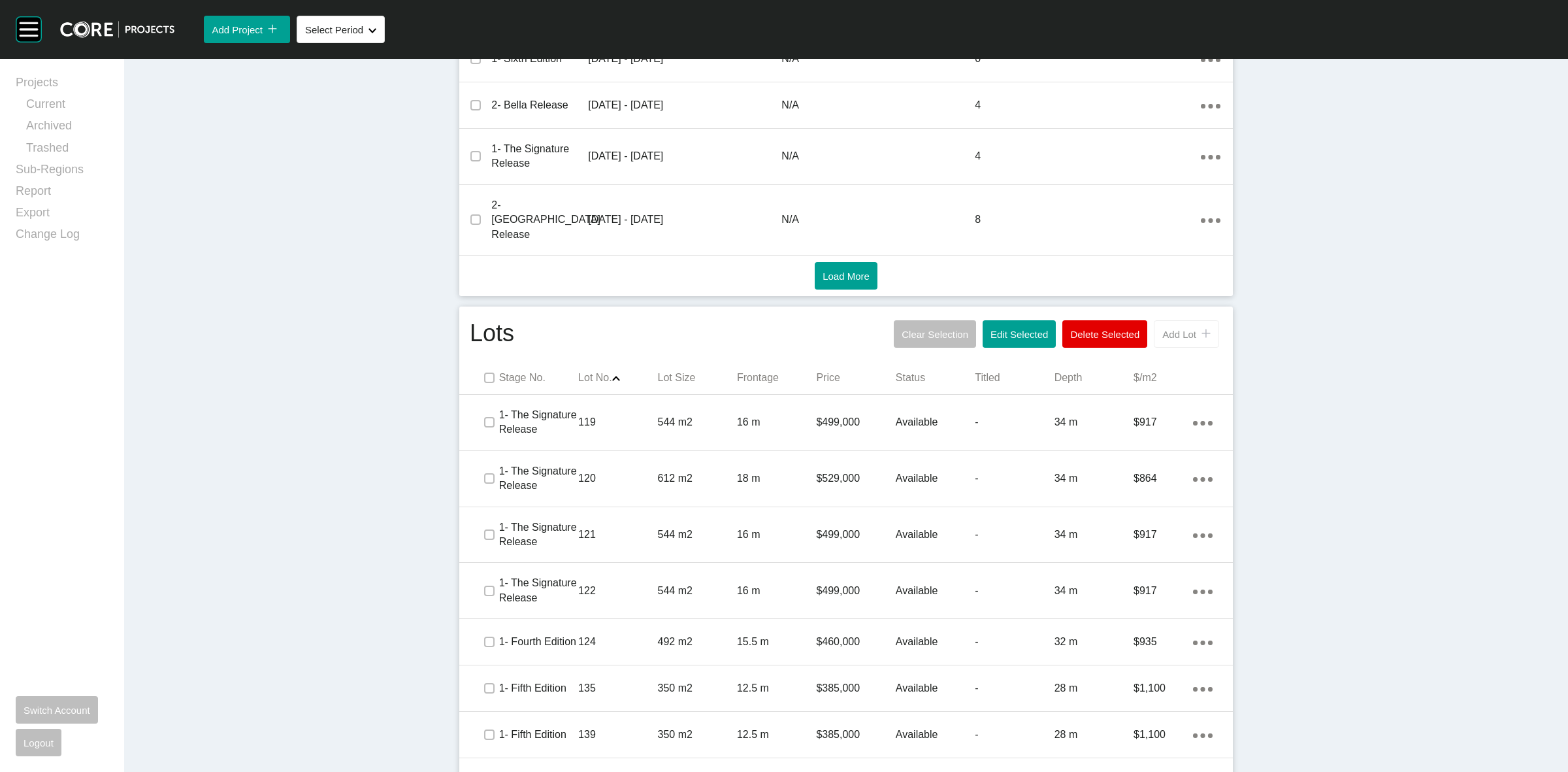
click at [1181, 320] on button "Add Lot icon/tick copy 11 Created with Sketch." at bounding box center [1186, 334] width 66 height 28
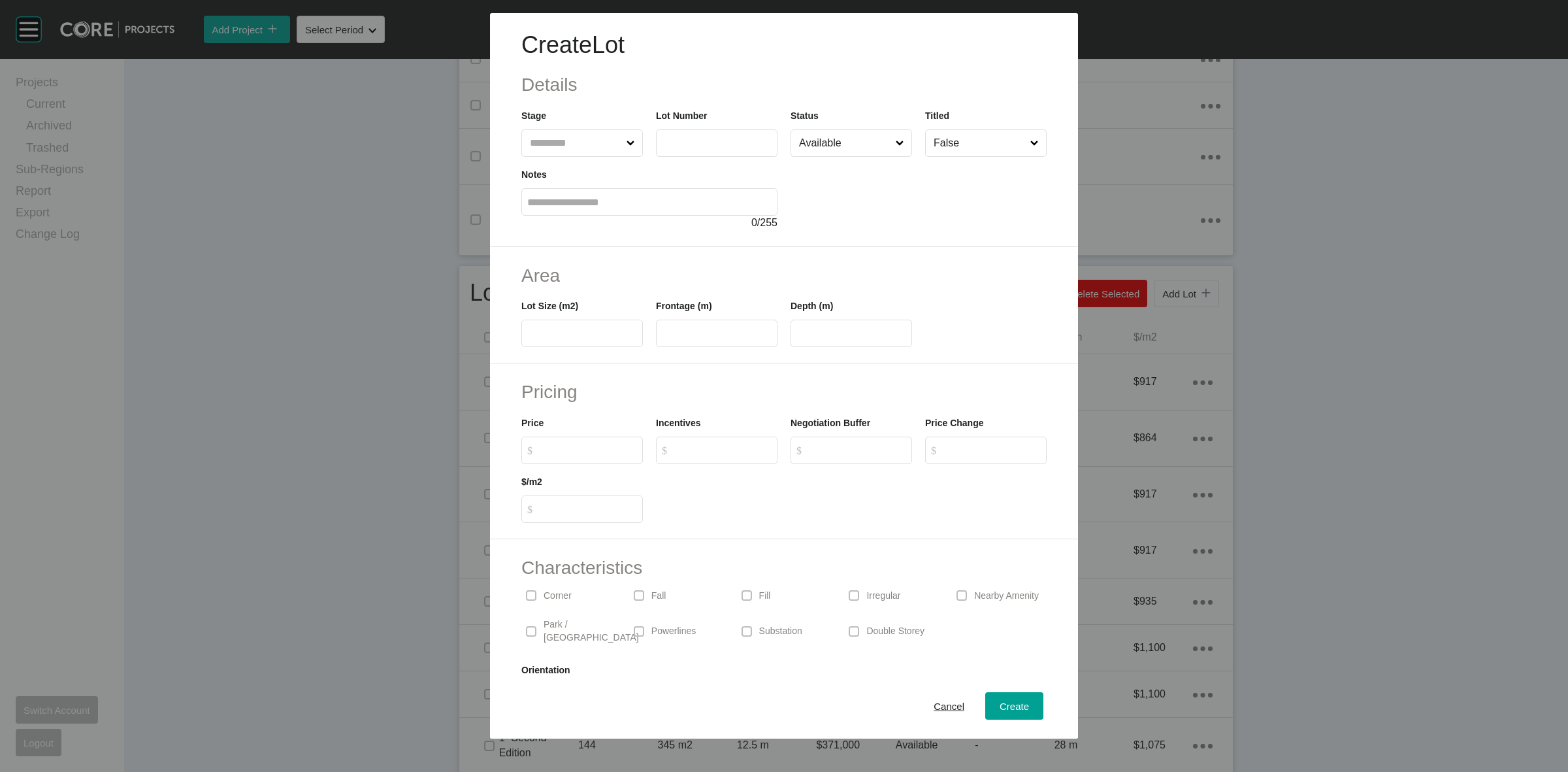
click at [605, 138] on input "text" at bounding box center [576, 142] width 96 height 26
type input "***"
type input "****"
type input "**"
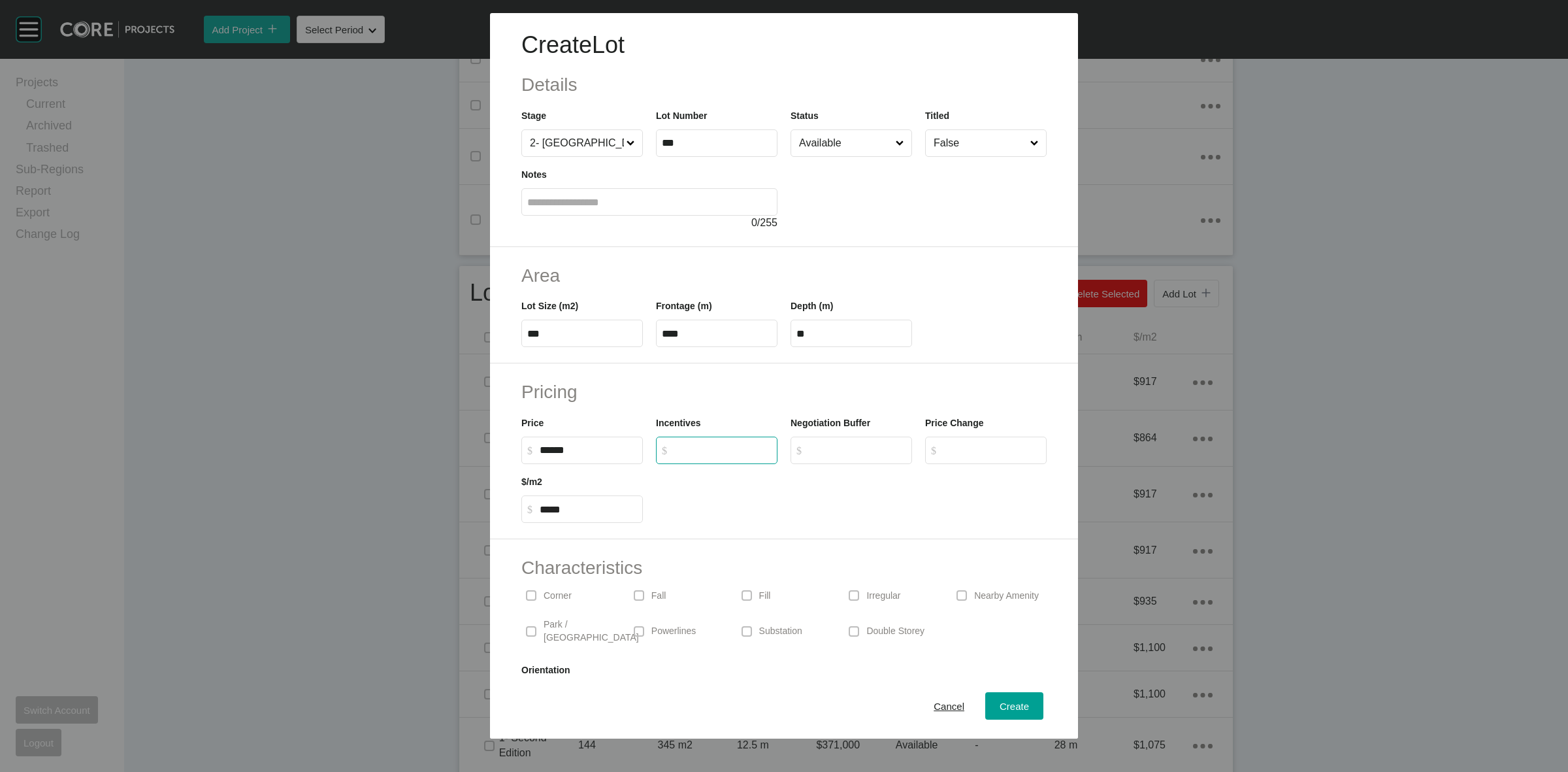
type input "*******"
type input "*****"
type input "*"
click at [999, 708] on span "Create" at bounding box center [1014, 706] width 29 height 11
type input "*"
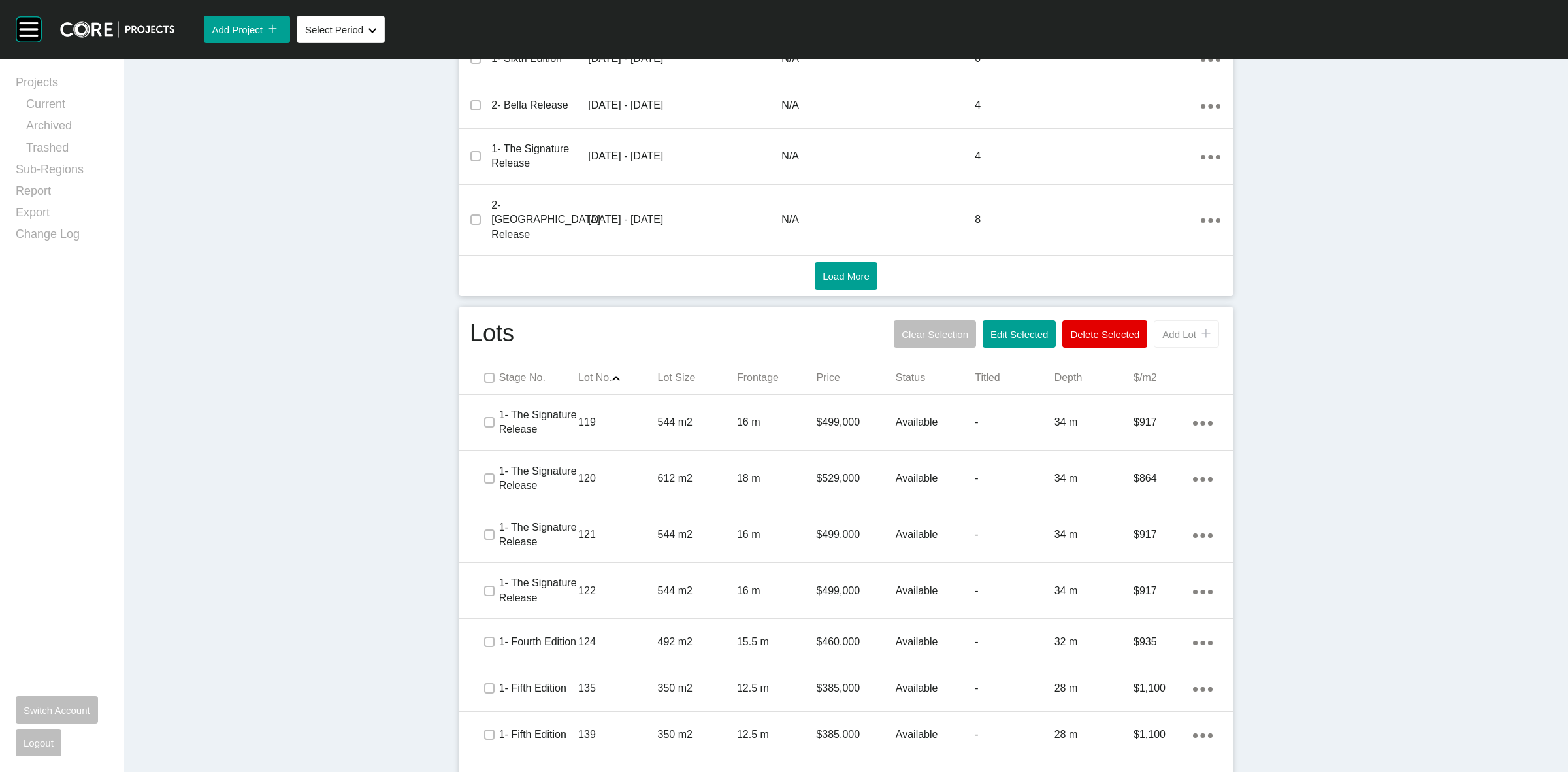
click at [1181, 329] on span "Add Lot" at bounding box center [1179, 335] width 34 height 11
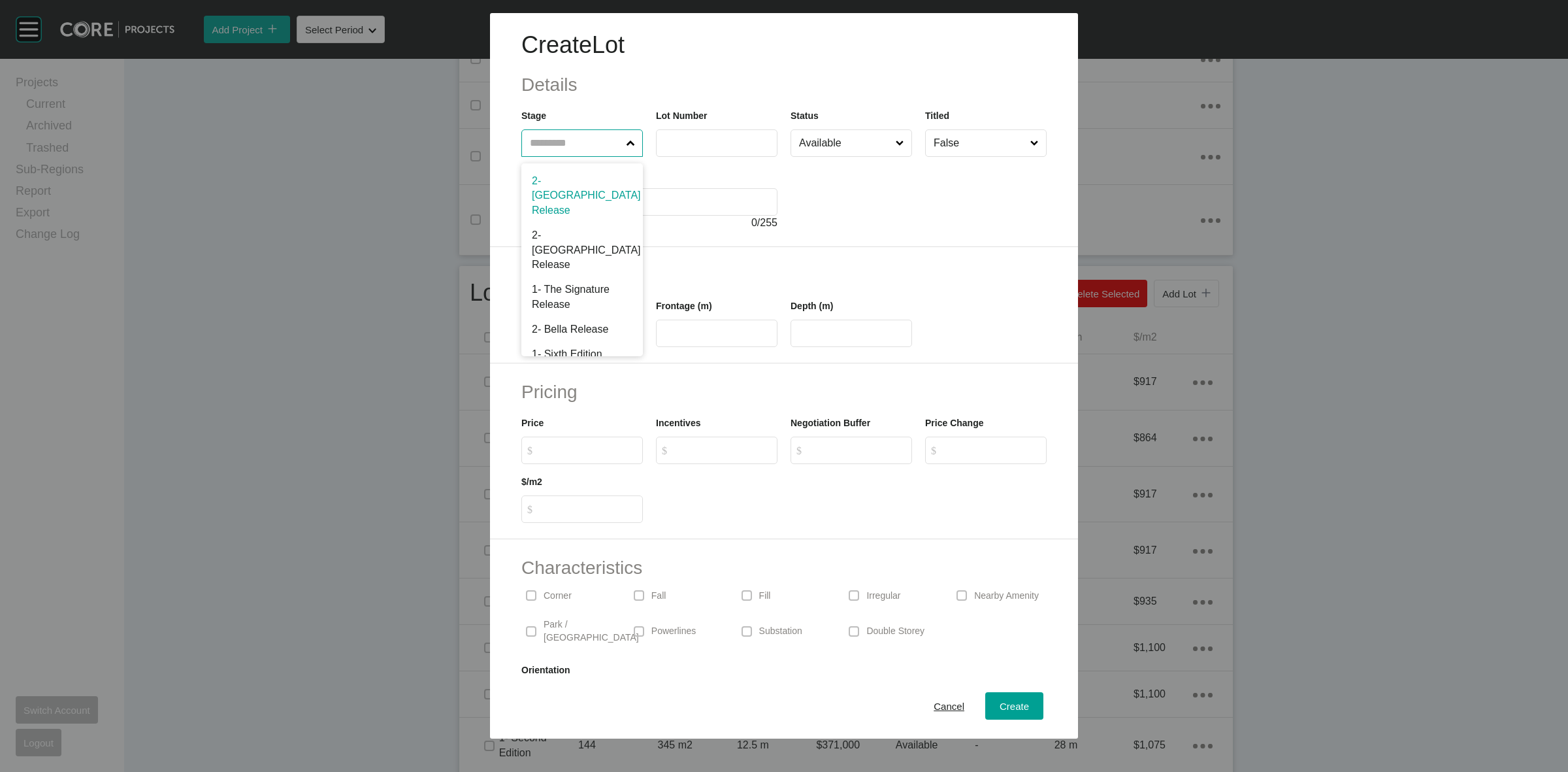
click at [583, 150] on input "text" at bounding box center [576, 142] width 96 height 26
type input "***"
type input "****"
type input "**"
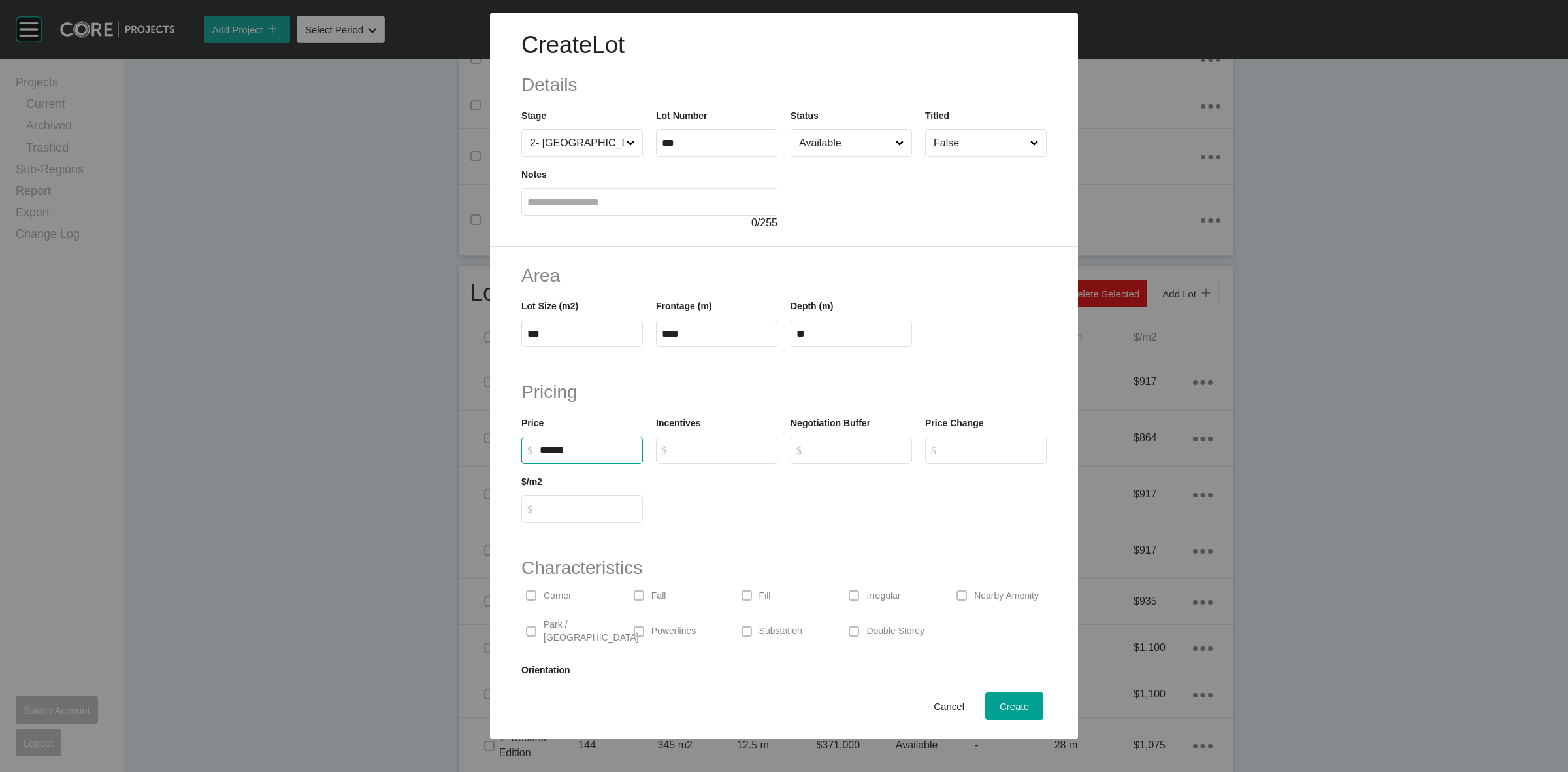
type input "*******"
type input "*****"
type input "*"
click at [1003, 704] on span "Create" at bounding box center [1014, 706] width 29 height 11
type input "*"
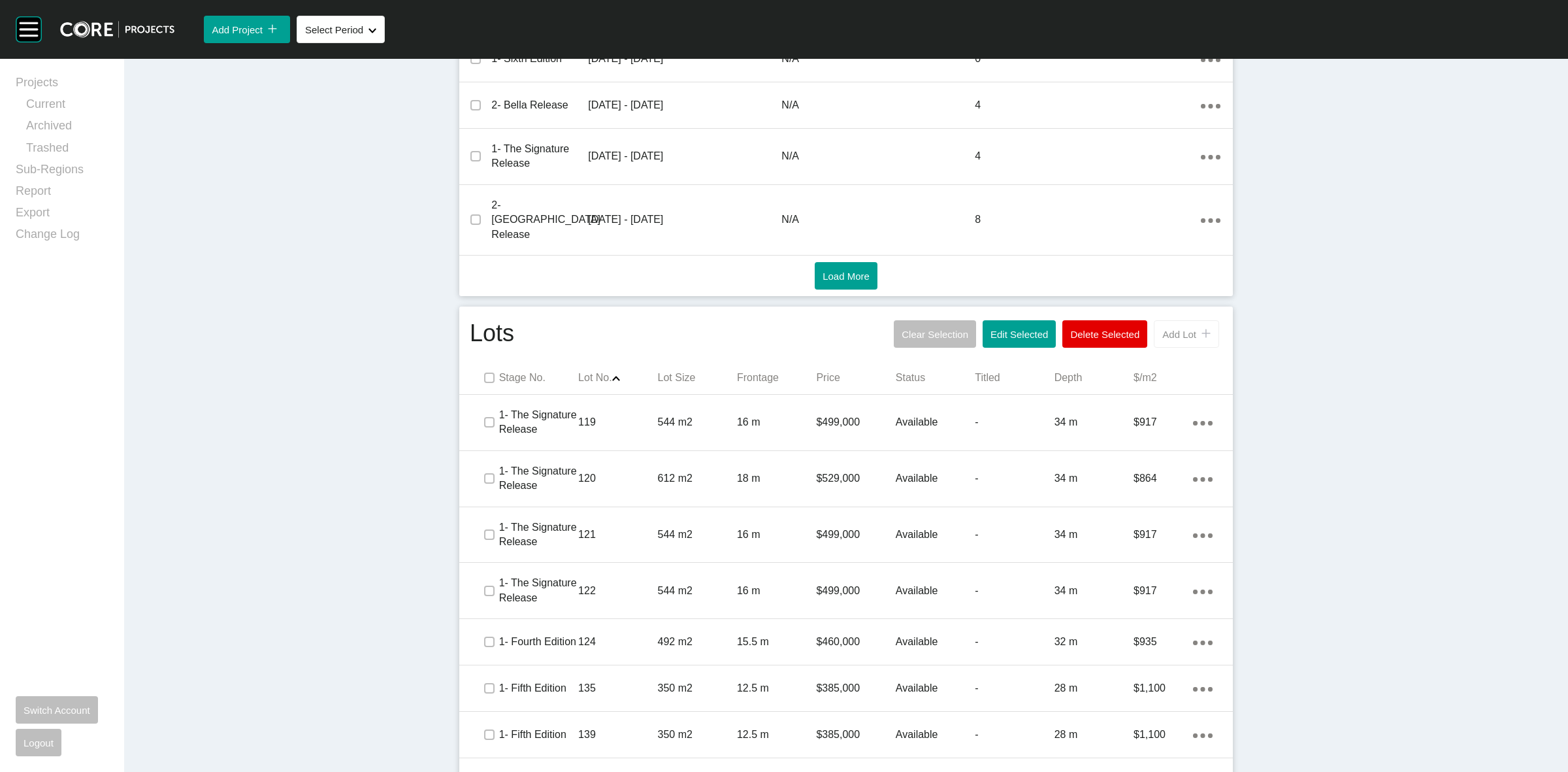
click at [1172, 329] on span "Add Lot" at bounding box center [1179, 335] width 34 height 11
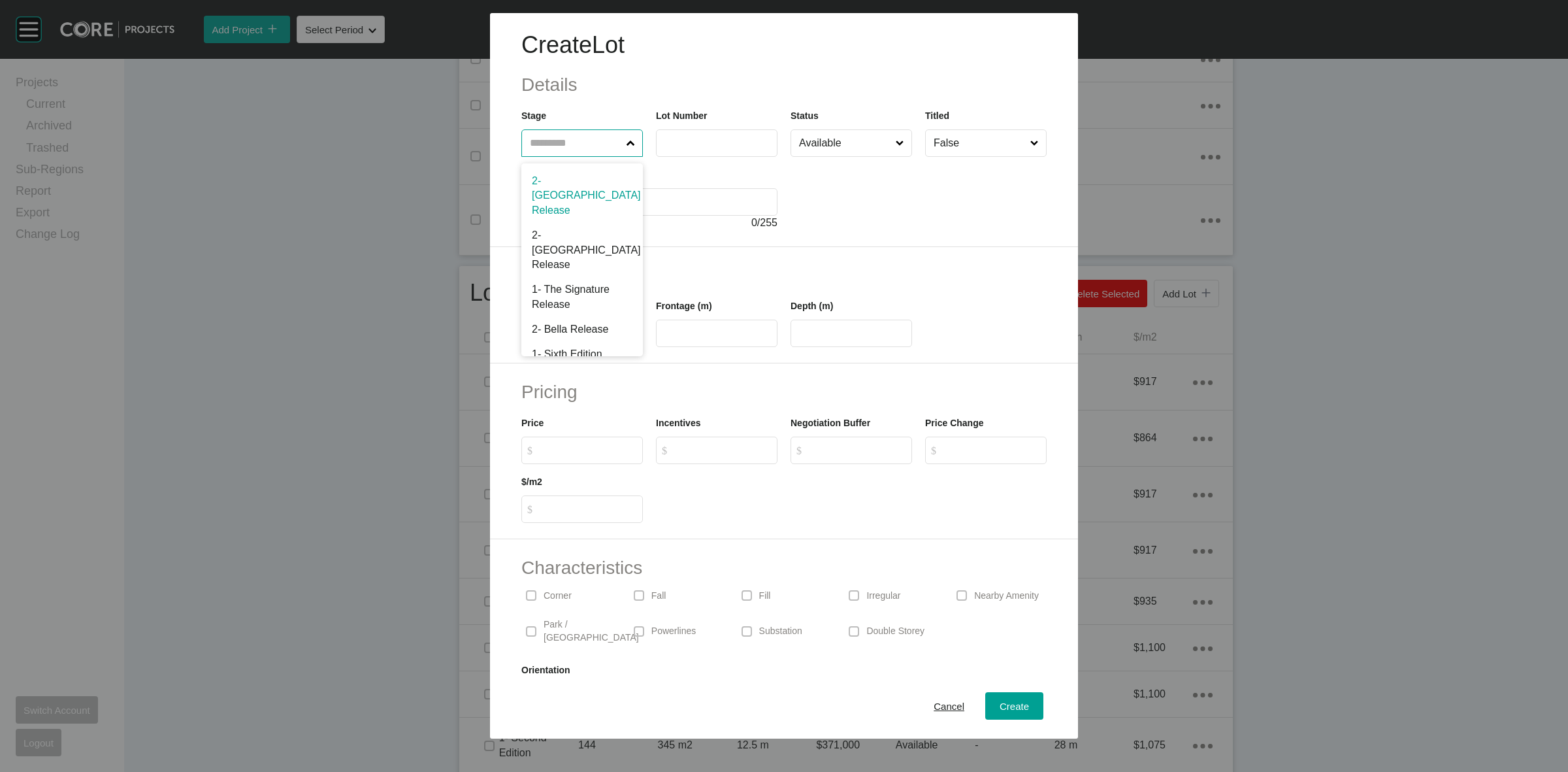
click at [563, 145] on input "text" at bounding box center [576, 142] width 96 height 26
type input "***"
type input "*"
type input "***"
type input "**"
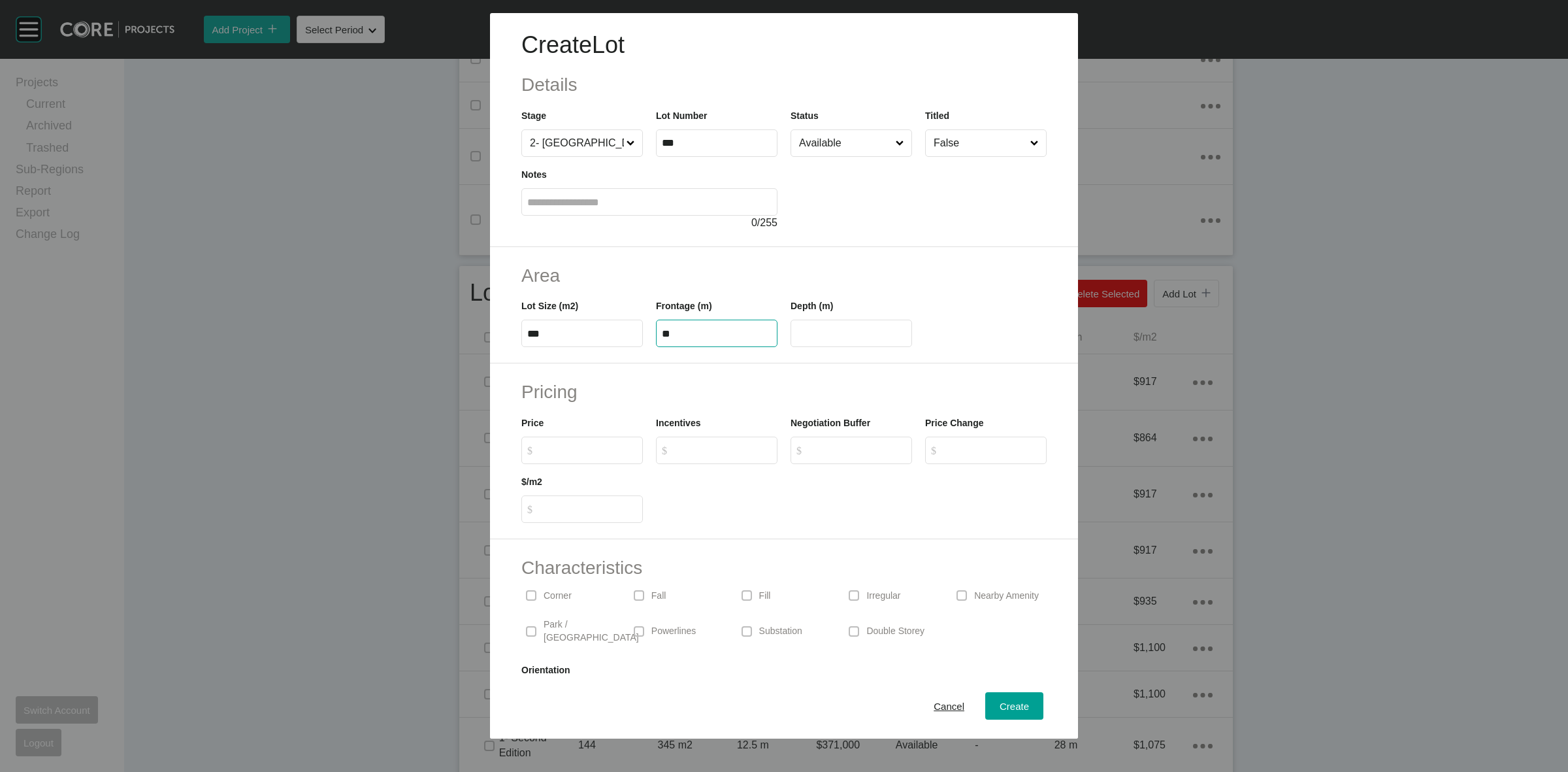
type input "**"
type input "*******"
type input "*****"
type input "*"
click at [1001, 706] on span "Create" at bounding box center [1014, 706] width 29 height 11
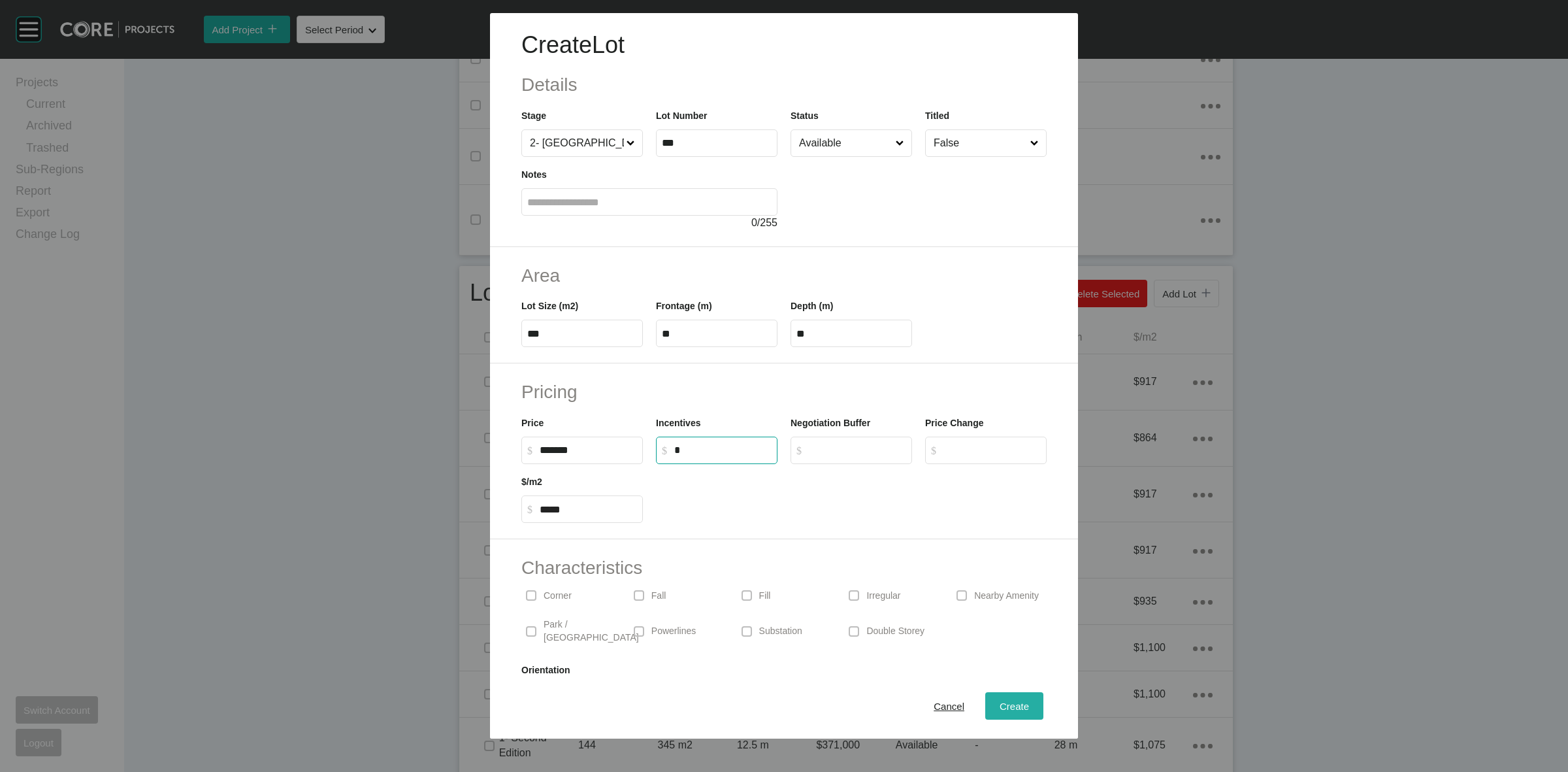
type input "*"
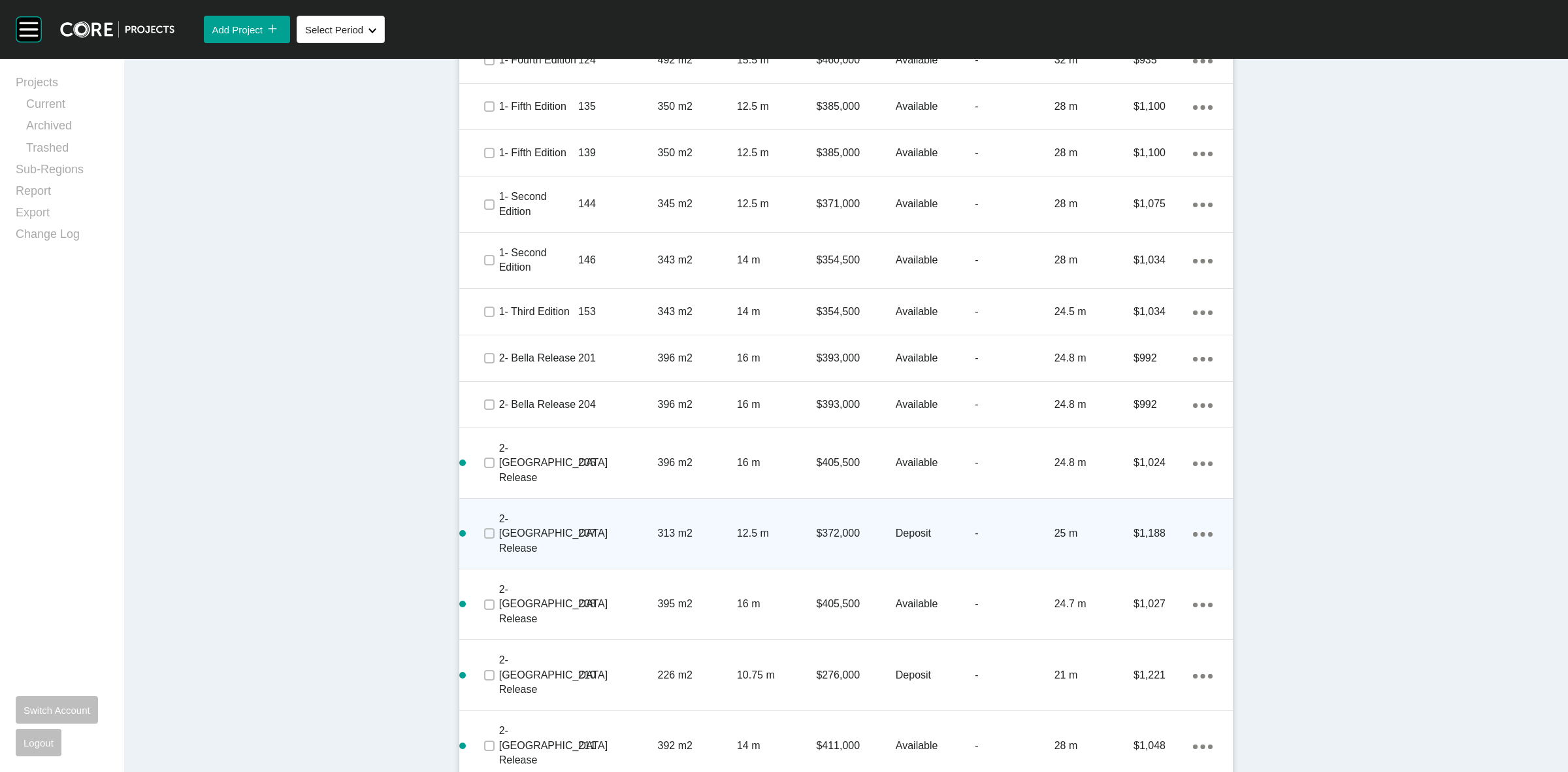
scroll to position [1185, 0]
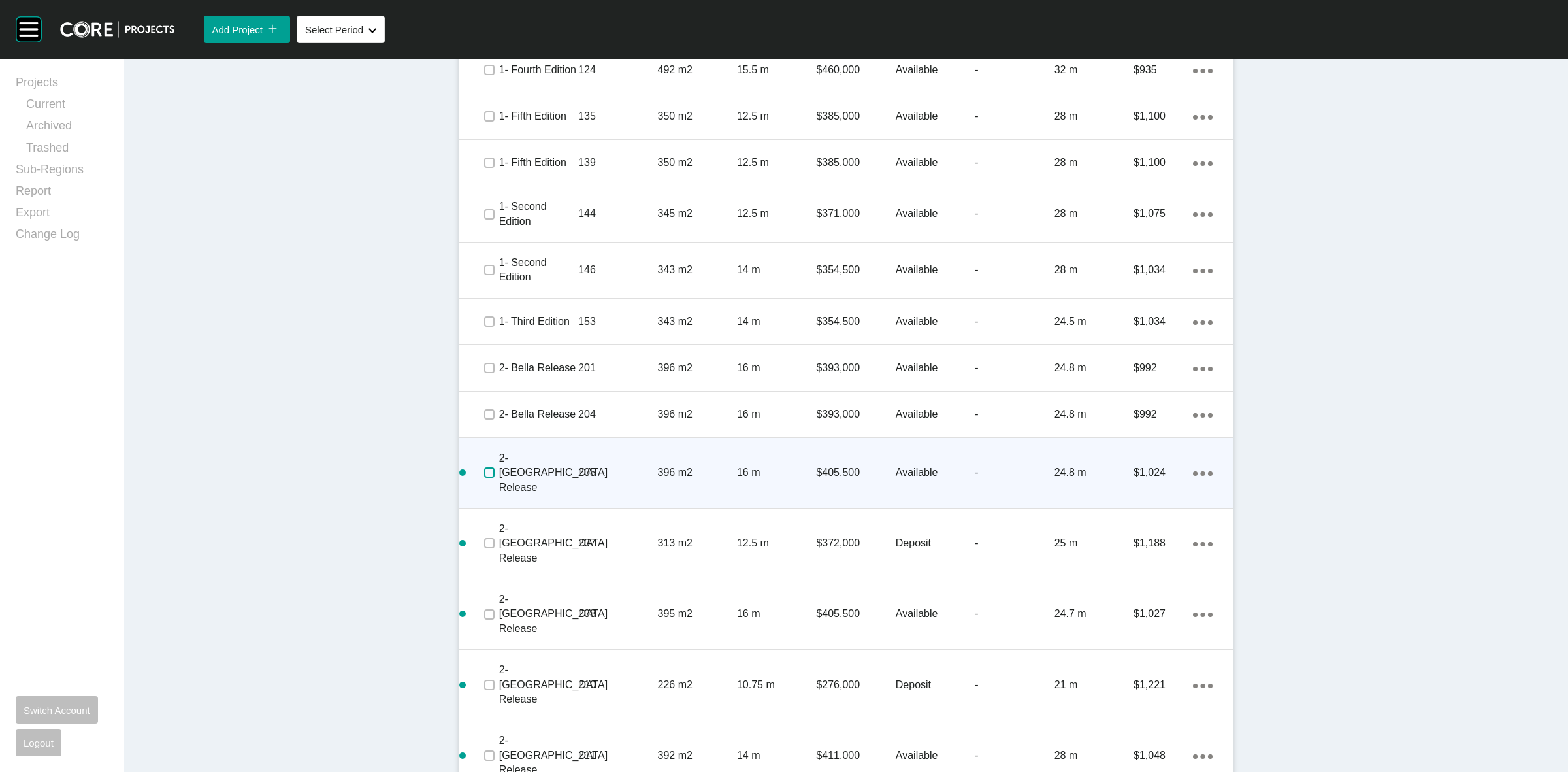
click at [484, 467] on label at bounding box center [489, 472] width 10 height 10
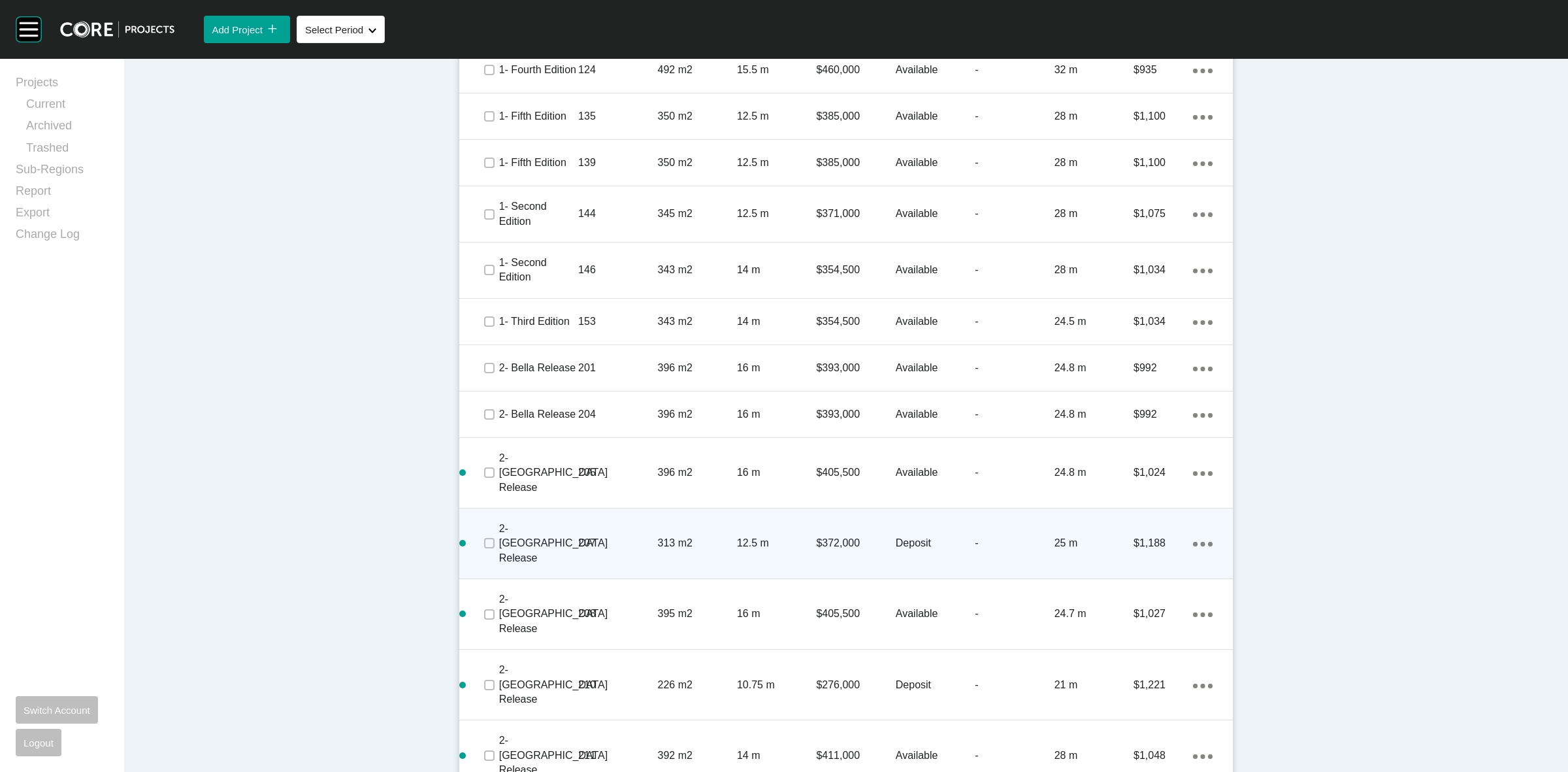
click at [488, 520] on div at bounding box center [489, 543] width 20 height 46
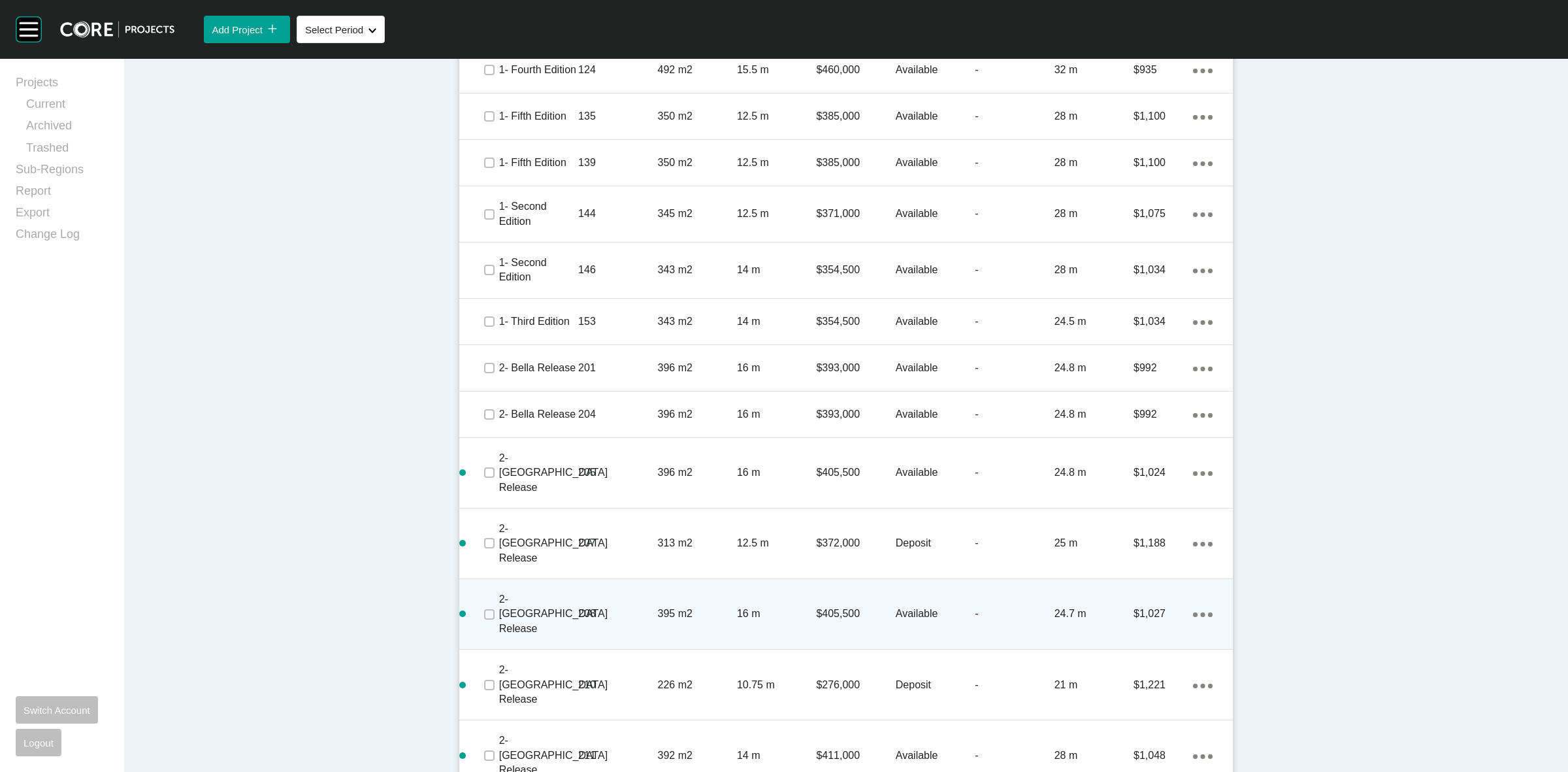
drag, startPoint x: 488, startPoint y: 518, endPoint x: 486, endPoint y: 540, distance: 22.1
click at [488, 604] on span at bounding box center [489, 614] width 20 height 20
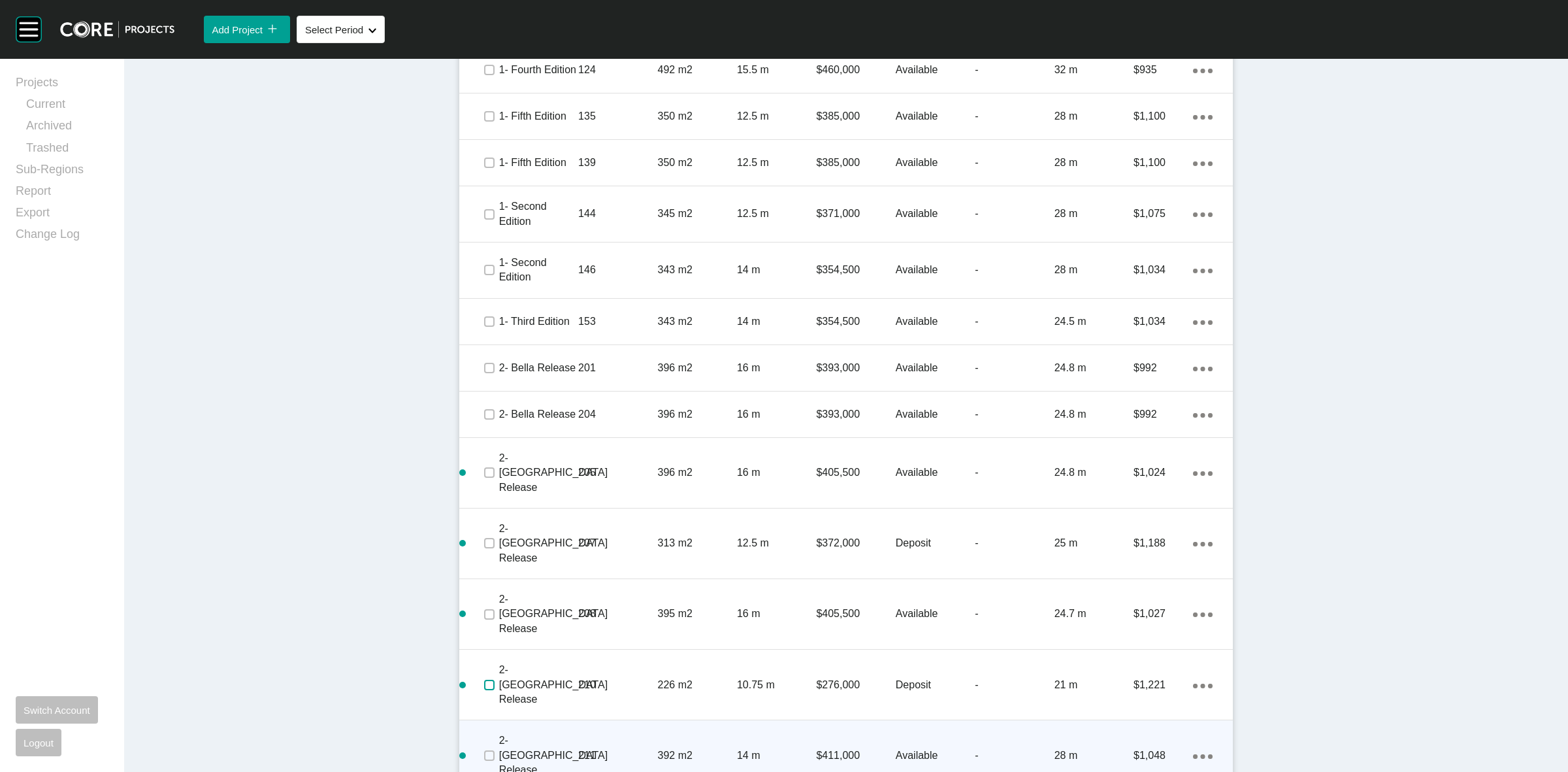
drag, startPoint x: 482, startPoint y: 587, endPoint x: 482, endPoint y: 634, distance: 47.0
click at [482, 662] on div at bounding box center [489, 685] width 20 height 46
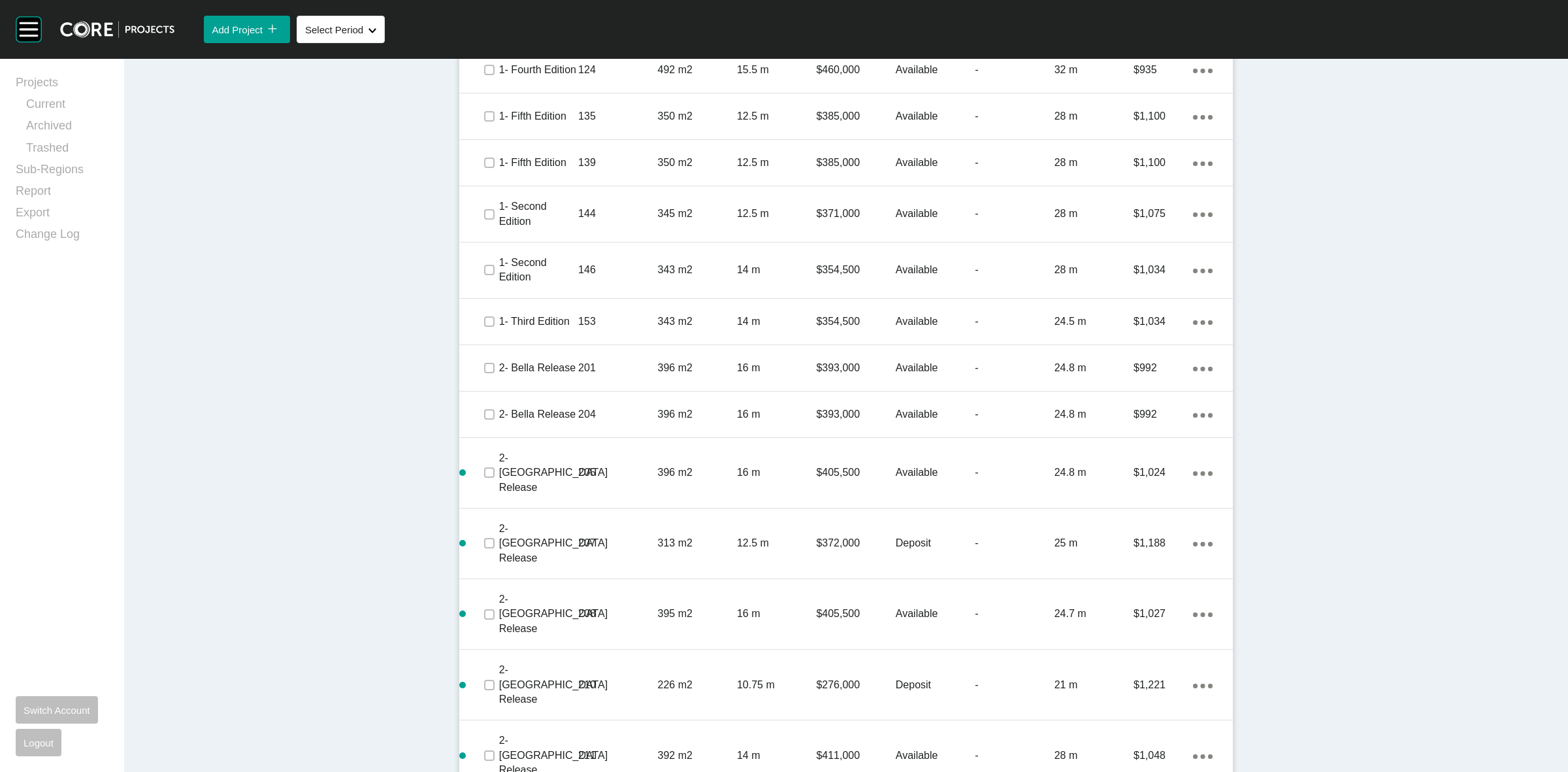
drag, startPoint x: 481, startPoint y: 648, endPoint x: 482, endPoint y: 674, distance: 26.0
click at [481, 732] on div at bounding box center [489, 755] width 20 height 46
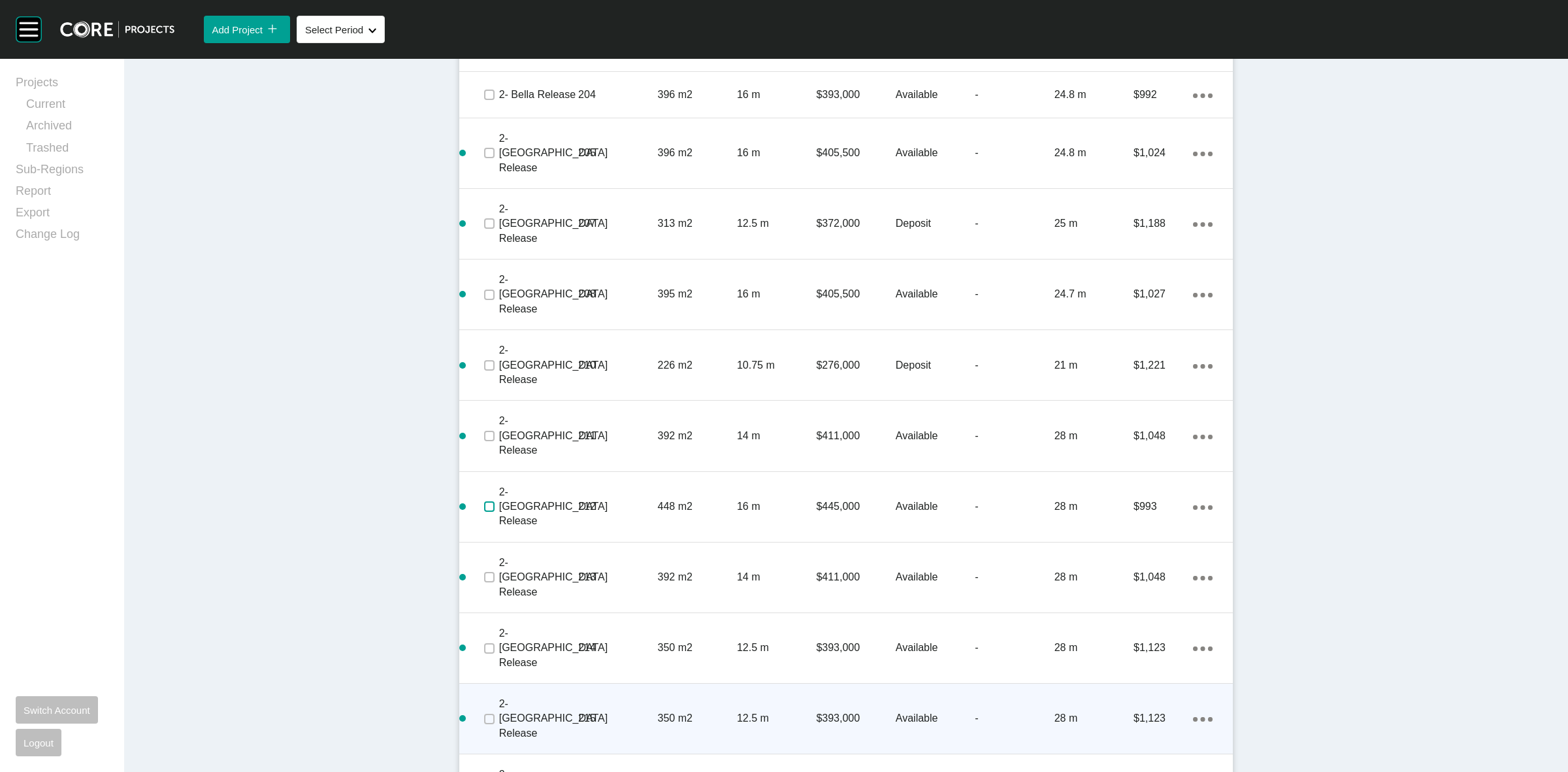
scroll to position [1512, 0]
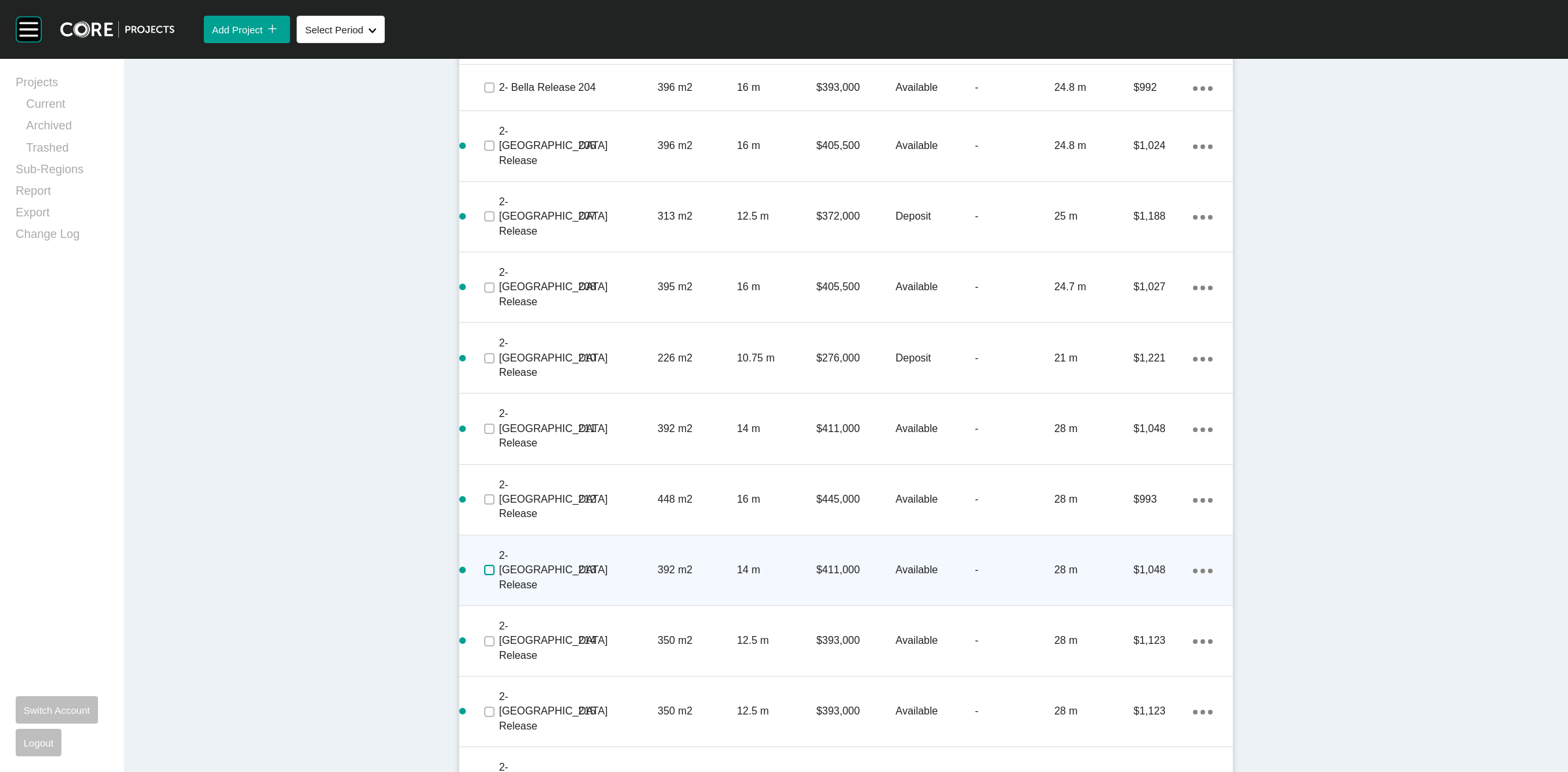
click at [484, 565] on label at bounding box center [489, 570] width 10 height 10
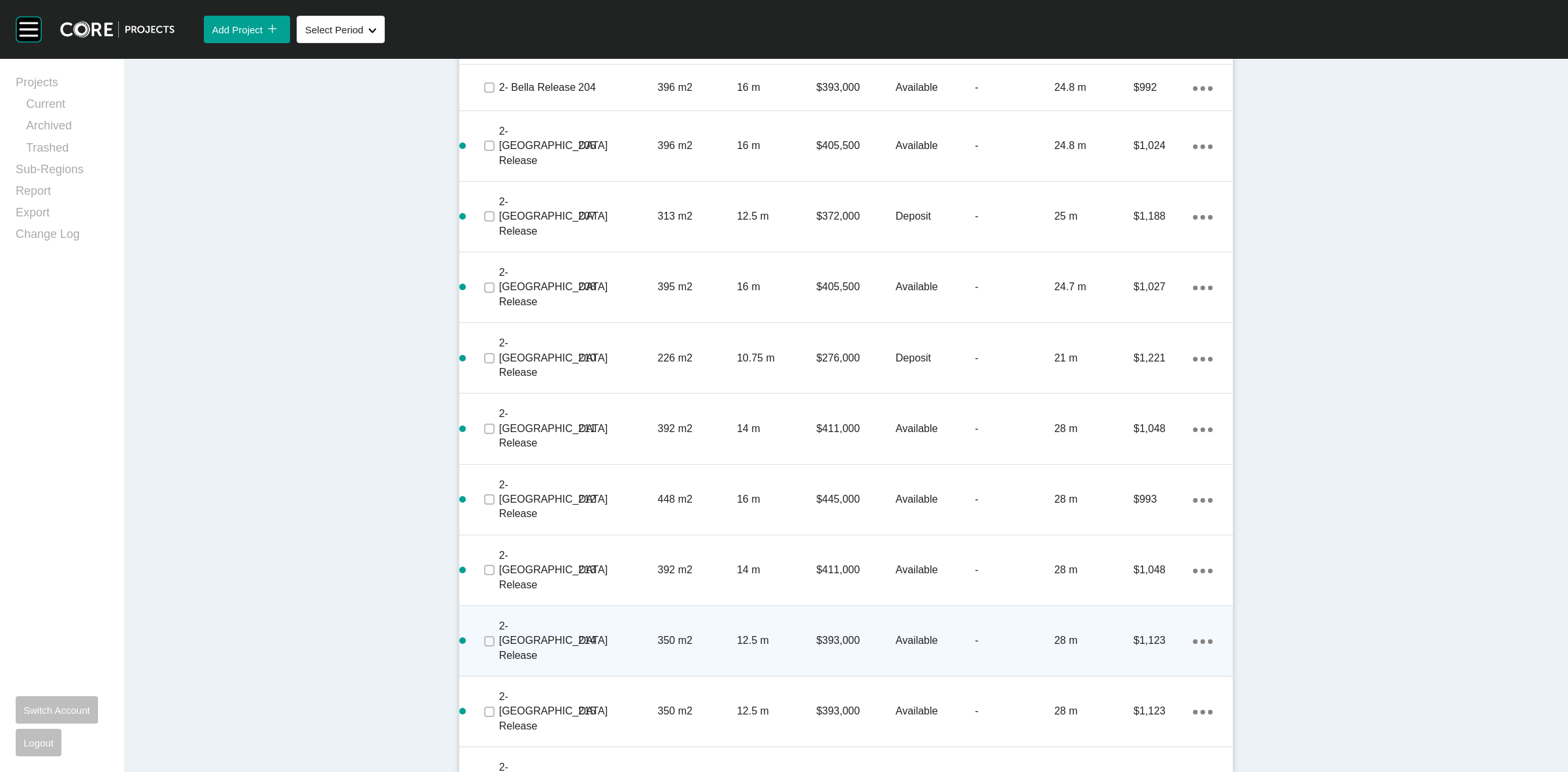
click at [479, 631] on span at bounding box center [489, 641] width 20 height 20
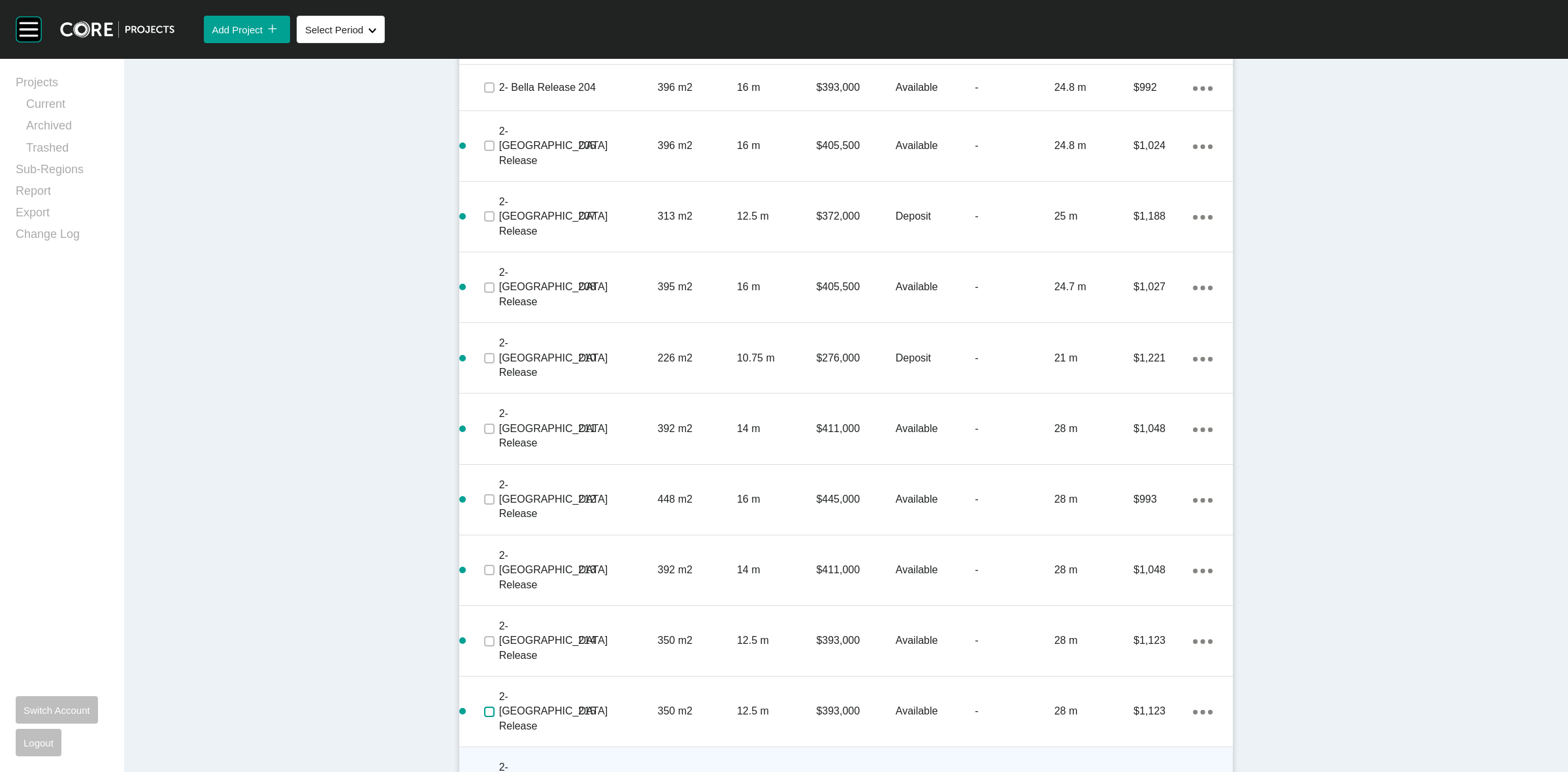
drag, startPoint x: 482, startPoint y: 531, endPoint x: 485, endPoint y: 584, distance: 53.1
click at [484, 706] on label at bounding box center [489, 711] width 10 height 10
click at [484, 771] on label at bounding box center [489, 782] width 10 height 10
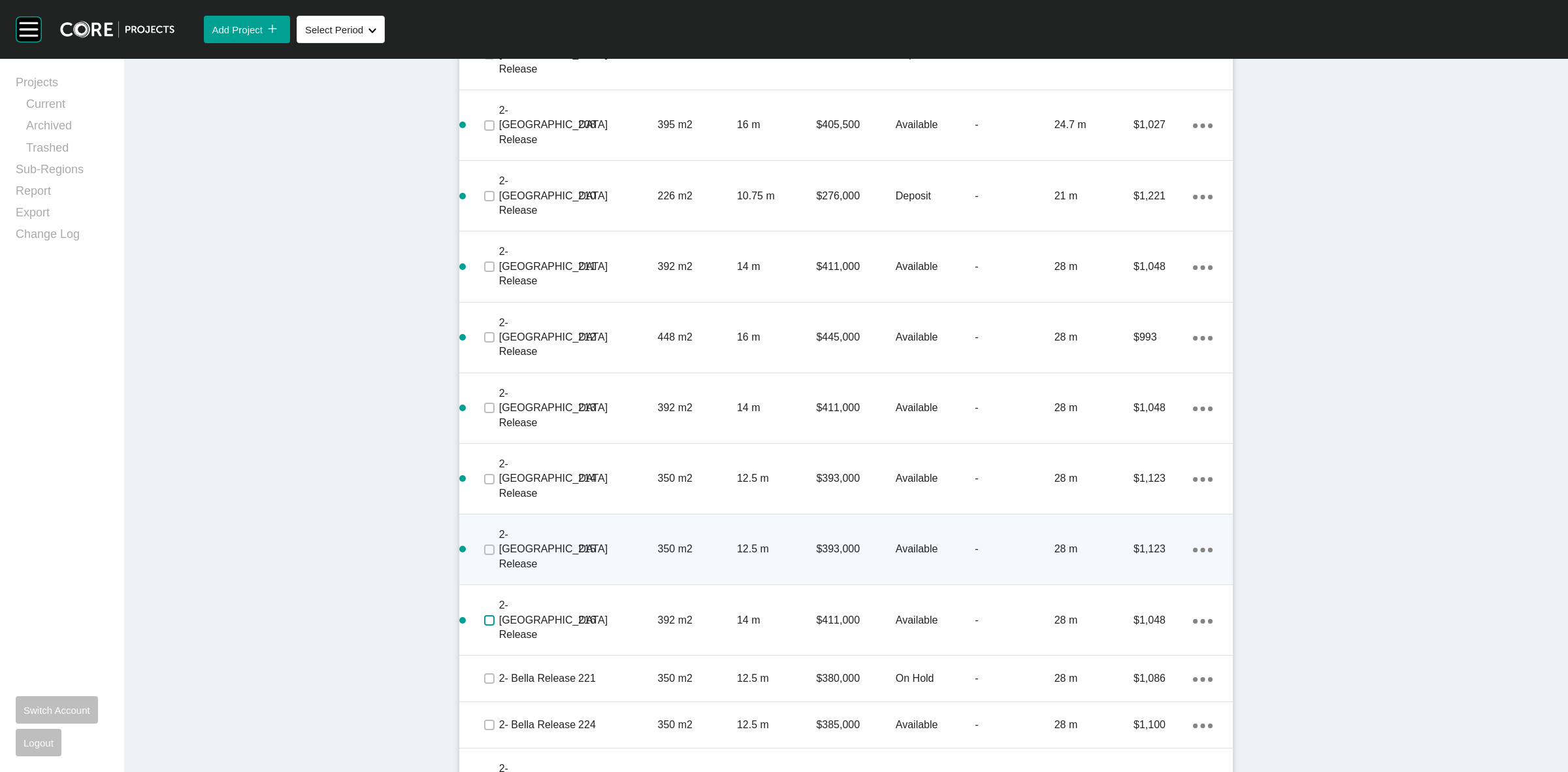
scroll to position [1675, 0]
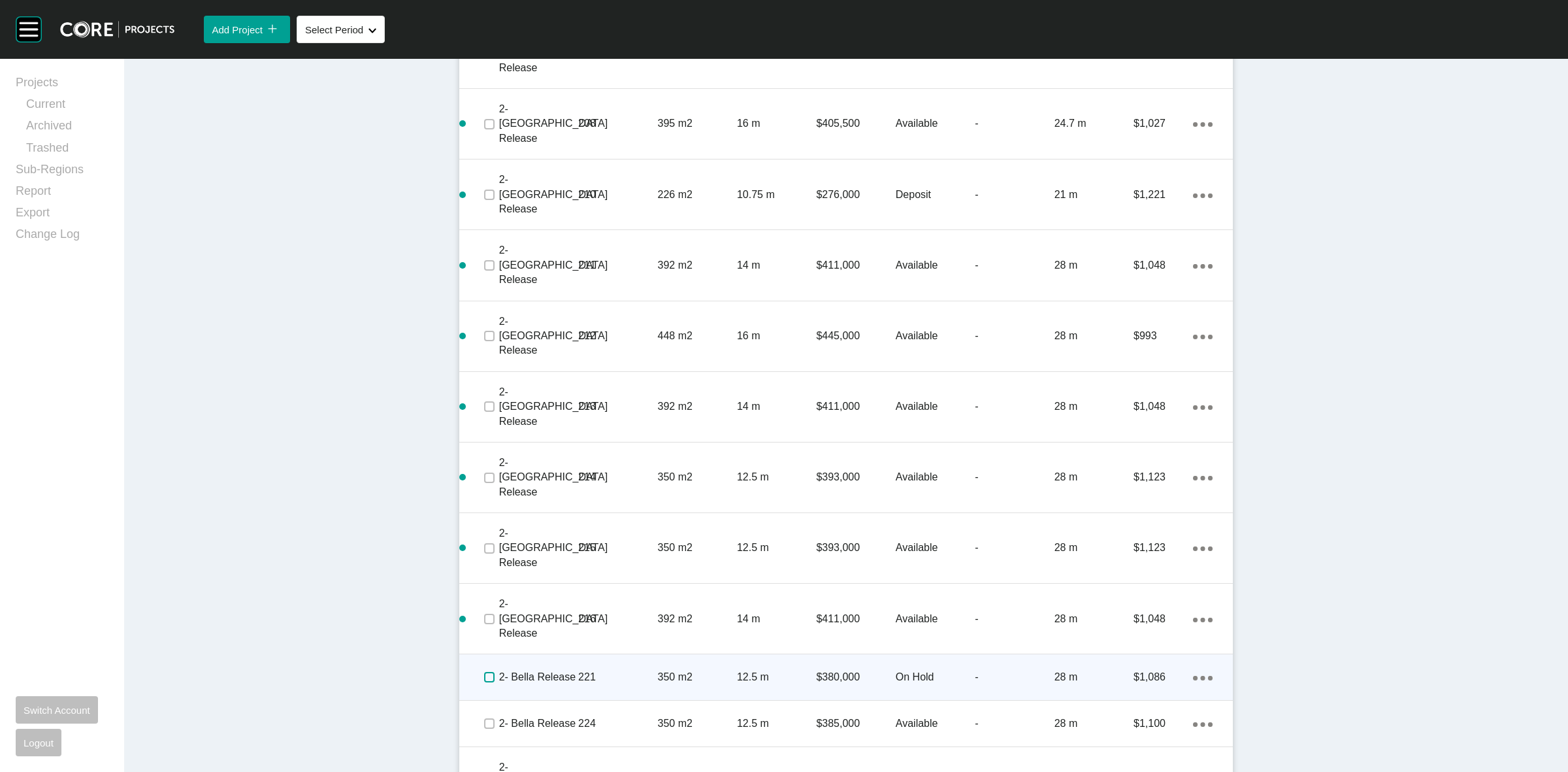
click at [484, 672] on label at bounding box center [489, 677] width 10 height 10
click at [623, 670] on p "221" at bounding box center [618, 677] width 79 height 14
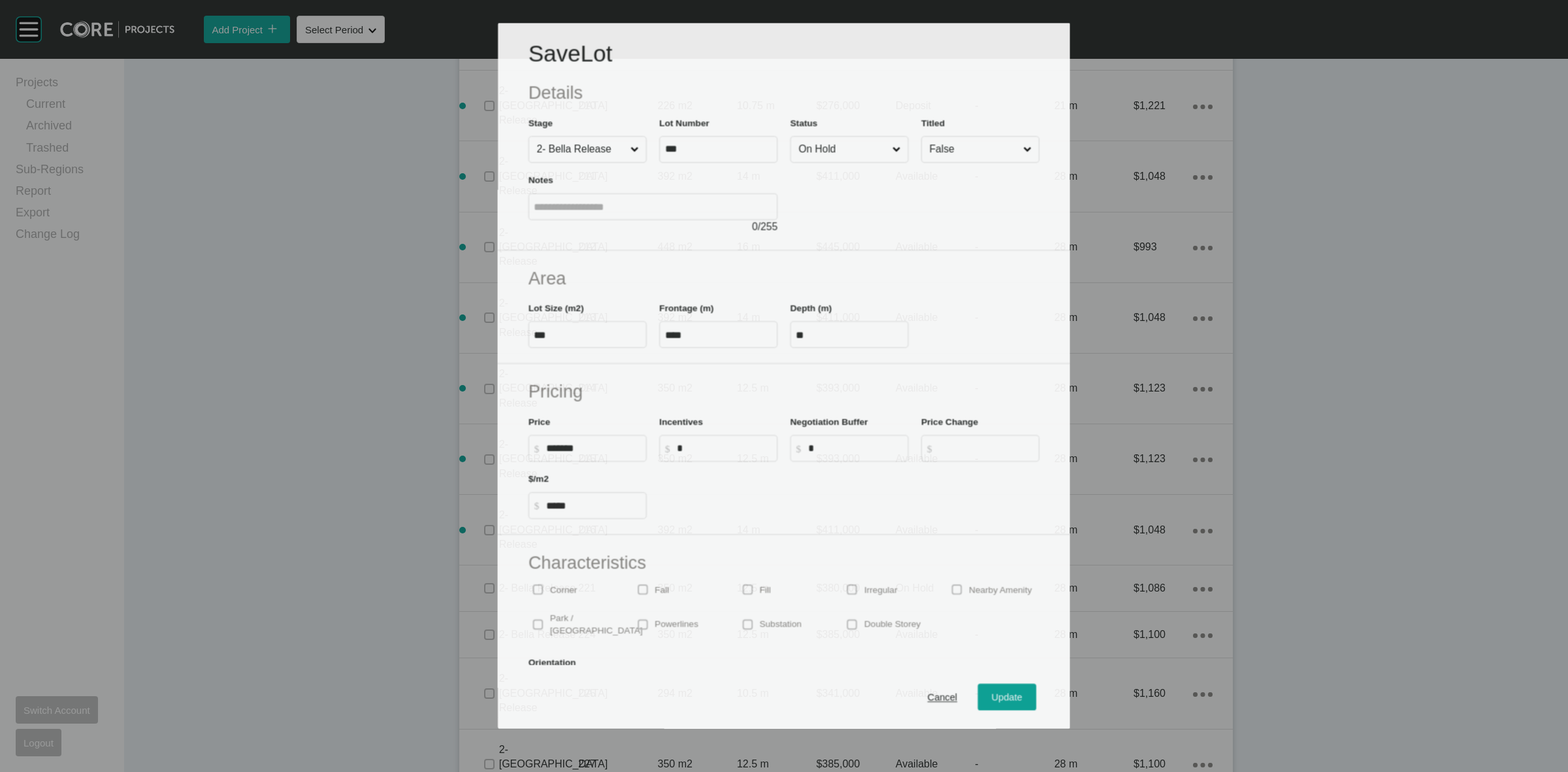
scroll to position [1636, 0]
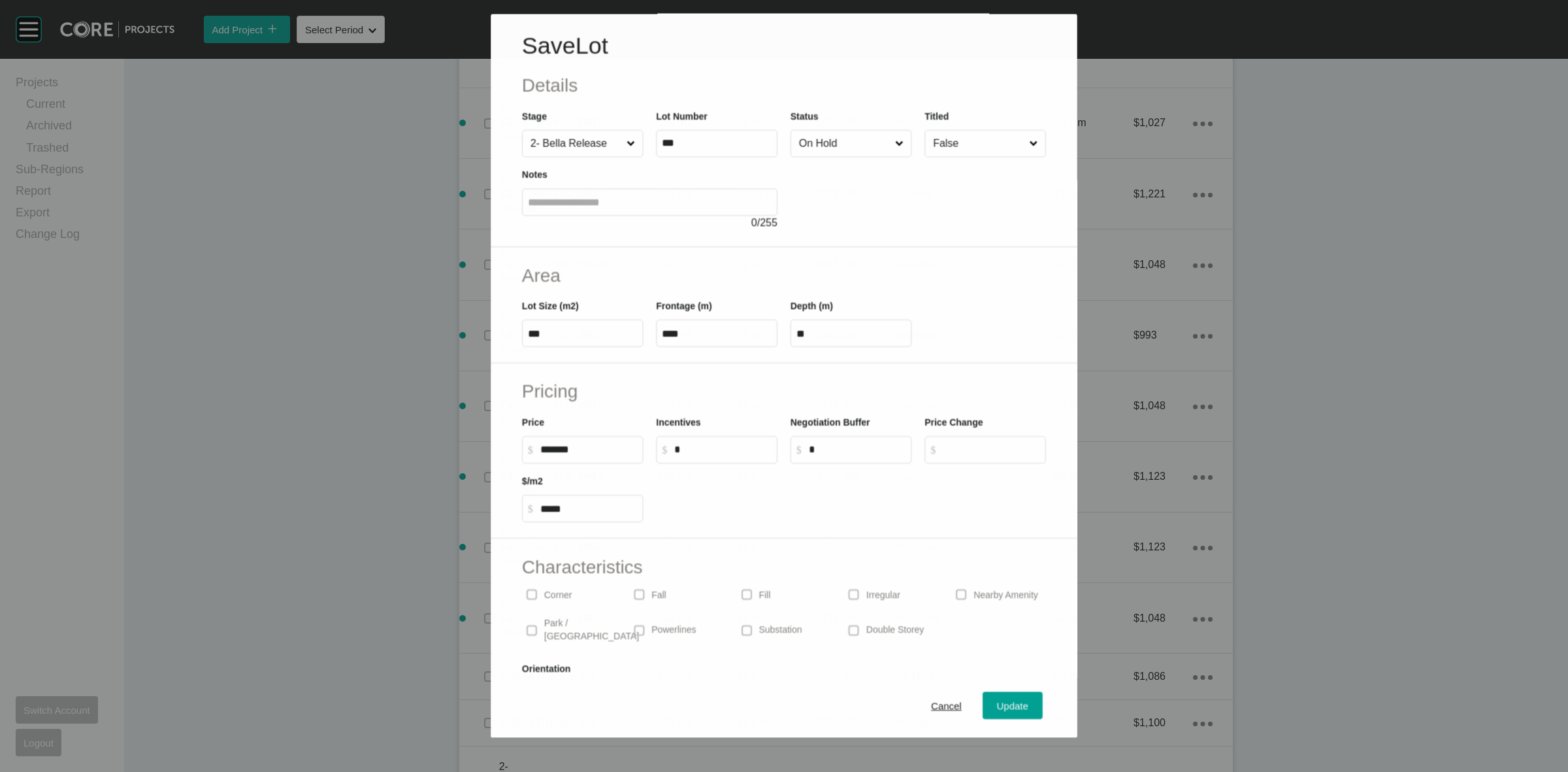
click at [825, 149] on input "On Hold" at bounding box center [844, 143] width 96 height 26
click at [998, 707] on span "Update" at bounding box center [1014, 706] width 32 height 11
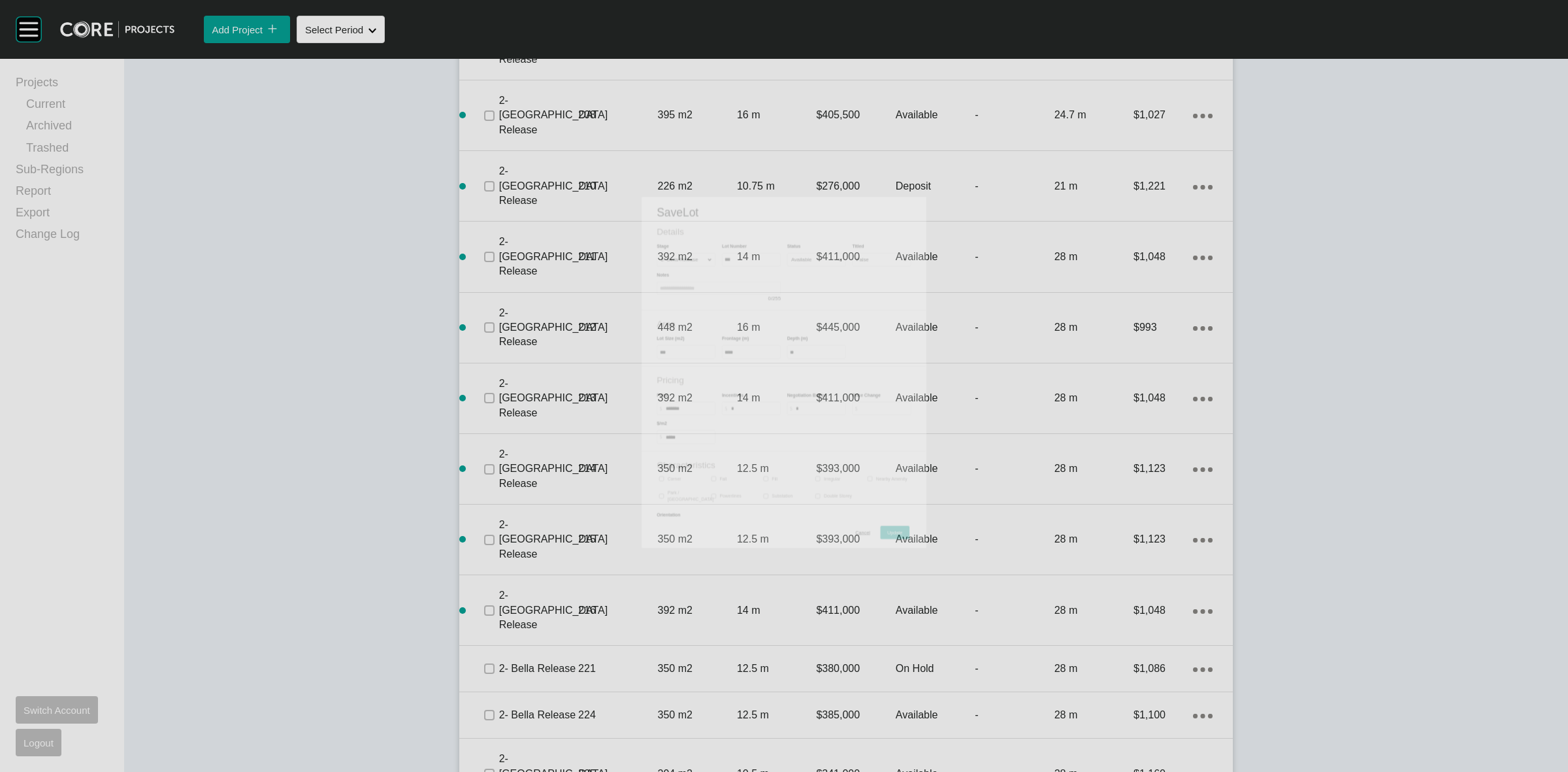
scroll to position [1675, 0]
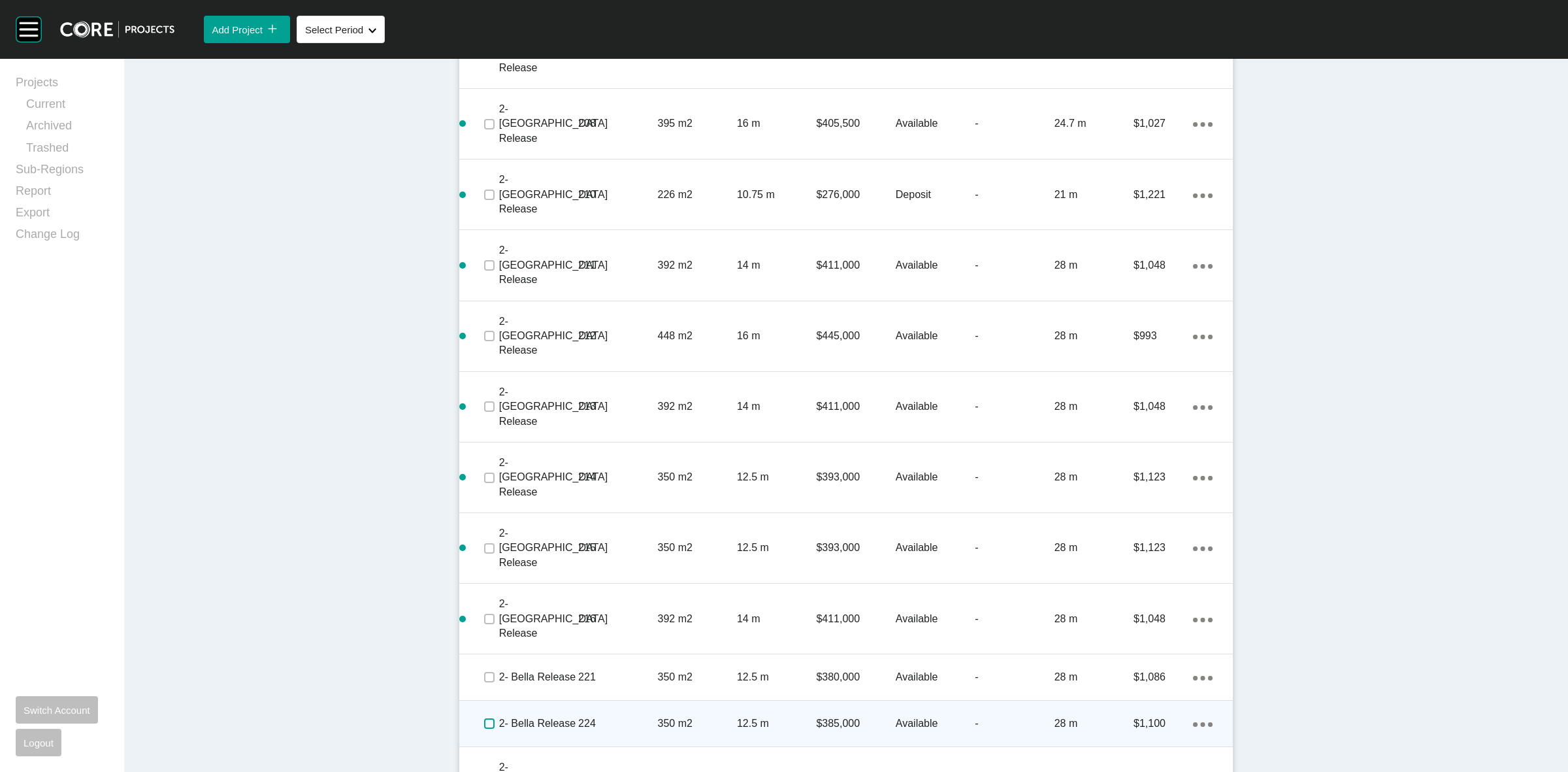
click at [486, 718] on label at bounding box center [489, 723] width 10 height 10
click at [587, 703] on div "224" at bounding box center [618, 723] width 79 height 40
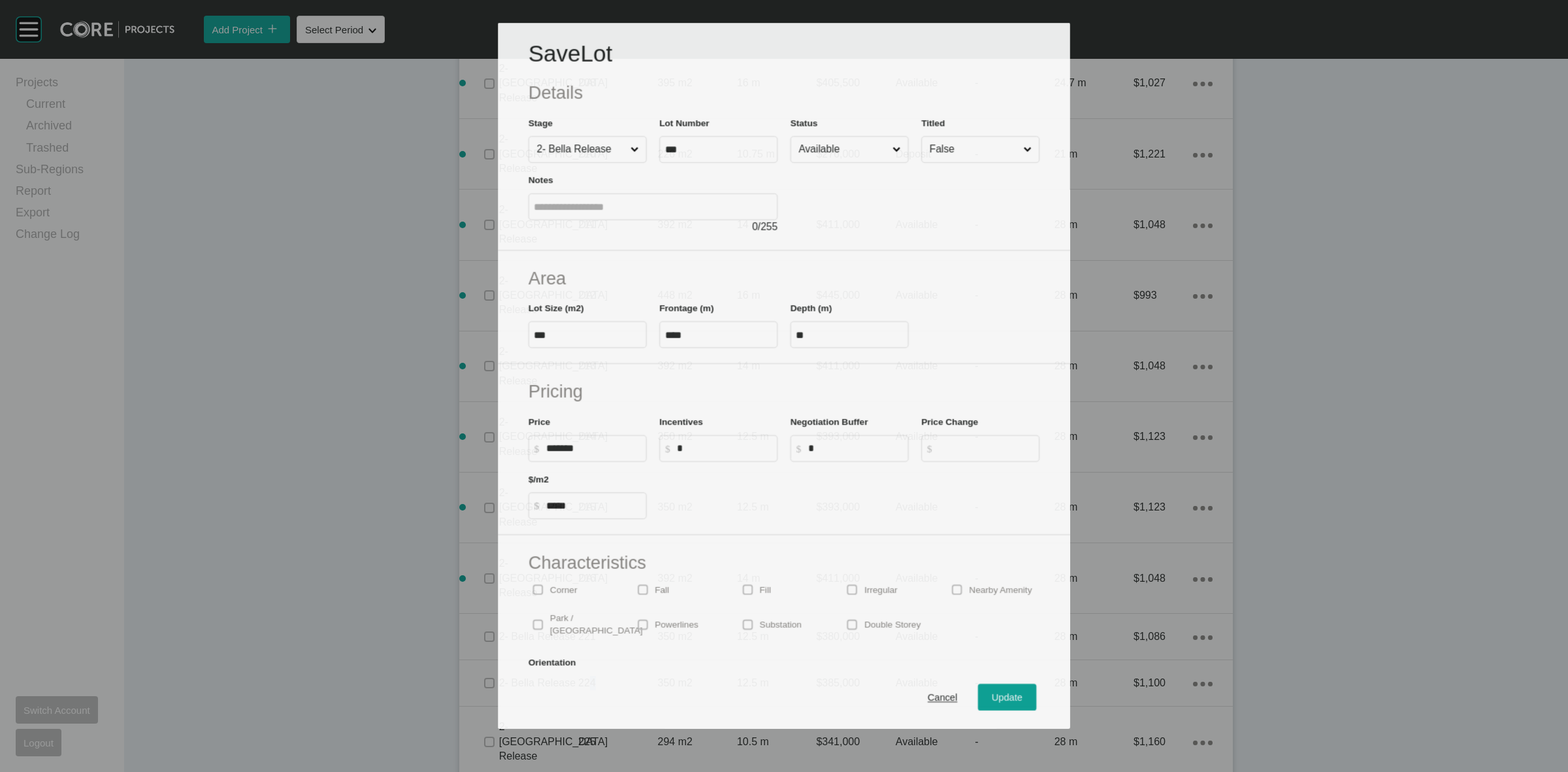
scroll to position [1636, 0]
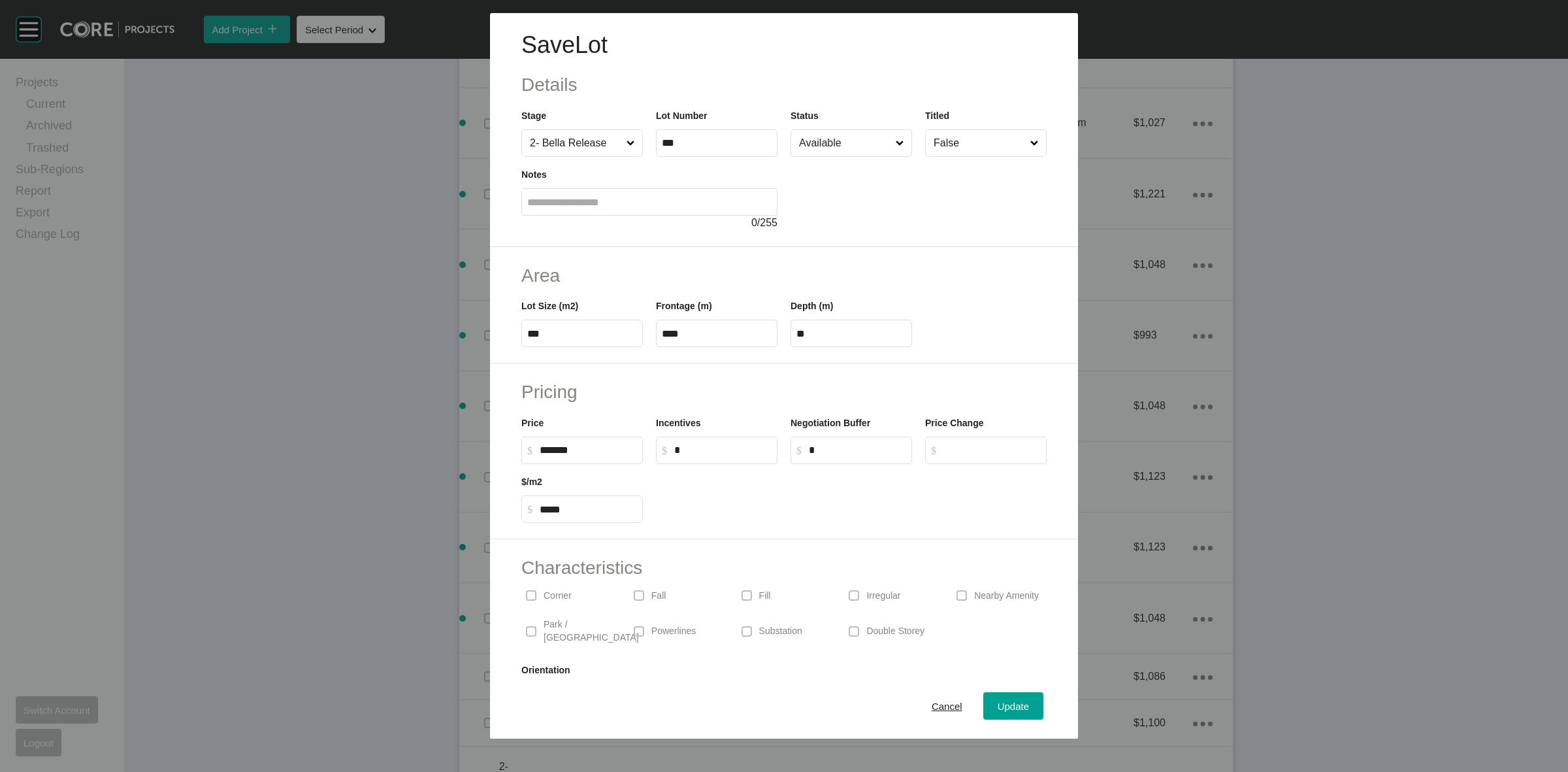
click at [826, 139] on input "Available" at bounding box center [844, 142] width 96 height 26
click at [999, 704] on span "Update" at bounding box center [1014, 706] width 32 height 11
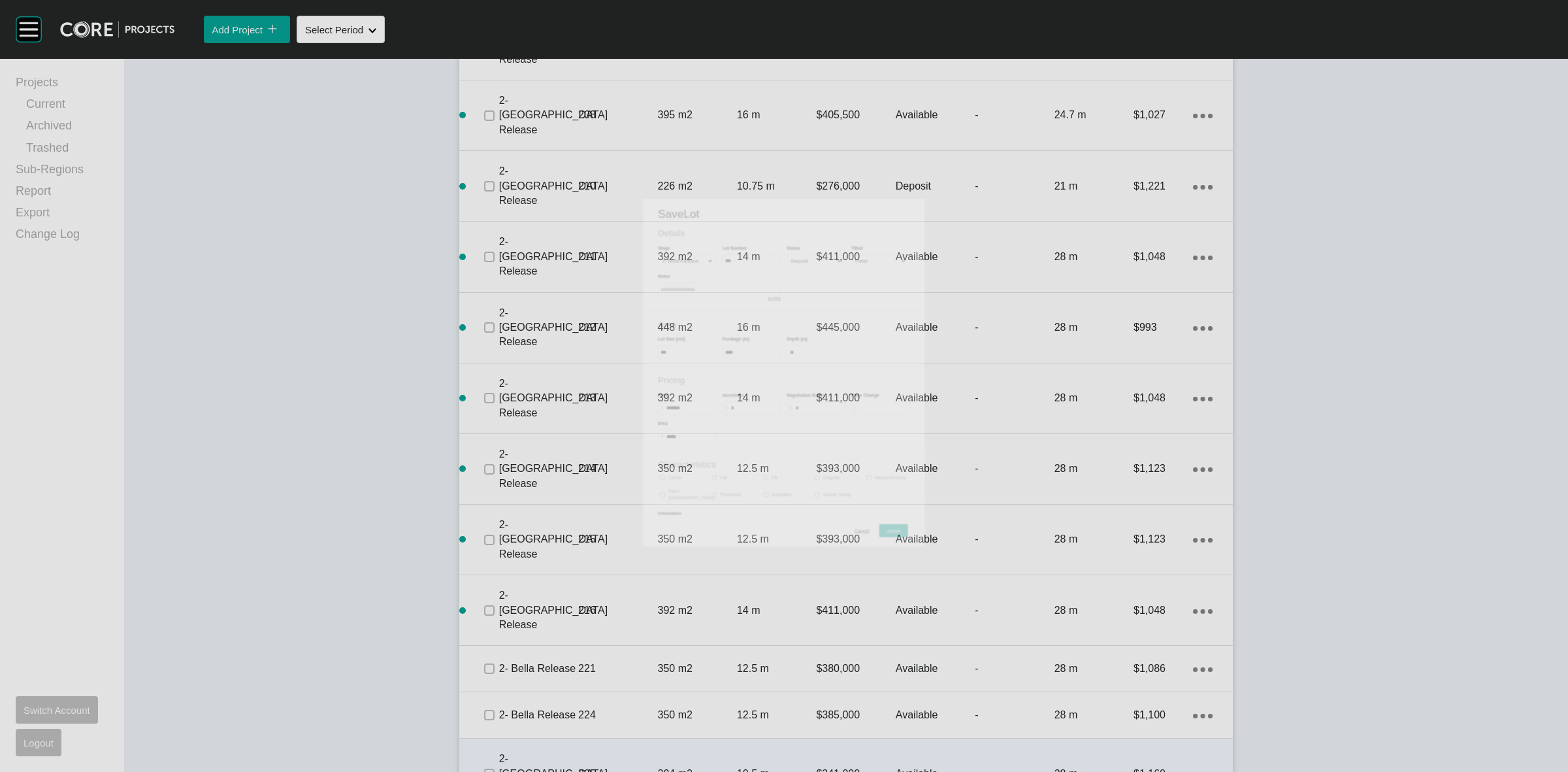
scroll to position [1675, 0]
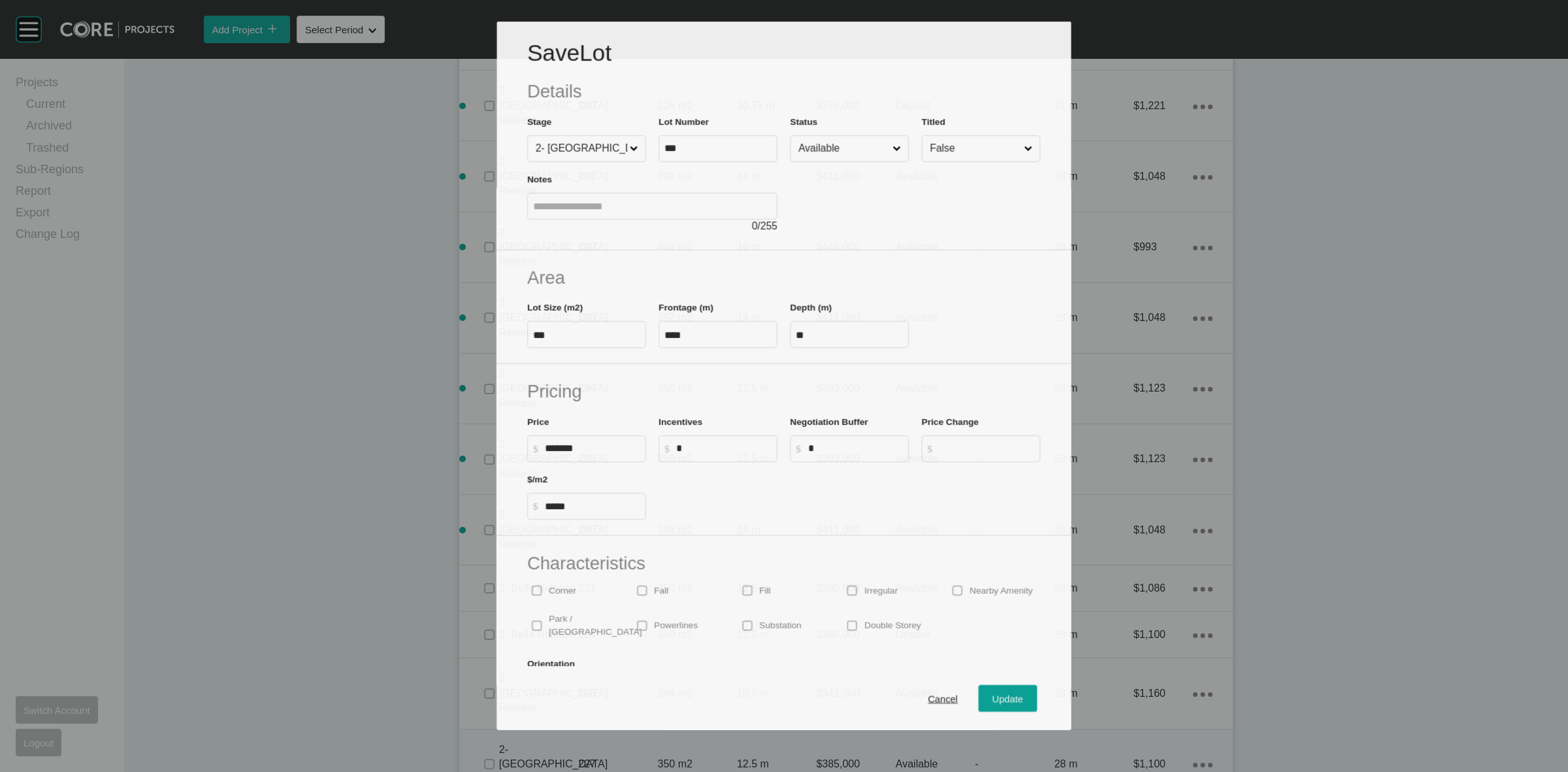
scroll to position [1636, 0]
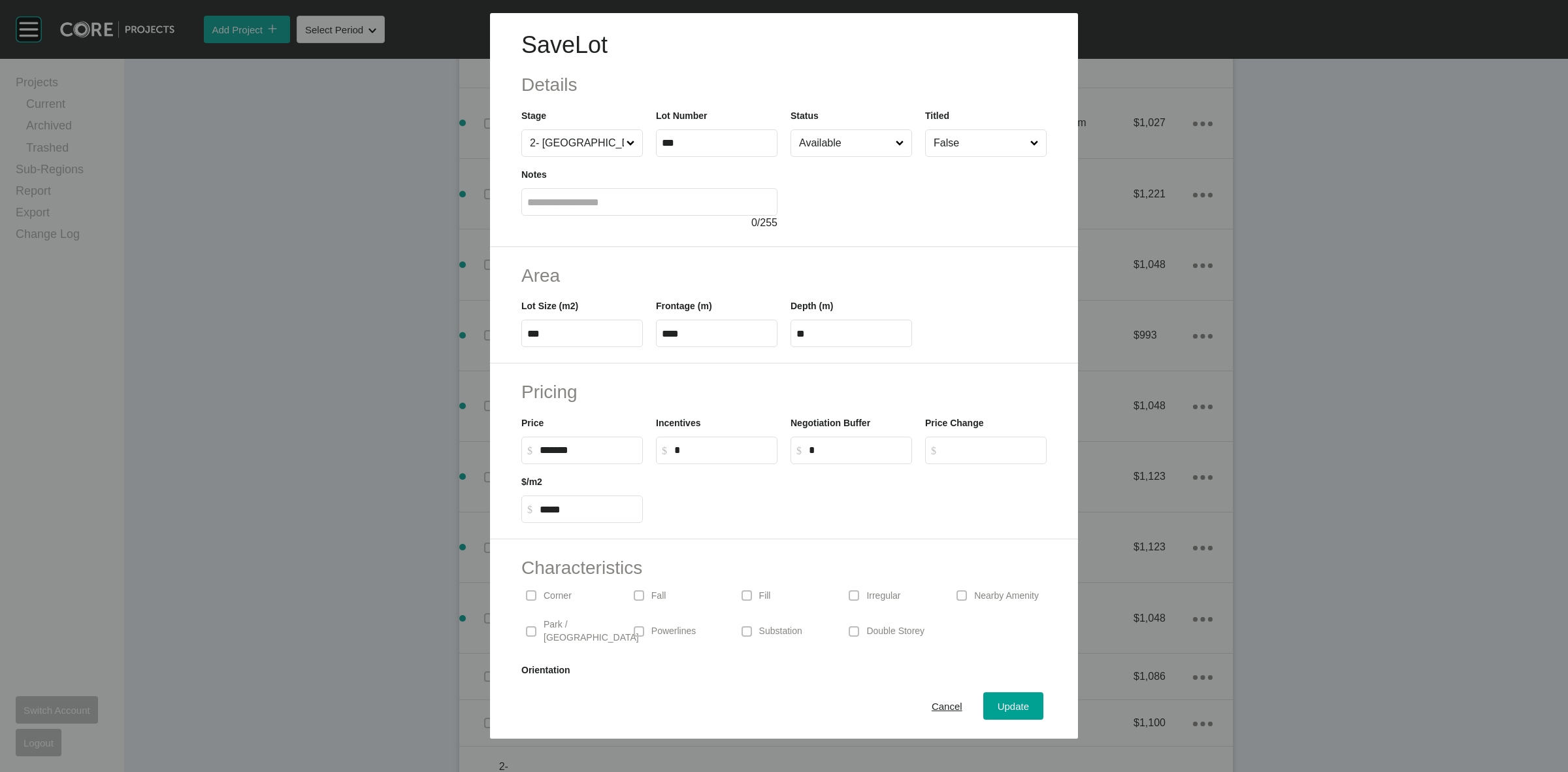
click at [818, 138] on input "Available" at bounding box center [844, 142] width 96 height 26
click at [1000, 698] on div "Update" at bounding box center [1014, 706] width 38 height 17
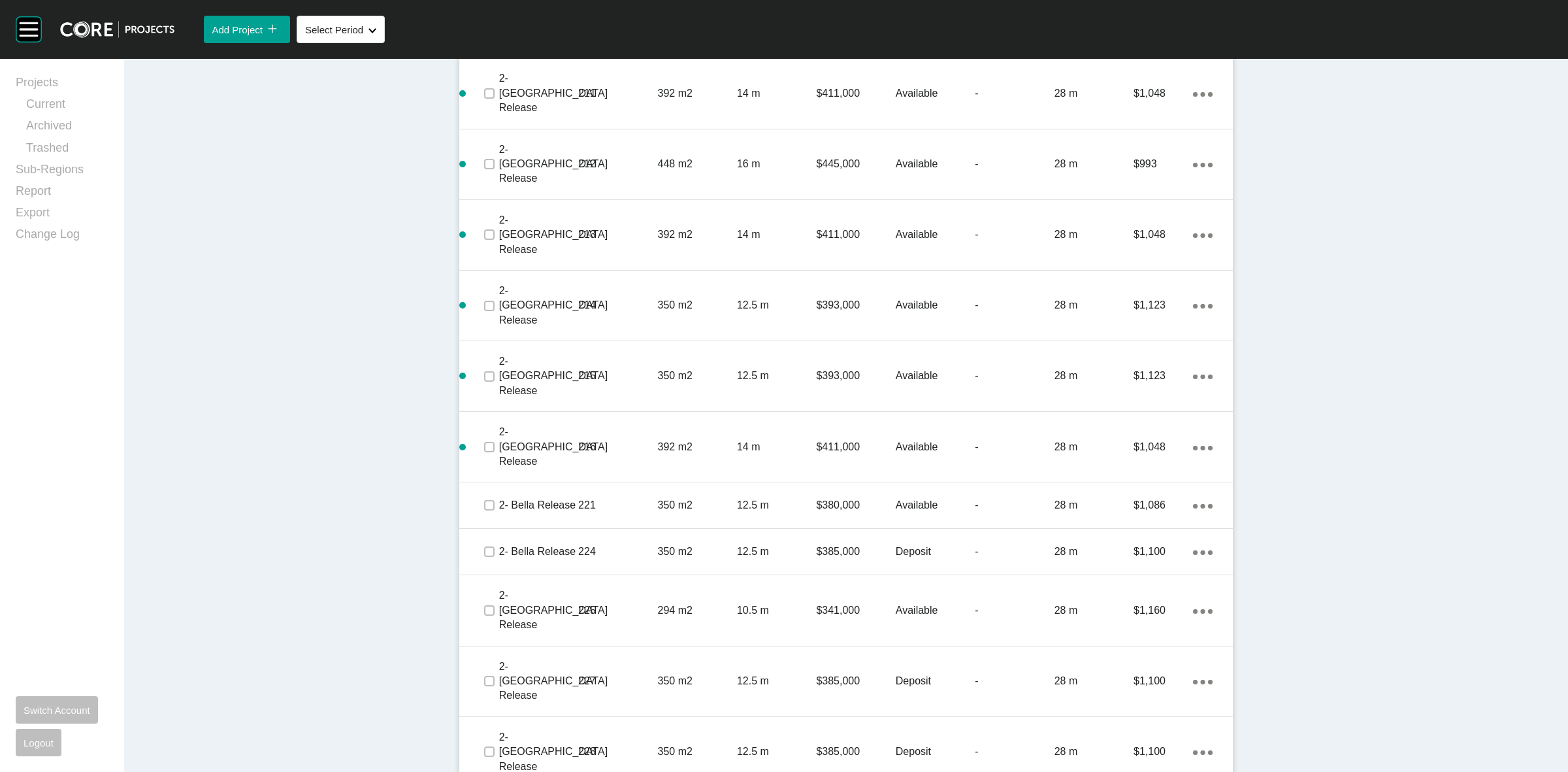
scroll to position [1909, 0]
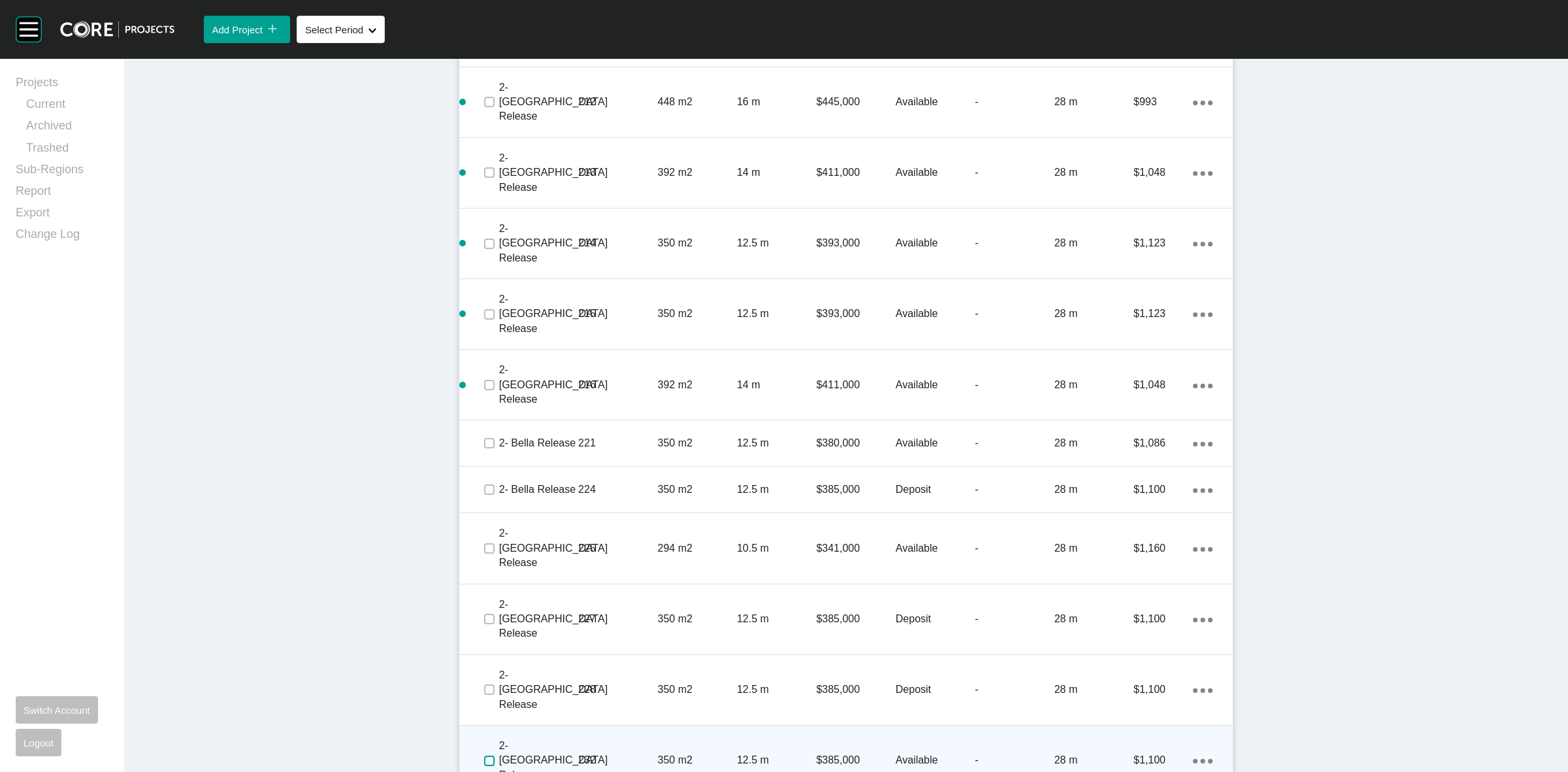
click at [484, 755] on label at bounding box center [489, 760] width 10 height 10
click at [578, 753] on p "232" at bounding box center [618, 760] width 79 height 14
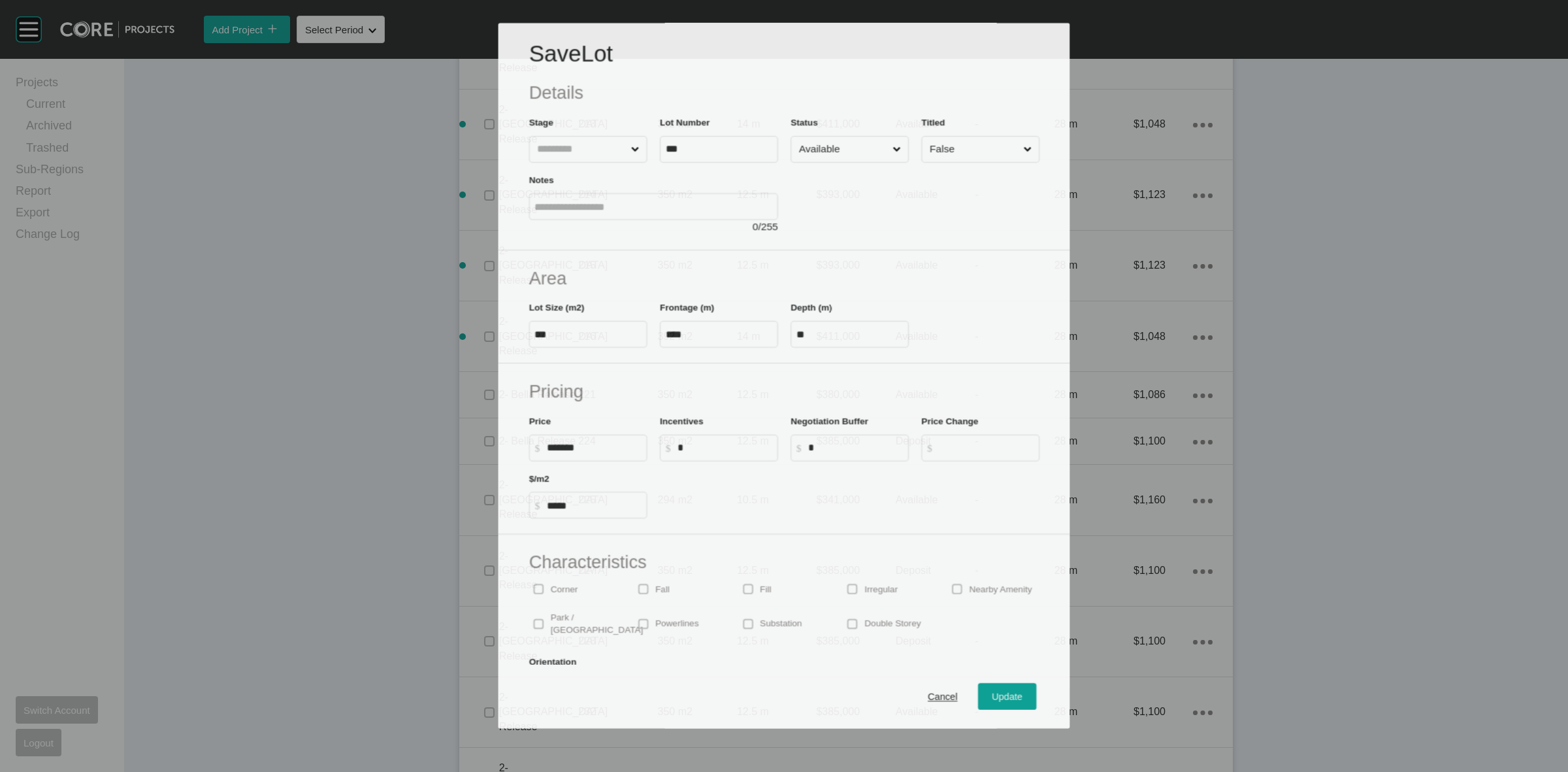
scroll to position [1868, 0]
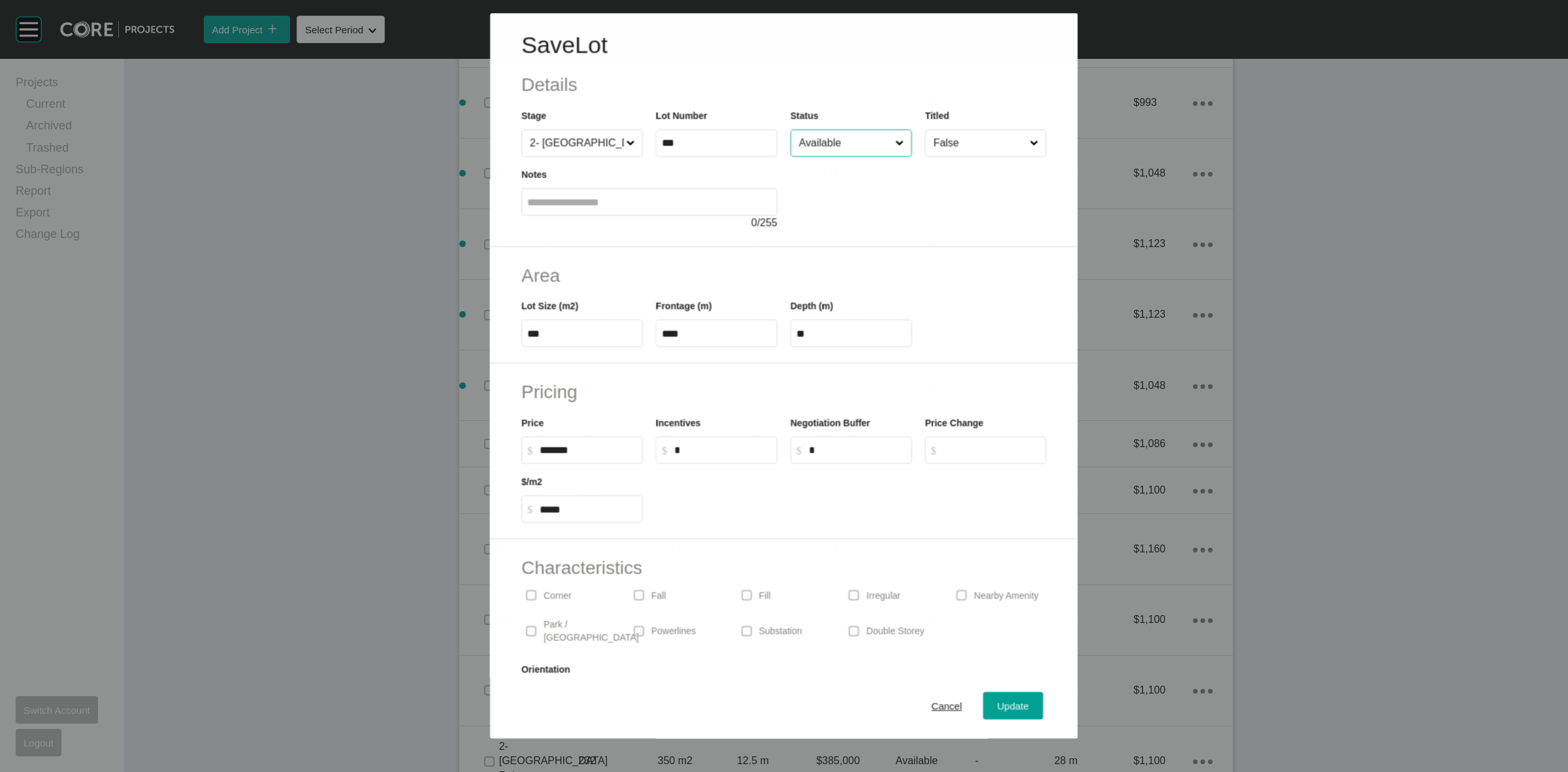
click at [828, 153] on input "Available" at bounding box center [844, 142] width 96 height 26
click at [992, 694] on button "Update" at bounding box center [1014, 706] width 60 height 28
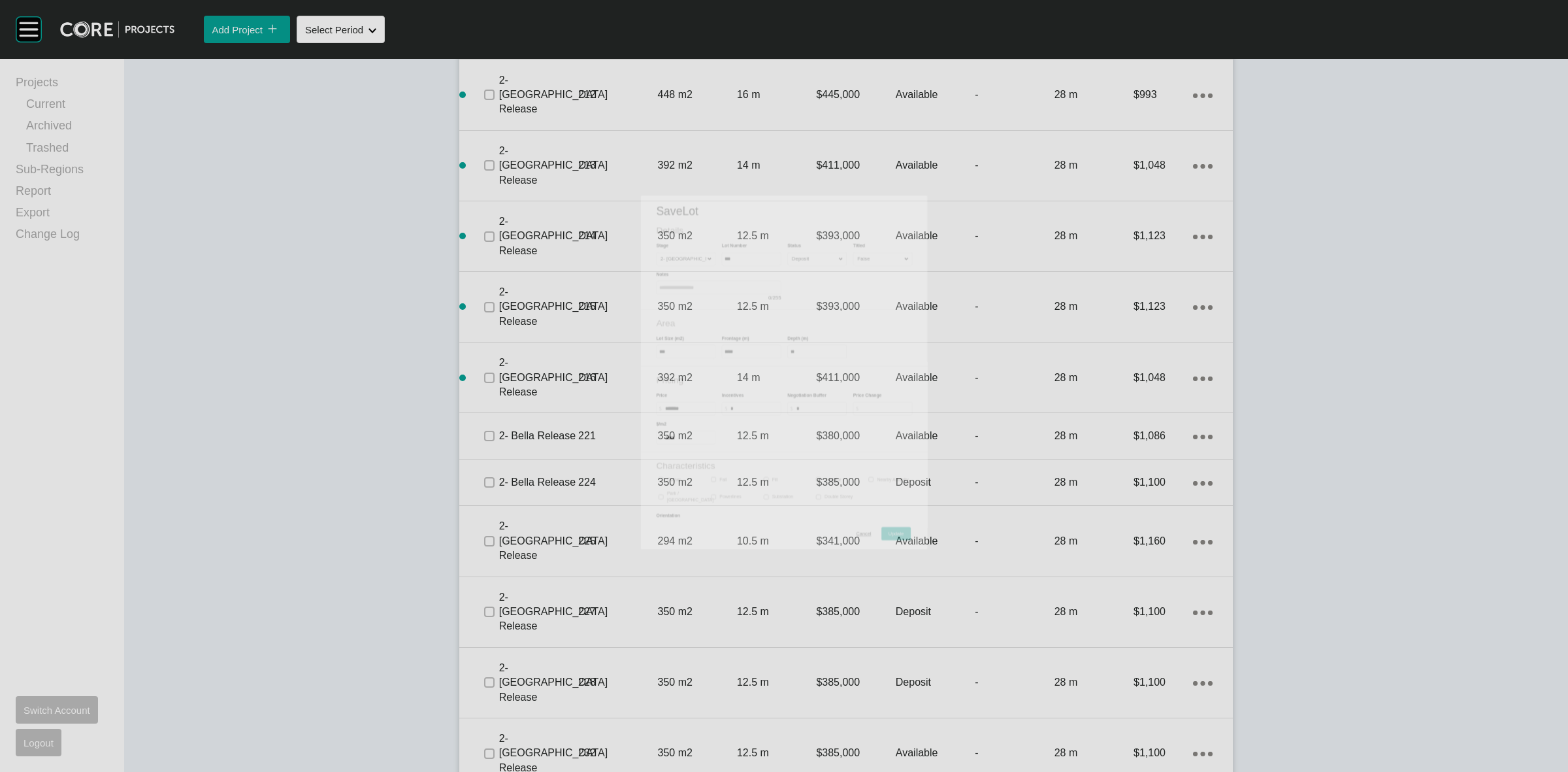
scroll to position [1909, 0]
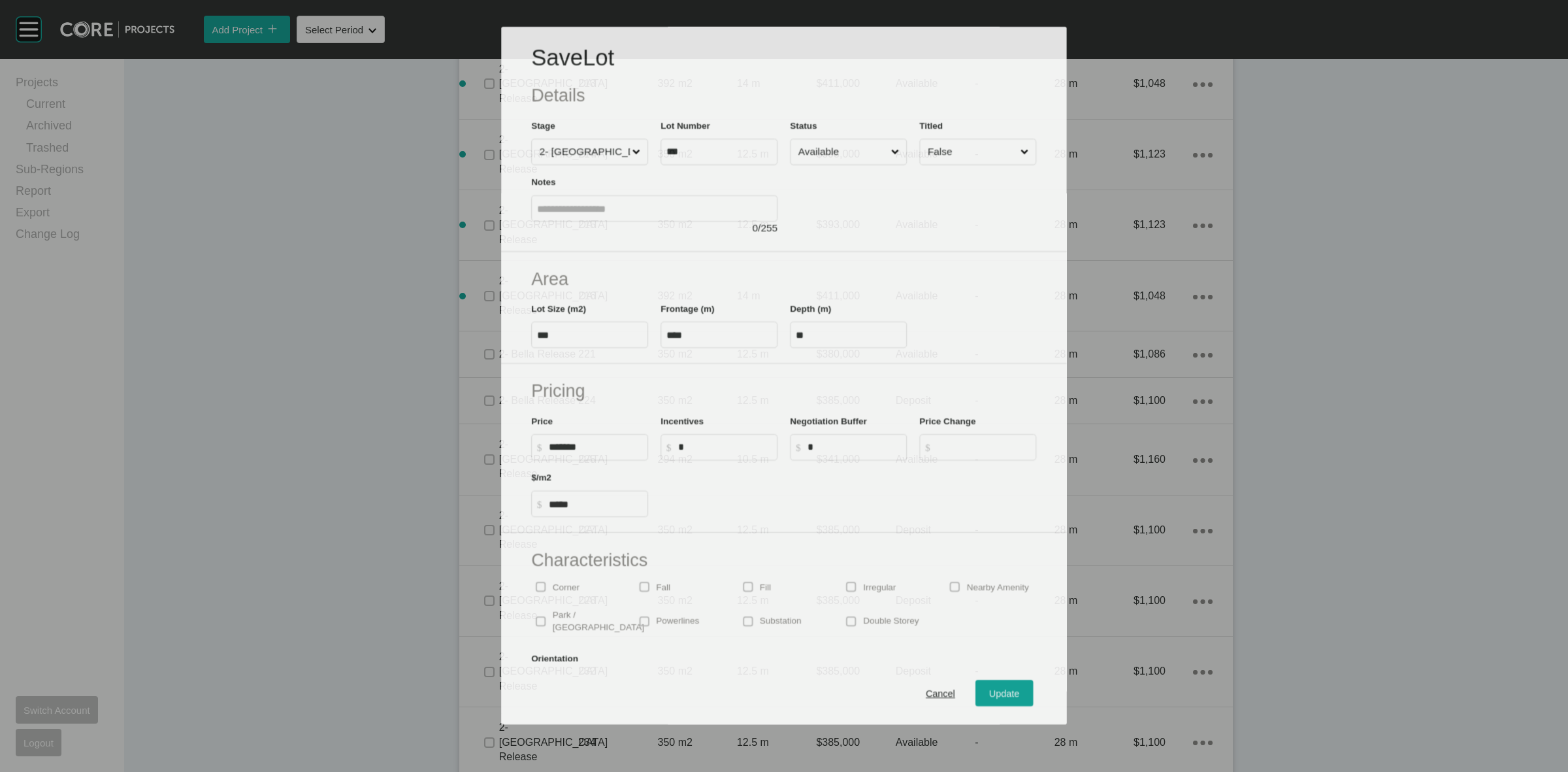
scroll to position [1868, 0]
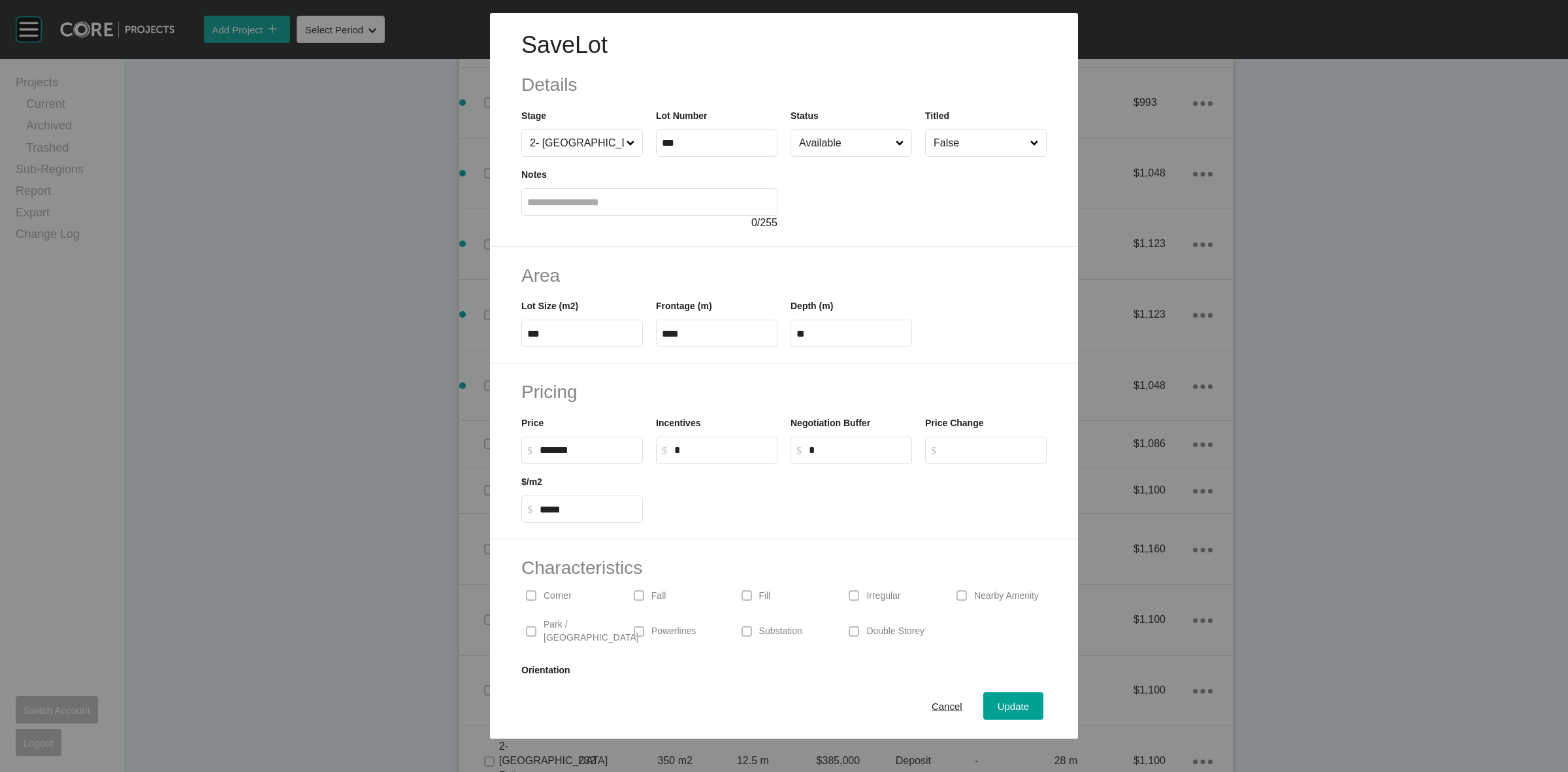
click at [846, 151] on input "Available" at bounding box center [844, 142] width 96 height 26
click at [999, 707] on span "Update" at bounding box center [1014, 706] width 32 height 11
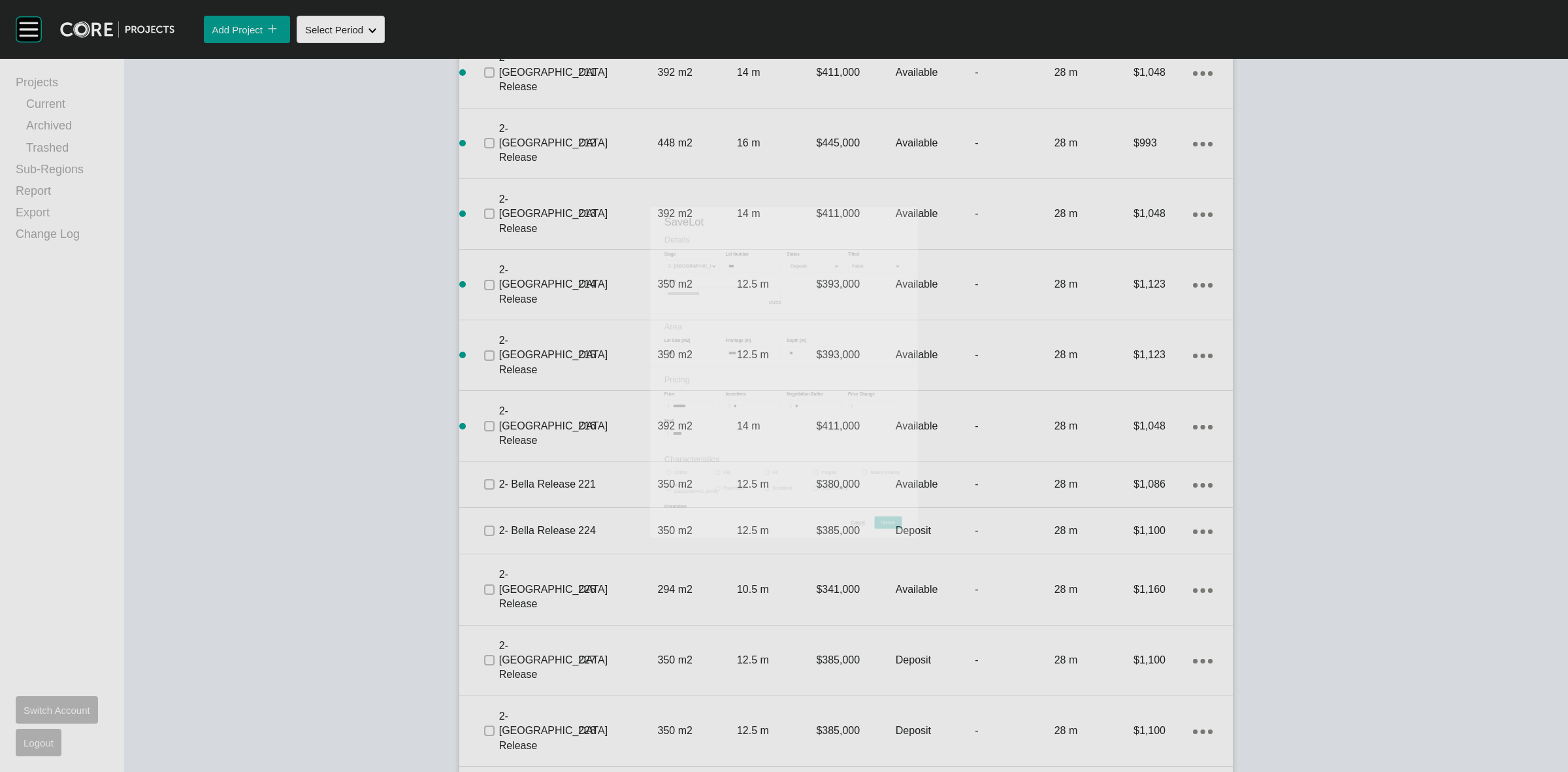
scroll to position [1909, 0]
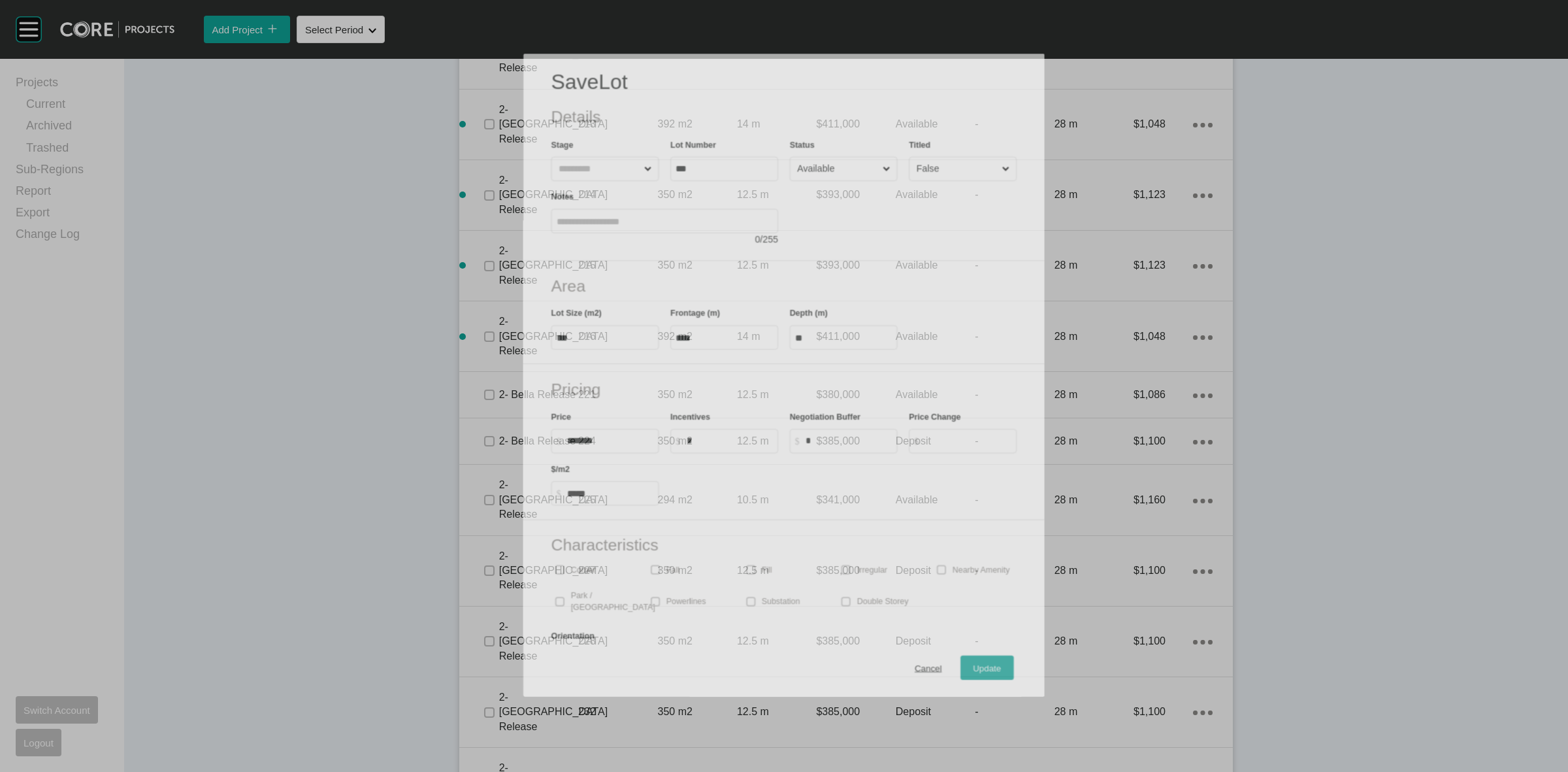
scroll to position [1868, 0]
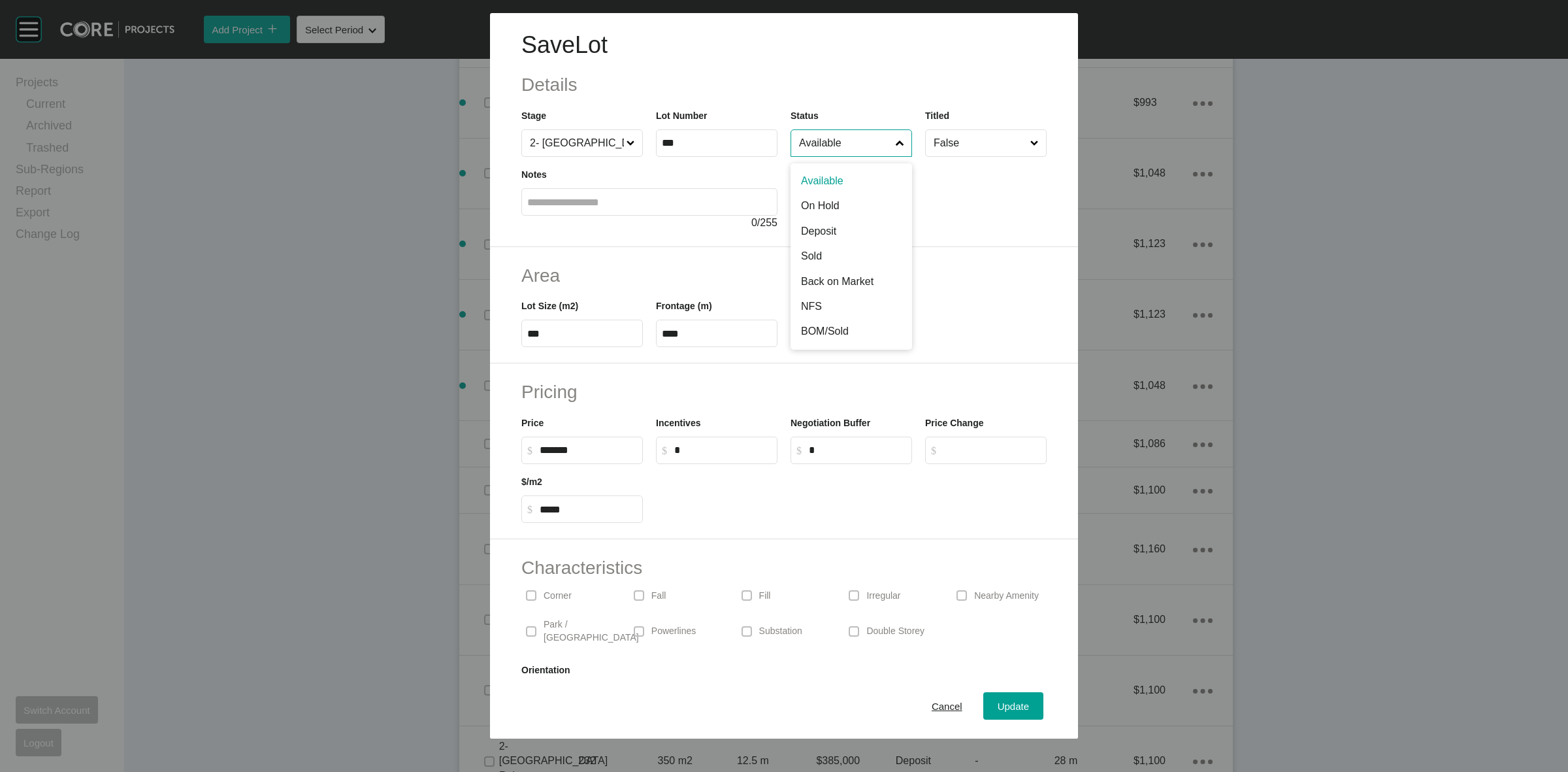
click at [824, 145] on input "Available" at bounding box center [844, 142] width 96 height 26
click at [998, 704] on span "Update" at bounding box center [1014, 706] width 32 height 11
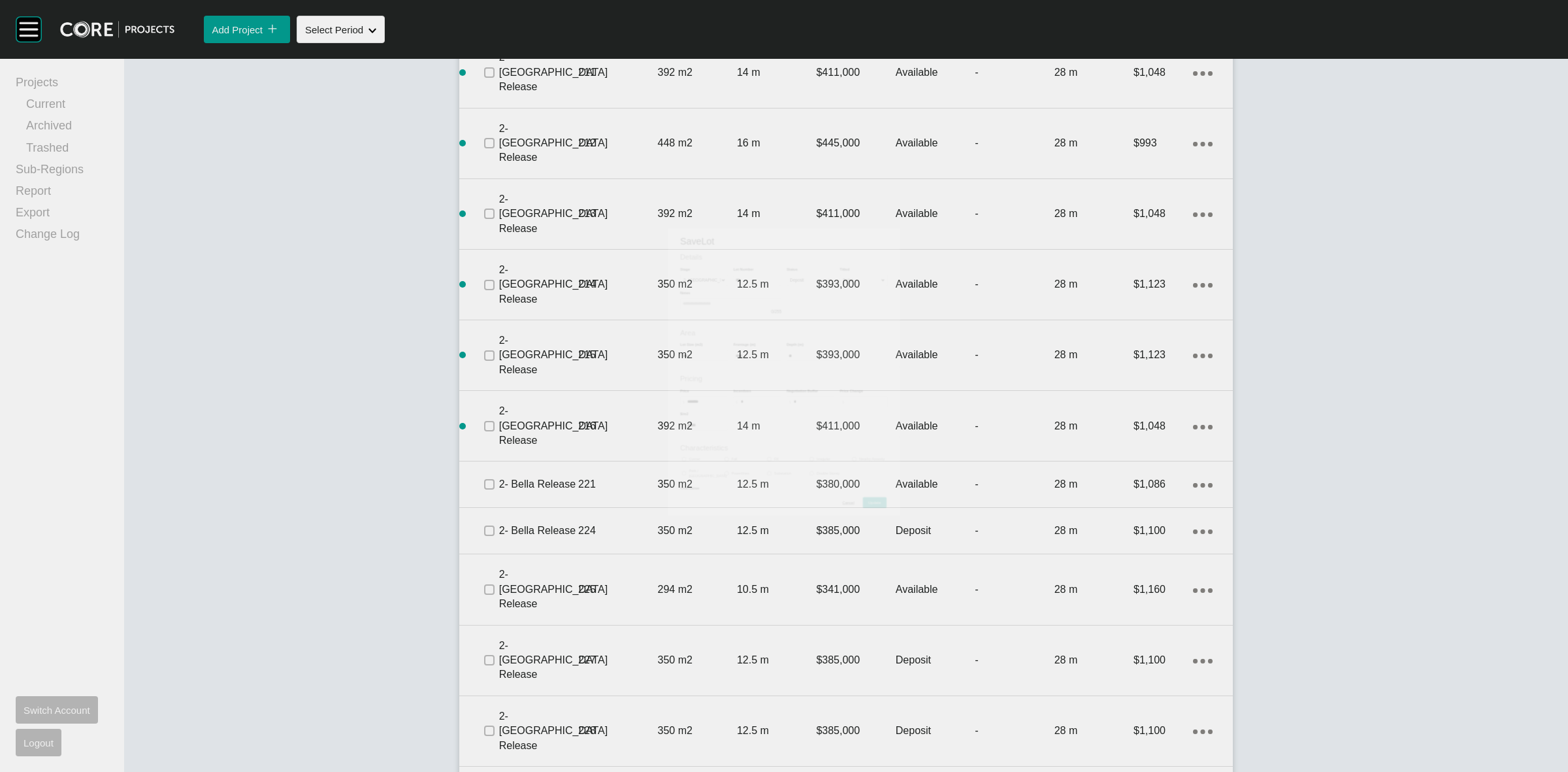
scroll to position [1909, 0]
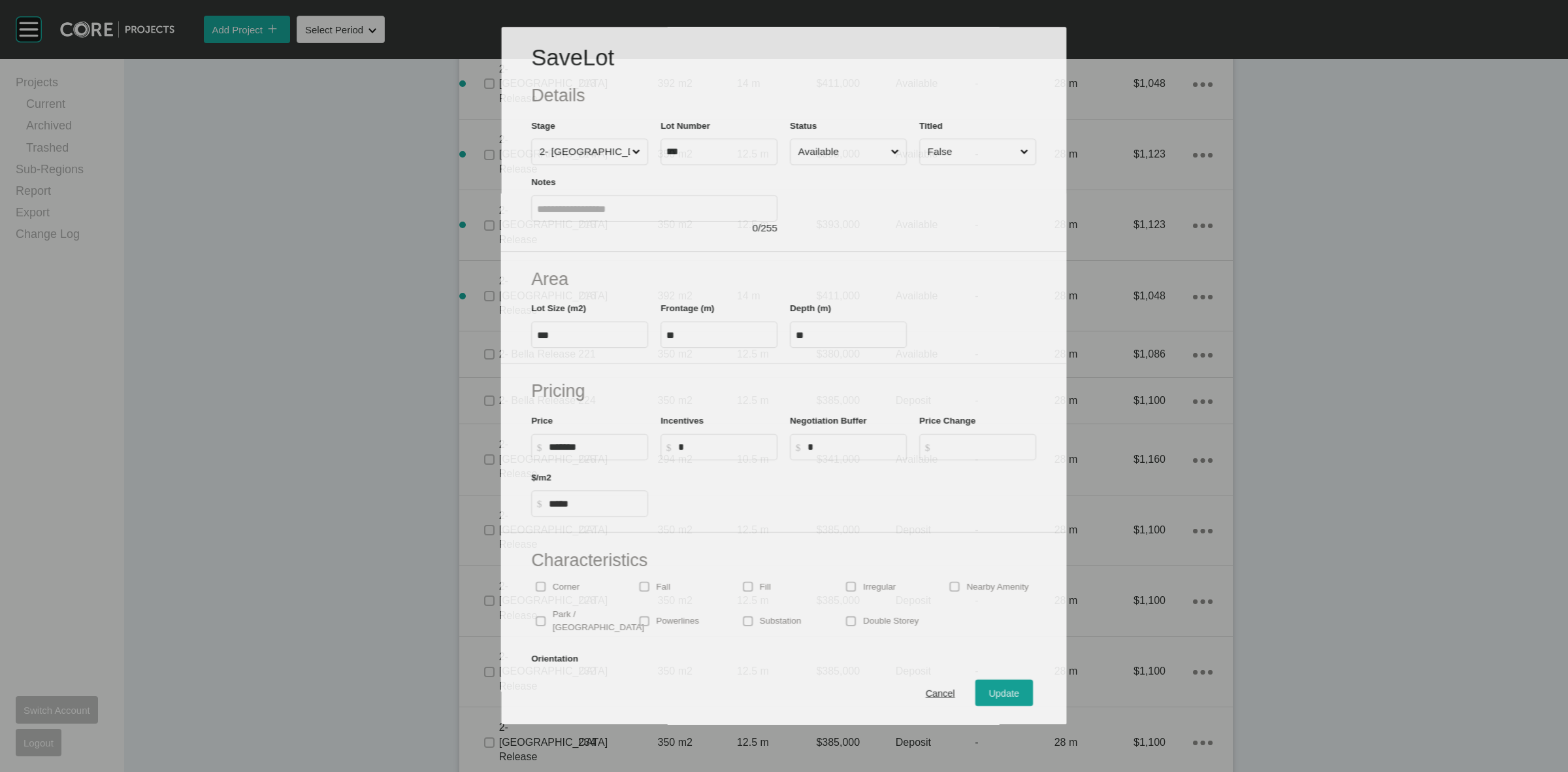
scroll to position [1868, 0]
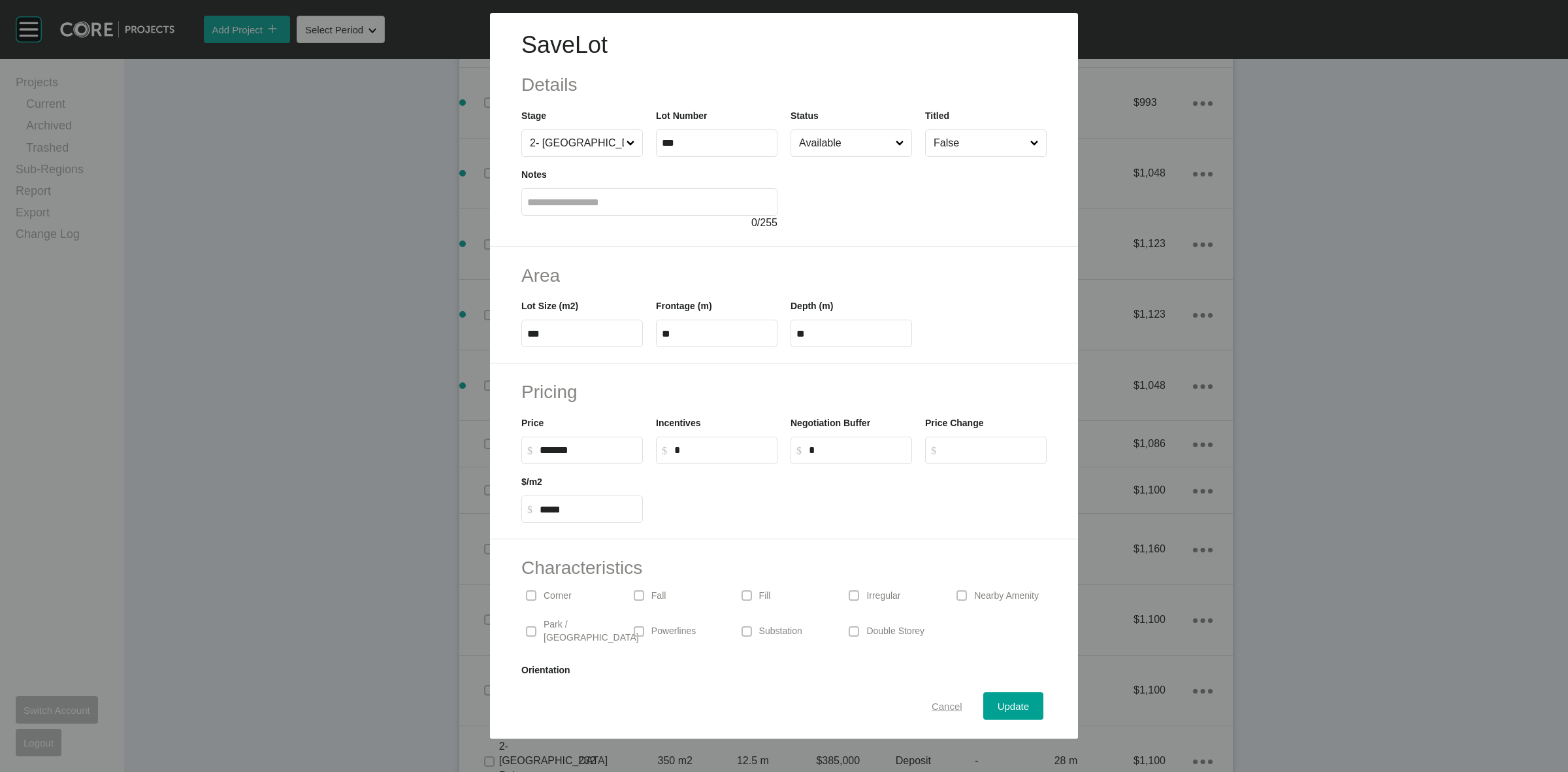
click at [931, 704] on span "Cancel" at bounding box center [946, 706] width 31 height 11
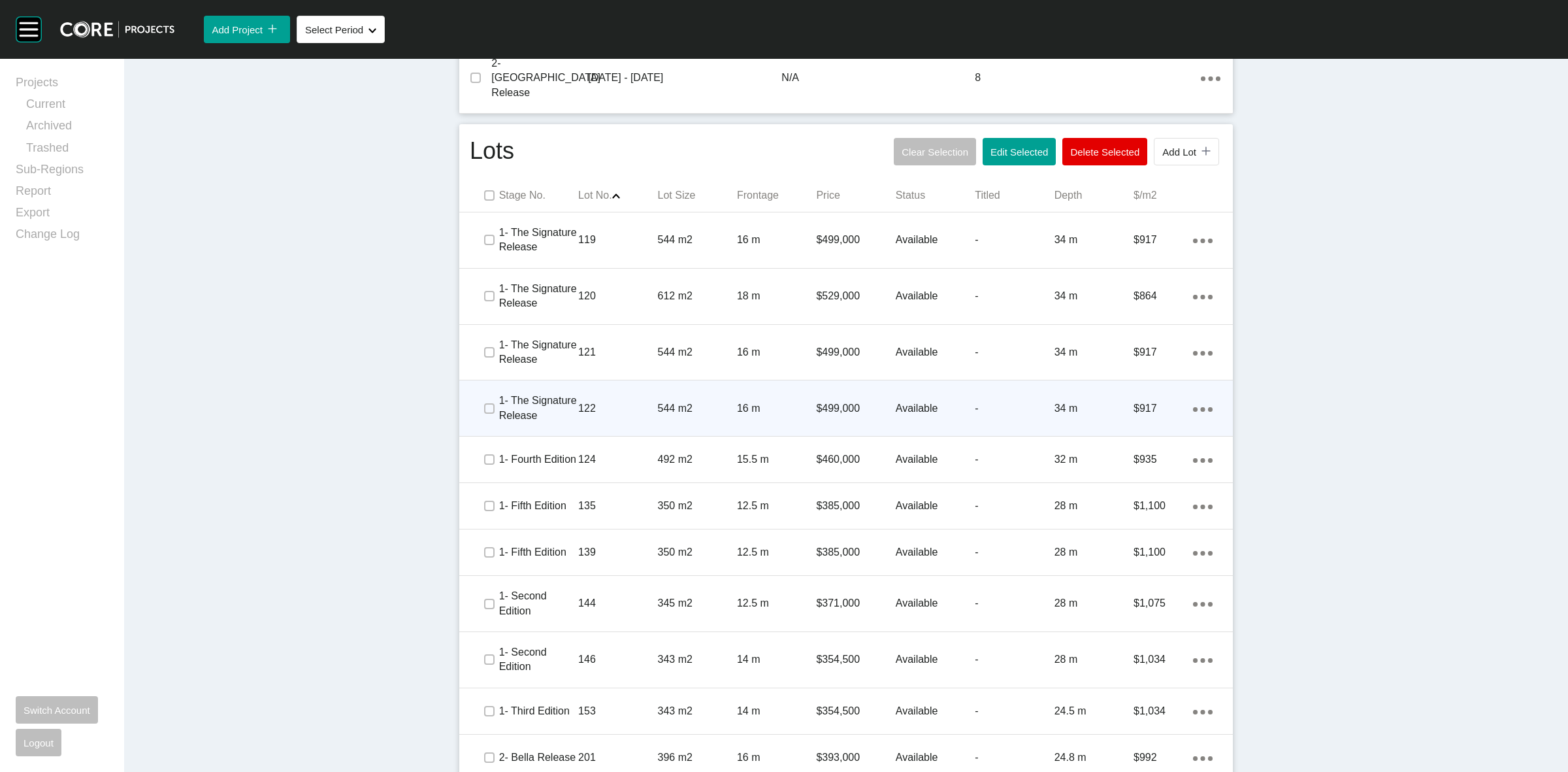
scroll to position [970, 0]
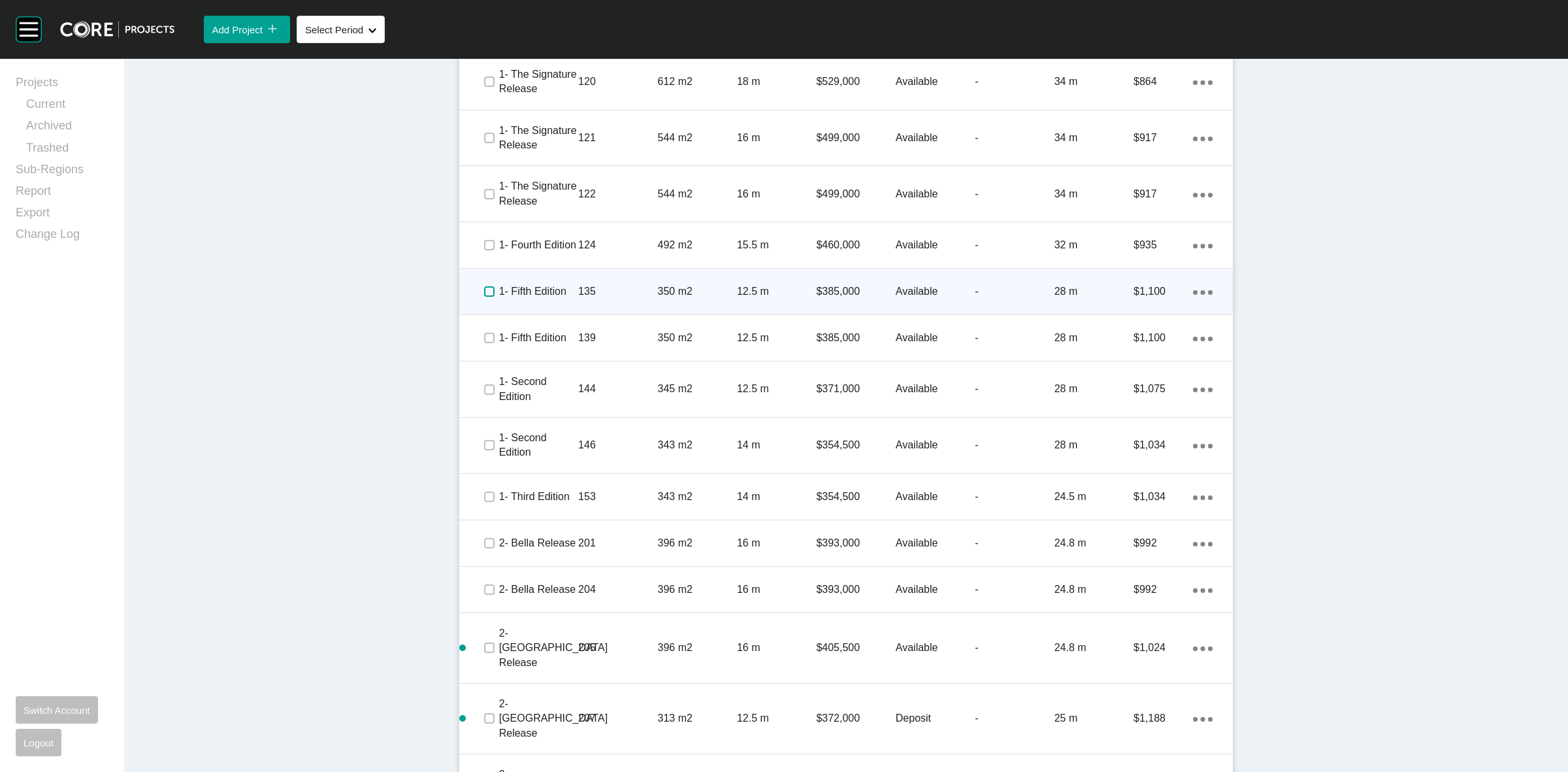
drag, startPoint x: 480, startPoint y: 247, endPoint x: 670, endPoint y: 237, distance: 190.3
click at [484, 286] on label at bounding box center [489, 291] width 10 height 10
click at [624, 284] on p "135" at bounding box center [618, 291] width 79 height 14
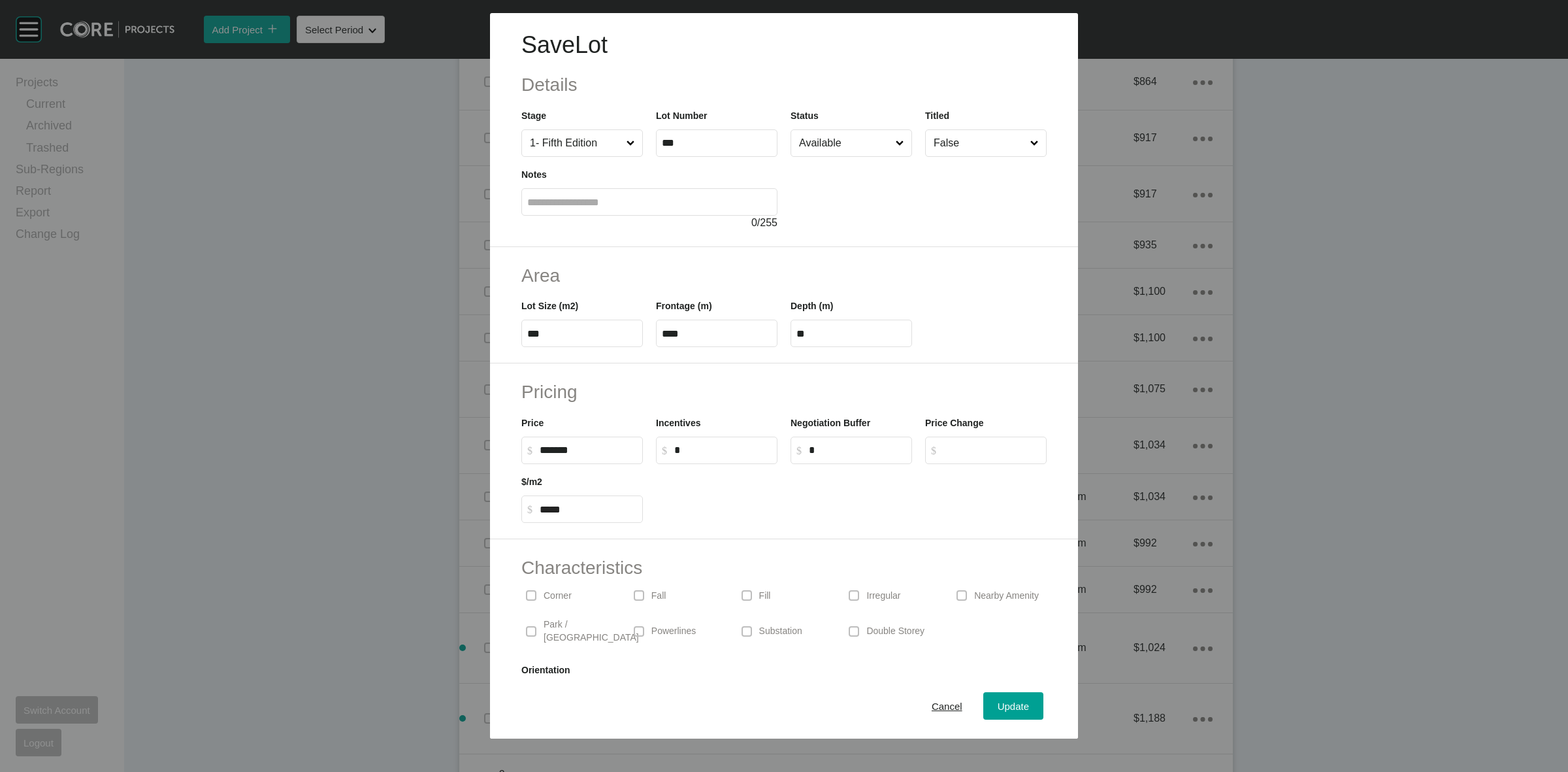
click at [856, 134] on input "Available" at bounding box center [844, 142] width 96 height 26
click at [1007, 710] on span "Update" at bounding box center [1014, 706] width 32 height 11
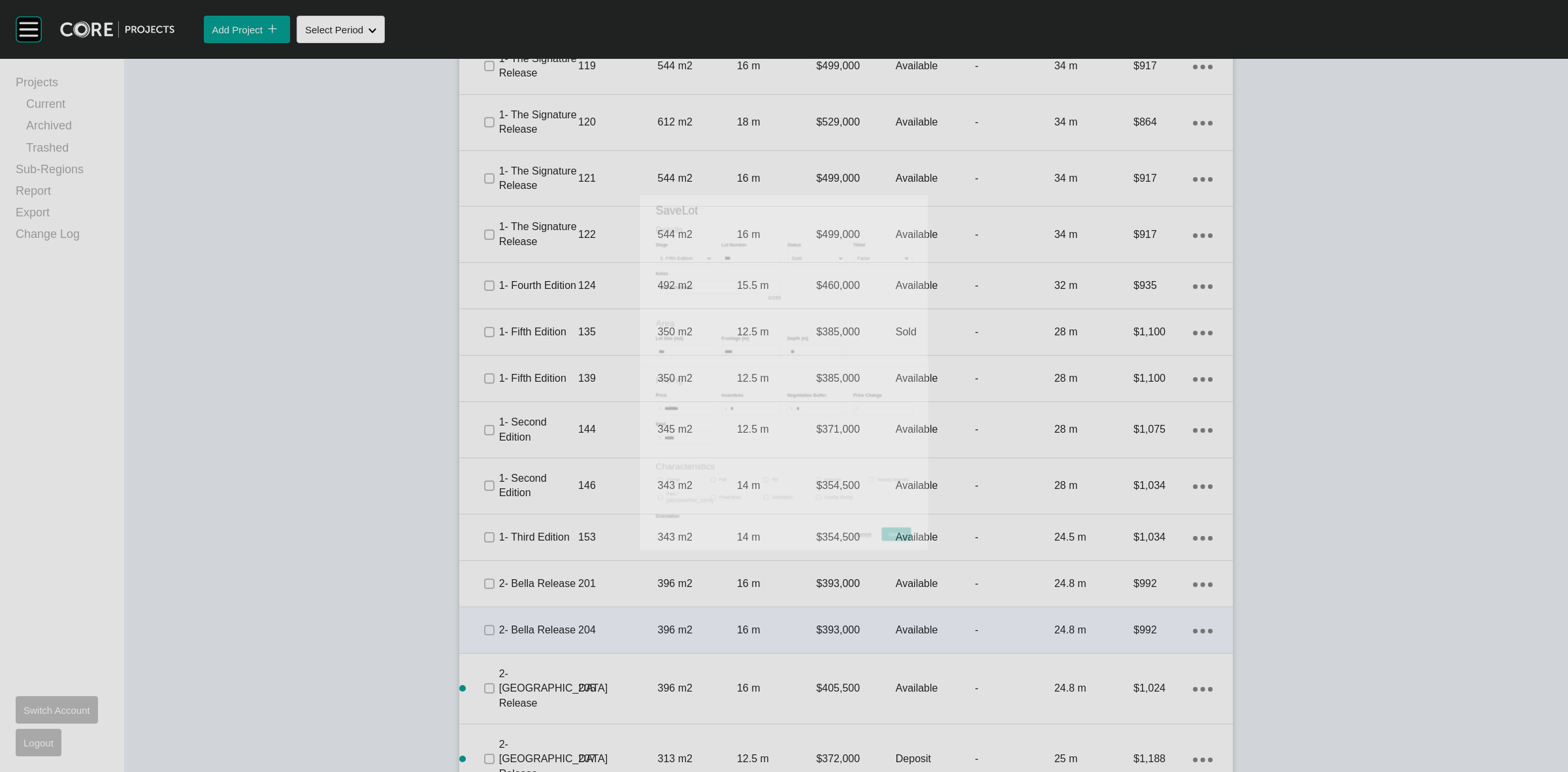
scroll to position [1010, 0]
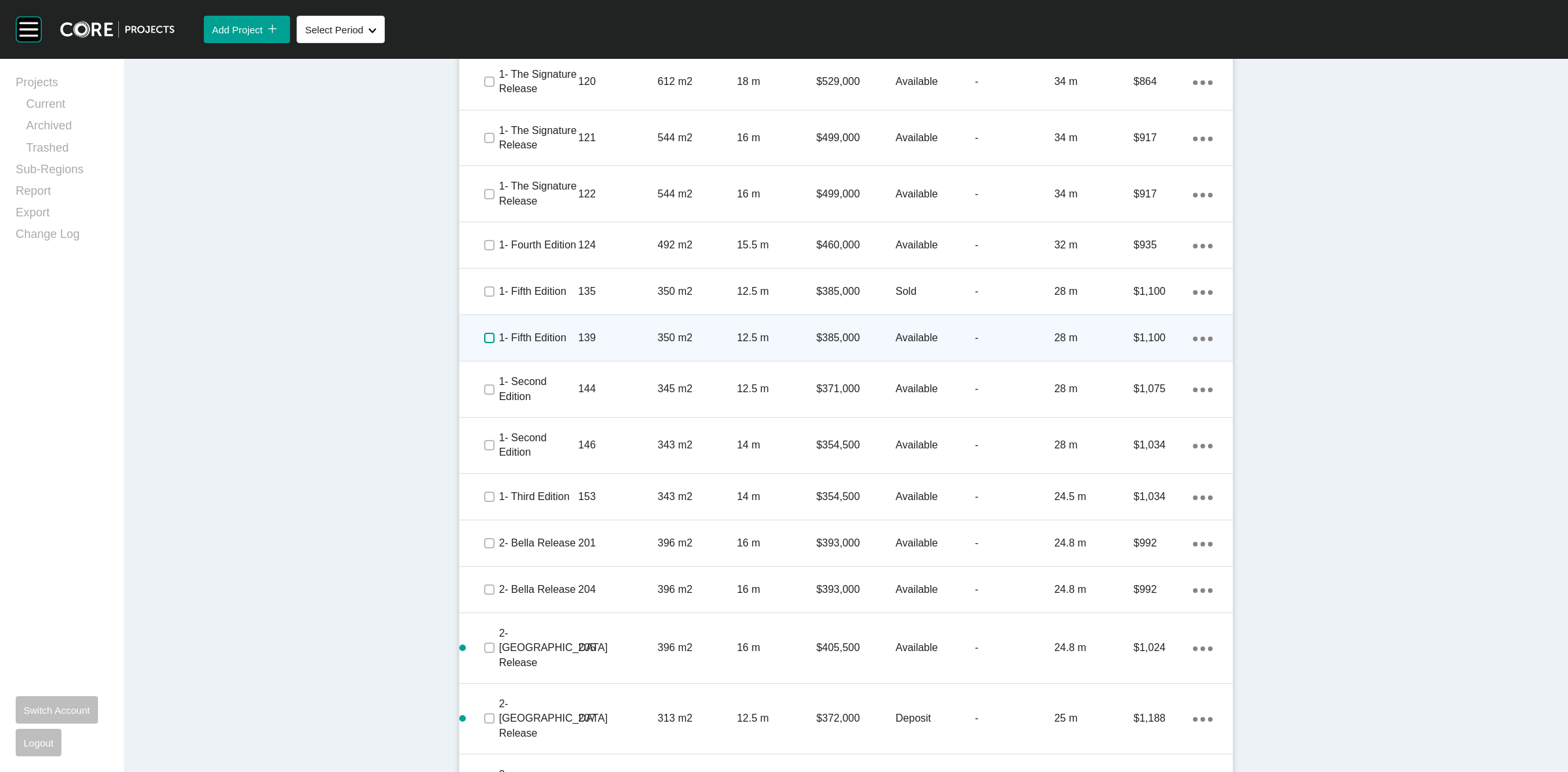
drag, startPoint x: 486, startPoint y: 286, endPoint x: 517, endPoint y: 286, distance: 31.0
click at [484, 333] on label at bounding box center [489, 338] width 10 height 10
click at [580, 331] on p "139" at bounding box center [618, 338] width 79 height 14
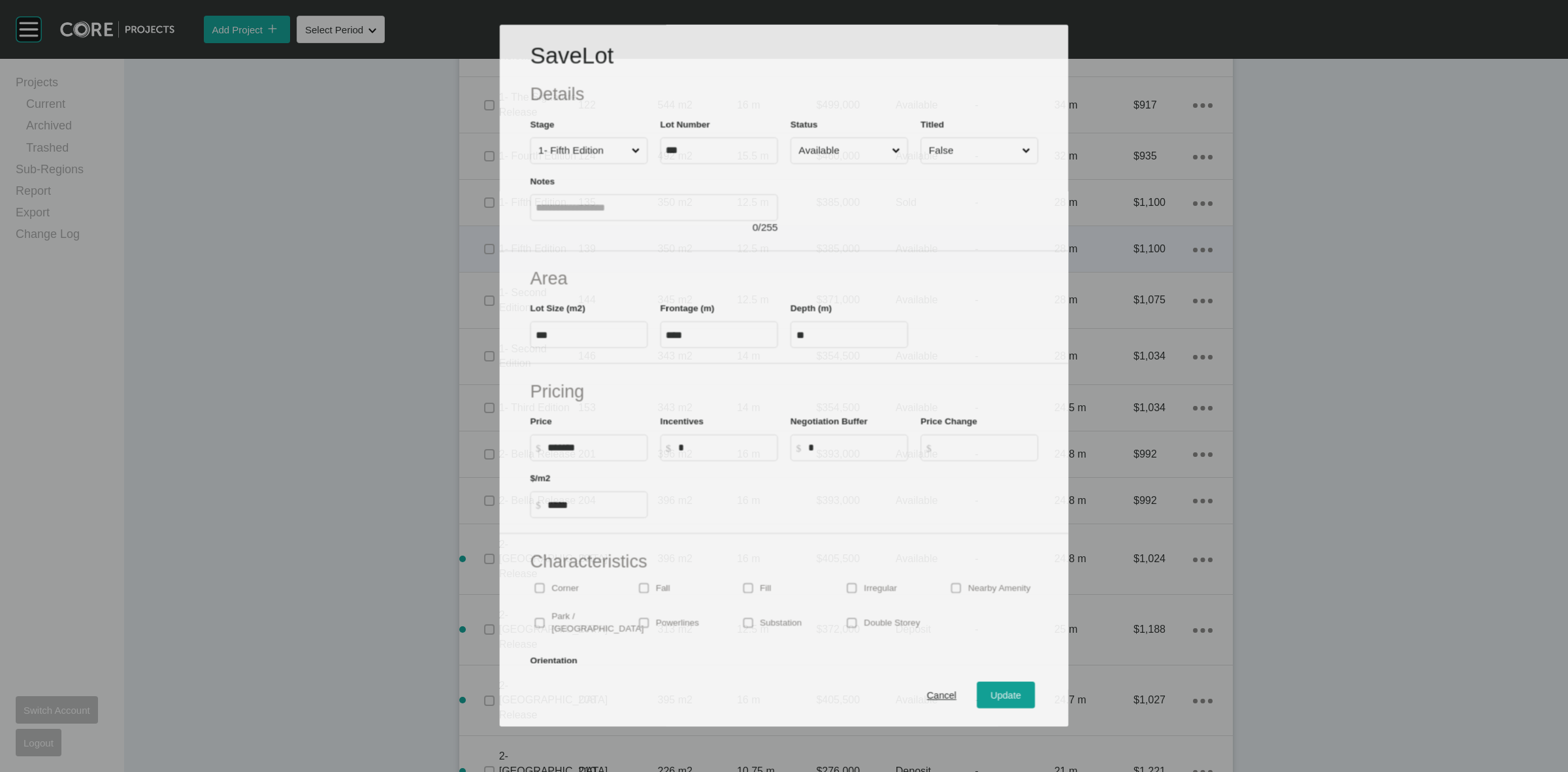
scroll to position [970, 0]
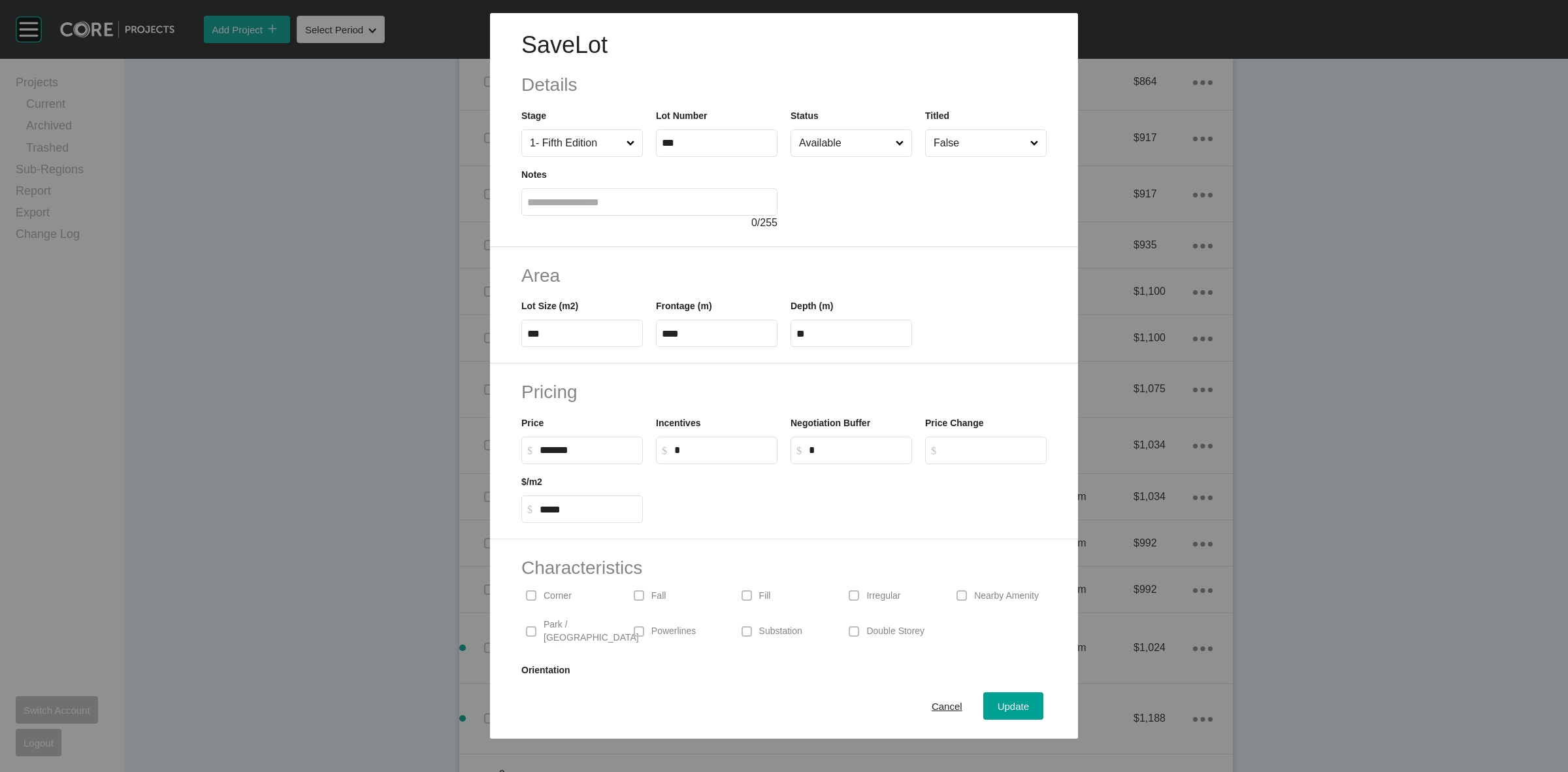
click at [838, 453] on input "*" at bounding box center [857, 450] width 97 height 11
type input "*****"
click at [857, 153] on input "Available" at bounding box center [844, 142] width 96 height 26
click at [999, 710] on span "Update" at bounding box center [1014, 706] width 32 height 11
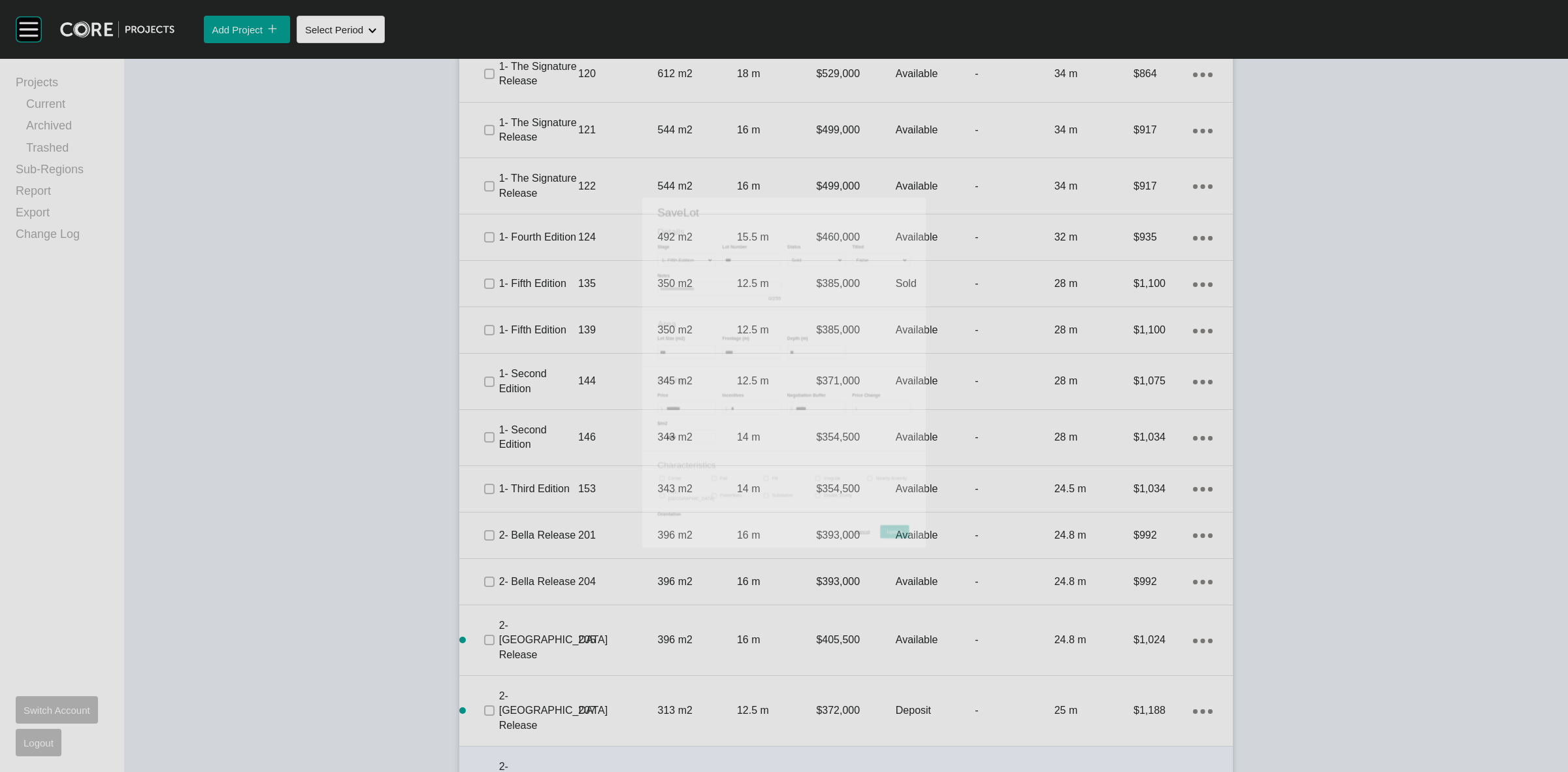
scroll to position [1010, 0]
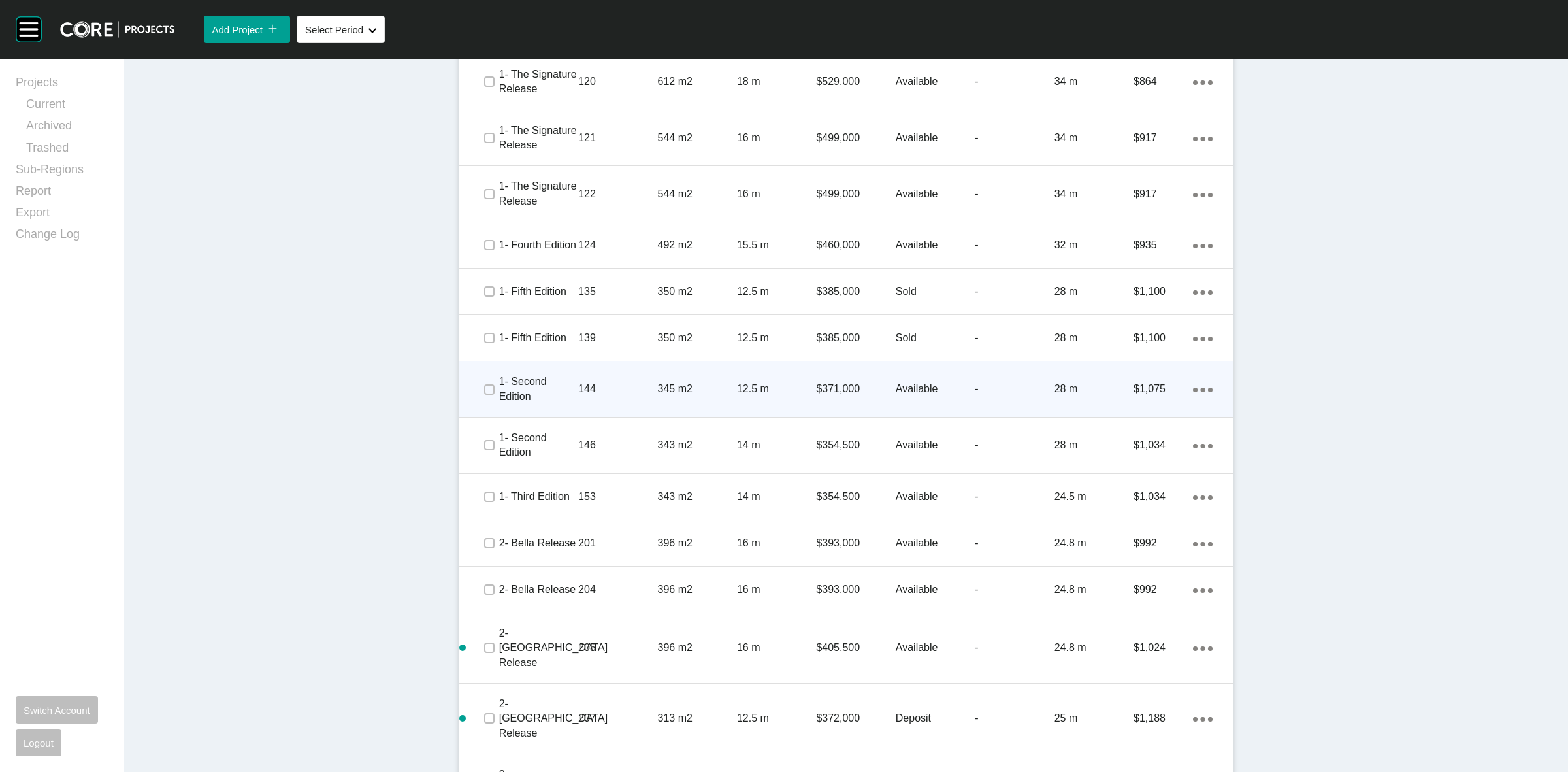
click at [578, 382] on p "144" at bounding box center [618, 389] width 79 height 14
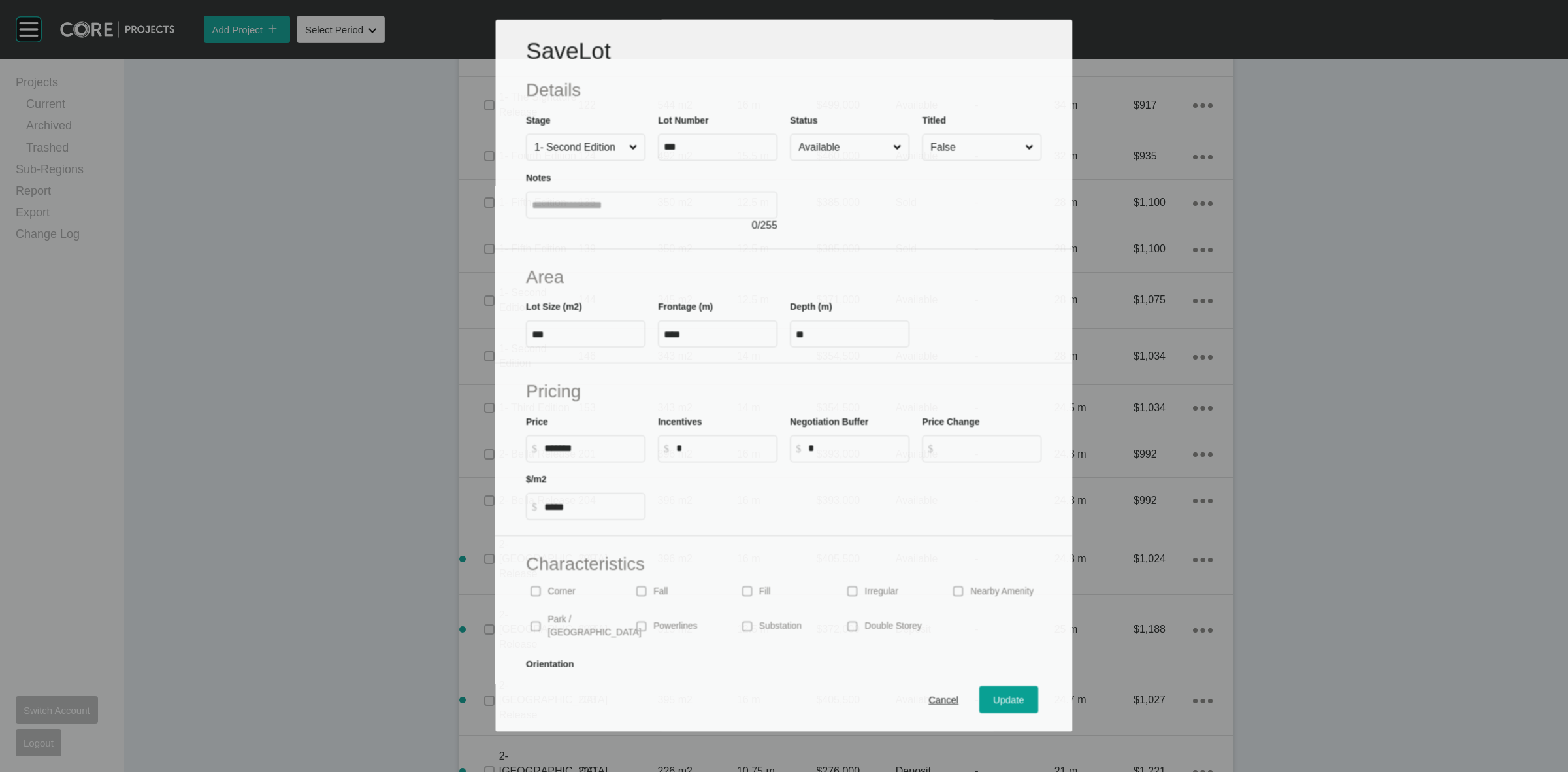
scroll to position [970, 0]
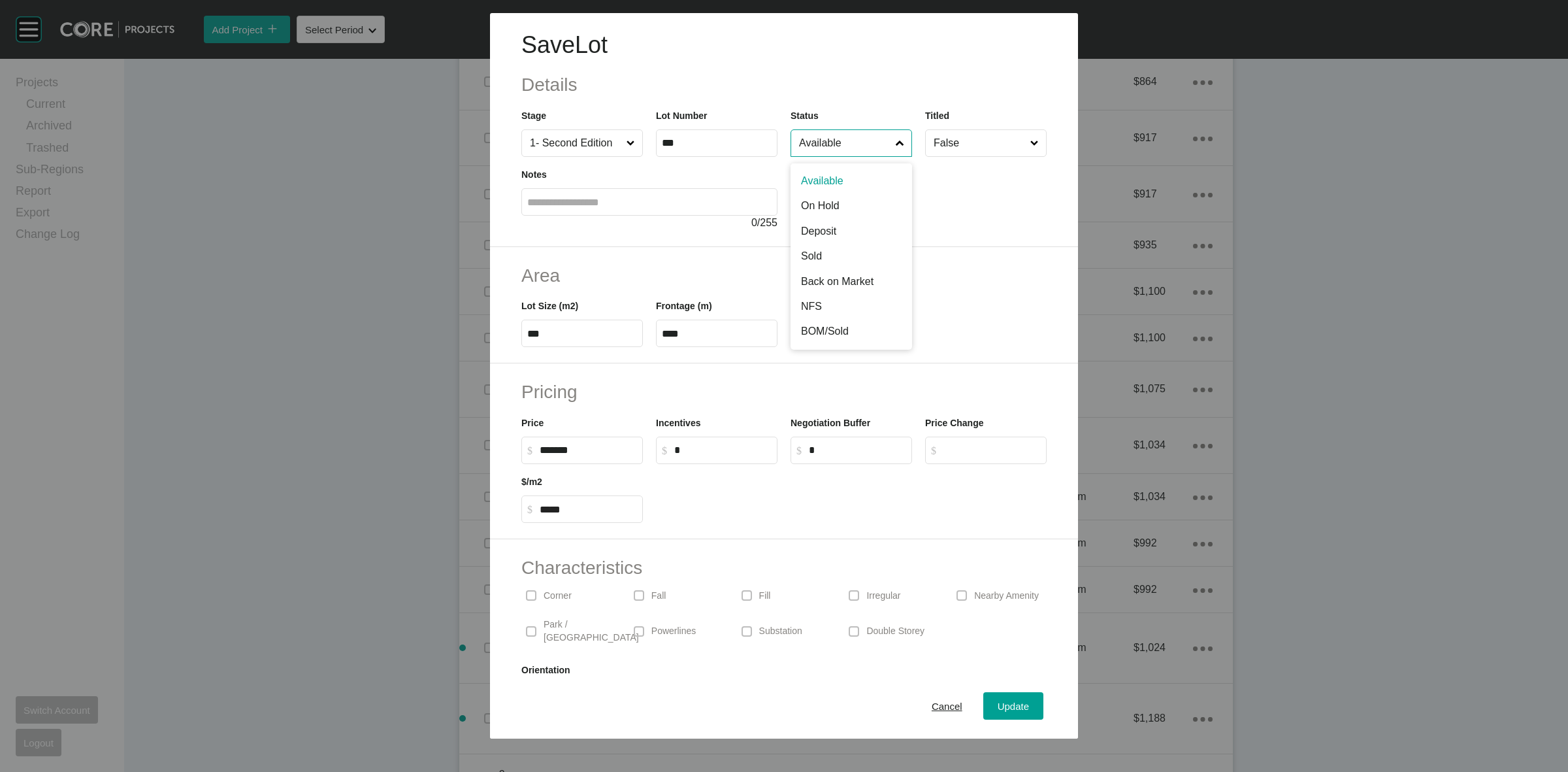
click at [814, 151] on input "Available" at bounding box center [844, 142] width 96 height 26
click at [996, 698] on div "Update" at bounding box center [1014, 706] width 38 height 17
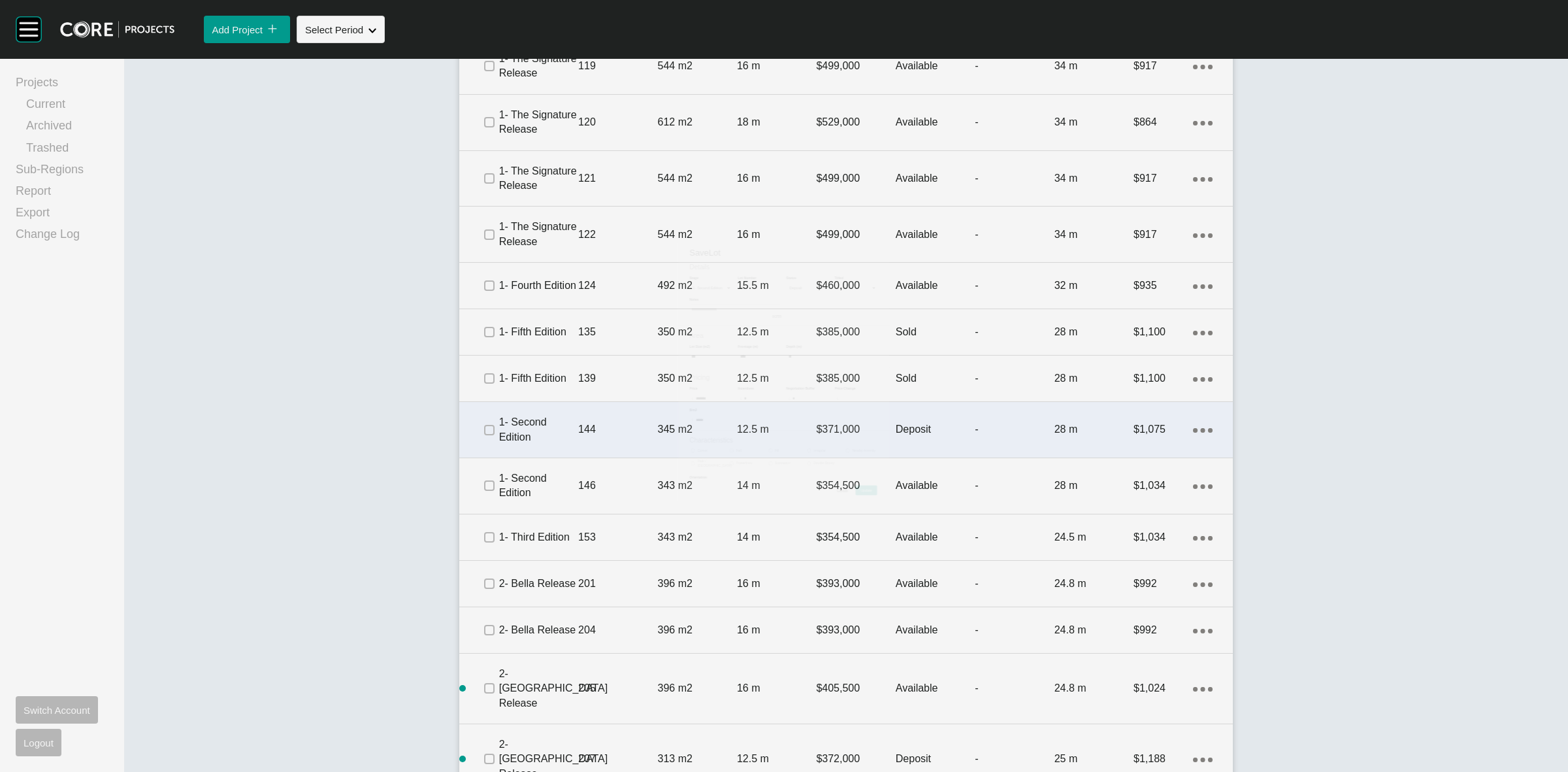
scroll to position [1010, 0]
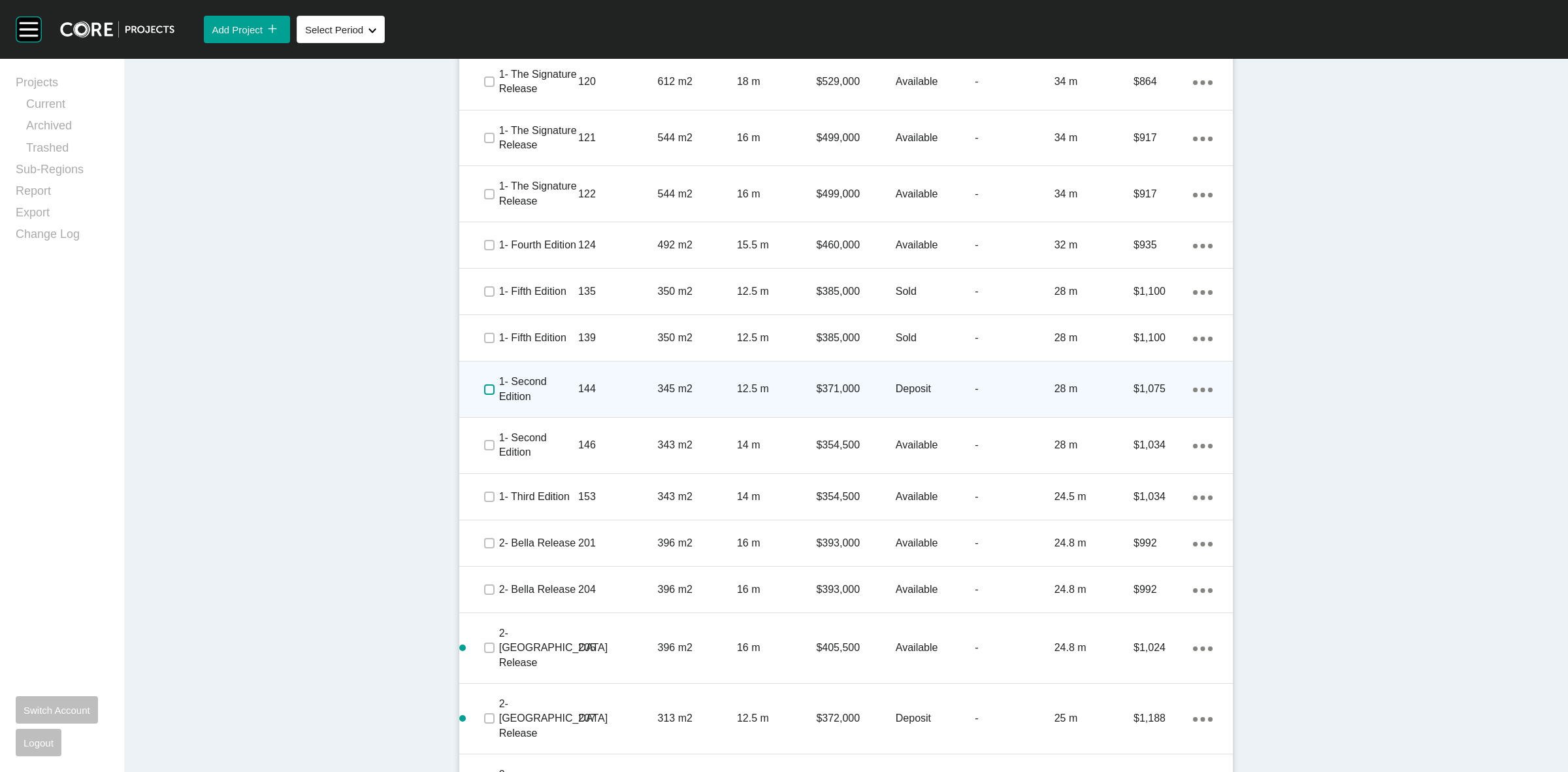
click at [484, 384] on label at bounding box center [489, 389] width 10 height 10
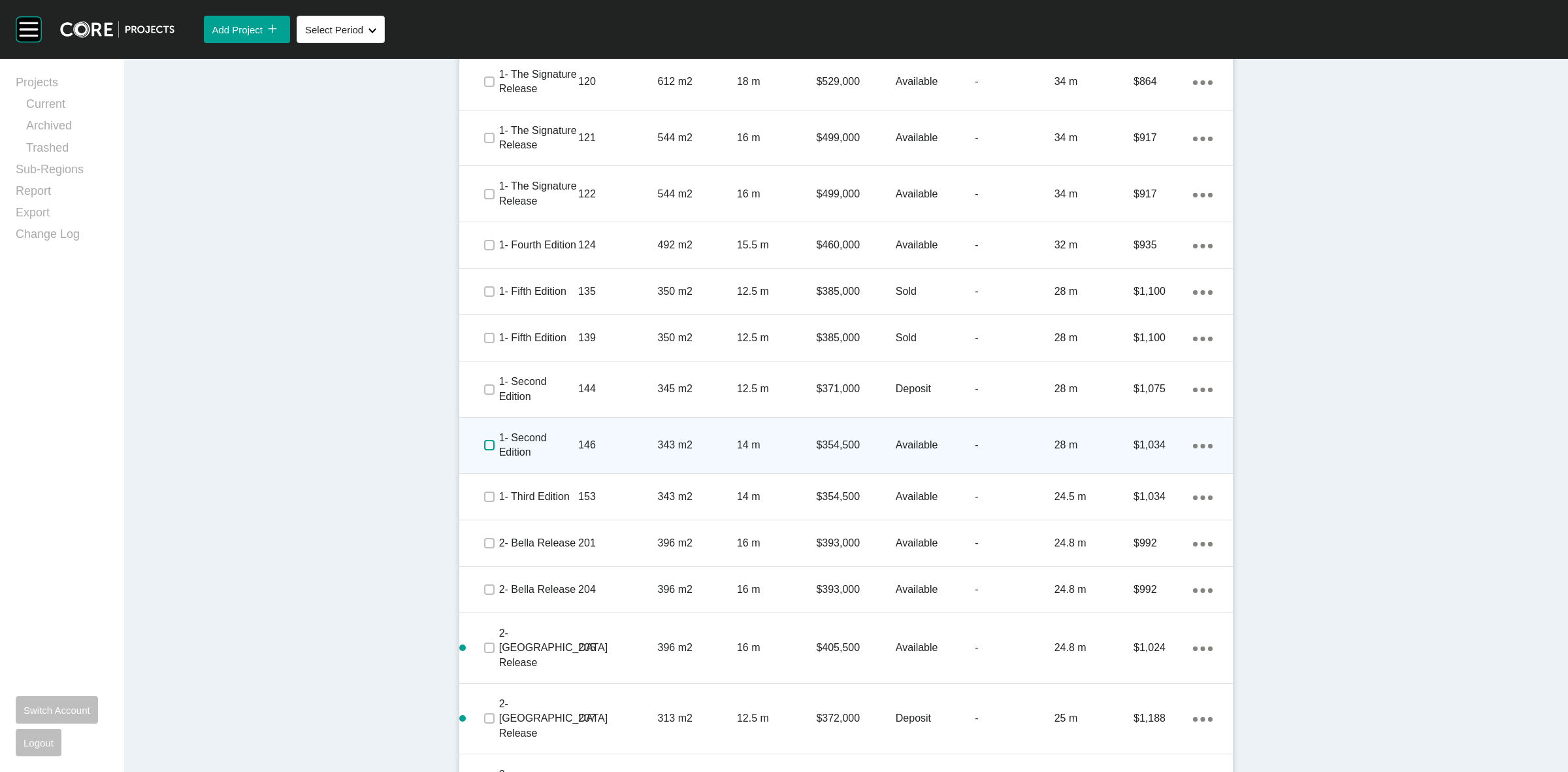
click at [484, 440] on label at bounding box center [489, 445] width 10 height 10
click at [563, 431] on p "1- Second Edition" at bounding box center [538, 445] width 79 height 29
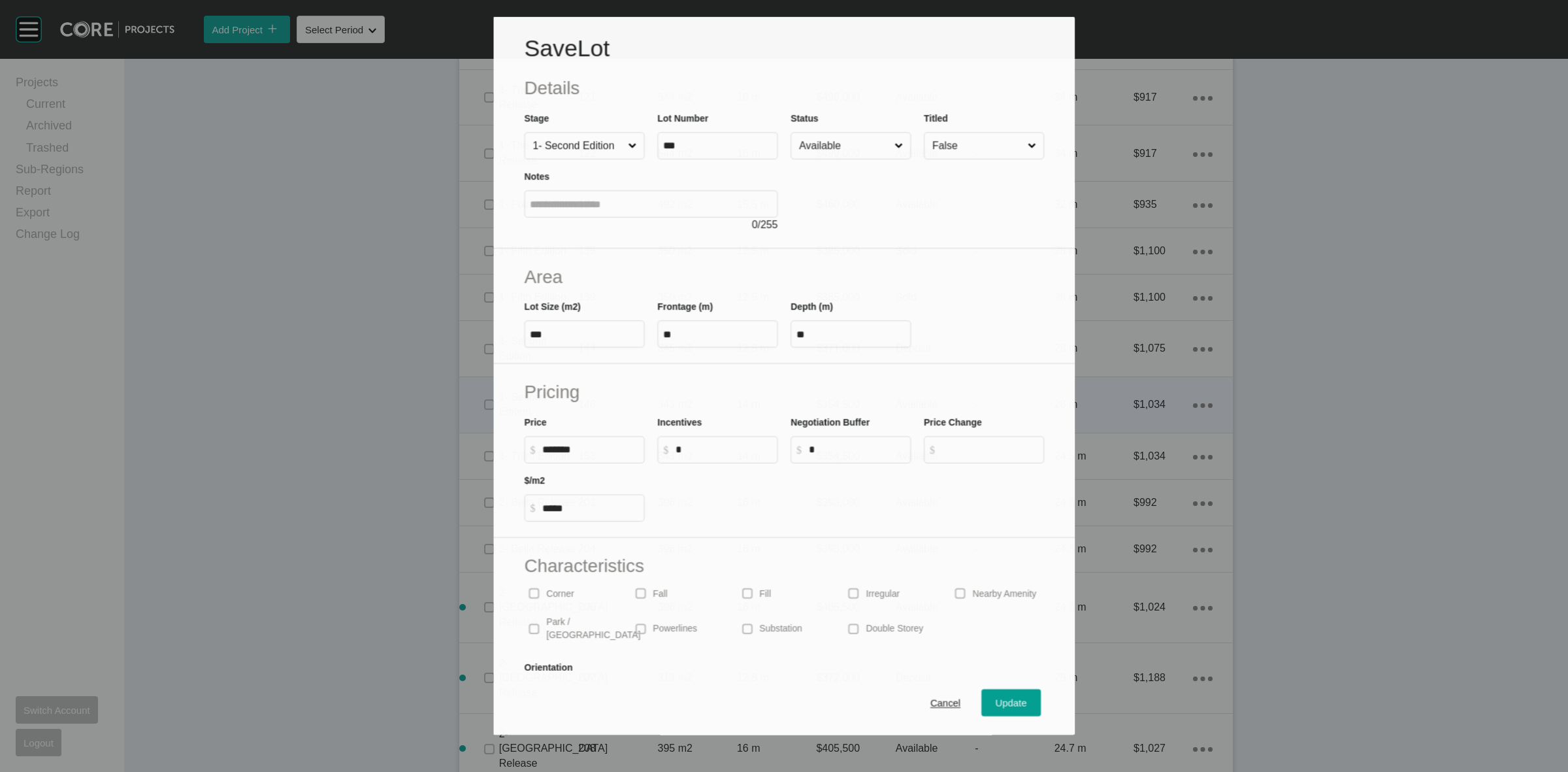
scroll to position [970, 0]
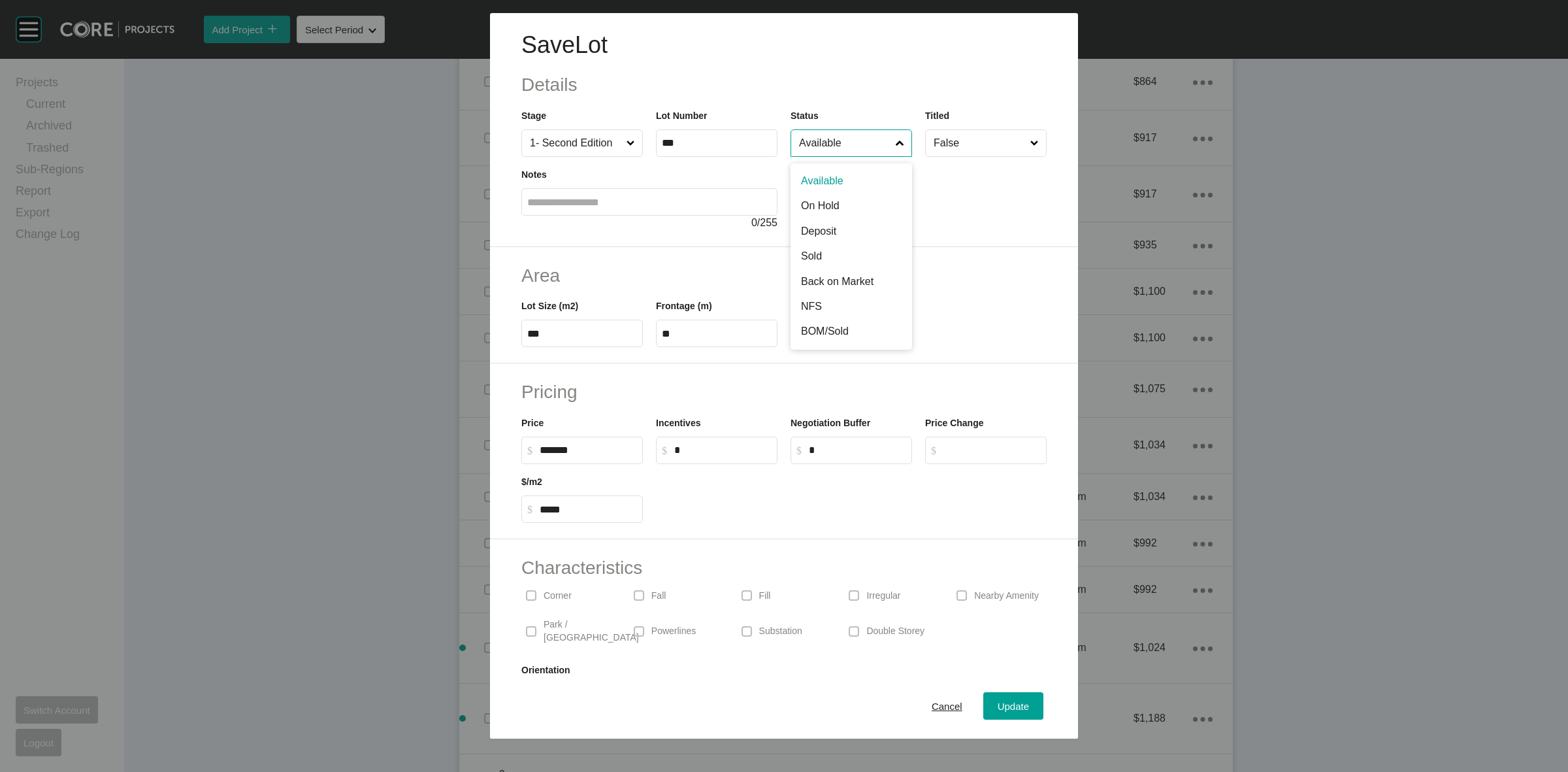
click at [833, 147] on input "Available" at bounding box center [844, 142] width 96 height 26
click at [1013, 710] on span "Update" at bounding box center [1014, 706] width 32 height 11
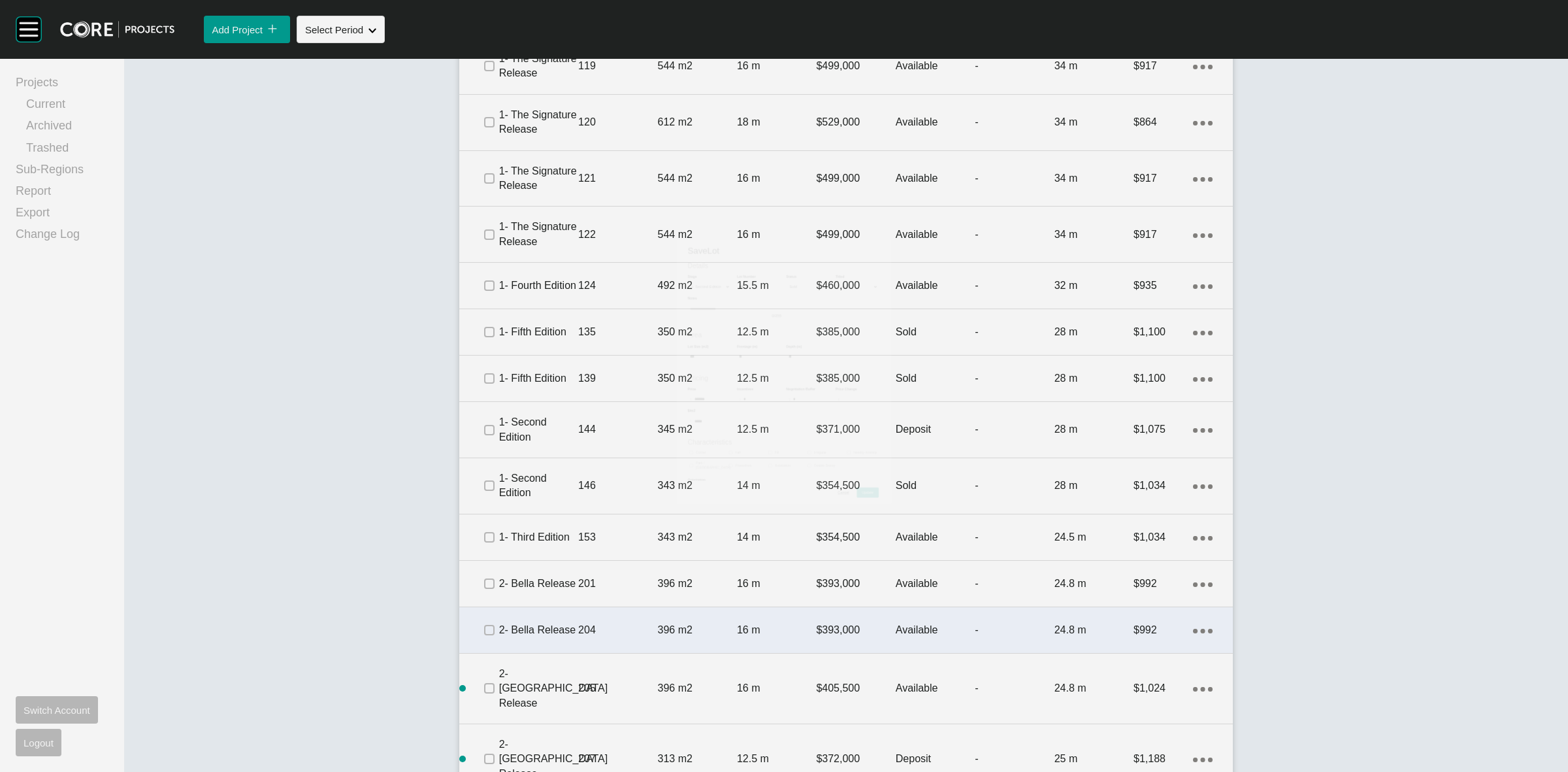
scroll to position [1010, 0]
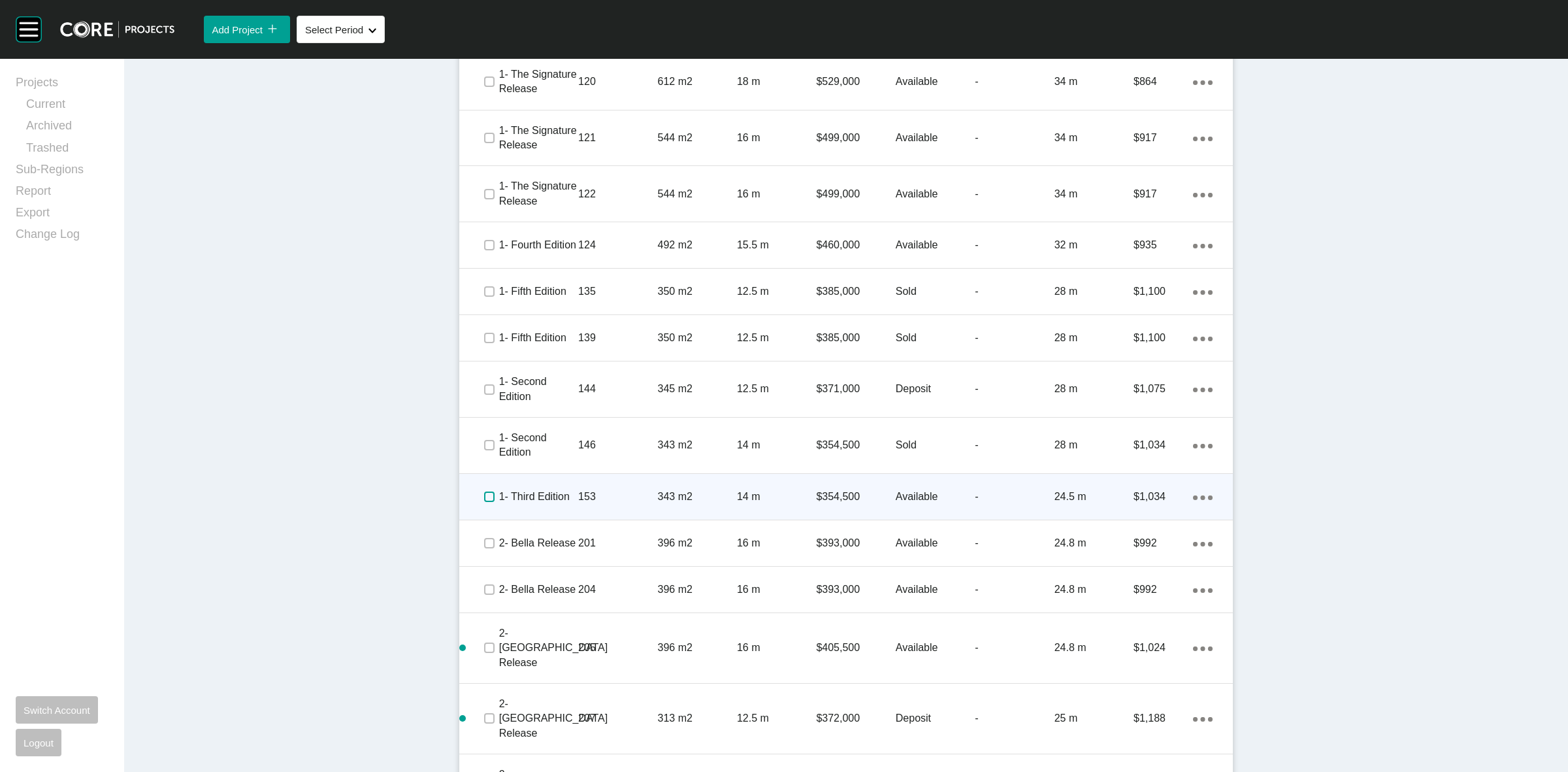
click at [484, 491] on label at bounding box center [489, 496] width 10 height 10
click at [592, 476] on div "153" at bounding box center [618, 496] width 79 height 40
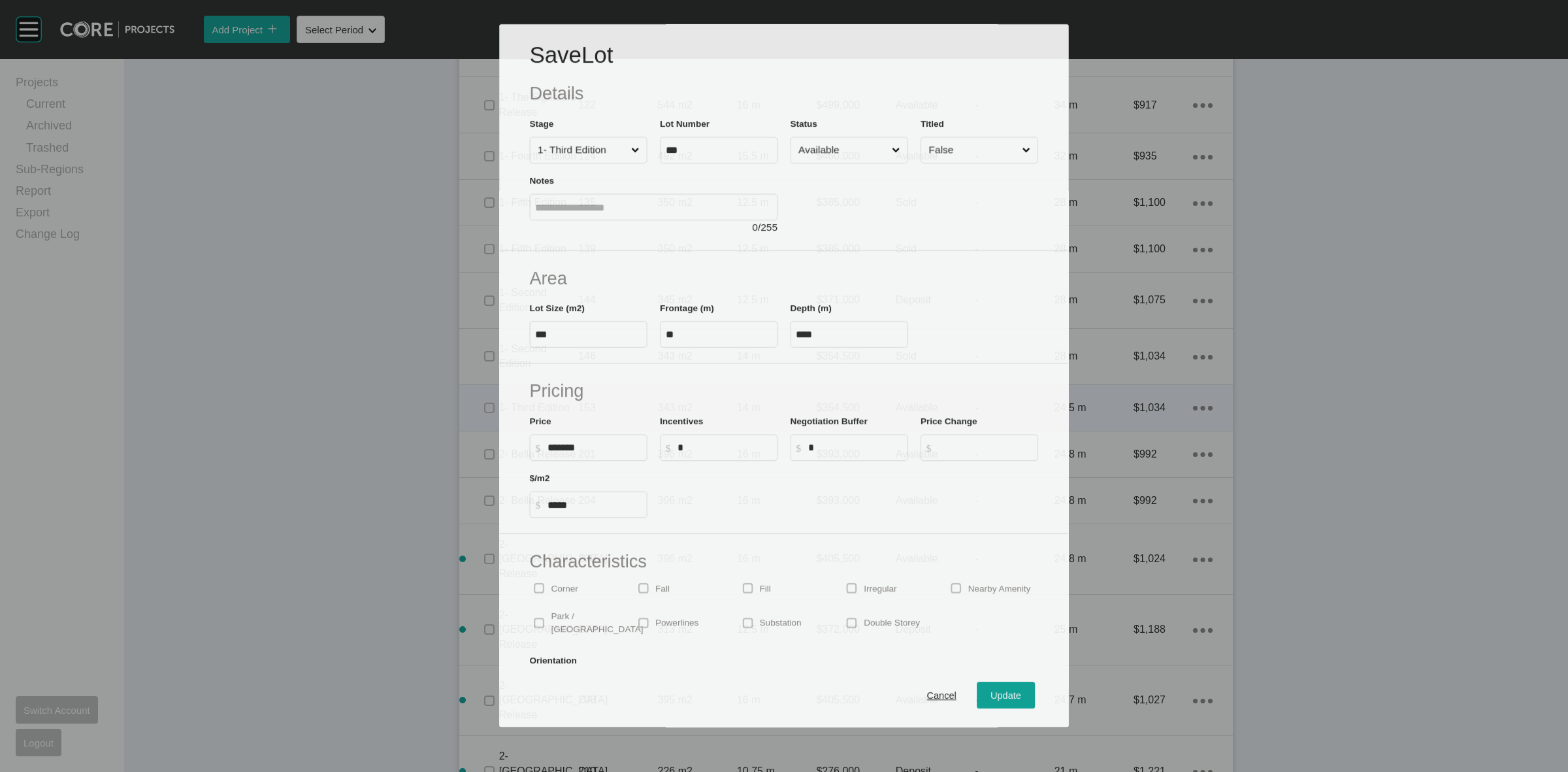
scroll to position [970, 0]
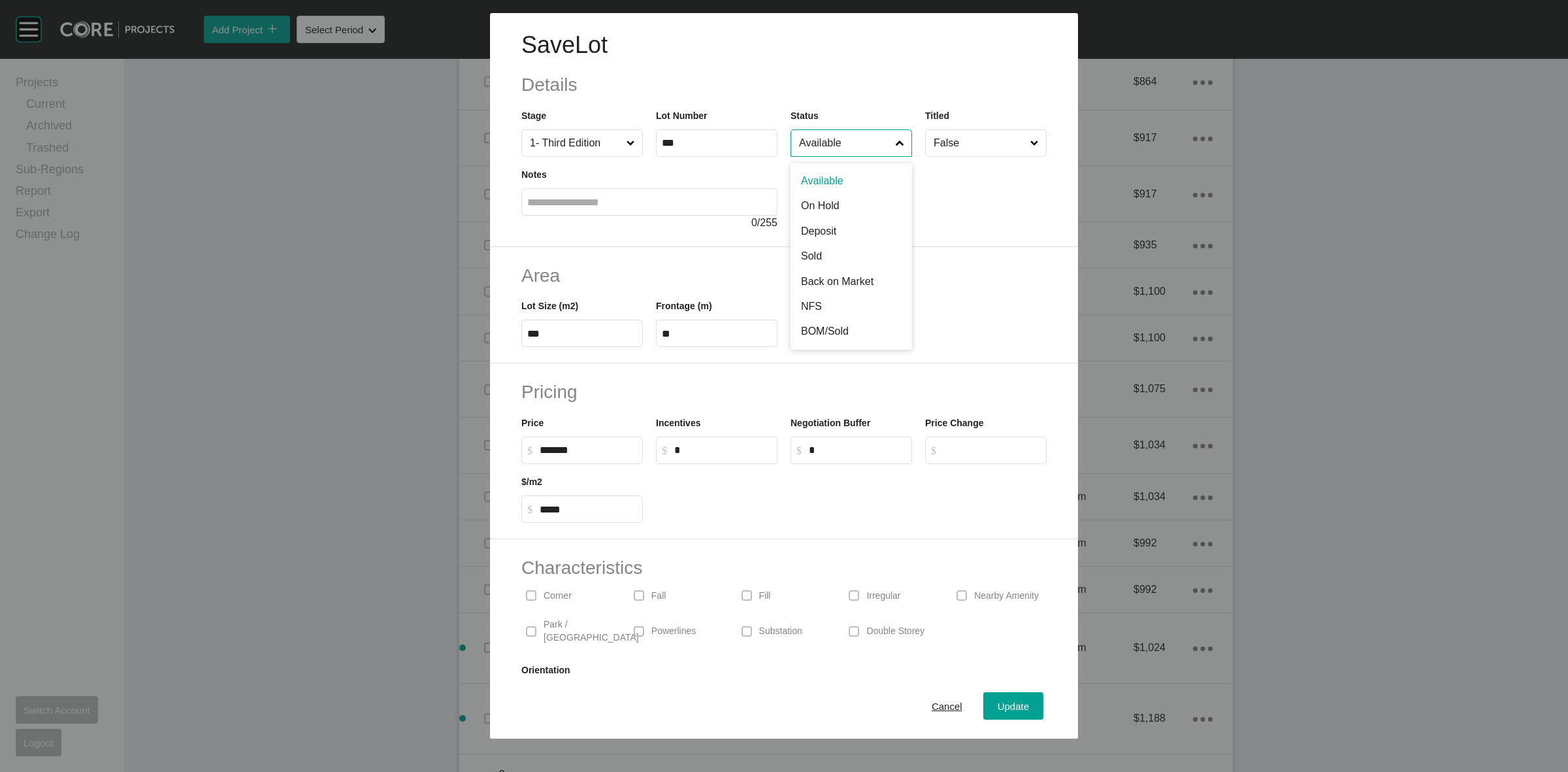
click at [824, 152] on input "Available" at bounding box center [844, 142] width 96 height 26
click at [999, 710] on span "Update" at bounding box center [1014, 706] width 32 height 11
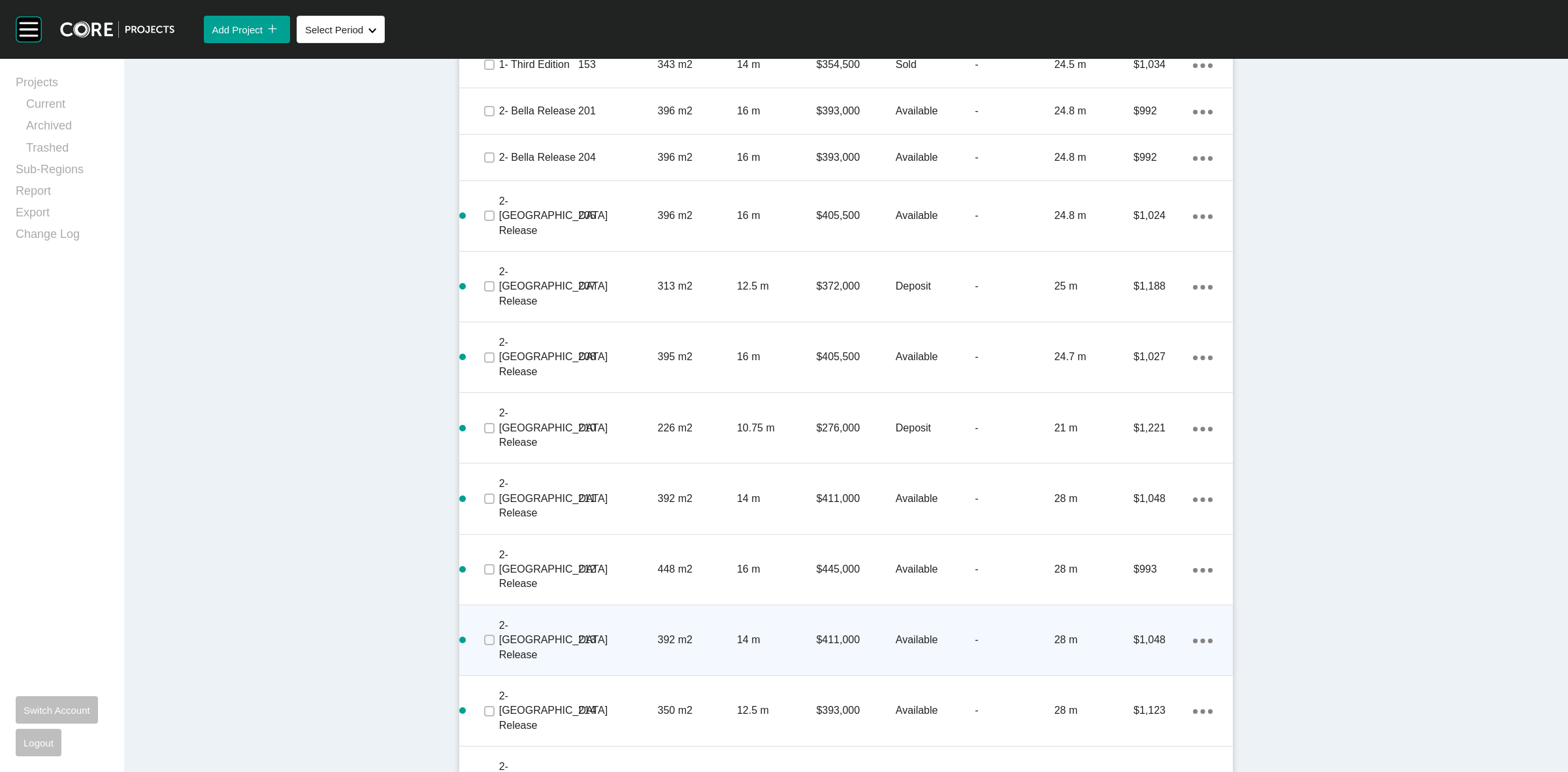
scroll to position [1663, 0]
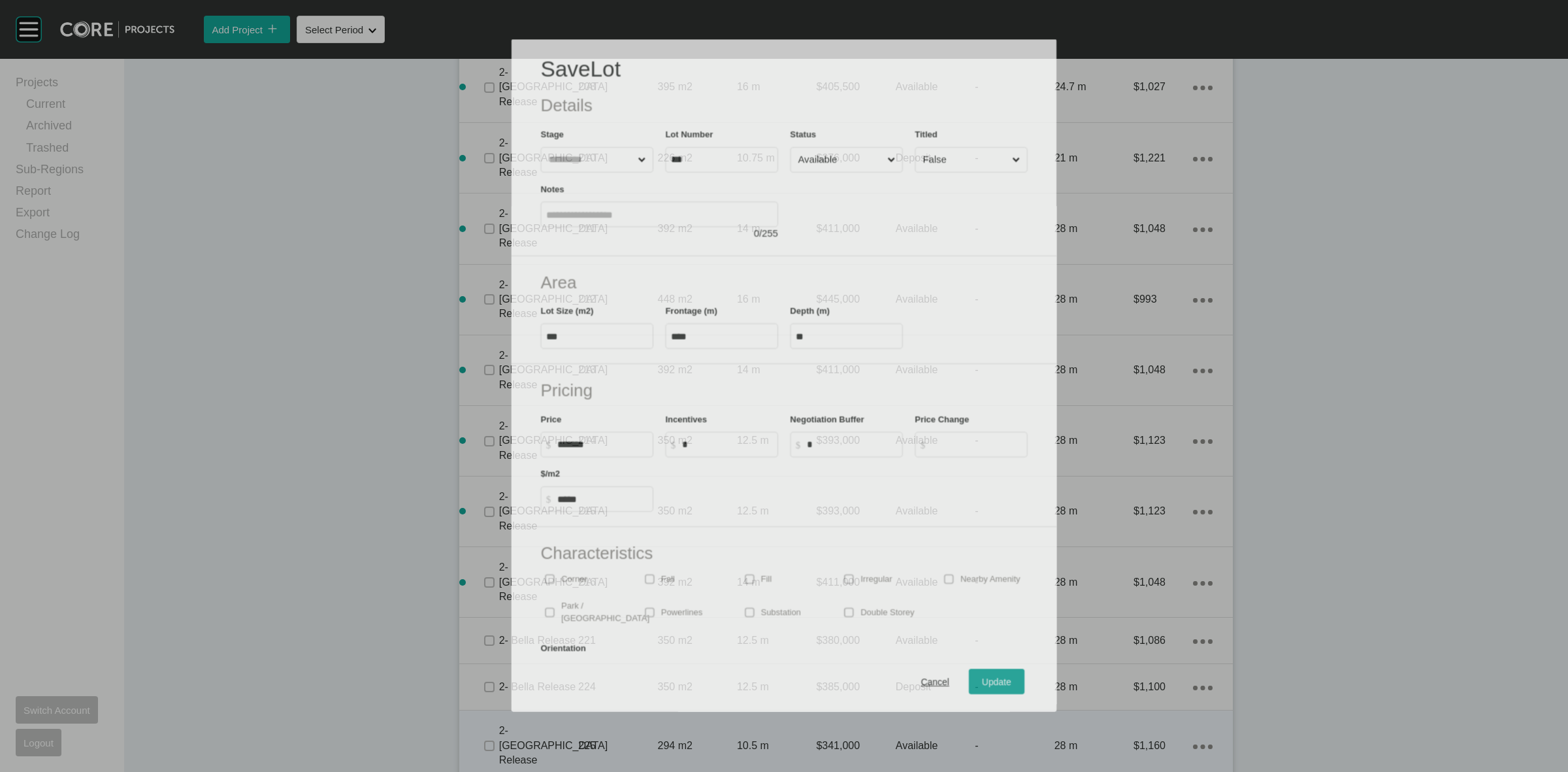
scroll to position [1623, 0]
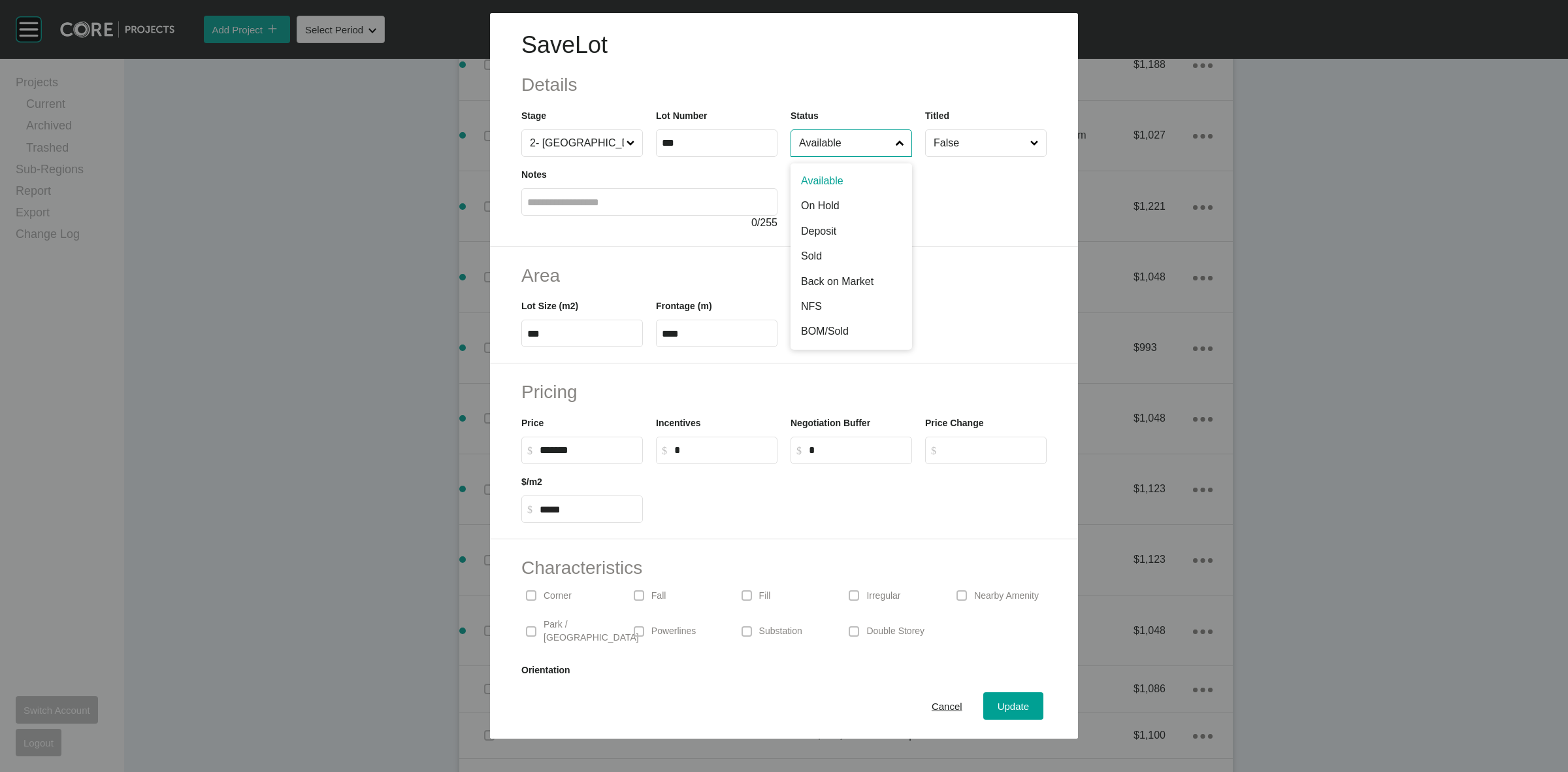
click at [822, 139] on input "Available" at bounding box center [844, 142] width 96 height 26
click at [1007, 698] on div "Update" at bounding box center [1014, 706] width 38 height 17
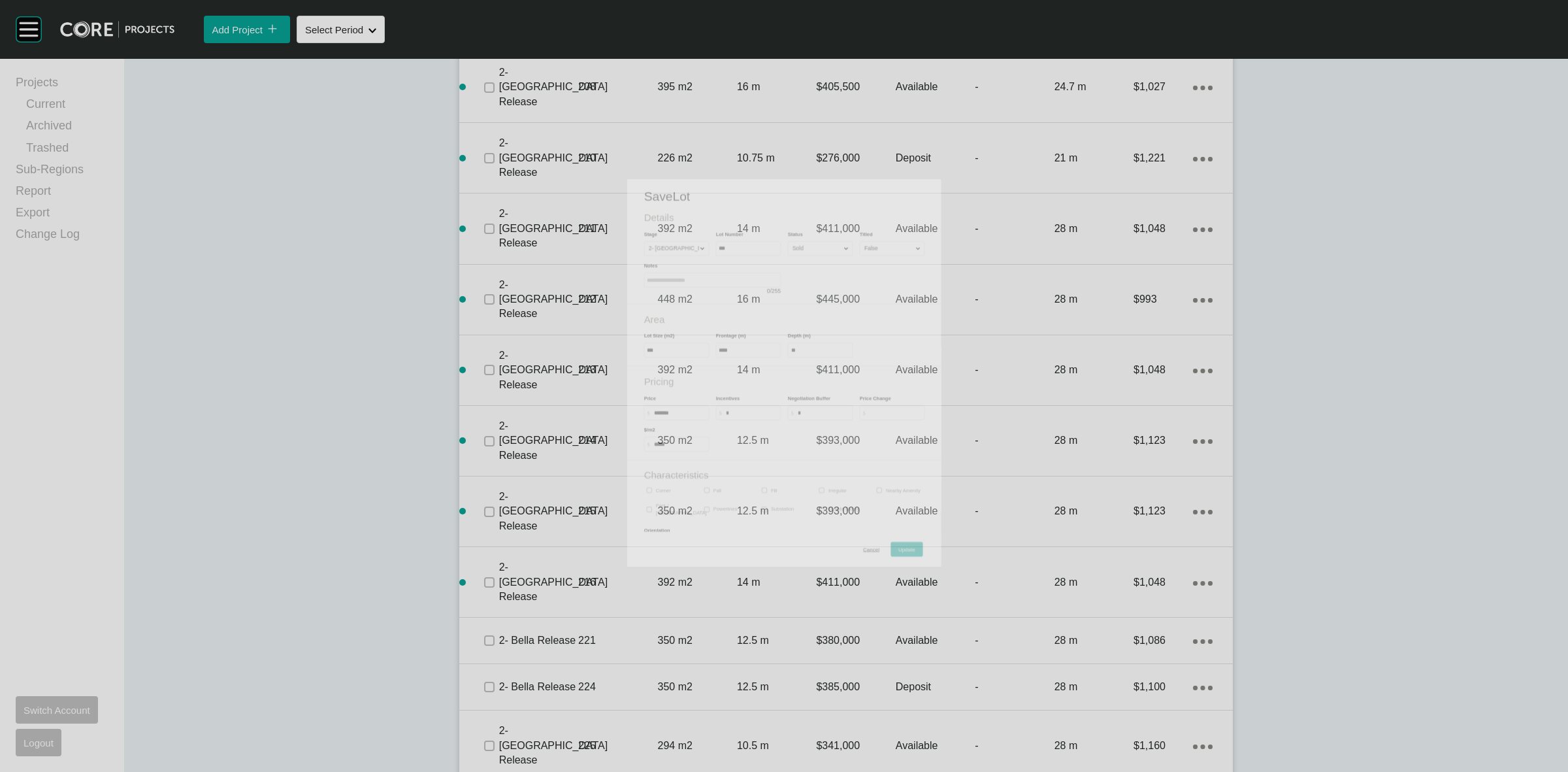
scroll to position [1663, 0]
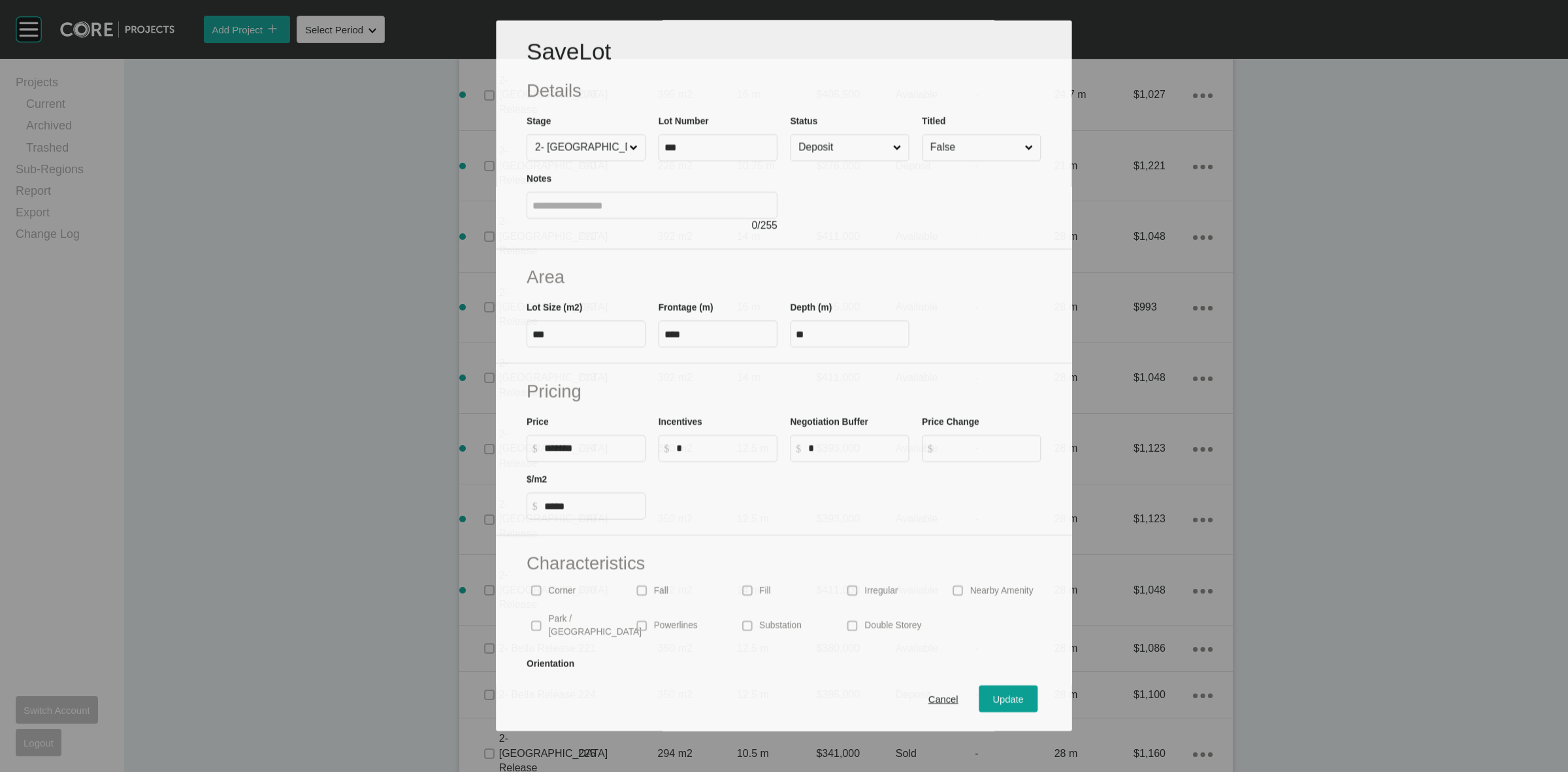
scroll to position [1623, 0]
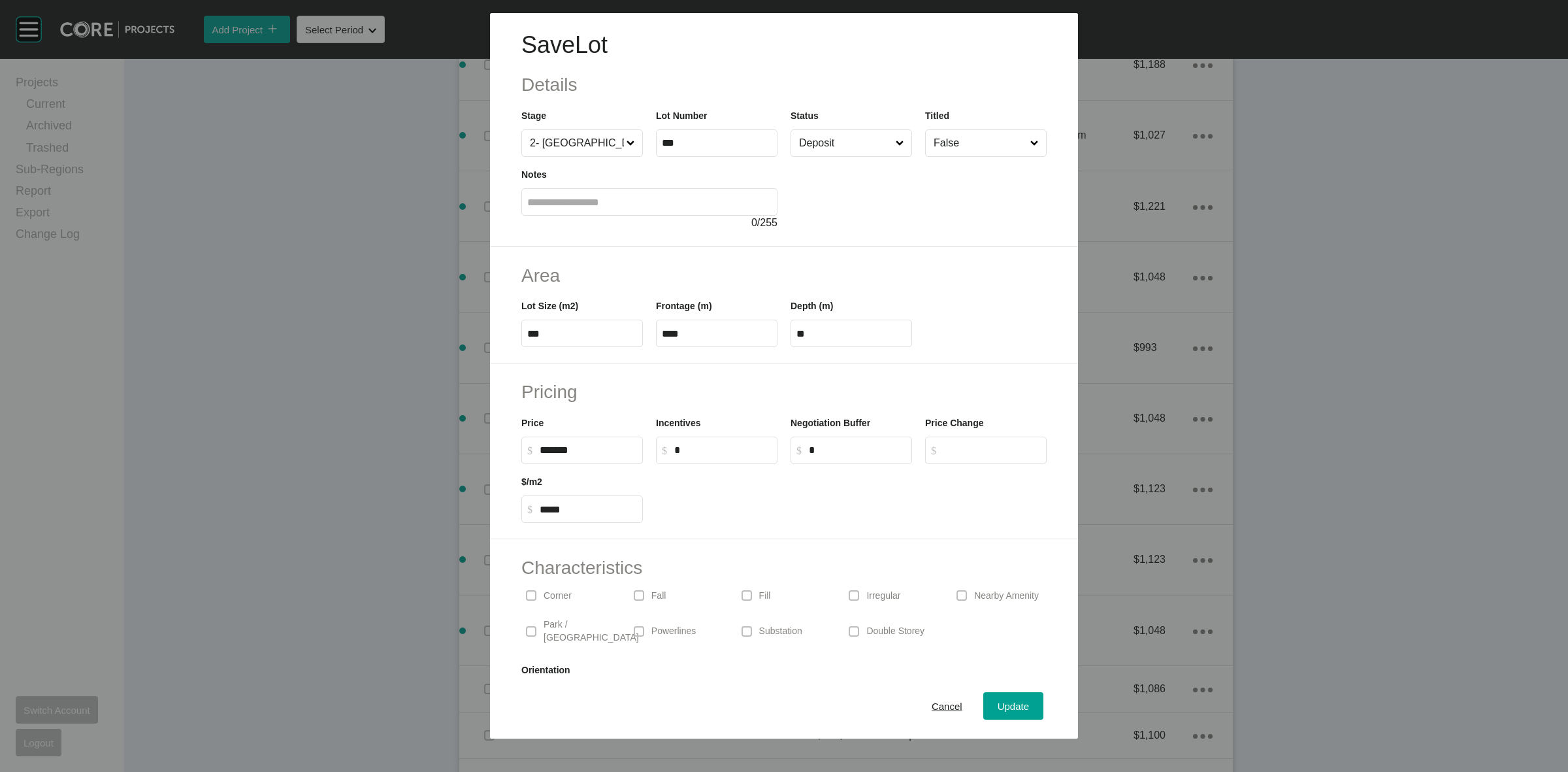
click at [830, 139] on input "Deposit" at bounding box center [844, 142] width 96 height 26
click at [998, 710] on span "Update" at bounding box center [1014, 706] width 32 height 11
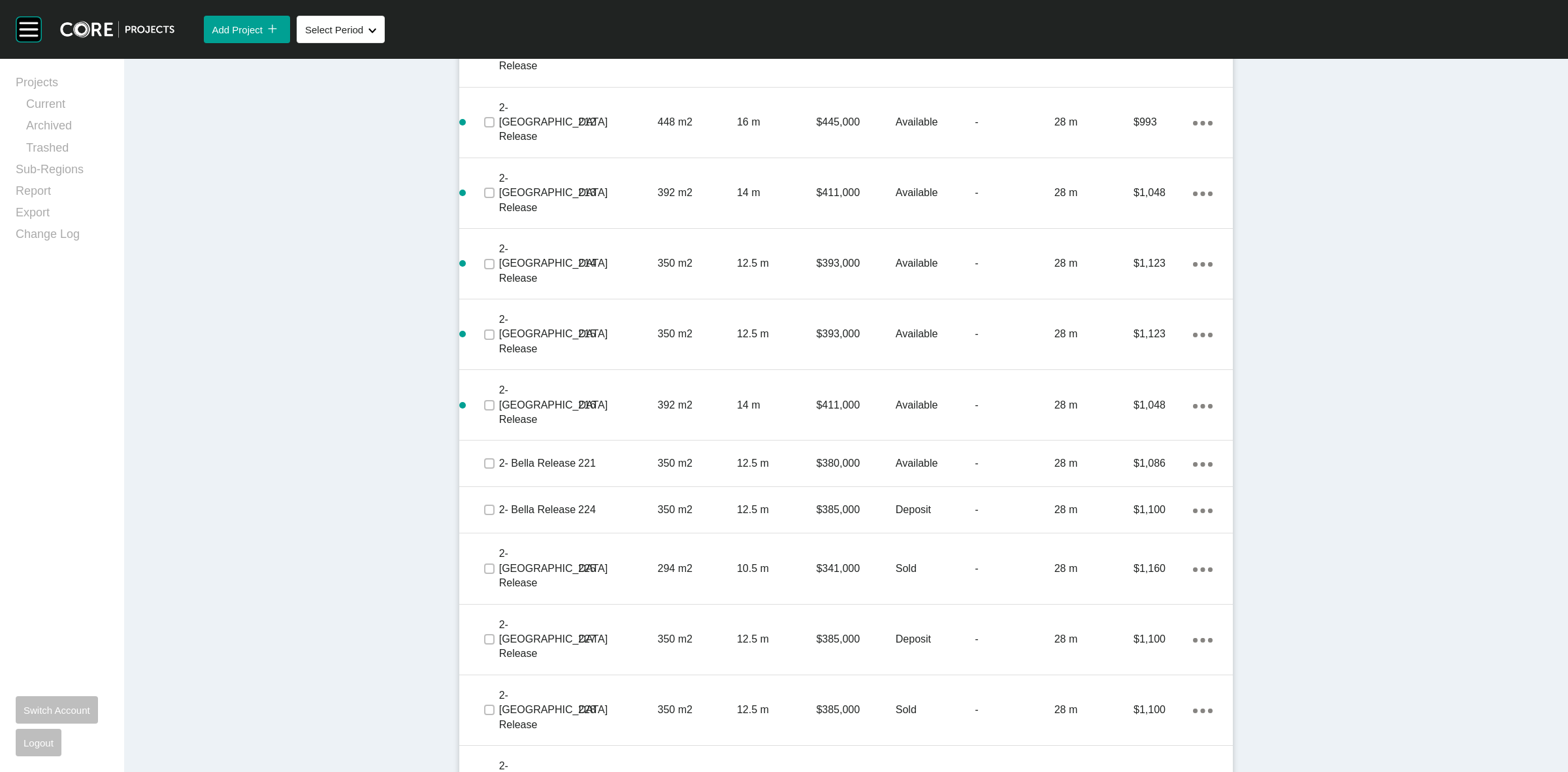
scroll to position [1909, 0]
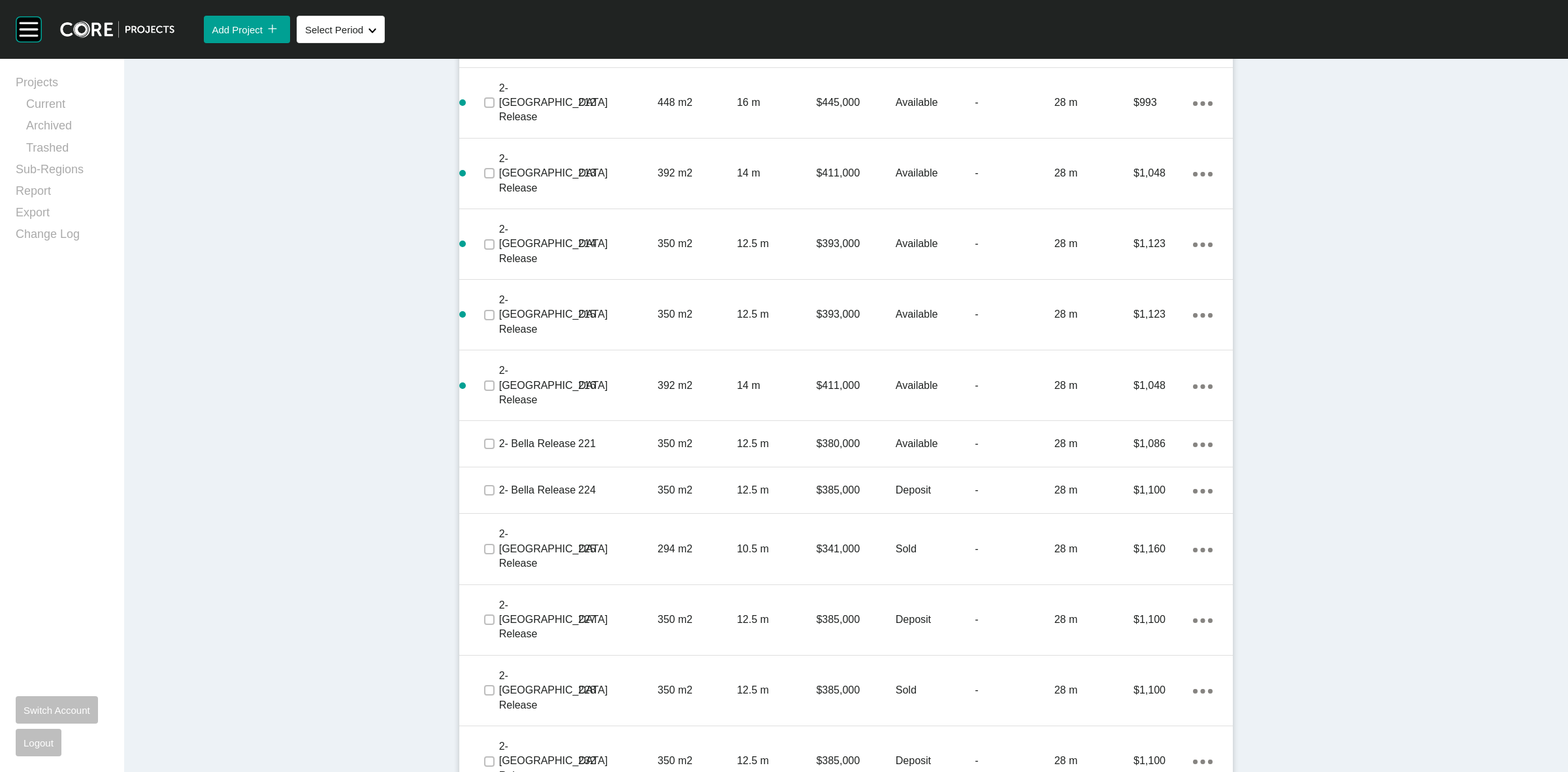
drag, startPoint x: 479, startPoint y: 678, endPoint x: 487, endPoint y: 677, distance: 8.1
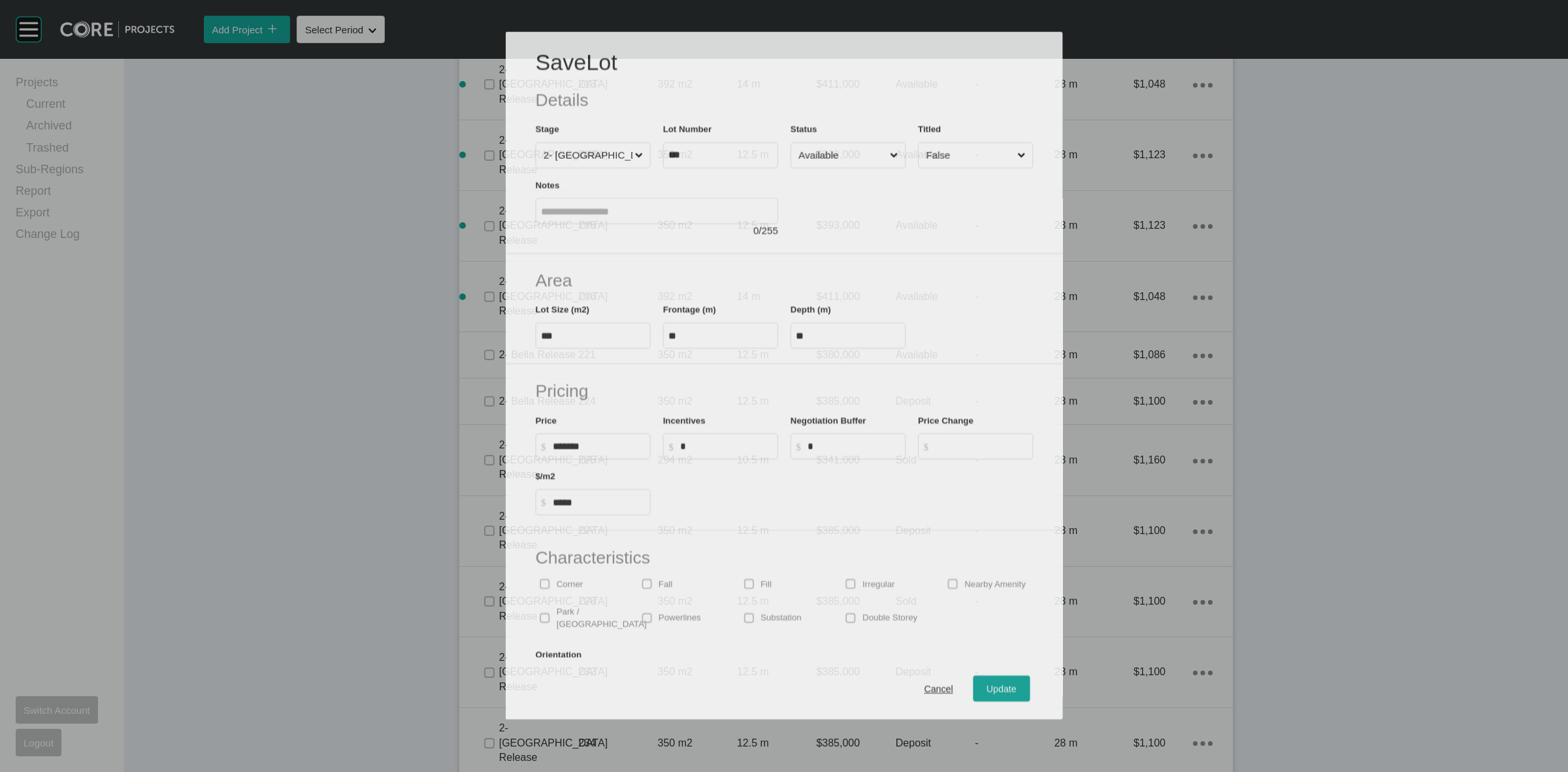
scroll to position [1868, 0]
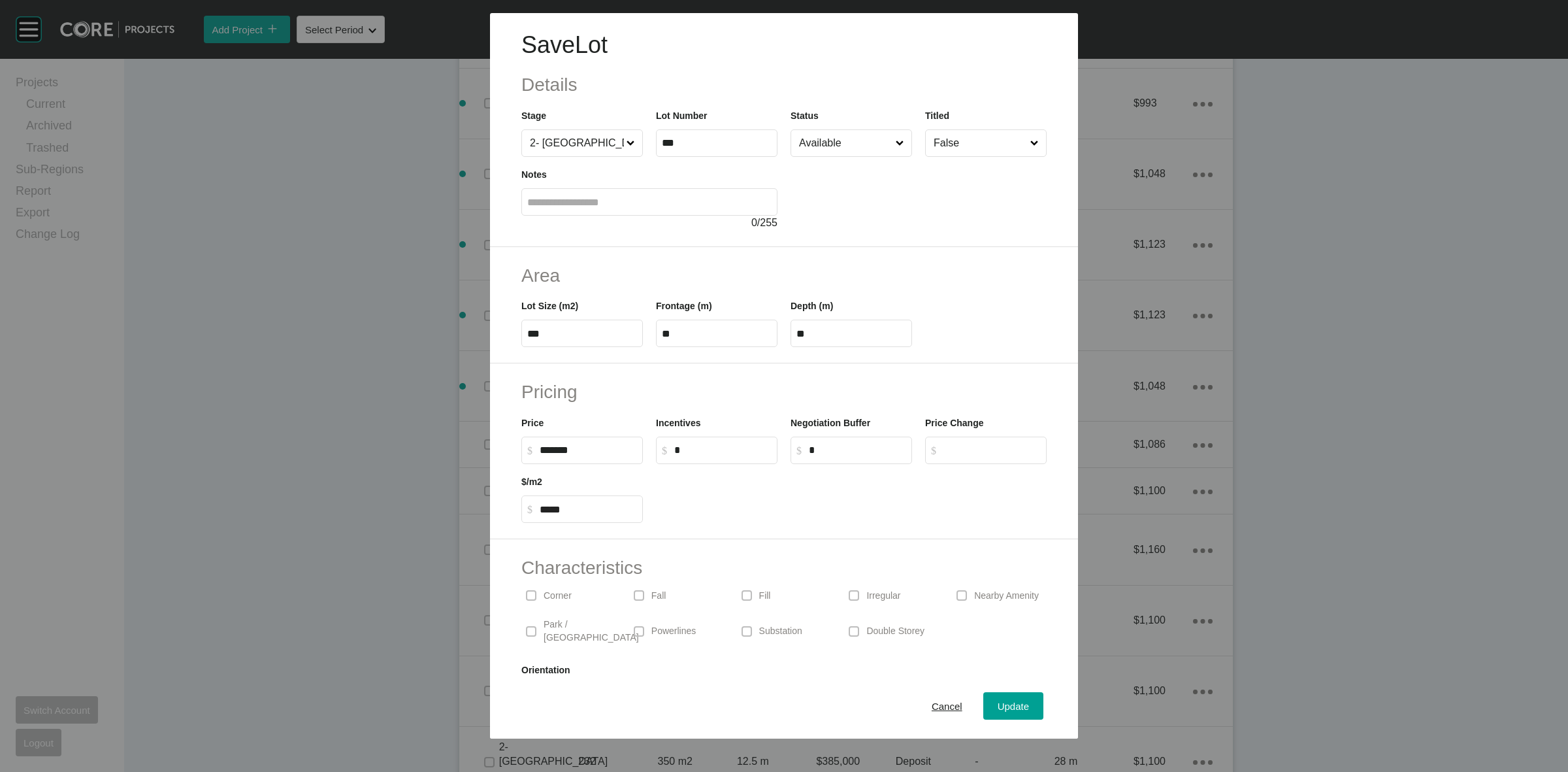
click at [840, 142] on input "Available" at bounding box center [844, 142] width 96 height 26
click at [1007, 704] on span "Update" at bounding box center [1014, 706] width 32 height 11
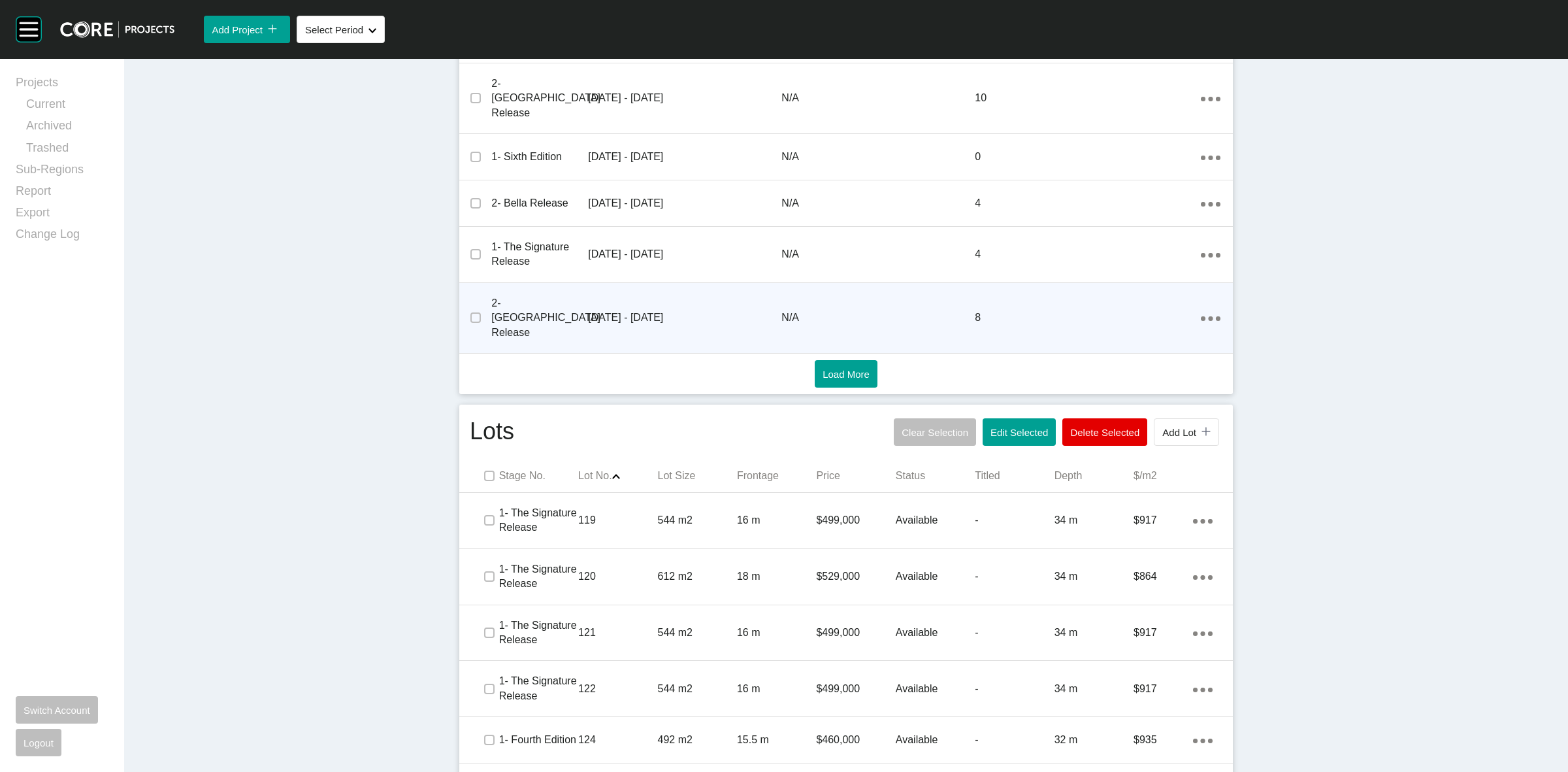
scroll to position [438, 0]
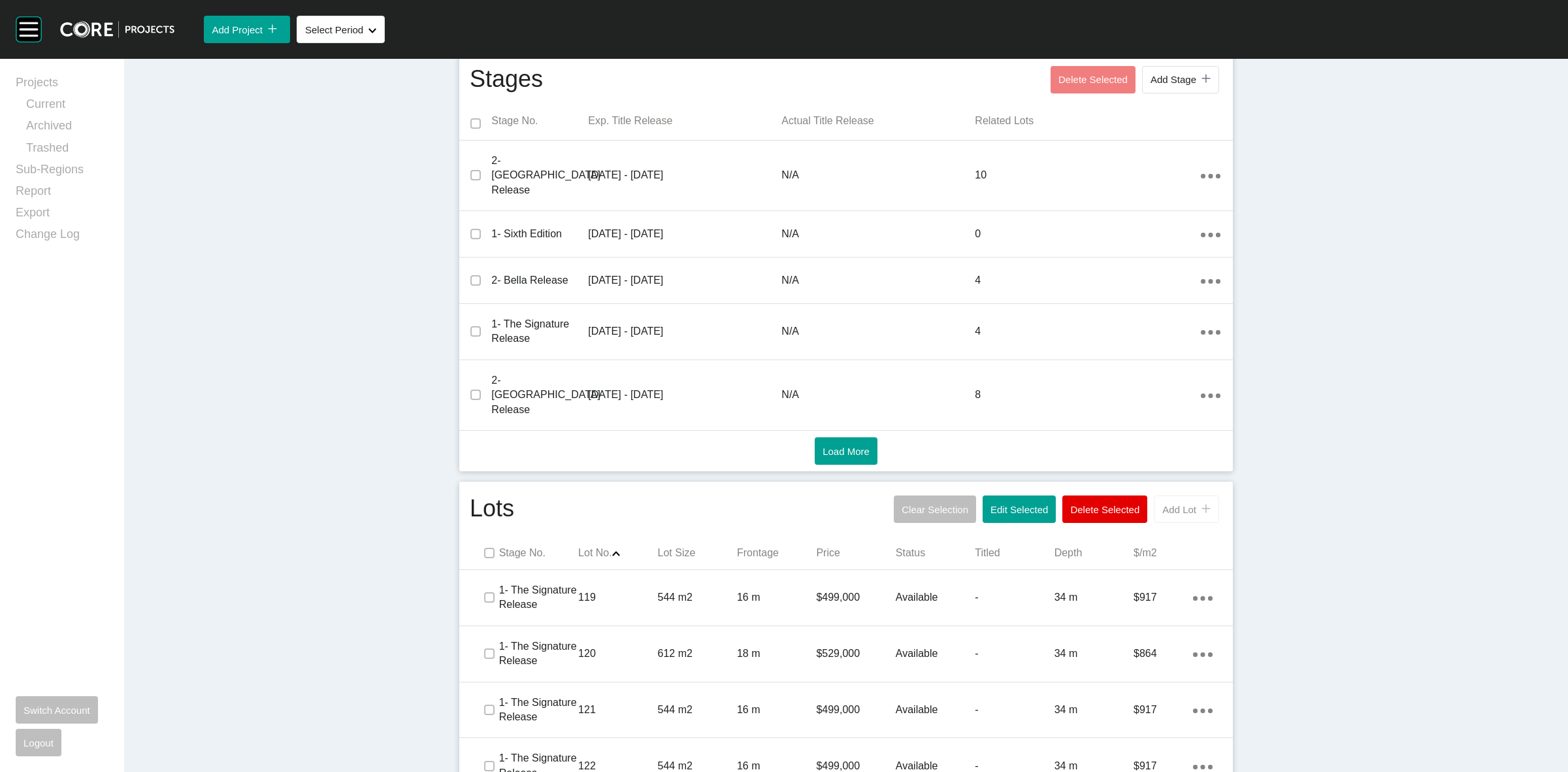
click at [1173, 504] on span "Add Lot" at bounding box center [1179, 509] width 34 height 11
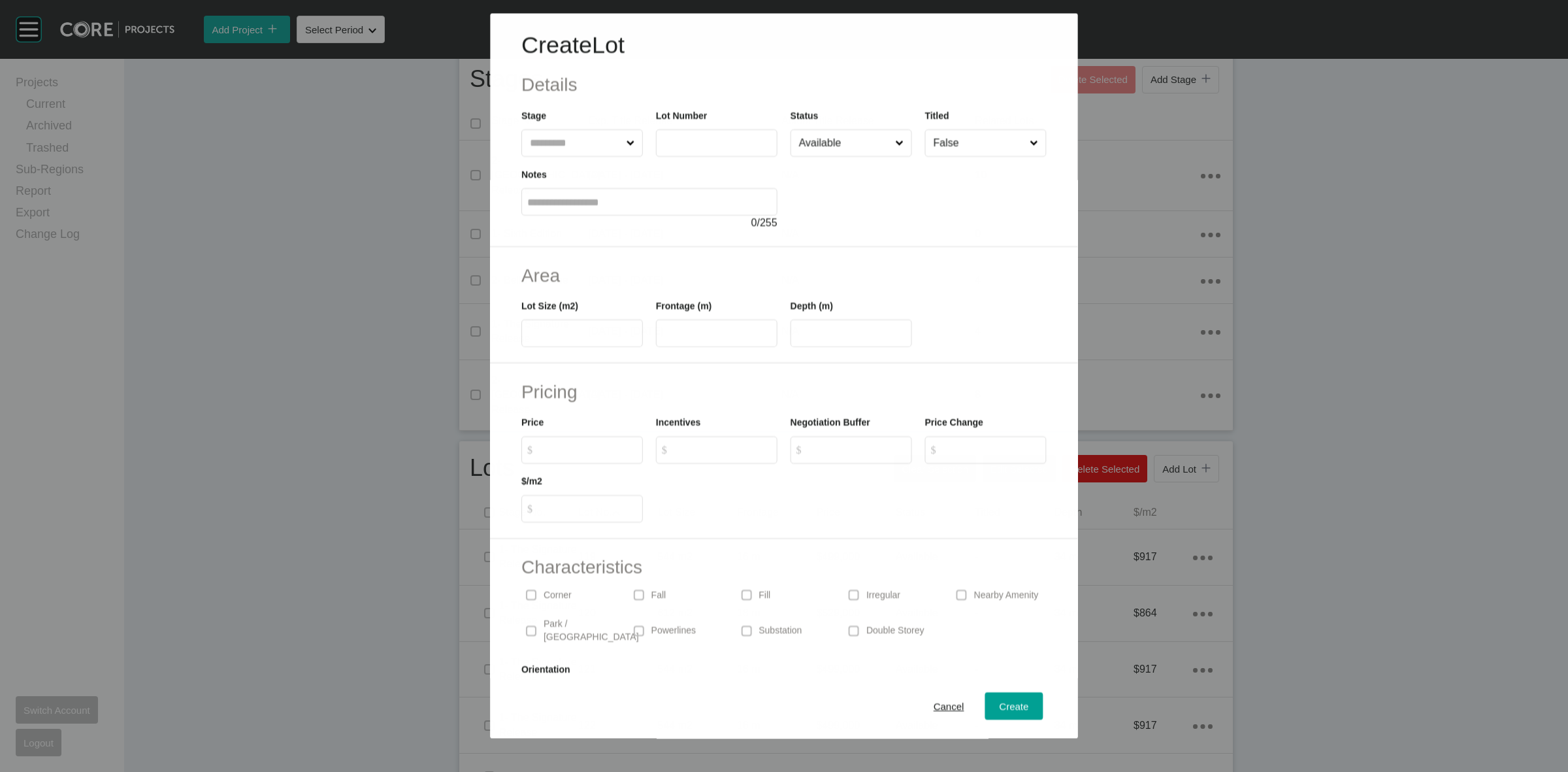
click at [565, 145] on input "text" at bounding box center [575, 142] width 96 height 26
type input "***"
type input "****"
type input "**"
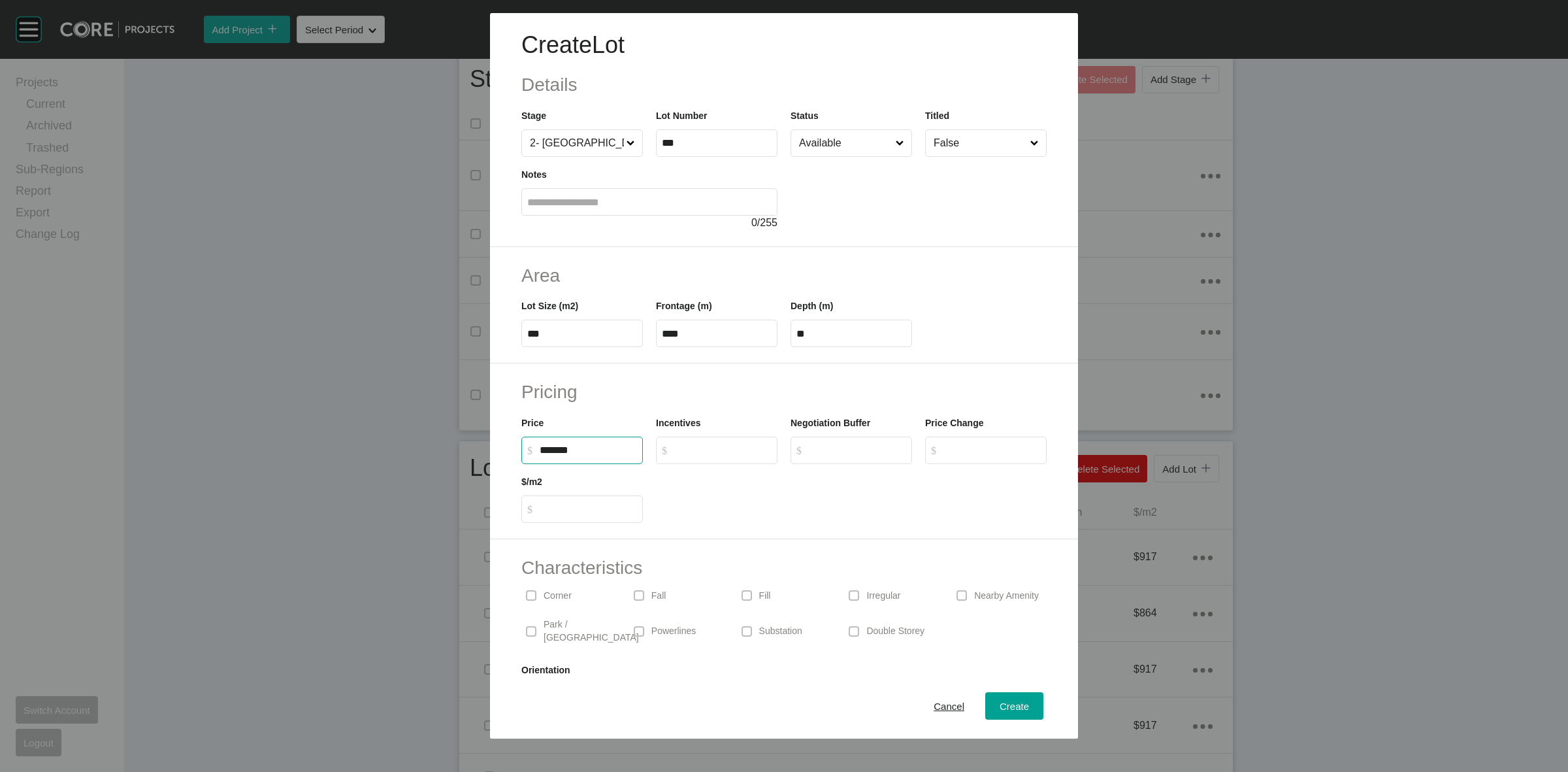
type input "*******"
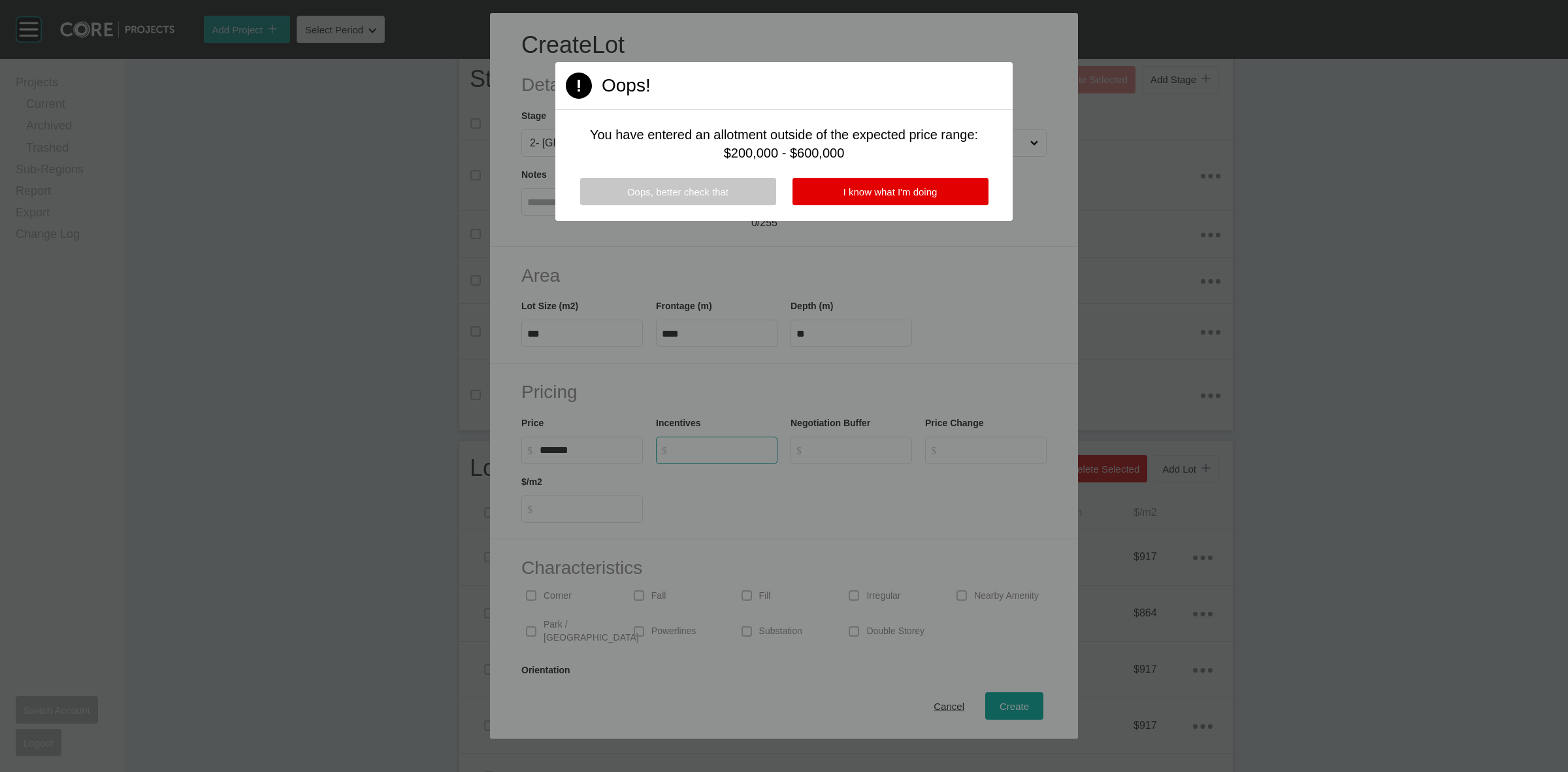
type input "*"
click at [705, 188] on span "Oops, better check that" at bounding box center [678, 192] width 101 height 11
type input "*********"
type input "******"
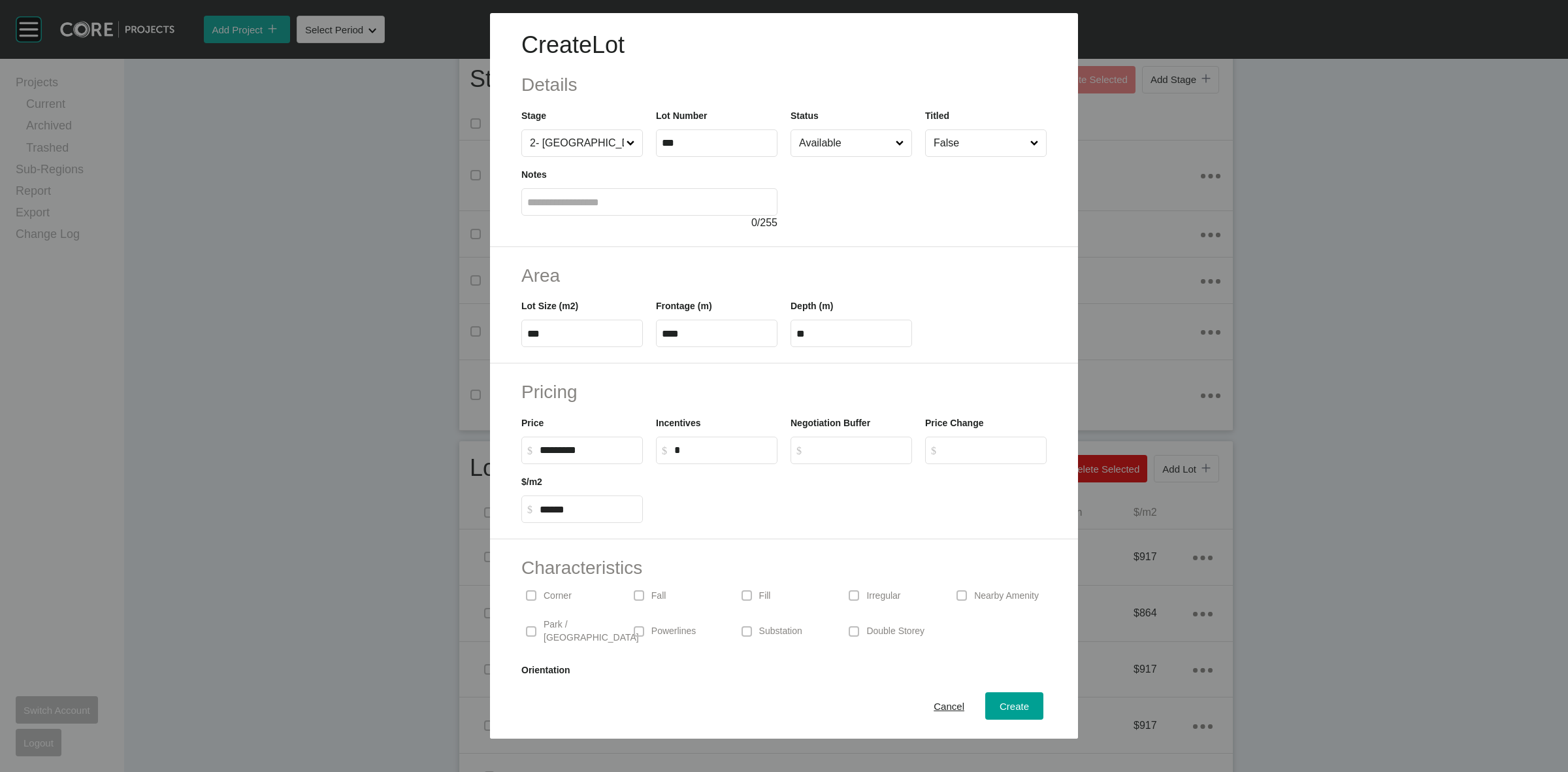
click at [563, 456] on label "$ Created with Sketch. $ *********" at bounding box center [582, 450] width 122 height 28
click at [563, 456] on input "*********" at bounding box center [588, 450] width 97 height 11
type input "*******"
type input "*****"
click at [840, 144] on input "Available" at bounding box center [844, 142] width 96 height 26
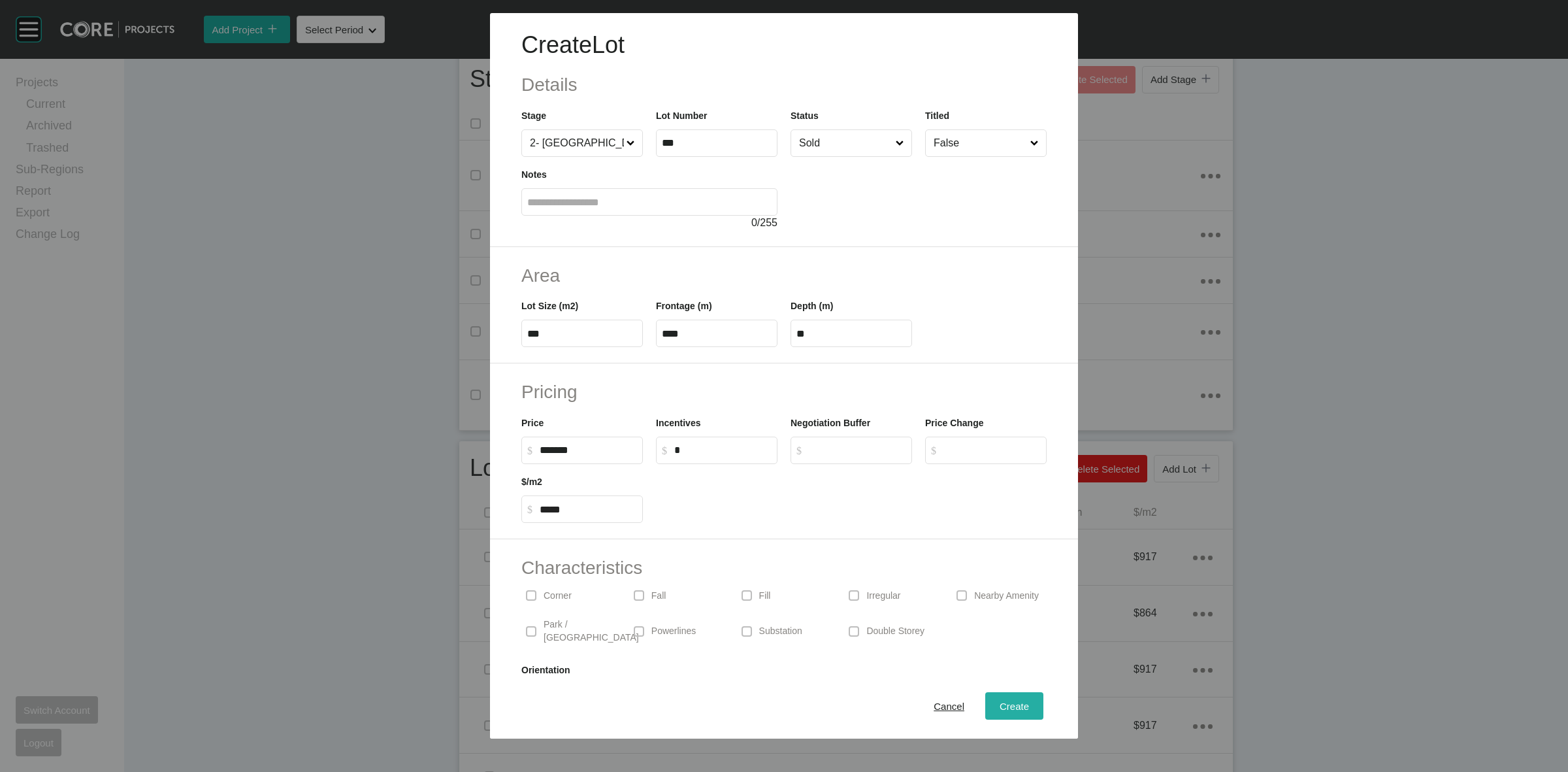
click at [999, 702] on span "Create" at bounding box center [1014, 706] width 29 height 11
type input "*"
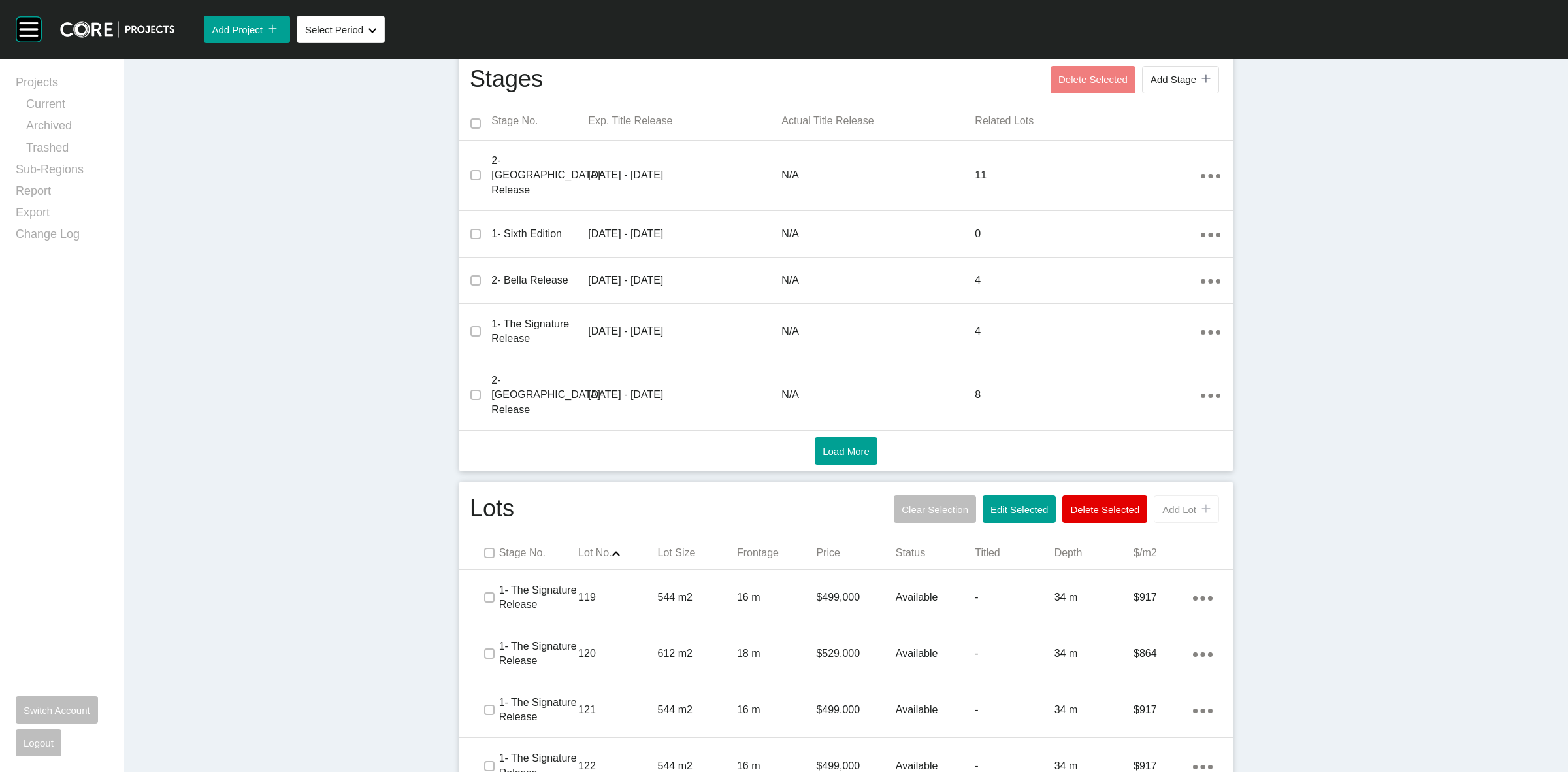
click at [1165, 504] on span "Add Lot" at bounding box center [1179, 509] width 34 height 11
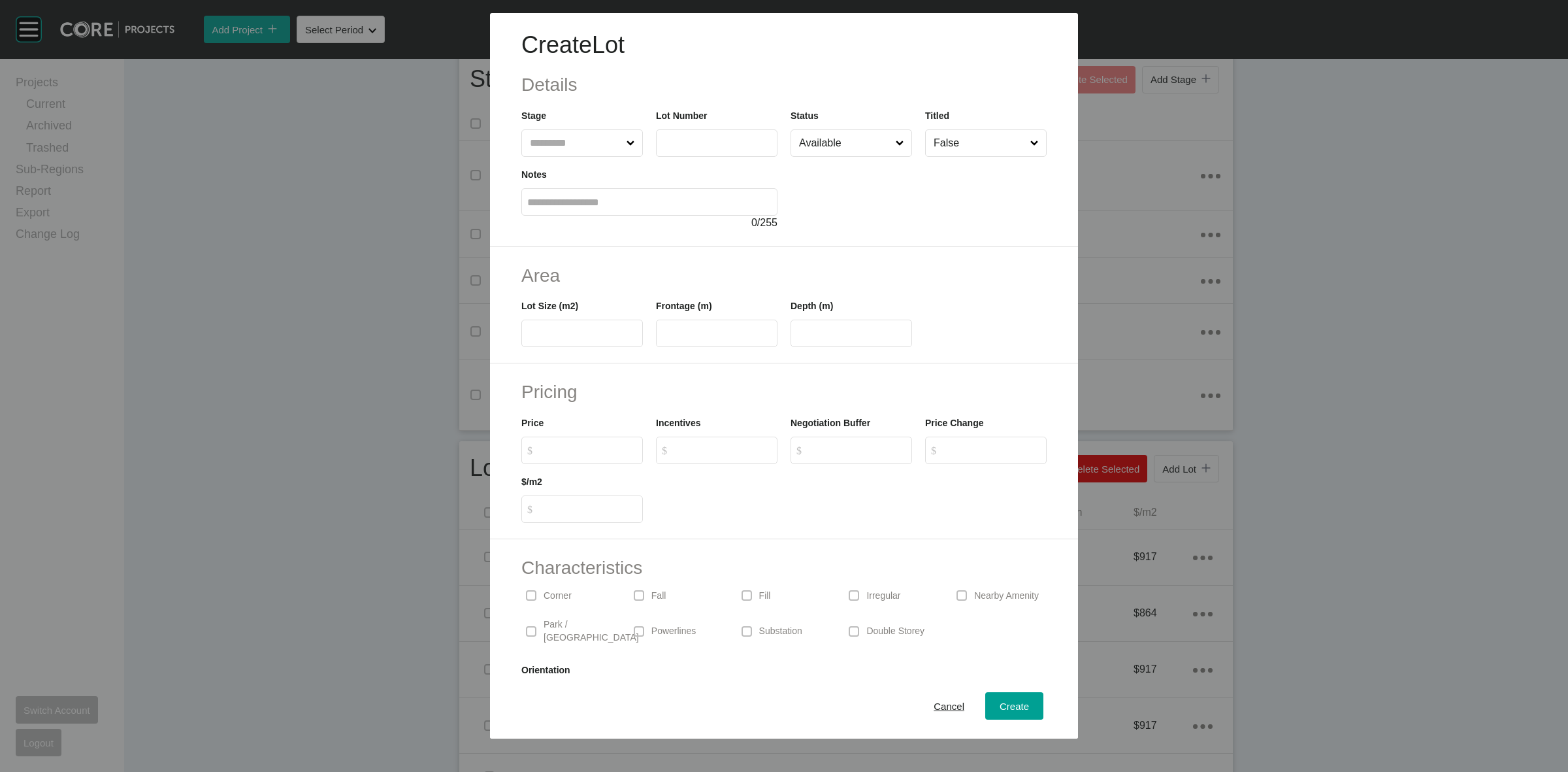
click at [563, 139] on input "text" at bounding box center [576, 142] width 96 height 26
type input "***"
type input "**"
type input "****"
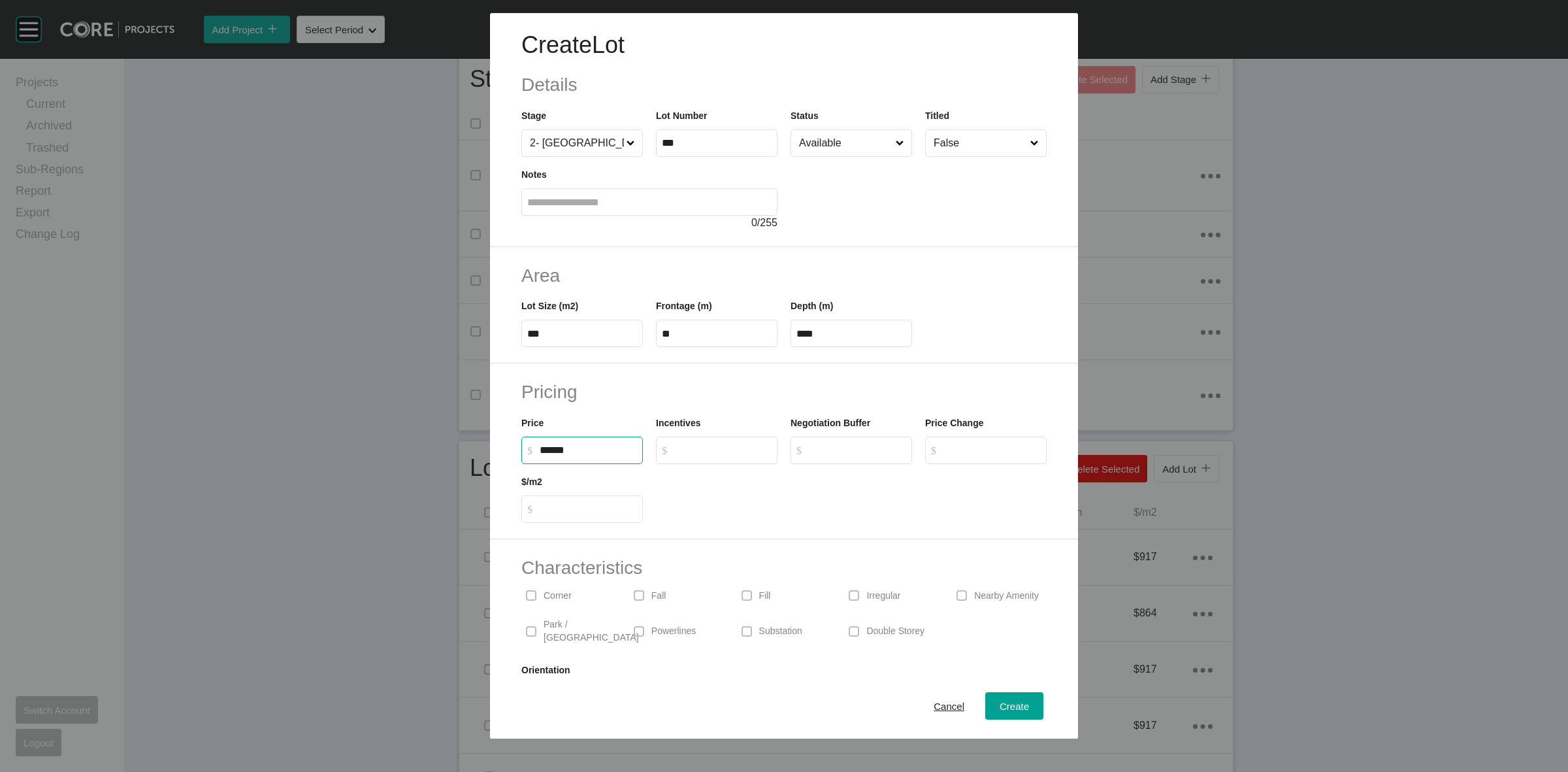
type input "*******"
type input "*****"
type input "*"
click at [806, 138] on input "Available" at bounding box center [844, 142] width 96 height 26
click at [563, 593] on p "Corner" at bounding box center [558, 596] width 28 height 13
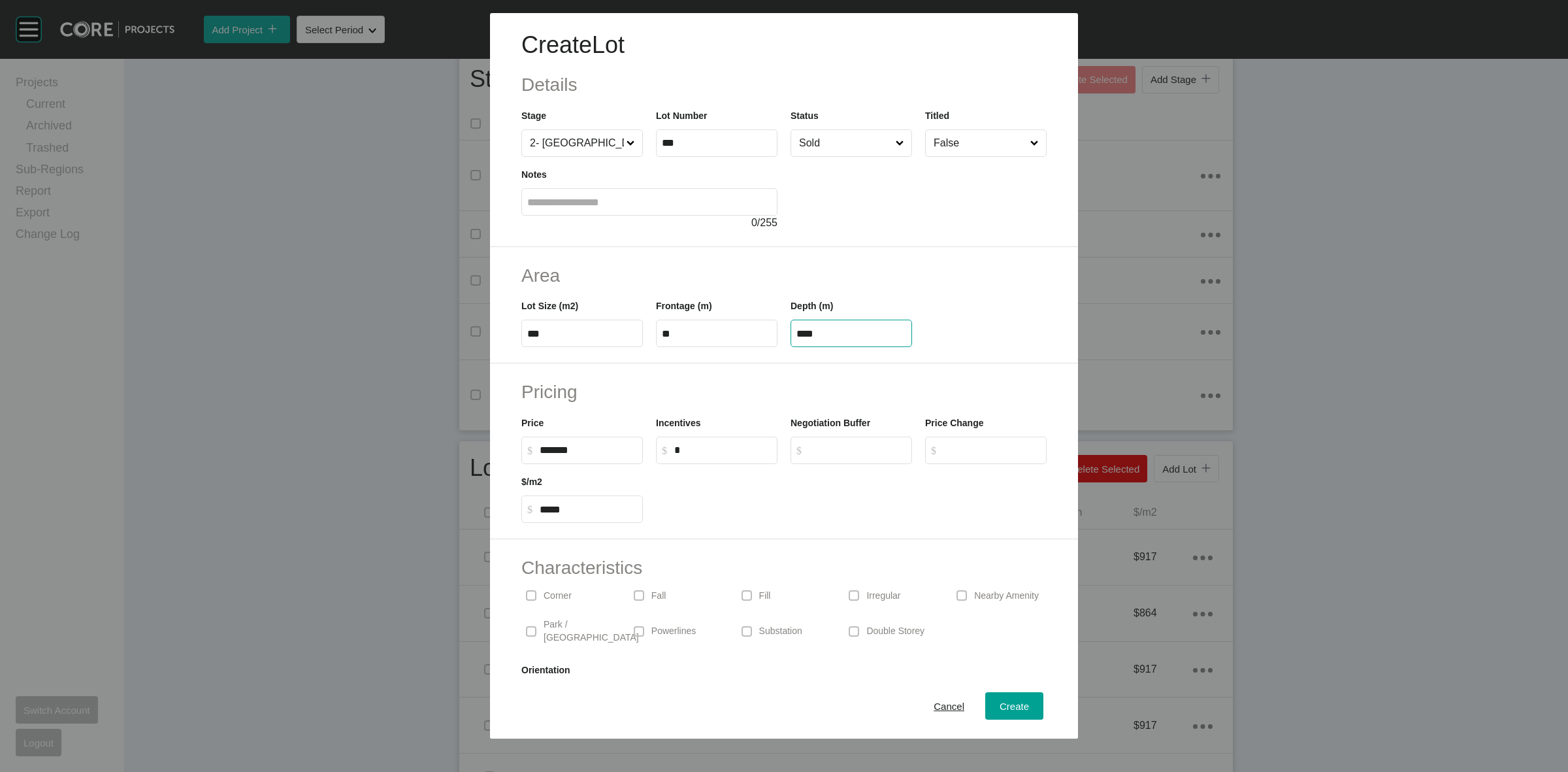
drag, startPoint x: 814, startPoint y: 337, endPoint x: 697, endPoint y: 334, distance: 117.0
click at [697, 334] on div "Lot Size (m2) *** Frontage (m) ** Depth (m) ****" at bounding box center [784, 317] width 538 height 59
type input "**"
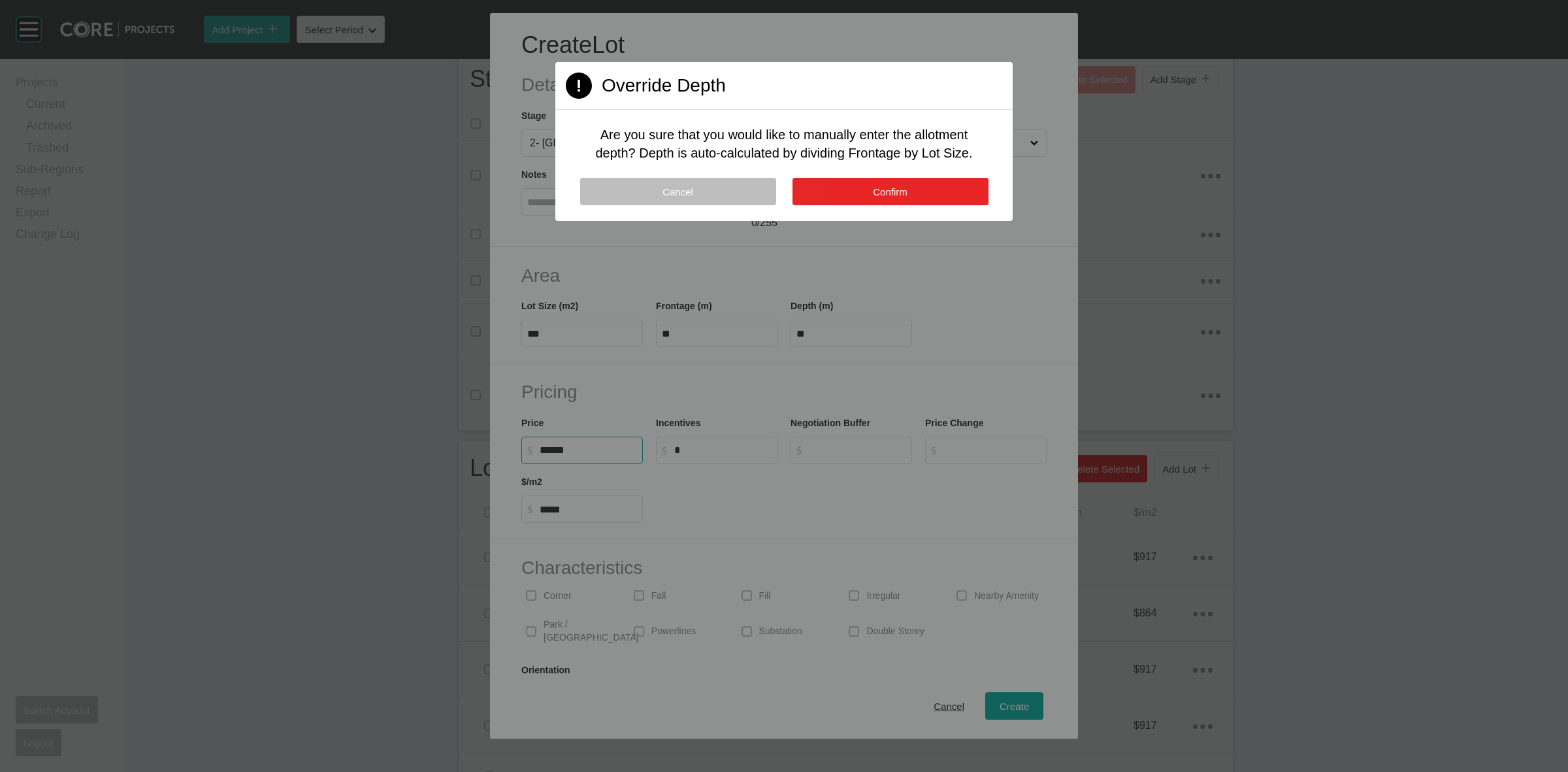
type input "*******"
click at [853, 185] on button "Confirm" at bounding box center [890, 191] width 196 height 28
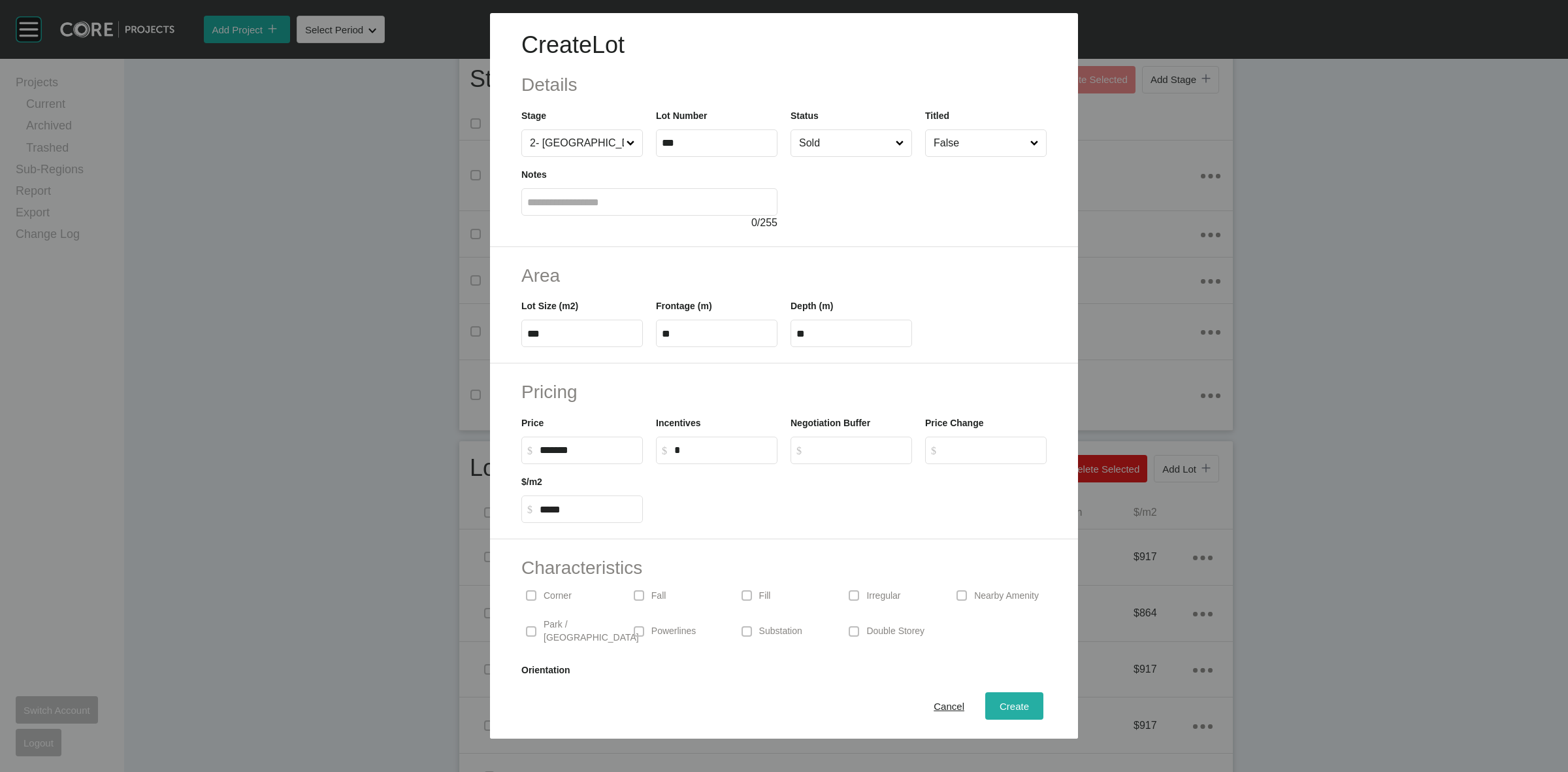
click at [1013, 710] on span "Create" at bounding box center [1014, 706] width 29 height 11
type input "*"
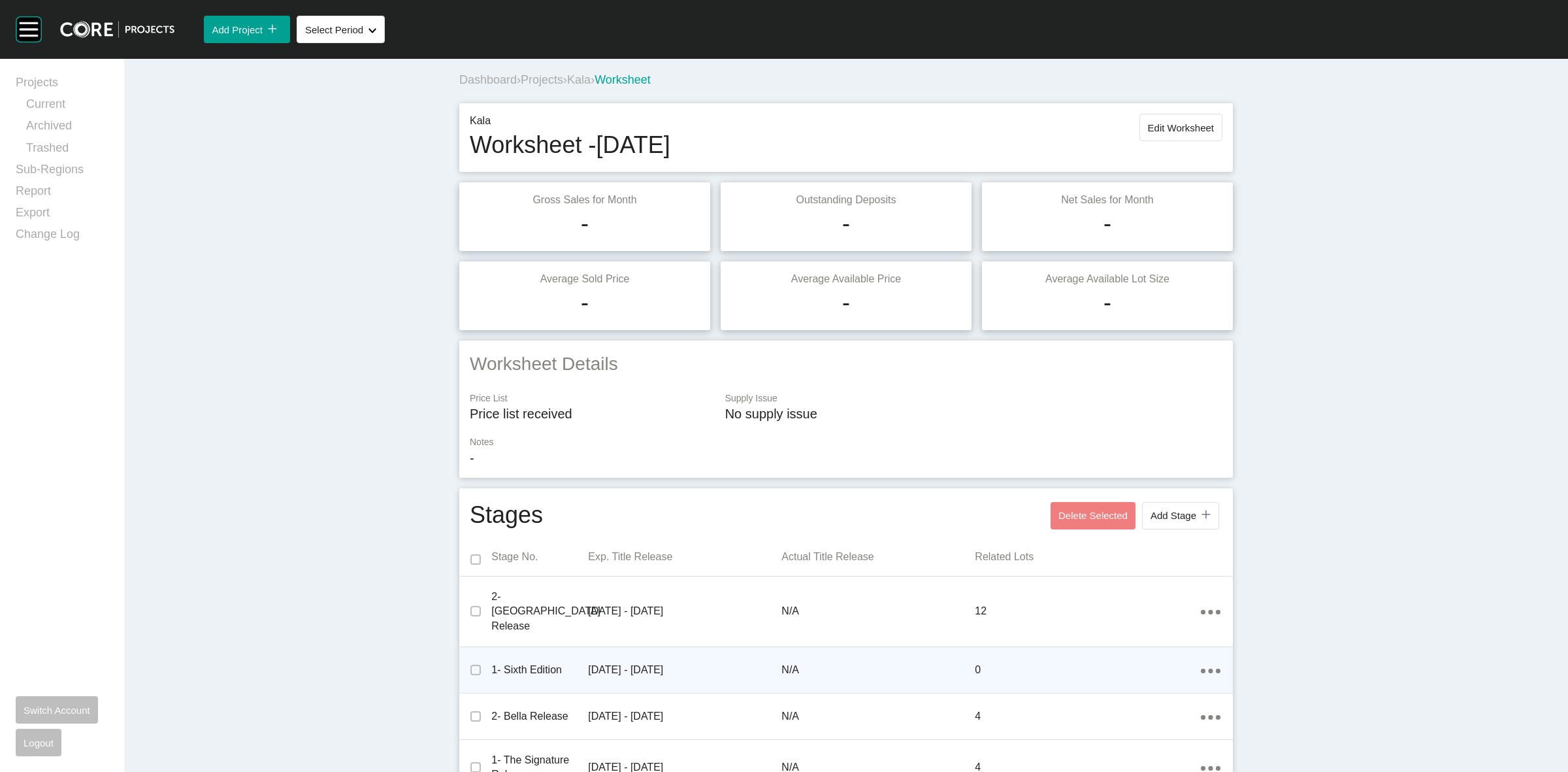
scroll to position [0, 0]
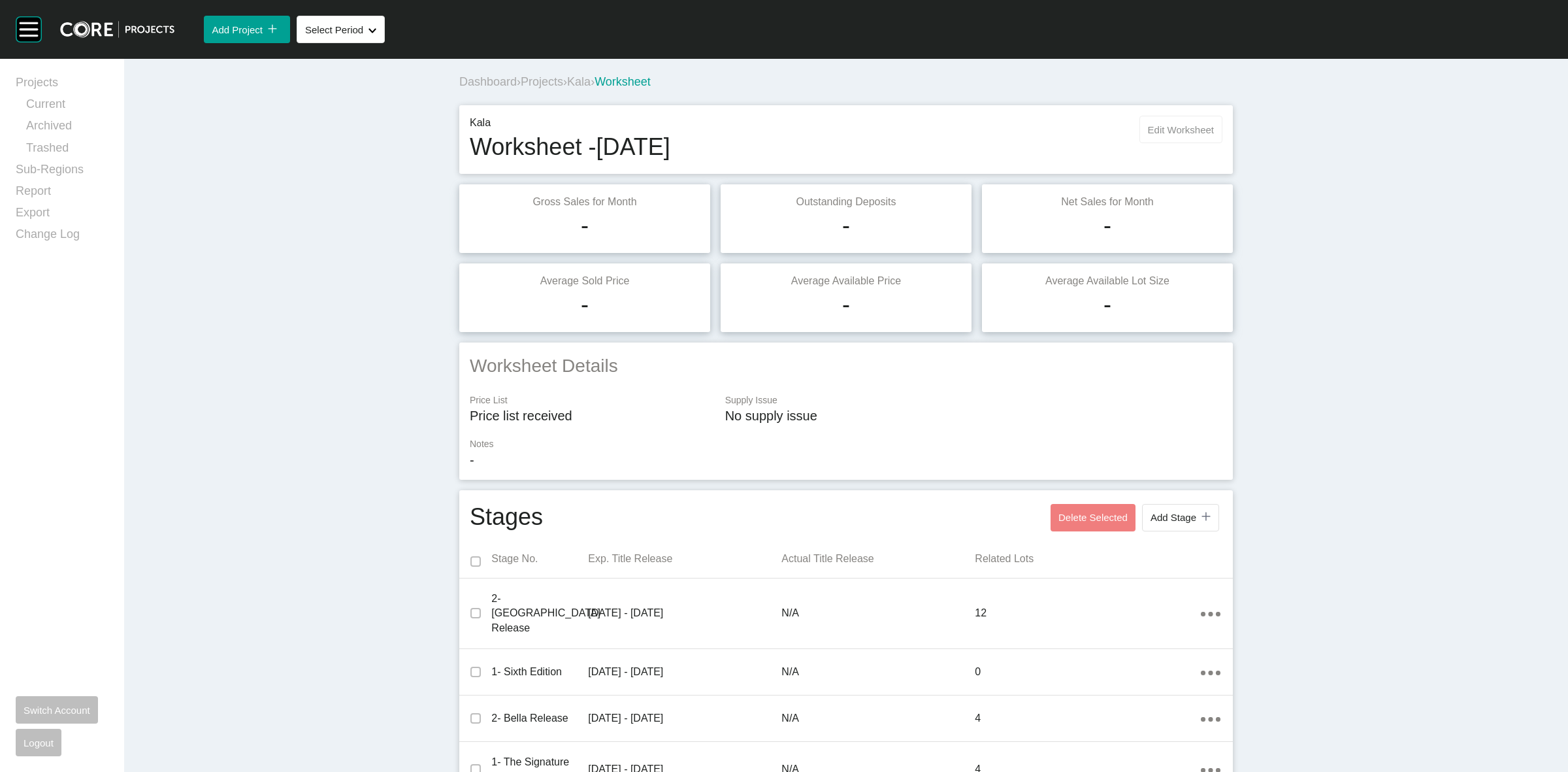
click at [1183, 129] on span "Edit Worksheet" at bounding box center [1181, 130] width 66 height 11
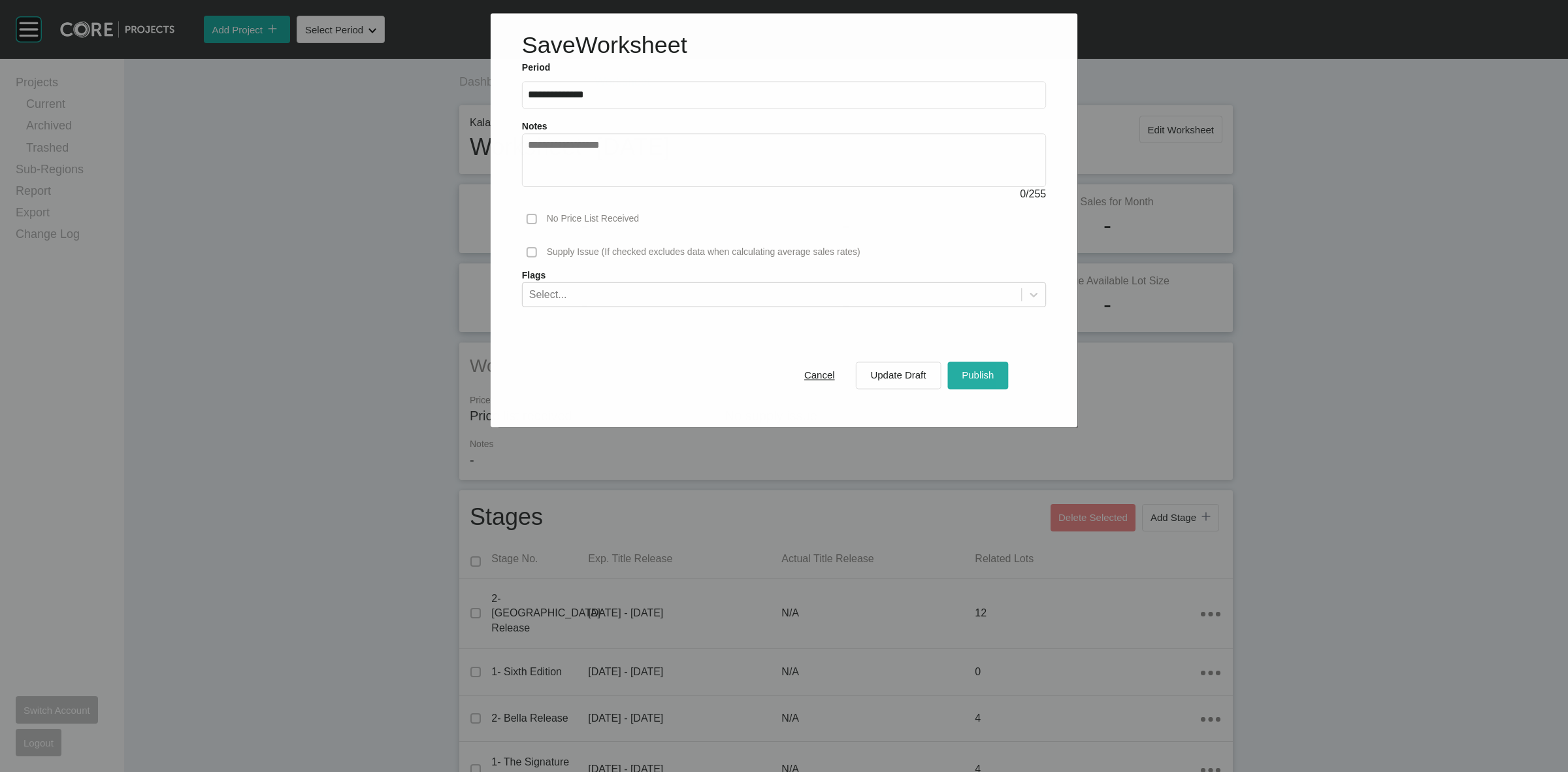
click at [965, 377] on span "Publish" at bounding box center [977, 376] width 32 height 11
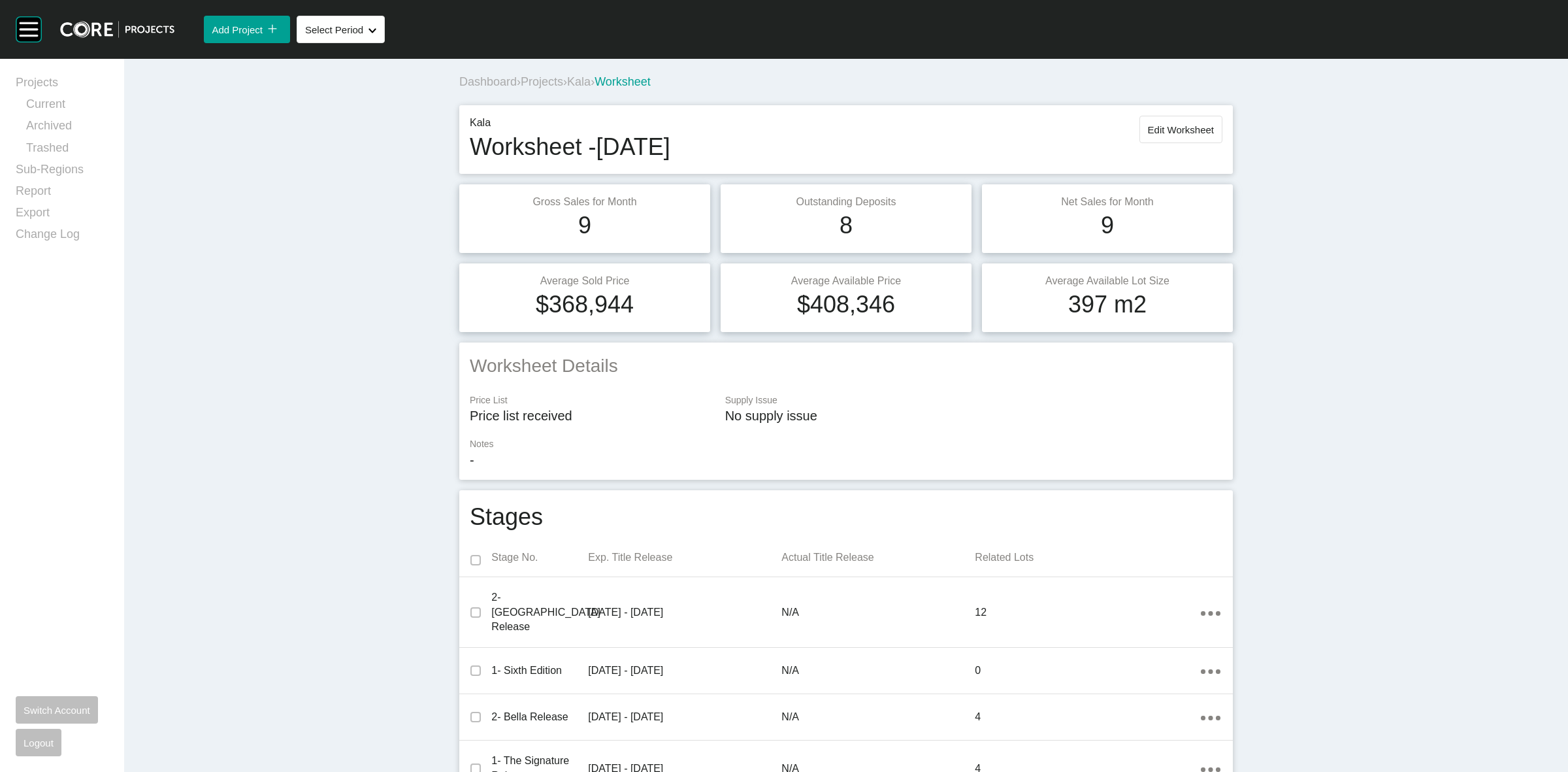
click at [544, 81] on span "Projects" at bounding box center [542, 81] width 43 height 13
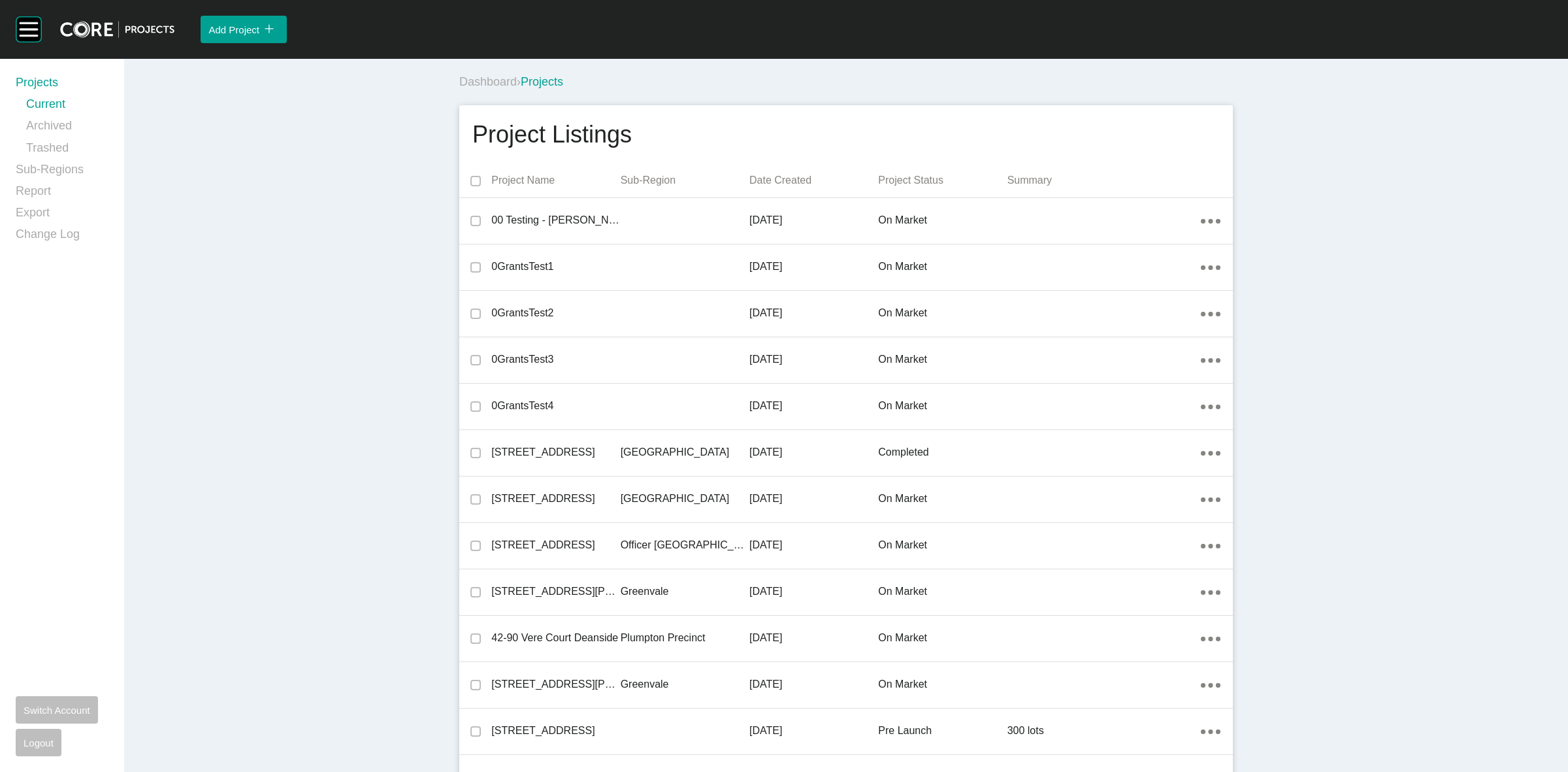
scroll to position [9391, 0]
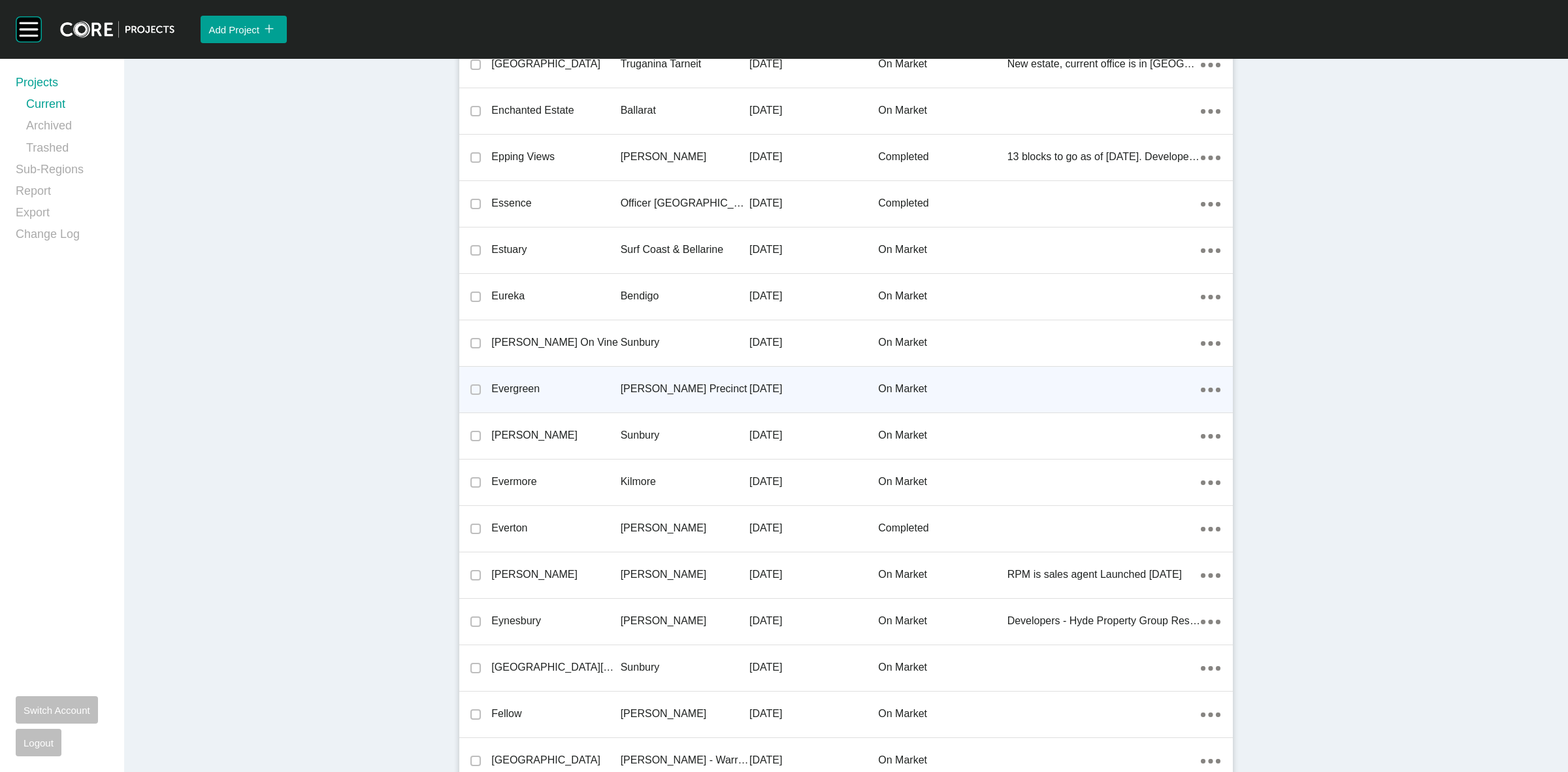
click at [686, 392] on p "[PERSON_NAME] Precinct" at bounding box center [685, 389] width 129 height 14
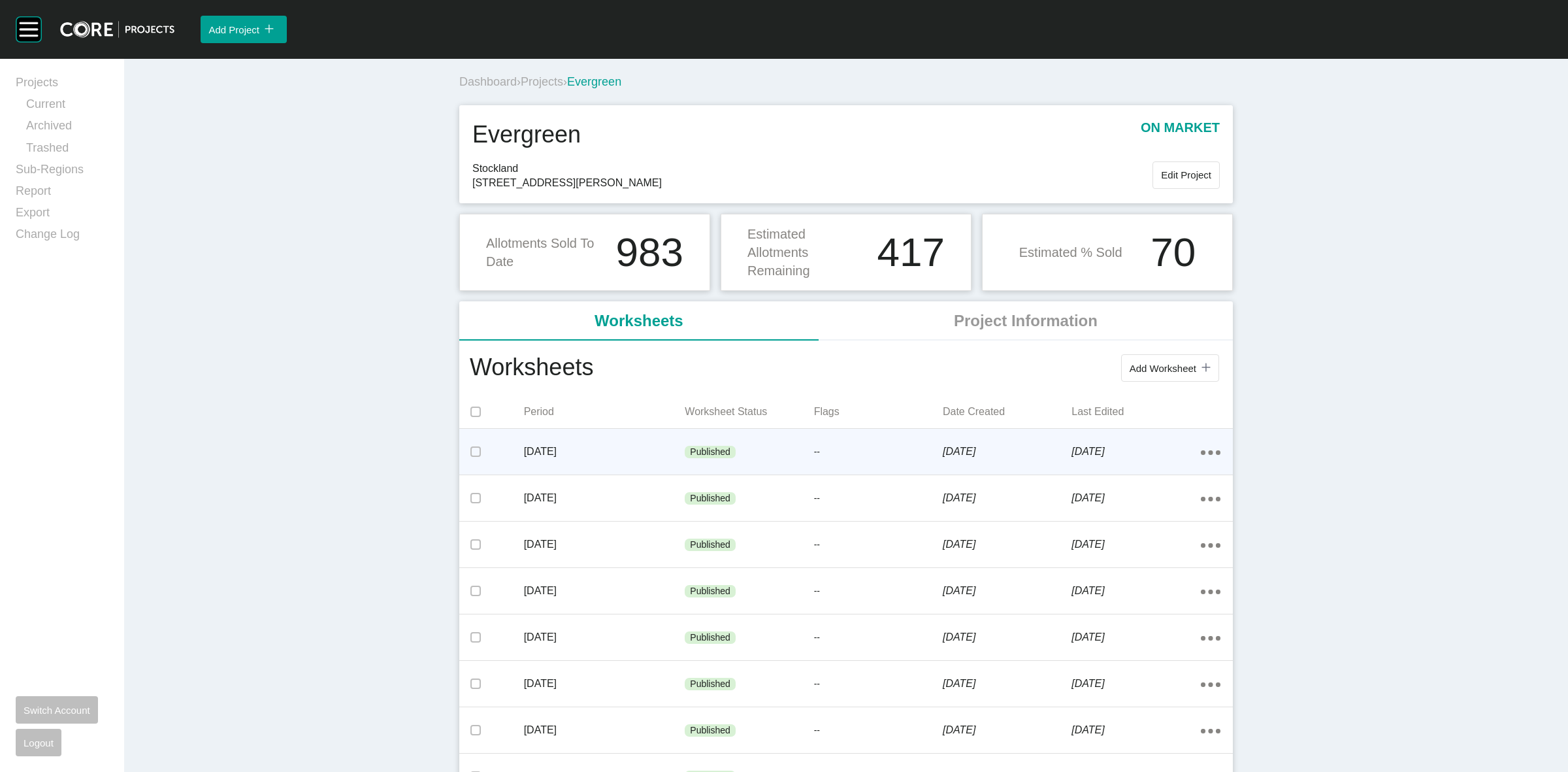
click at [693, 443] on div "Published" at bounding box center [749, 452] width 129 height 40
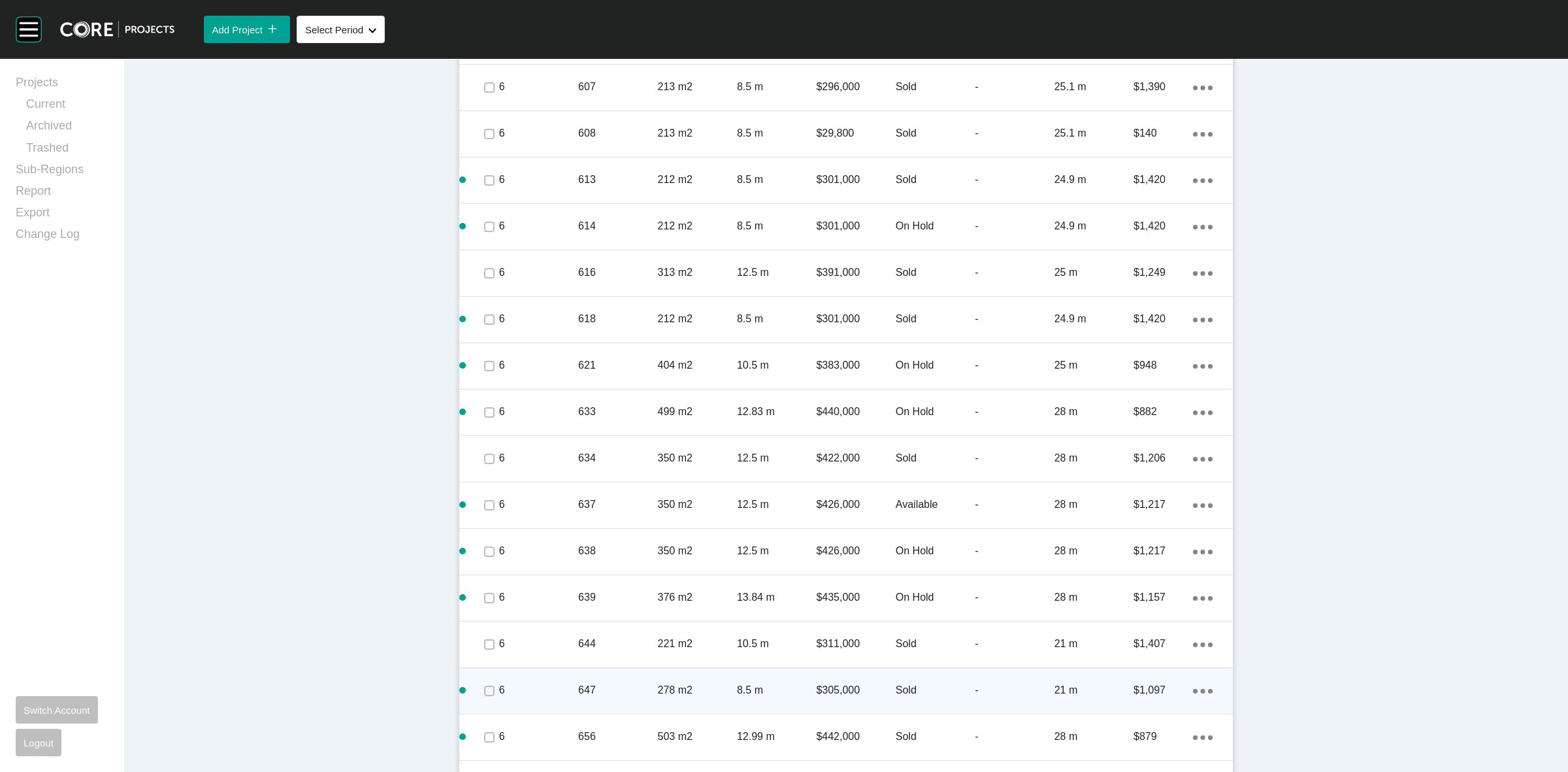
scroll to position [1387, 0]
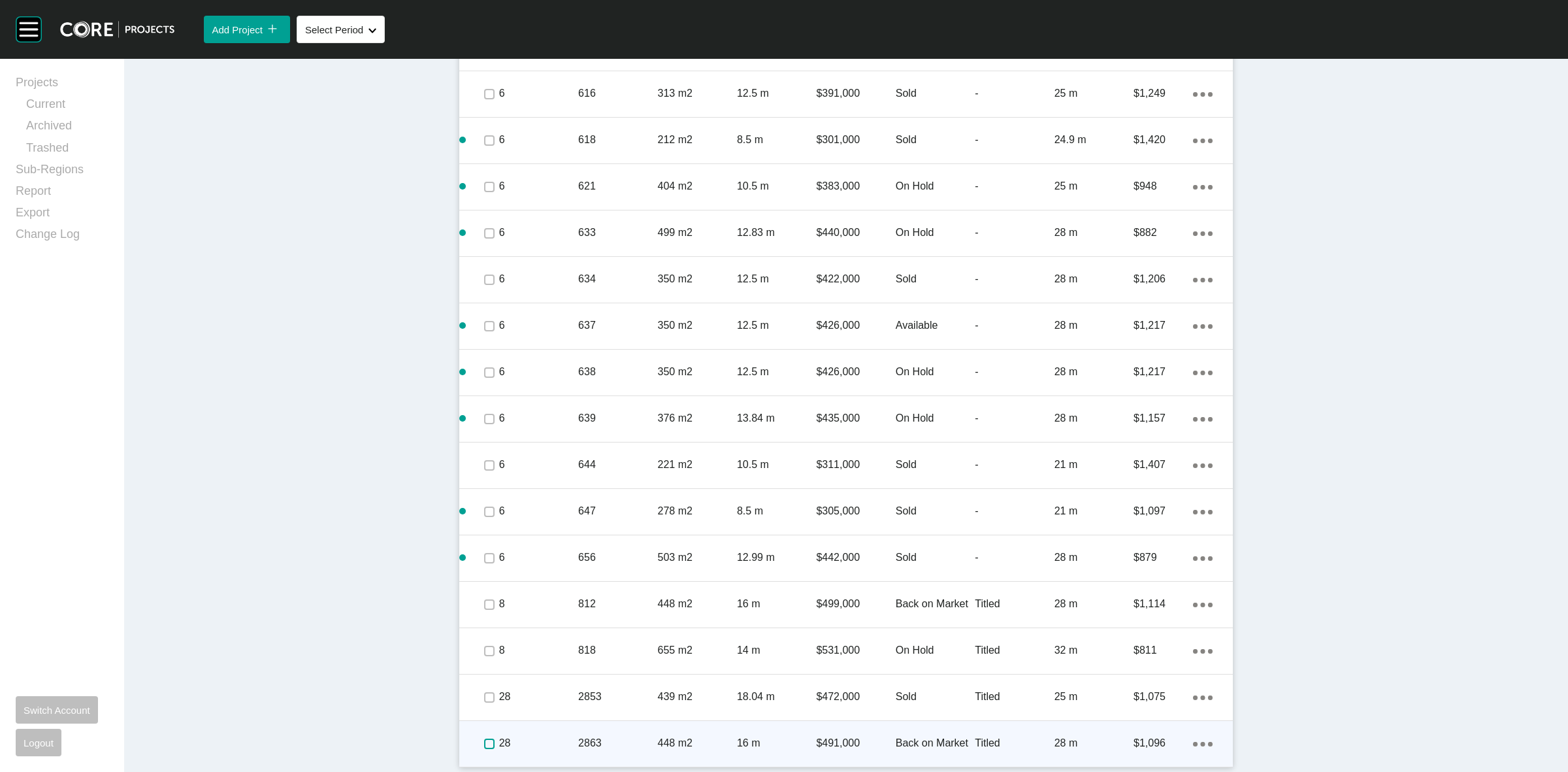
click at [485, 748] on label at bounding box center [489, 744] width 10 height 10
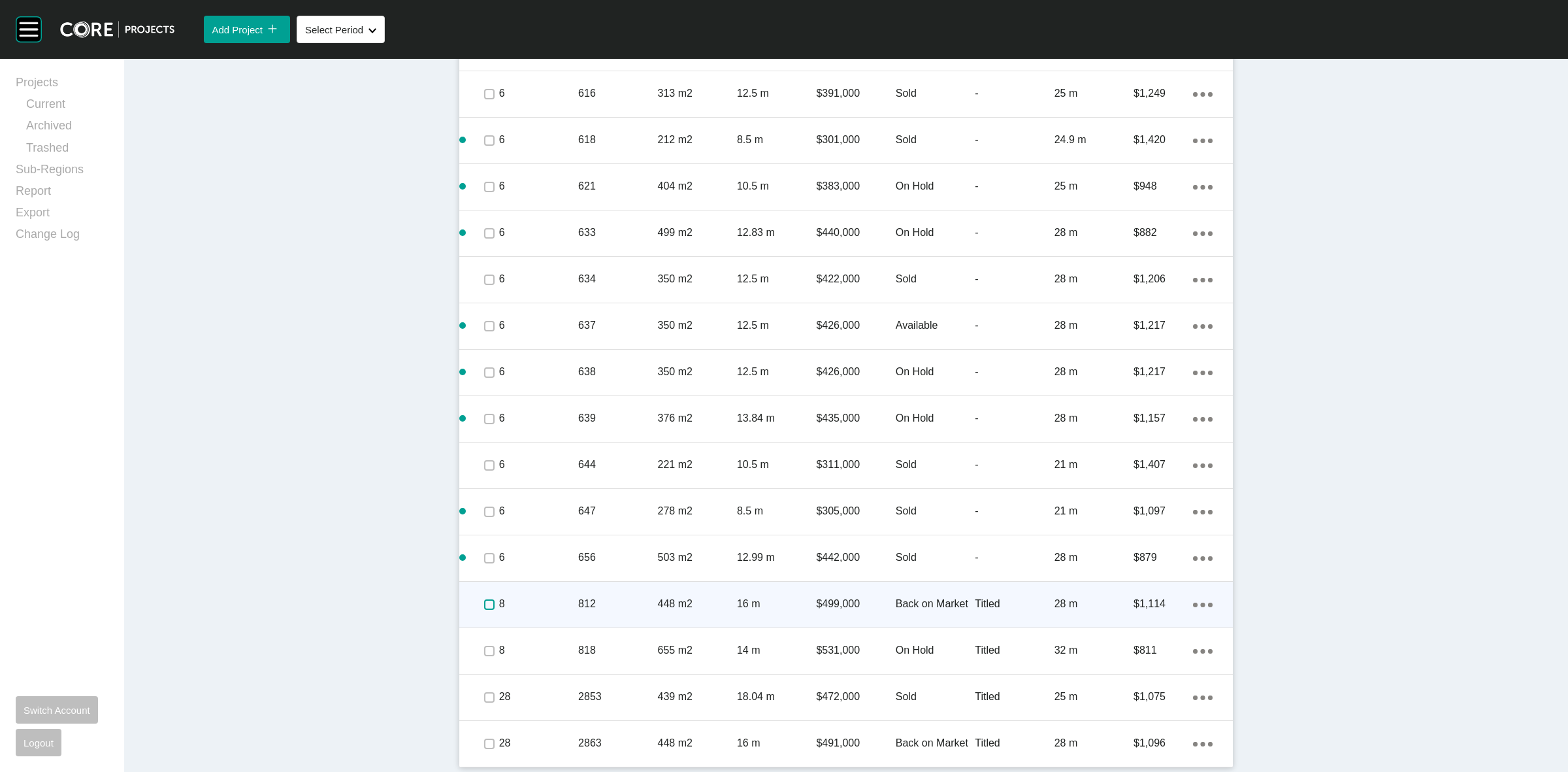
click at [484, 602] on label at bounding box center [489, 604] width 10 height 10
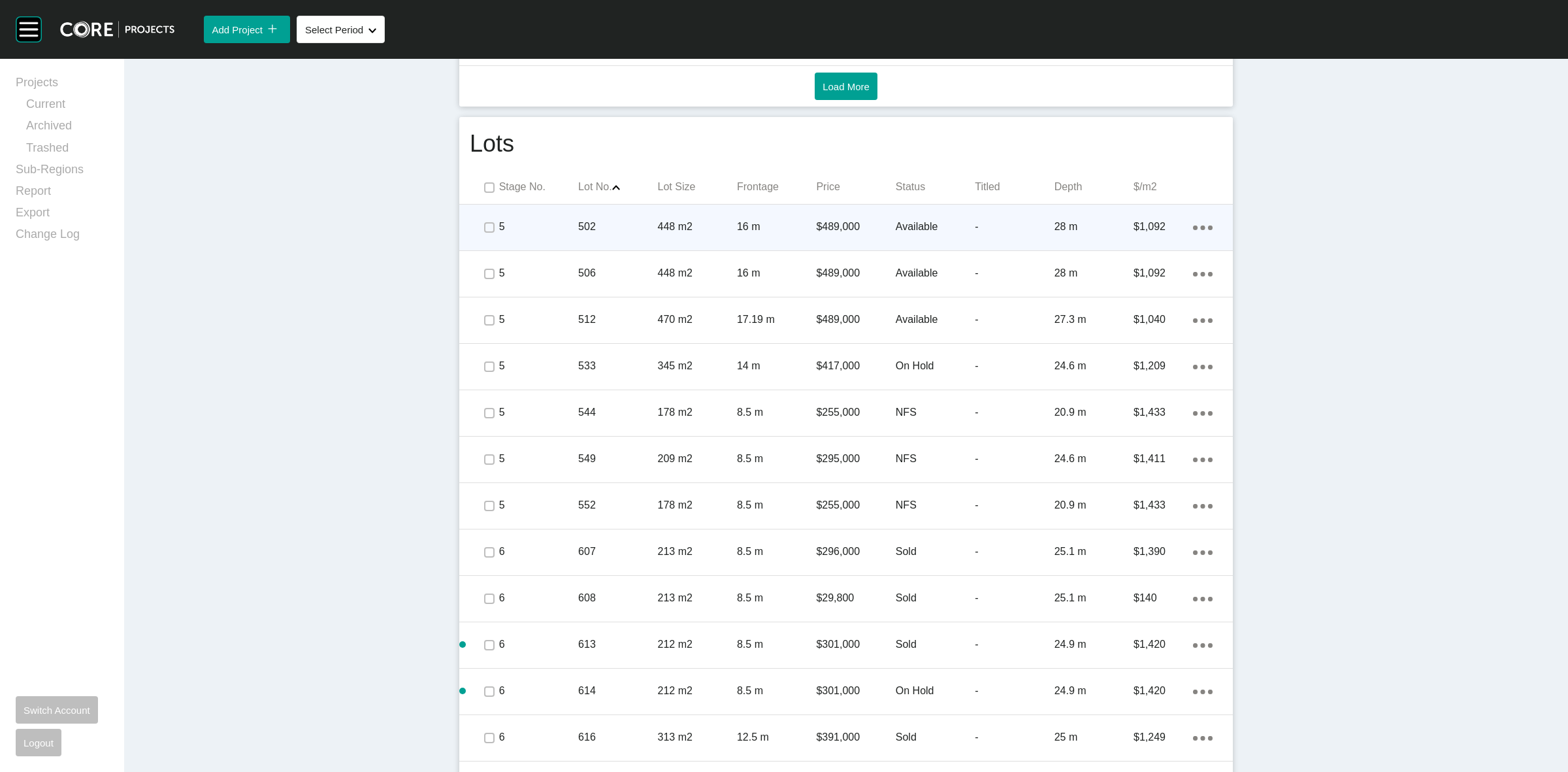
scroll to position [733, 0]
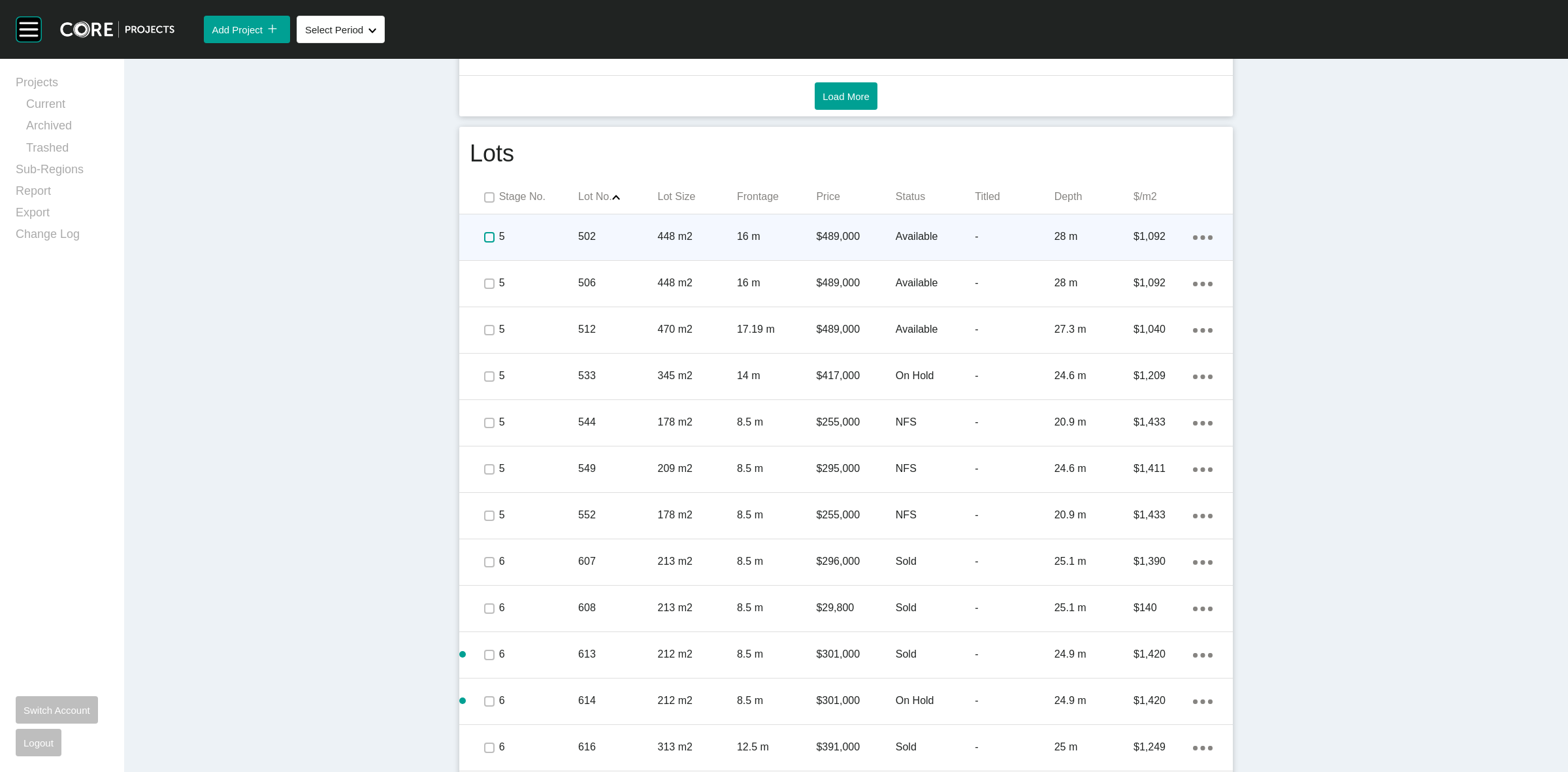
click at [484, 233] on label at bounding box center [489, 237] width 10 height 10
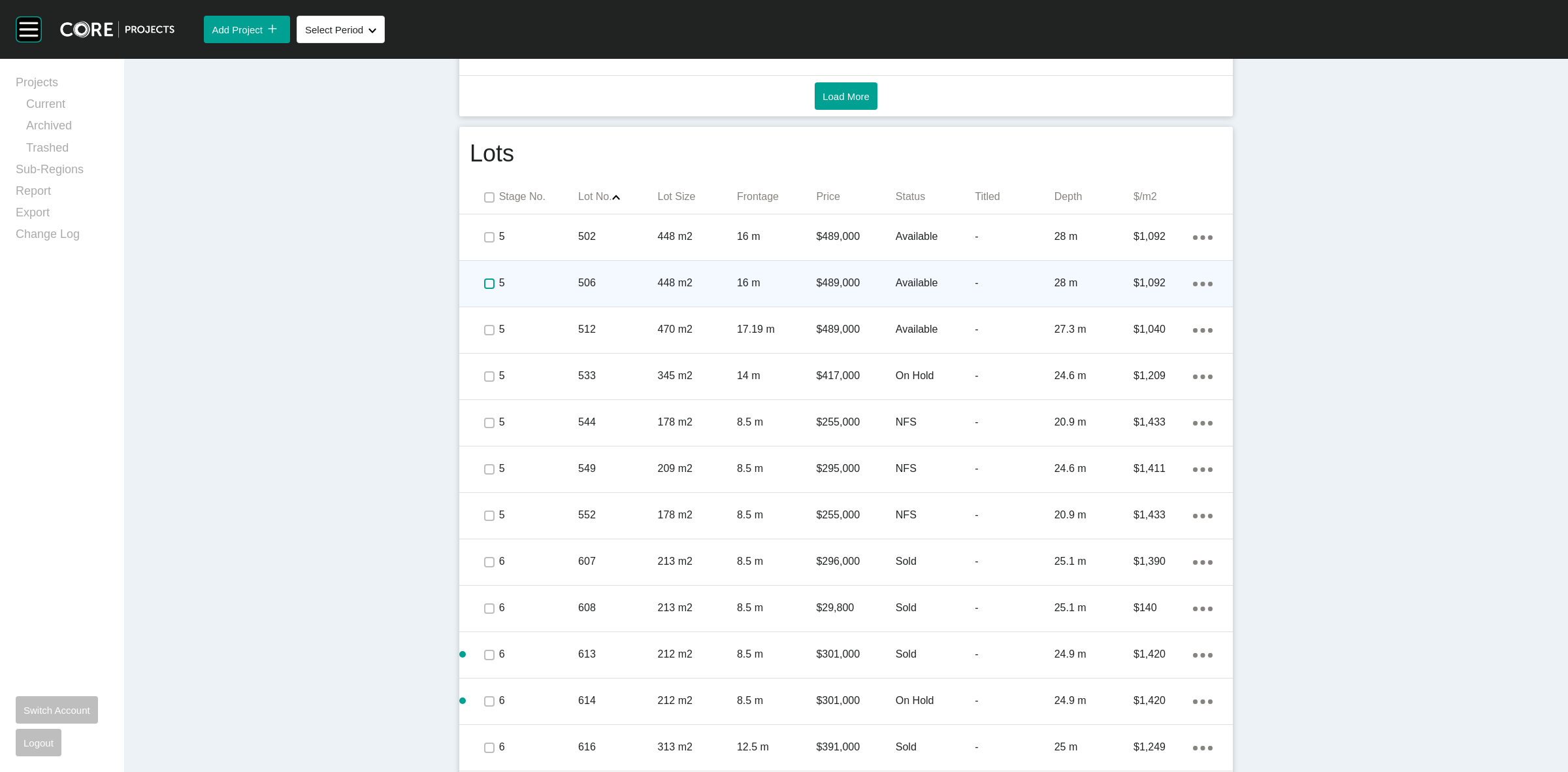
click at [484, 280] on label at bounding box center [489, 283] width 10 height 10
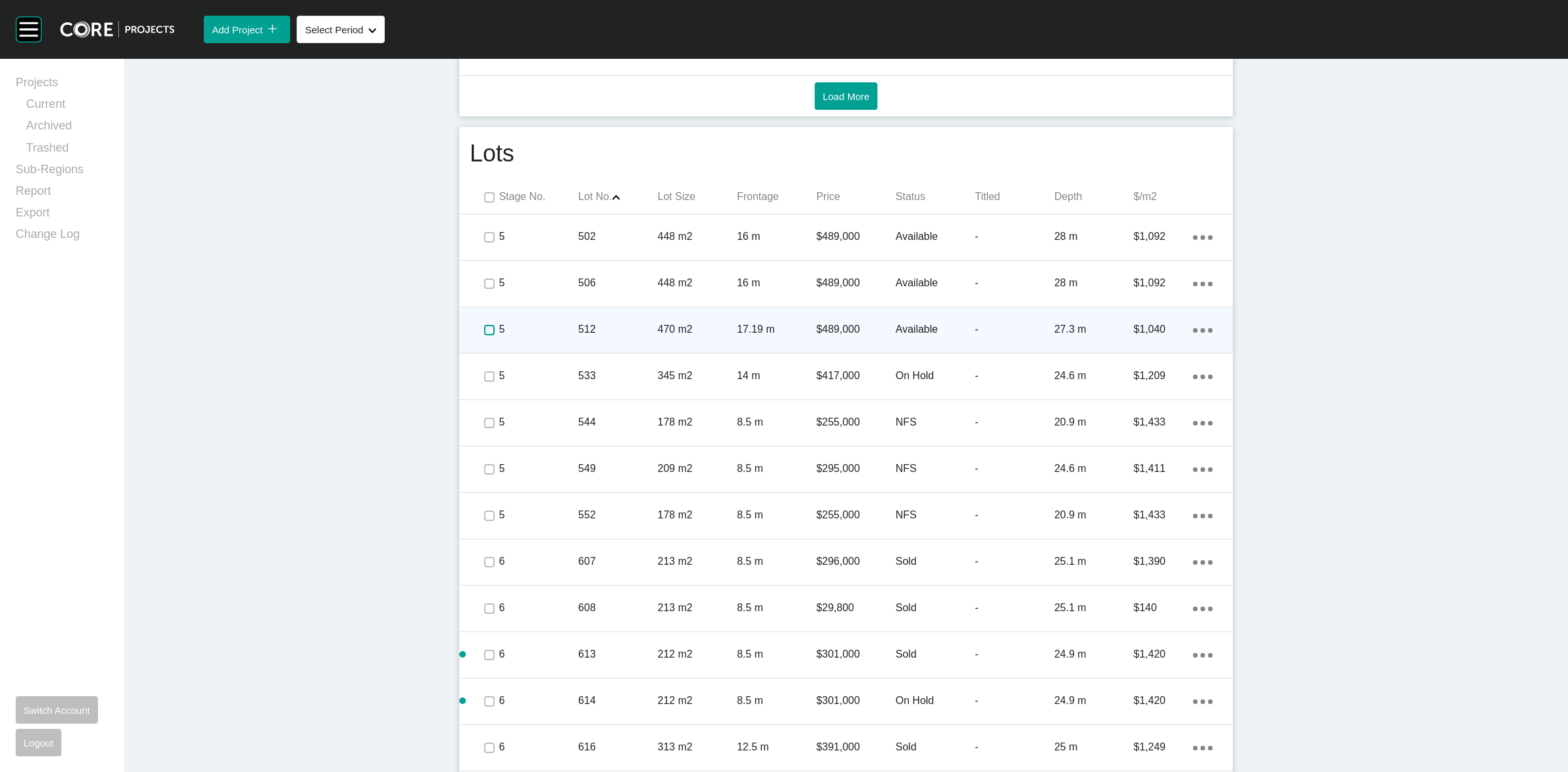
click at [484, 329] on label at bounding box center [489, 330] width 10 height 10
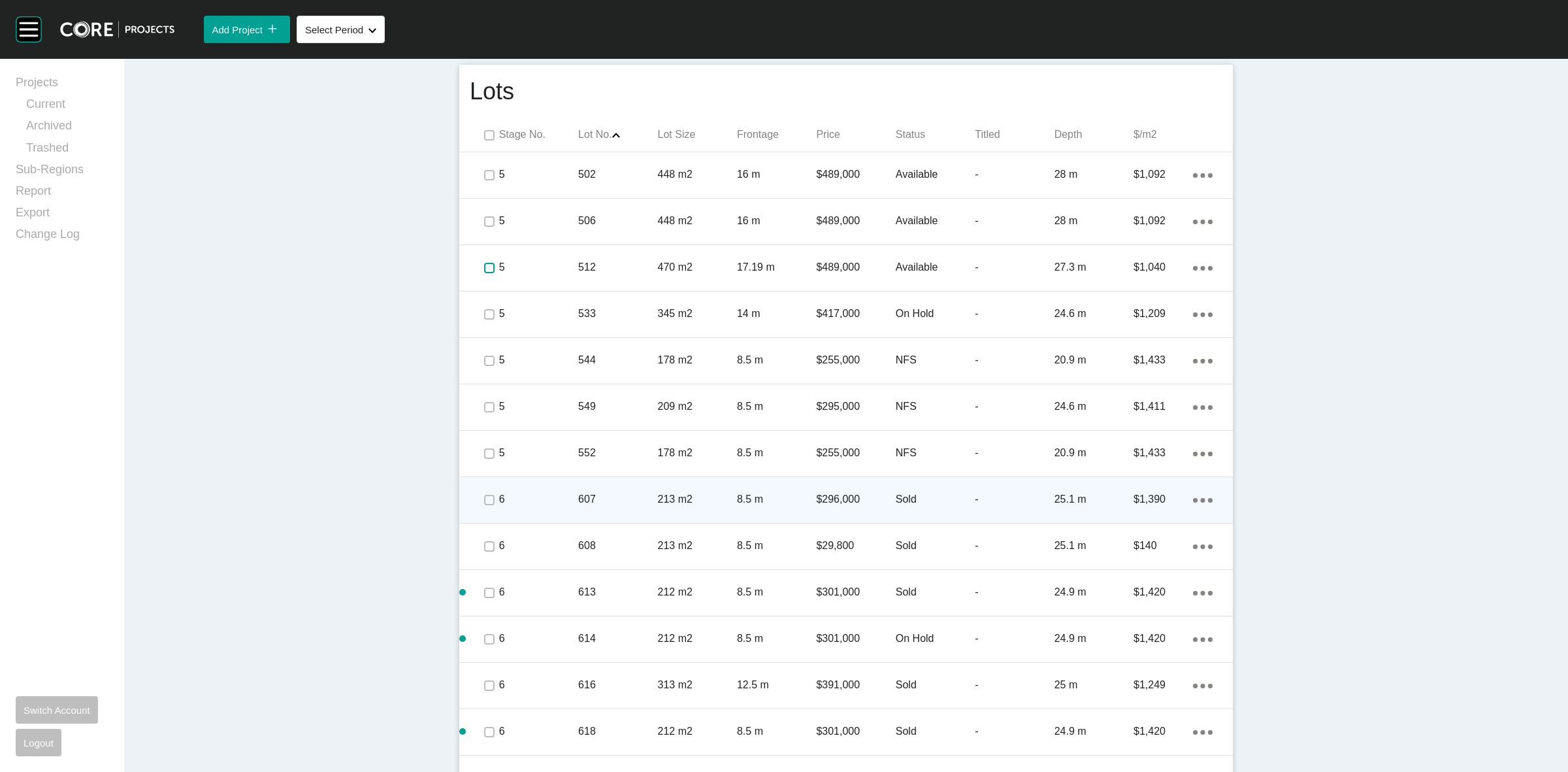
scroll to position [978, 0]
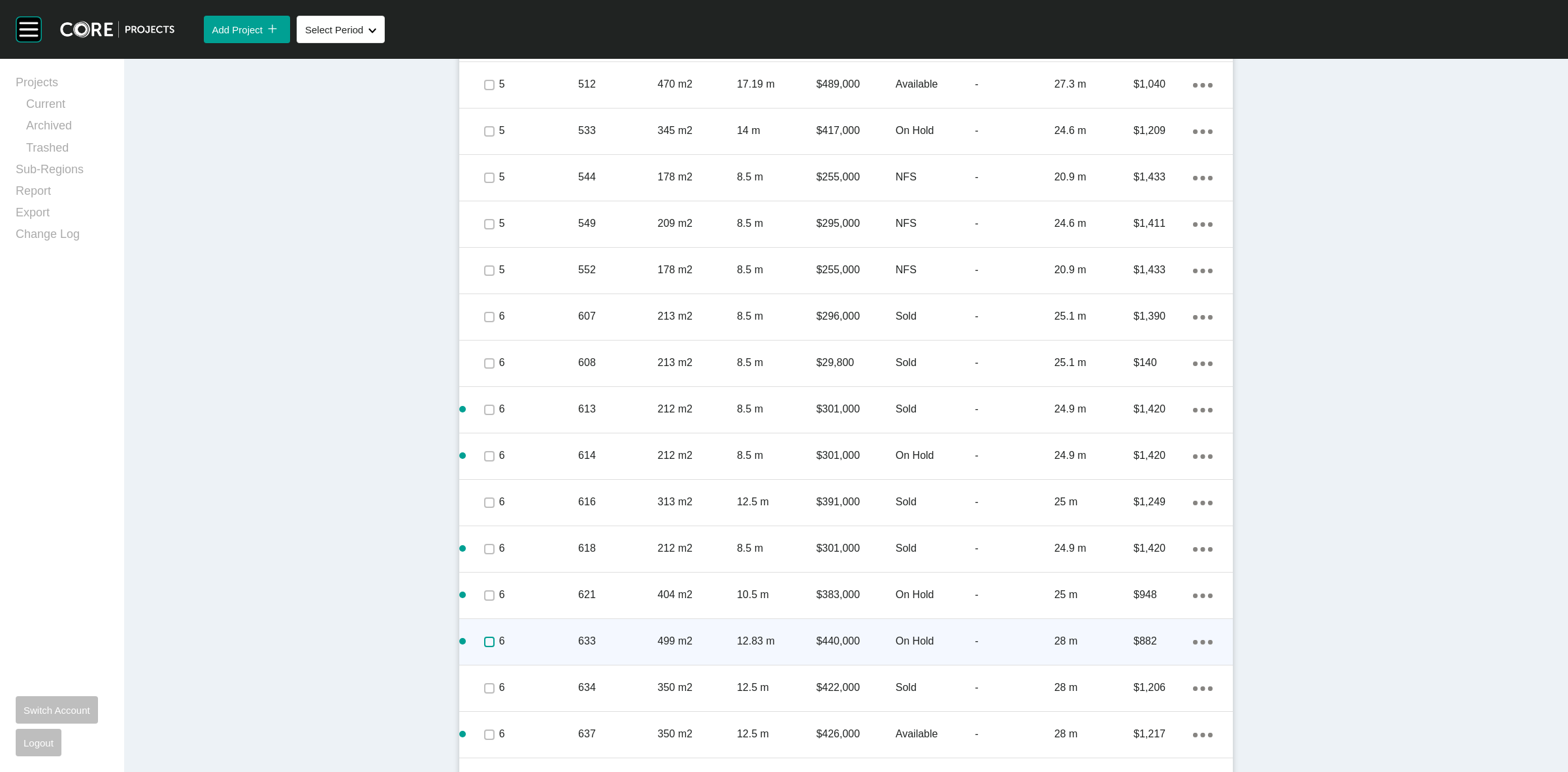
click at [484, 638] on label at bounding box center [489, 641] width 10 height 10
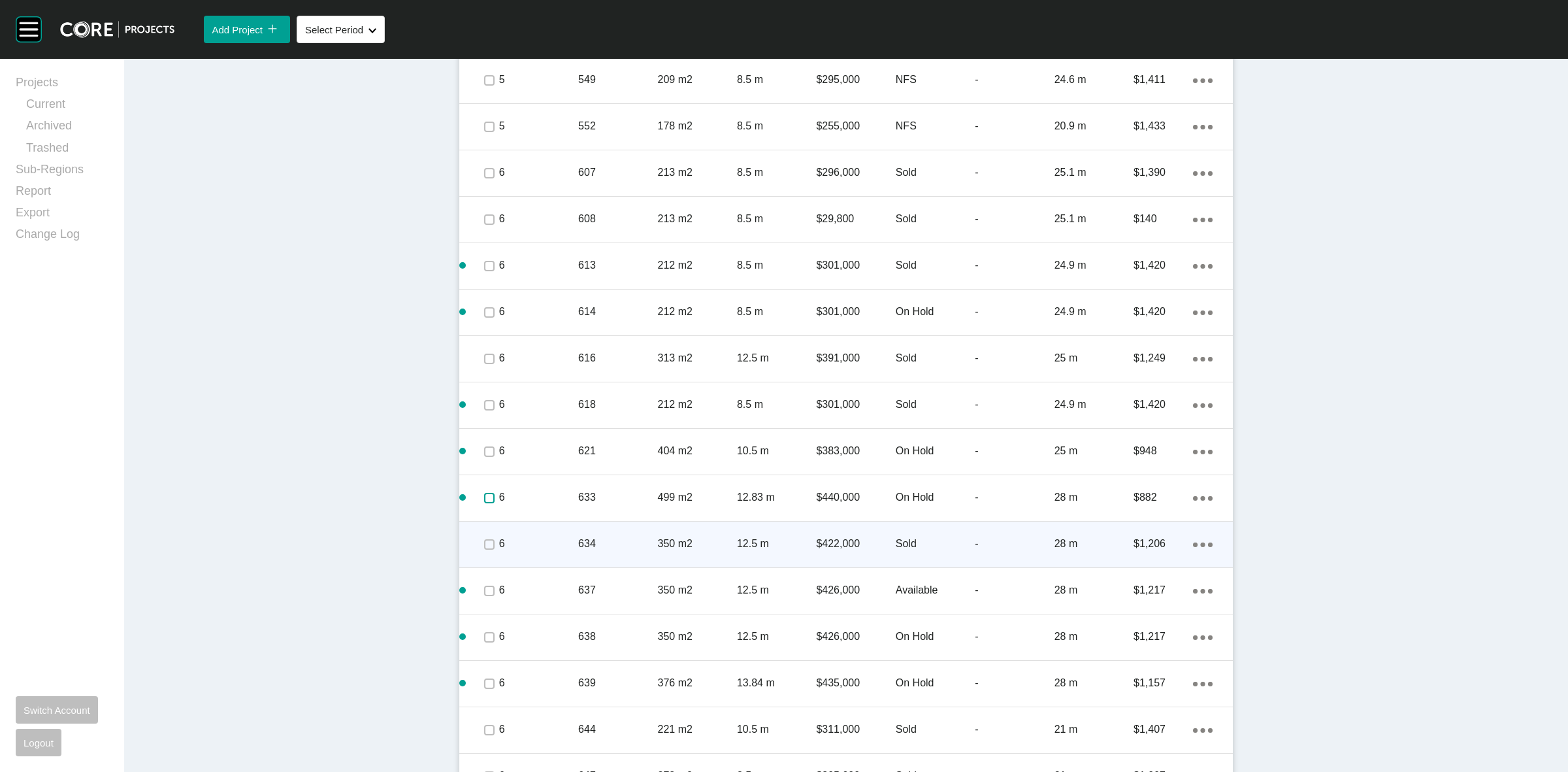
scroll to position [1142, 0]
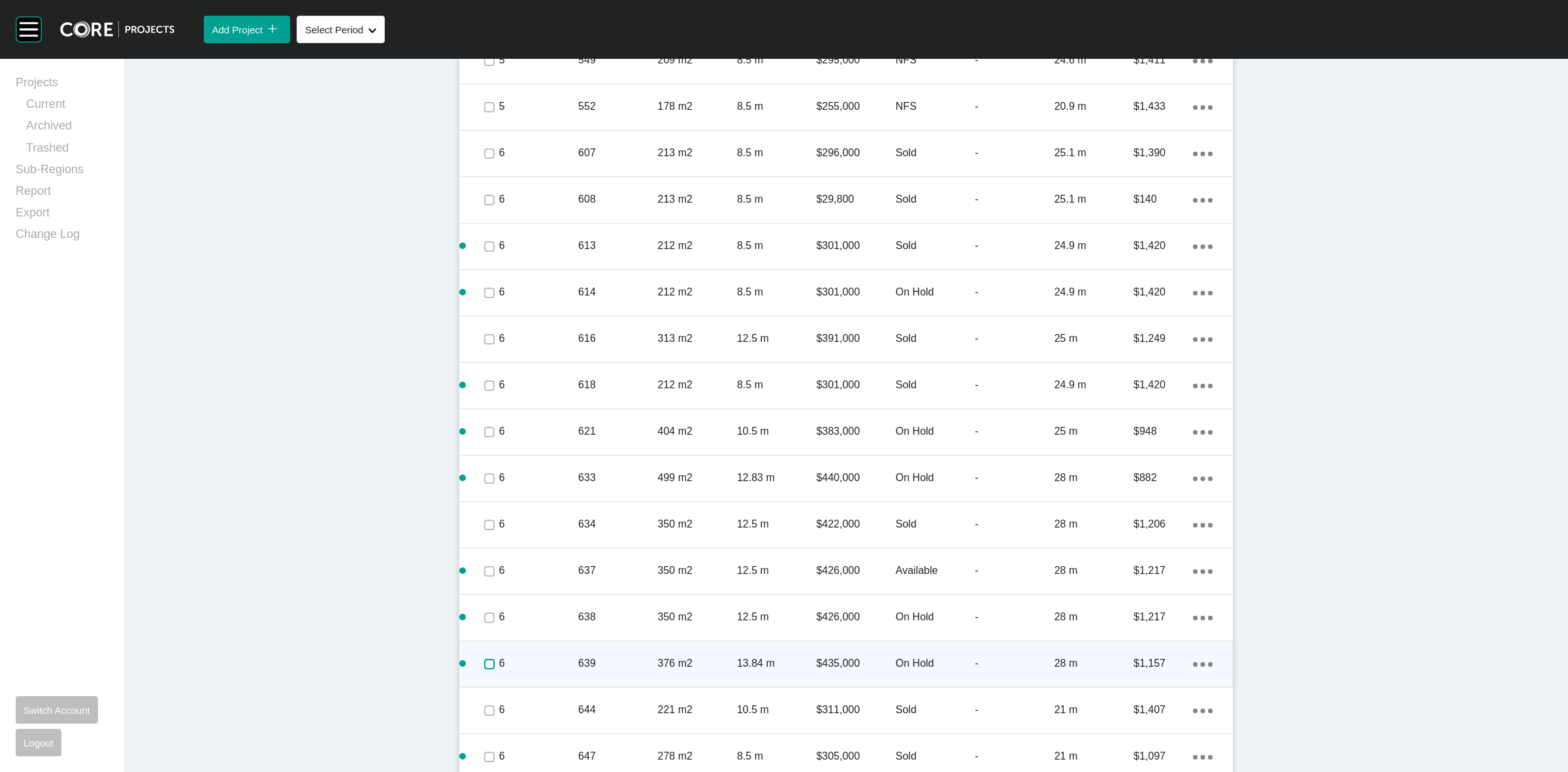
click at [485, 665] on label at bounding box center [489, 664] width 10 height 10
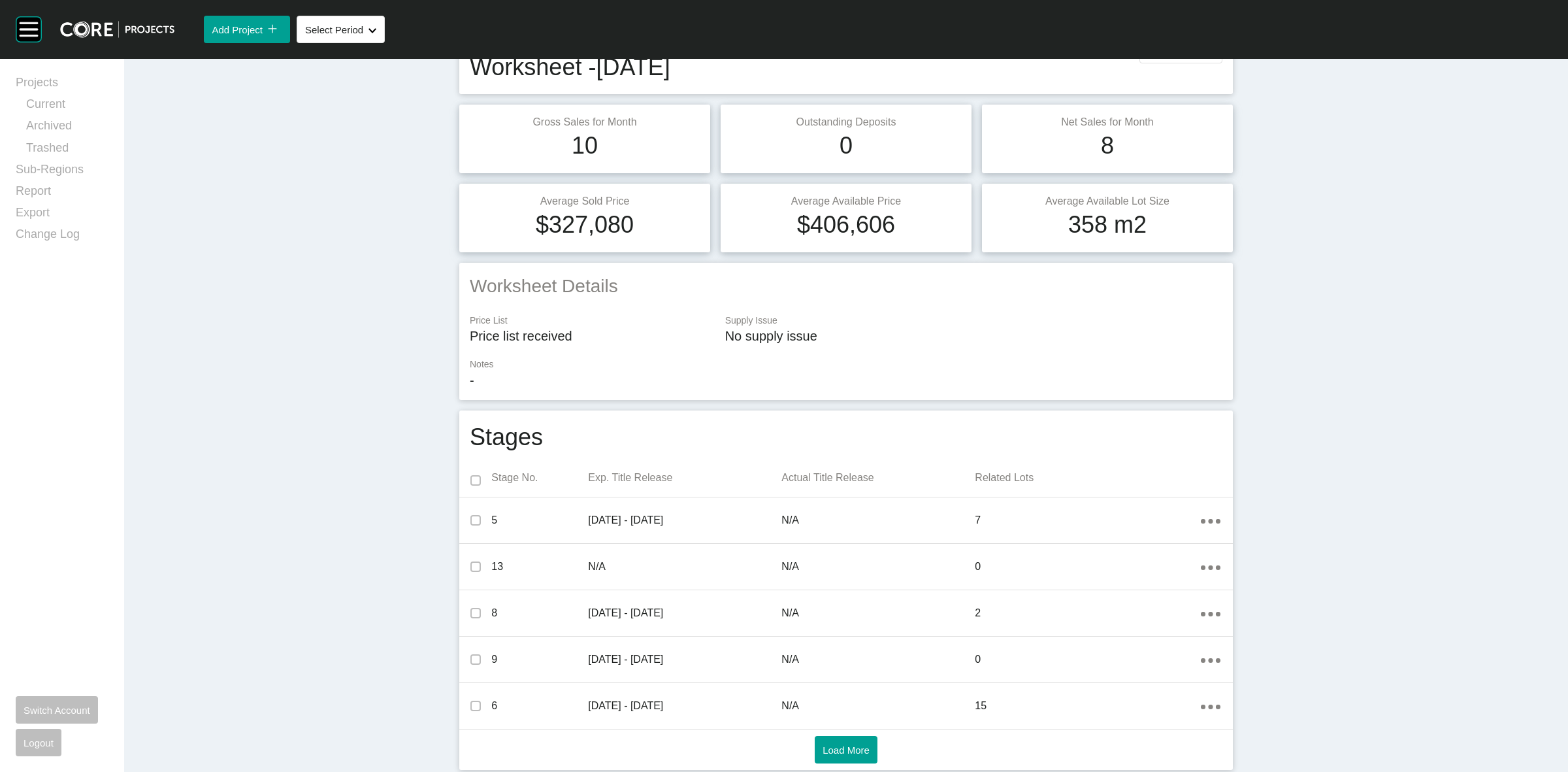
scroll to position [0, 0]
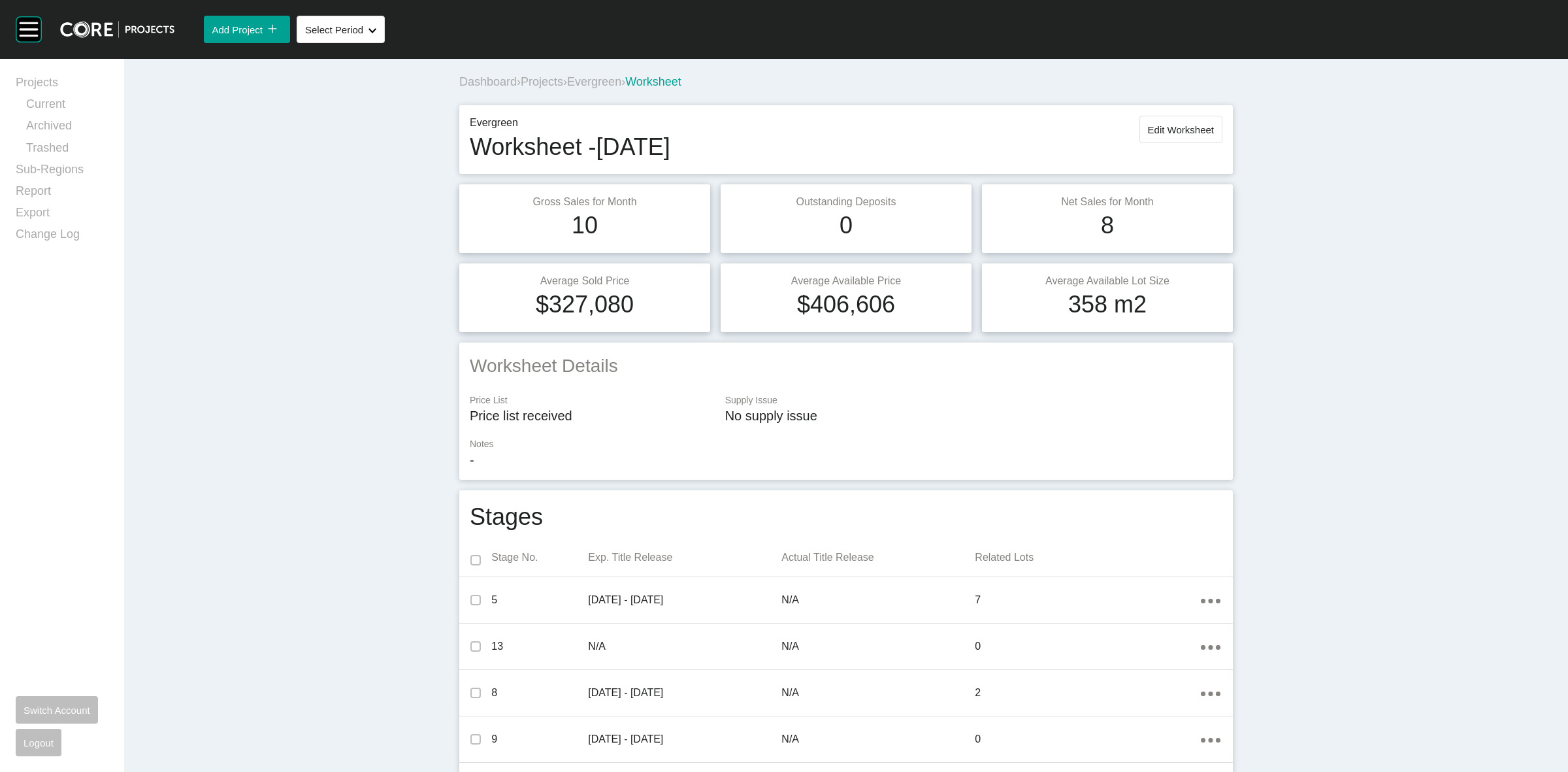
click at [606, 81] on span "Evergreen" at bounding box center [594, 81] width 55 height 13
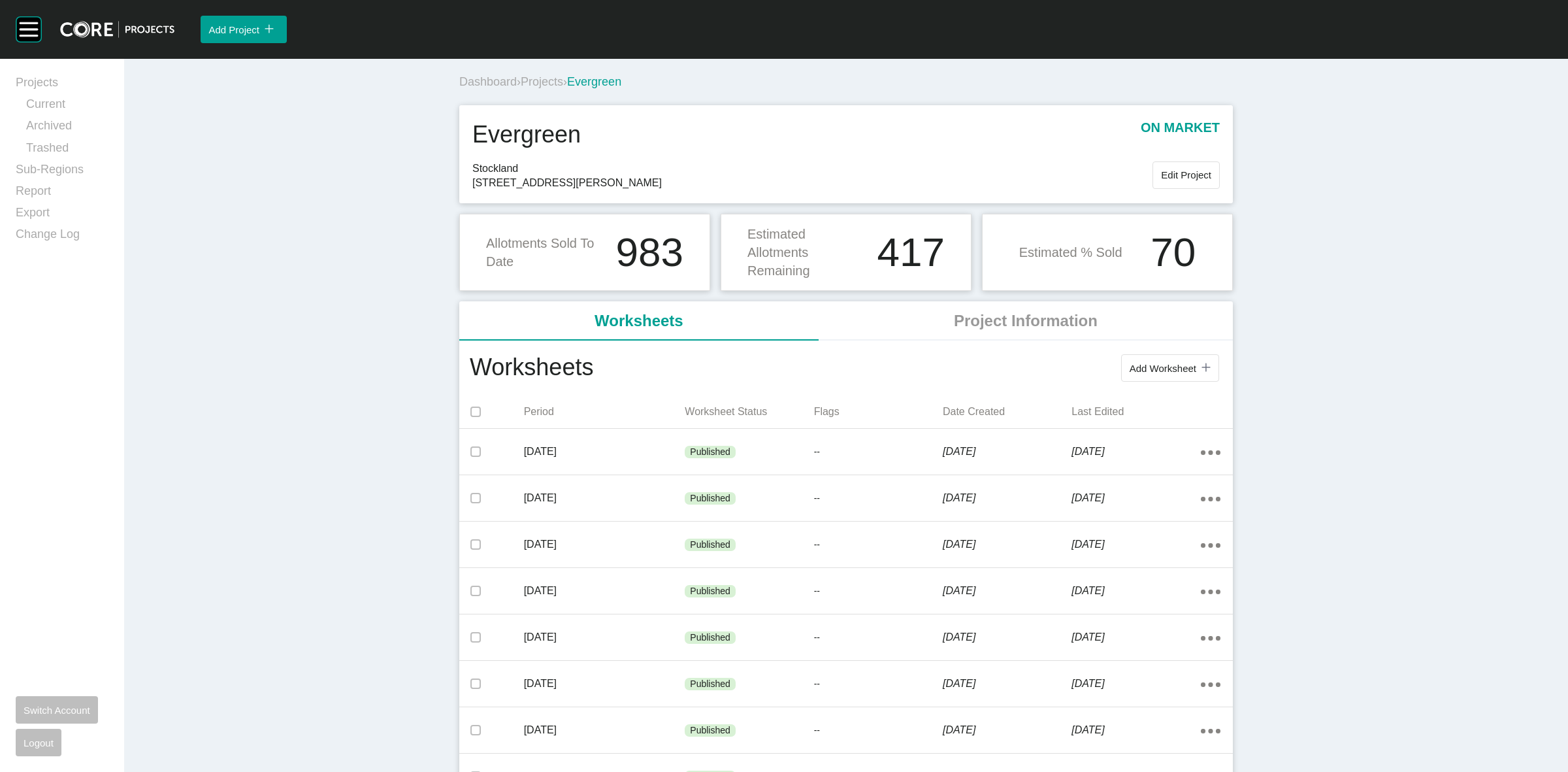
click at [539, 85] on span "Projects" at bounding box center [542, 81] width 43 height 13
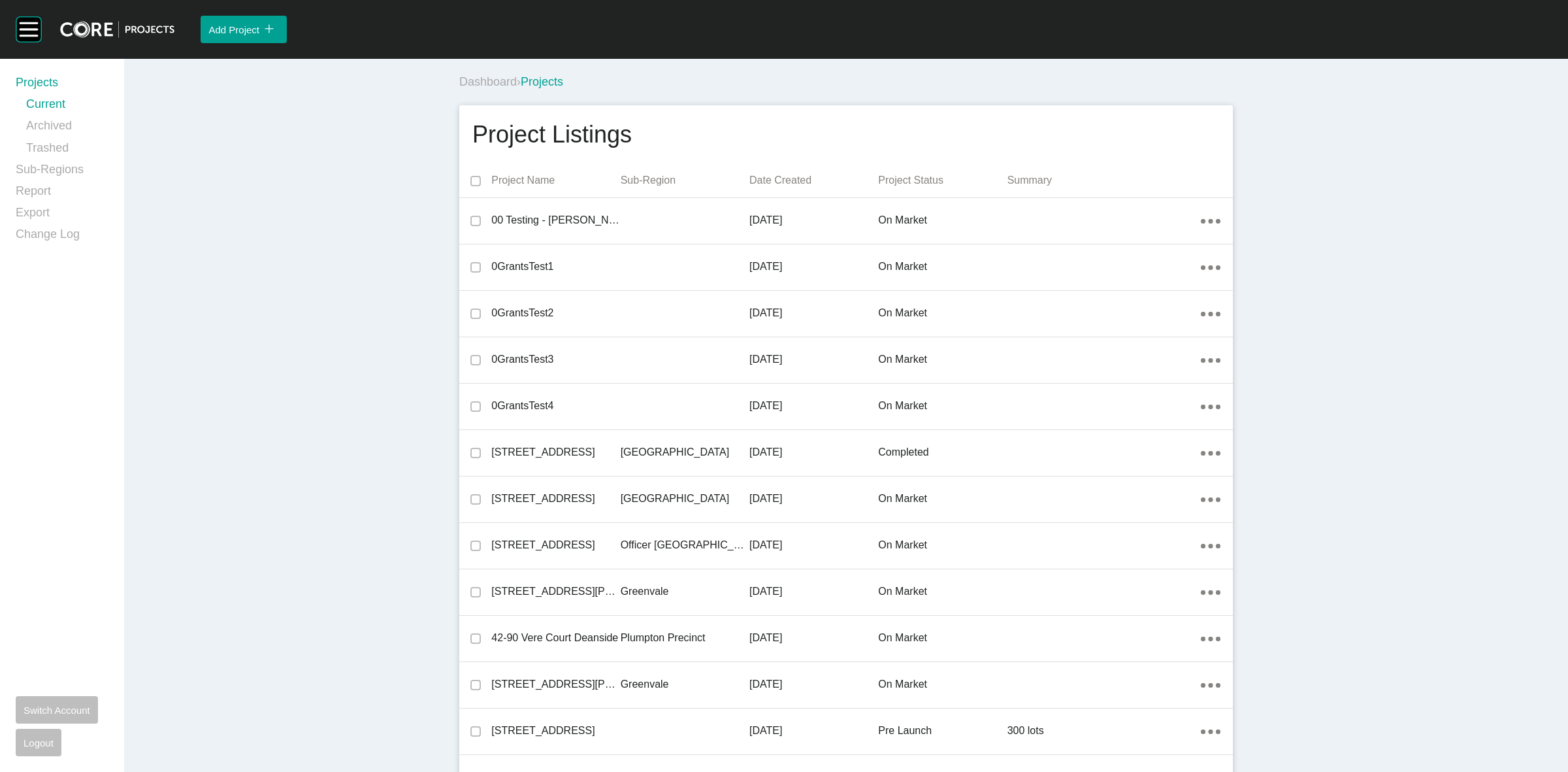
scroll to position [3407, 0]
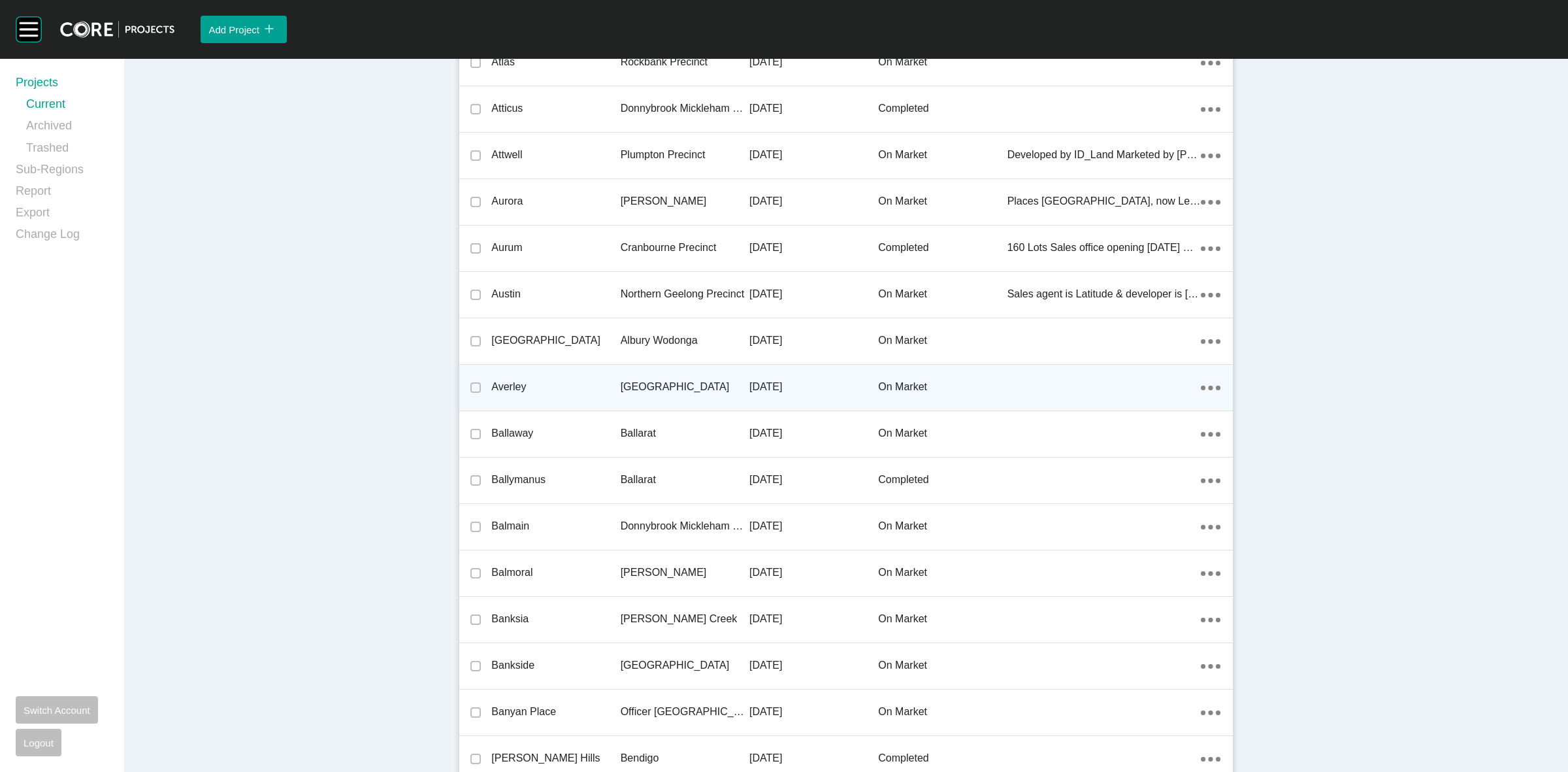
click at [642, 380] on p "[GEOGRAPHIC_DATA]" at bounding box center [685, 387] width 129 height 14
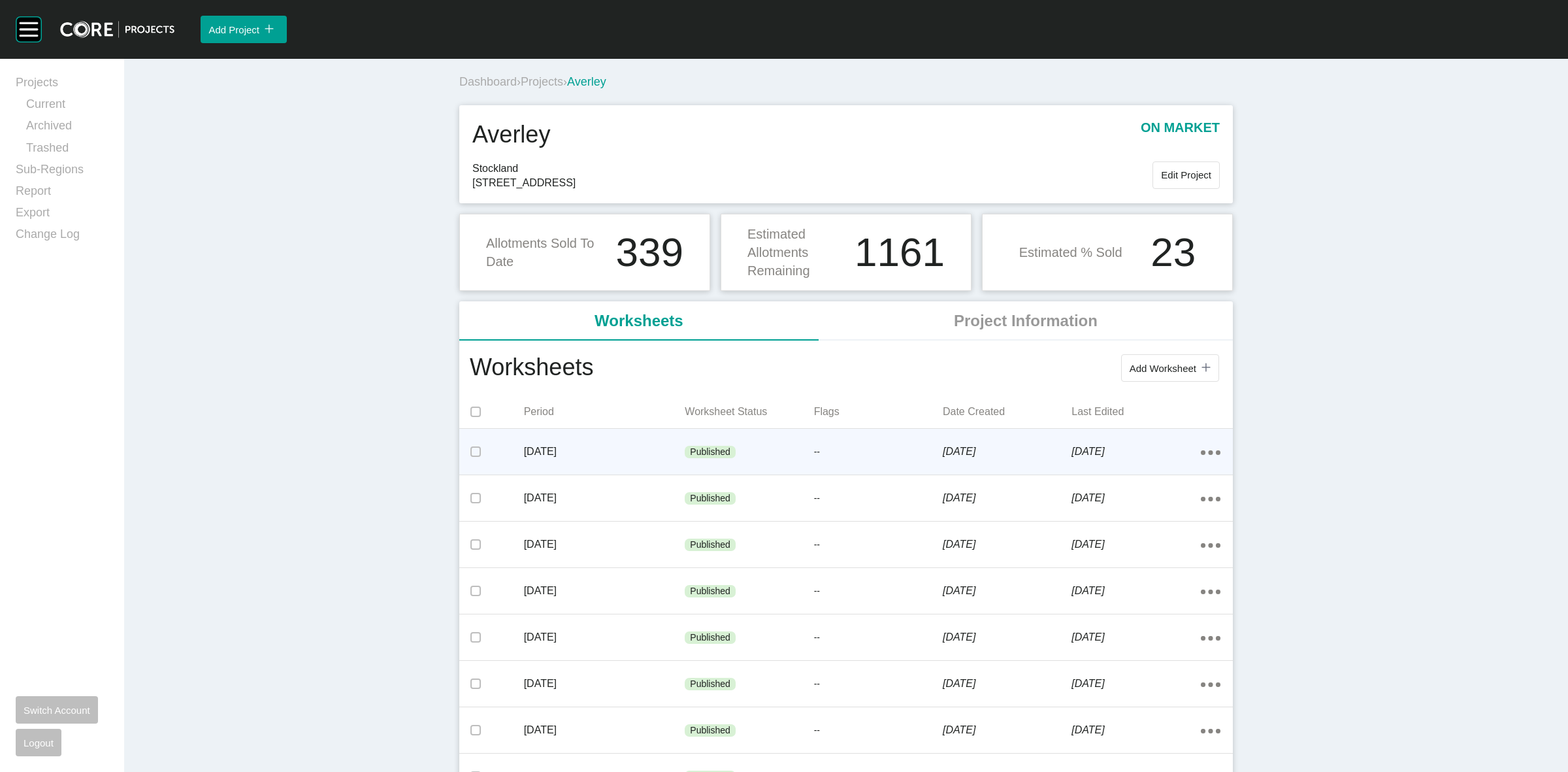
click at [788, 435] on div "Published" at bounding box center [749, 452] width 129 height 40
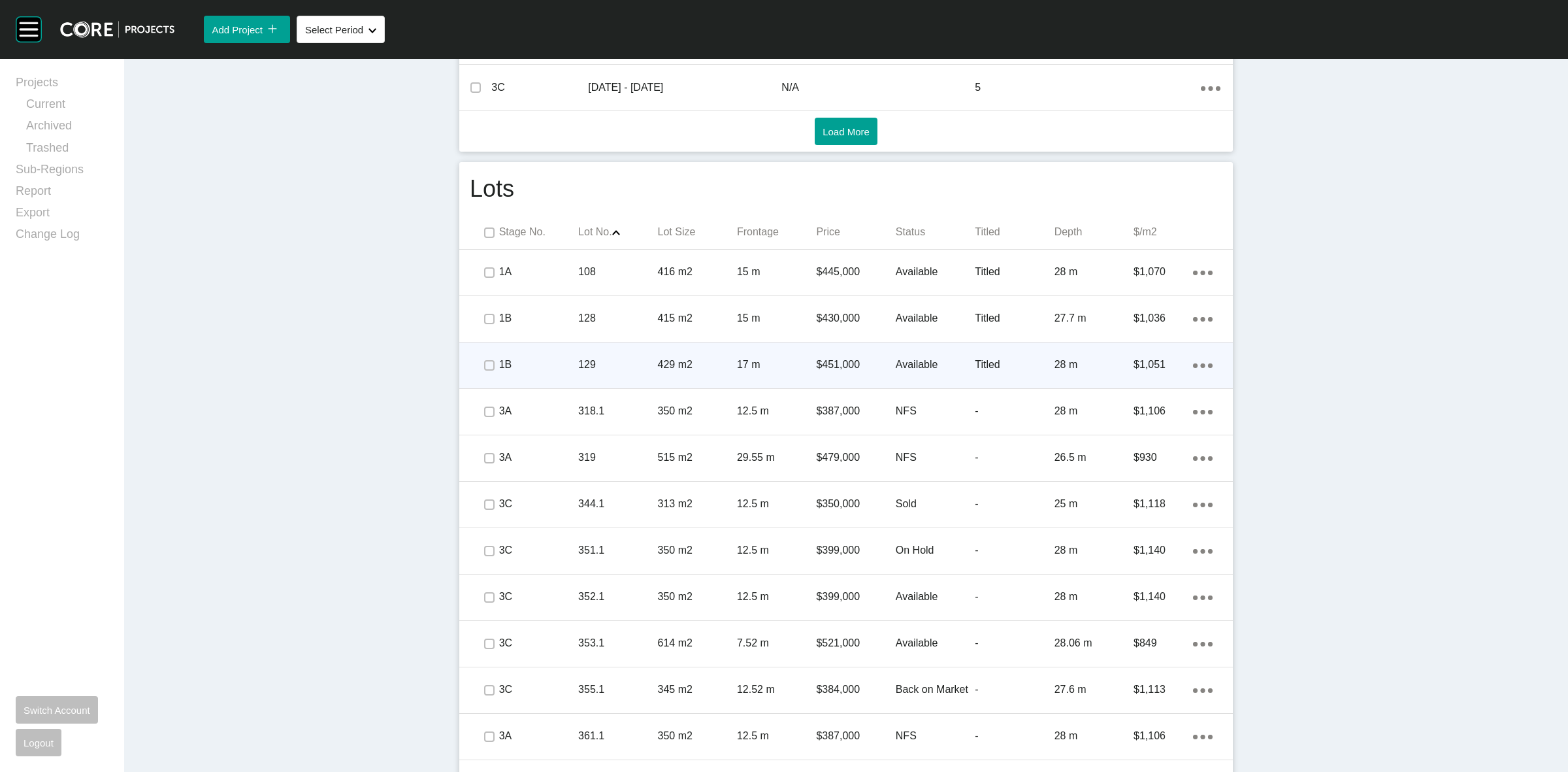
scroll to position [894, 0]
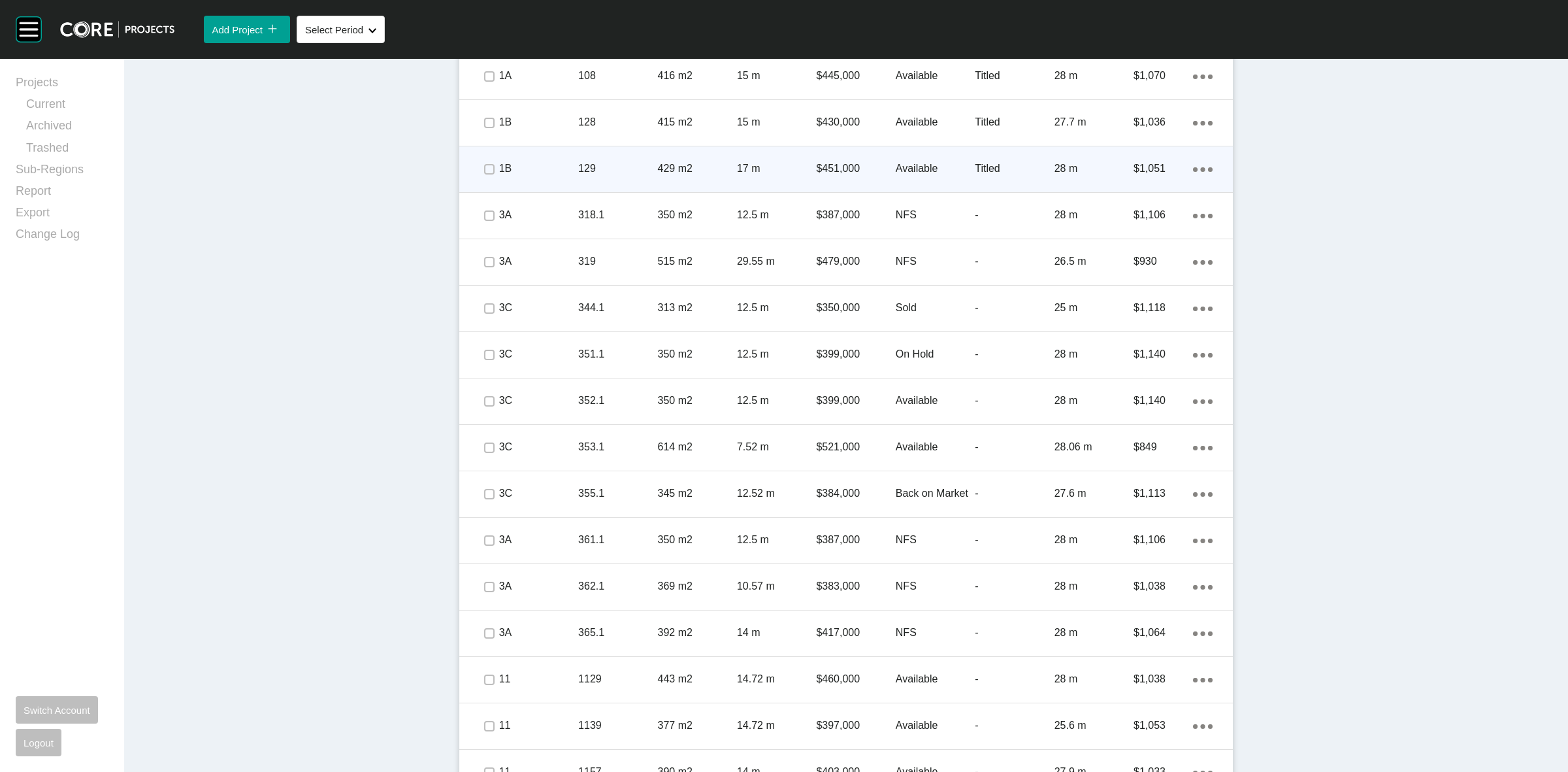
click at [826, 164] on p "$451,000" at bounding box center [856, 168] width 79 height 14
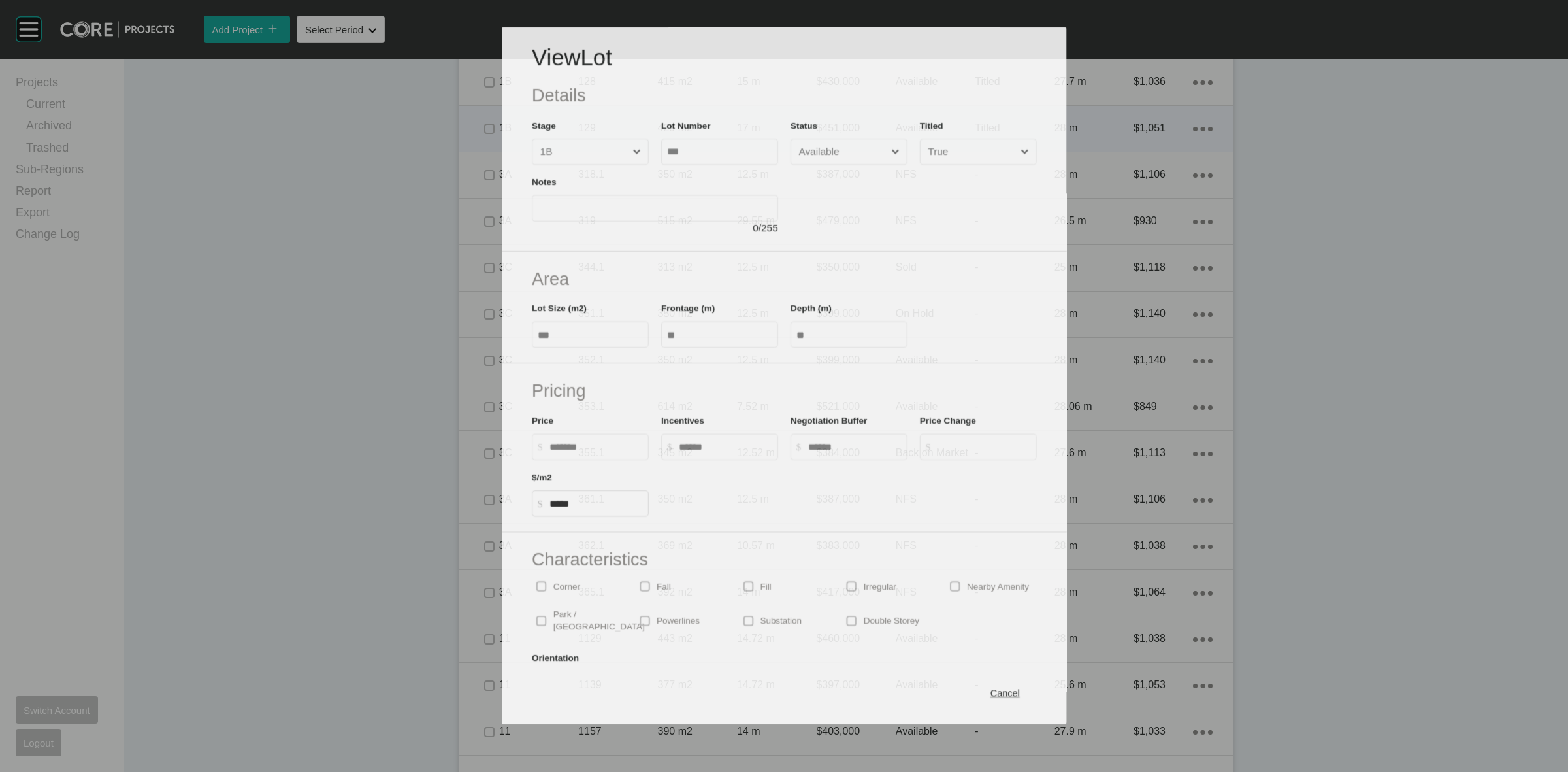
scroll to position [853, 0]
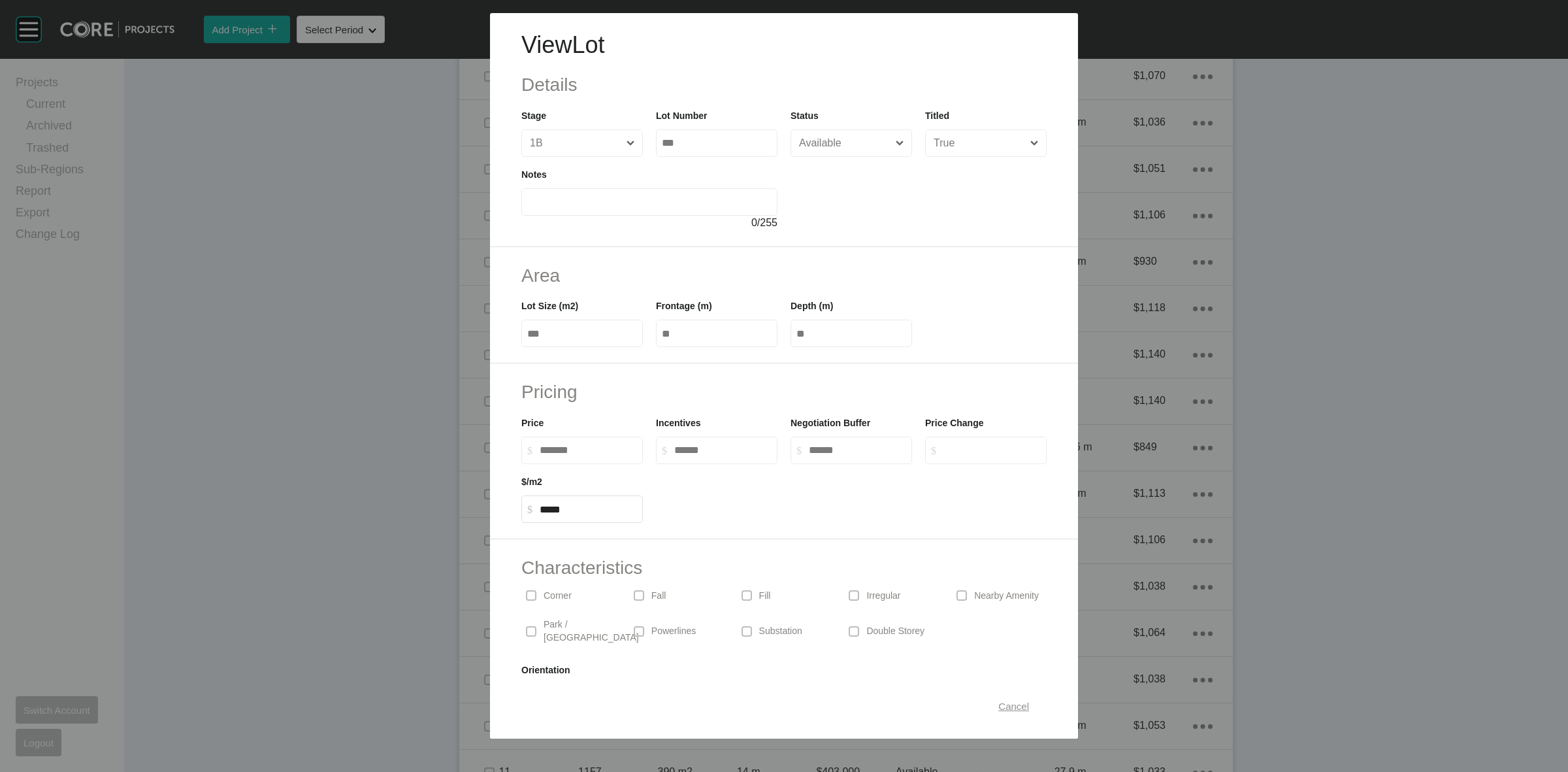
click at [999, 707] on span "Cancel" at bounding box center [1014, 706] width 31 height 11
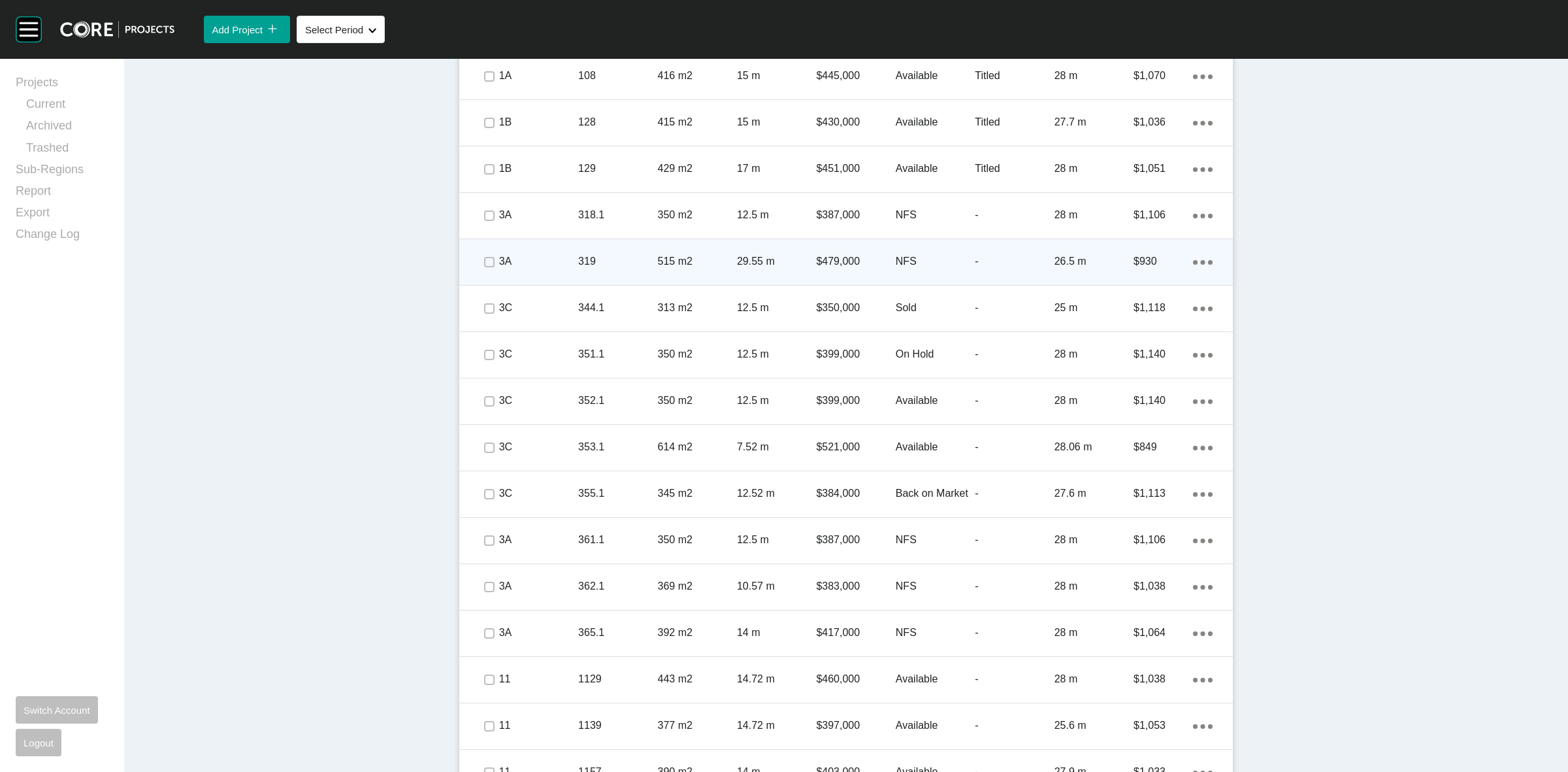
click at [743, 266] on p "29.55 m" at bounding box center [776, 261] width 79 height 14
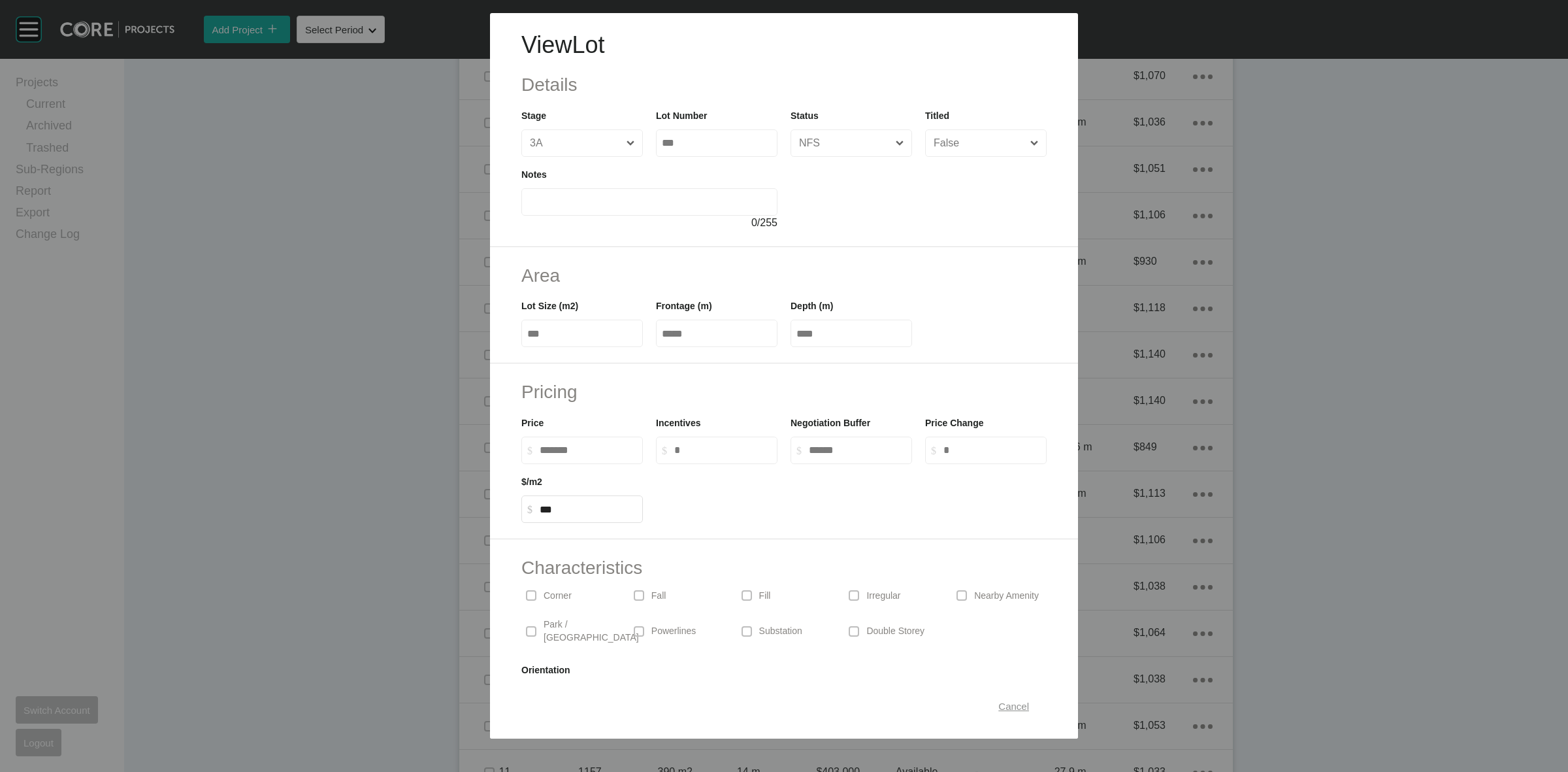
click at [1005, 706] on span "Cancel" at bounding box center [1014, 706] width 31 height 11
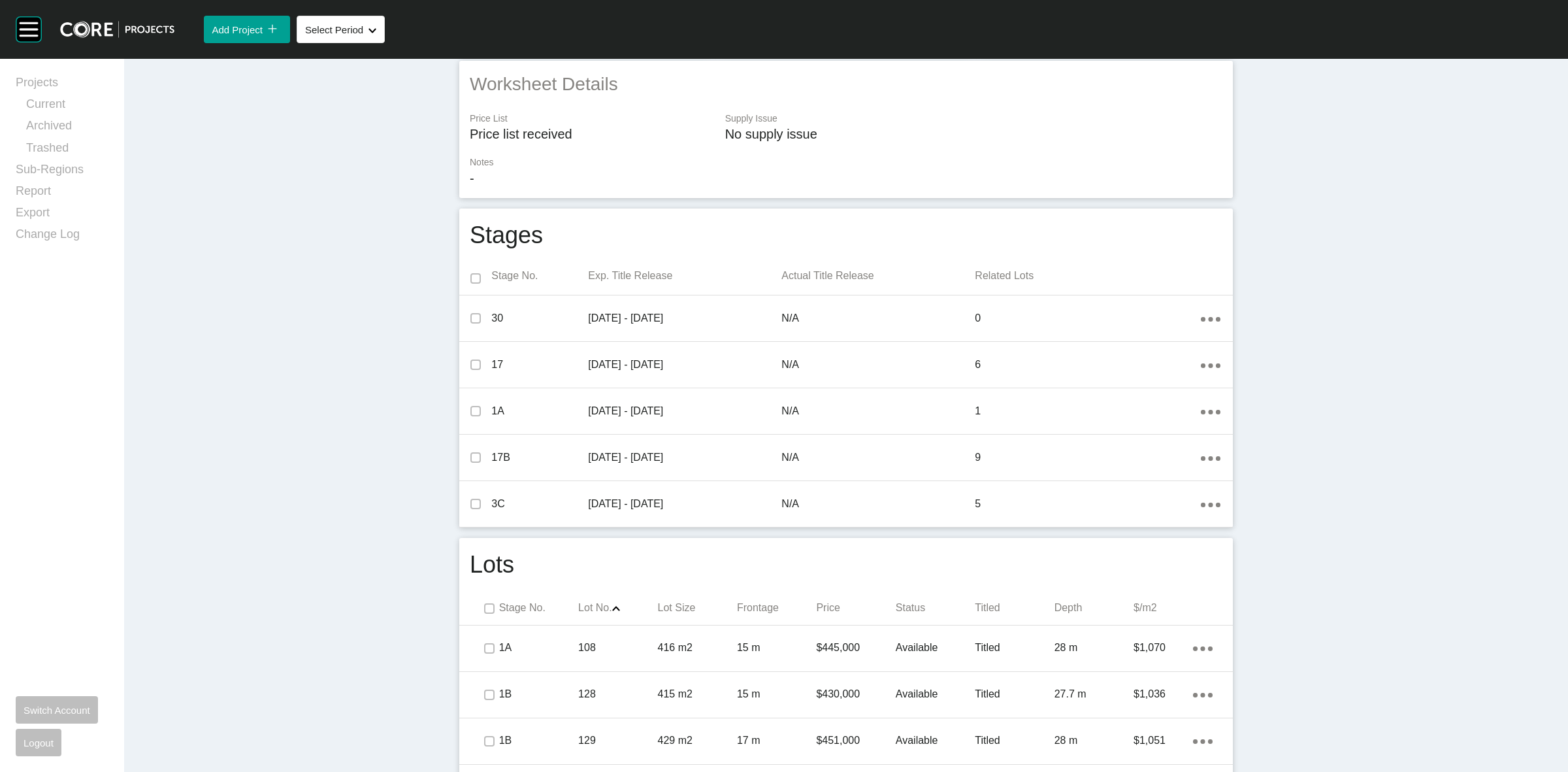
scroll to position [0, 0]
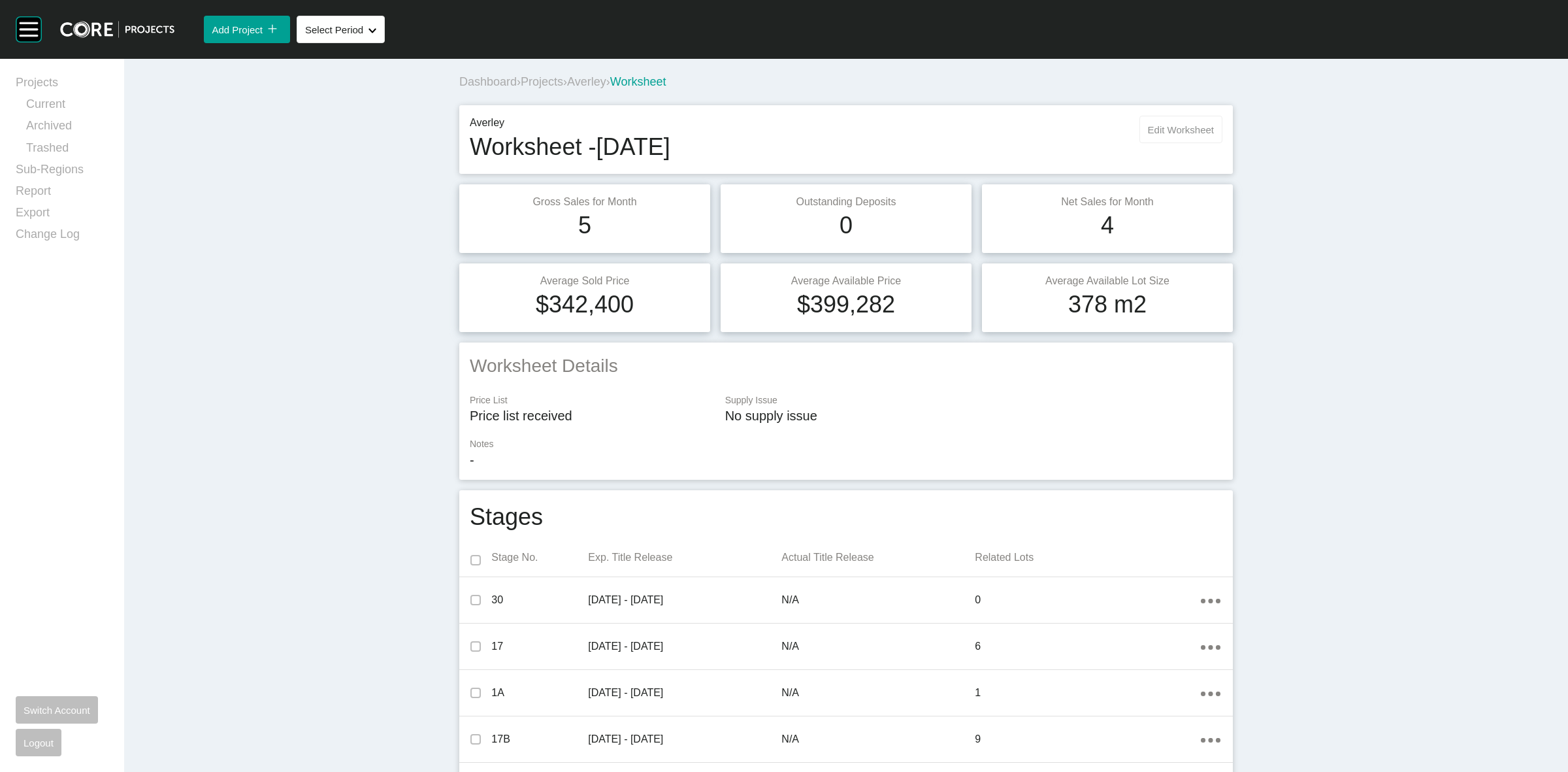
click at [1181, 138] on button "Edit Worksheet" at bounding box center [1181, 129] width 83 height 28
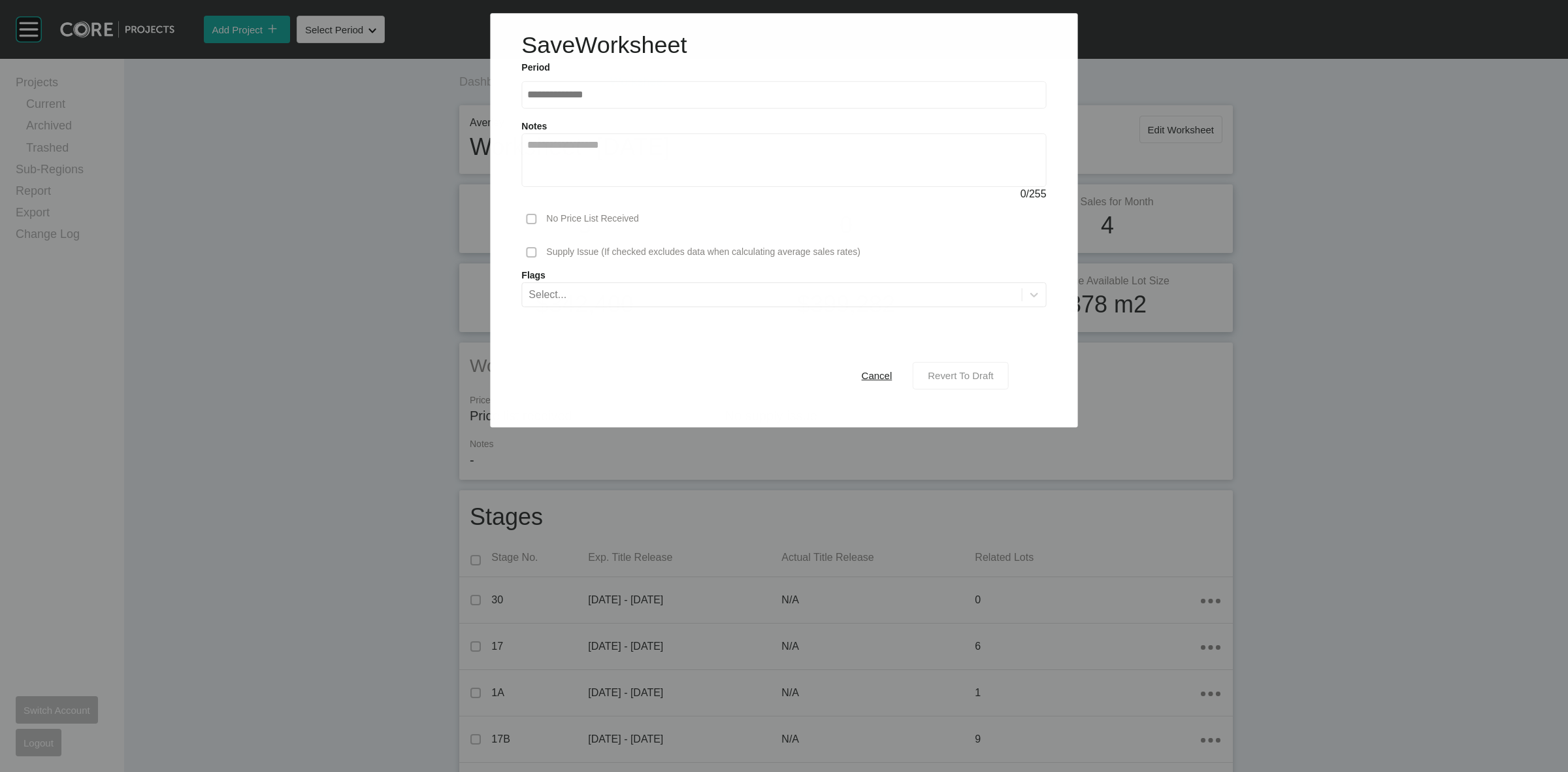
click at [959, 376] on span "Revert To Draft" at bounding box center [960, 376] width 66 height 11
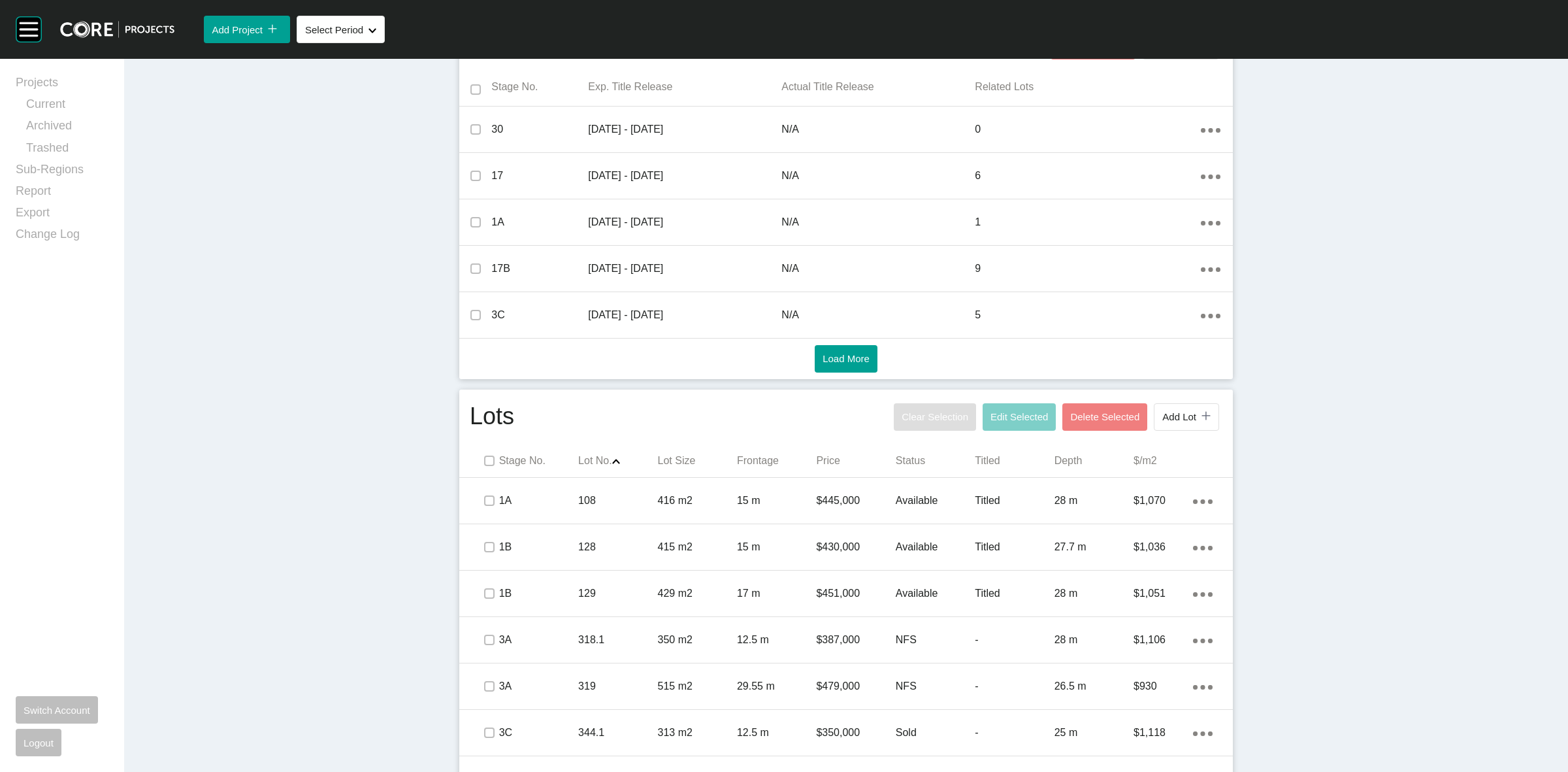
scroll to position [572, 0]
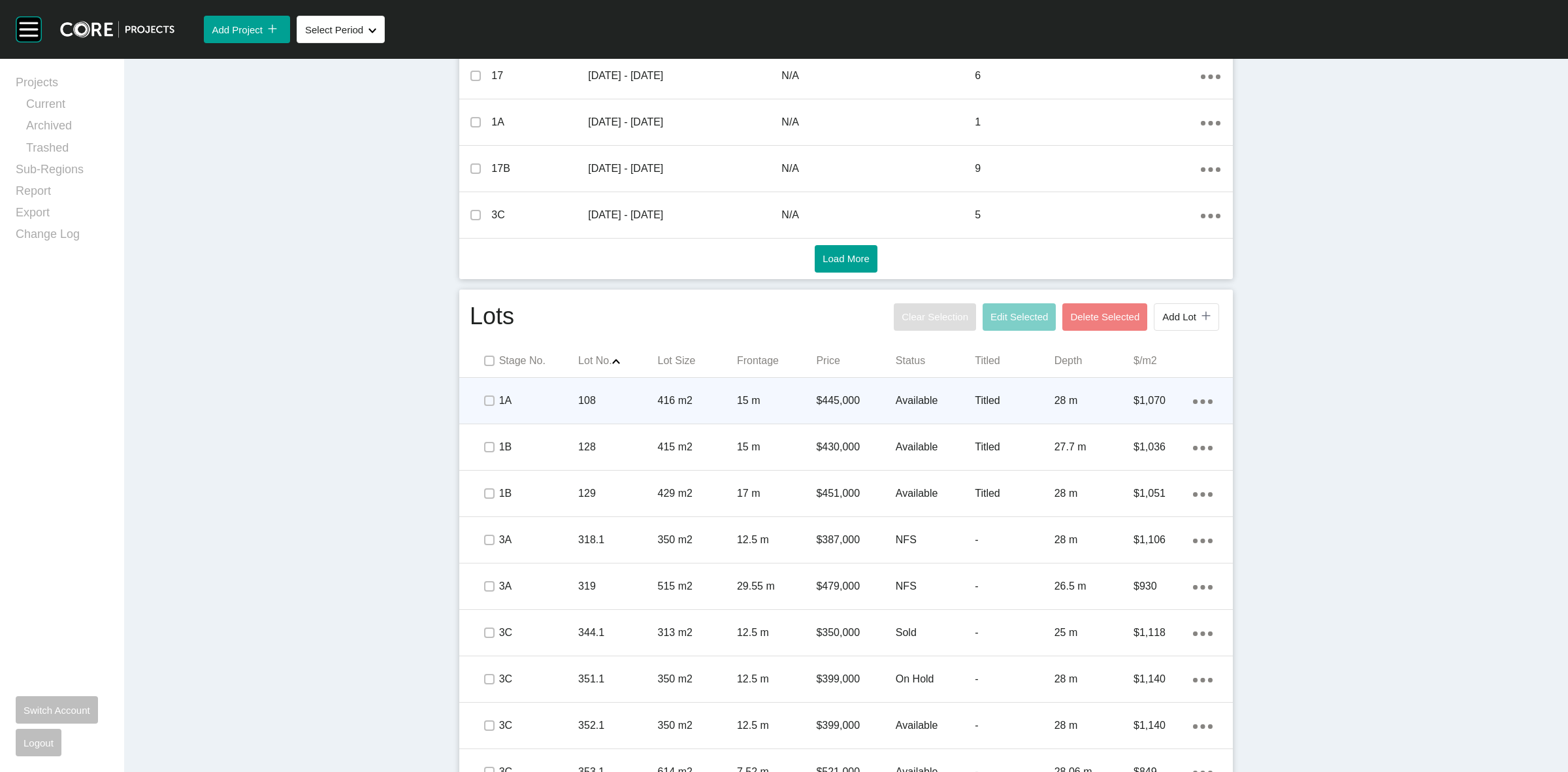
click at [762, 387] on div "15 m" at bounding box center [776, 400] width 79 height 40
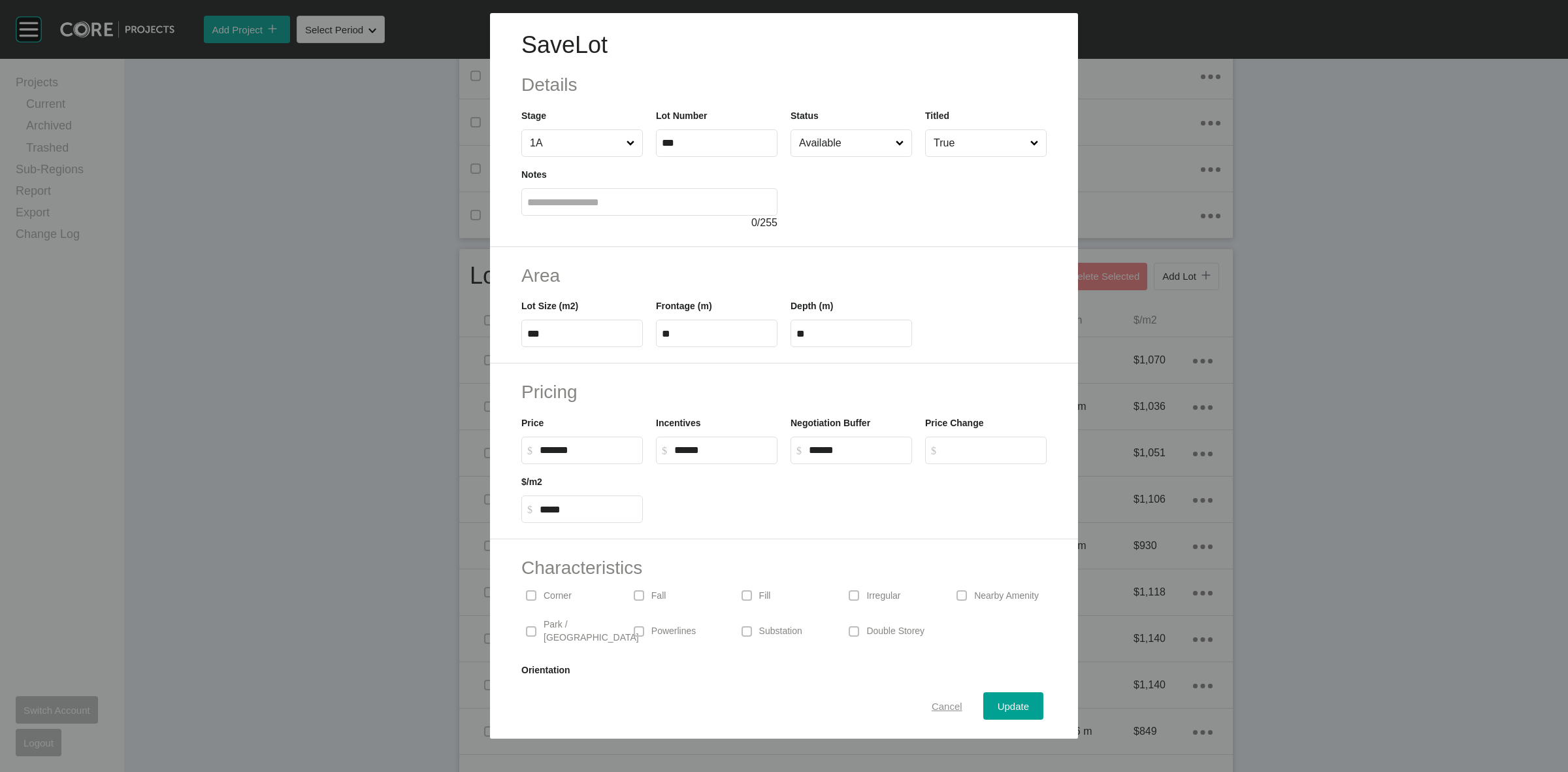
click at [935, 708] on span "Cancel" at bounding box center [946, 706] width 31 height 11
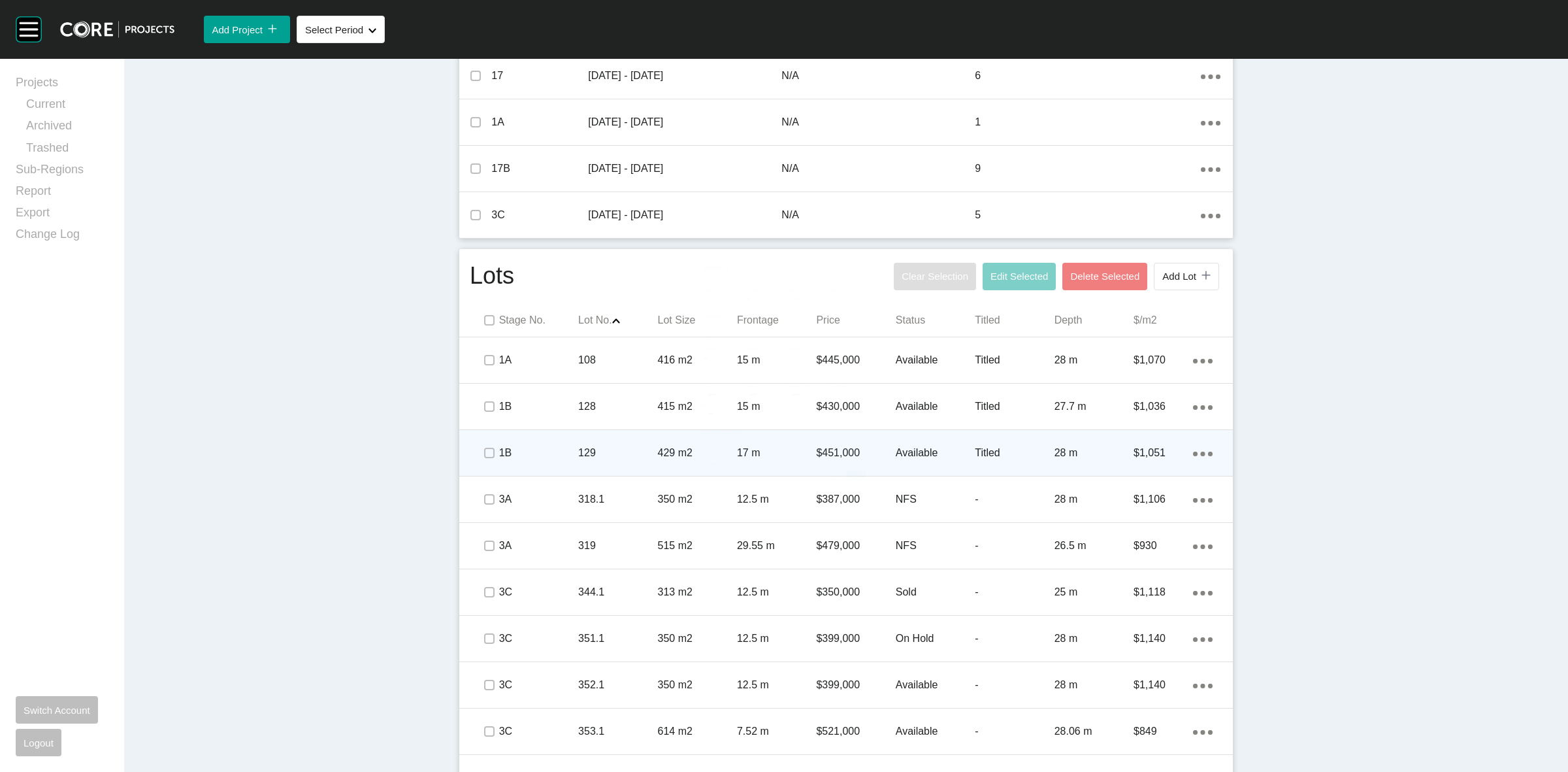
click at [792, 446] on p "17 m" at bounding box center [776, 453] width 79 height 14
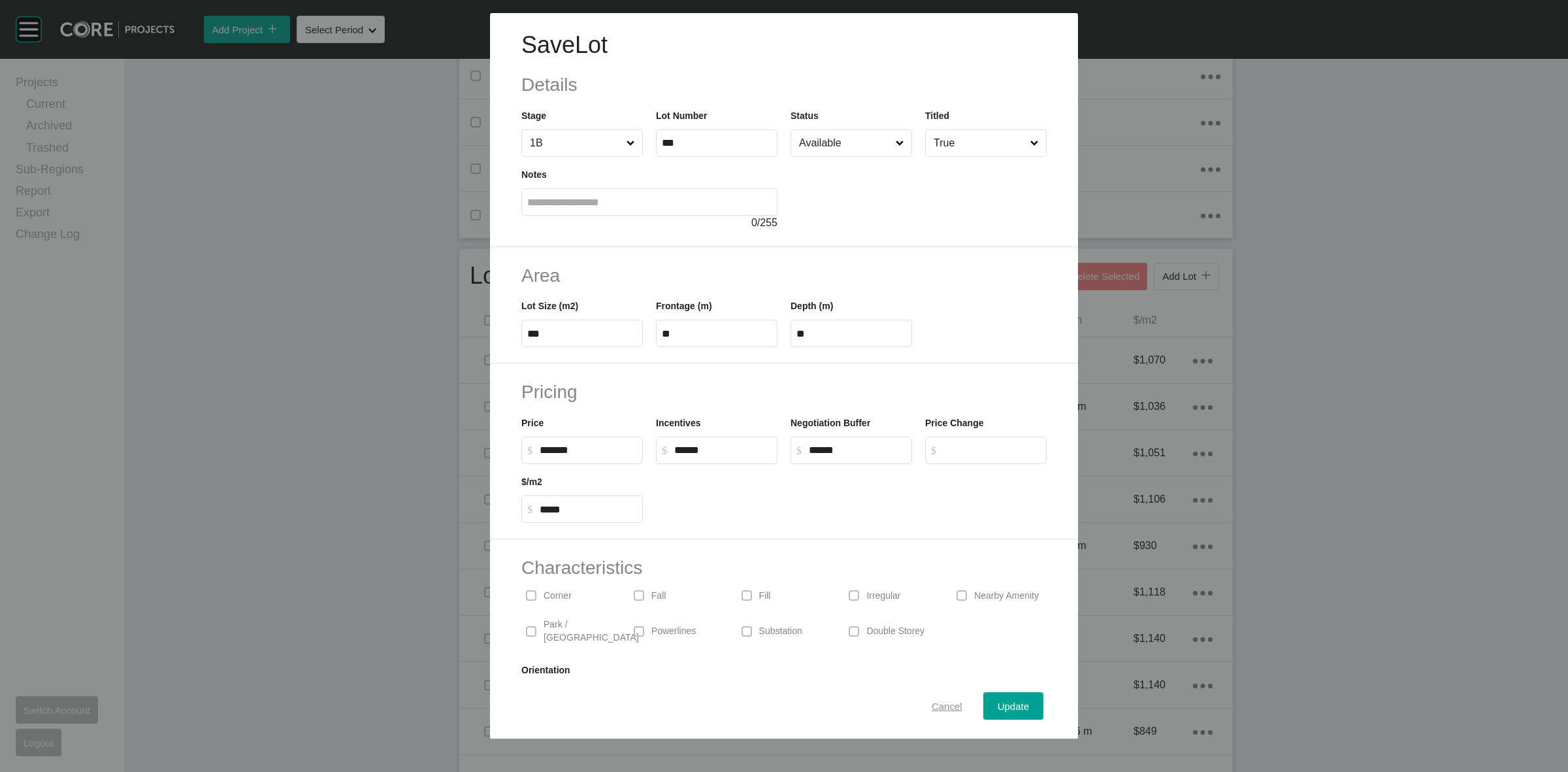
click at [942, 702] on span "Cancel" at bounding box center [946, 706] width 31 height 11
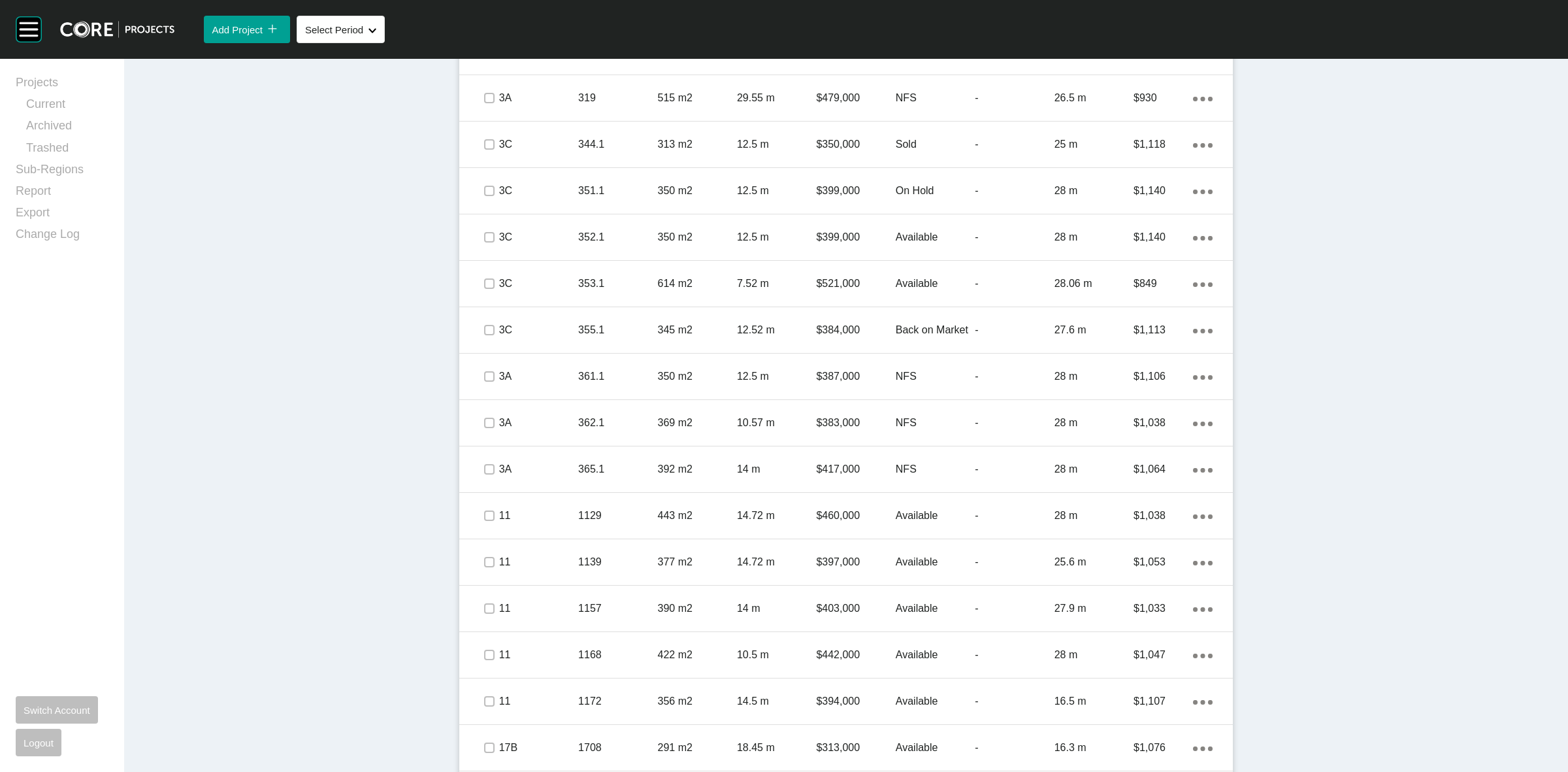
scroll to position [774, 0]
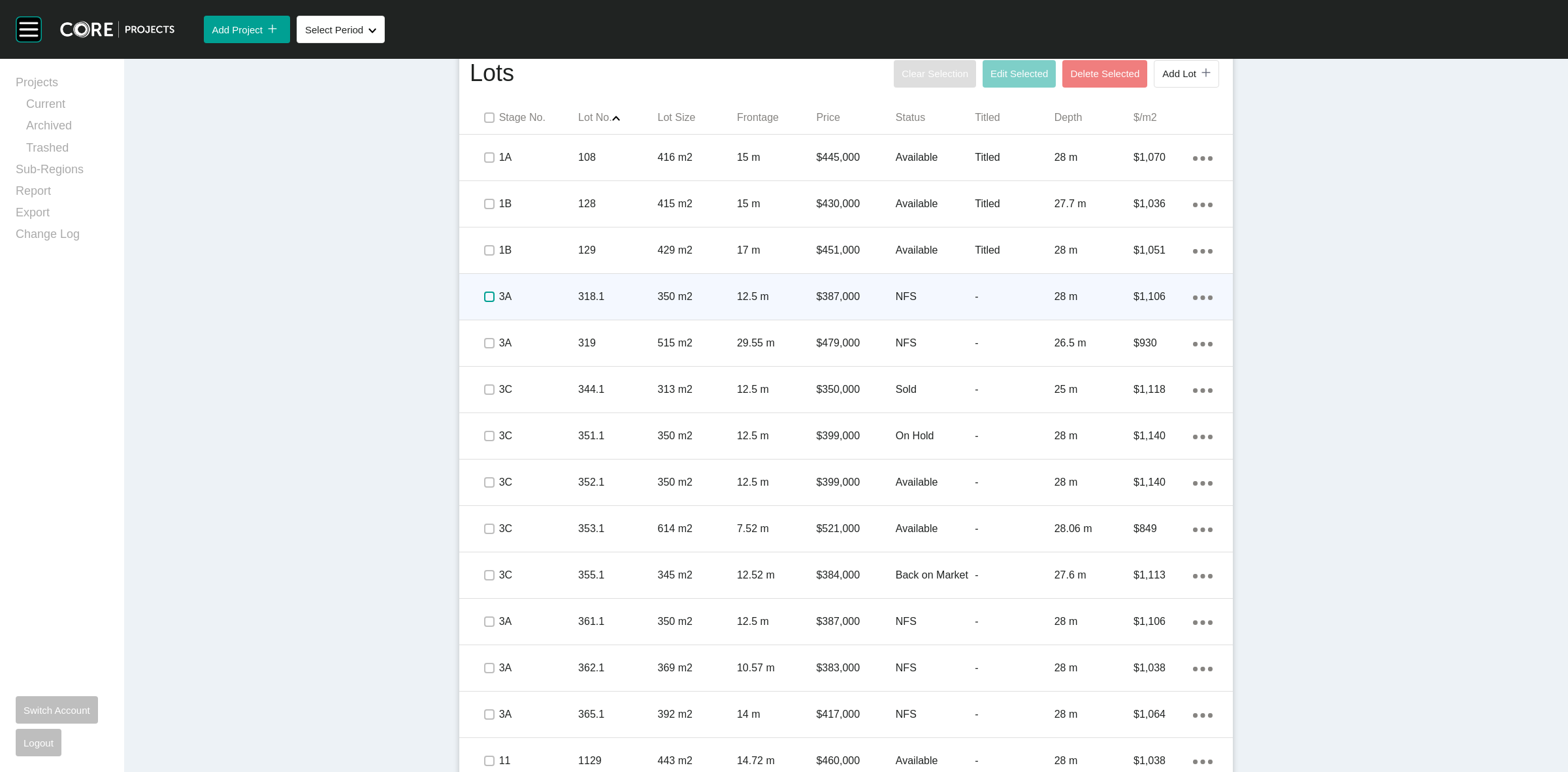
click at [487, 297] on label at bounding box center [489, 297] width 10 height 10
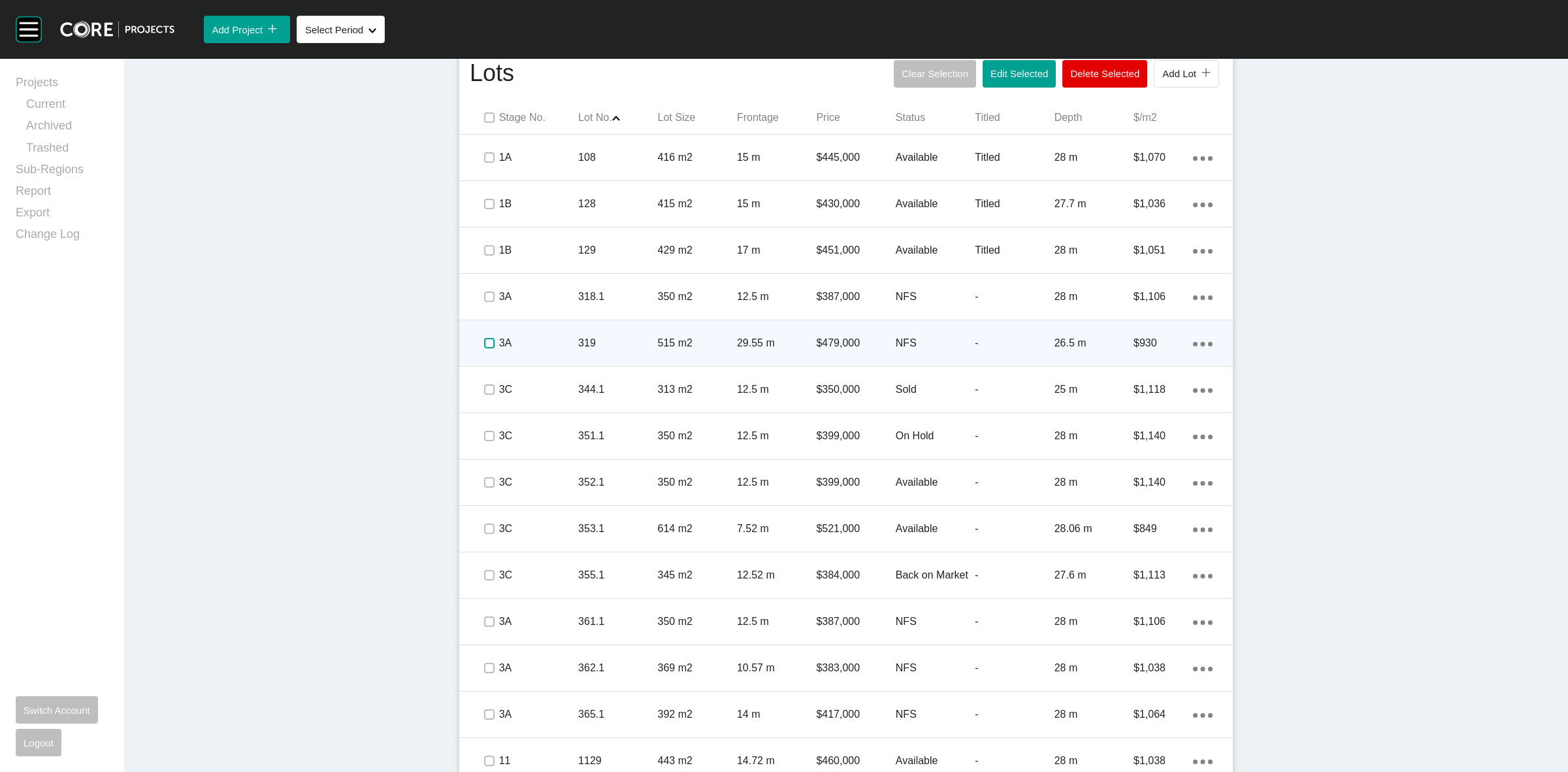
click at [490, 337] on span at bounding box center [489, 342] width 20 height 20
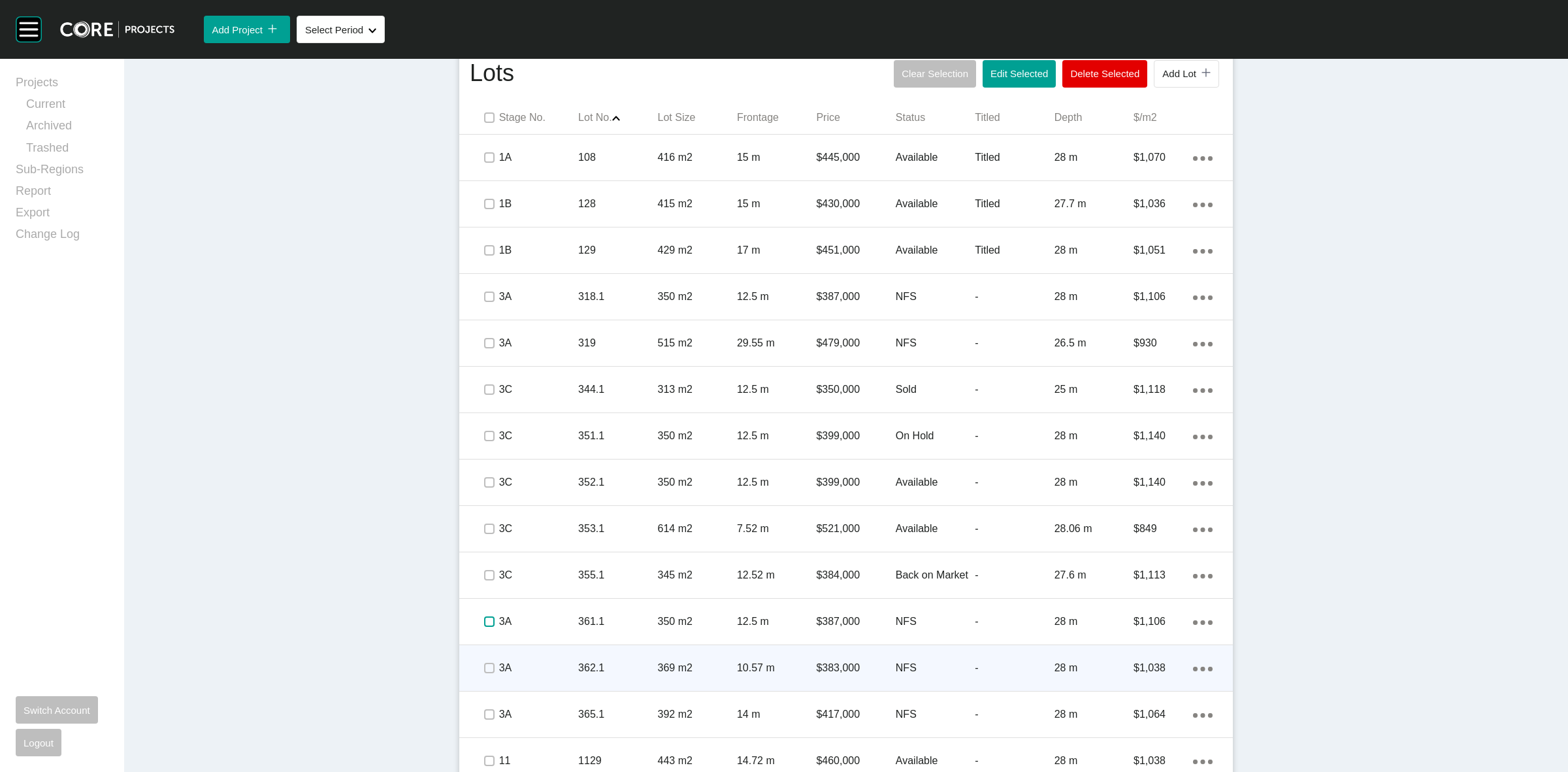
drag, startPoint x: 482, startPoint y: 619, endPoint x: 482, endPoint y: 649, distance: 30.0
click at [484, 623] on label at bounding box center [489, 621] width 10 height 10
click at [489, 682] on div at bounding box center [489, 668] width 20 height 46
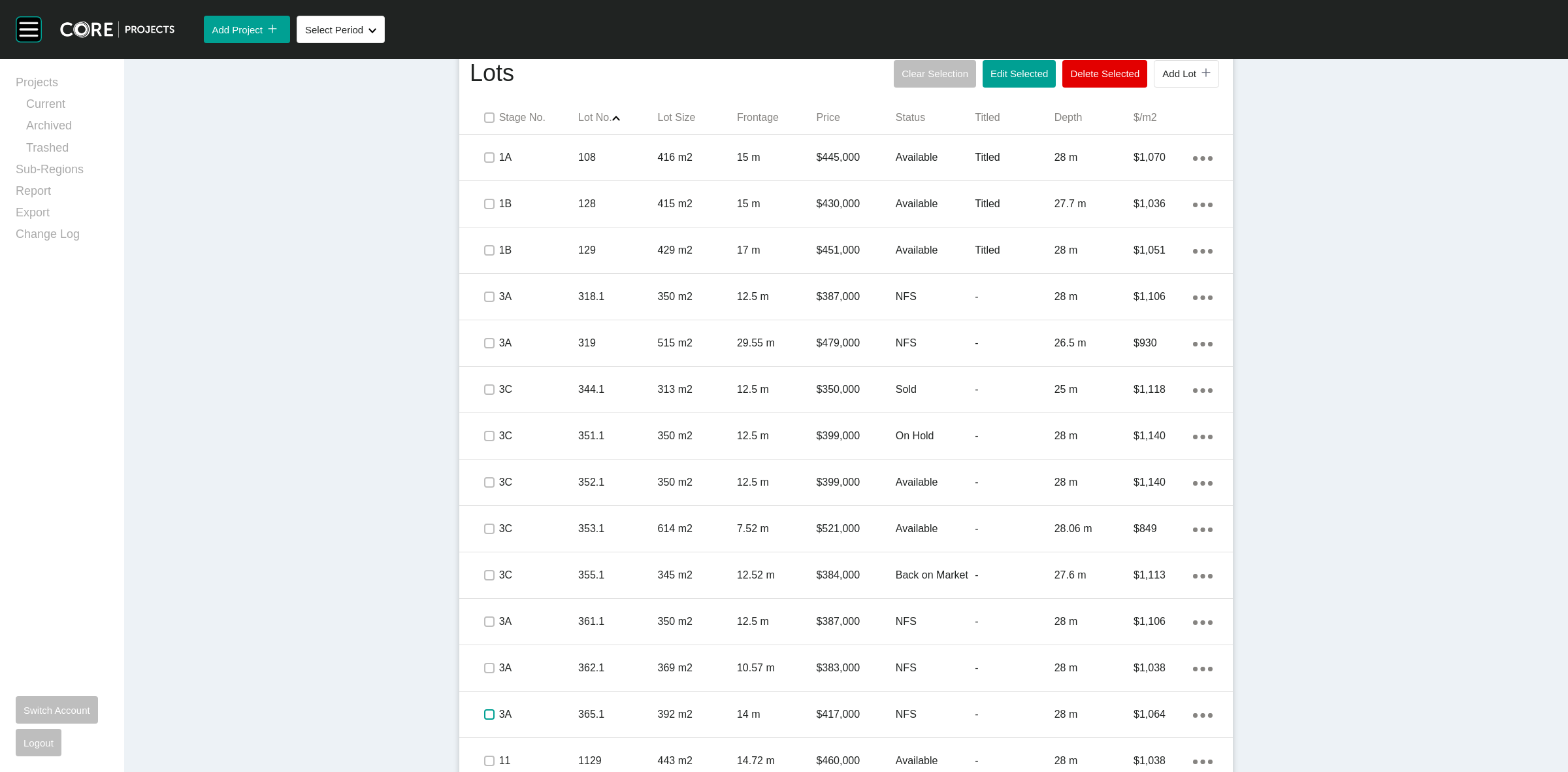
drag, startPoint x: 490, startPoint y: 723, endPoint x: 499, endPoint y: 719, distance: 9.8
click at [492, 726] on div "3A 365.1 392 m2 14 m $417,000 NFS - 28 m $1,064 Action Menu Dots Copy 6 Created…" at bounding box center [846, 714] width 773 height 46
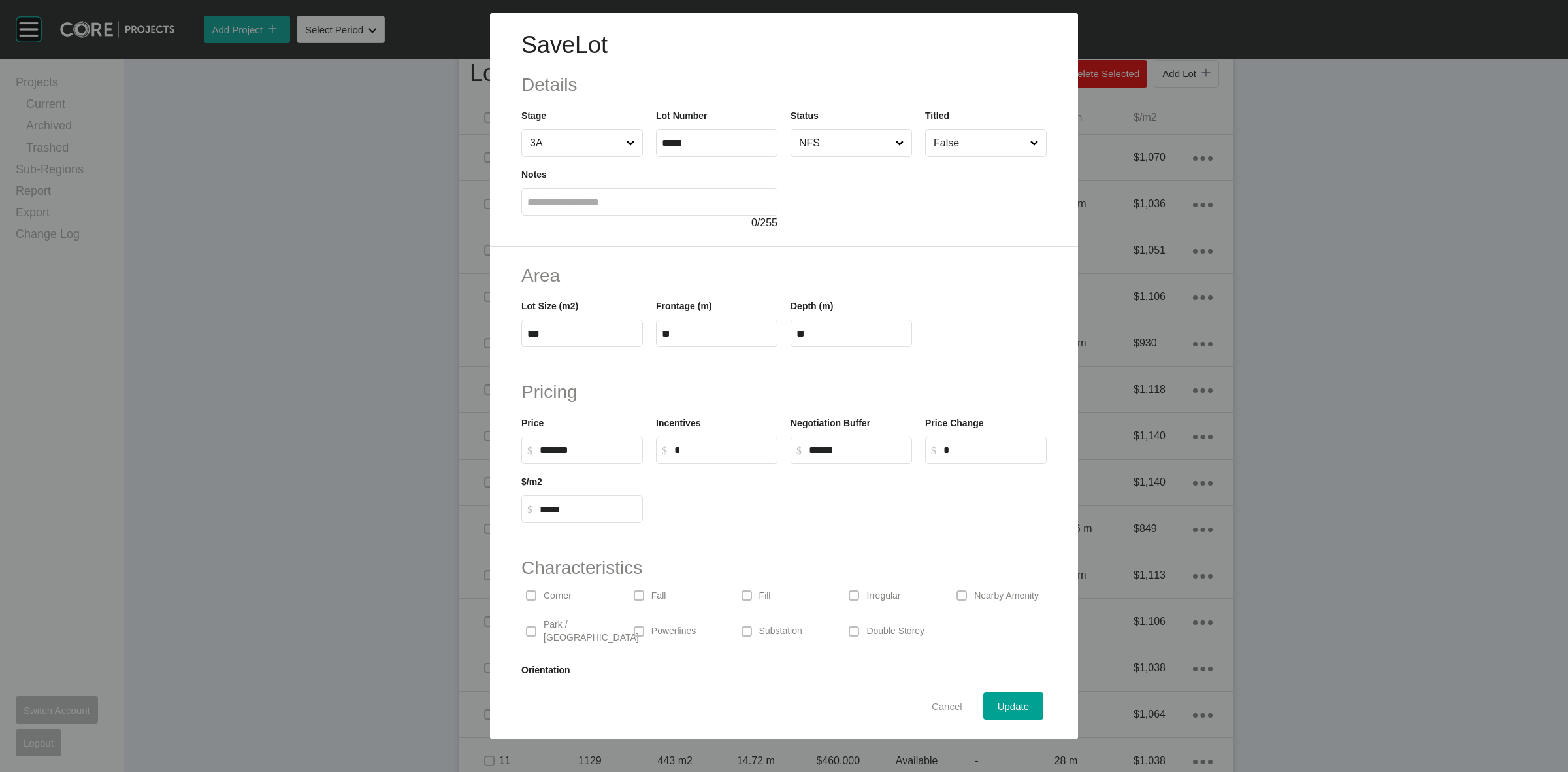
click at [935, 713] on div "Cancel" at bounding box center [946, 706] width 37 height 17
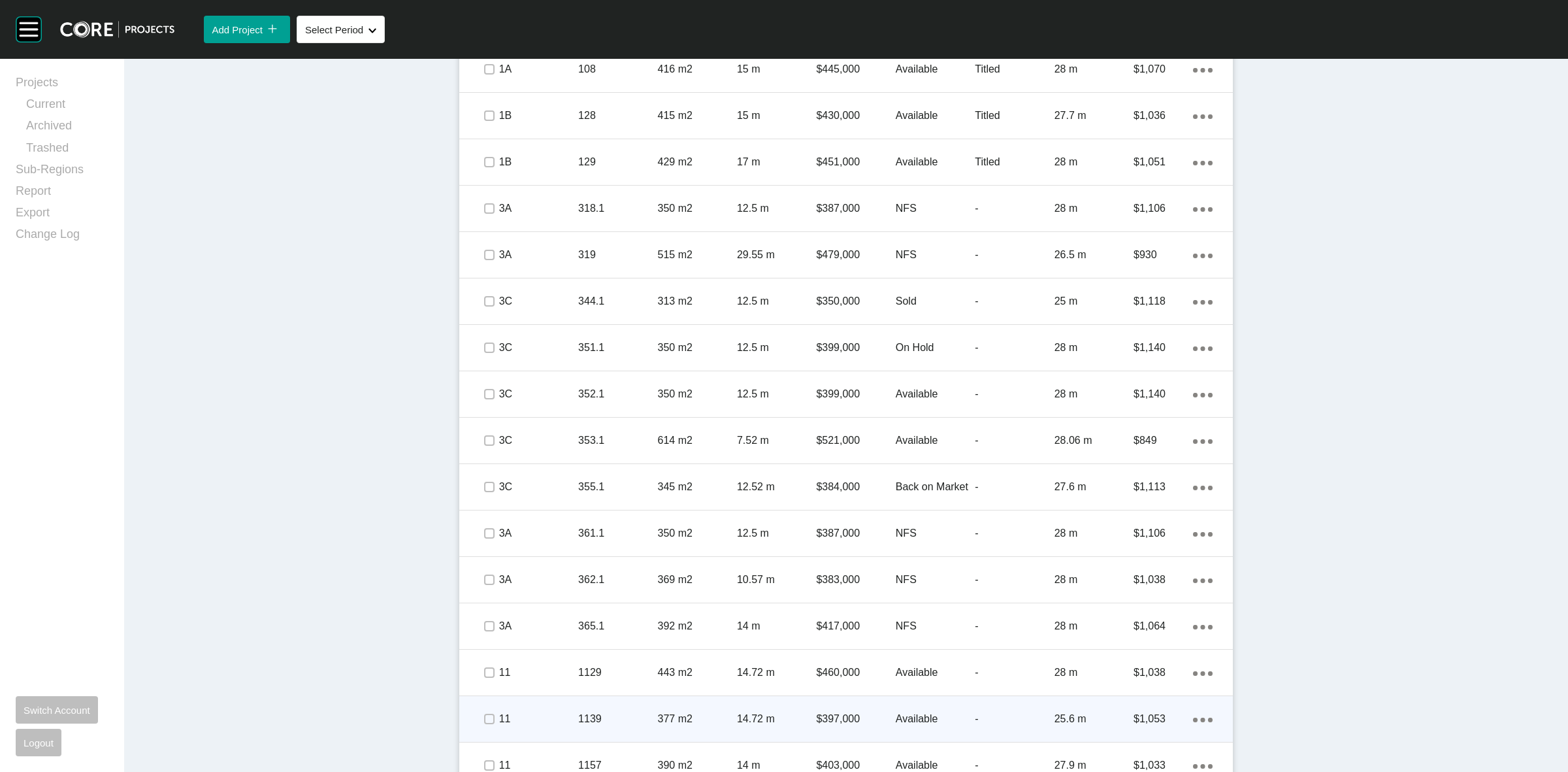
scroll to position [1020, 0]
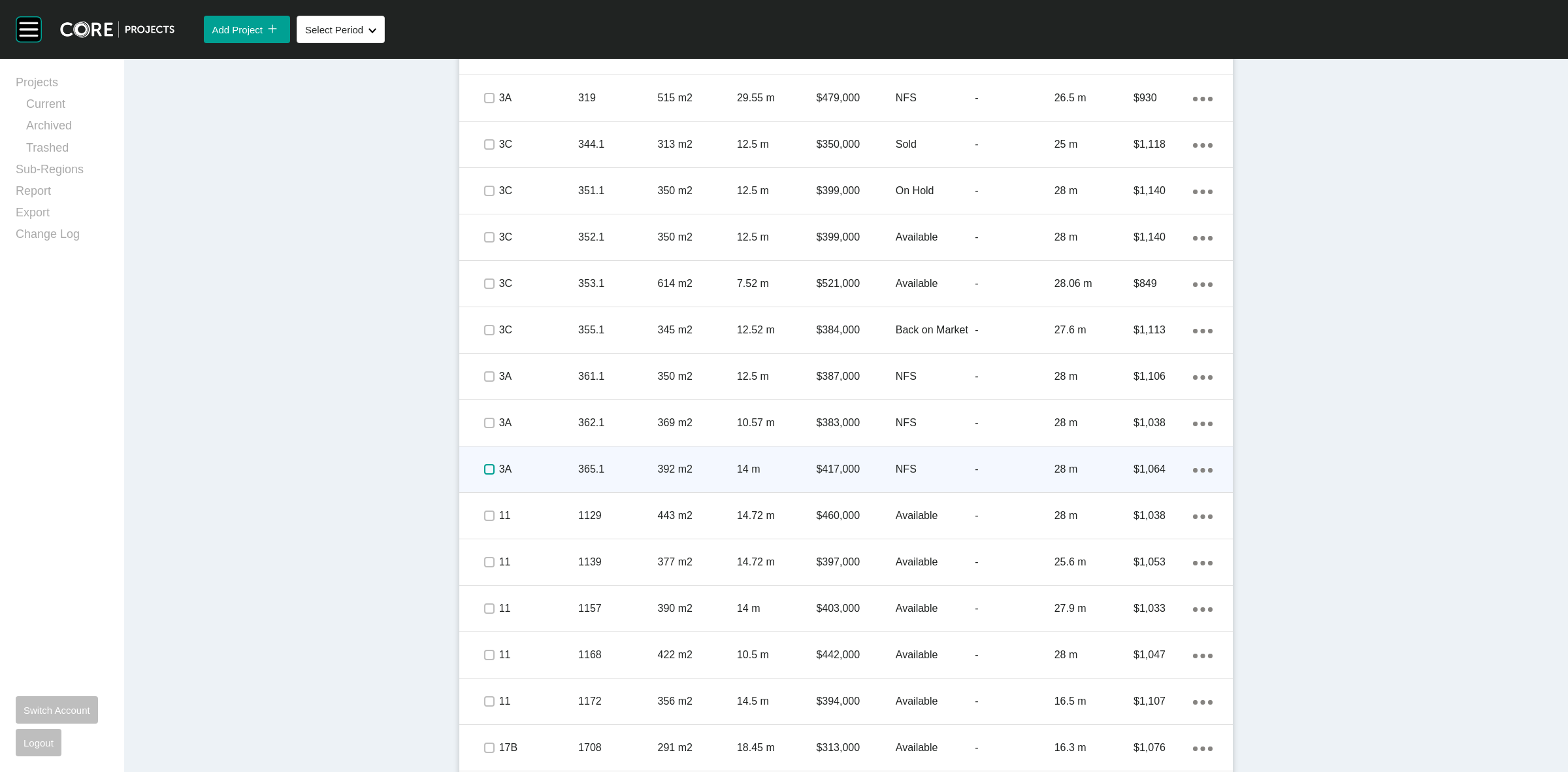
click at [484, 466] on label at bounding box center [489, 469] width 10 height 10
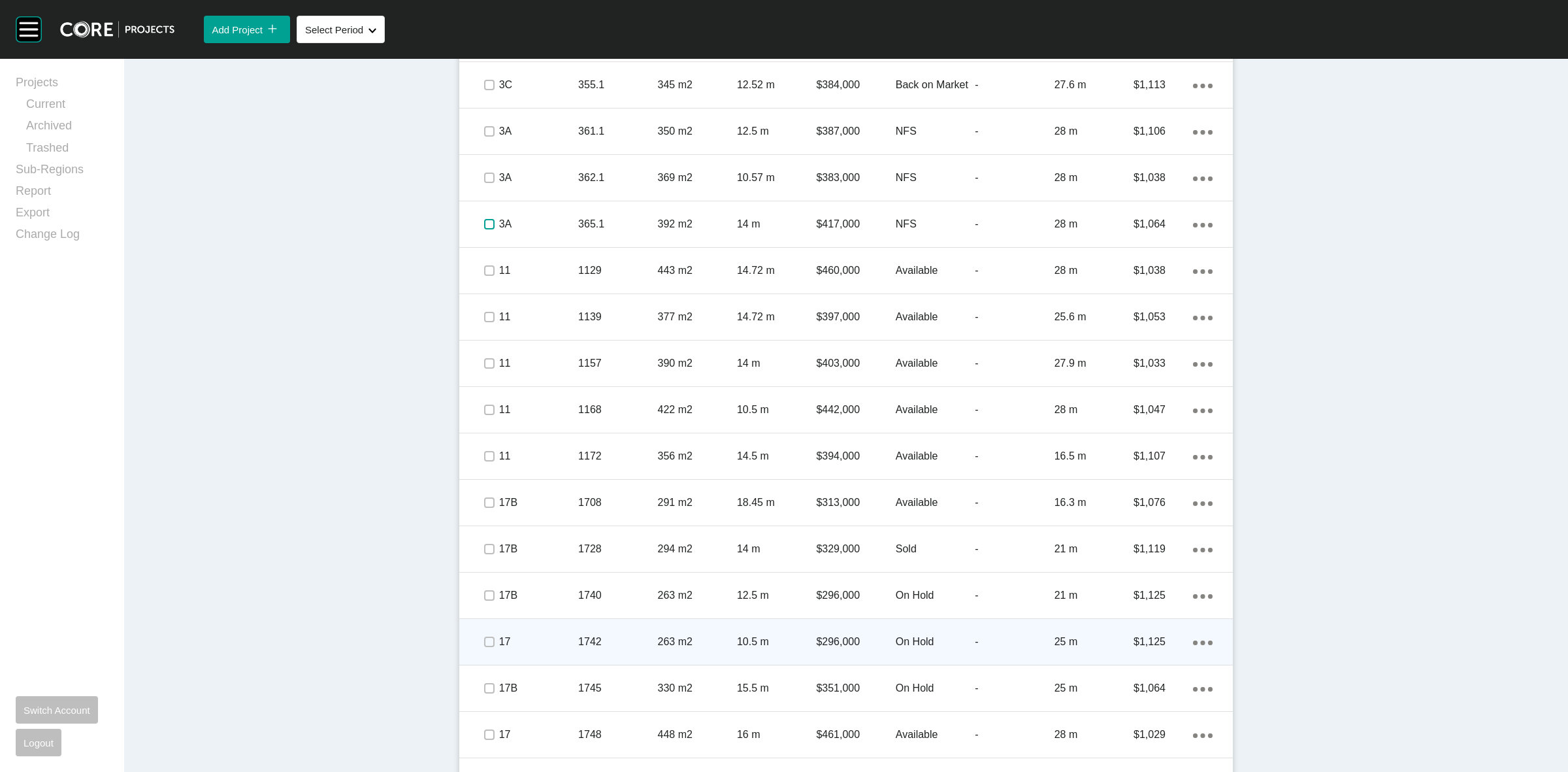
scroll to position [1674, 0]
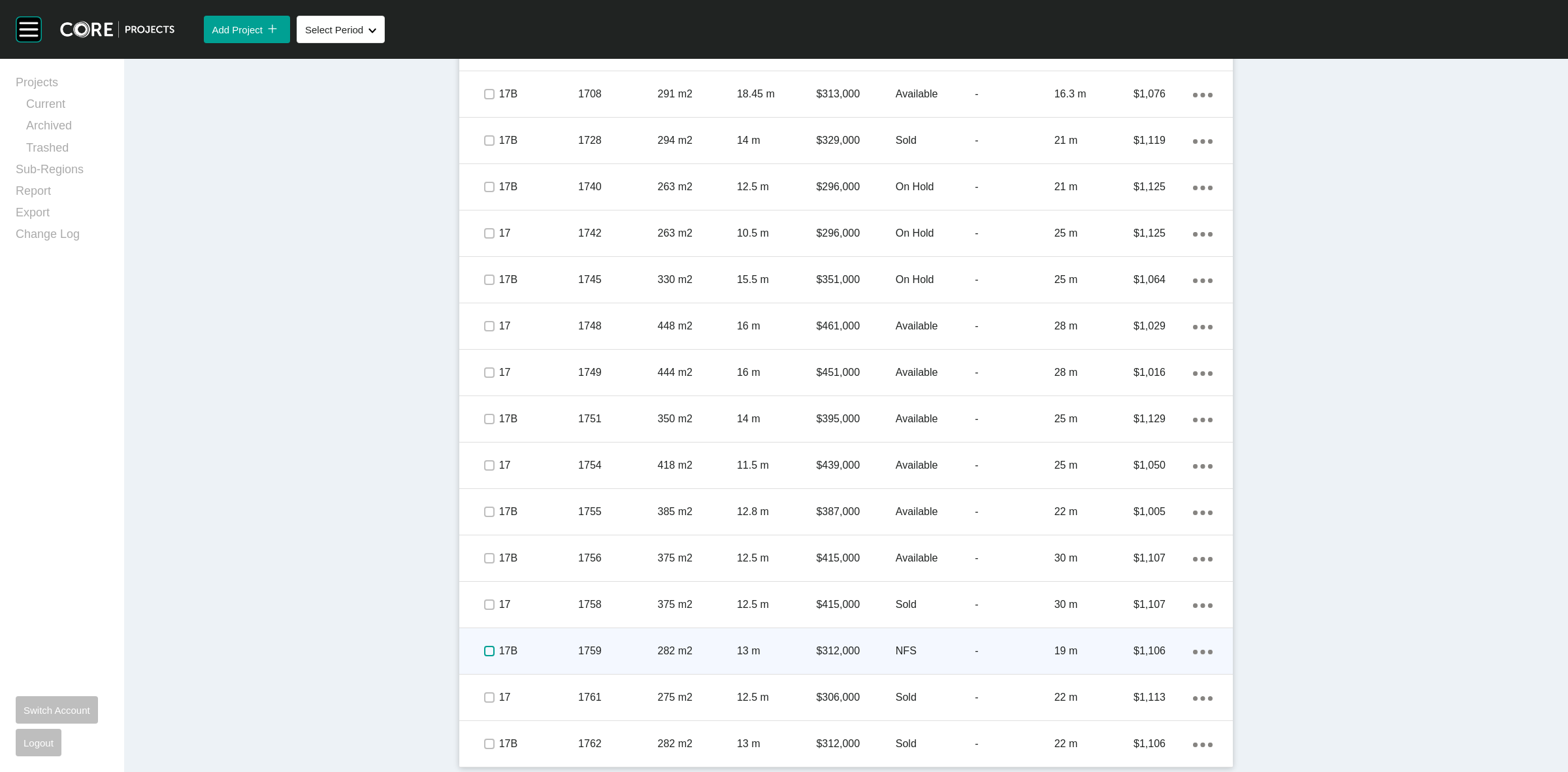
click at [484, 653] on label at bounding box center [489, 650] width 10 height 10
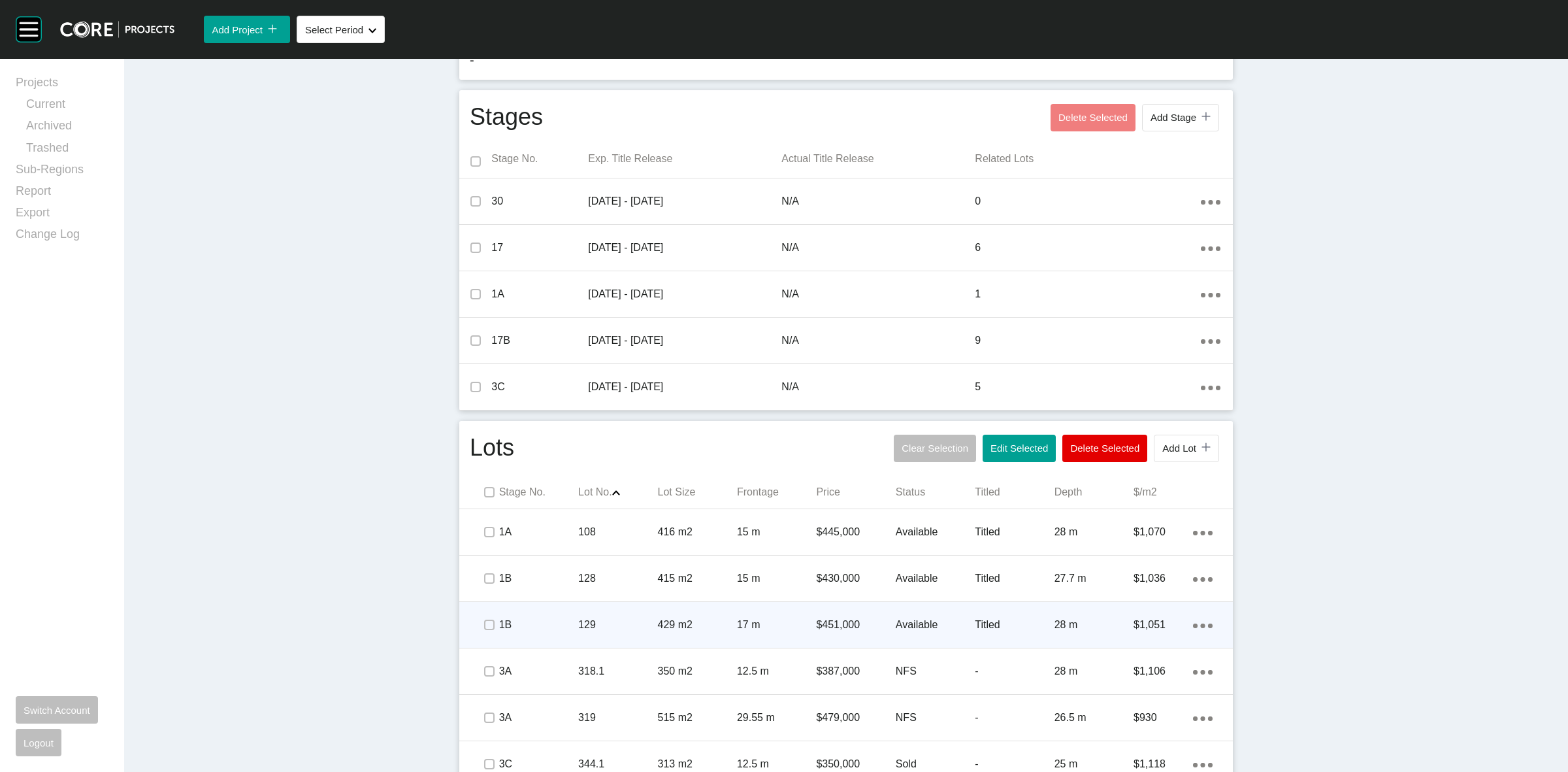
scroll to position [448, 0]
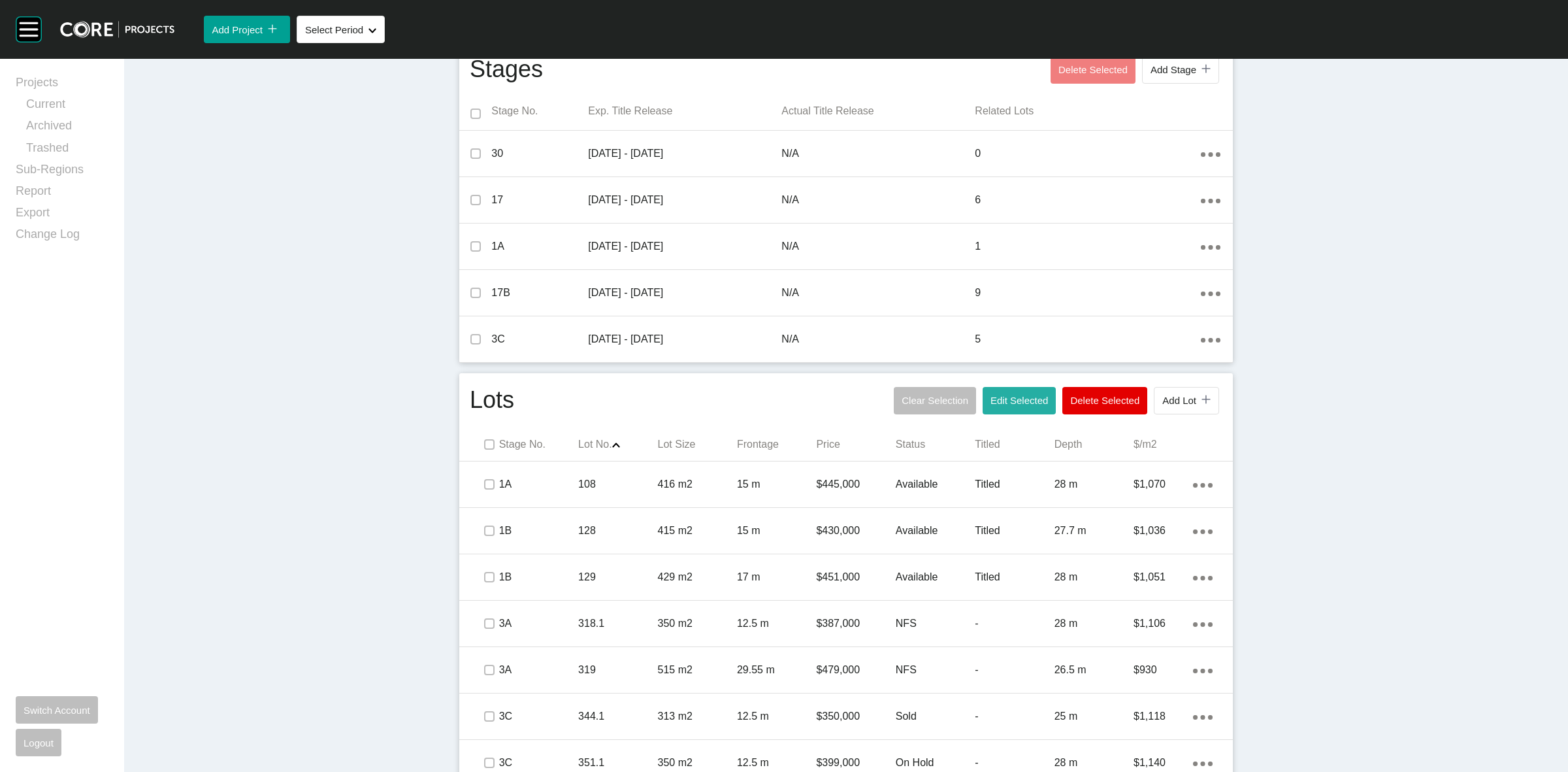
click at [996, 399] on span "Edit Selected" at bounding box center [1019, 400] width 58 height 11
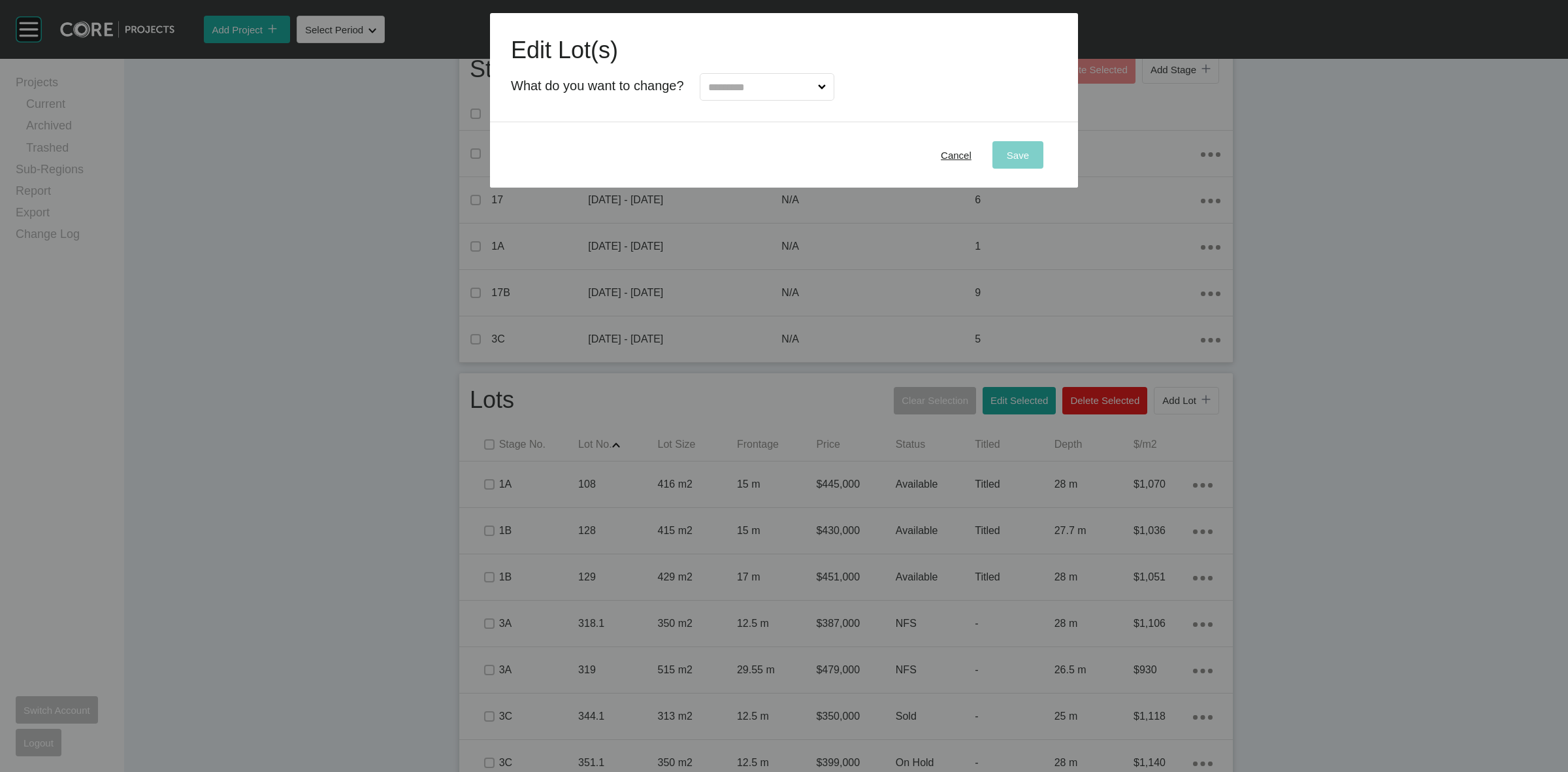
click at [789, 93] on input "text" at bounding box center [760, 86] width 110 height 26
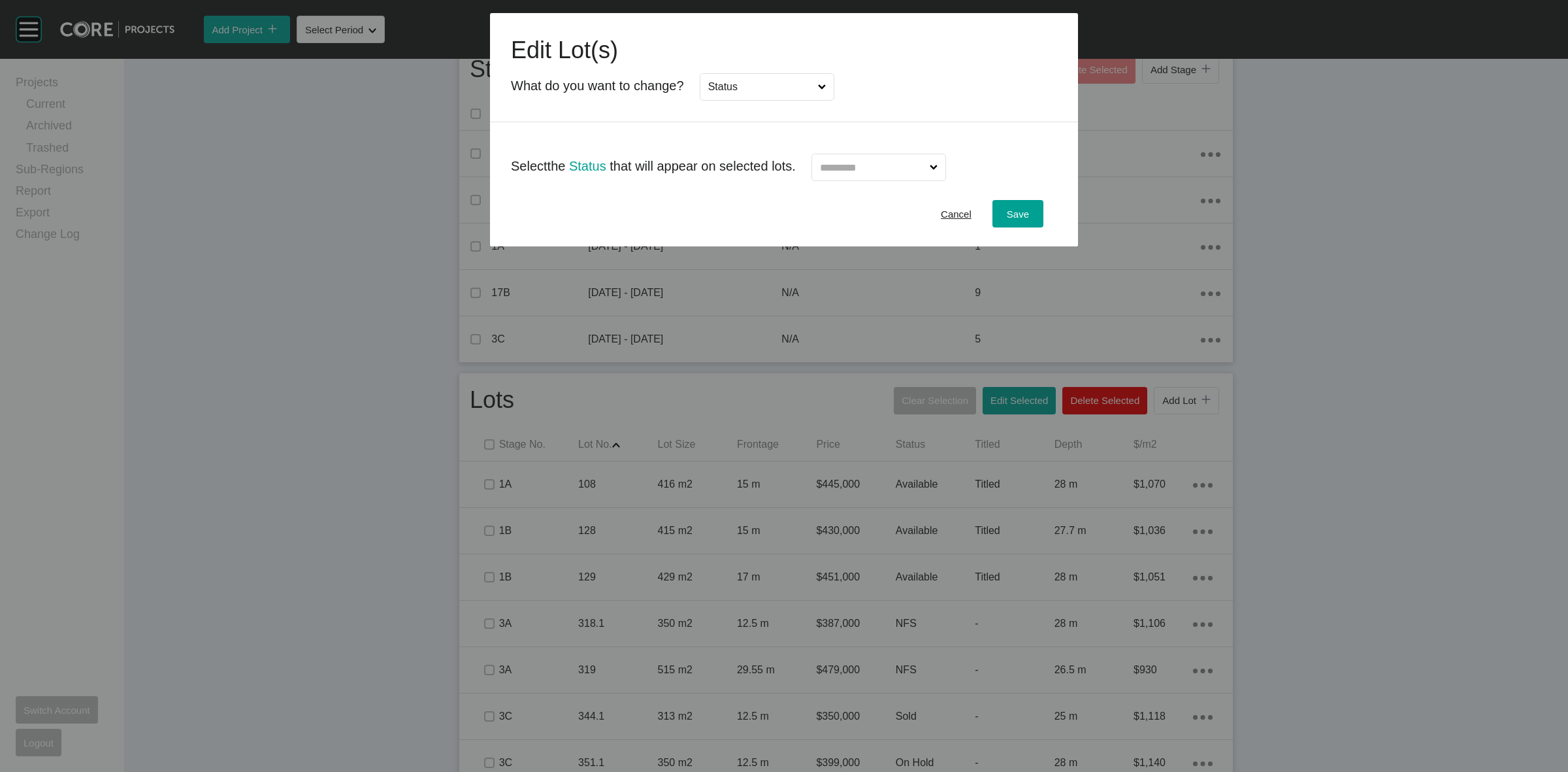
click at [860, 168] on input "text" at bounding box center [872, 167] width 110 height 26
click at [1022, 211] on span "Save" at bounding box center [1018, 214] width 22 height 11
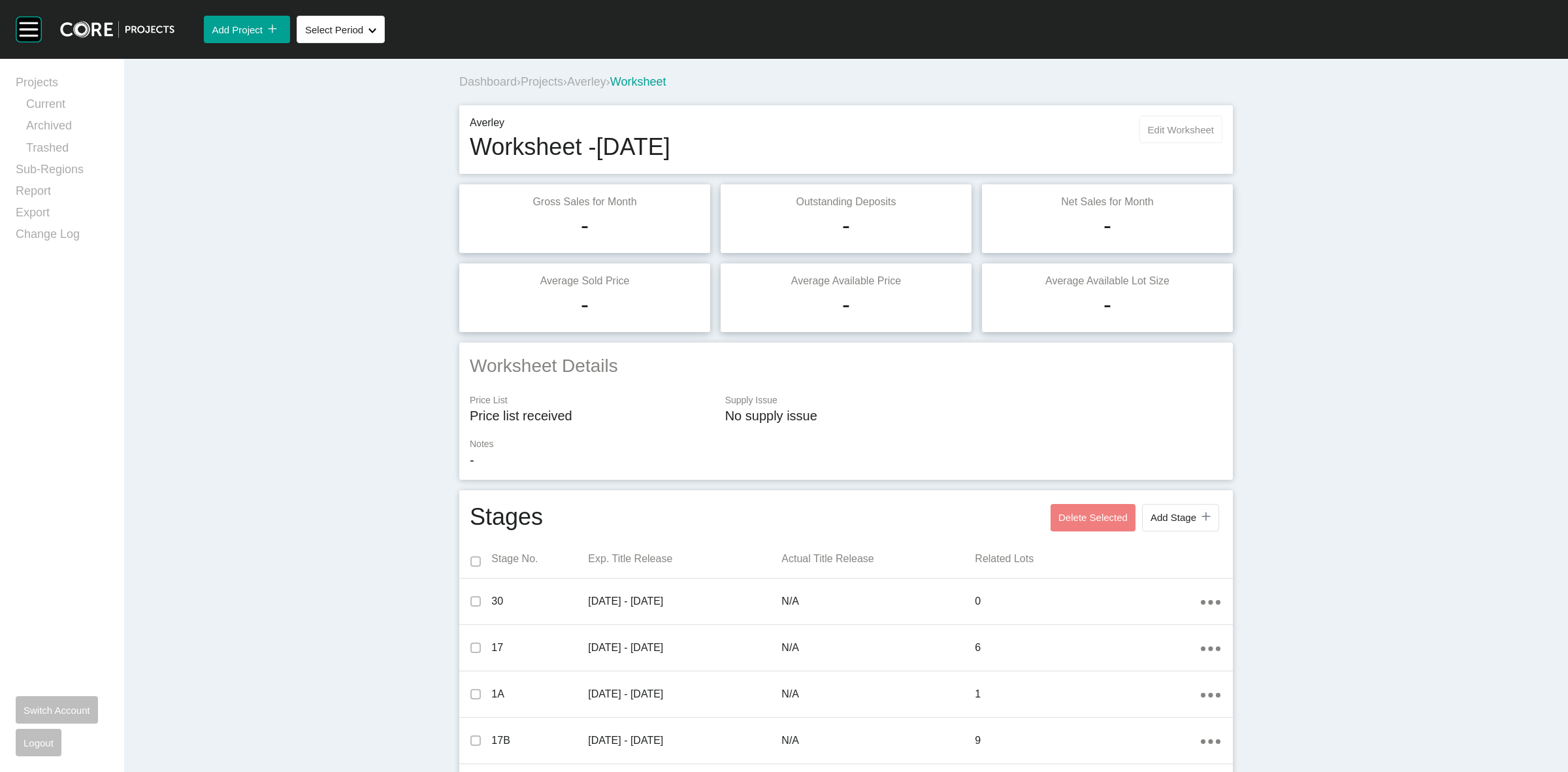
click at [1177, 138] on button "Edit Worksheet" at bounding box center [1181, 129] width 83 height 28
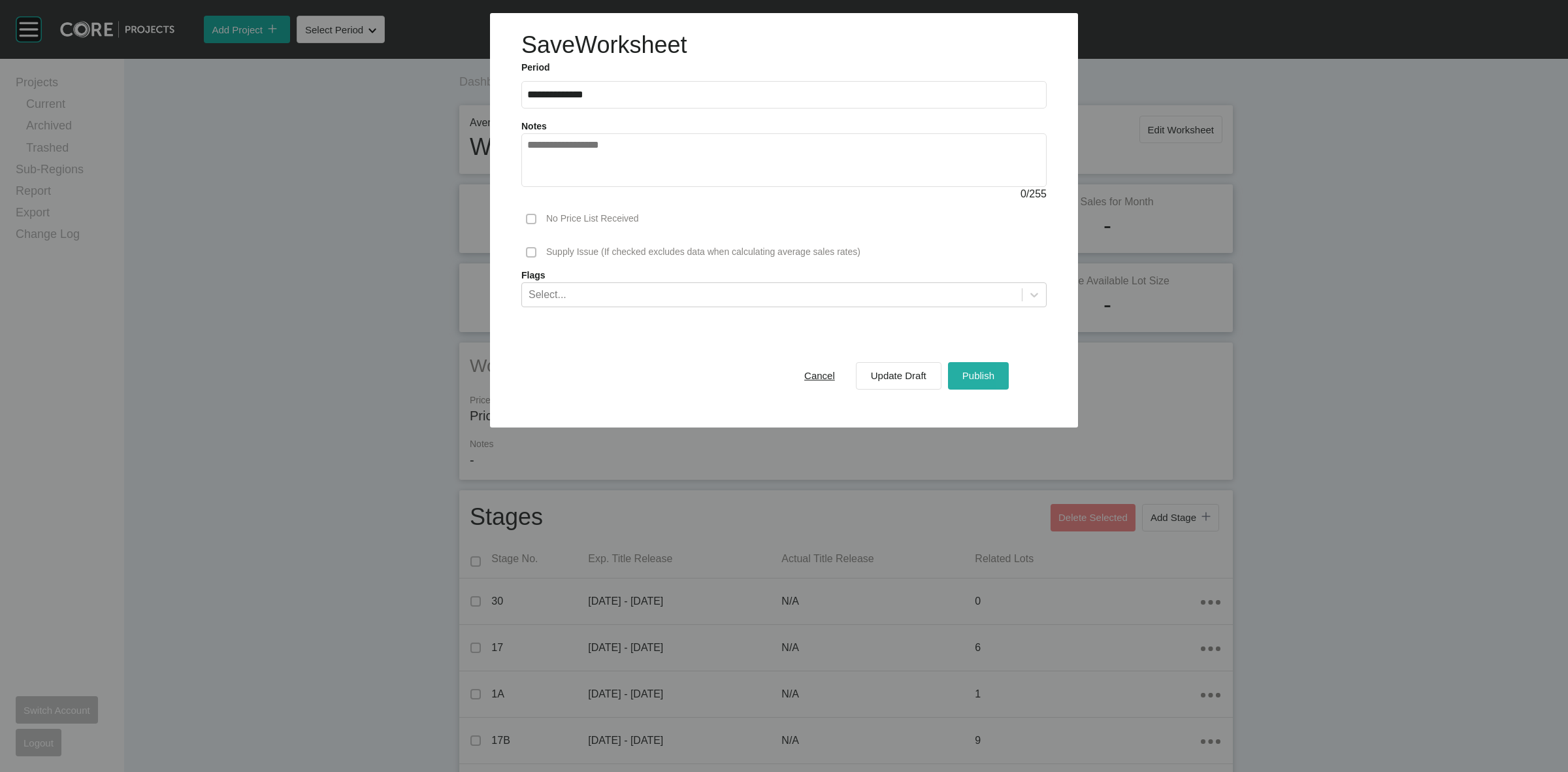
click at [984, 376] on span "Publish" at bounding box center [978, 376] width 32 height 11
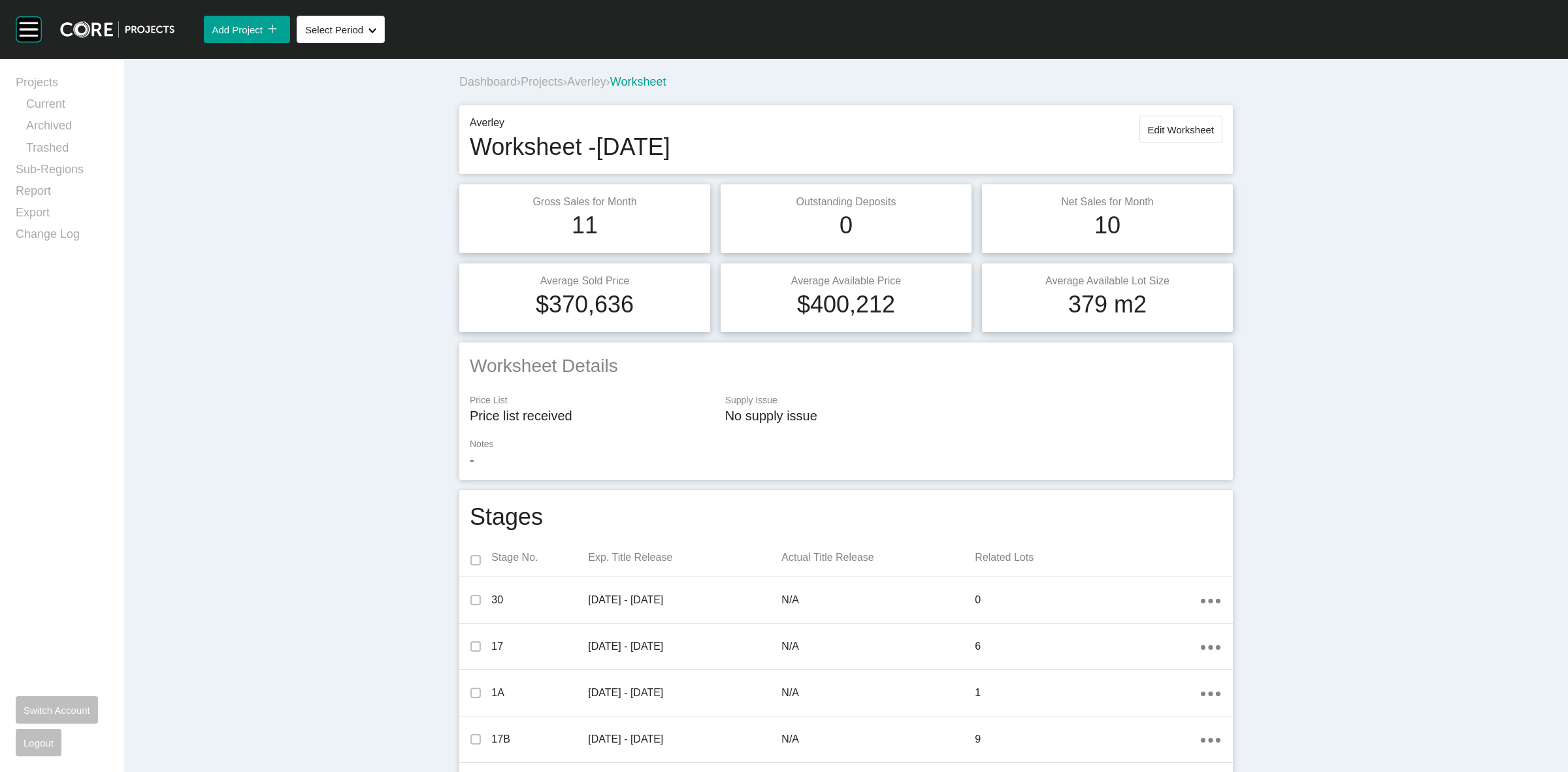
click at [543, 80] on span "Projects" at bounding box center [542, 81] width 43 height 13
